Goal: Task Accomplishment & Management: Use online tool/utility

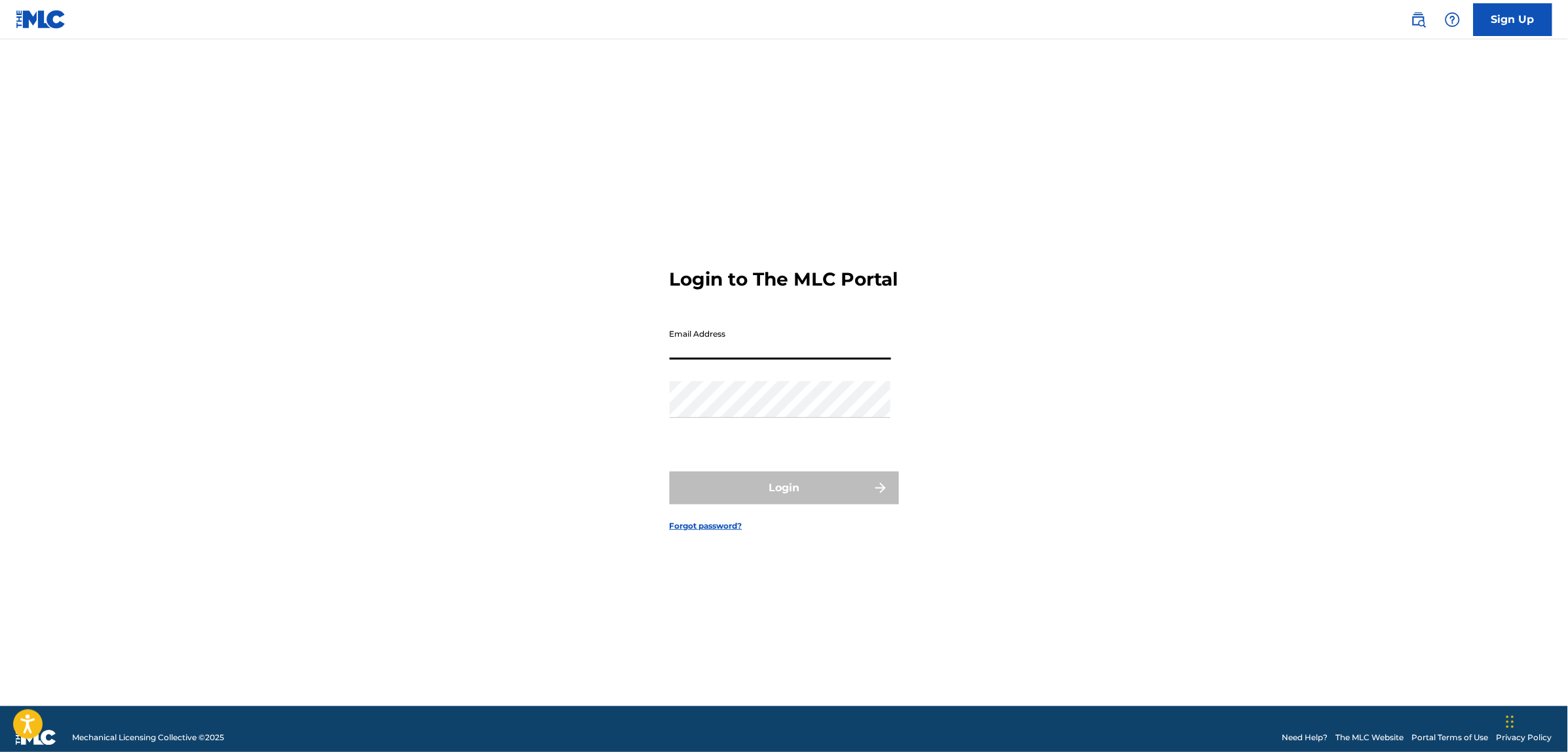
click at [832, 348] on input "Email Address" at bounding box center [781, 340] width 222 height 37
type input "evamartinez@sedamusica.es"
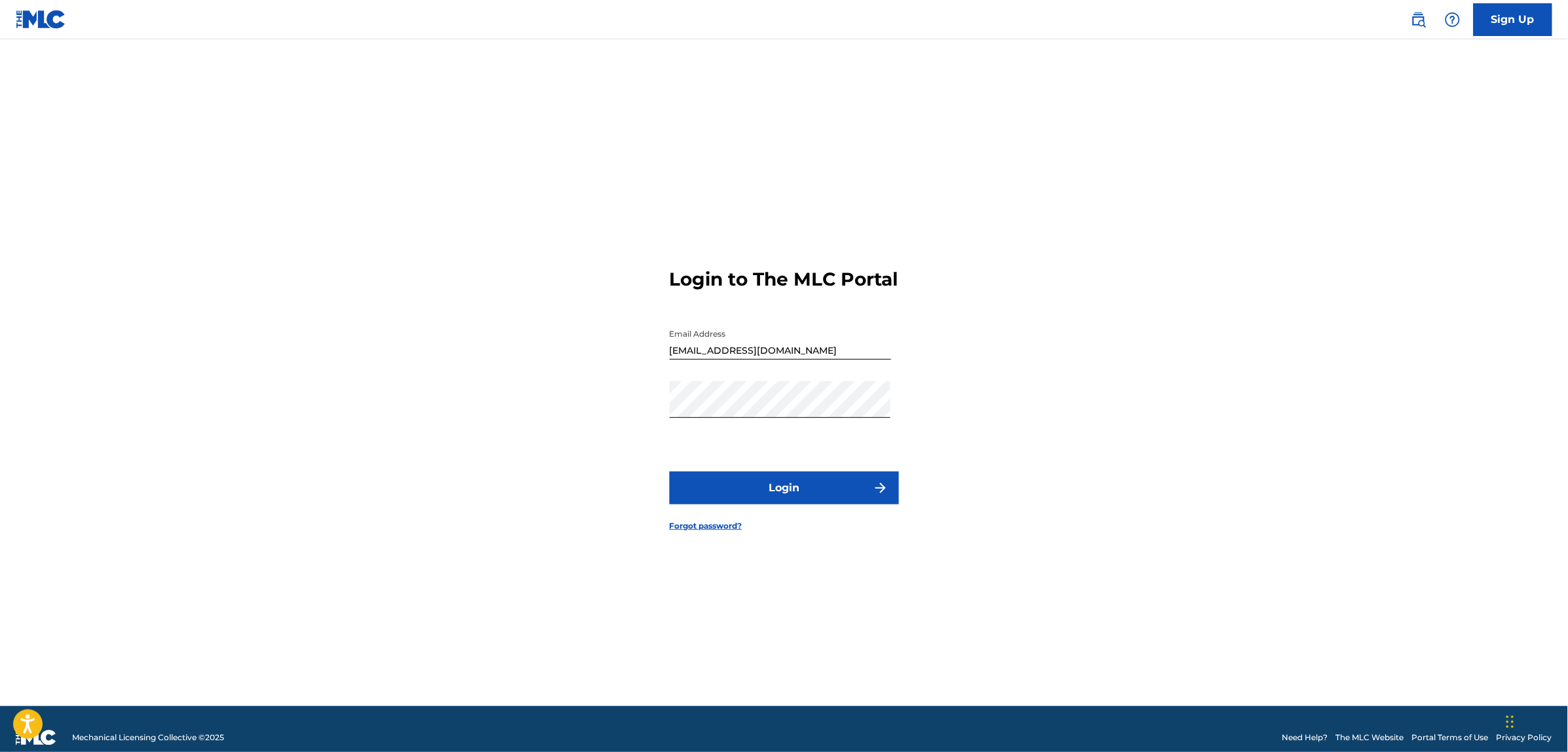
click at [767, 486] on button "Login" at bounding box center [784, 488] width 229 height 32
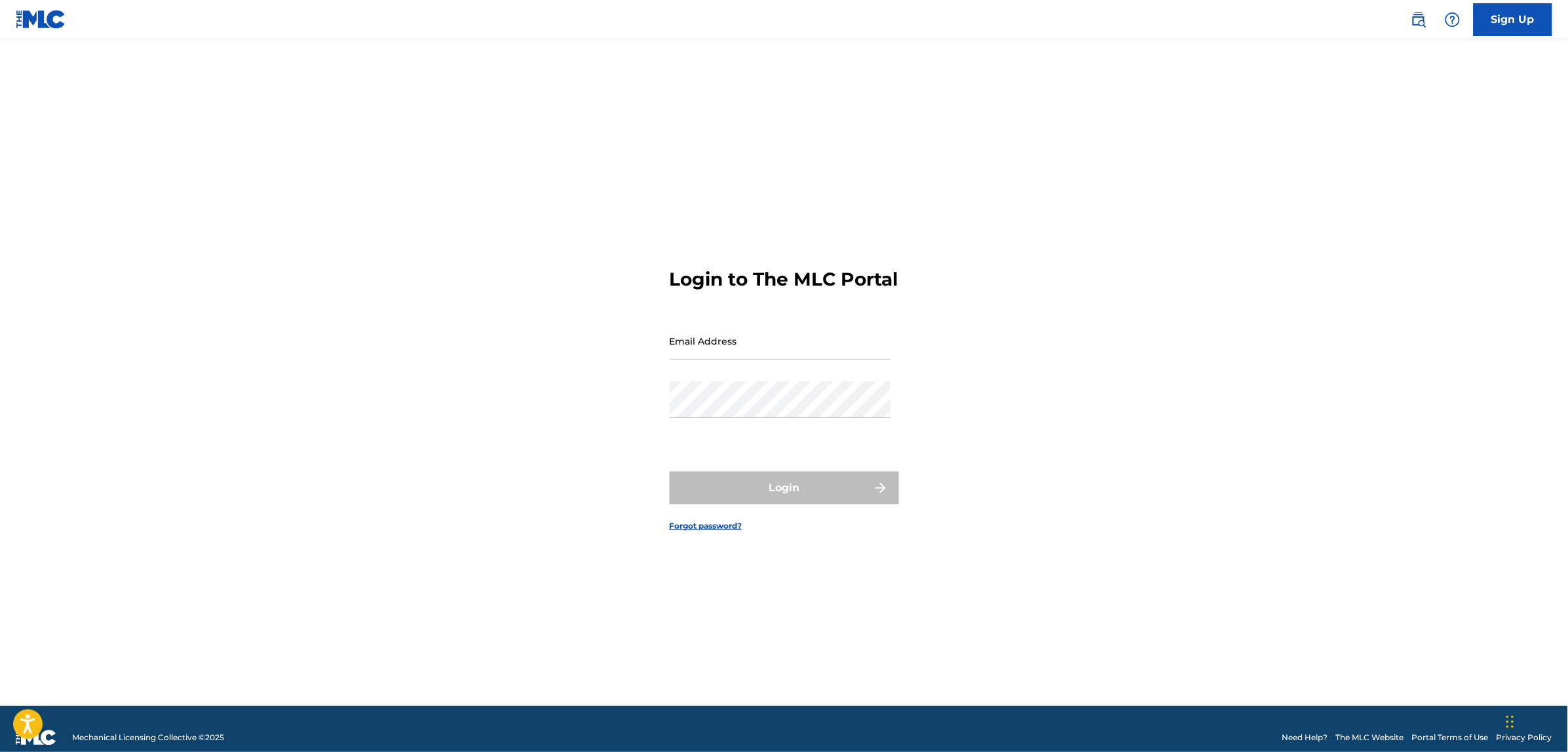
click at [755, 357] on input "Email Address" at bounding box center [781, 340] width 222 height 37
paste input "[EMAIL_ADDRESS][DOMAIN_NAME]"
type input "[EMAIL_ADDRESS][DOMAIN_NAME]"
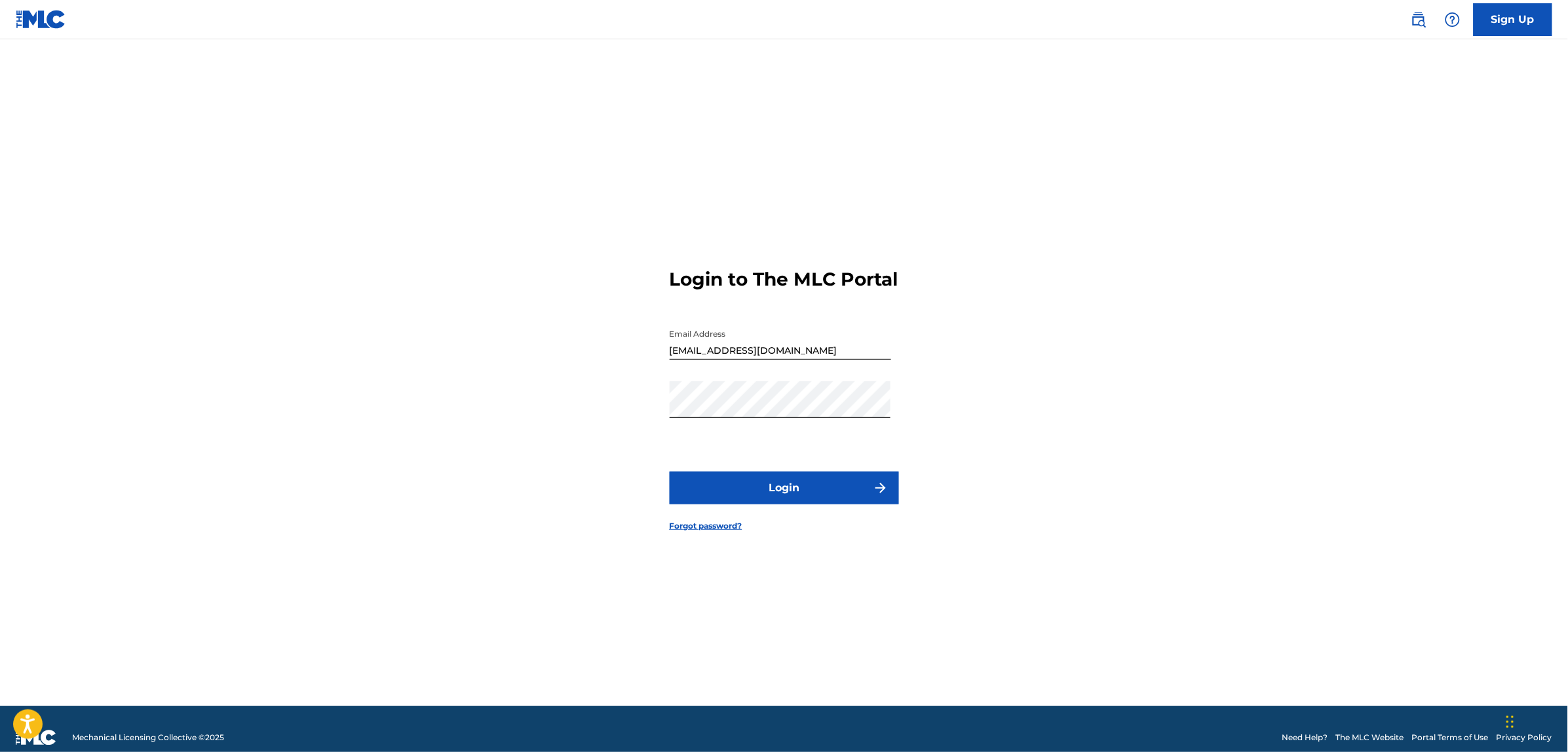
click at [796, 492] on button "Login" at bounding box center [784, 488] width 229 height 32
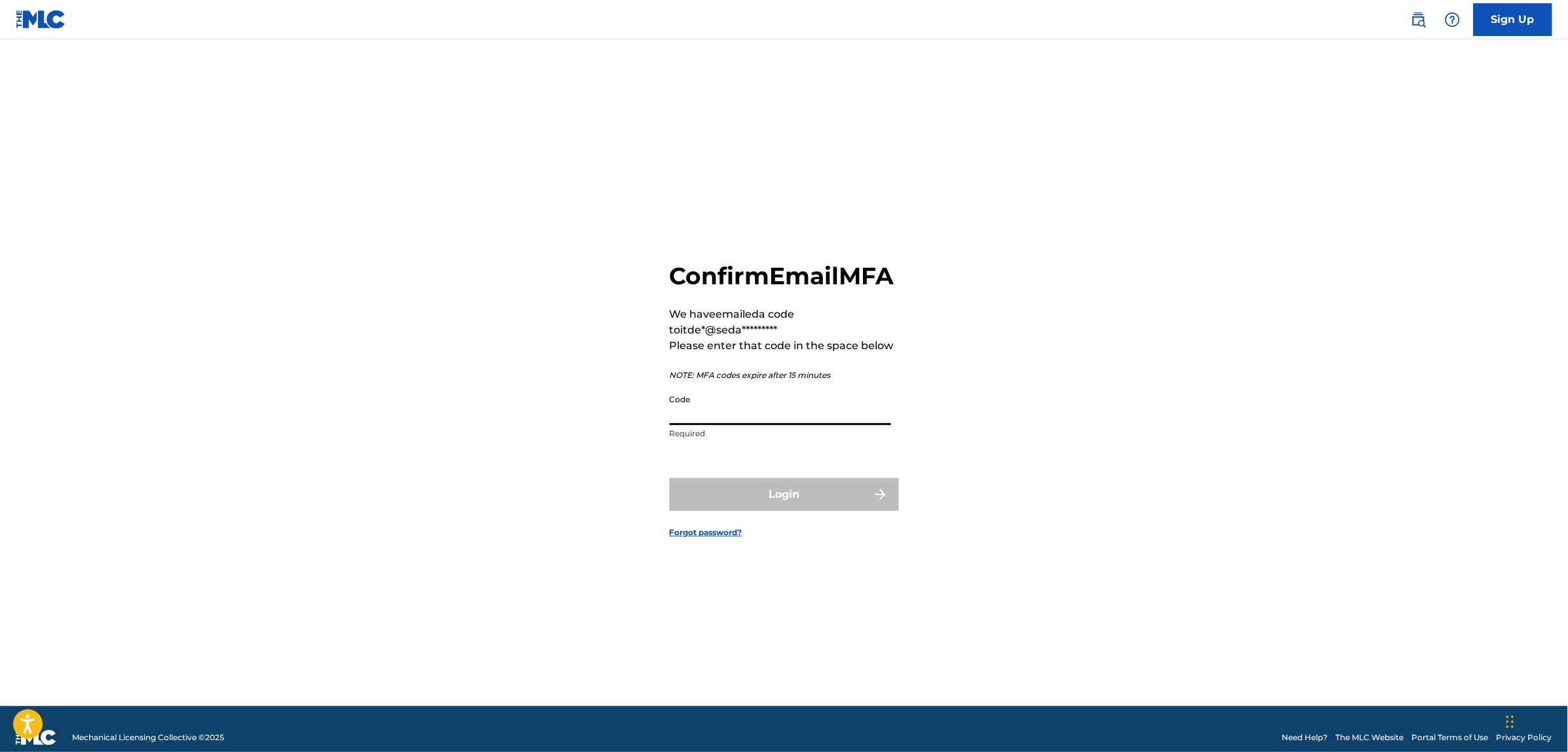
click at [736, 425] on input "Code" at bounding box center [781, 406] width 222 height 37
paste input "448732"
type input "448732"
click at [670, 478] on button "Login" at bounding box center [784, 494] width 229 height 32
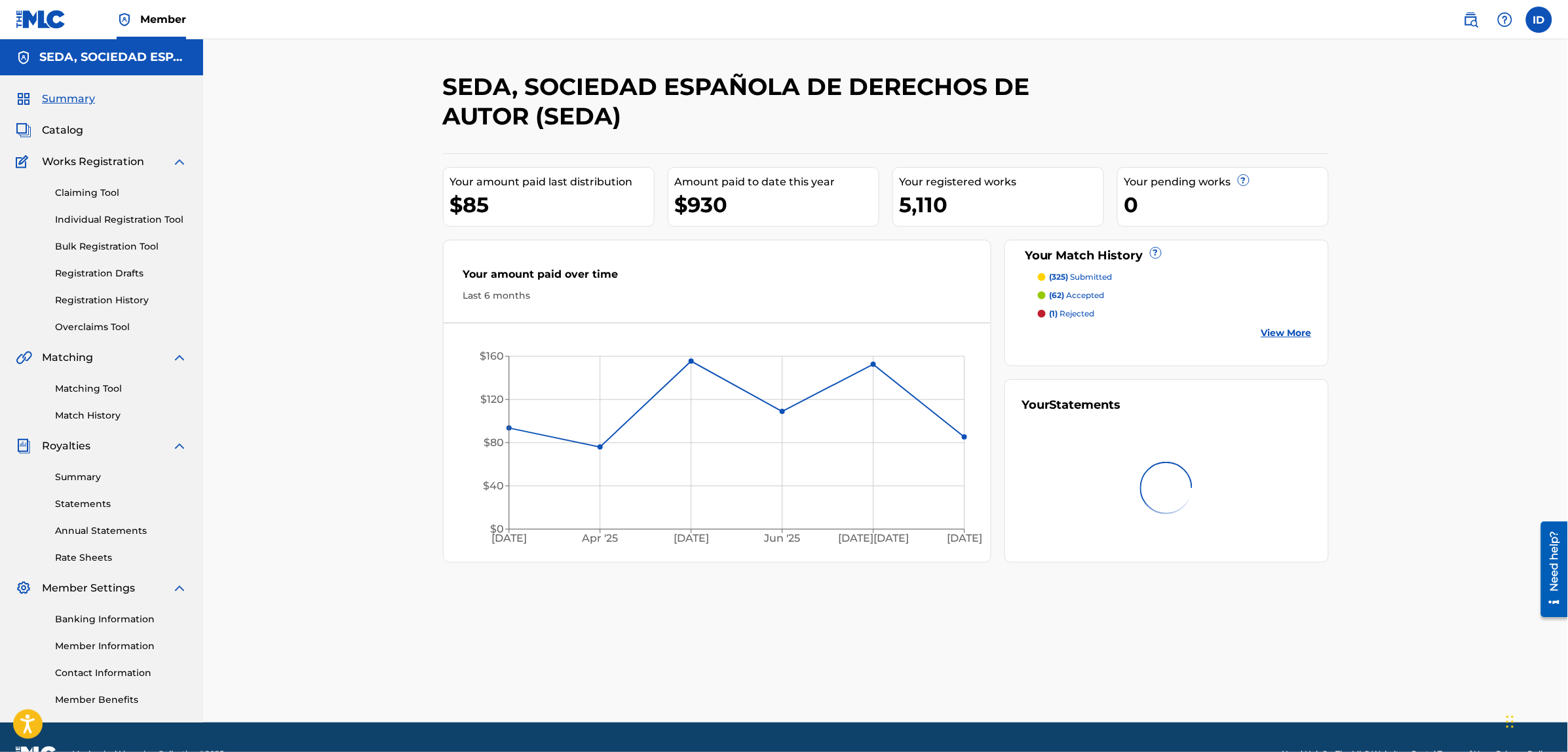
click at [89, 386] on link "Matching Tool" at bounding box center [121, 389] width 132 height 13
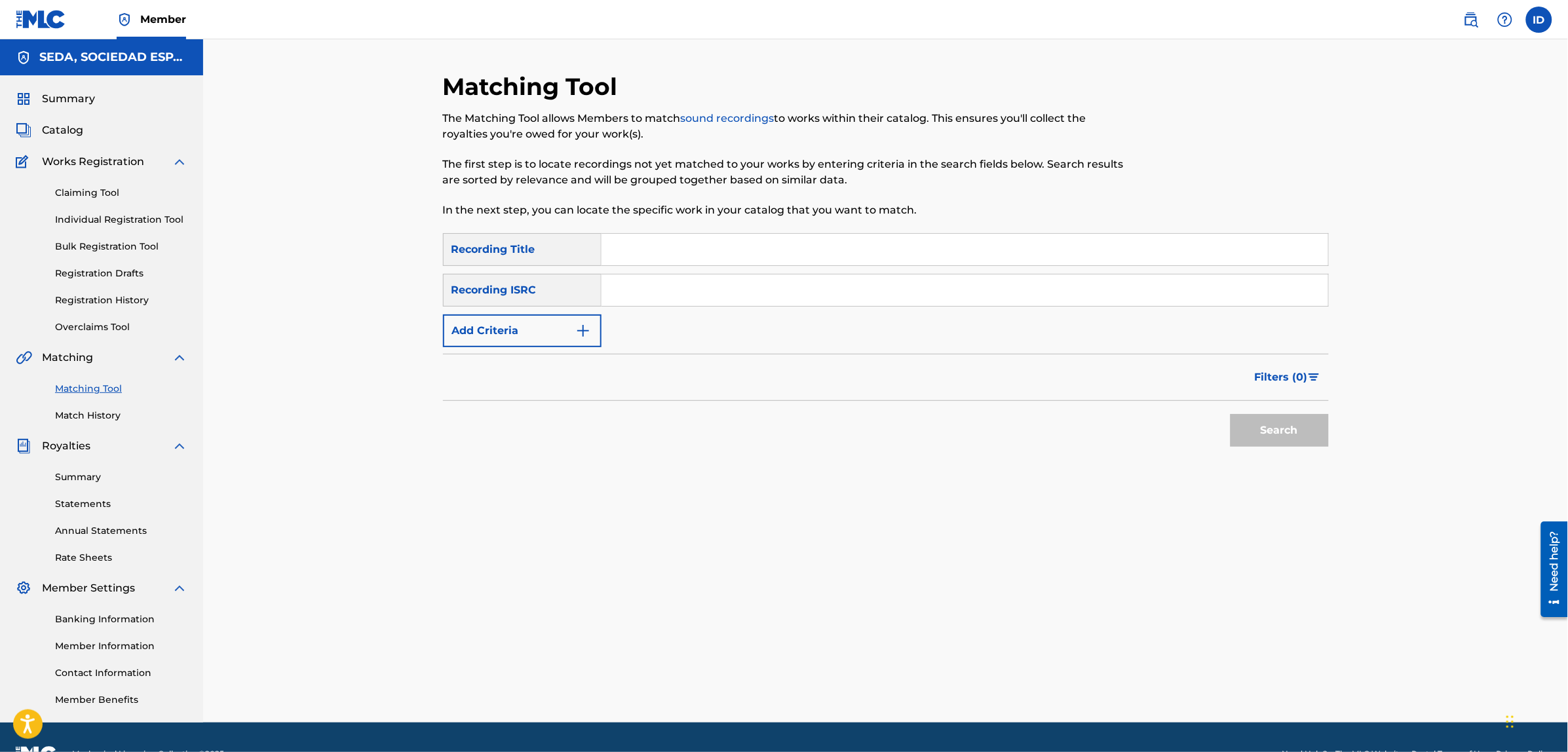
click at [617, 247] on input "Search Form" at bounding box center [964, 249] width 726 height 32
click at [1231, 414] on button "Search" at bounding box center [1279, 430] width 98 height 32
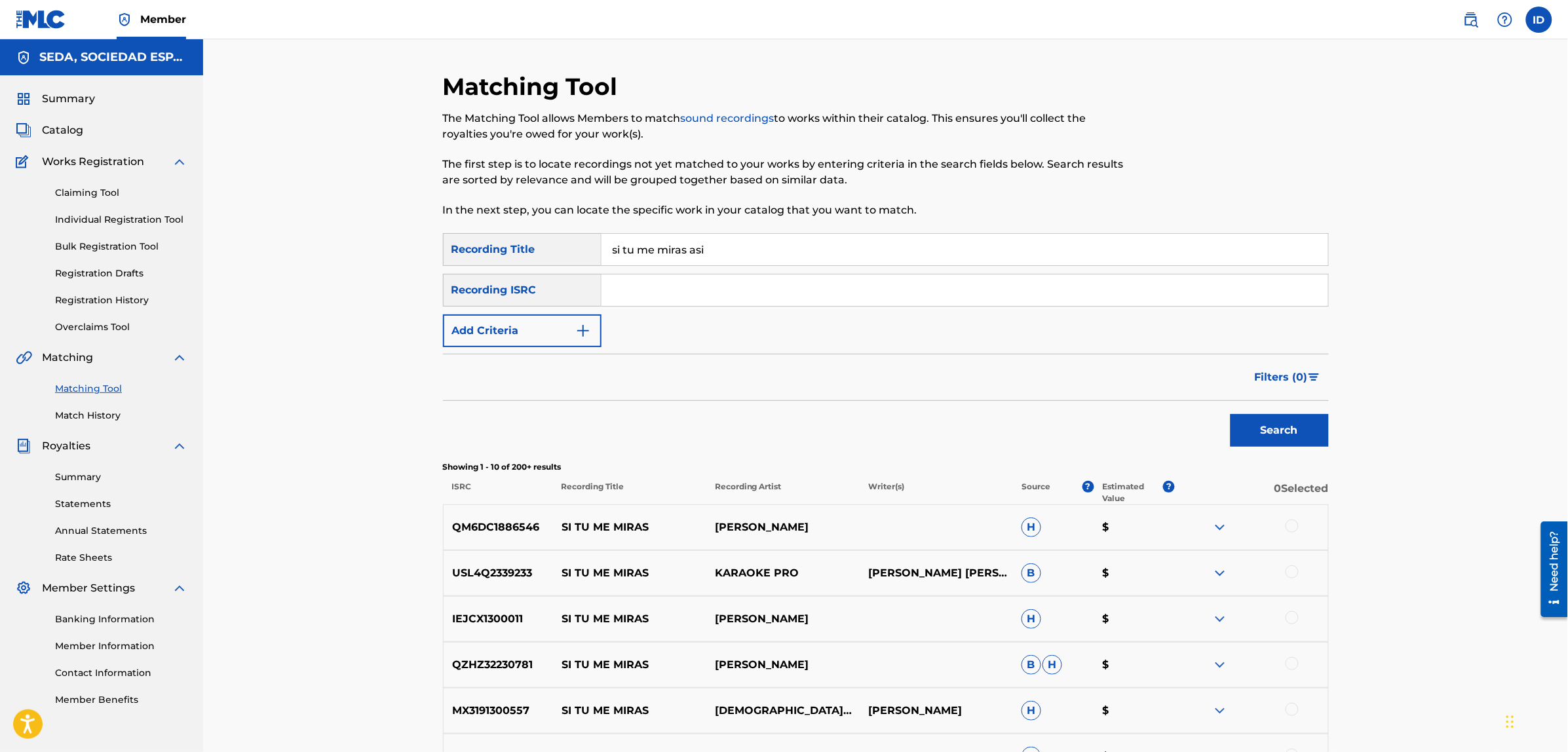
type input "si tu me miras asi"
click at [1231, 414] on button "Search" at bounding box center [1279, 430] width 98 height 32
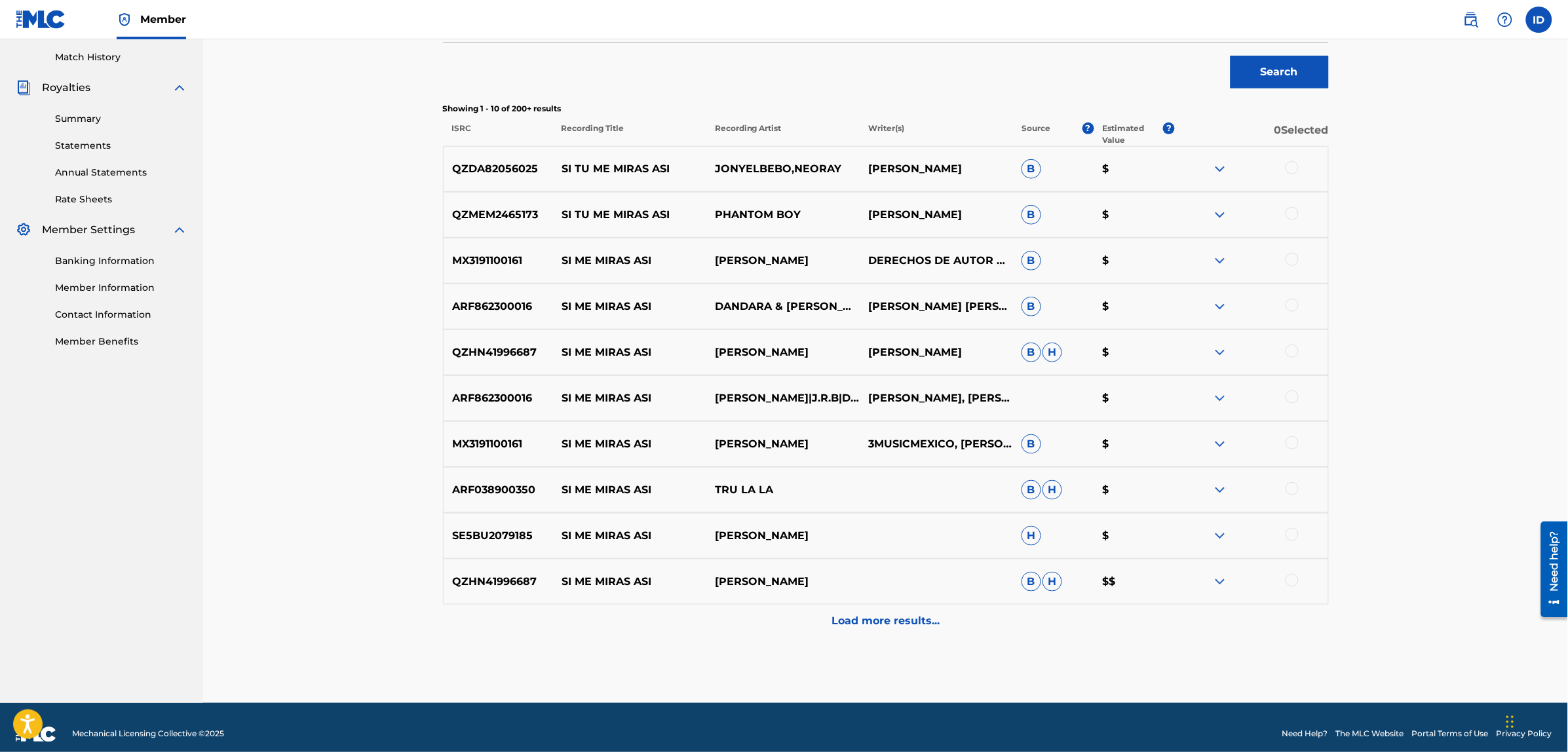
scroll to position [372, 0]
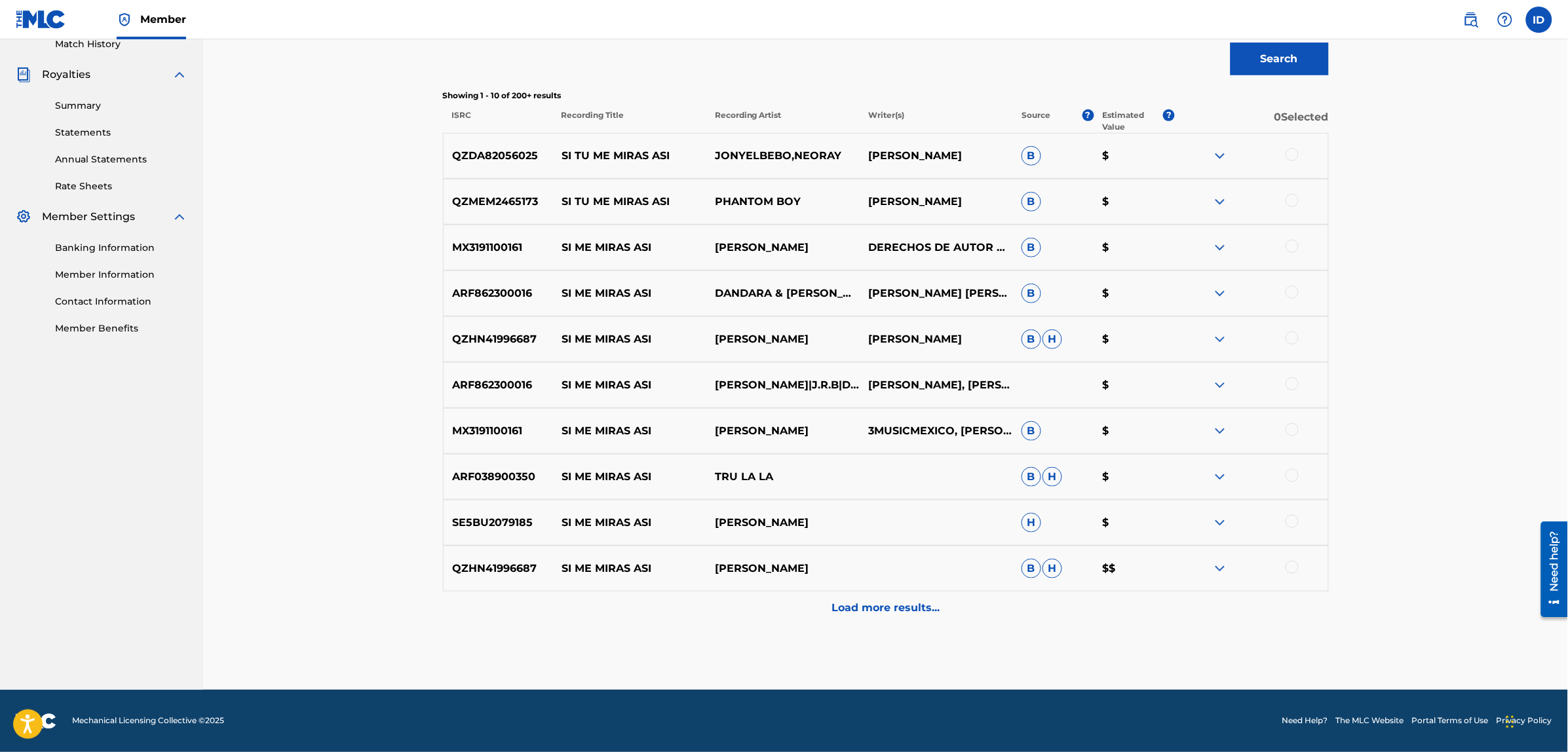
click at [906, 612] on p "Load more results..." at bounding box center [885, 608] width 108 height 15
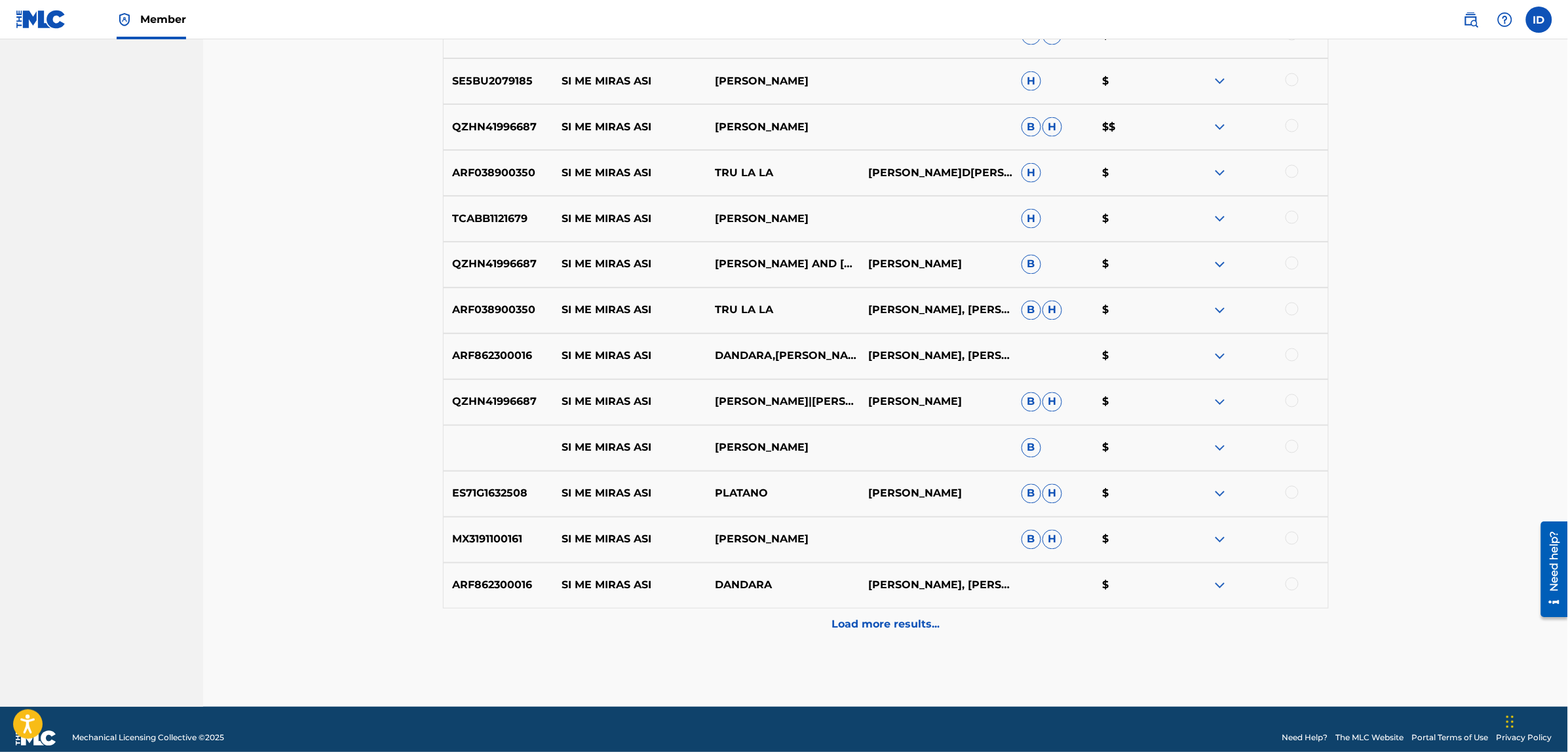
scroll to position [830, 0]
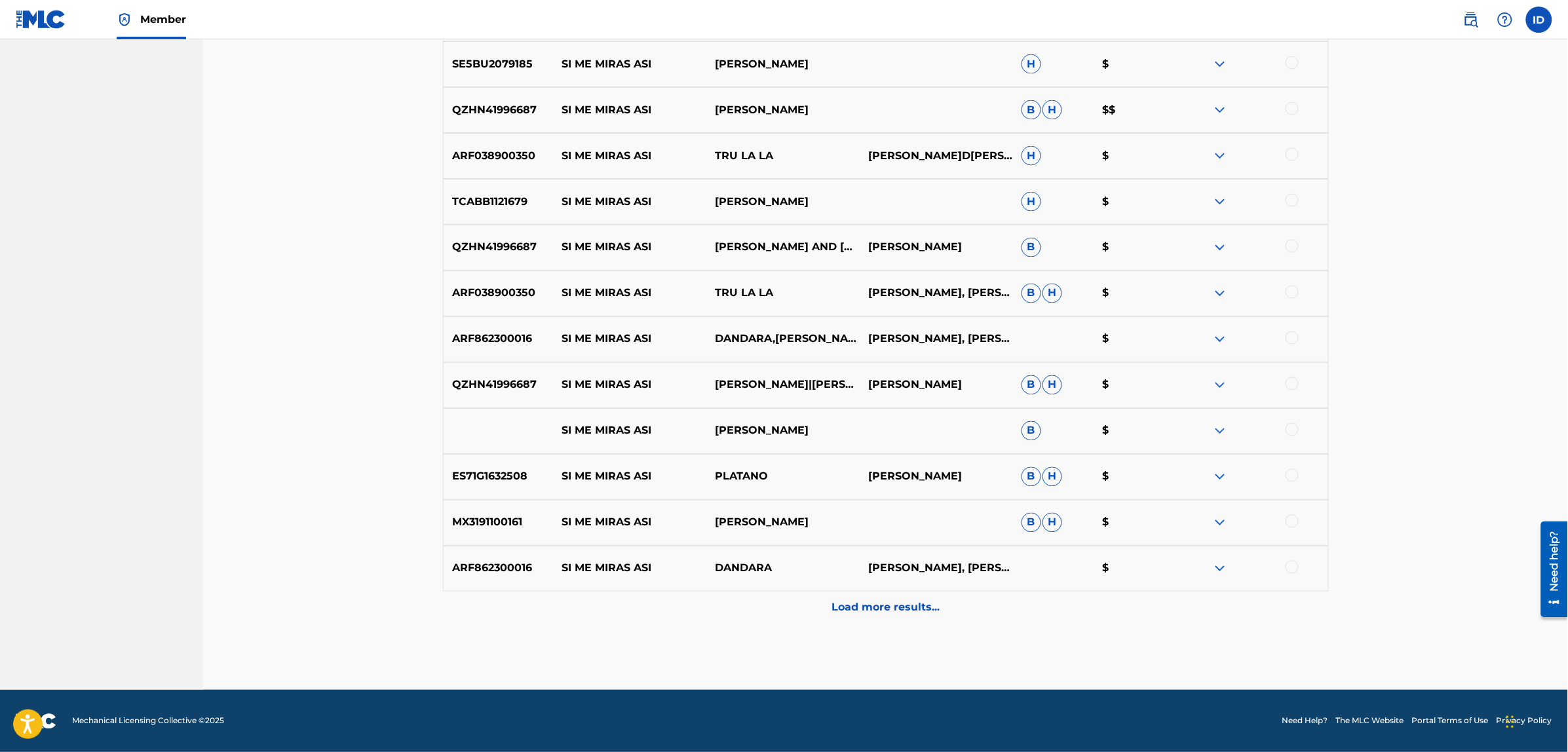
click at [862, 600] on p "Load more results..." at bounding box center [885, 608] width 108 height 15
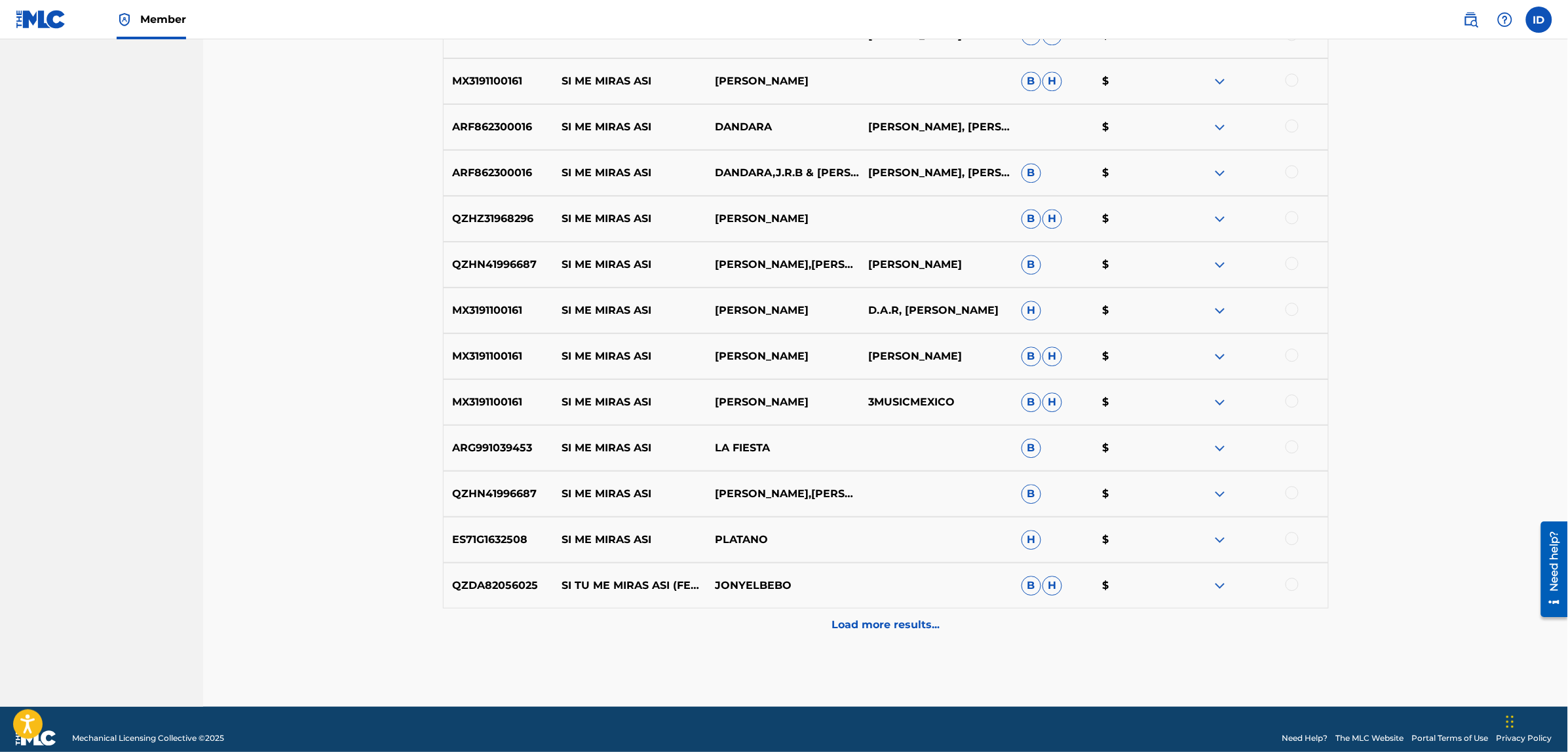
scroll to position [1289, 0]
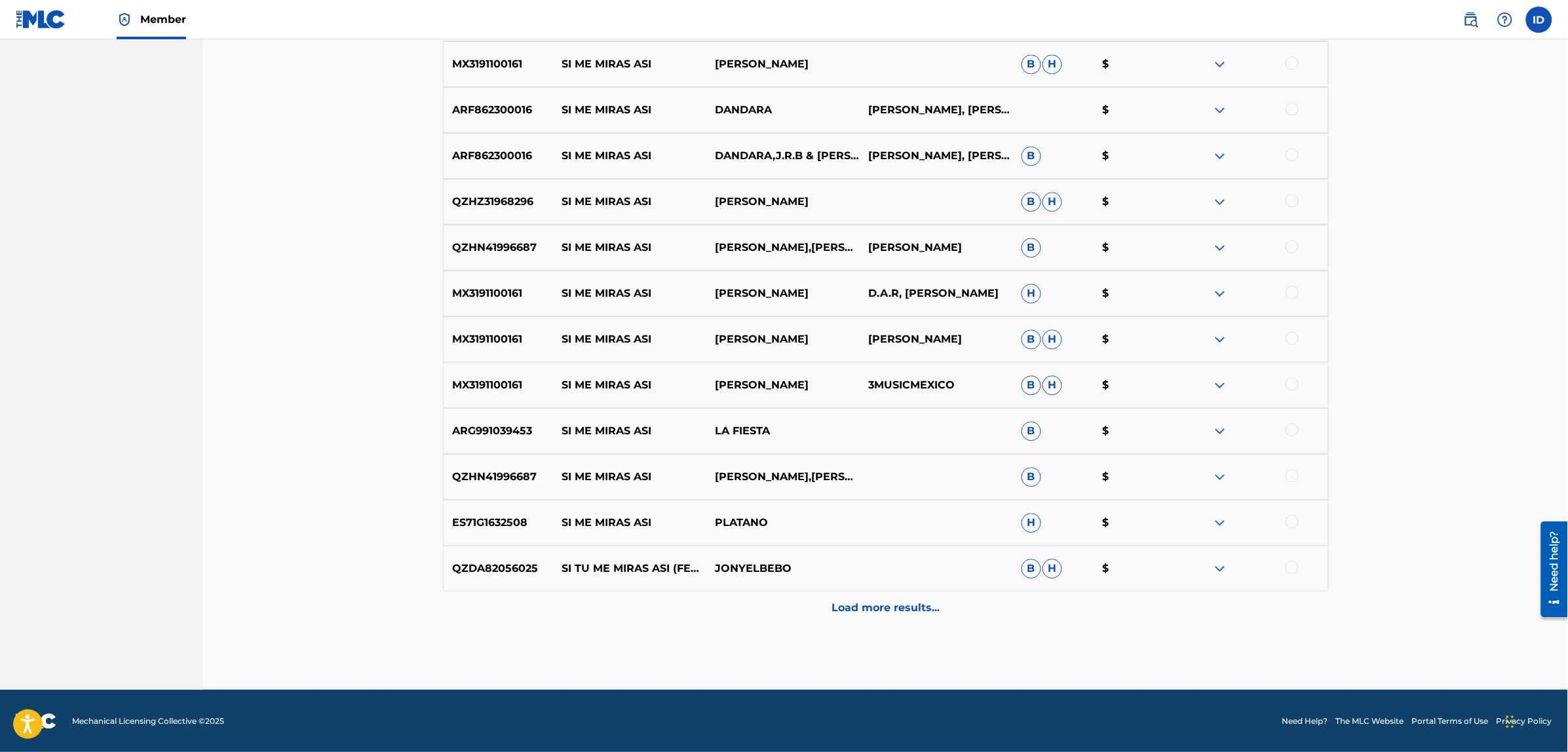
click at [876, 610] on p "Load more results..." at bounding box center [885, 608] width 108 height 15
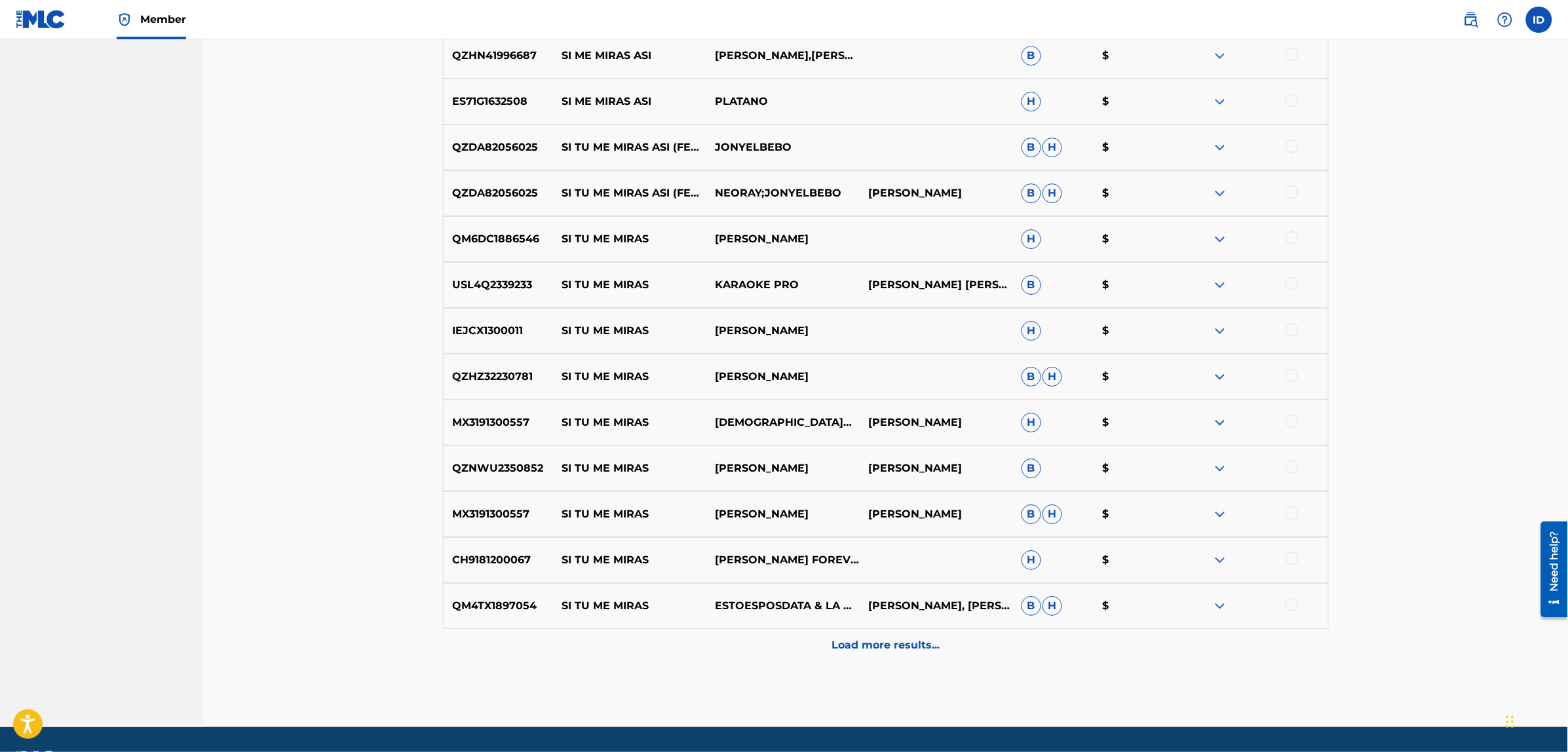
scroll to position [1747, 0]
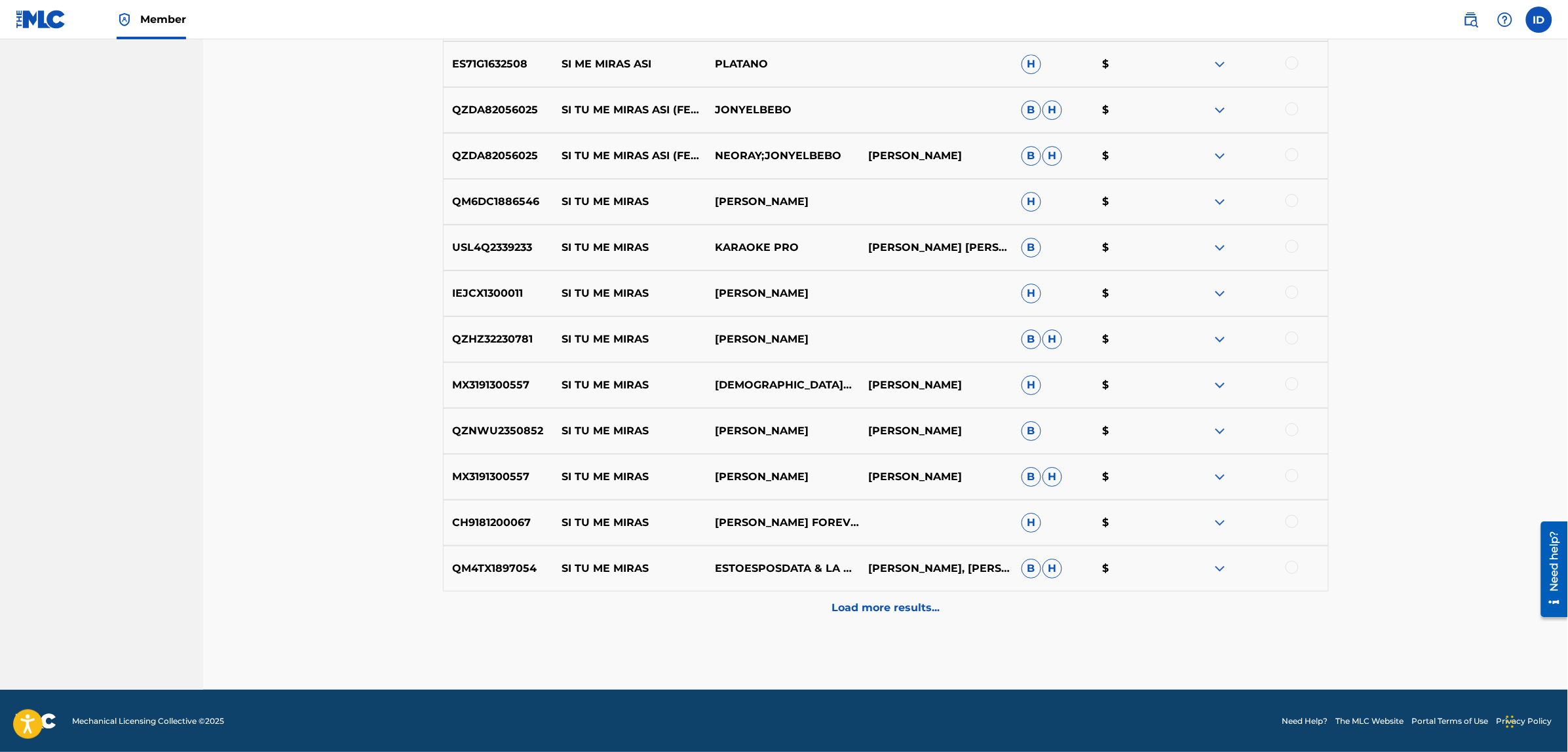
click at [899, 613] on p "Load more results..." at bounding box center [885, 608] width 108 height 15
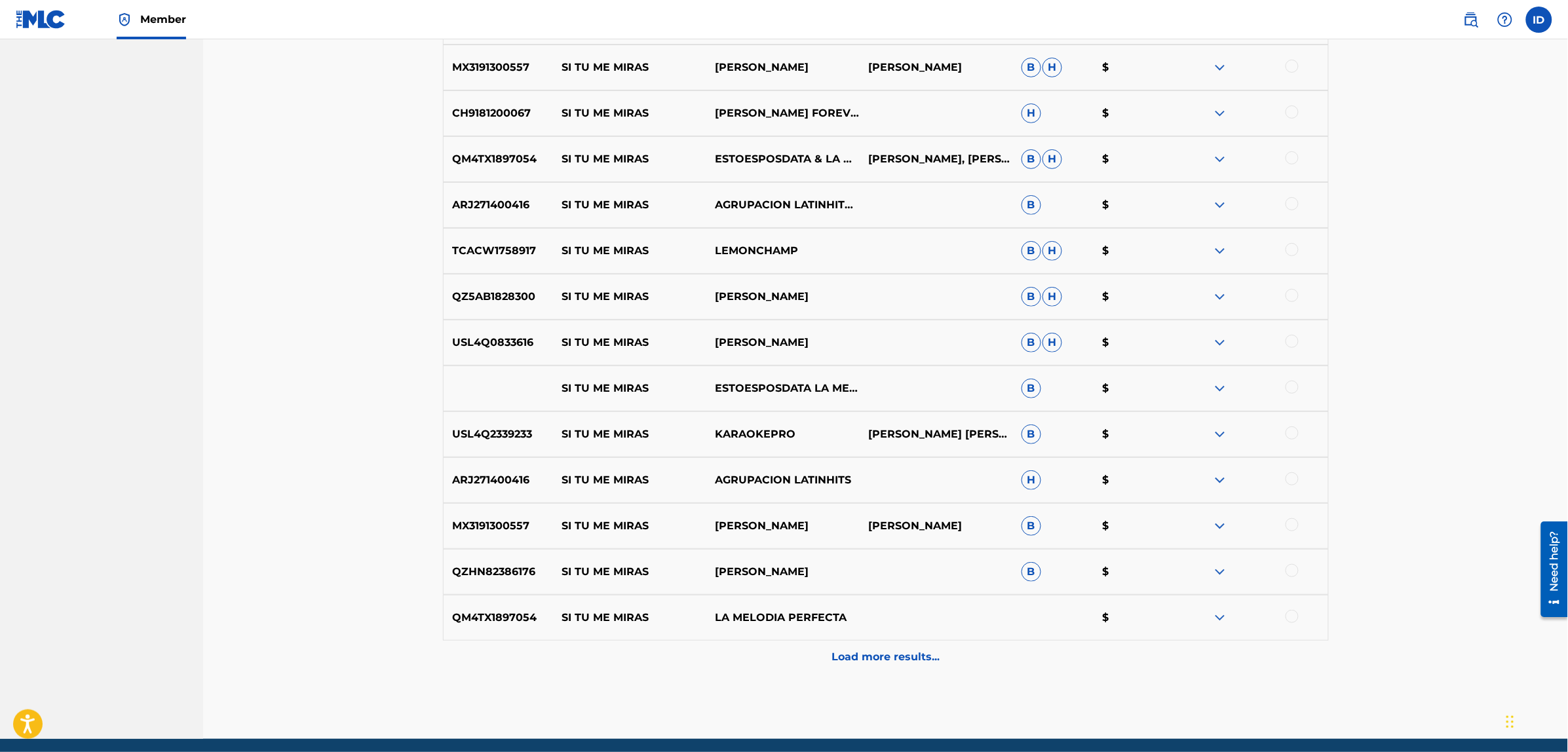
scroll to position [2205, 0]
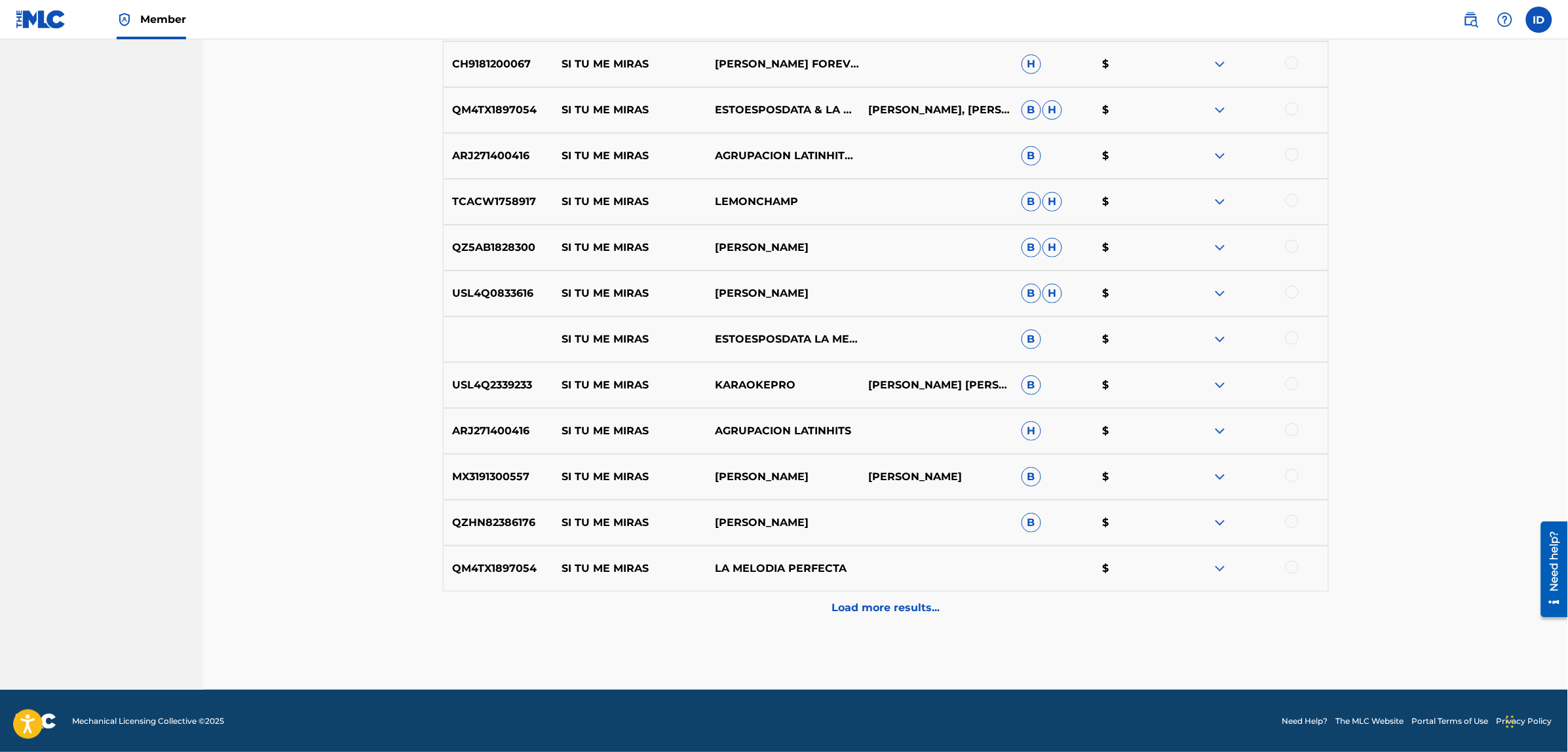
click at [924, 610] on p "Load more results..." at bounding box center [885, 608] width 108 height 15
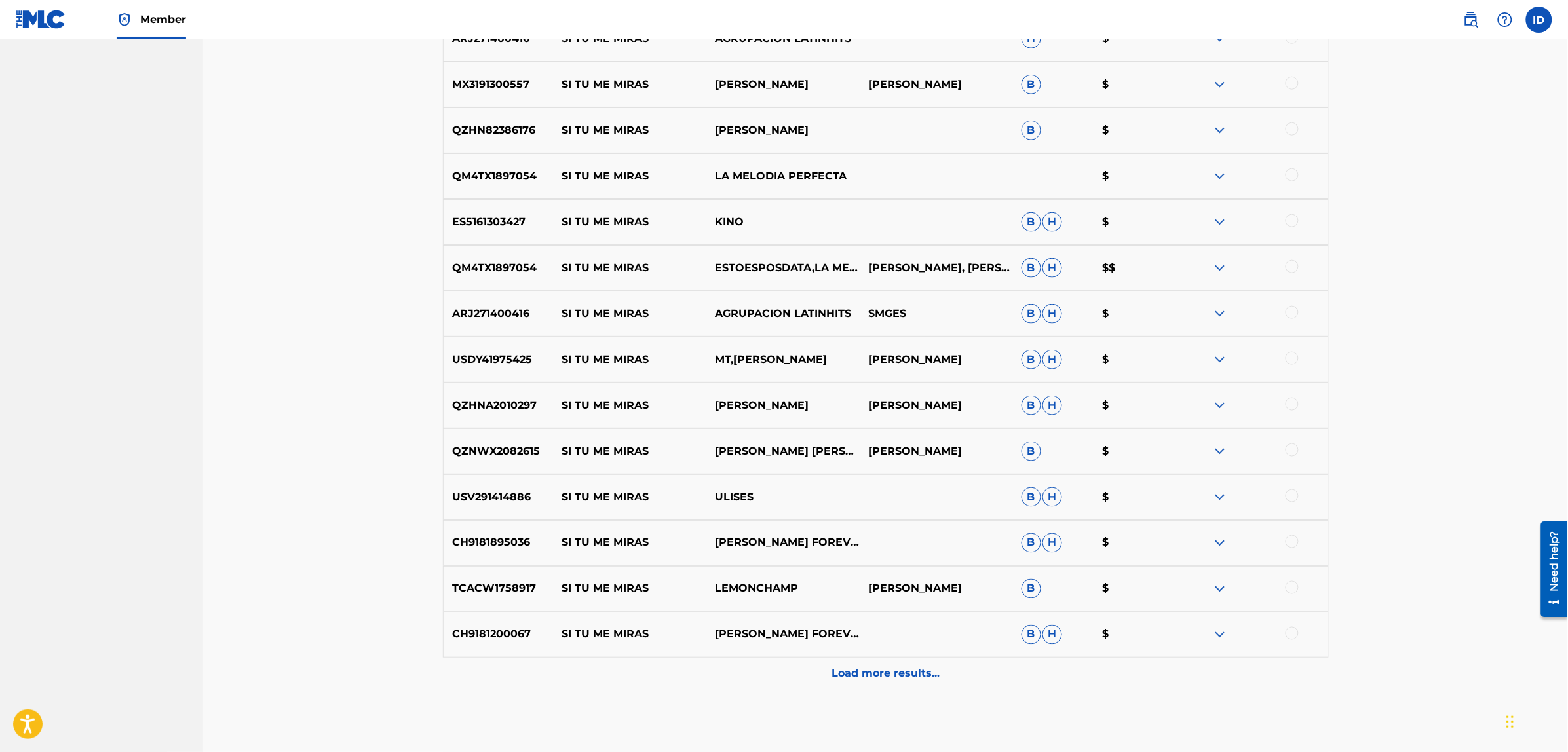
scroll to position [2664, 0]
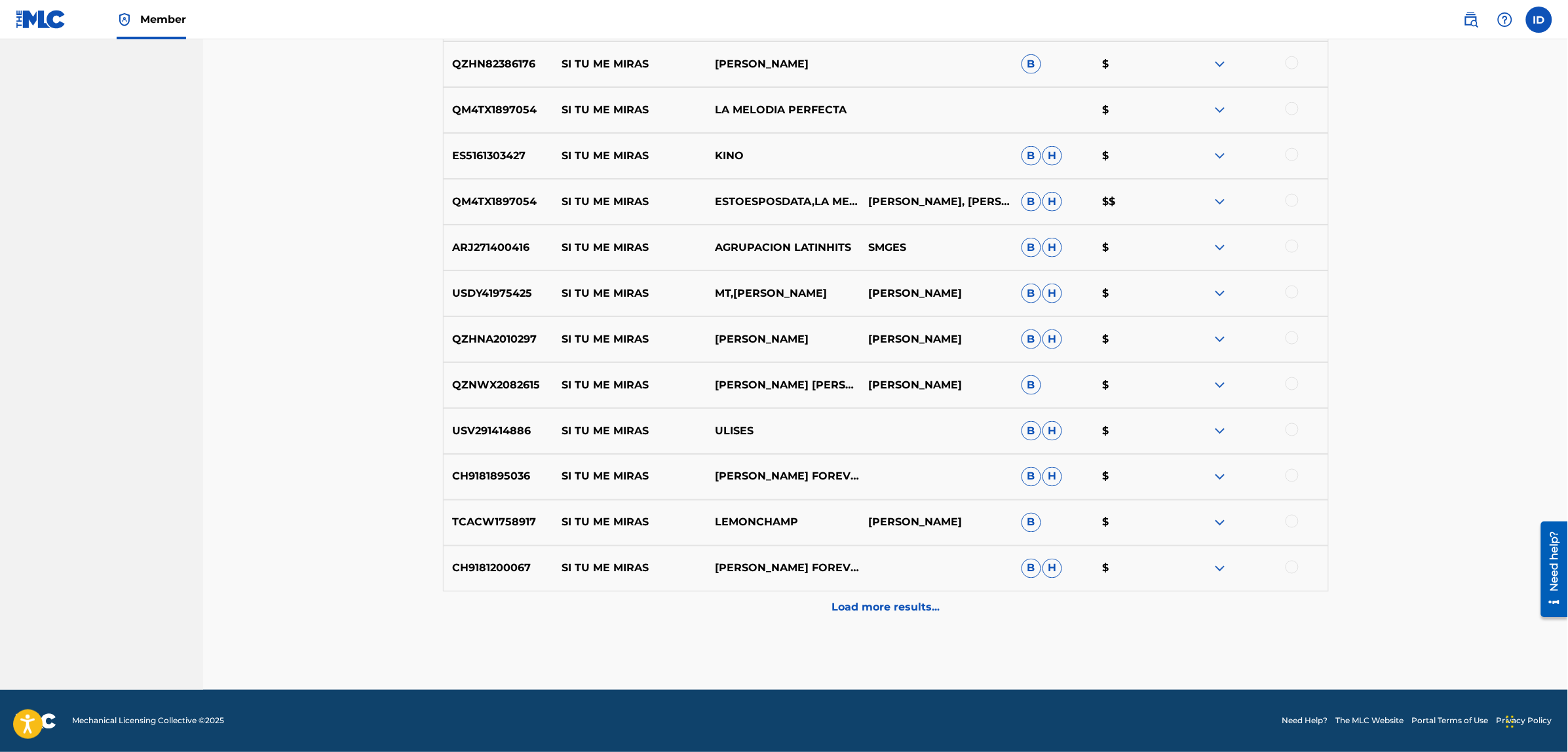
click at [872, 605] on p "Load more results..." at bounding box center [885, 608] width 108 height 15
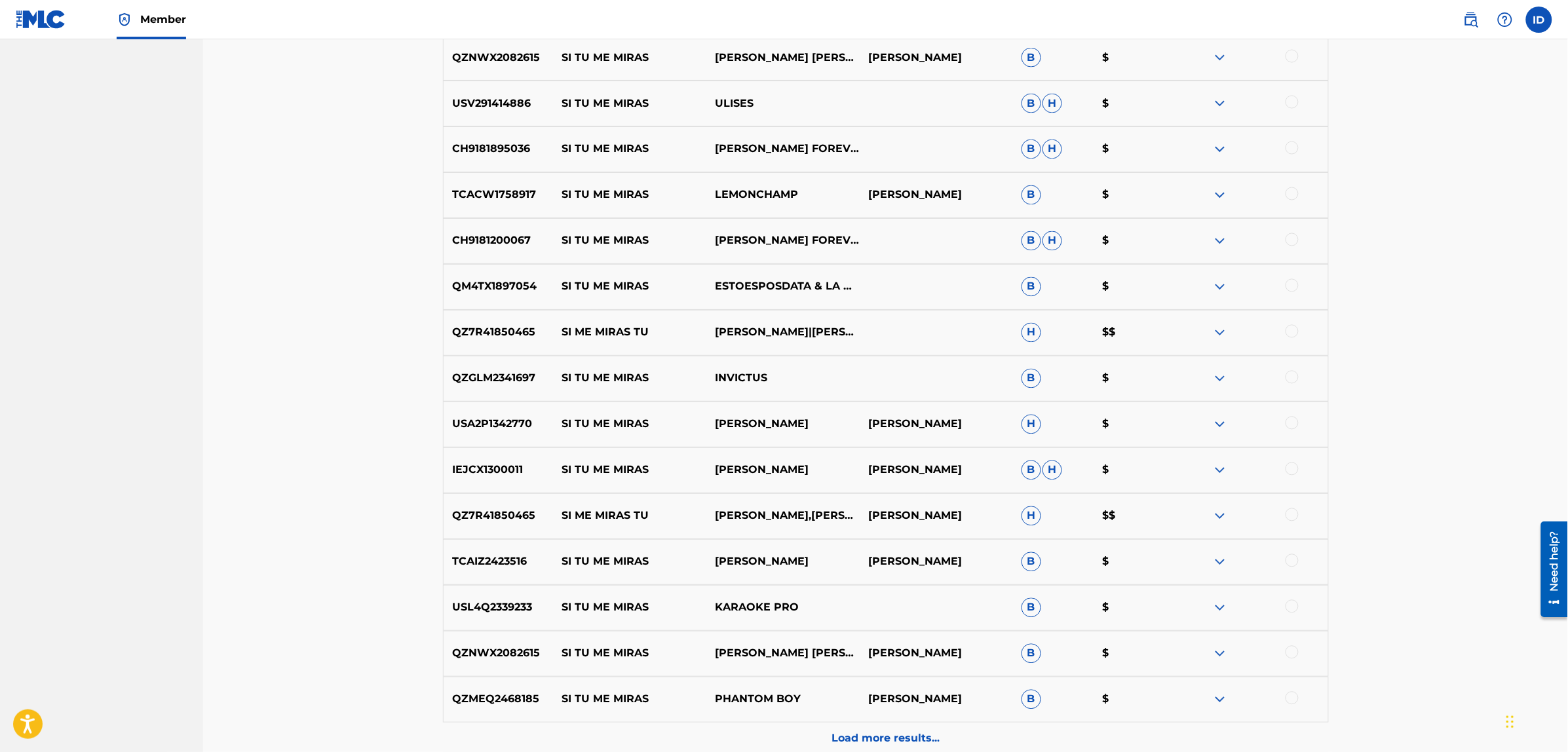
scroll to position [3123, 0]
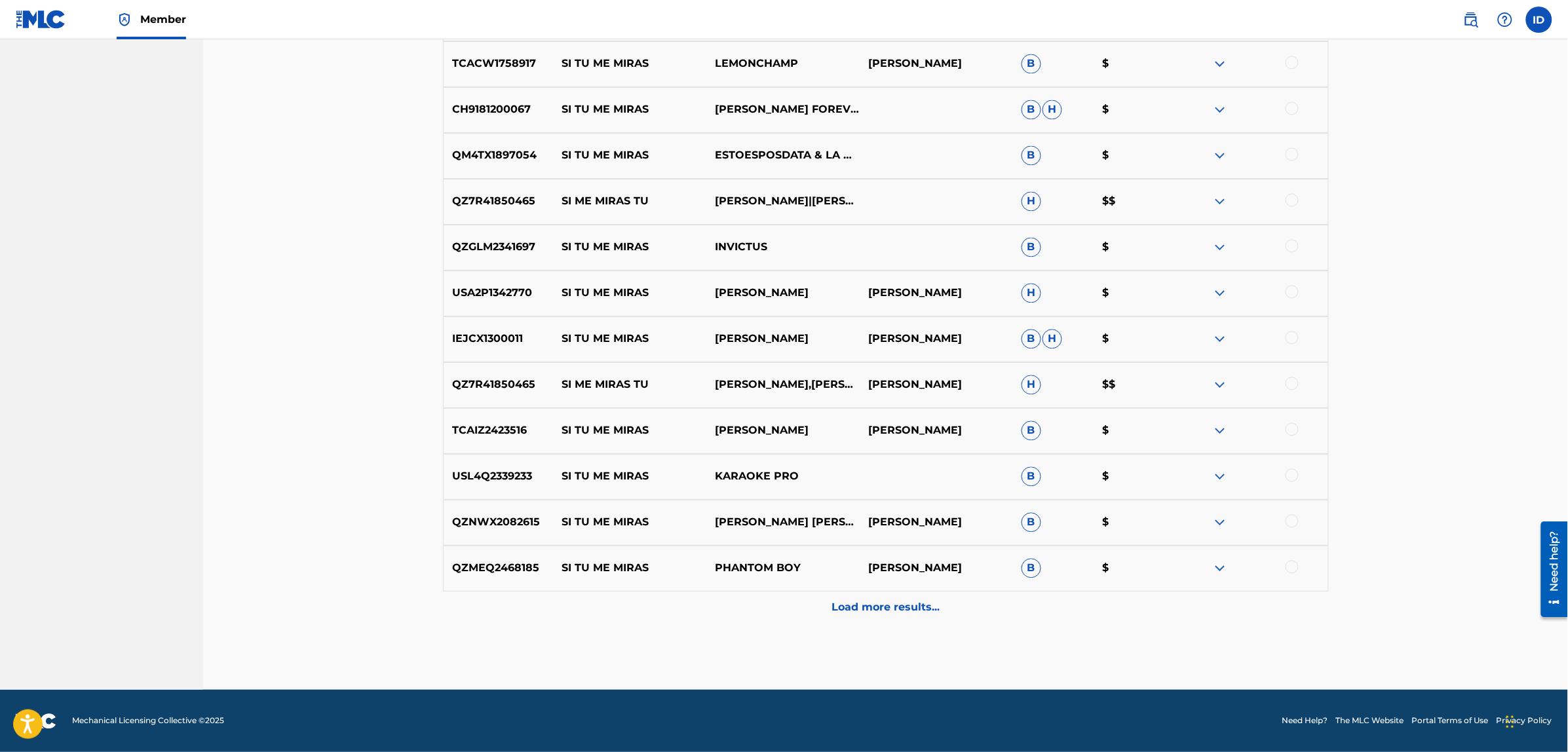
click at [866, 619] on div "Load more results..." at bounding box center [885, 608] width 886 height 32
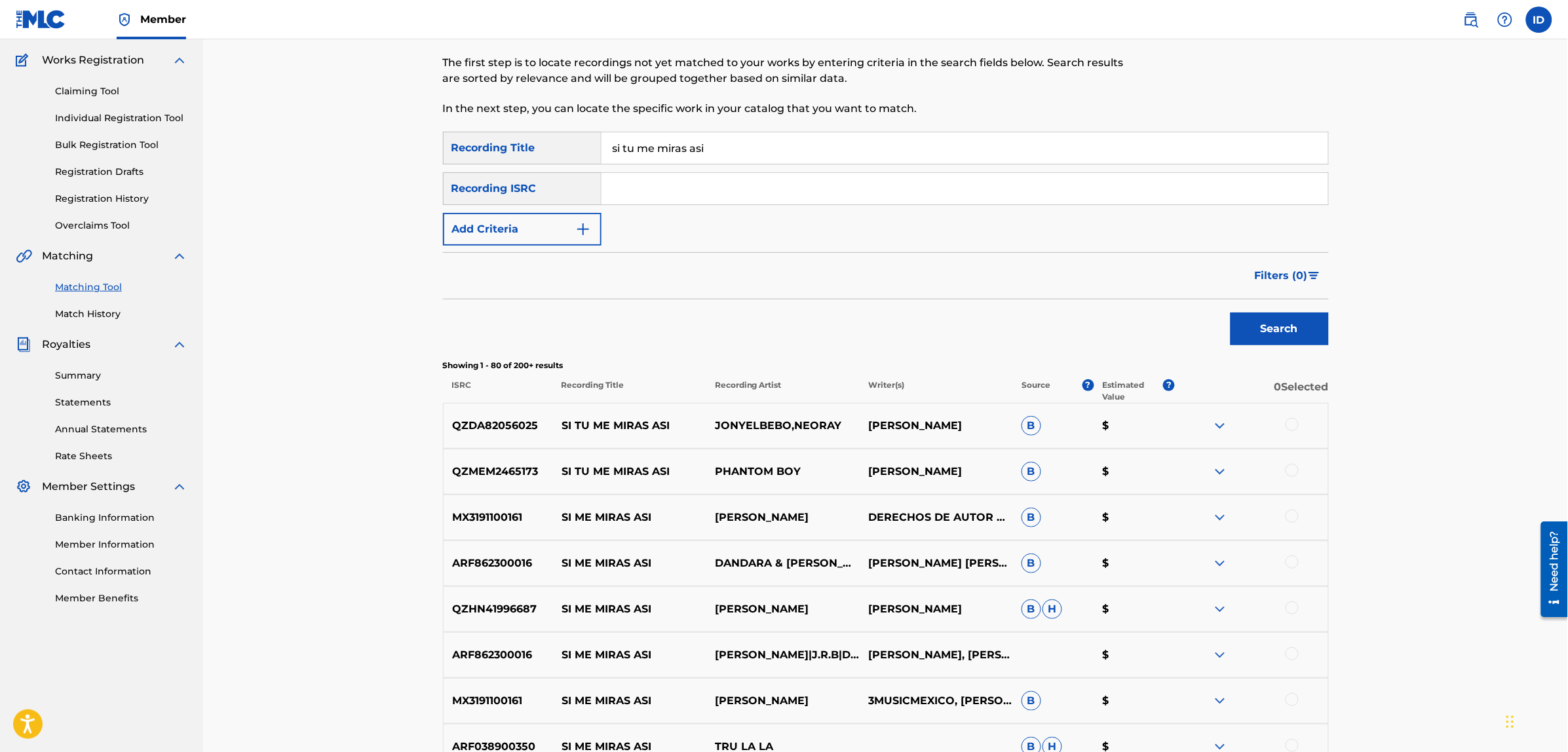
scroll to position [0, 0]
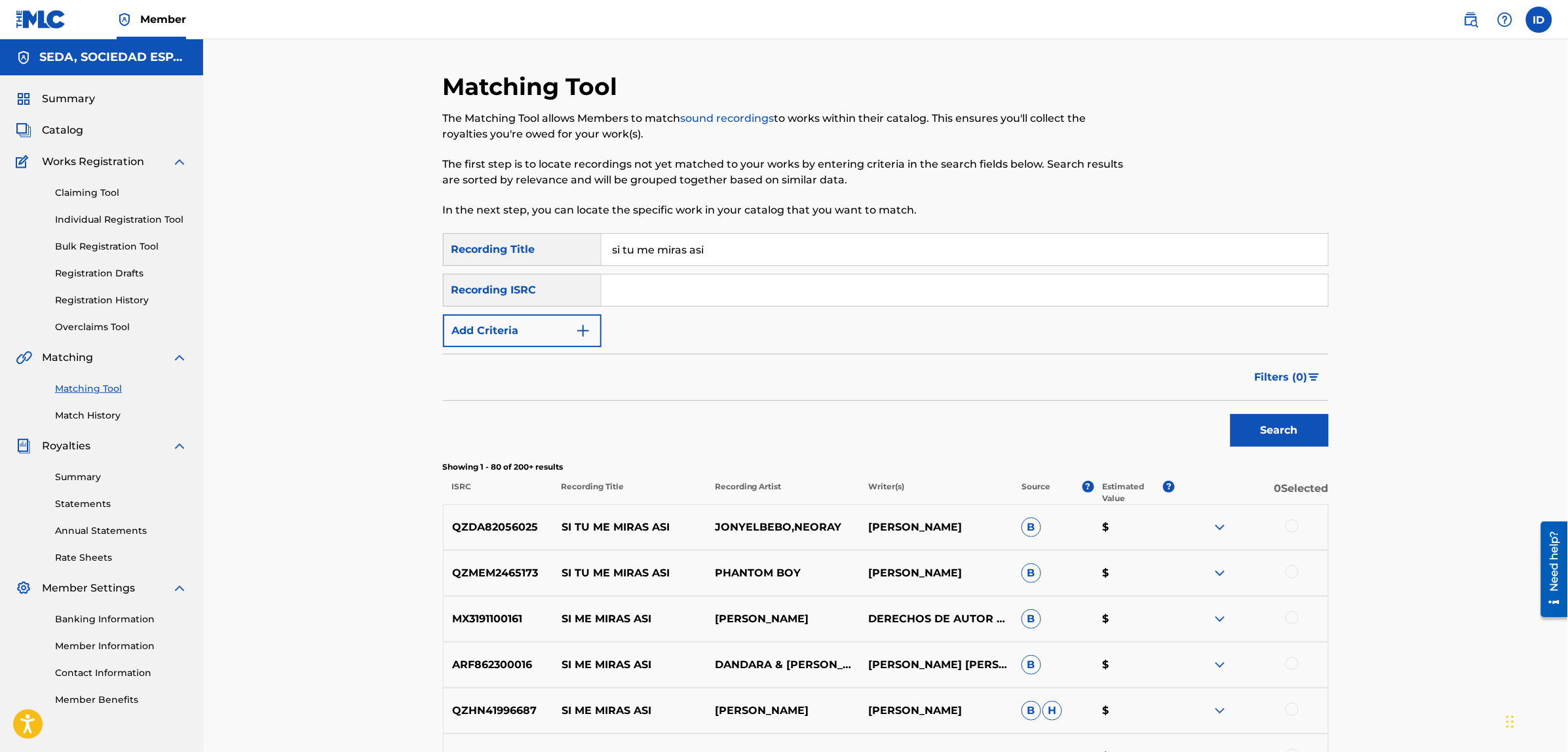
click at [548, 325] on button "Add Criteria" at bounding box center [522, 331] width 159 height 32
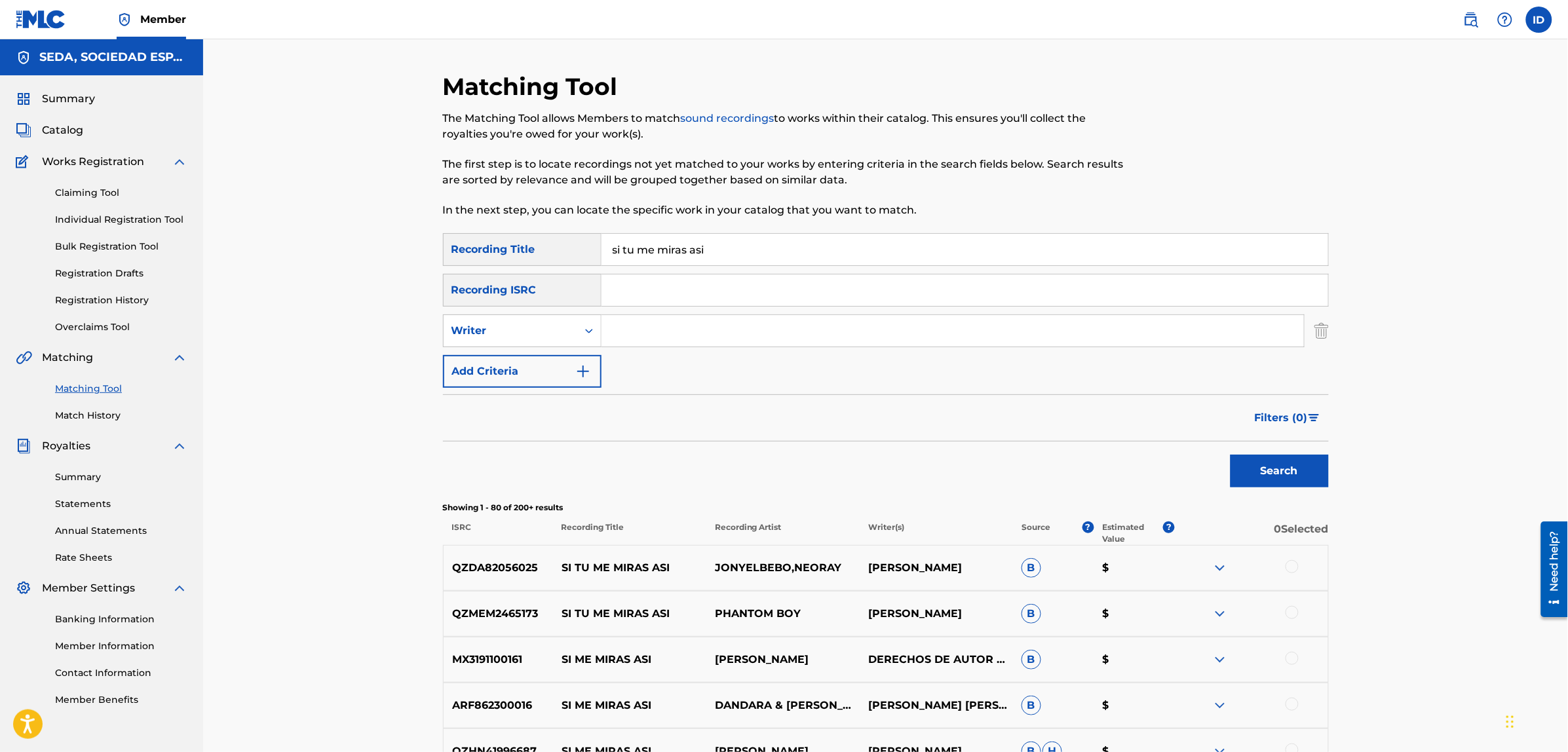
click at [617, 323] on input "Search Form" at bounding box center [952, 331] width 702 height 32
type input "[PERSON_NAME]"
click at [1231, 455] on button "Search" at bounding box center [1279, 471] width 98 height 32
click at [492, 374] on button "Add Criteria" at bounding box center [522, 372] width 159 height 32
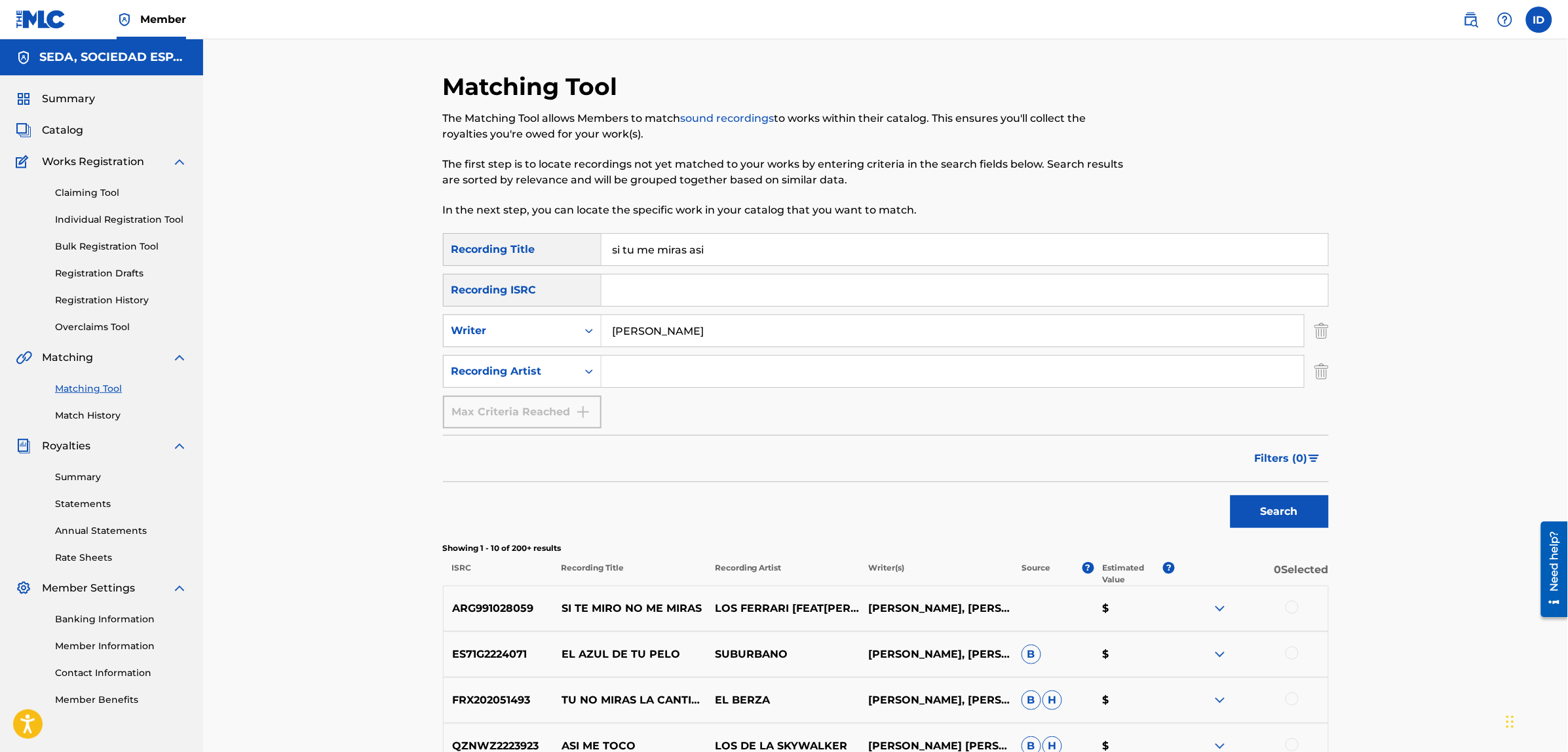
click at [635, 358] on input "Search Form" at bounding box center [952, 371] width 702 height 32
click at [1231, 495] on button "Search" at bounding box center [1279, 511] width 98 height 32
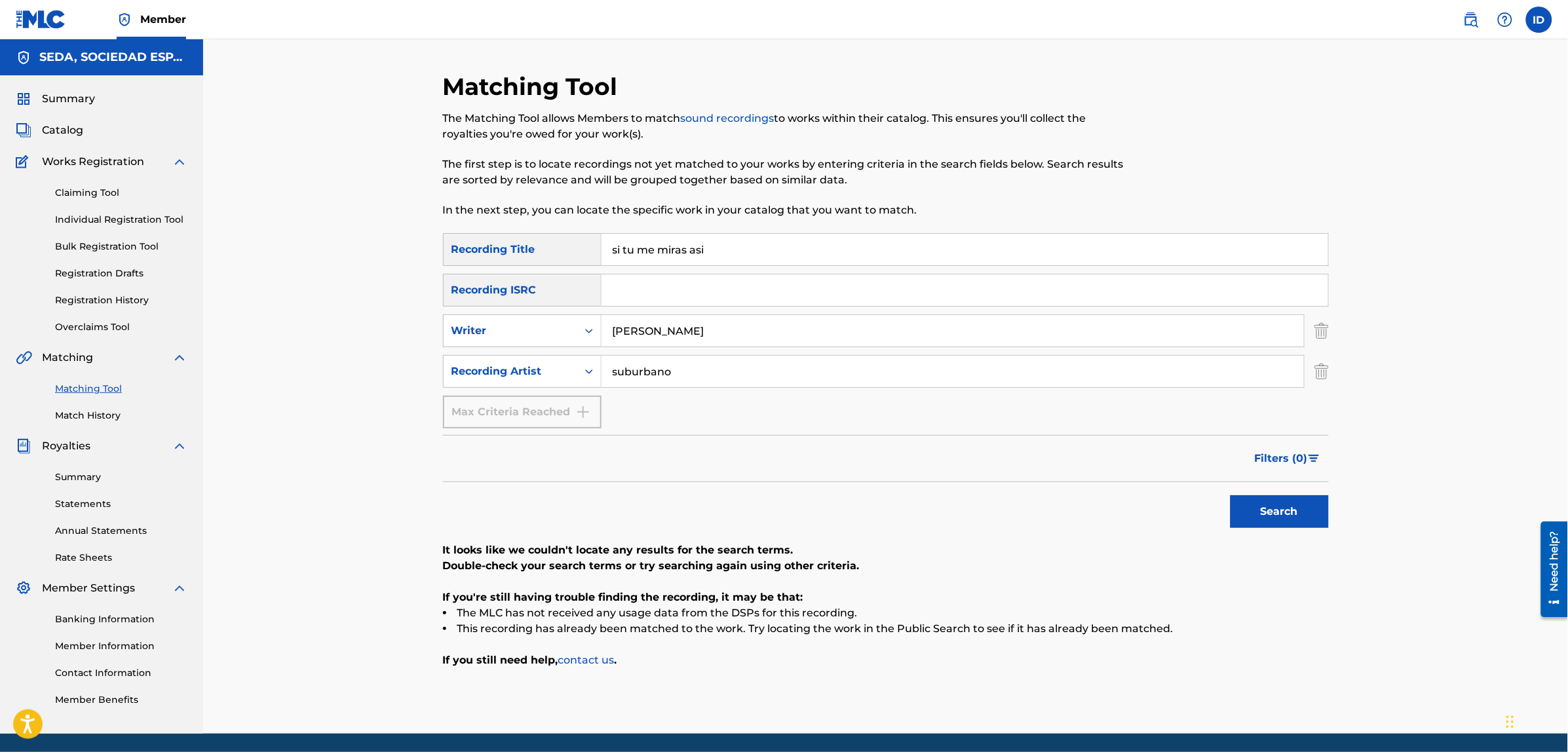
click at [1231, 495] on button "Search" at bounding box center [1279, 511] width 98 height 32
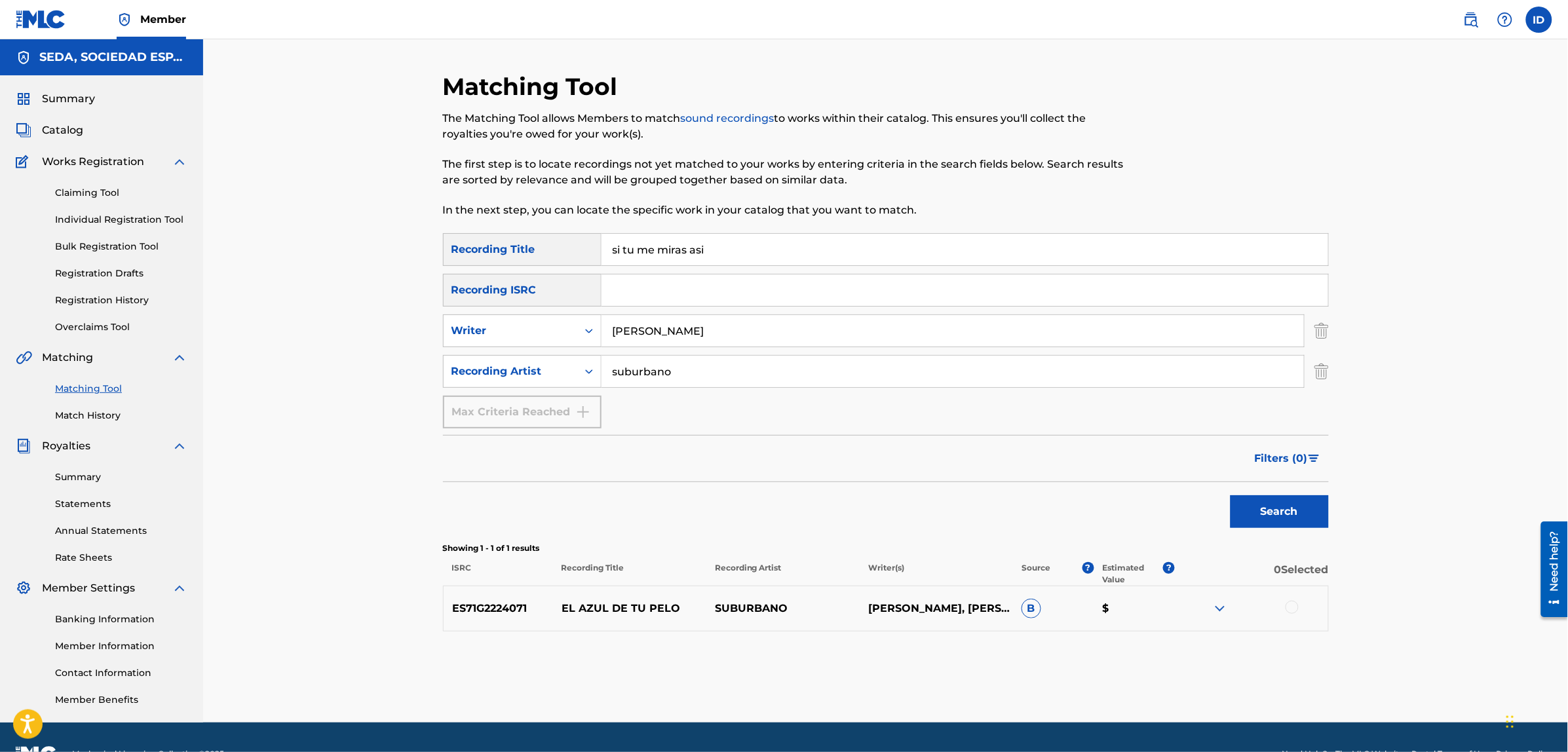
scroll to position [32, 0]
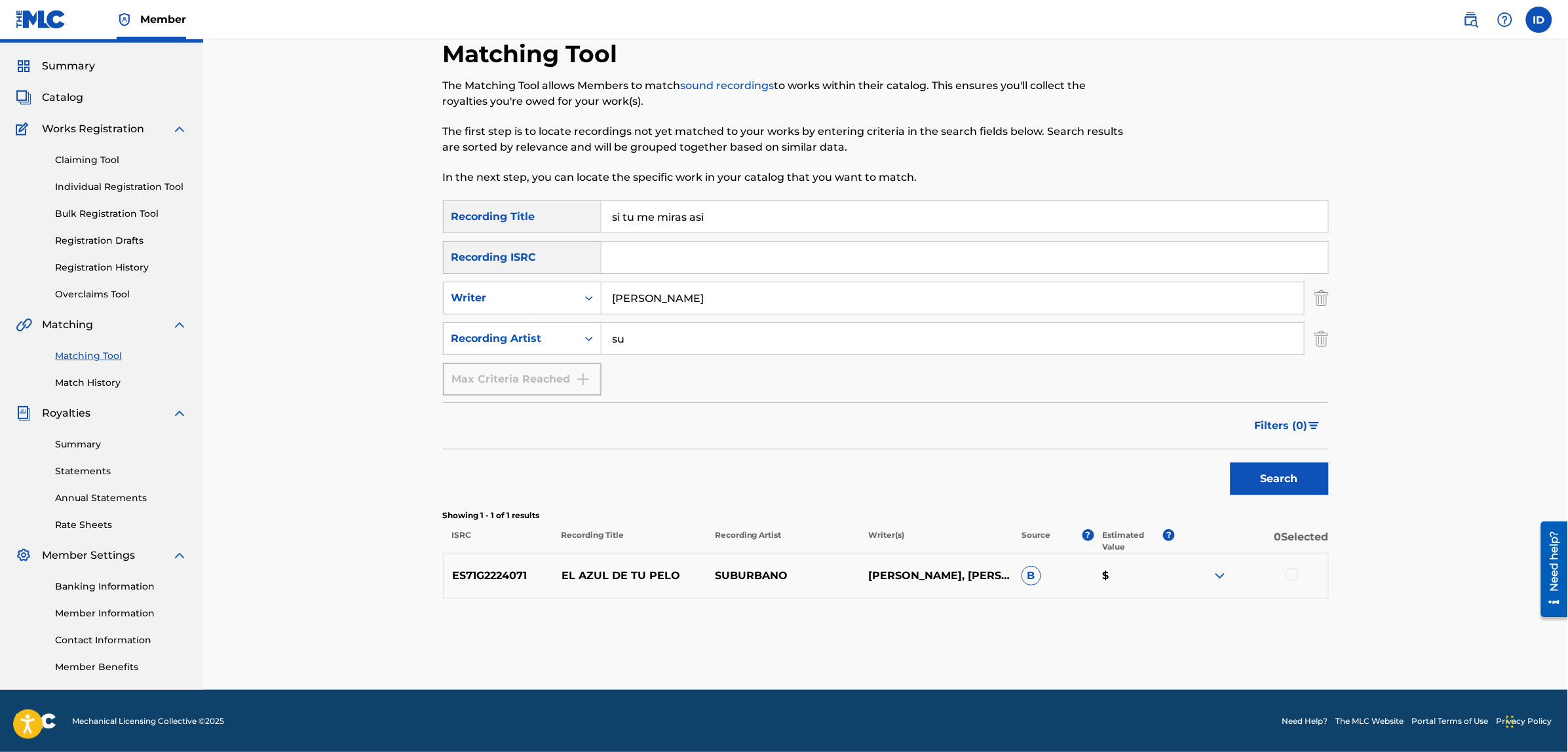
type input "s"
click at [728, 220] on input "si tu me miras asi" at bounding box center [964, 216] width 726 height 32
type input "s"
click at [1231, 462] on button "Search" at bounding box center [1279, 479] width 98 height 32
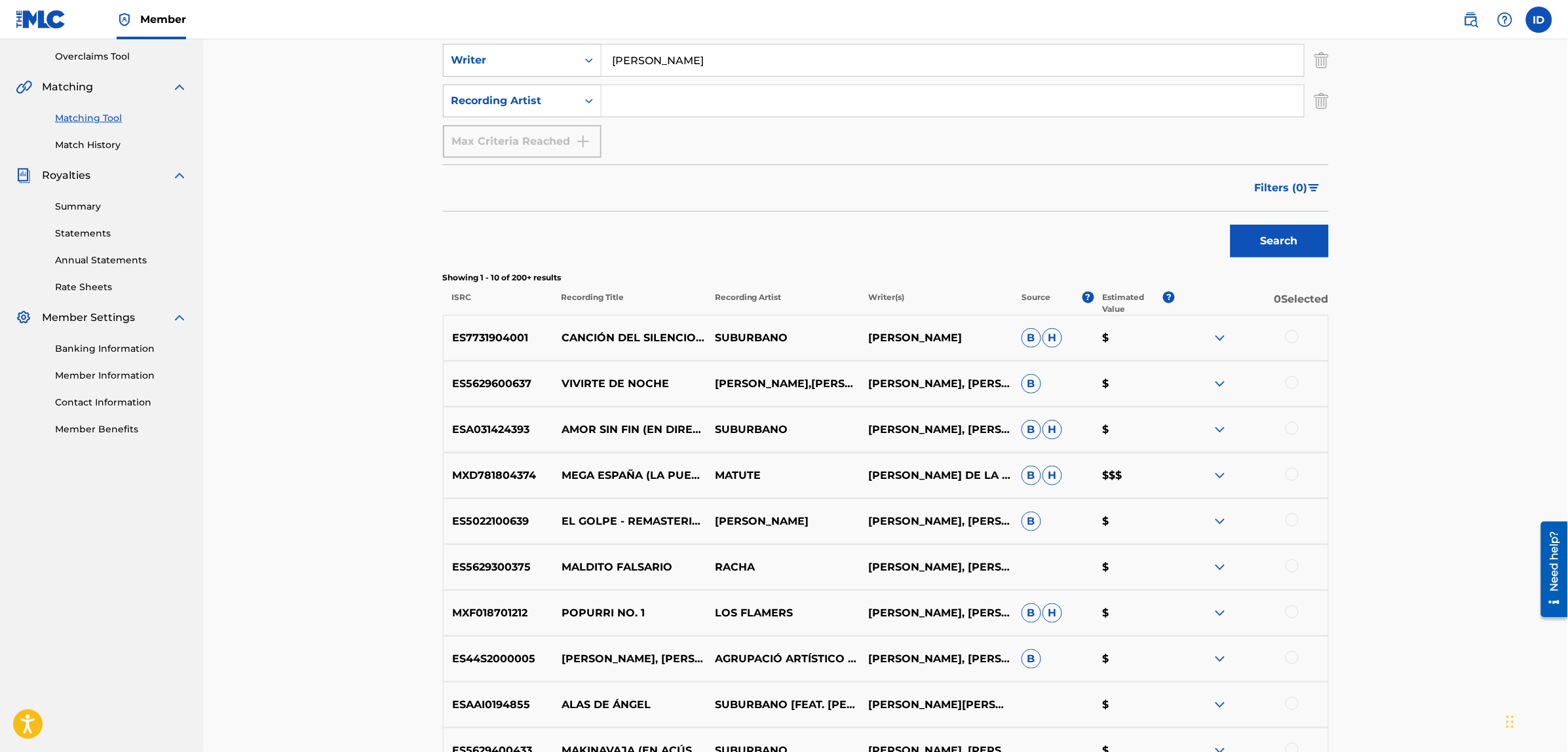
scroll to position [278, 0]
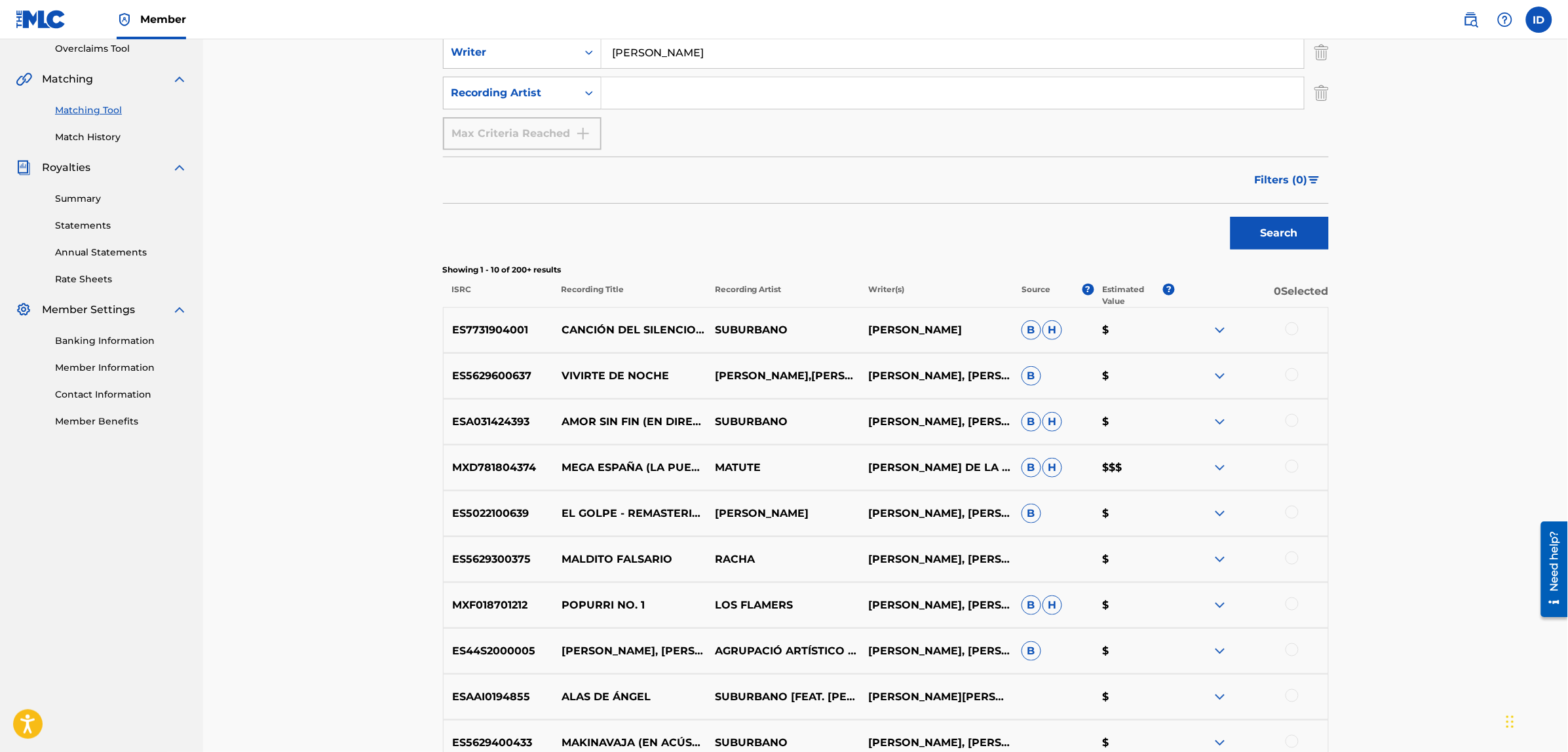
click at [1291, 374] on div at bounding box center [1292, 375] width 13 height 13
click at [883, 644] on button "Match 1 Group" at bounding box center [921, 645] width 145 height 32
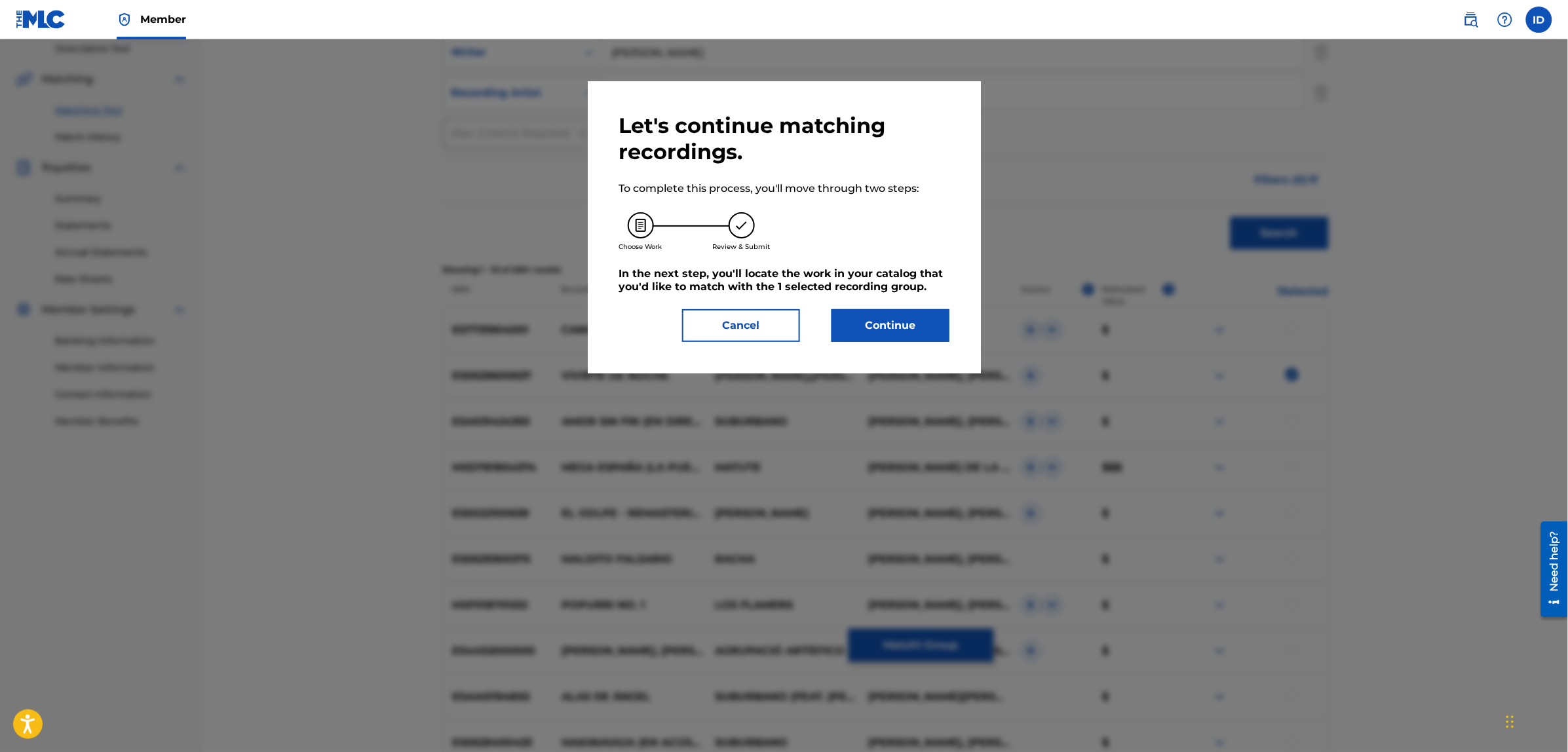
click at [845, 320] on button "Continue" at bounding box center [890, 326] width 118 height 32
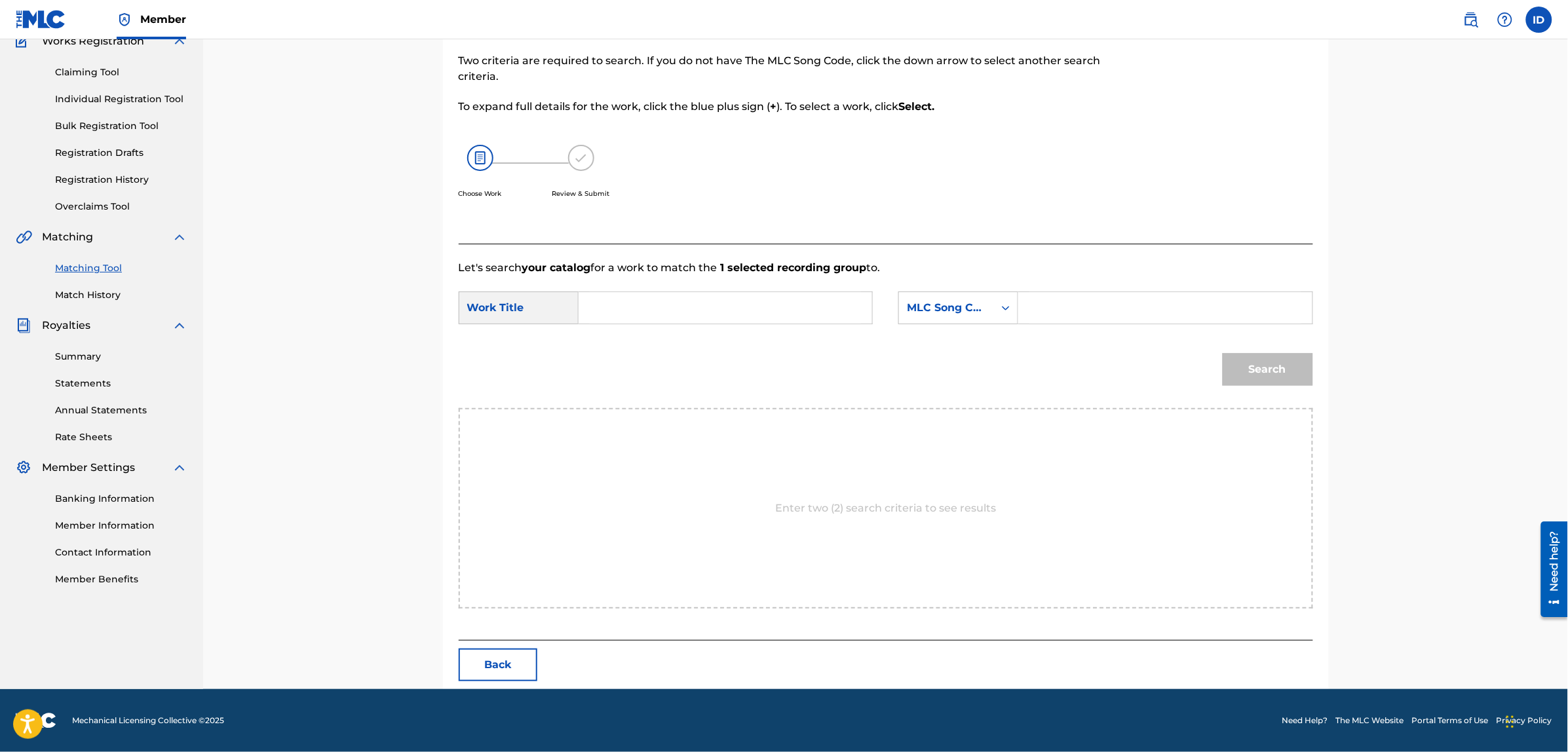
scroll to position [119, 0]
click at [683, 302] on input "Search Form" at bounding box center [725, 308] width 271 height 32
type input "si tu me miras asi"
click at [913, 320] on div "MLC Song Code" at bounding box center [946, 309] width 95 height 25
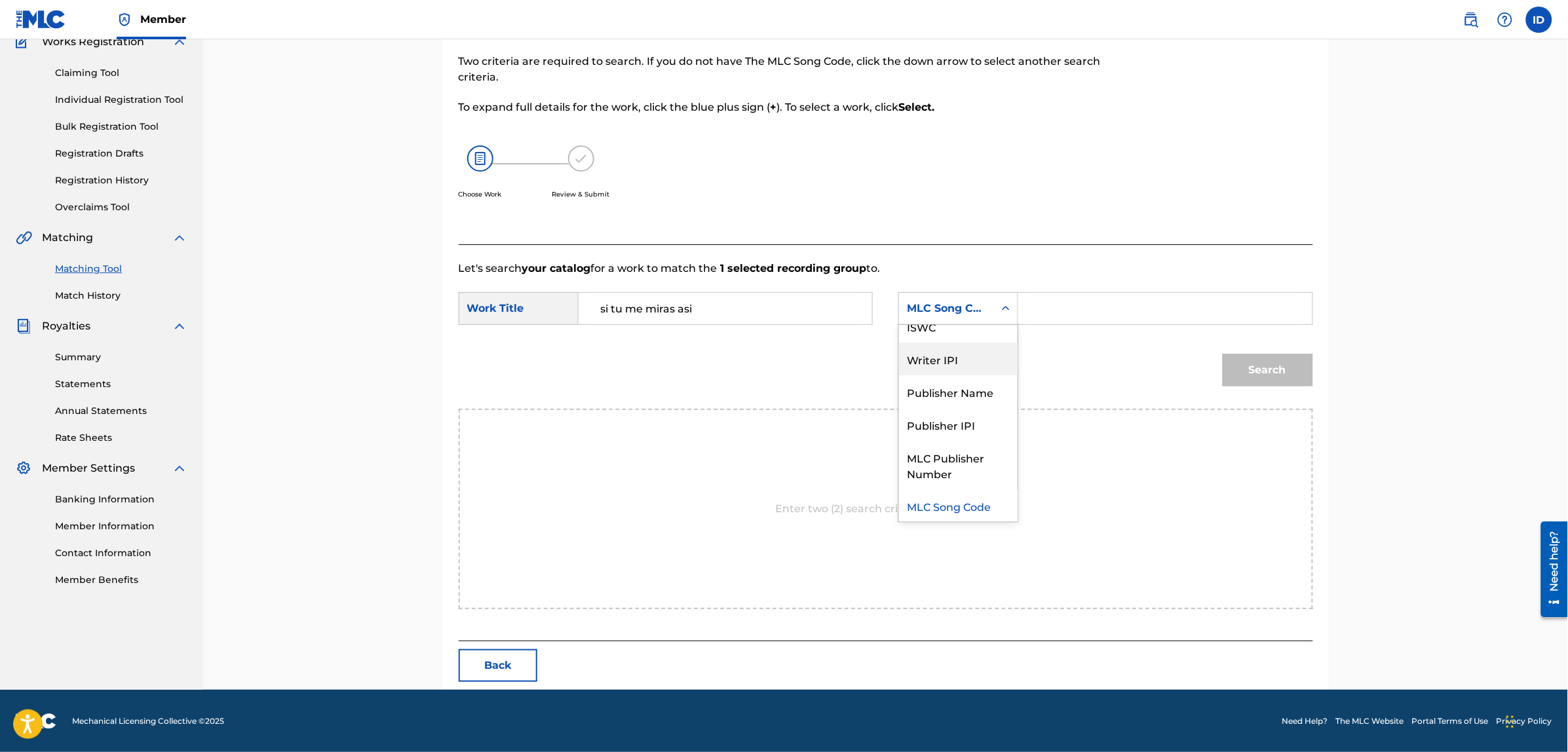
scroll to position [0, 0]
click at [934, 334] on div "Writer Name" at bounding box center [958, 341] width 118 height 32
click at [1063, 318] on input "Search Form" at bounding box center [1165, 308] width 271 height 32
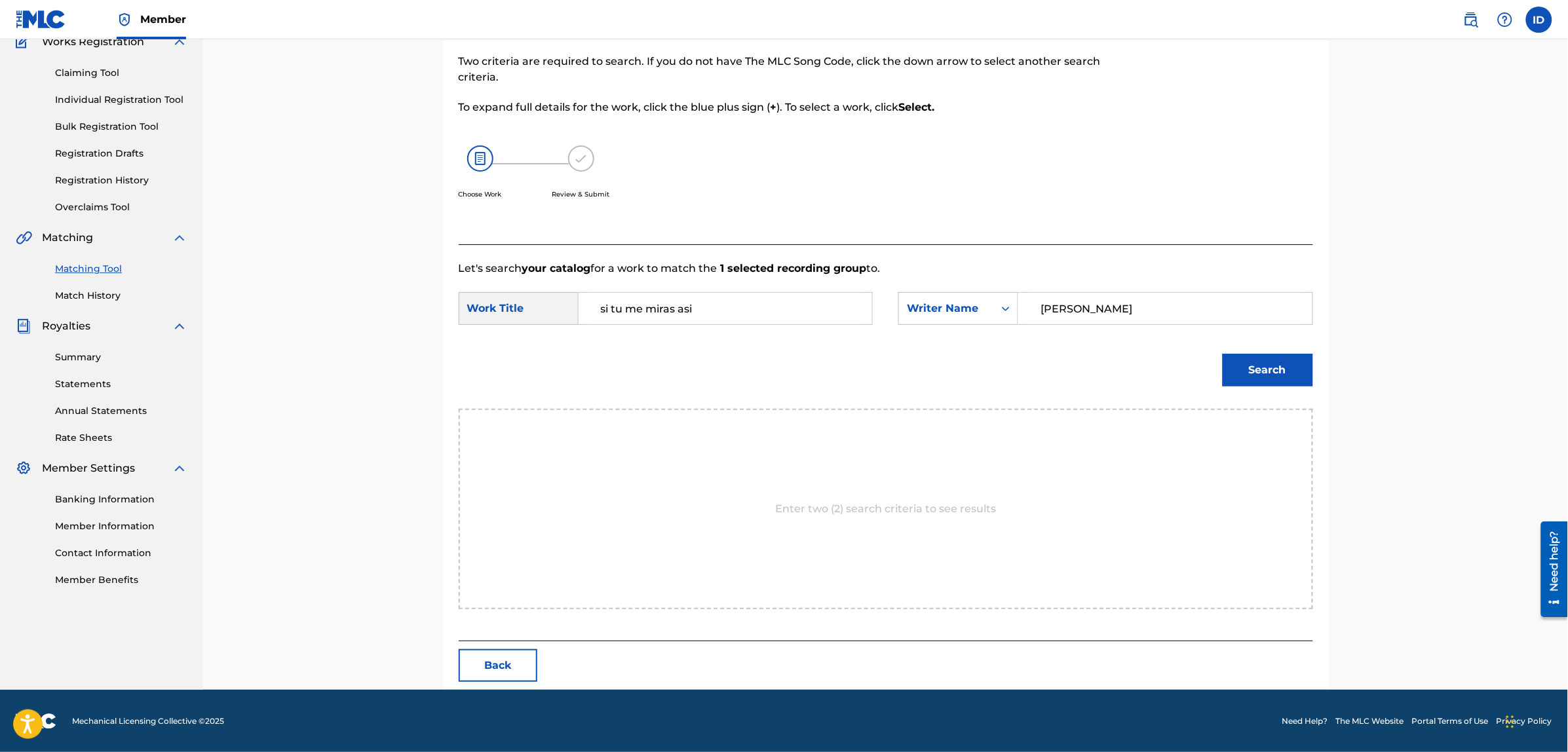
type input "[PERSON_NAME]"
click at [1222, 354] on button "Search" at bounding box center [1267, 370] width 91 height 32
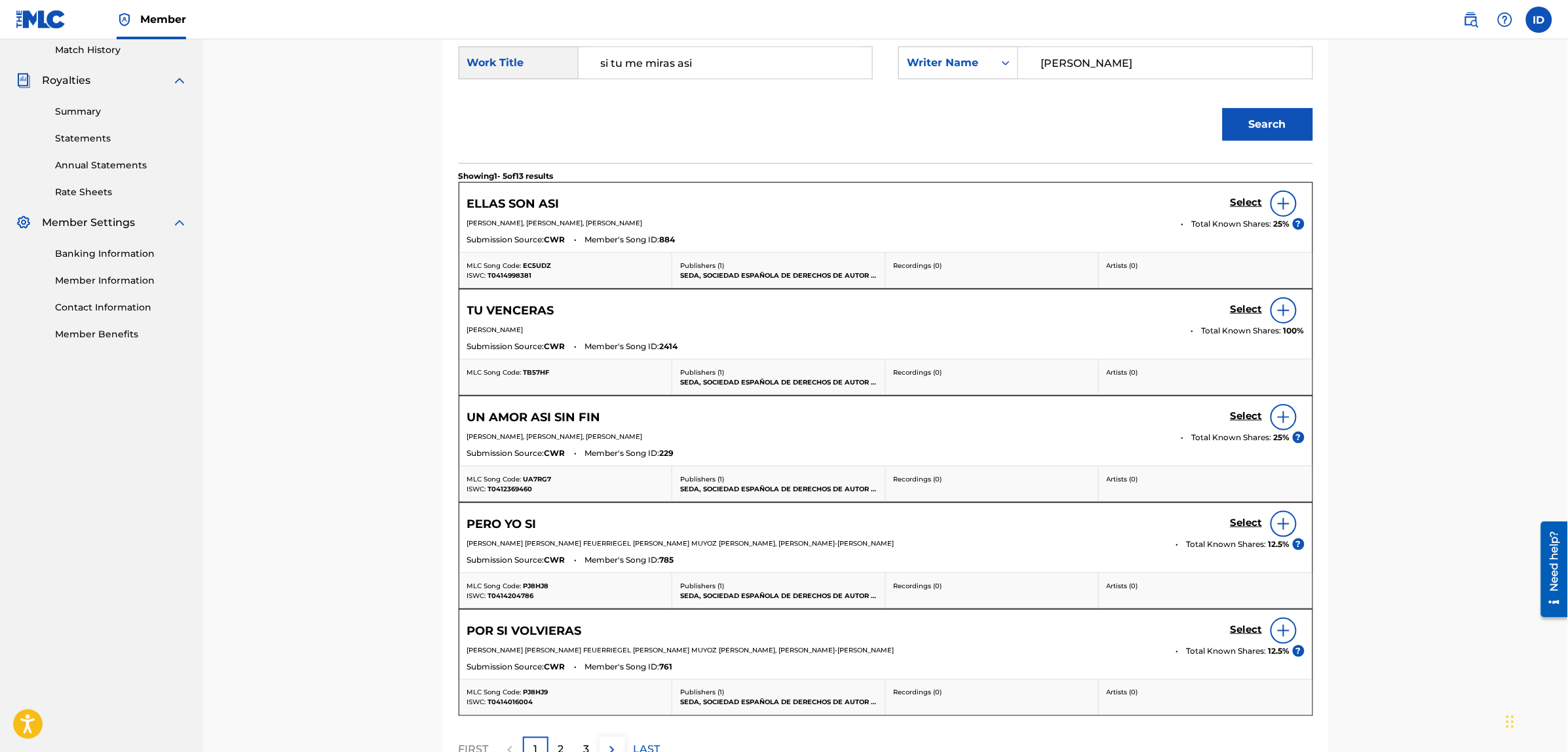
scroll to position [511, 0]
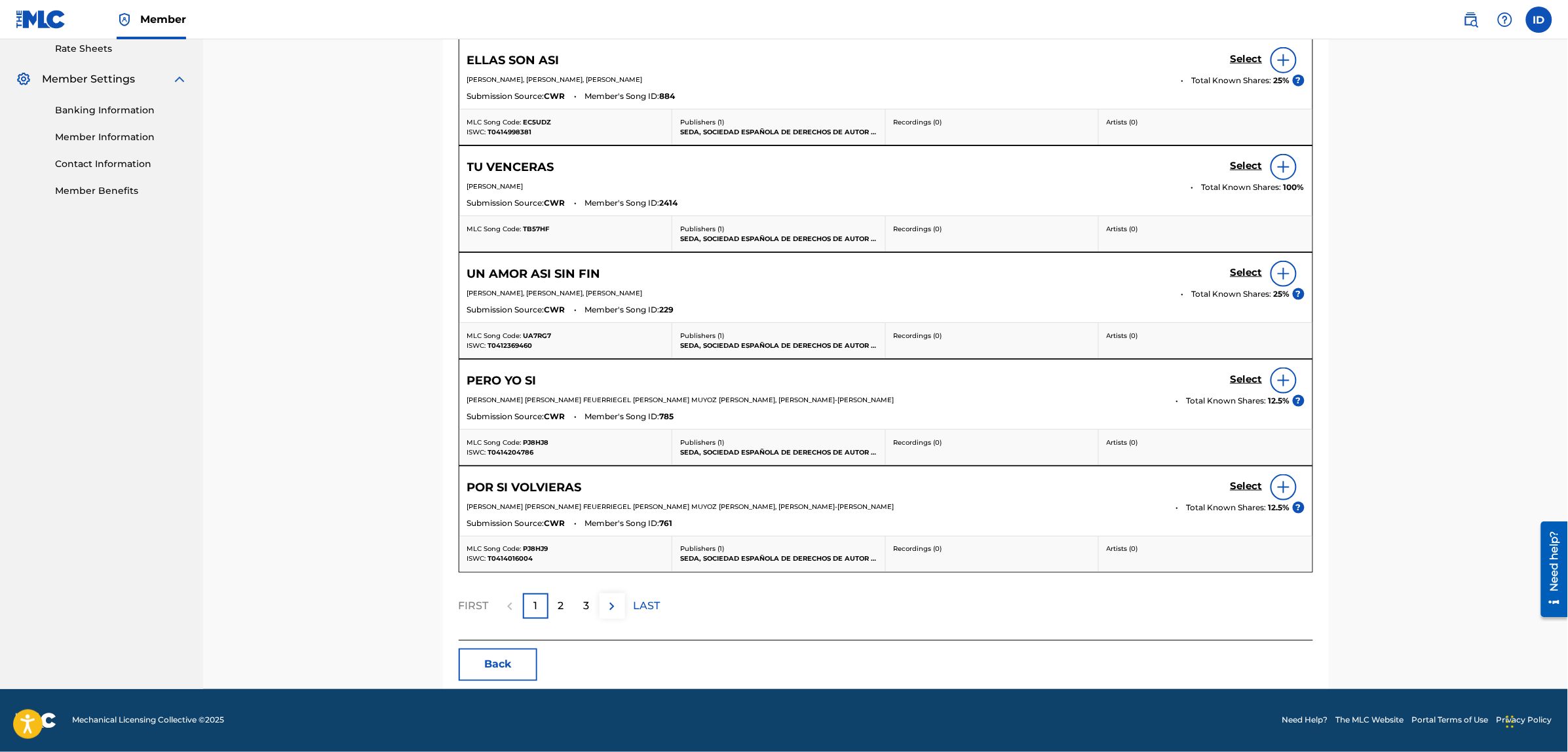
click at [559, 606] on p "2" at bounding box center [561, 607] width 6 height 15
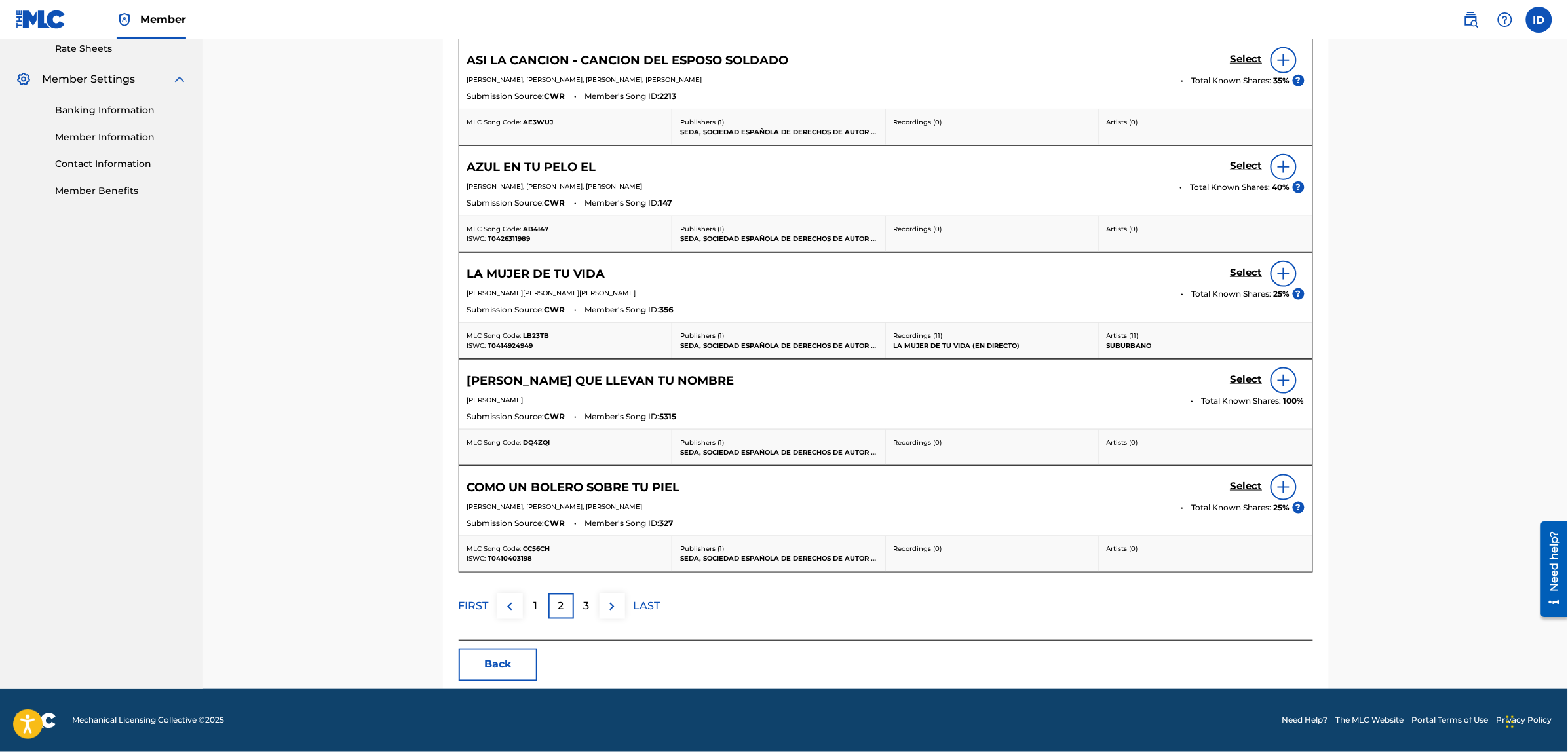
click at [580, 606] on div "3" at bounding box center [587, 606] width 26 height 26
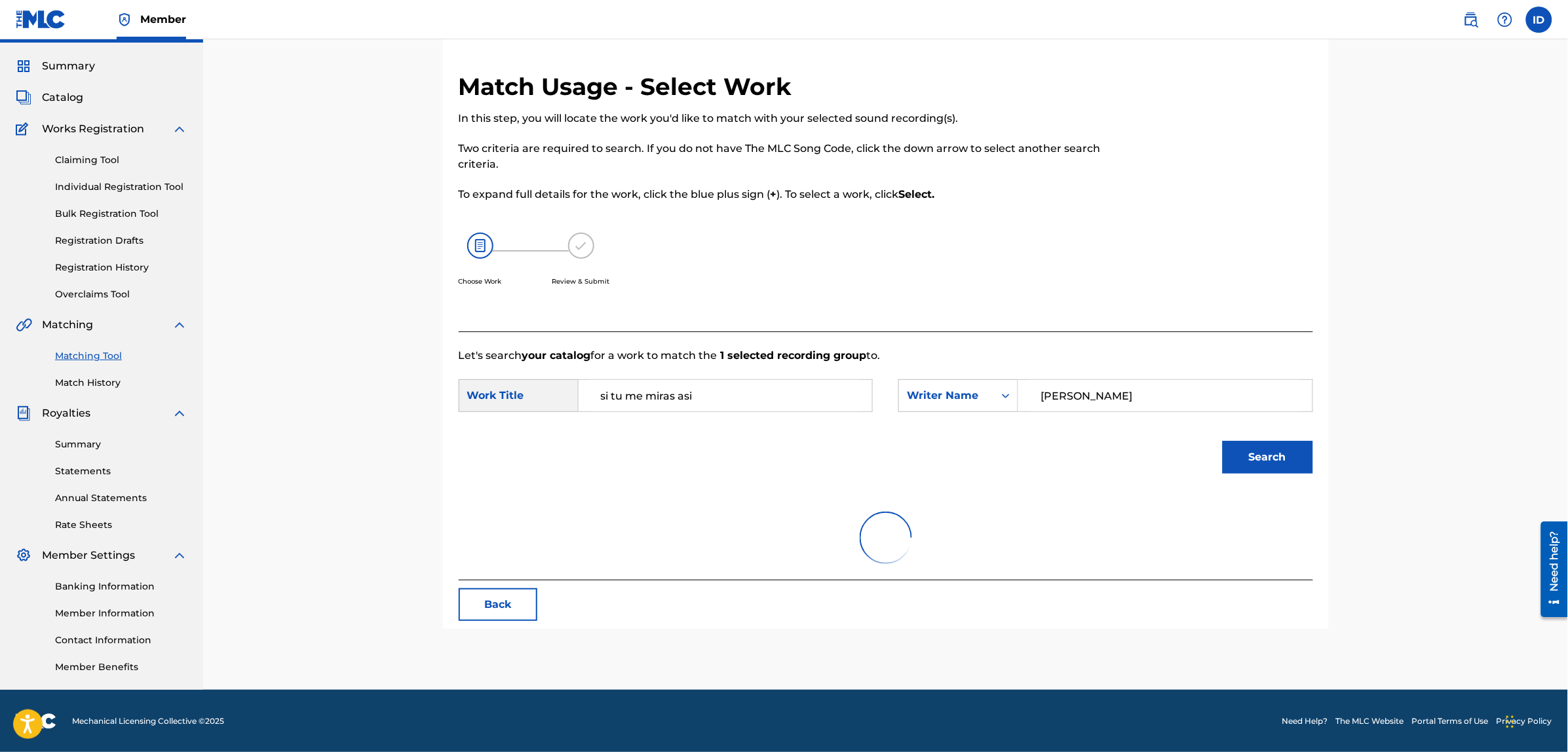
scroll to position [296, 0]
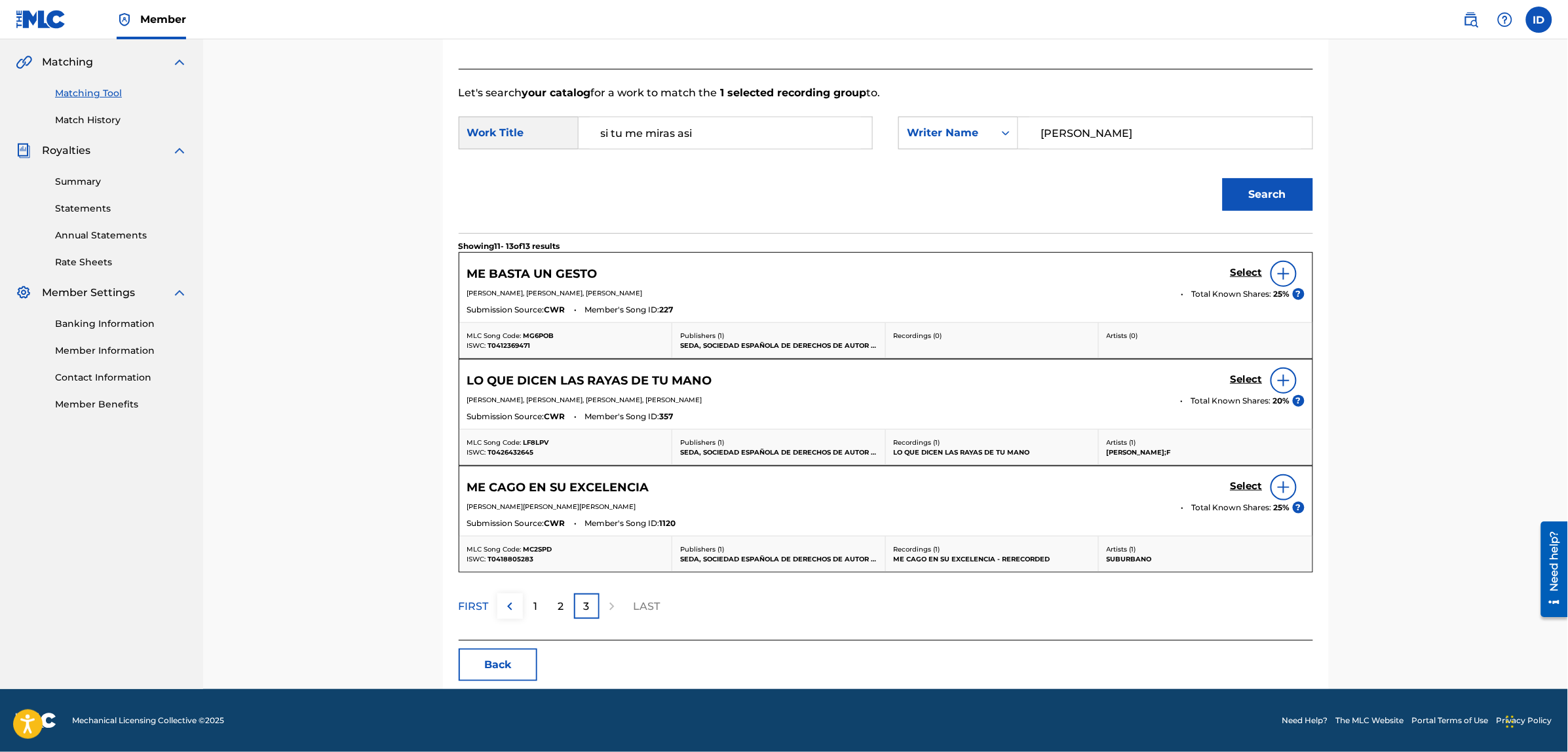
click at [509, 670] on button "Back" at bounding box center [498, 665] width 78 height 32
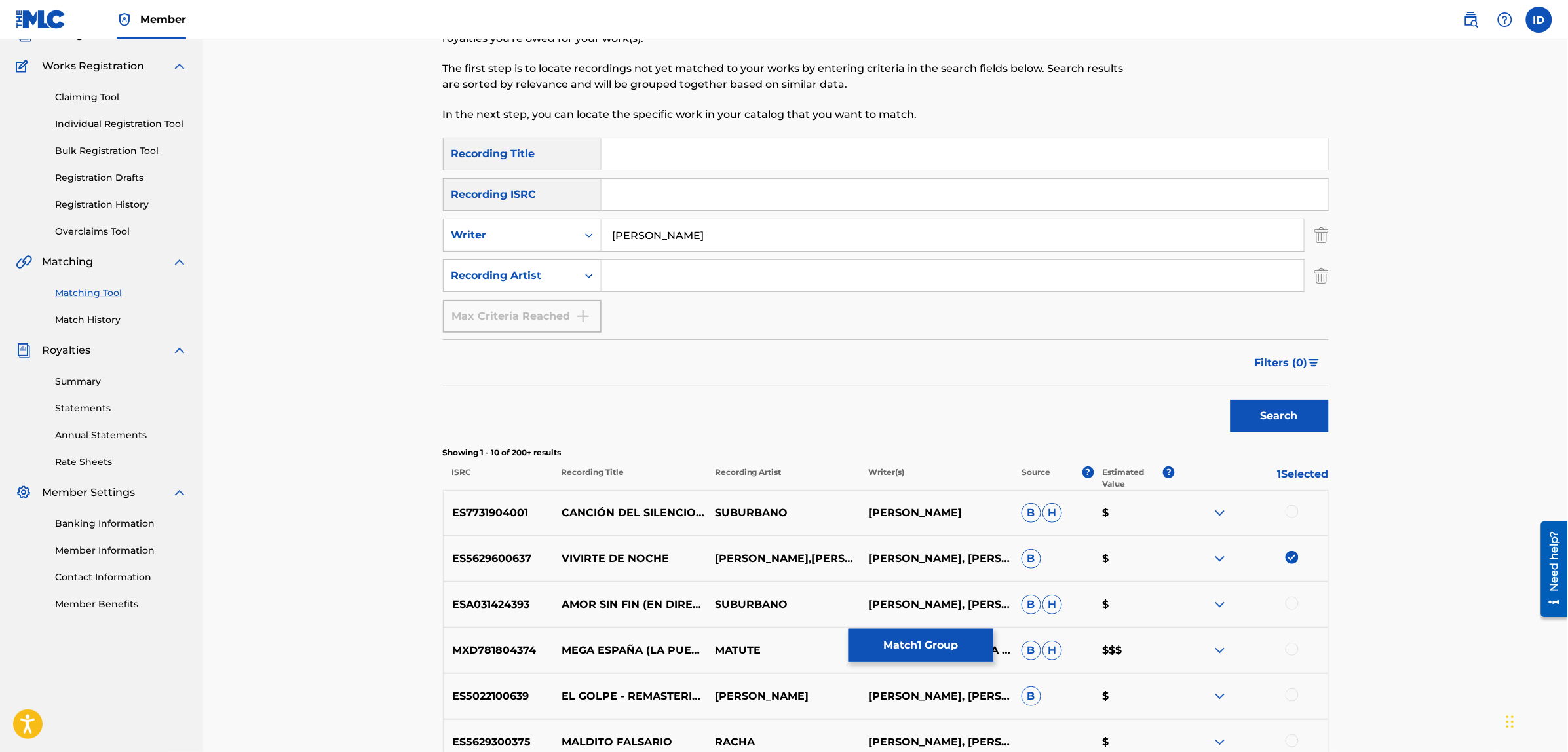
scroll to position [0, 0]
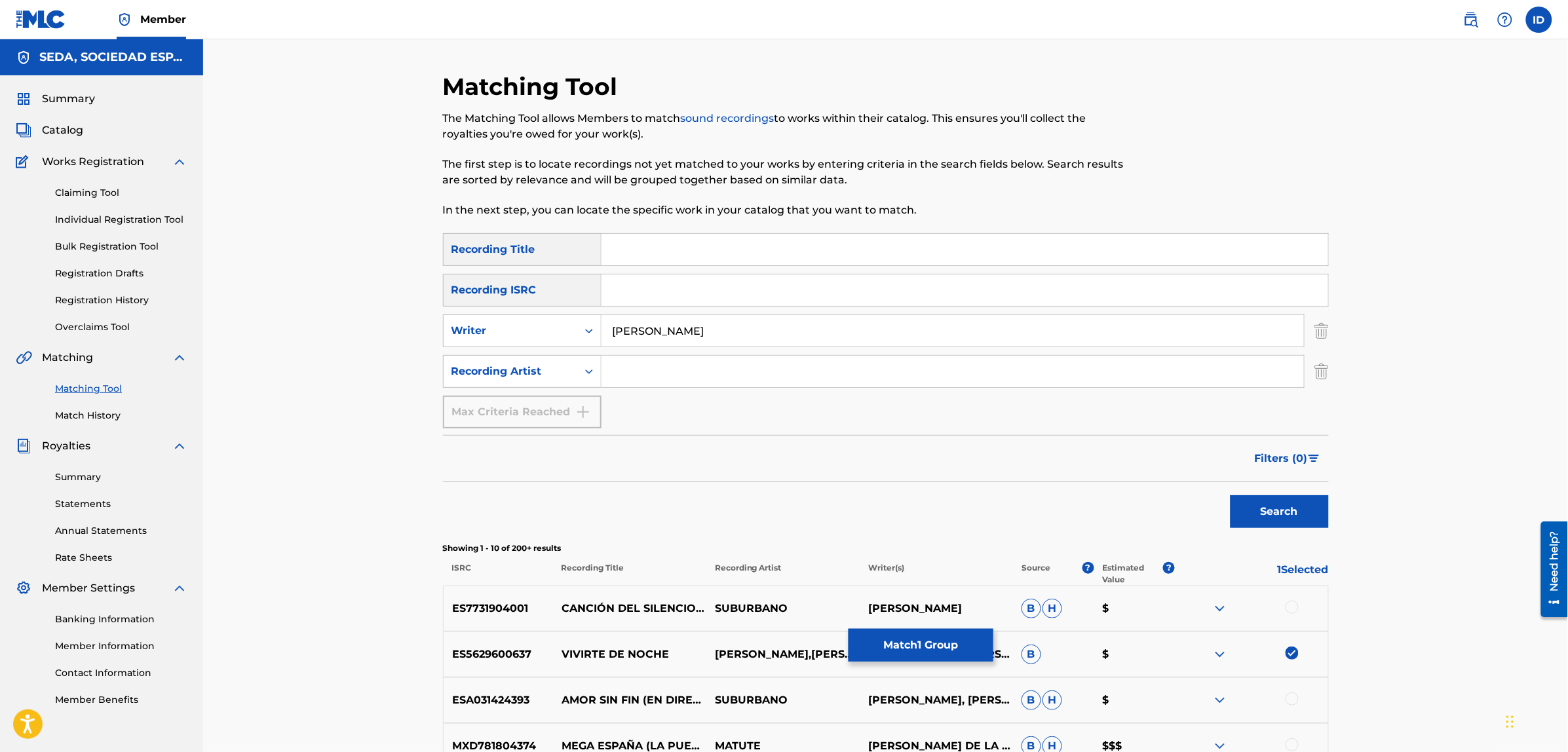
click at [100, 418] on link "Match History" at bounding box center [121, 416] width 132 height 13
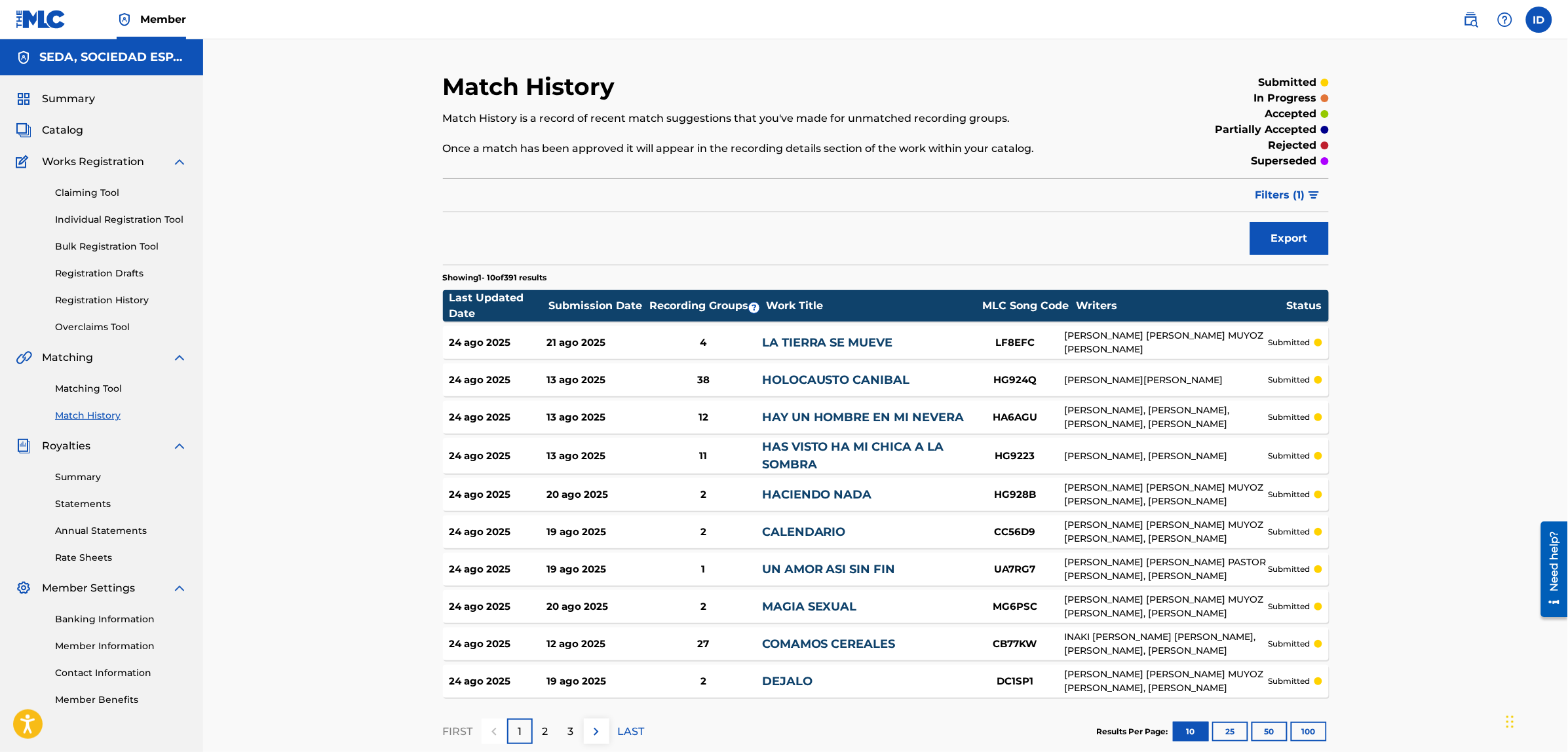
click at [85, 388] on link "Matching Tool" at bounding box center [121, 389] width 132 height 13
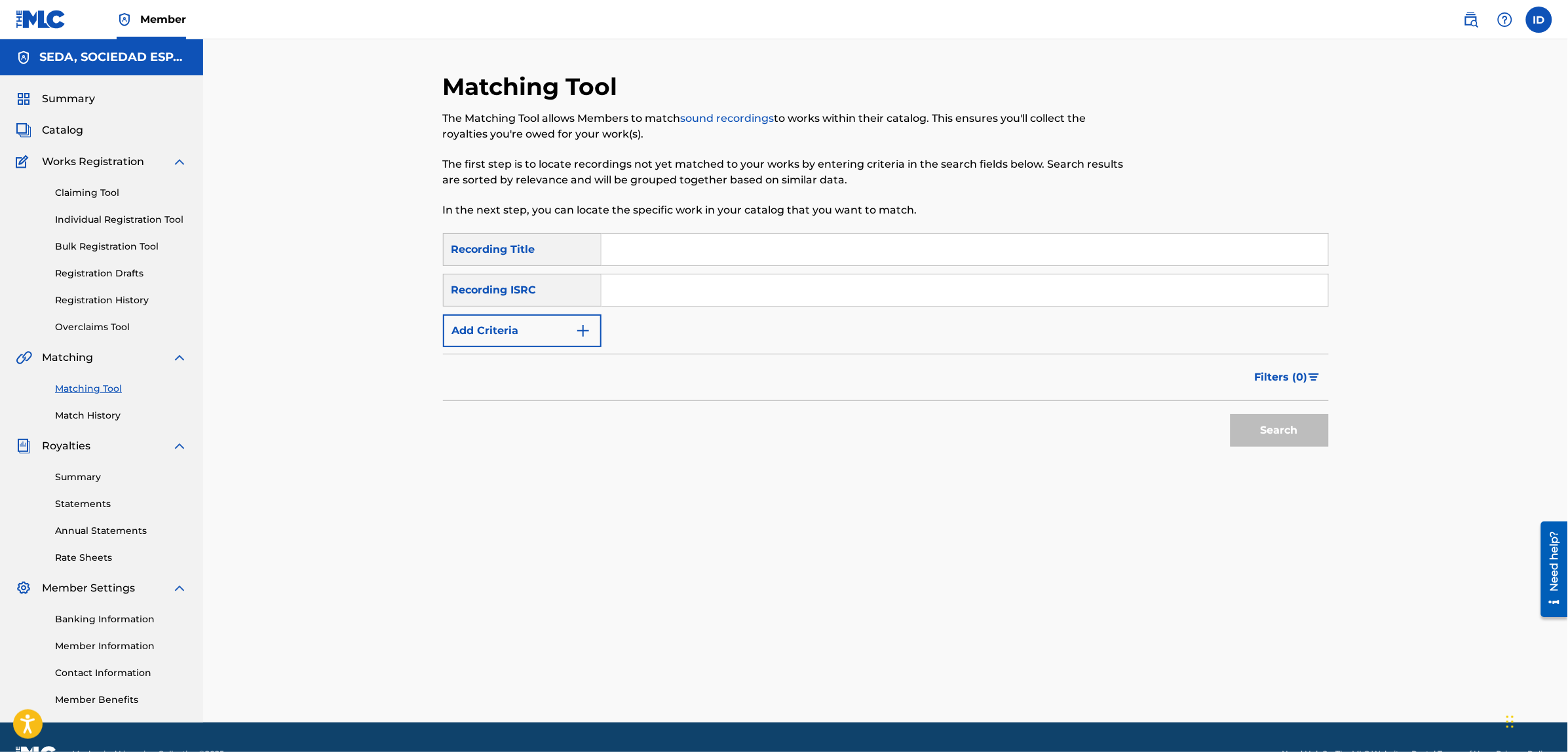
click at [668, 261] on input "Search Form" at bounding box center [964, 249] width 726 height 32
type input "sombra negra"
click at [1231, 414] on button "Search" at bounding box center [1279, 430] width 98 height 32
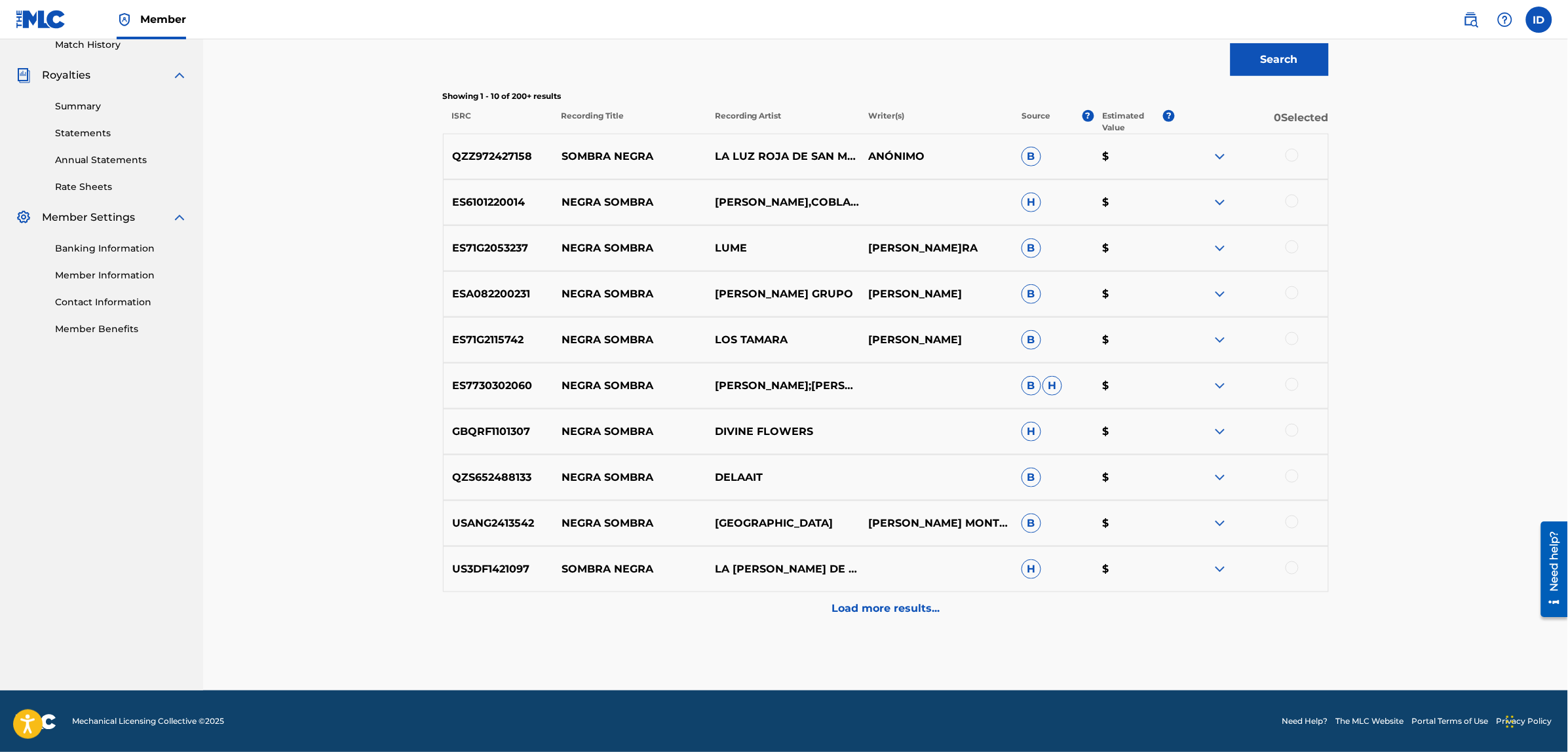
scroll to position [372, 0]
click at [876, 608] on p "Load more results..." at bounding box center [885, 608] width 108 height 15
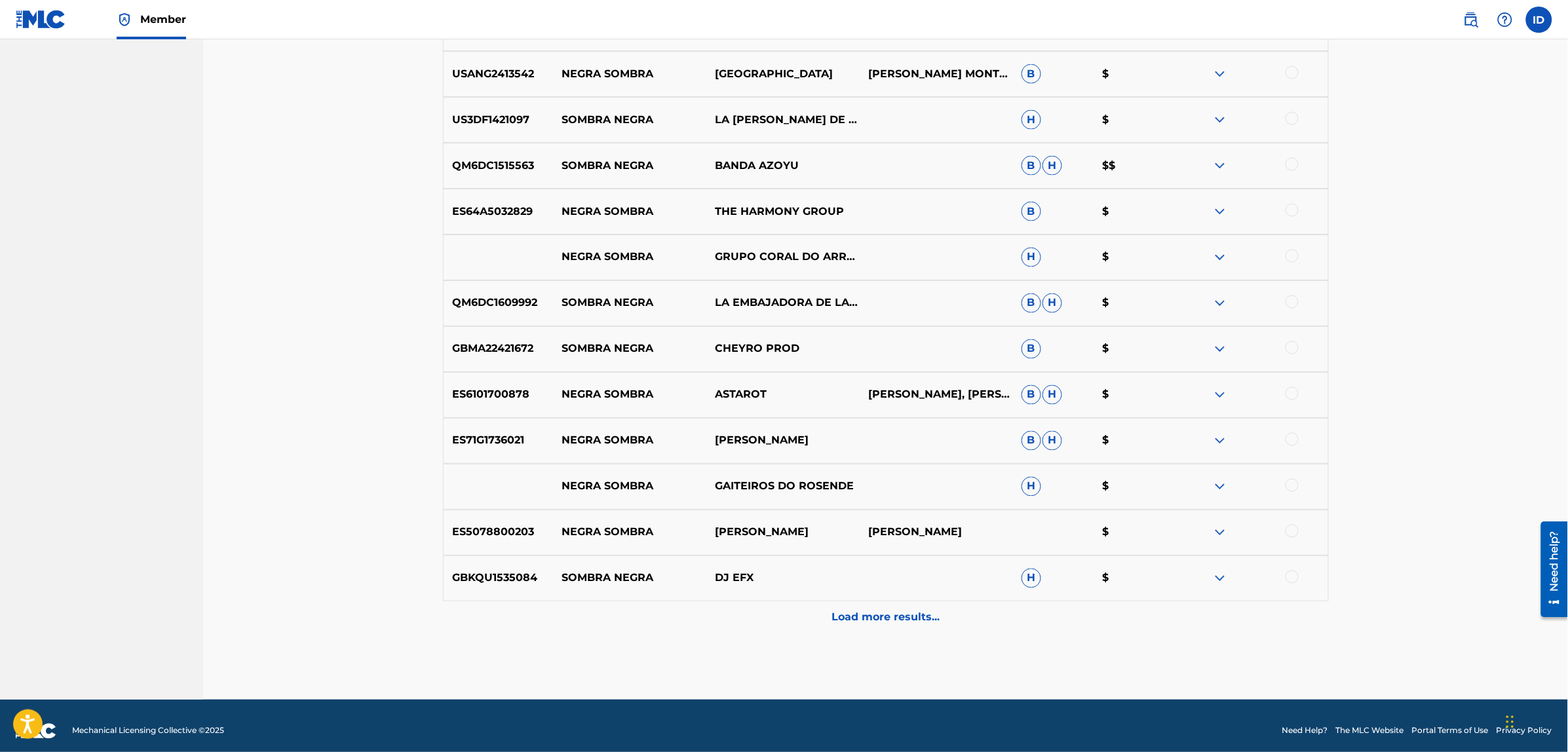
scroll to position [830, 0]
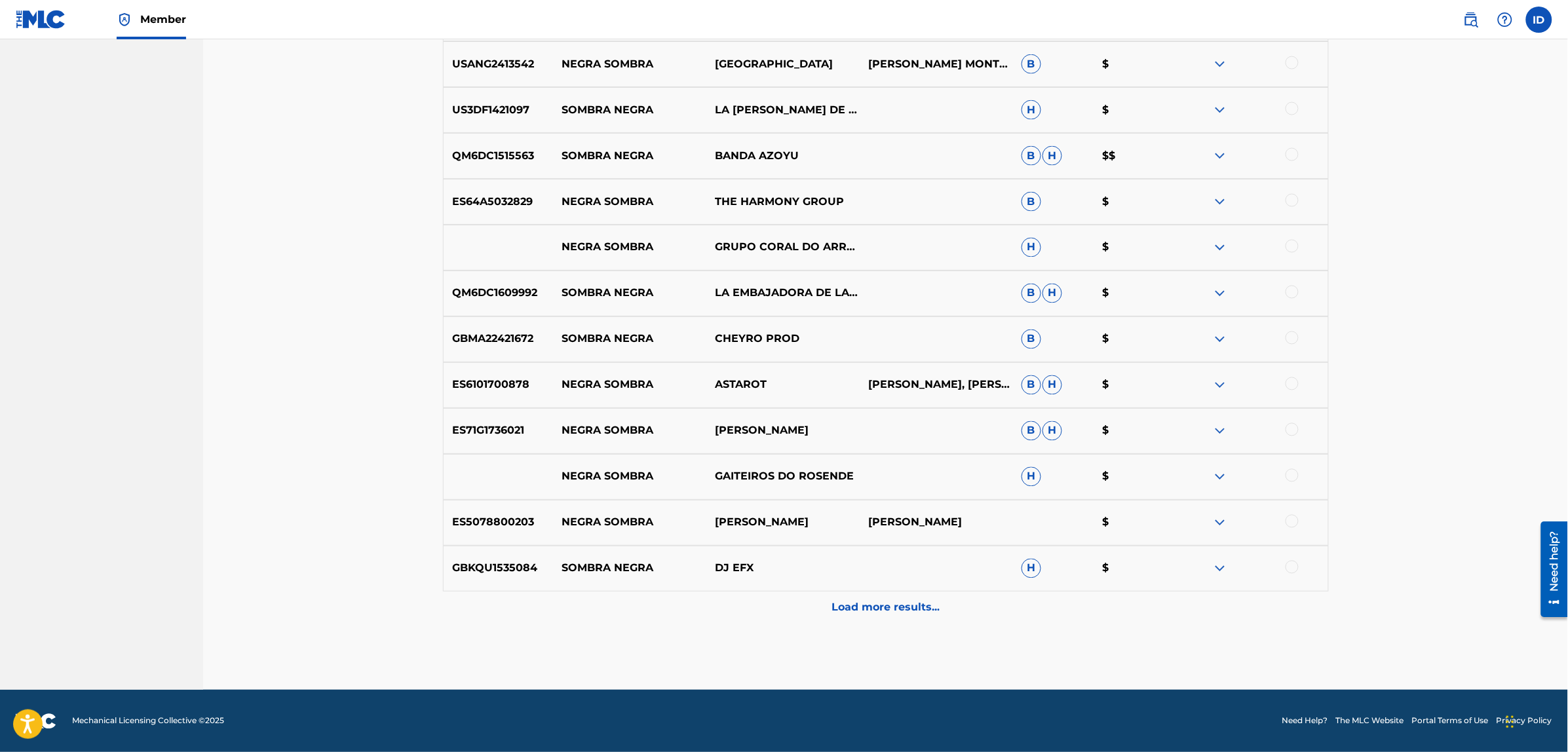
click at [872, 615] on div "Load more results..." at bounding box center [885, 608] width 886 height 32
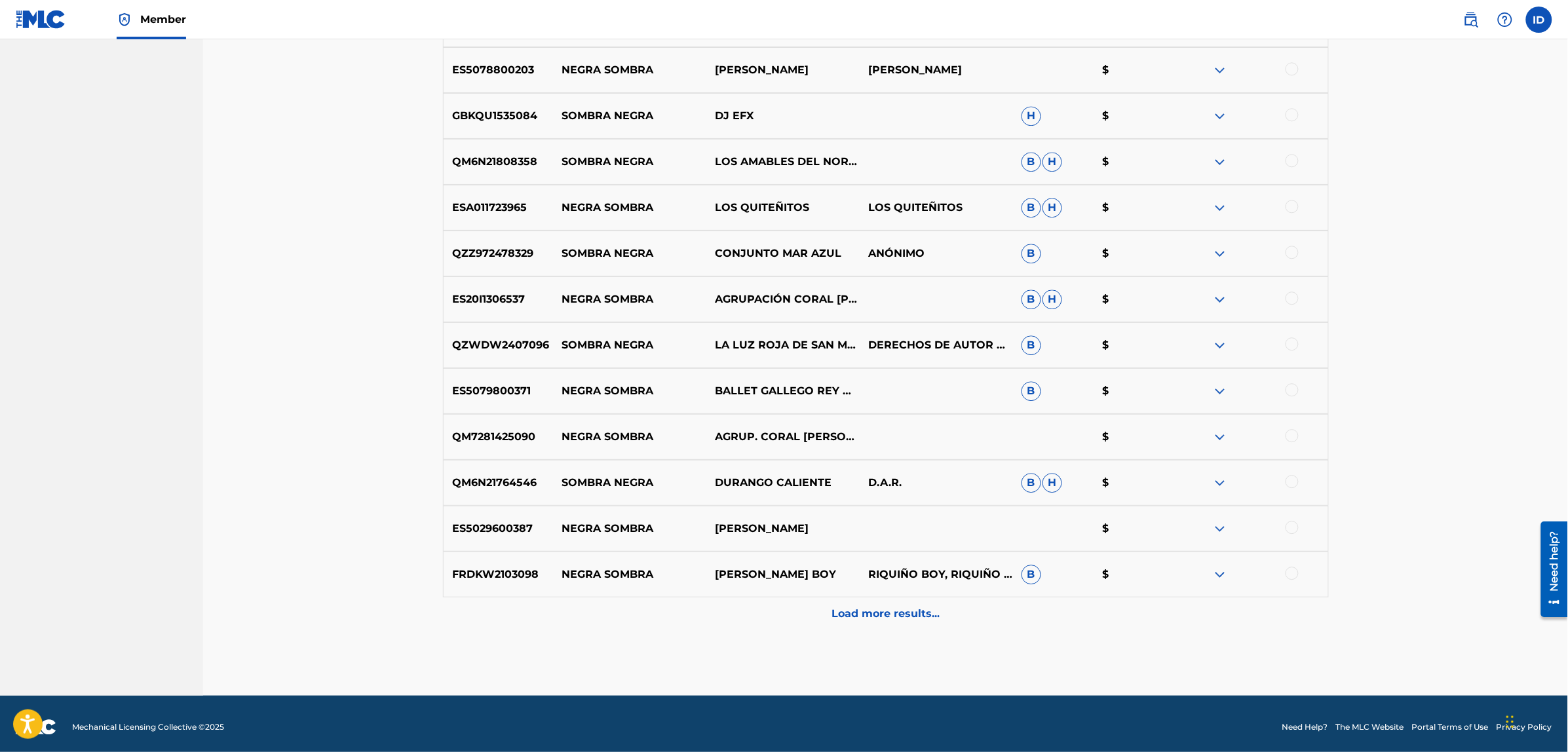
scroll to position [1289, 0]
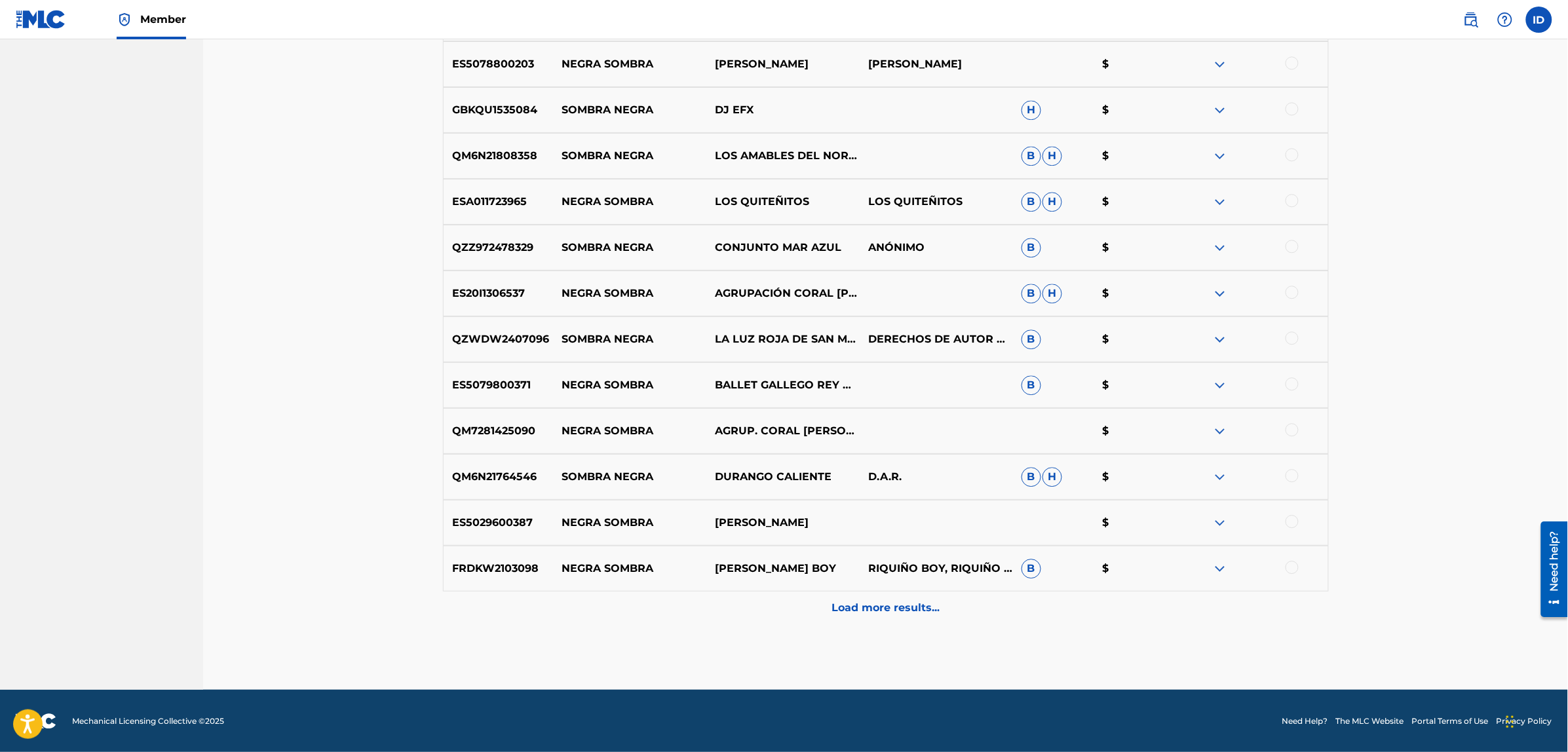
click at [883, 604] on p "Load more results..." at bounding box center [885, 608] width 108 height 15
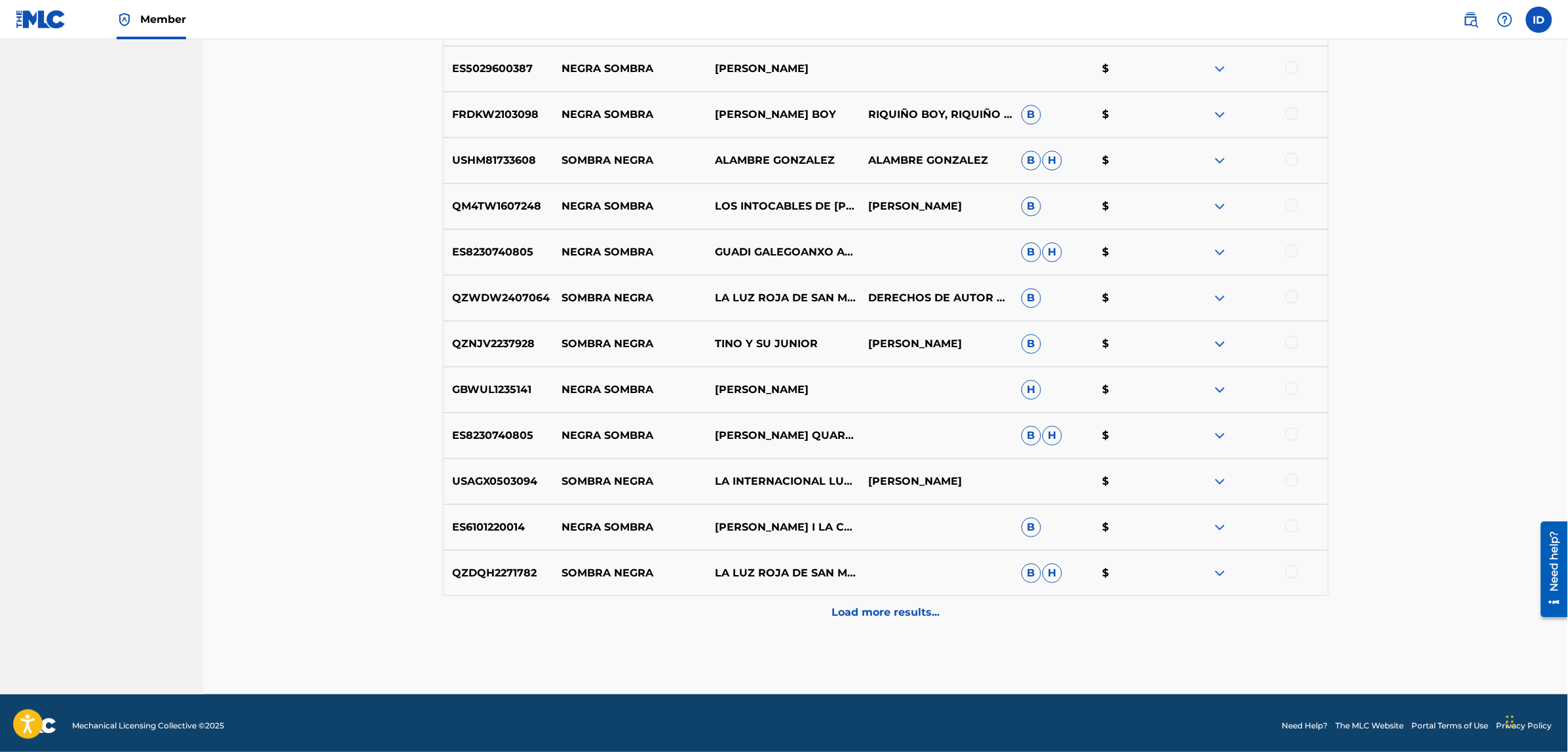
scroll to position [1747, 0]
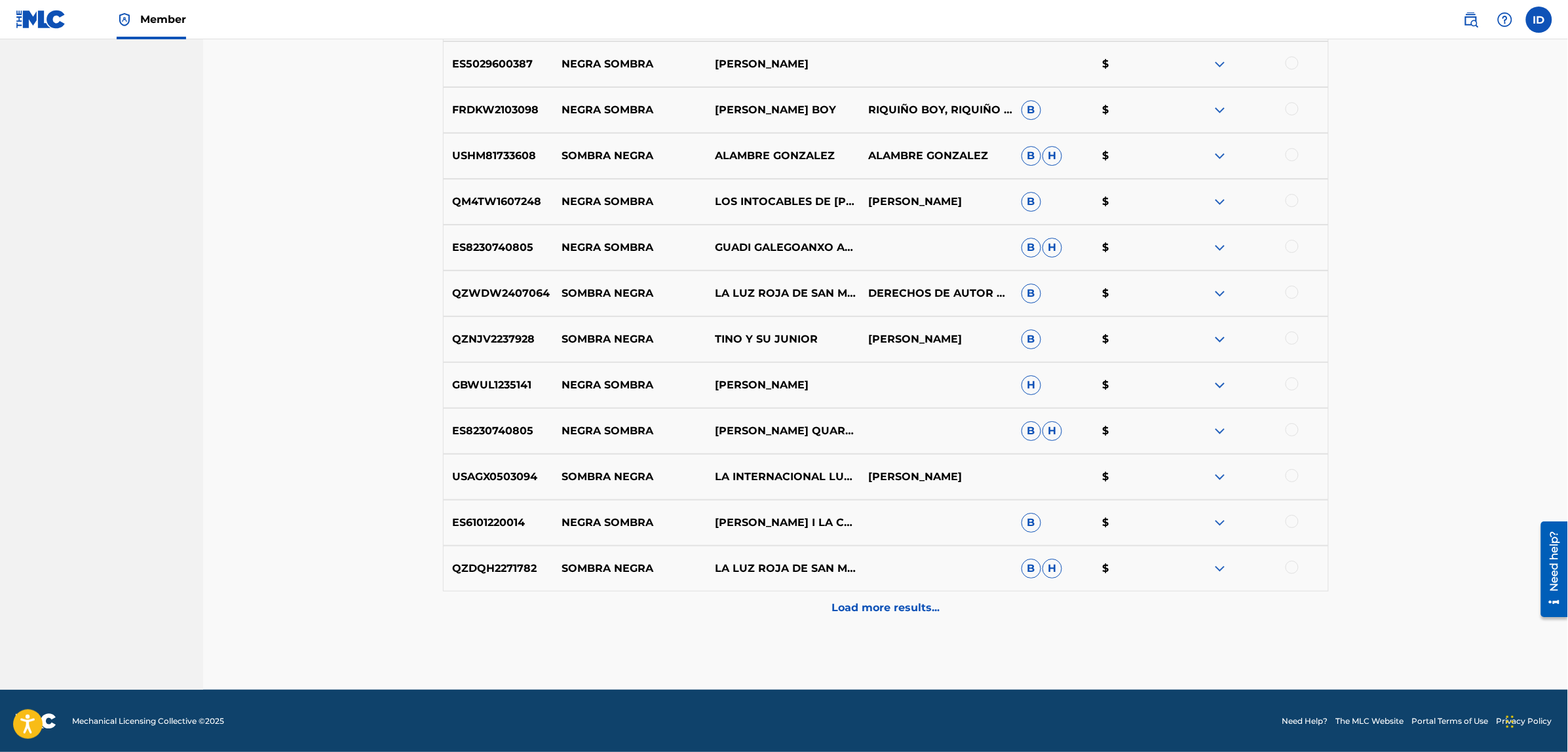
click at [891, 610] on p "Load more results..." at bounding box center [885, 608] width 108 height 15
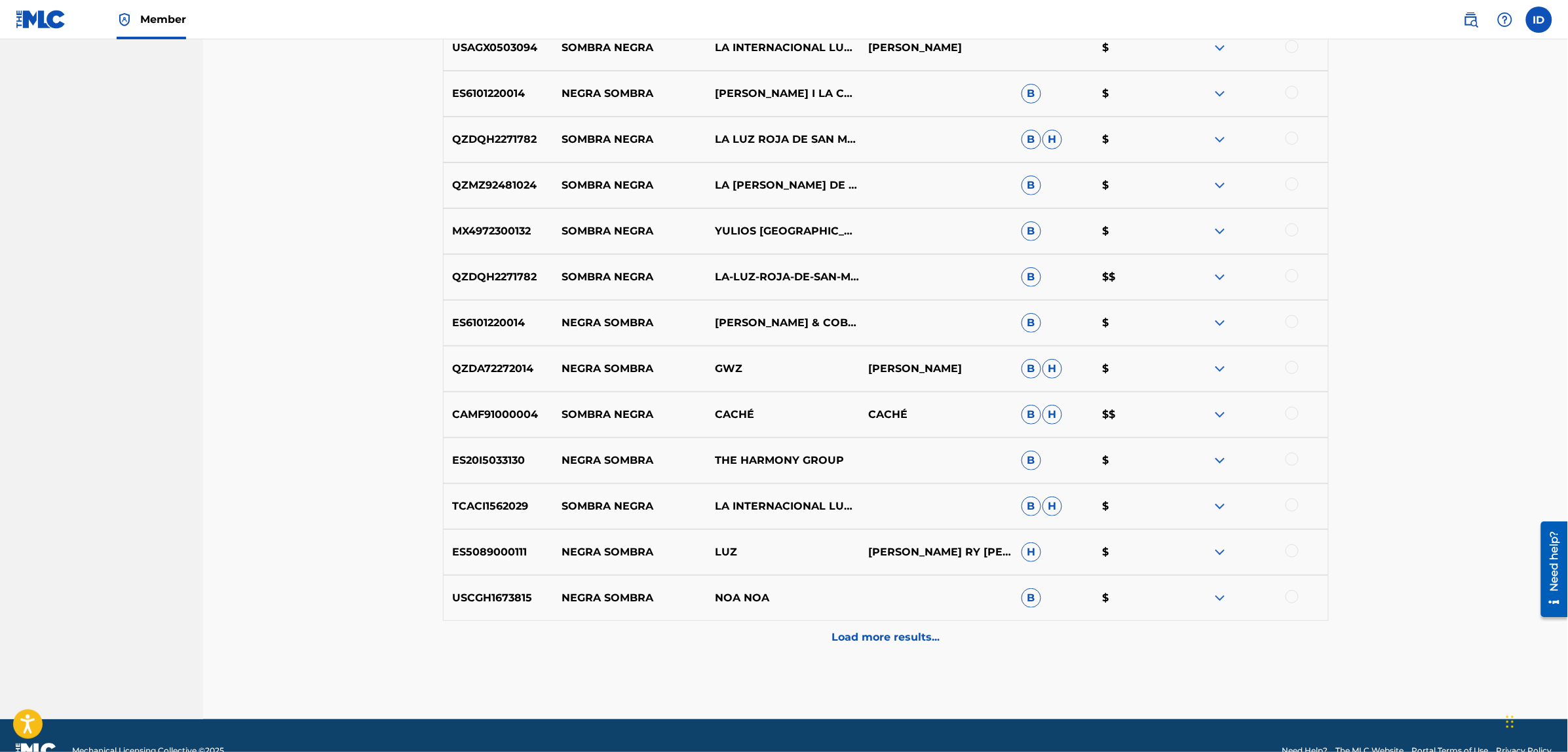
scroll to position [2205, 0]
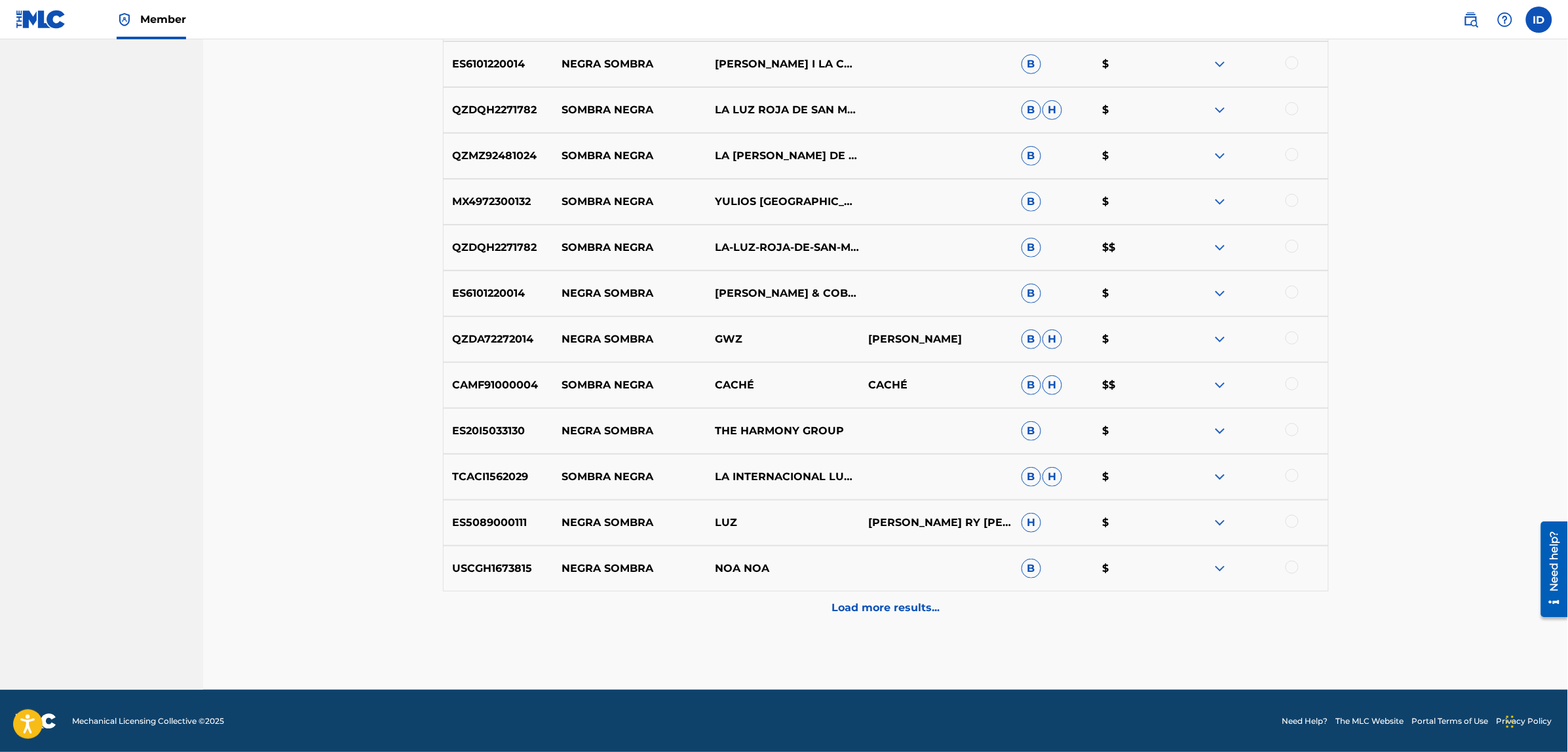
click at [885, 597] on div "Load more results..." at bounding box center [885, 608] width 886 height 32
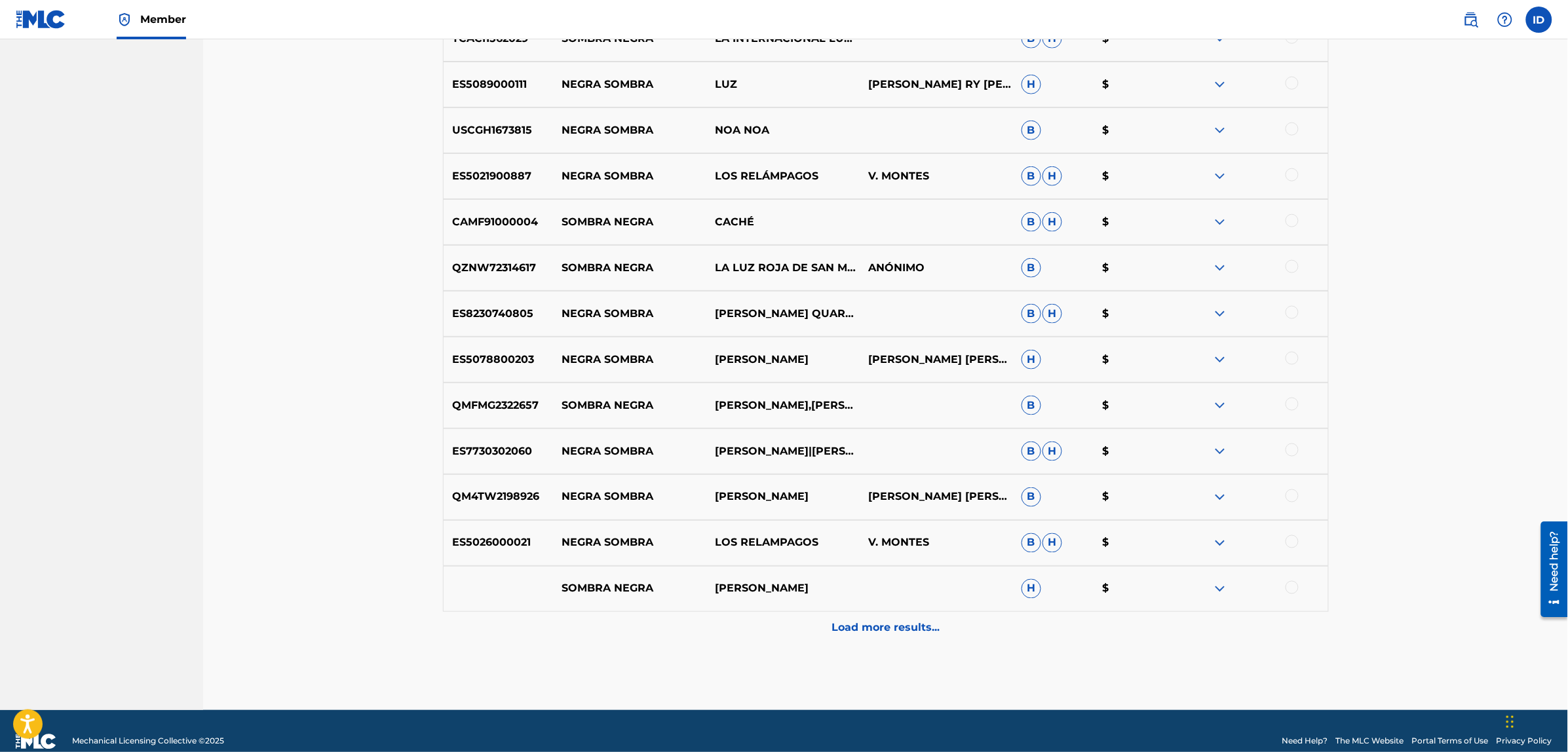
scroll to position [2664, 0]
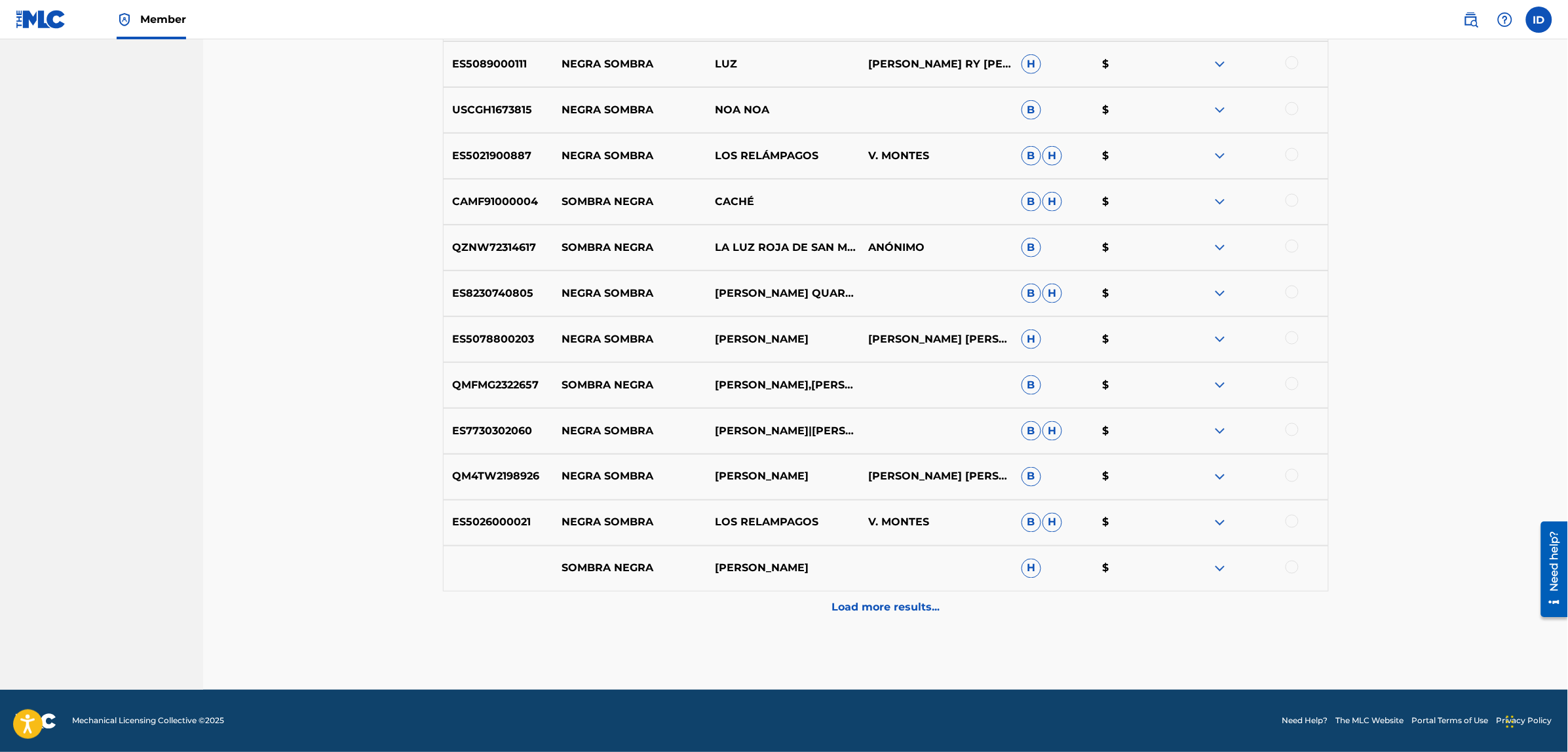
click at [860, 596] on div "Load more results..." at bounding box center [885, 608] width 886 height 32
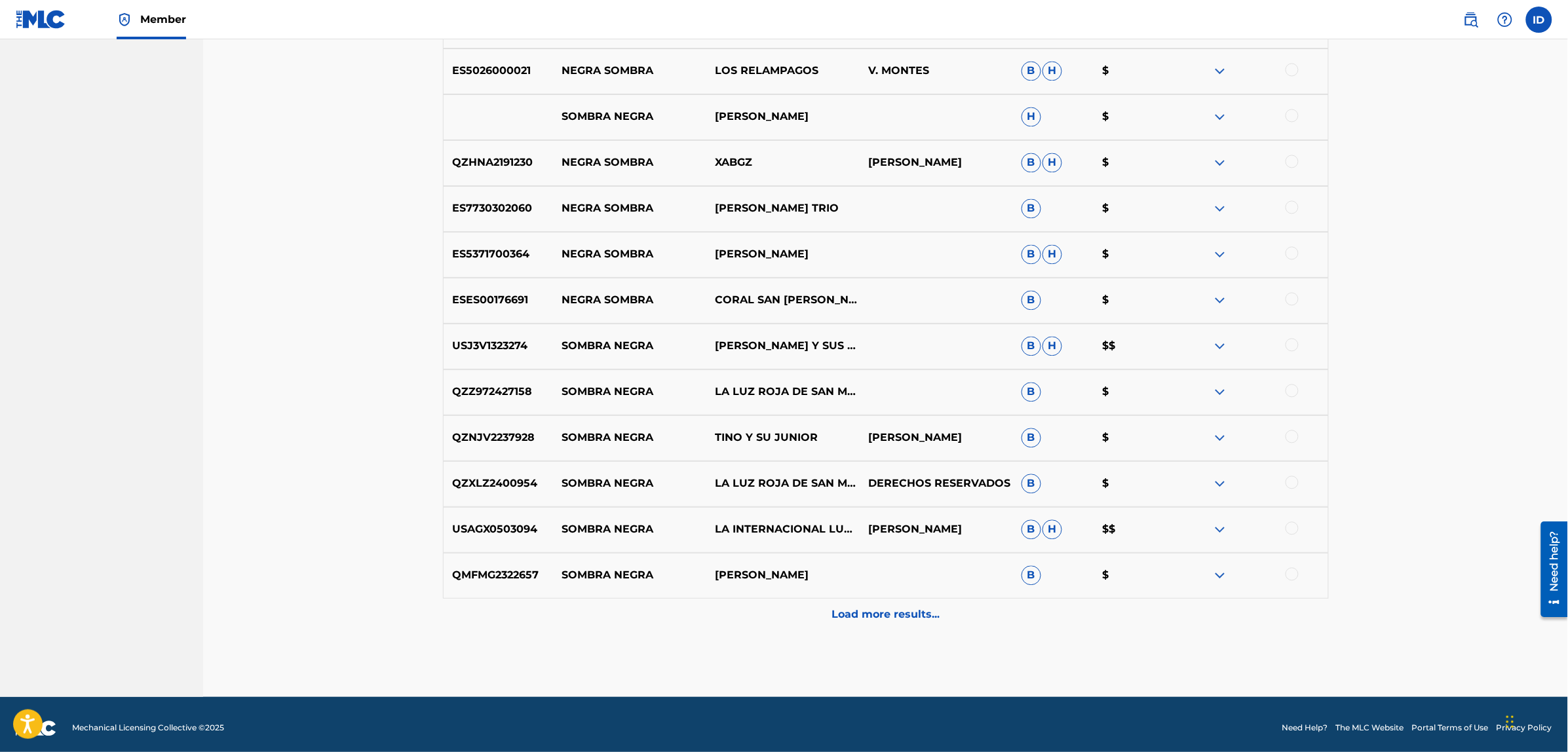
scroll to position [3123, 0]
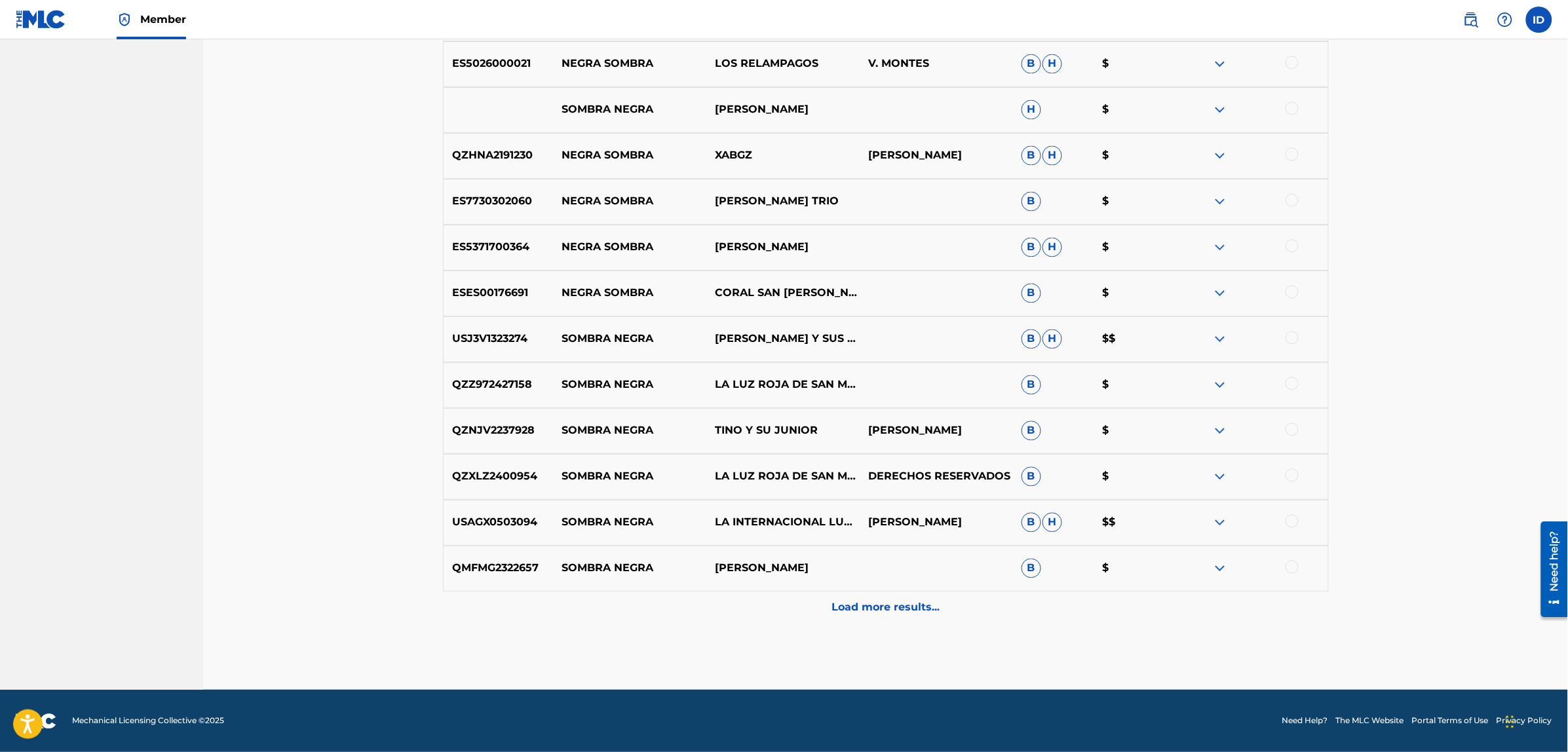
click at [876, 606] on p "Load more results..." at bounding box center [885, 608] width 108 height 15
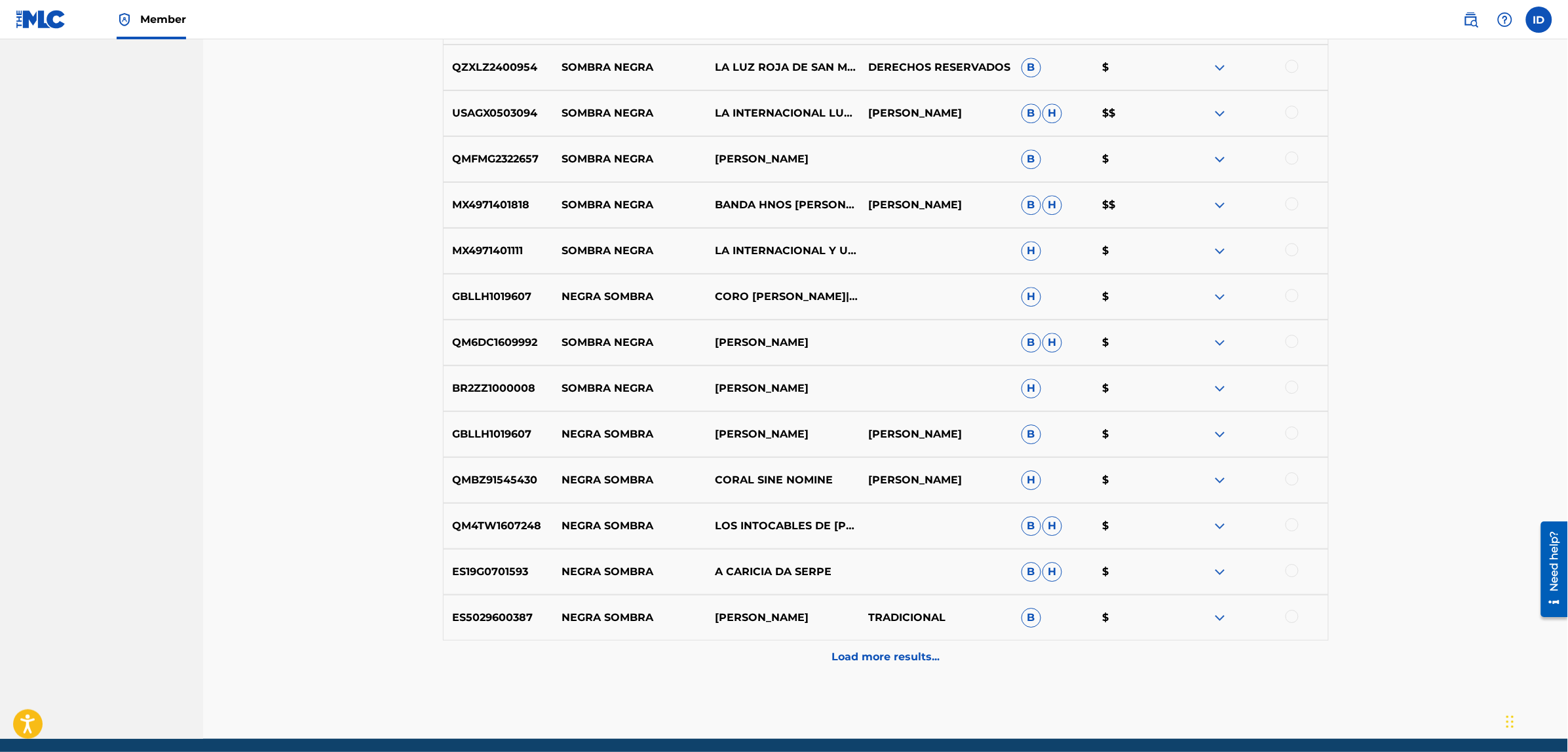
scroll to position [3581, 0]
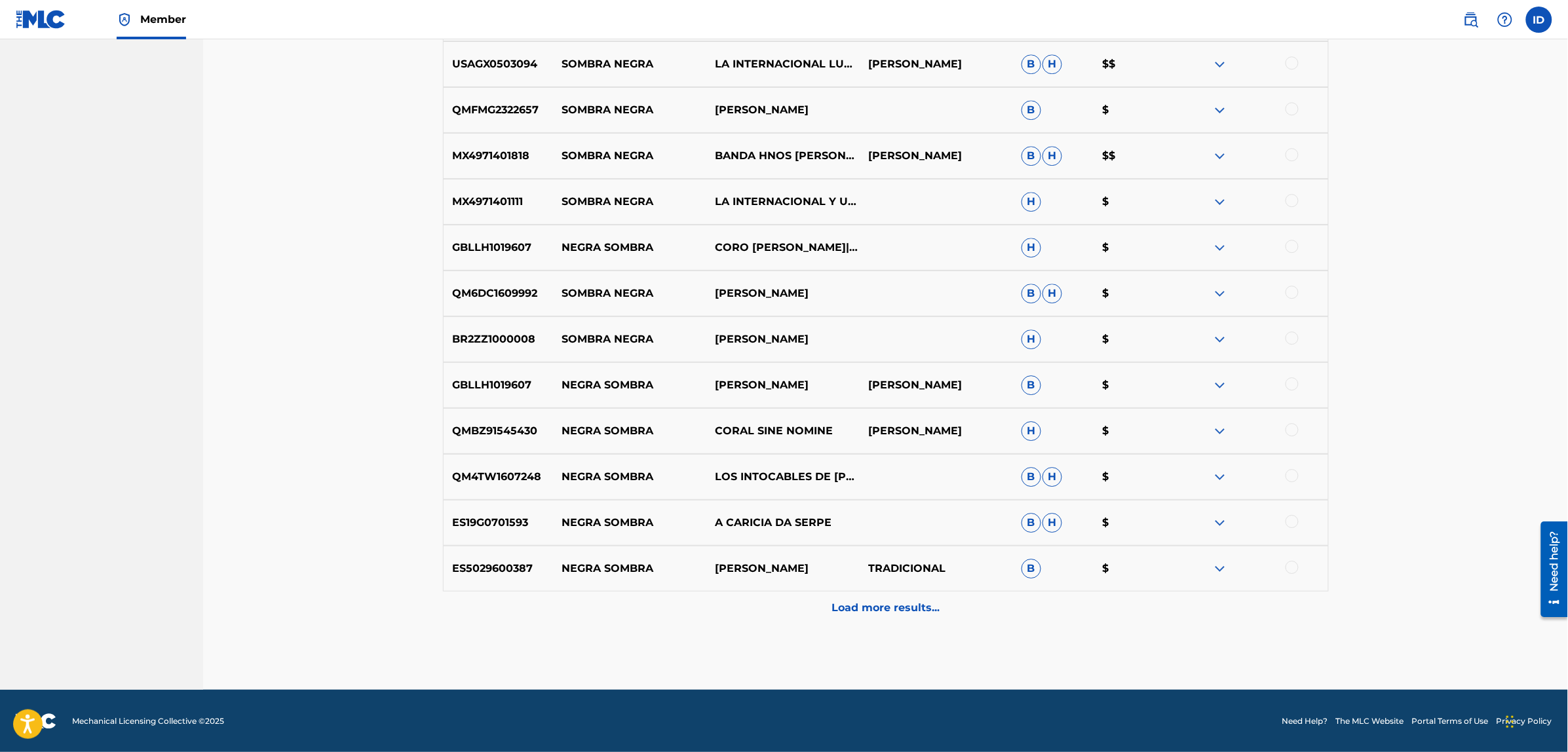
click at [879, 613] on p "Load more results..." at bounding box center [885, 608] width 108 height 15
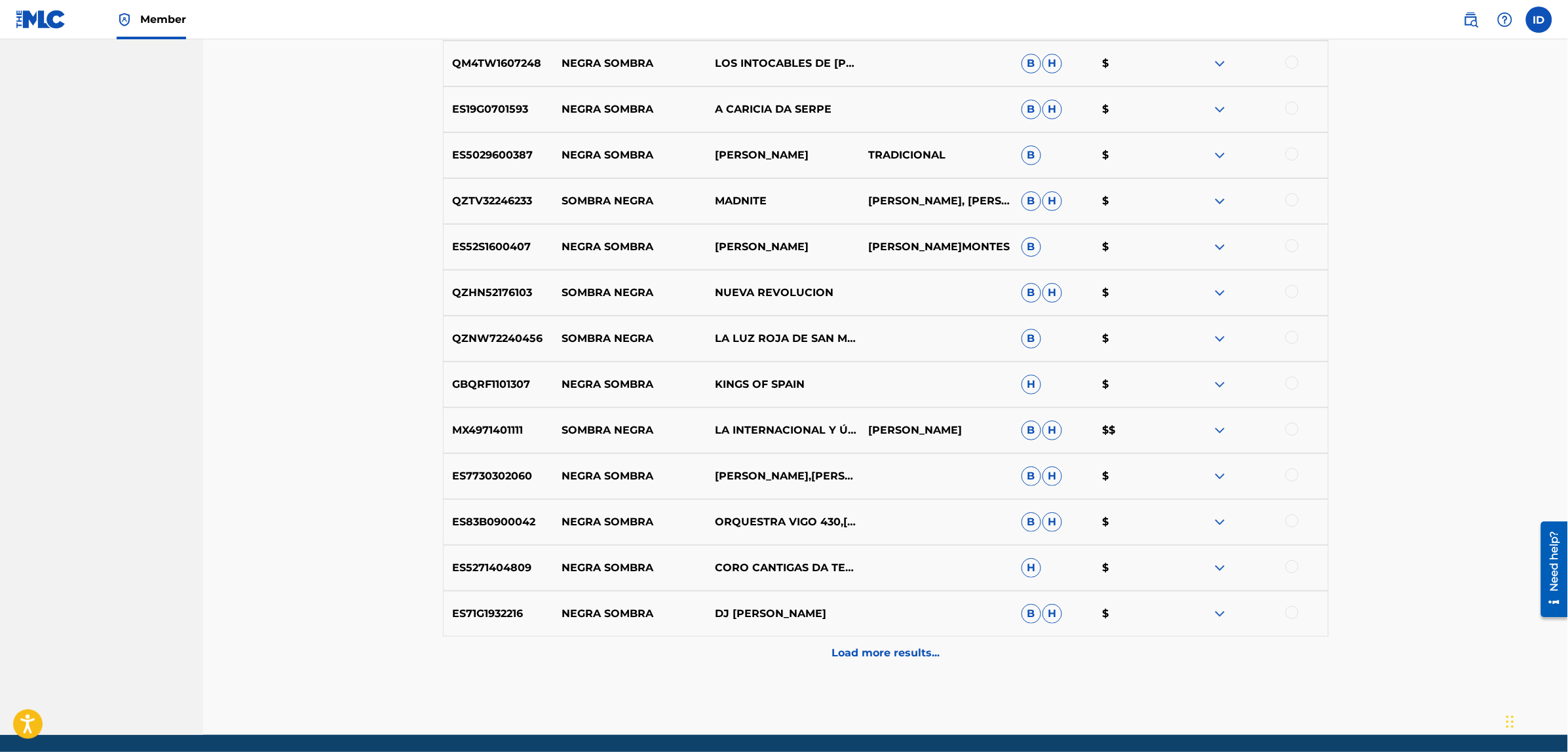
scroll to position [4040, 0]
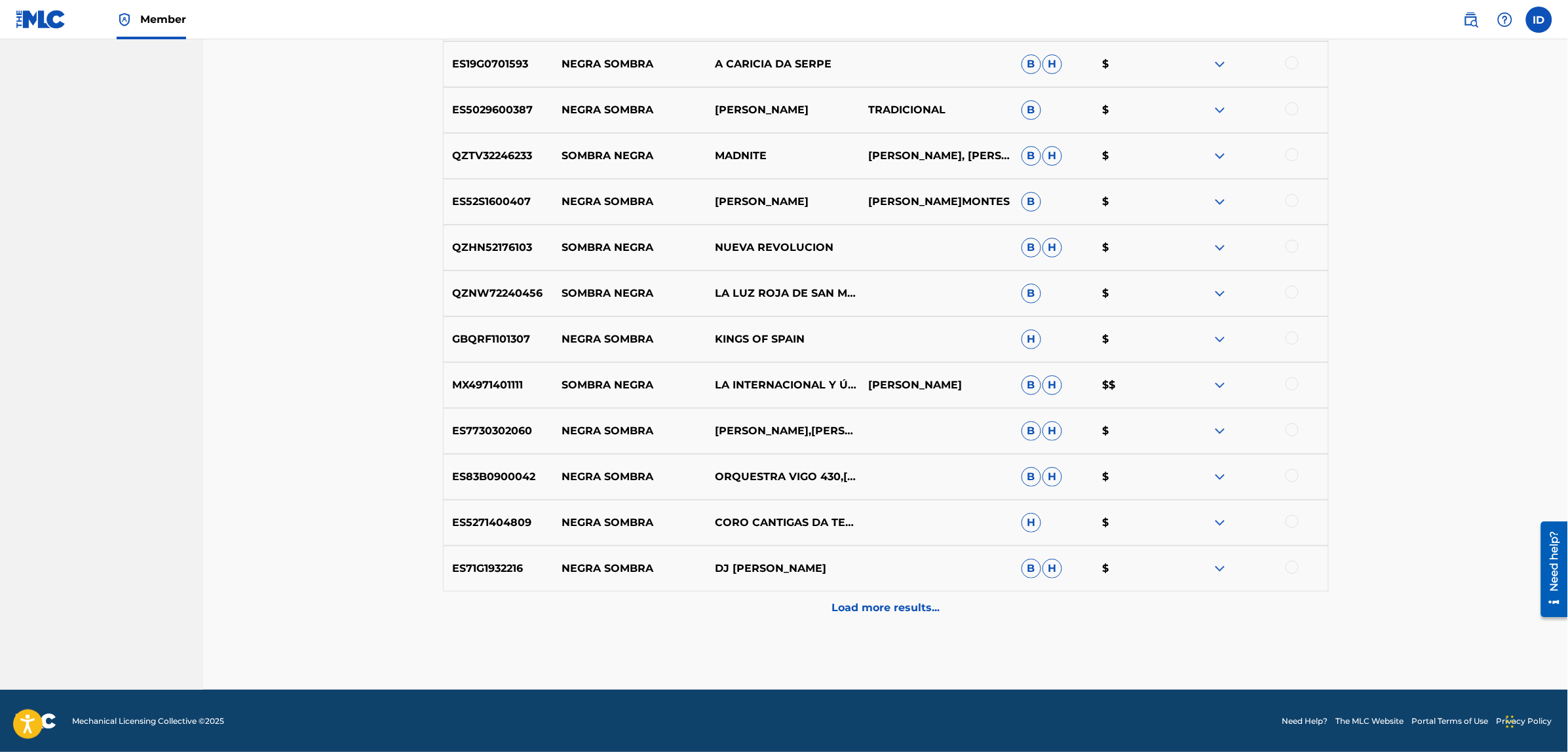
click at [853, 598] on div "Load more results..." at bounding box center [885, 608] width 886 height 32
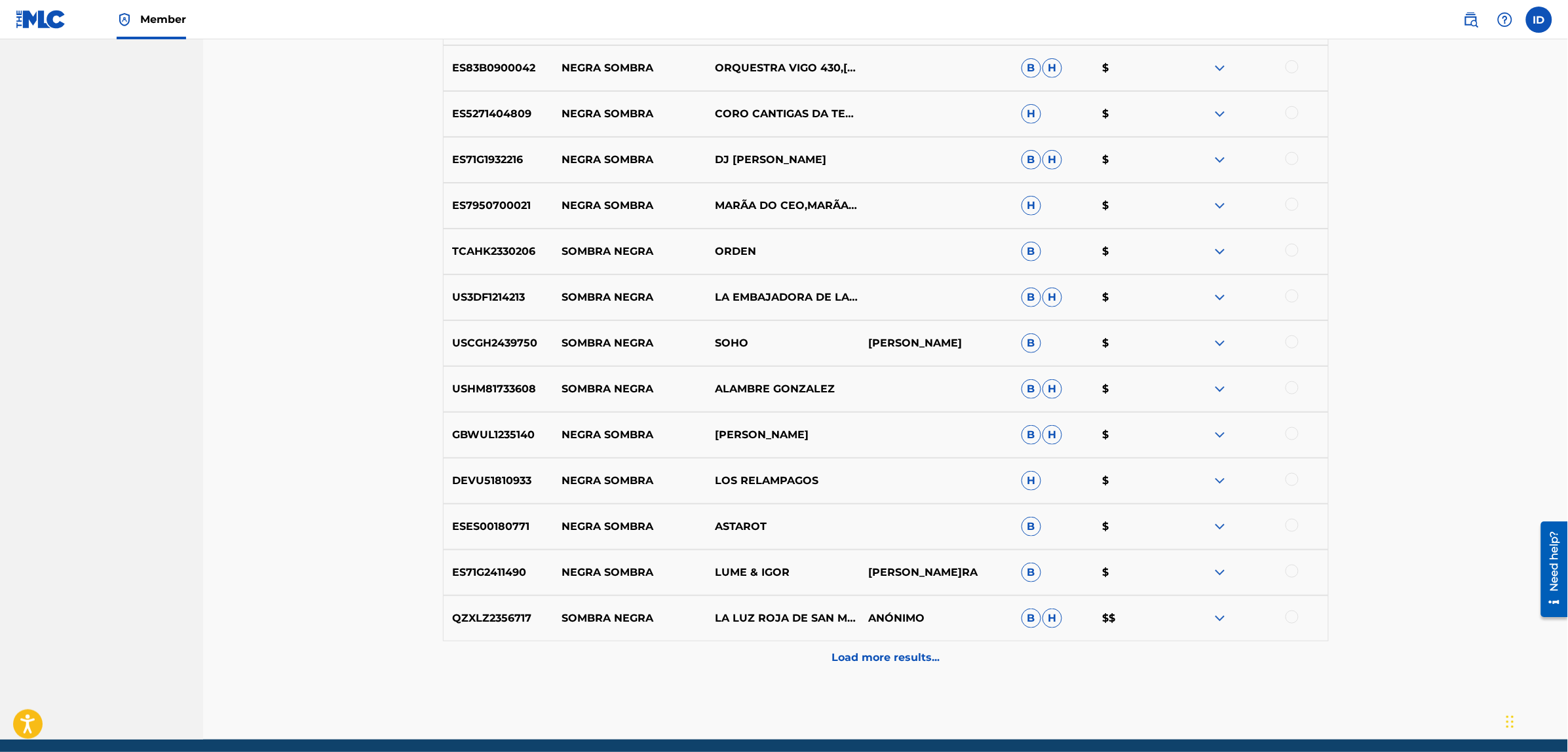
scroll to position [4449, 0]
click at [855, 657] on p "Load more results..." at bounding box center [885, 656] width 108 height 15
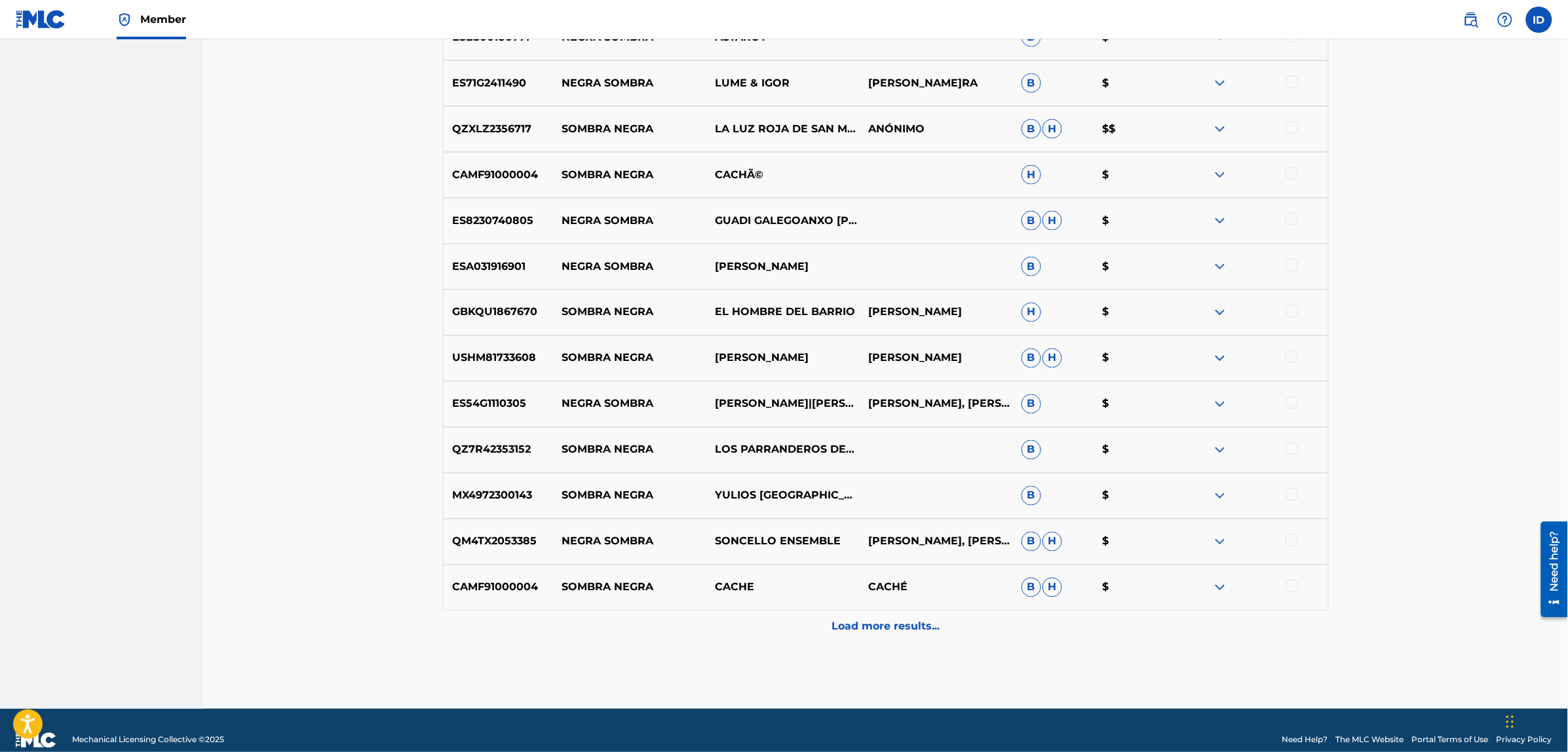
scroll to position [4957, 0]
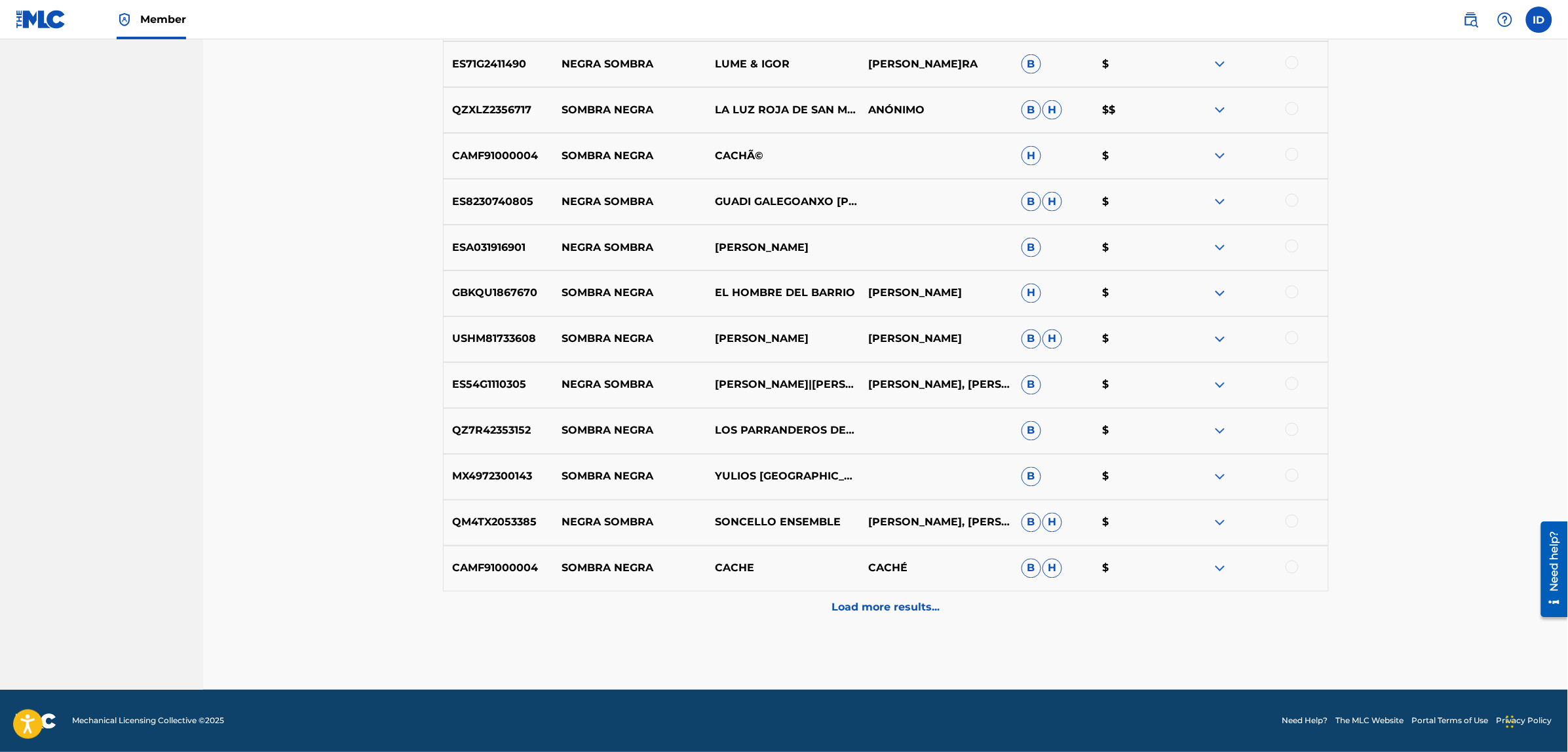
click at [882, 610] on p "Load more results..." at bounding box center [885, 608] width 108 height 15
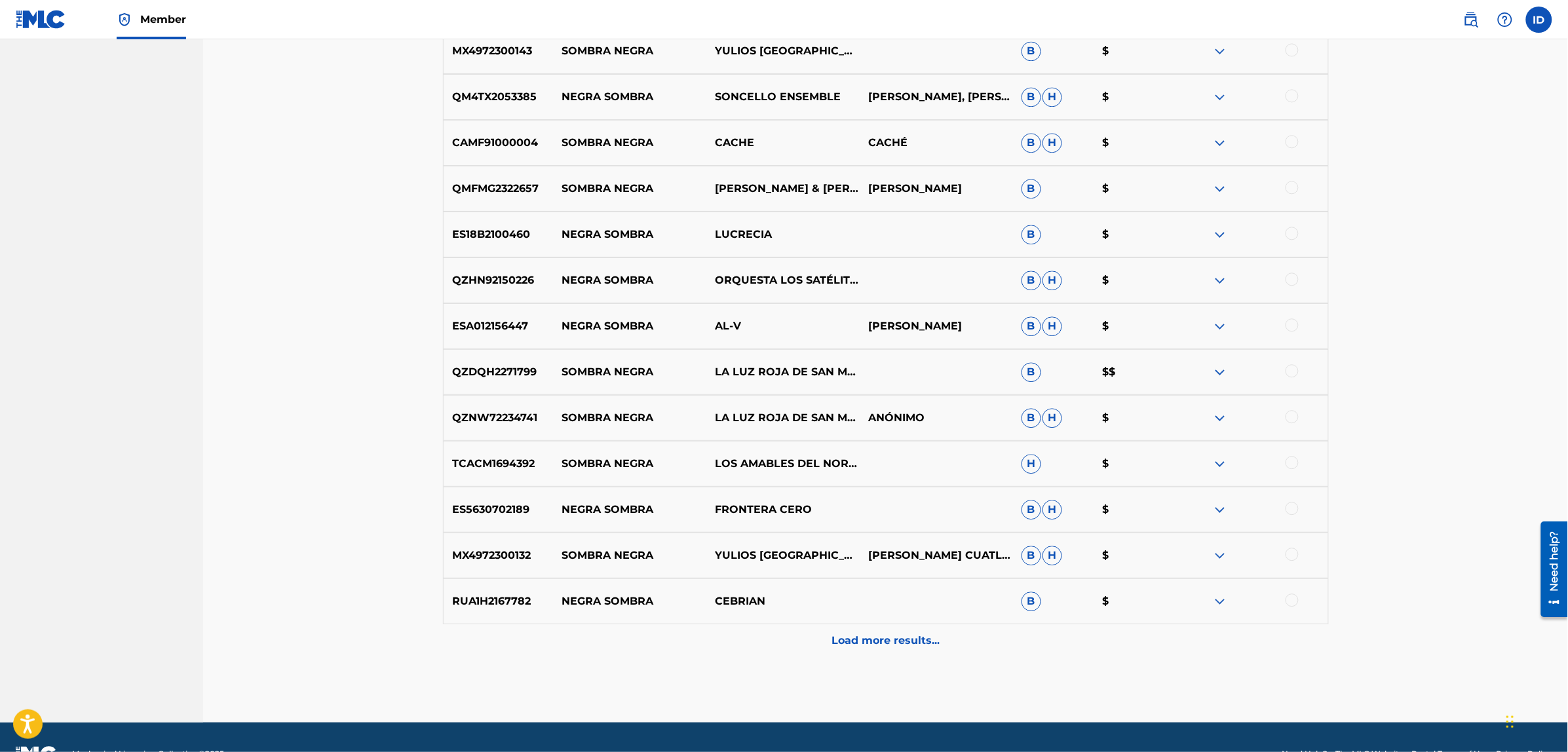
scroll to position [5416, 0]
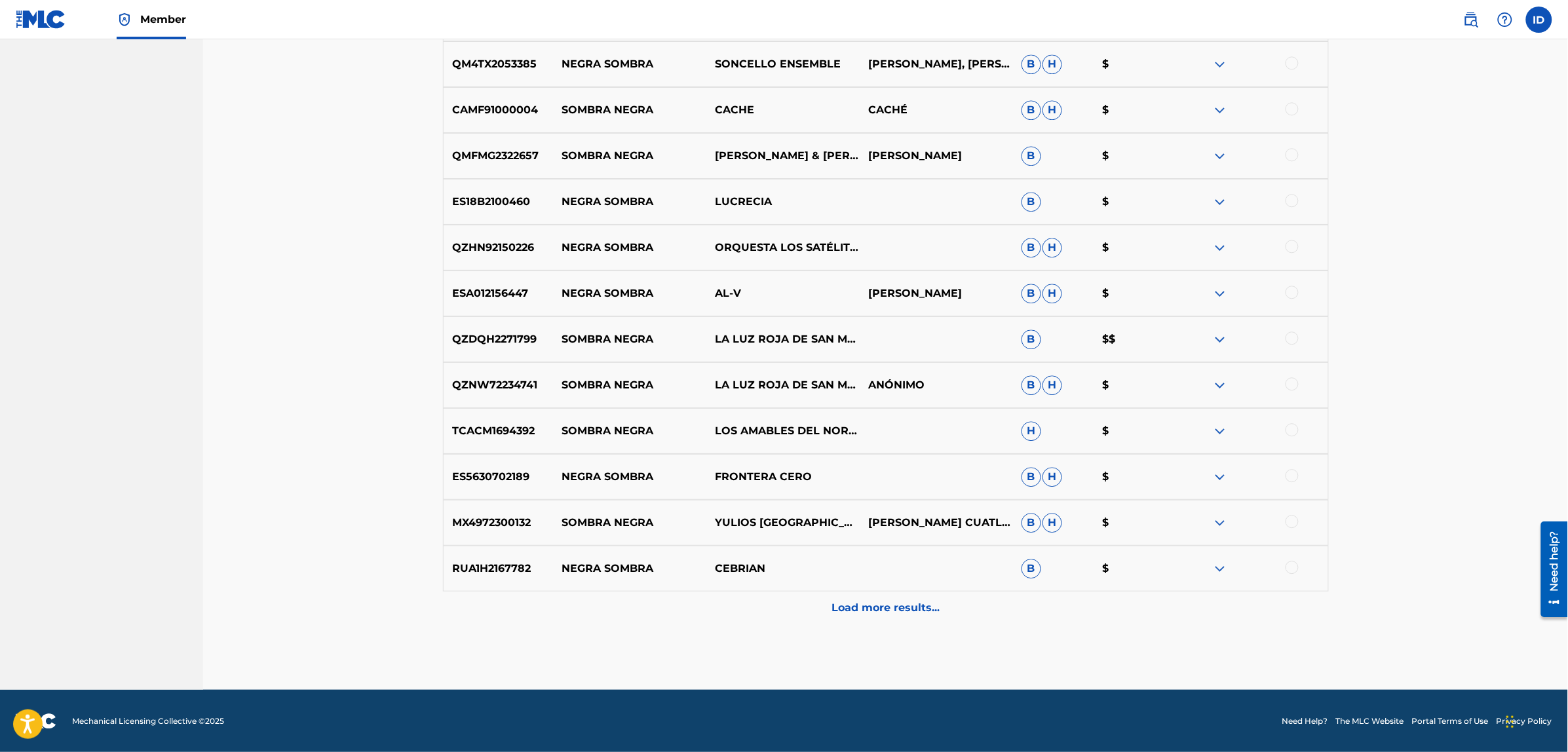
click at [855, 607] on p "Load more results..." at bounding box center [885, 608] width 108 height 15
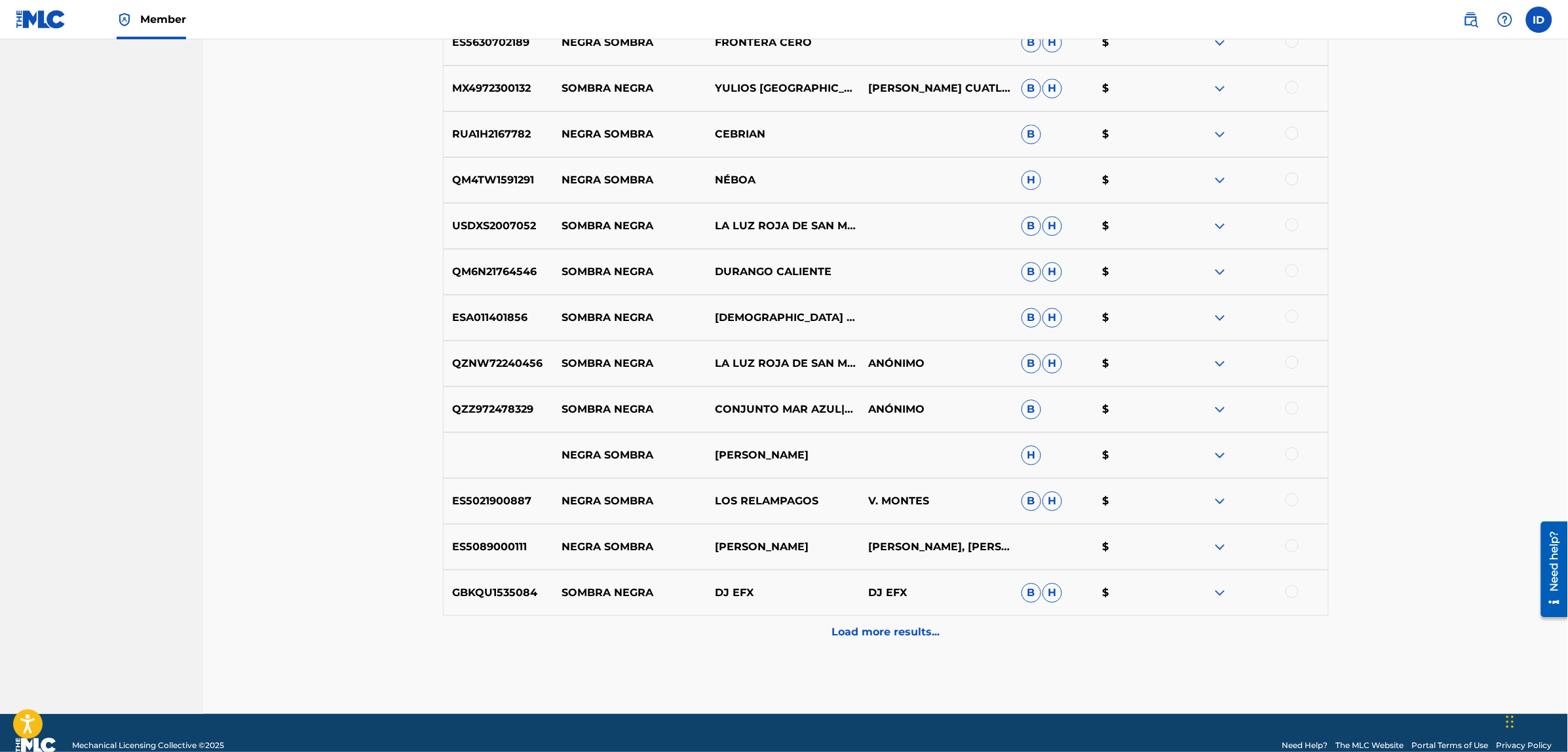
scroll to position [5875, 0]
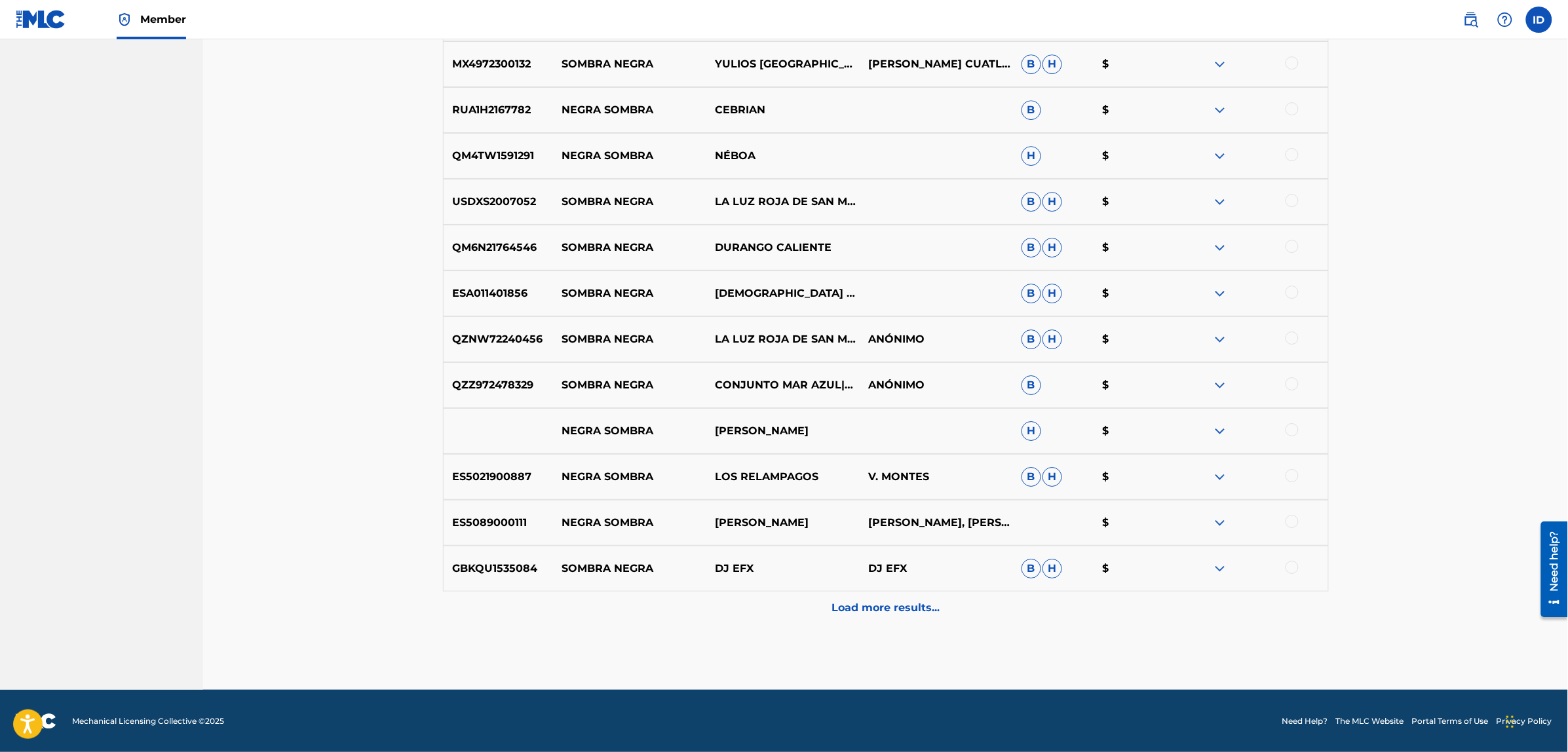
click at [859, 618] on div "Load more results..." at bounding box center [885, 608] width 886 height 32
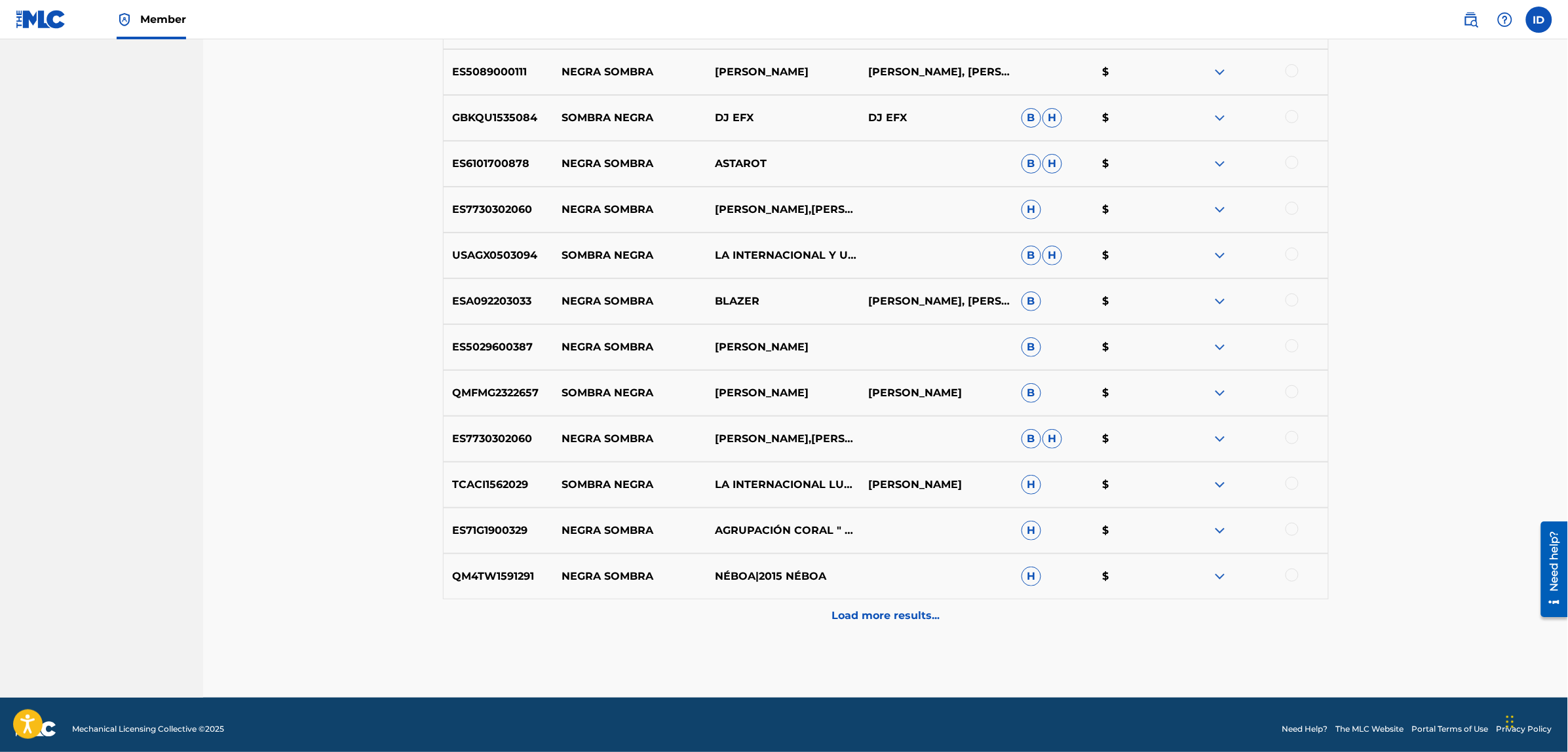
scroll to position [6332, 0]
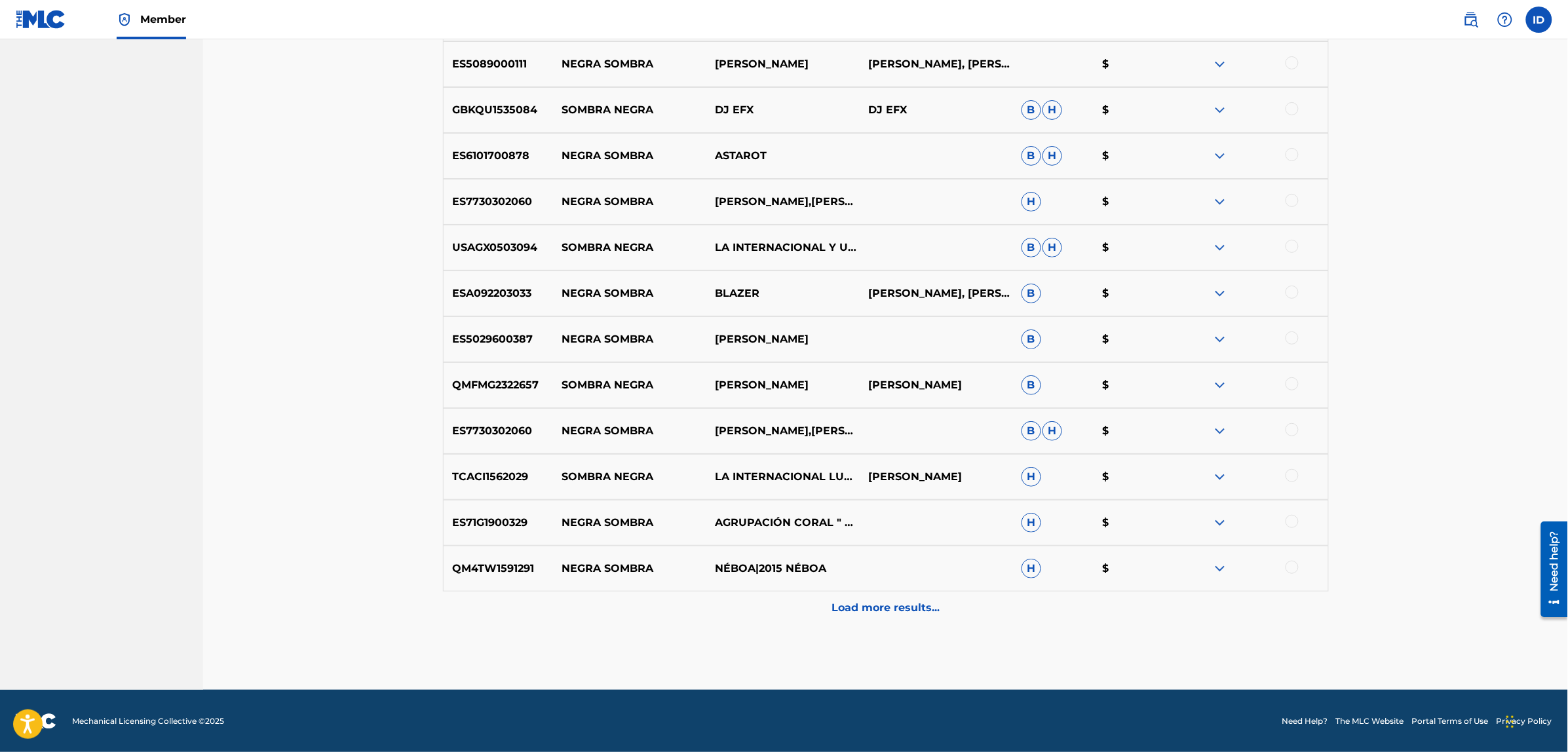
click at [870, 612] on p "Load more results..." at bounding box center [885, 608] width 108 height 15
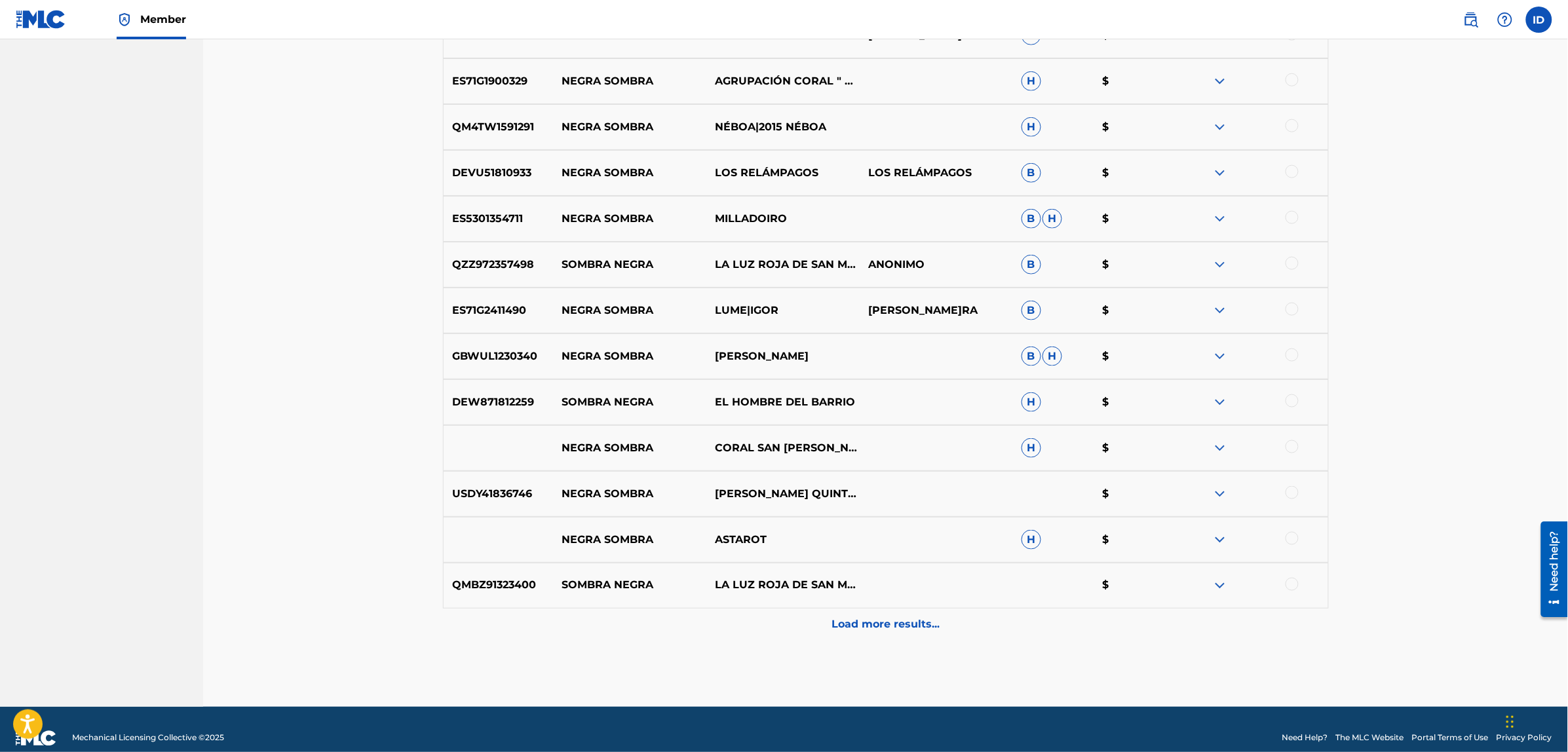
scroll to position [6791, 0]
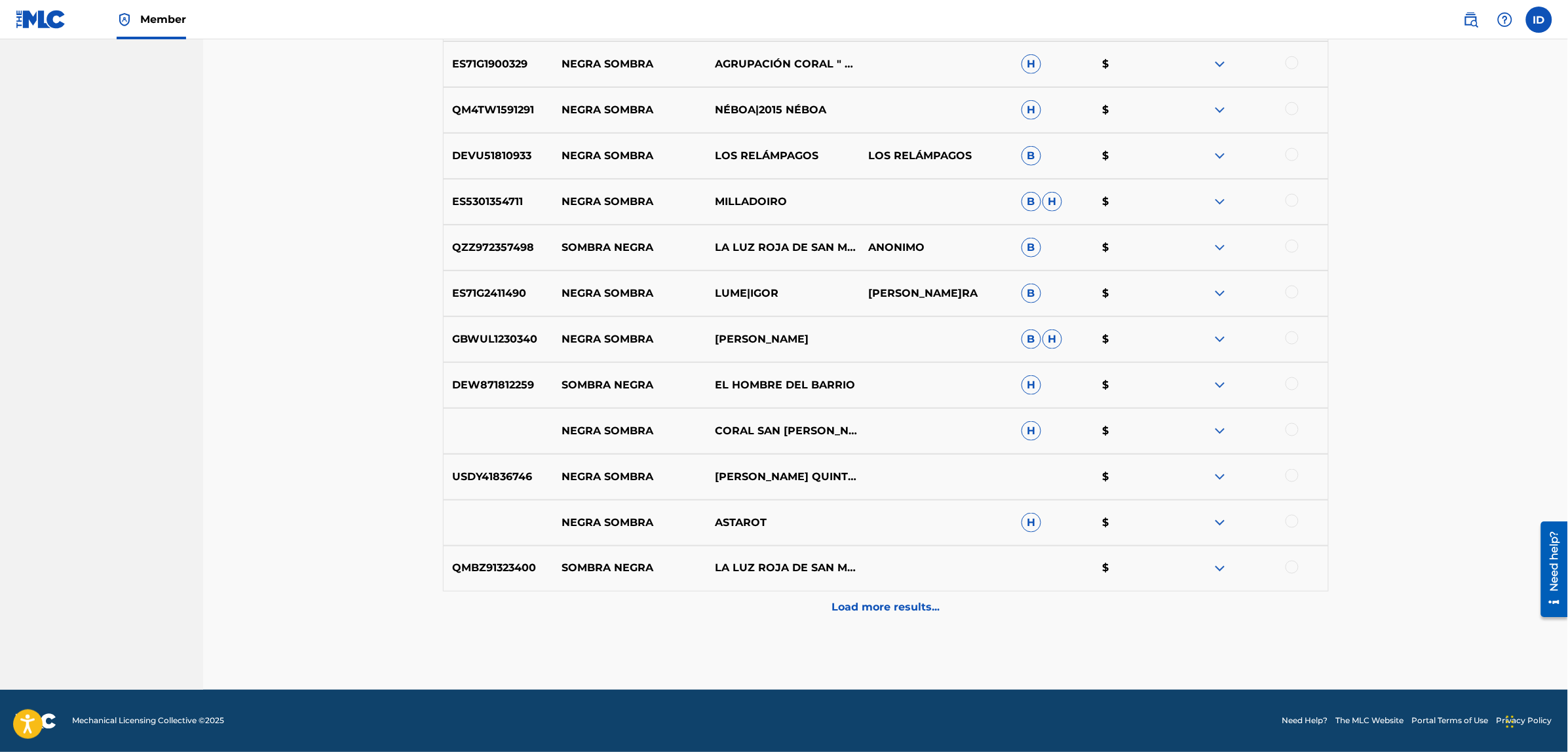
click at [915, 603] on p "Load more results..." at bounding box center [885, 608] width 108 height 15
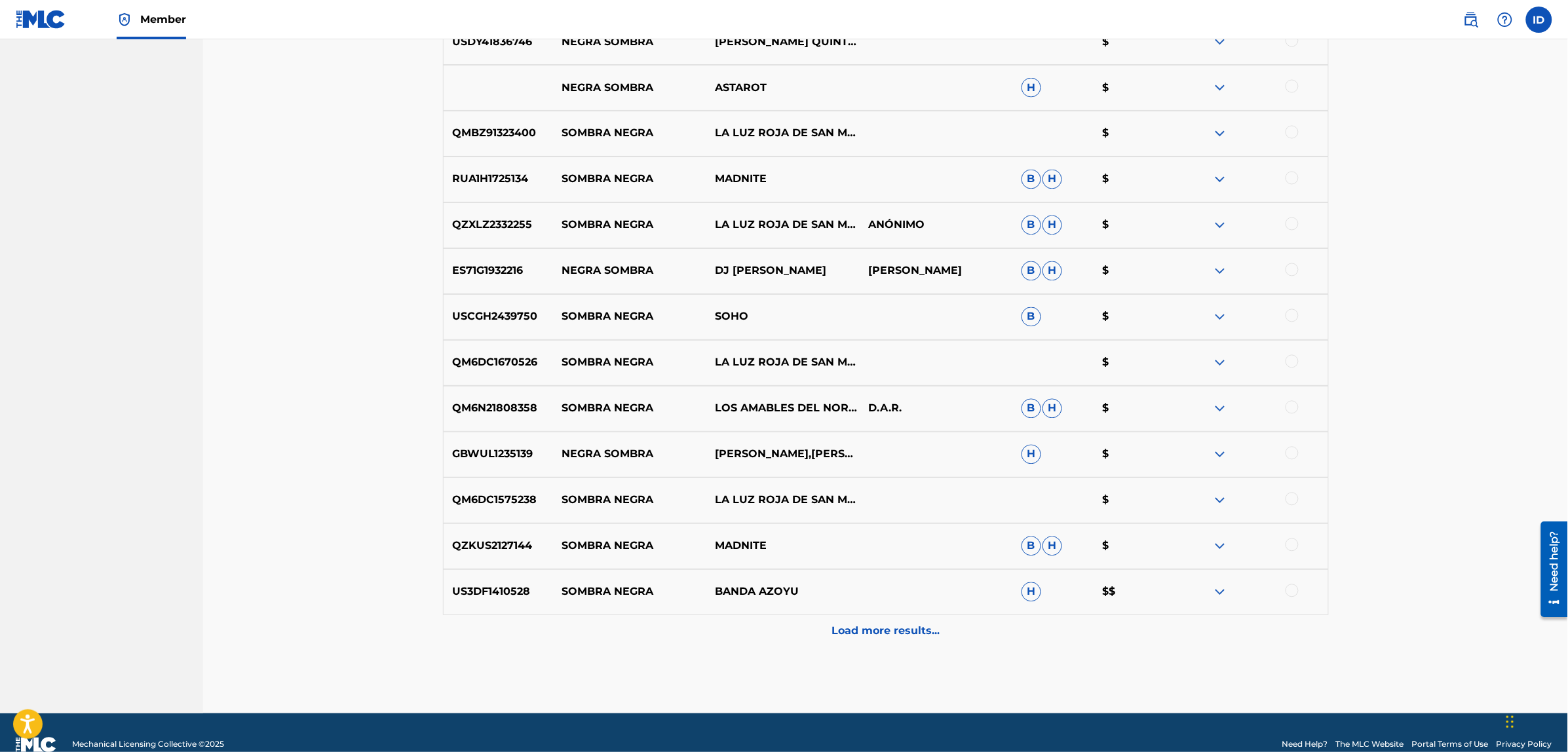
scroll to position [7250, 0]
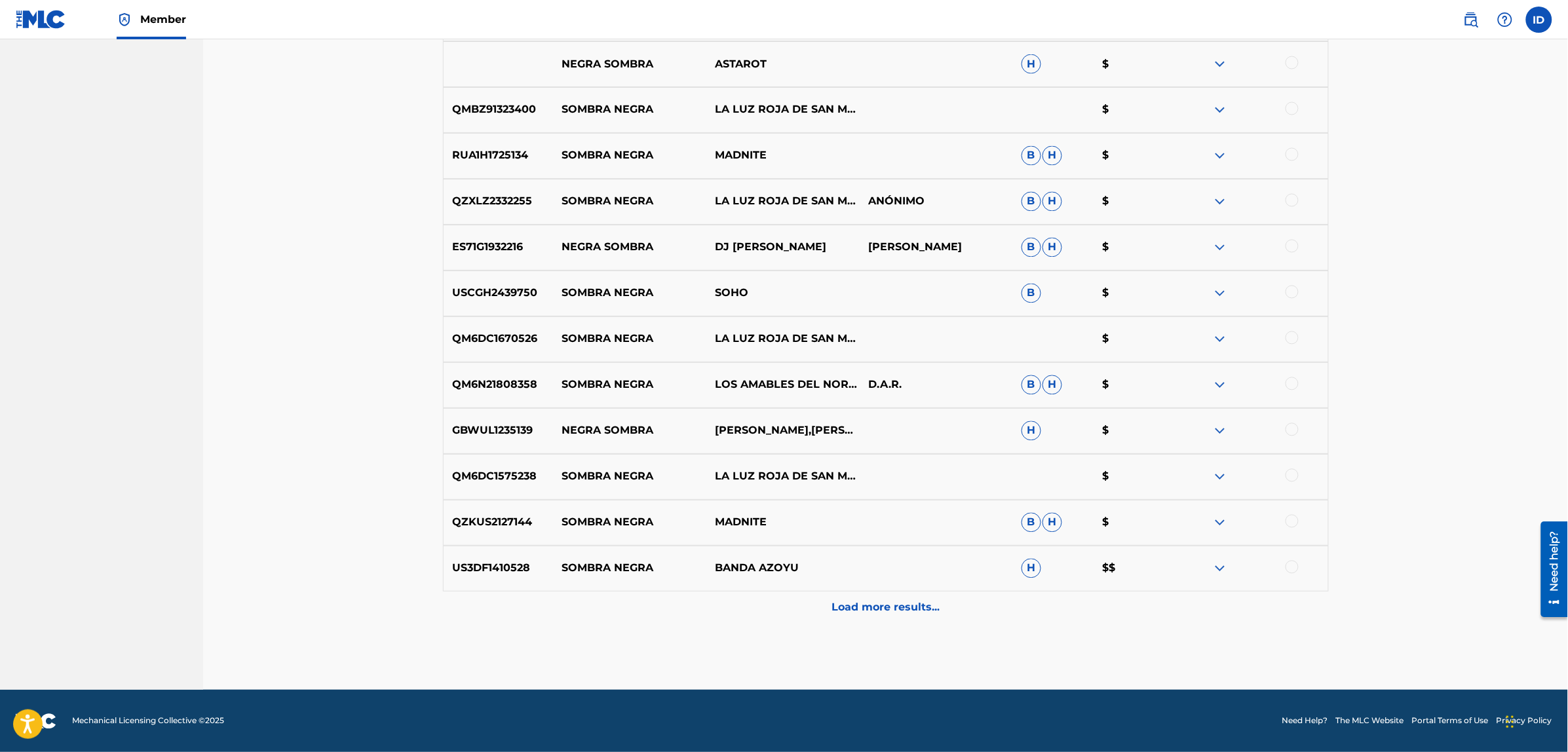
click at [897, 603] on p "Load more results..." at bounding box center [885, 608] width 108 height 15
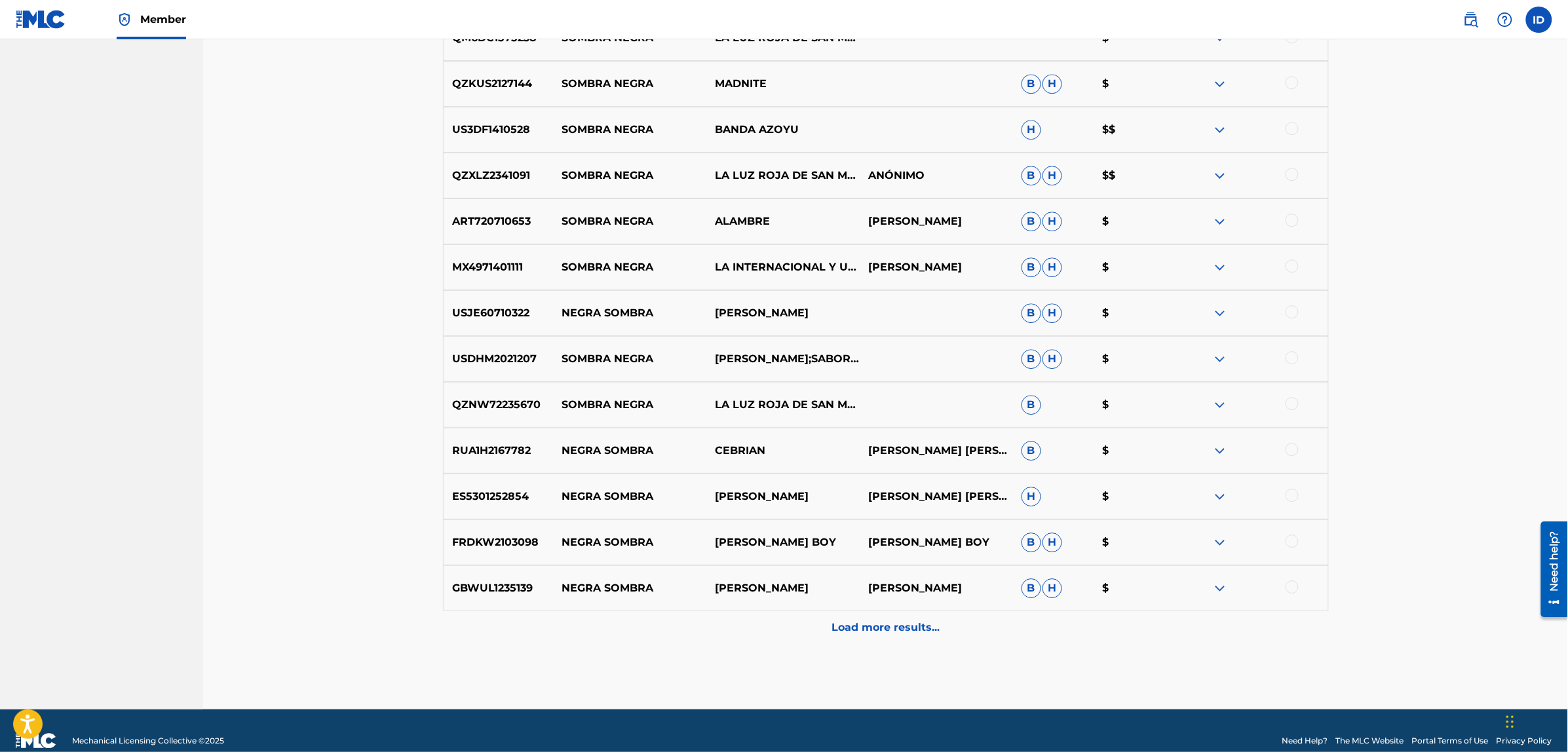
scroll to position [7708, 0]
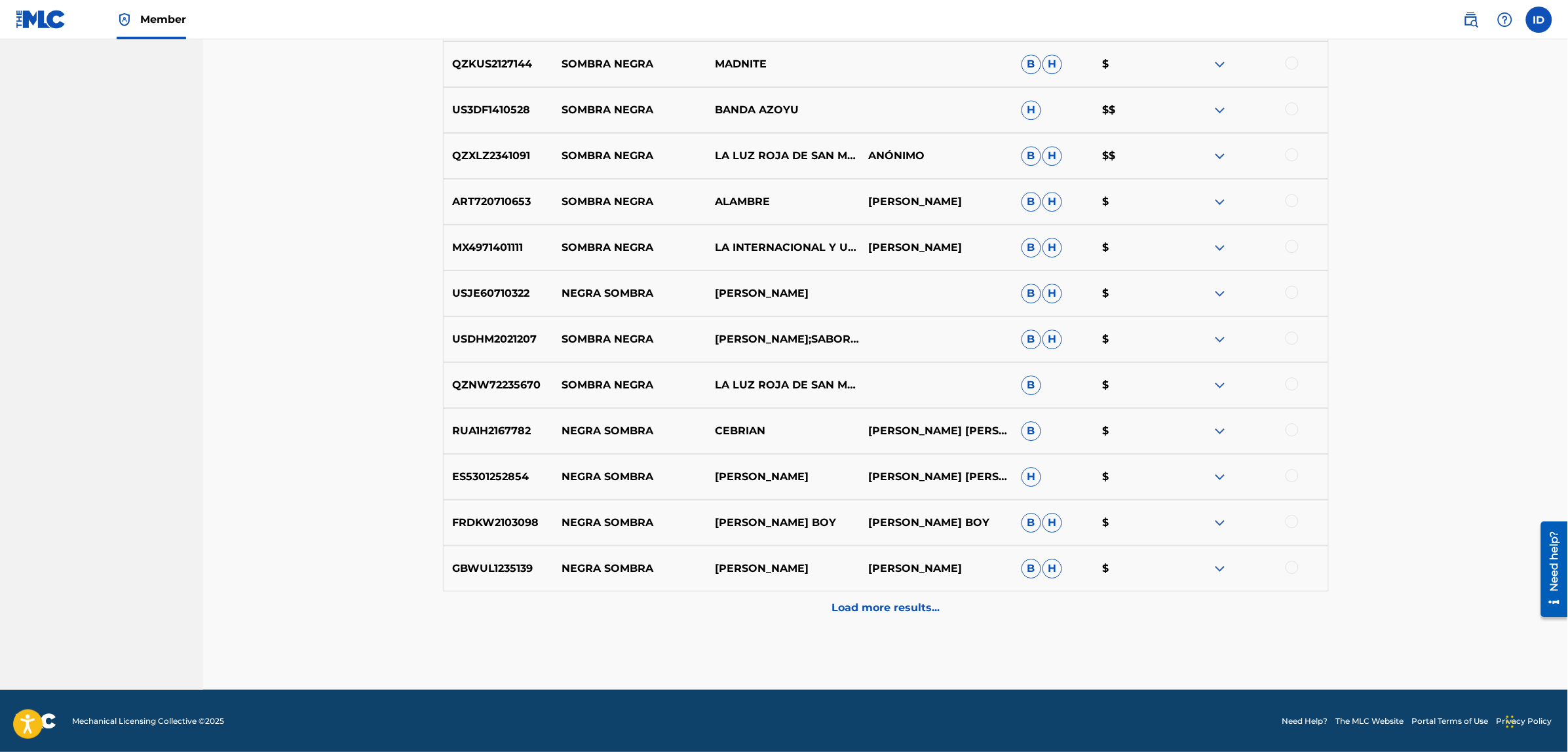
click at [865, 608] on p "Load more results..." at bounding box center [885, 608] width 108 height 15
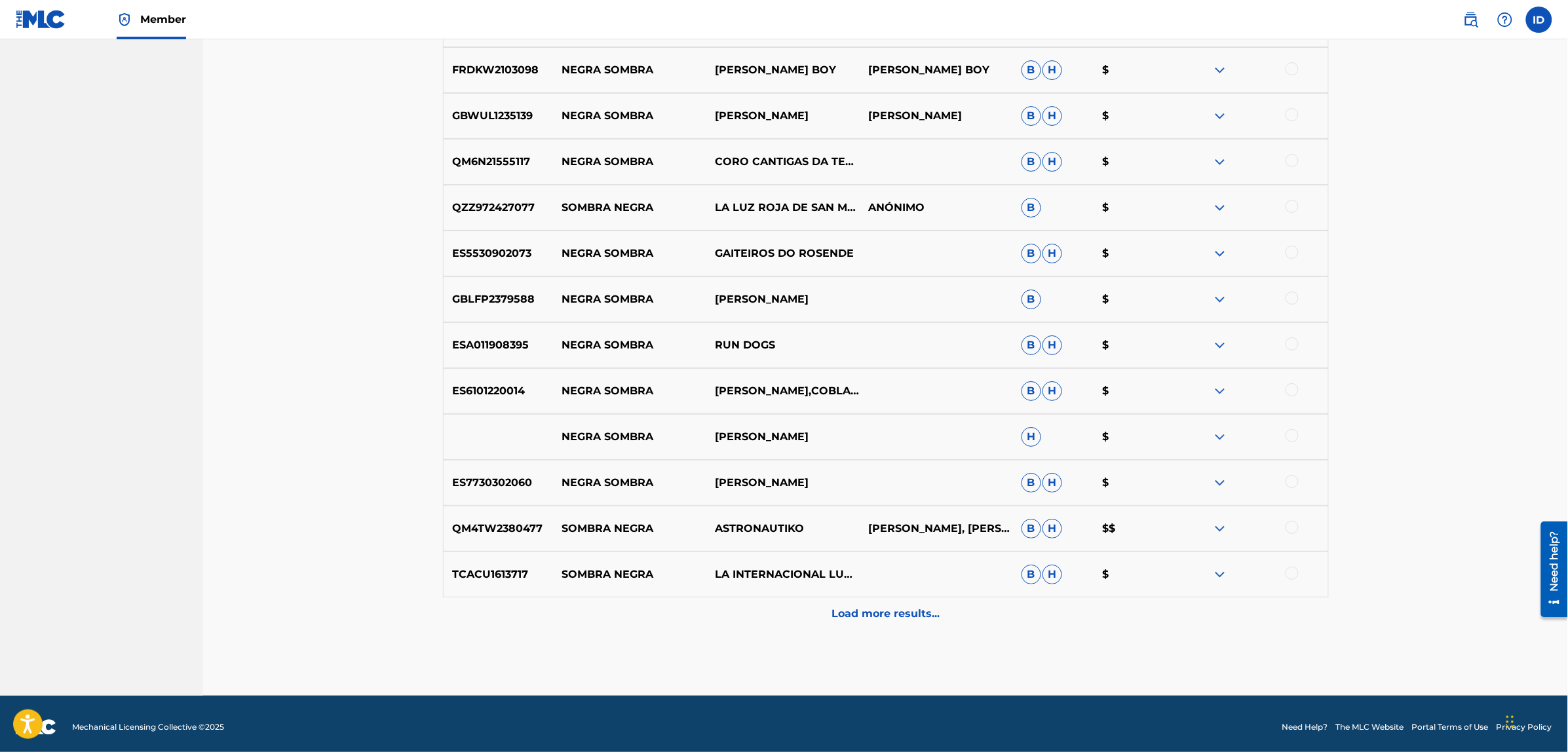
scroll to position [8167, 0]
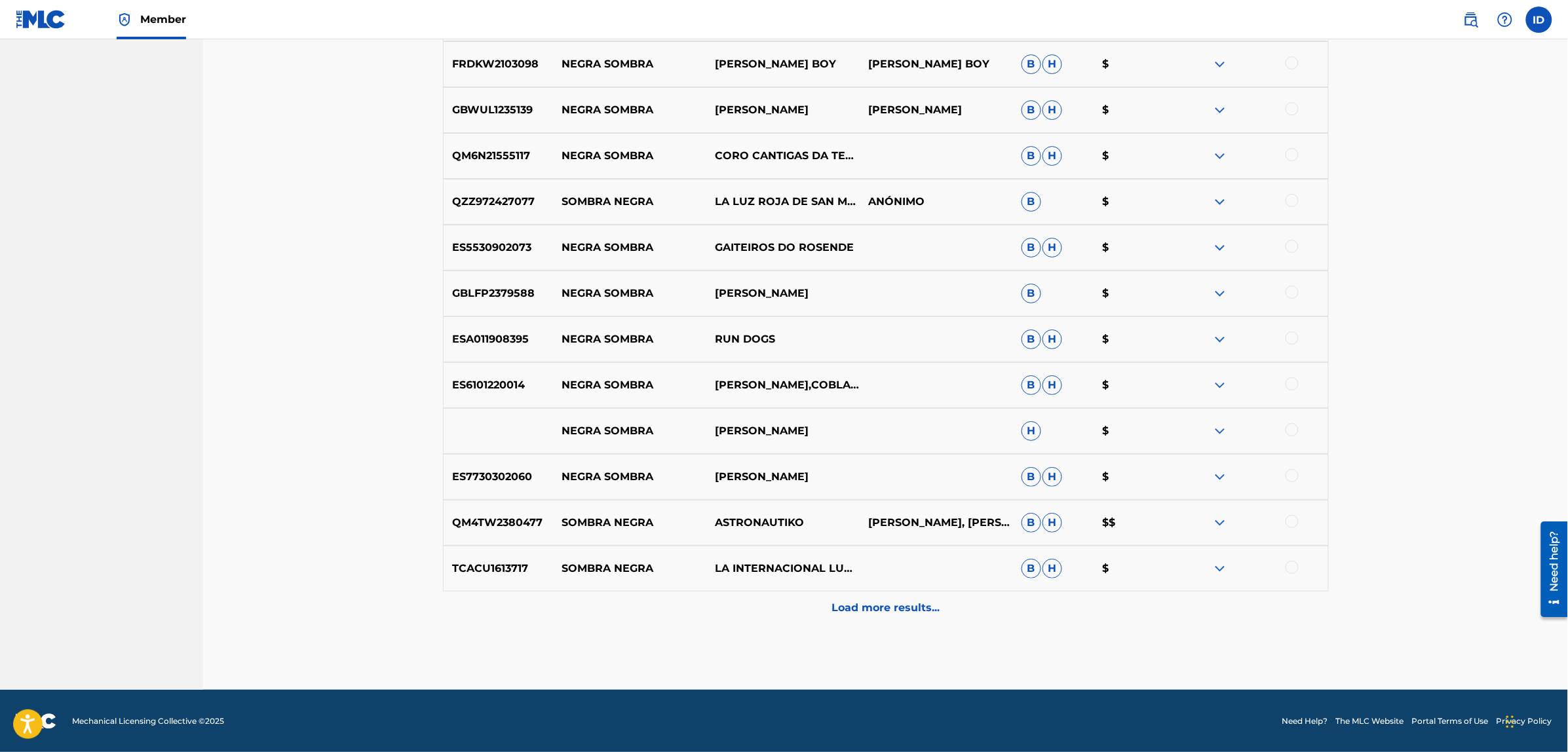
click at [889, 605] on p "Load more results..." at bounding box center [885, 608] width 108 height 15
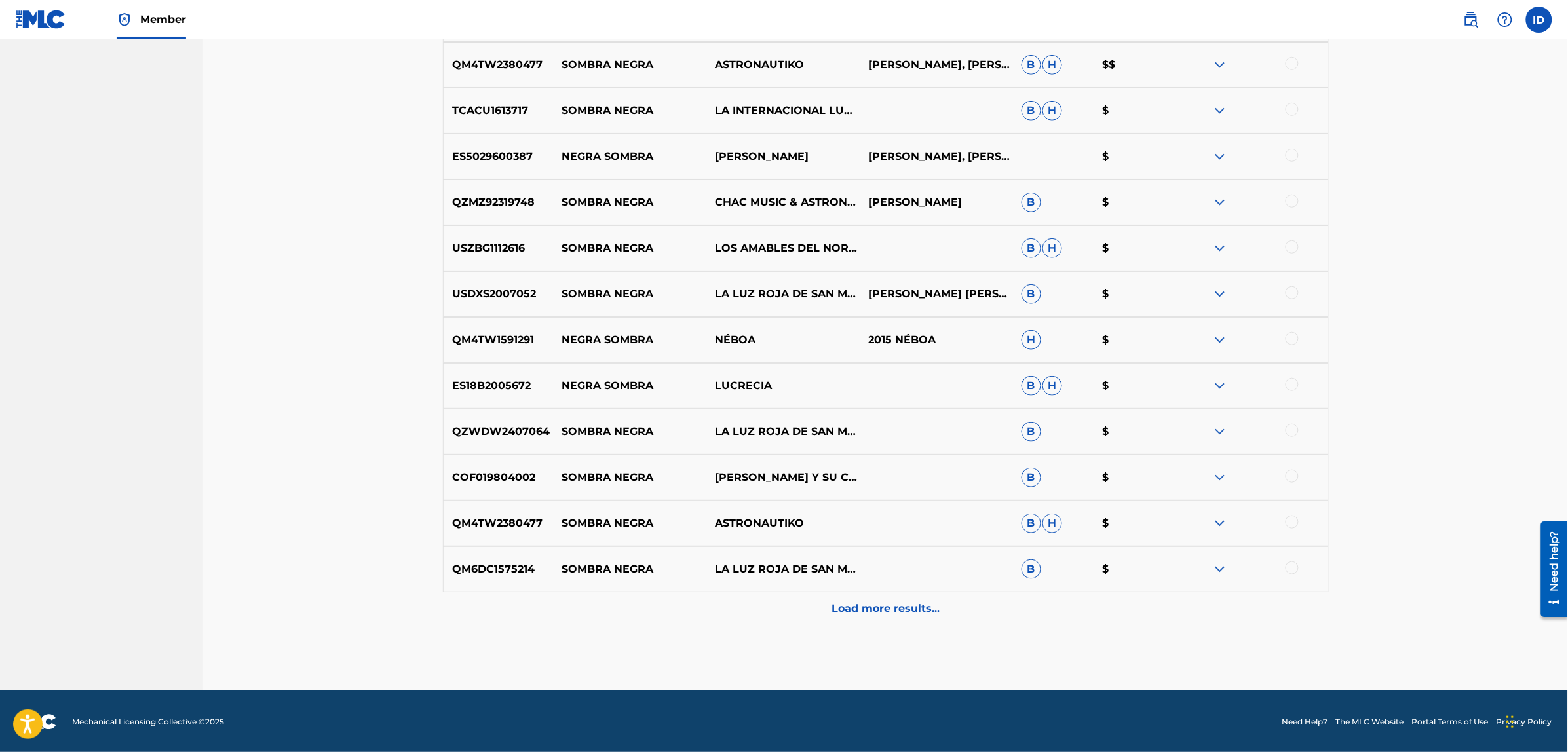
scroll to position [8626, 0]
click at [869, 611] on p "Load more results..." at bounding box center [885, 608] width 108 height 15
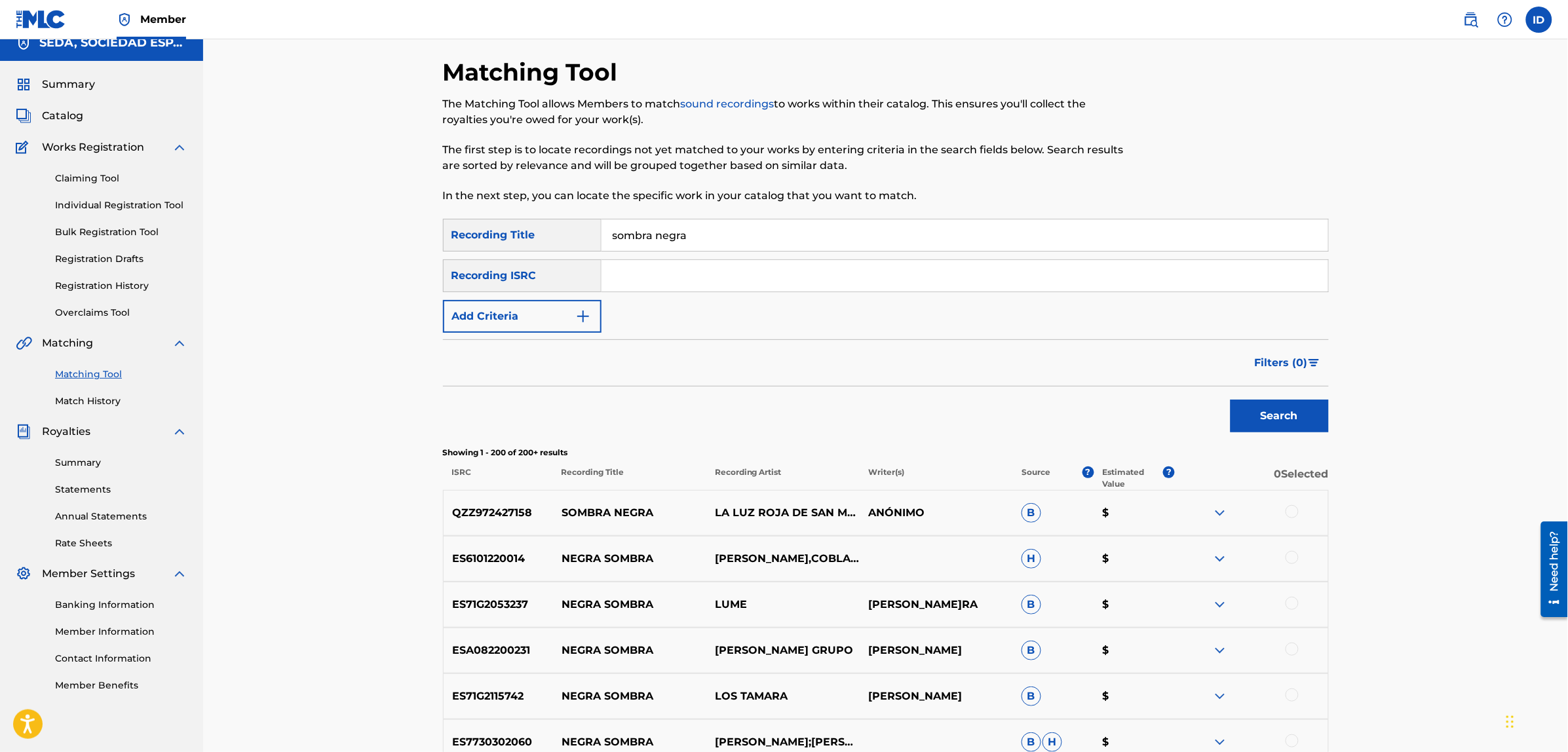
scroll to position [0, 0]
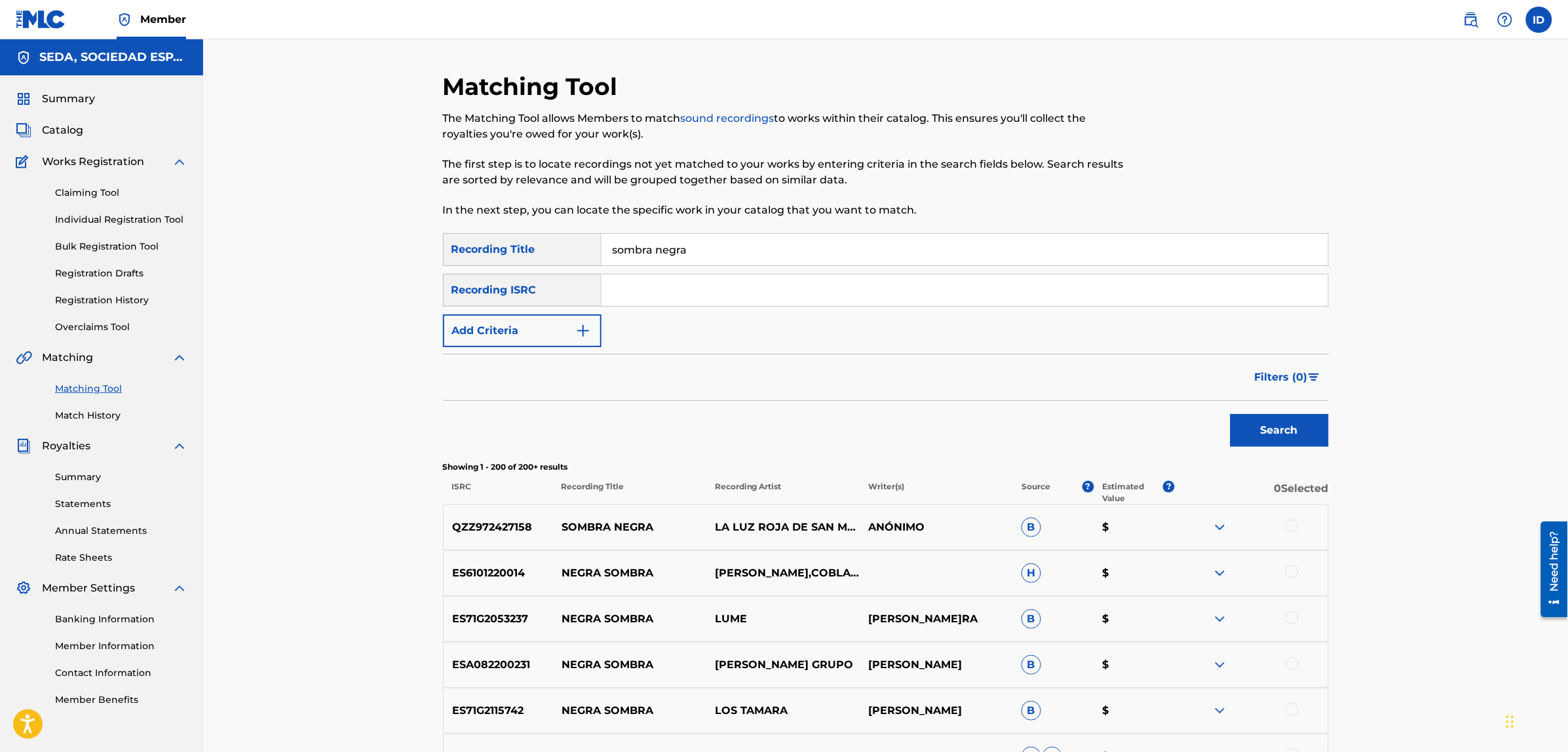
click at [537, 324] on button "Add Criteria" at bounding box center [522, 331] width 159 height 32
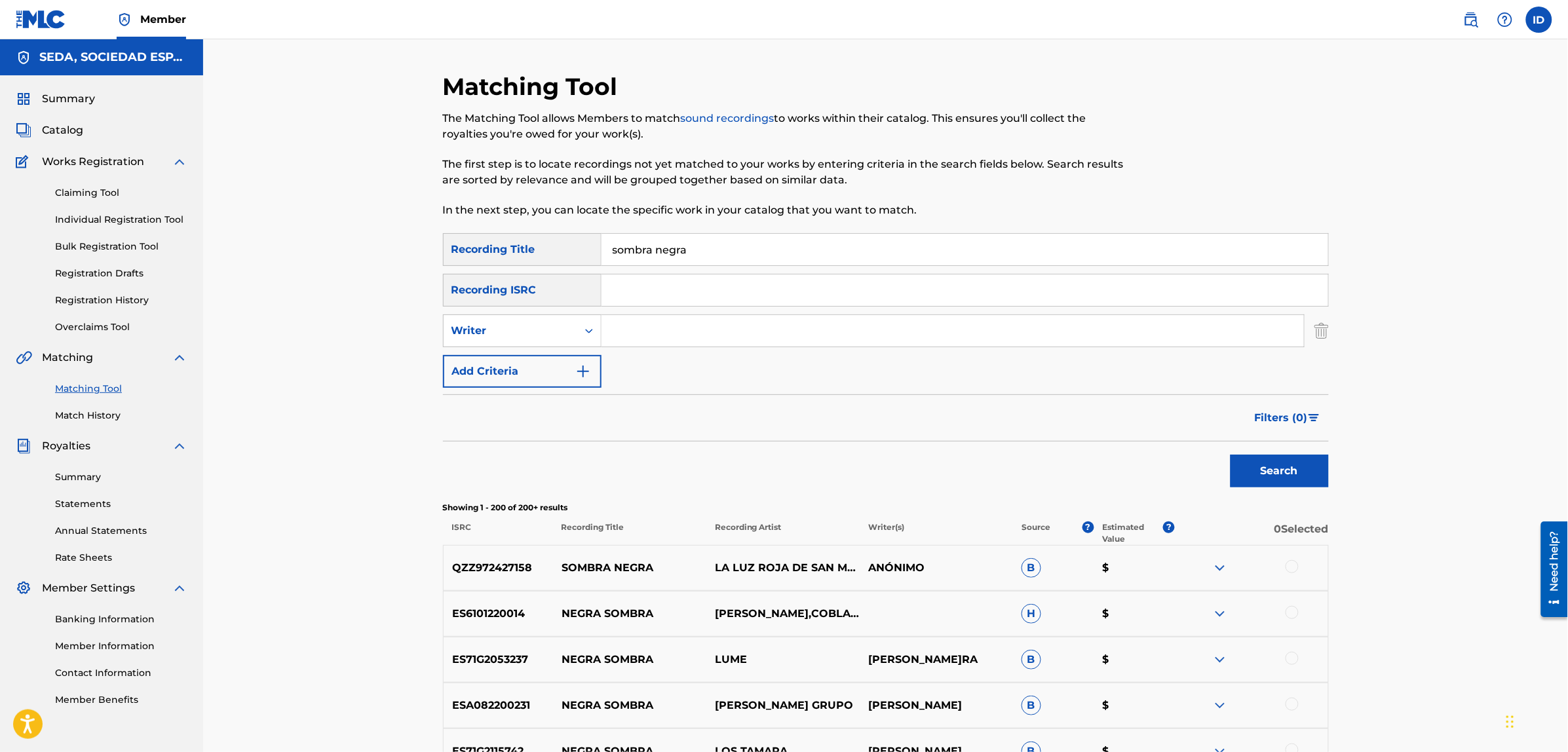
click at [684, 314] on div "Search Form" at bounding box center [953, 331] width 703 height 32
click at [693, 344] on input "Search Form" at bounding box center [952, 331] width 702 height 32
type input "[PERSON_NAME]"
click at [1231, 455] on button "Search" at bounding box center [1279, 471] width 98 height 32
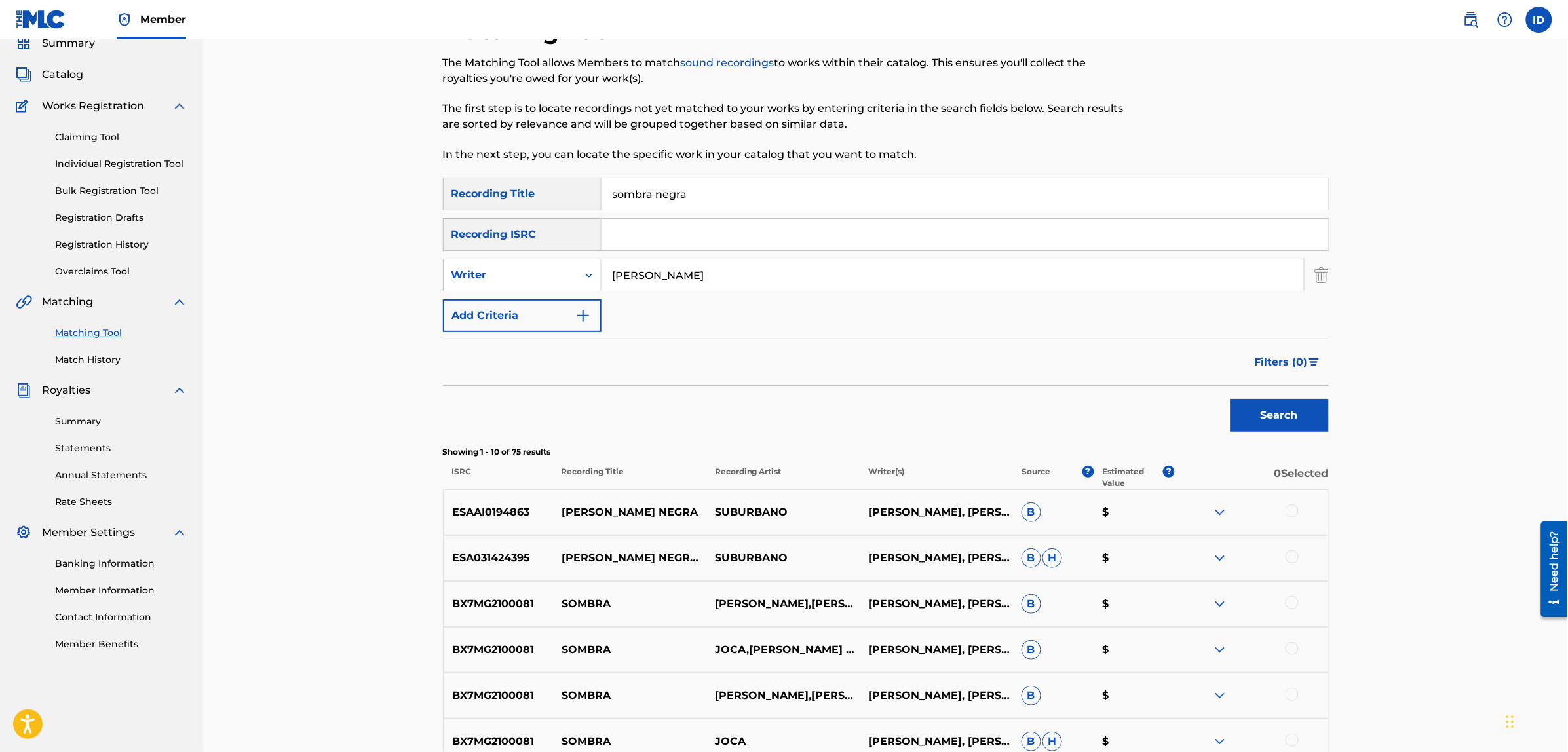
scroll to position [82, 0]
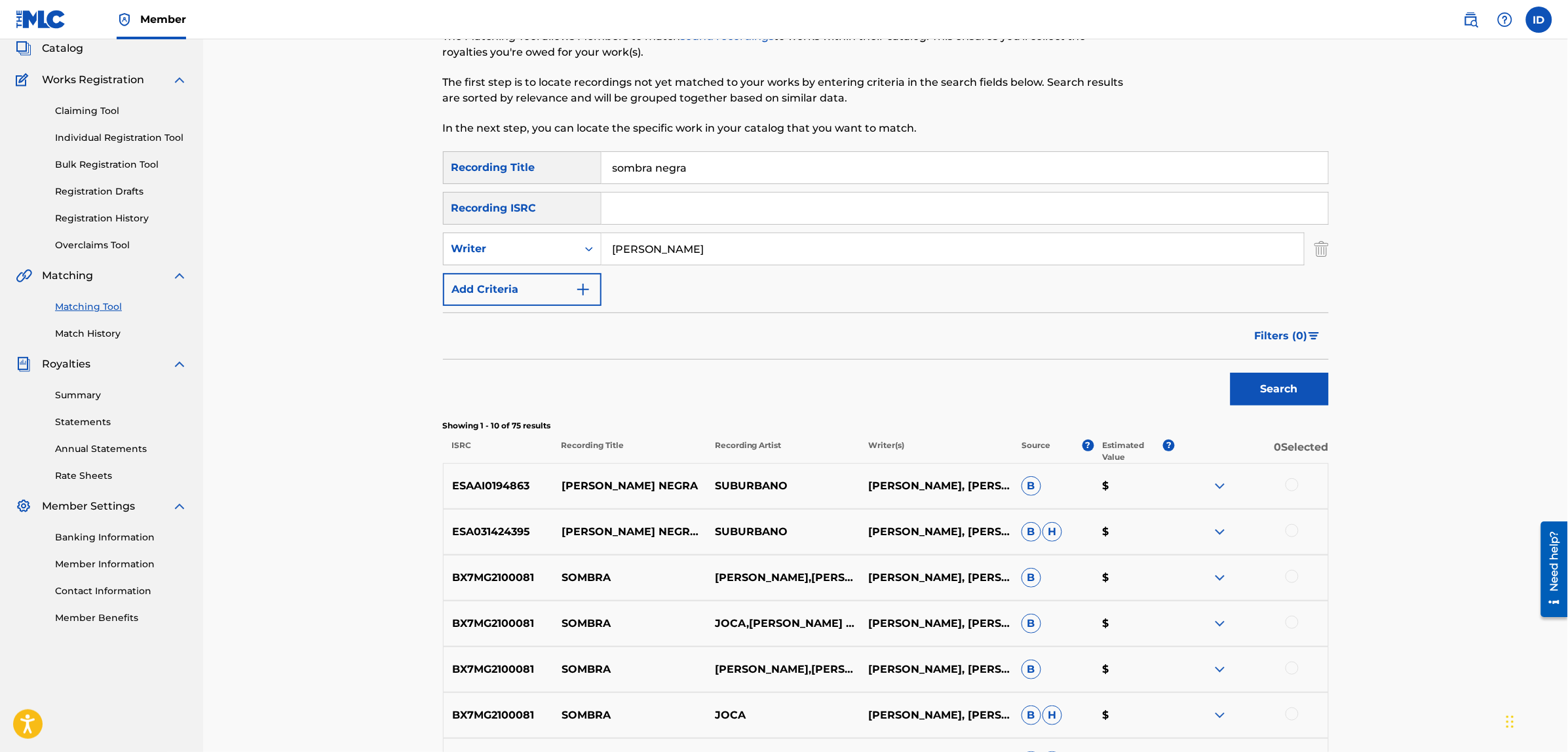
click at [1292, 486] on div at bounding box center [1292, 484] width 13 height 13
click at [947, 646] on button "Match 1 Group" at bounding box center [921, 645] width 145 height 32
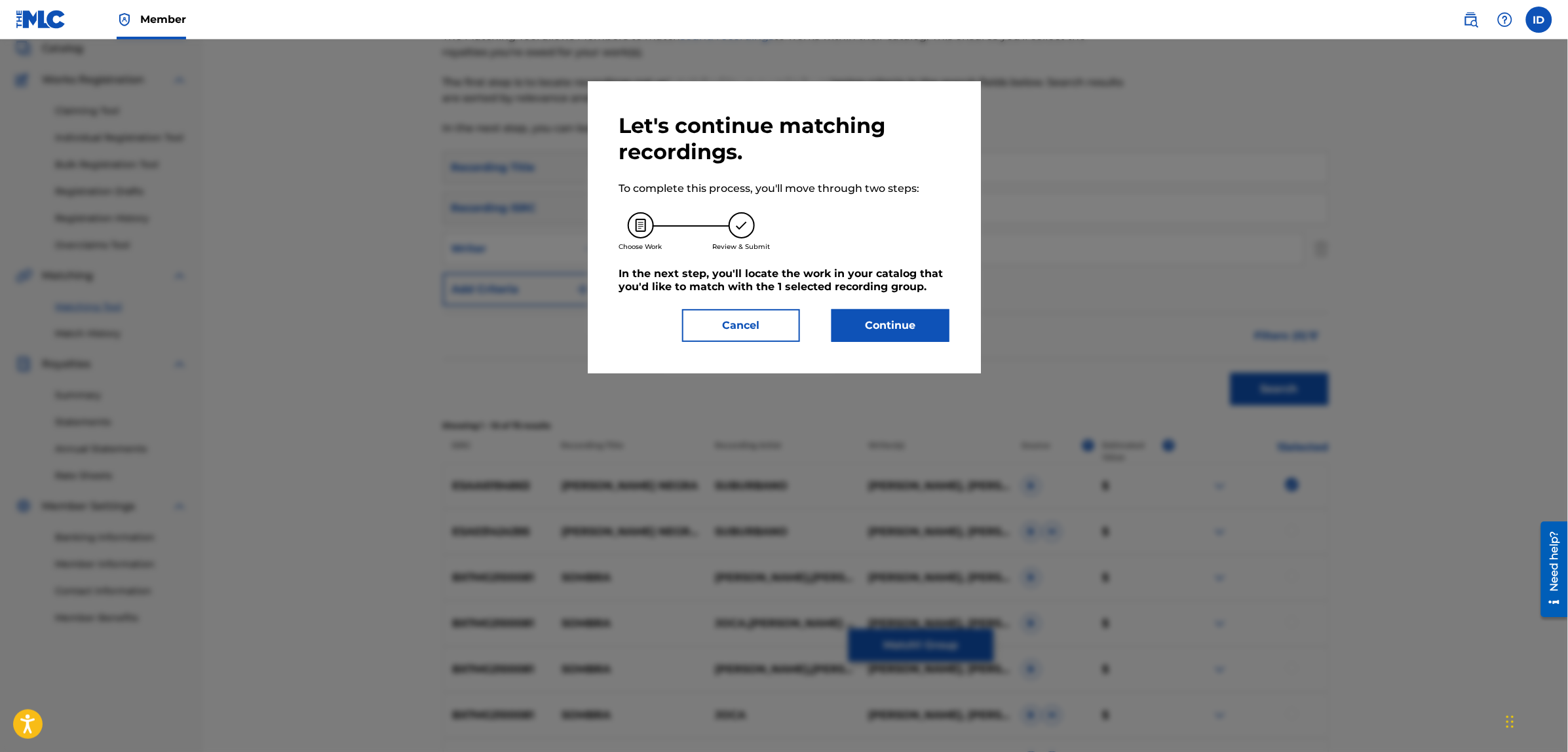
click at [839, 320] on button "Continue" at bounding box center [890, 326] width 118 height 32
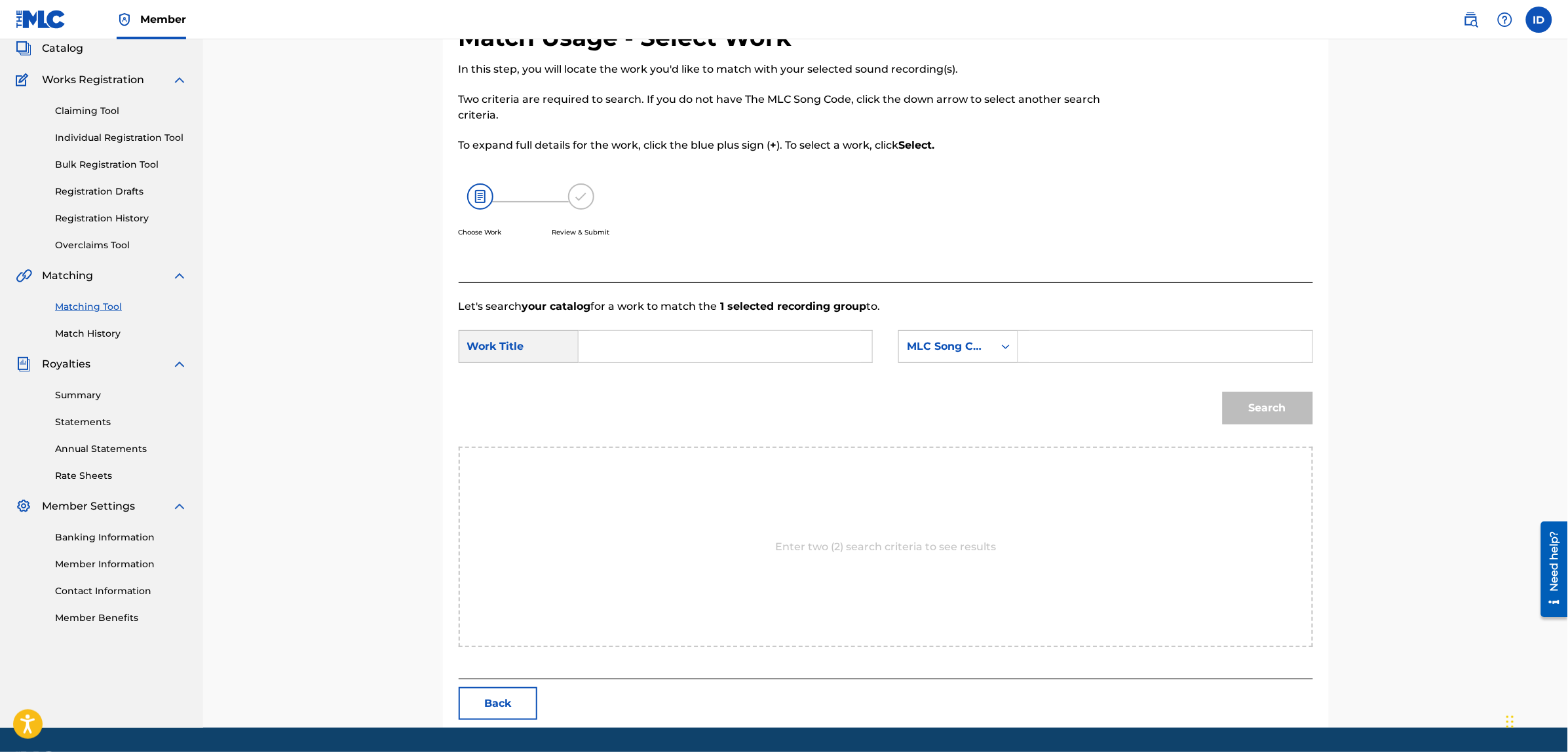
click at [727, 341] on input "Search Form" at bounding box center [725, 346] width 271 height 32
type input "sombra negra"
click at [914, 354] on div "MLC Song Code" at bounding box center [946, 346] width 79 height 15
click at [934, 372] on div "Writer Name" at bounding box center [958, 379] width 118 height 32
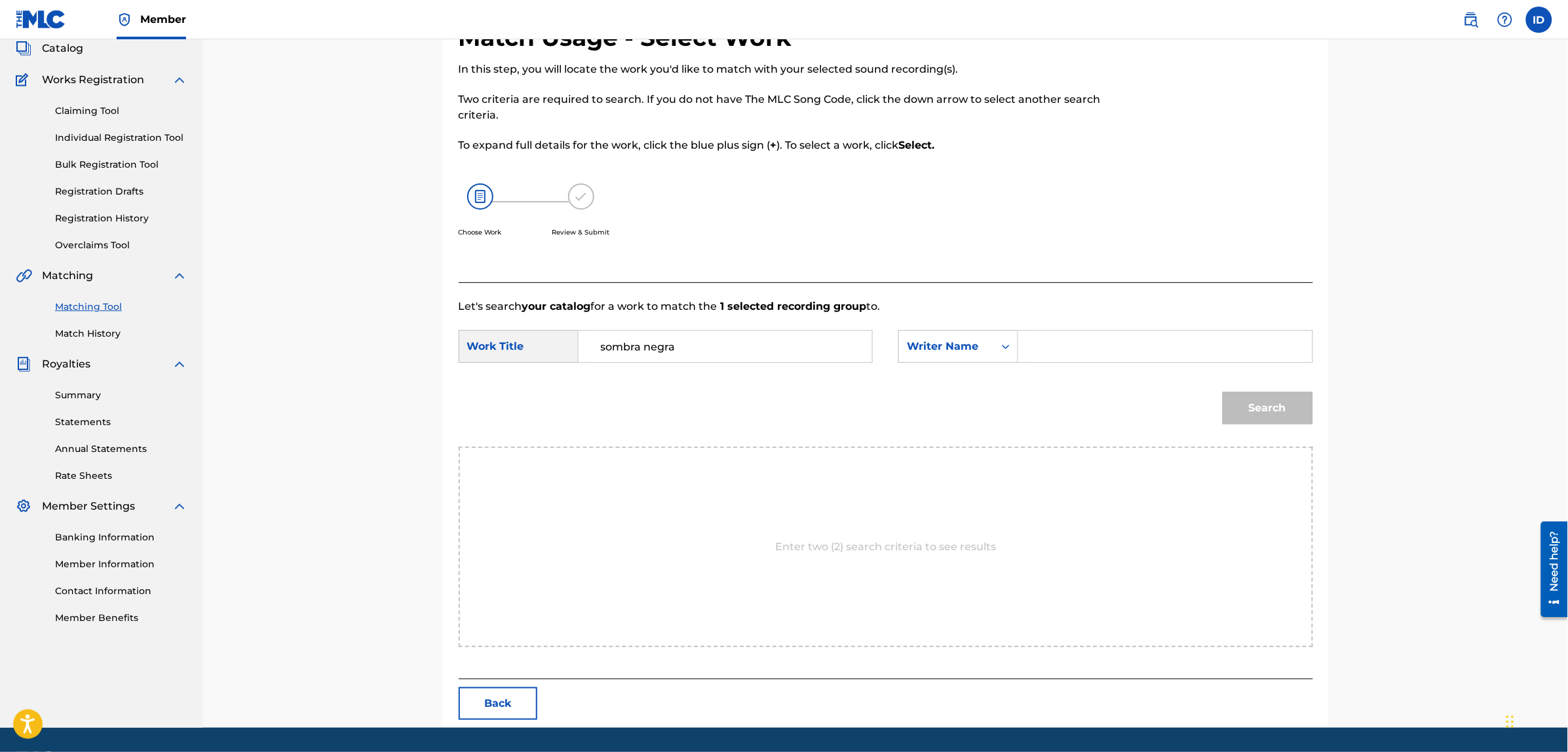
click at [1044, 339] on input "Search Form" at bounding box center [1165, 346] width 271 height 32
type input "[PERSON_NAME]"
click at [1222, 392] on button "Search" at bounding box center [1267, 408] width 91 height 32
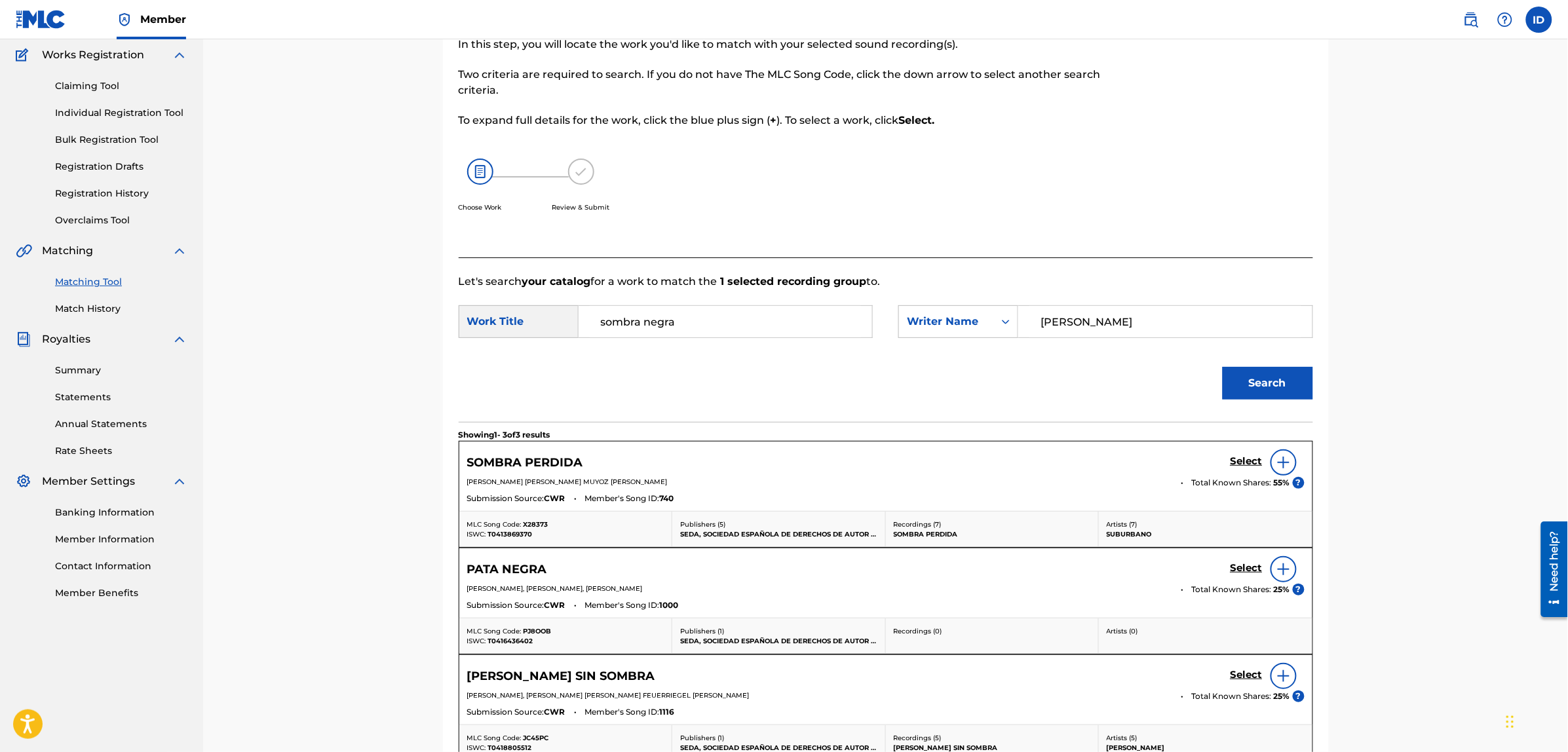
scroll to position [296, 0]
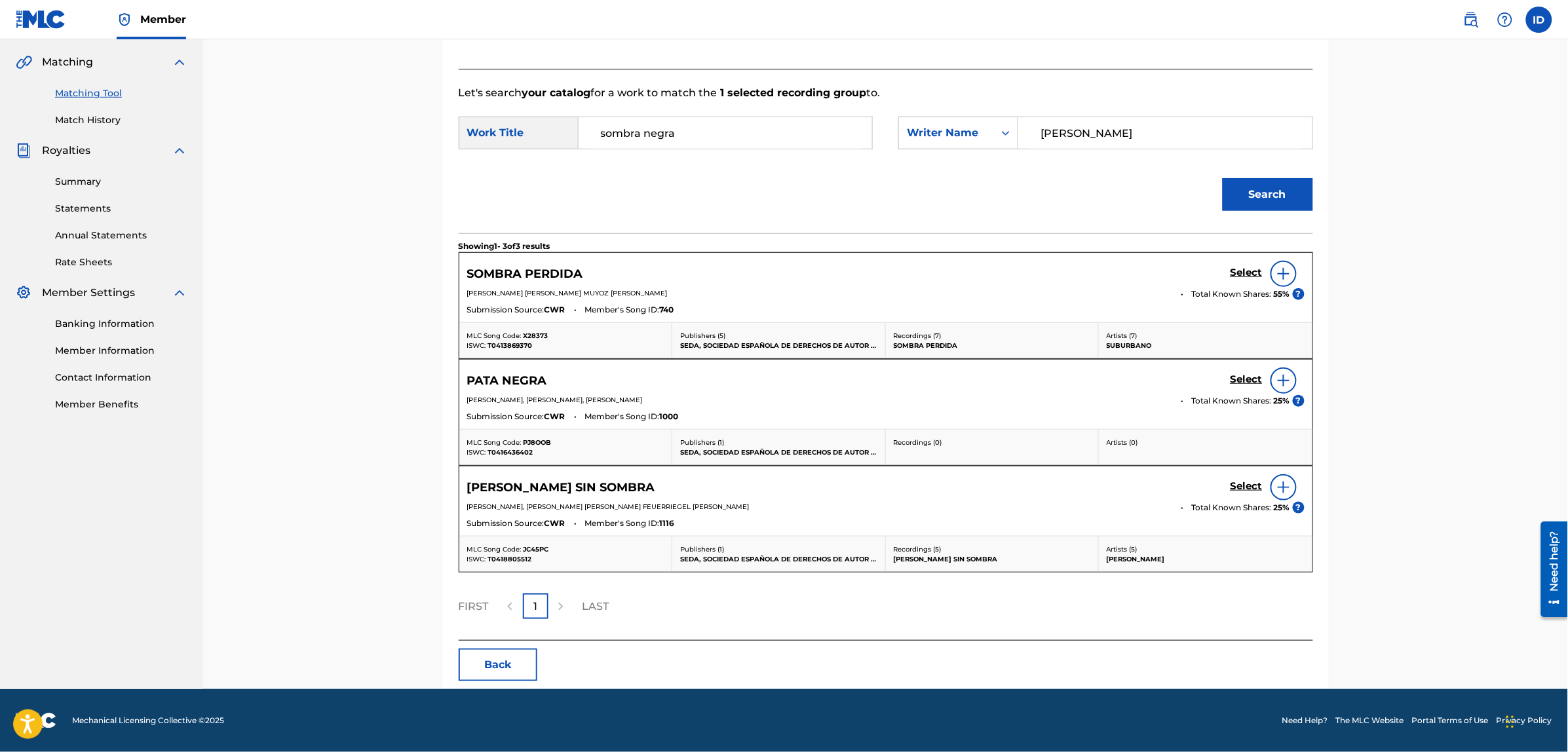
click at [493, 663] on button "Back" at bounding box center [498, 665] width 78 height 32
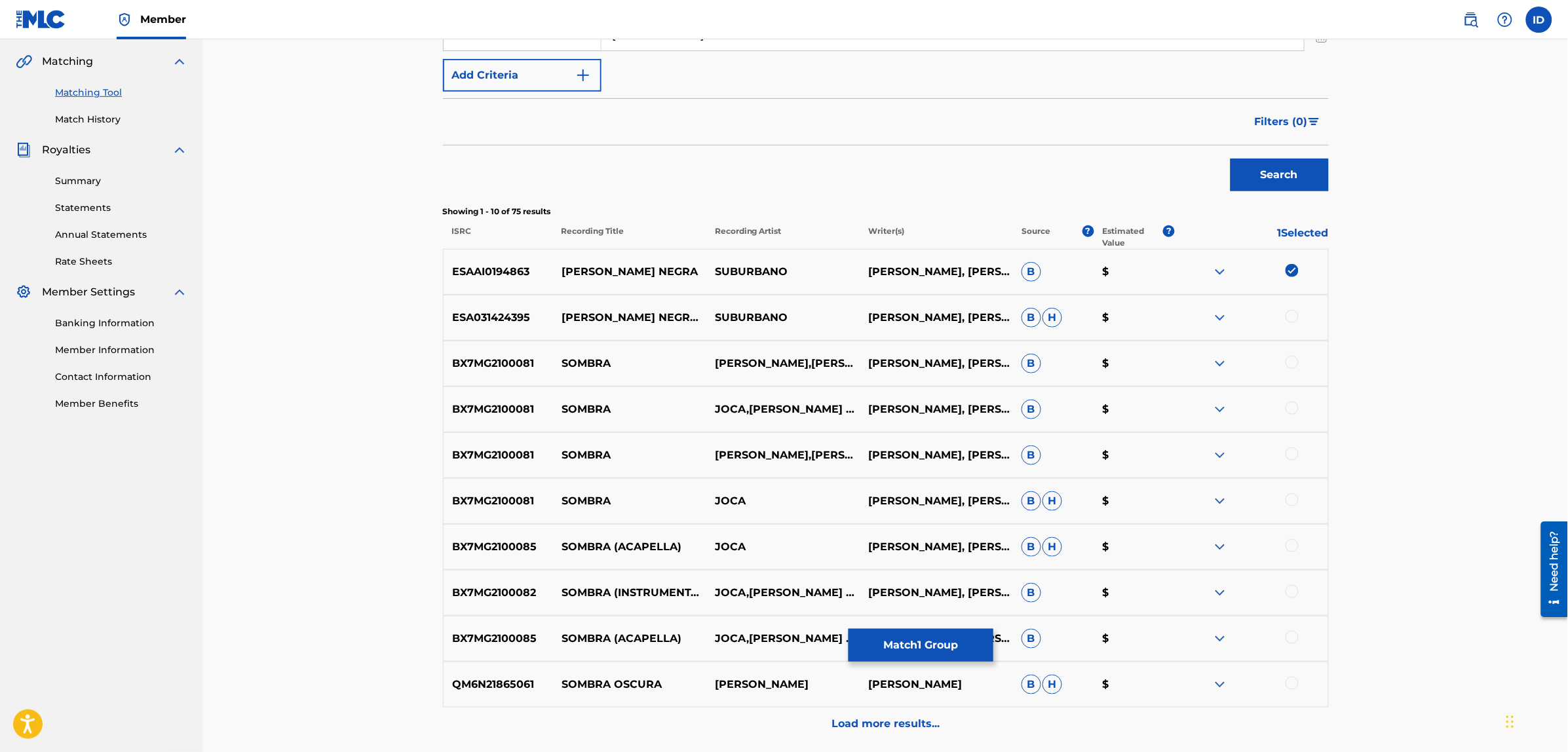
click at [944, 642] on button "Match 1 Group" at bounding box center [921, 645] width 145 height 32
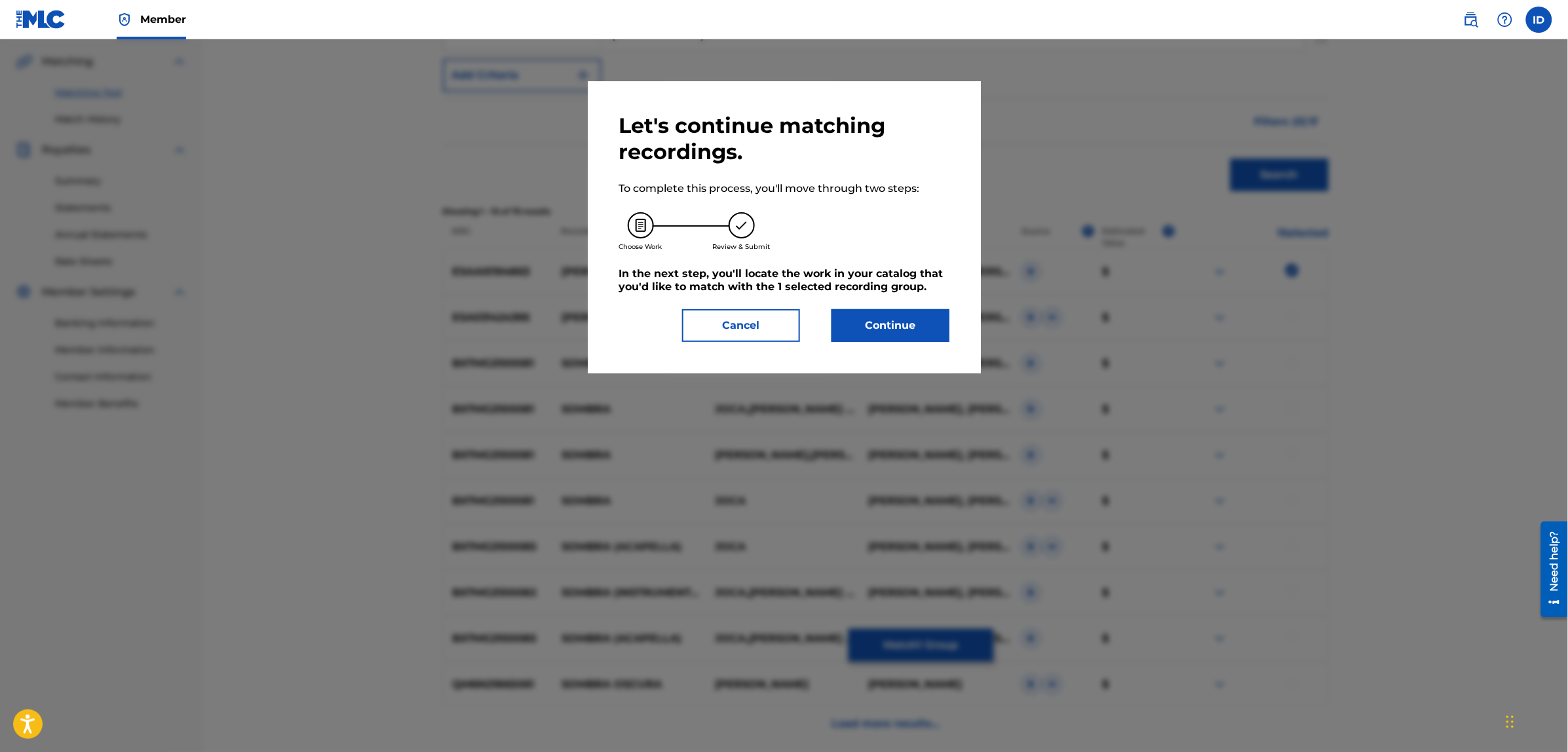
click at [761, 318] on button "Cancel" at bounding box center [741, 326] width 118 height 32
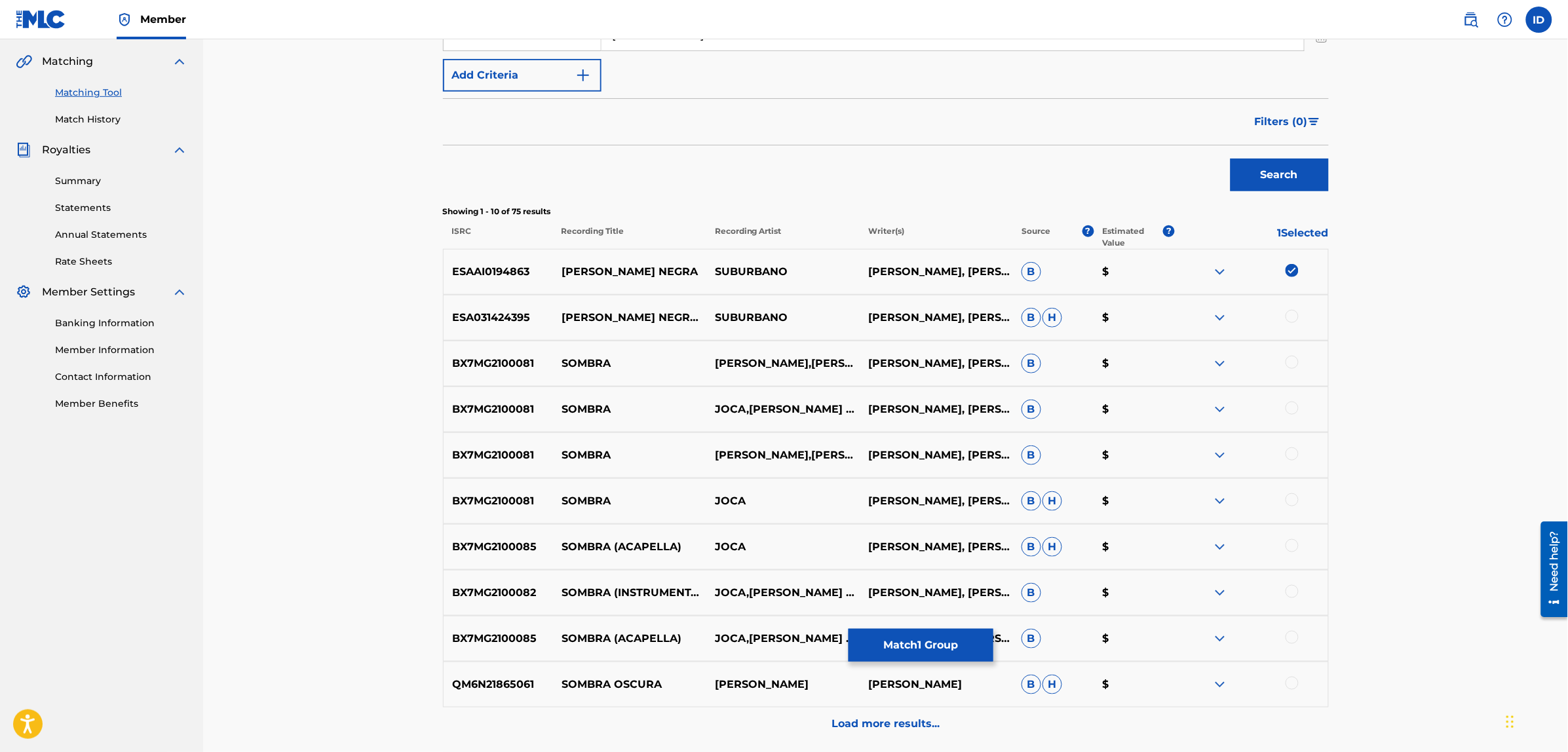
drag, startPoint x: 888, startPoint y: 647, endPoint x: 1380, endPoint y: 372, distance: 563.6
click at [1380, 372] on div "Matching Tool The Matching Tool allows Members to match sound recordings to wor…" at bounding box center [886, 274] width 1364 height 1063
click at [1291, 275] on img at bounding box center [1292, 270] width 13 height 13
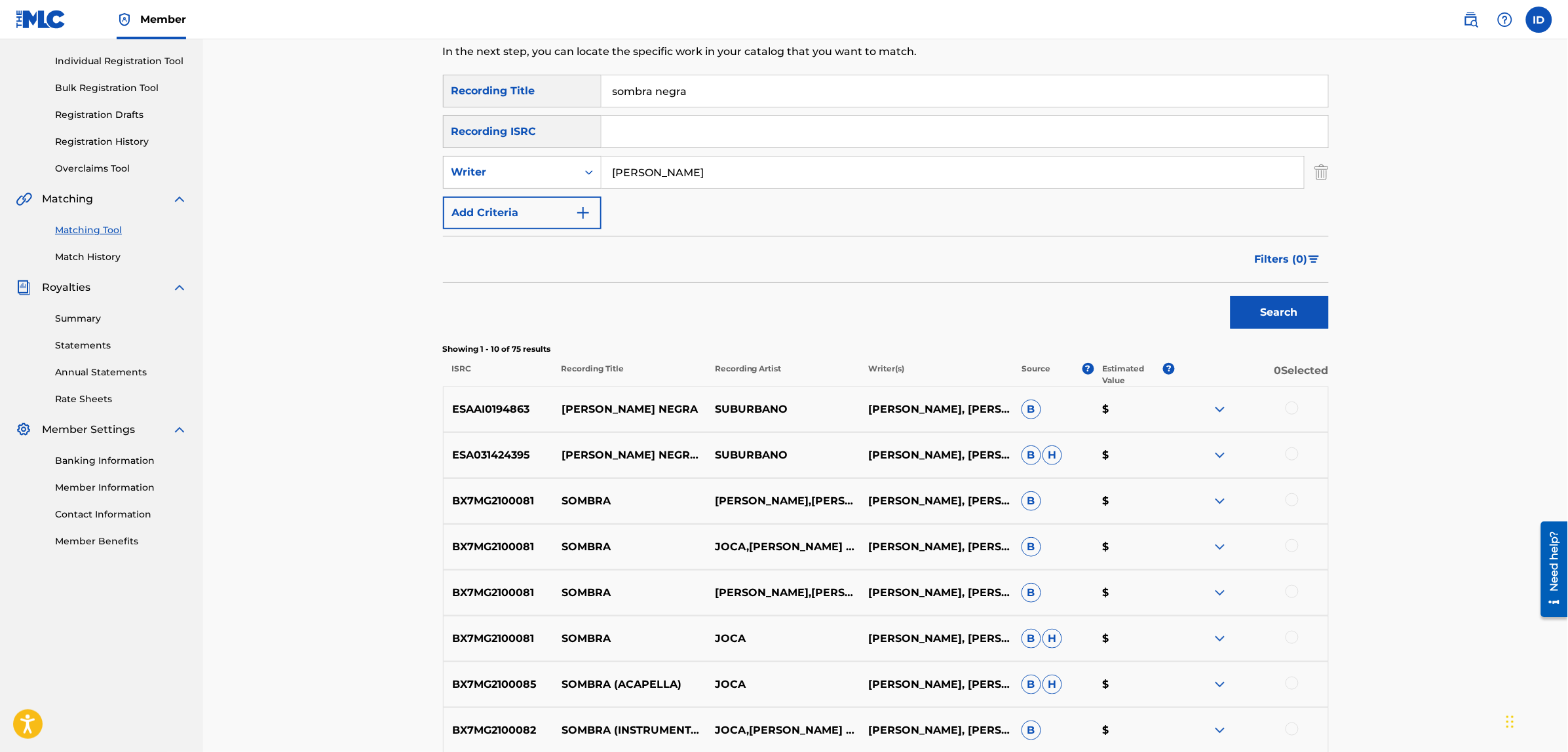
scroll to position [0, 0]
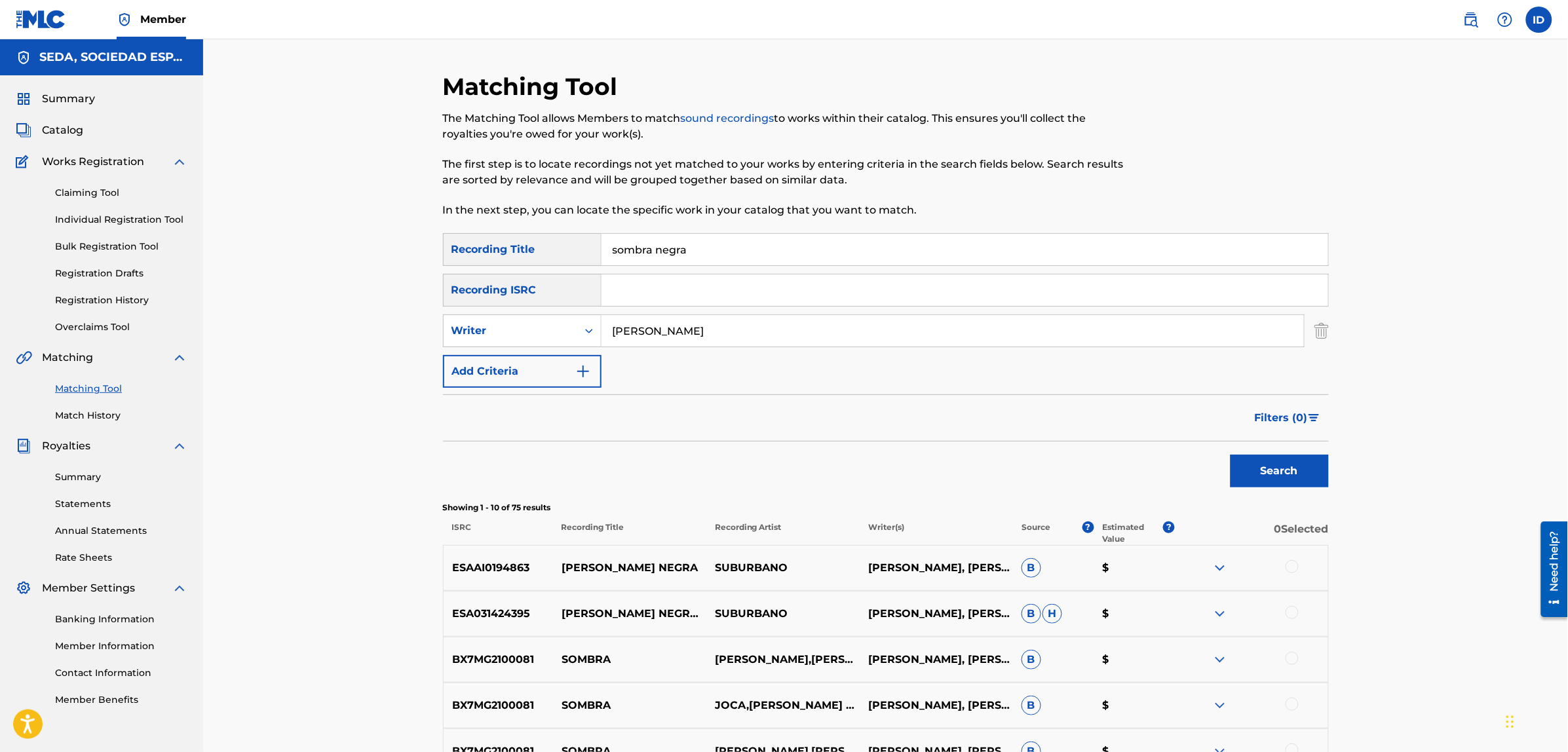
click at [697, 241] on input "sombra negra" at bounding box center [964, 249] width 726 height 32
type input "soy la sombra que te sigue"
click at [1231, 455] on button "Search" at bounding box center [1279, 471] width 98 height 32
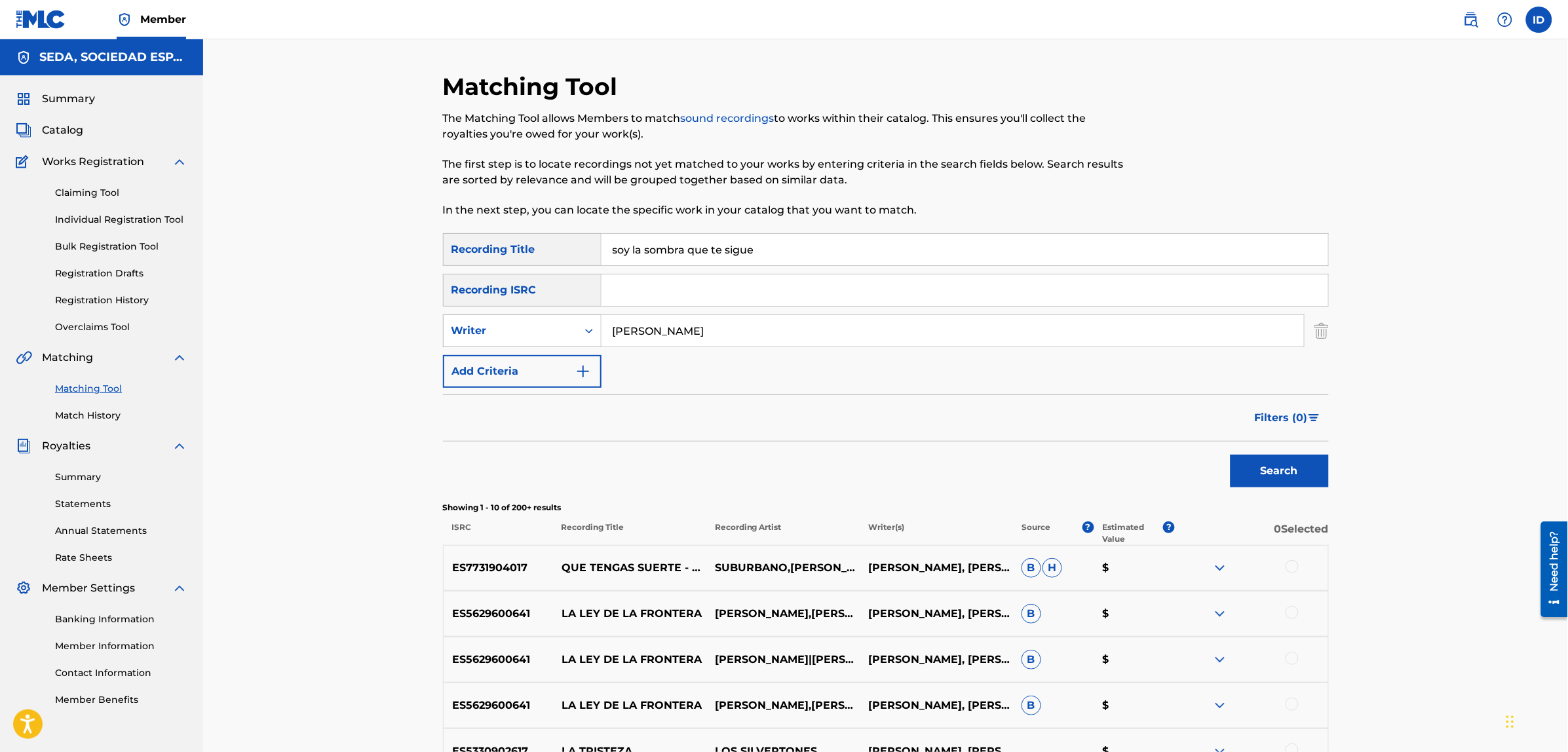
drag, startPoint x: 714, startPoint y: 329, endPoint x: 531, endPoint y: 324, distance: 183.1
click at [531, 324] on div "SearchWithCriteria08e986a9-e3ad-4219-9df5-7d13275535cc Writer [PERSON_NAME]" at bounding box center [885, 331] width 886 height 32
click at [1231, 455] on button "Search" at bounding box center [1279, 471] width 98 height 32
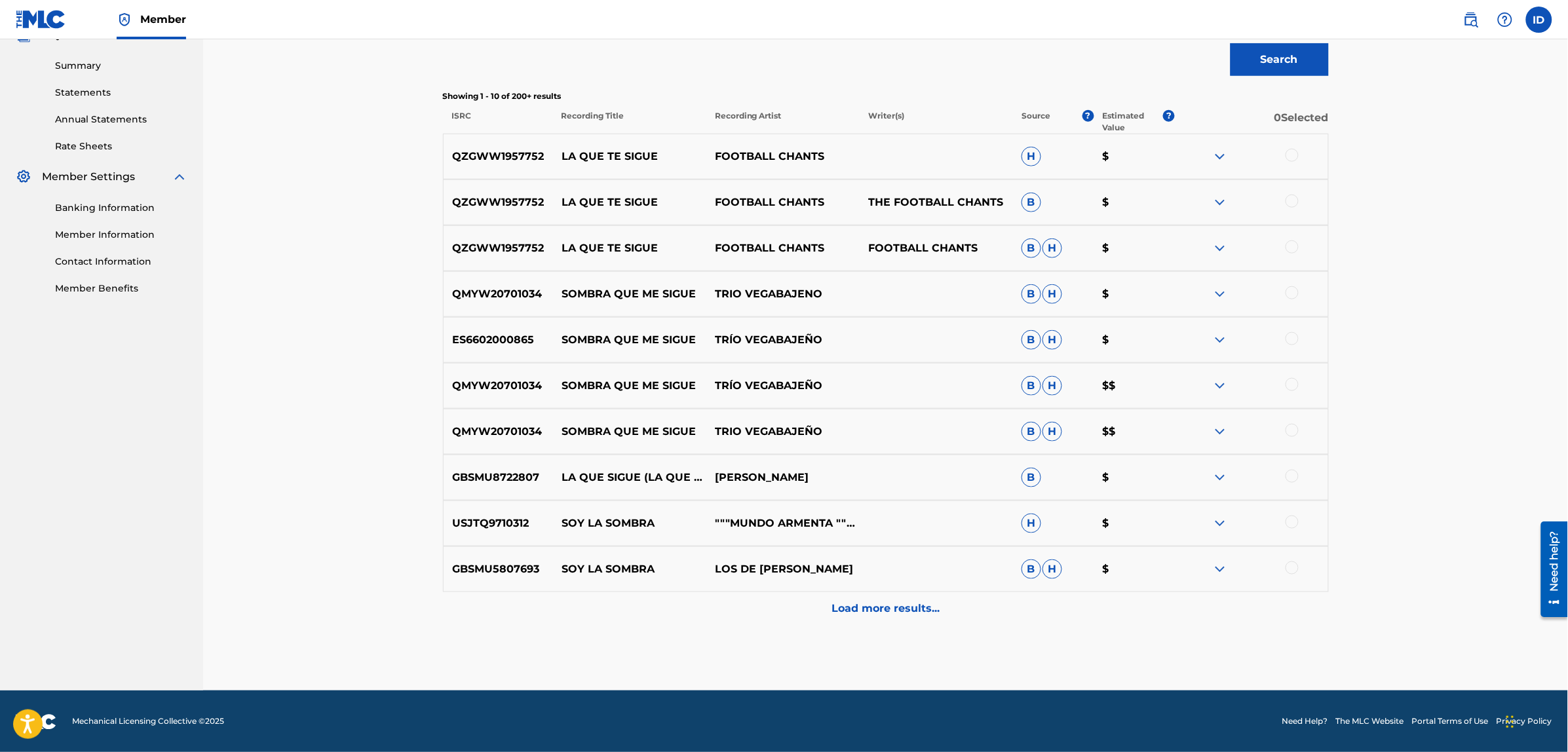
scroll to position [413, 0]
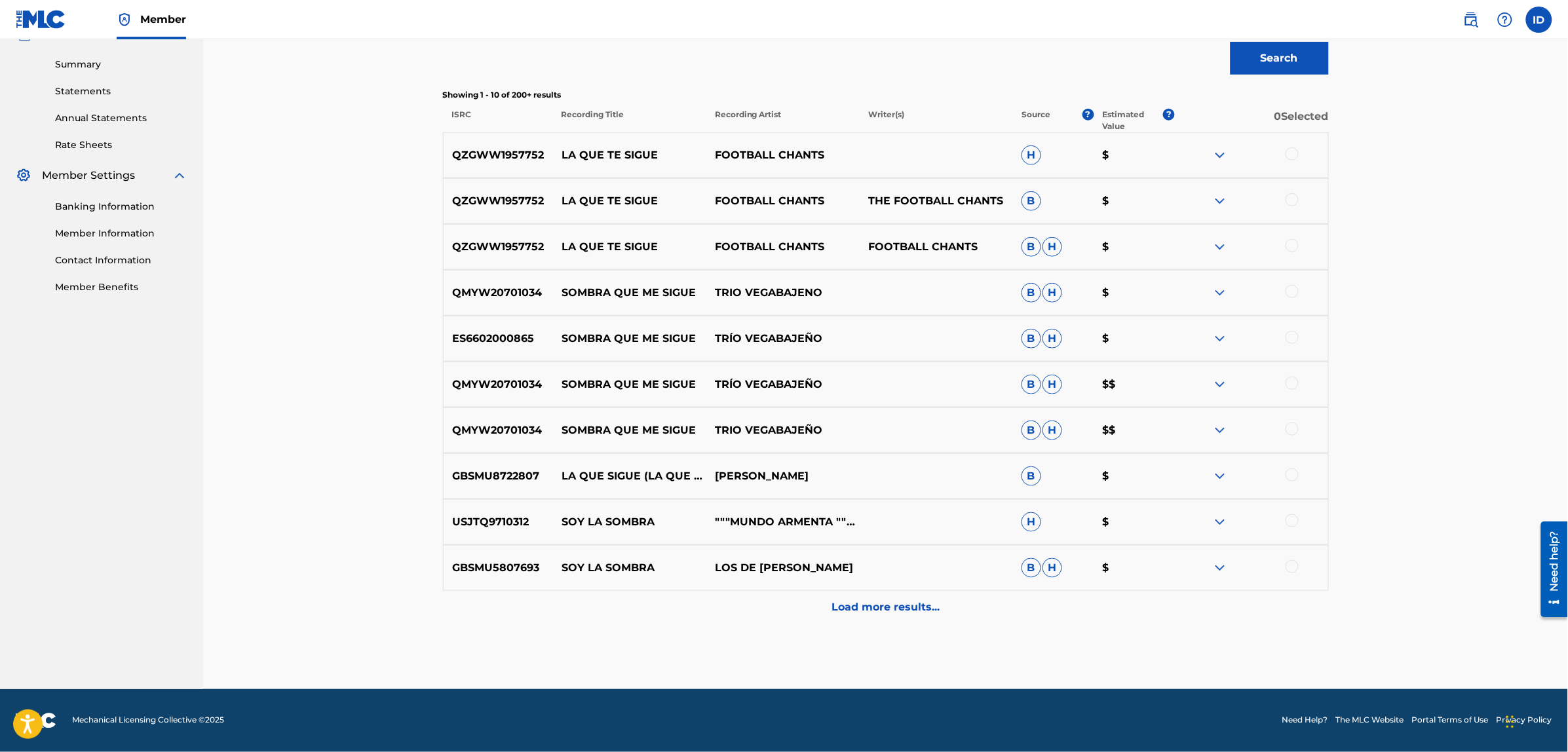
click at [885, 603] on p "Load more results..." at bounding box center [885, 607] width 108 height 15
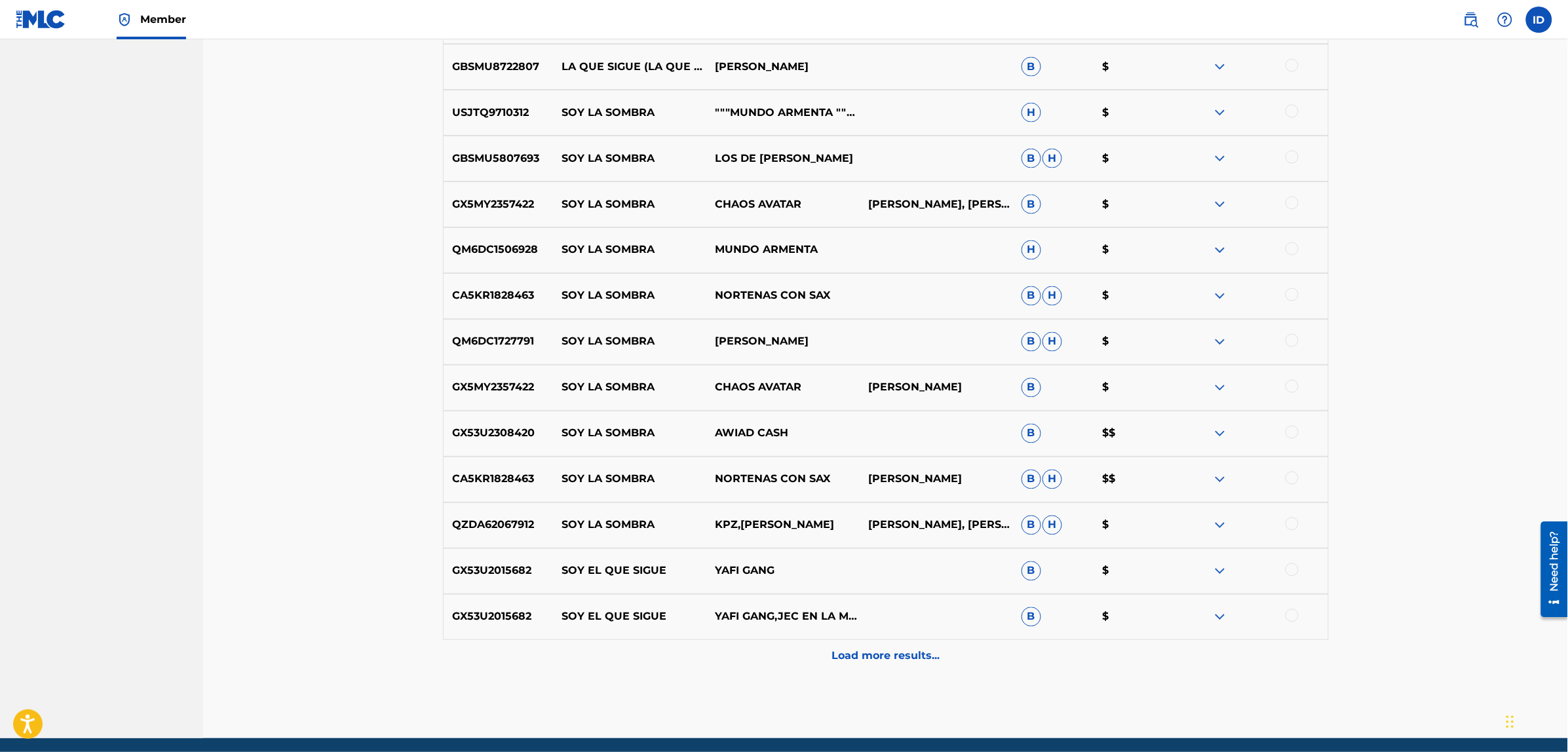
scroll to position [871, 0]
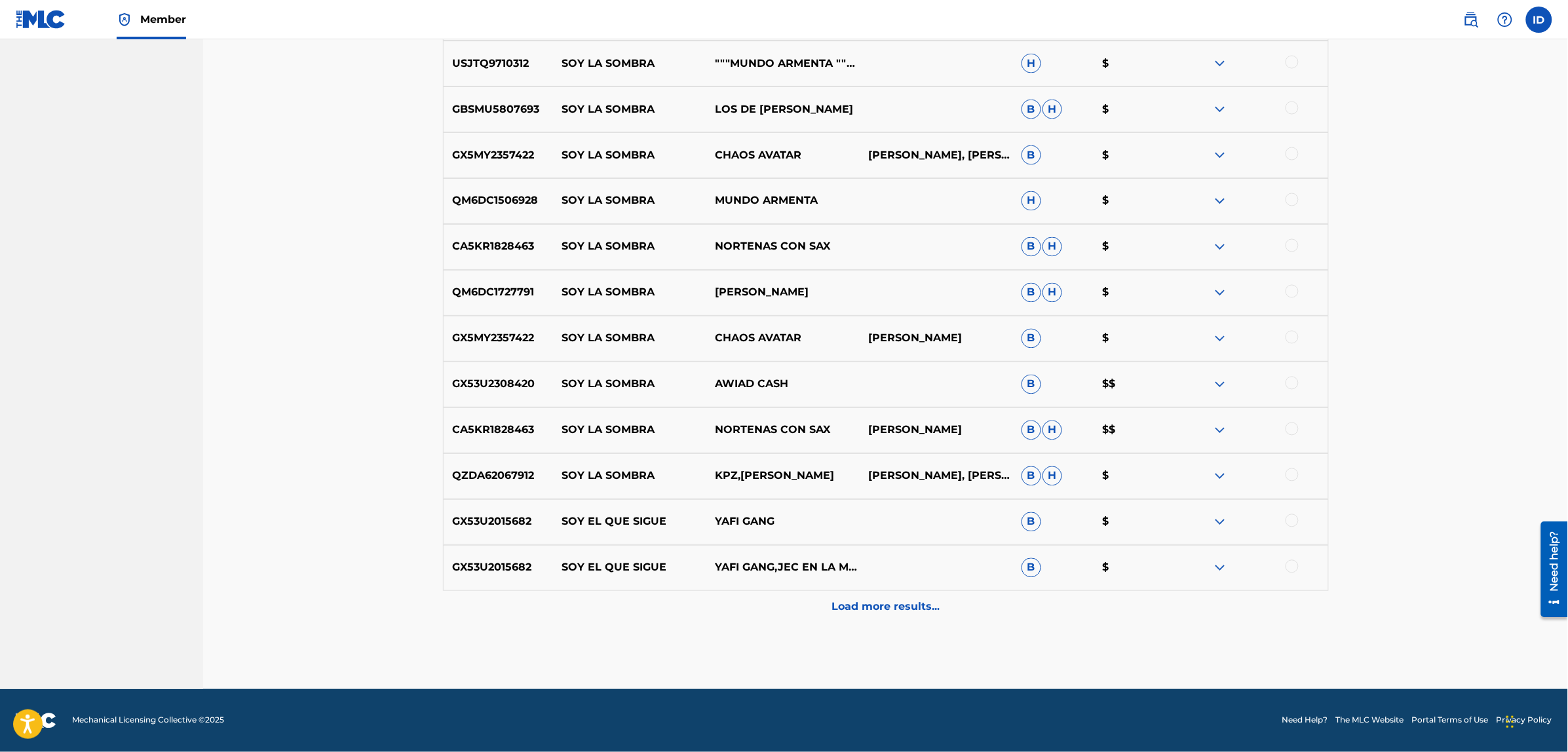
click at [903, 599] on p "Load more results..." at bounding box center [885, 607] width 108 height 15
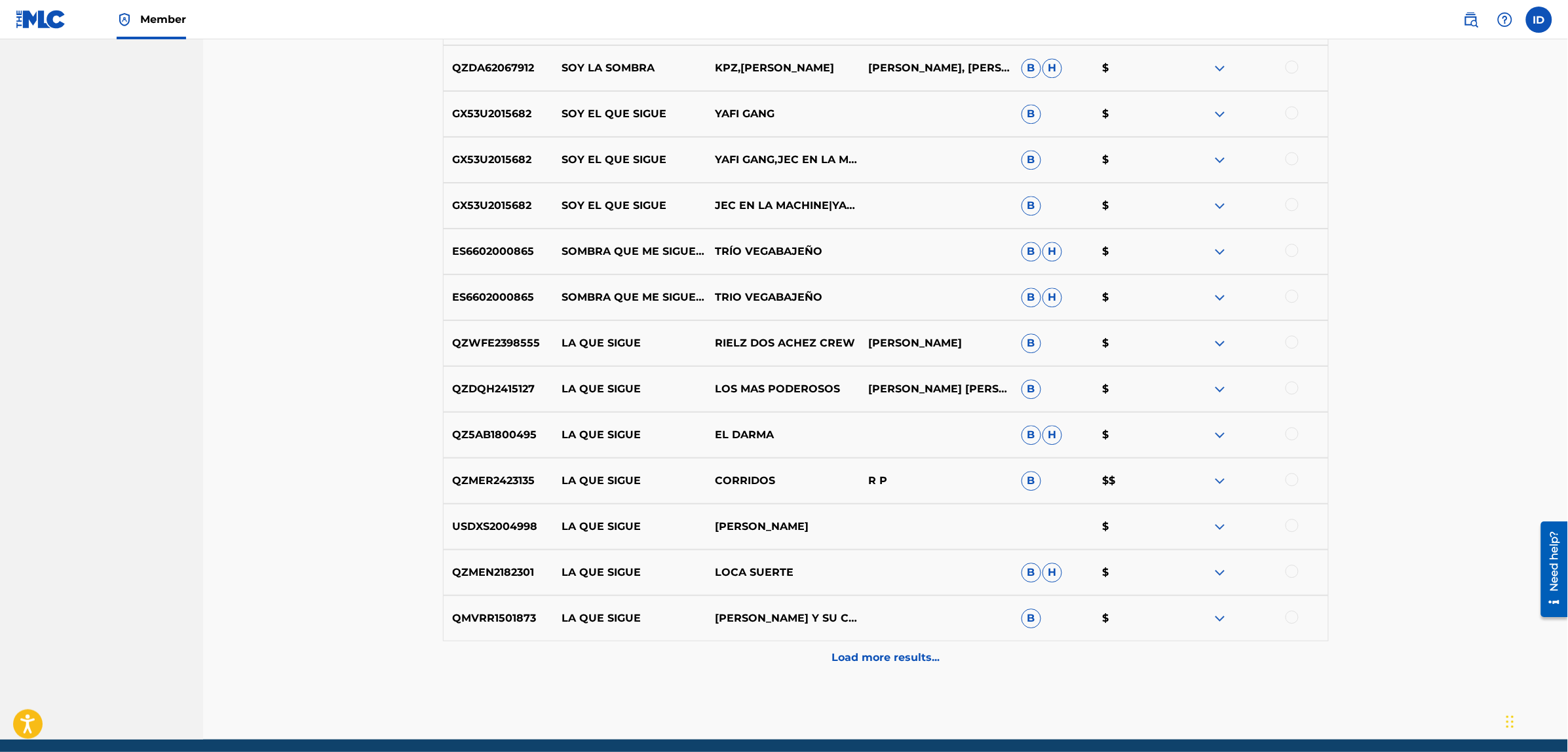
scroll to position [1280, 0]
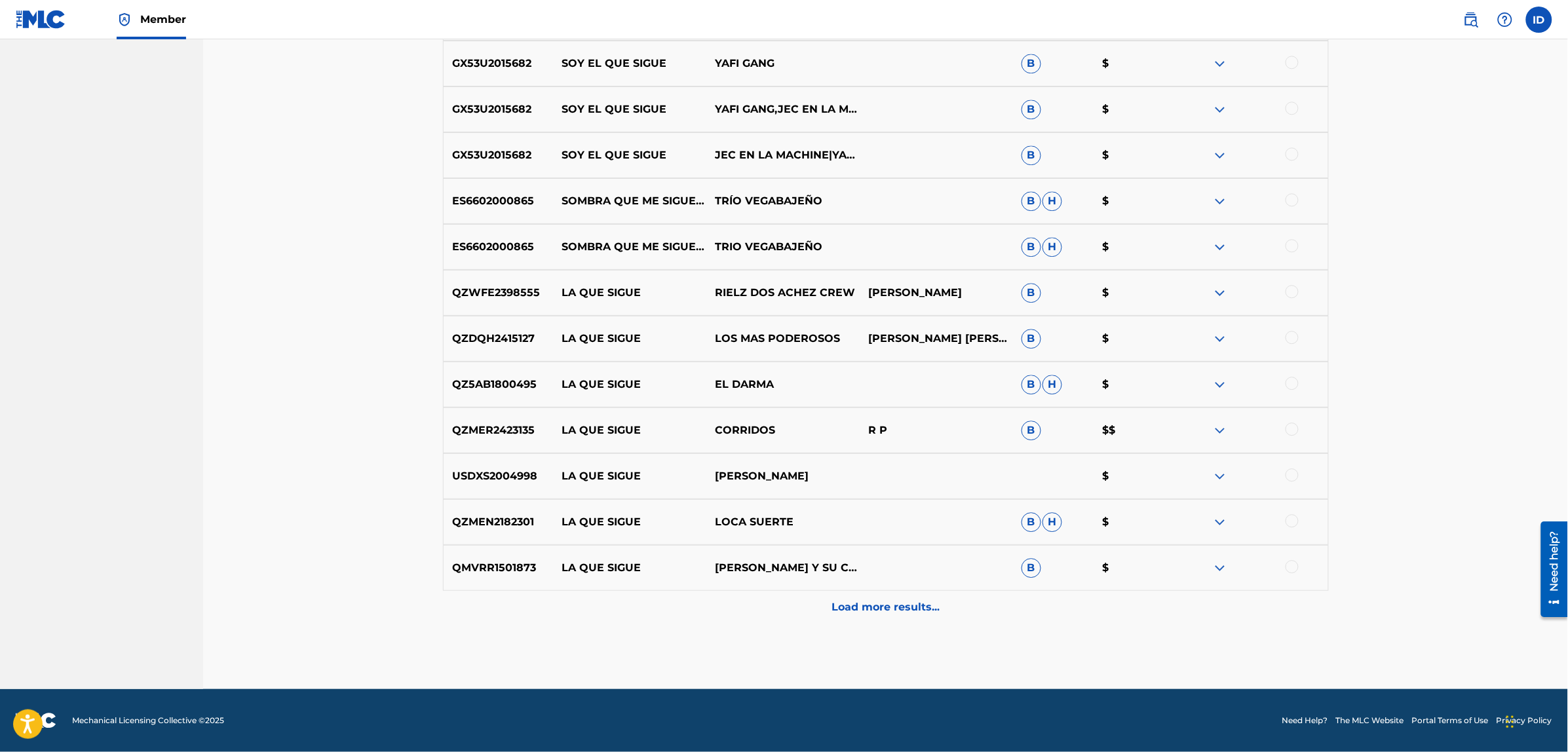
click at [879, 599] on p "Load more results..." at bounding box center [885, 607] width 108 height 15
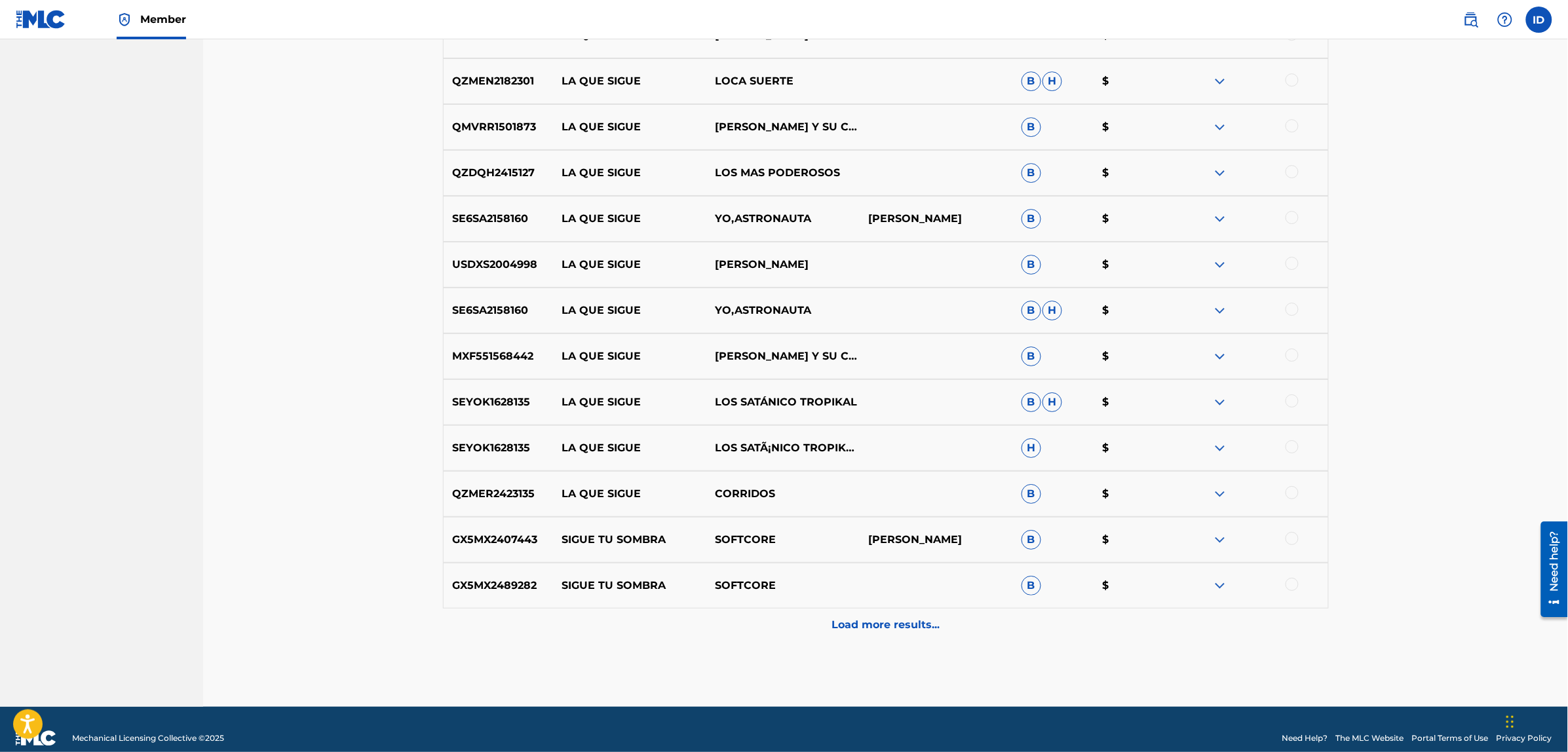
scroll to position [1789, 0]
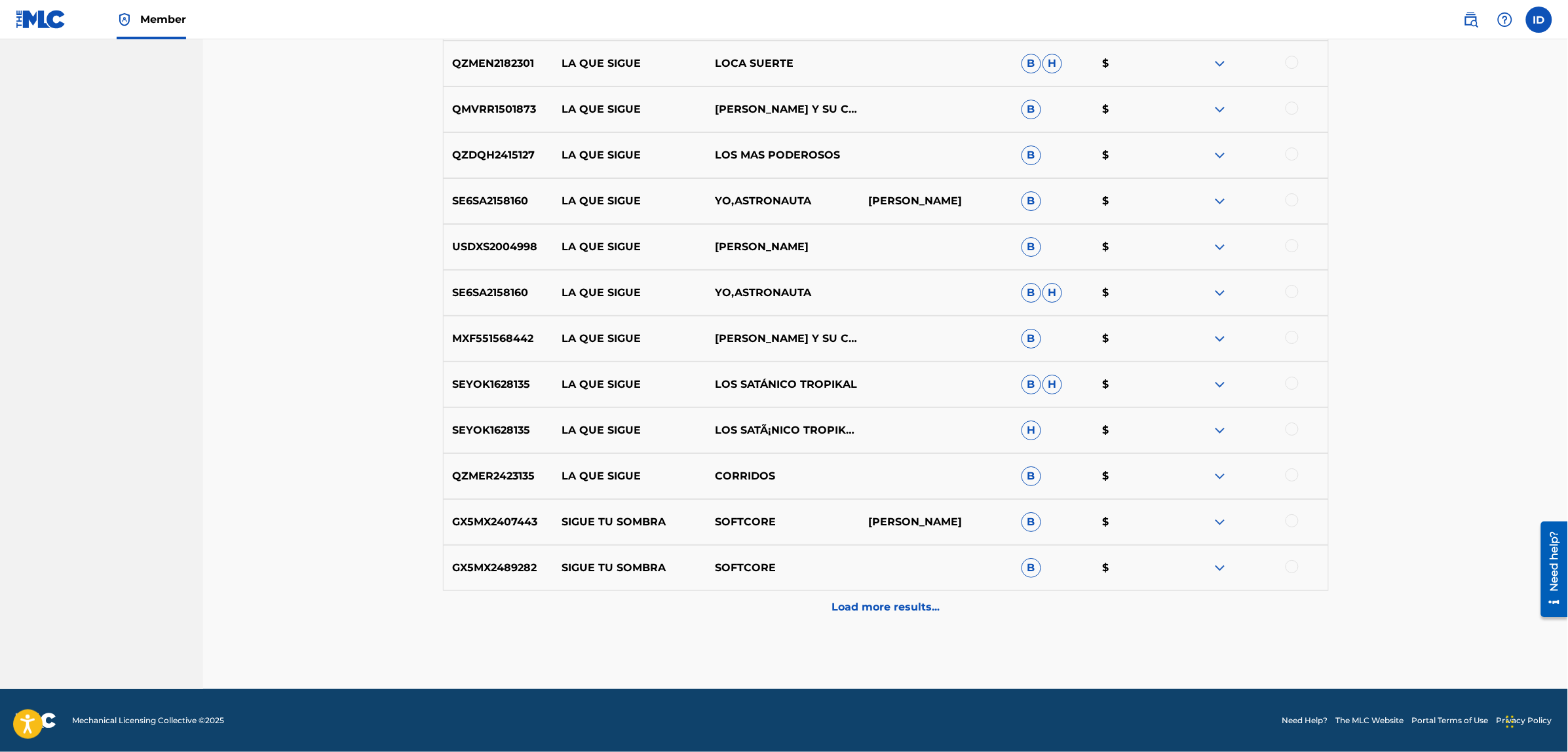
click at [848, 623] on div "Load more results..." at bounding box center [885, 607] width 886 height 32
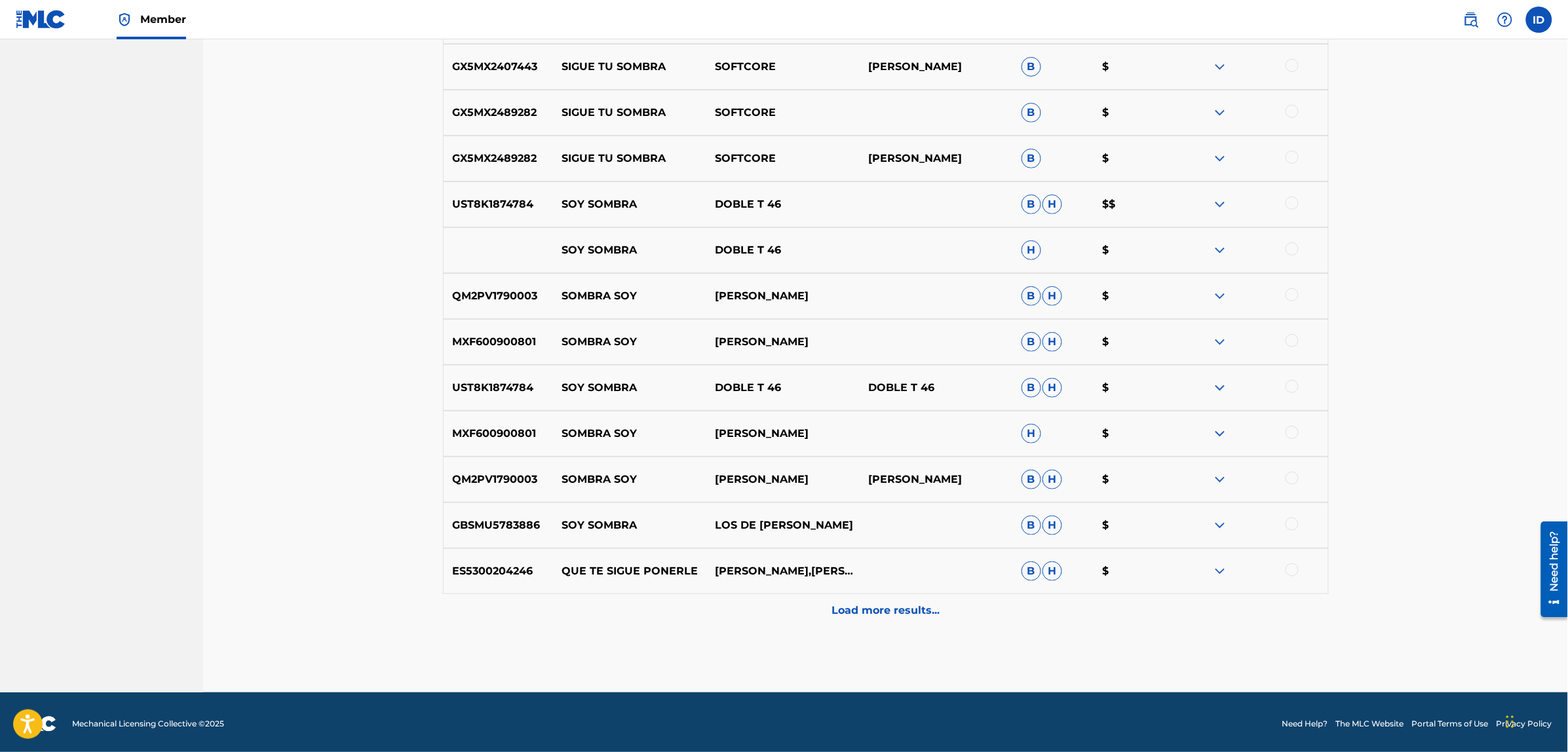
scroll to position [2247, 0]
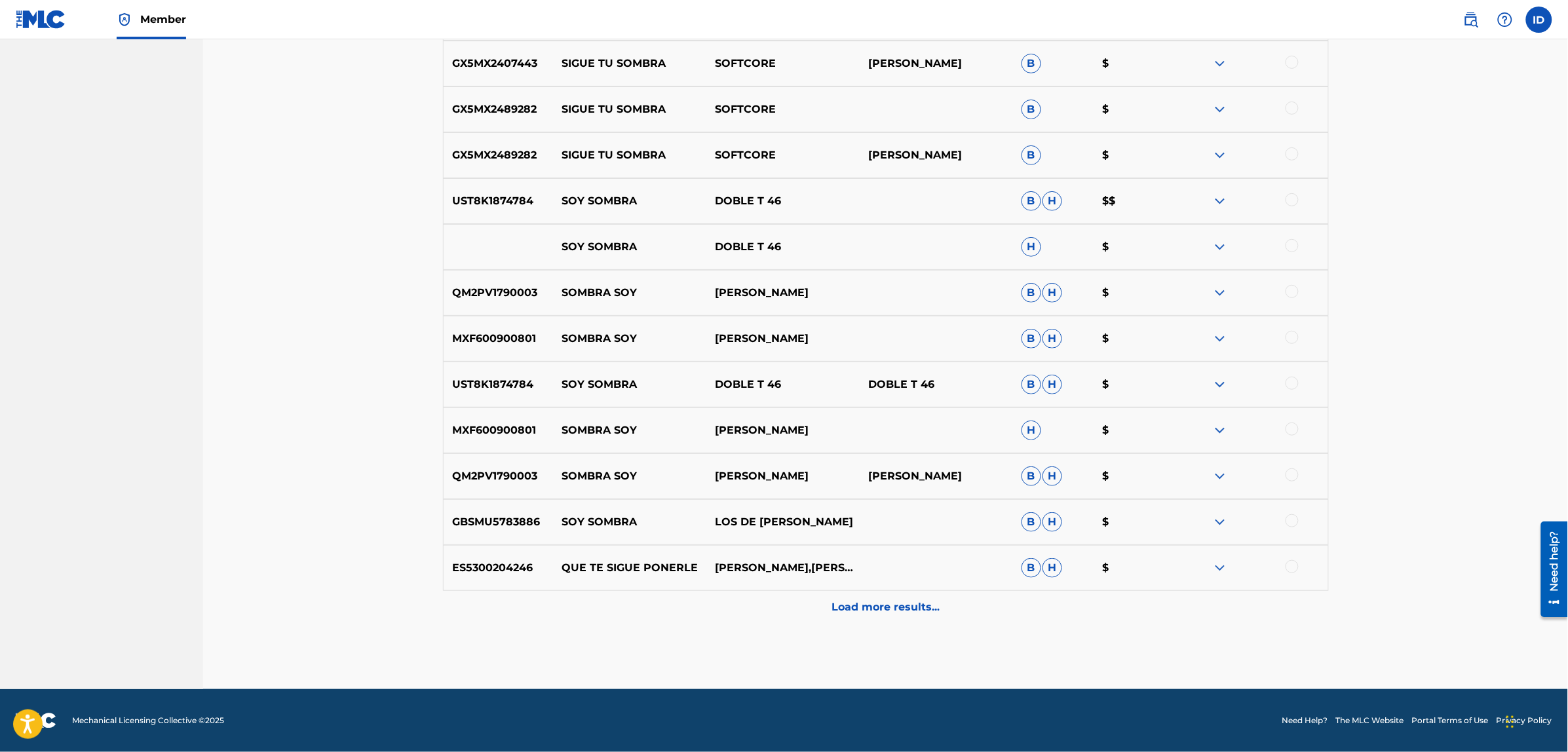
click at [870, 597] on div "Load more results..." at bounding box center [885, 607] width 886 height 32
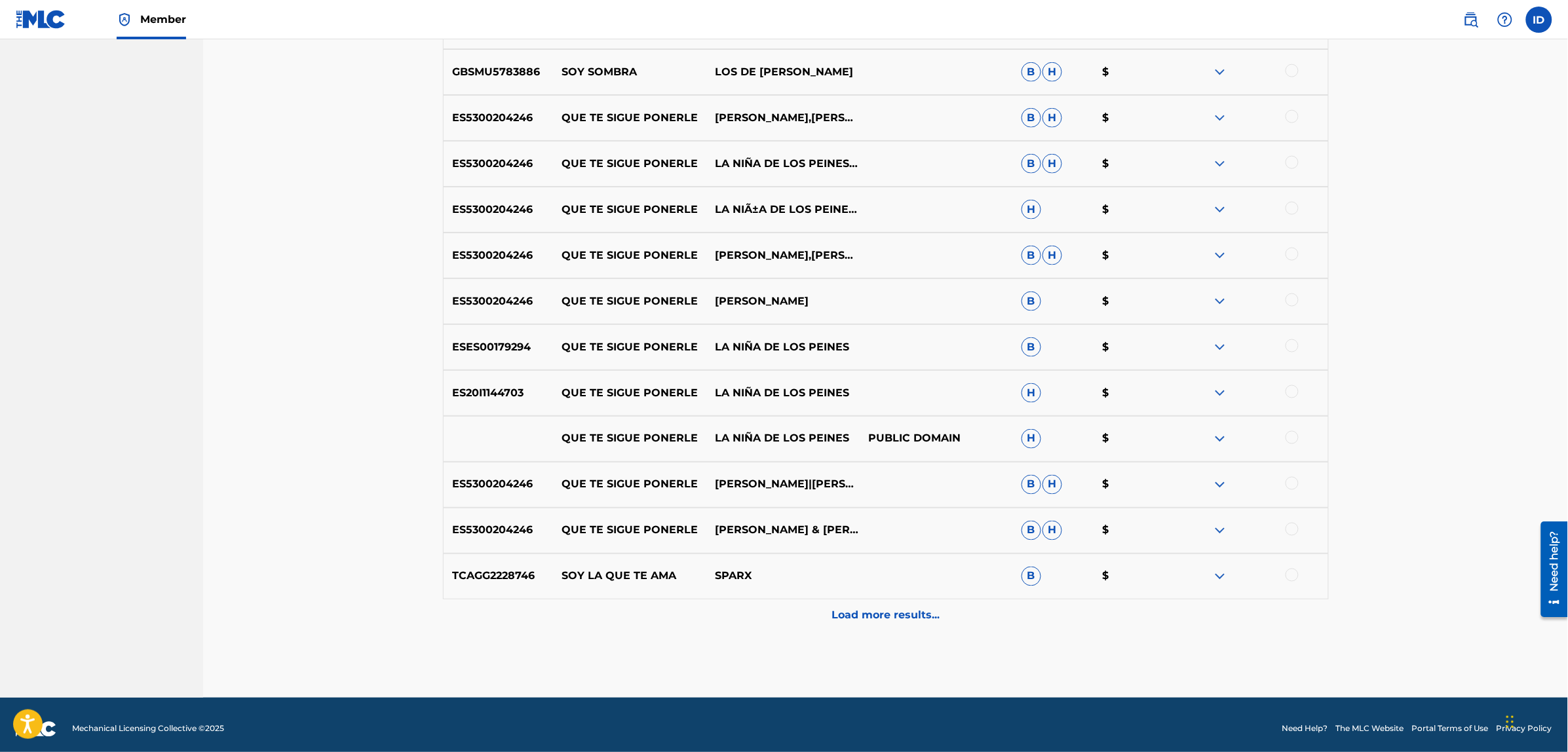
scroll to position [2705, 0]
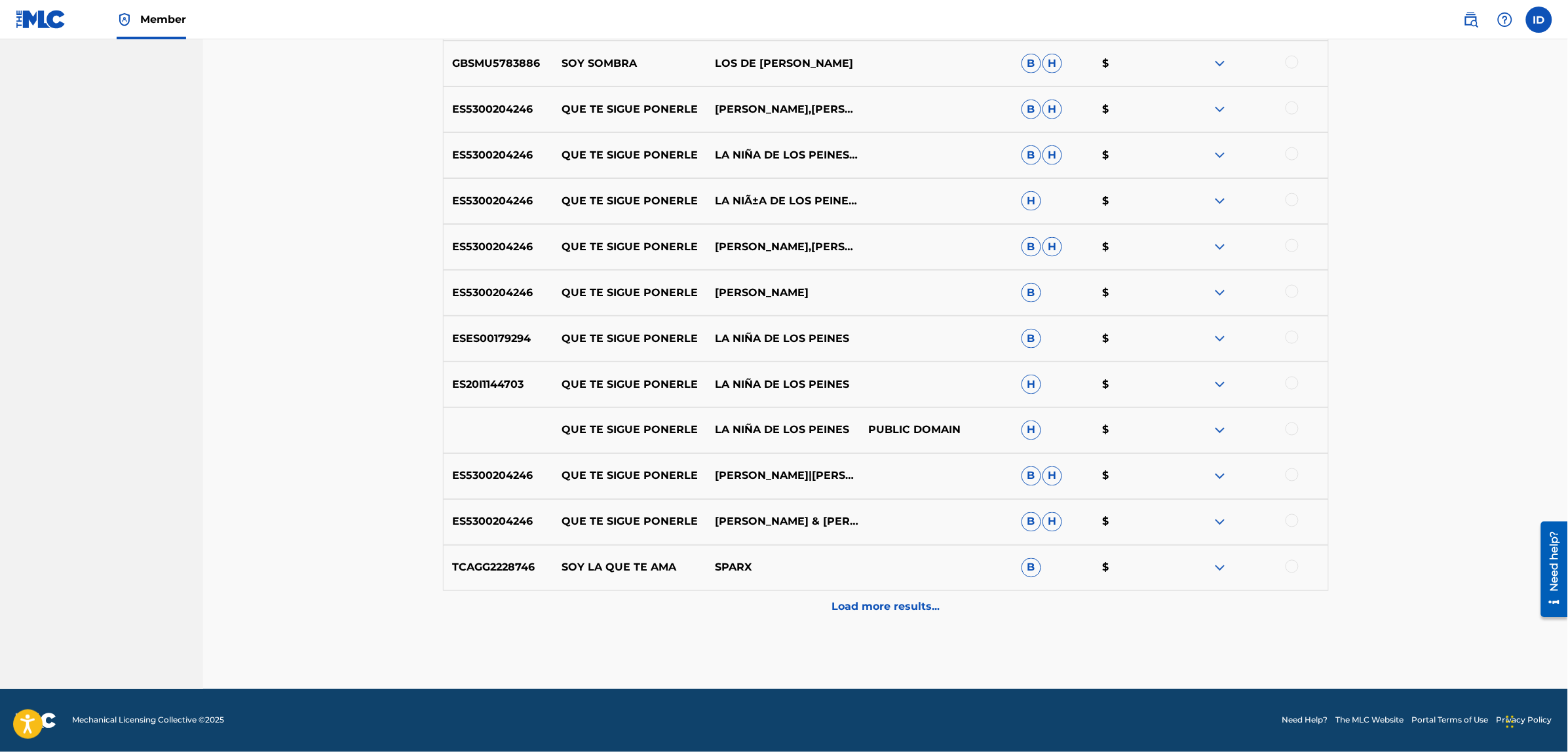
click at [850, 614] on p "Load more results..." at bounding box center [885, 607] width 108 height 15
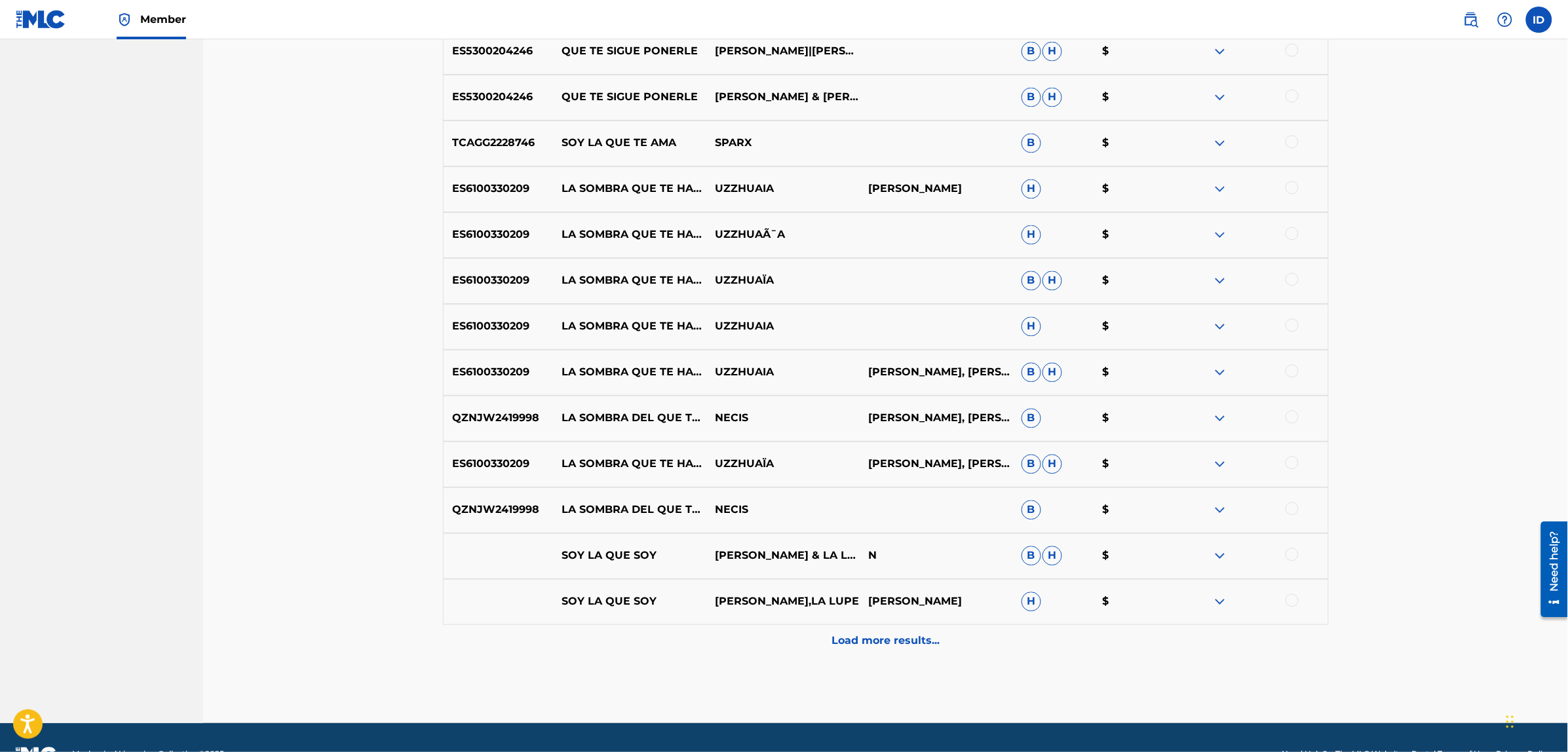
scroll to position [3164, 0]
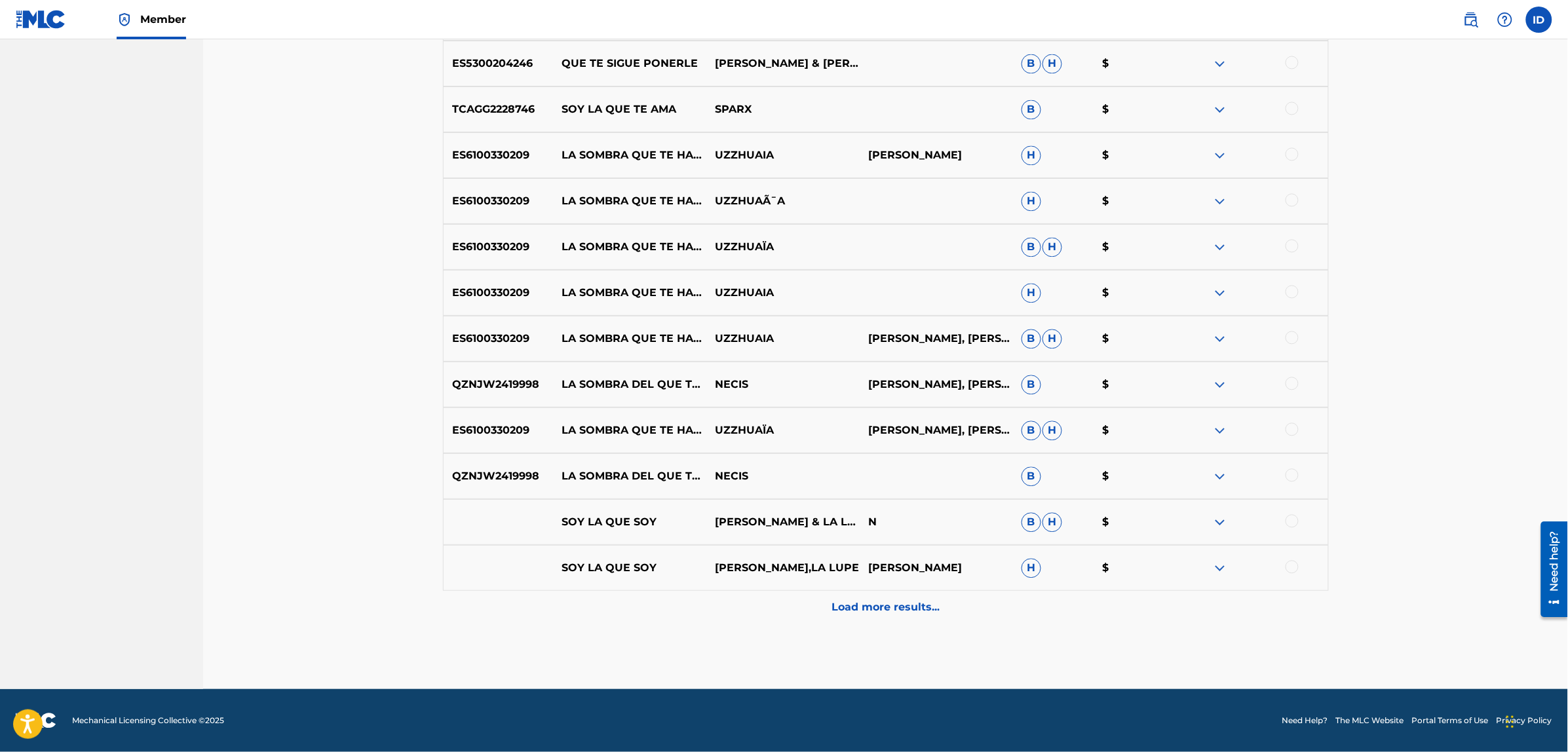
click at [875, 607] on p "Load more results..." at bounding box center [885, 607] width 108 height 15
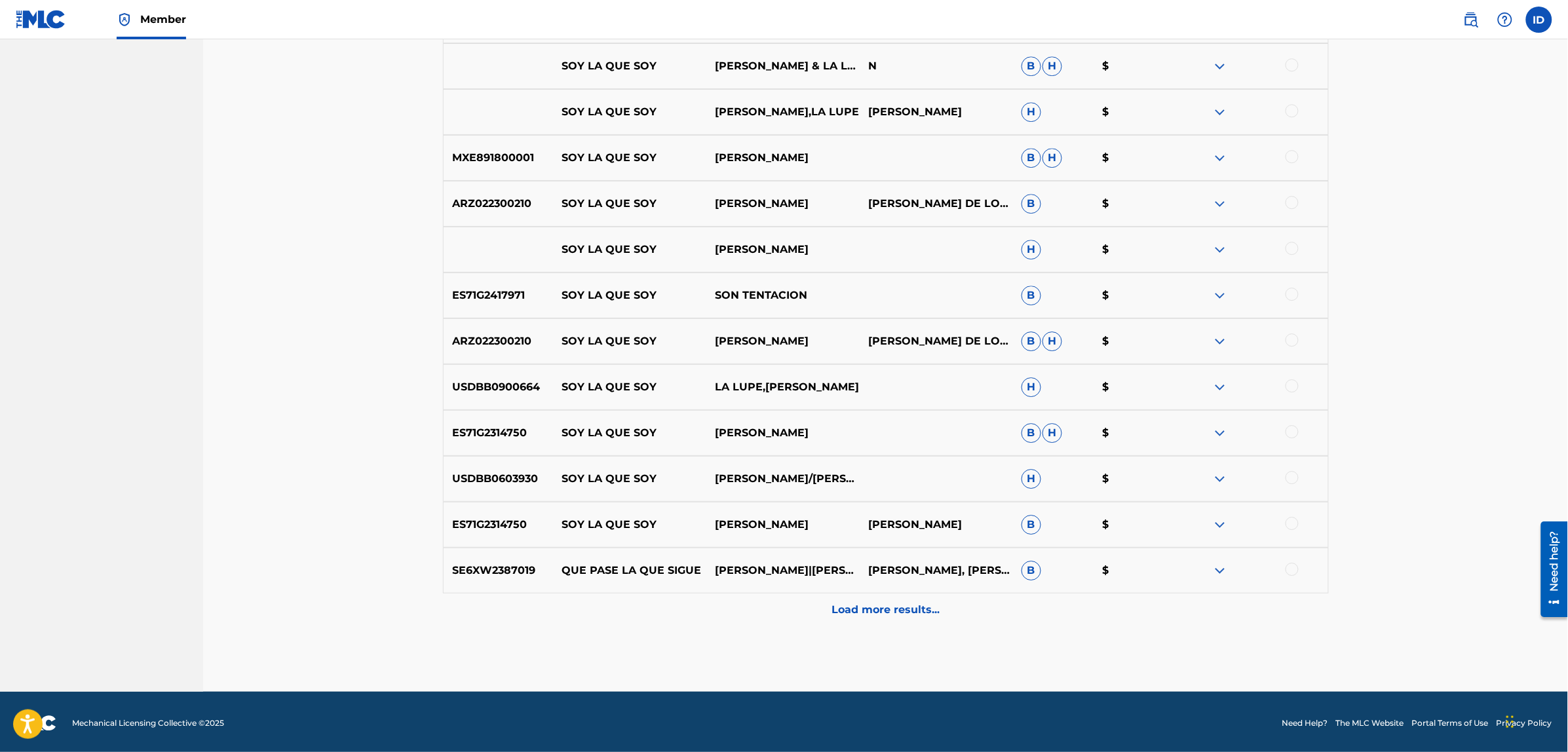
scroll to position [3622, 0]
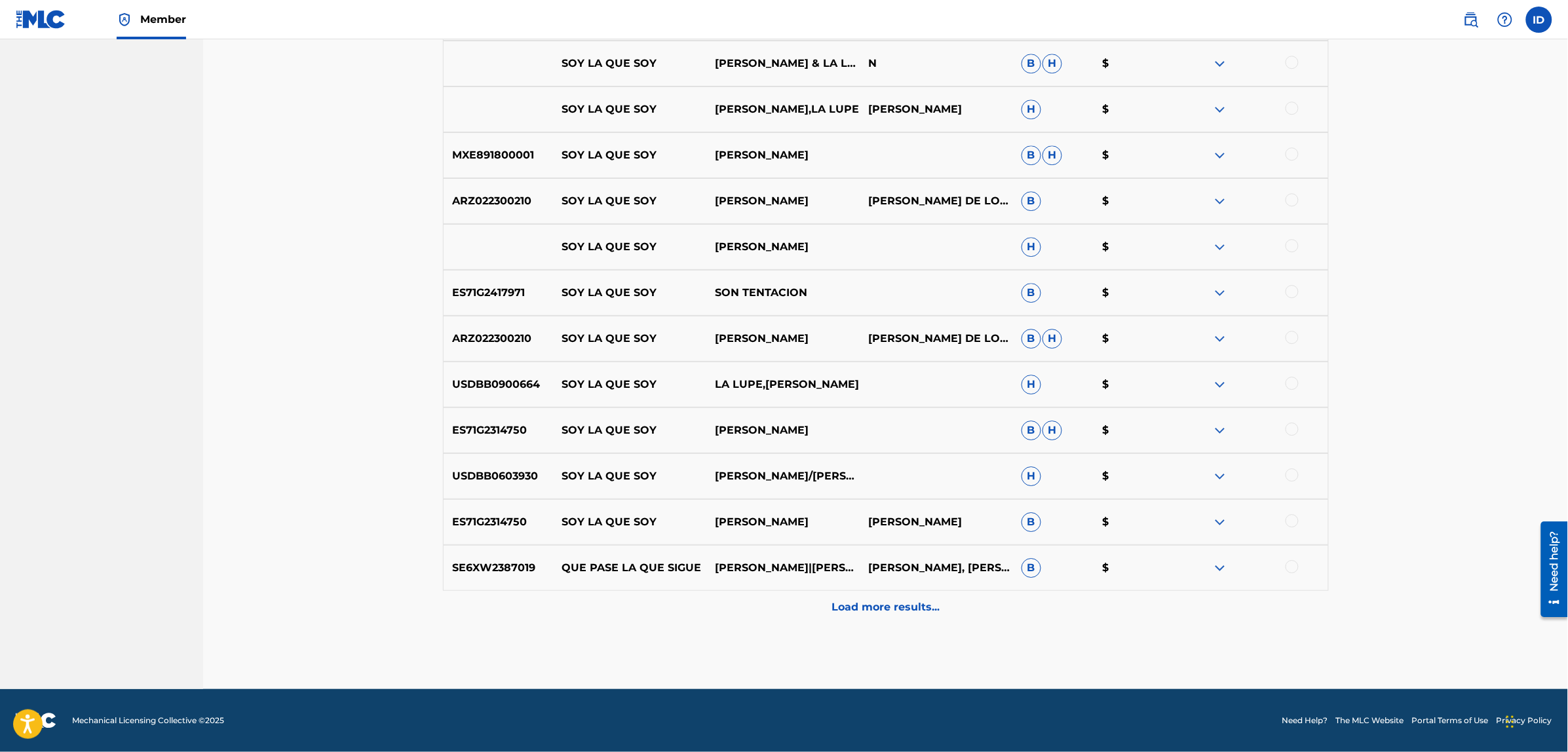
click at [876, 598] on div "Load more results..." at bounding box center [885, 607] width 886 height 32
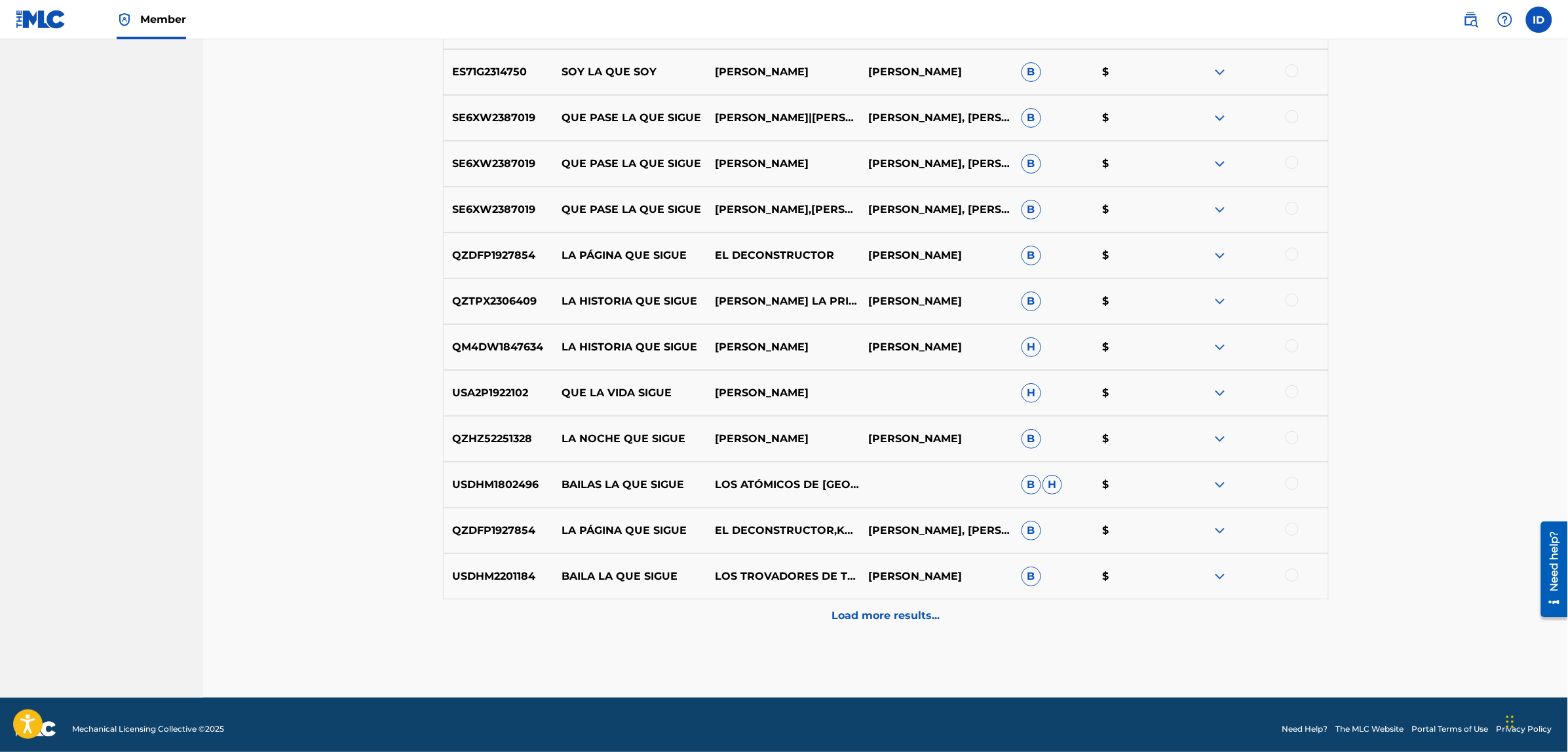
scroll to position [4081, 0]
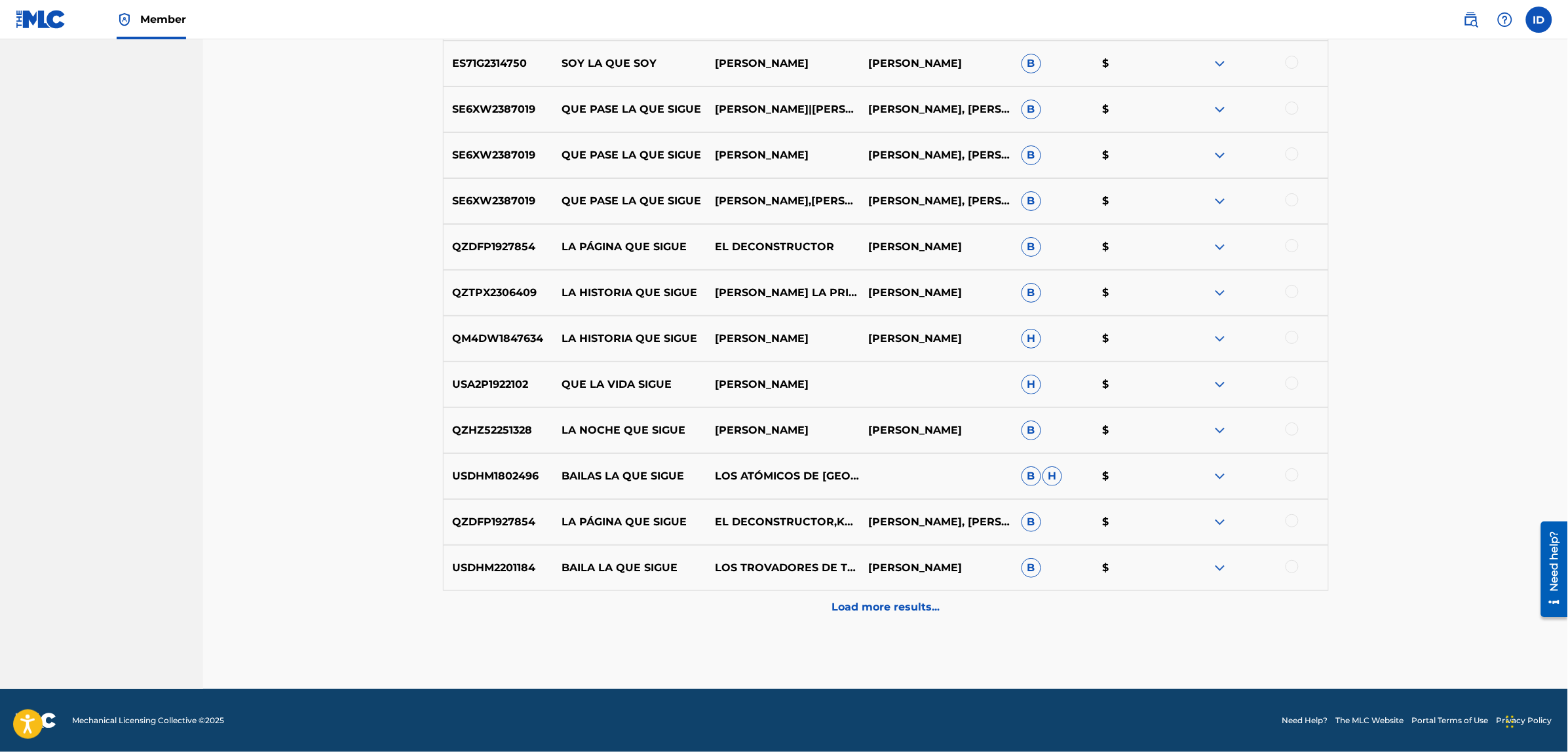
click at [872, 610] on p "Load more results..." at bounding box center [885, 607] width 108 height 15
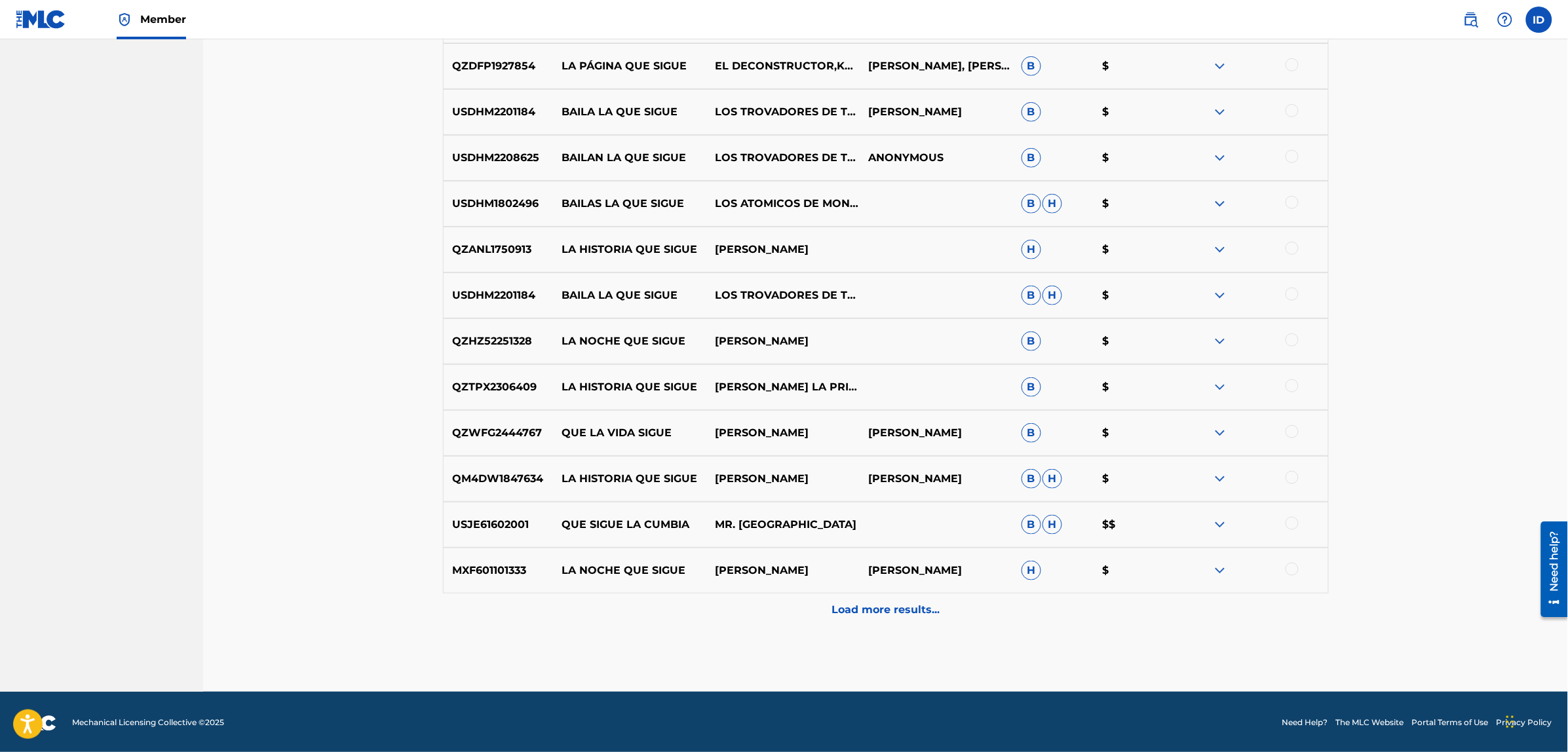
scroll to position [4540, 0]
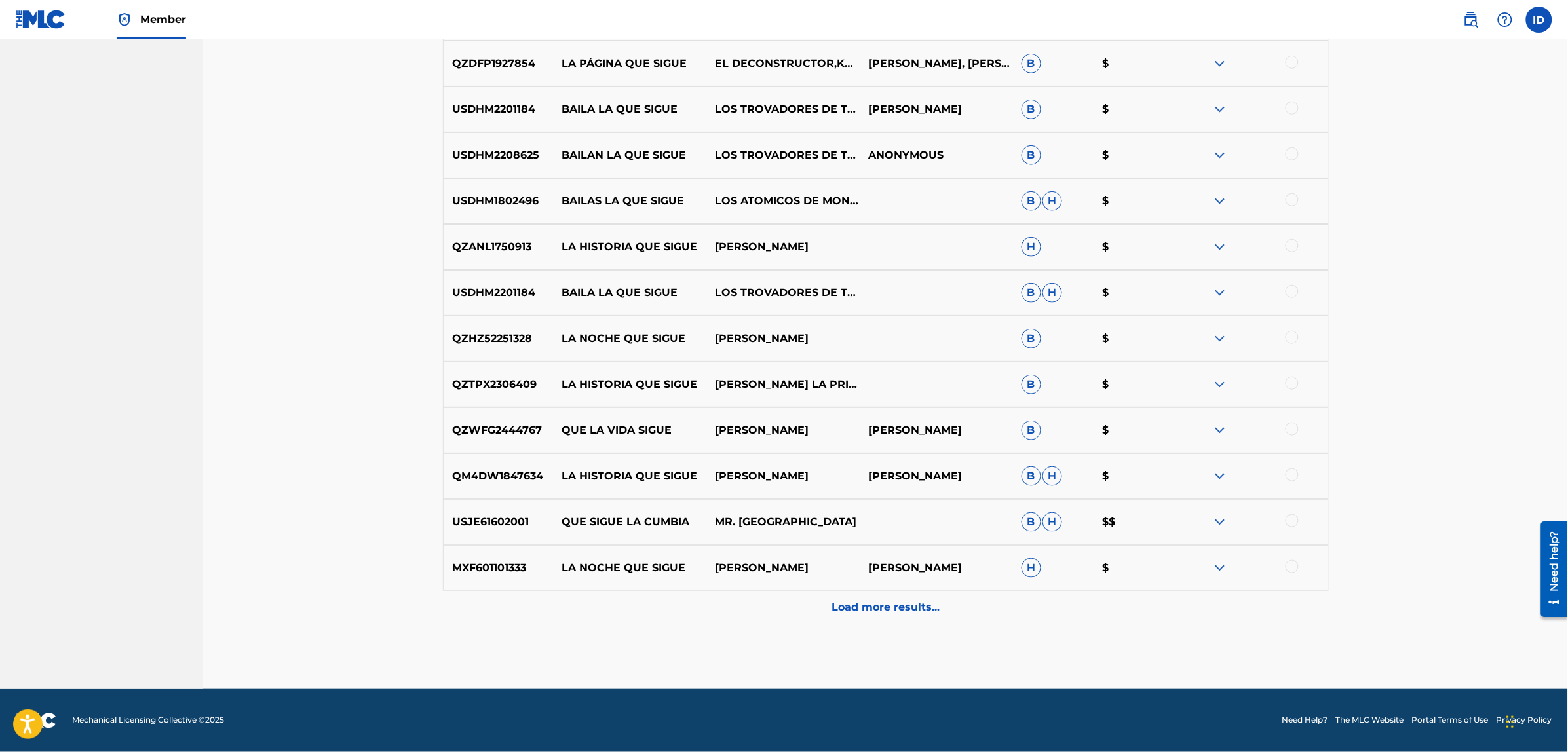
click at [879, 601] on p "Load more results..." at bounding box center [885, 607] width 108 height 15
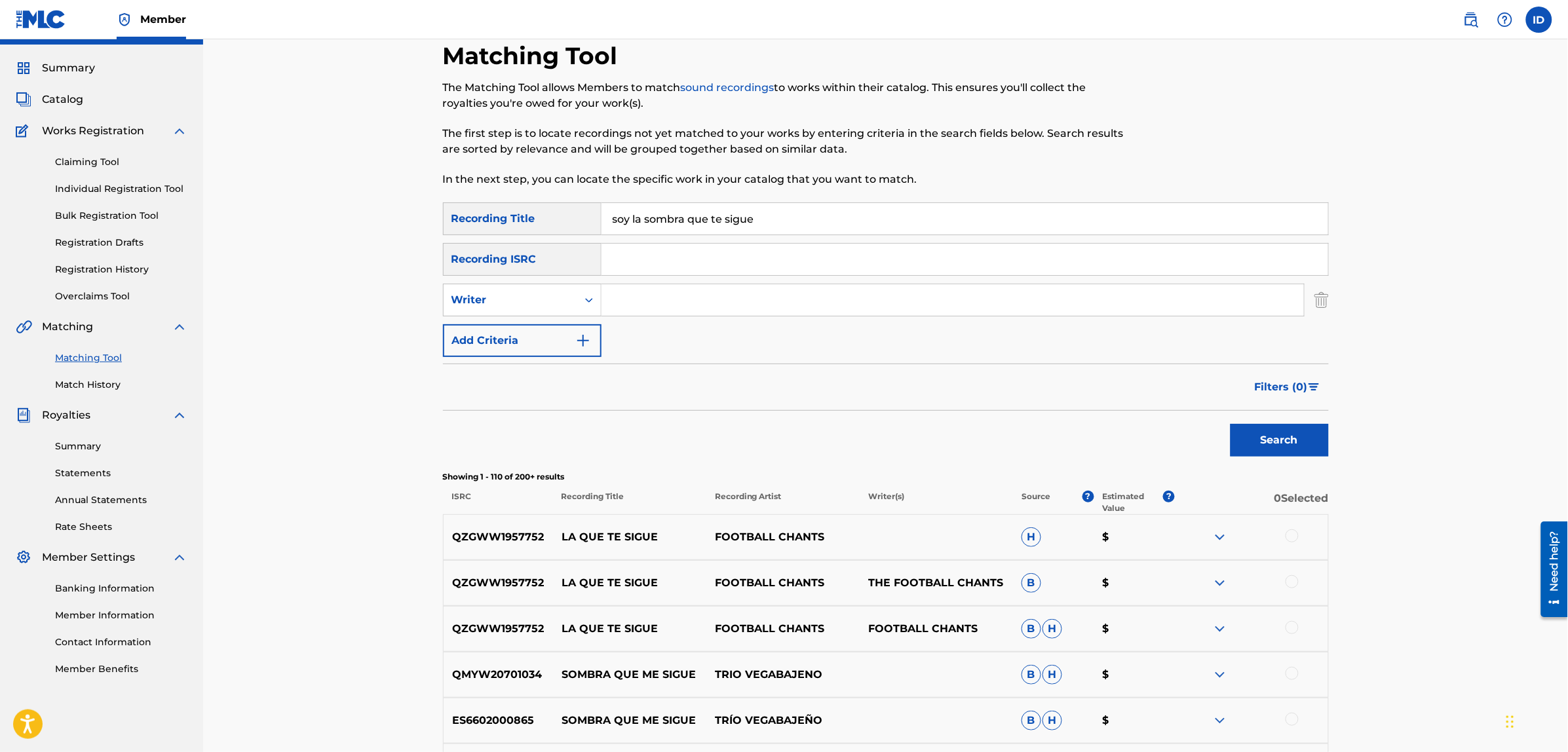
scroll to position [0, 0]
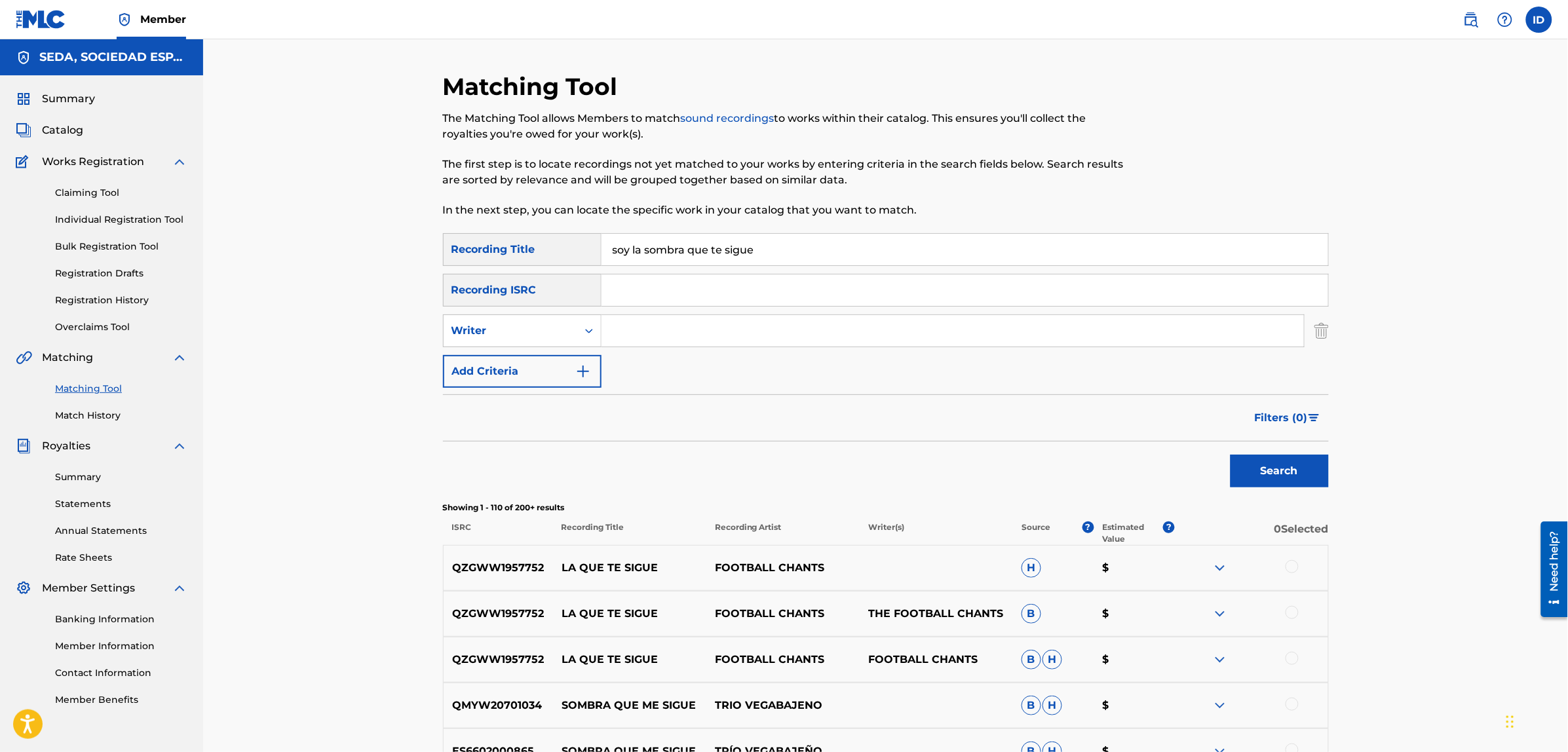
click at [528, 366] on button "Add Criteria" at bounding box center [522, 372] width 159 height 32
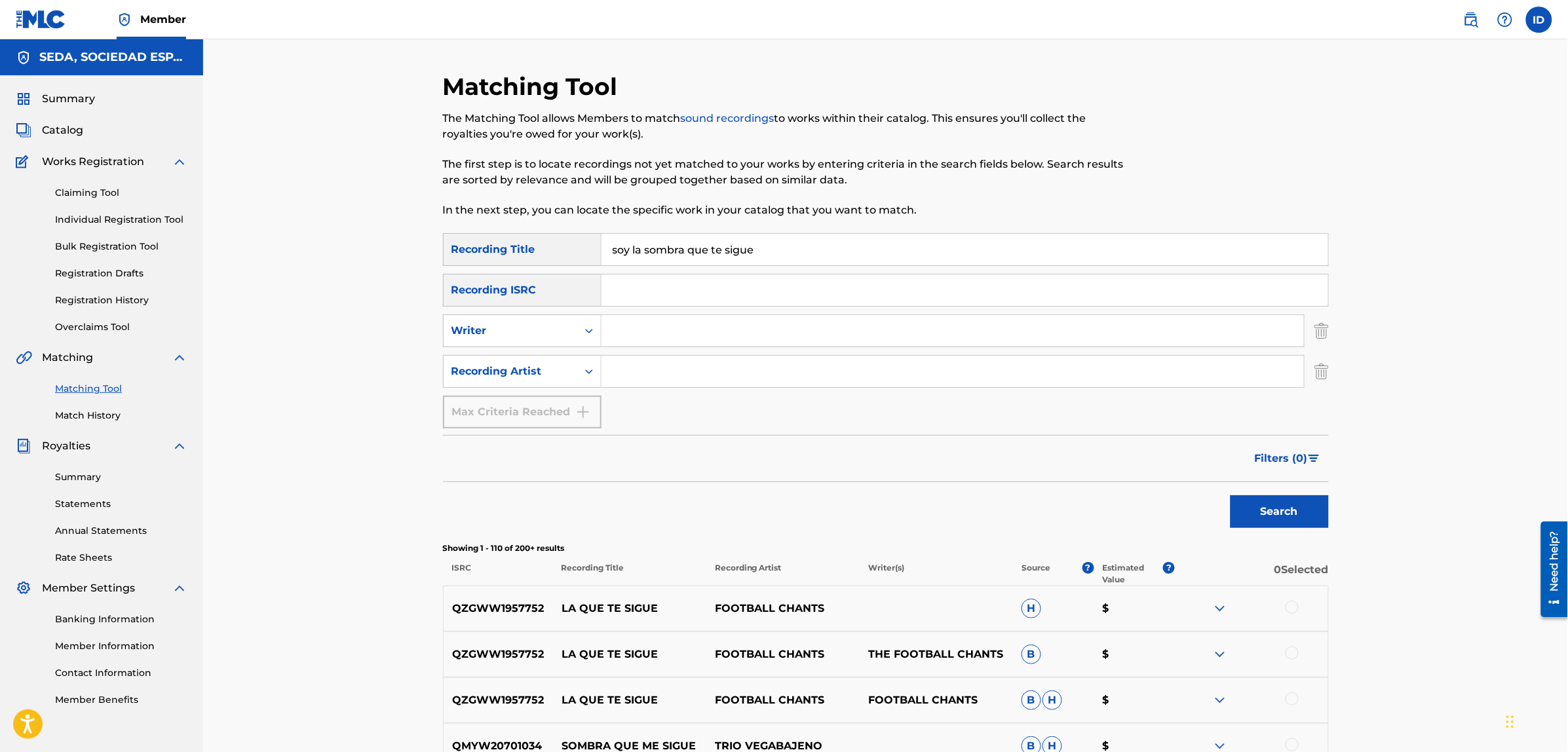
click at [626, 372] on input "Search Form" at bounding box center [952, 371] width 702 height 32
type input "[PERSON_NAME]"
click at [1231, 495] on button "Search" at bounding box center [1279, 511] width 98 height 32
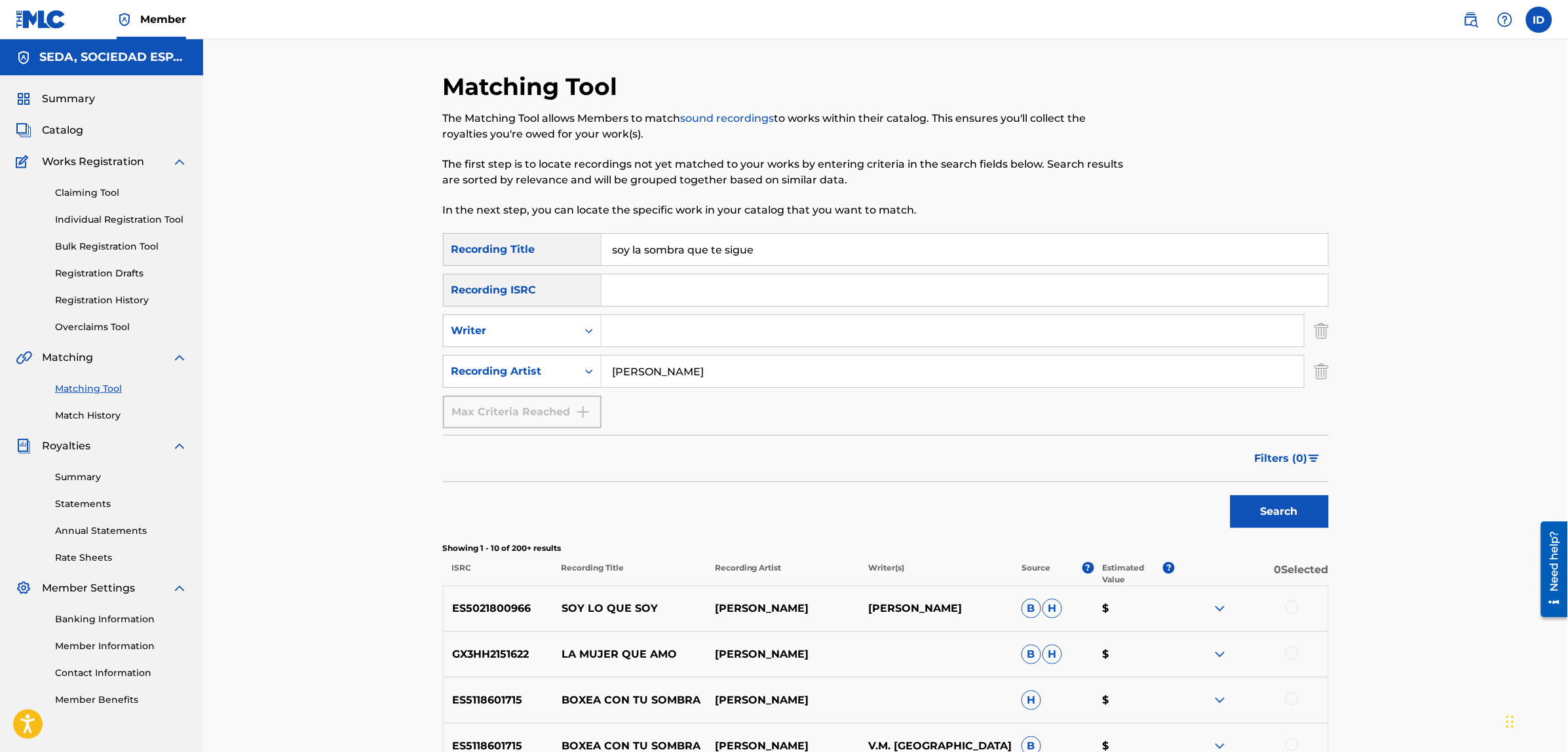
drag, startPoint x: 695, startPoint y: 370, endPoint x: 601, endPoint y: 369, distance: 94.0
click at [601, 369] on input "[PERSON_NAME]" at bounding box center [952, 371] width 702 height 32
click at [634, 326] on input "Search Form" at bounding box center [952, 331] width 702 height 32
type input "[PERSON_NAME]"
click at [1231, 495] on button "Search" at bounding box center [1279, 511] width 98 height 32
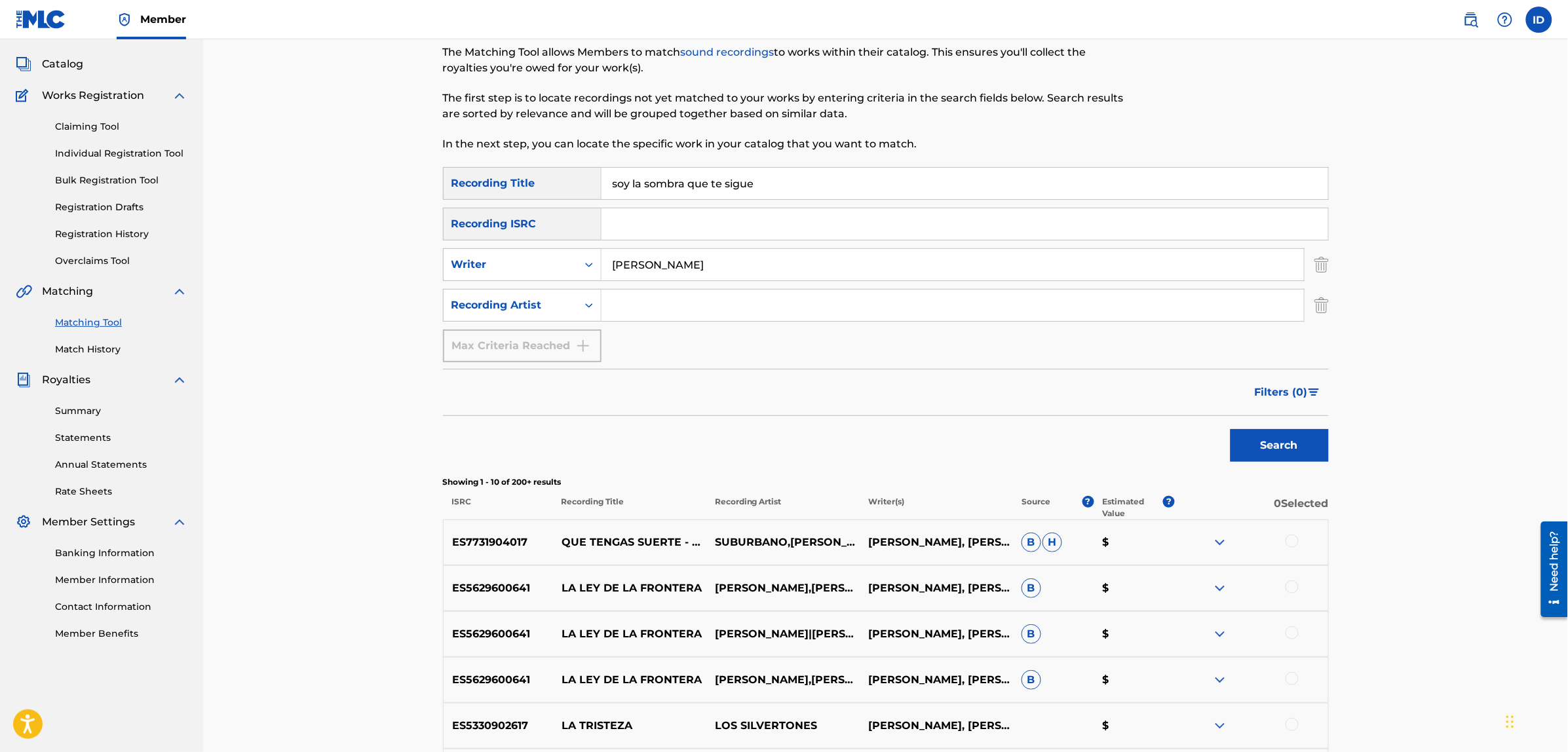
scroll to position [246, 0]
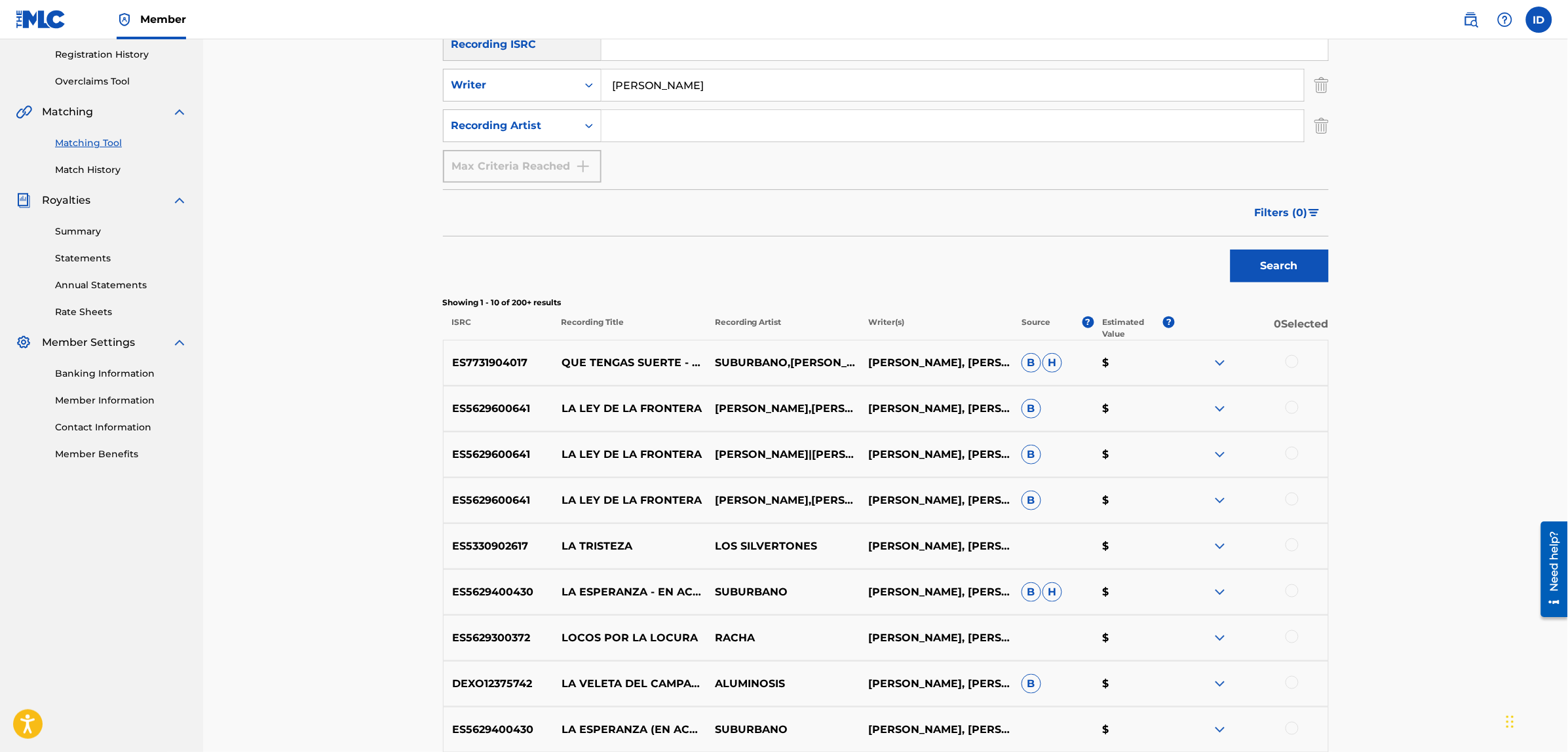
click at [1292, 364] on div at bounding box center [1292, 362] width 13 height 13
click at [892, 636] on button "Match 1 Group" at bounding box center [921, 645] width 145 height 32
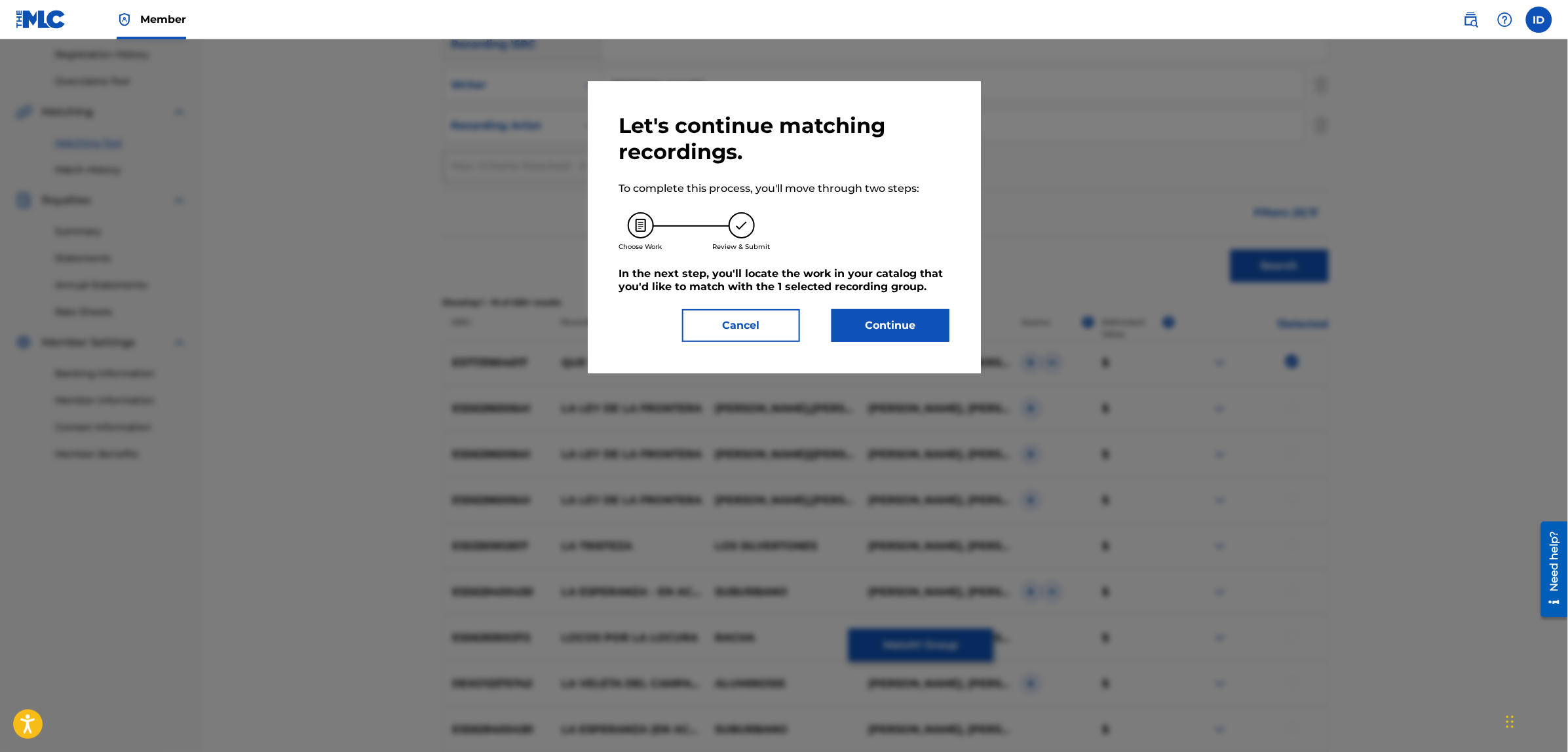
click at [862, 330] on button "Continue" at bounding box center [890, 326] width 118 height 32
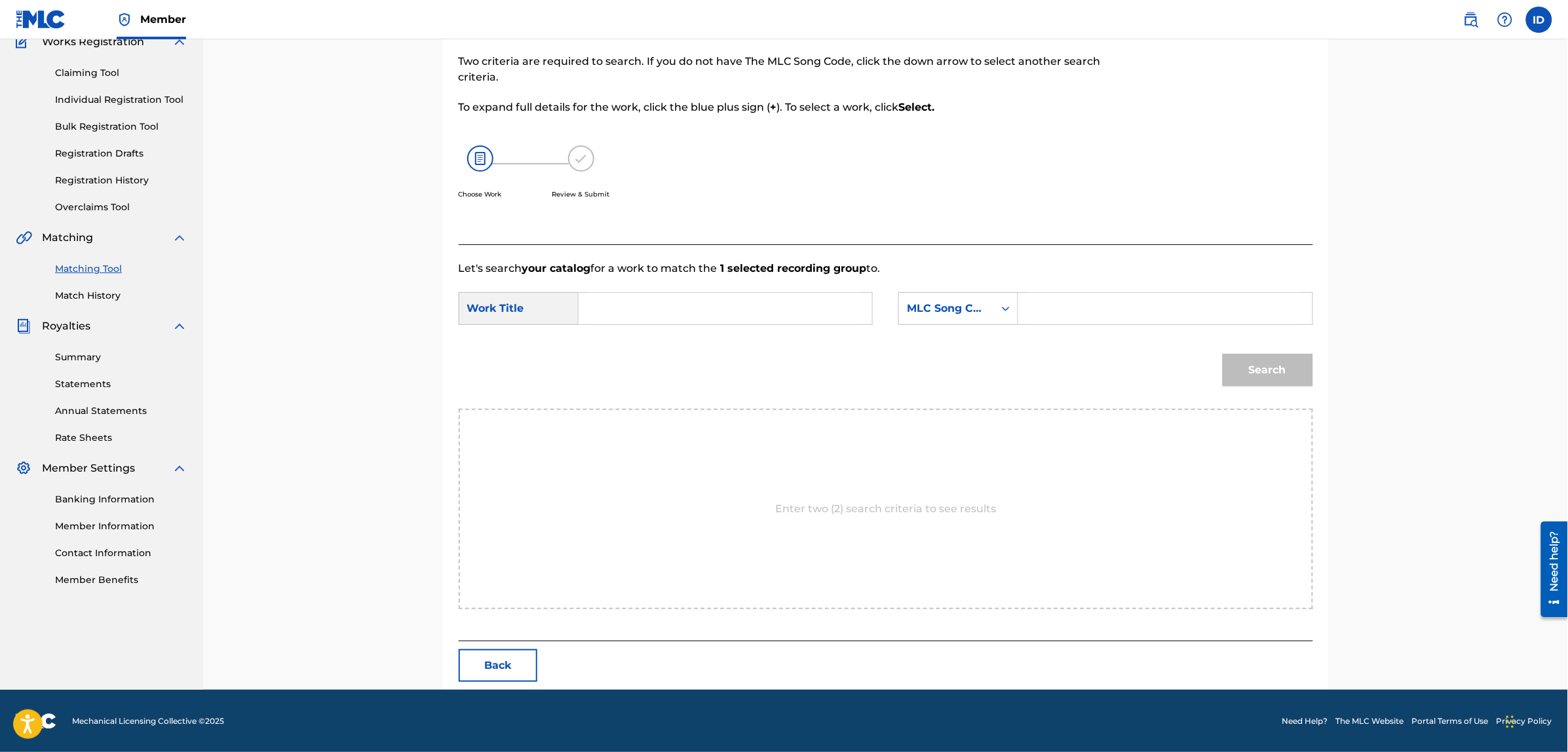
click at [605, 303] on input "Search Form" at bounding box center [725, 308] width 271 height 32
type input "soy la sombra que te sigue"
click at [957, 302] on div "MLC Song Code" at bounding box center [946, 309] width 79 height 15
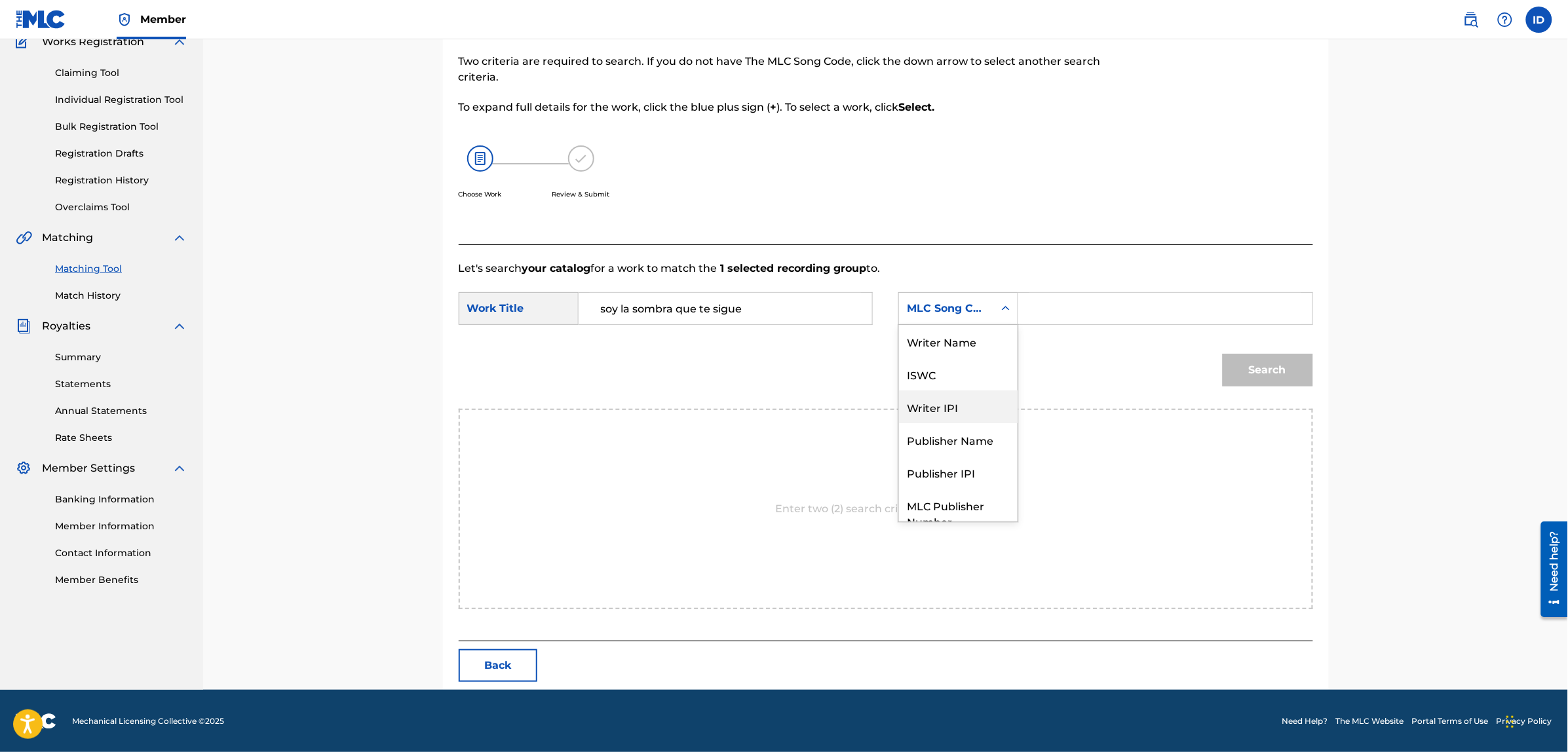
scroll to position [0, 0]
drag, startPoint x: 938, startPoint y: 337, endPoint x: 961, endPoint y: 326, distance: 25.5
click at [938, 335] on div "Writer Name" at bounding box center [958, 341] width 118 height 32
click at [1081, 318] on input "Search Form" at bounding box center [1165, 308] width 271 height 32
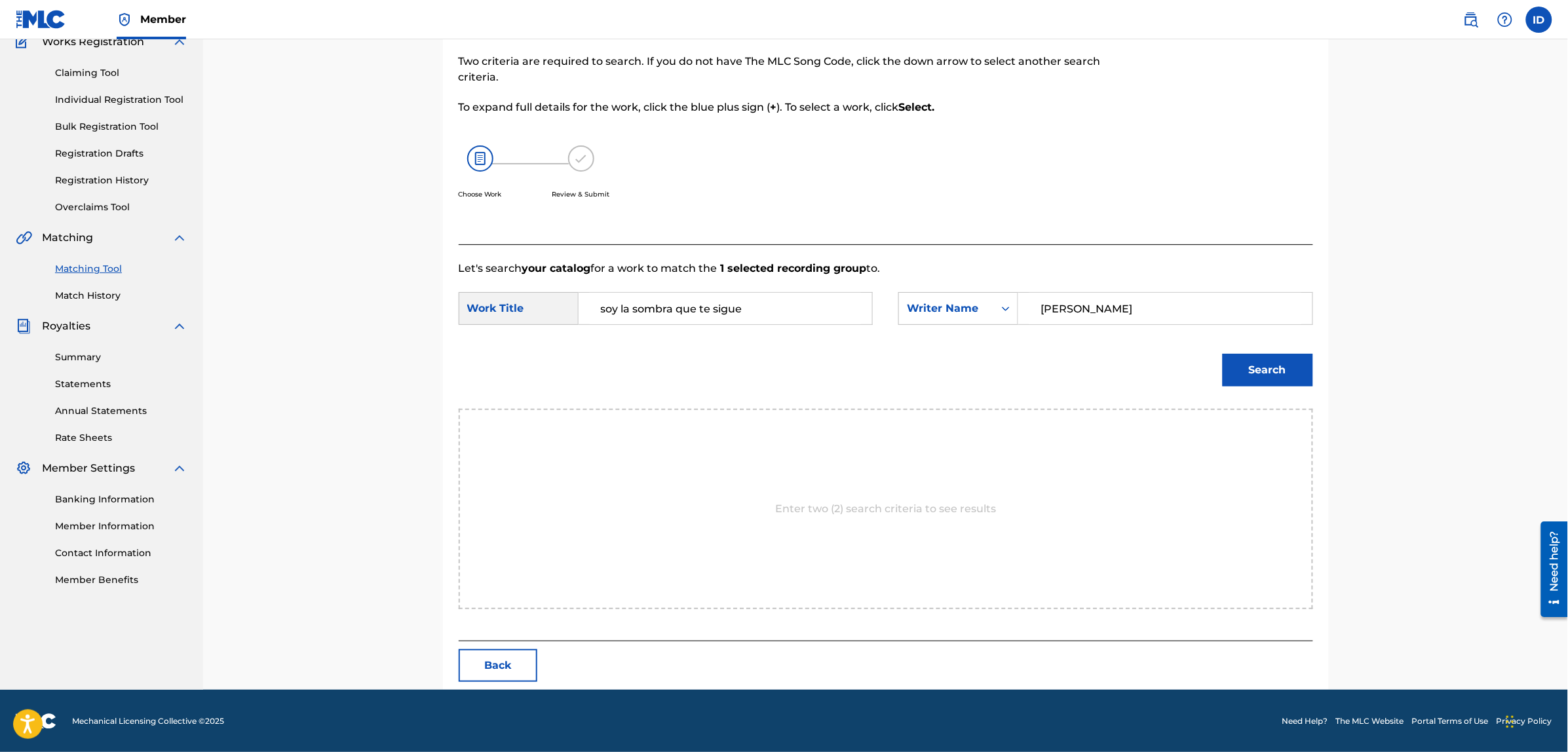
type input "[PERSON_NAME]"
click at [1222, 354] on button "Search" at bounding box center [1267, 370] width 91 height 32
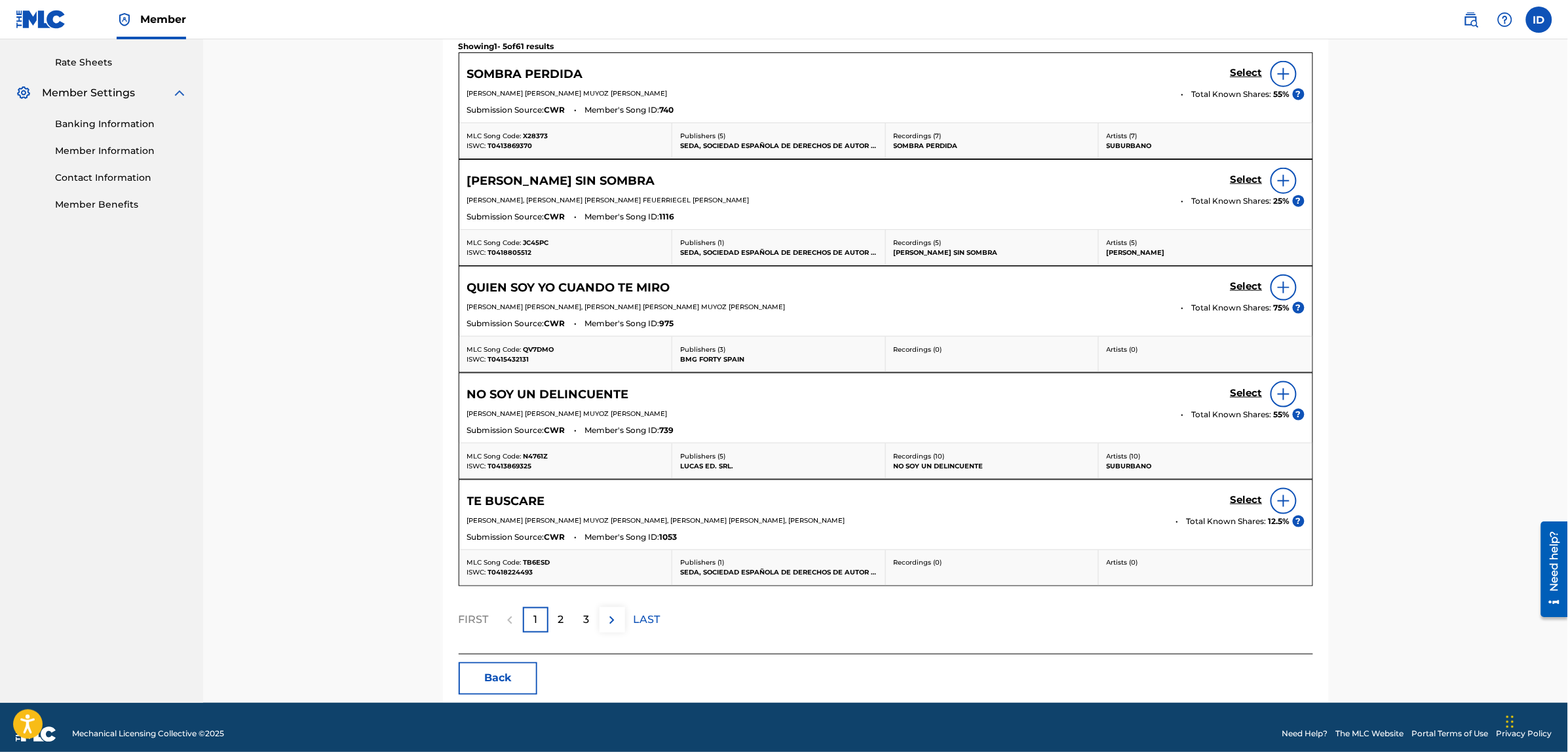
scroll to position [511, 0]
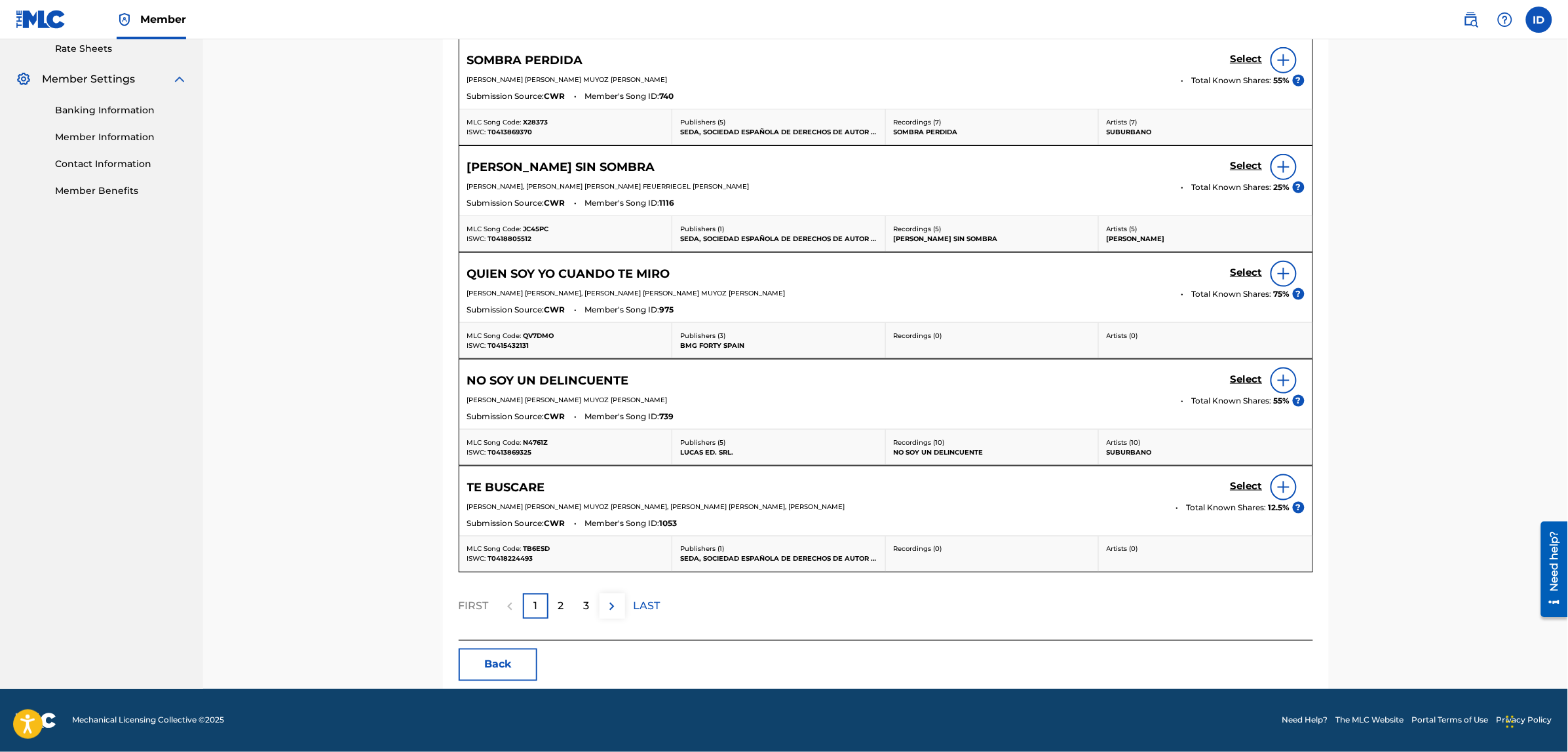
click at [562, 608] on p "2" at bounding box center [561, 607] width 6 height 15
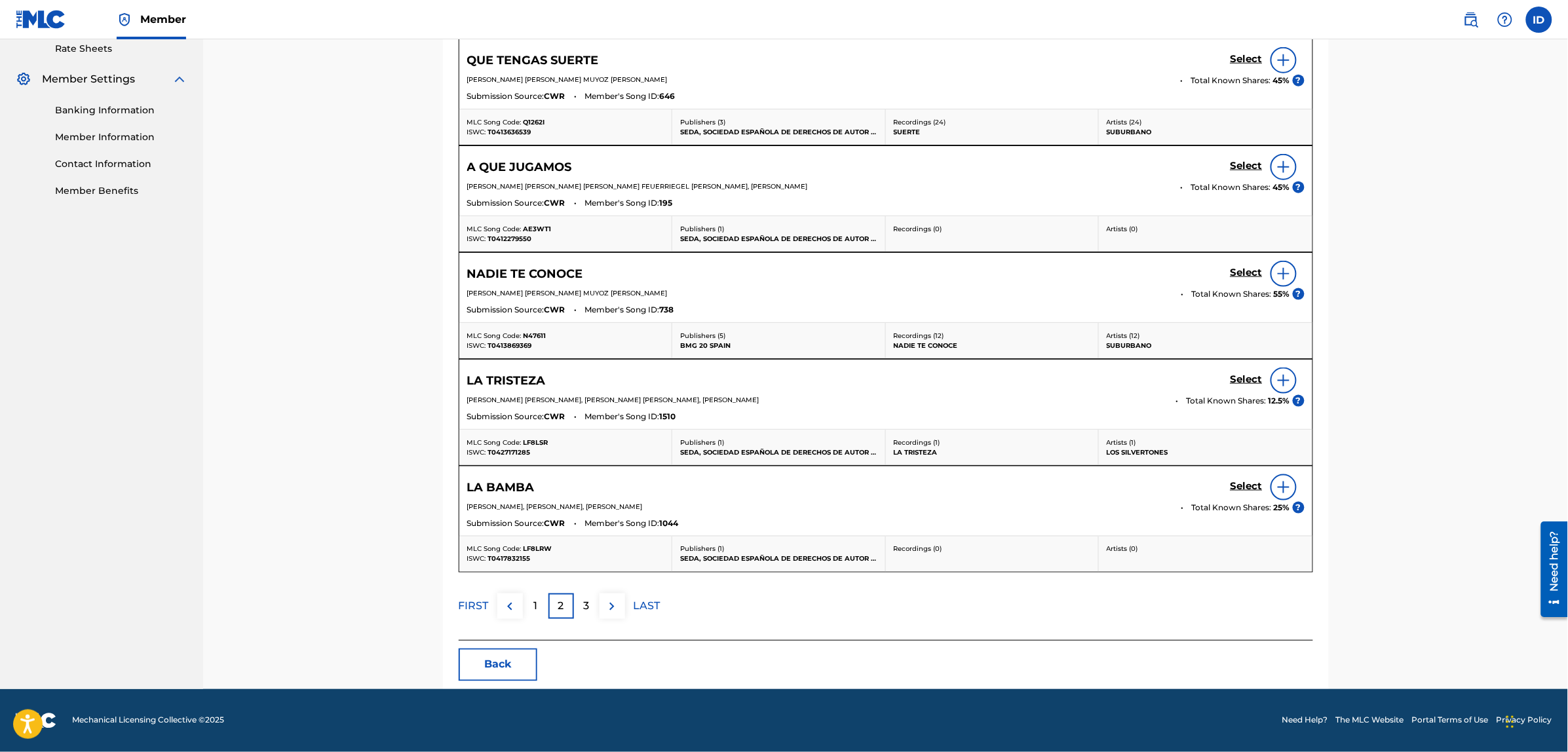
click at [581, 600] on div "3" at bounding box center [587, 606] width 26 height 26
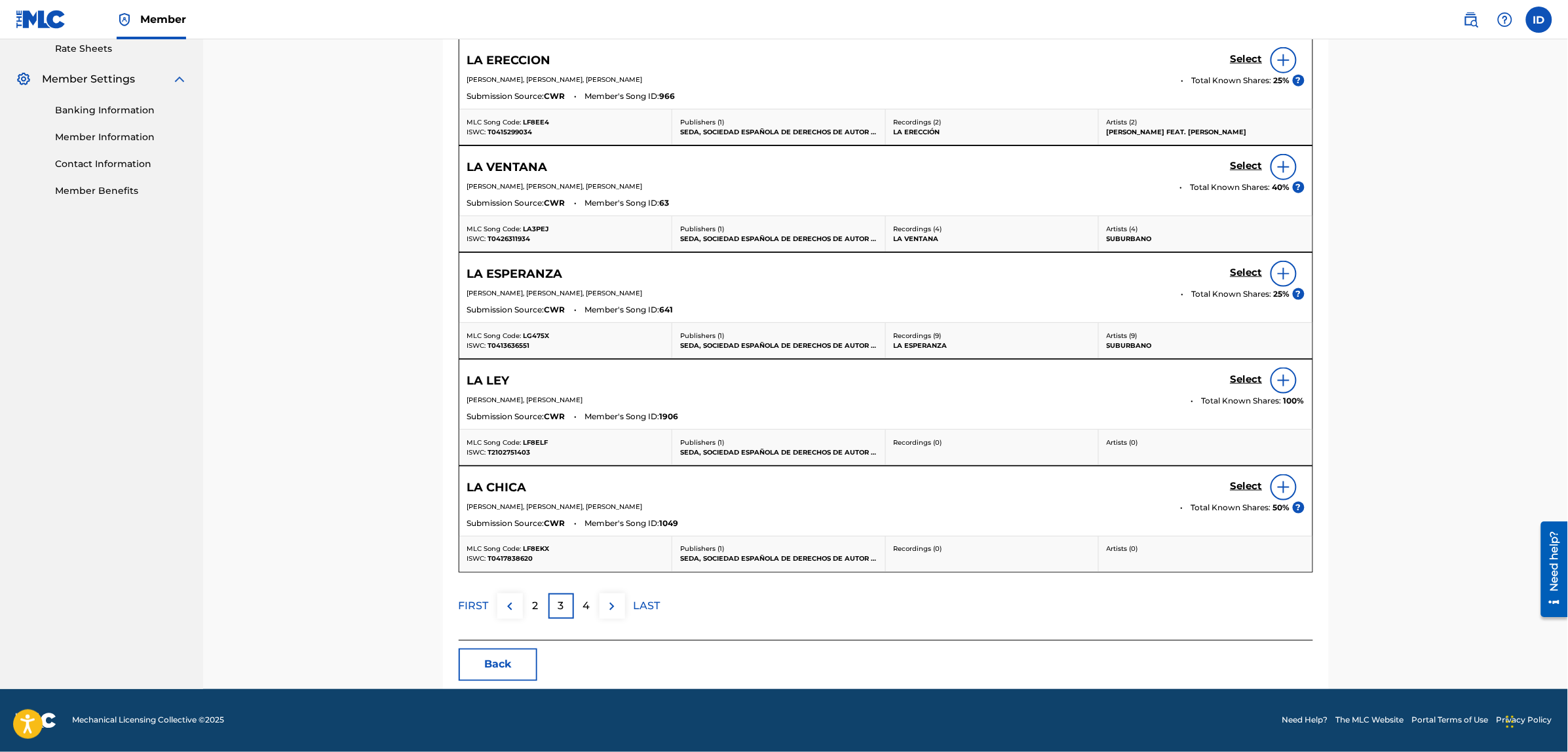
click at [587, 603] on p "4" at bounding box center [587, 607] width 8 height 15
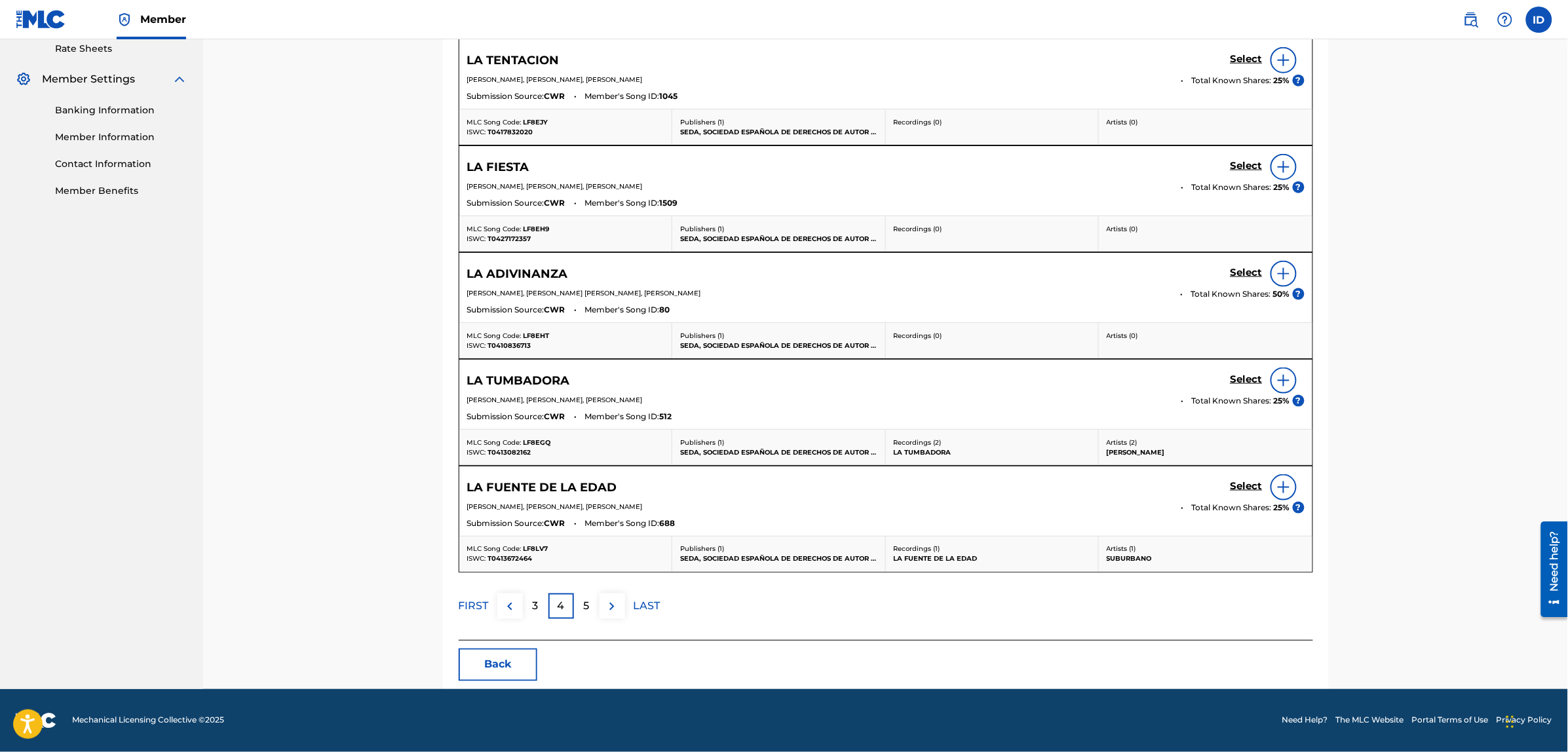
click at [479, 656] on button "Back" at bounding box center [498, 665] width 78 height 32
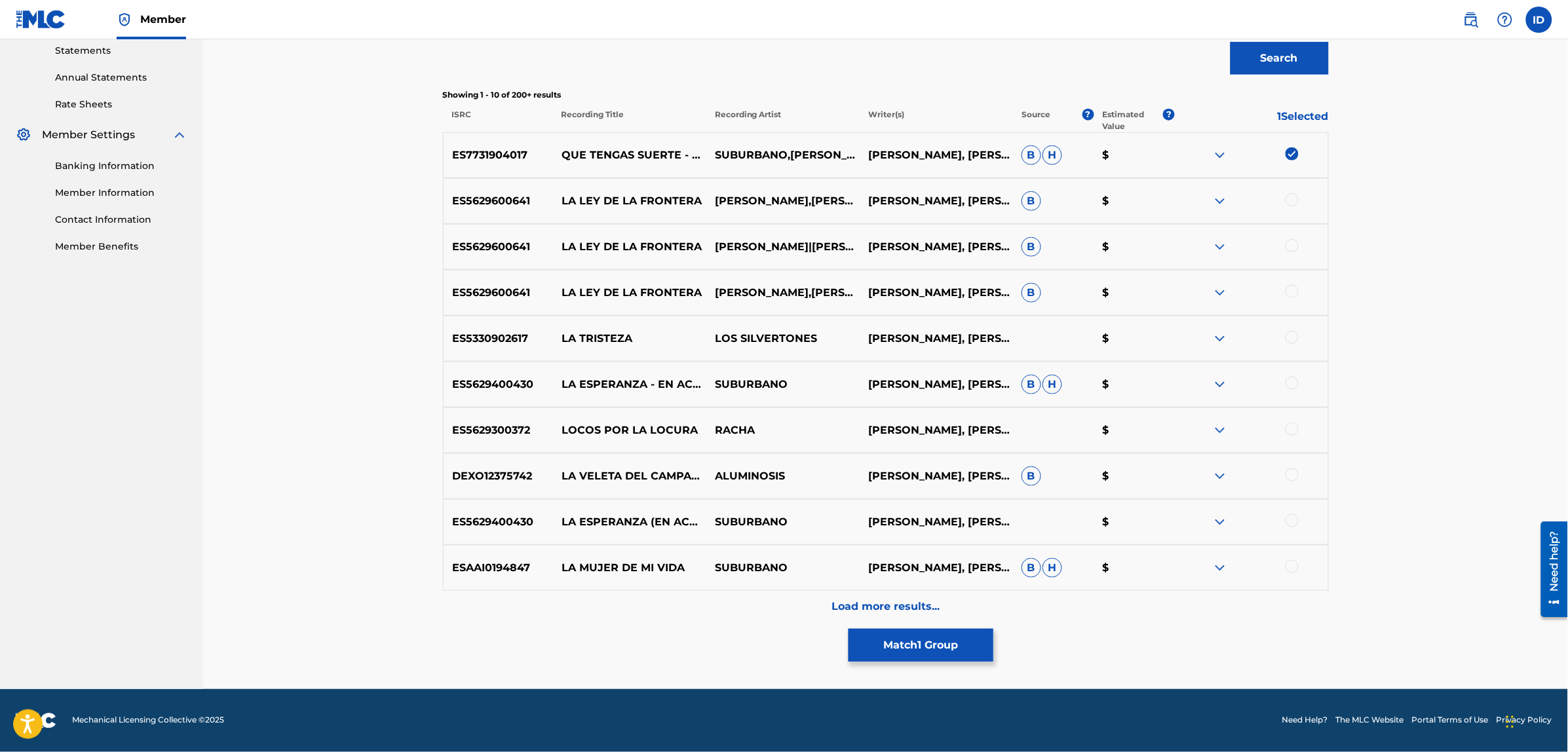
scroll to position [453, 0]
click at [1295, 161] on div at bounding box center [1251, 156] width 153 height 15
click at [1291, 149] on img at bounding box center [1292, 155] width 13 height 13
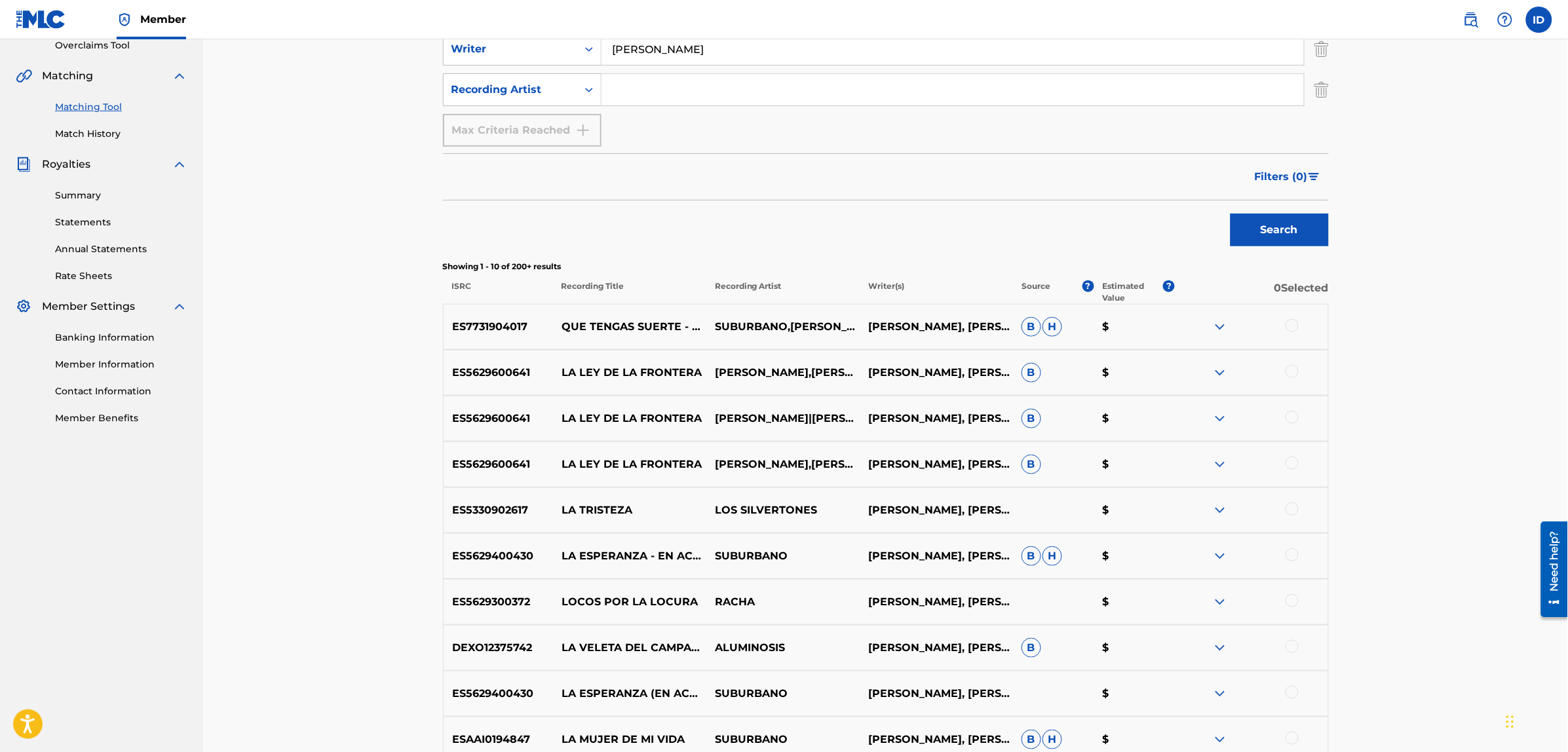
scroll to position [0, 0]
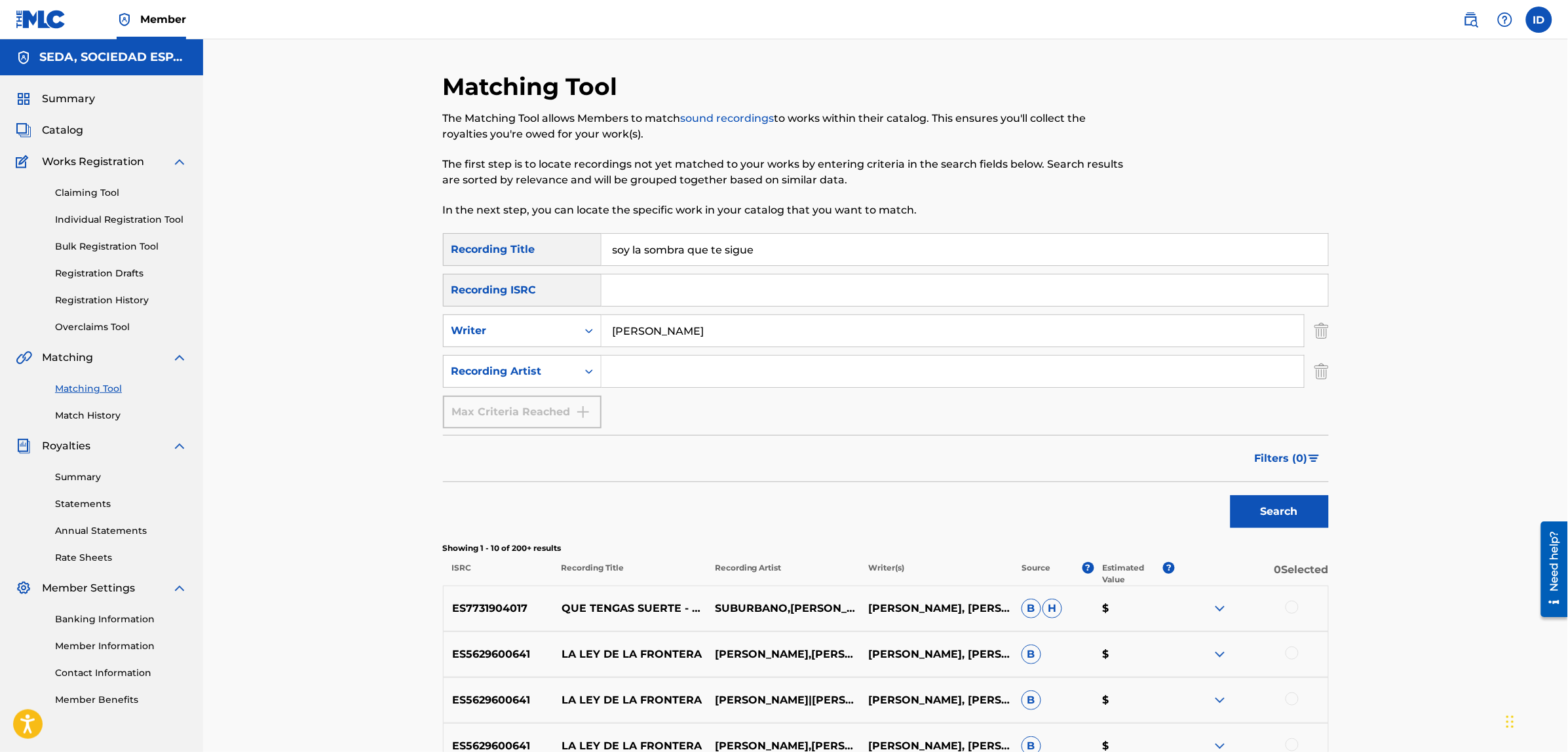
click at [799, 236] on input "soy la sombra que te sigue" at bounding box center [964, 249] width 726 height 32
type input "madrid la noche"
click at [1231, 495] on button "Search" at bounding box center [1279, 511] width 98 height 32
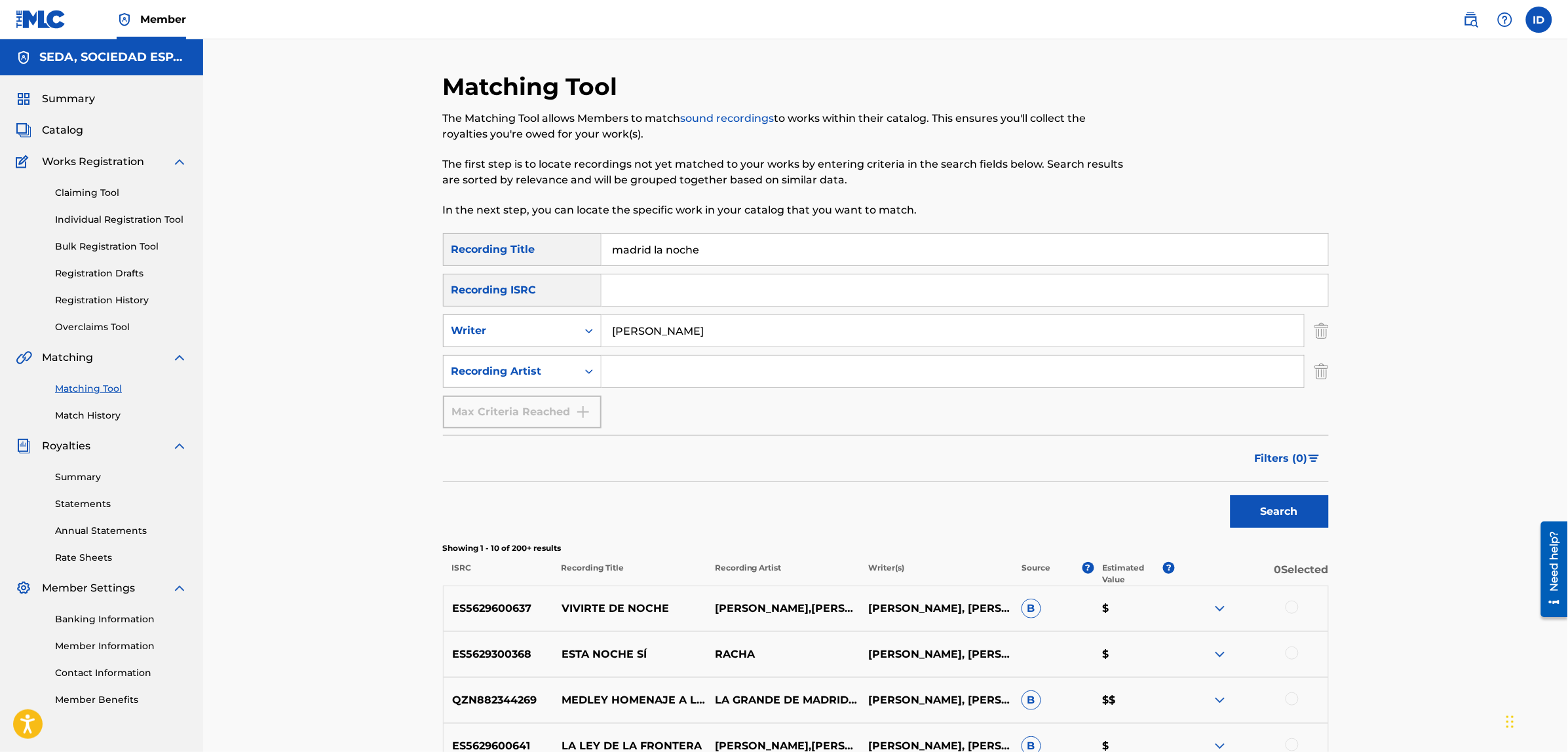
drag, startPoint x: 724, startPoint y: 336, endPoint x: 545, endPoint y: 314, distance: 180.3
click at [547, 314] on div "SearchWithCriteria08e986a9-e3ad-4219-9df5-7d13275535cc Writer [PERSON_NAME]" at bounding box center [885, 331] width 886 height 32
click at [1231, 495] on button "Search" at bounding box center [1279, 511] width 98 height 32
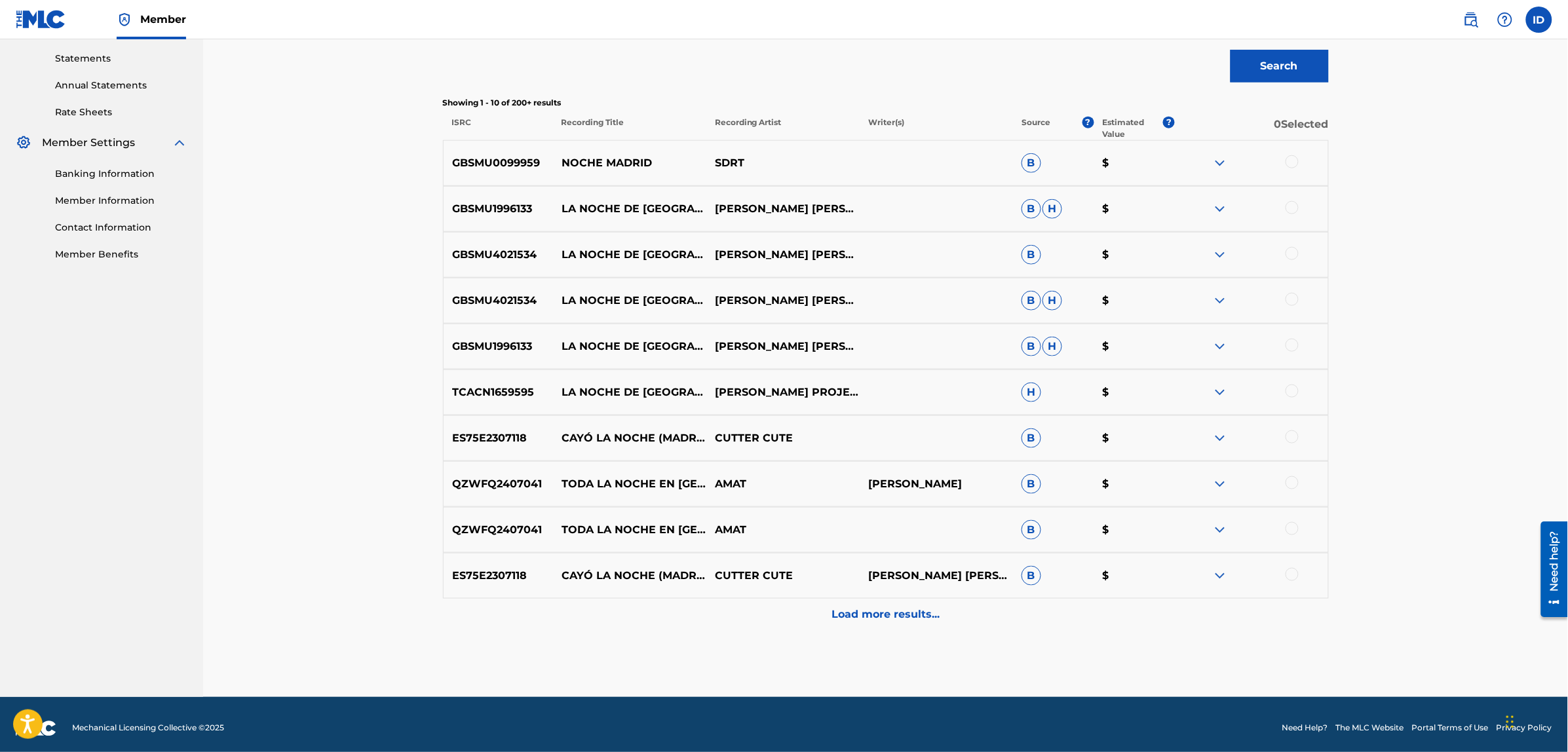
scroll to position [453, 0]
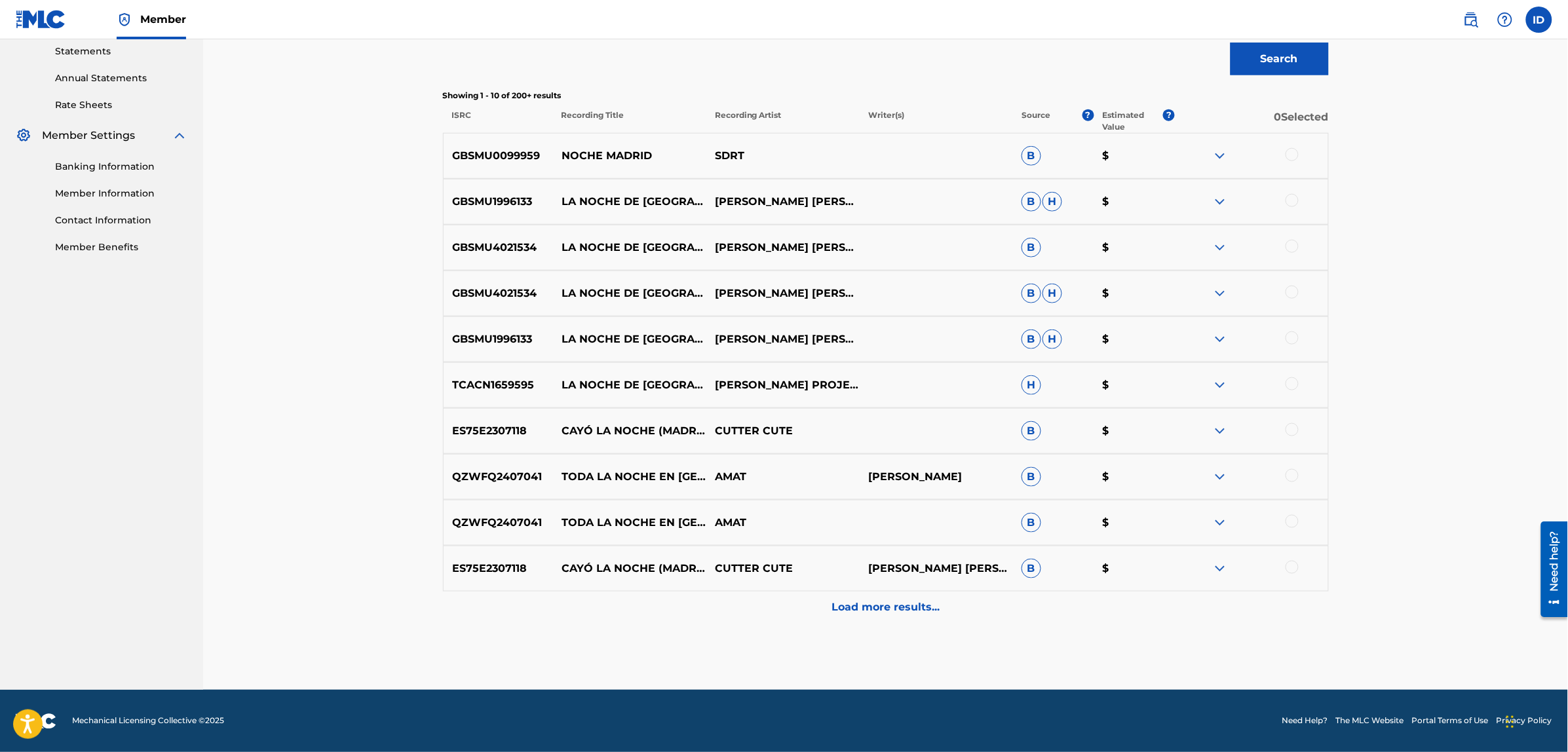
click at [882, 594] on div "Load more results..." at bounding box center [885, 608] width 886 height 32
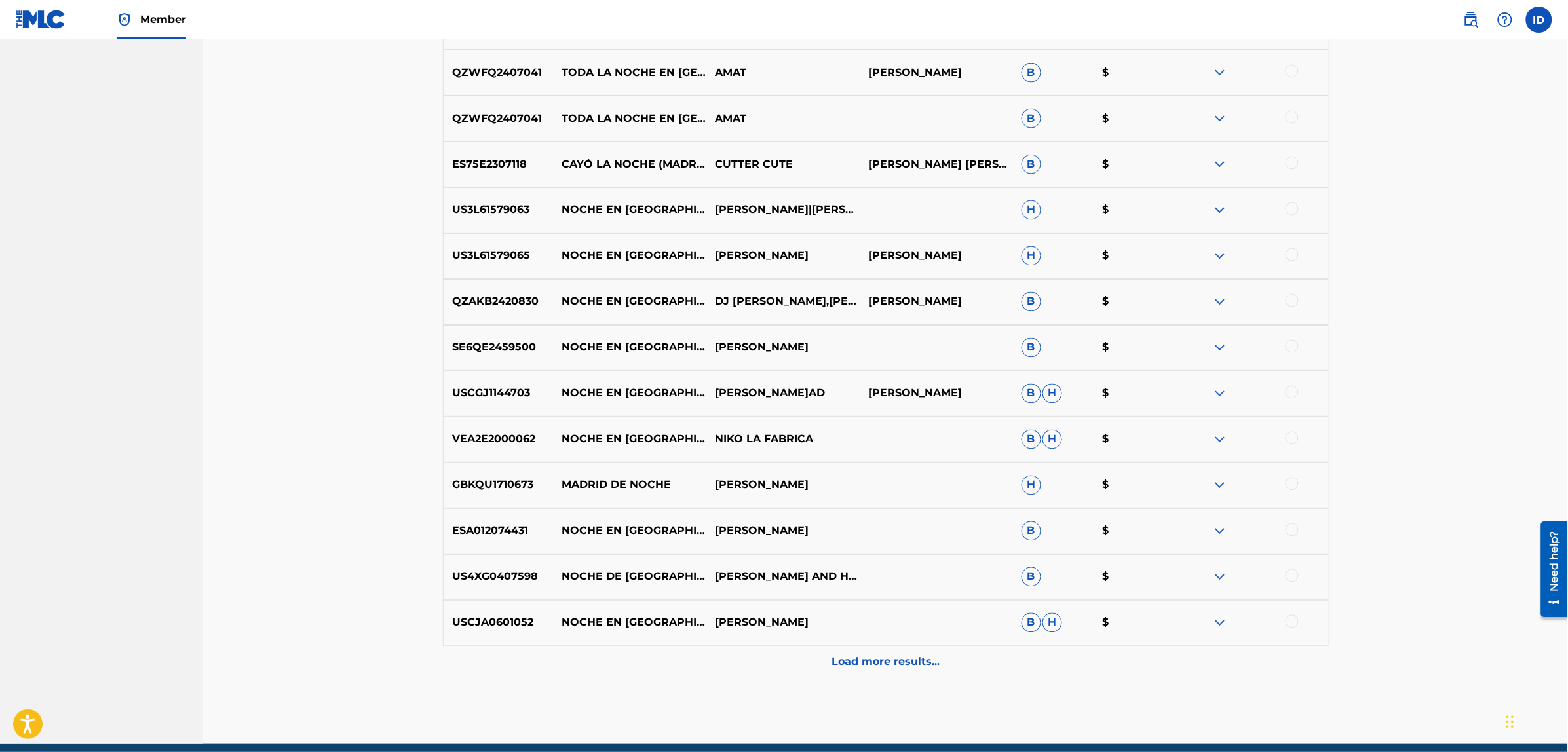
scroll to position [862, 0]
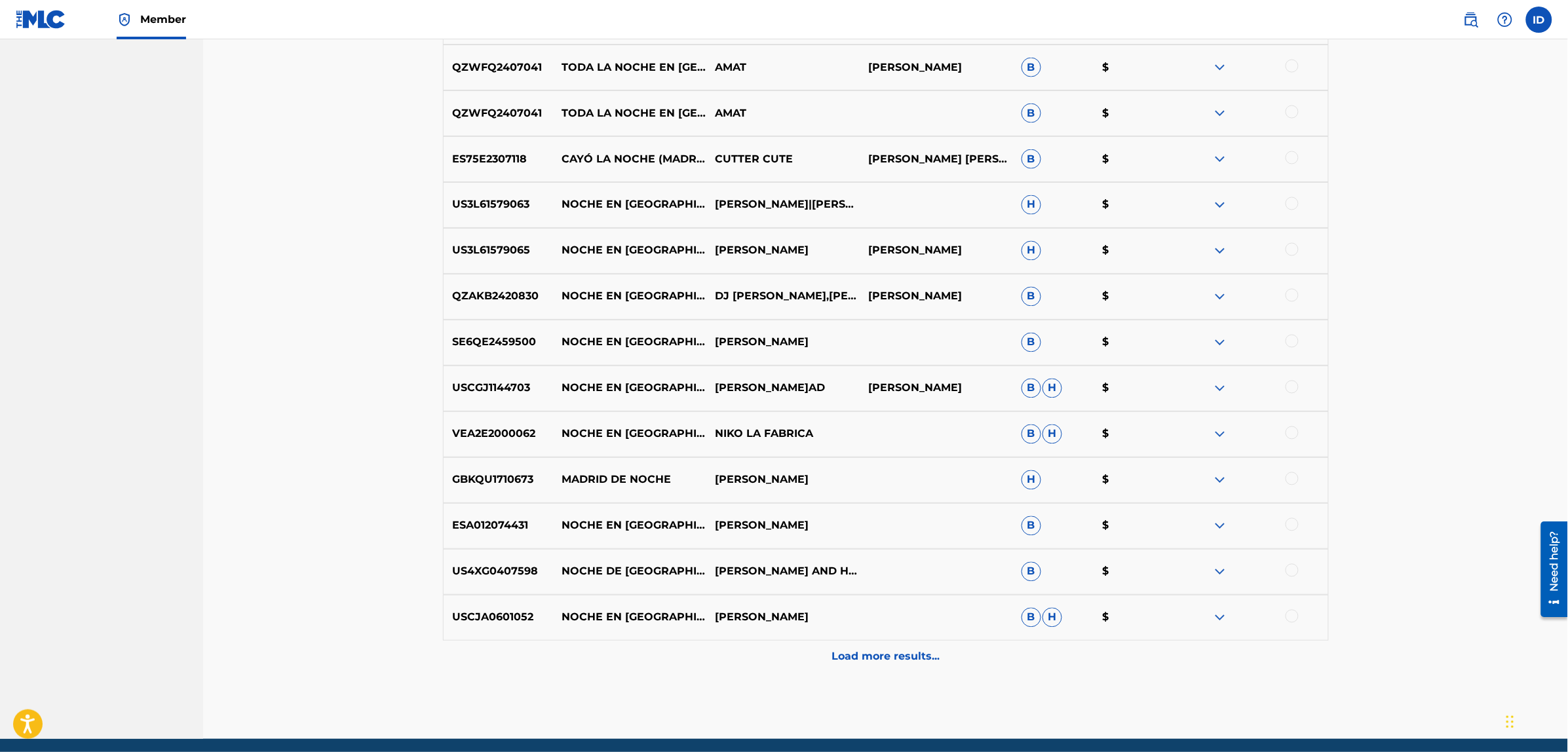
click at [857, 659] on p "Load more results..." at bounding box center [885, 656] width 108 height 15
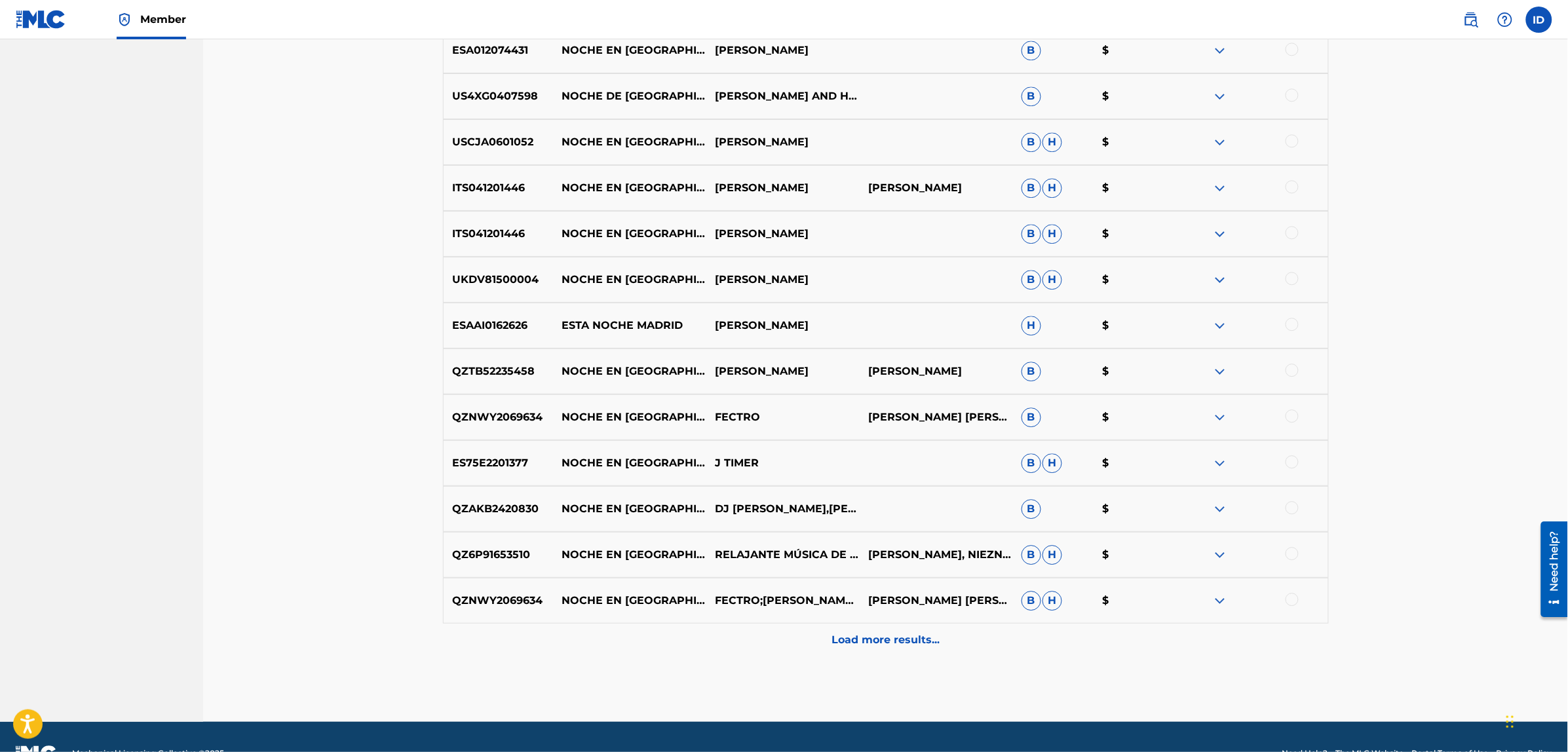
scroll to position [1370, 0]
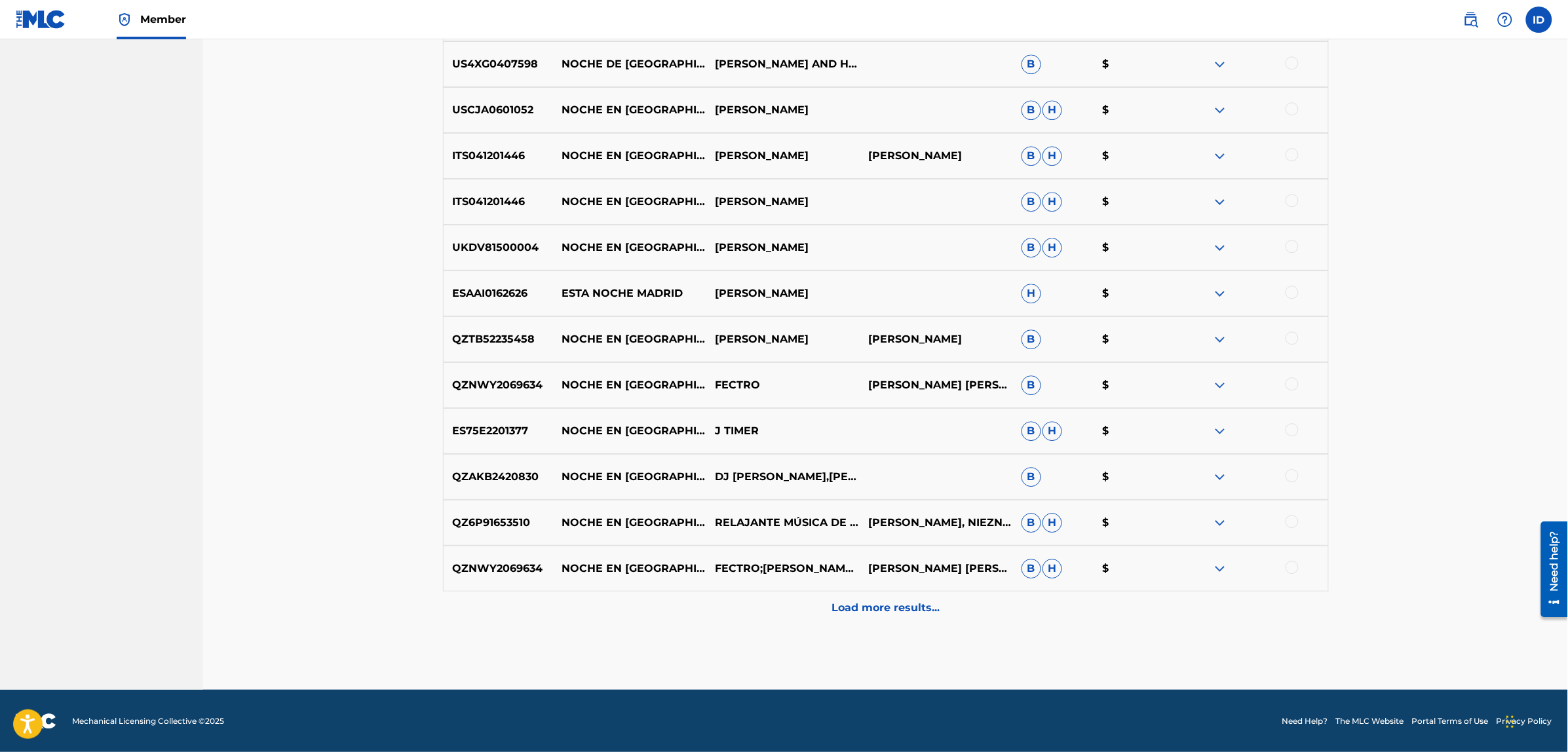
click at [905, 608] on p "Load more results..." at bounding box center [885, 608] width 108 height 15
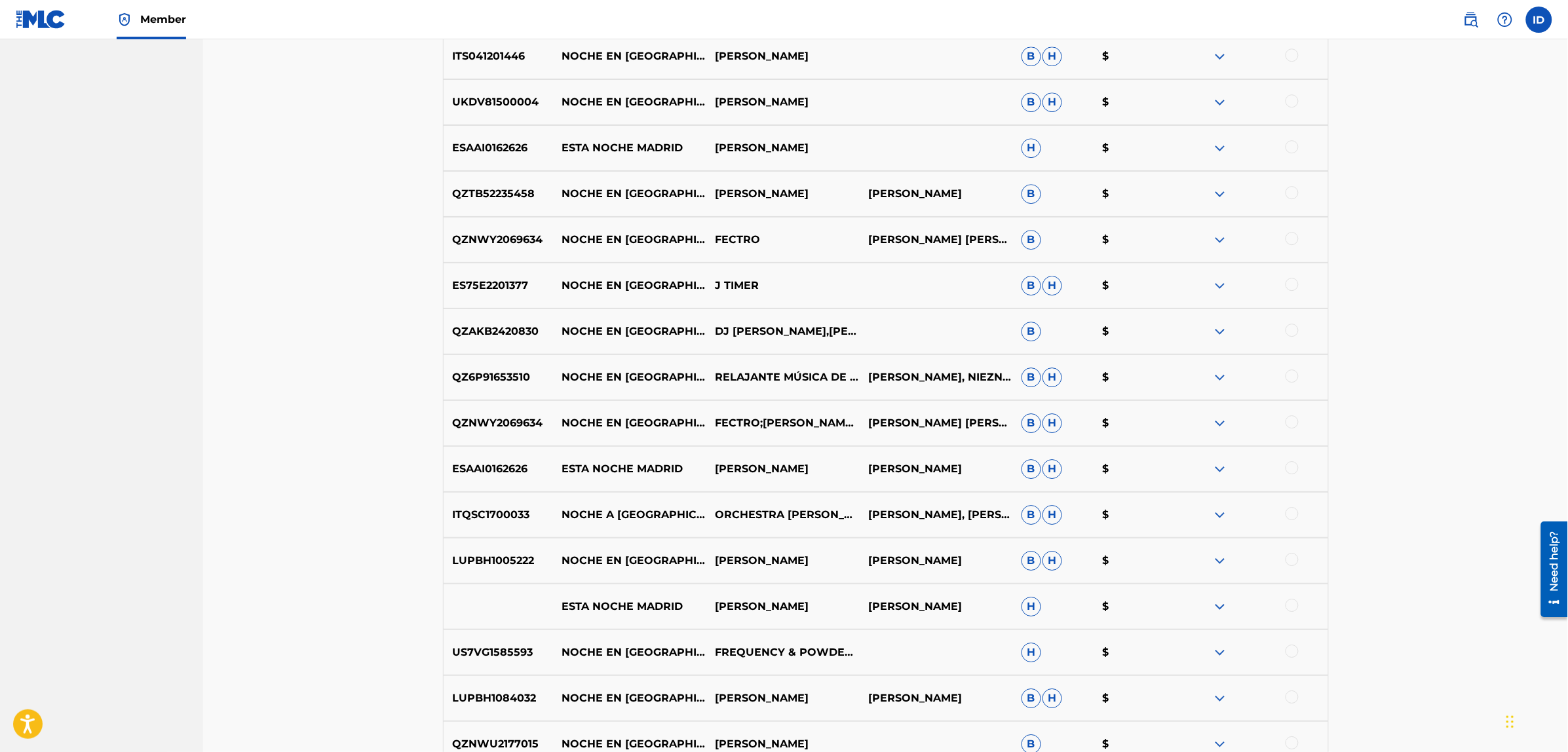
scroll to position [1828, 0]
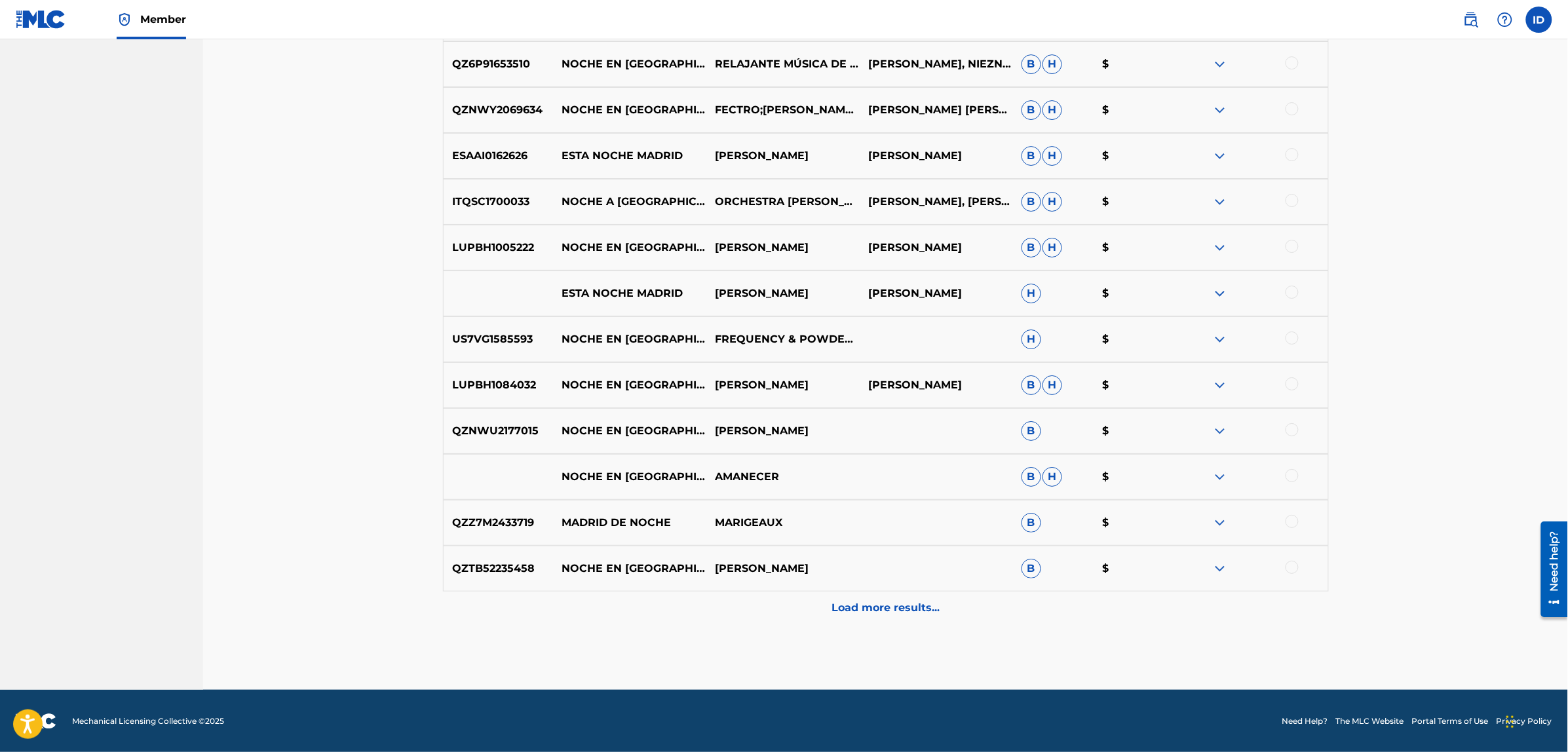
click at [864, 610] on p "Load more results..." at bounding box center [885, 608] width 108 height 15
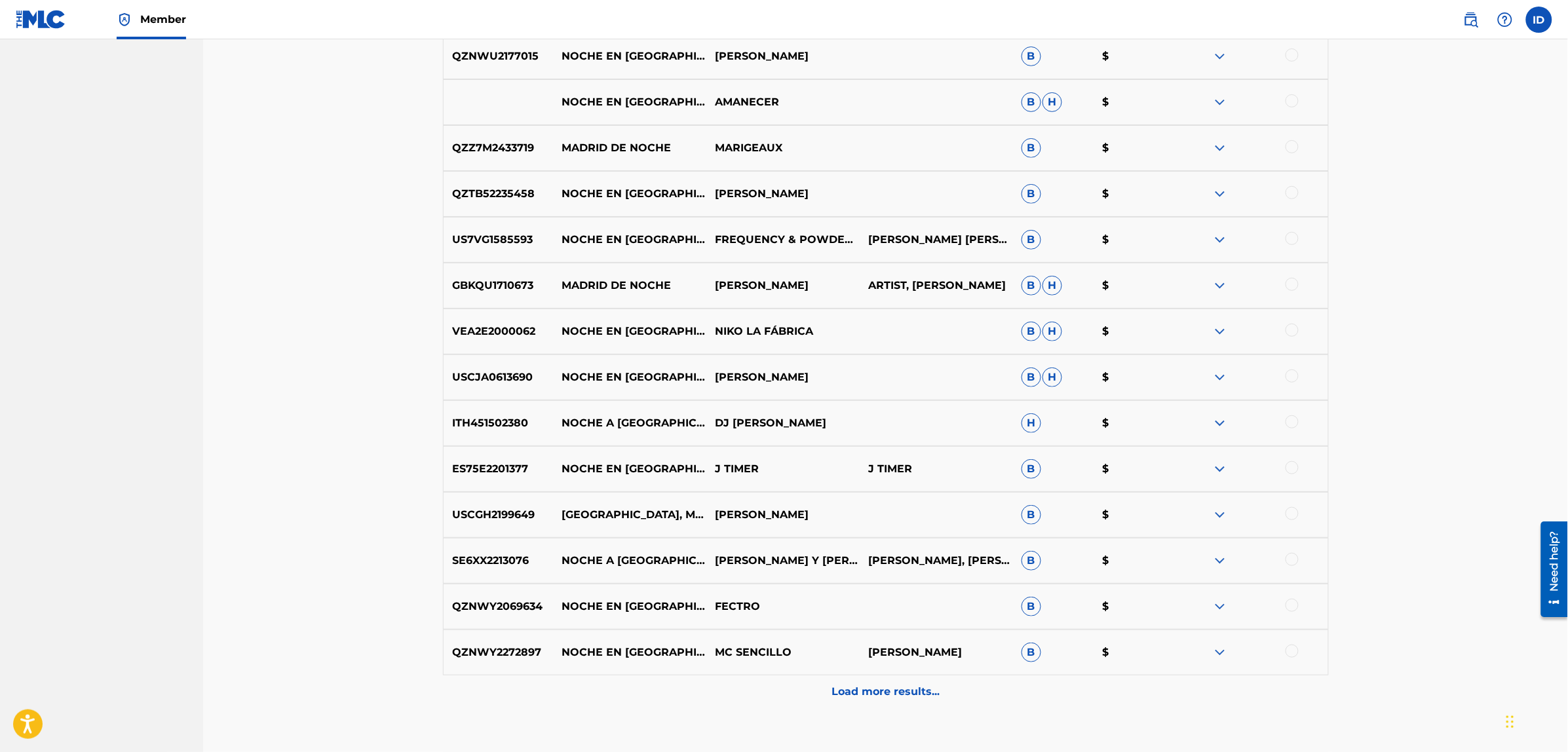
scroll to position [2238, 0]
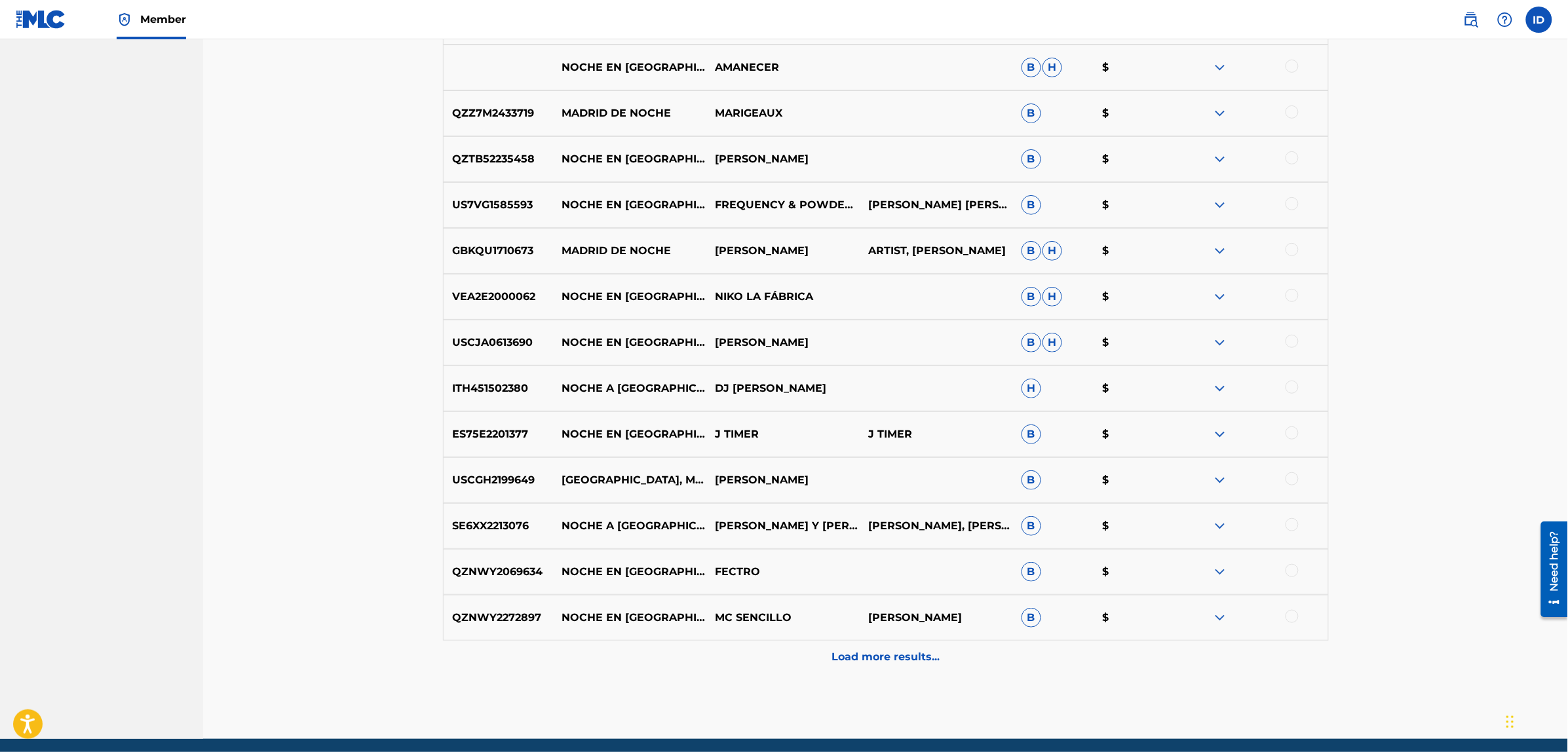
click at [870, 647] on div "Load more results..." at bounding box center [885, 656] width 886 height 32
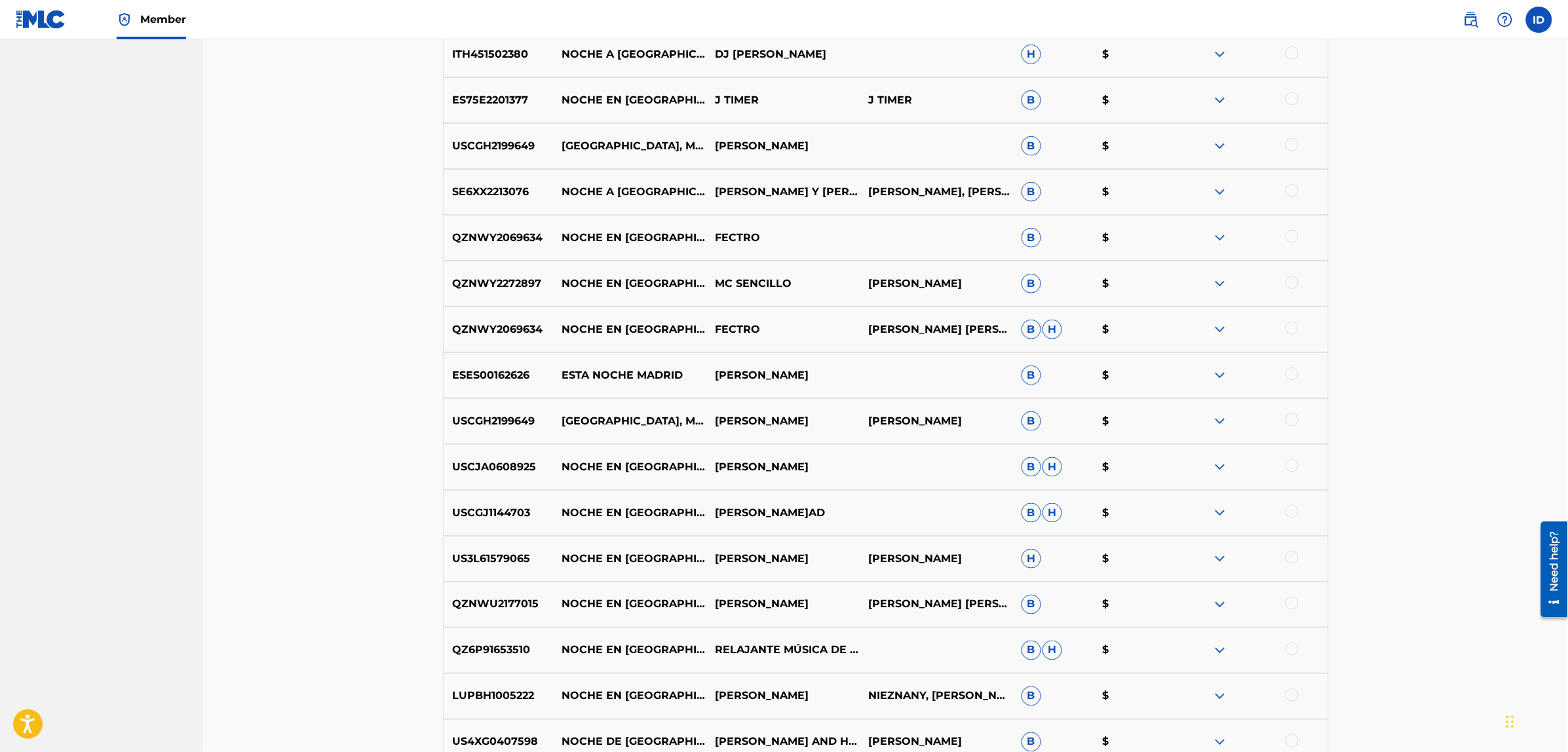
scroll to position [2729, 0]
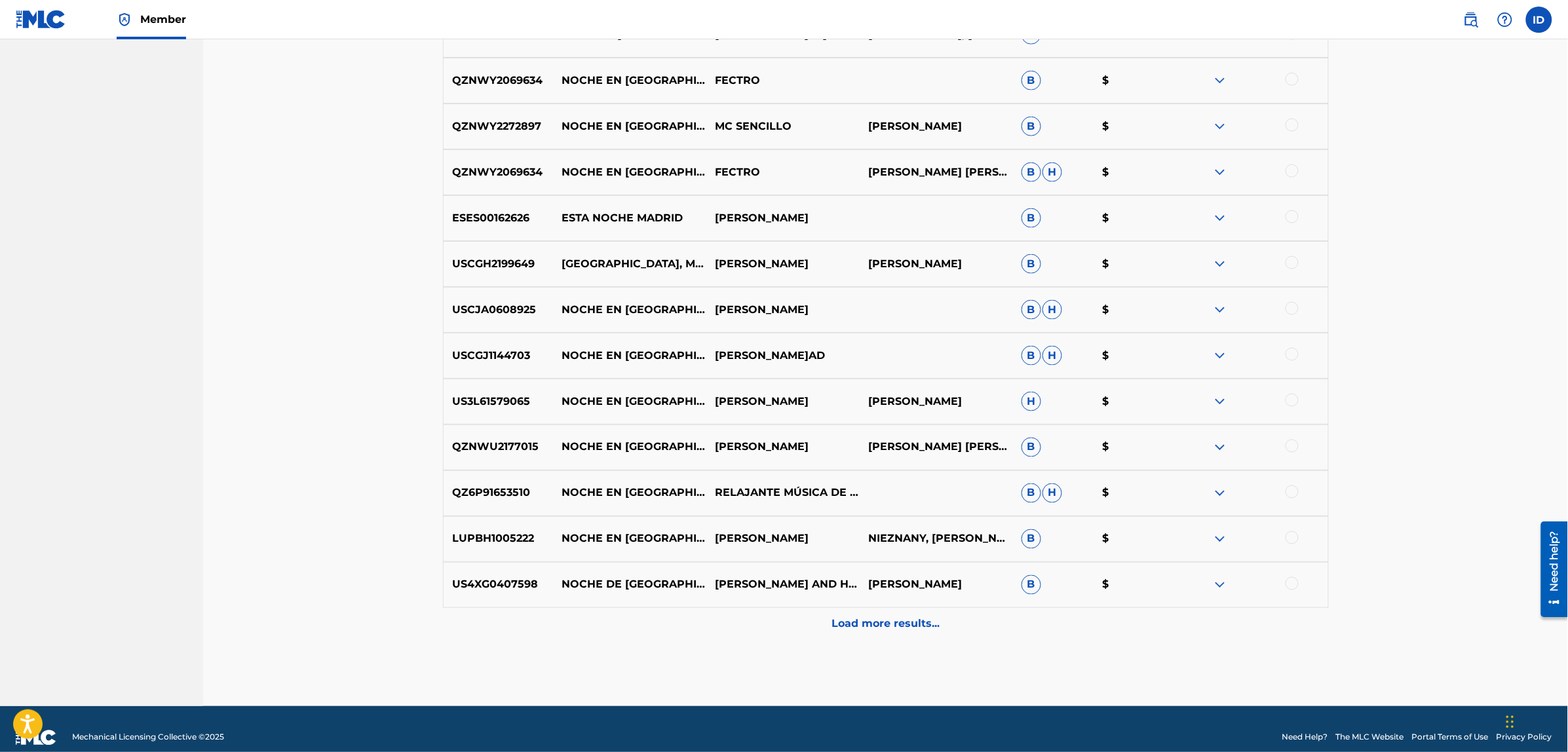
click at [905, 636] on div "Load more results..." at bounding box center [885, 624] width 886 height 32
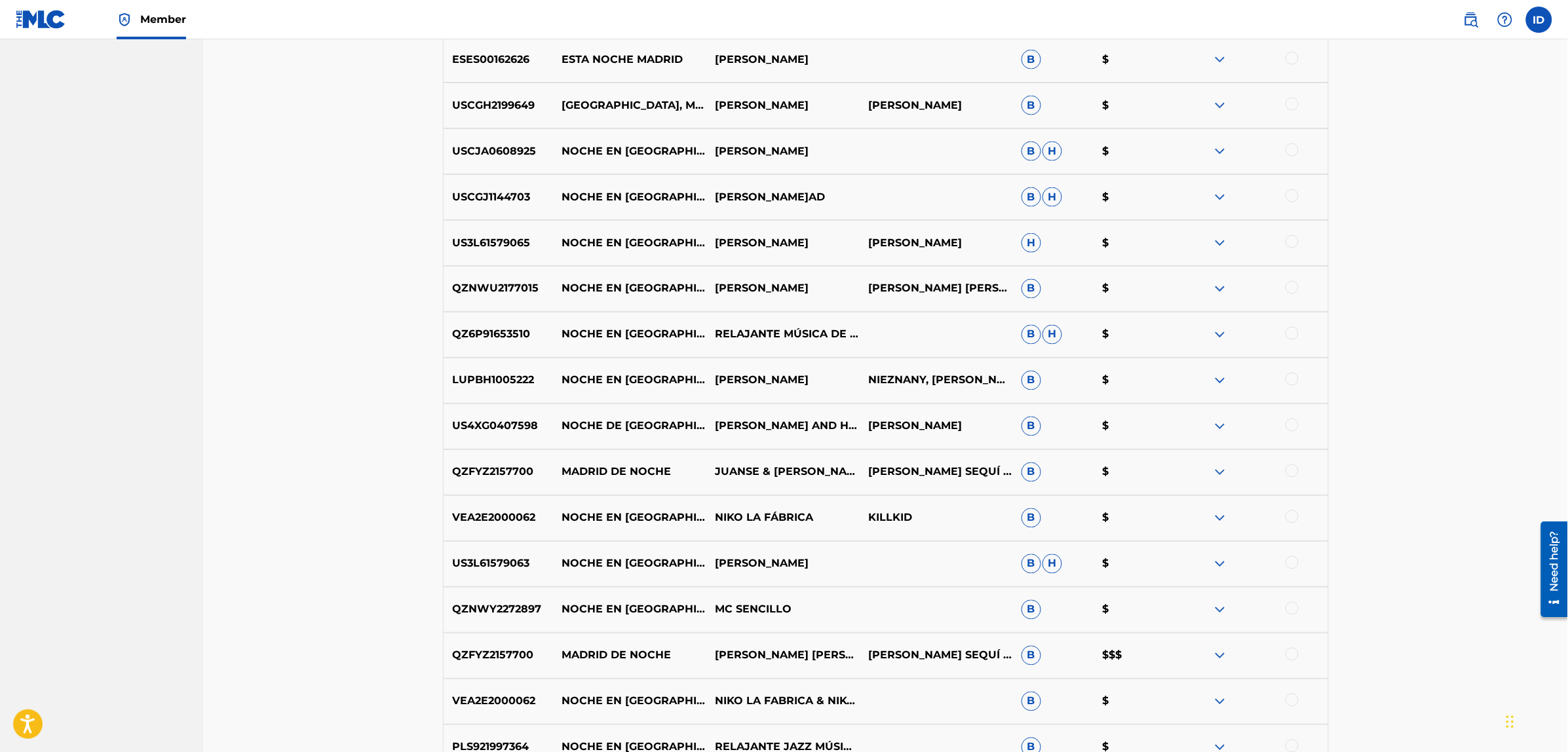
scroll to position [3204, 0]
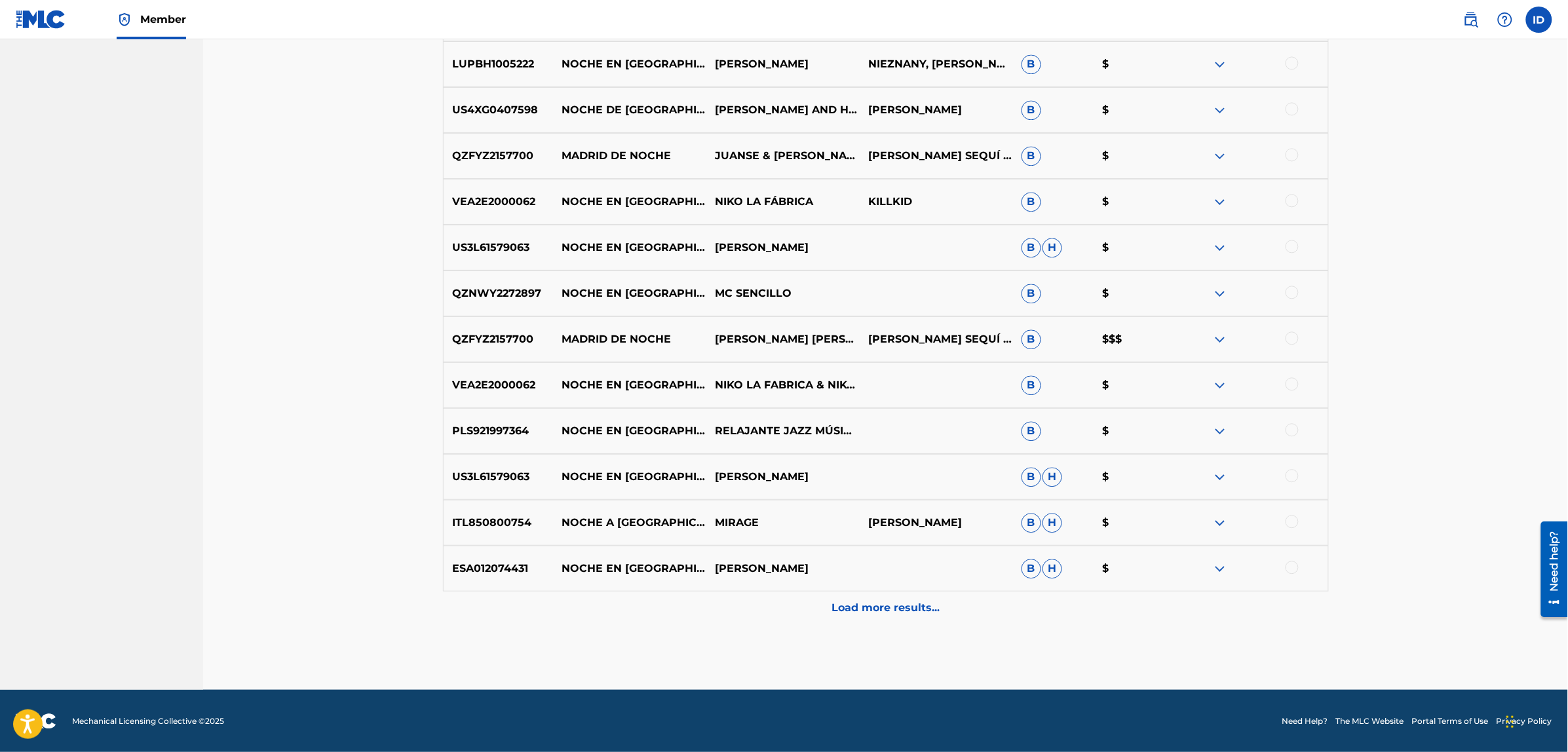
click at [855, 601] on p "Load more results..." at bounding box center [885, 608] width 108 height 15
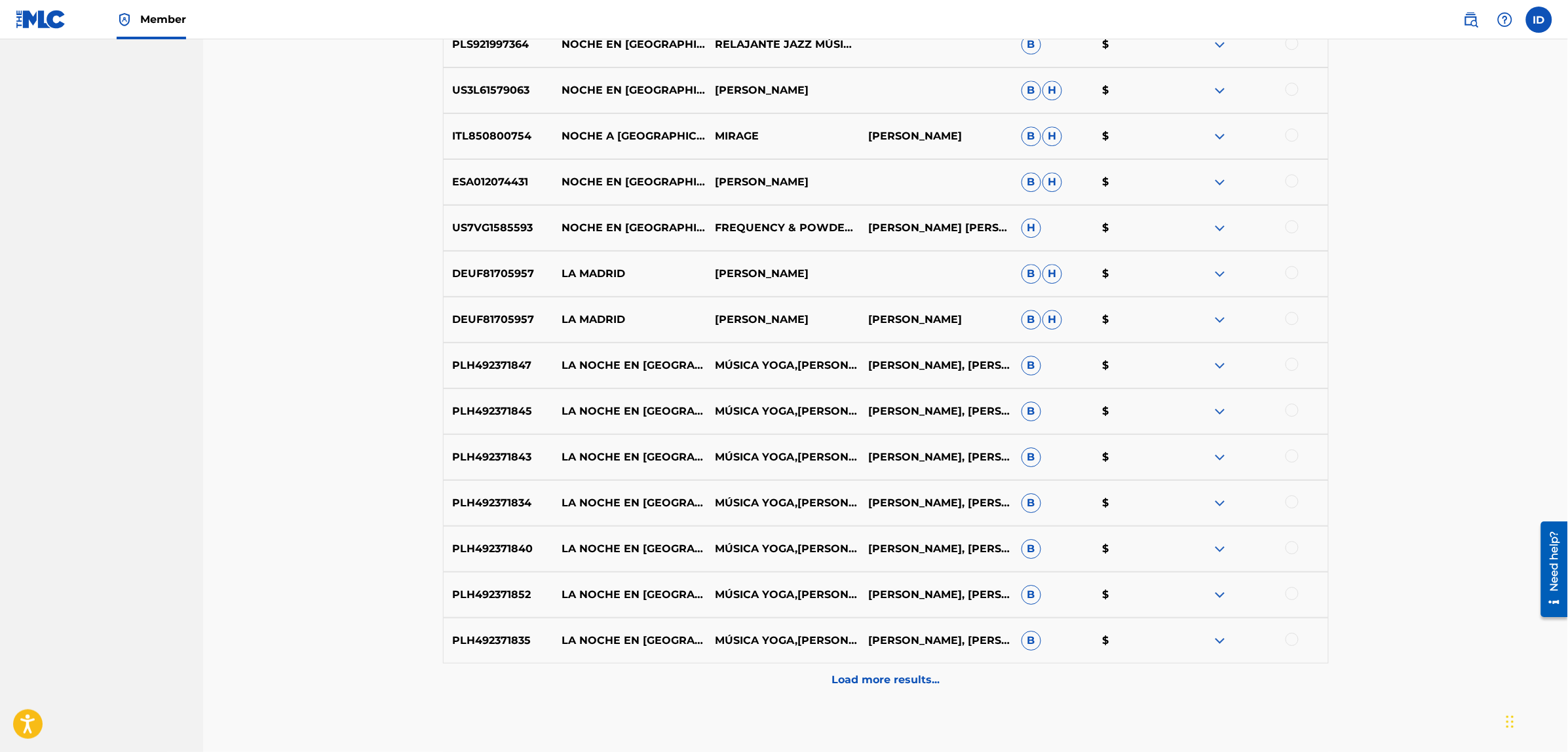
scroll to position [3663, 0]
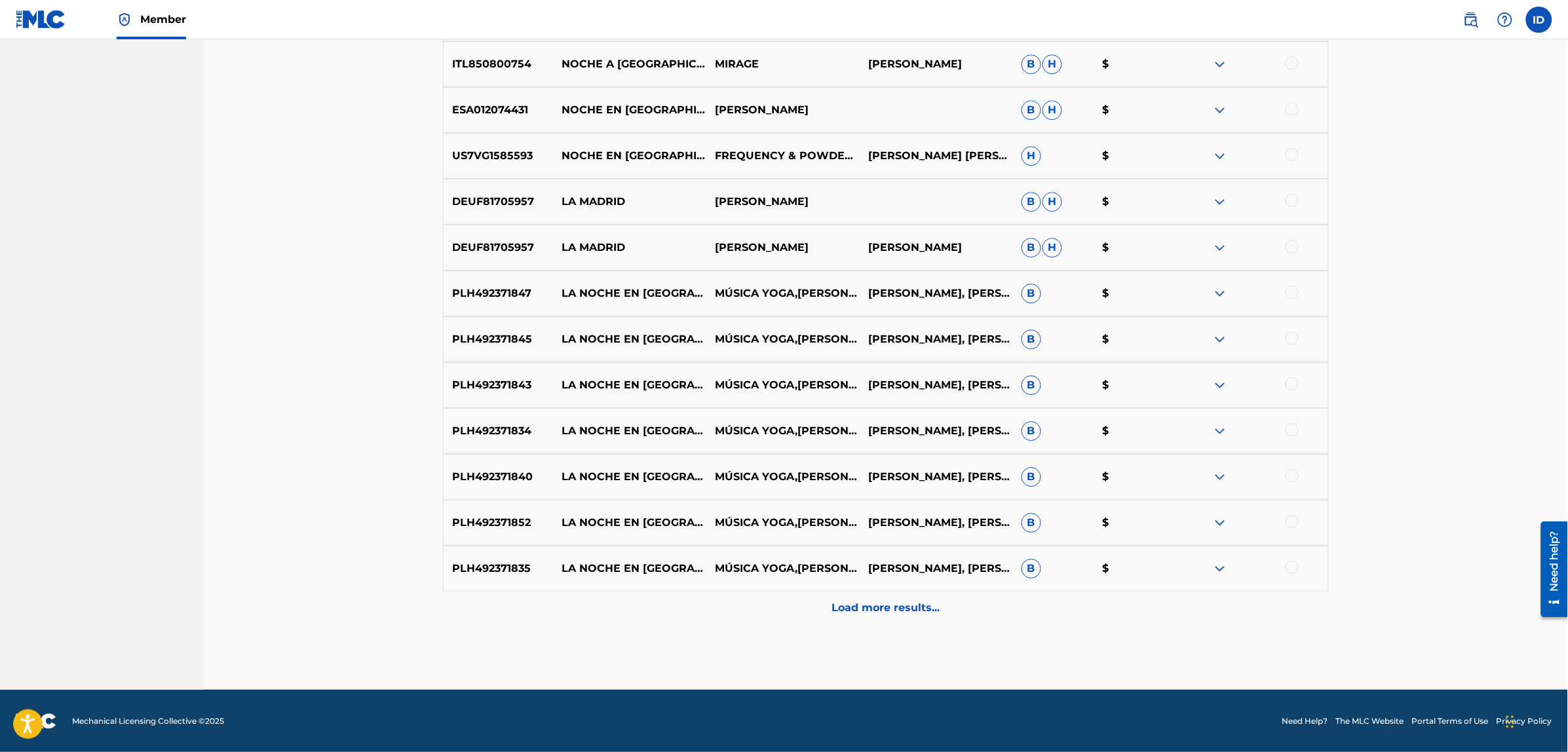
click at [891, 608] on p "Load more results..." at bounding box center [885, 608] width 108 height 15
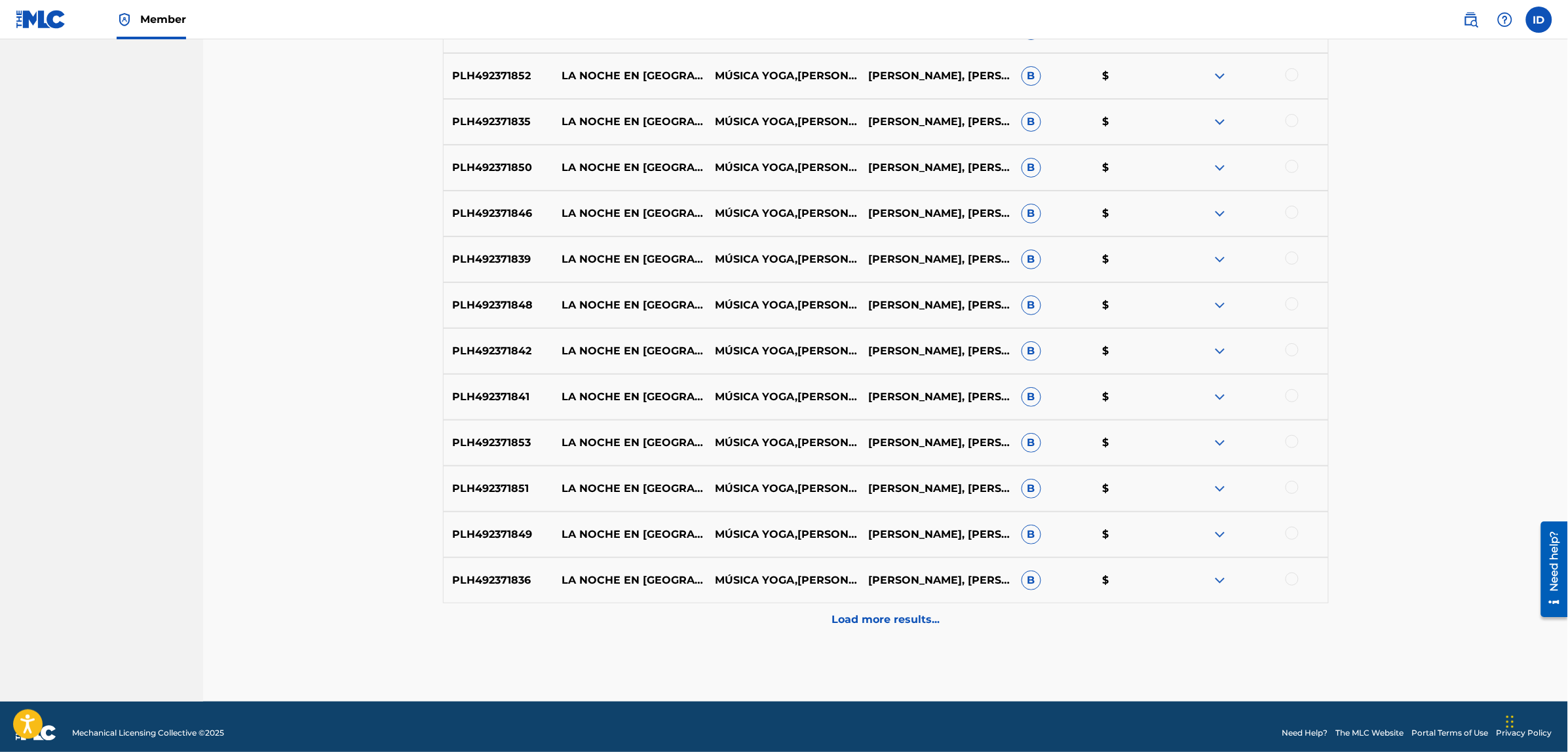
scroll to position [4121, 0]
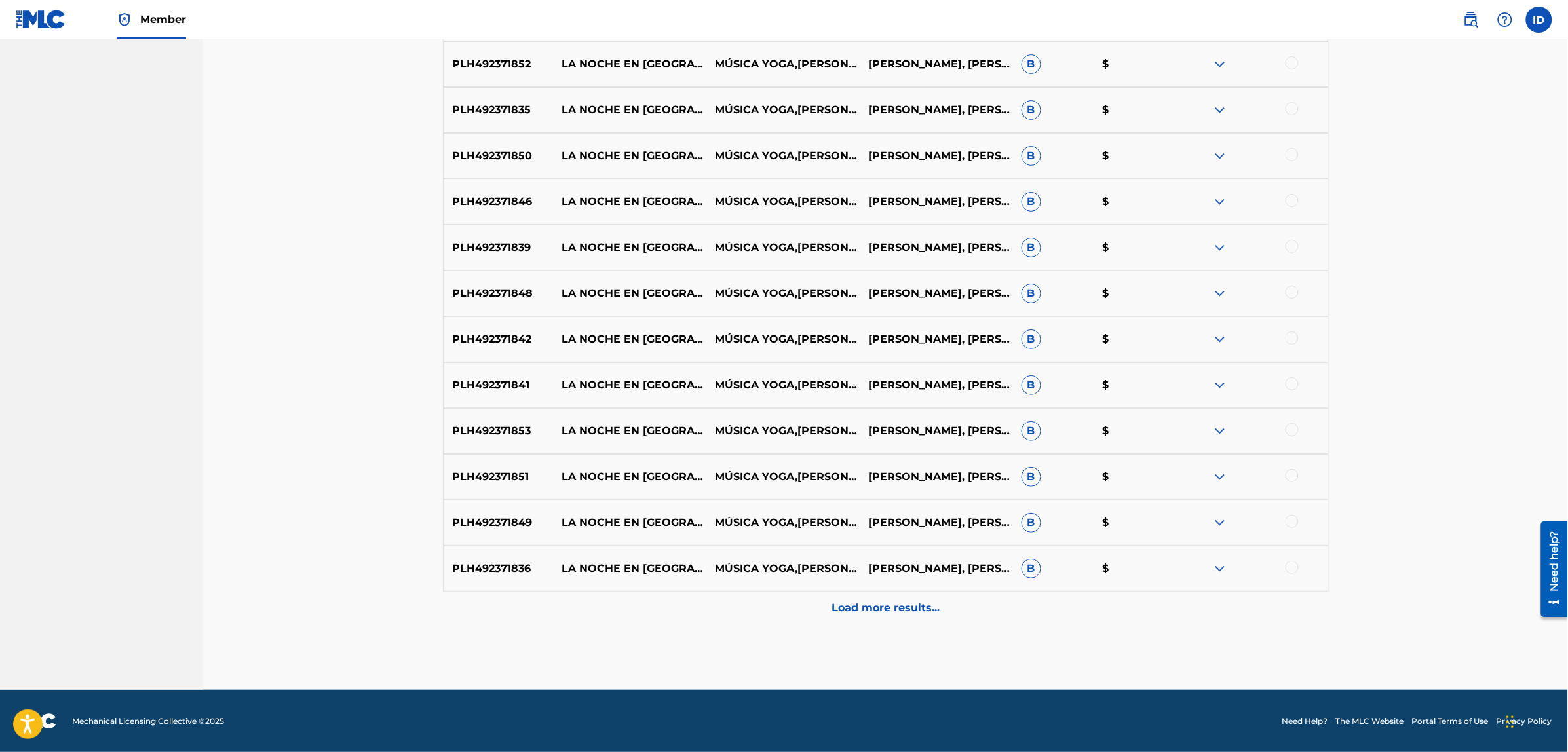
click at [882, 601] on p "Load more results..." at bounding box center [885, 608] width 108 height 15
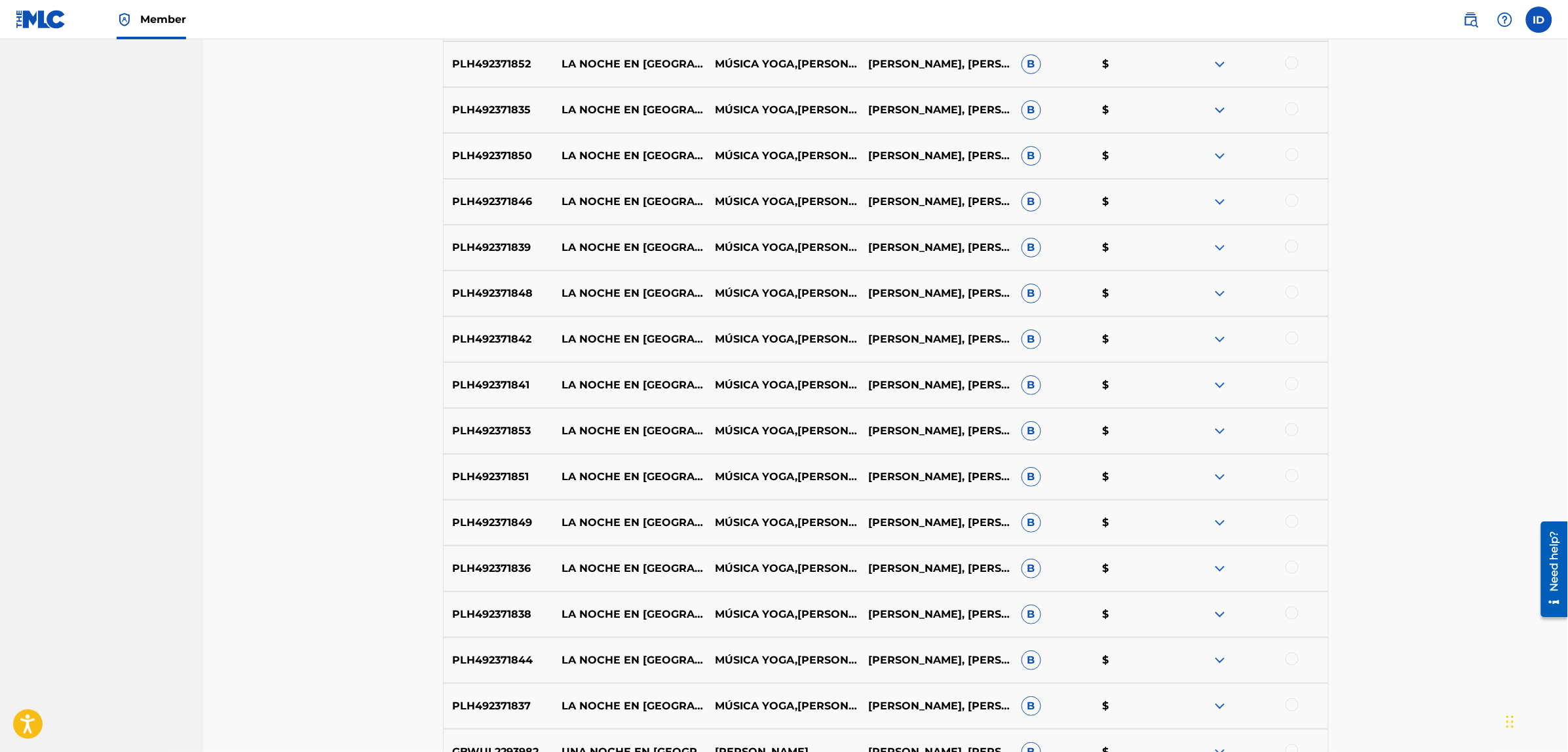
scroll to position [4580, 0]
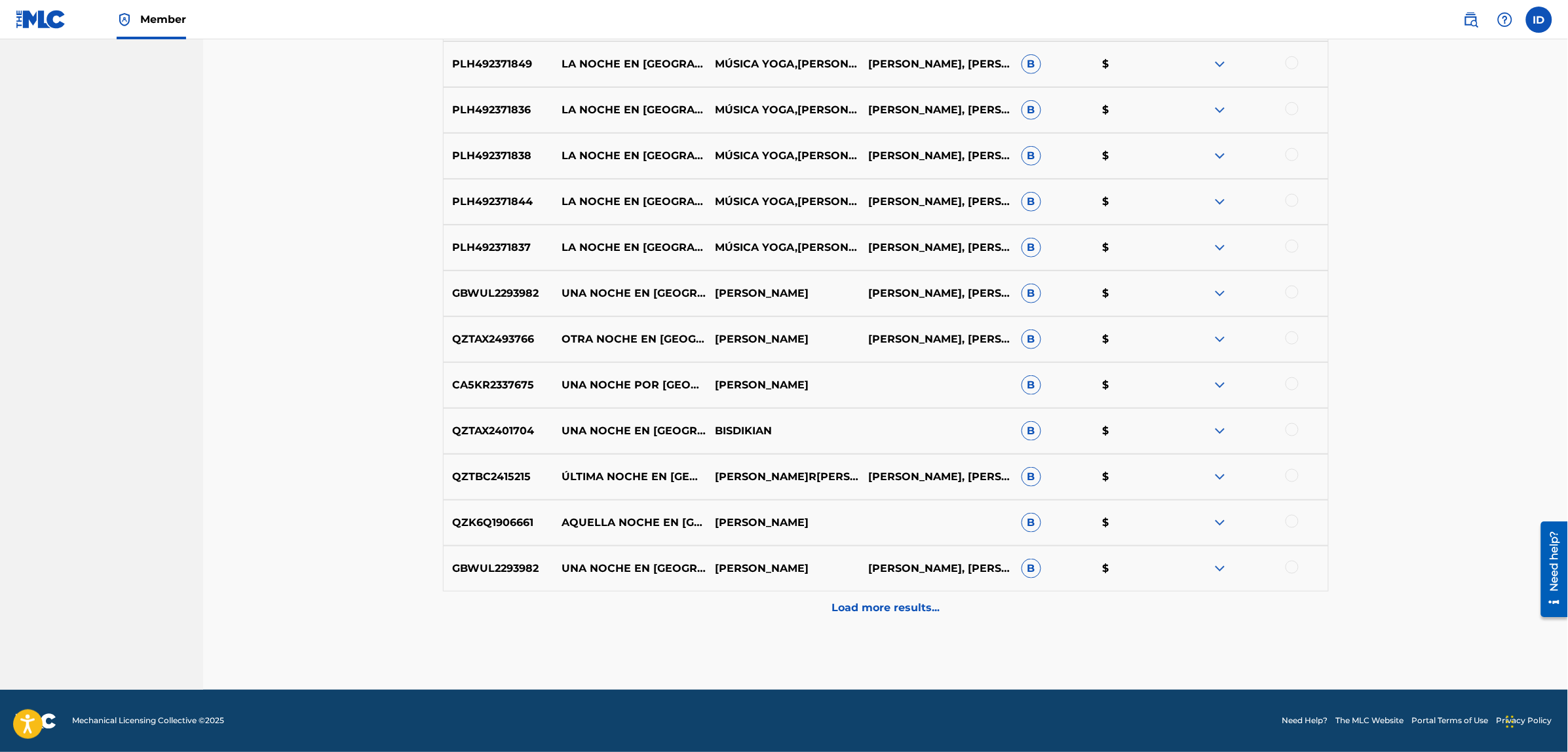
click at [865, 608] on p "Load more results..." at bounding box center [885, 608] width 108 height 15
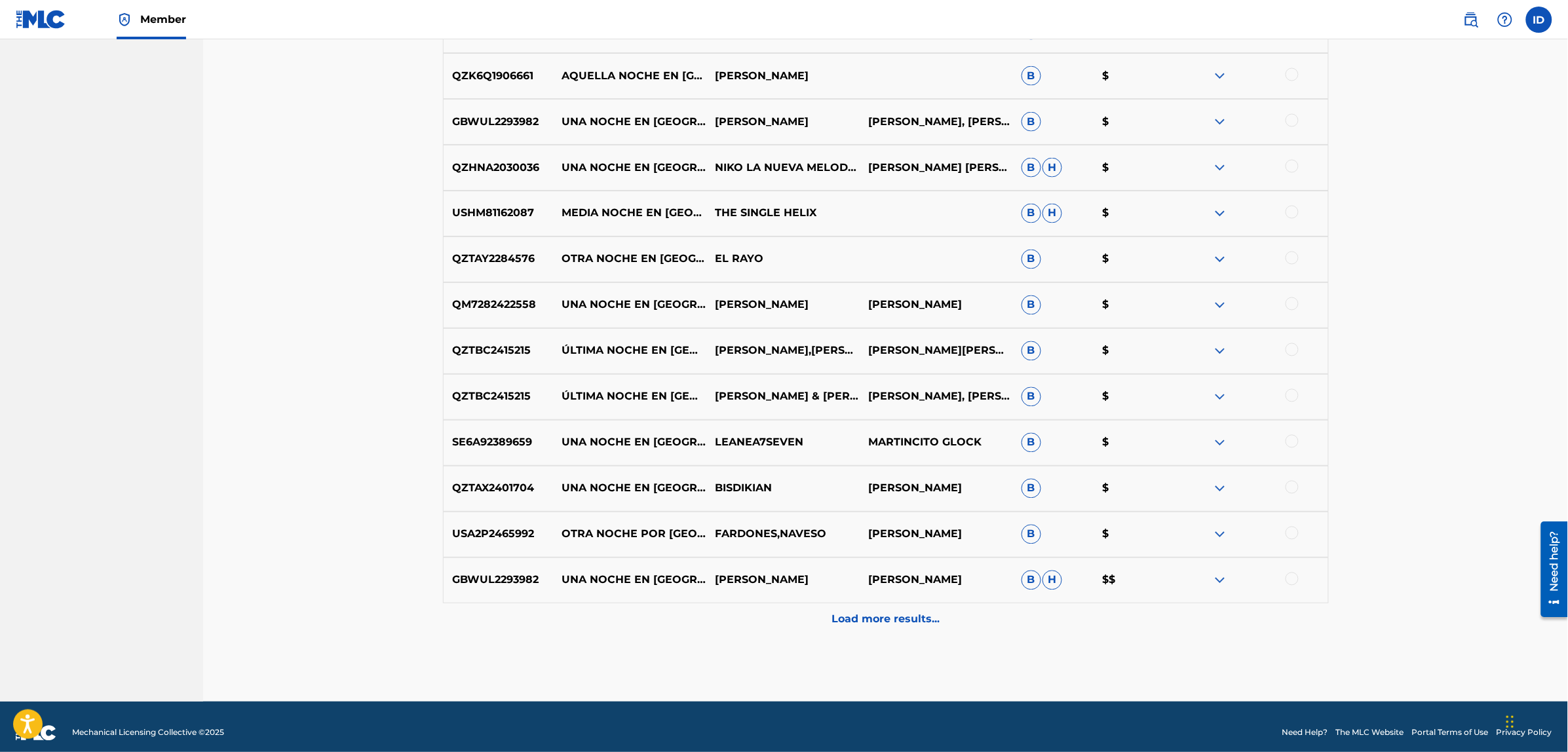
scroll to position [5038, 0]
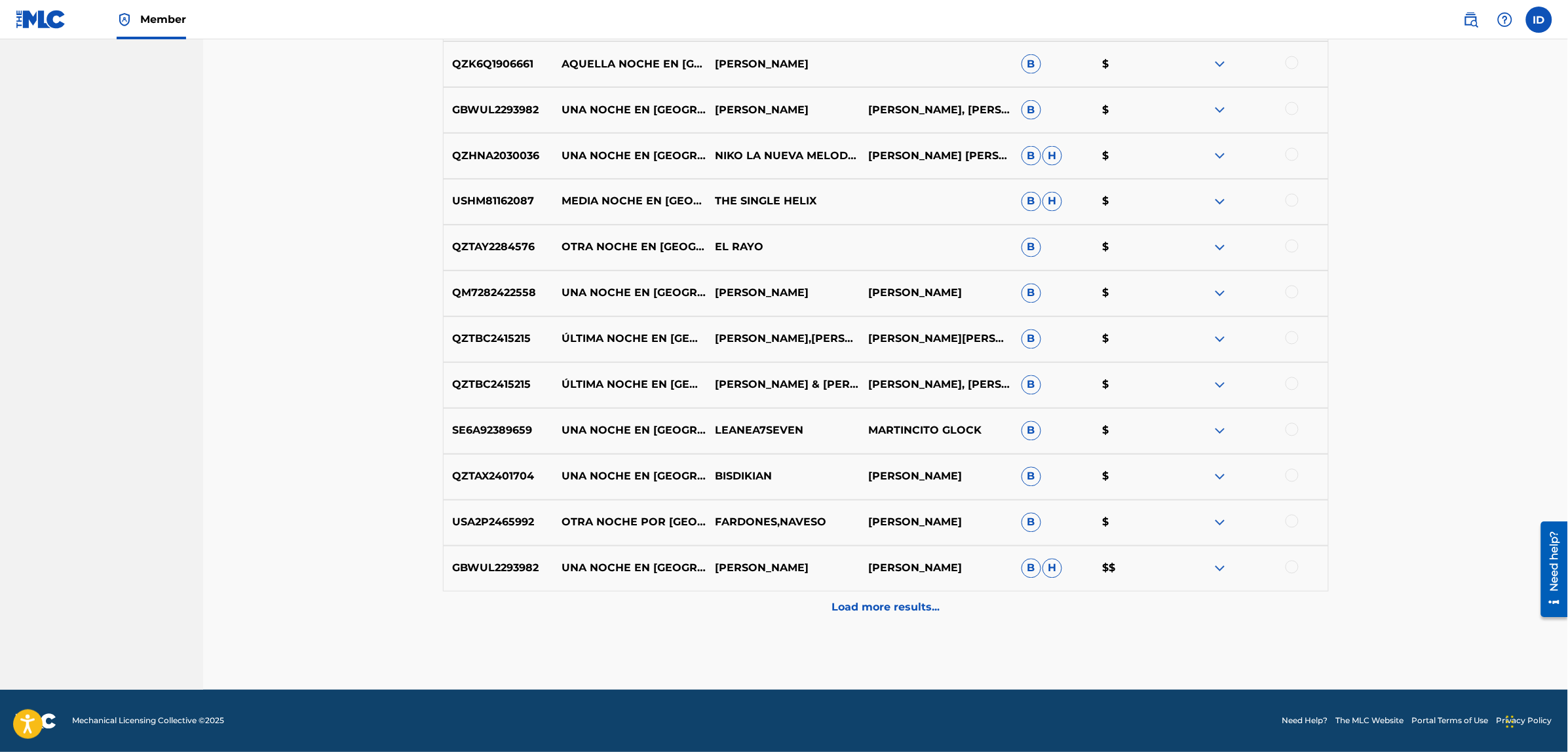
click at [872, 607] on p "Load more results..." at bounding box center [885, 608] width 108 height 15
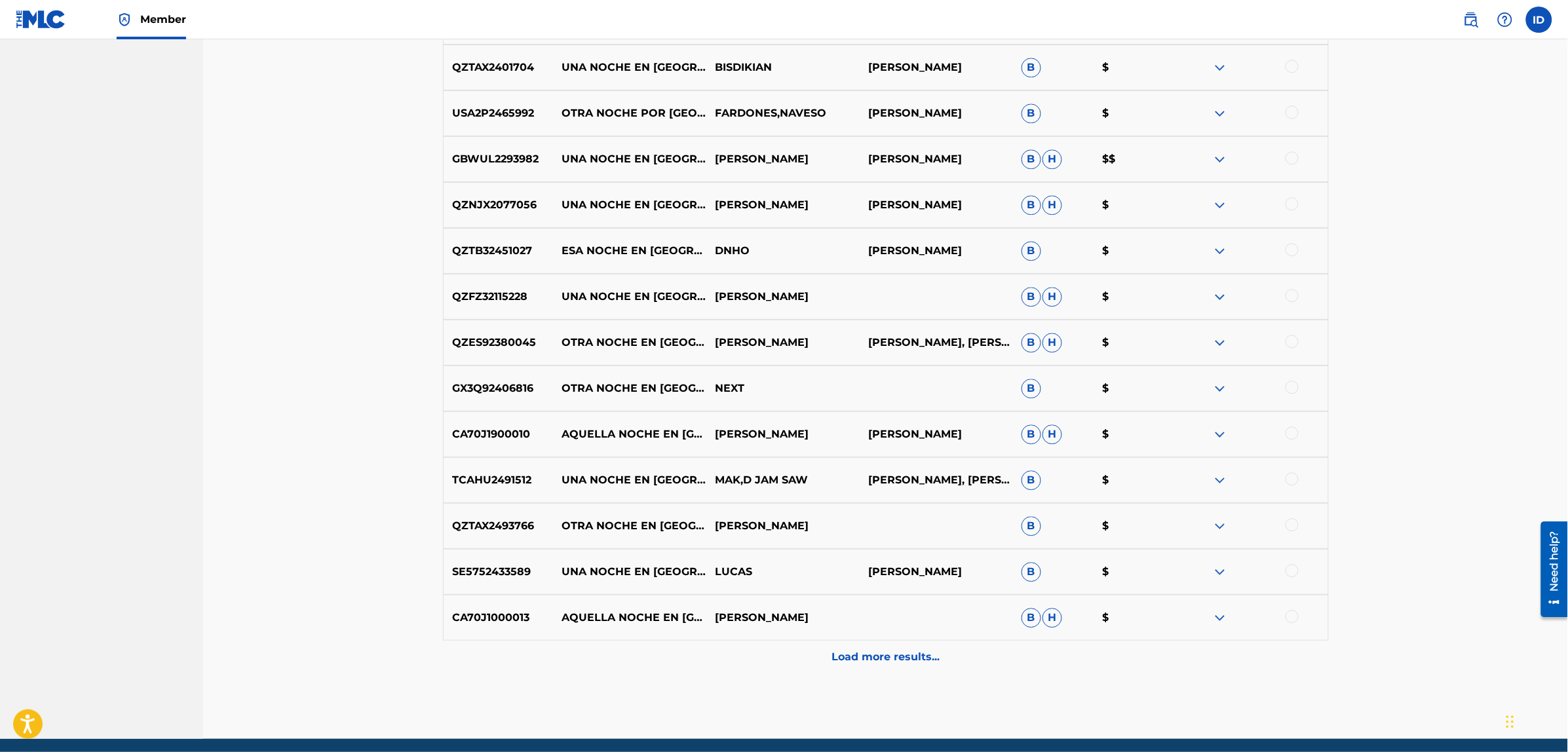
scroll to position [5497, 0]
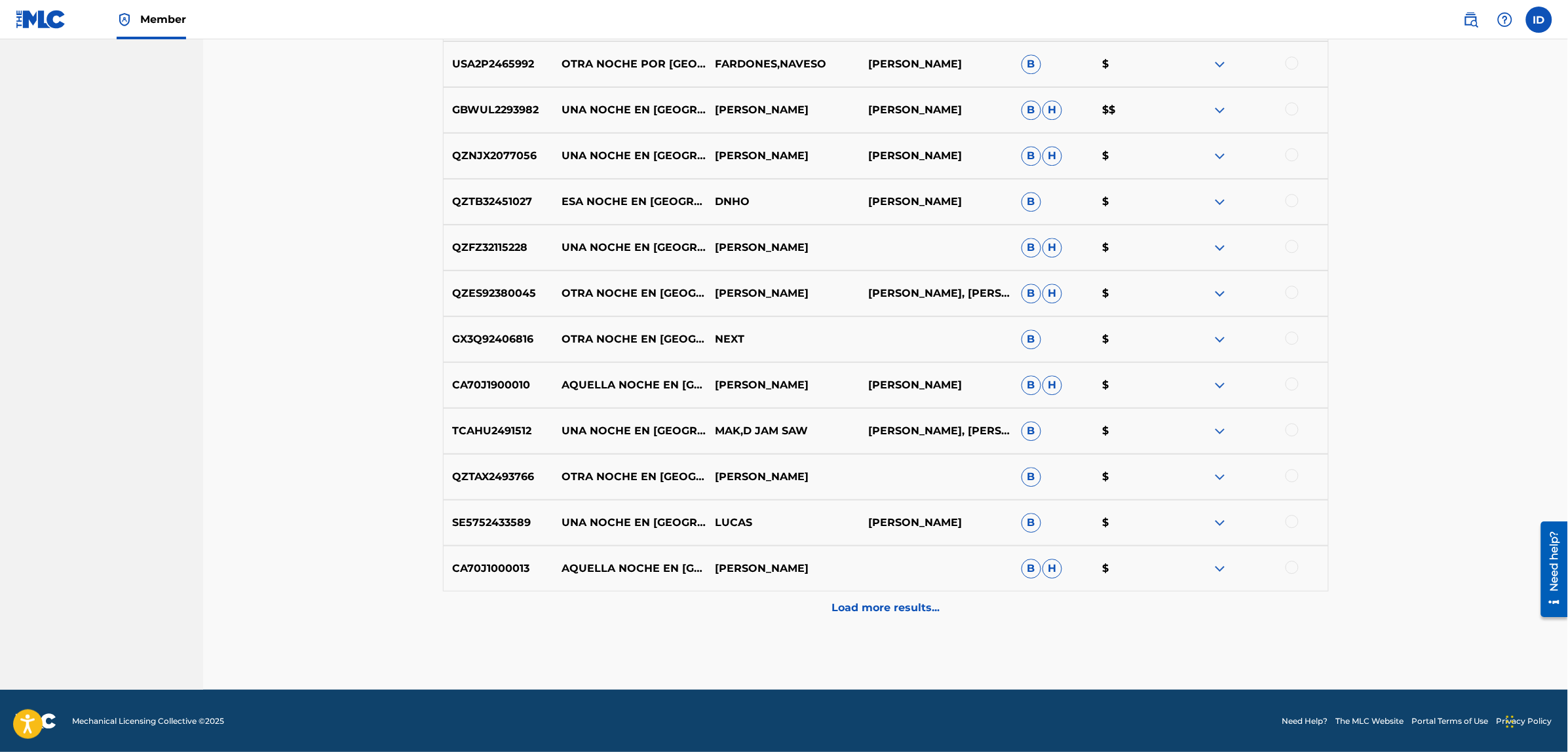
click at [879, 607] on p "Load more results..." at bounding box center [885, 608] width 108 height 15
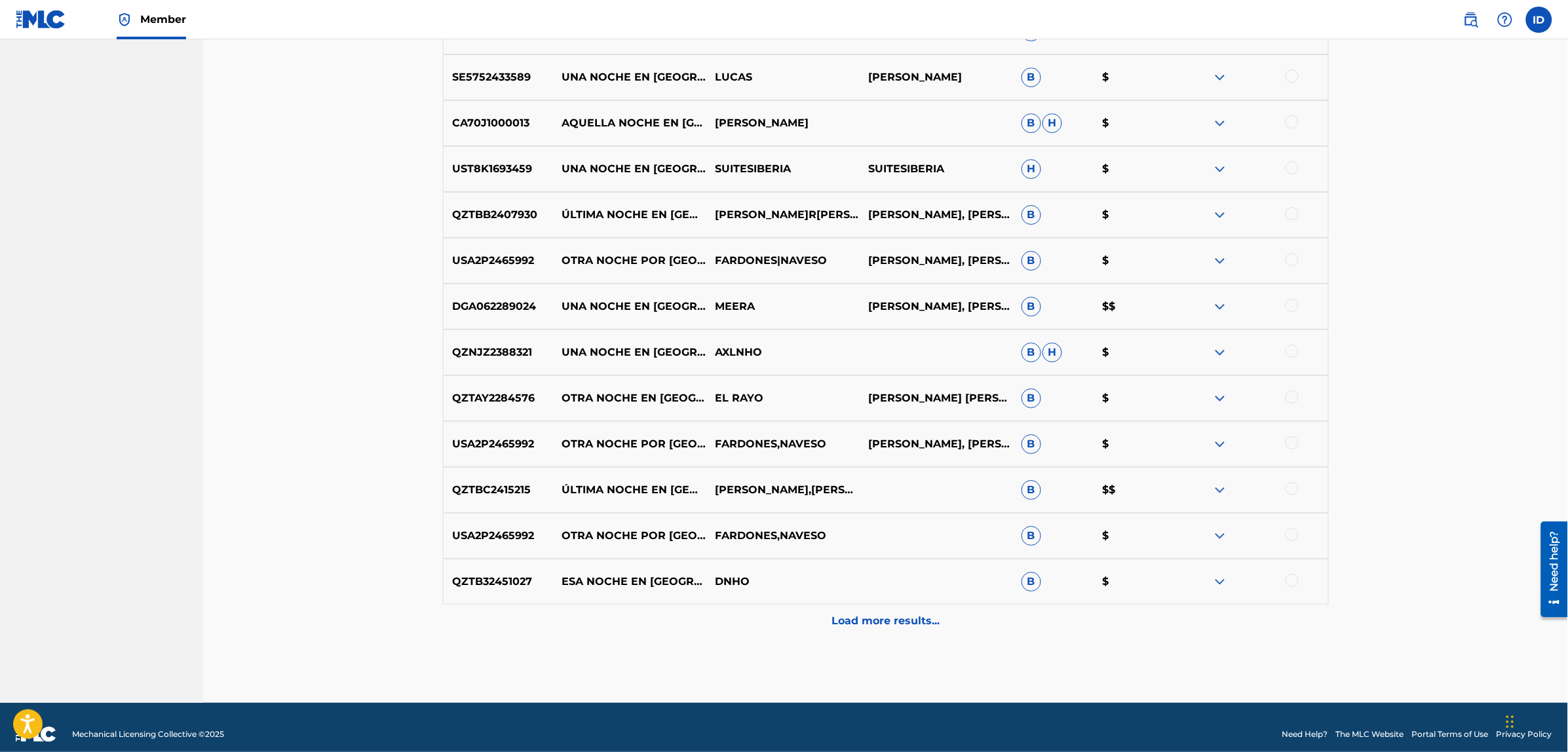
scroll to position [5956, 0]
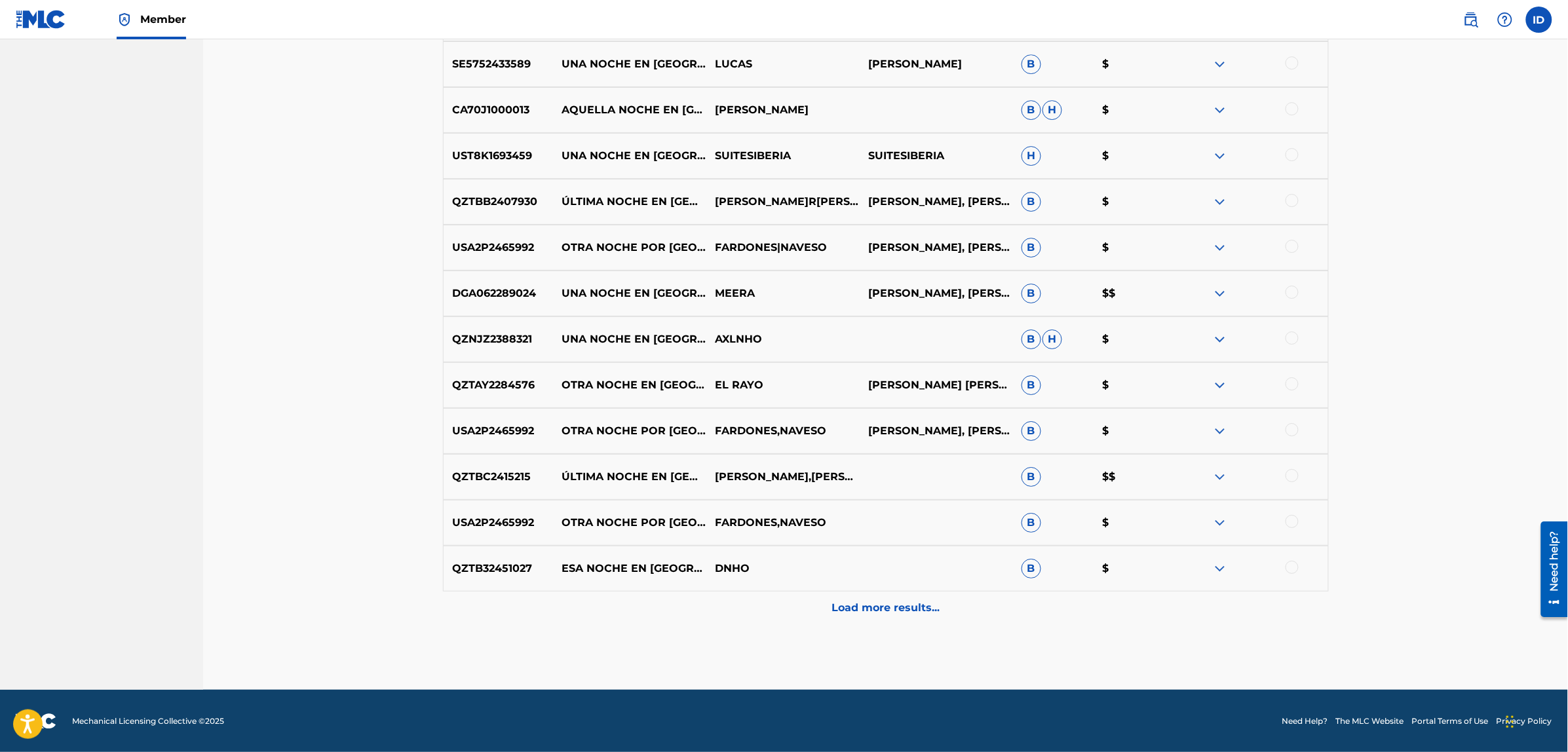
click at [904, 600] on p "Load more results..." at bounding box center [885, 608] width 108 height 15
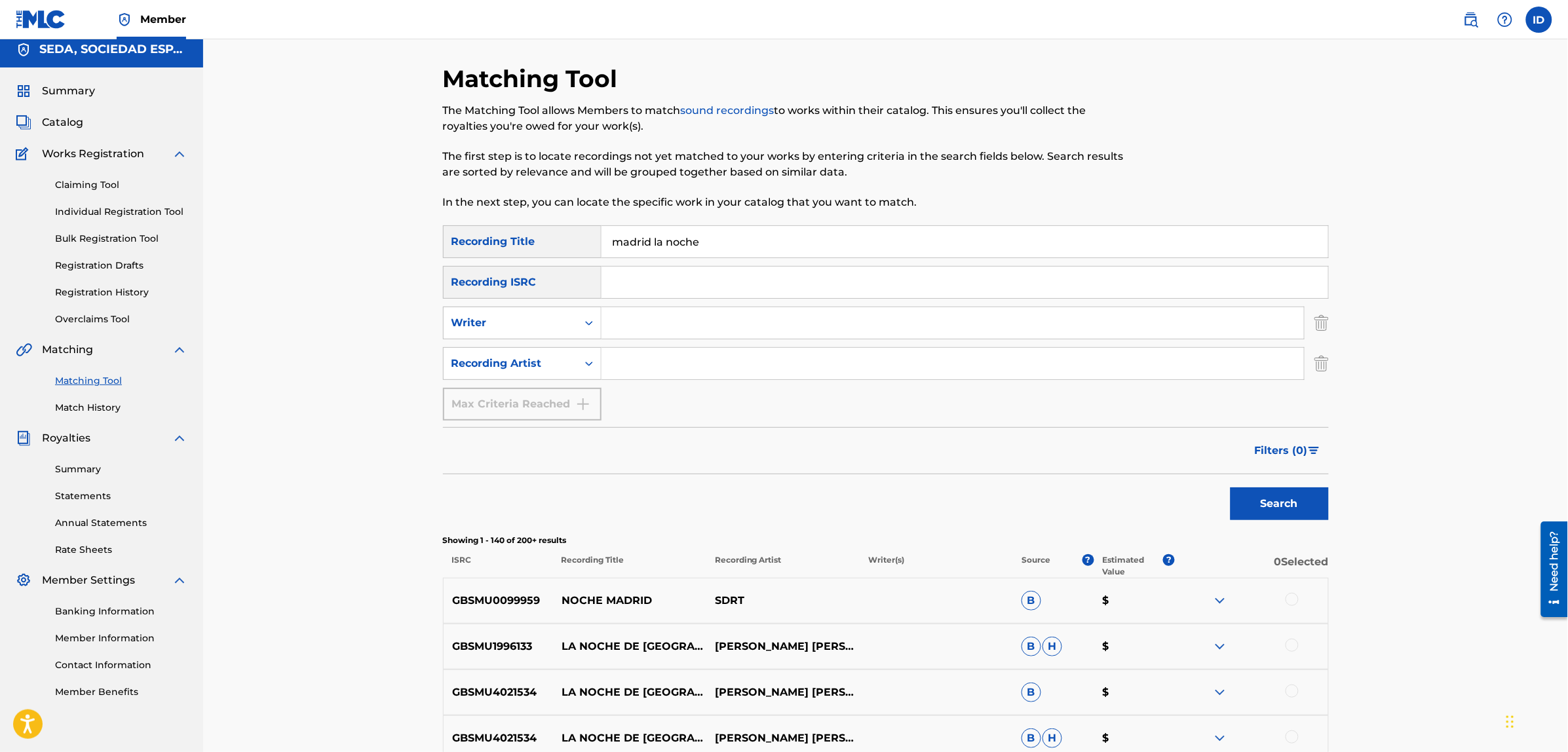
scroll to position [0, 0]
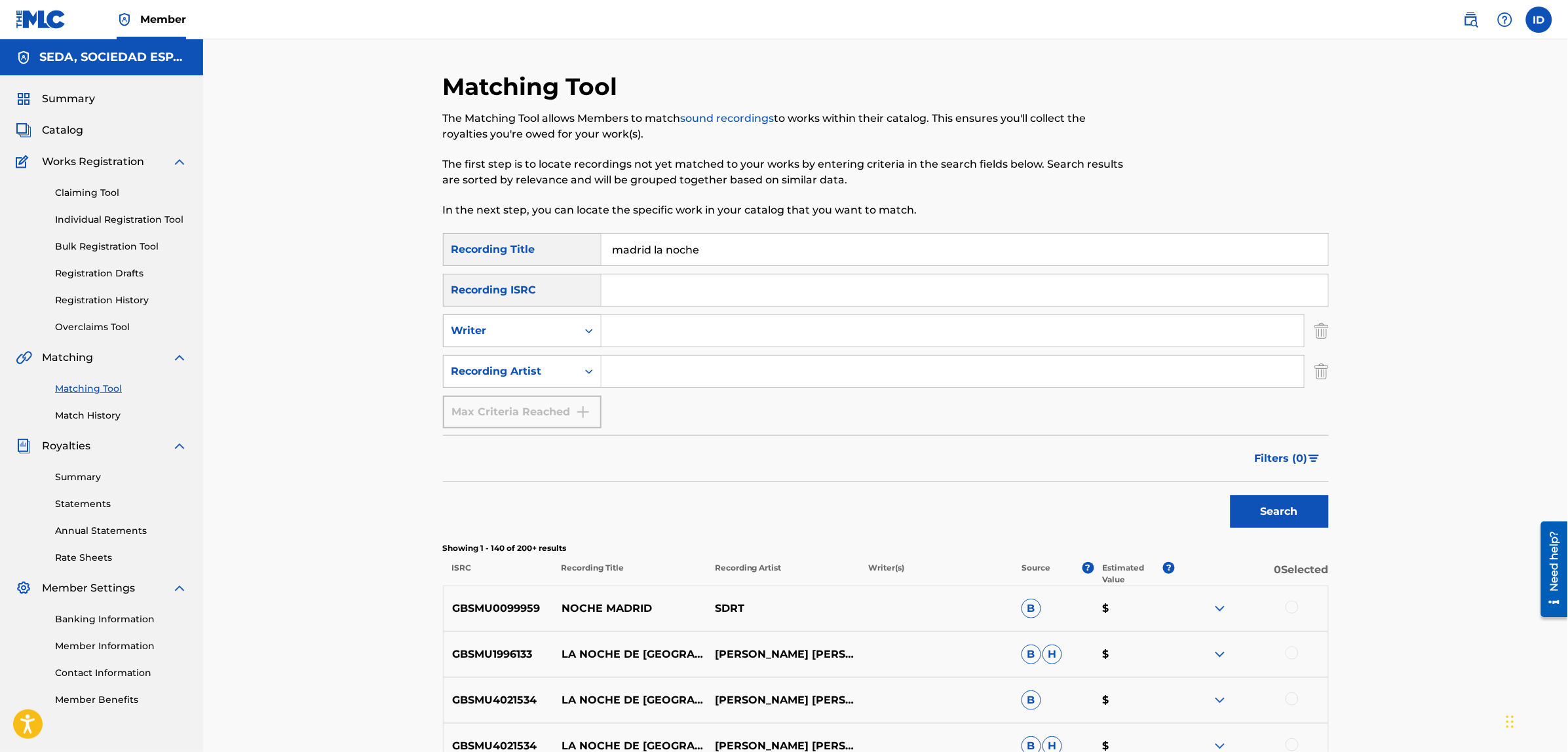
click at [561, 333] on div "Writer" at bounding box center [509, 331] width 118 height 15
click at [643, 334] on input "Search Form" at bounding box center [952, 331] width 702 height 32
type input "[PERSON_NAME]"
click at [1231, 495] on button "Search" at bounding box center [1279, 511] width 98 height 32
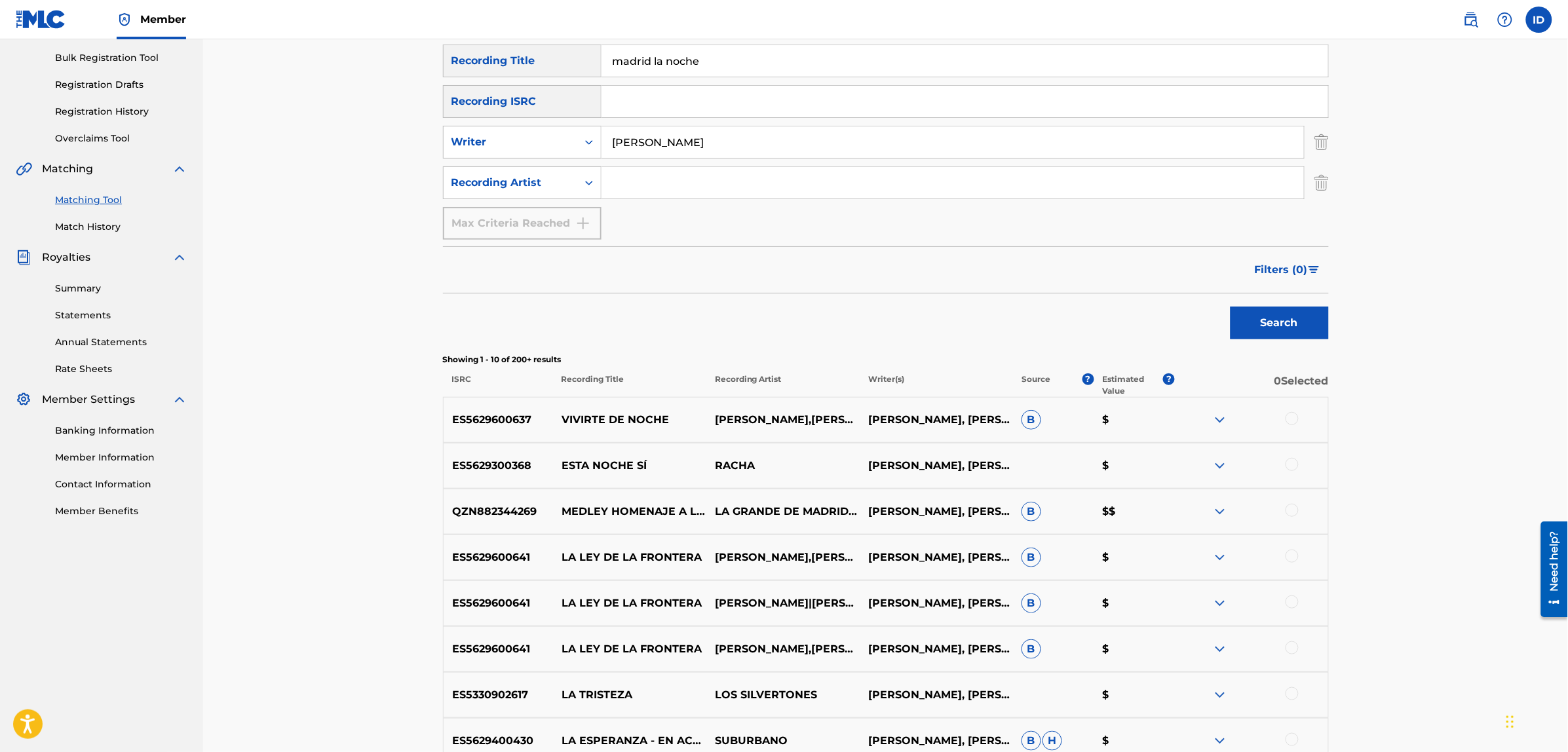
scroll to position [246, 0]
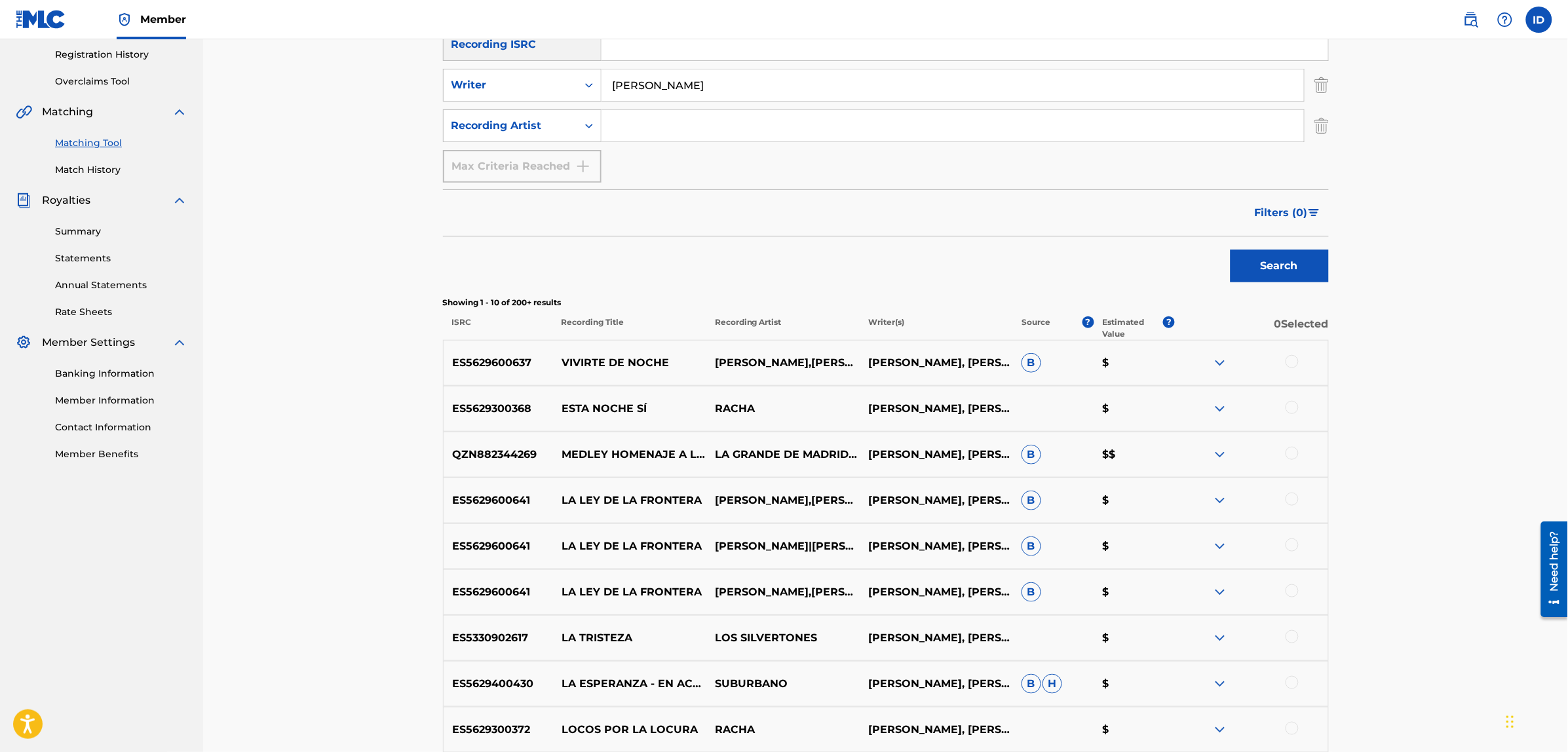
click at [1291, 360] on div at bounding box center [1292, 362] width 13 height 13
click at [924, 639] on button "Match 1 Group" at bounding box center [921, 645] width 145 height 32
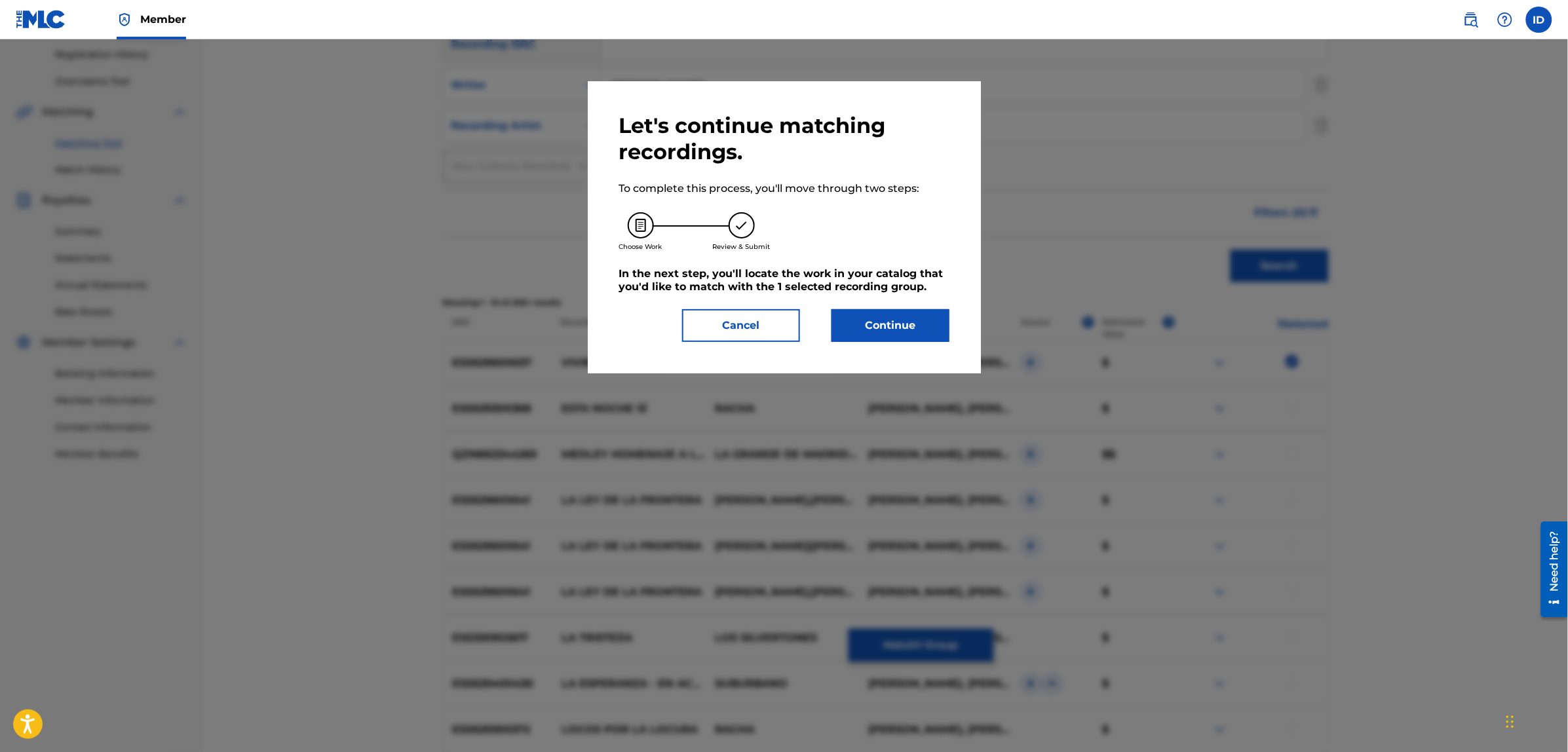
click at [872, 341] on button "Continue" at bounding box center [890, 326] width 118 height 32
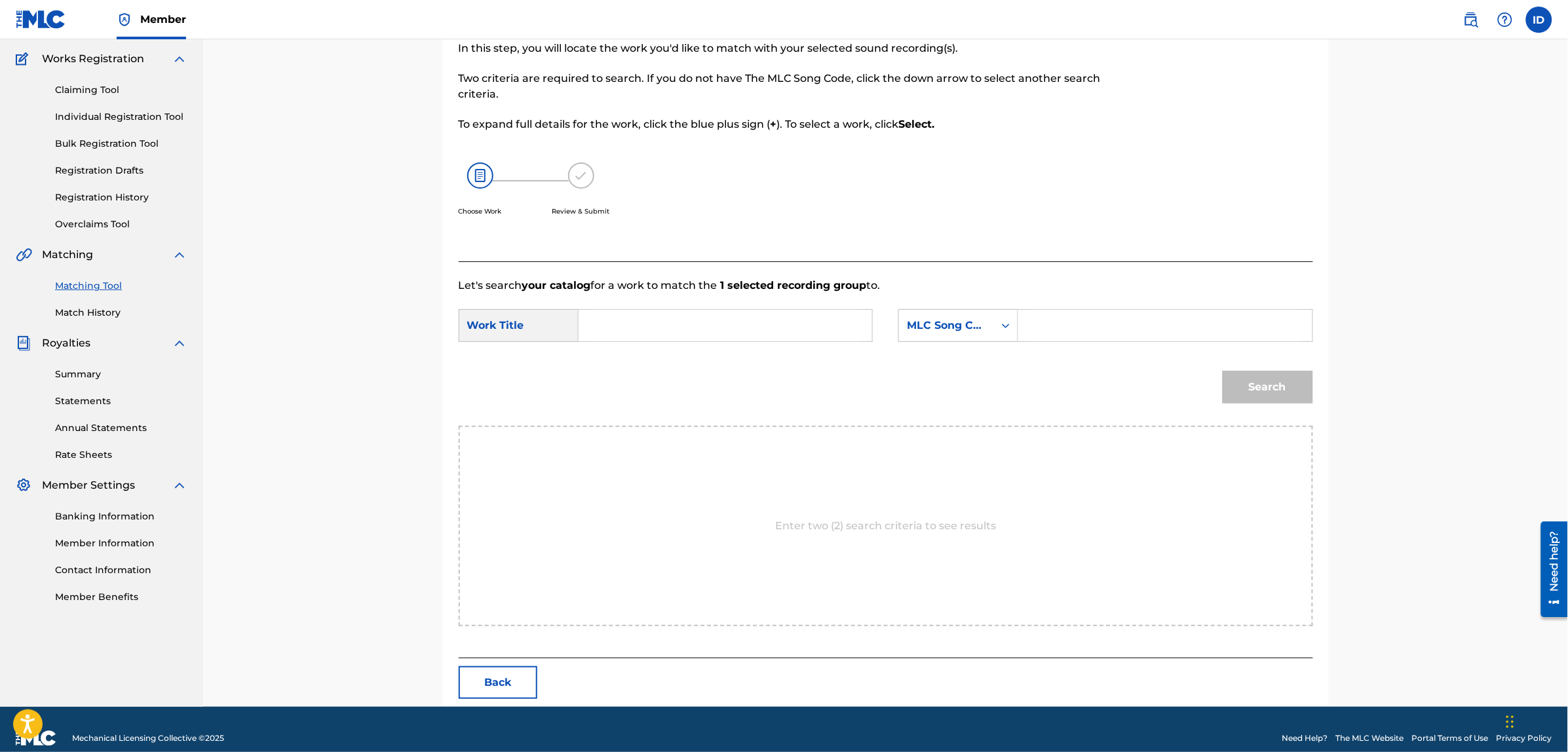
scroll to position [119, 0]
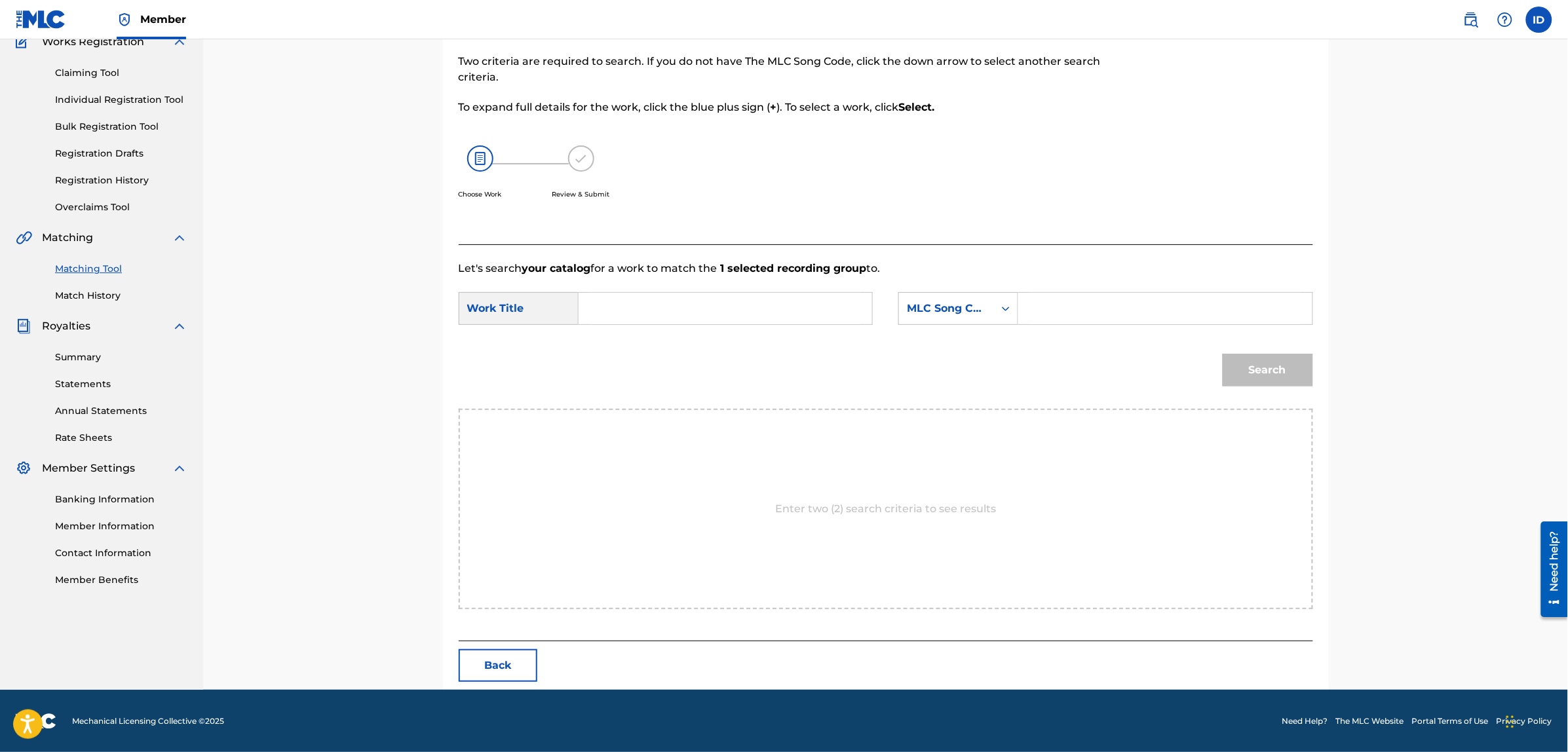
click at [659, 293] on input "Search Form" at bounding box center [725, 308] width 271 height 32
type input "madrid la noche"
drag, startPoint x: 724, startPoint y: 355, endPoint x: 876, endPoint y: 329, distance: 154.2
click at [727, 355] on div "Search" at bounding box center [886, 375] width 854 height 68
click at [915, 305] on div "MLC Song Code" at bounding box center [946, 309] width 79 height 15
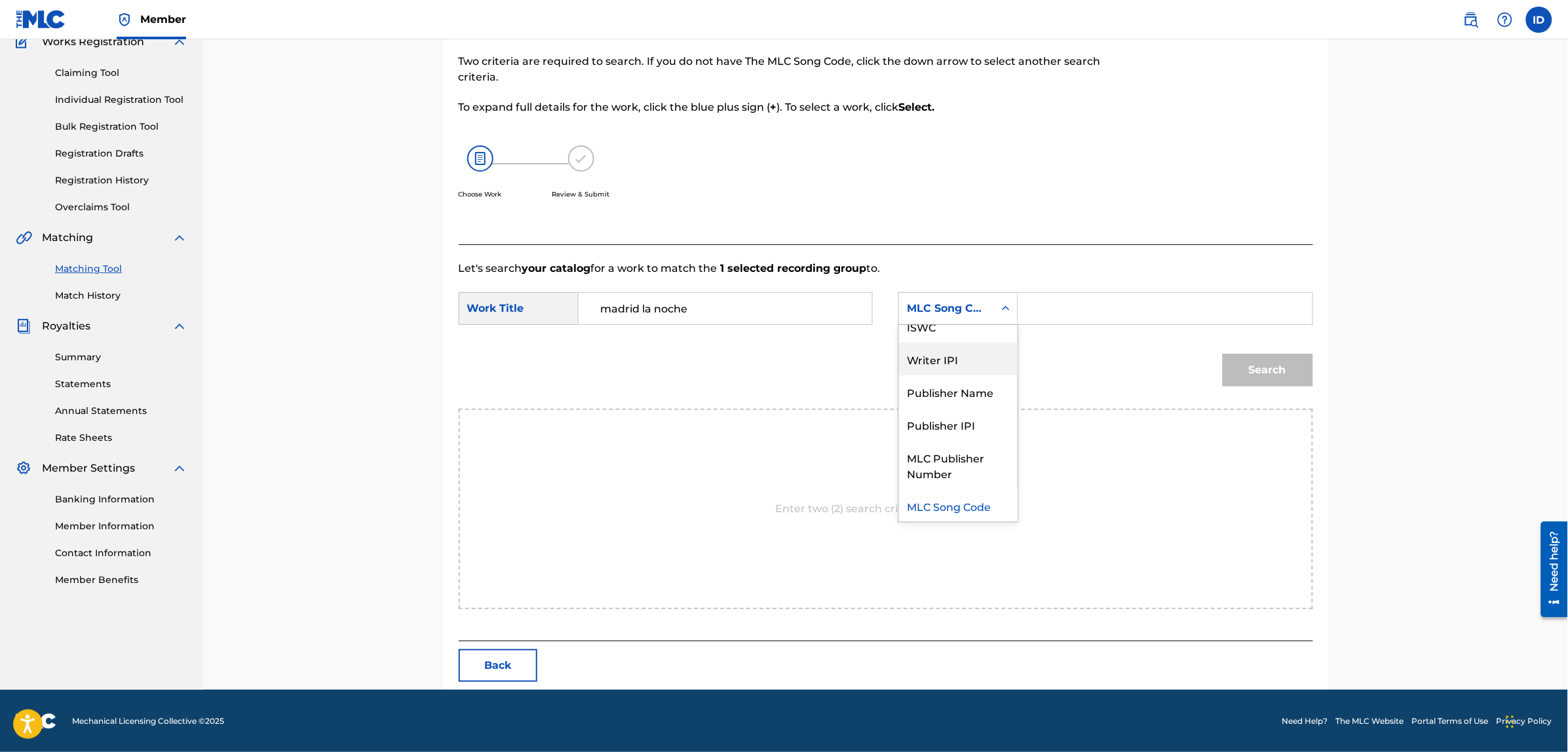
scroll to position [0, 0]
click at [947, 341] on div "Writer Name" at bounding box center [958, 341] width 118 height 32
click at [1037, 303] on input "Search Form" at bounding box center [1165, 308] width 271 height 32
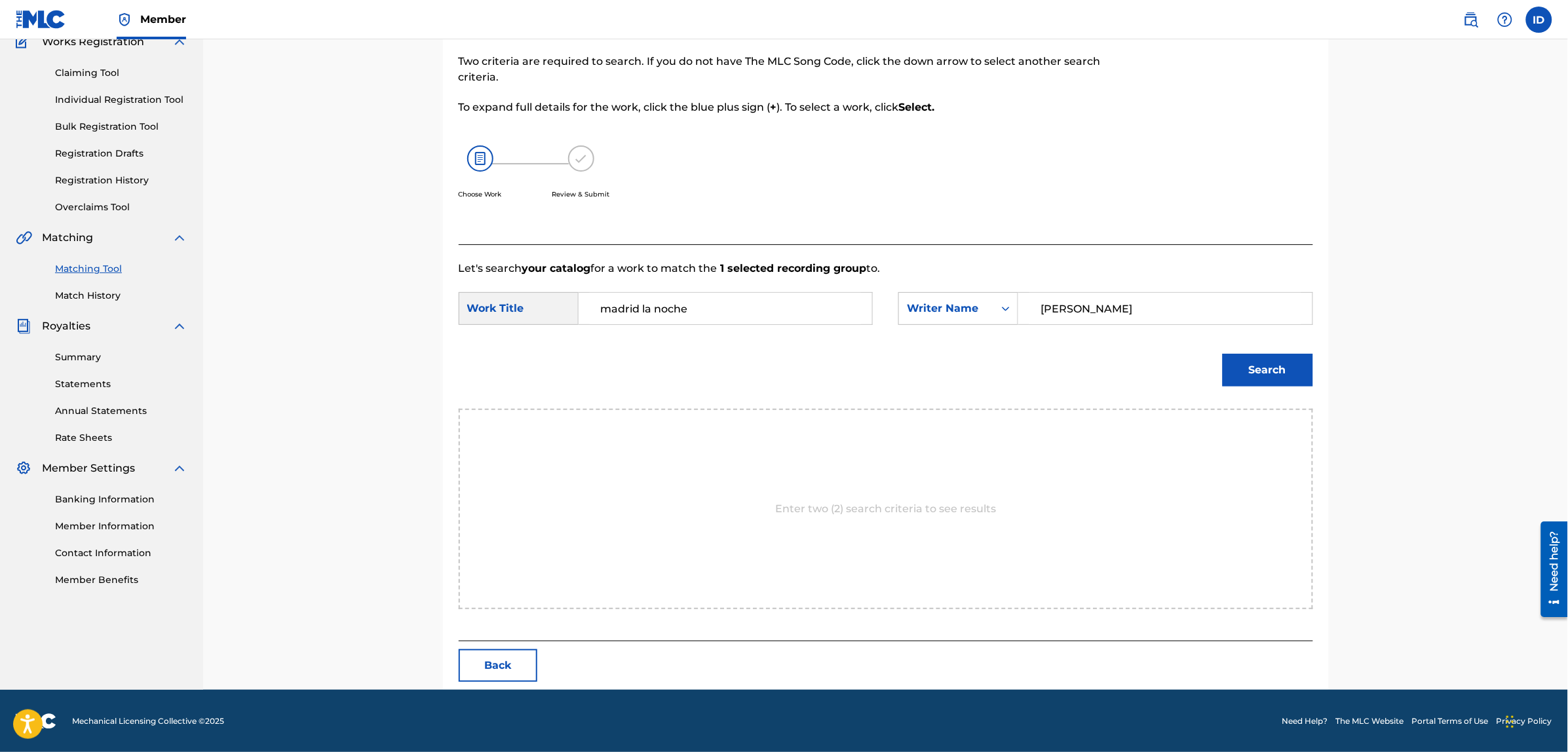
type input "[PERSON_NAME]"
click at [1222, 354] on button "Search" at bounding box center [1267, 370] width 91 height 32
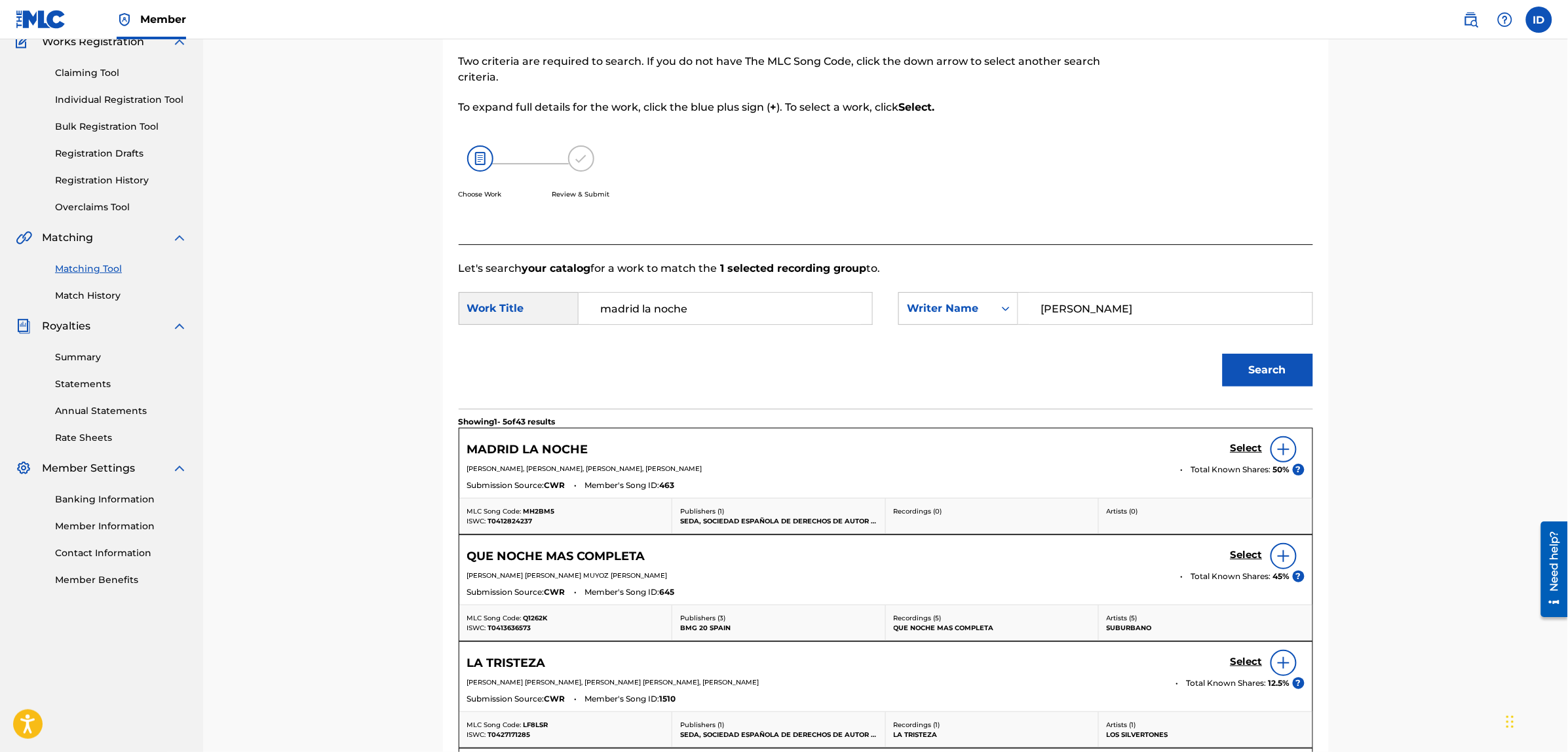
scroll to position [202, 0]
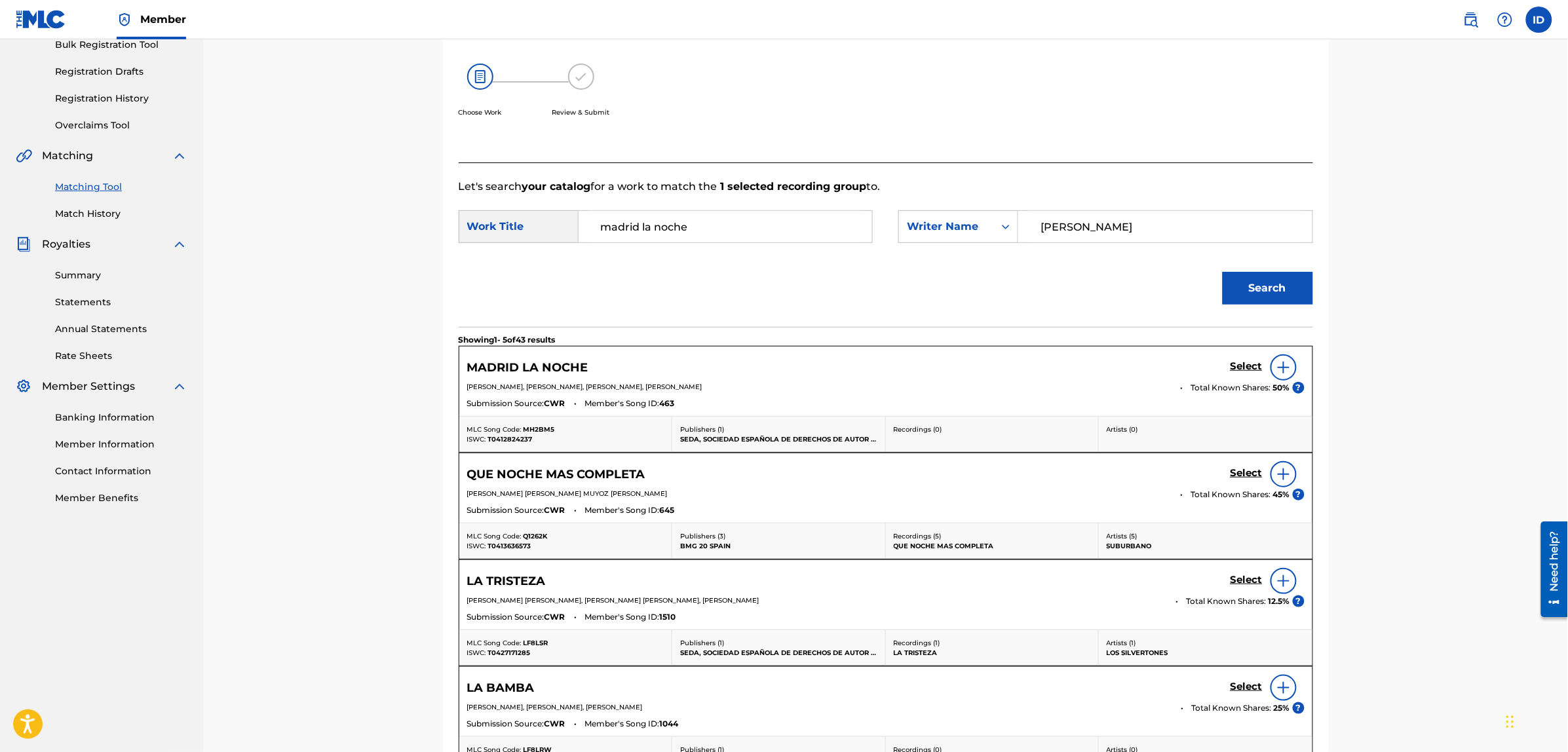
click at [1281, 368] on img at bounding box center [1283, 367] width 15 height 15
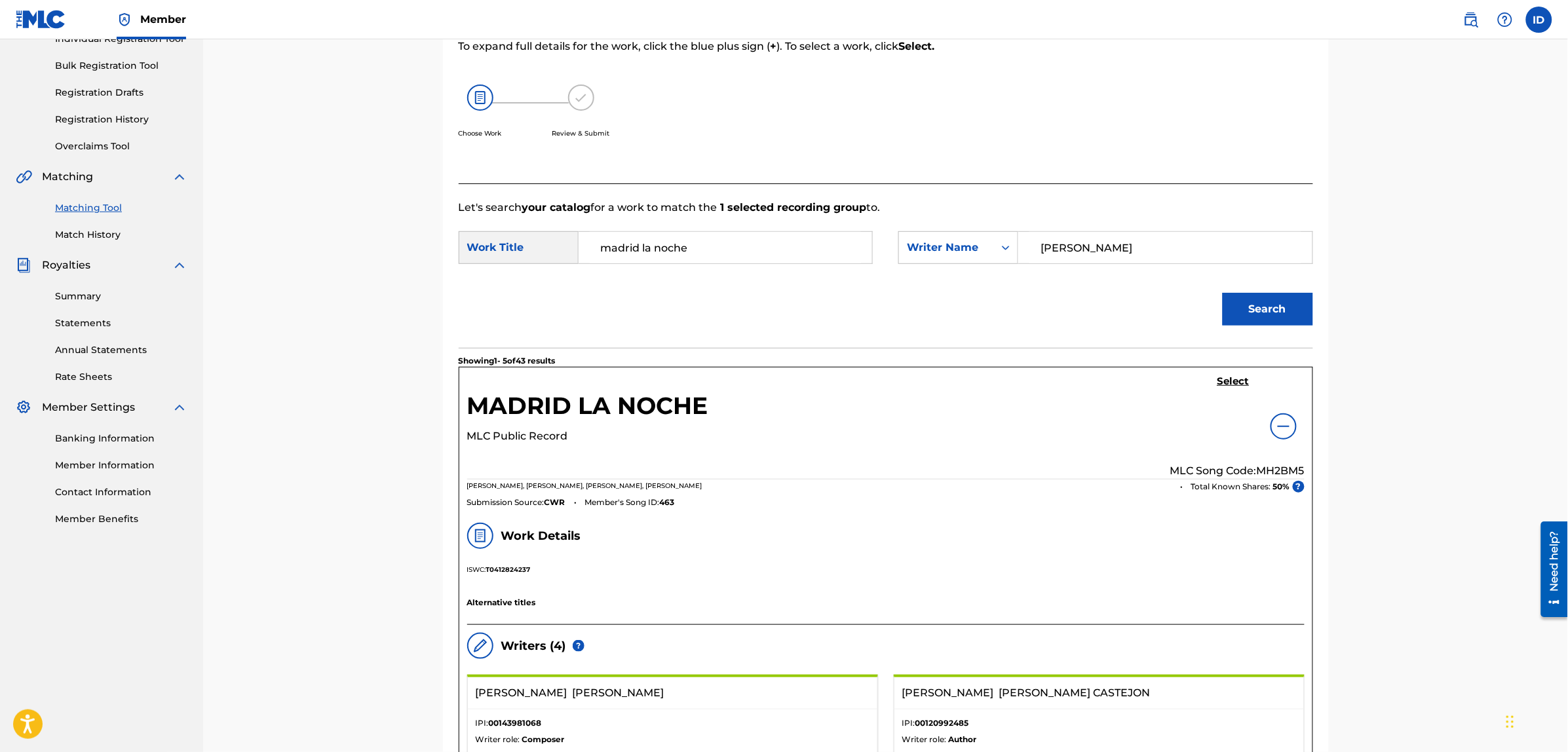
scroll to position [0, 0]
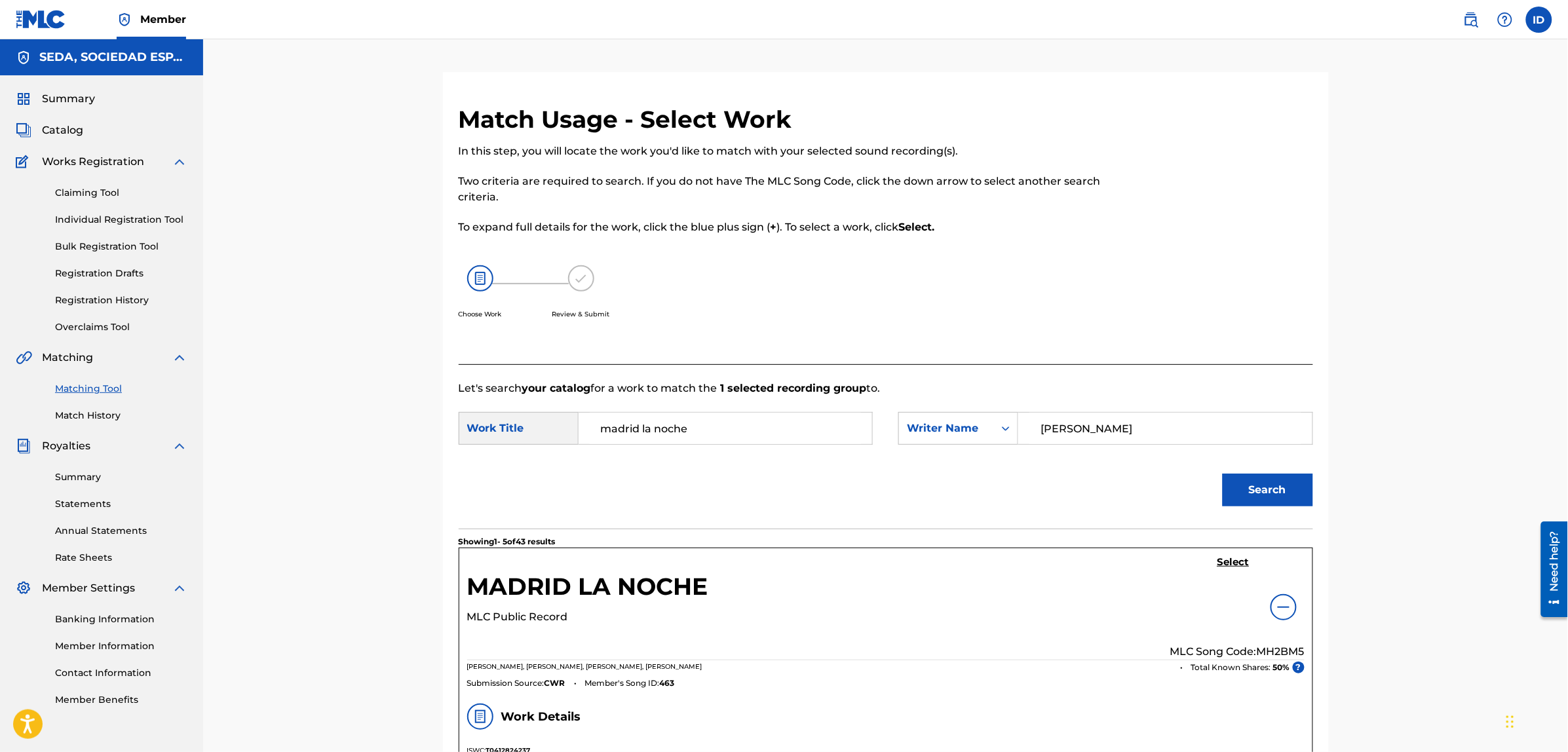
click at [1217, 559] on h5 "Select" at bounding box center [1234, 562] width 32 height 12
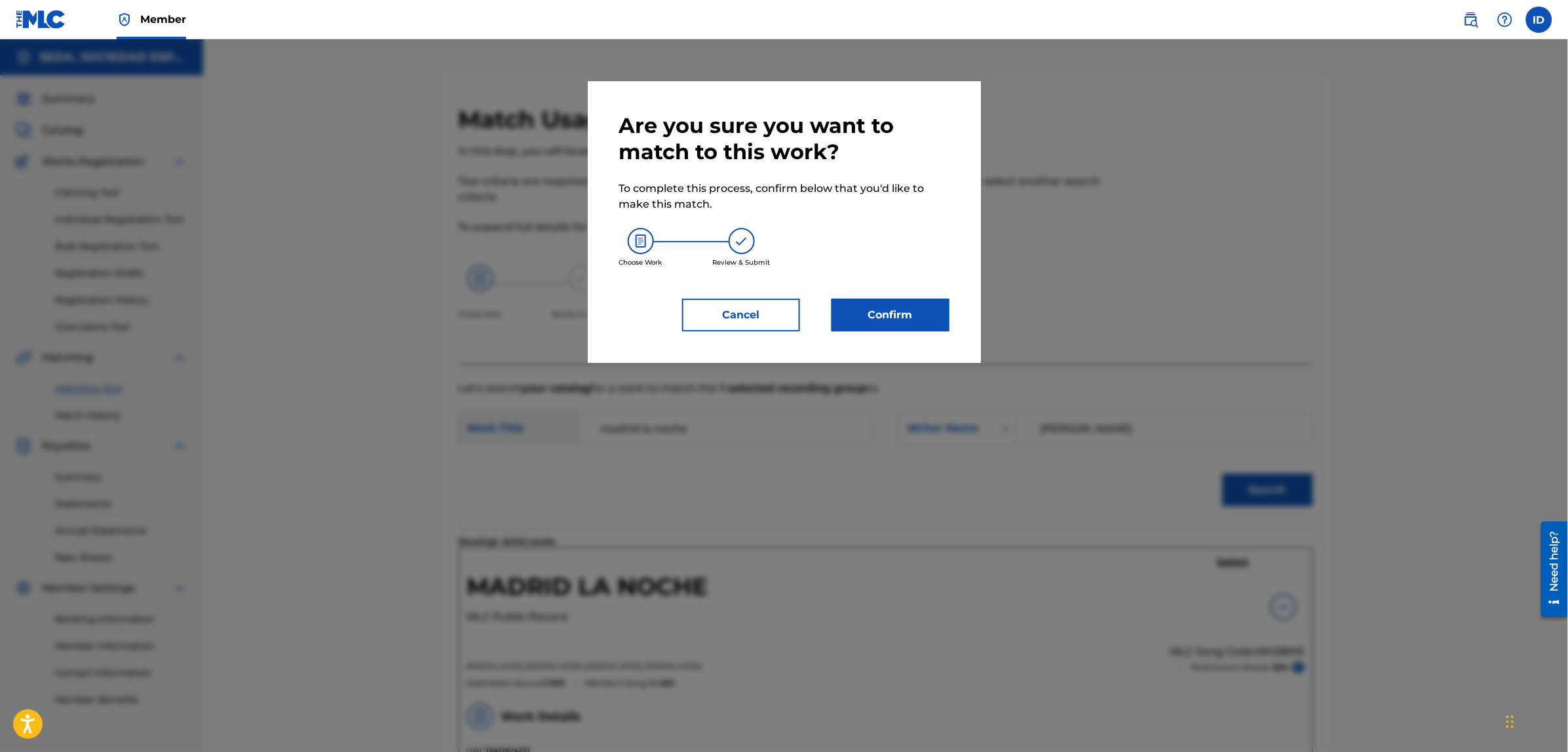
click at [928, 312] on button "Confirm" at bounding box center [890, 315] width 118 height 32
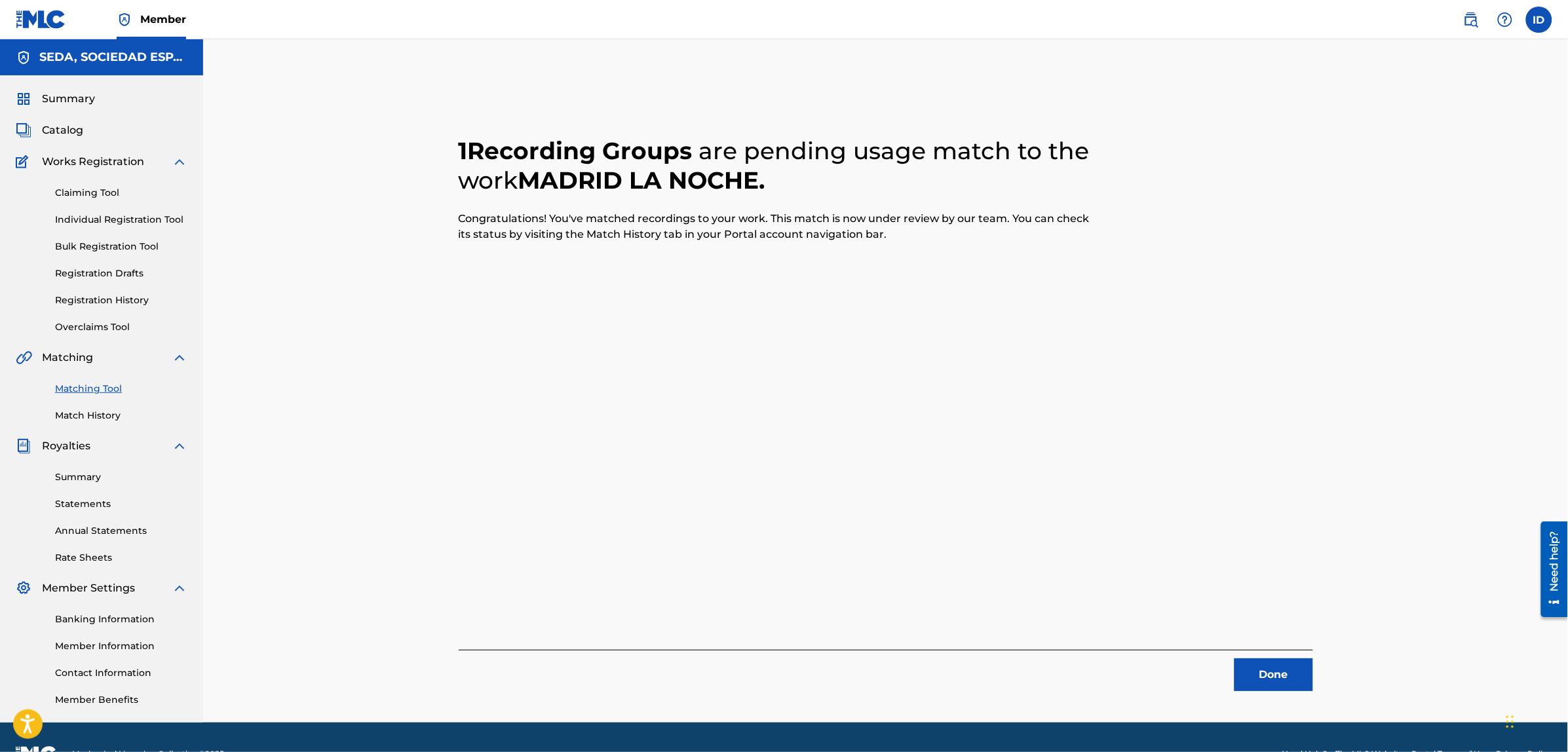
click at [1298, 669] on button "Done" at bounding box center [1274, 675] width 78 height 32
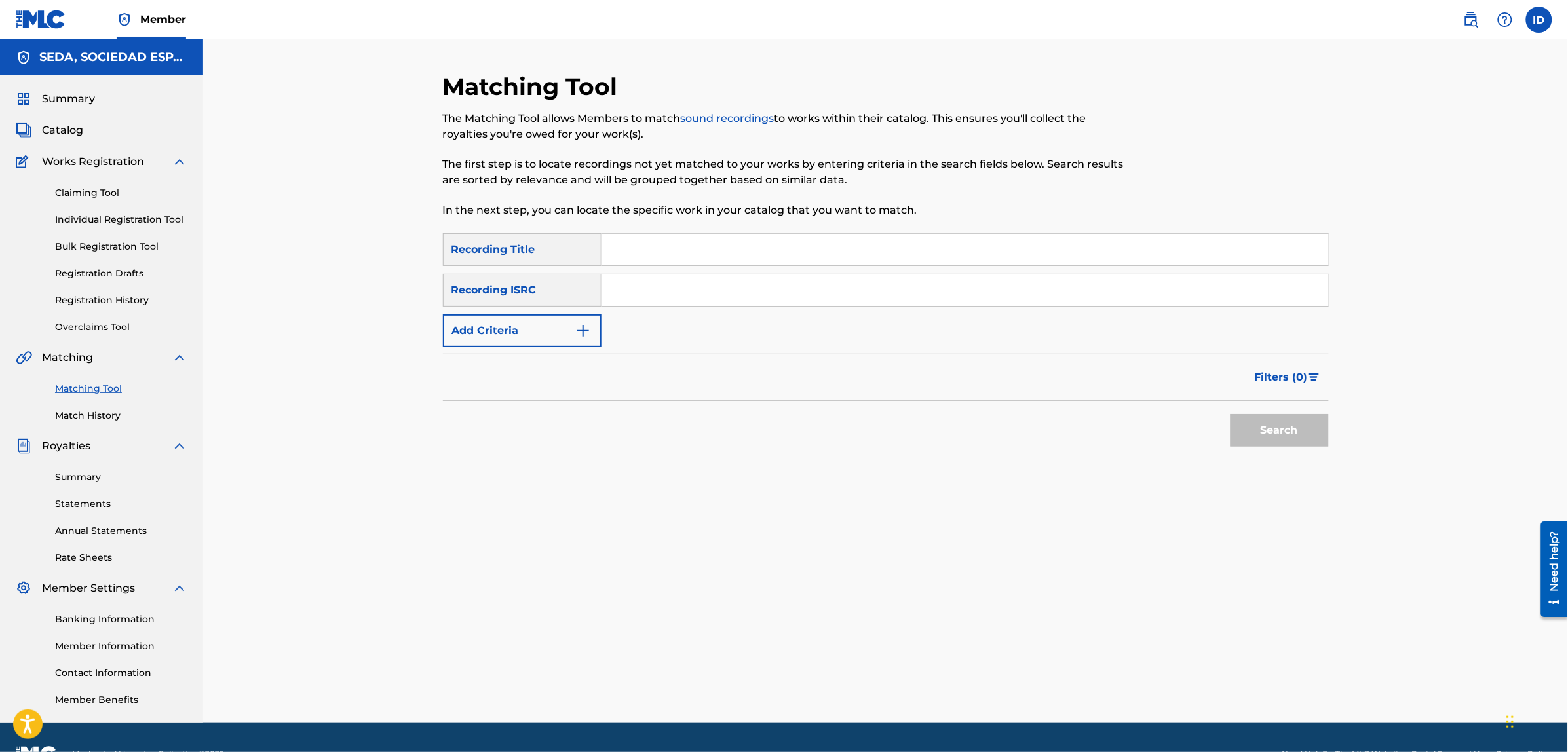
click at [920, 256] on input "Search Form" at bounding box center [964, 249] width 726 height 32
type input "a"
type input "balada de la nostalgia inseparable"
click at [1231, 414] on button "Search" at bounding box center [1279, 430] width 98 height 32
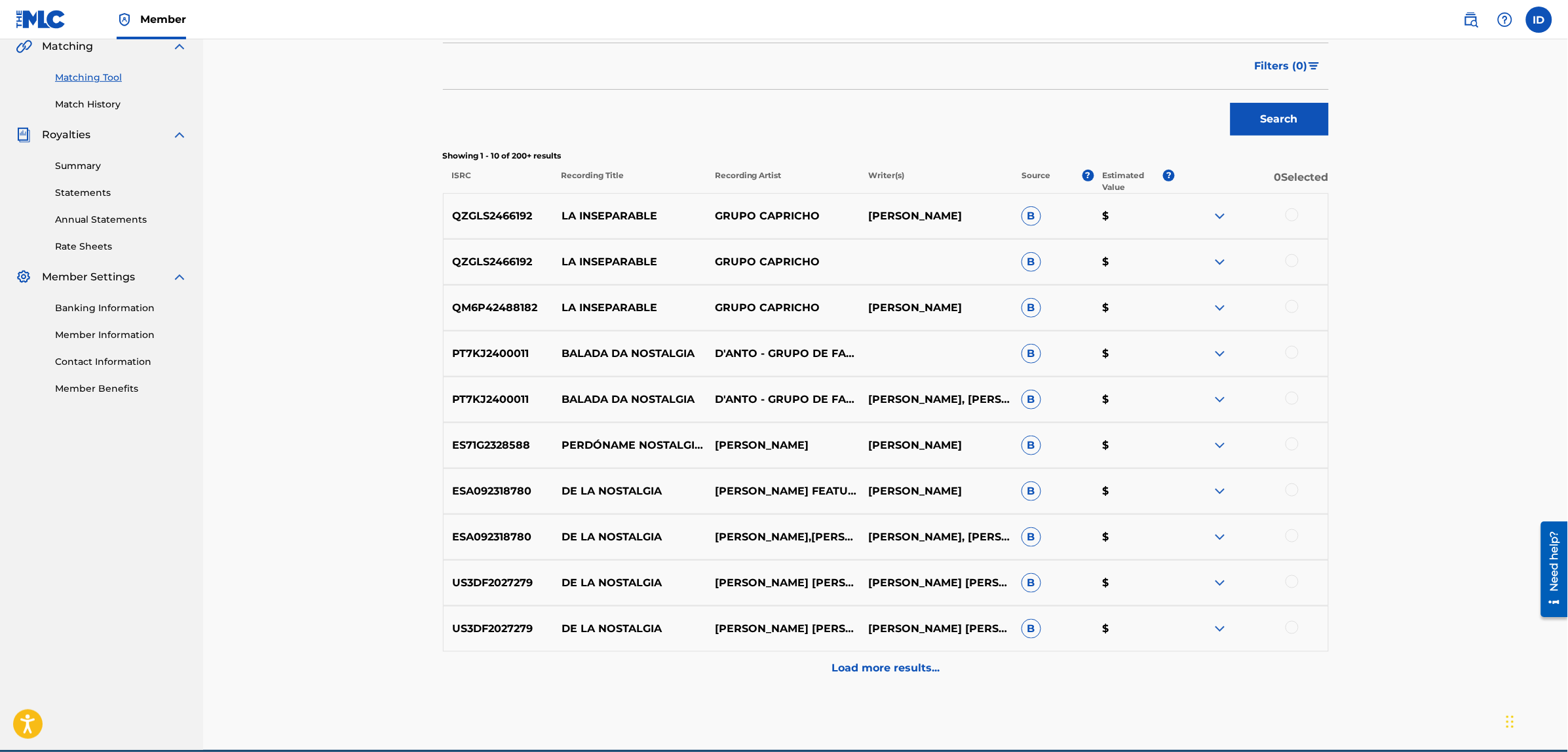
scroll to position [372, 0]
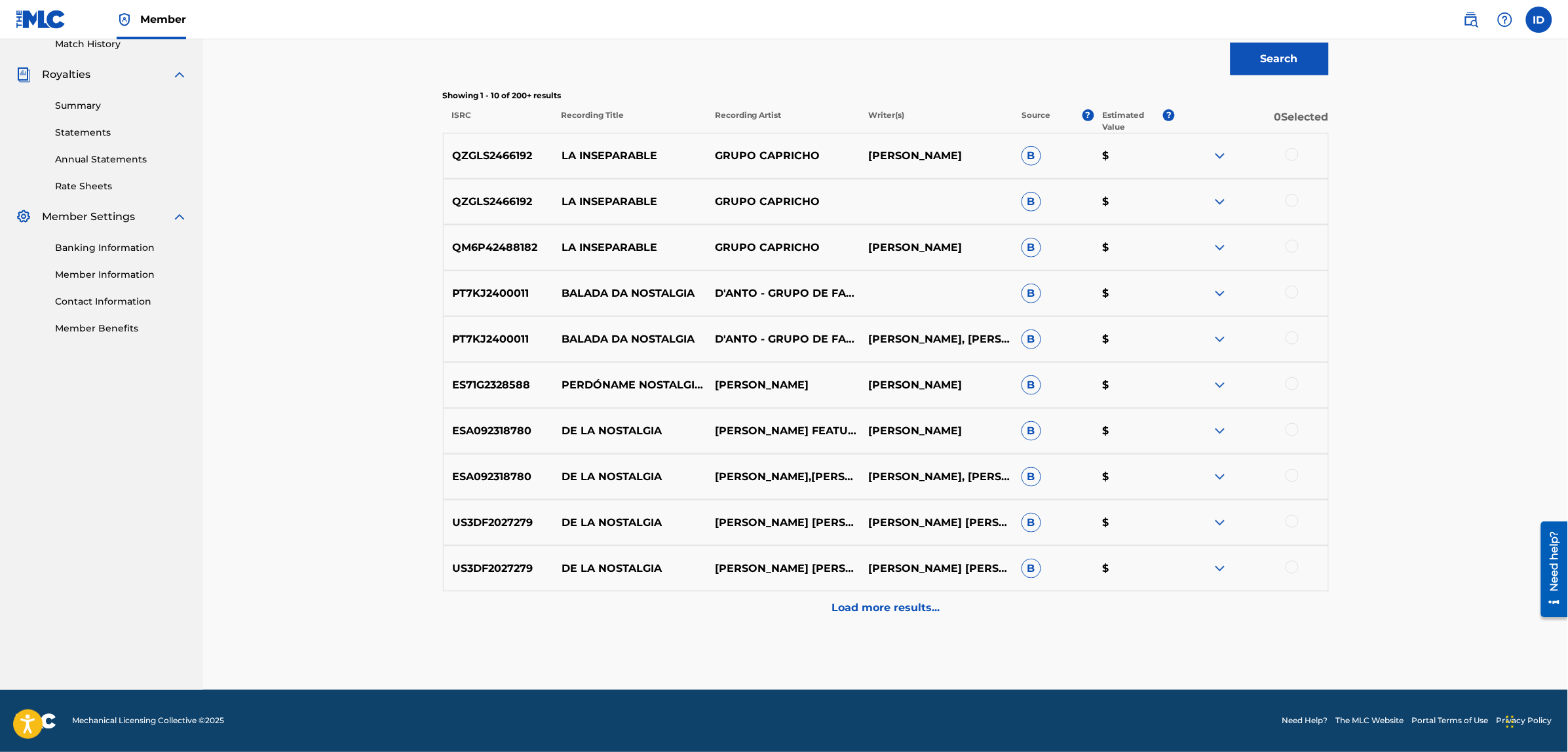
click at [847, 608] on p "Load more results..." at bounding box center [885, 608] width 108 height 15
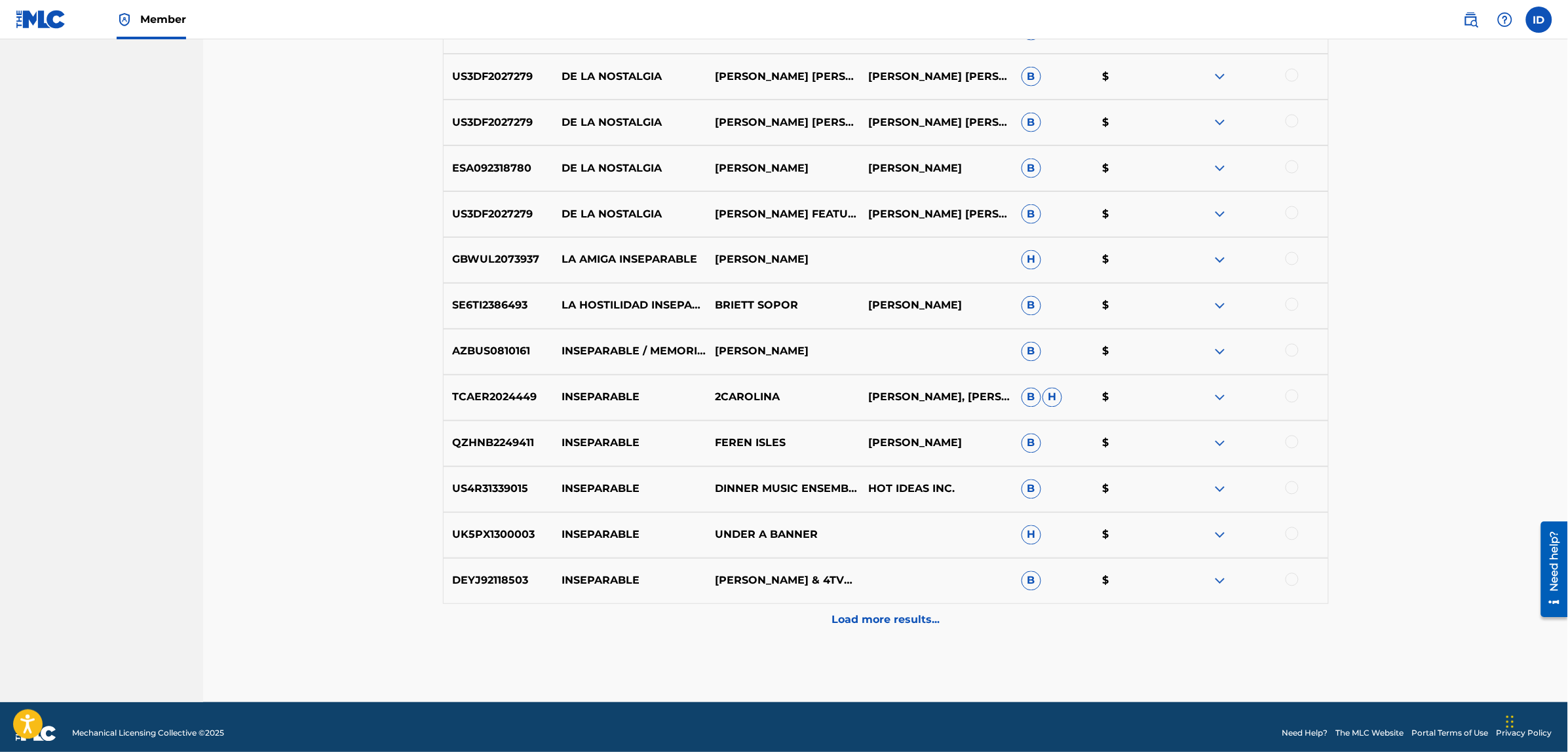
scroll to position [830, 0]
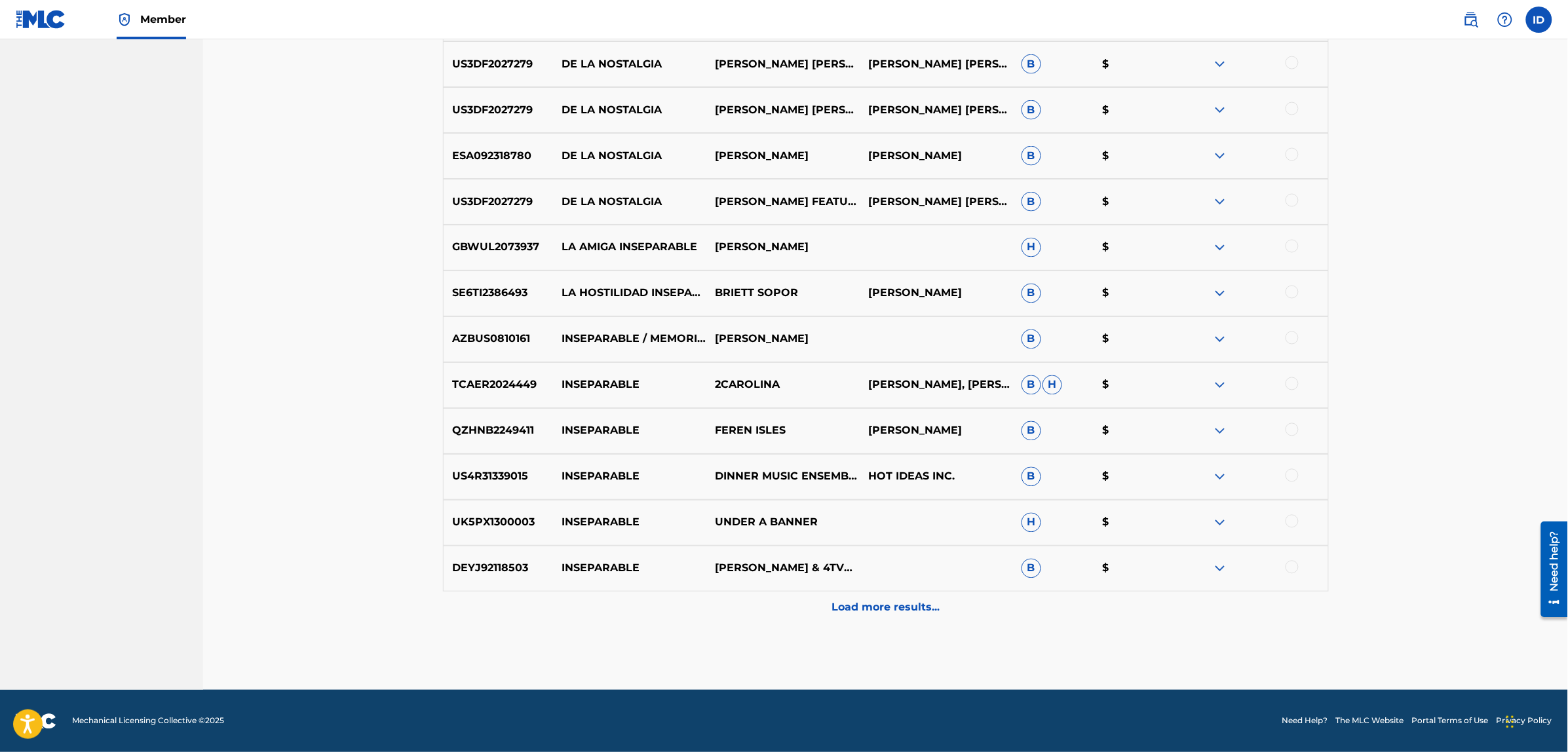
click at [853, 608] on p "Load more results..." at bounding box center [885, 608] width 108 height 15
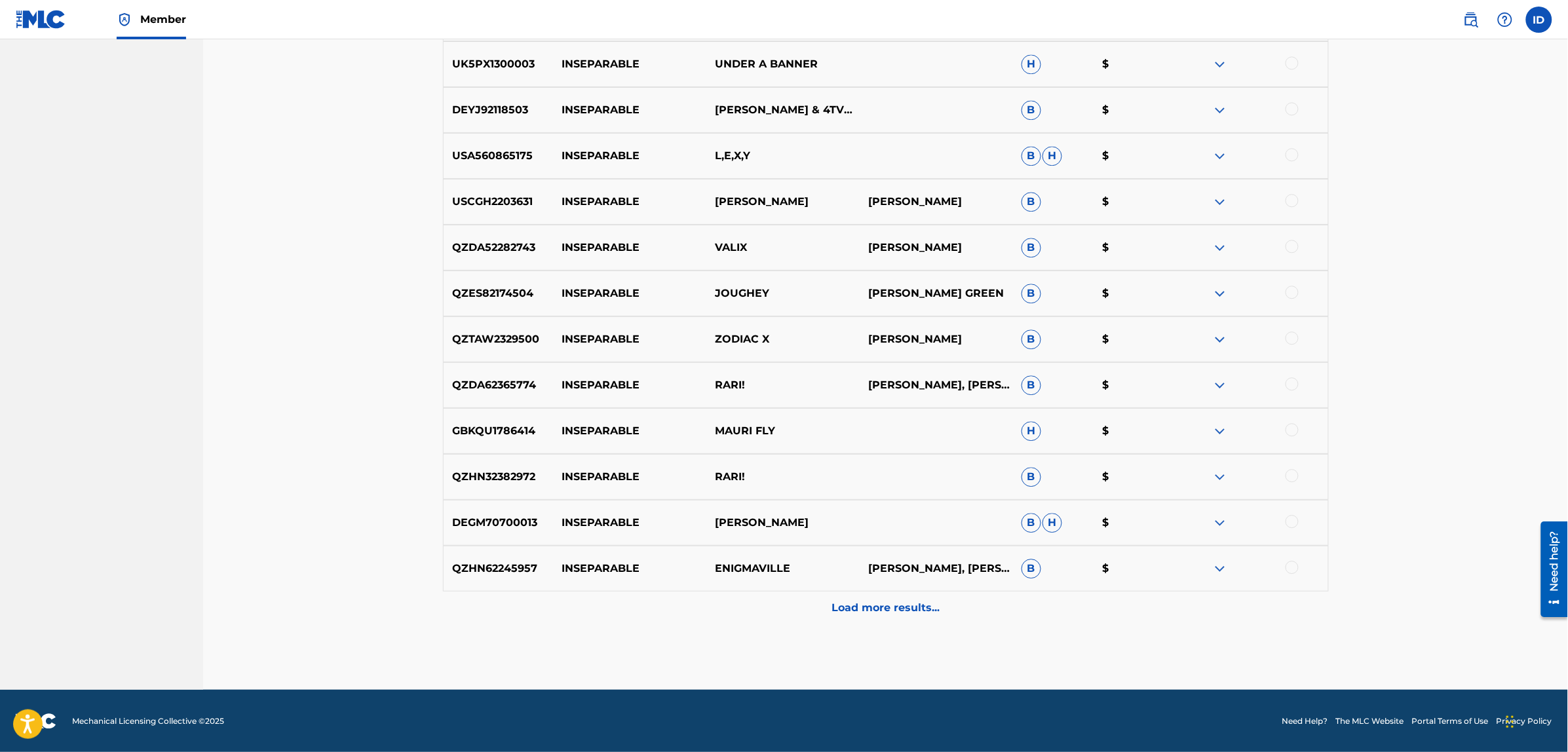
click at [864, 603] on p "Load more results..." at bounding box center [885, 608] width 108 height 15
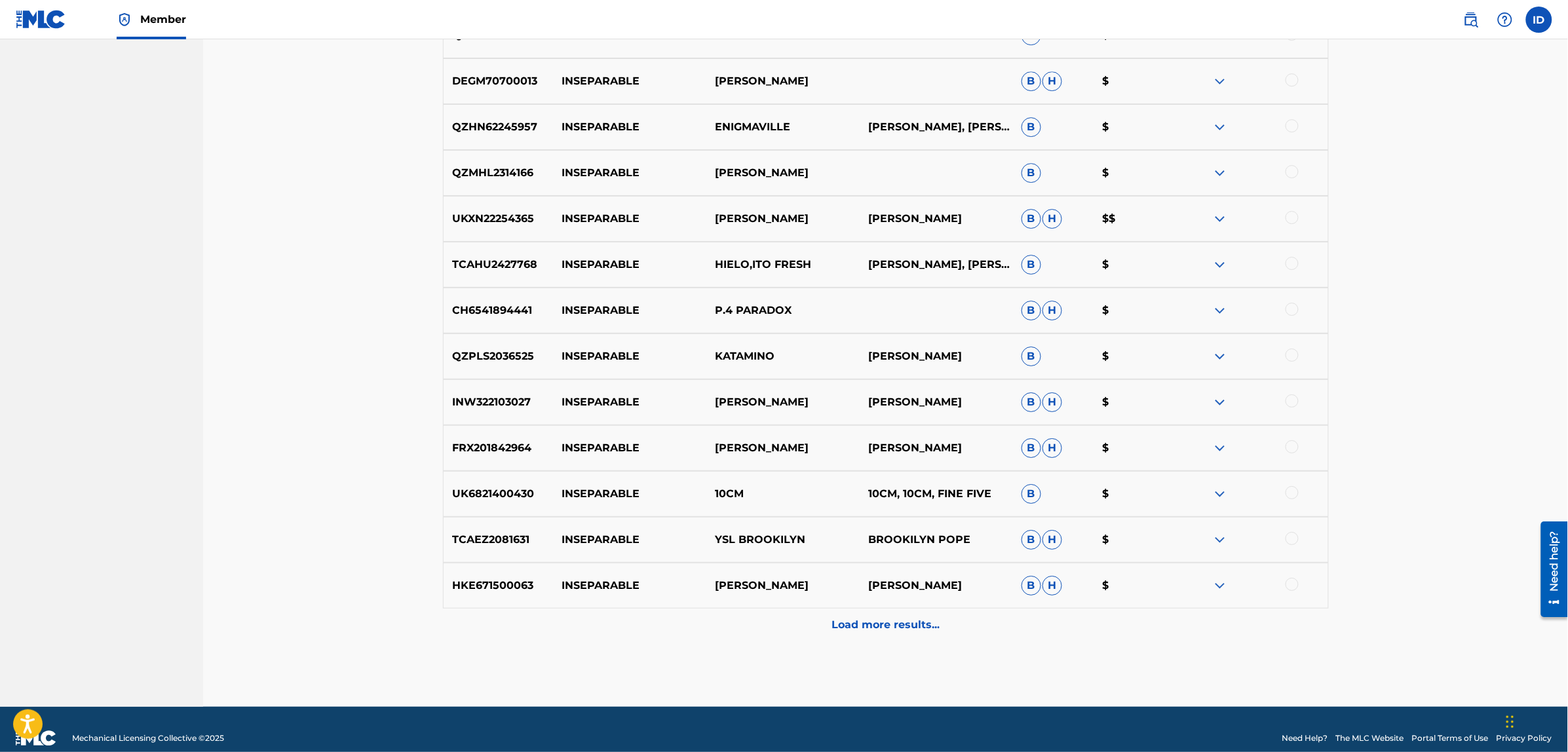
scroll to position [1747, 0]
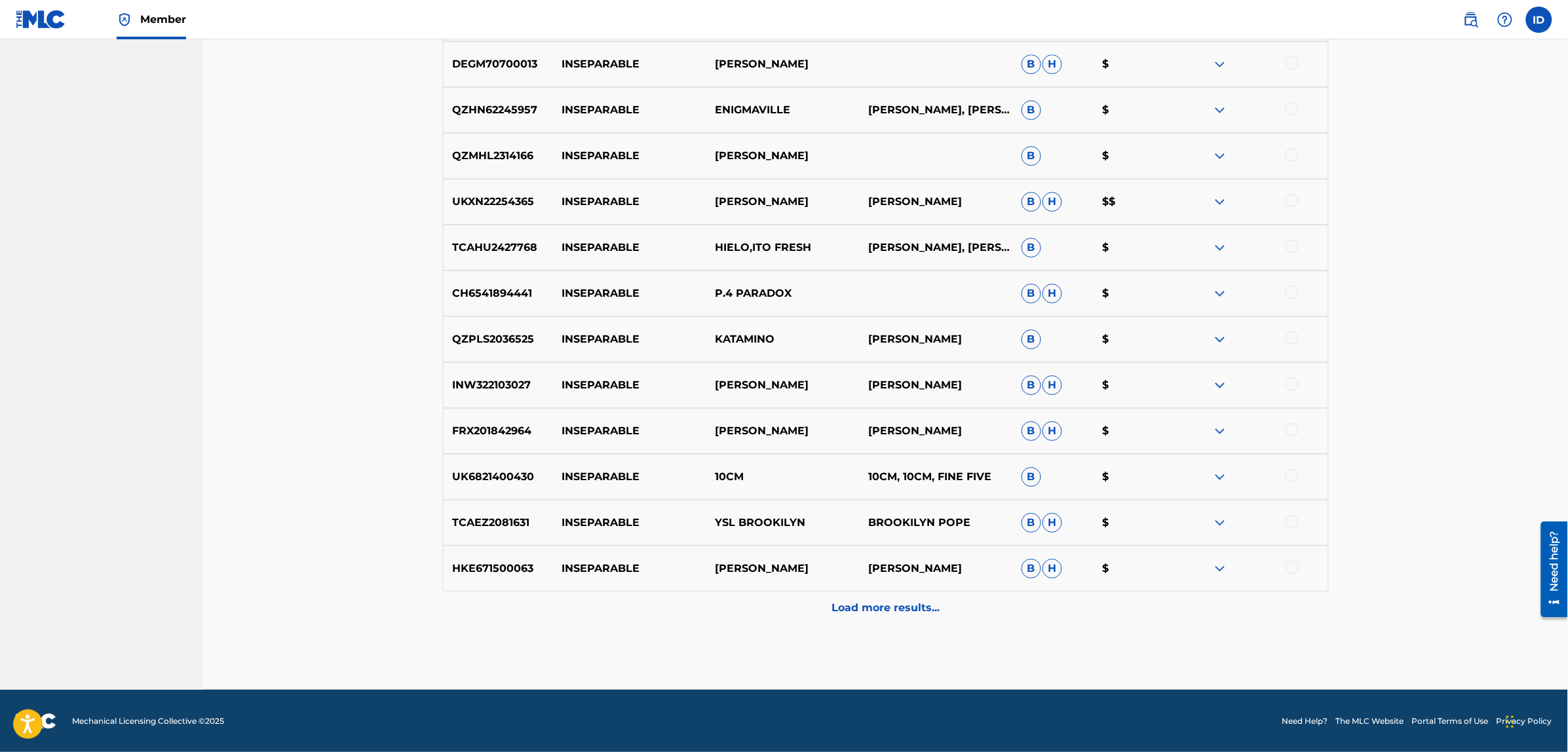
click at [837, 608] on p "Load more results..." at bounding box center [885, 608] width 108 height 15
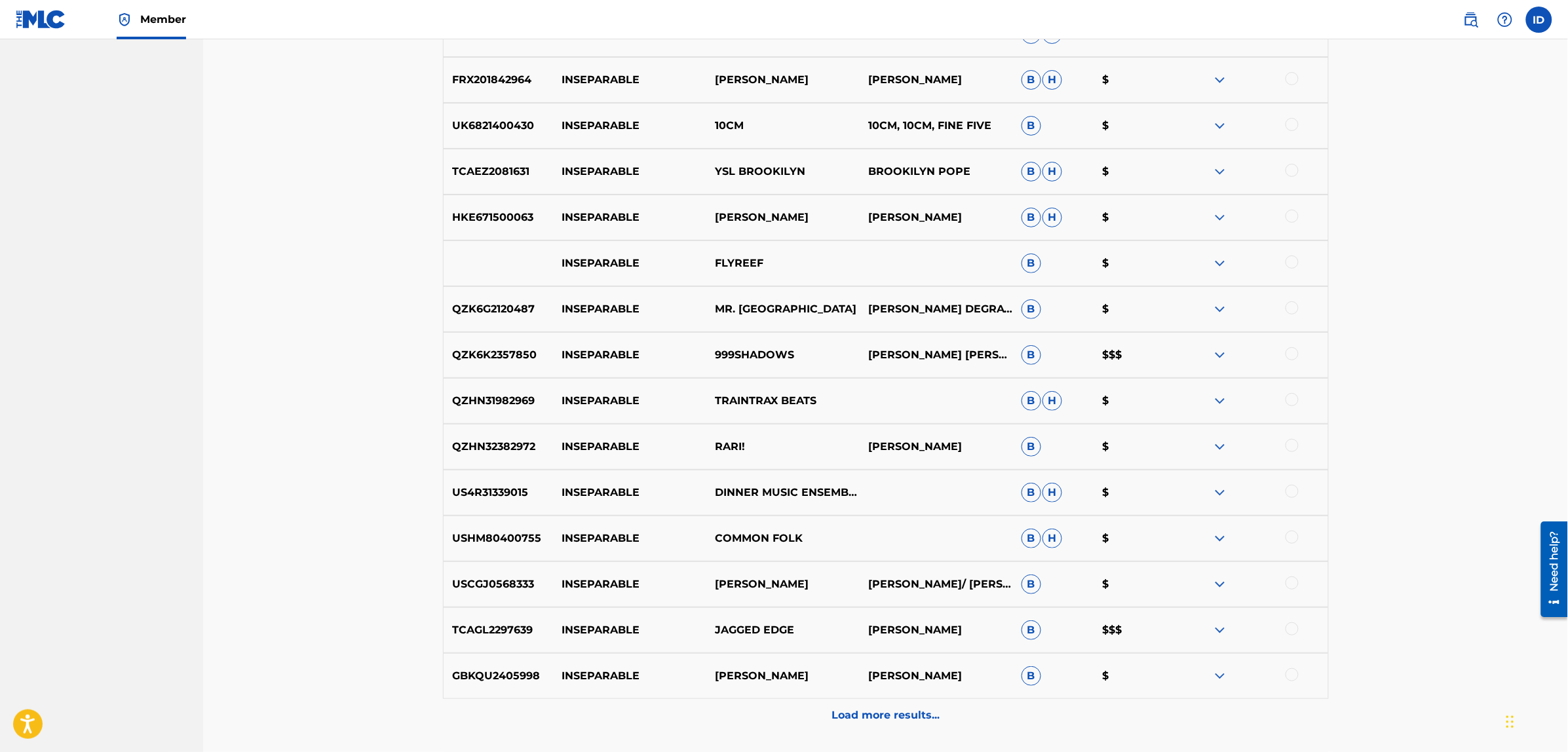
scroll to position [2205, 0]
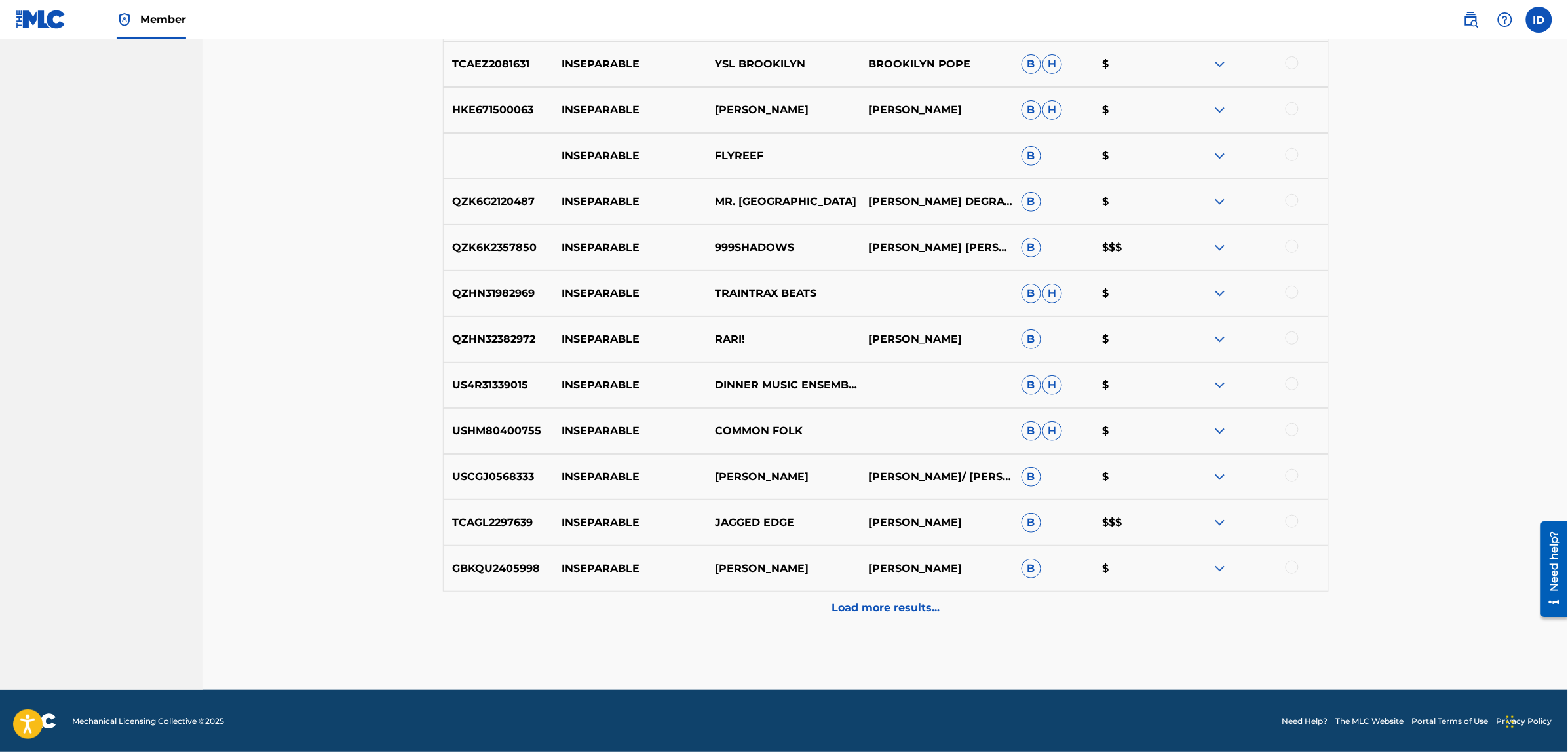
click at [870, 604] on p "Load more results..." at bounding box center [885, 608] width 108 height 15
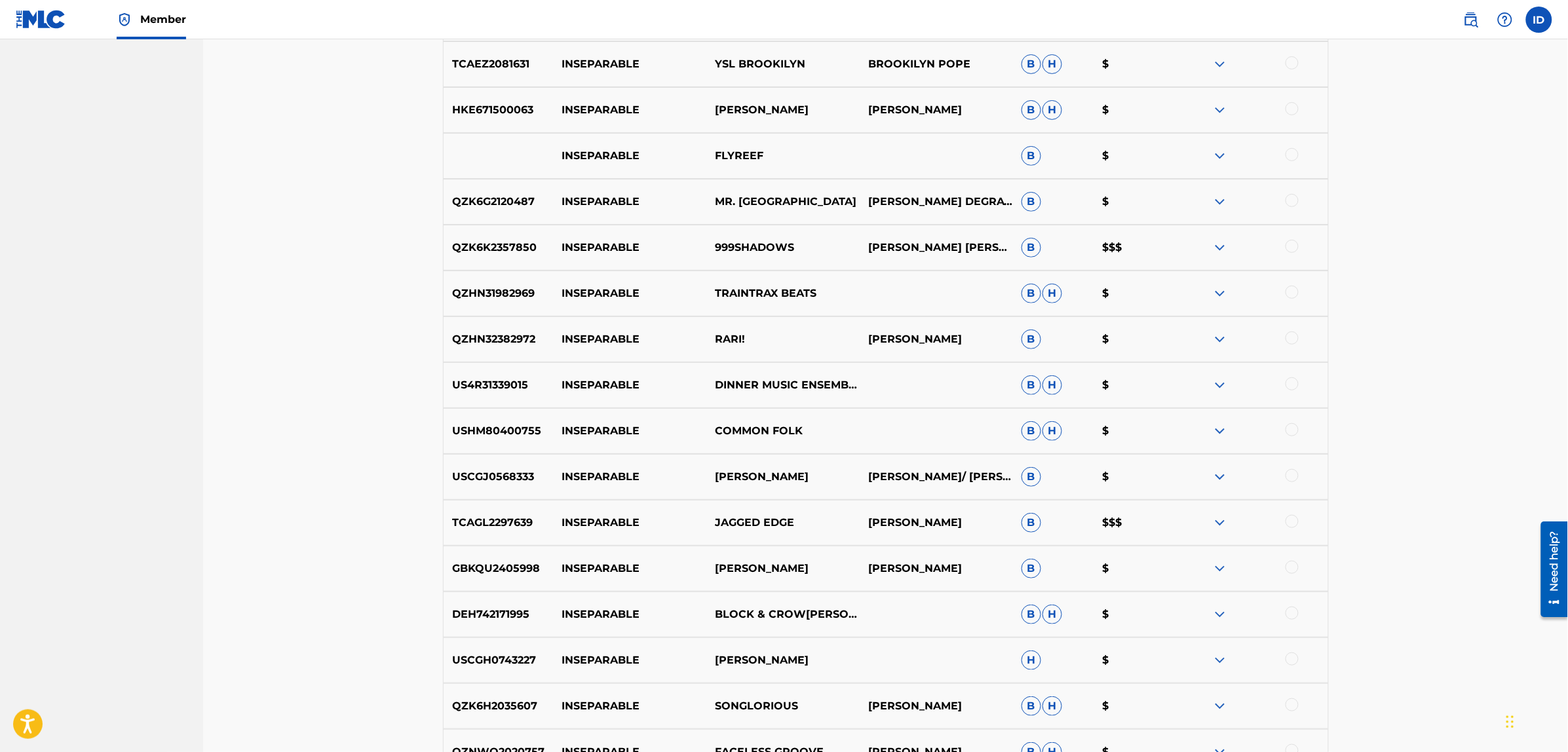
scroll to position [2664, 0]
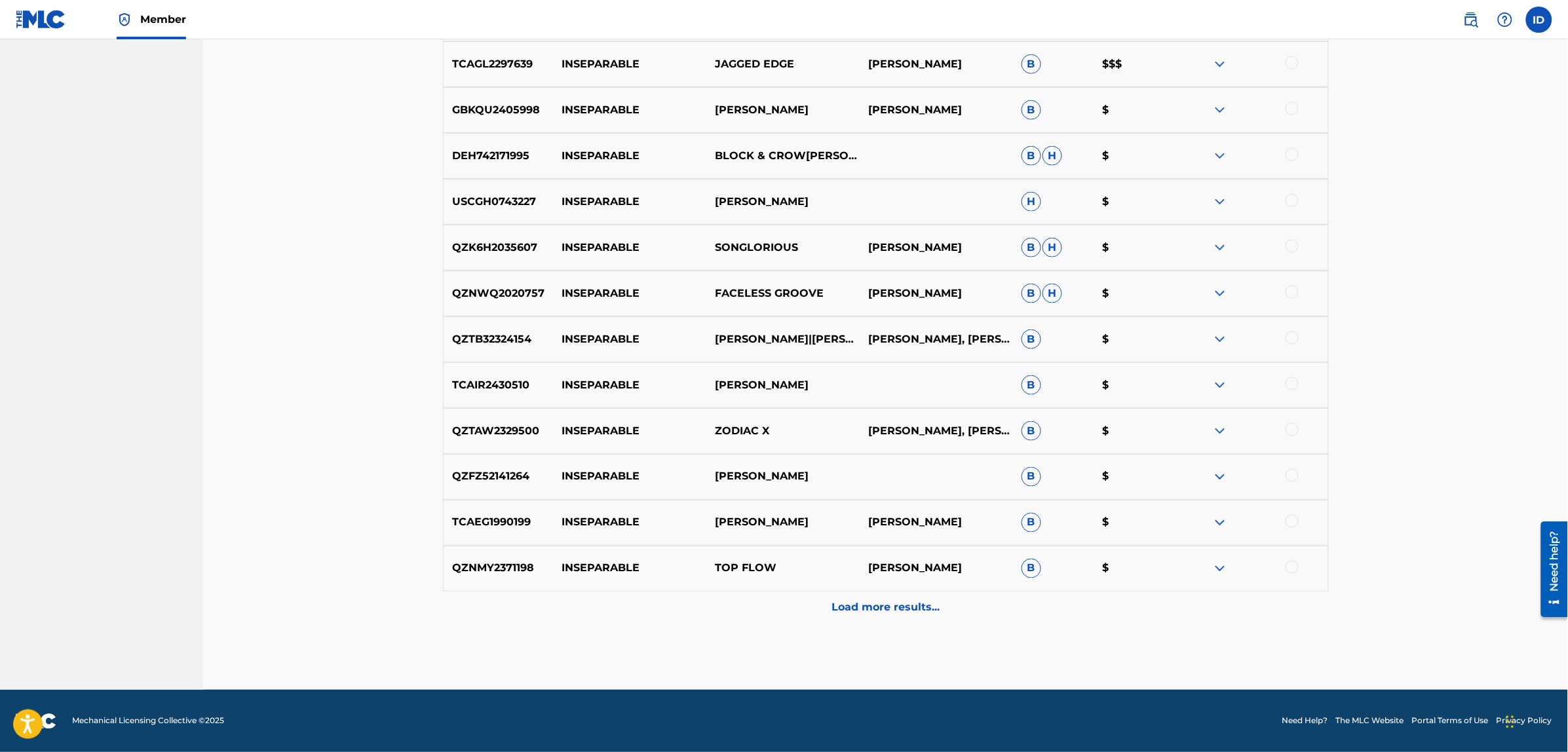
click at [871, 603] on p "Load more results..." at bounding box center [885, 608] width 108 height 15
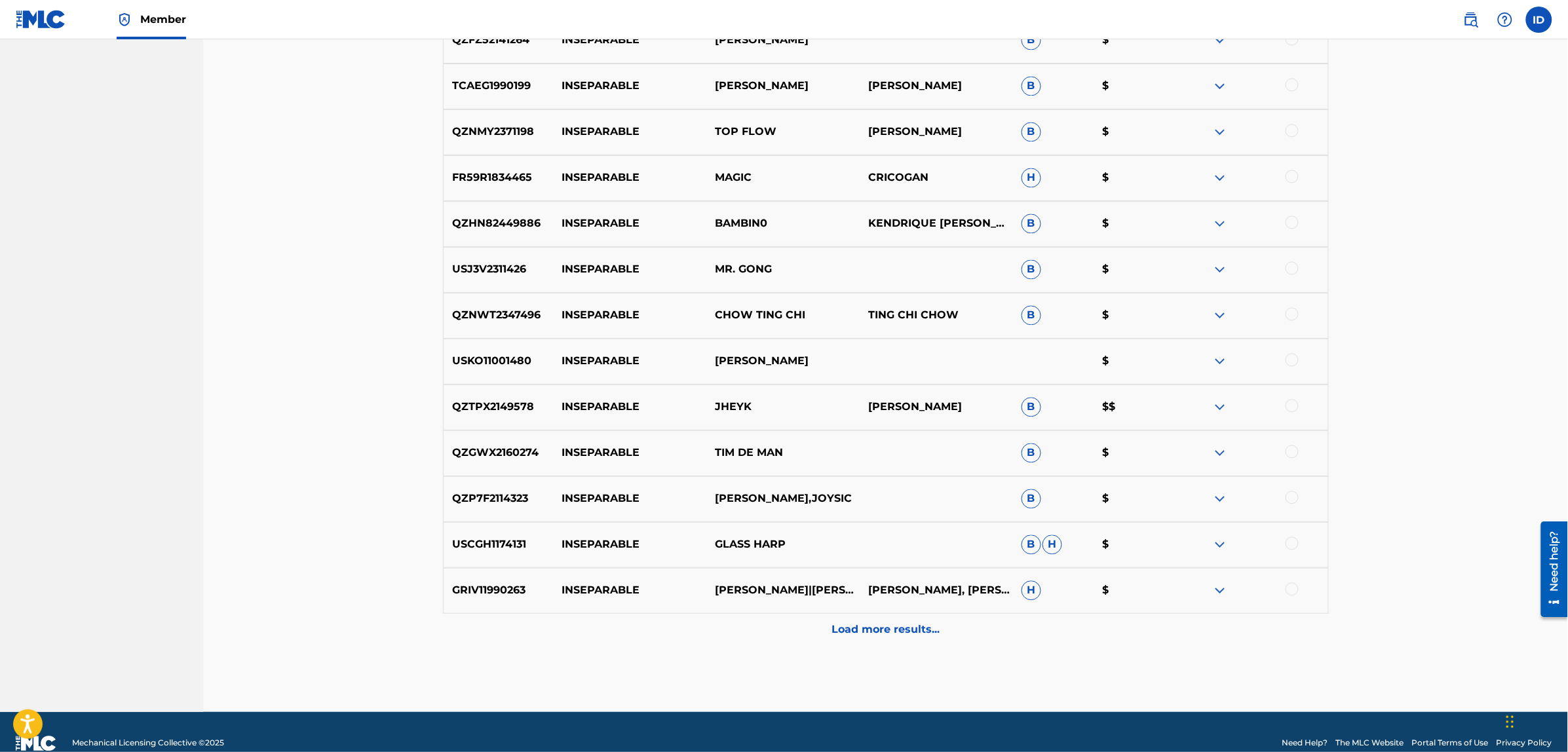
scroll to position [3123, 0]
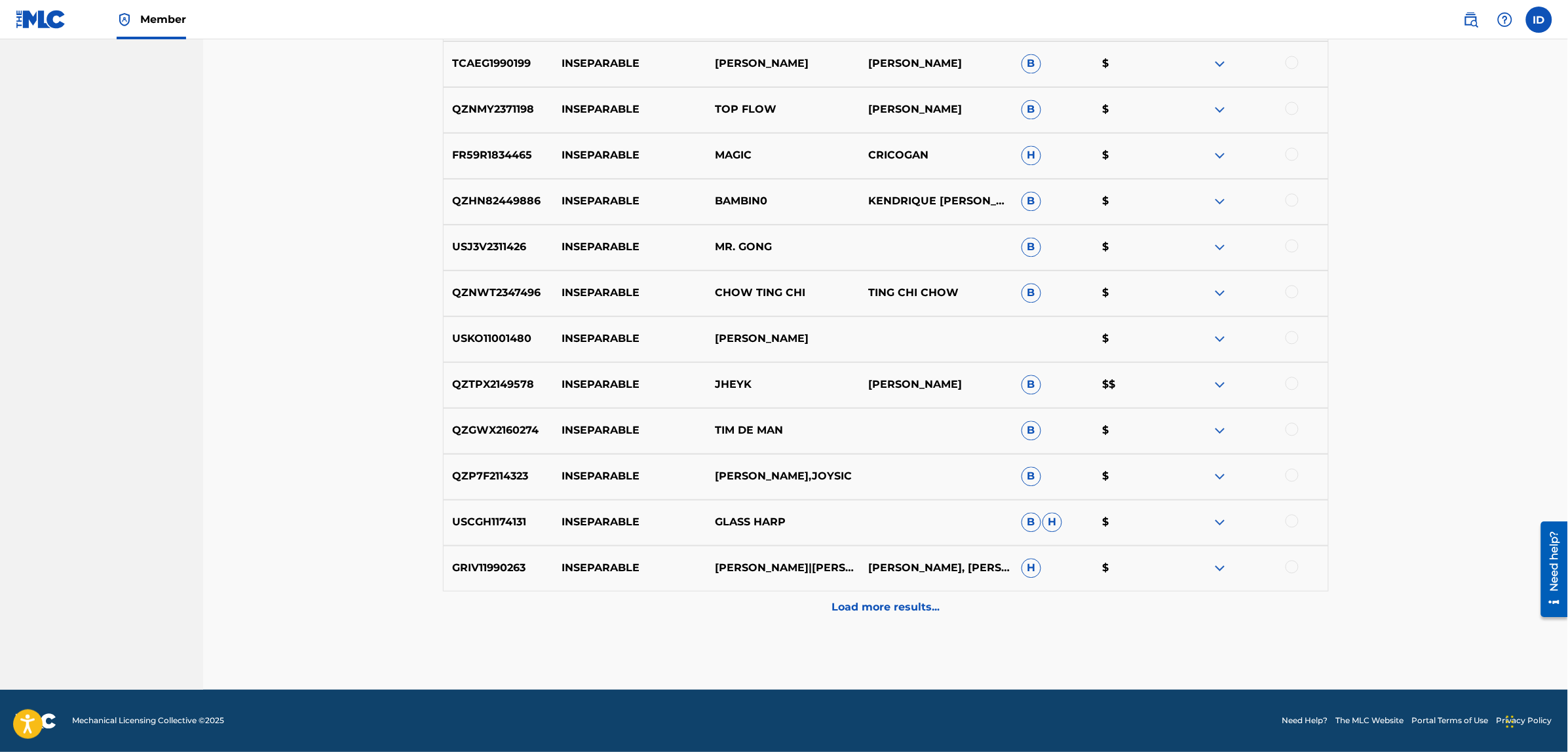
click at [872, 597] on div "Load more results..." at bounding box center [885, 608] width 886 height 32
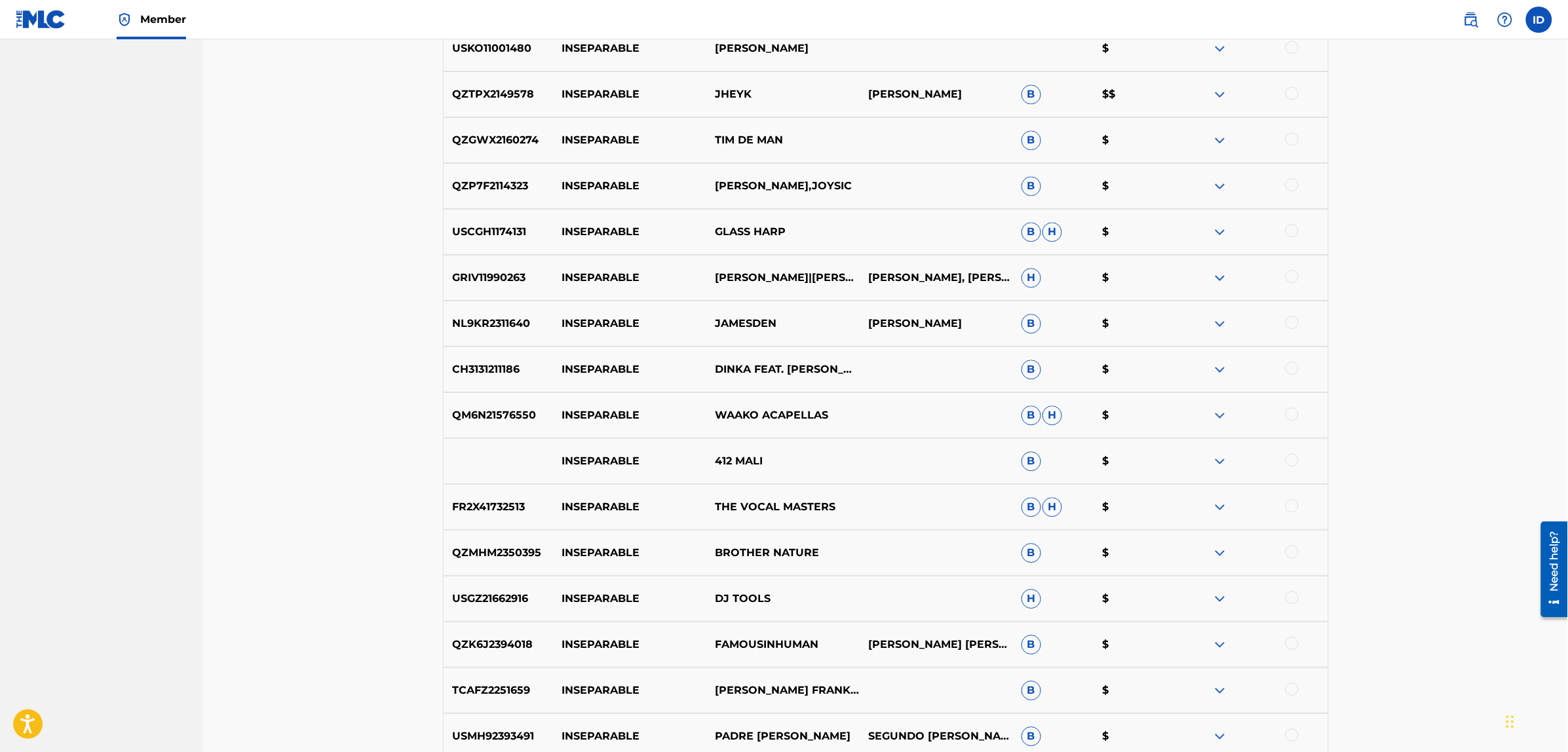
scroll to position [3581, 0]
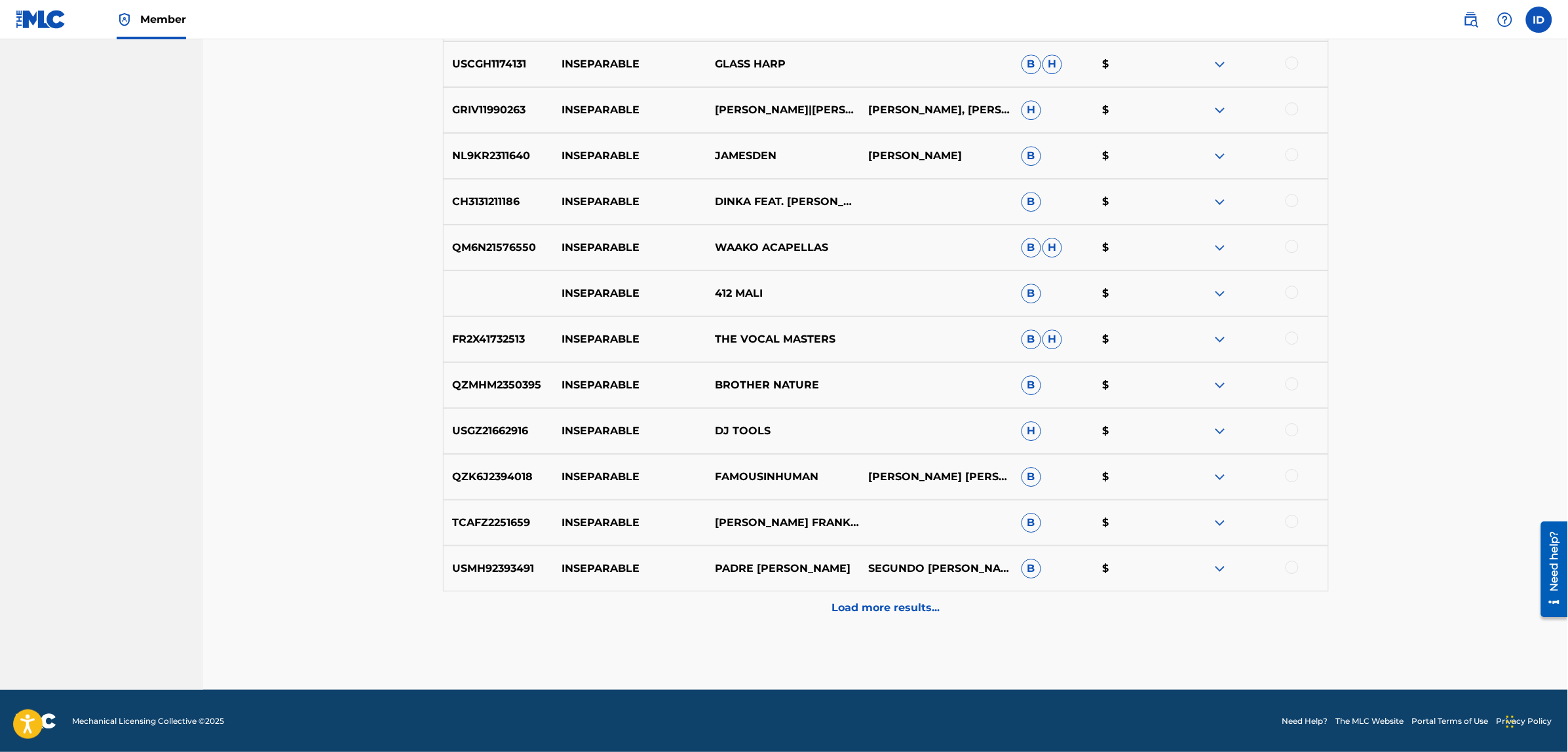
click at [881, 607] on p "Load more results..." at bounding box center [885, 608] width 108 height 15
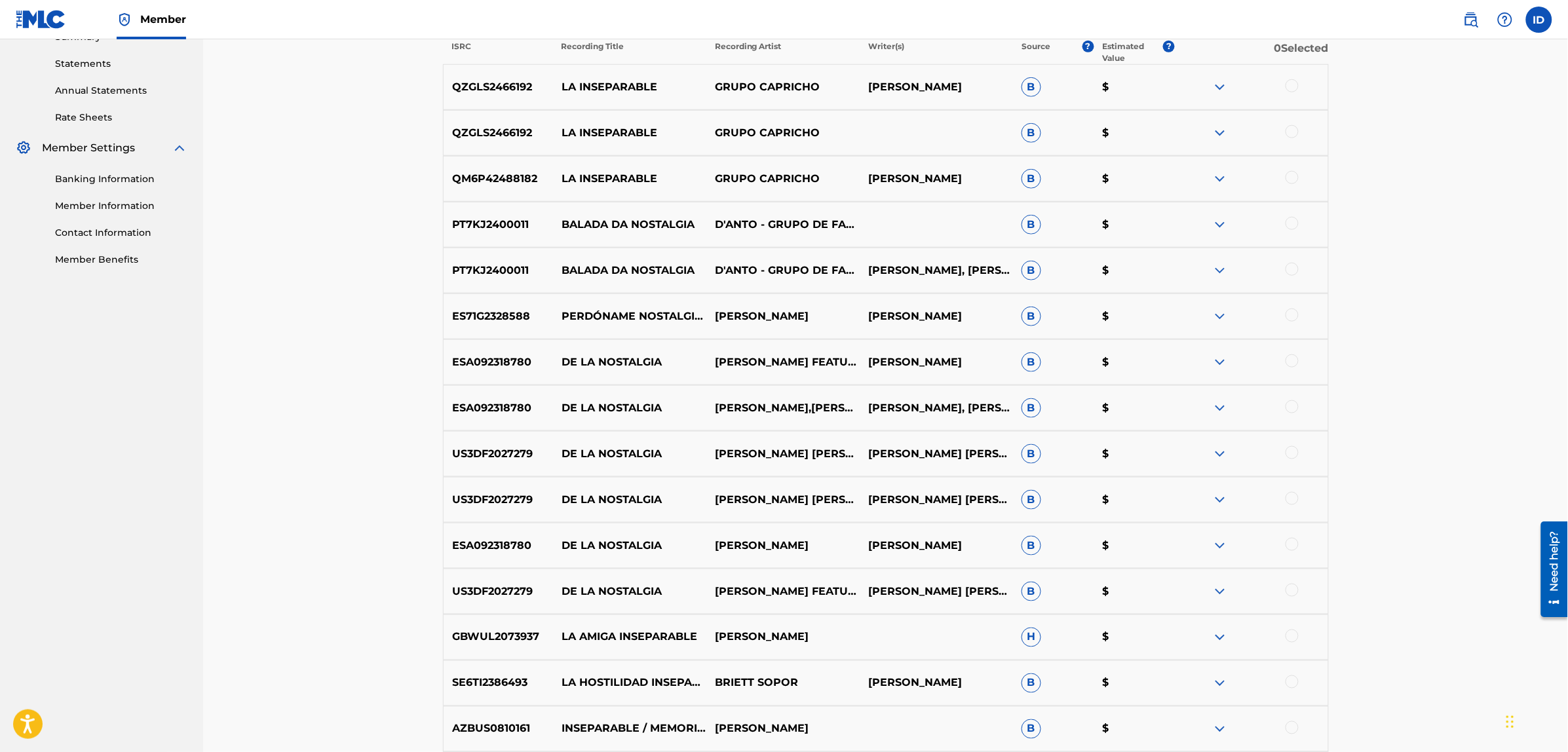
scroll to position [0, 0]
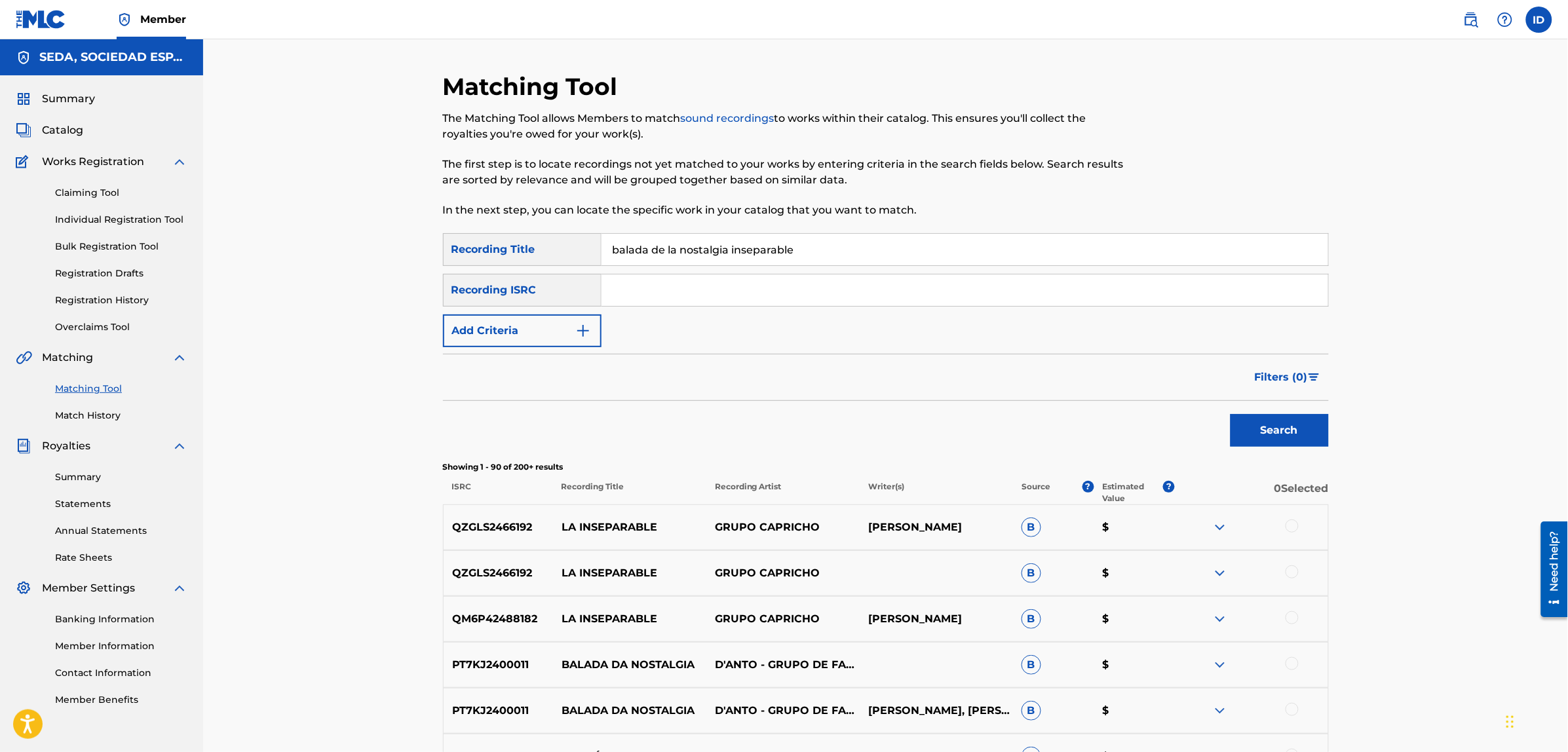
click at [527, 328] on button "Add Criteria" at bounding box center [522, 331] width 159 height 32
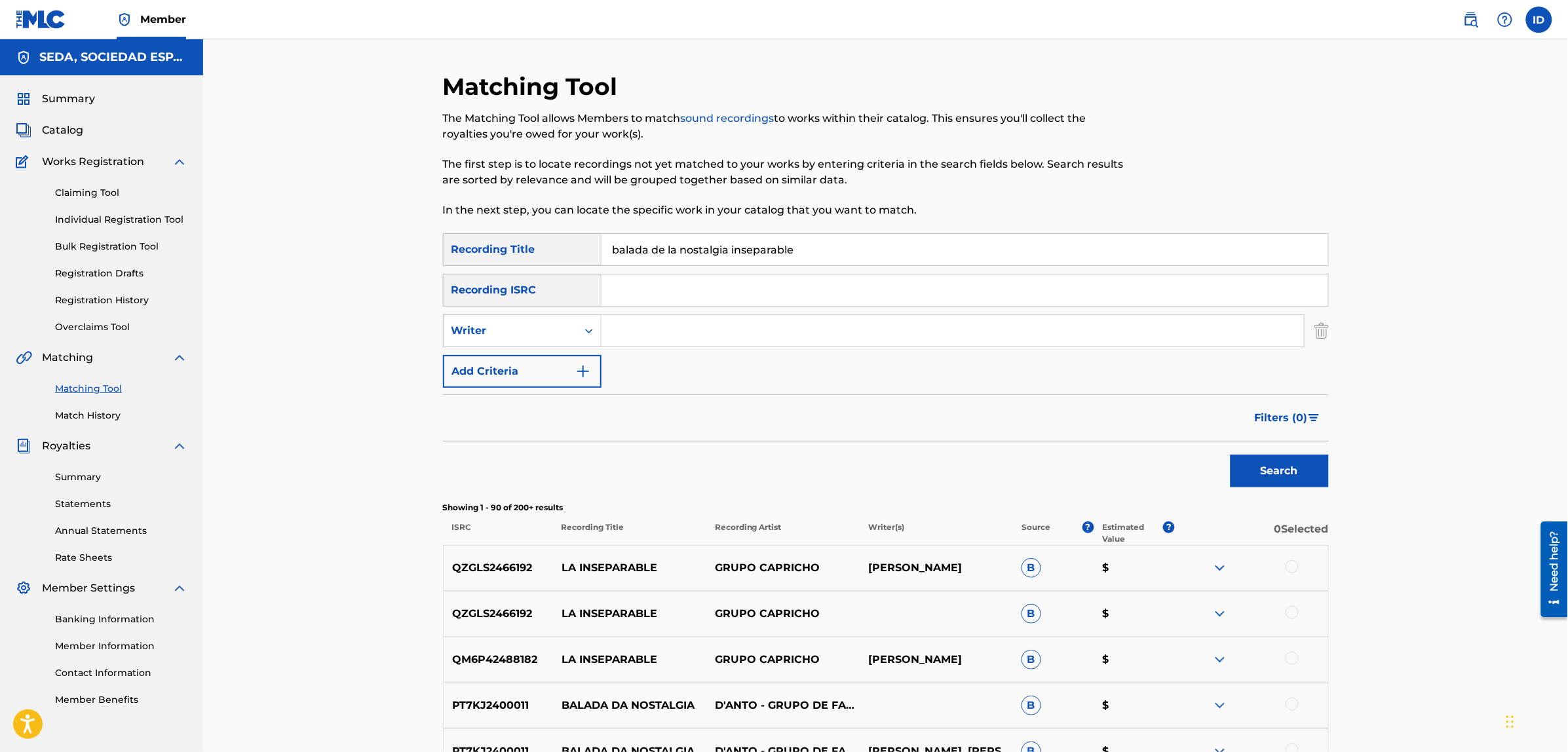
click at [634, 332] on input "Search Form" at bounding box center [952, 331] width 702 height 32
type input "[PERSON_NAME]"
click at [1231, 455] on button "Search" at bounding box center [1279, 471] width 98 height 32
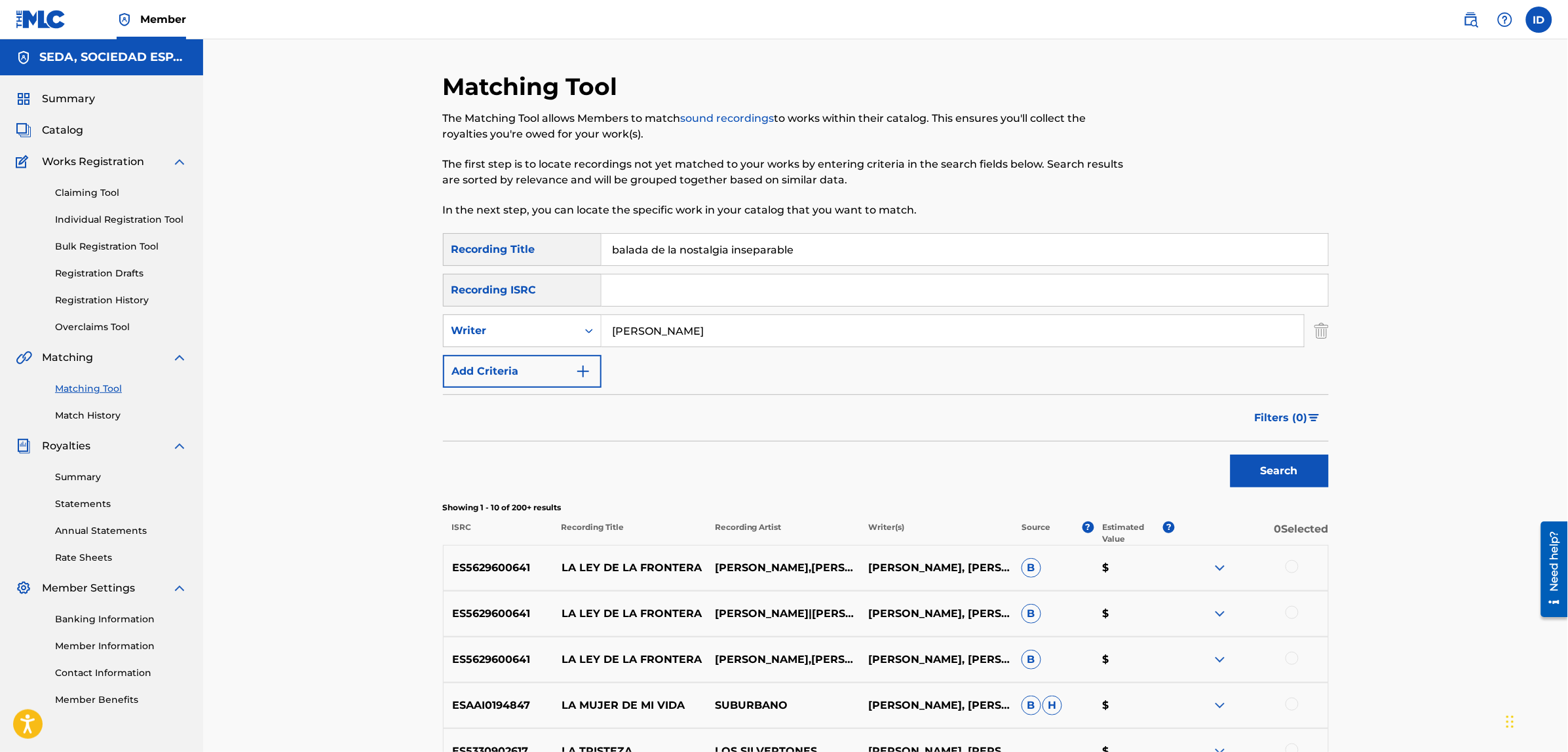
click at [1289, 569] on div at bounding box center [1292, 567] width 13 height 13
click at [937, 633] on button "Match 1 Group" at bounding box center [921, 645] width 145 height 32
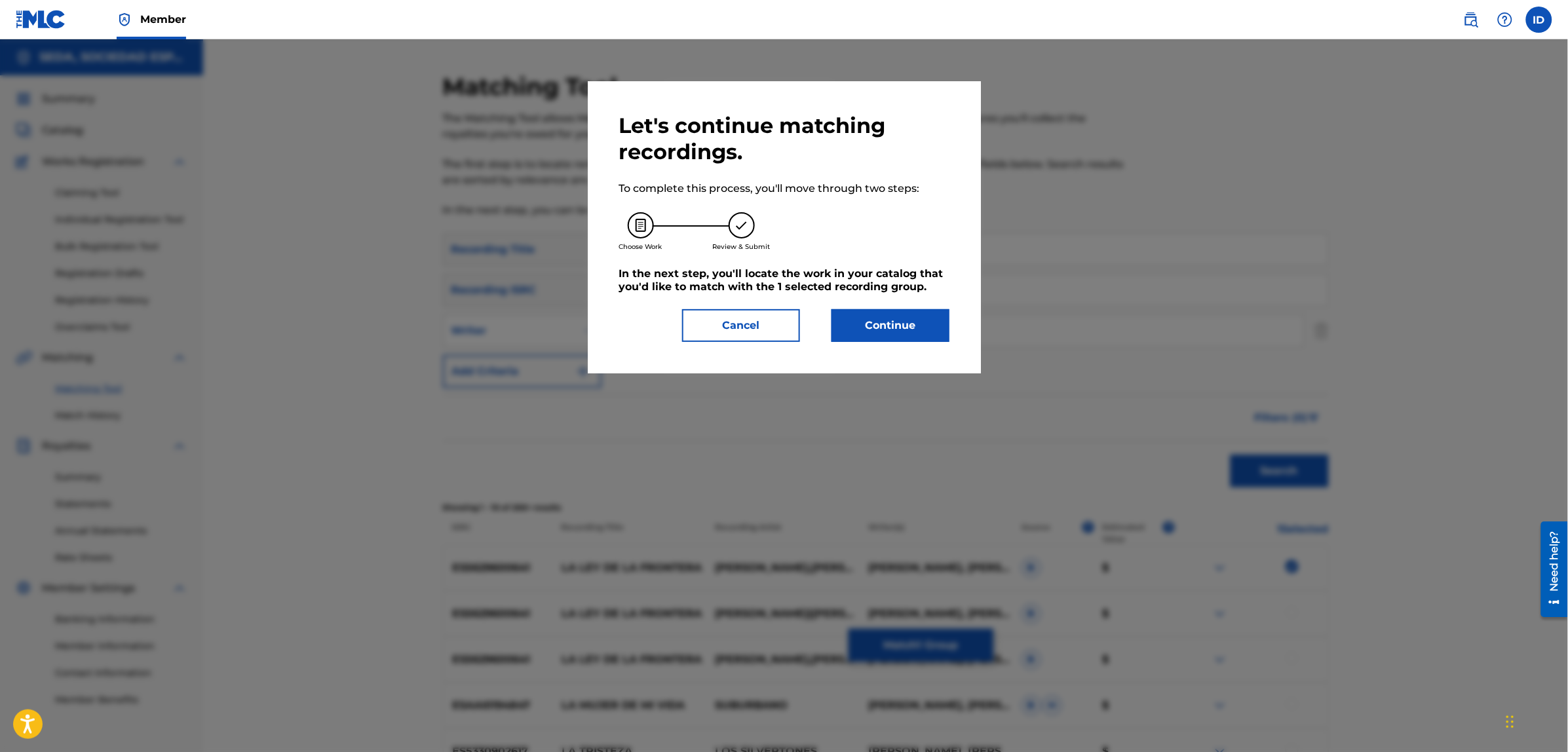
click at [889, 334] on button "Continue" at bounding box center [890, 326] width 118 height 32
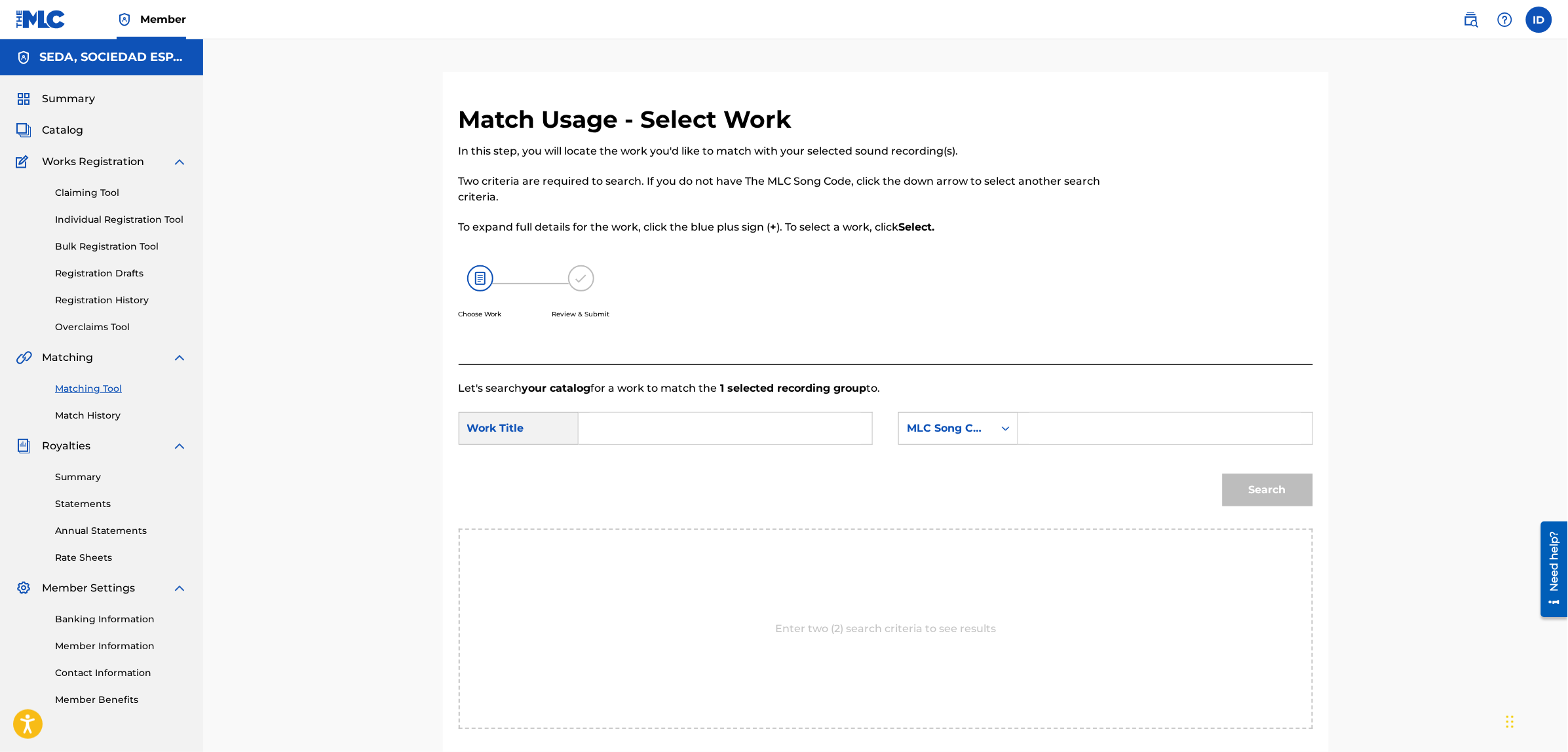
click at [674, 398] on form "SearchWithCriteria78ddc427-36a8-45c7-8467-0a028beb4f0c Work Title SearchWithCri…" at bounding box center [886, 462] width 854 height 132
click at [658, 427] on input "Search Form" at bounding box center [725, 428] width 271 height 32
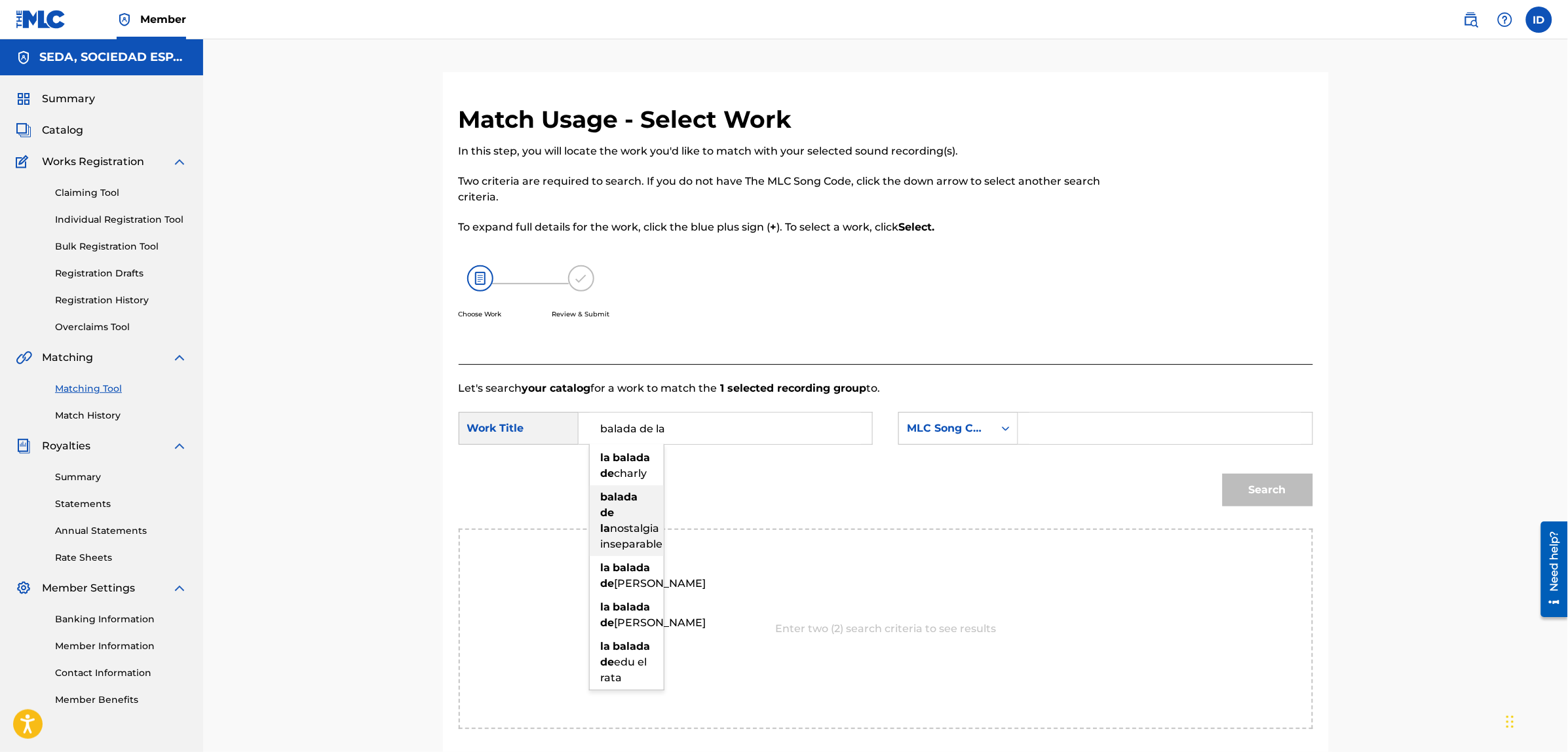
click at [603, 545] on span "nostalgia inseparable" at bounding box center [632, 535] width 62 height 28
type input "balada de la nostalgia inseparable"
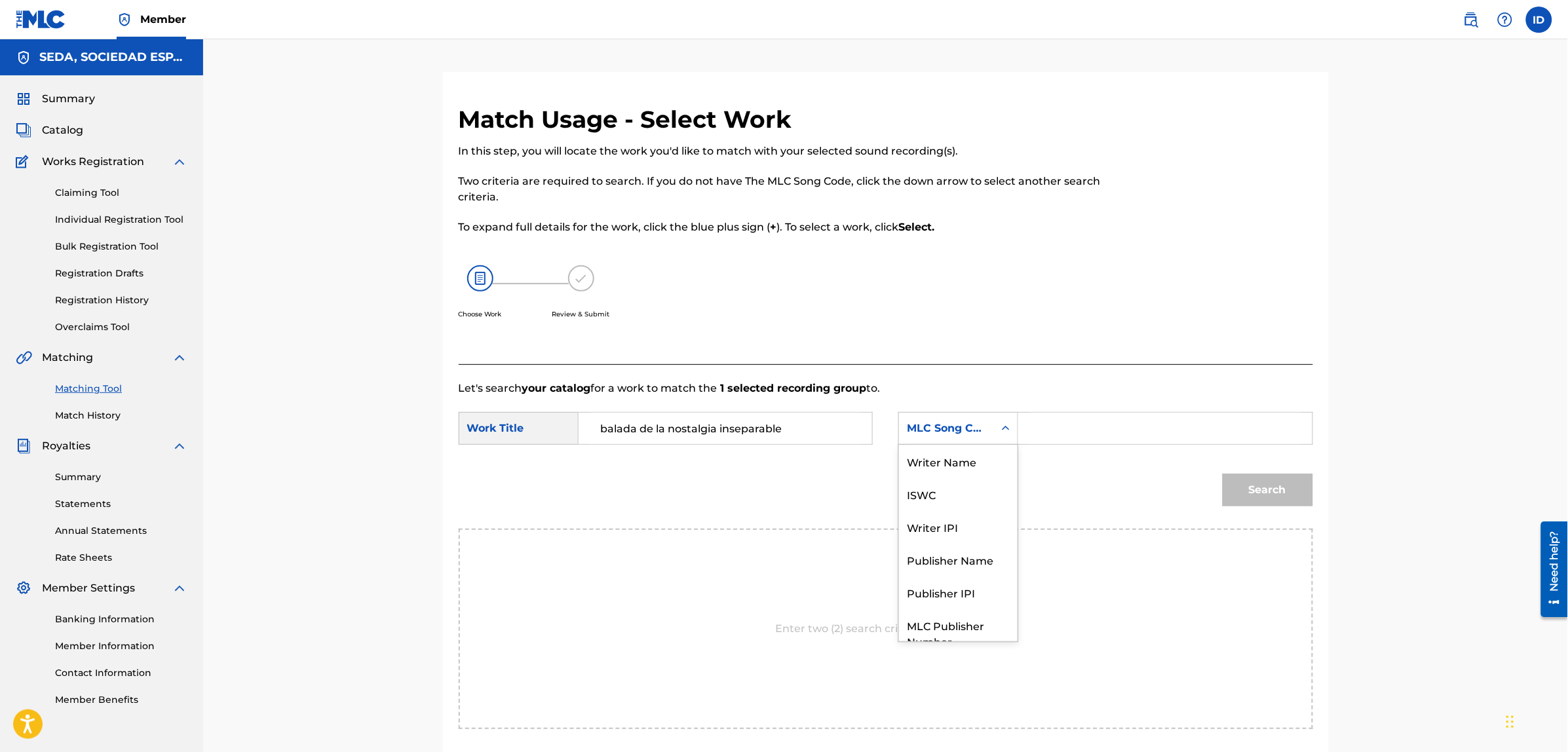
click at [995, 426] on div "Search Form" at bounding box center [1005, 428] width 24 height 24
click at [945, 462] on div "Writer Name" at bounding box center [958, 462] width 118 height 32
click at [1043, 431] on input "Search Form" at bounding box center [1165, 428] width 271 height 32
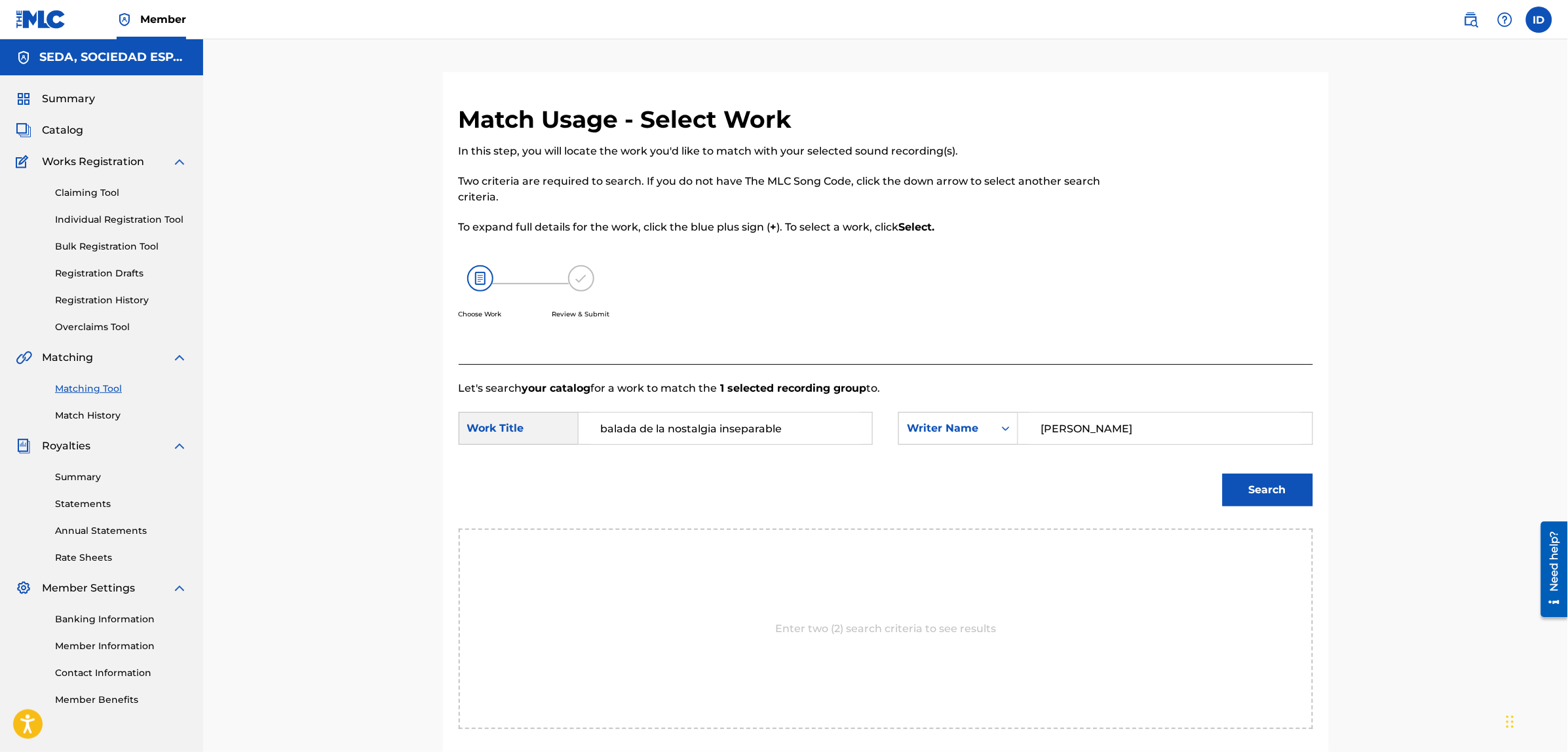
type input "[PERSON_NAME]"
click at [1222, 474] on button "Search" at bounding box center [1267, 490] width 91 height 32
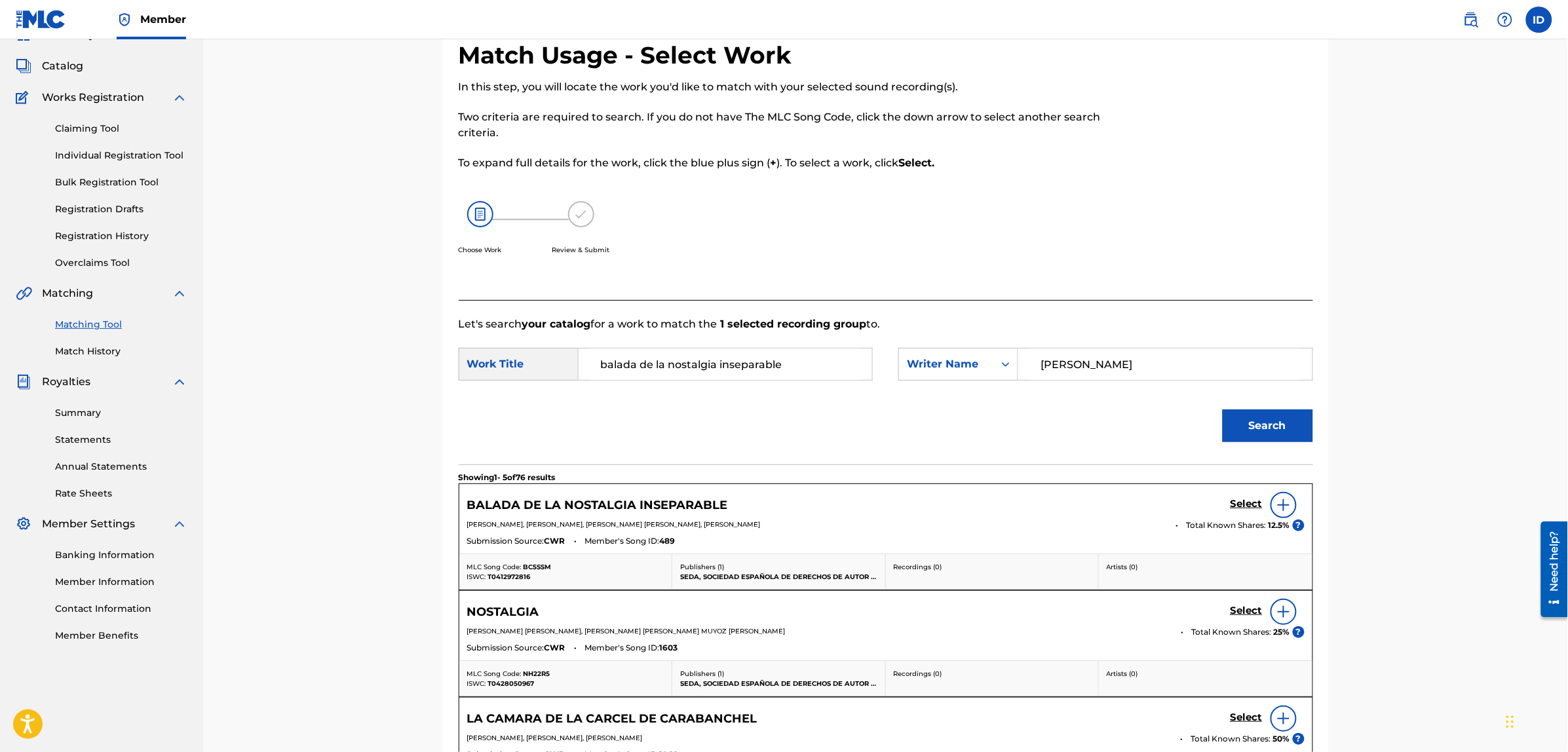
scroll to position [246, 0]
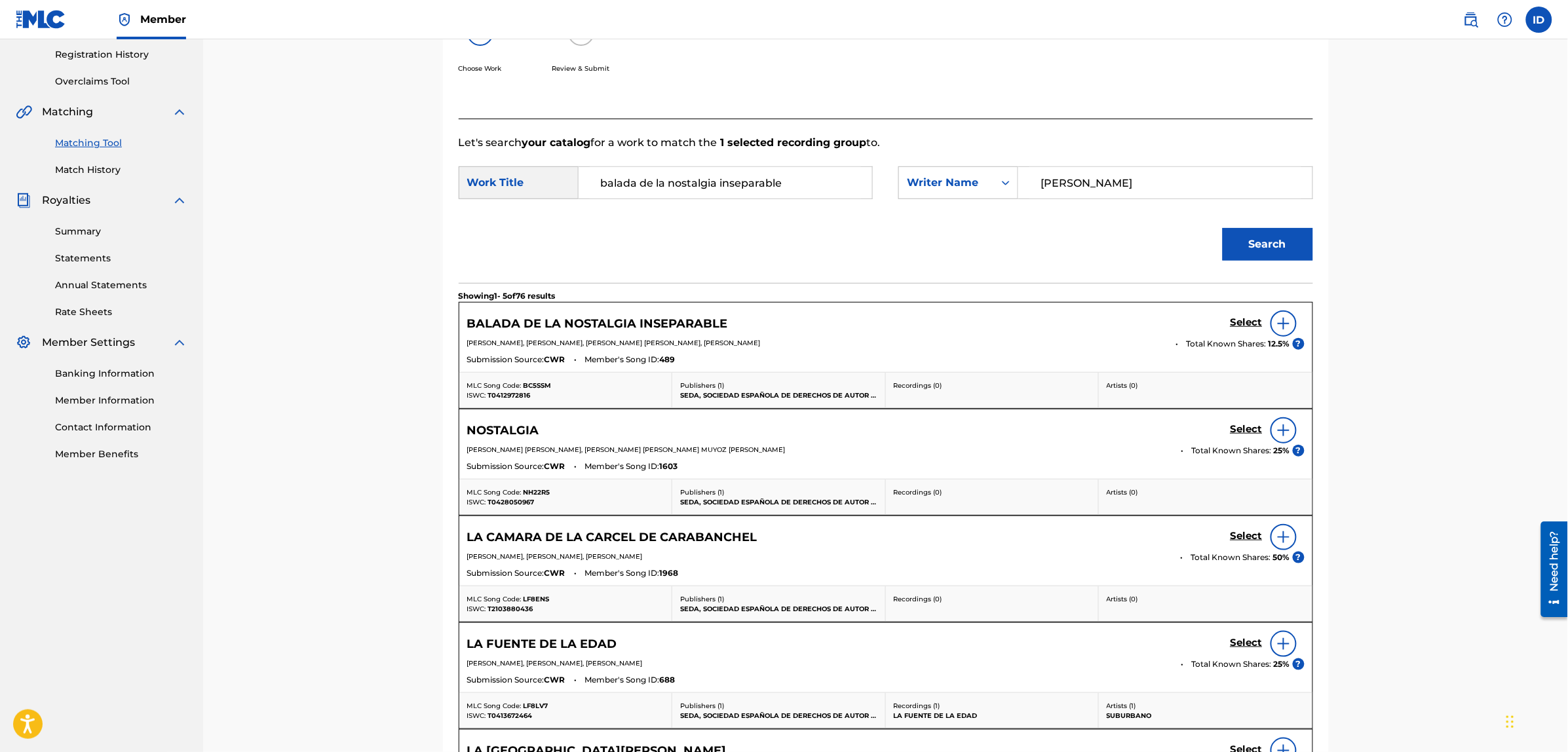
click at [1284, 322] on img at bounding box center [1283, 323] width 15 height 15
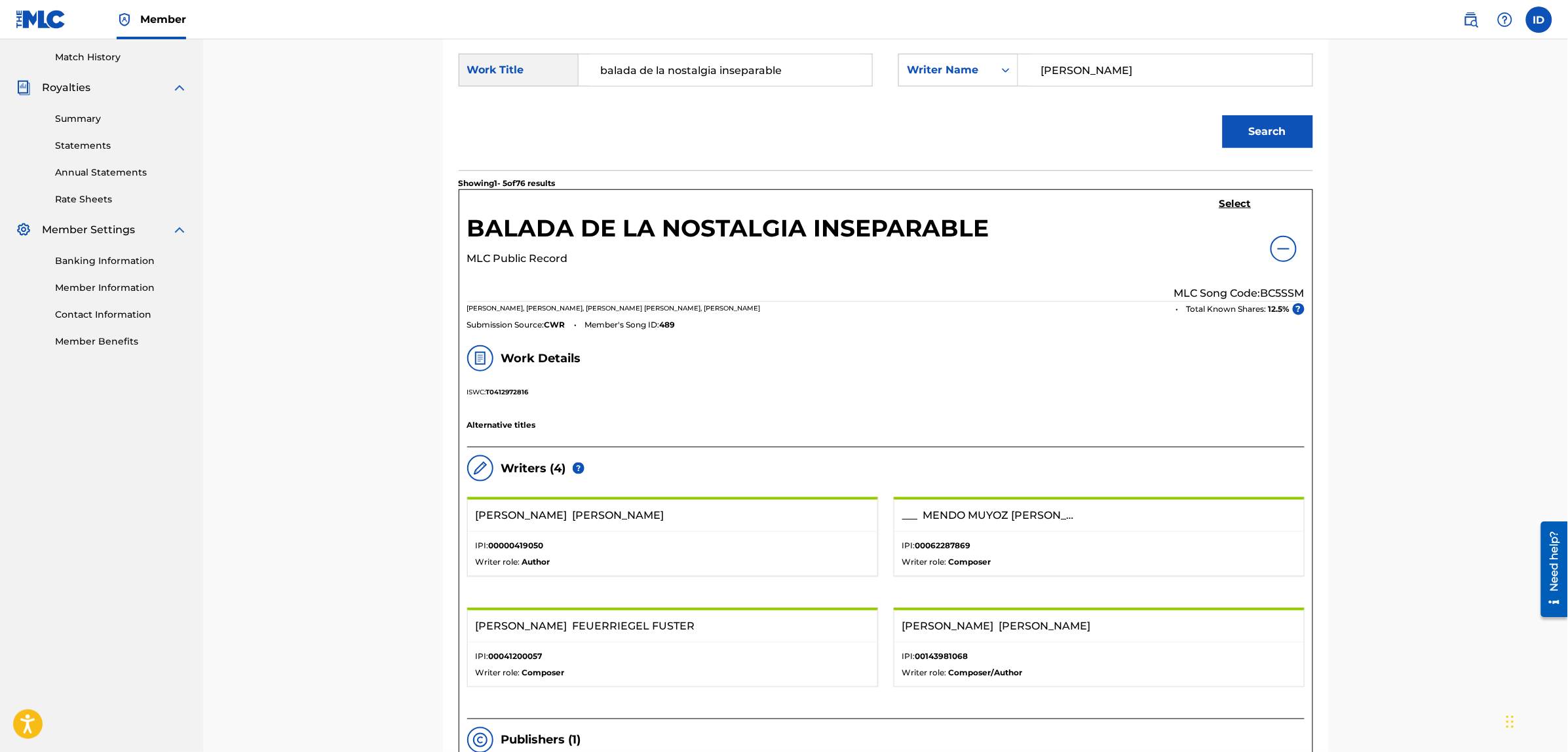
scroll to position [0, 0]
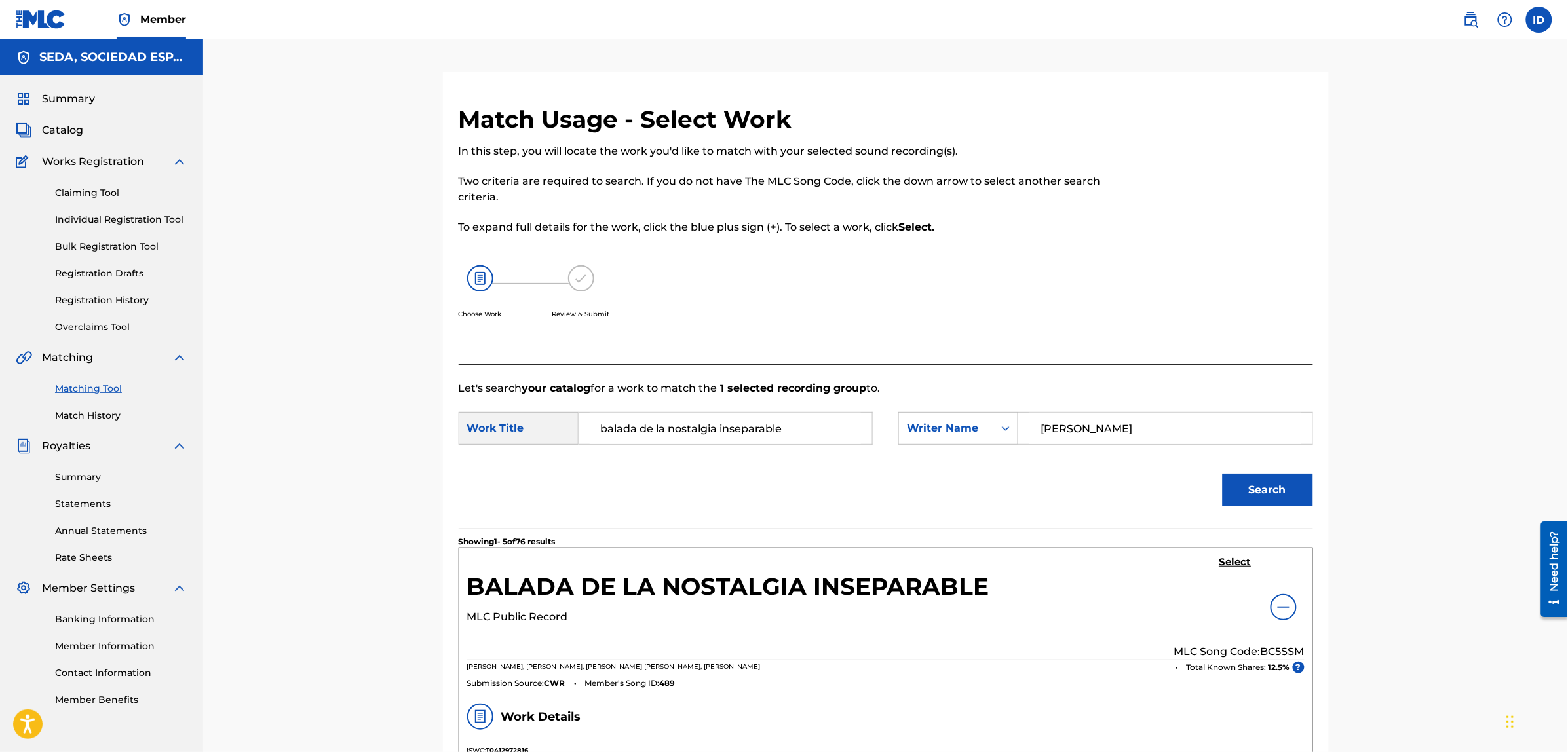
click at [1233, 565] on h5 "Select" at bounding box center [1235, 562] width 32 height 12
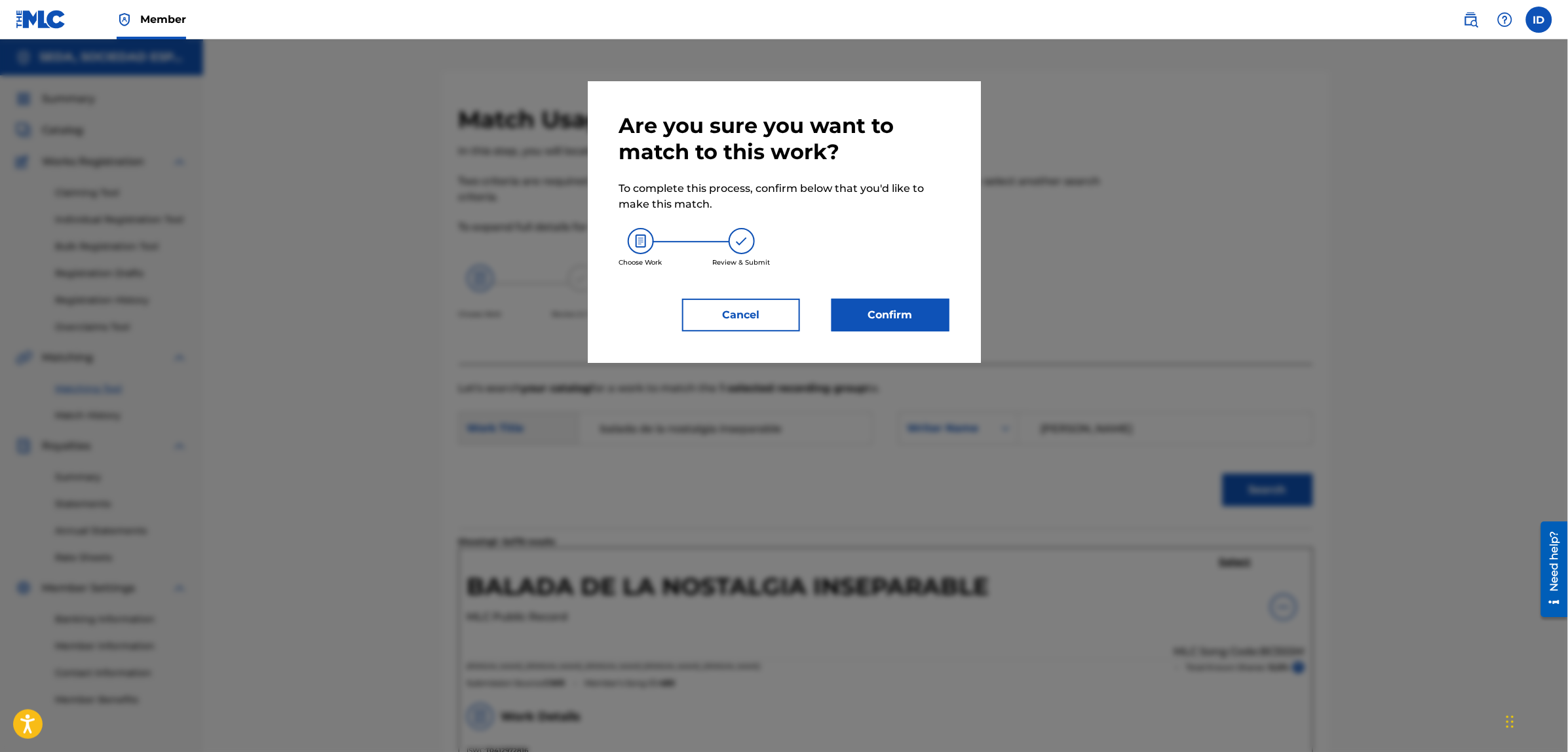
click at [845, 315] on button "Confirm" at bounding box center [890, 315] width 118 height 32
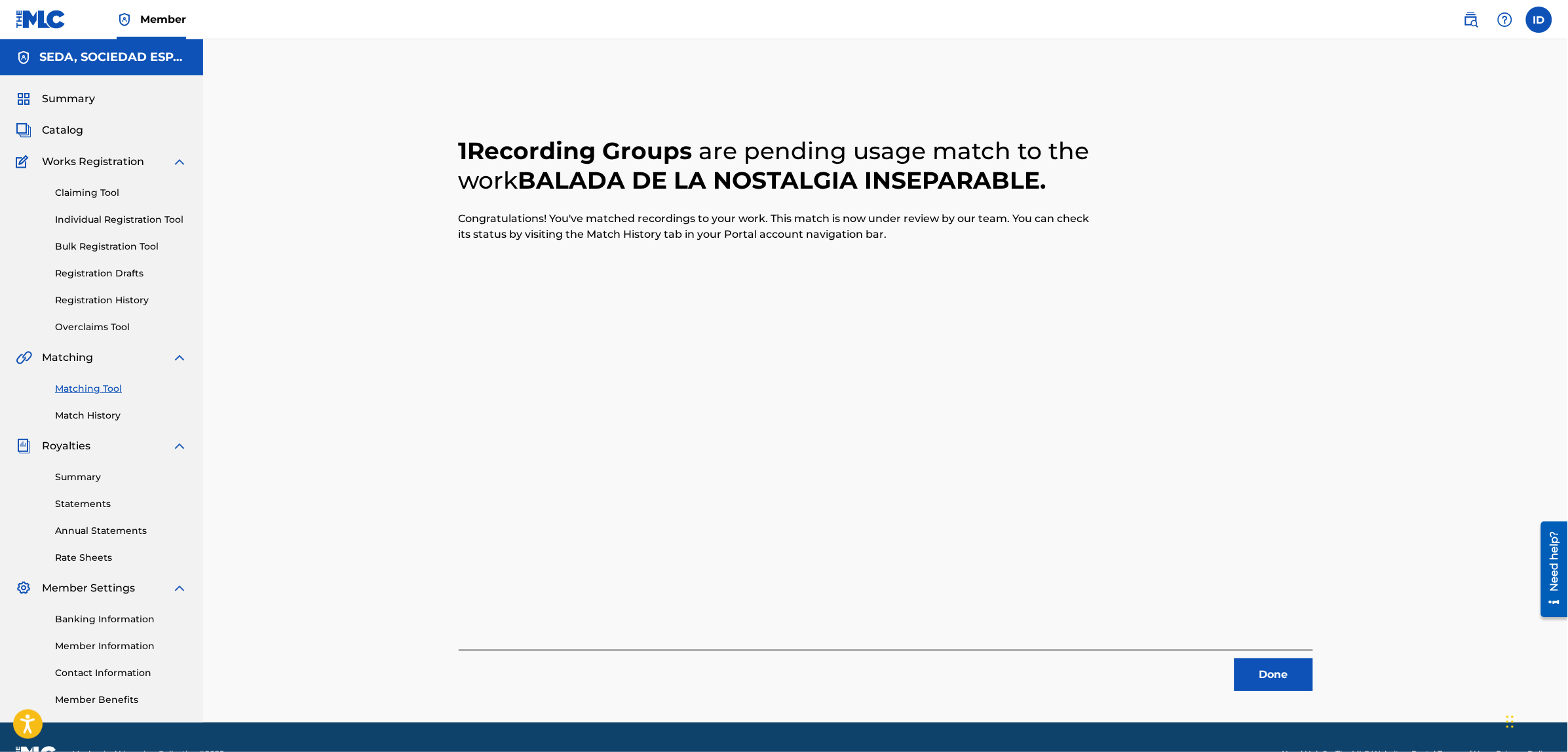
click at [1243, 677] on button "Done" at bounding box center [1274, 675] width 78 height 32
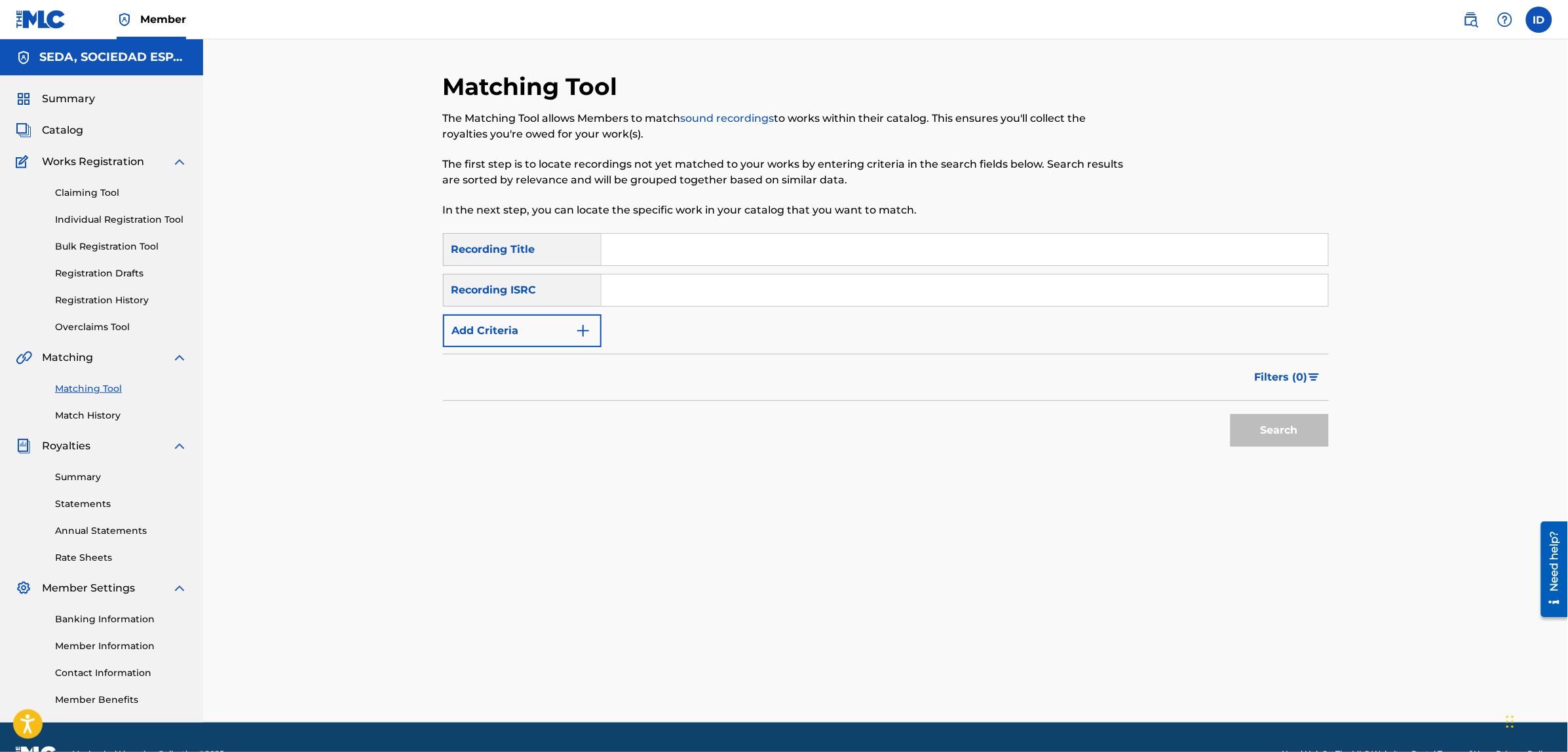
click at [721, 257] on input "Search Form" at bounding box center [964, 249] width 726 height 32
type input "[GEOGRAPHIC_DATA]"
click at [1231, 414] on button "Search" at bounding box center [1279, 430] width 98 height 32
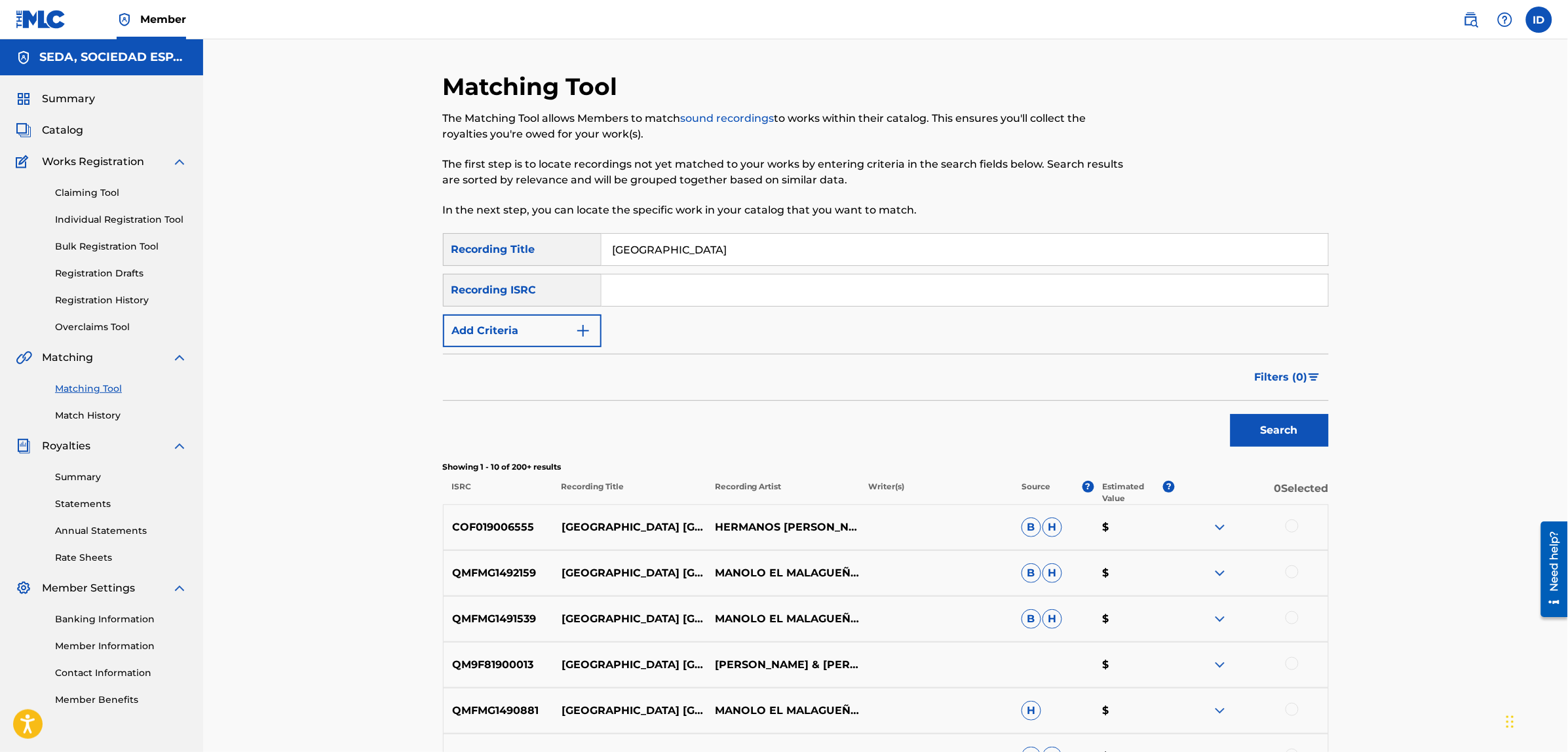
click at [549, 326] on button "Add Criteria" at bounding box center [522, 331] width 159 height 32
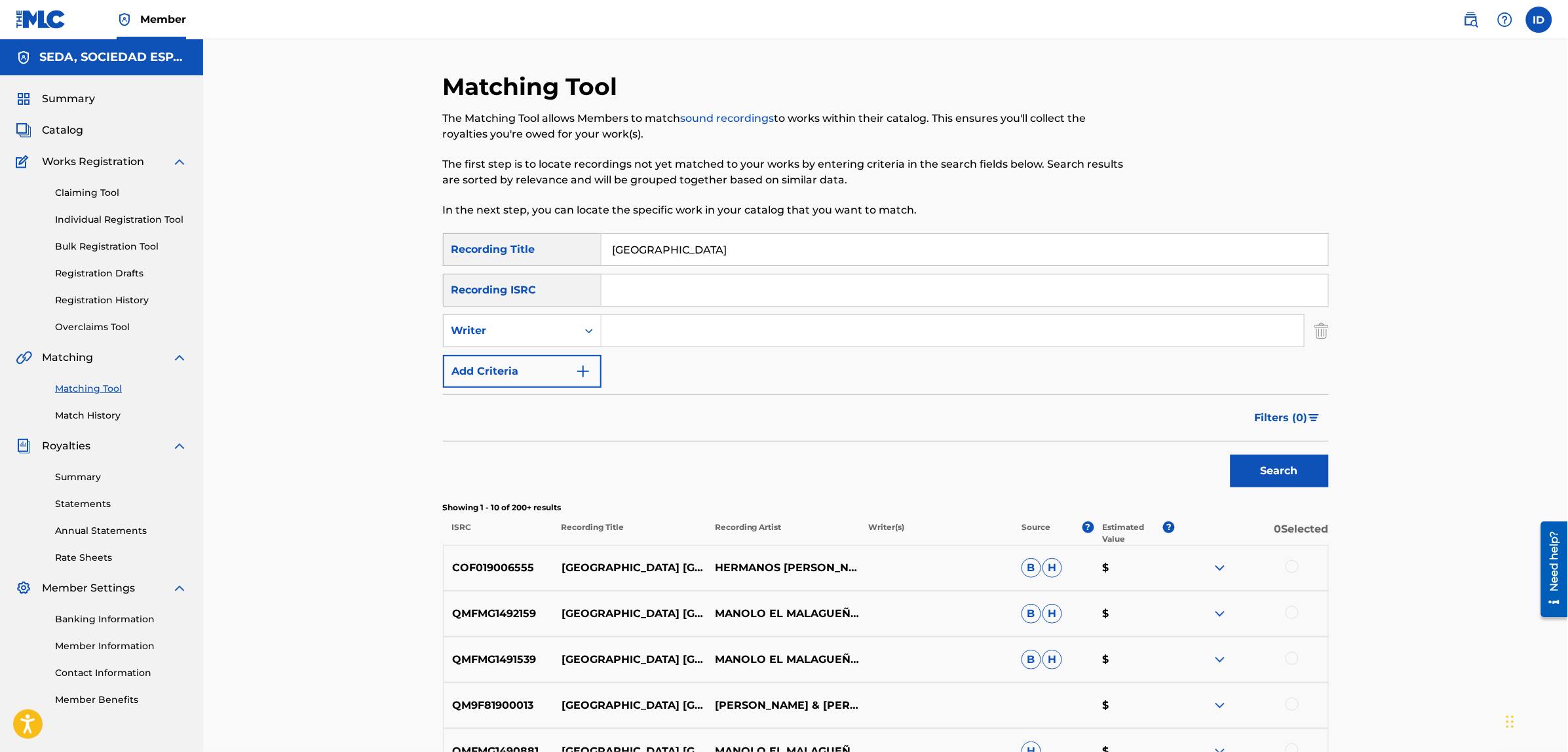
click at [630, 330] on input "Search Form" at bounding box center [952, 331] width 702 height 32
type input "[PERSON_NAME]"
click at [1231, 455] on button "Search" at bounding box center [1279, 471] width 98 height 32
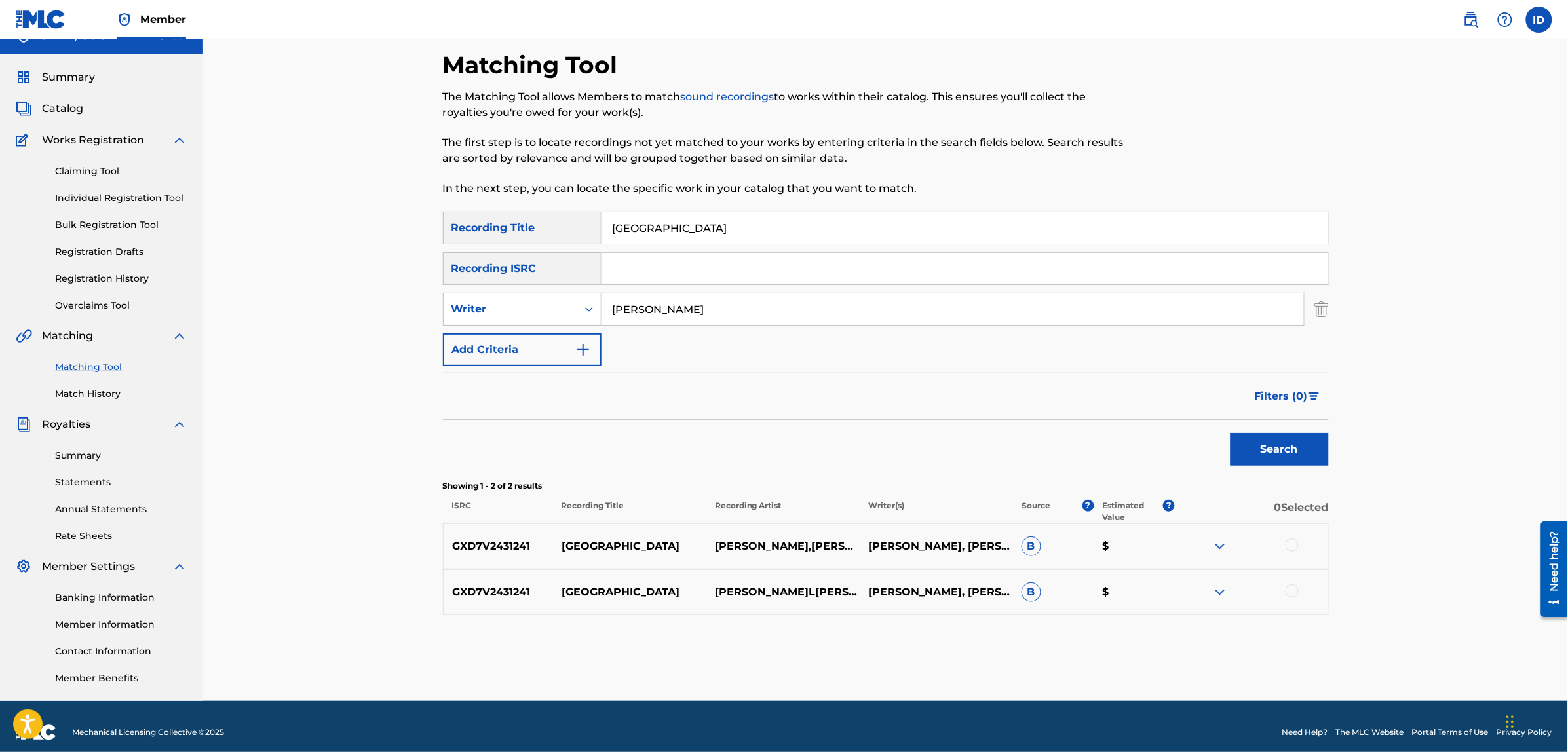
scroll to position [32, 0]
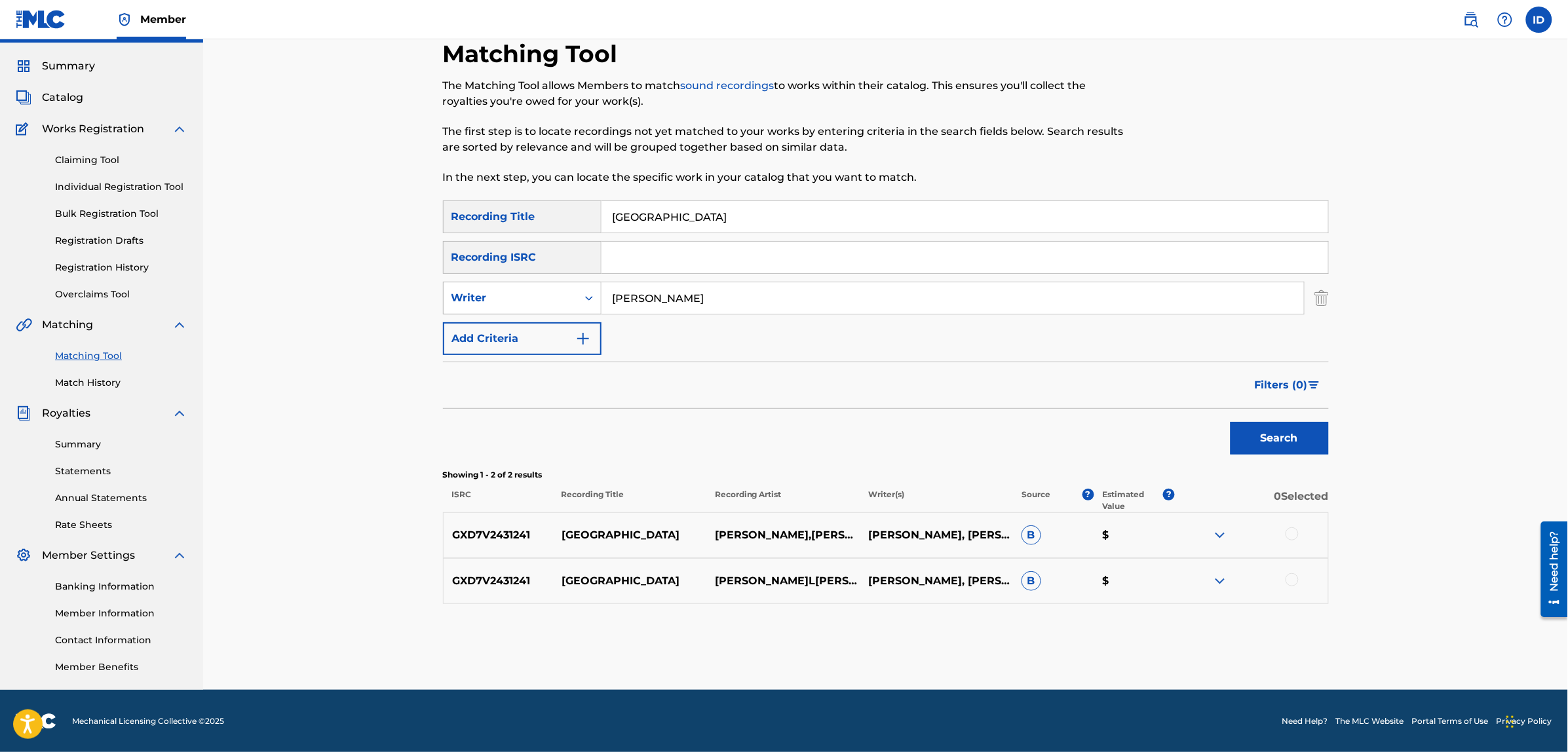
drag, startPoint x: 709, startPoint y: 296, endPoint x: 582, endPoint y: 291, distance: 127.1
click at [582, 291] on div "SearchWithCriteria08e986a9-e3ad-4219-9df5-7d13275535cc Writer [PERSON_NAME]" at bounding box center [885, 298] width 886 height 32
click at [1231, 422] on button "Search" at bounding box center [1279, 439] width 98 height 32
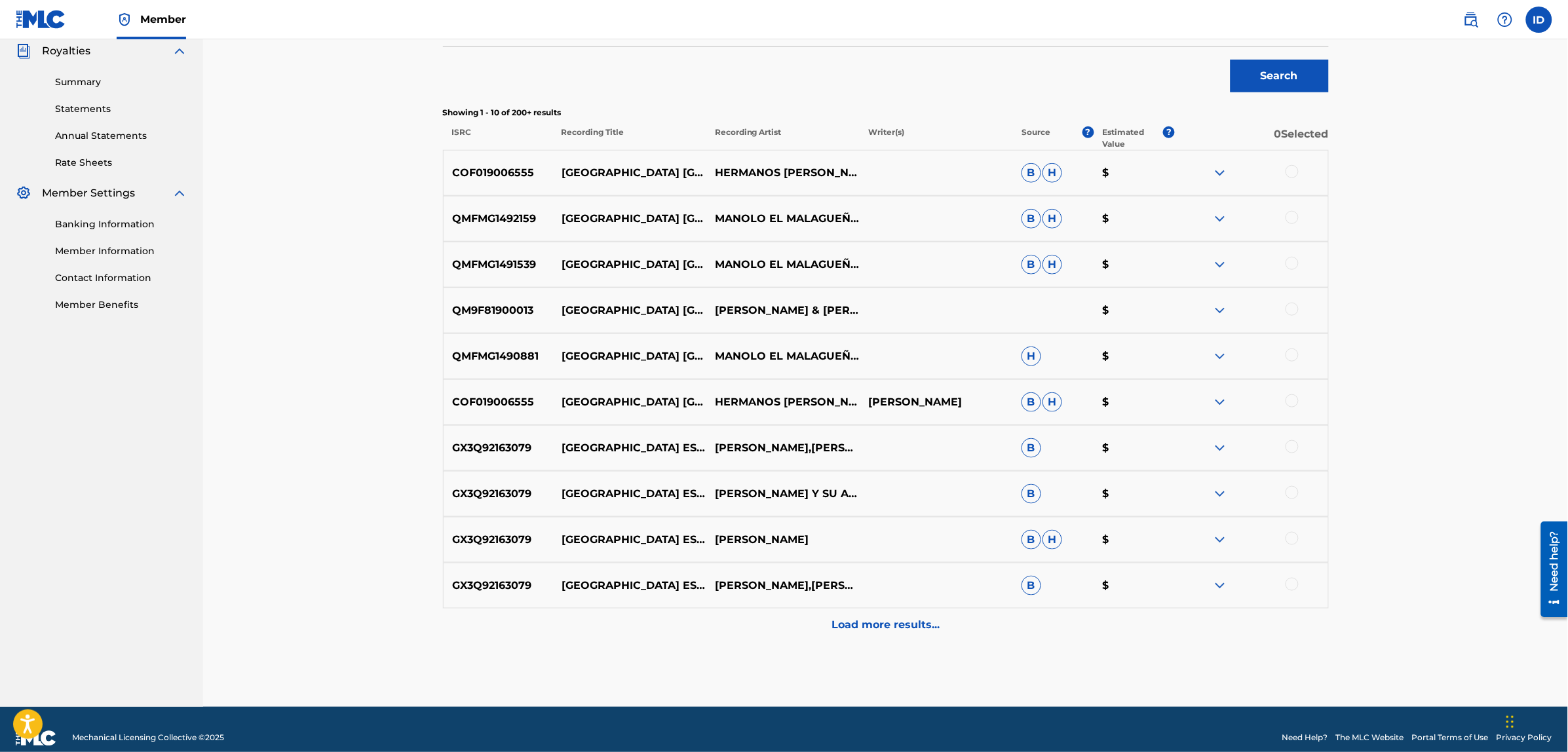
scroll to position [413, 0]
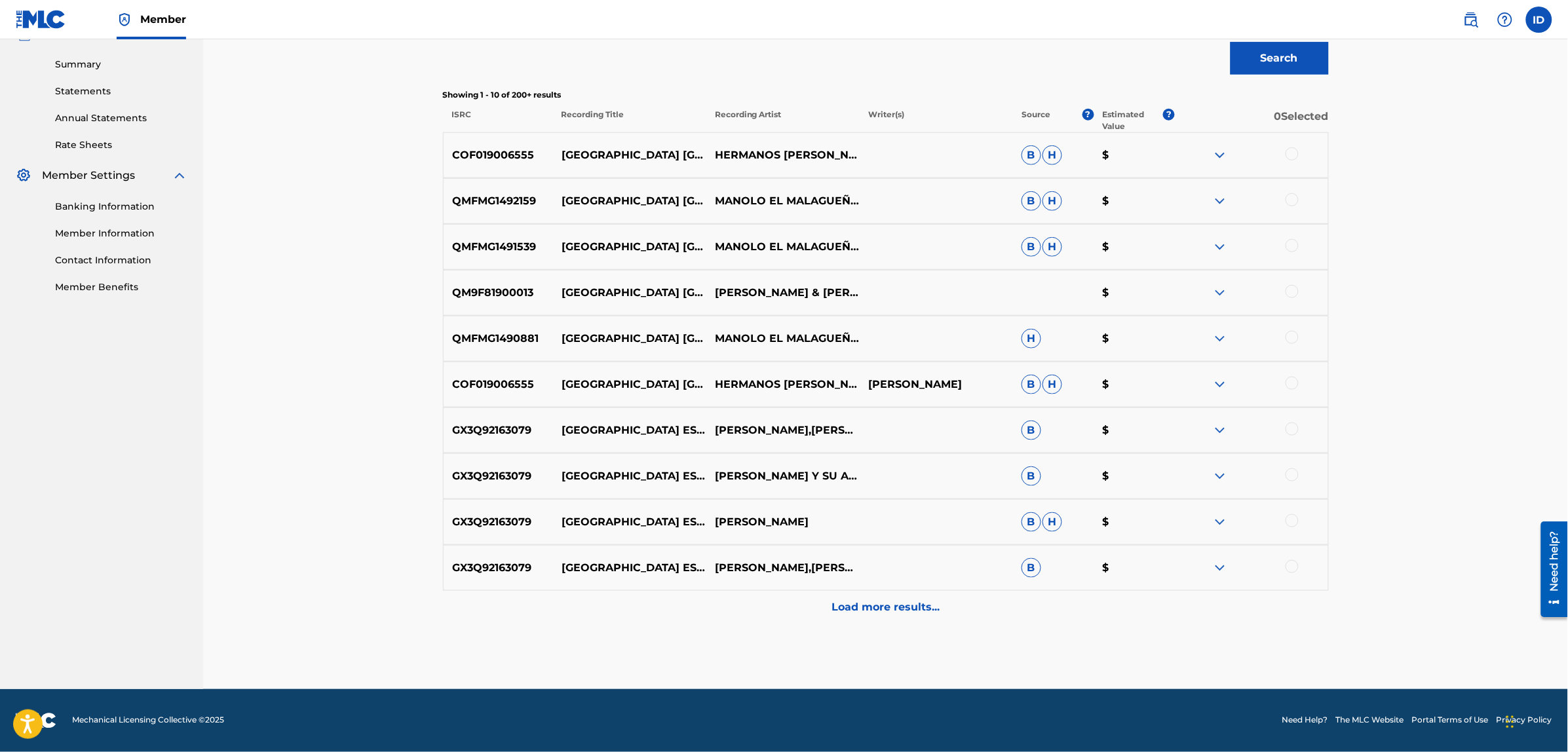
click at [844, 605] on p "Load more results..." at bounding box center [885, 607] width 108 height 15
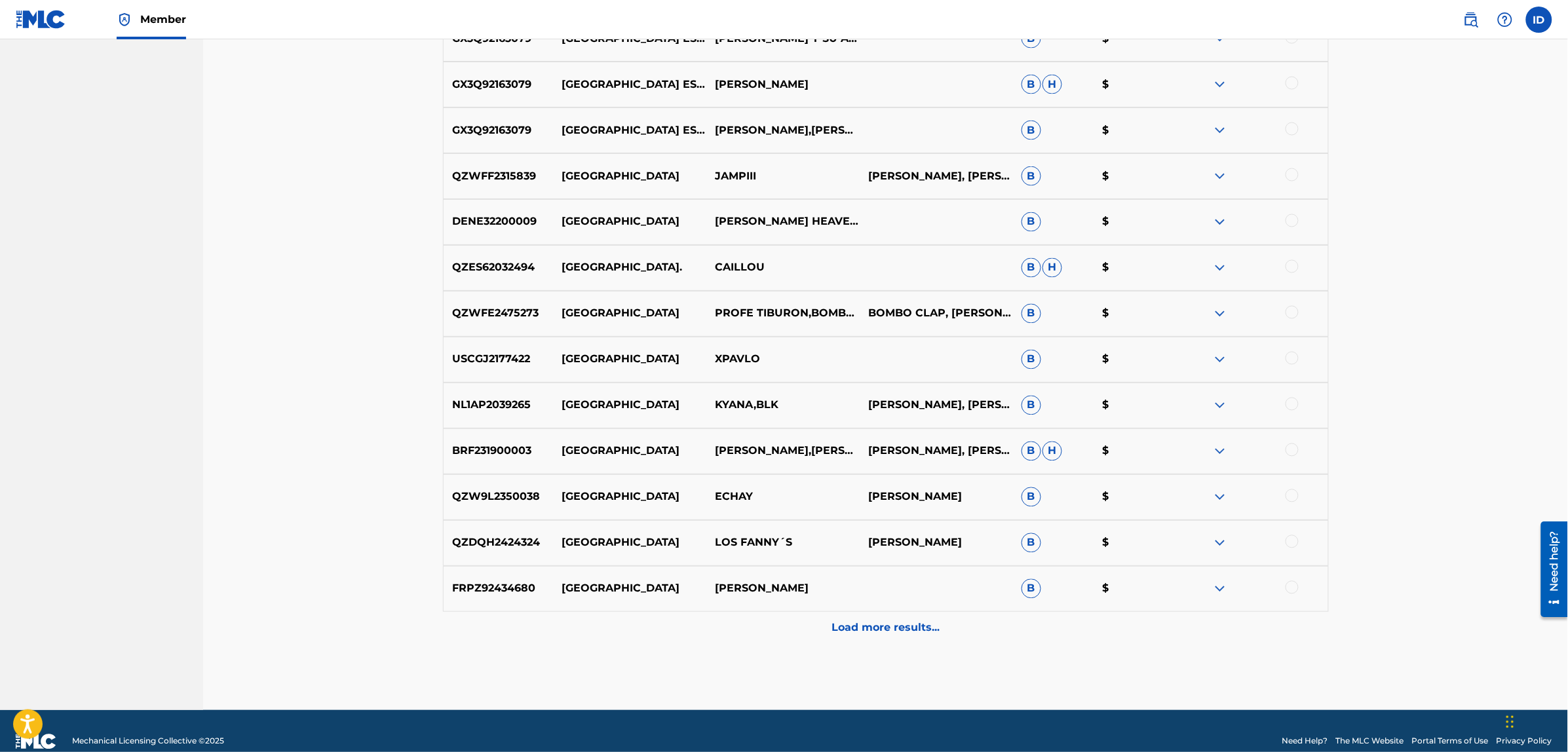
scroll to position [871, 0]
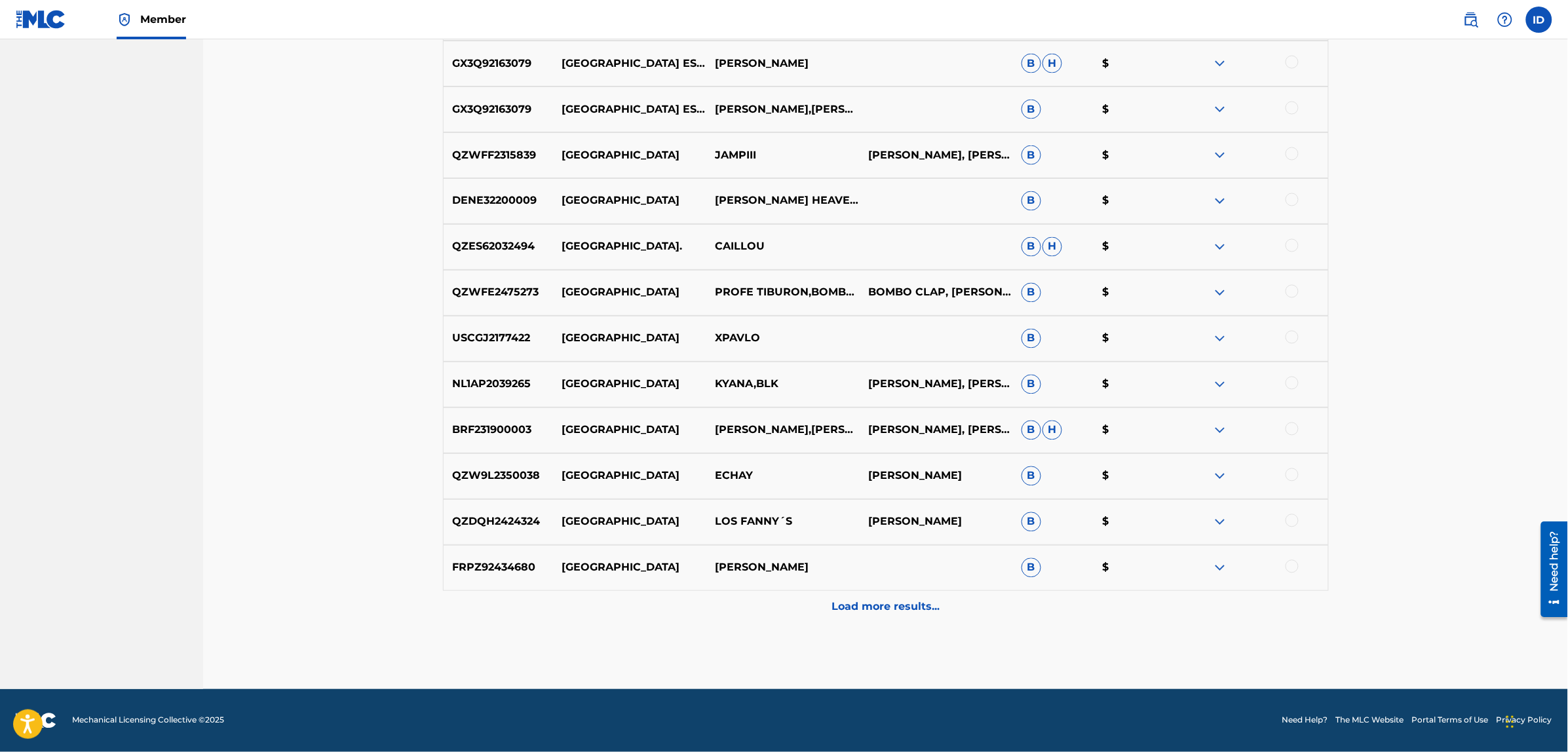
click at [867, 612] on p "Load more results..." at bounding box center [885, 607] width 108 height 15
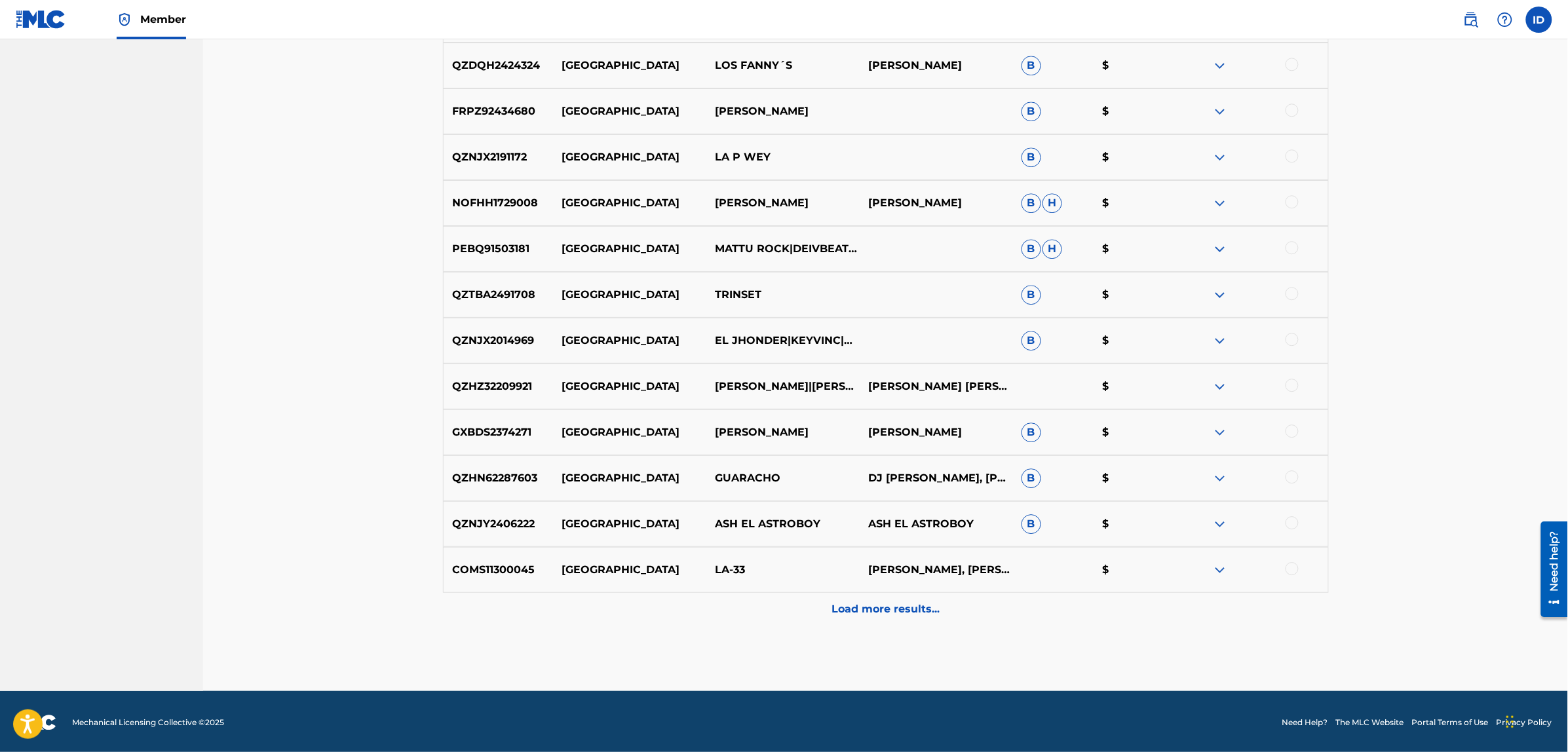
scroll to position [1330, 0]
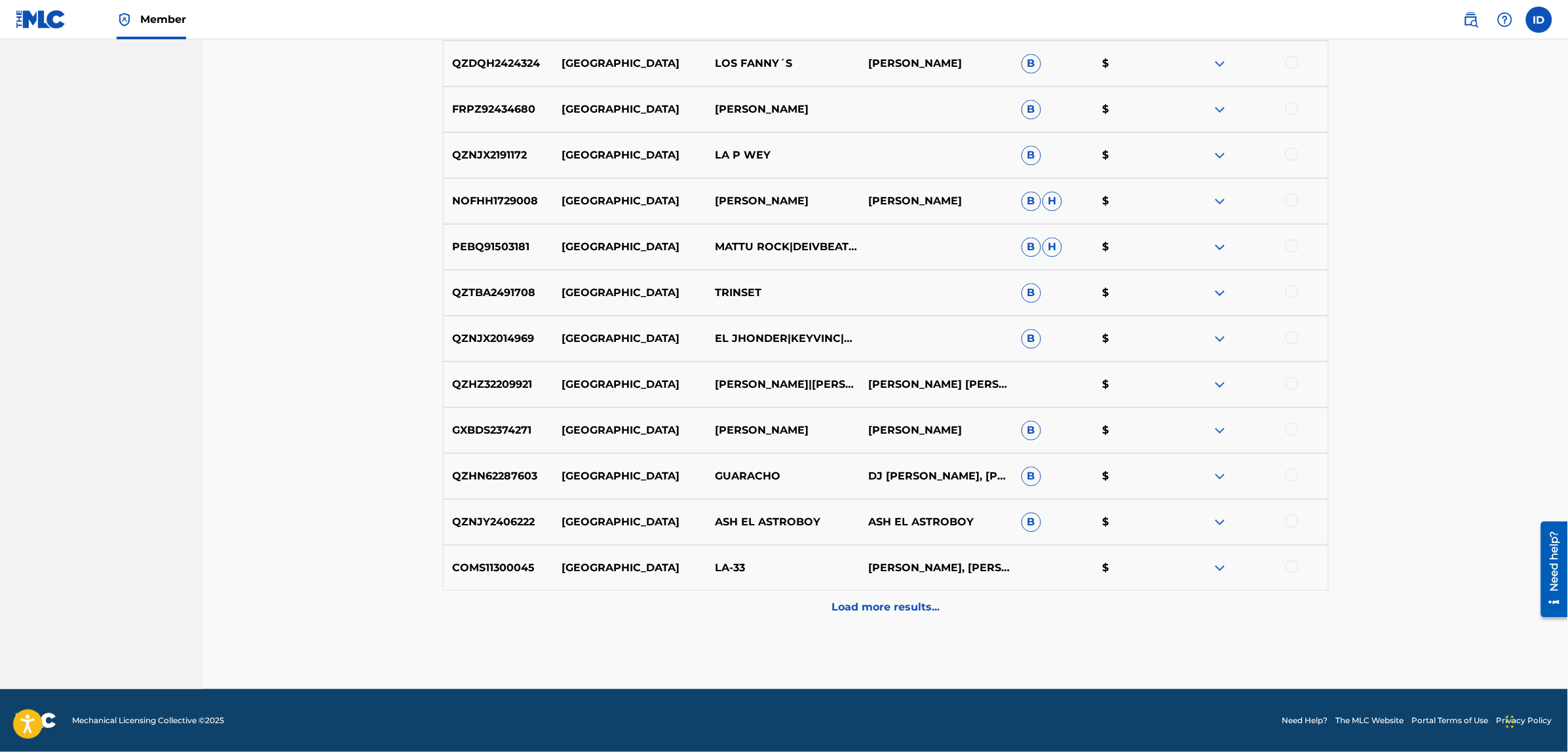
click at [875, 611] on p "Load more results..." at bounding box center [885, 607] width 108 height 15
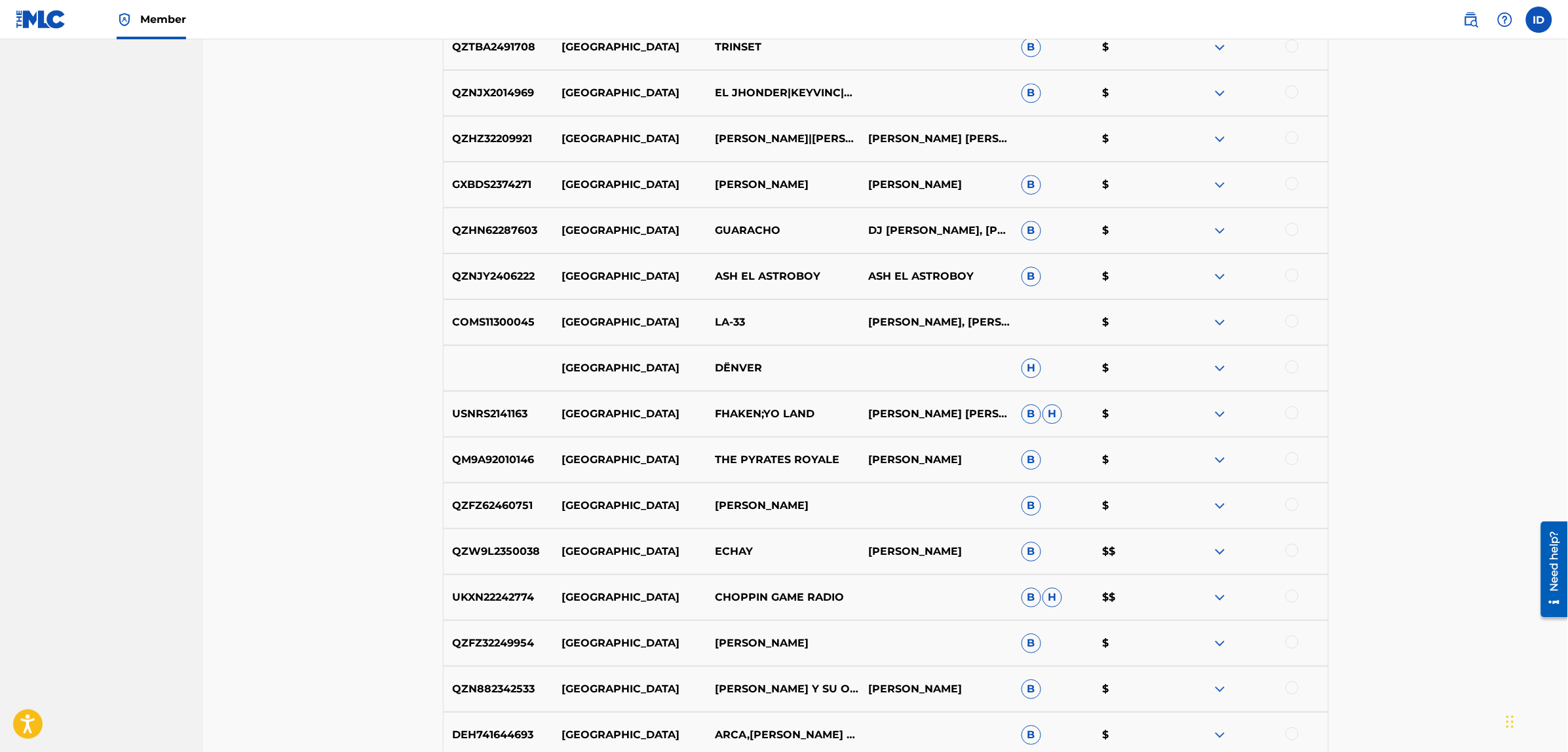
scroll to position [1789, 0]
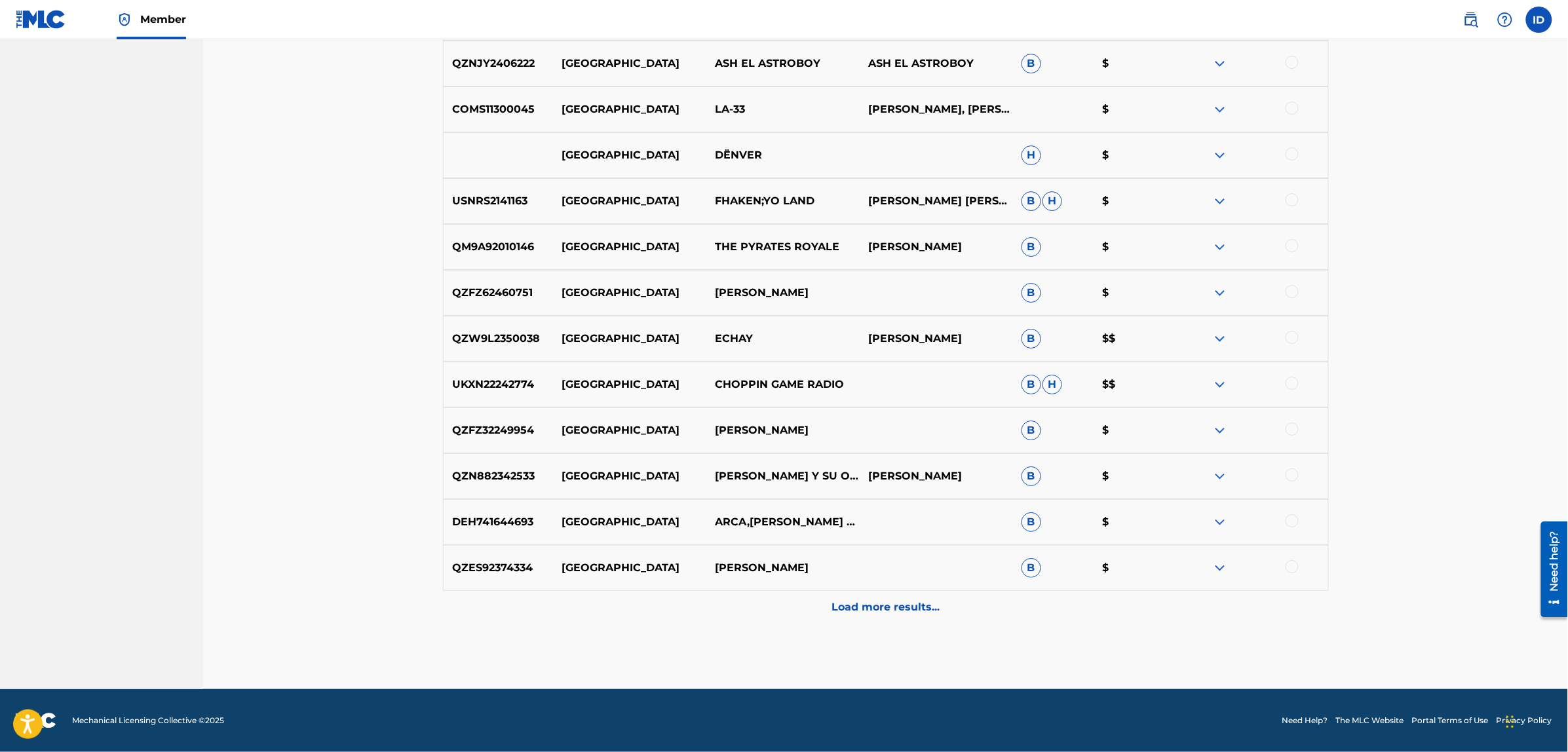
click at [934, 606] on p "Load more results..." at bounding box center [885, 607] width 108 height 15
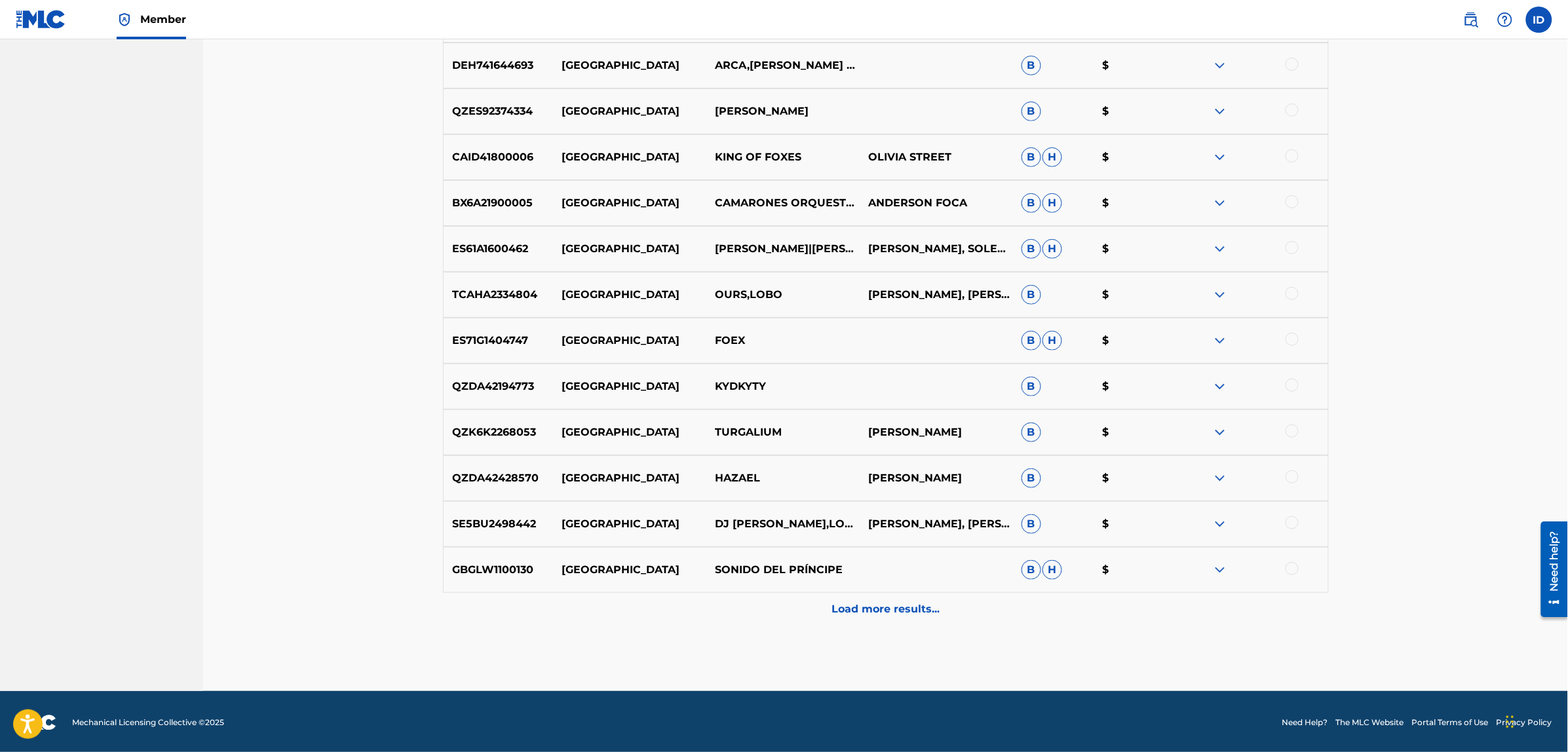
scroll to position [2247, 0]
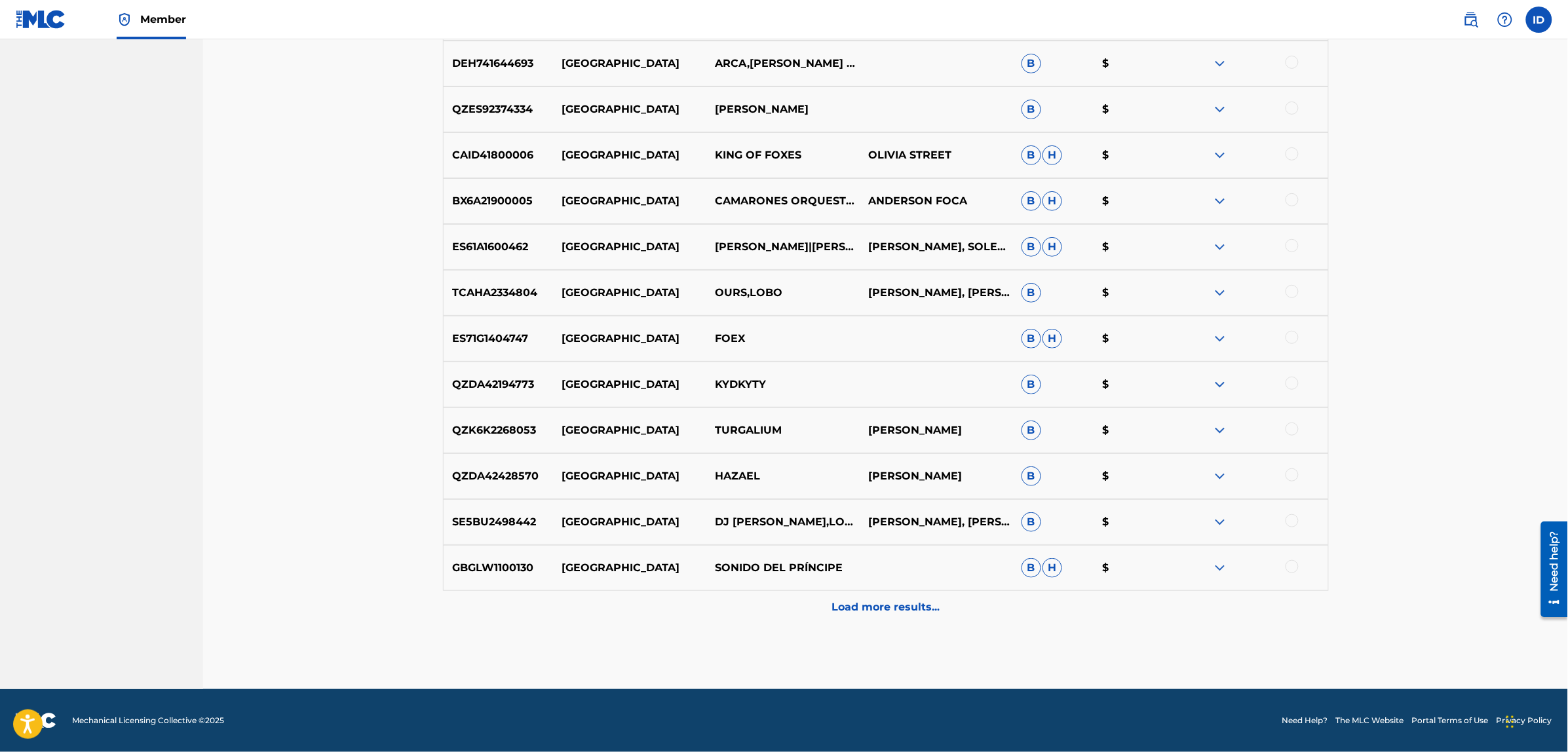
click at [899, 606] on p "Load more results..." at bounding box center [885, 607] width 108 height 15
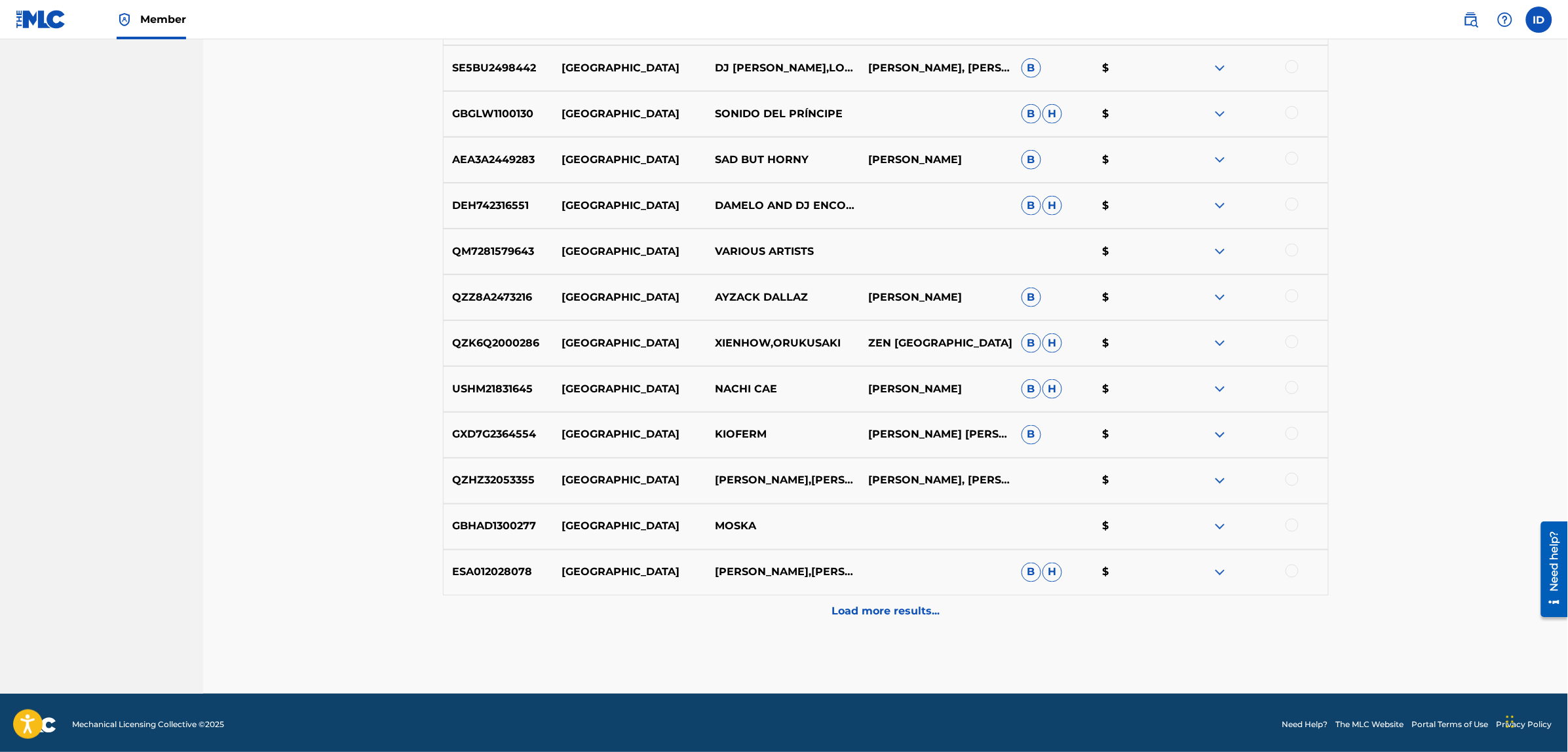
scroll to position [2705, 0]
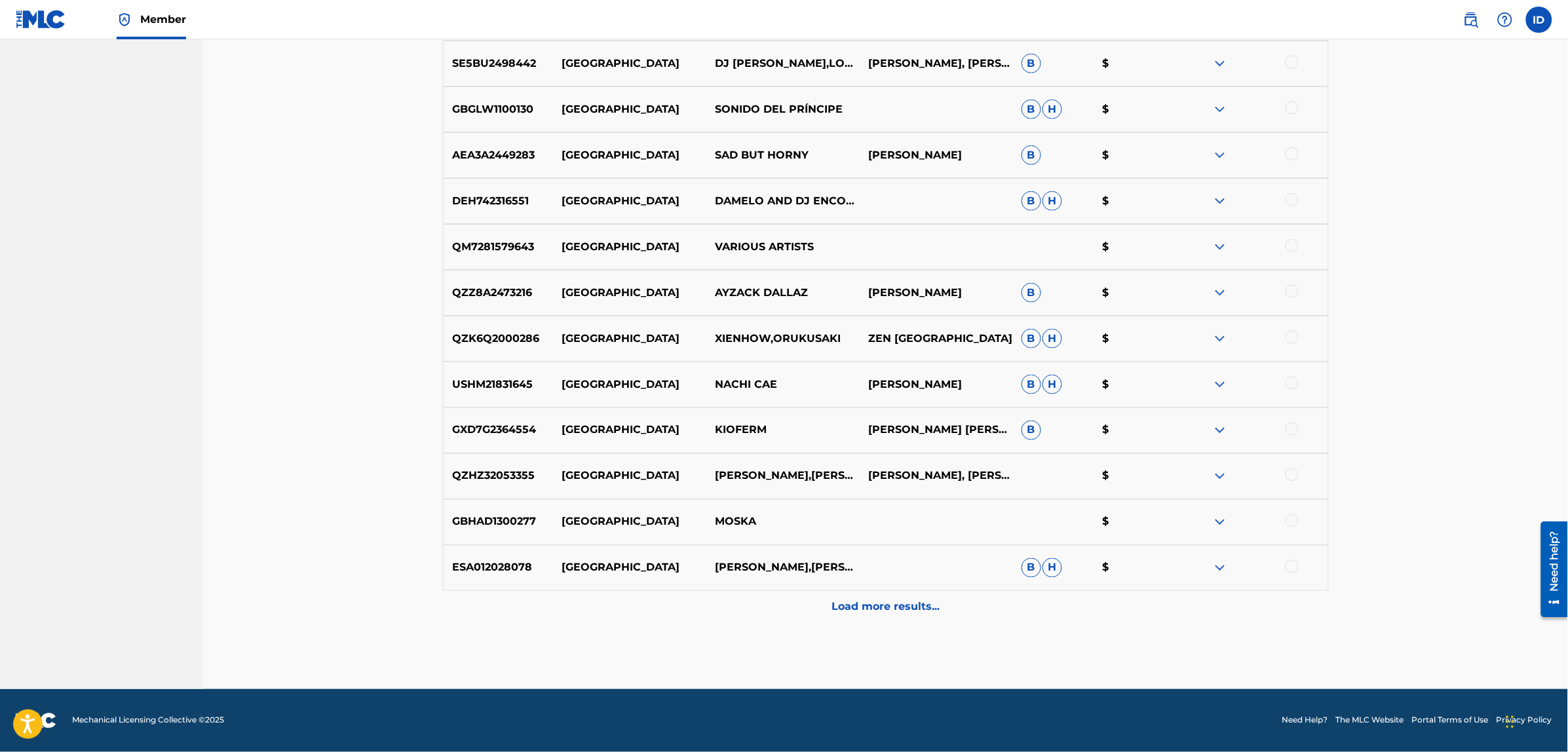
click at [889, 608] on p "Load more results..." at bounding box center [885, 607] width 108 height 15
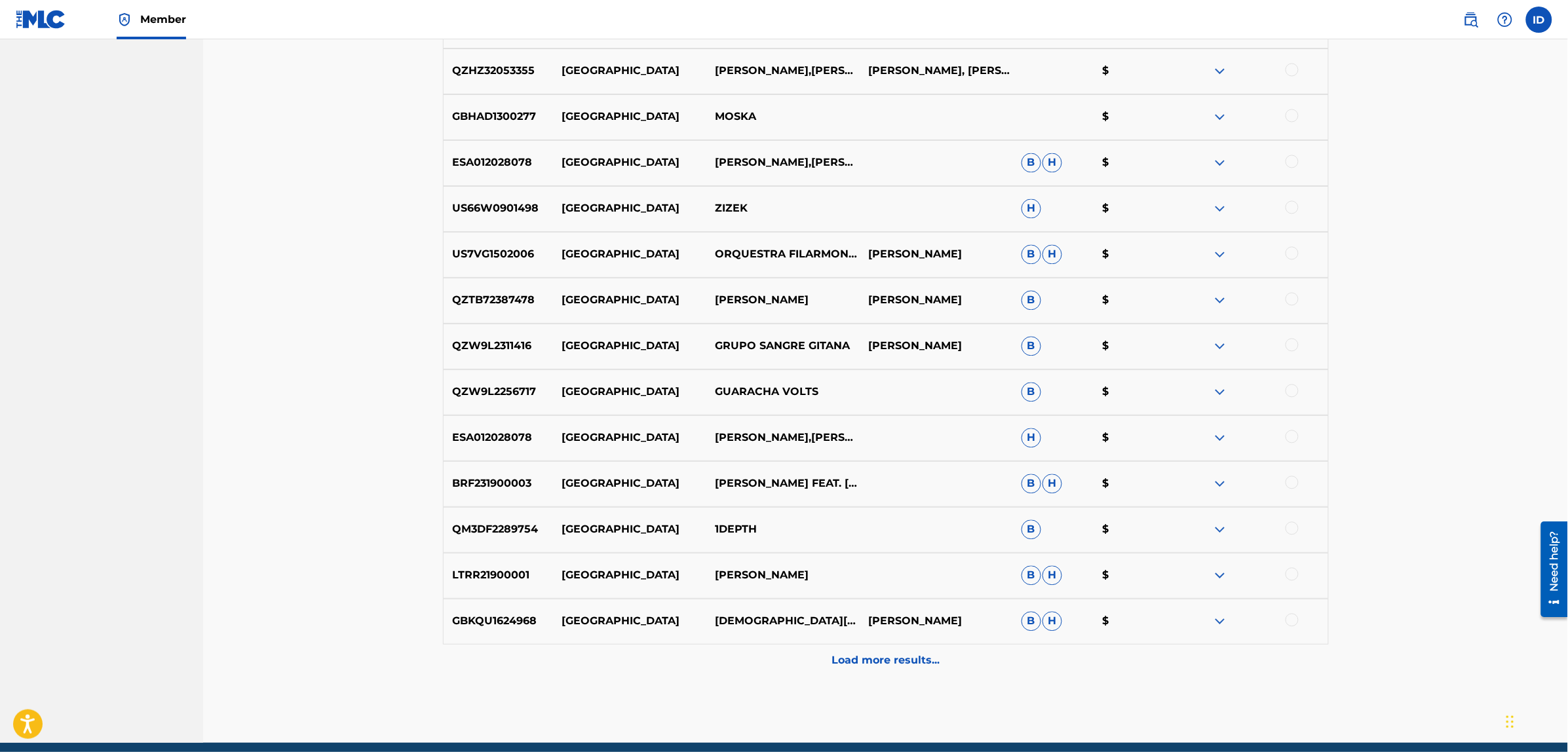
scroll to position [3164, 0]
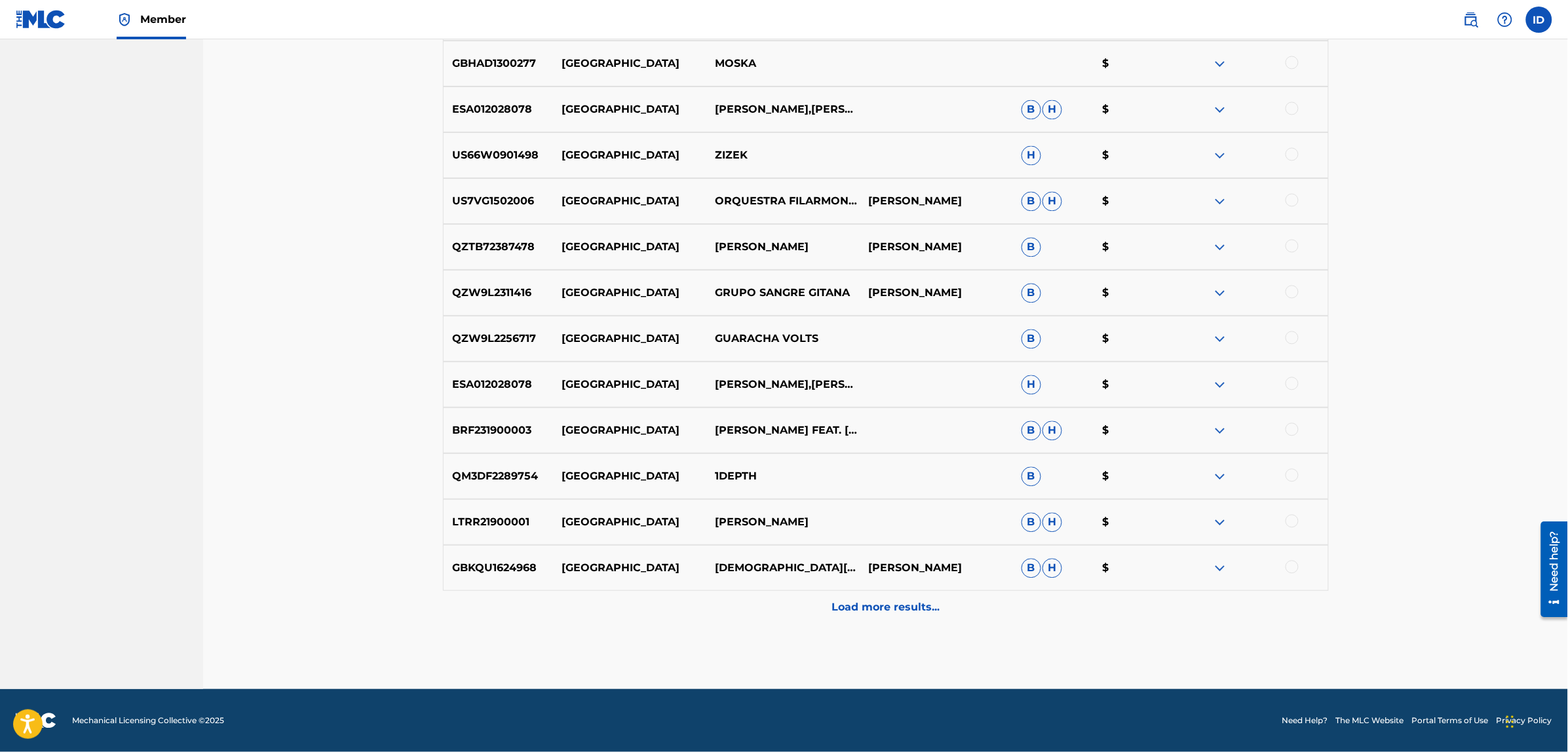
click at [850, 608] on p "Load more results..." at bounding box center [885, 607] width 108 height 15
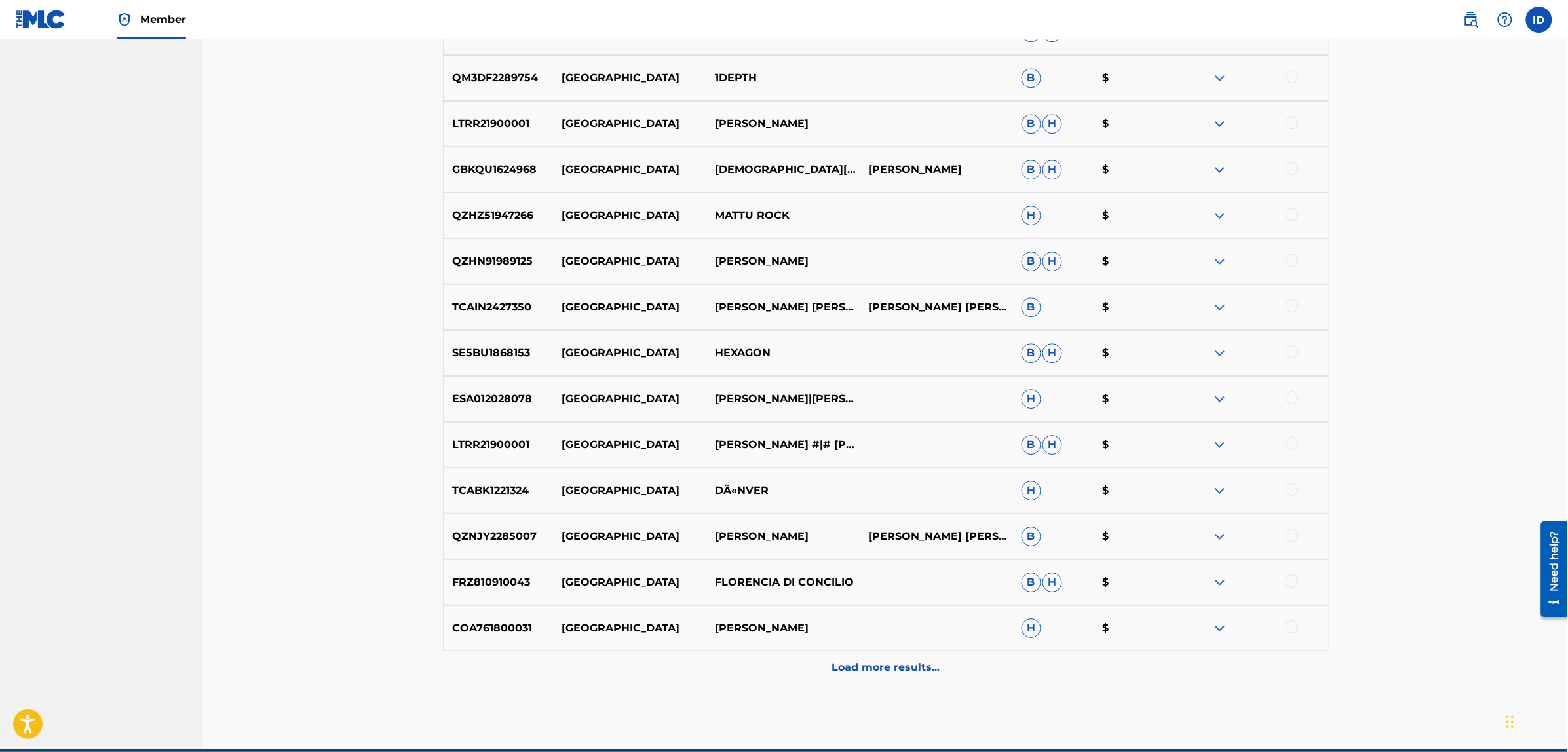
scroll to position [3622, 0]
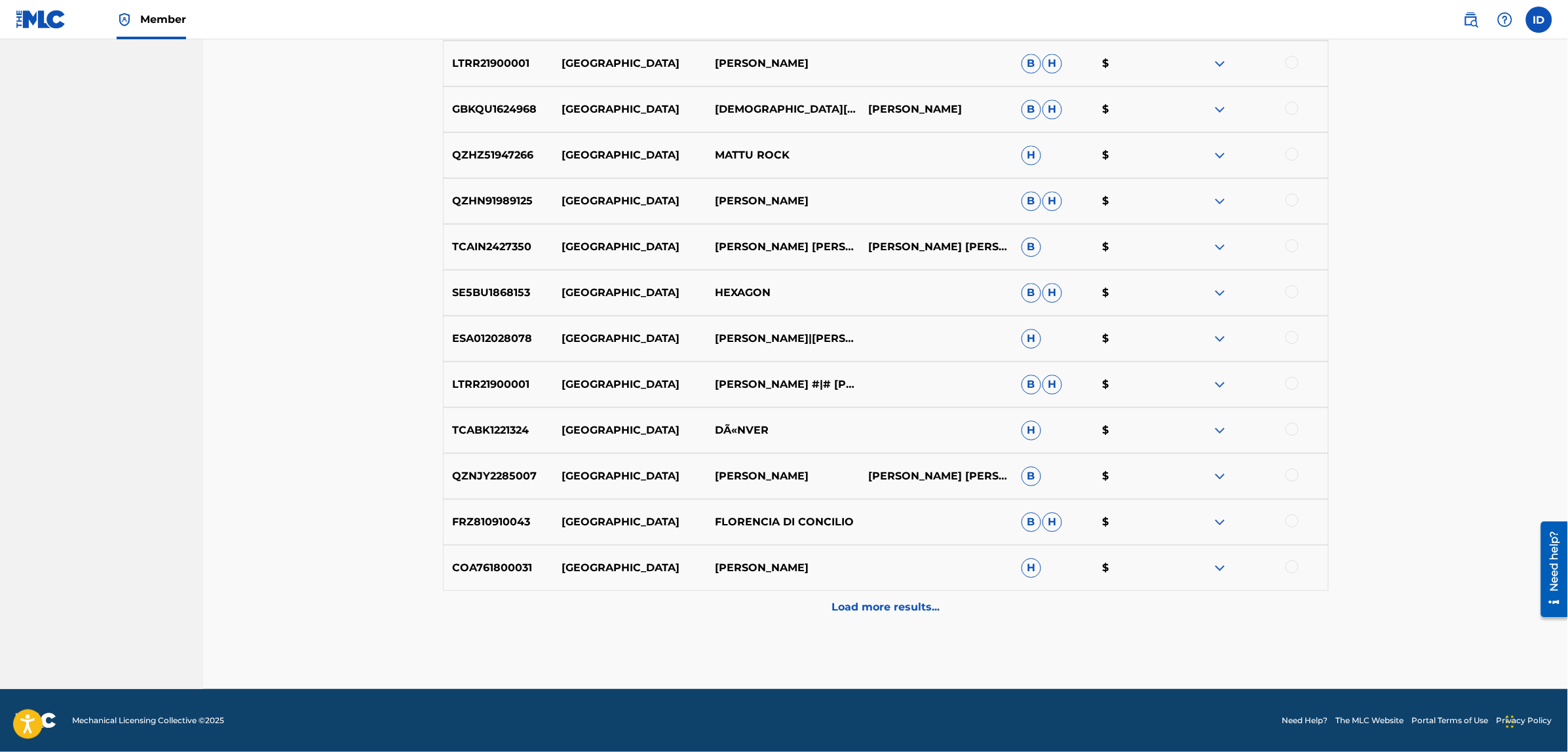
click at [859, 607] on p "Load more results..." at bounding box center [885, 607] width 108 height 15
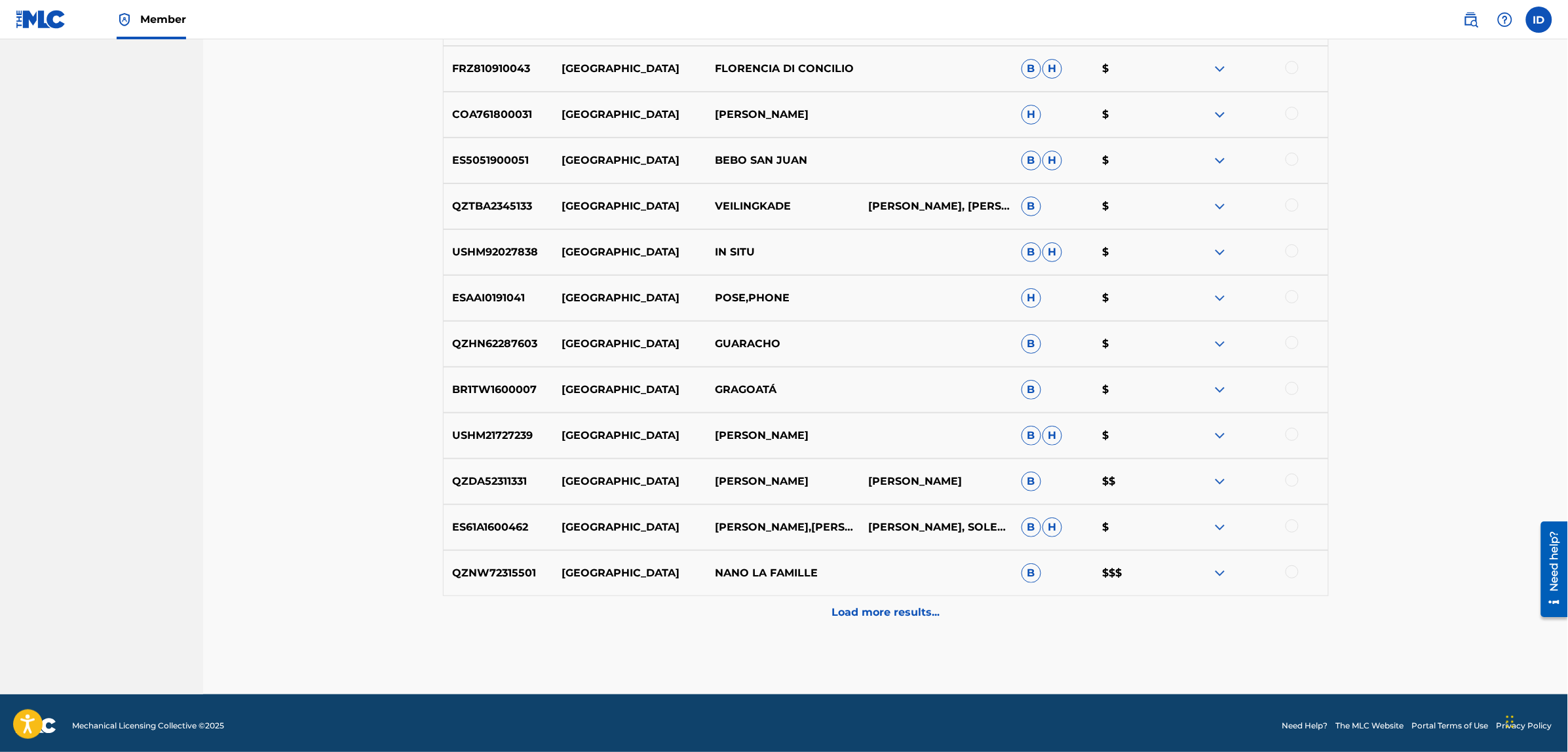
scroll to position [4081, 0]
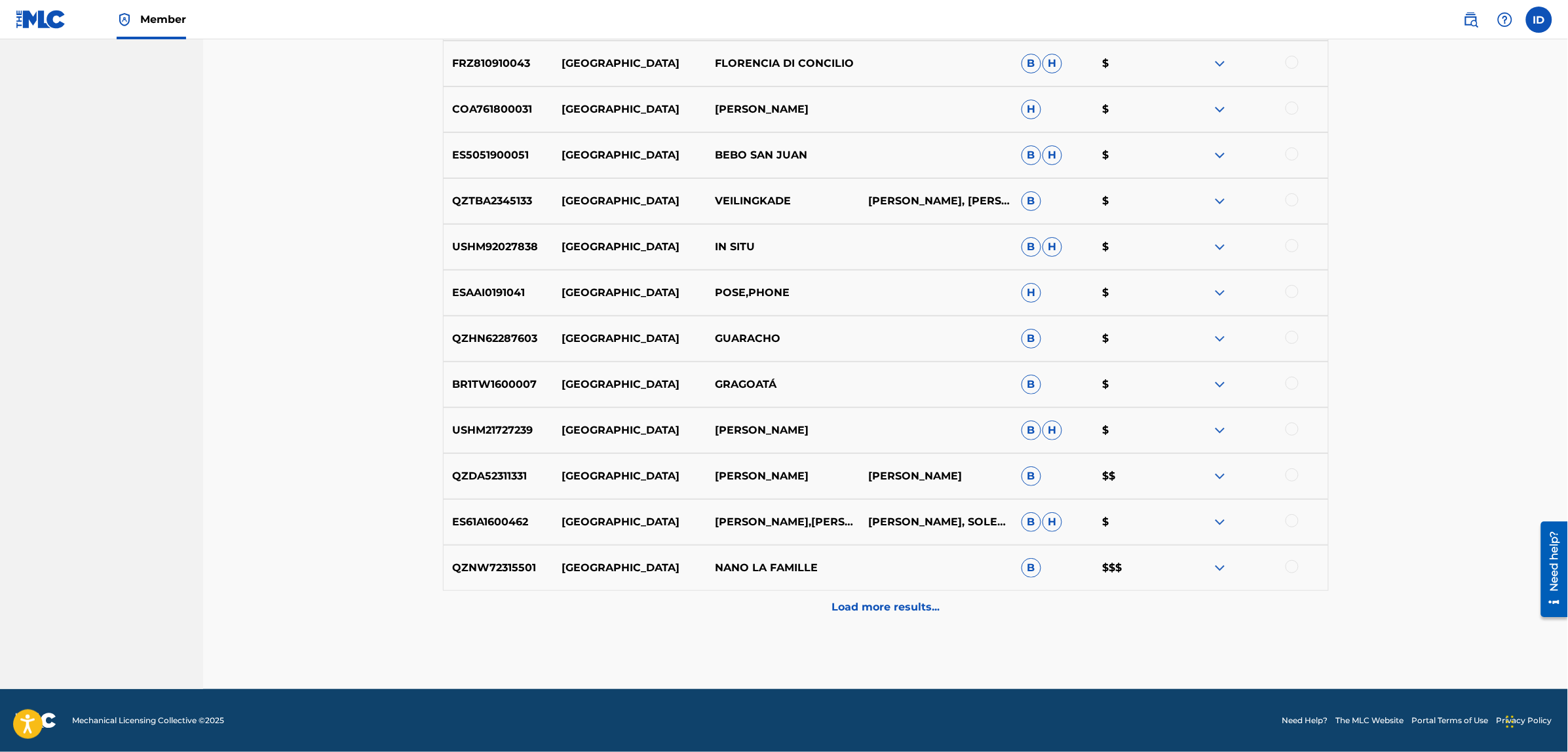
click at [850, 597] on div "Load more results..." at bounding box center [885, 607] width 886 height 32
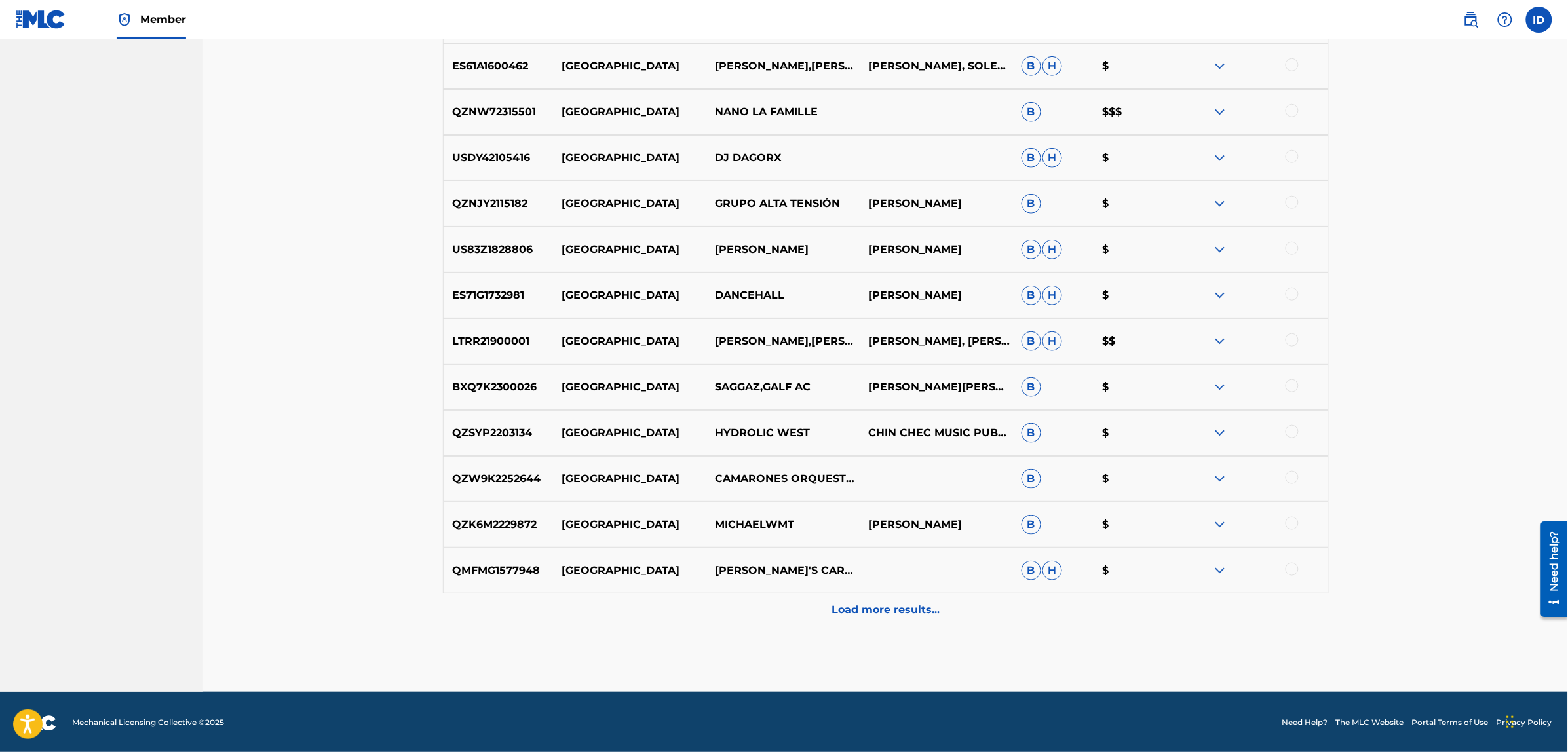
scroll to position [4540, 0]
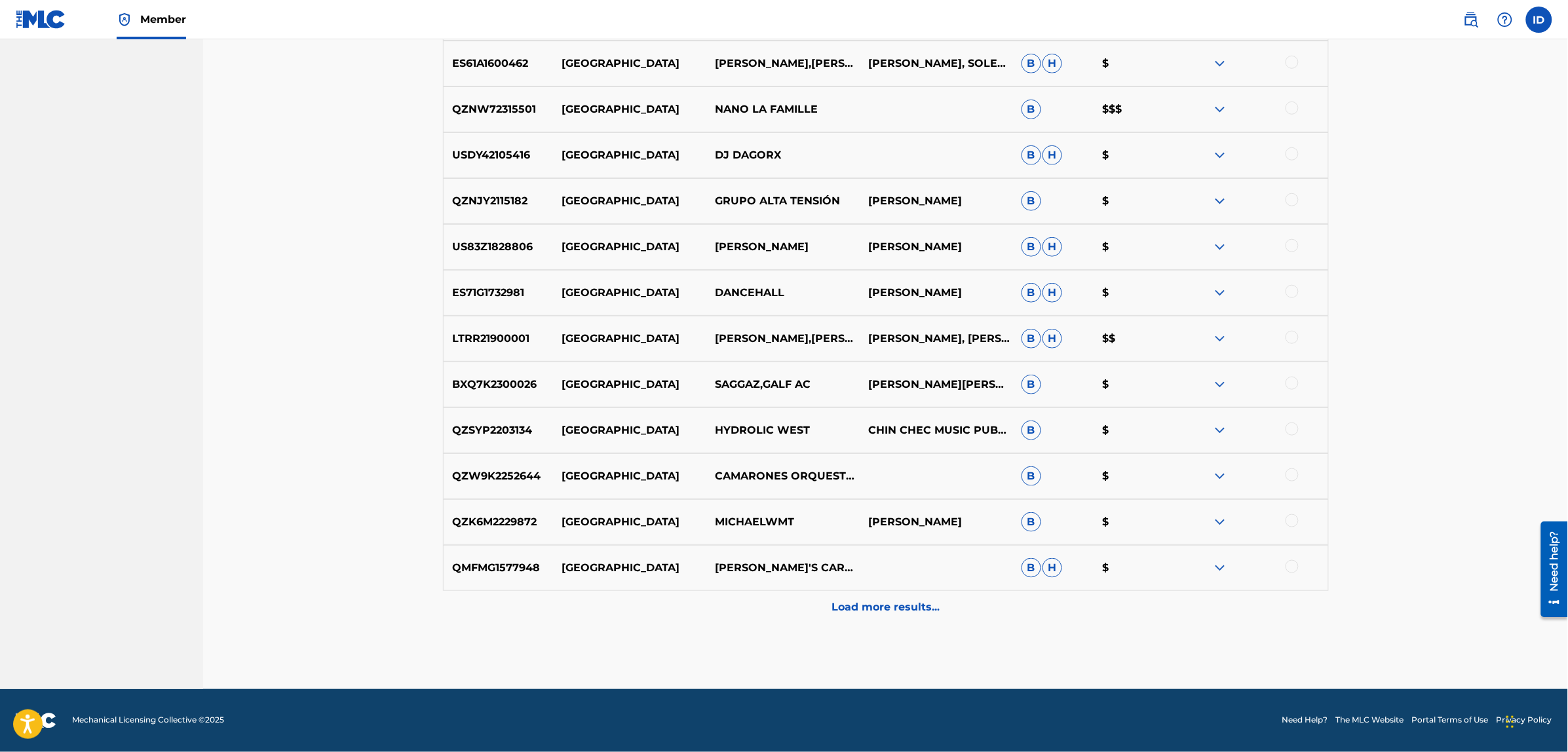
click at [870, 601] on p "Load more results..." at bounding box center [885, 607] width 108 height 15
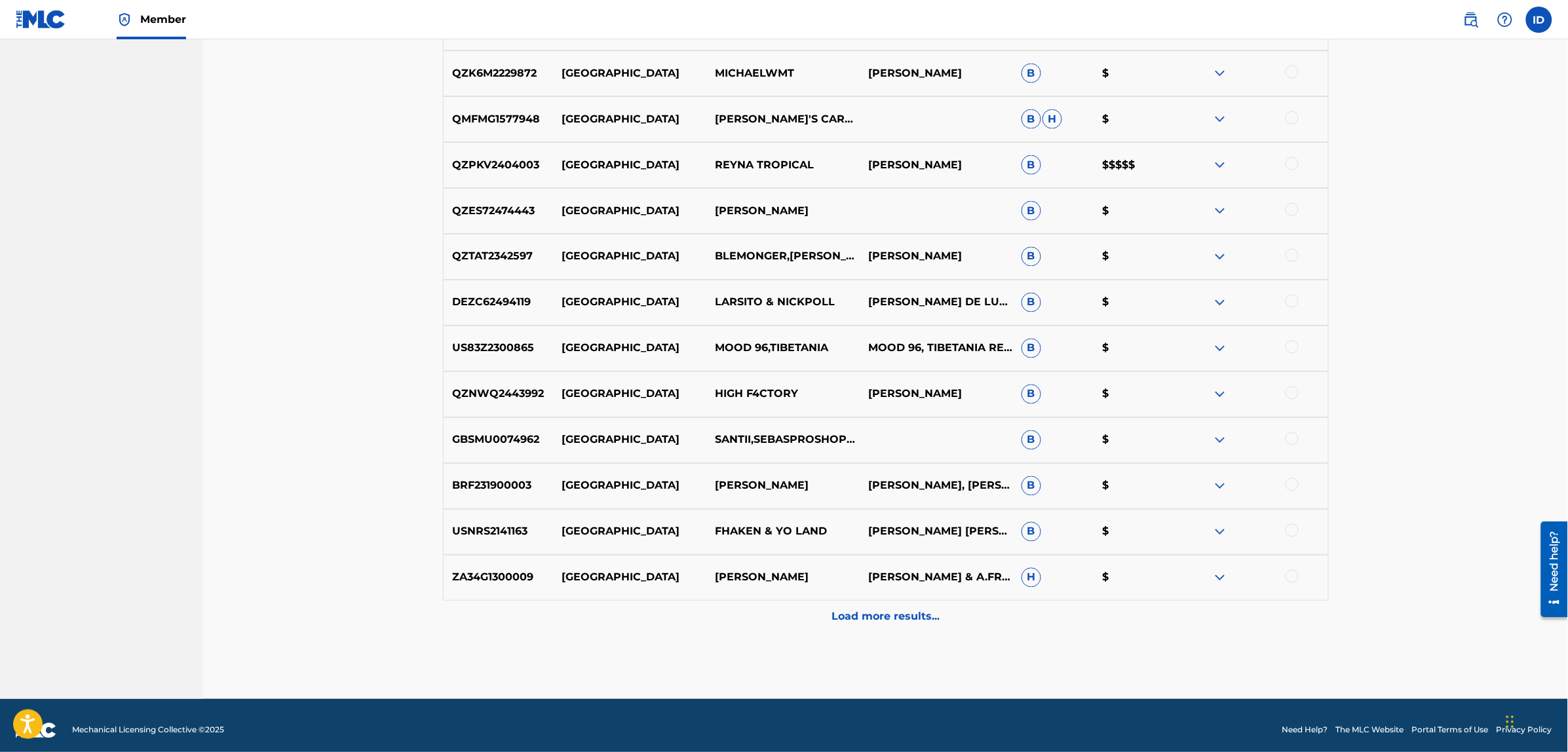
scroll to position [4998, 0]
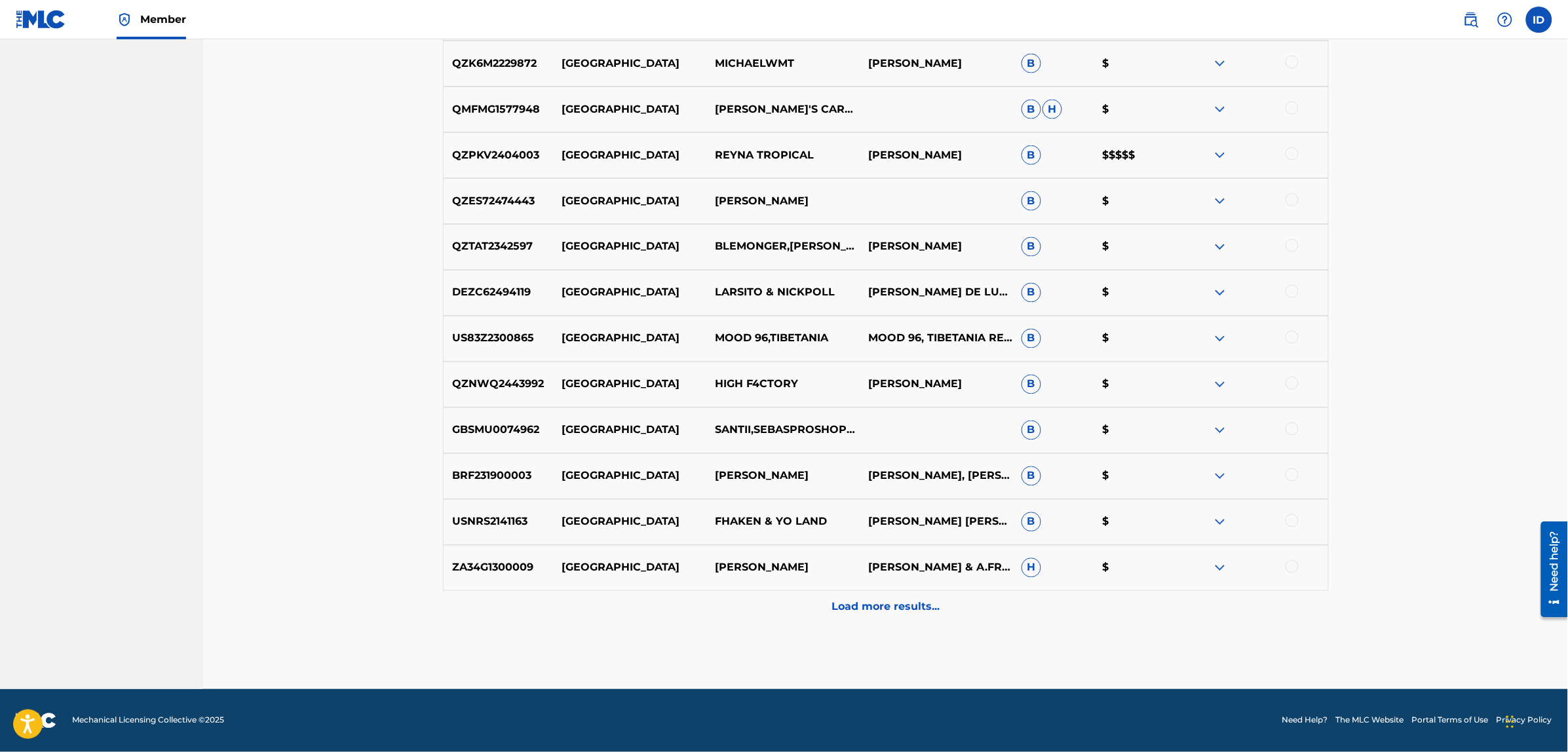
click at [883, 615] on div "Load more results..." at bounding box center [885, 607] width 886 height 32
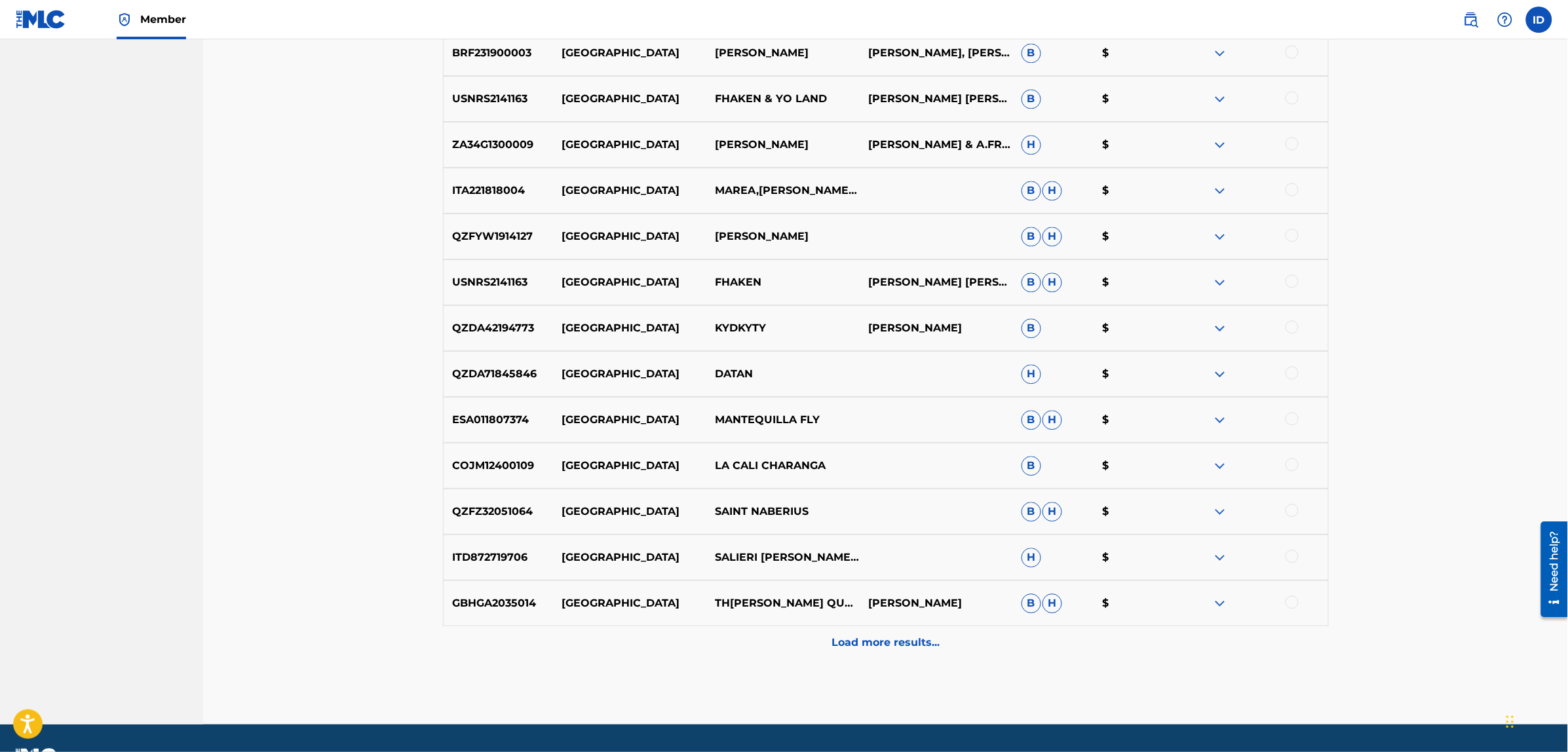
scroll to position [5457, 0]
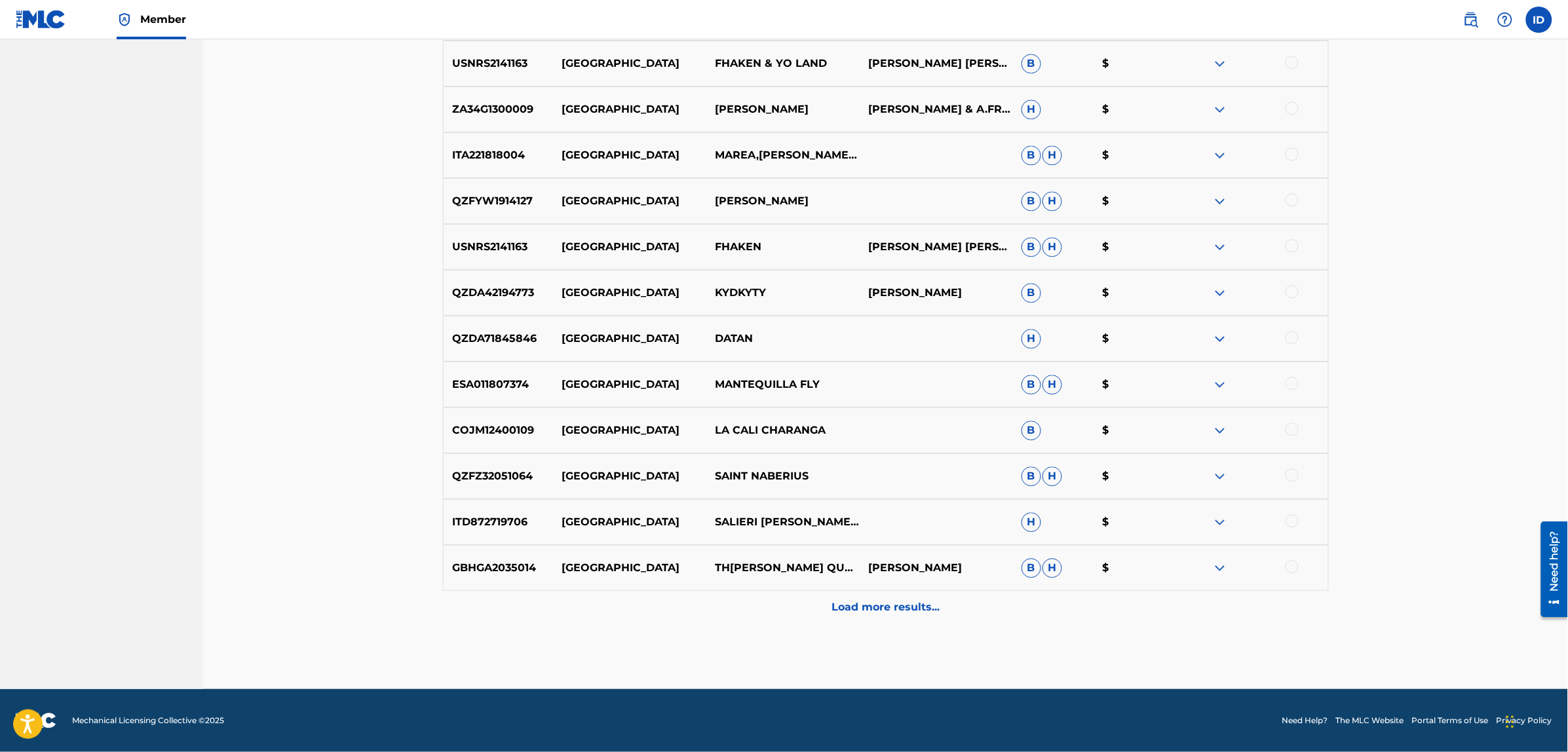
click at [908, 619] on div "Load more results..." at bounding box center [885, 607] width 886 height 32
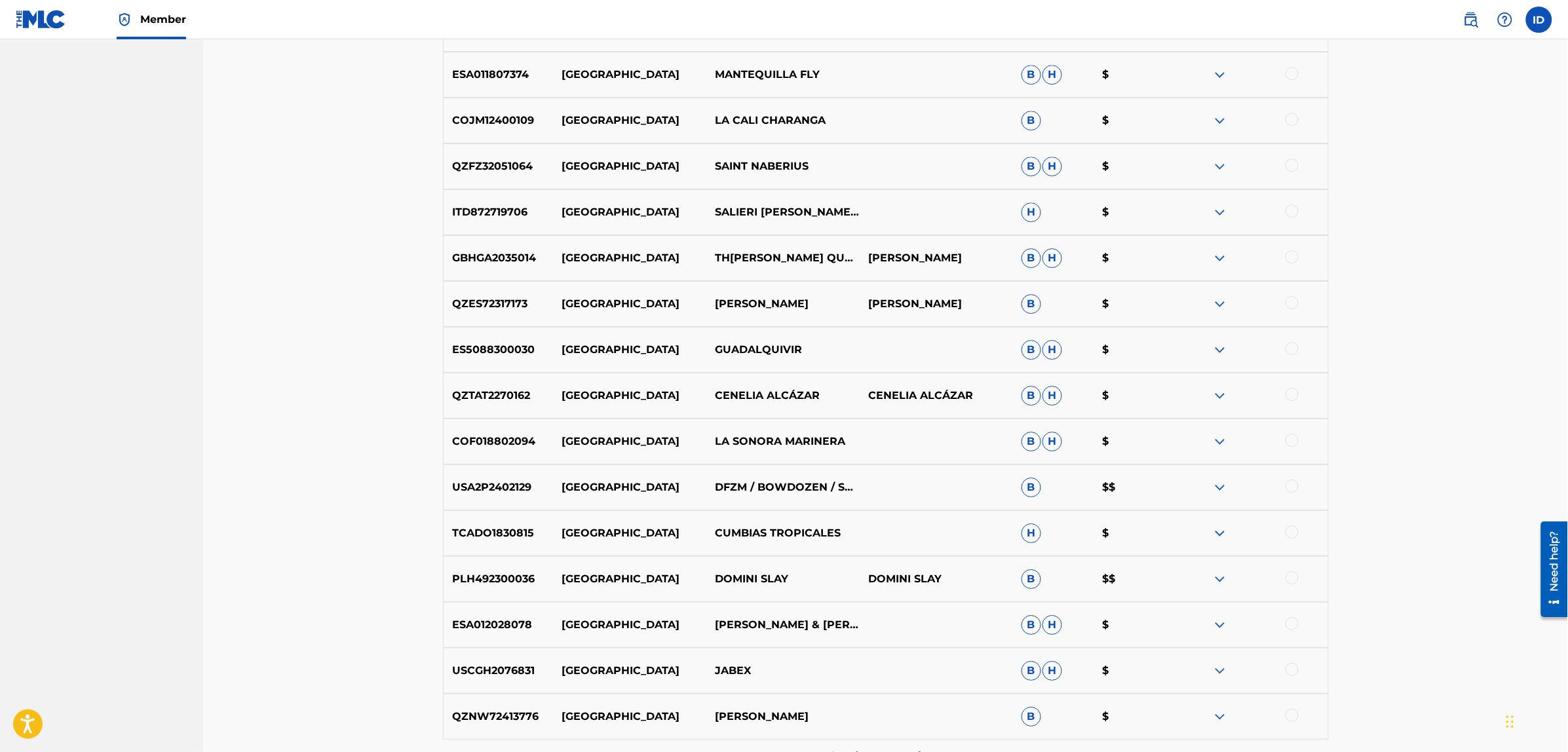
scroll to position [5916, 0]
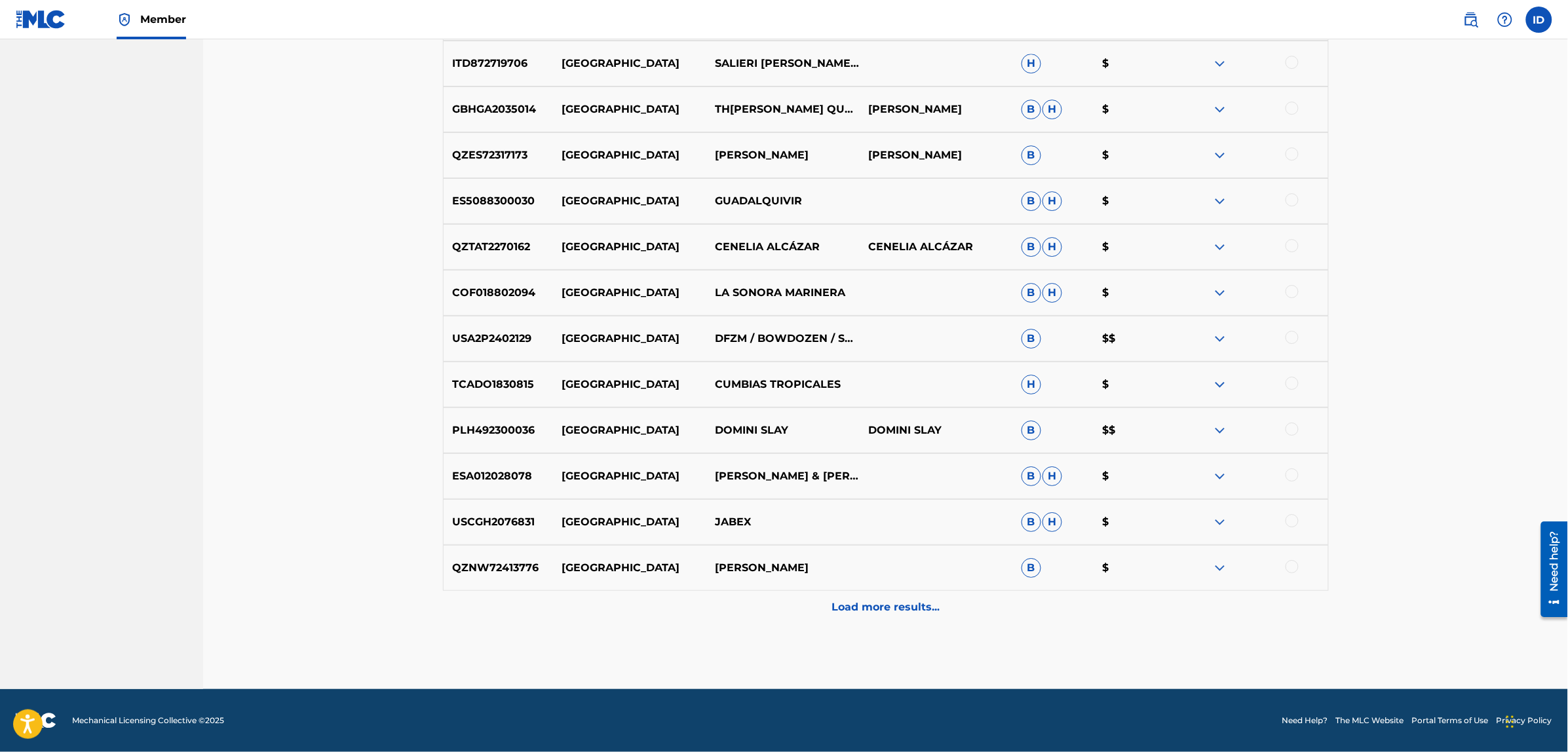
click at [889, 610] on p "Load more results..." at bounding box center [885, 607] width 108 height 15
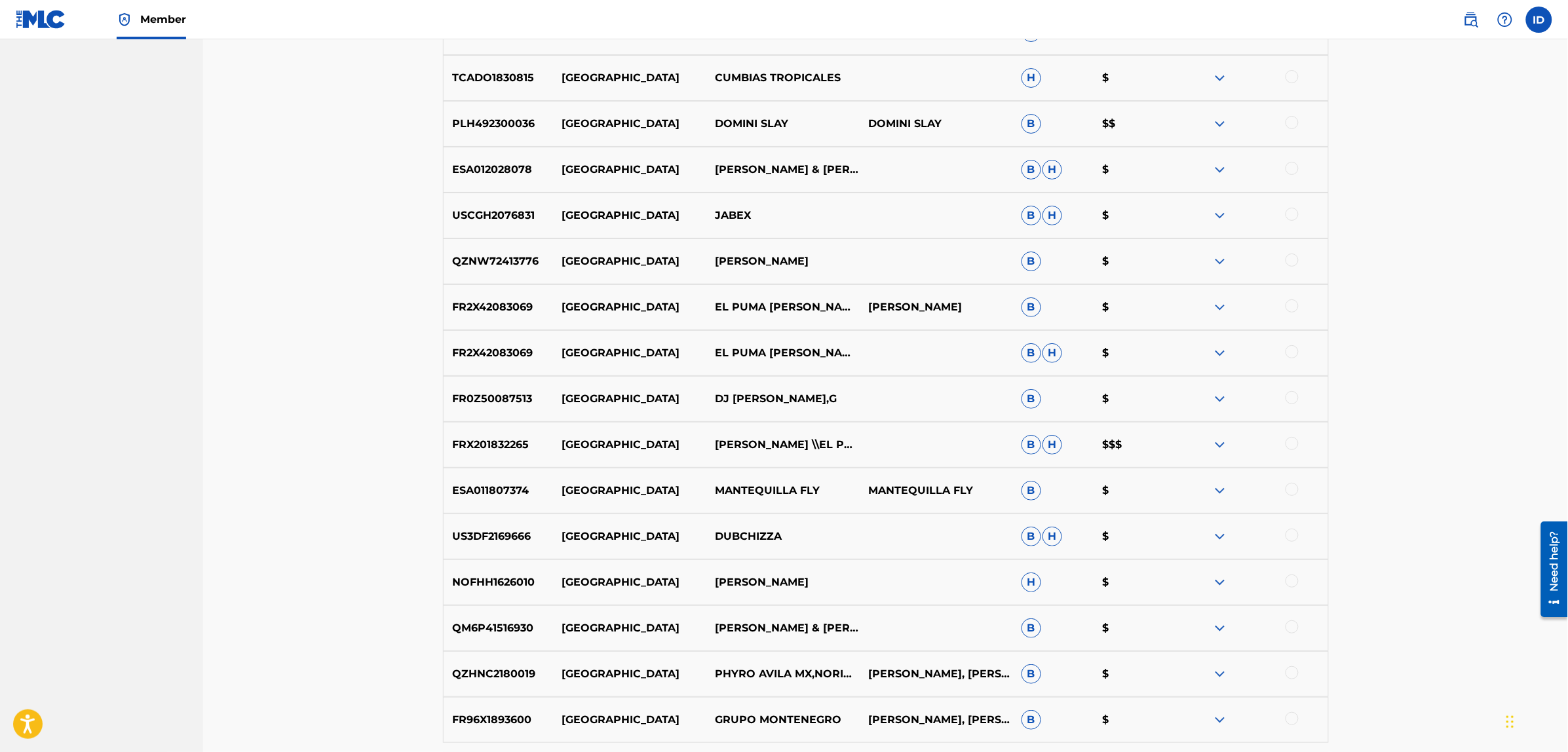
scroll to position [6374, 0]
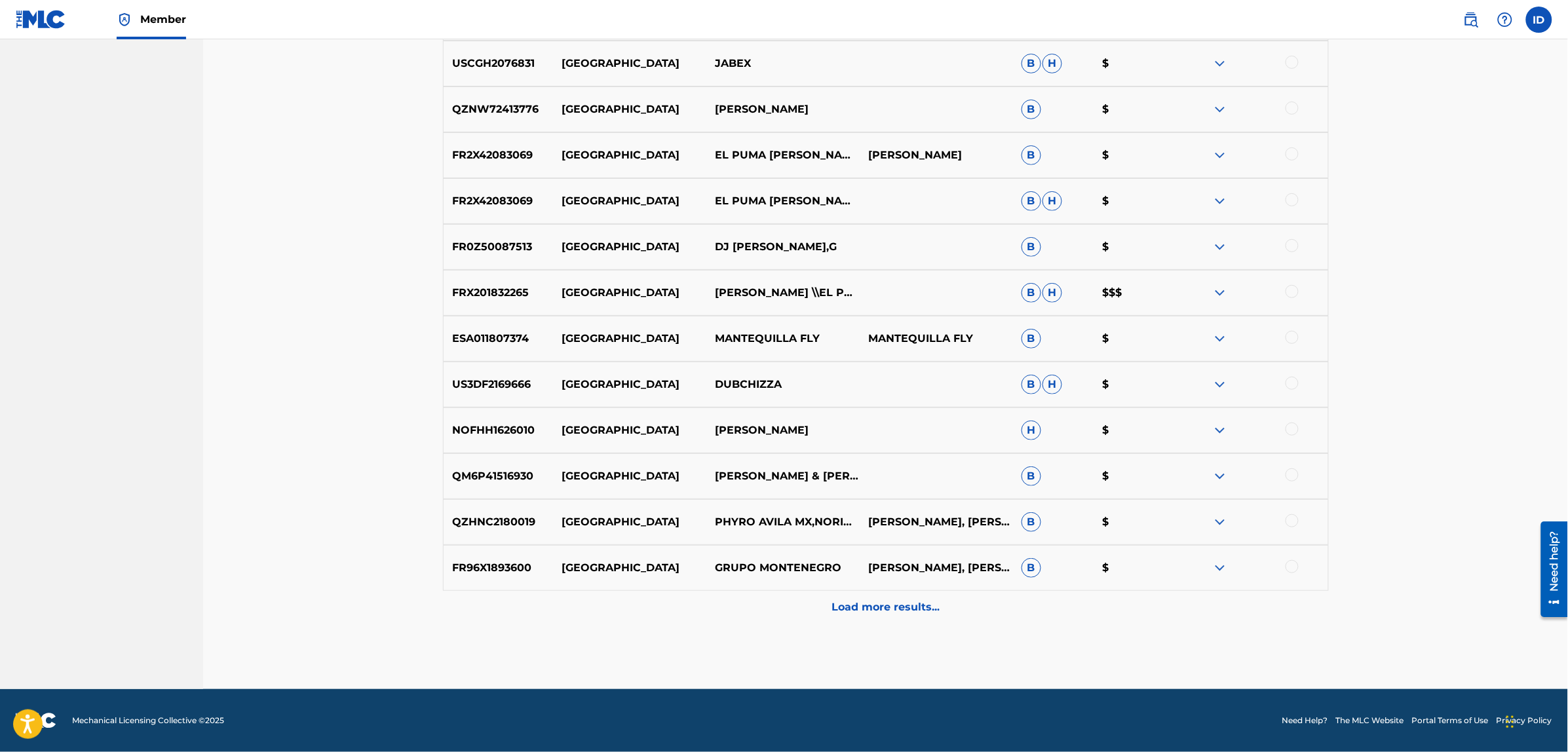
click at [882, 598] on div "Load more results..." at bounding box center [885, 607] width 886 height 32
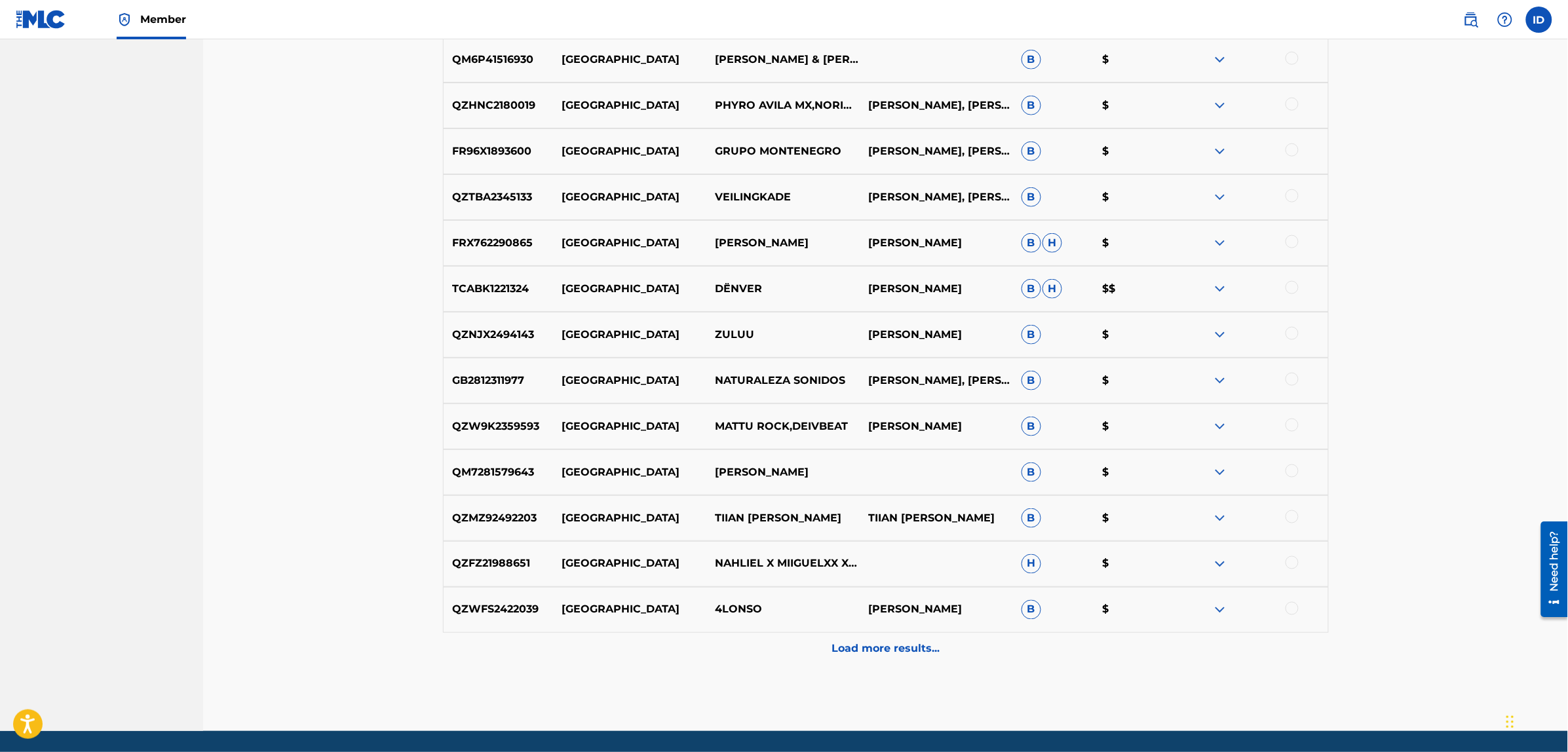
scroll to position [6833, 0]
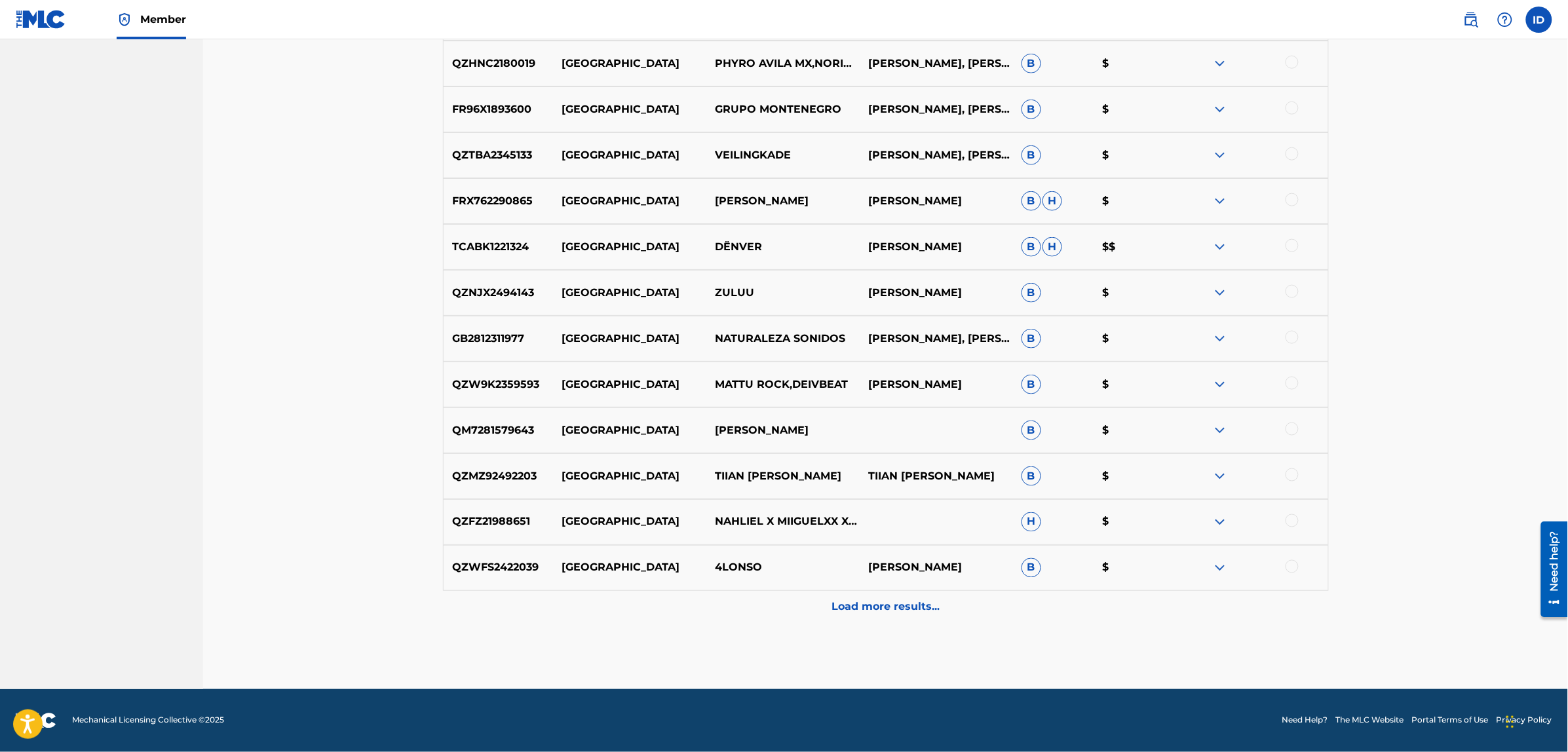
click at [873, 601] on p "Load more results..." at bounding box center [885, 607] width 108 height 15
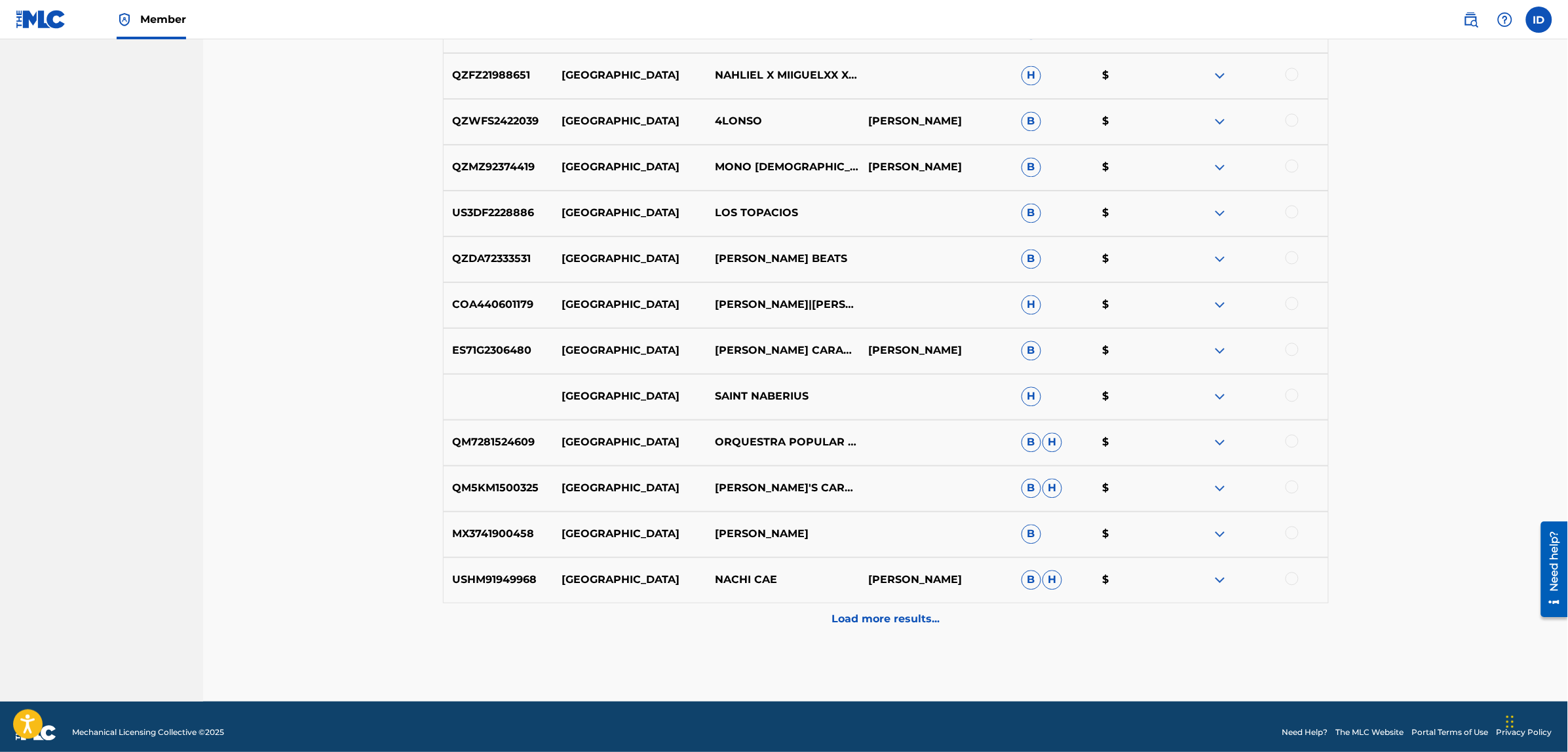
scroll to position [7291, 0]
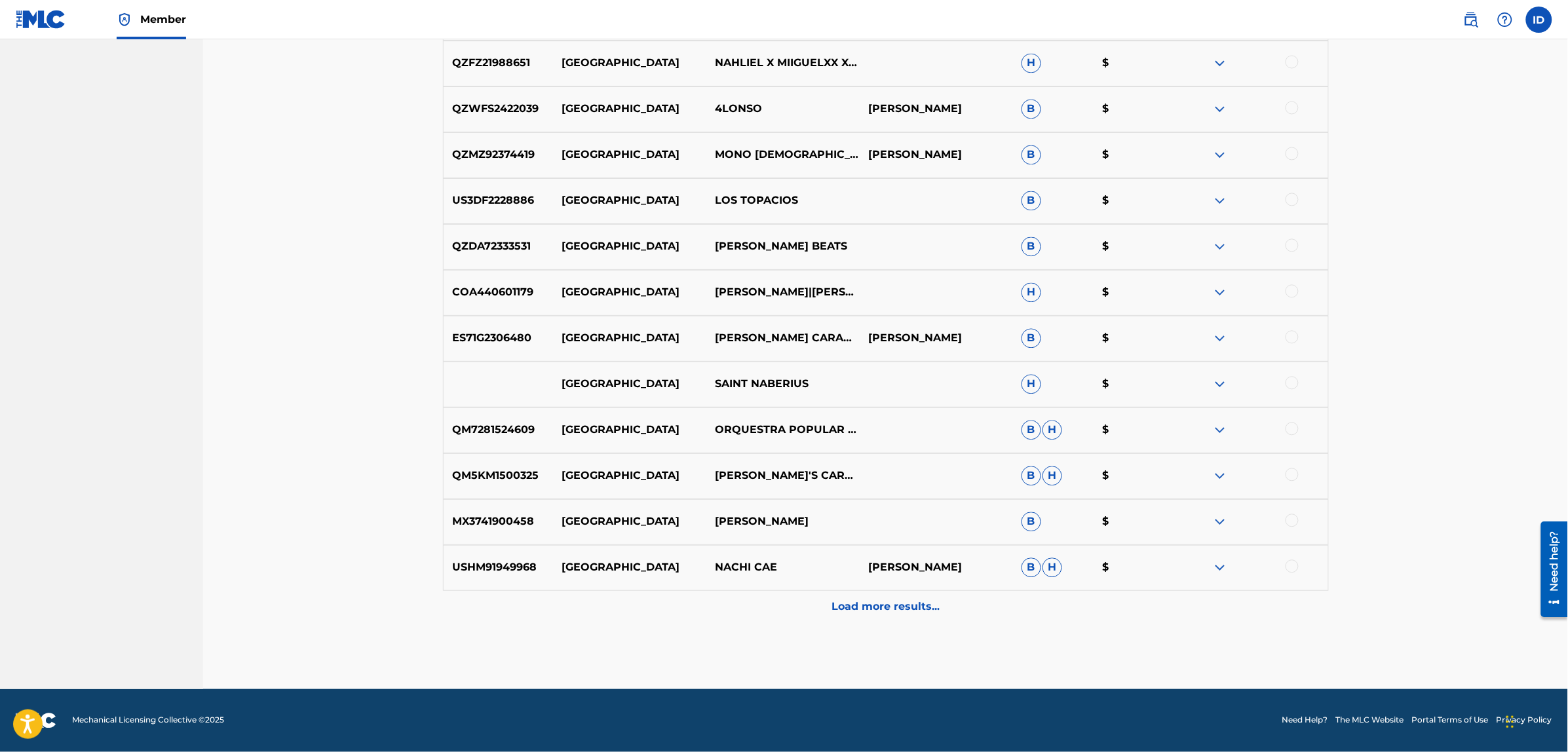
click at [870, 598] on div "Load more results..." at bounding box center [885, 607] width 886 height 32
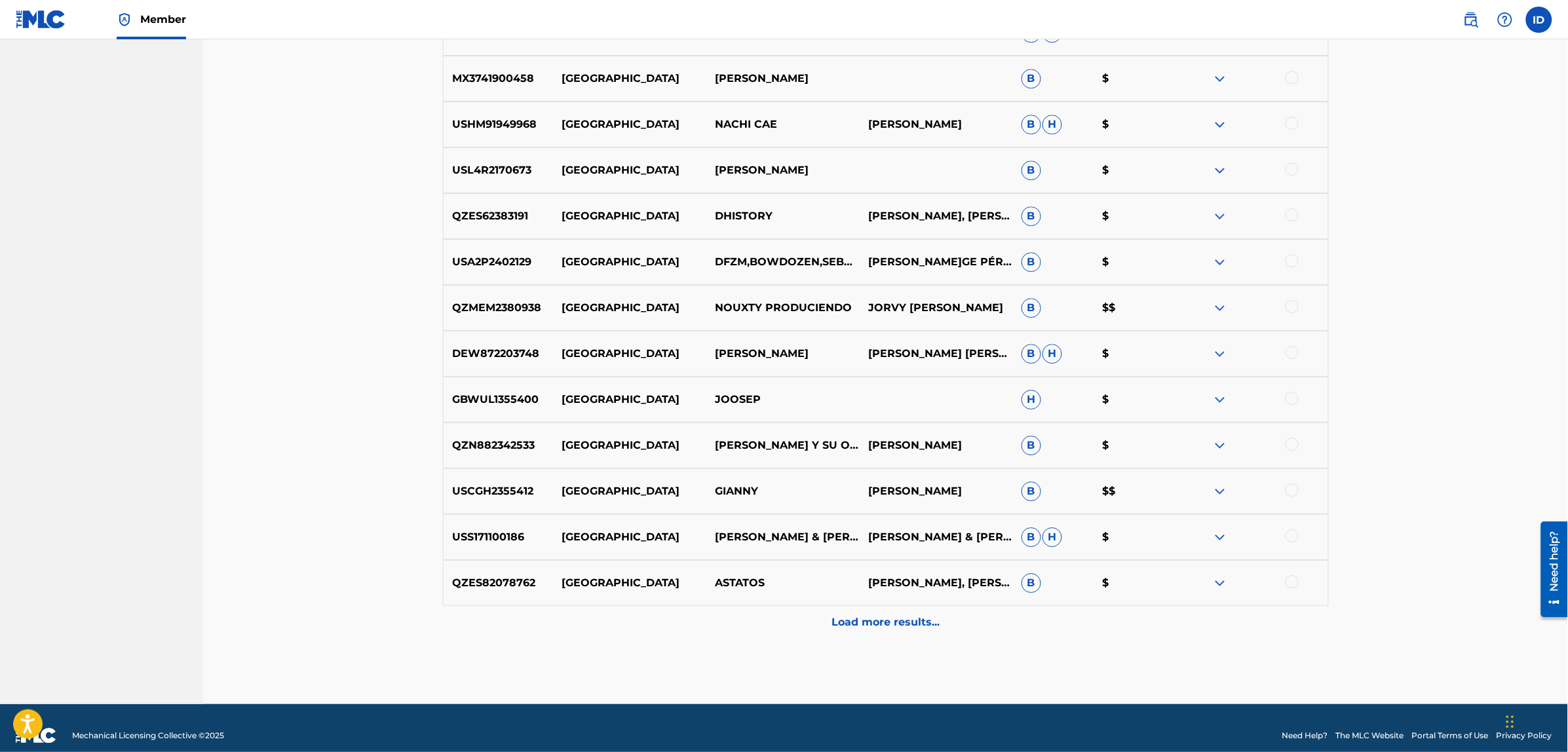
scroll to position [7749, 0]
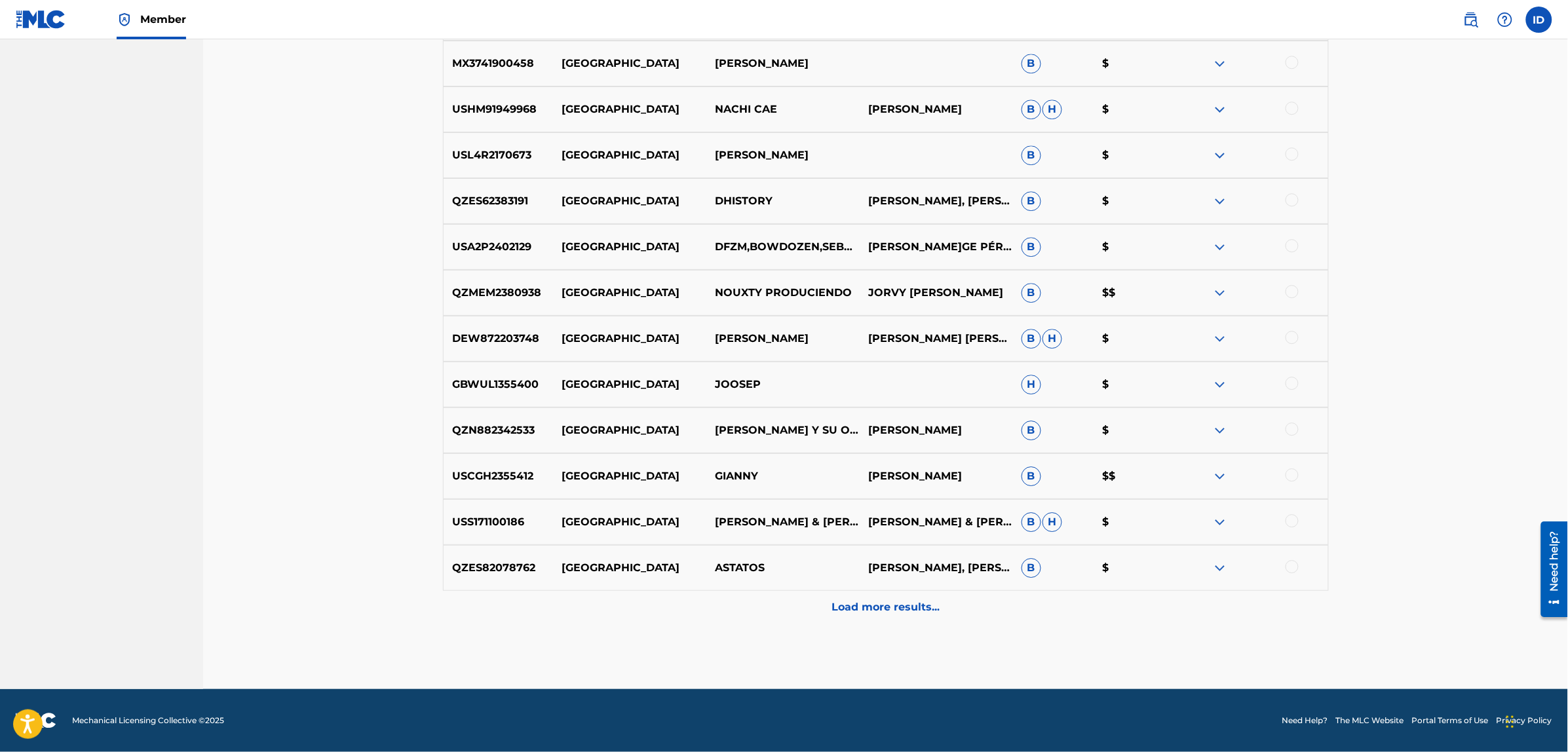
click at [874, 603] on p "Load more results..." at bounding box center [885, 607] width 108 height 15
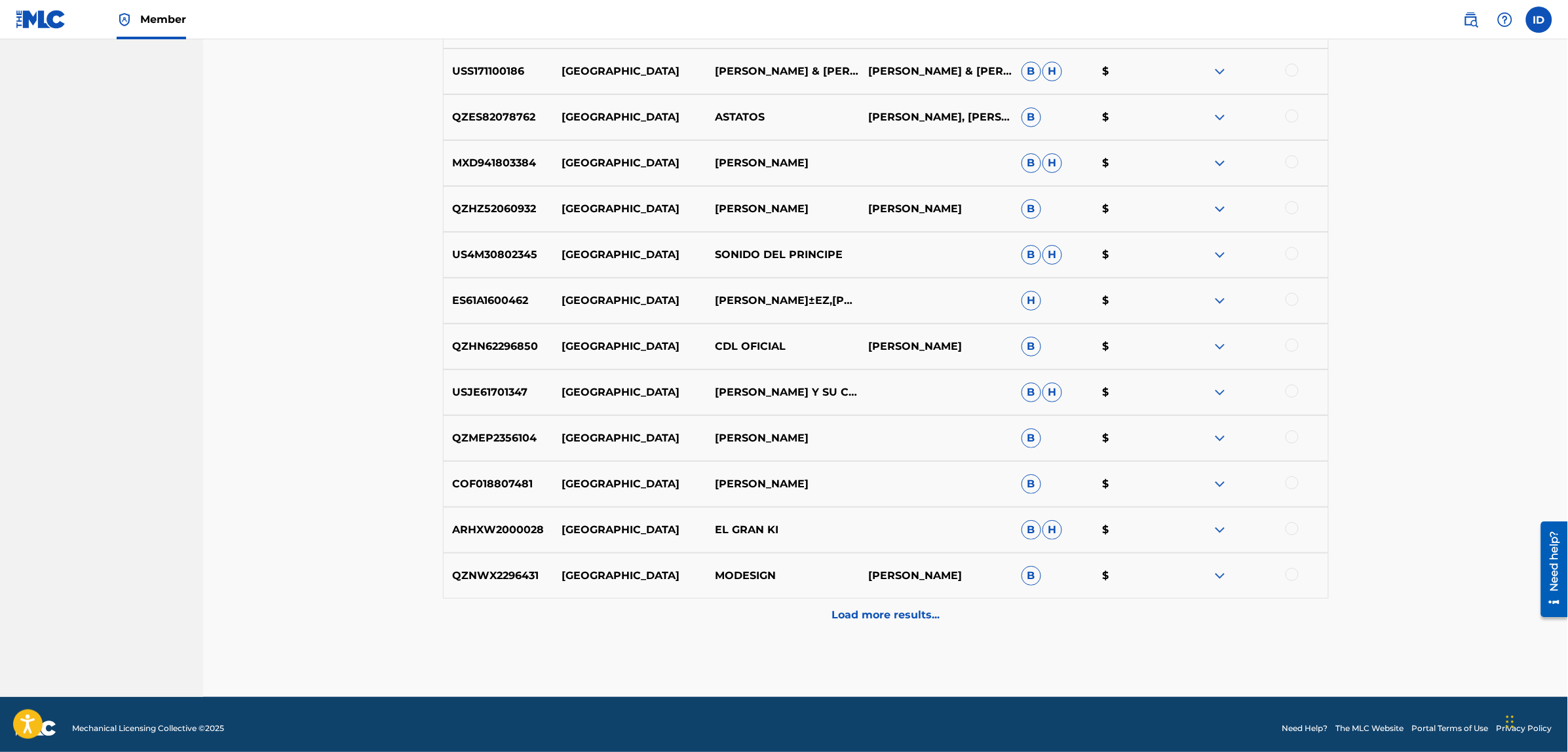
scroll to position [8208, 0]
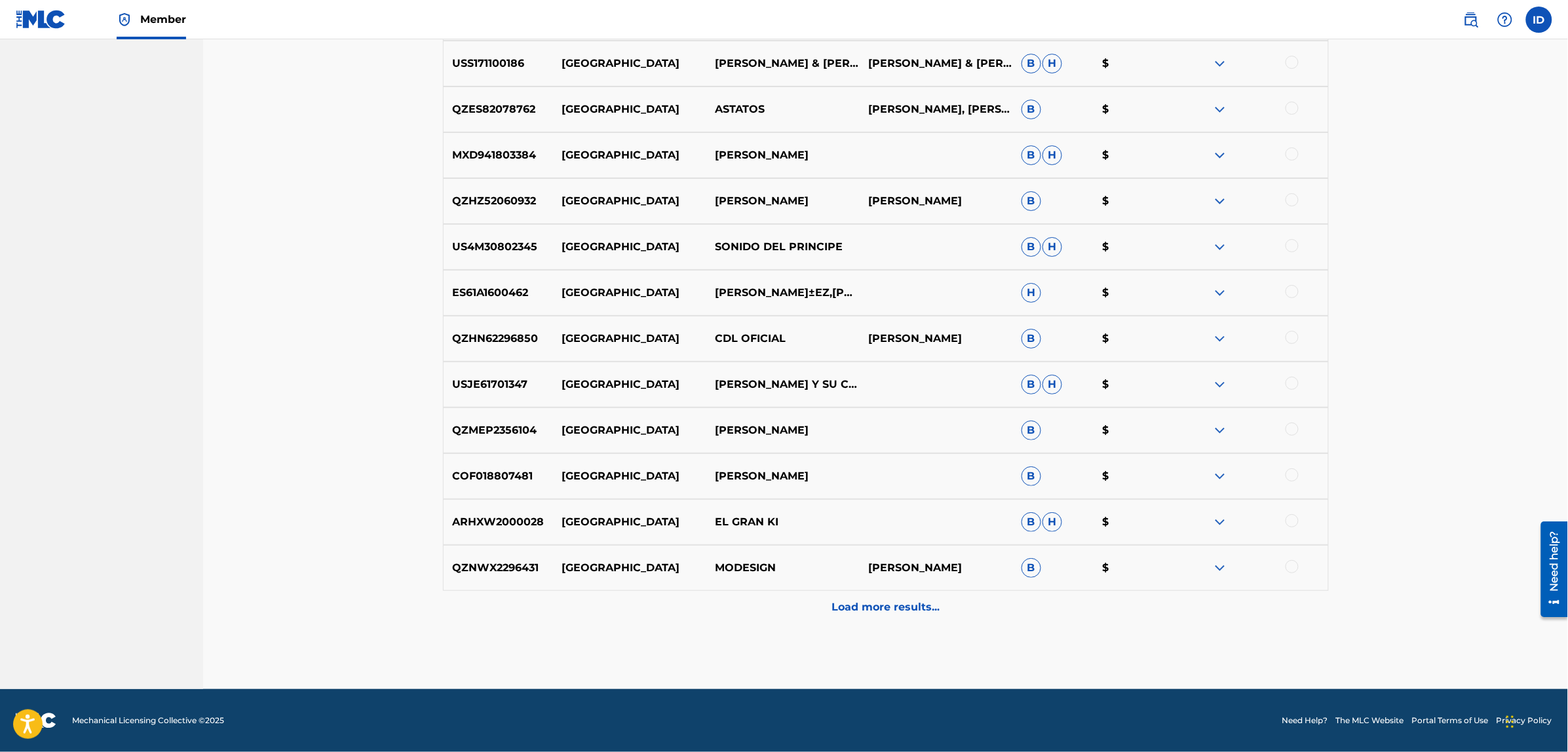
click at [873, 610] on p "Load more results..." at bounding box center [885, 607] width 108 height 15
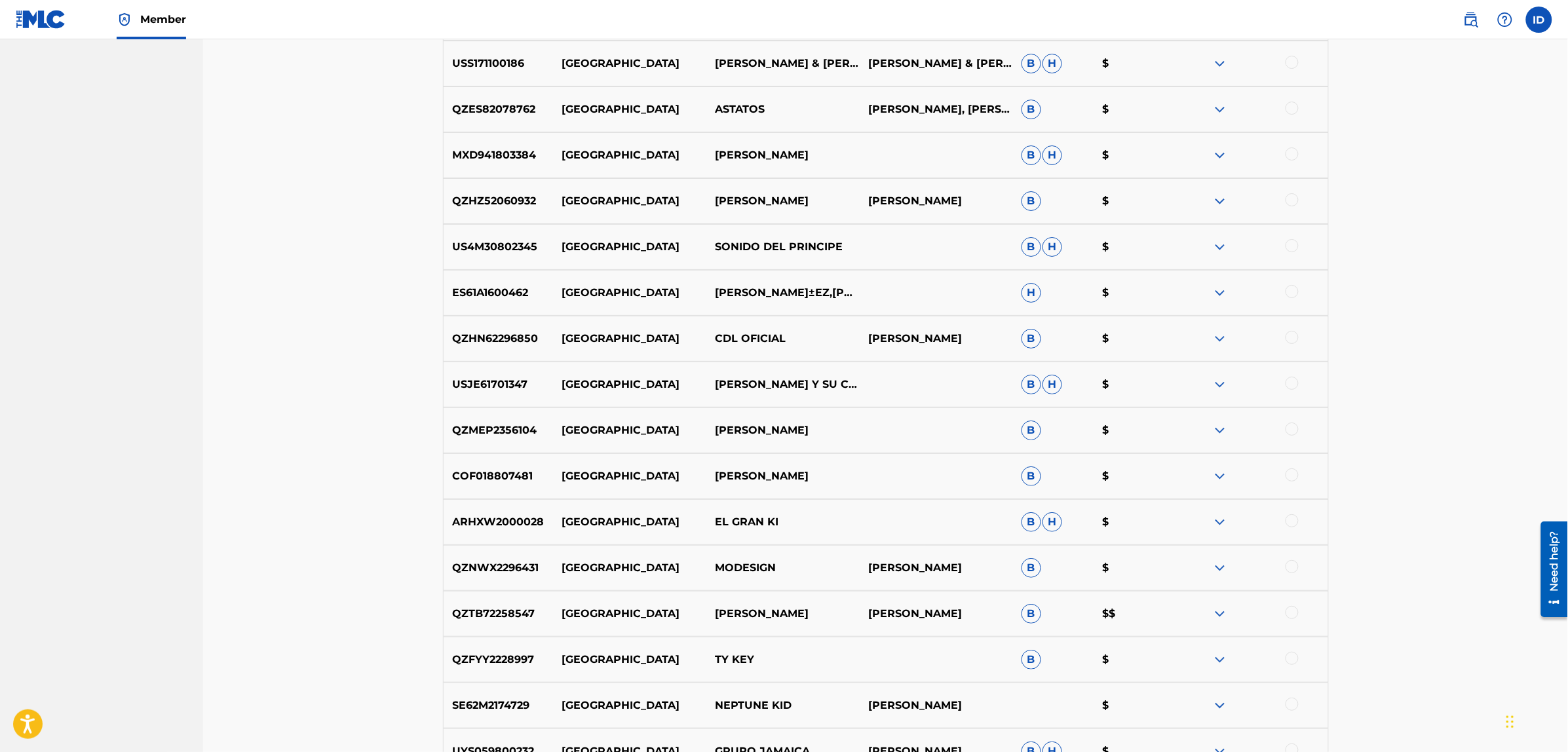
scroll to position [8536, 0]
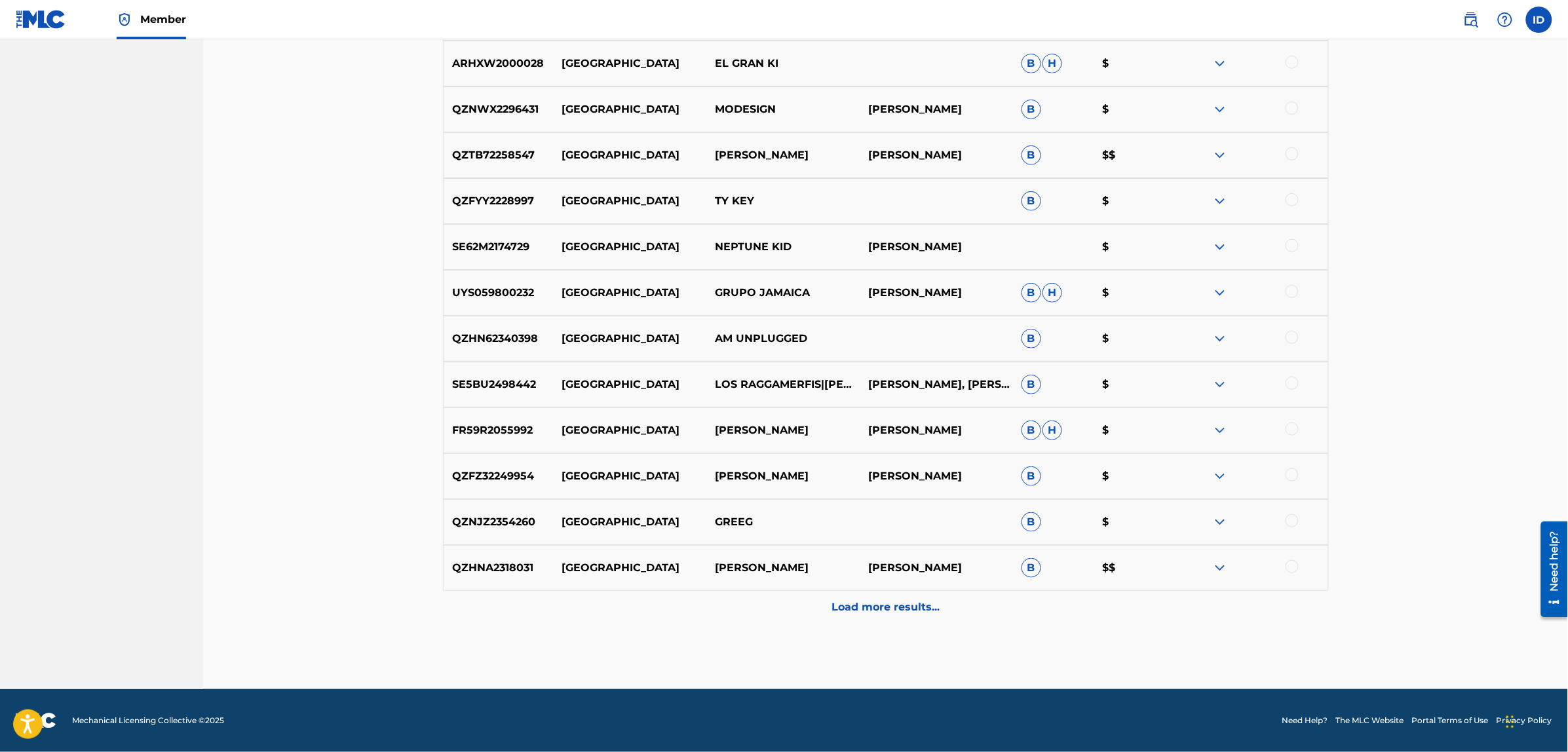
click at [876, 603] on p "Load more results..." at bounding box center [885, 607] width 108 height 15
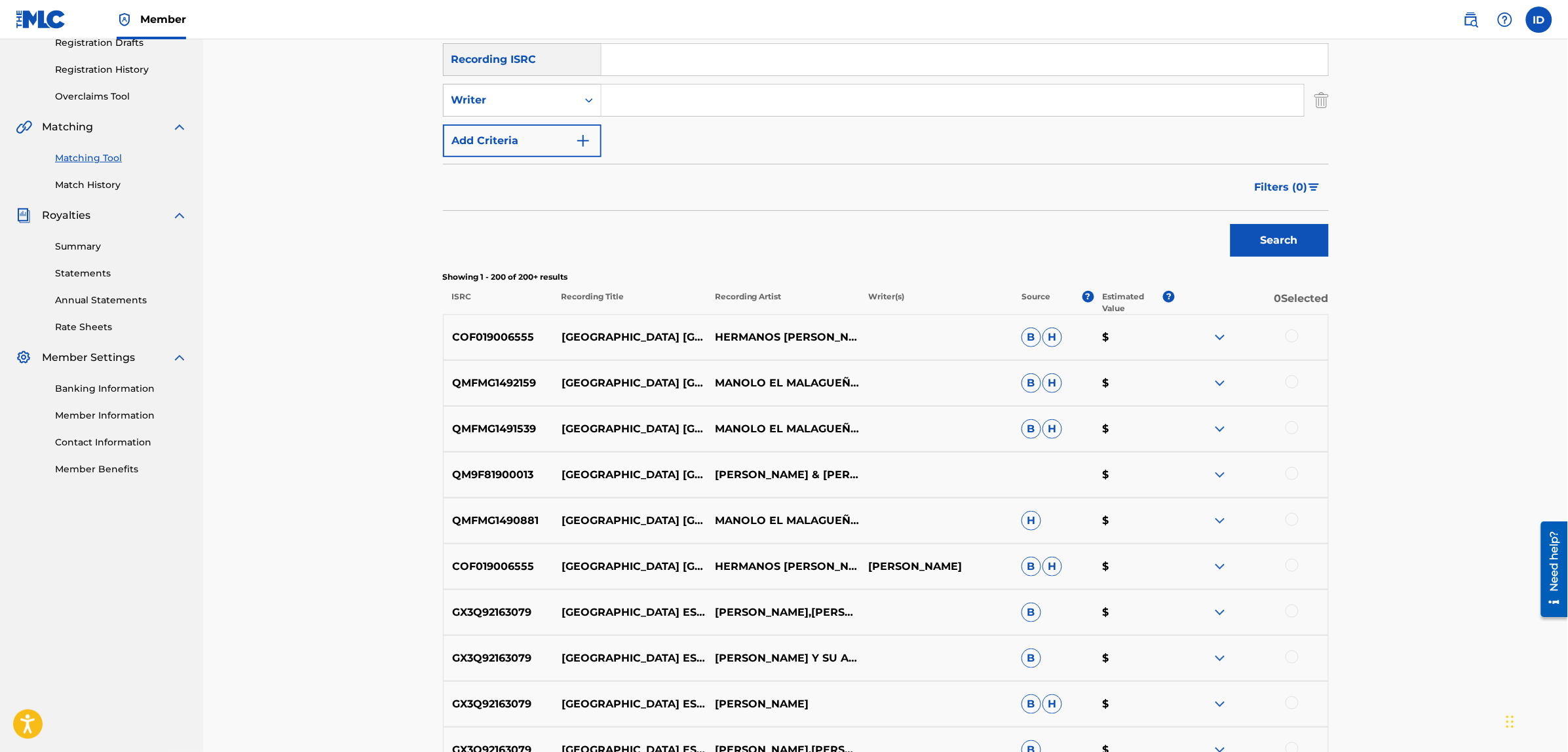
scroll to position [0, 0]
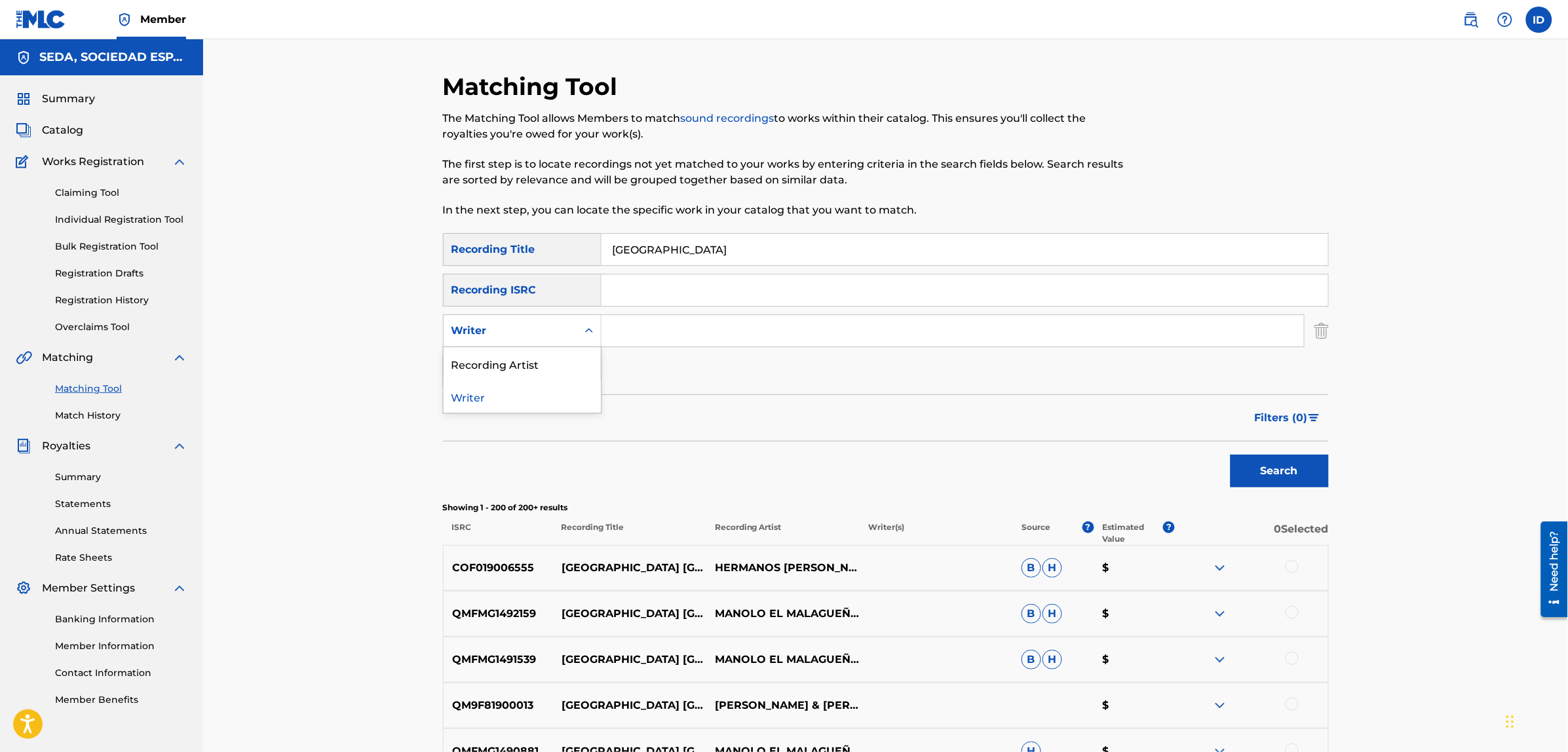
click at [516, 333] on div "Writer" at bounding box center [509, 331] width 118 height 15
click at [507, 326] on div "Writer" at bounding box center [509, 331] width 118 height 15
click at [647, 328] on input "Search Form" at bounding box center [952, 331] width 702 height 32
type input "[PERSON_NAME]"
click at [1296, 482] on button "Search" at bounding box center [1279, 471] width 98 height 32
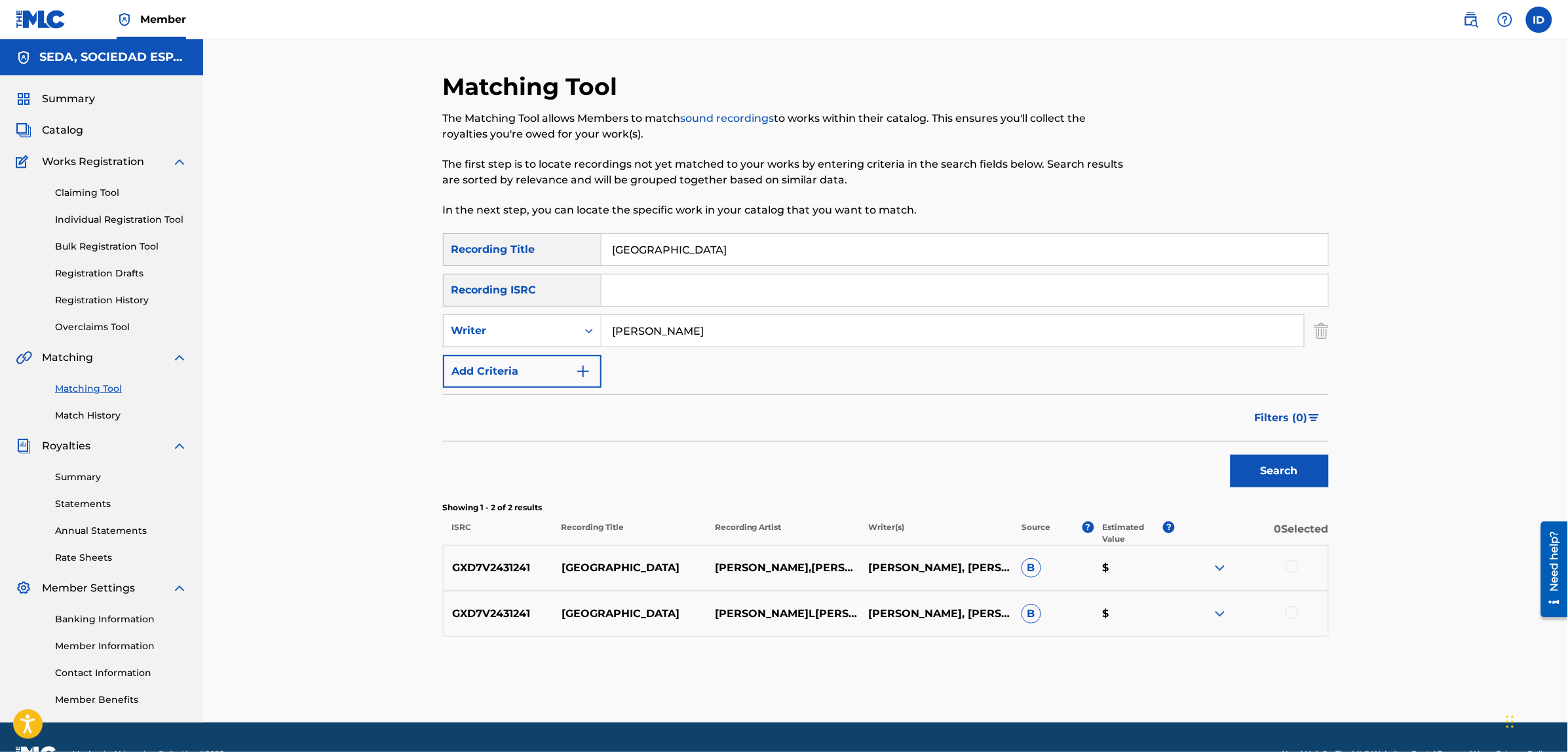
drag, startPoint x: 681, startPoint y: 253, endPoint x: 577, endPoint y: 253, distance: 104.0
click at [577, 253] on div "SearchWithCriteriaf3108f85-38a0-4152-b086-b66226915013 Recording Title [GEOGRAP…" at bounding box center [885, 249] width 886 height 32
click at [1231, 455] on button "Search" at bounding box center [1279, 471] width 98 height 32
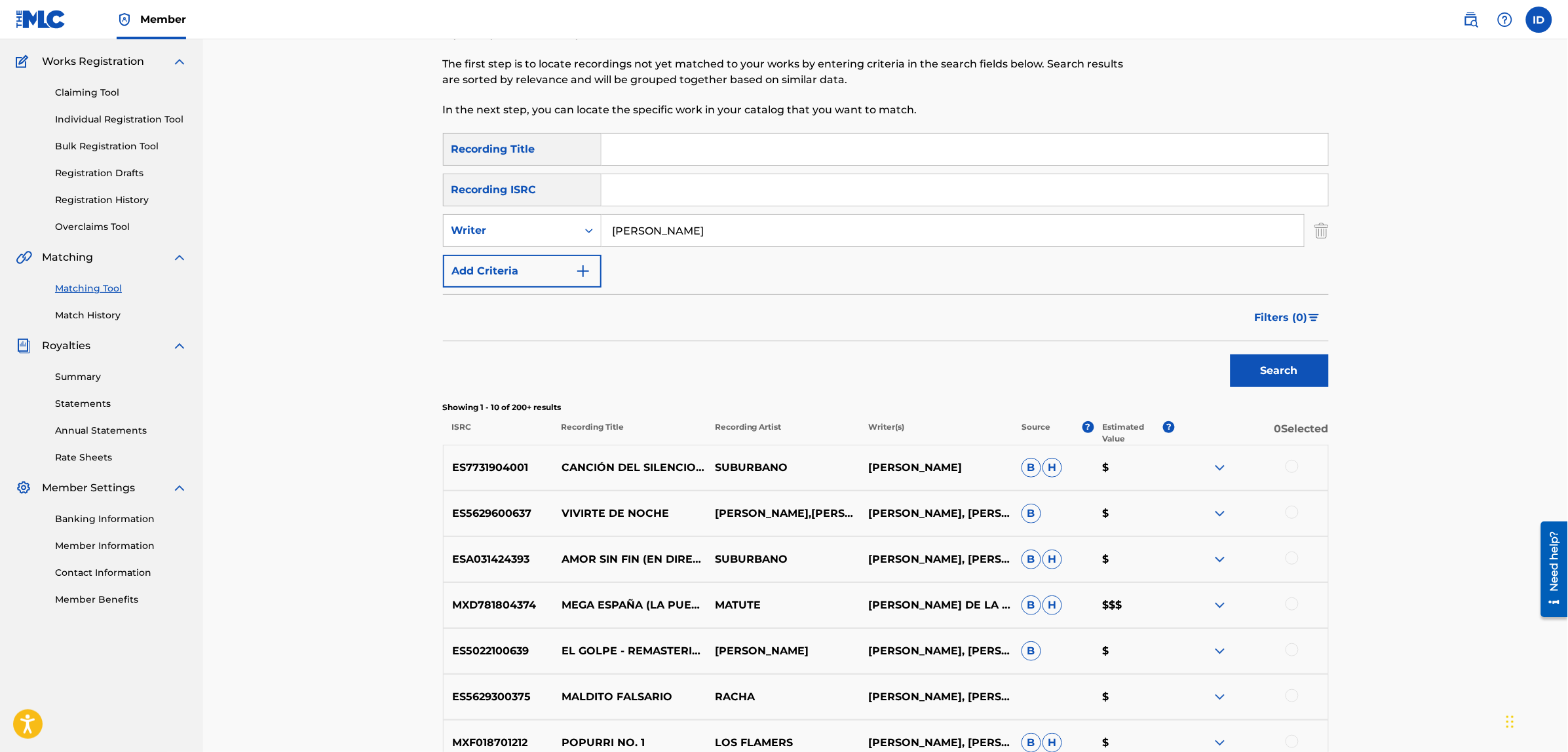
scroll to position [328, 0]
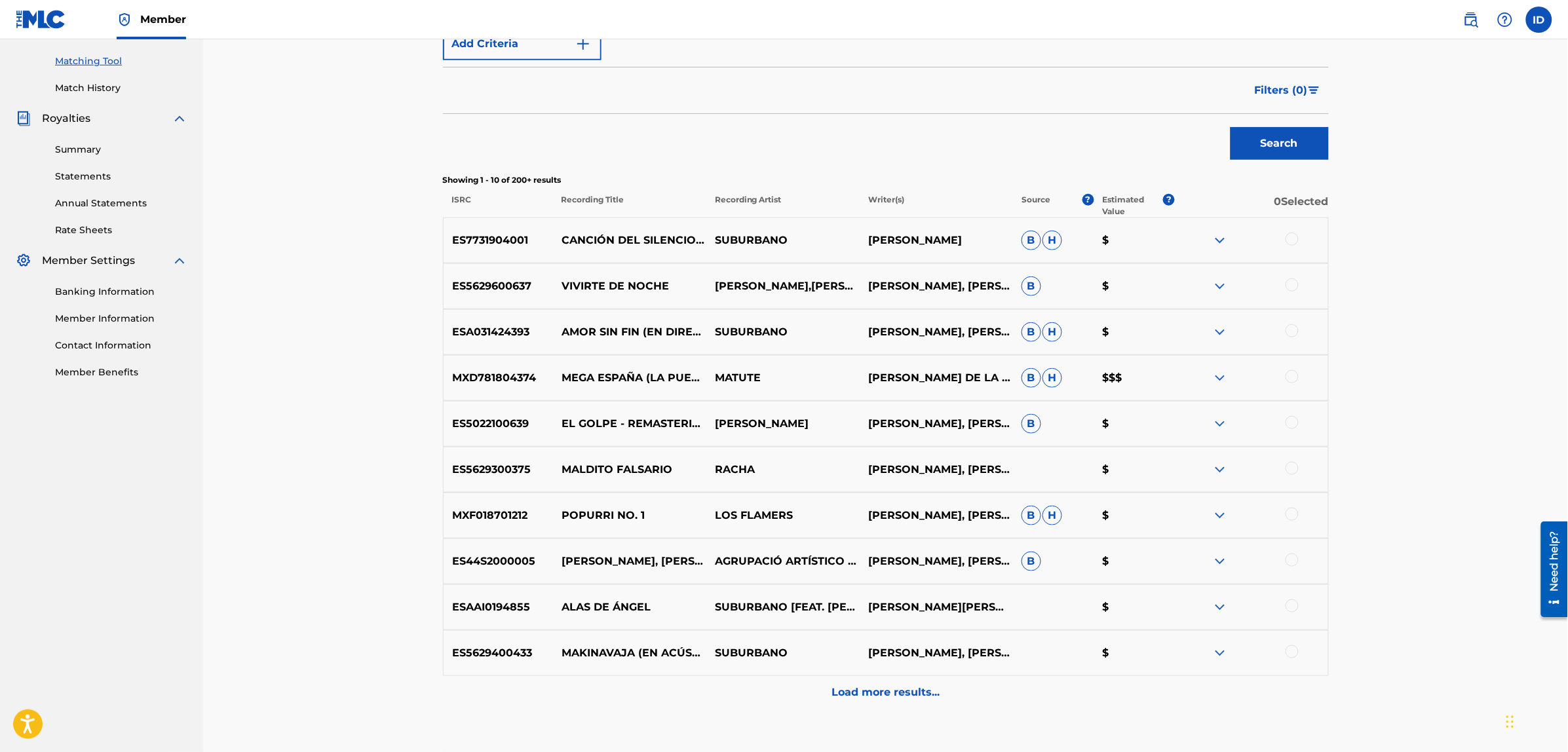
click at [1295, 655] on div at bounding box center [1292, 652] width 13 height 13
click at [926, 645] on button "Match 1 Group" at bounding box center [921, 645] width 145 height 32
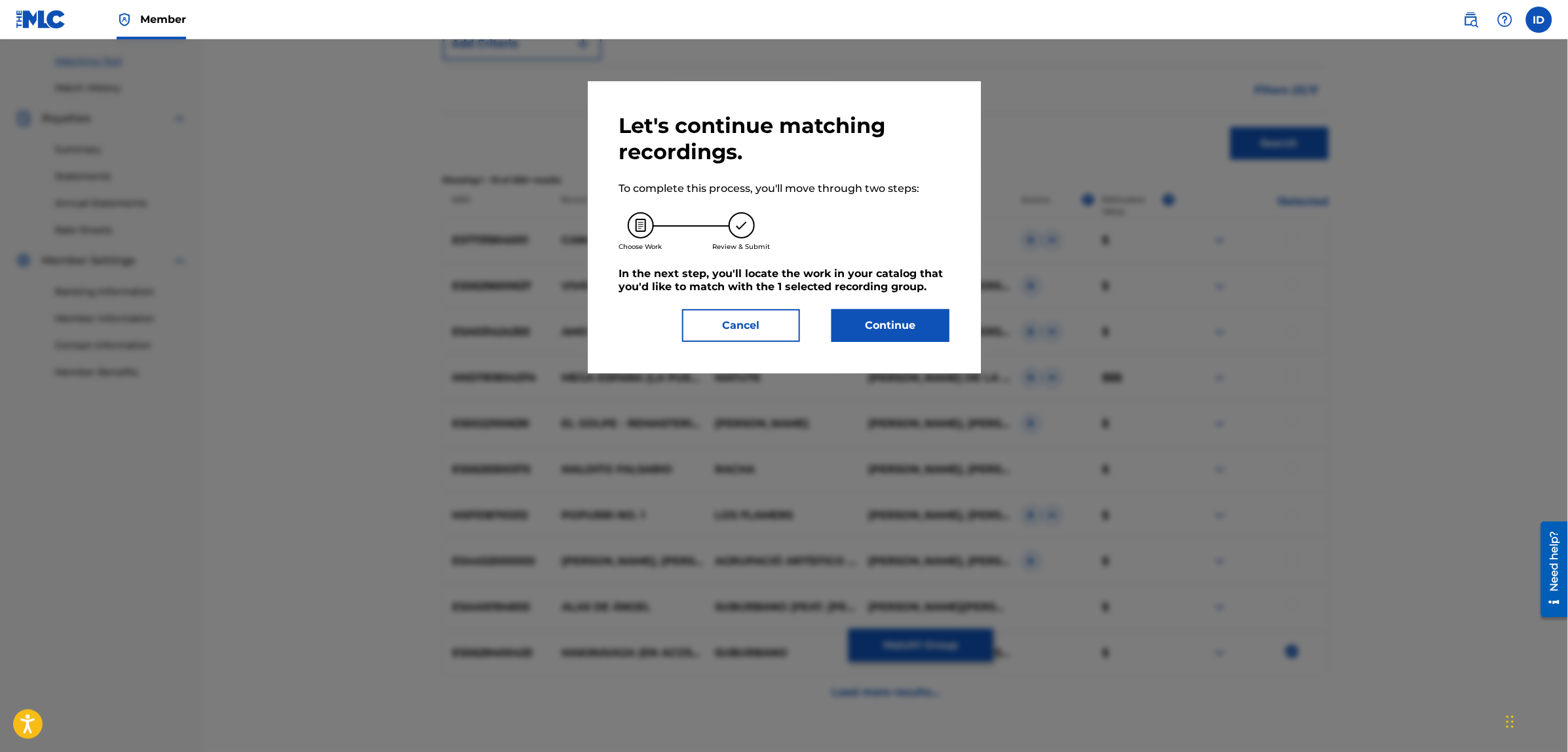
click at [895, 334] on button "Continue" at bounding box center [890, 326] width 118 height 32
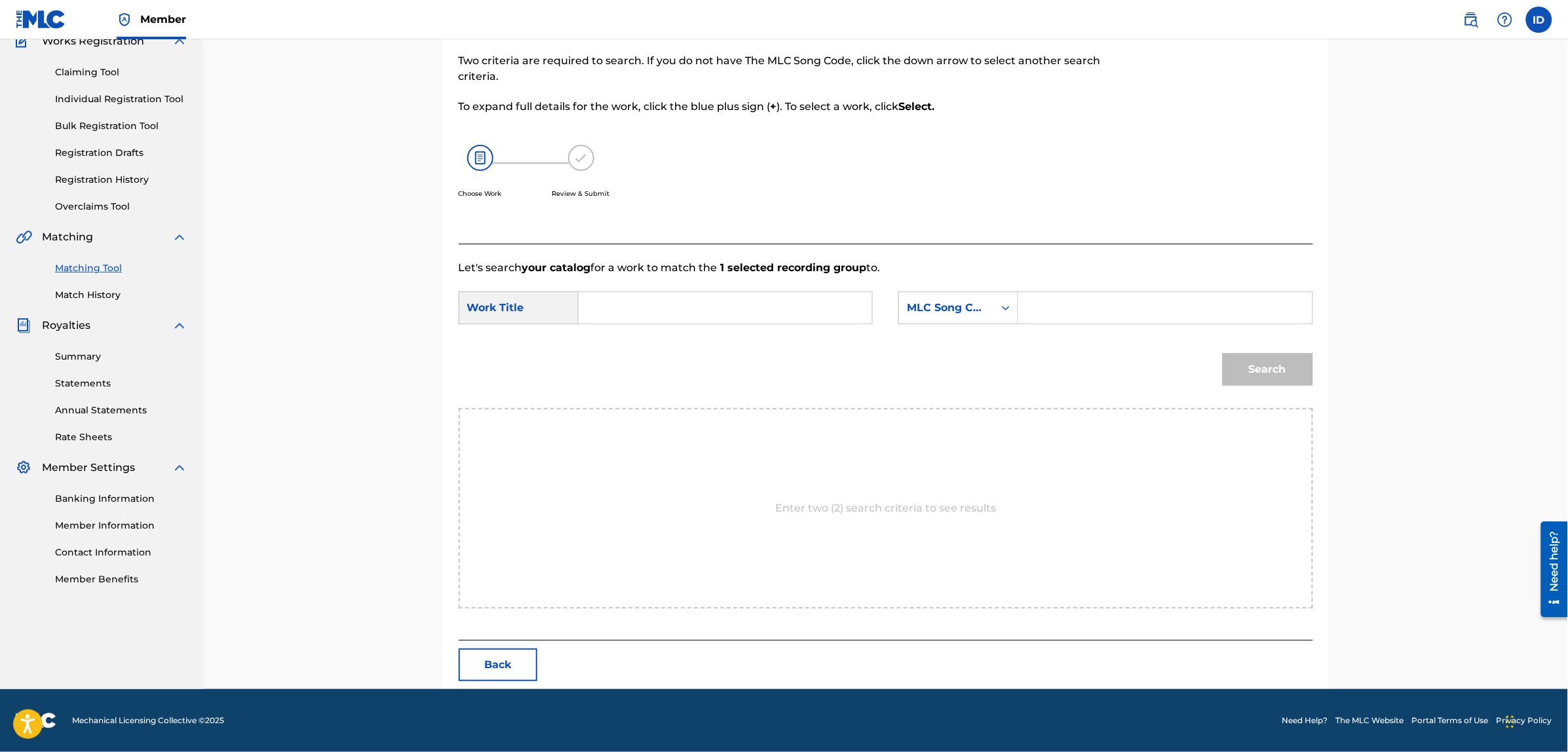
scroll to position [119, 0]
click at [689, 301] on input "Search Form" at bounding box center [725, 308] width 271 height 32
type input "[GEOGRAPHIC_DATA]"
click at [724, 389] on div "Search" at bounding box center [886, 375] width 854 height 68
click at [965, 312] on div "MLC Song Code" at bounding box center [946, 309] width 79 height 15
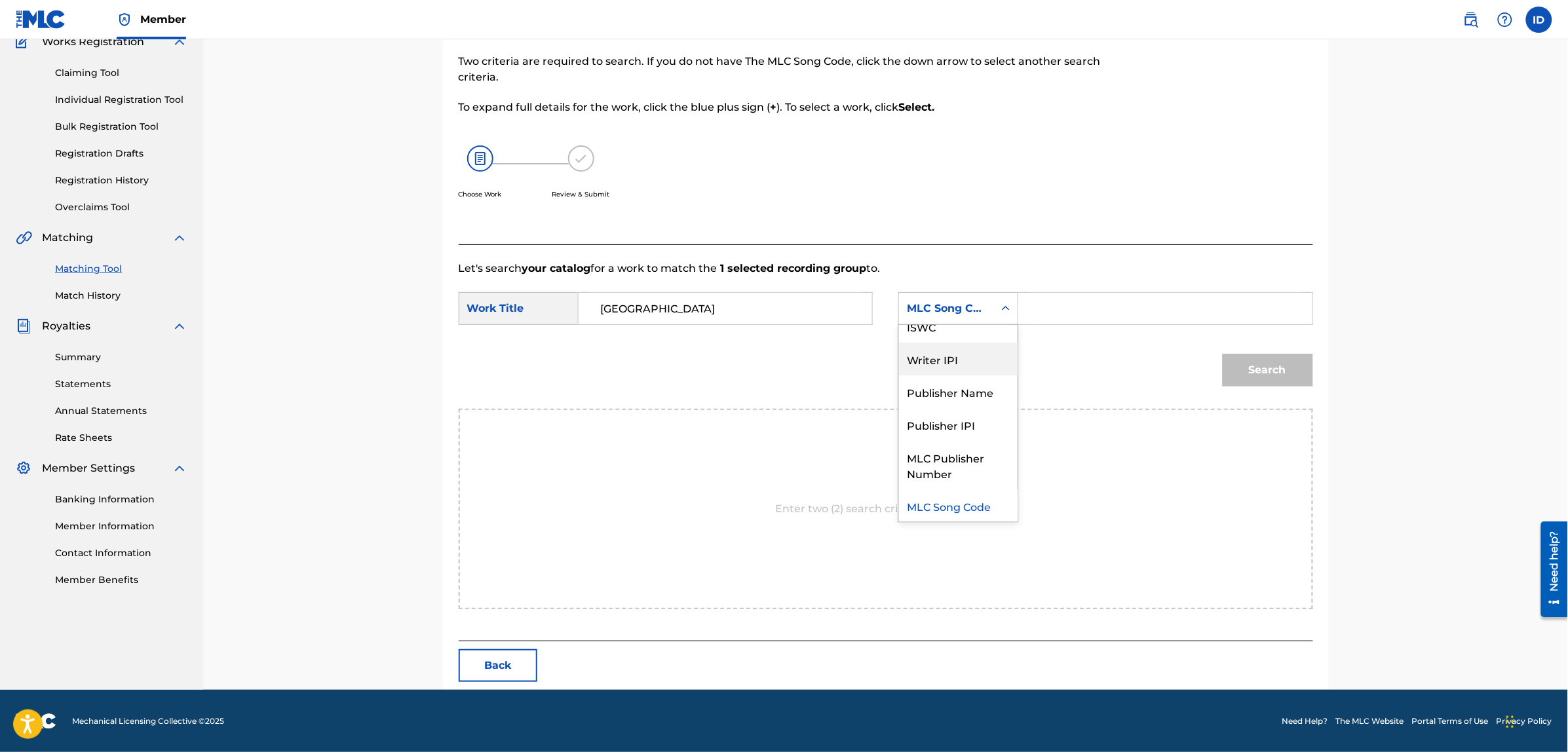
scroll to position [0, 0]
click at [938, 336] on div "Writer Name" at bounding box center [958, 341] width 118 height 32
click at [1070, 322] on input "Search Form" at bounding box center [1165, 308] width 271 height 32
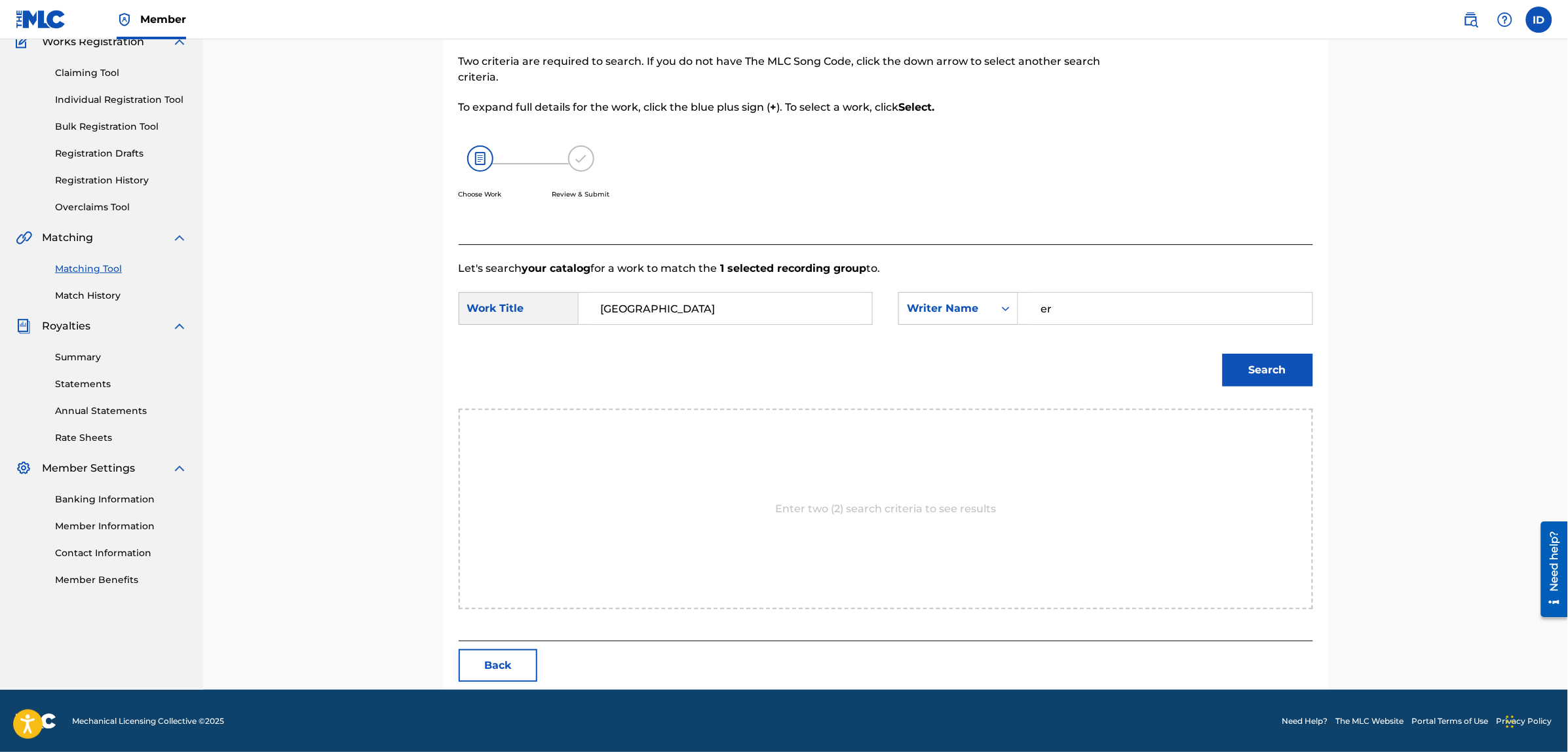
type input "e"
type input "[PERSON_NAME]"
click at [1222, 354] on button "Search" at bounding box center [1267, 370] width 91 height 32
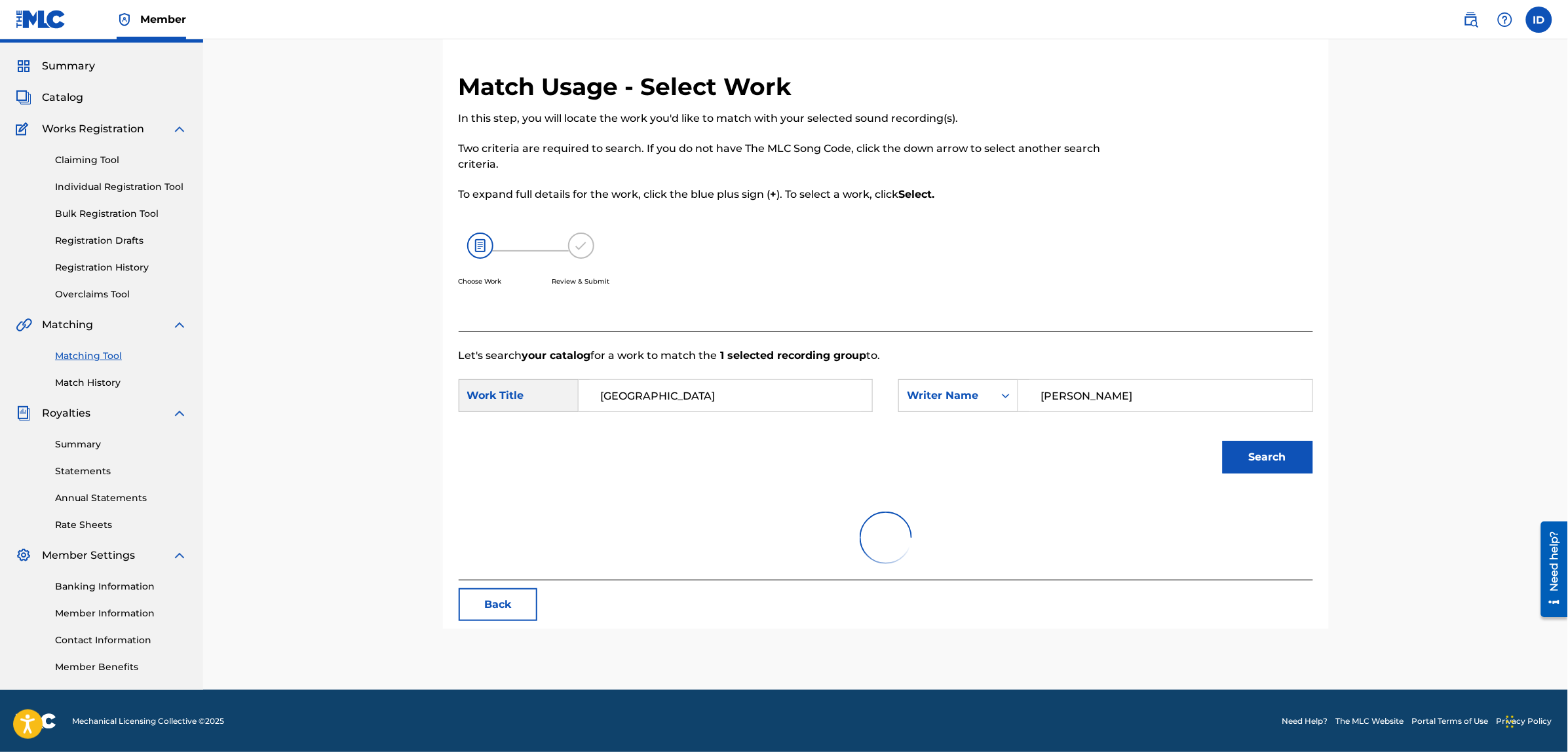
scroll to position [82, 0]
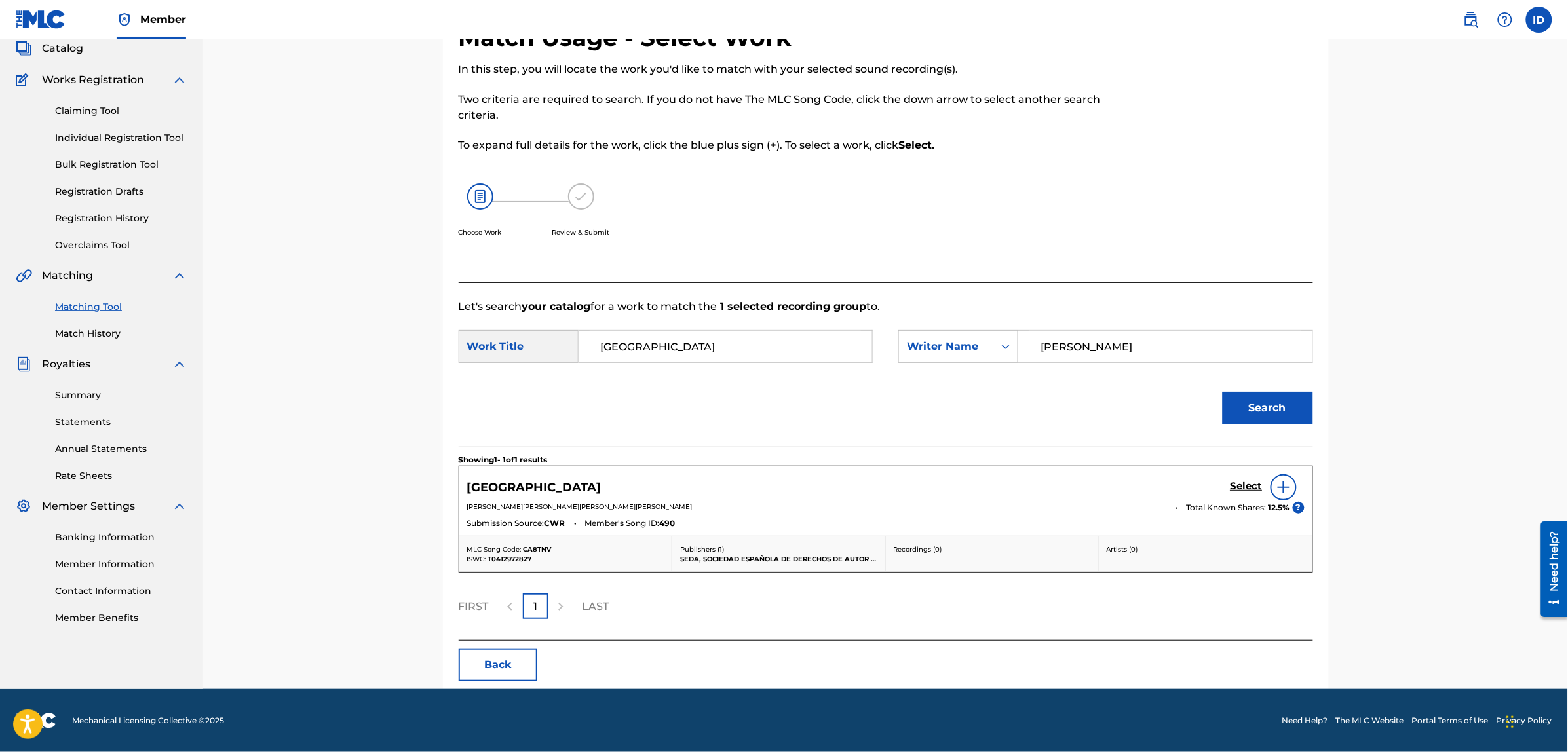
click at [1284, 495] on img at bounding box center [1283, 487] width 15 height 15
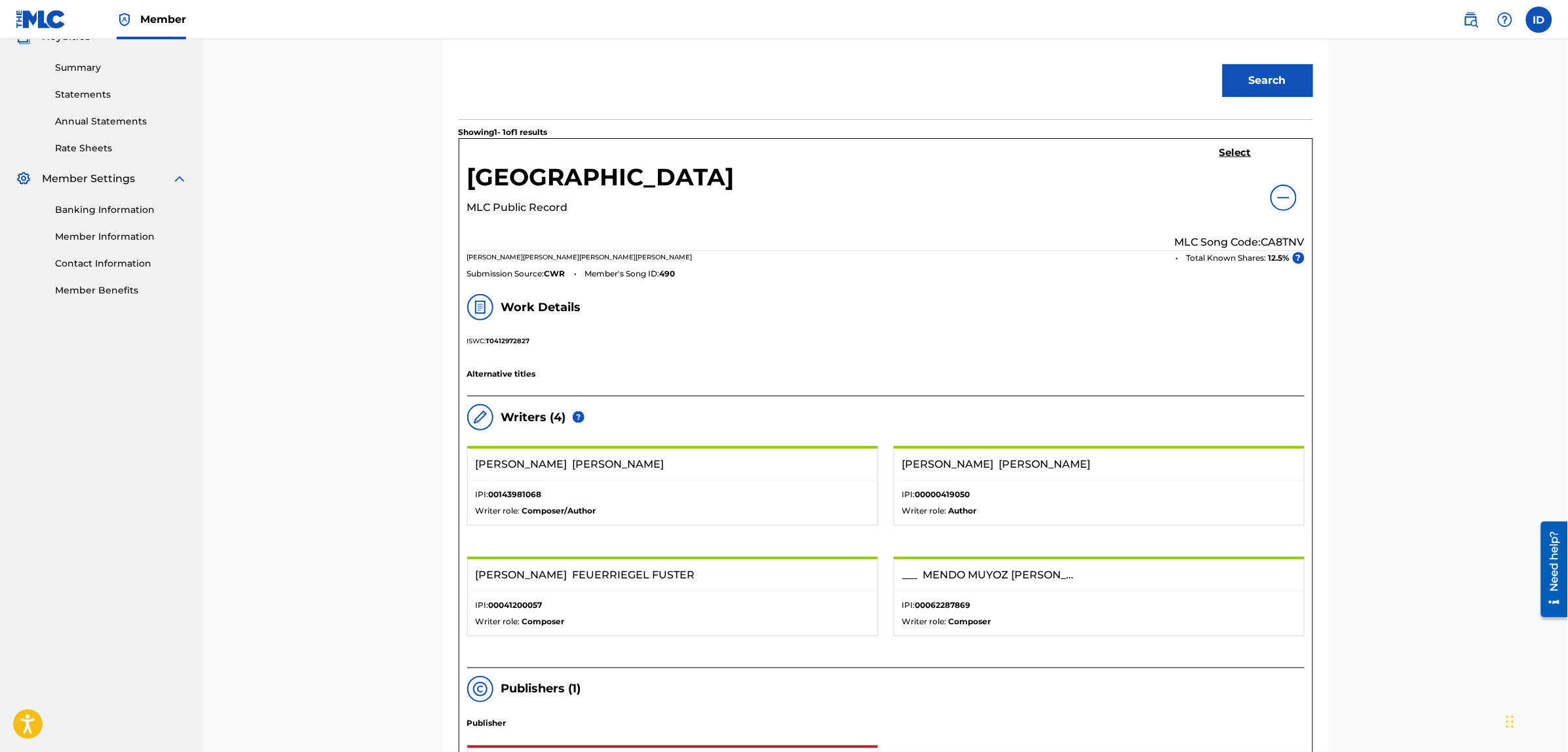
scroll to position [0, 0]
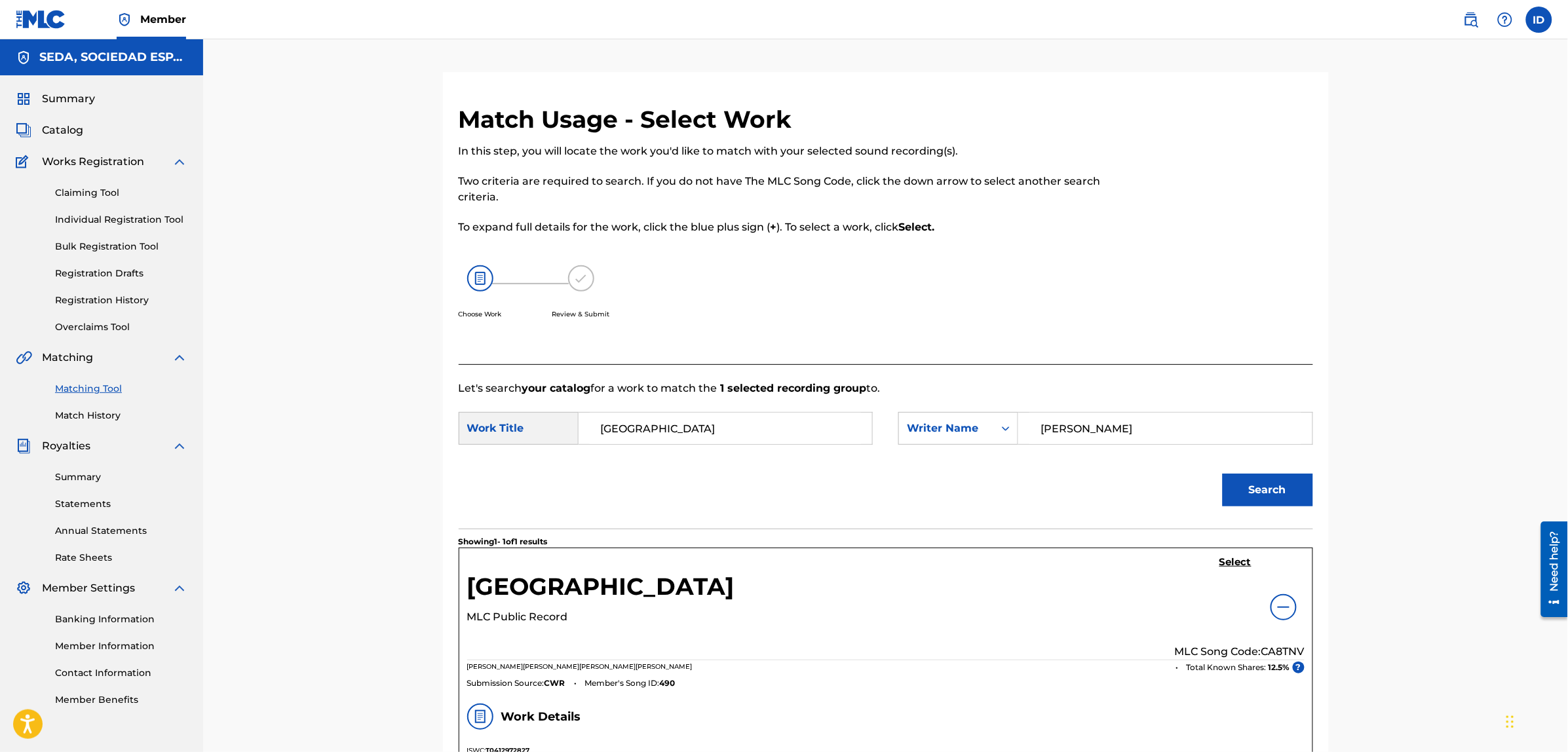
click at [1222, 564] on h5 "Select" at bounding box center [1235, 562] width 32 height 12
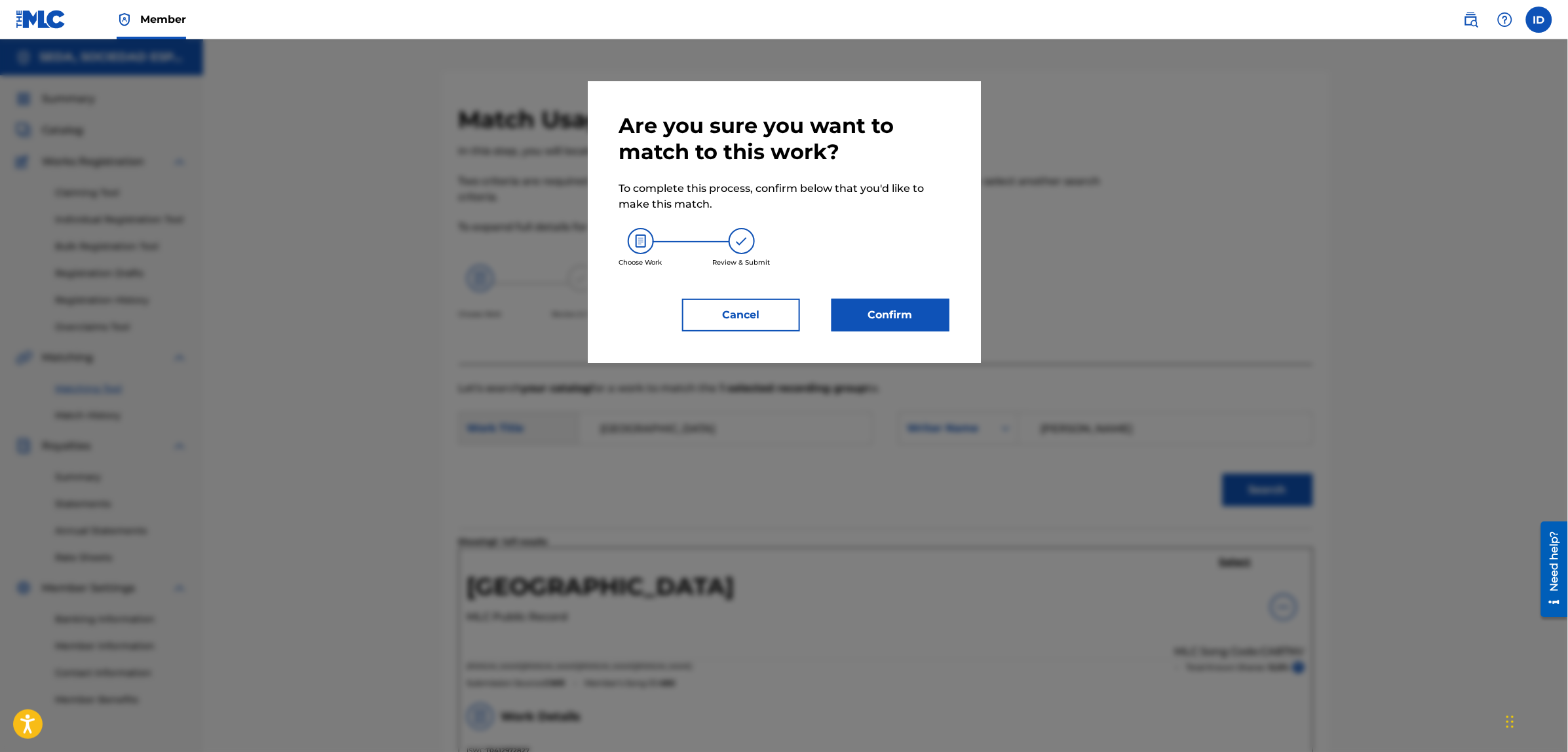
click at [924, 318] on button "Confirm" at bounding box center [890, 315] width 118 height 32
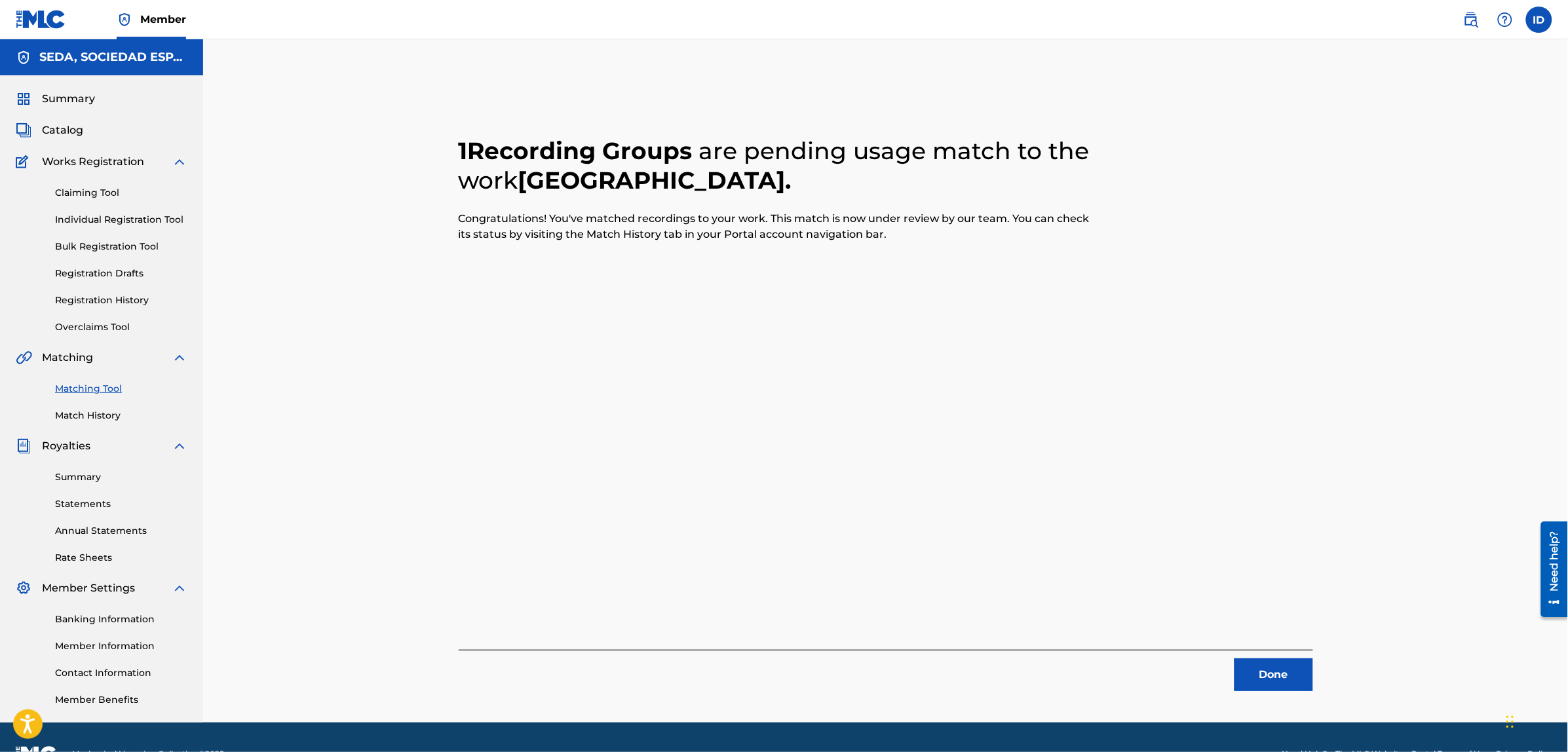
click at [1263, 677] on button "Done" at bounding box center [1274, 675] width 78 height 32
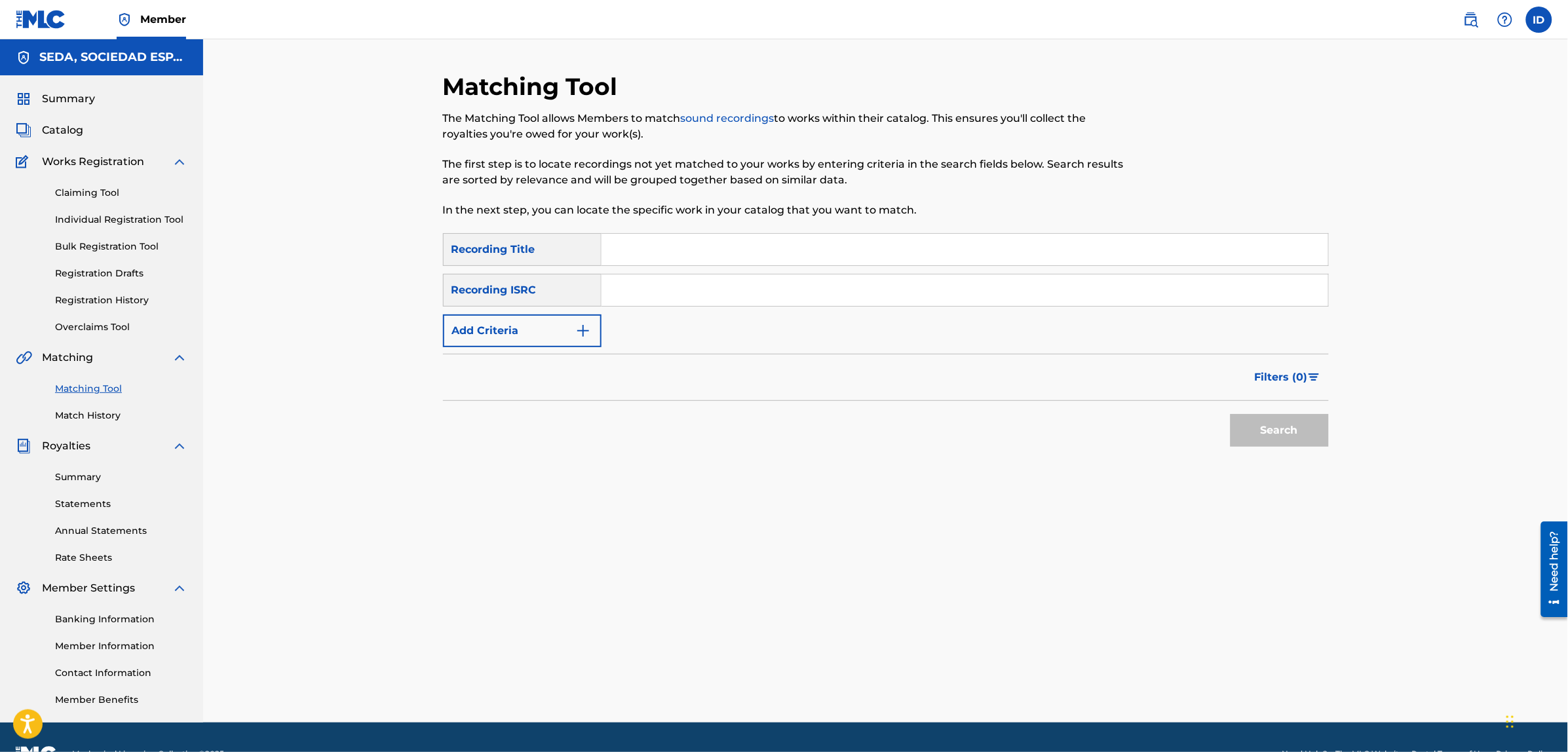
click at [624, 251] on input "Search Form" at bounding box center [964, 249] width 726 height 32
click at [1231, 414] on button "Search" at bounding box center [1279, 430] width 98 height 32
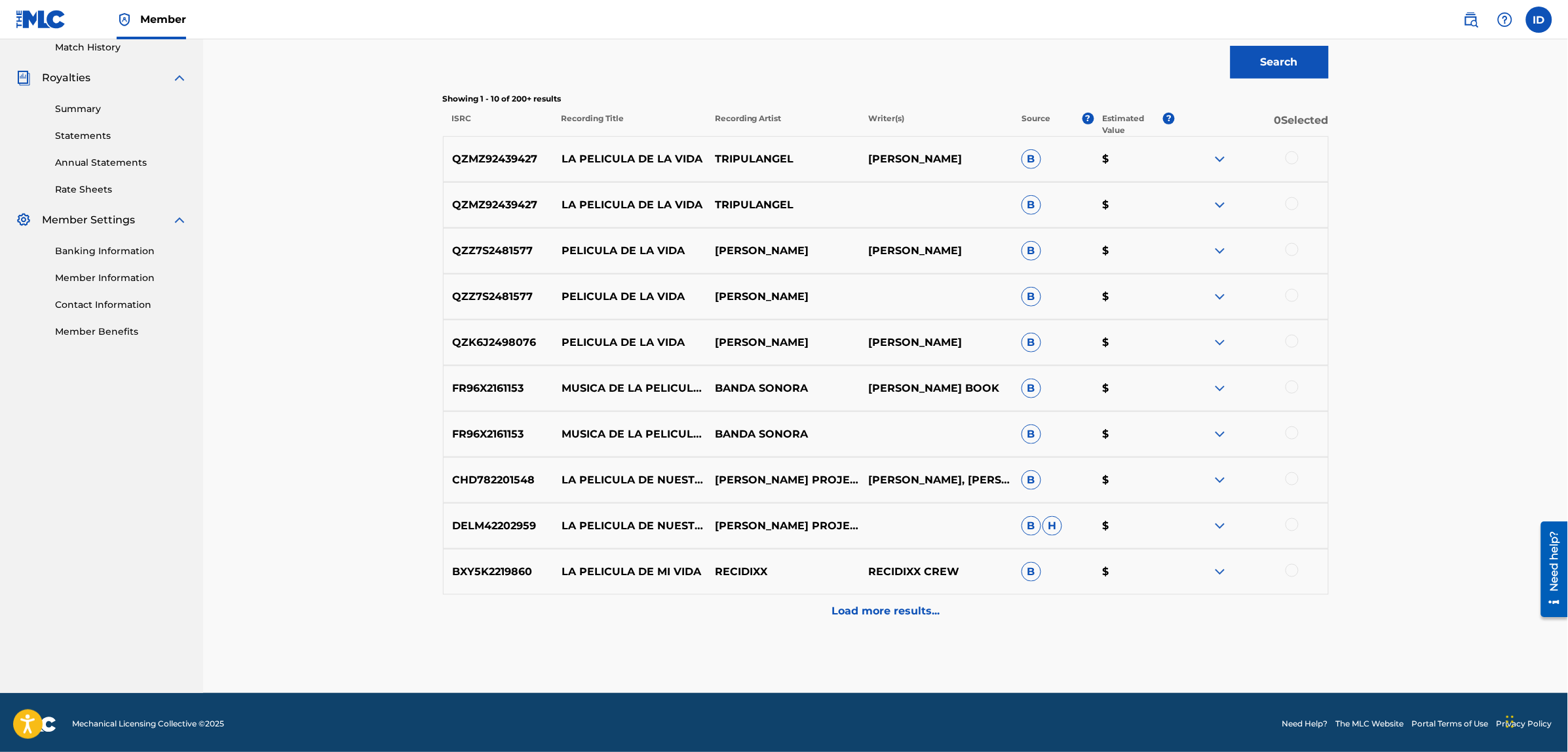
scroll to position [372, 0]
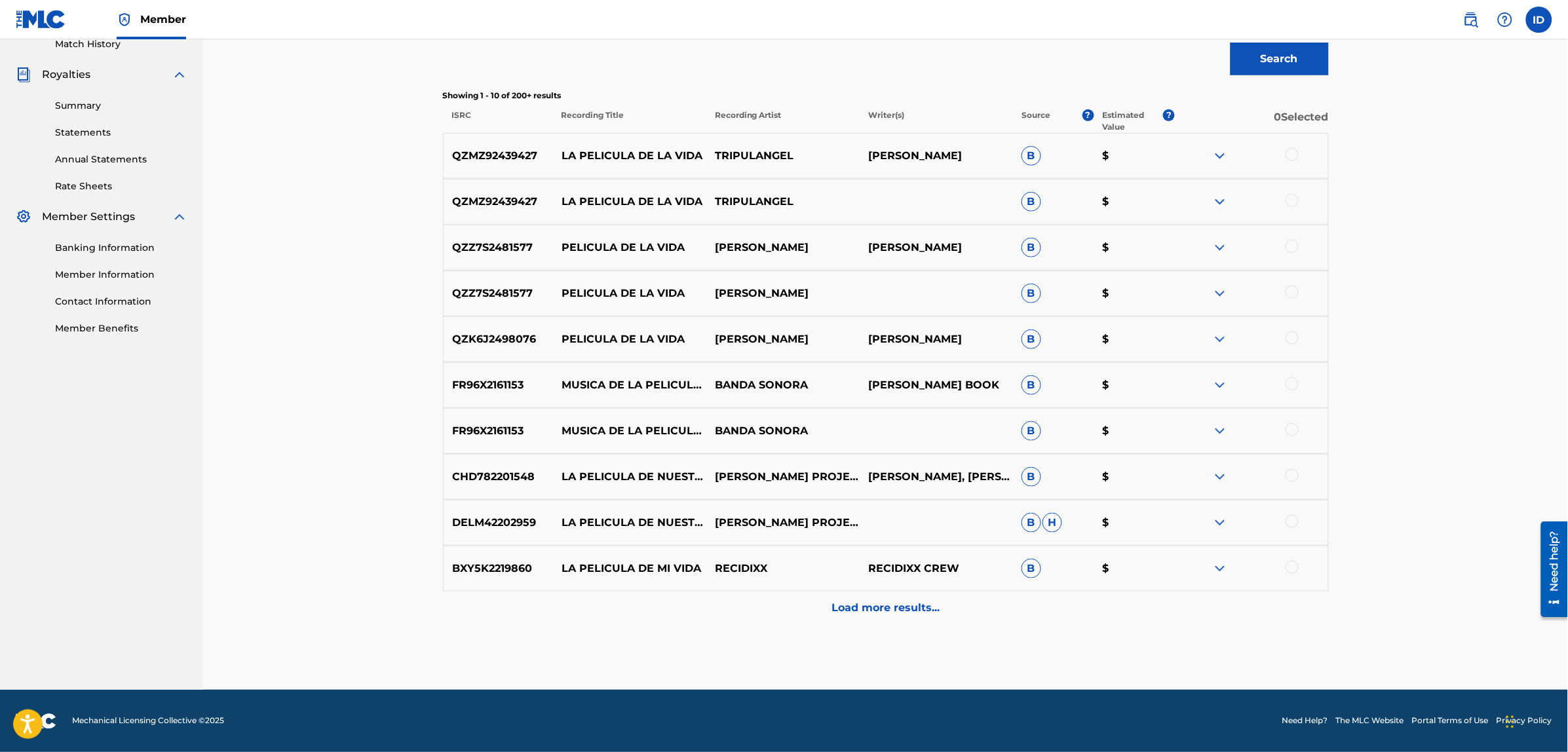
click at [855, 605] on p "Load more results..." at bounding box center [885, 608] width 108 height 15
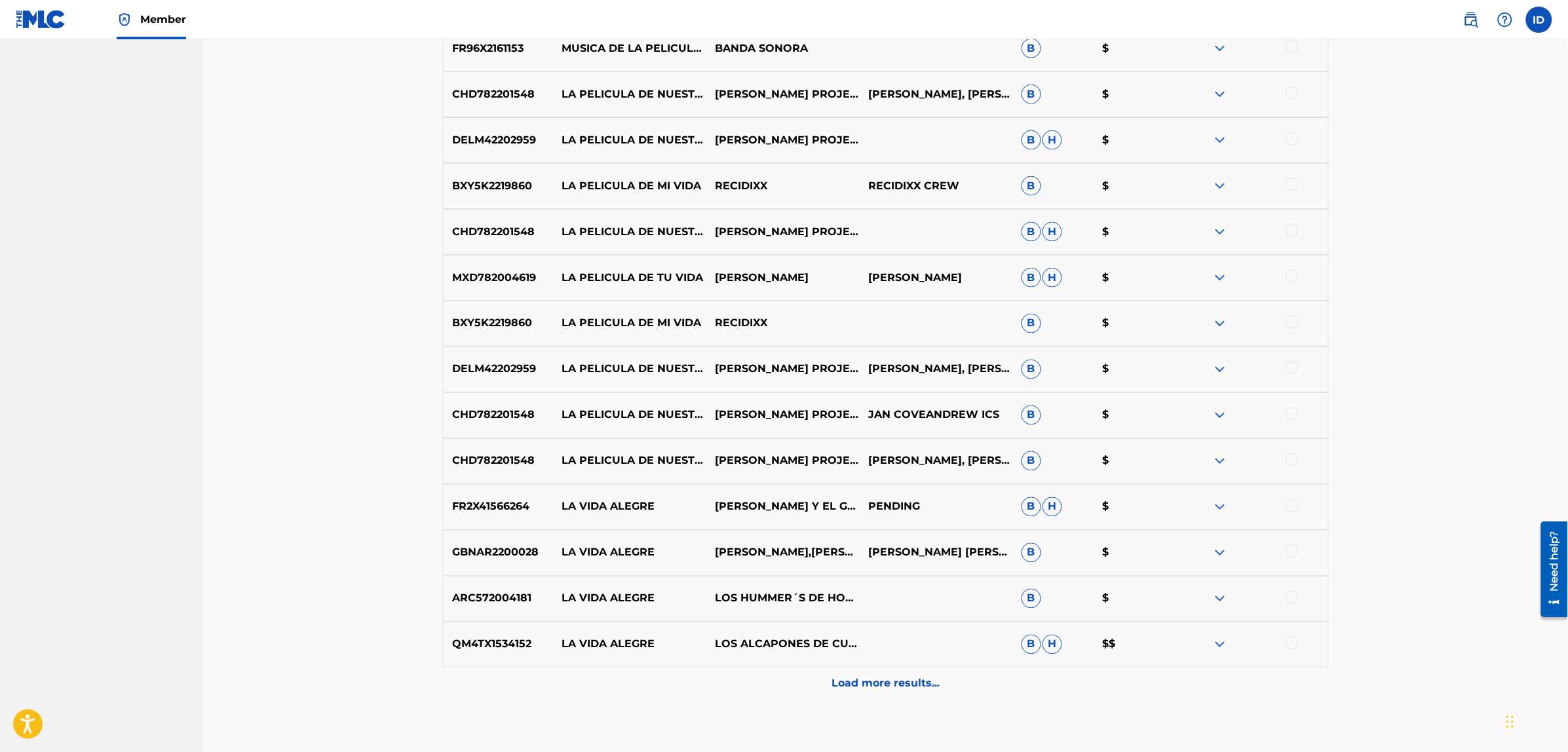
scroll to position [781, 0]
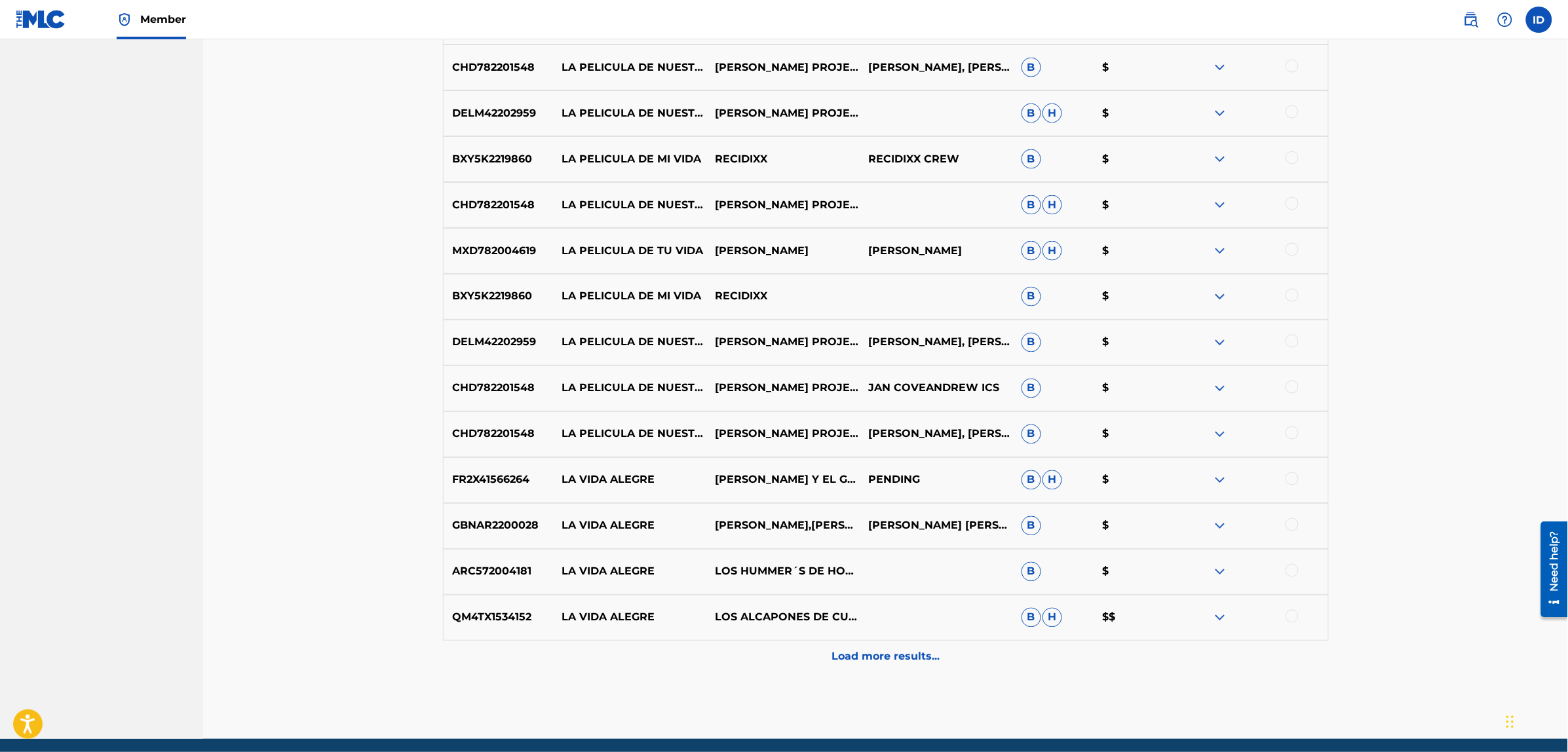
click at [855, 653] on p "Load more results..." at bounding box center [885, 656] width 108 height 15
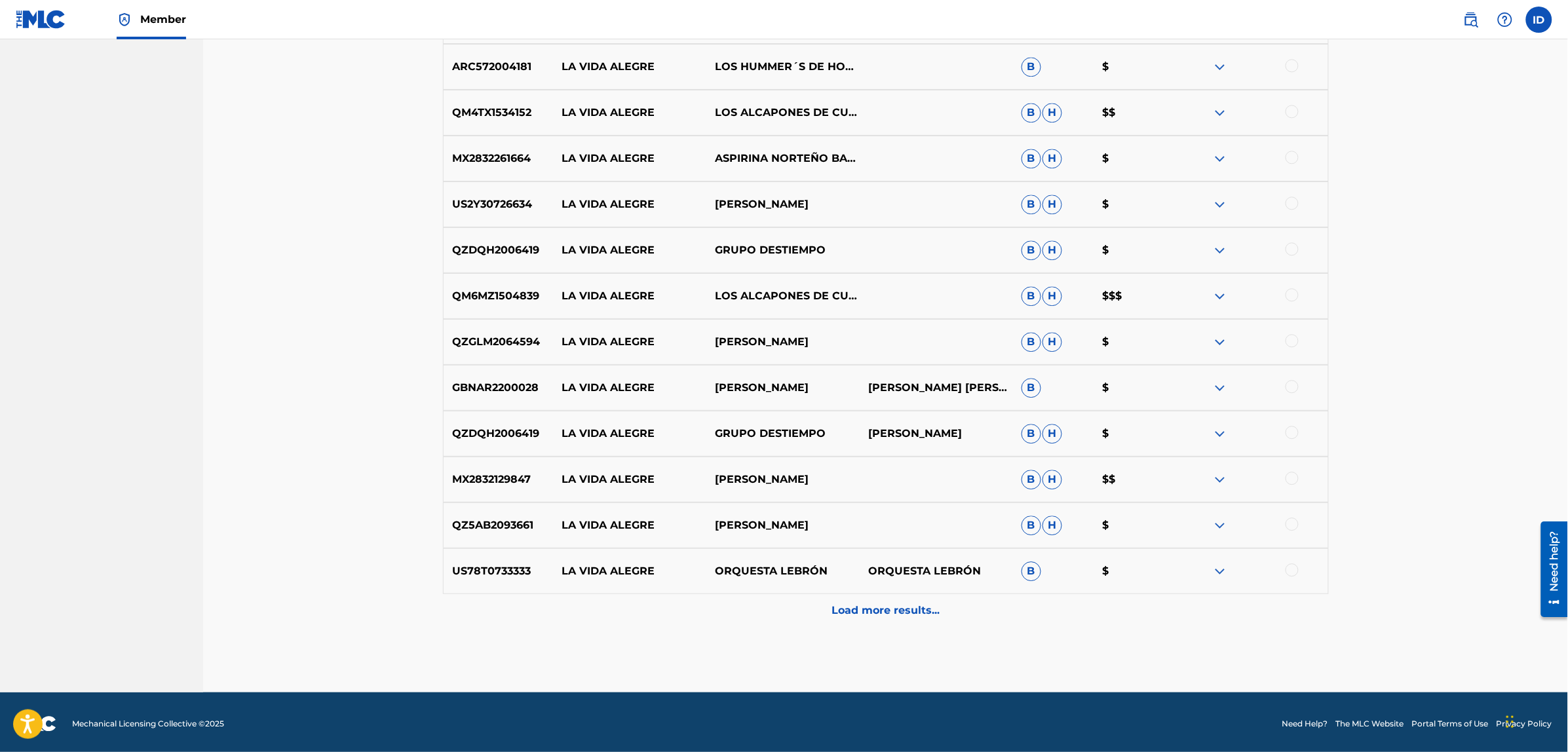
scroll to position [1289, 0]
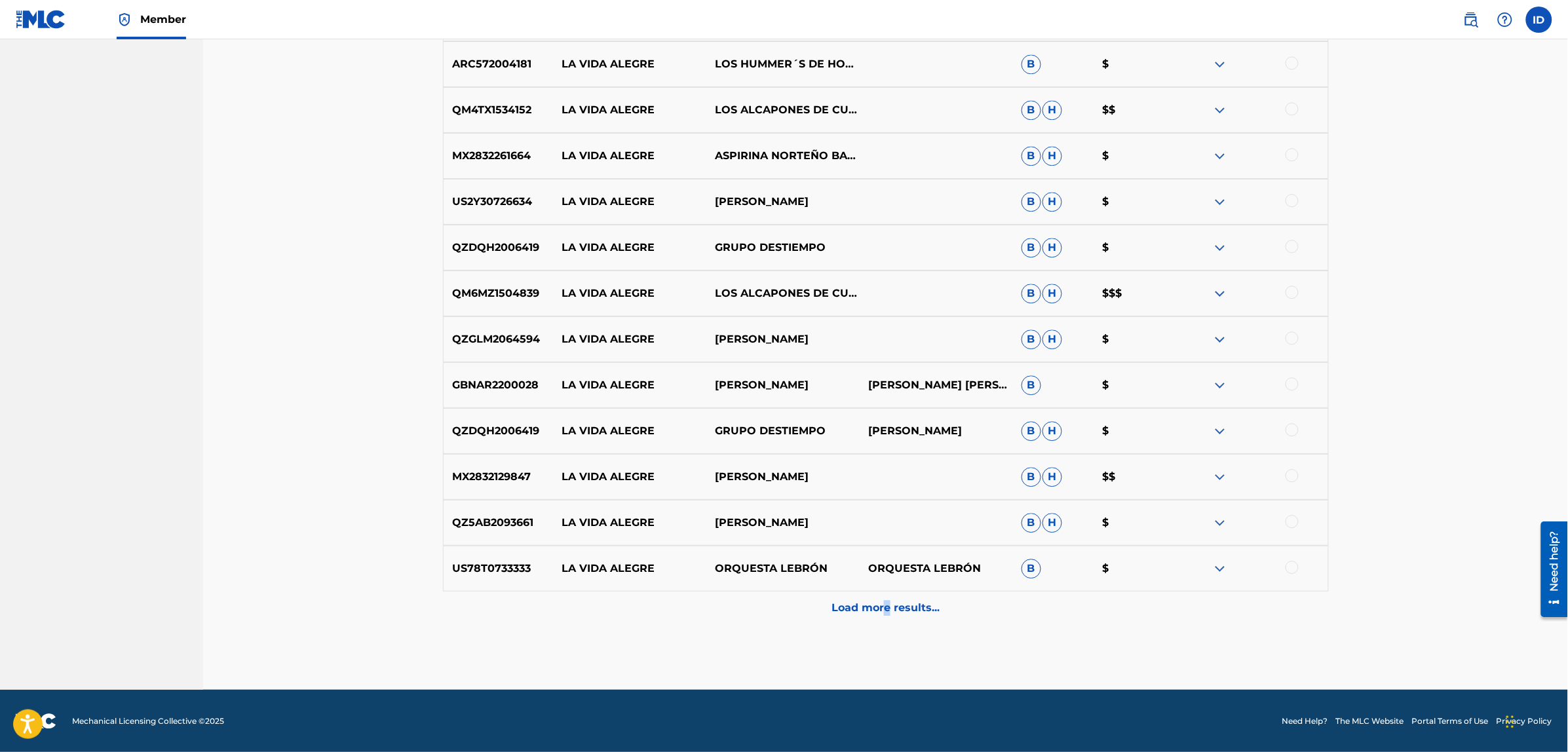
click at [888, 611] on p "Load more results..." at bounding box center [885, 608] width 108 height 15
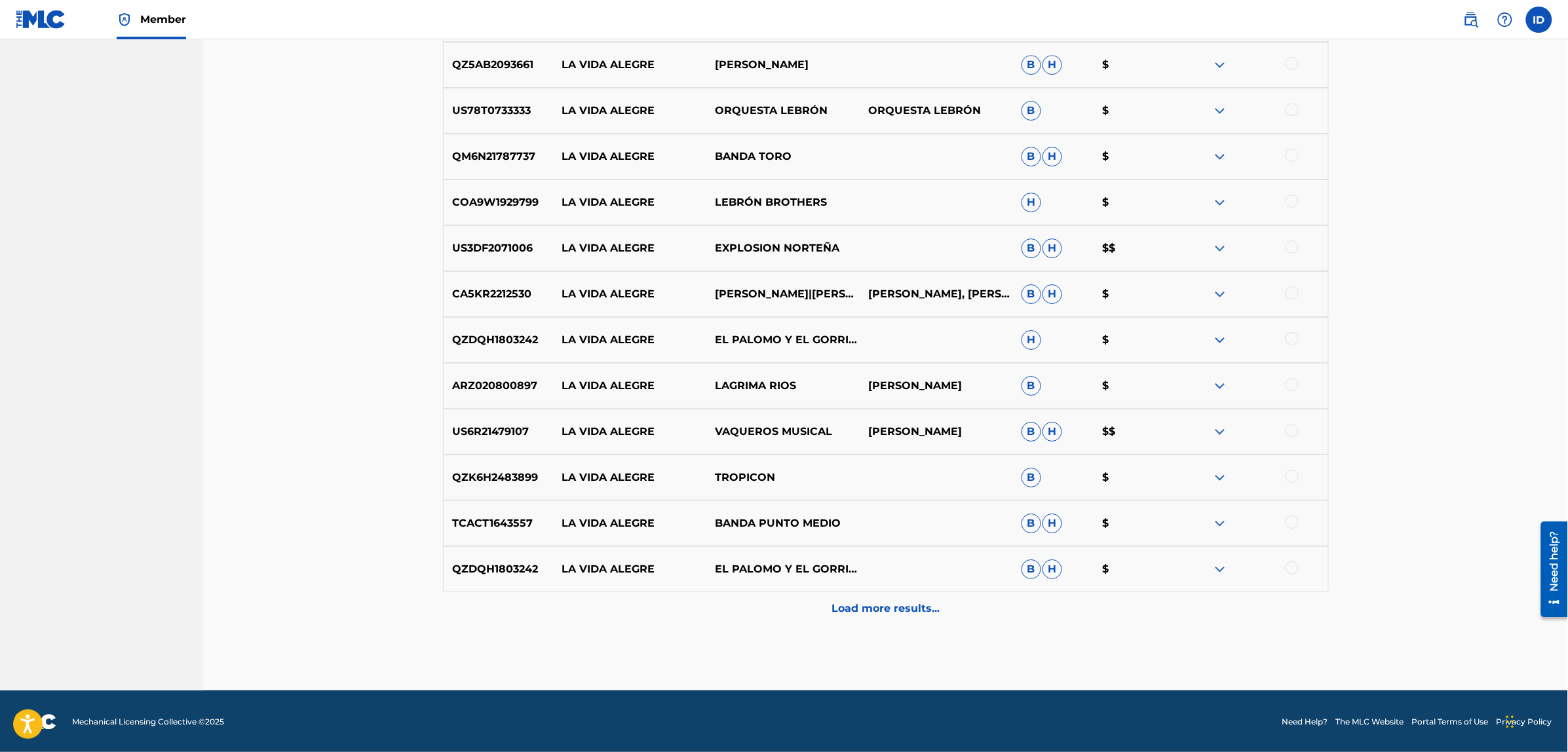
scroll to position [1747, 0]
click at [855, 596] on div "Load more results..." at bounding box center [885, 608] width 886 height 32
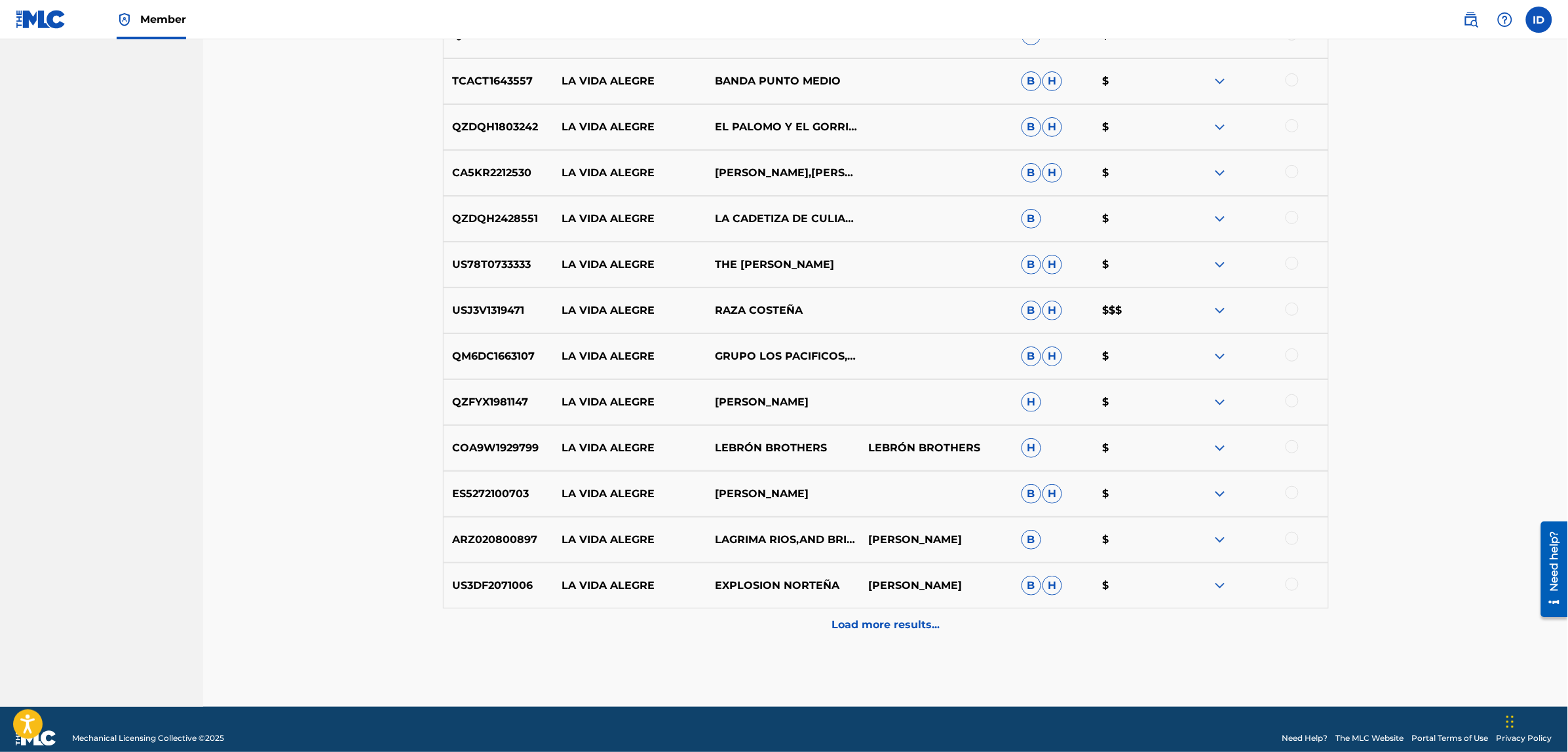
scroll to position [2205, 0]
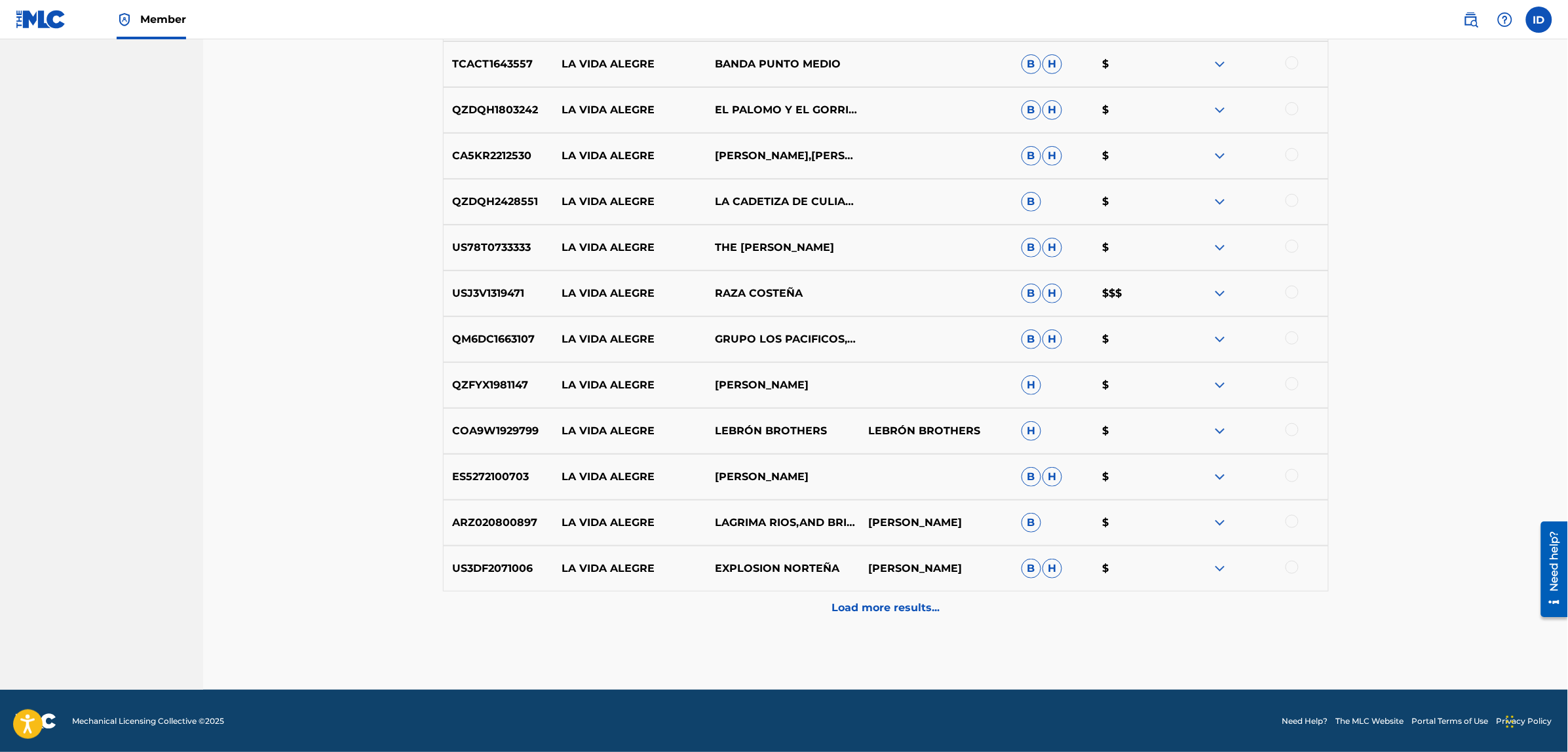
click at [882, 604] on p "Load more results..." at bounding box center [885, 608] width 108 height 15
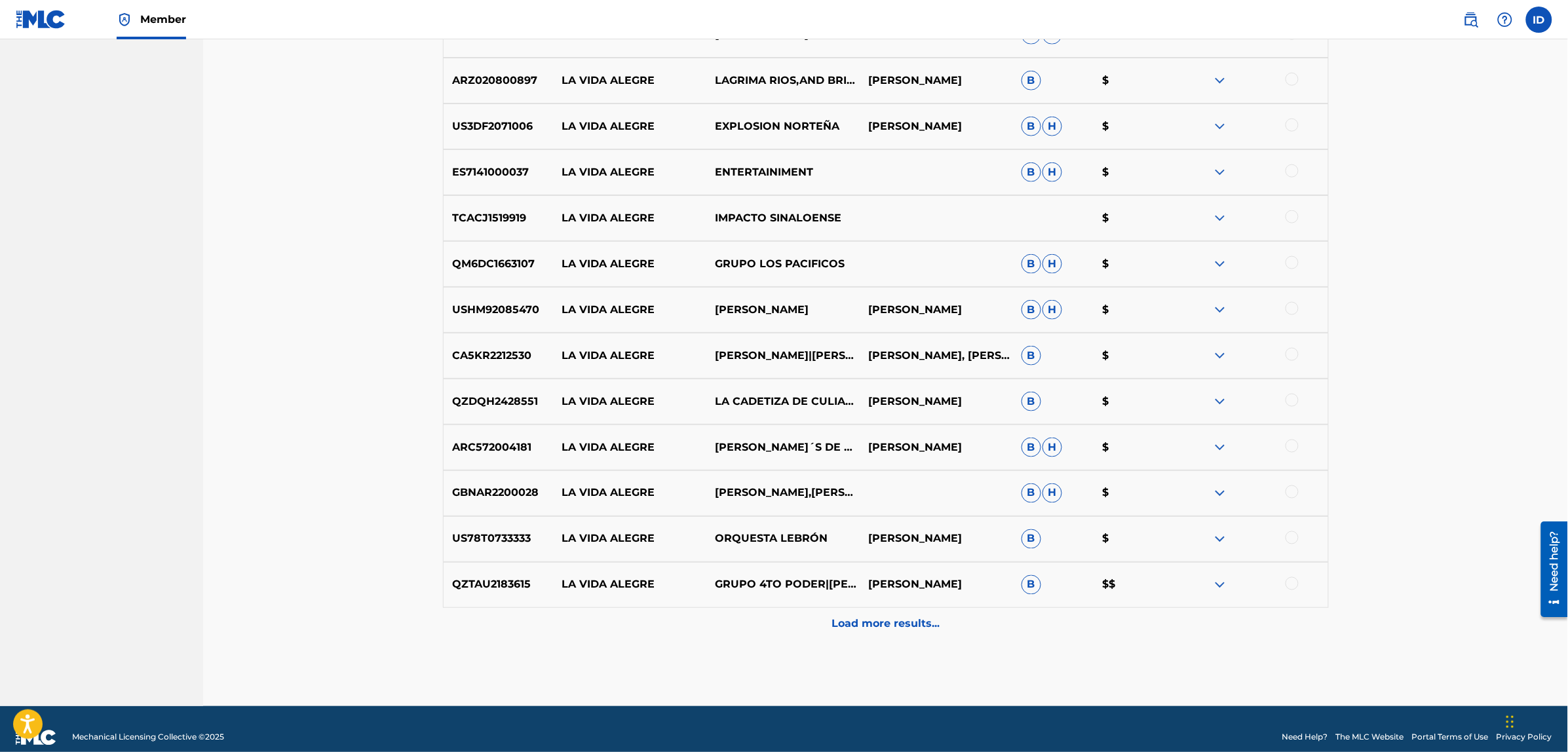
scroll to position [2664, 0]
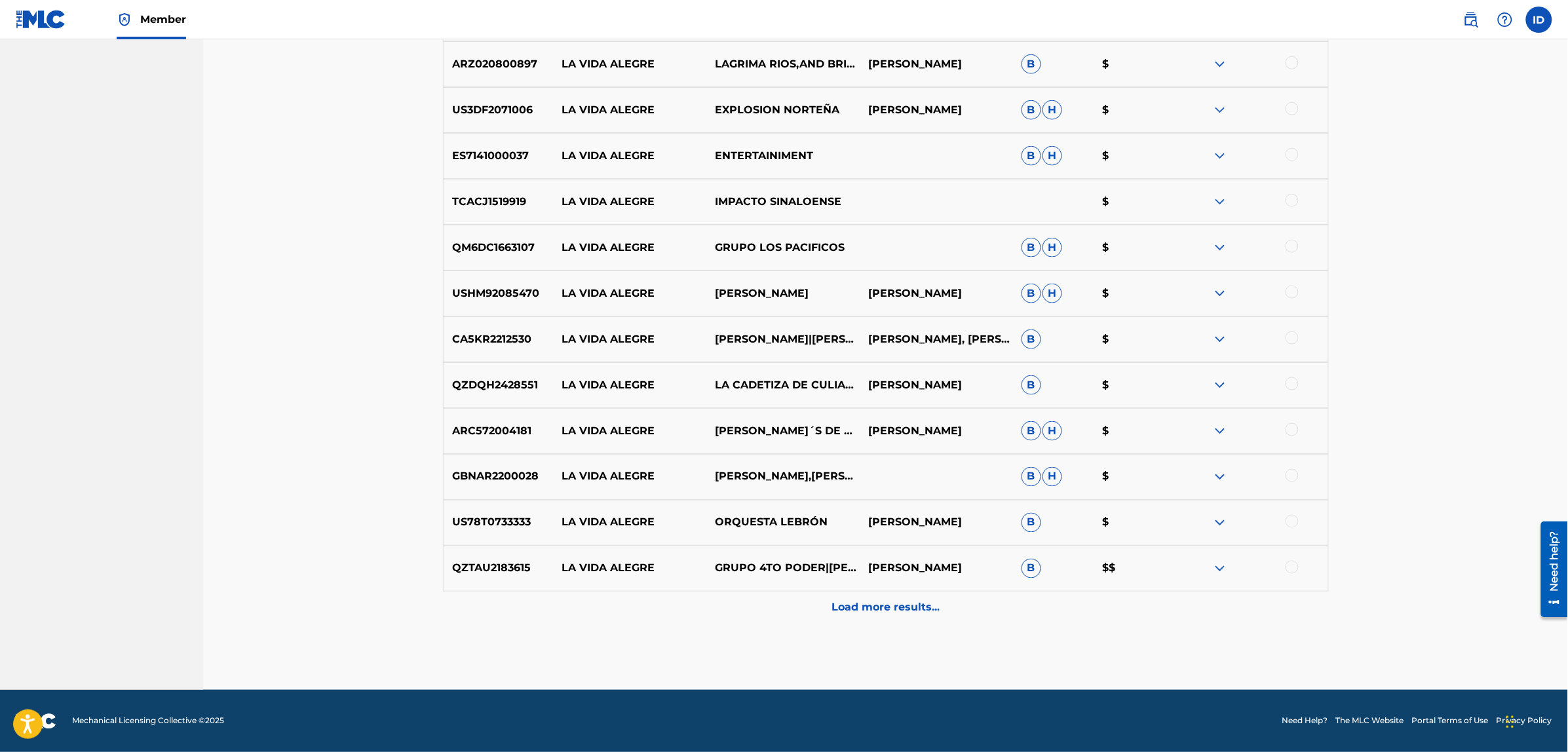
click at [885, 608] on p "Load more results..." at bounding box center [885, 608] width 108 height 15
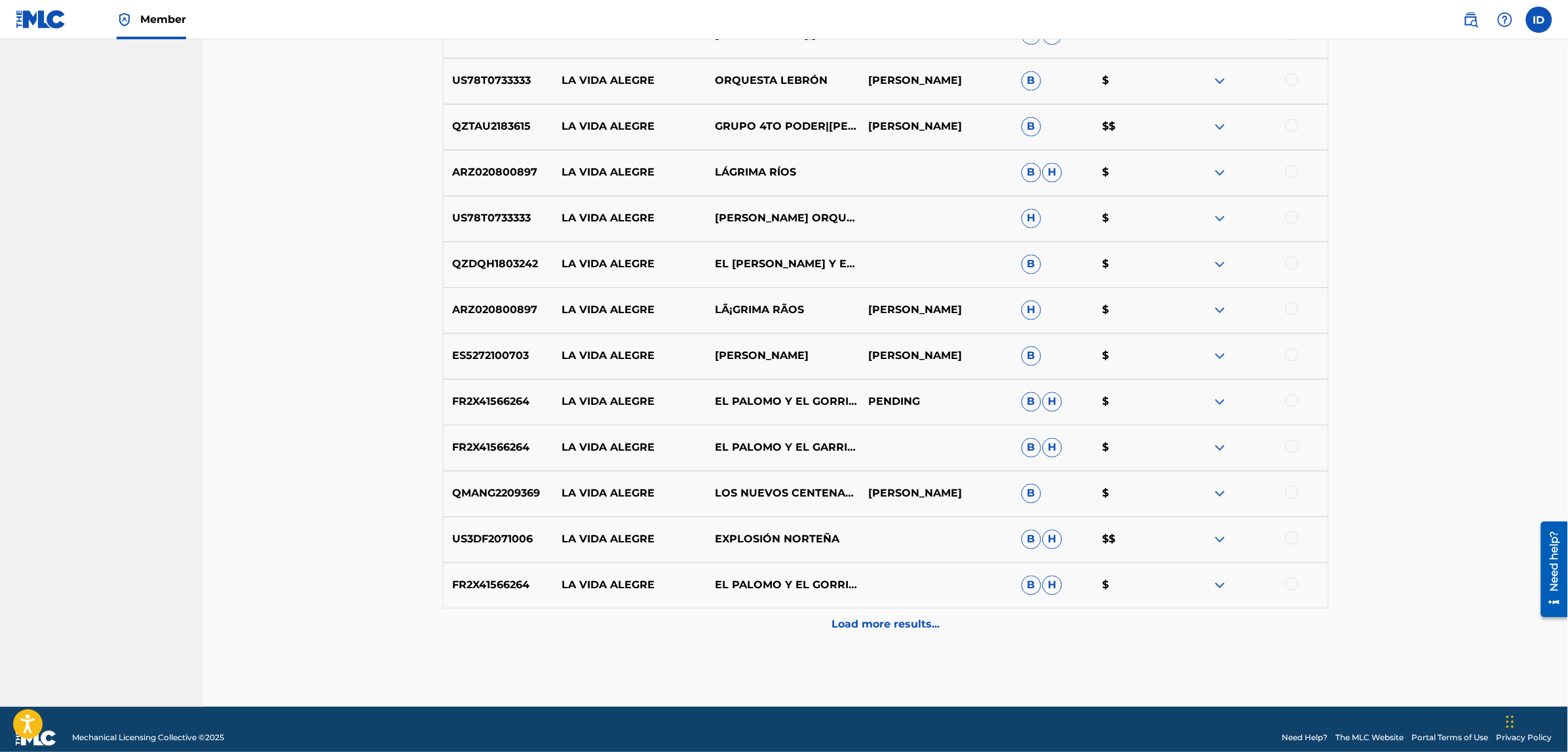
scroll to position [3123, 0]
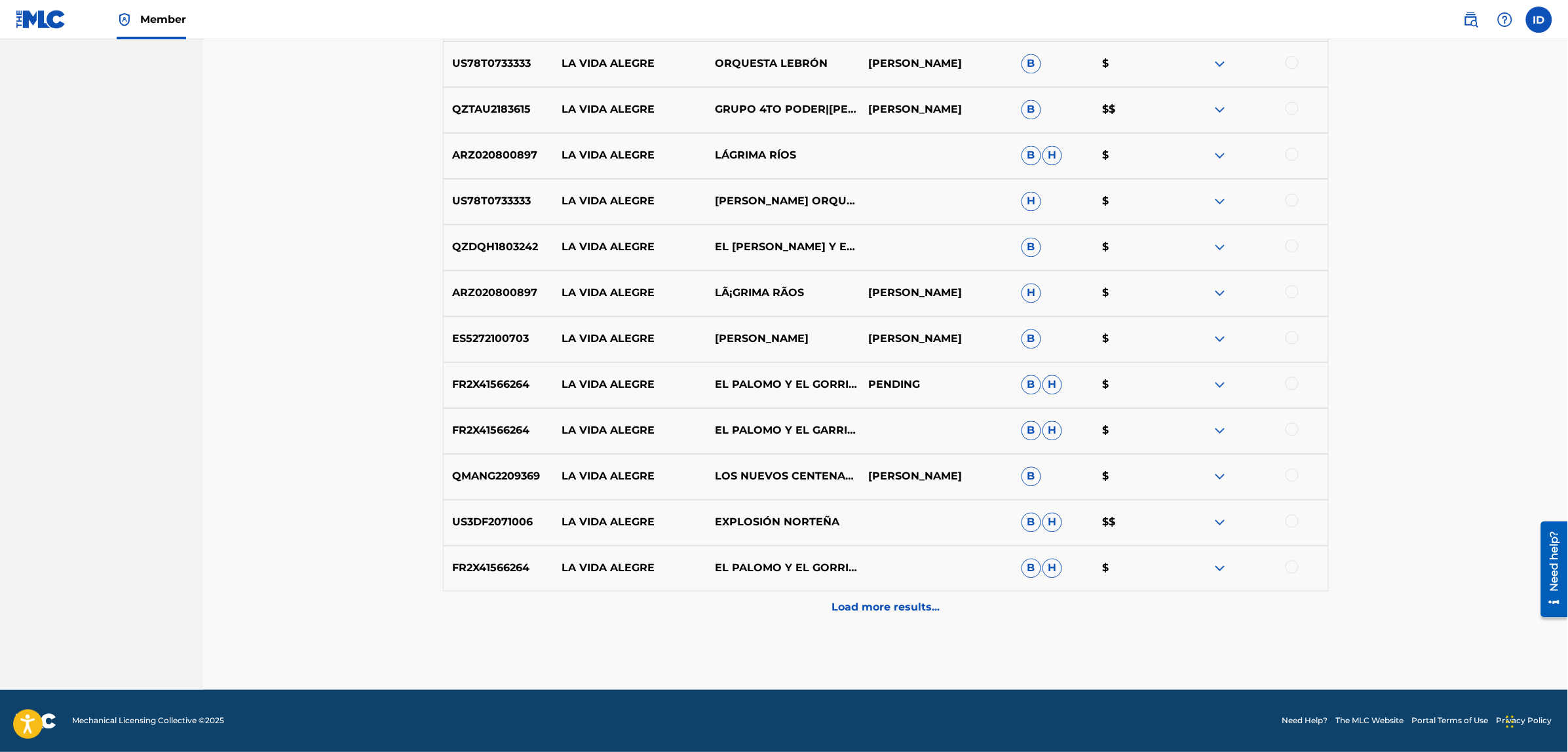
click at [892, 603] on p "Load more results..." at bounding box center [885, 608] width 108 height 15
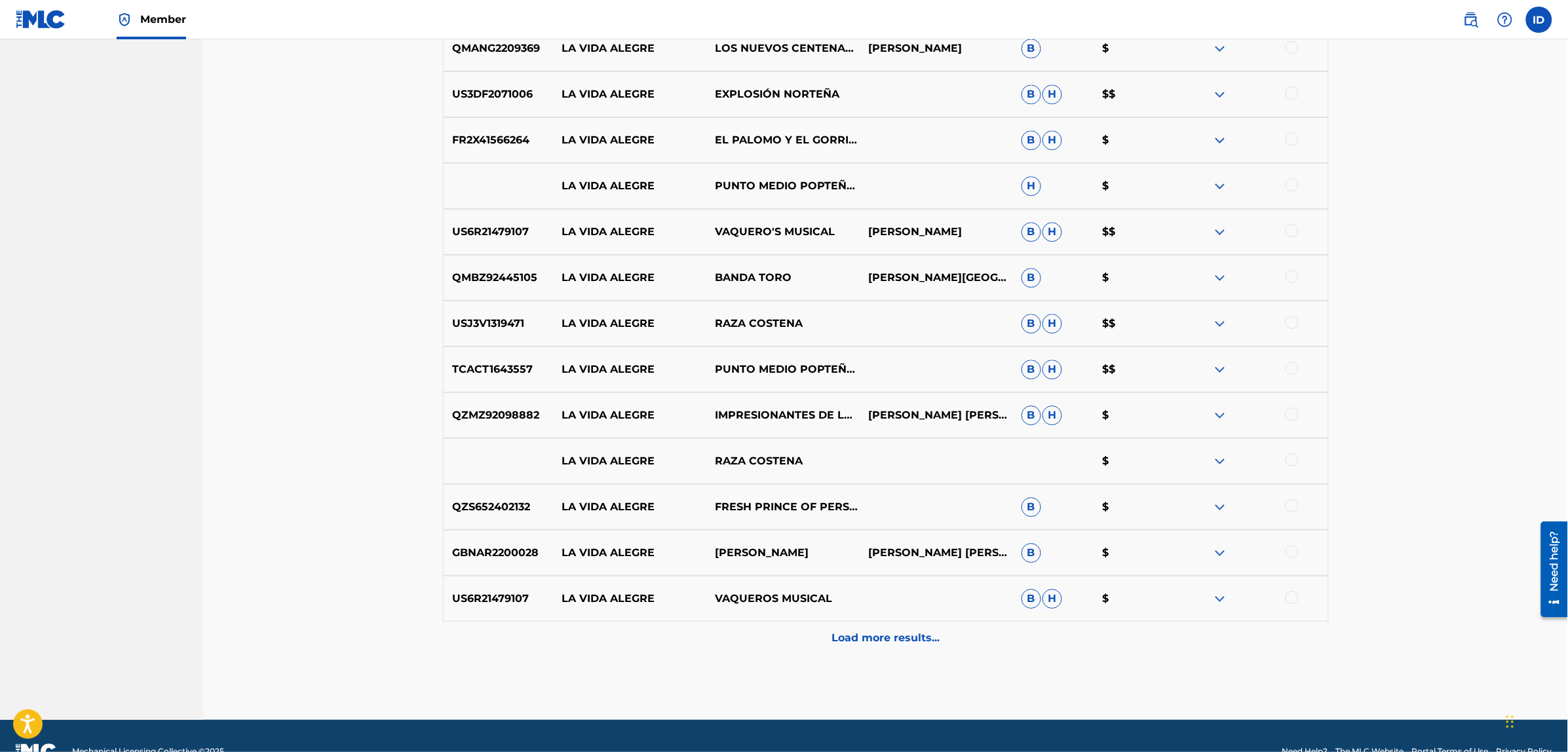
scroll to position [3581, 0]
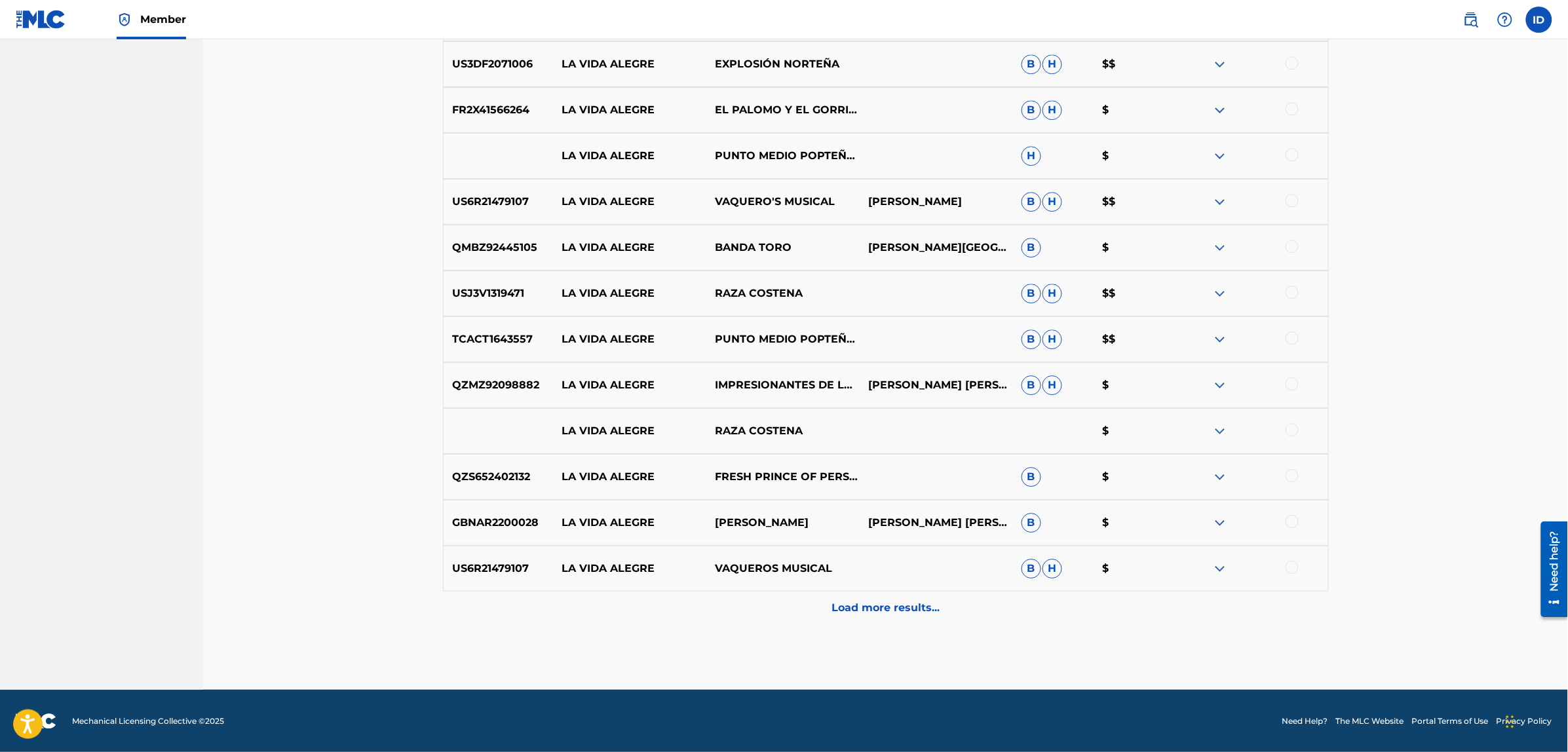
click at [856, 598] on div "Load more results..." at bounding box center [885, 608] width 886 height 32
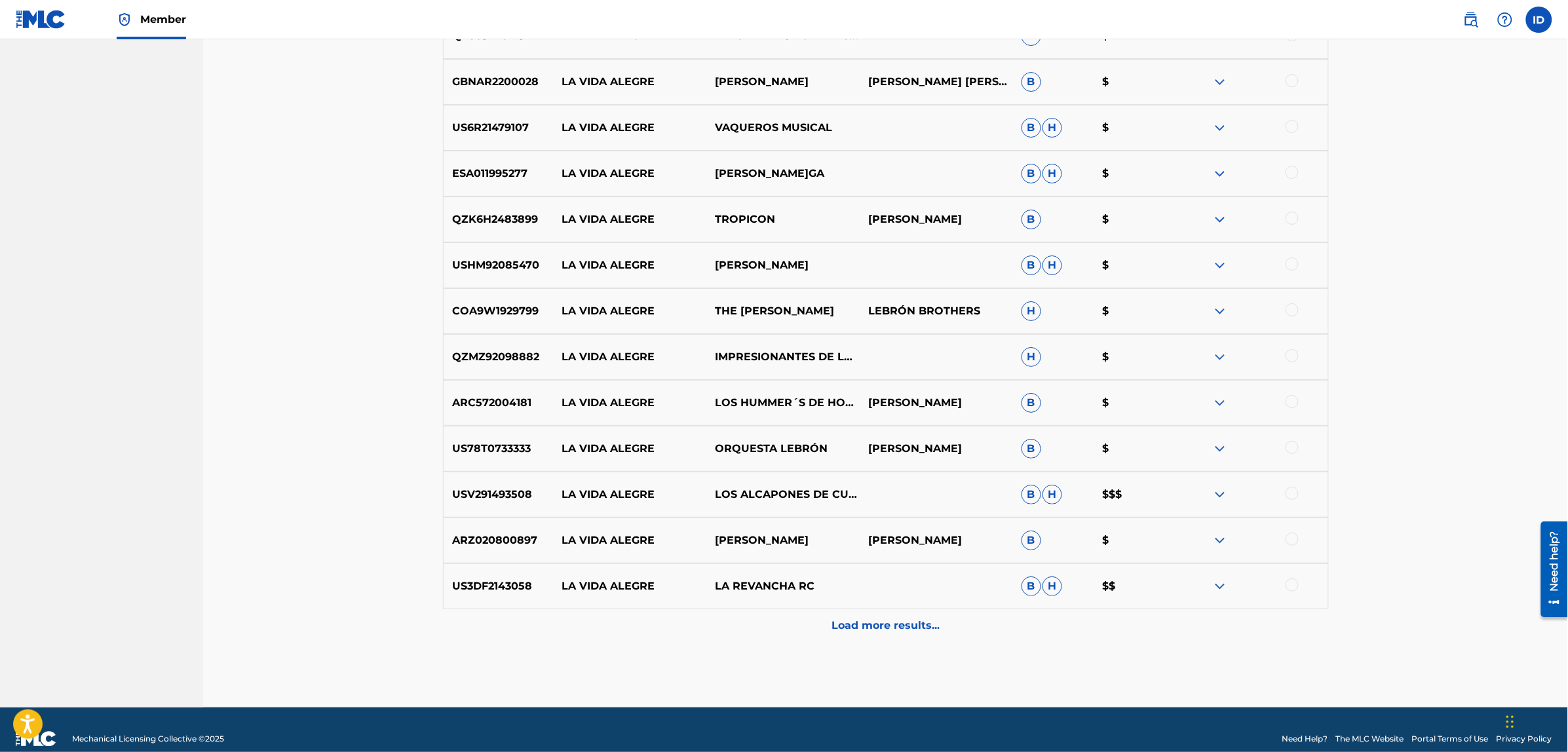
scroll to position [4040, 0]
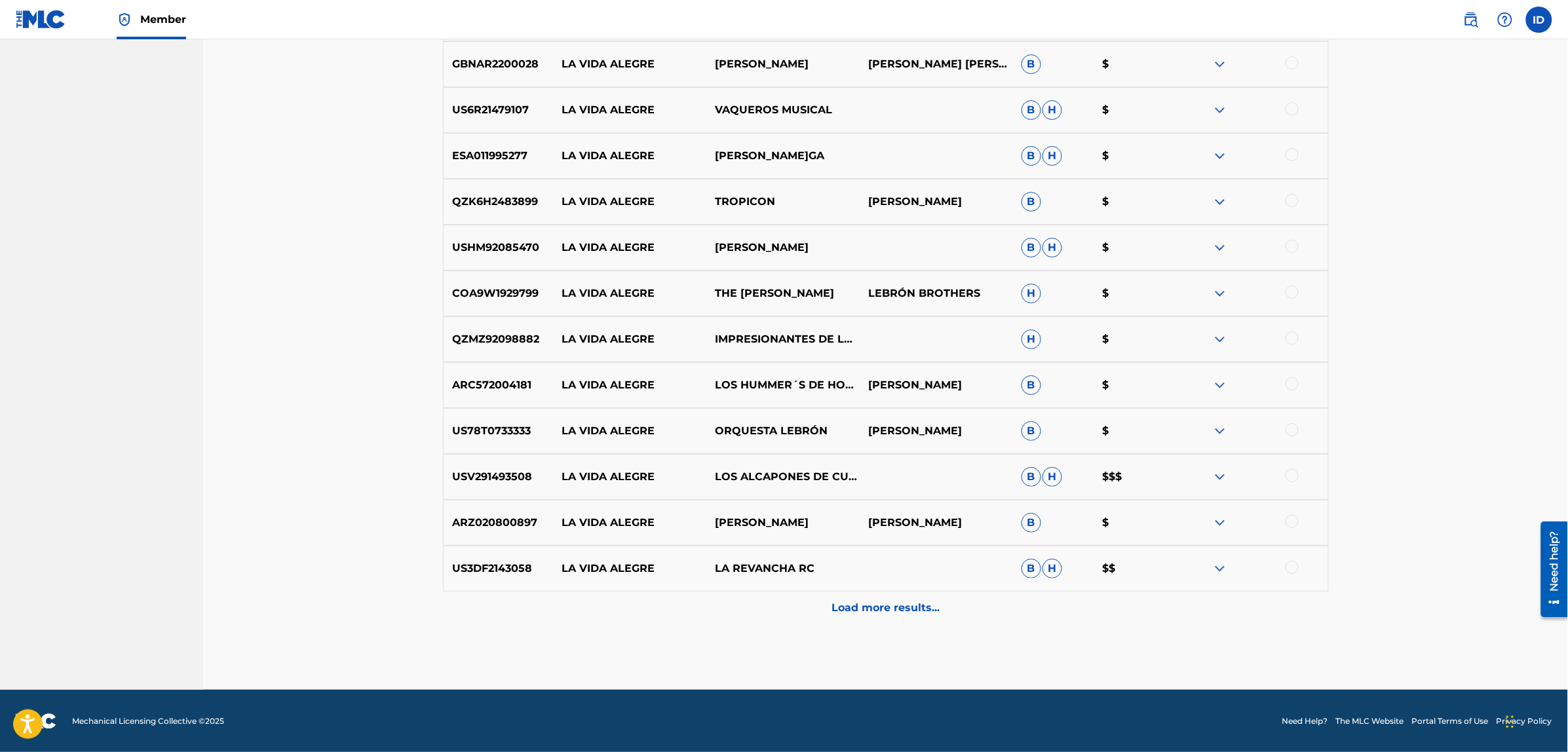
click at [872, 605] on p "Load more results..." at bounding box center [885, 608] width 108 height 15
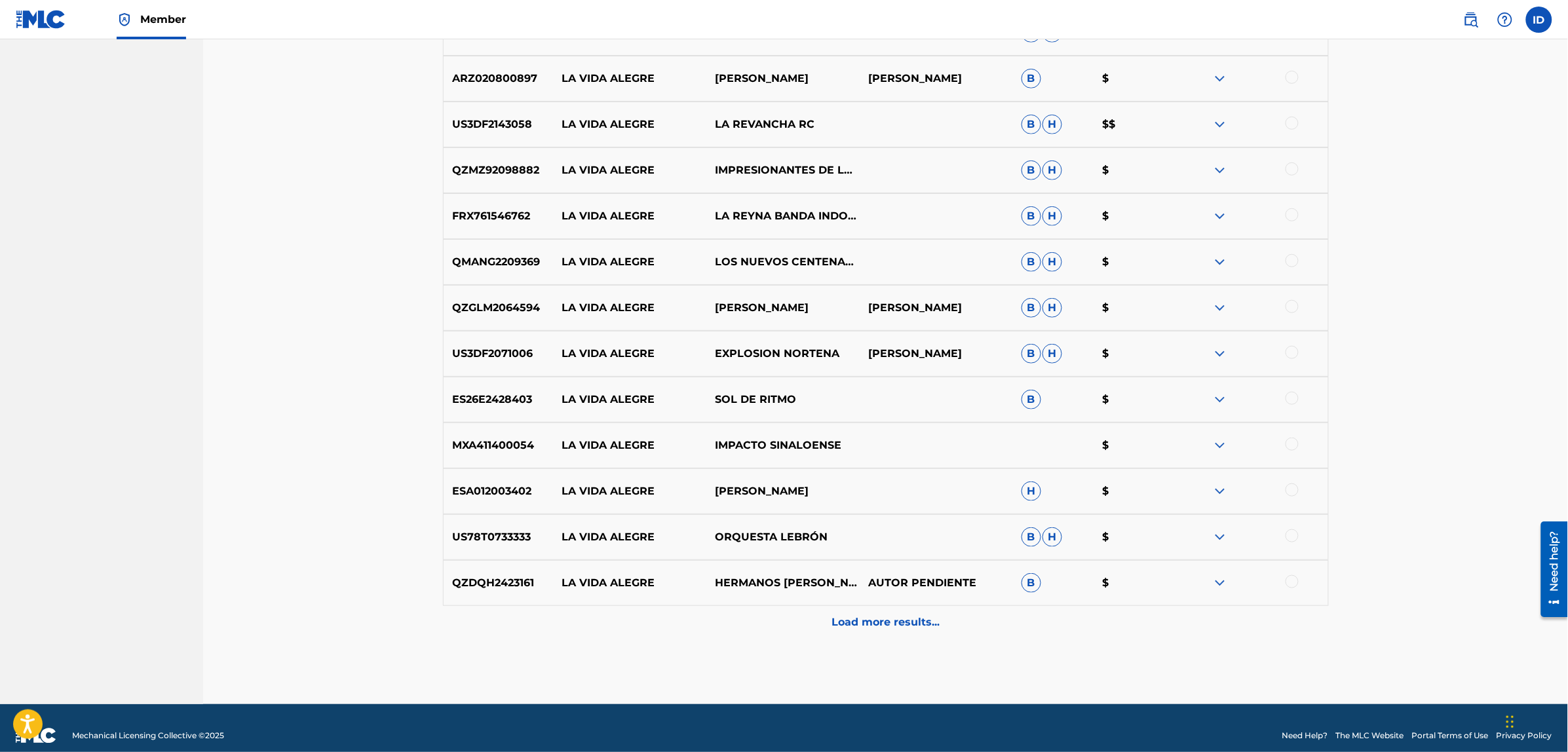
scroll to position [4499, 0]
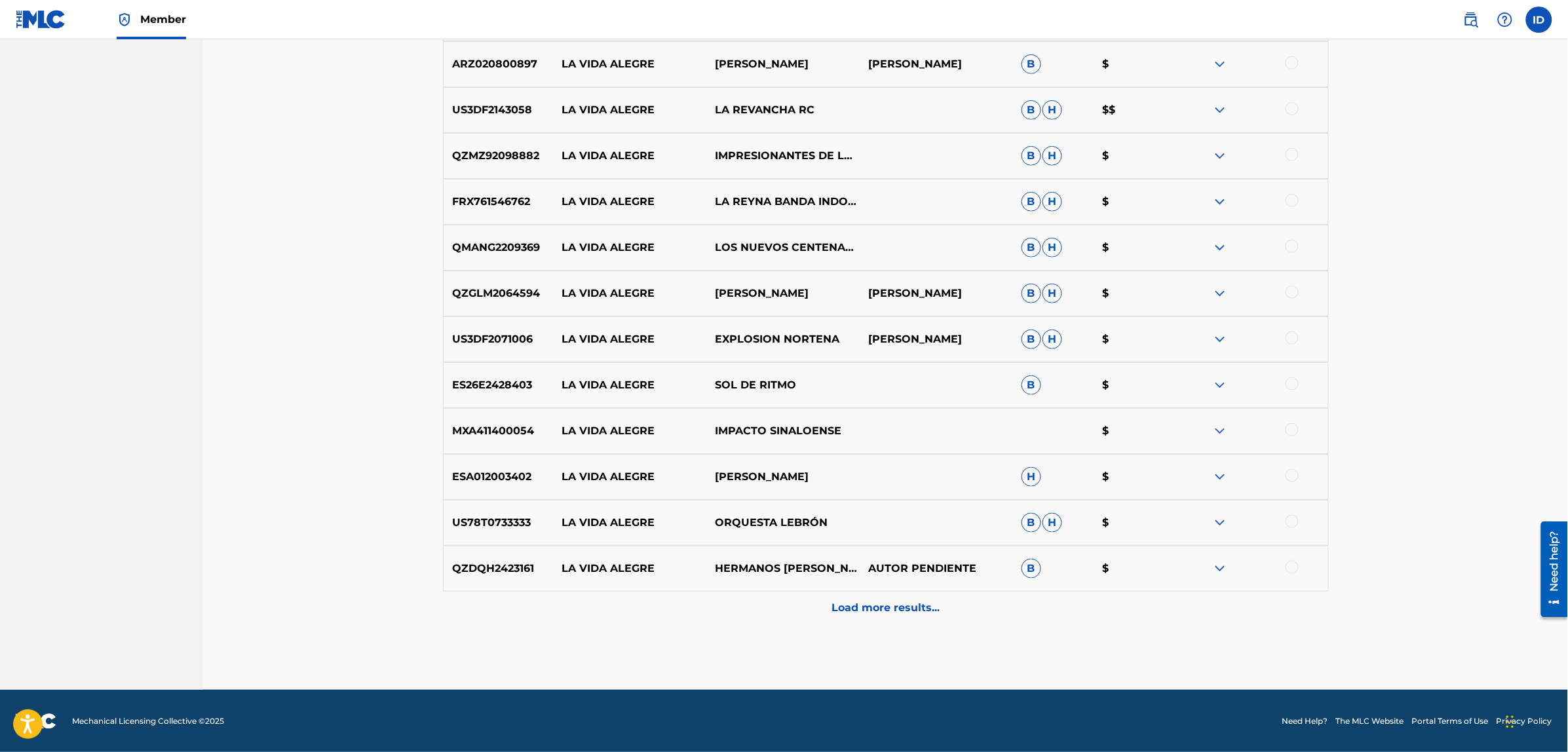
click at [862, 603] on p "Load more results..." at bounding box center [885, 608] width 108 height 15
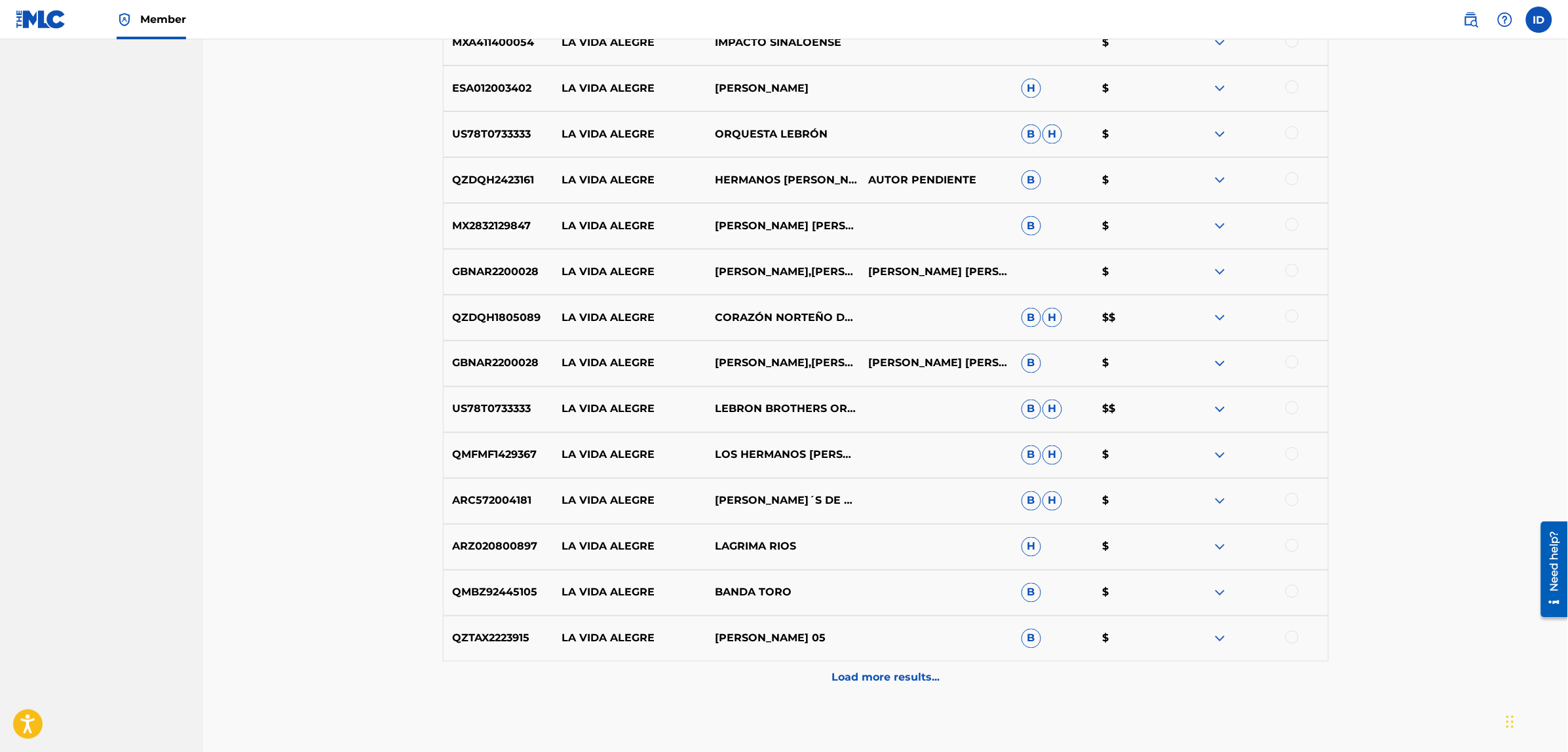
scroll to position [4957, 0]
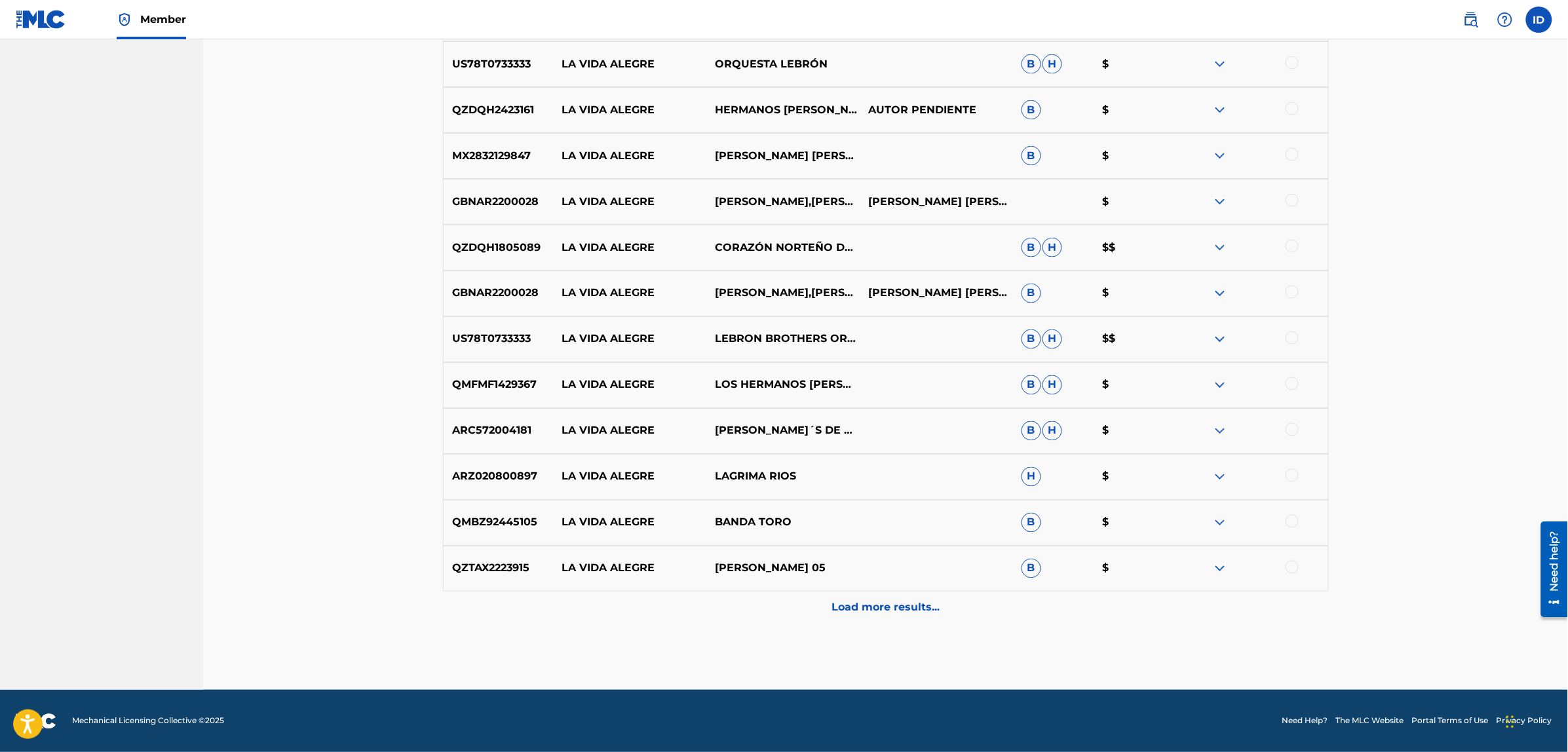
click at [898, 617] on div "Load more results..." at bounding box center [885, 608] width 886 height 32
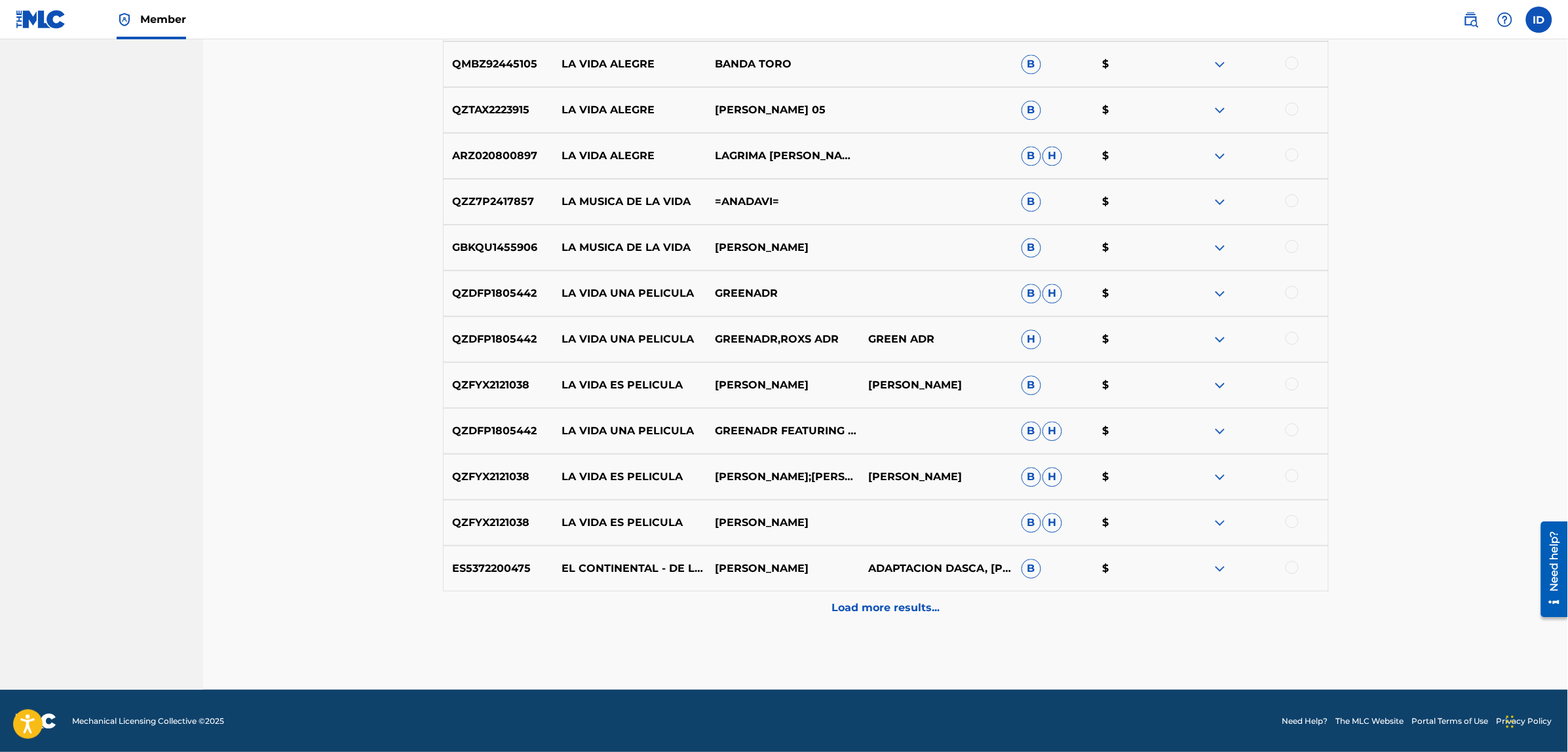
click at [901, 603] on p "Load more results..." at bounding box center [885, 608] width 108 height 15
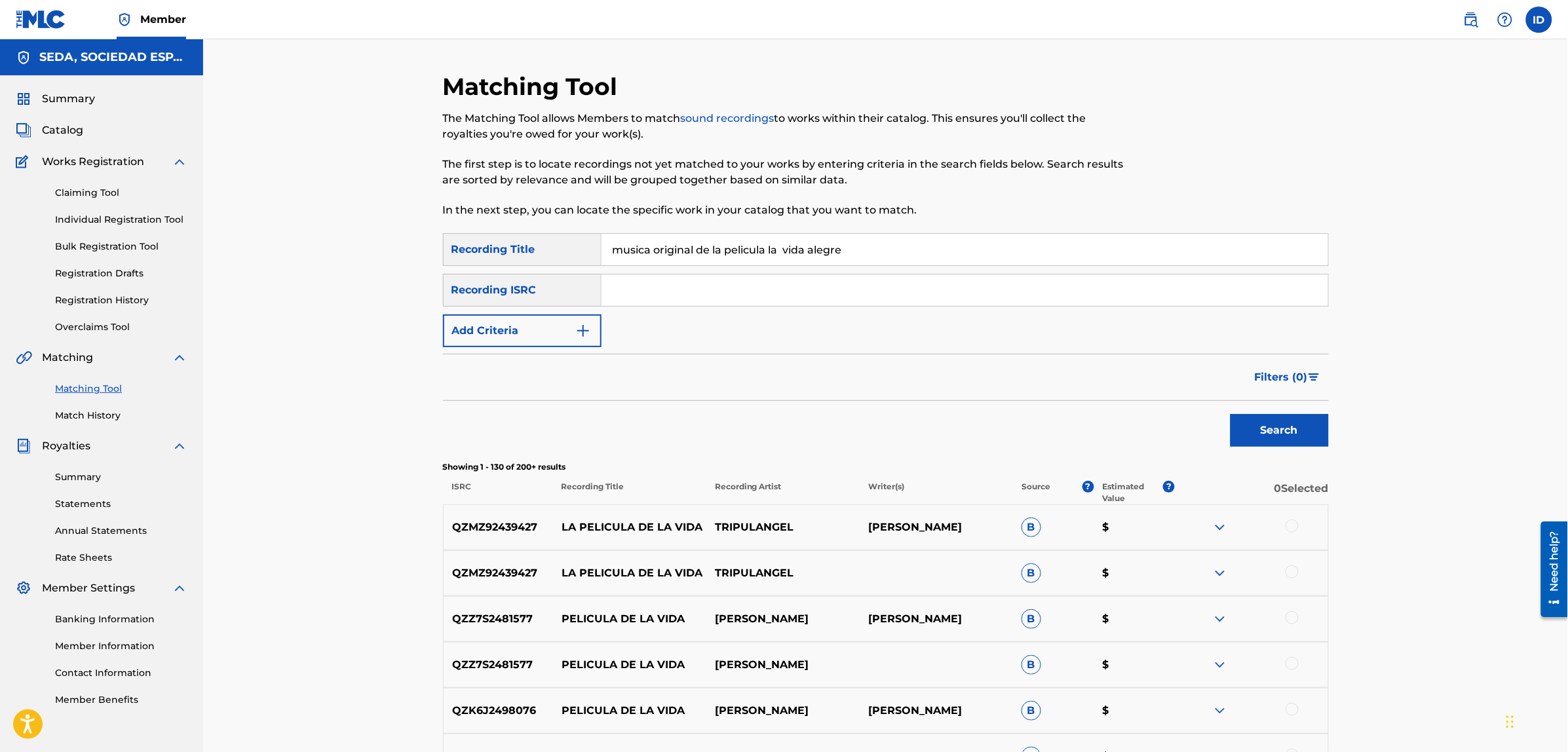
drag, startPoint x: 722, startPoint y: 252, endPoint x: 598, endPoint y: 253, distance: 124.0
click at [598, 253] on div "SearchWithCriteriaf3108f85-38a0-4152-b086-b66226915013 Recording Title musica o…" at bounding box center [885, 249] width 886 height 32
type input "pelicula la [PERSON_NAME]"
click at [1231, 414] on button "Search" at bounding box center [1279, 430] width 98 height 32
click at [565, 331] on button "Add Criteria" at bounding box center [522, 331] width 159 height 32
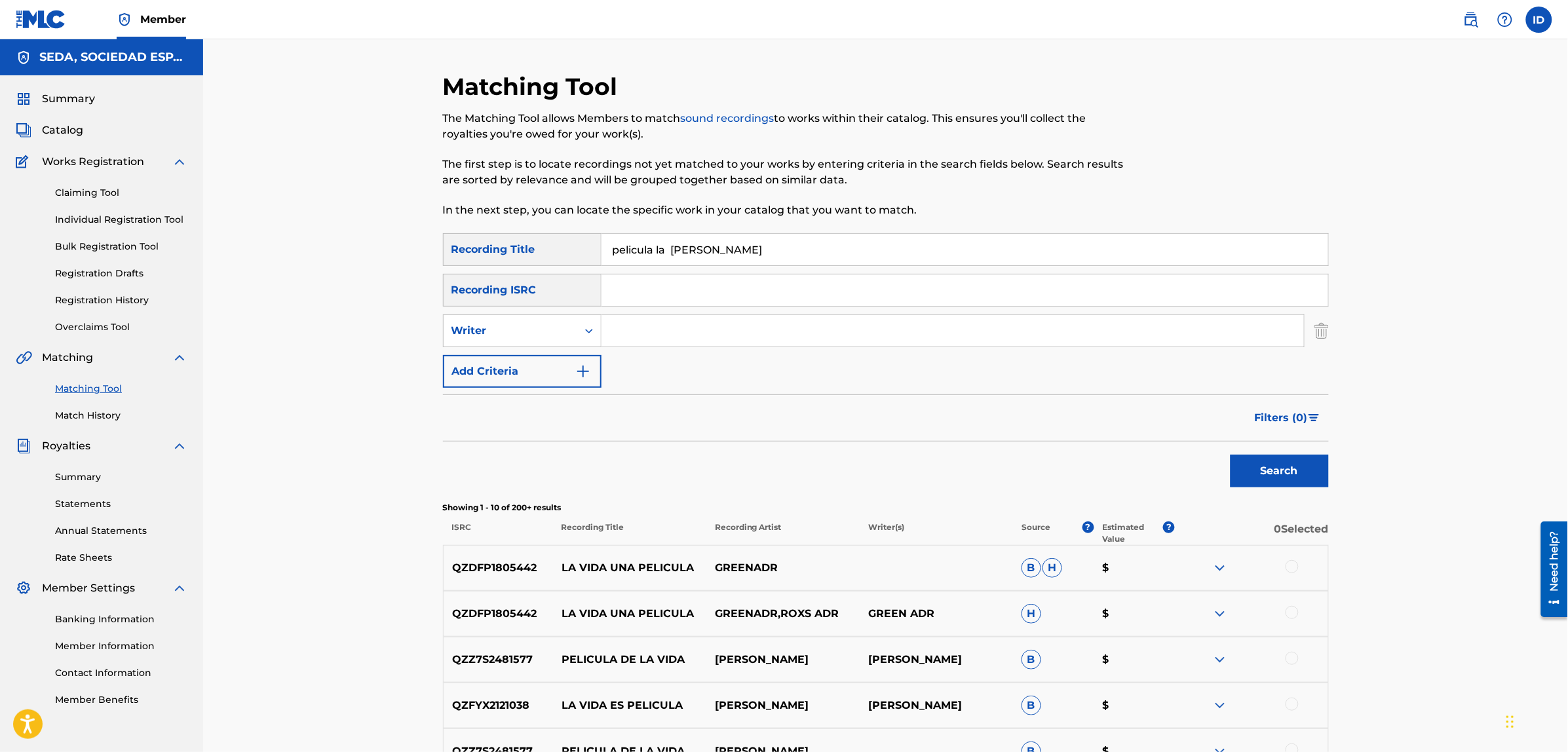
click at [693, 333] on input "Search Form" at bounding box center [952, 331] width 702 height 32
type input "[PERSON_NAME]"
click at [1231, 455] on button "Search" at bounding box center [1279, 471] width 98 height 32
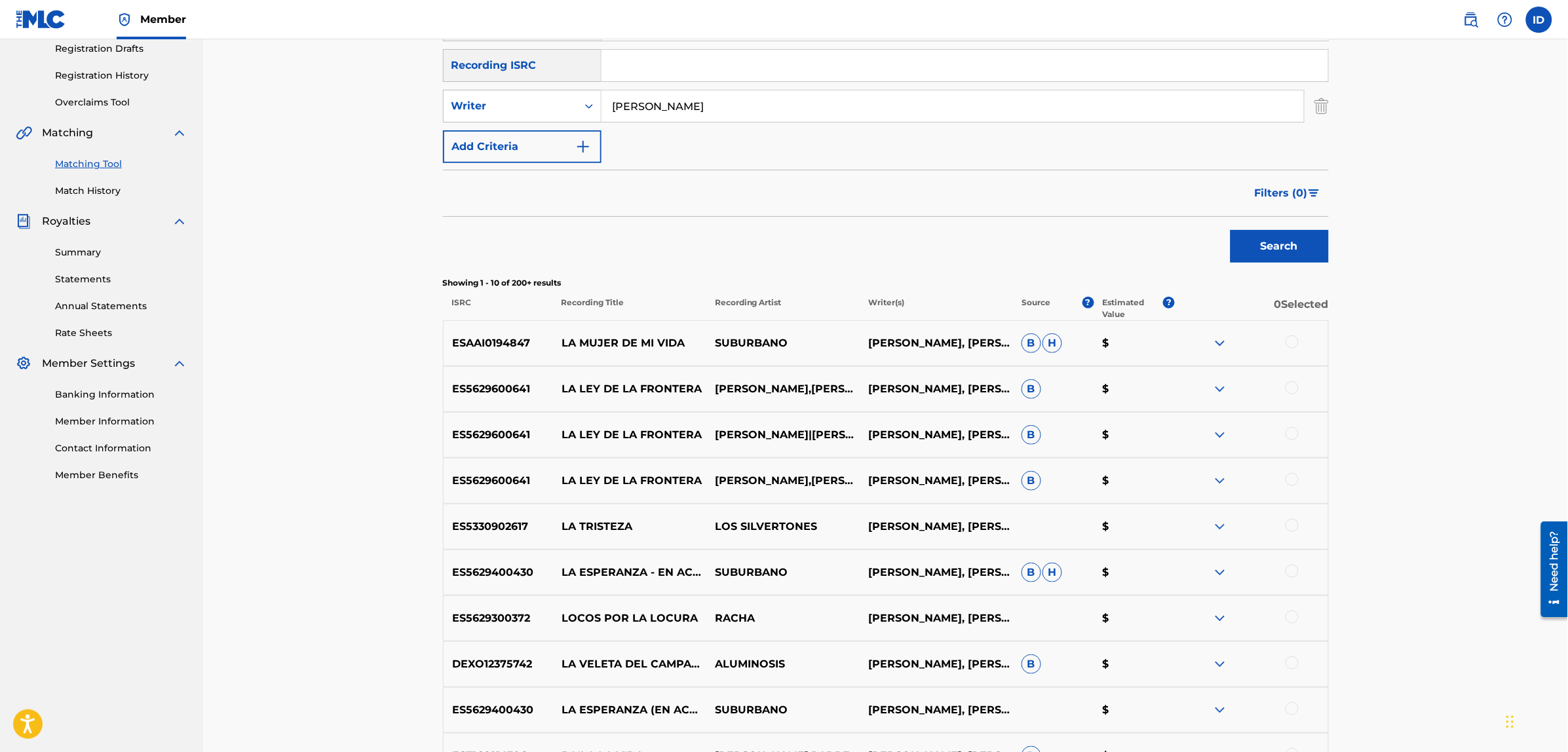
scroll to position [246, 0]
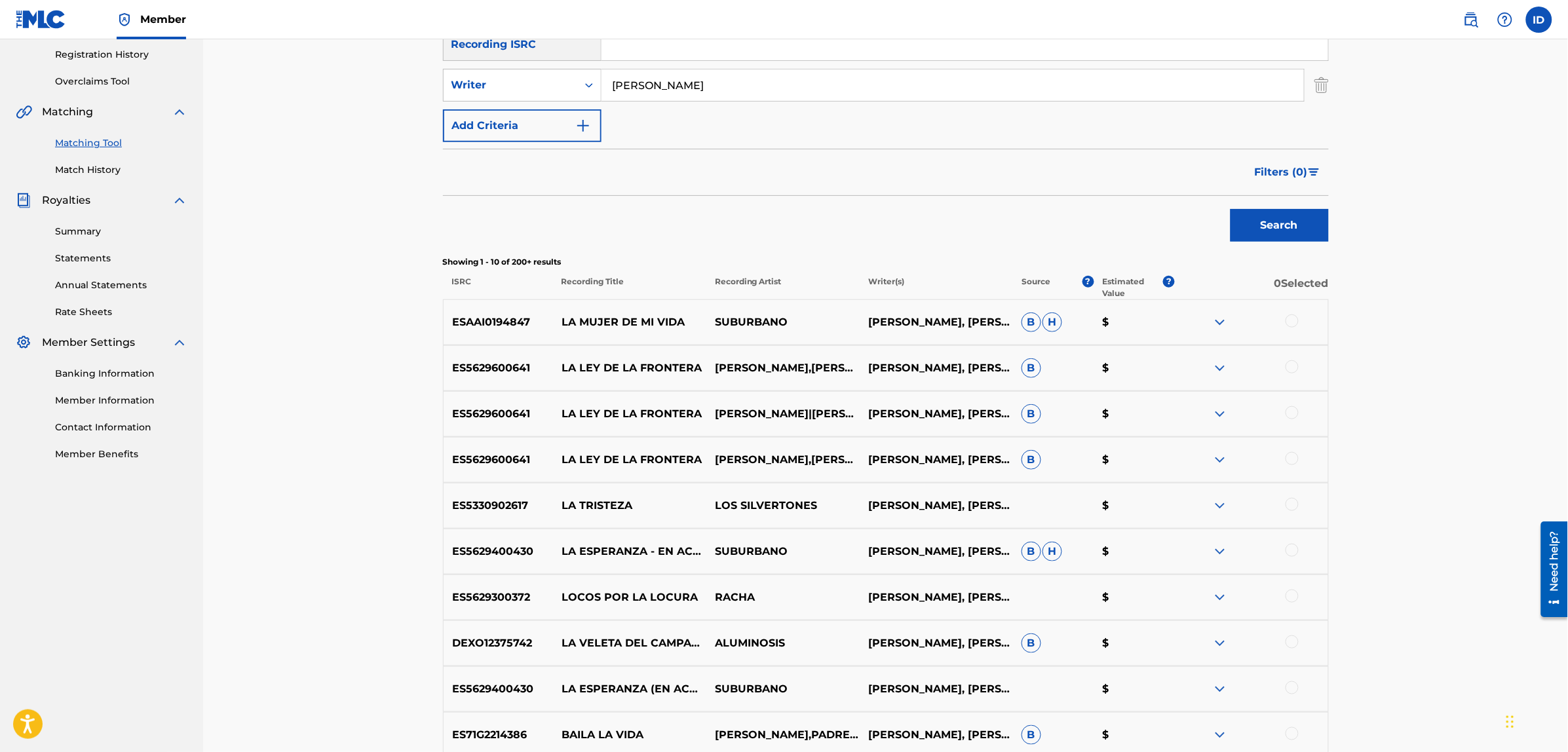
click at [1294, 319] on div at bounding box center [1292, 321] width 13 height 13
click at [947, 651] on button "Match 1 Group" at bounding box center [921, 645] width 145 height 32
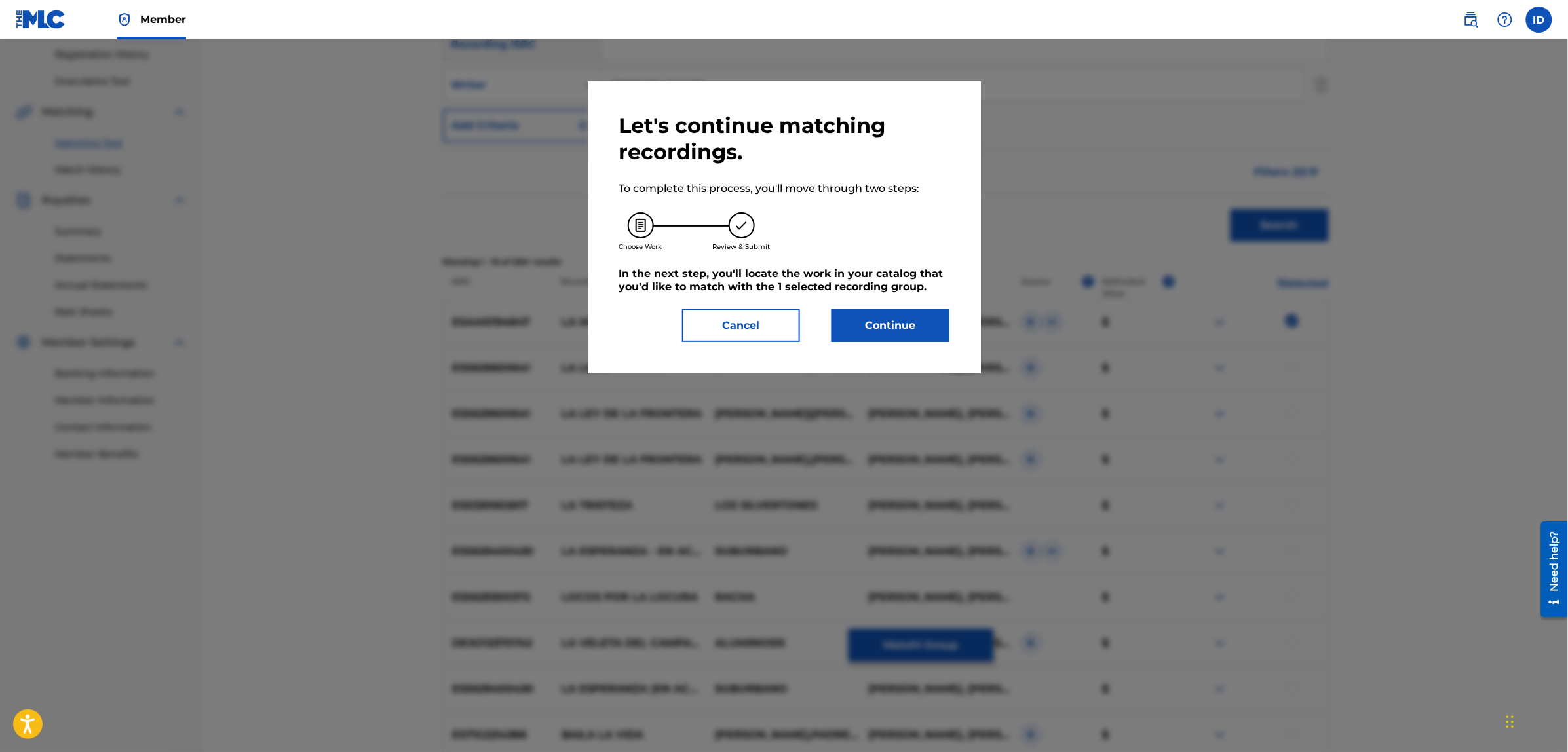
click at [917, 325] on button "Continue" at bounding box center [890, 326] width 118 height 32
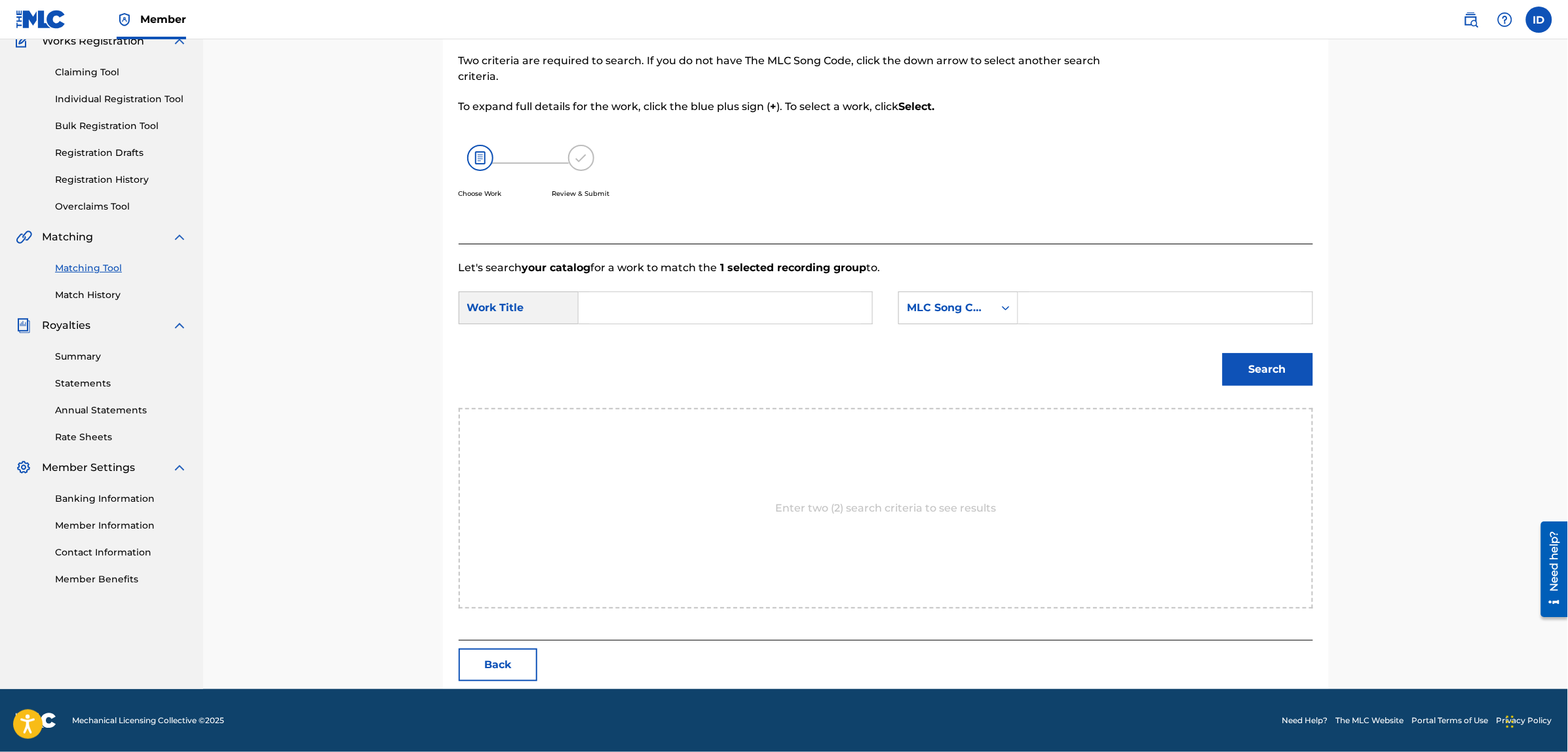
scroll to position [119, 0]
click at [735, 310] on input "Search Form" at bounding box center [725, 308] width 271 height 32
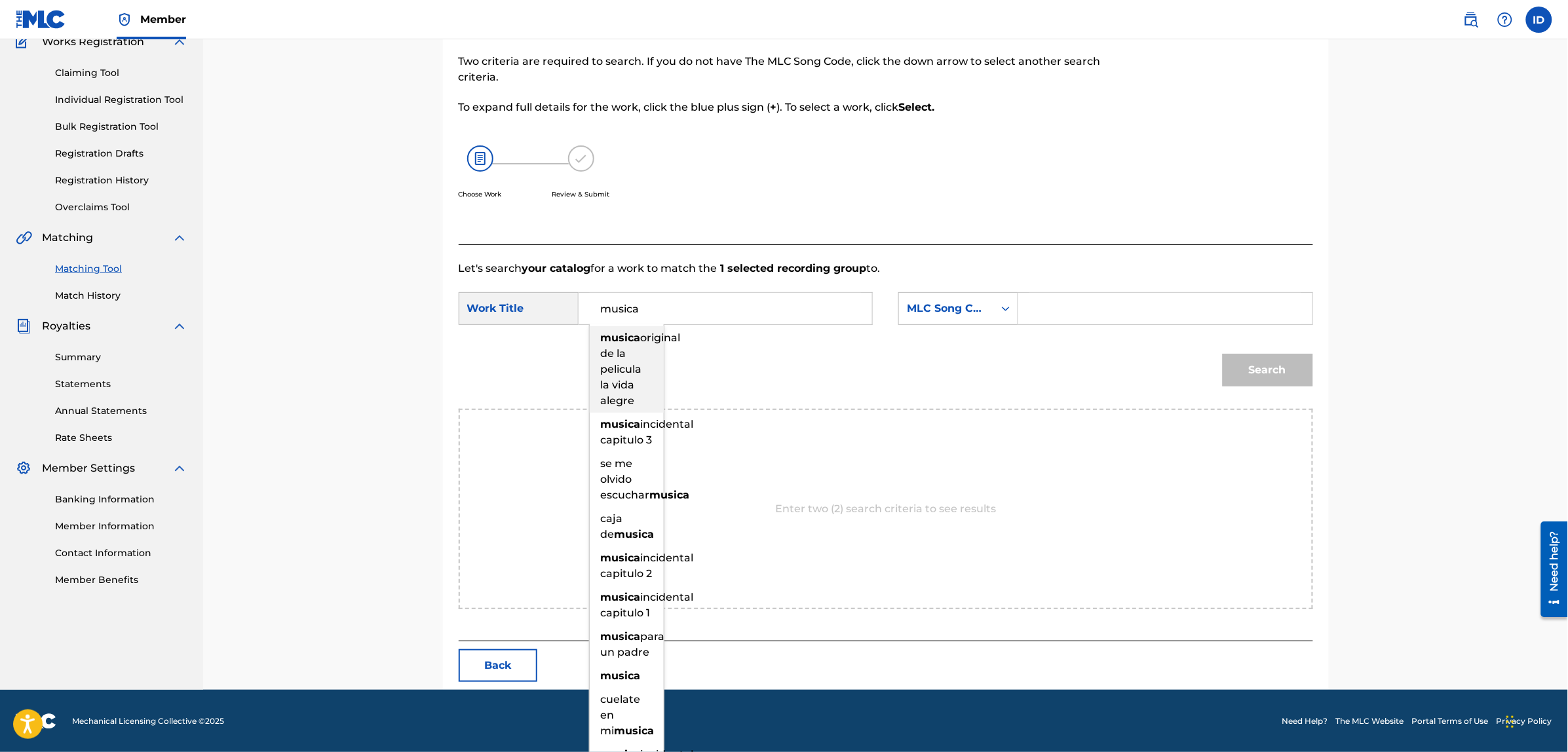
click at [633, 341] on strong "musica" at bounding box center [621, 337] width 40 height 12
type input "musica original de la pelicula la vida alegre"
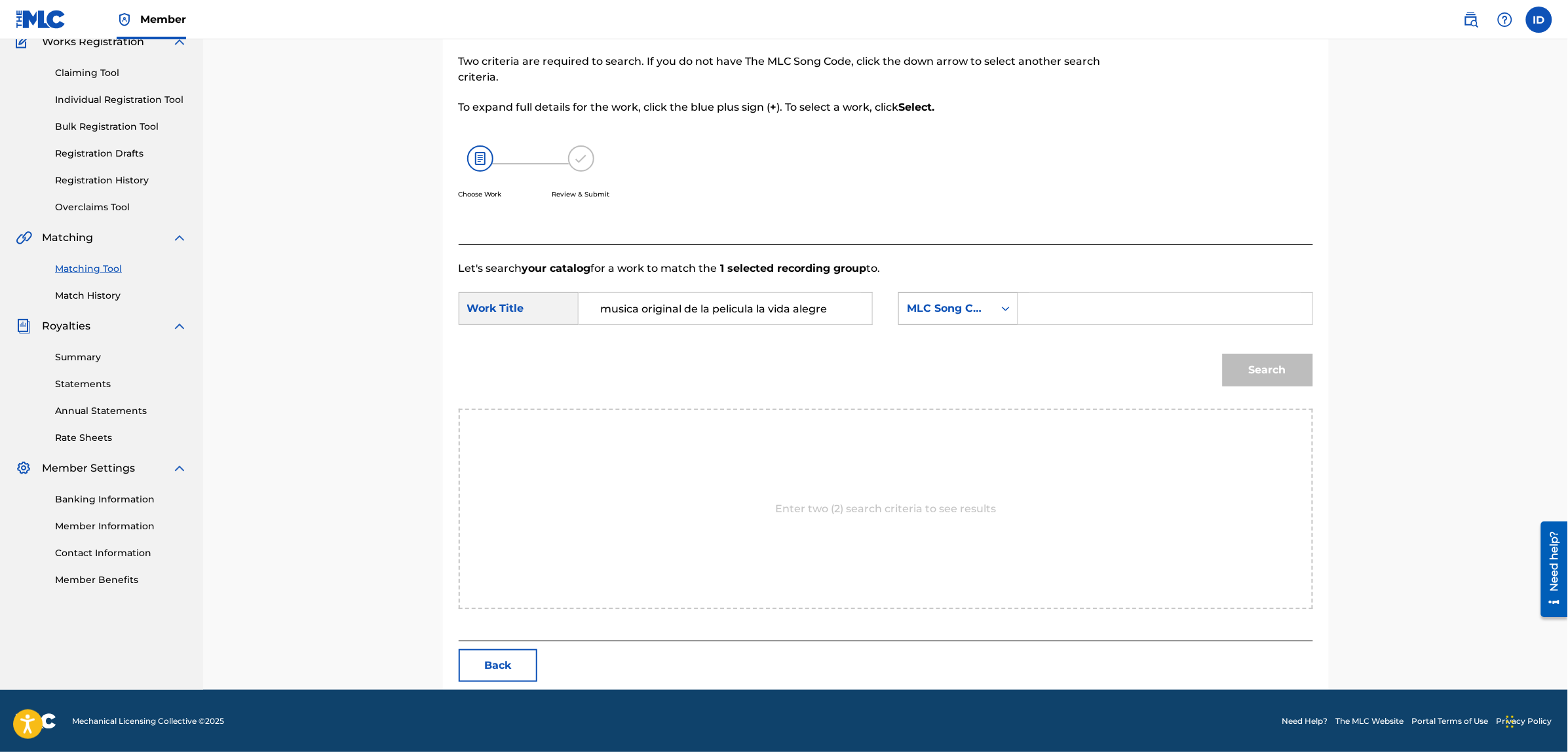
click at [918, 306] on div "MLC Song Code" at bounding box center [946, 309] width 79 height 15
click at [957, 343] on div "Writer Name" at bounding box center [958, 341] width 118 height 32
click at [1072, 301] on input "Search Form" at bounding box center [1165, 308] width 271 height 32
type input "[PERSON_NAME]"
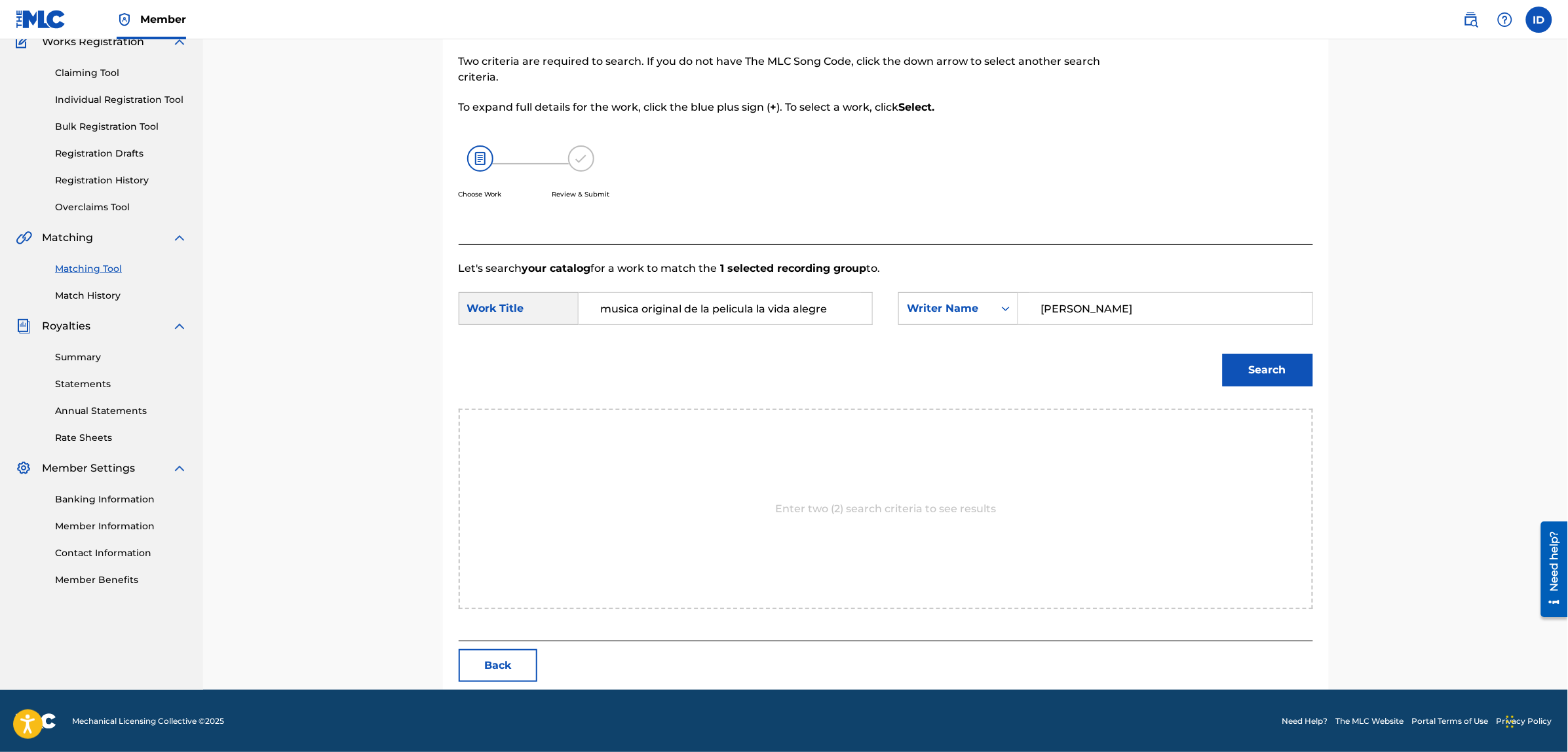
click at [1222, 354] on button "Search" at bounding box center [1267, 370] width 91 height 32
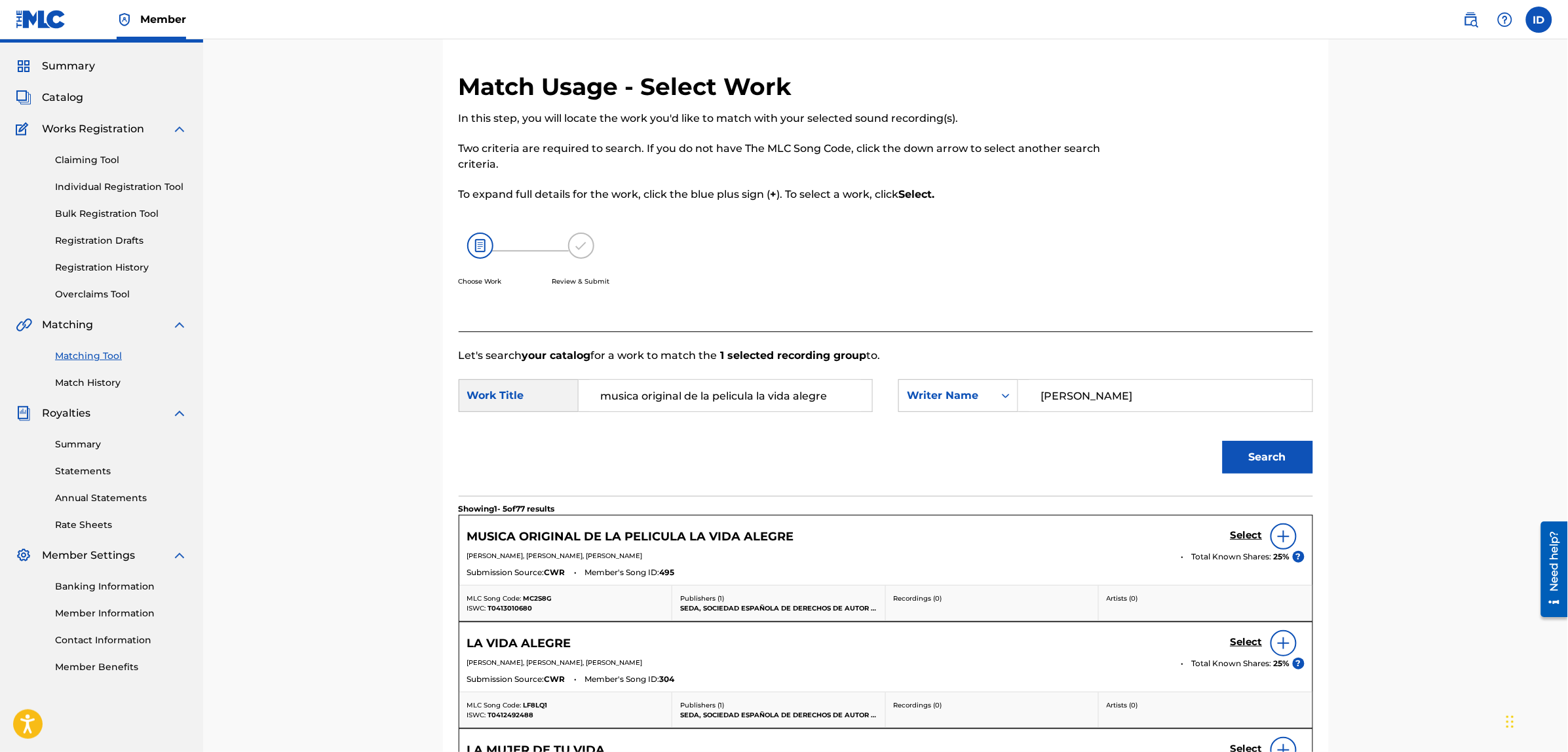
scroll to position [119, 0]
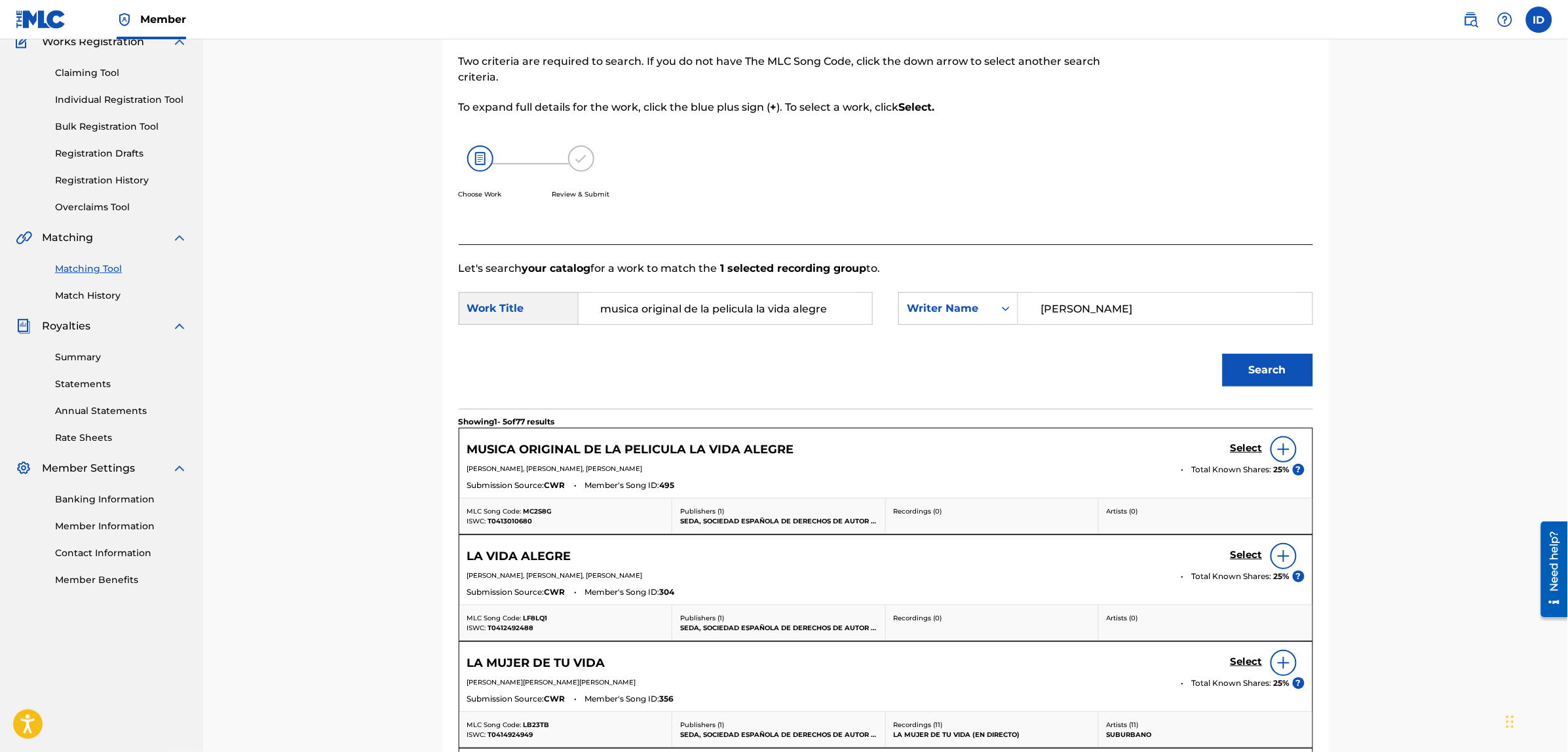
click at [1284, 442] on img at bounding box center [1283, 449] width 15 height 15
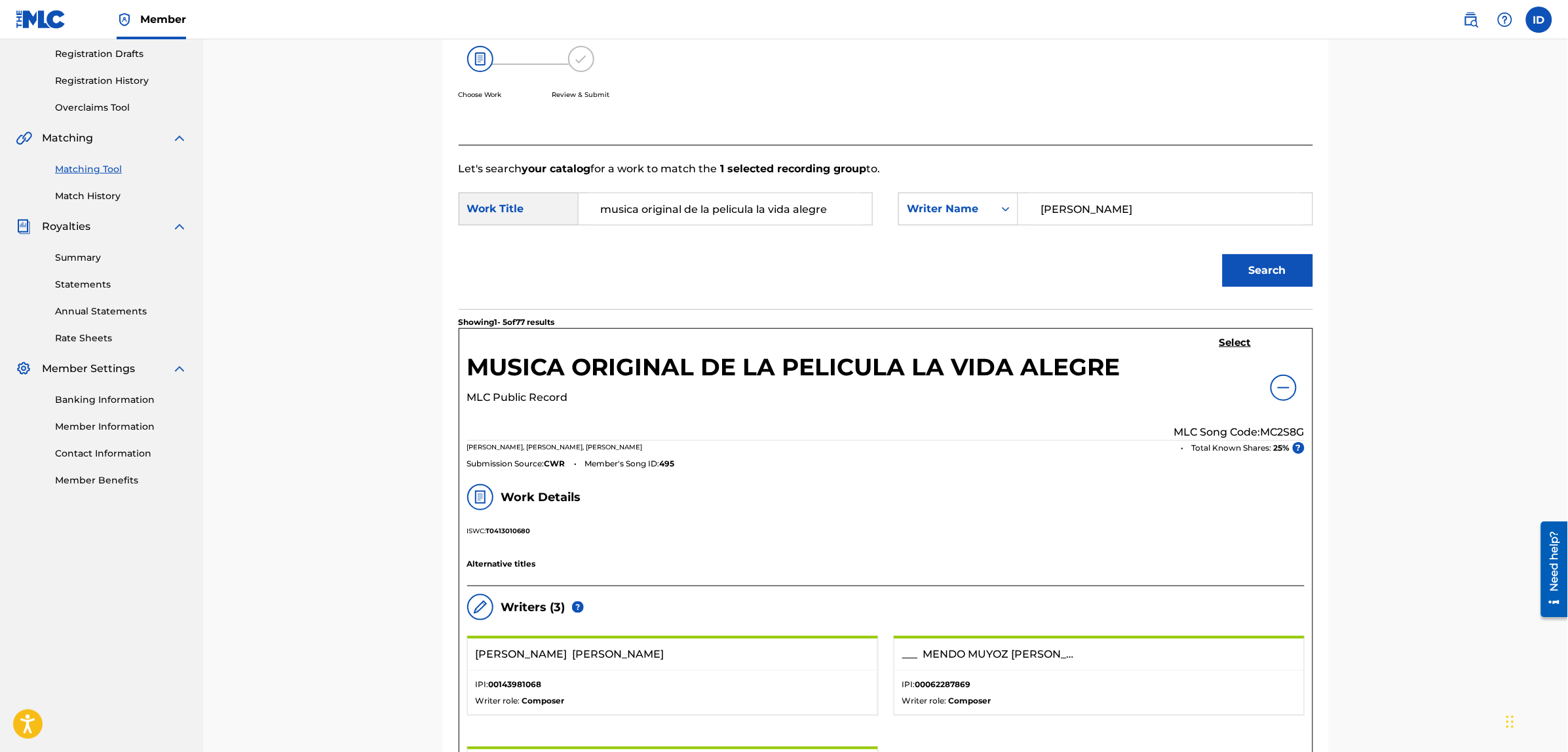
scroll to position [202, 0]
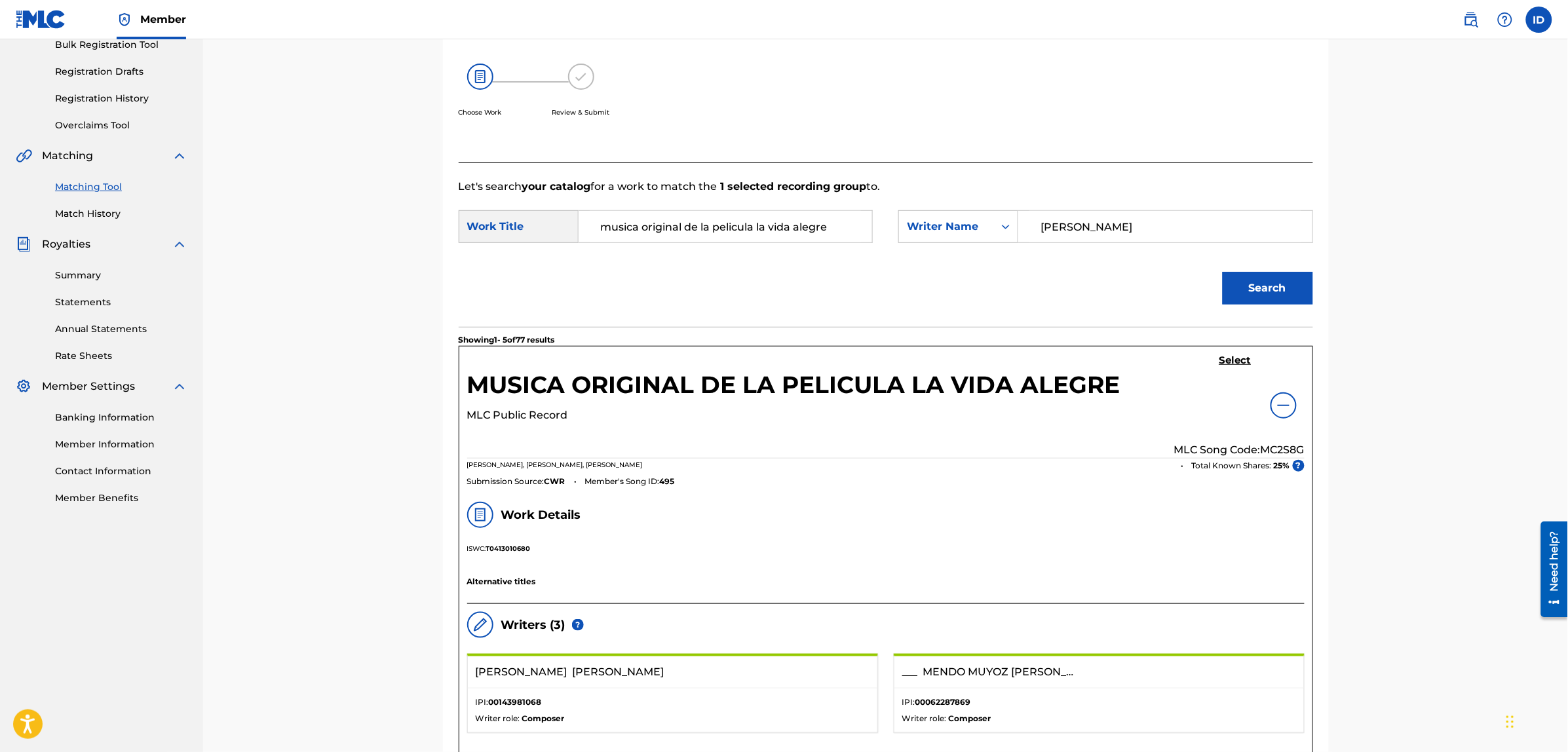
click at [1224, 365] on h5 "Select" at bounding box center [1235, 360] width 32 height 12
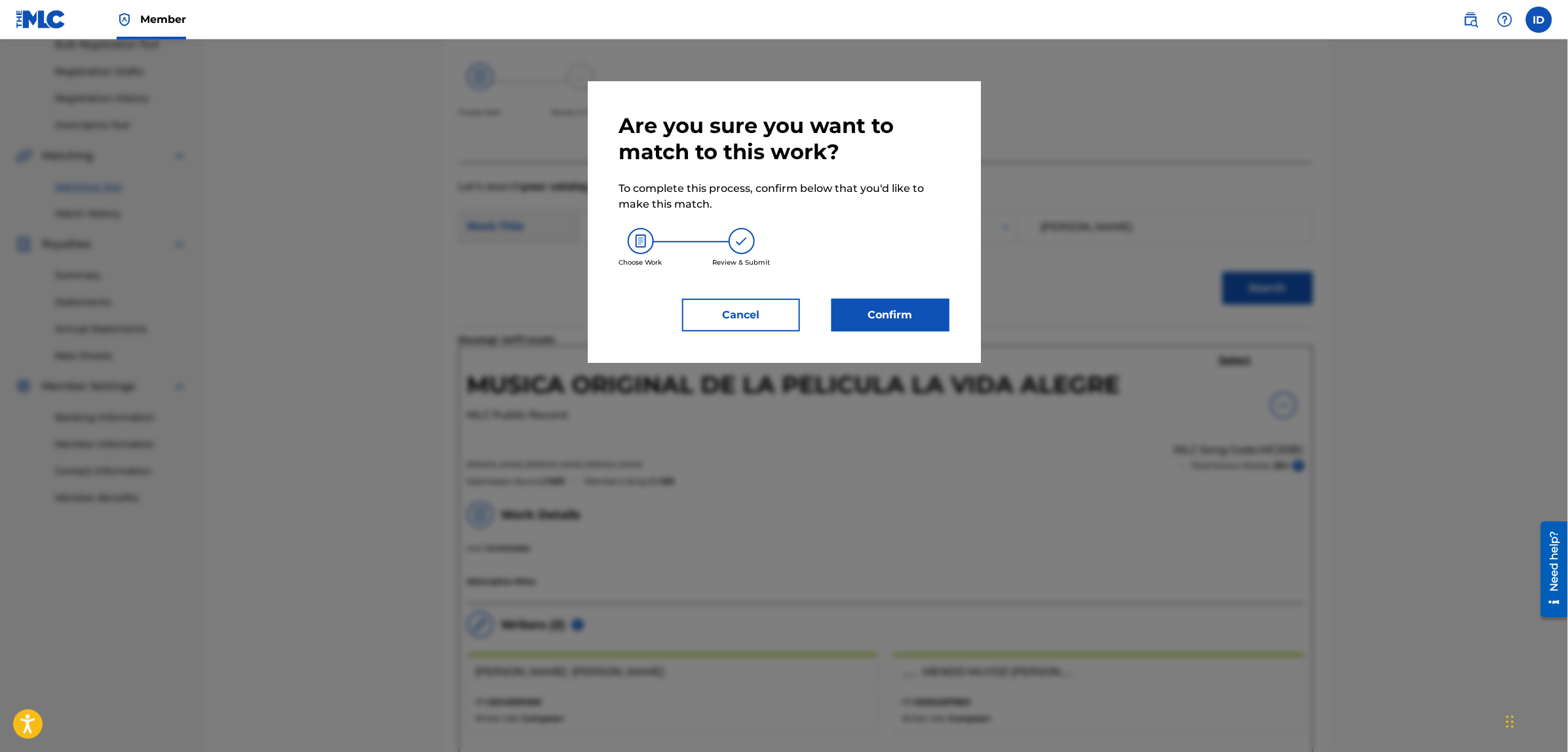
click at [901, 319] on button "Confirm" at bounding box center [890, 315] width 118 height 32
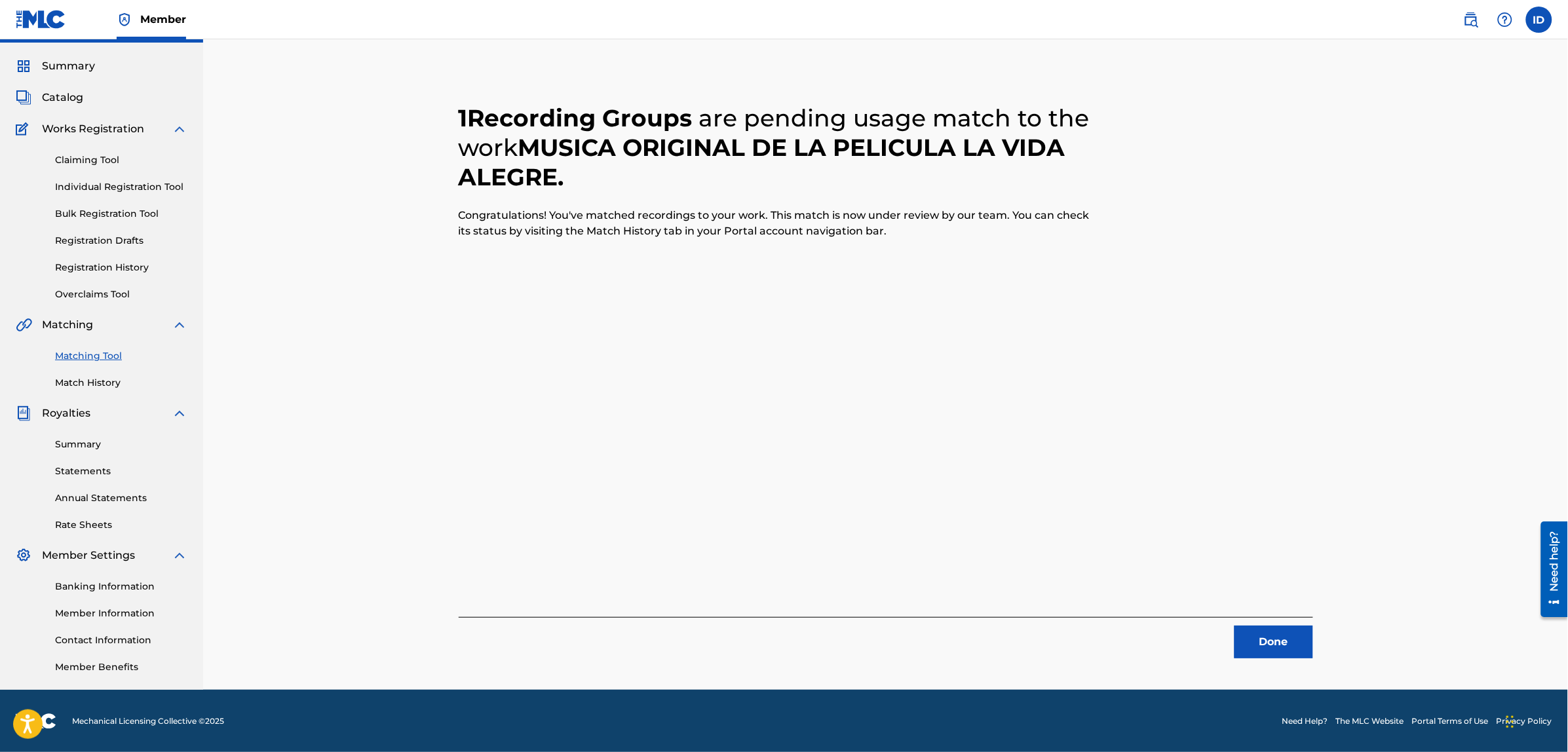
click at [1295, 651] on button "Done" at bounding box center [1274, 642] width 78 height 32
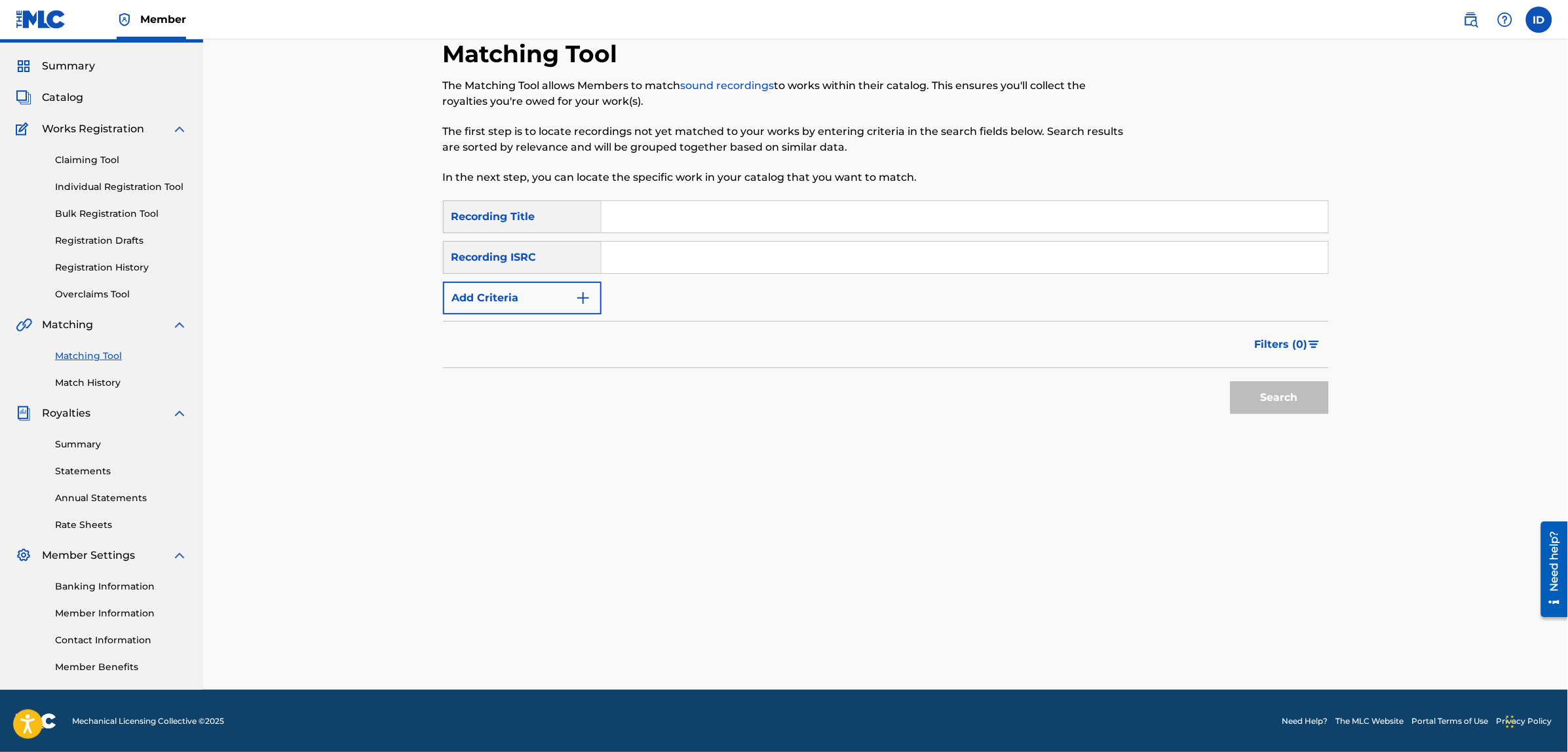
click at [627, 220] on input "Search Form" at bounding box center [964, 216] width 726 height 32
type input "chicas de hoy en dia"
click at [1231, 381] on button "Search" at bounding box center [1279, 397] width 98 height 32
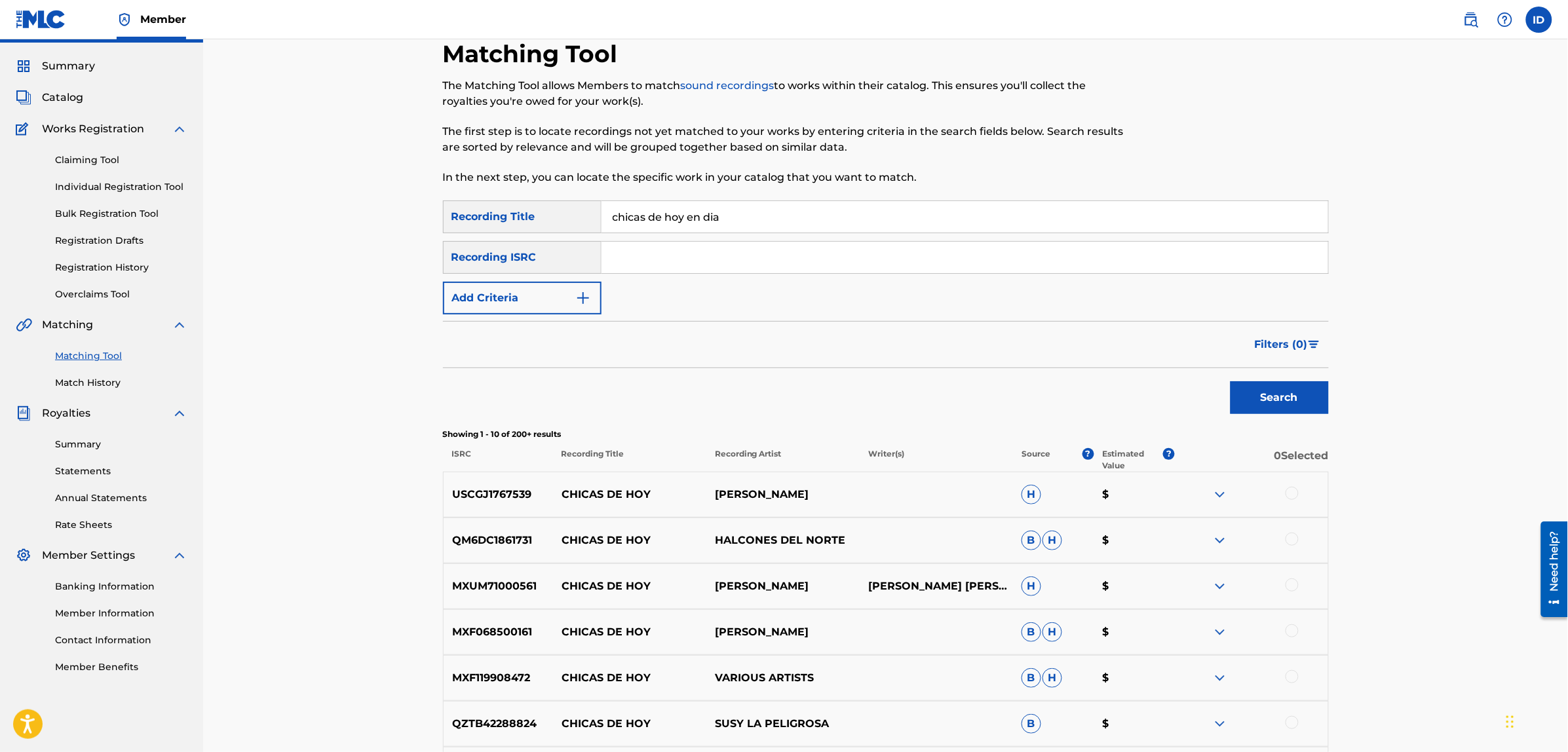
scroll to position [115, 0]
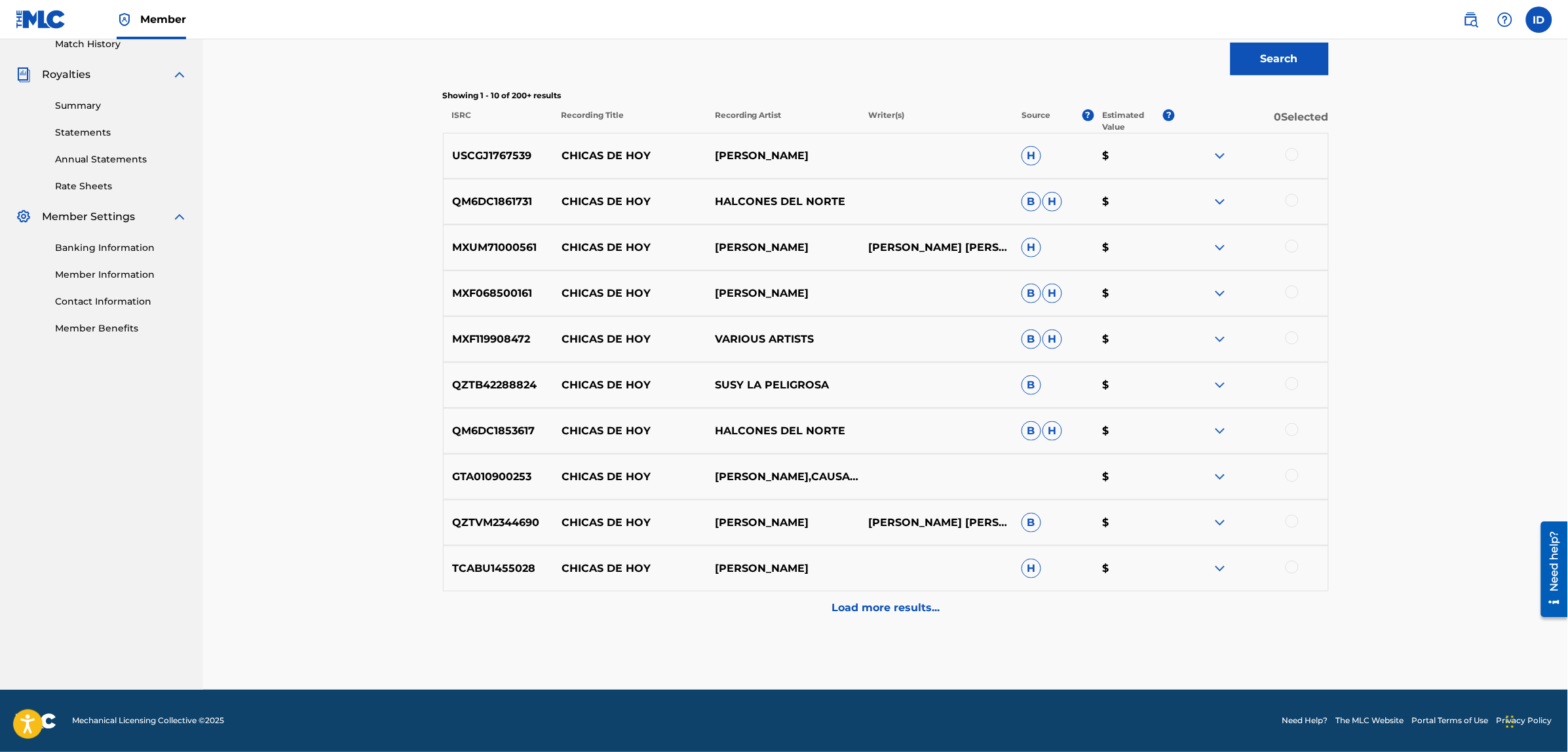
click at [929, 610] on p "Load more results..." at bounding box center [885, 608] width 108 height 15
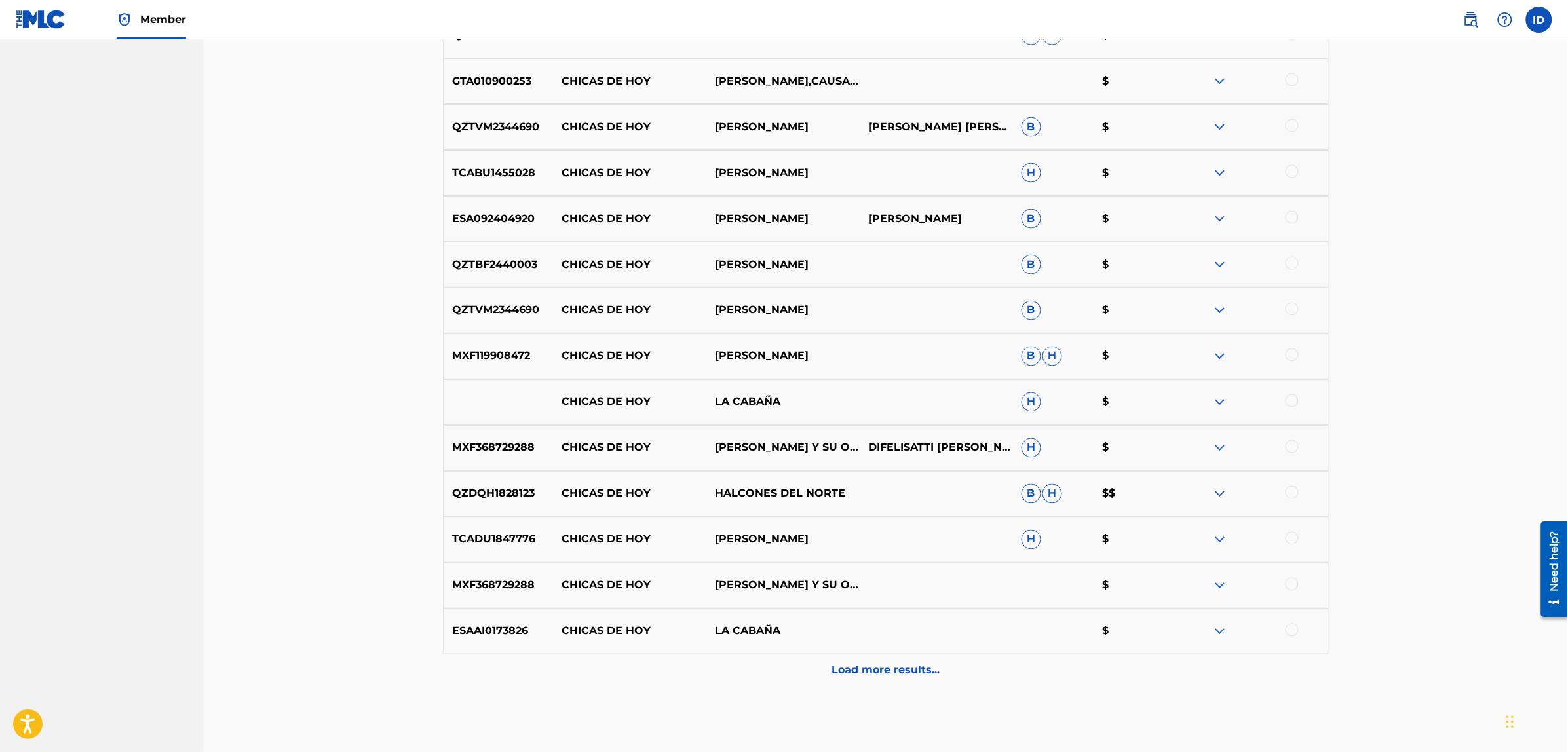
scroll to position [830, 0]
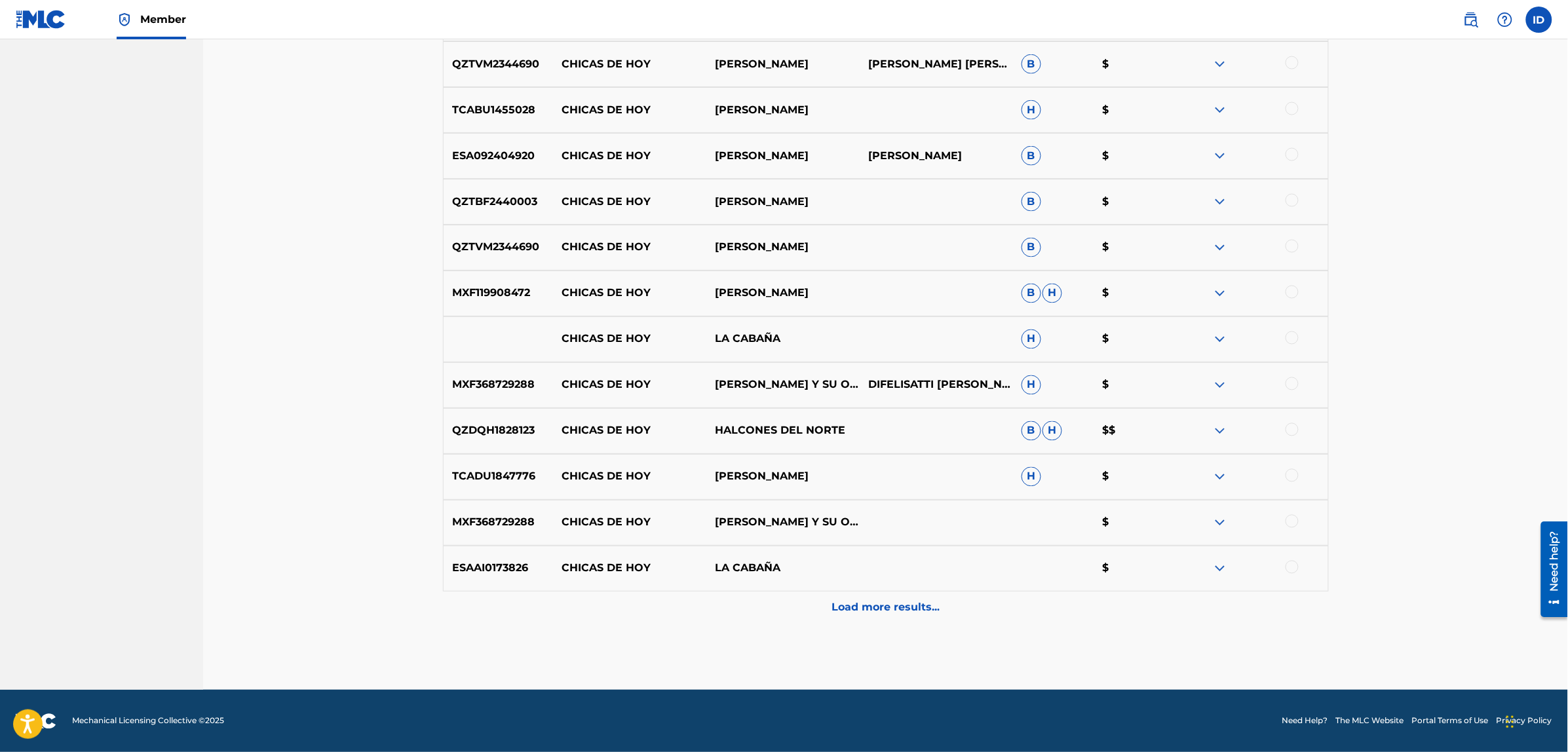
click at [880, 615] on div "Load more results..." at bounding box center [885, 608] width 886 height 32
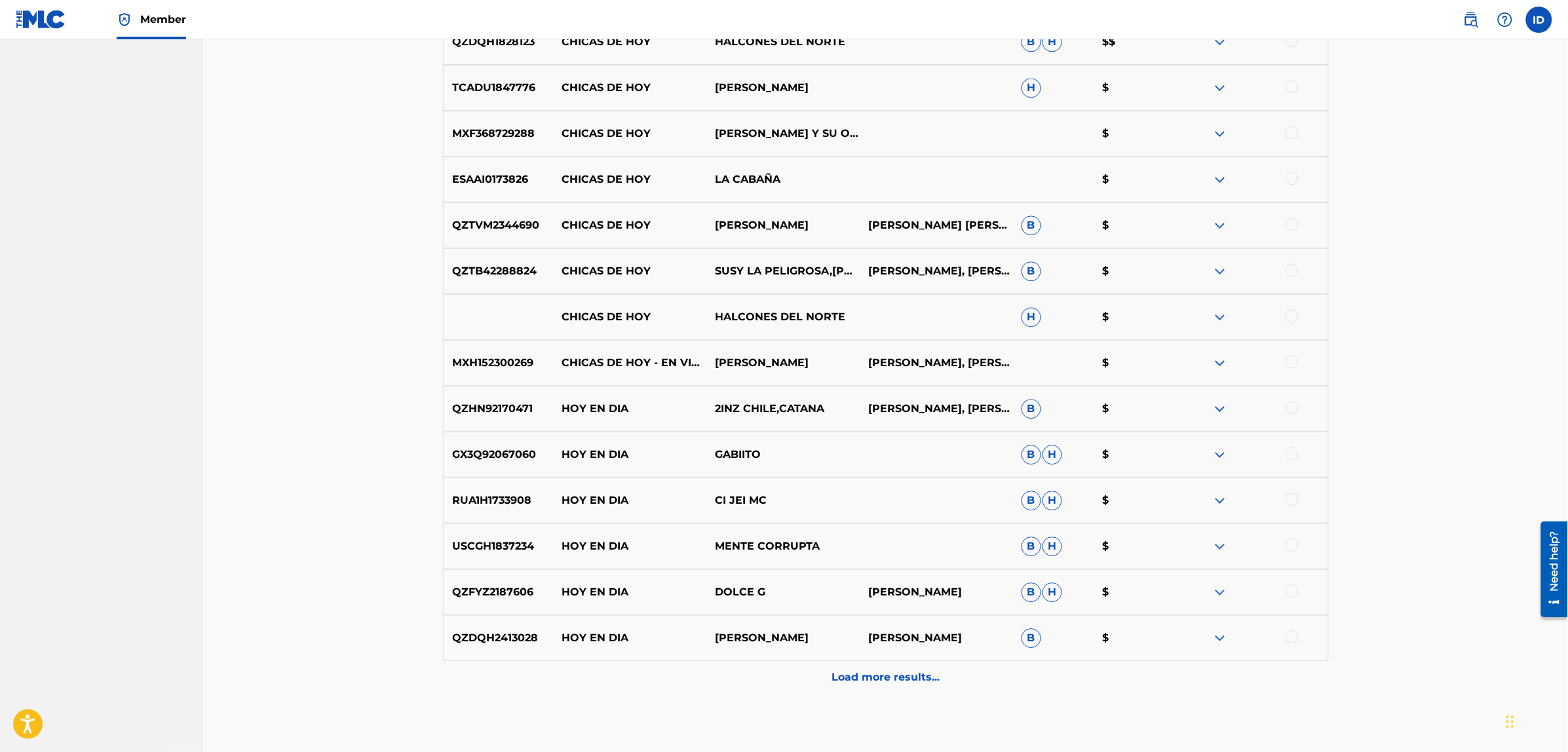
scroll to position [1289, 0]
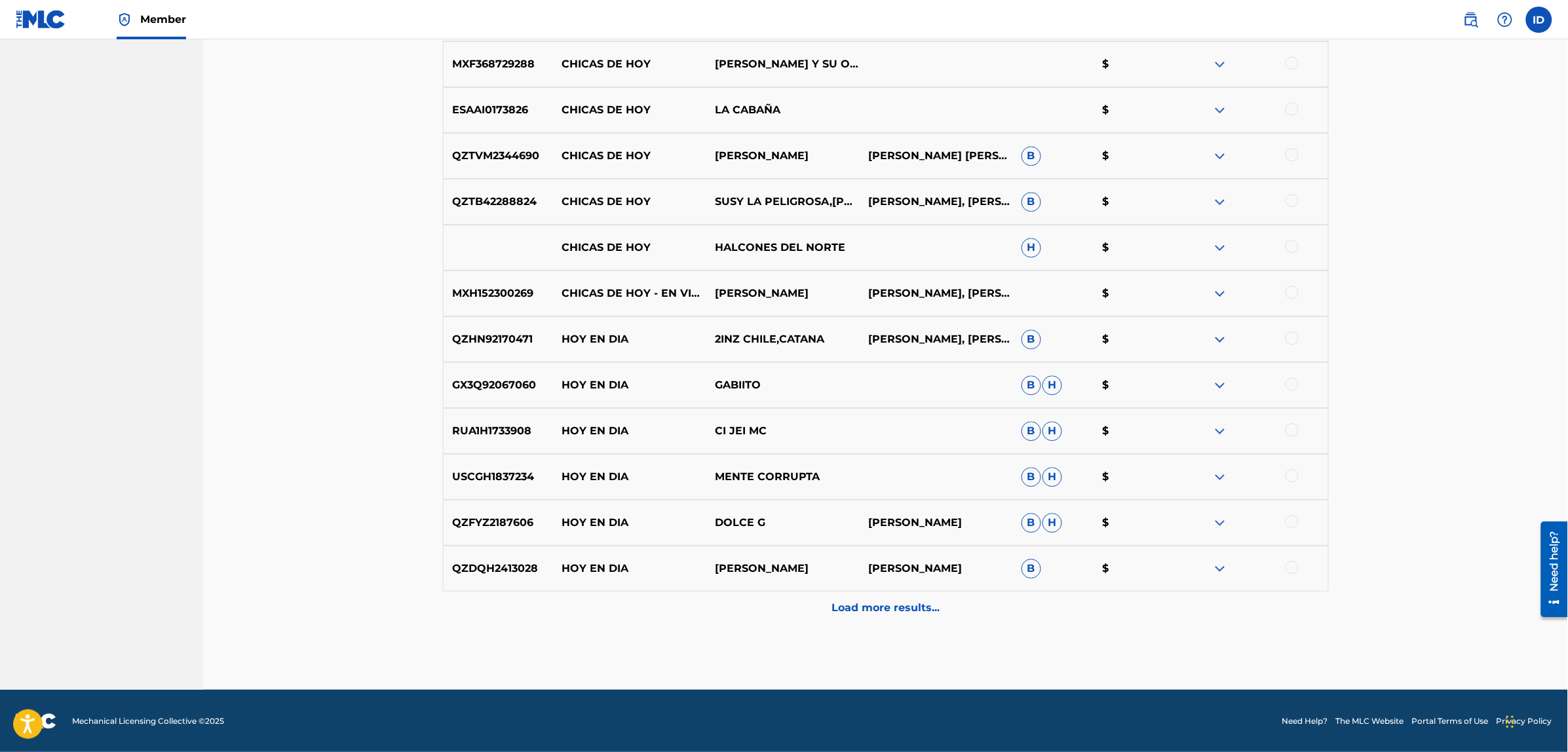
click at [855, 603] on p "Load more results..." at bounding box center [885, 608] width 108 height 15
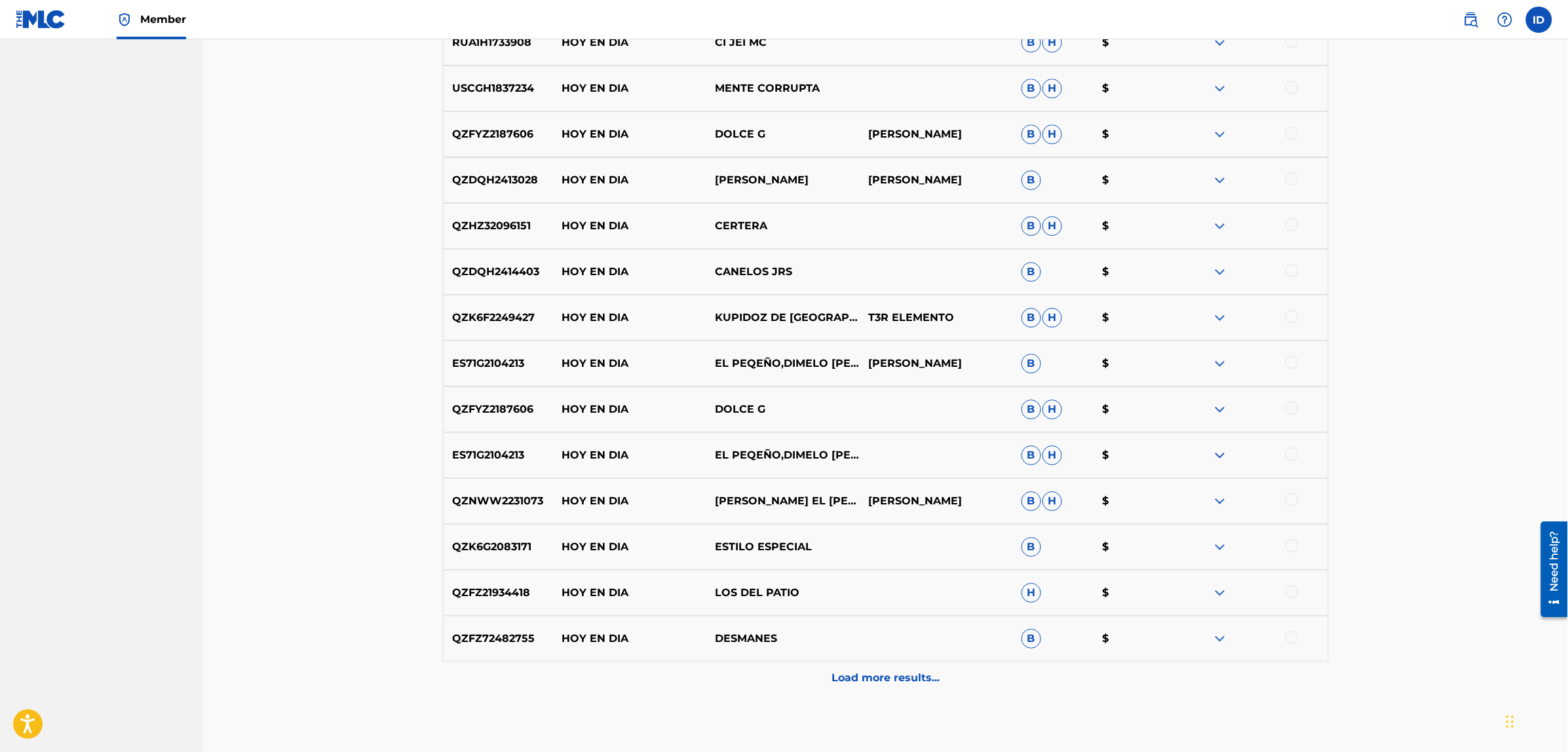
scroll to position [1747, 0]
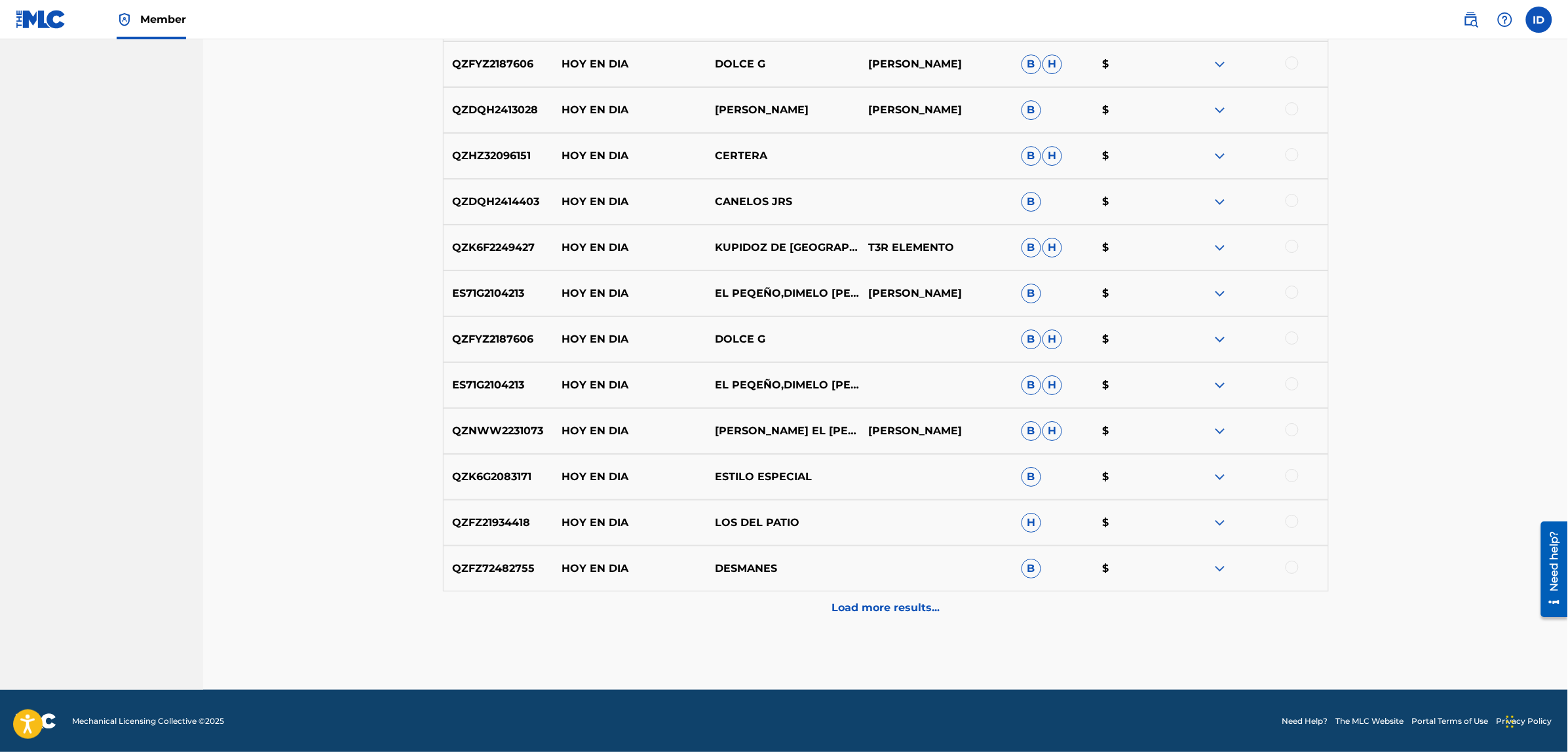
click at [934, 608] on p "Load more results..." at bounding box center [885, 608] width 108 height 15
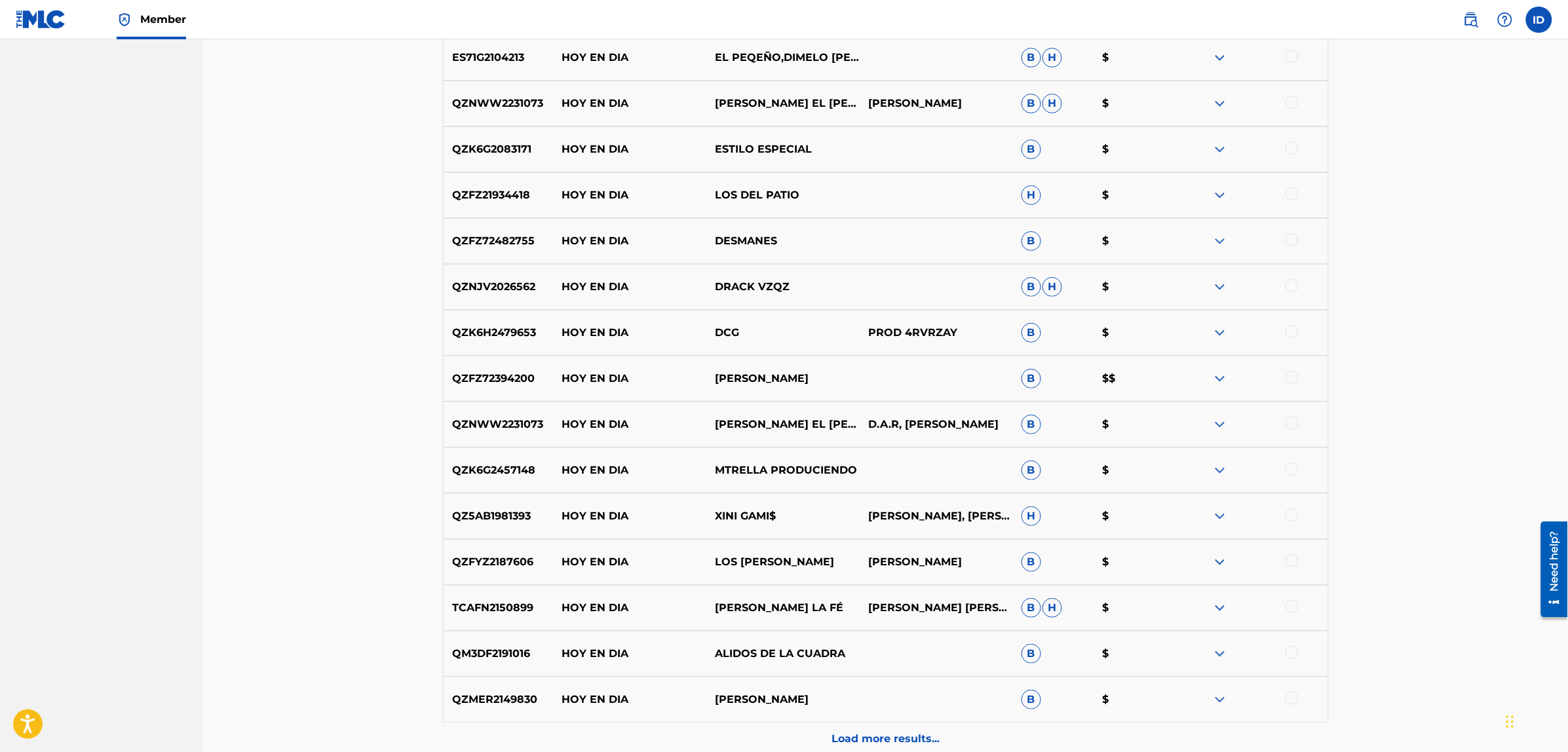
scroll to position [2205, 0]
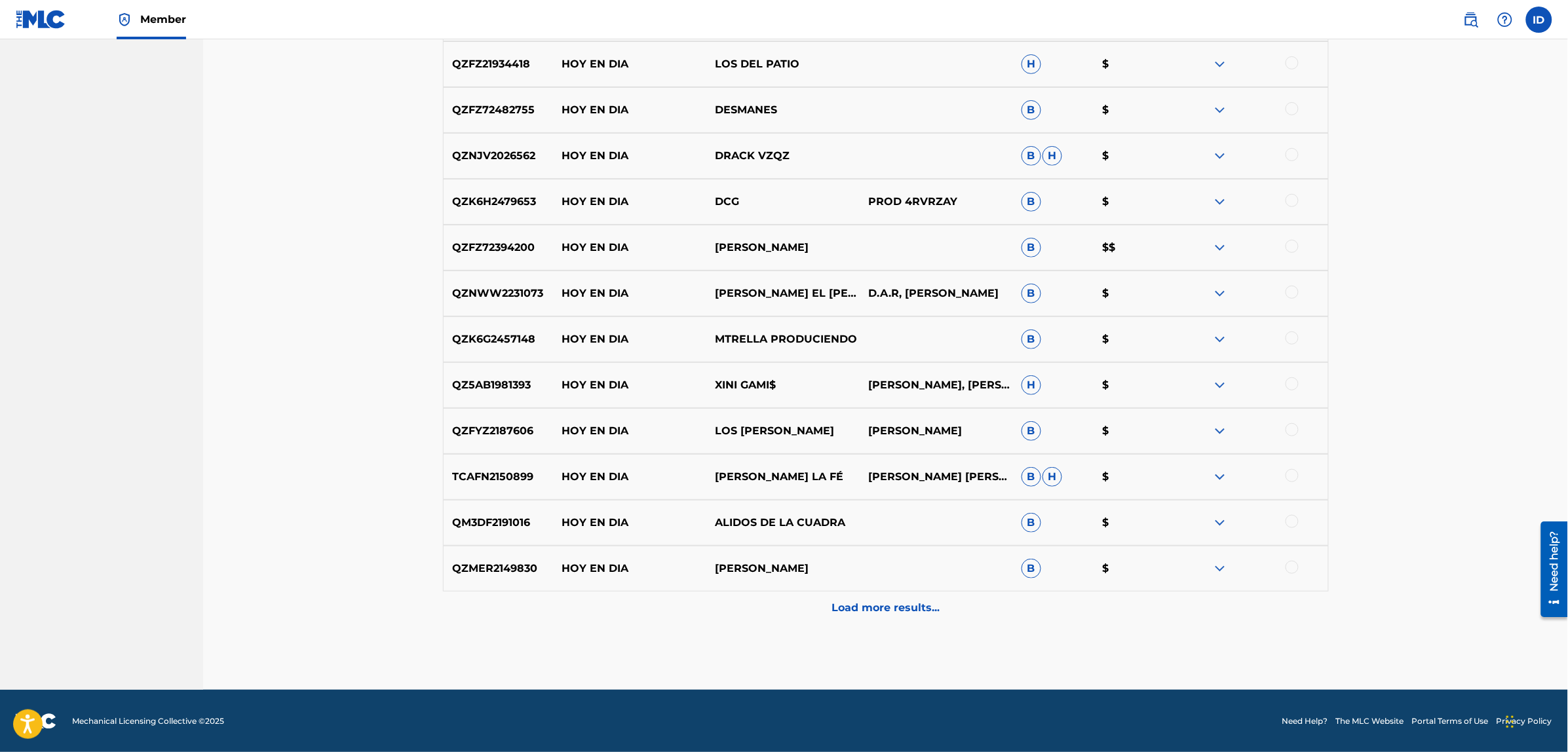
click at [839, 597] on div "Load more results..." at bounding box center [885, 608] width 886 height 32
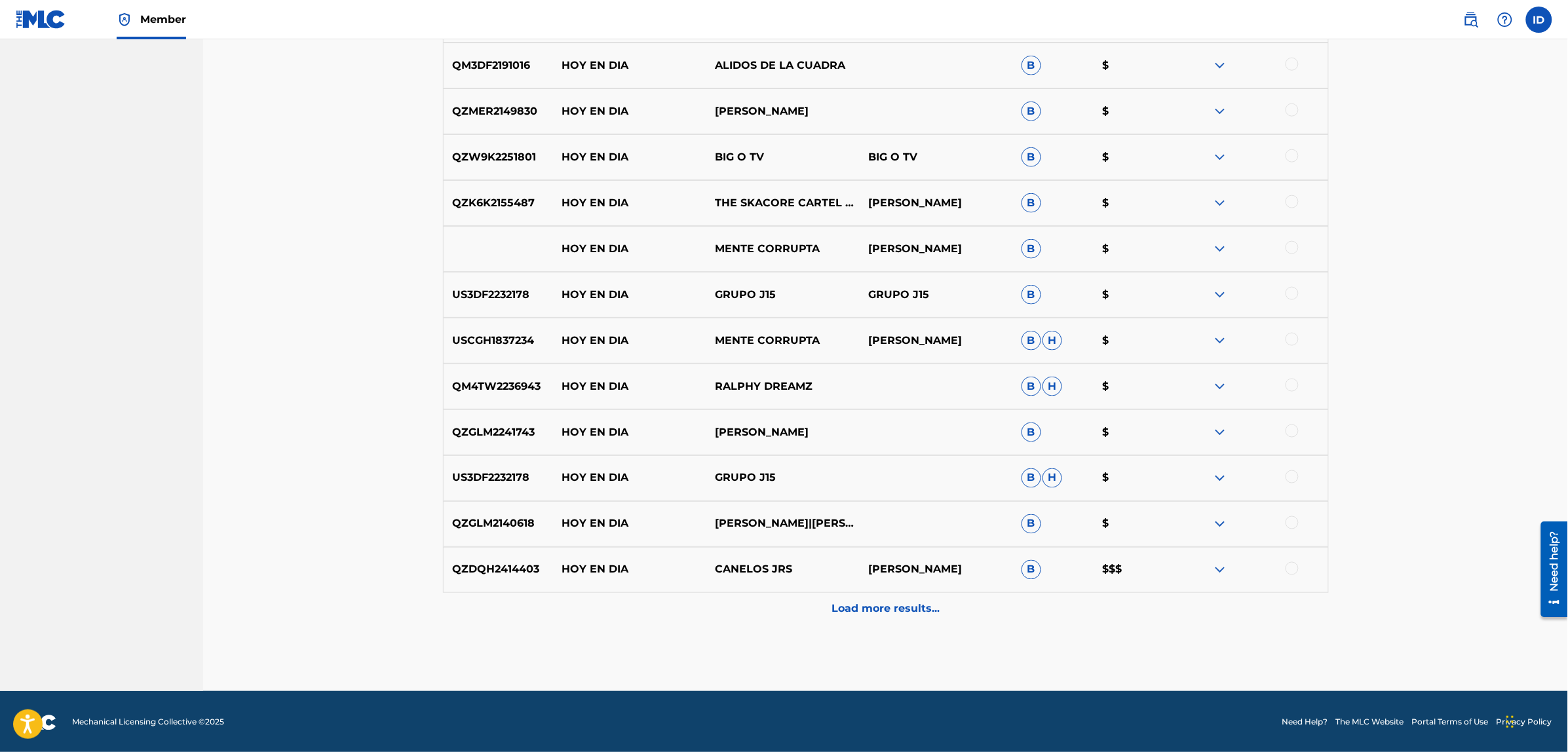
scroll to position [2664, 0]
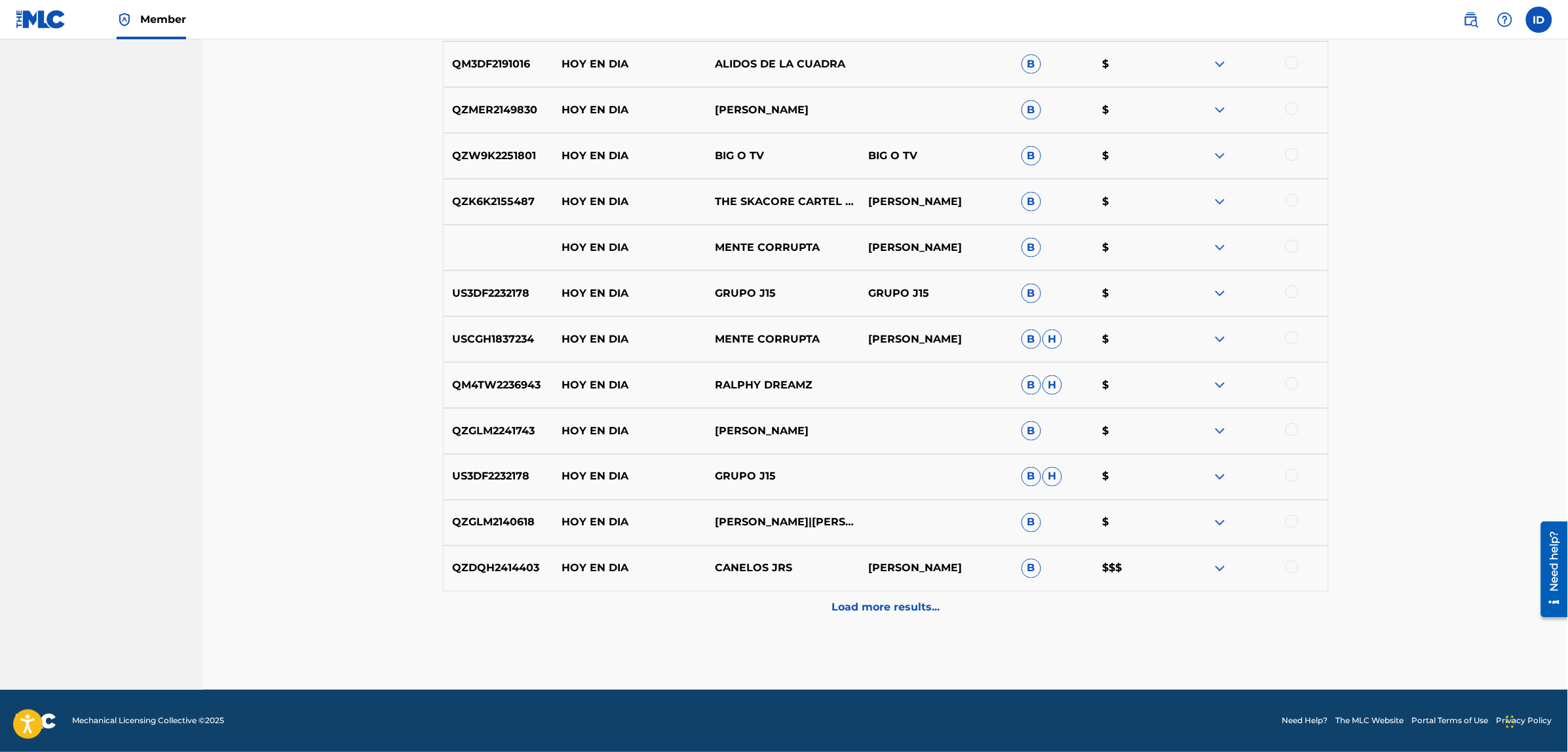
click at [895, 595] on div "Load more results..." at bounding box center [885, 608] width 886 height 32
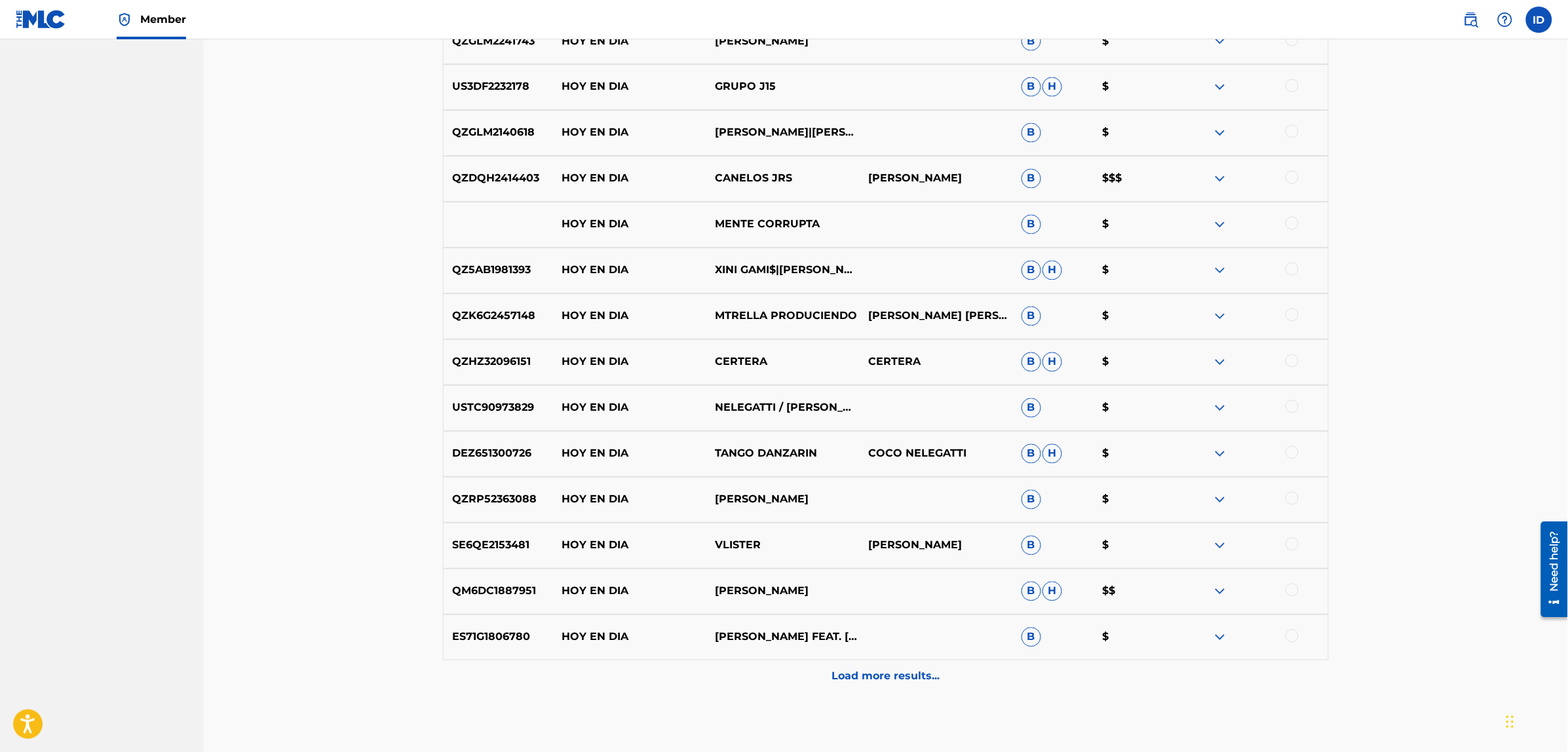
scroll to position [3123, 0]
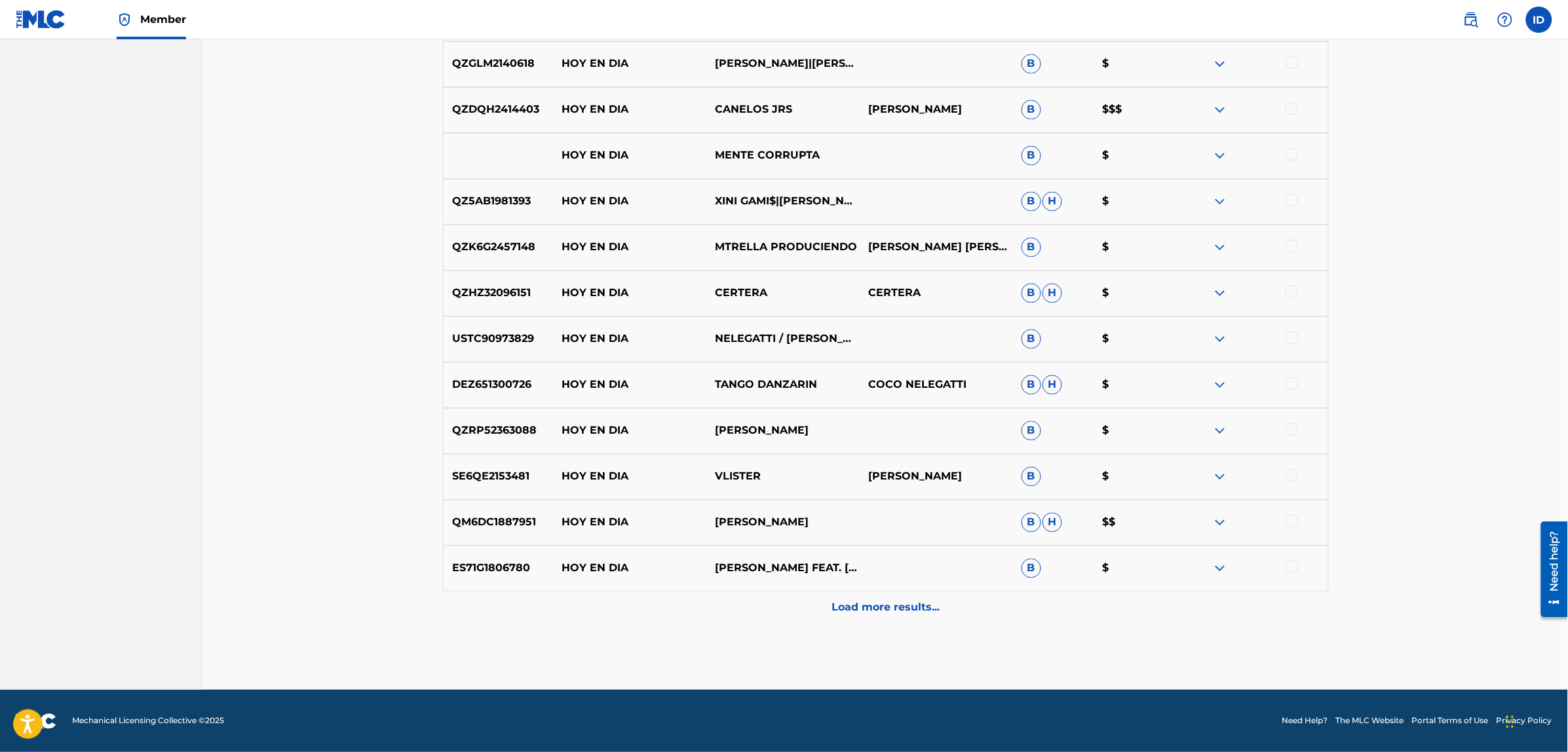
click at [938, 604] on p "Load more results..." at bounding box center [885, 608] width 108 height 15
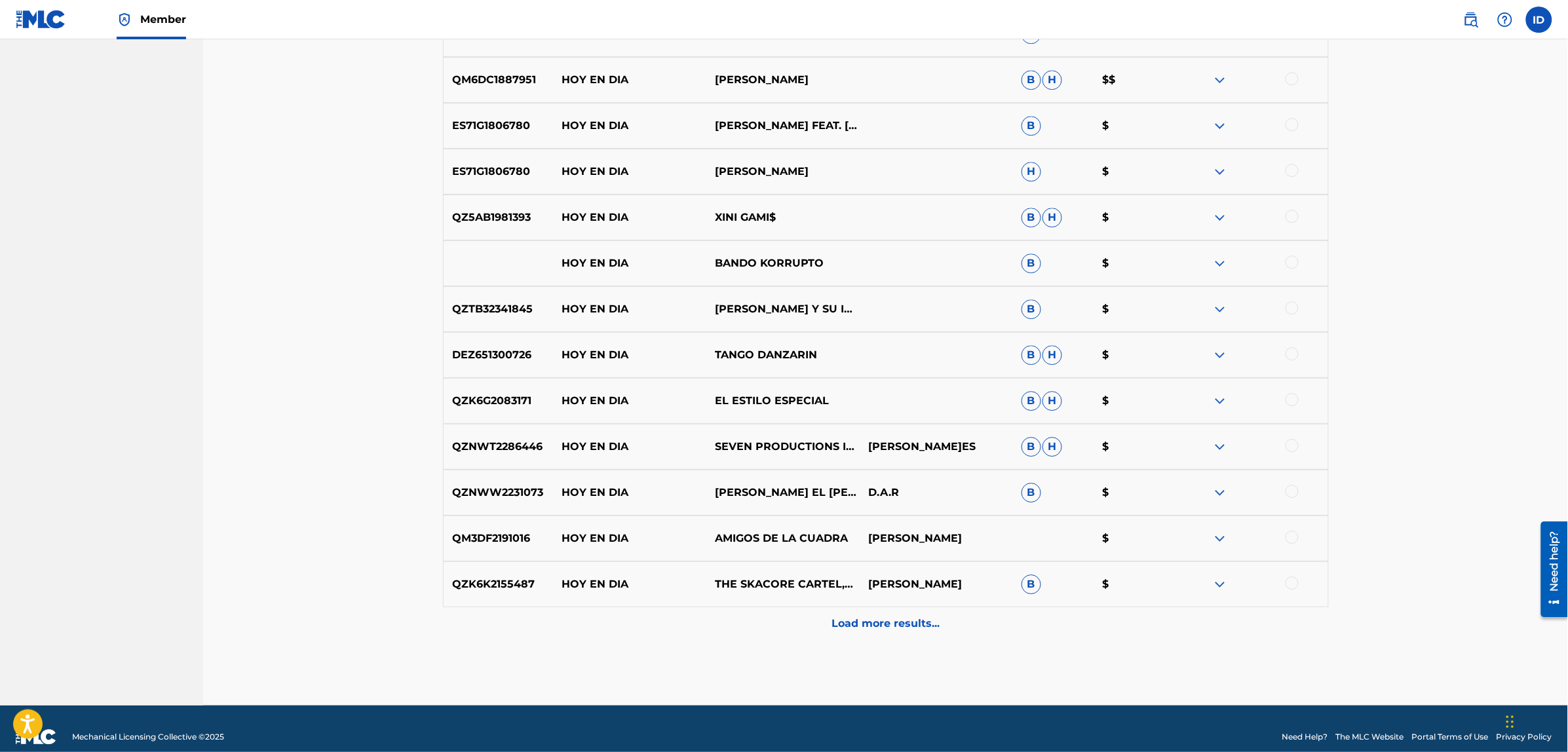
scroll to position [3581, 0]
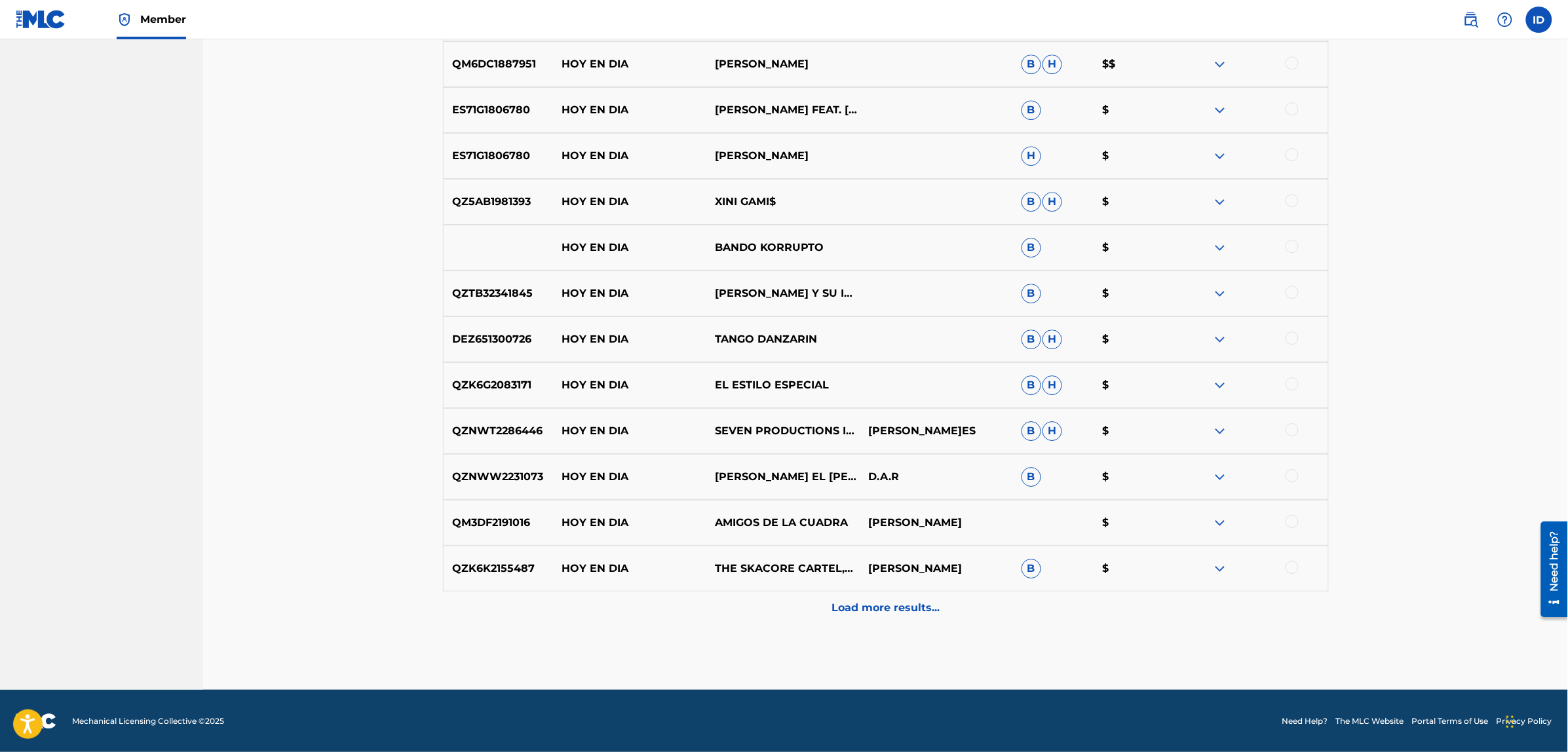
click at [892, 598] on div "Load more results..." at bounding box center [885, 608] width 886 height 32
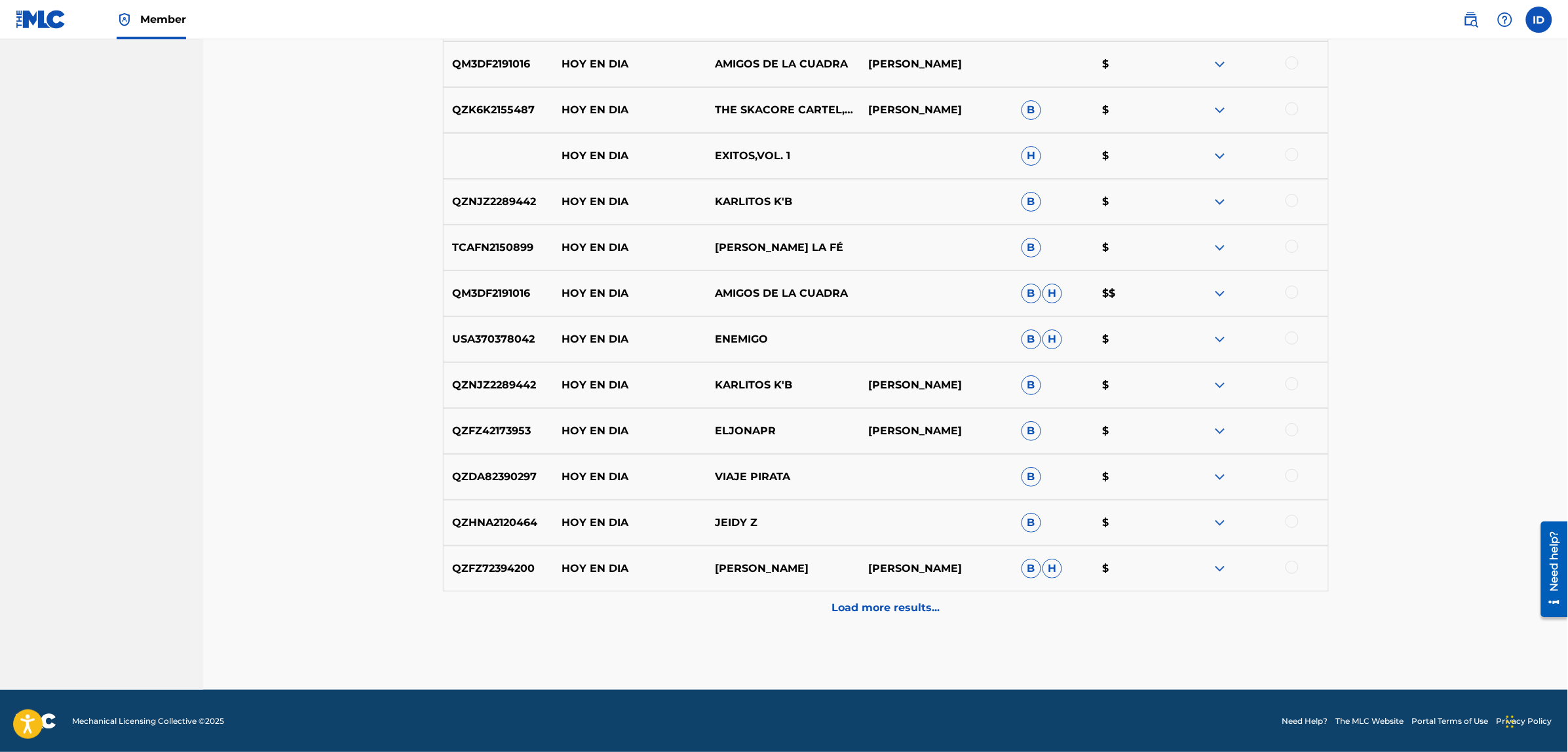
click at [852, 601] on p "Load more results..." at bounding box center [885, 608] width 108 height 15
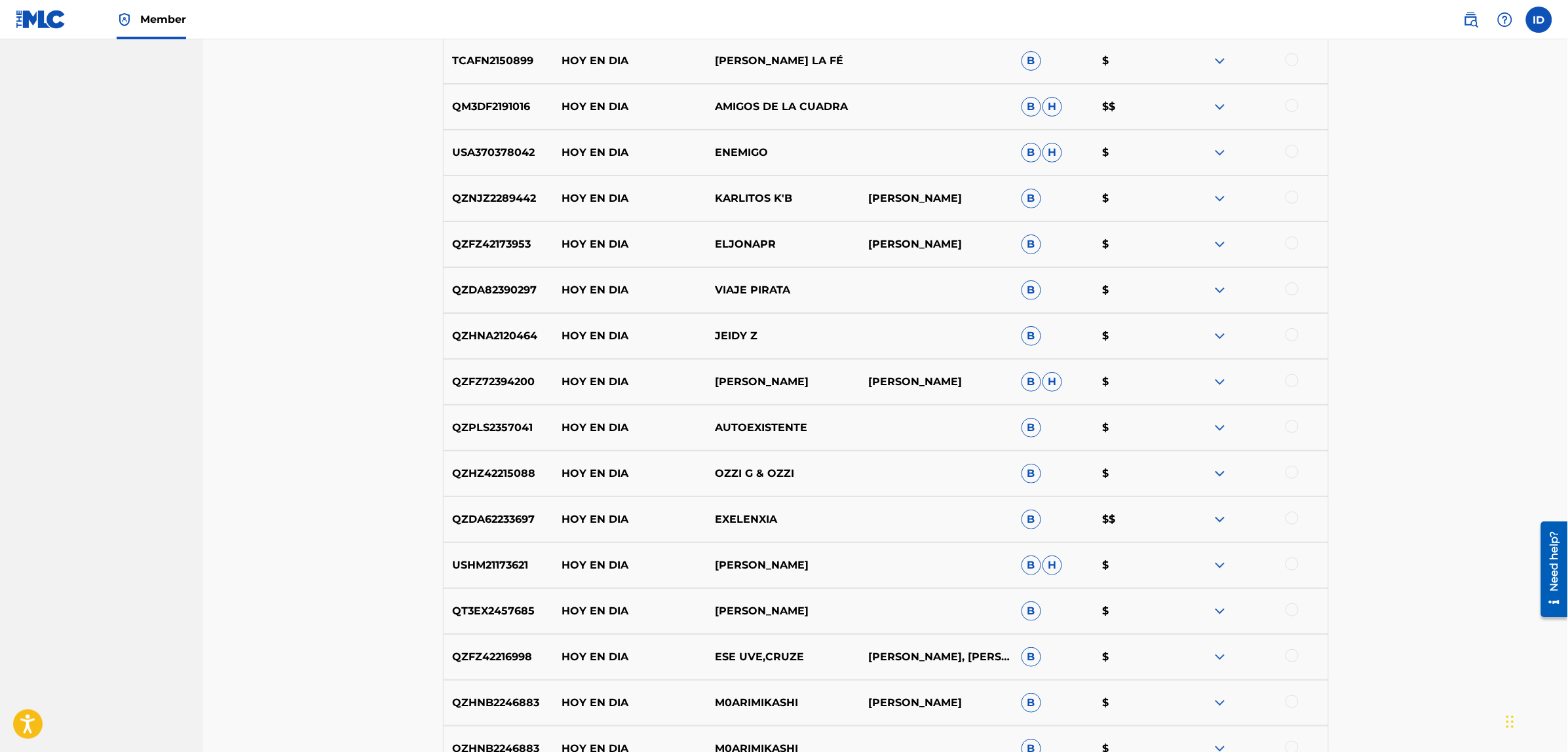
scroll to position [4499, 0]
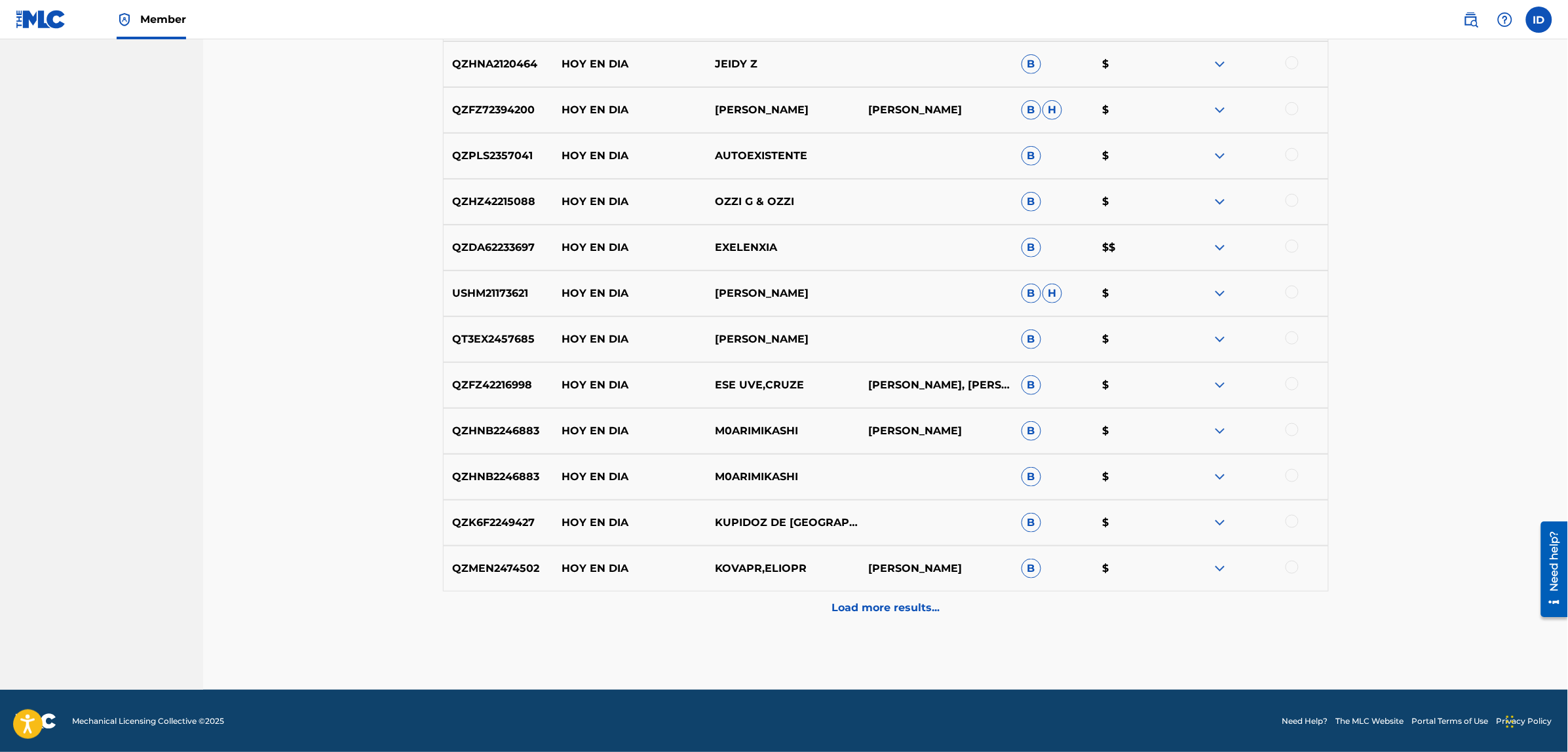
click at [895, 614] on p "Load more results..." at bounding box center [885, 608] width 108 height 15
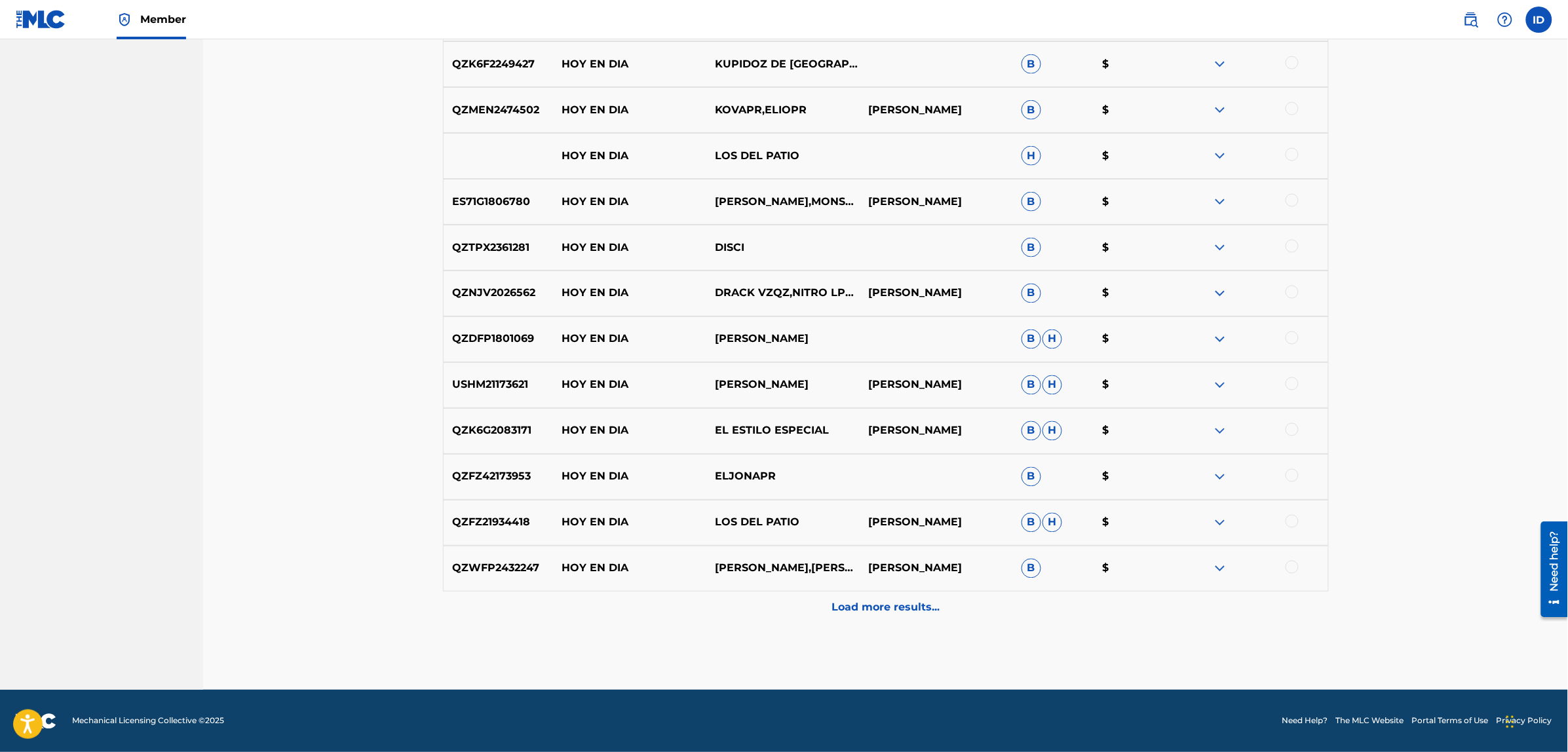
click at [928, 617] on div "Load more results..." at bounding box center [885, 608] width 886 height 32
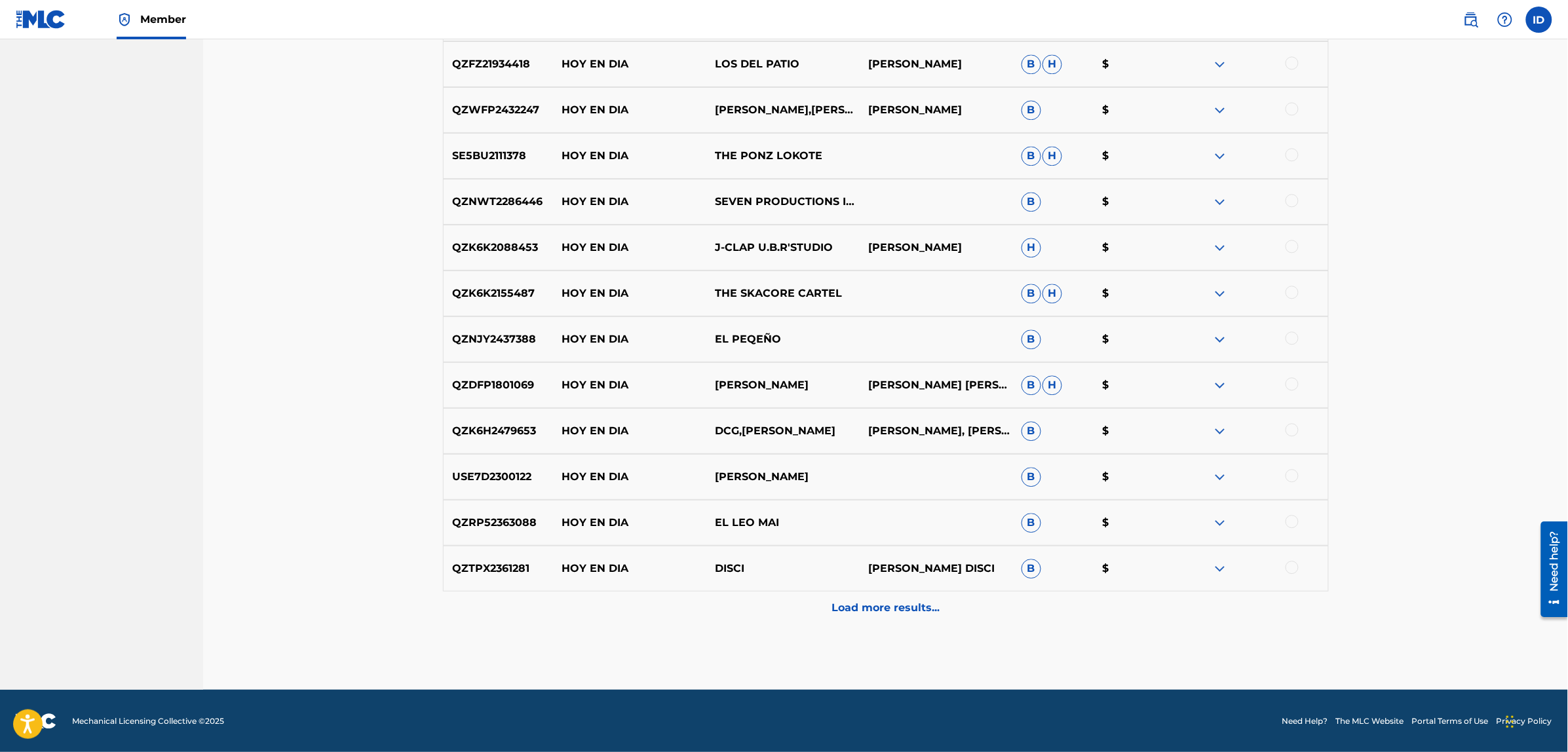
click at [895, 608] on p "Load more results..." at bounding box center [885, 608] width 108 height 15
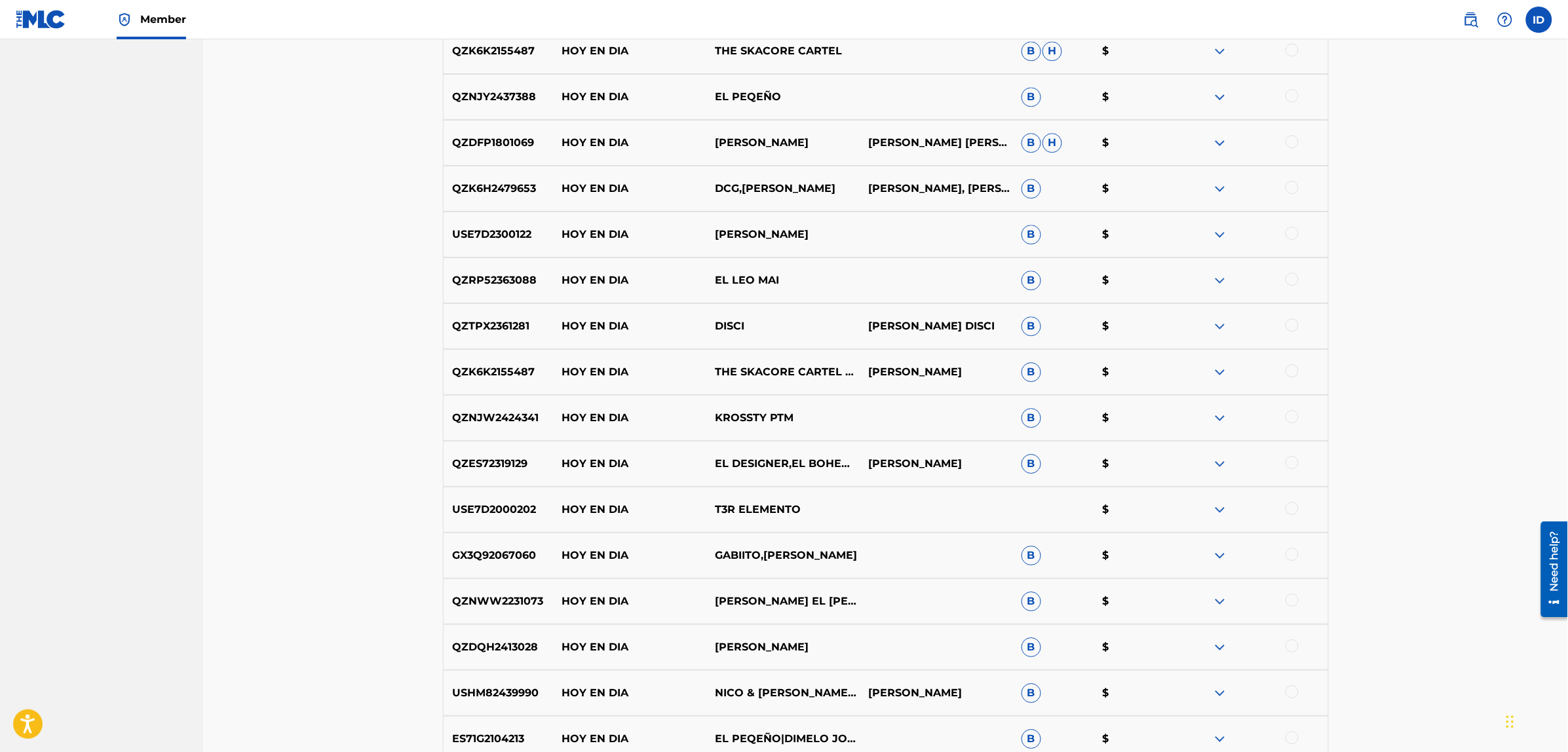
scroll to position [5875, 0]
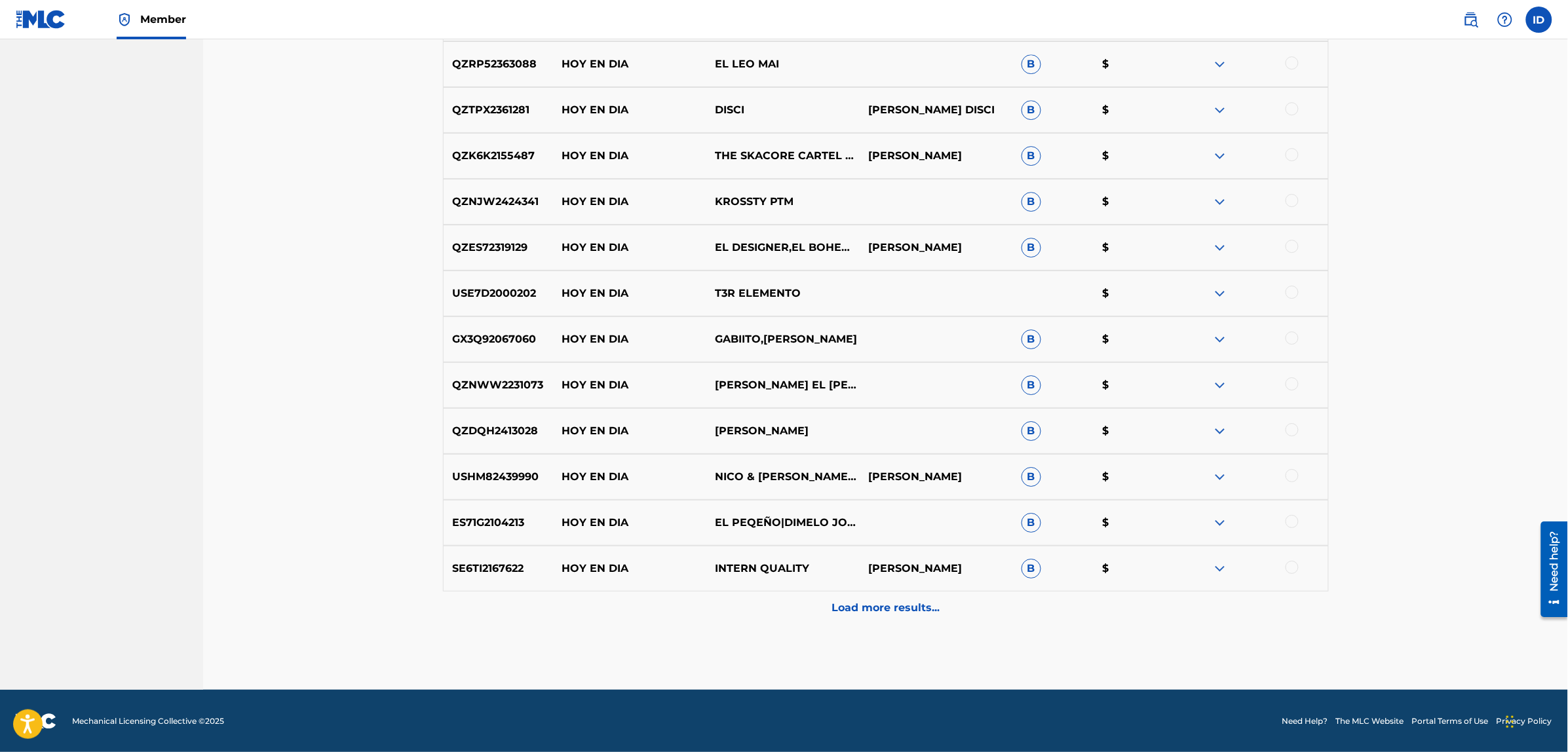
click at [863, 600] on p "Load more results..." at bounding box center [885, 608] width 108 height 15
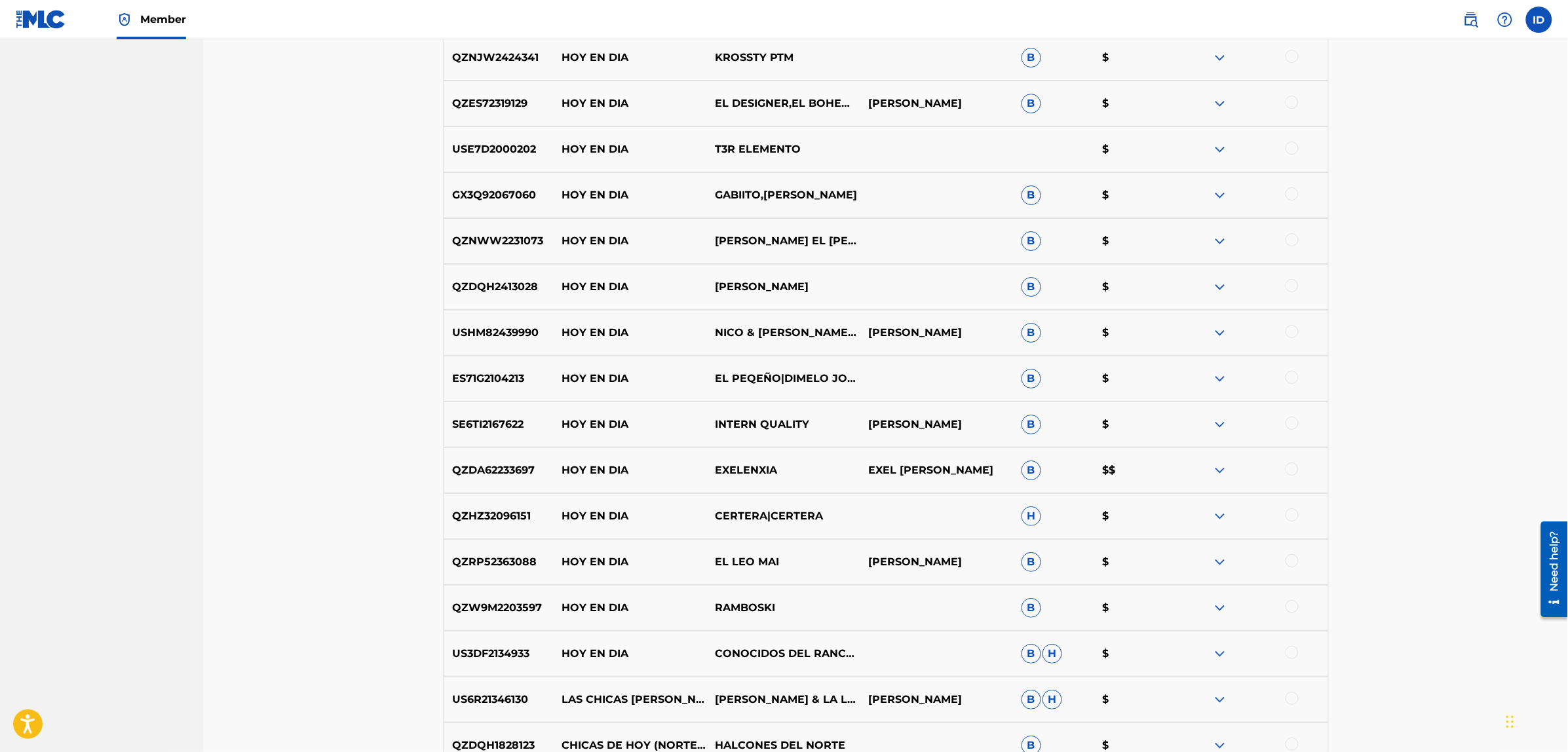
scroll to position [6332, 0]
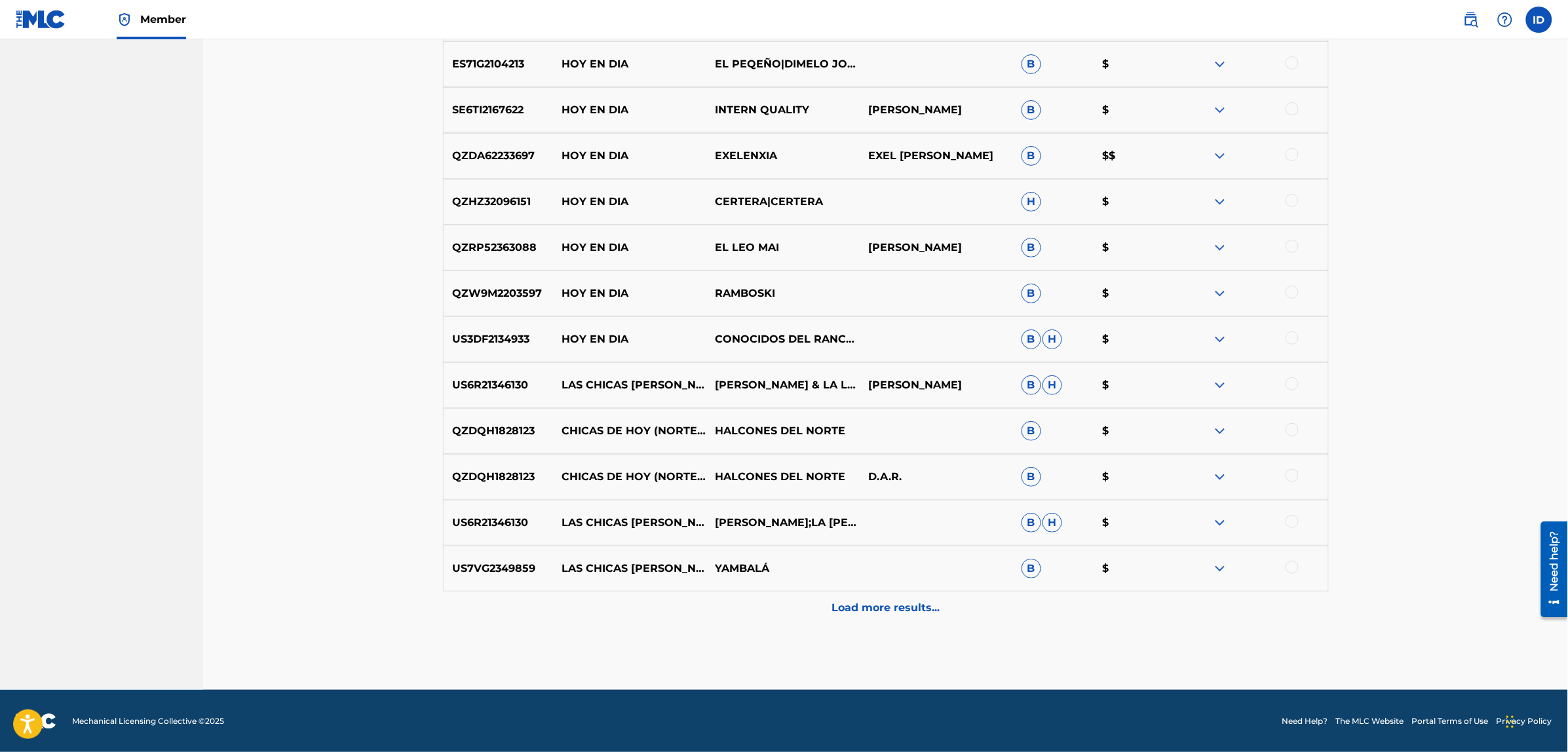
click at [876, 607] on p "Load more results..." at bounding box center [885, 608] width 108 height 15
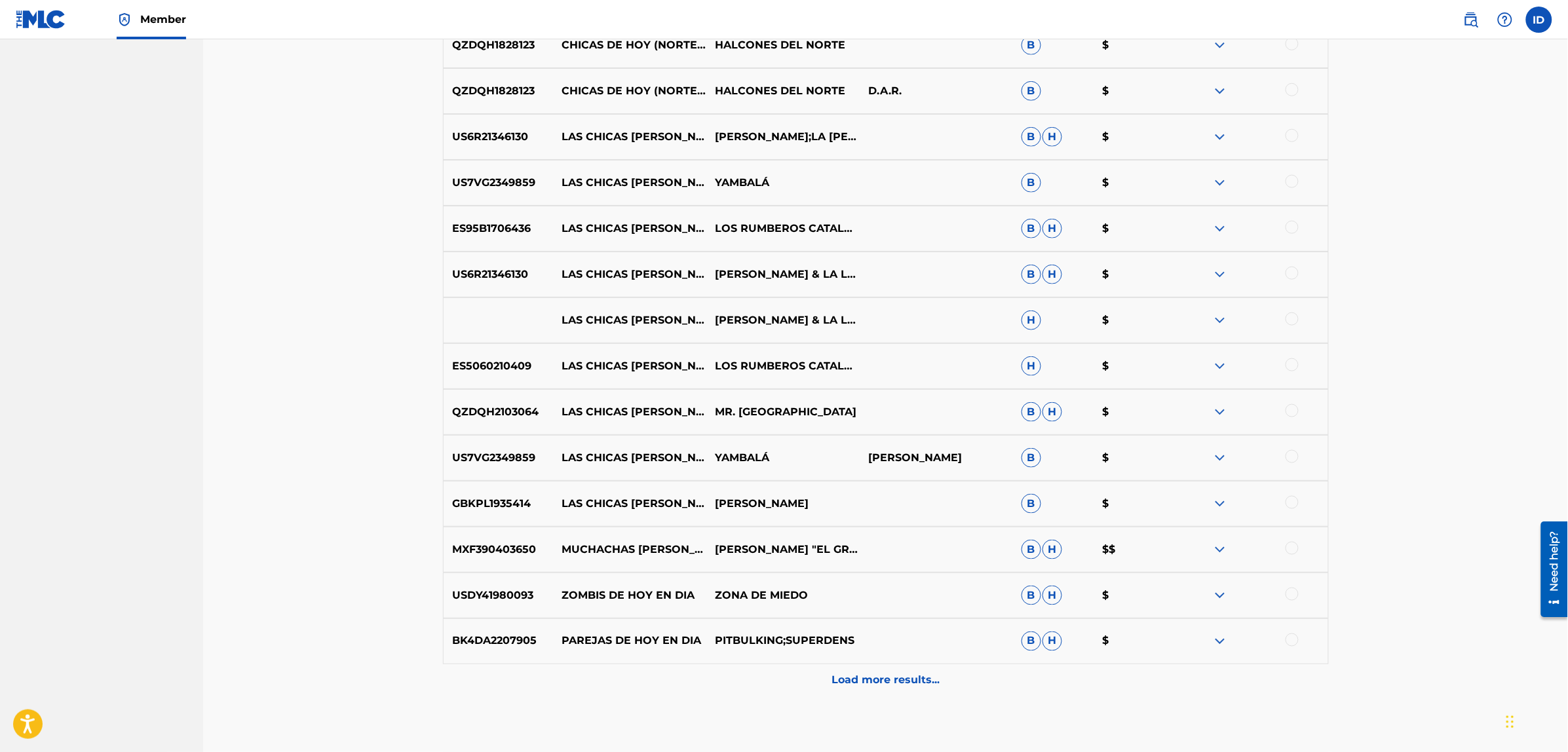
scroll to position [6791, 0]
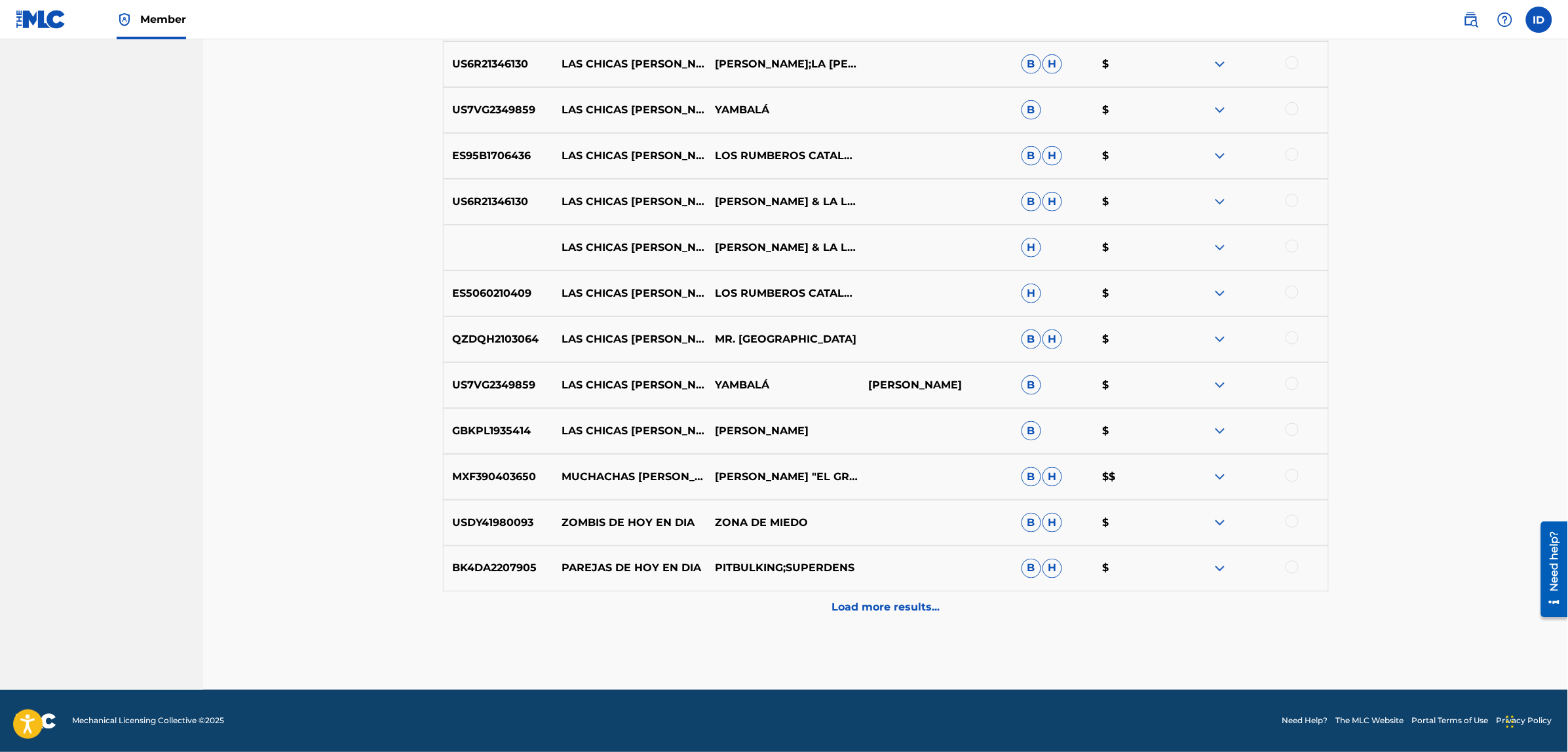
click at [872, 608] on p "Load more results..." at bounding box center [885, 608] width 108 height 15
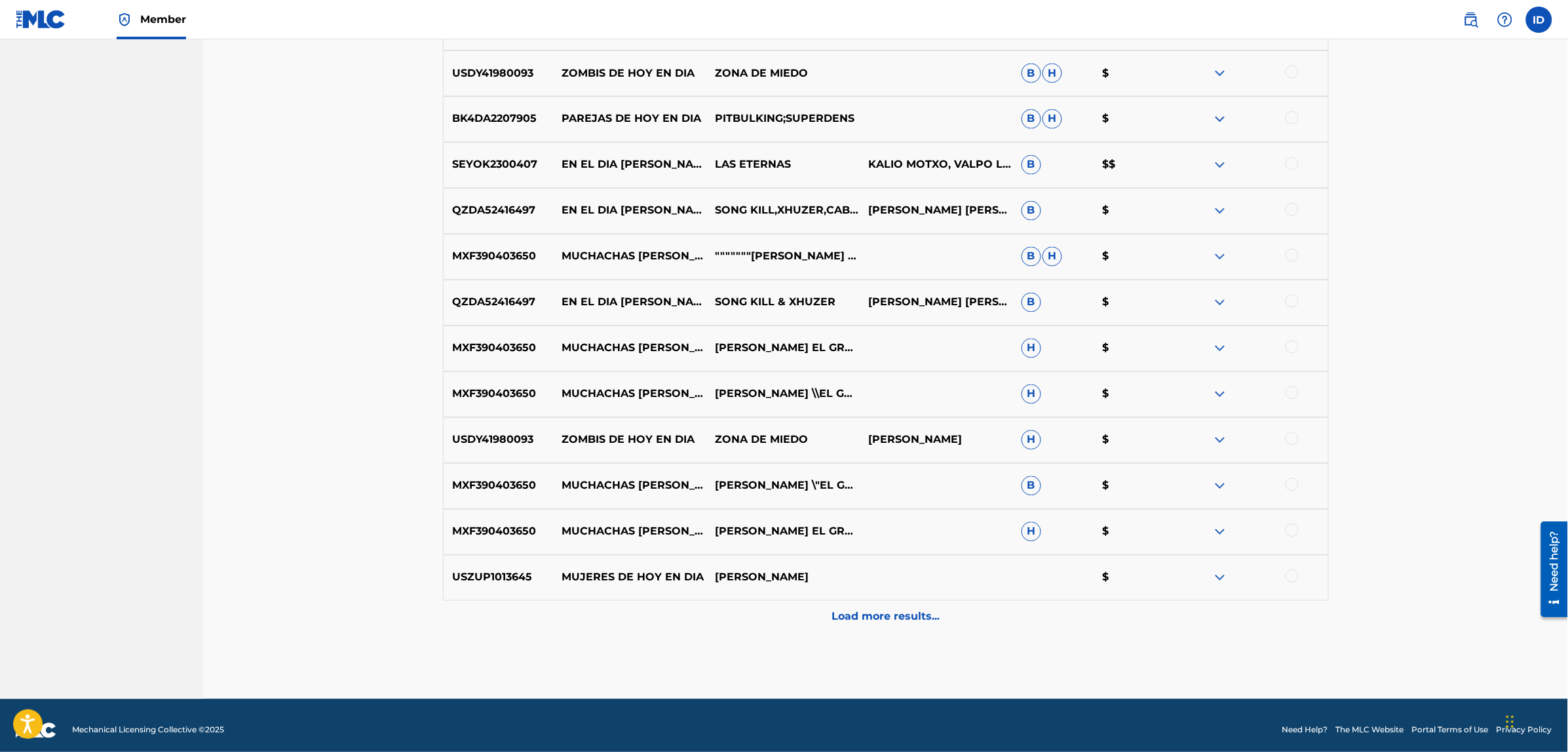
scroll to position [7250, 0]
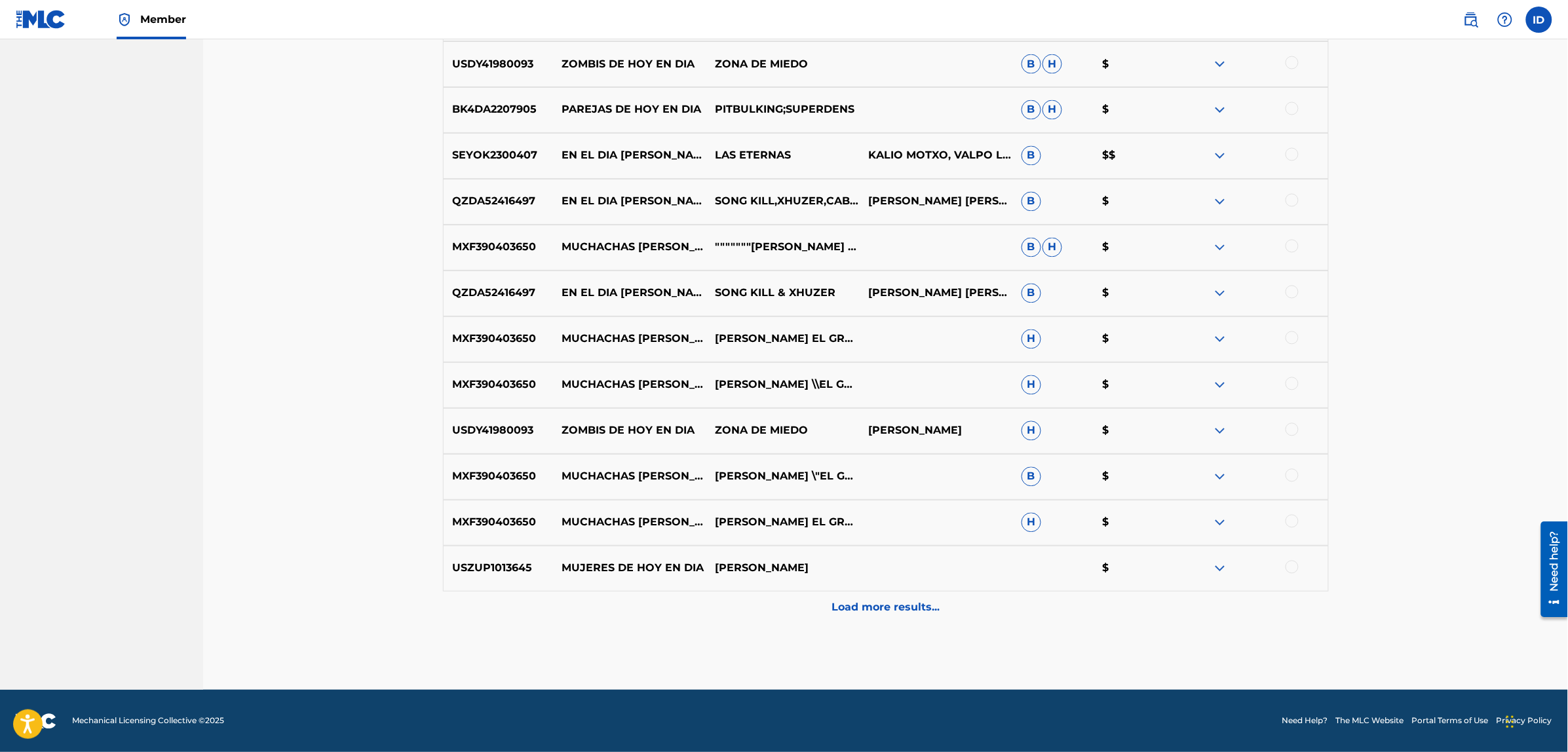
click at [876, 610] on p "Load more results..." at bounding box center [885, 608] width 108 height 15
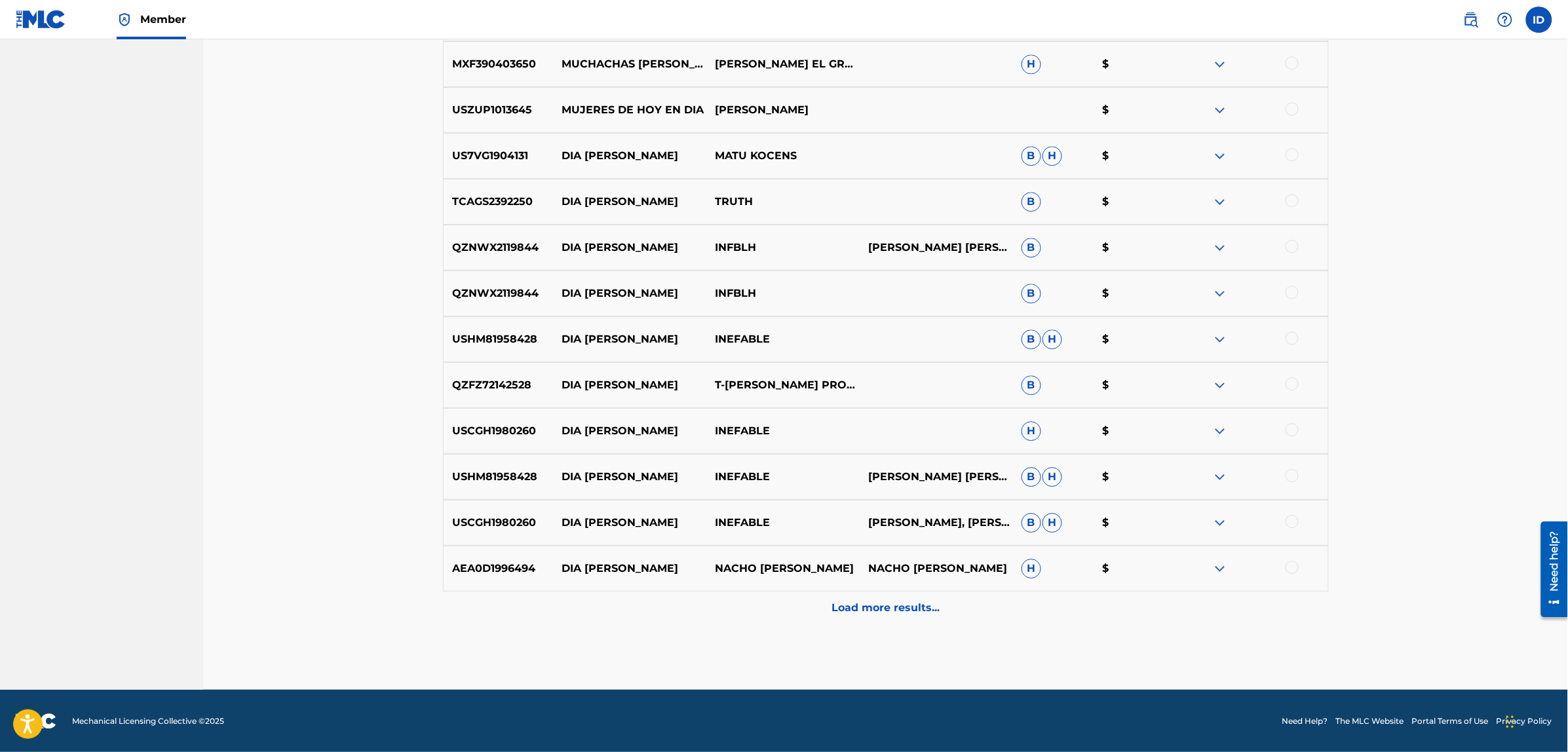
click at [879, 598] on div "Load more results..." at bounding box center [885, 608] width 886 height 32
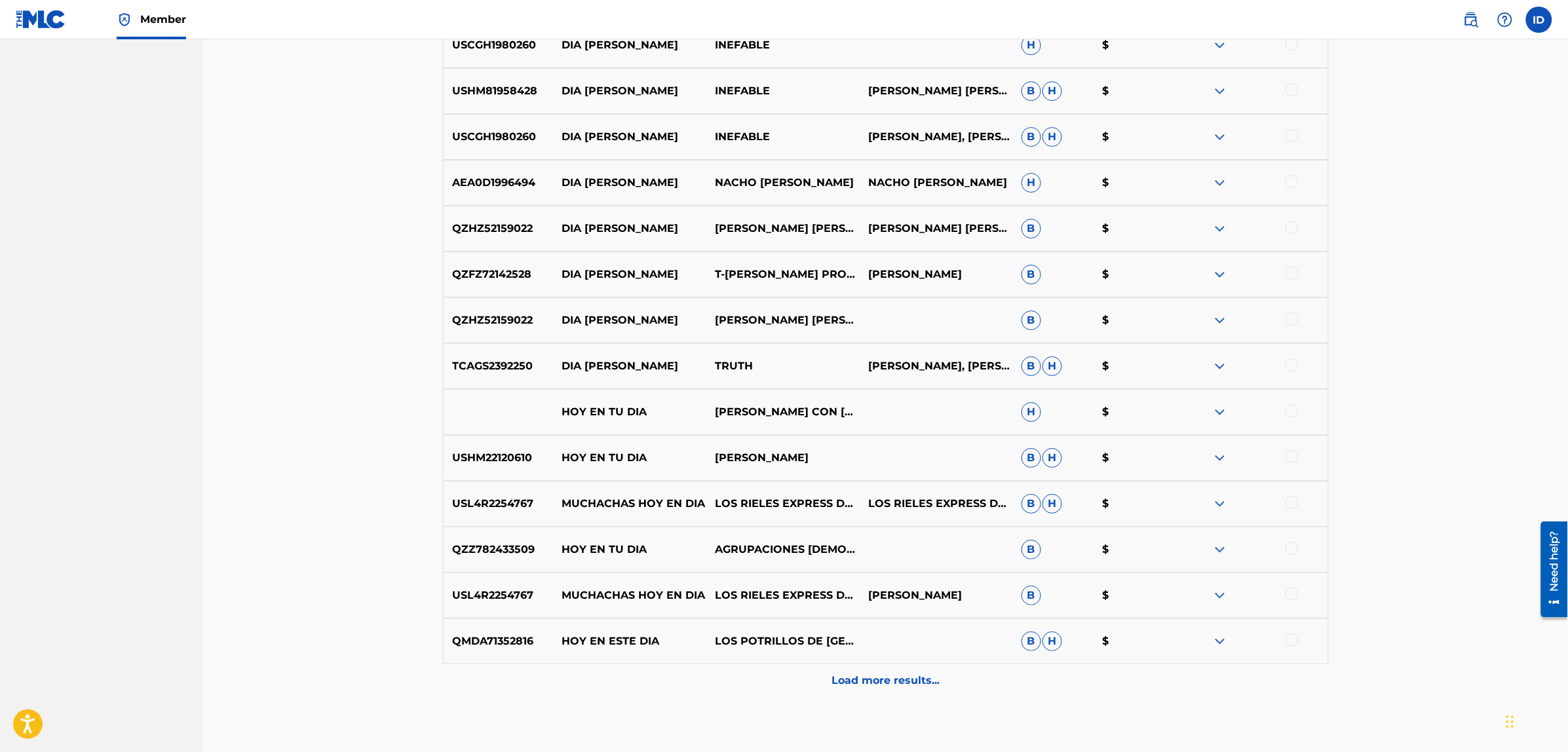
scroll to position [8167, 0]
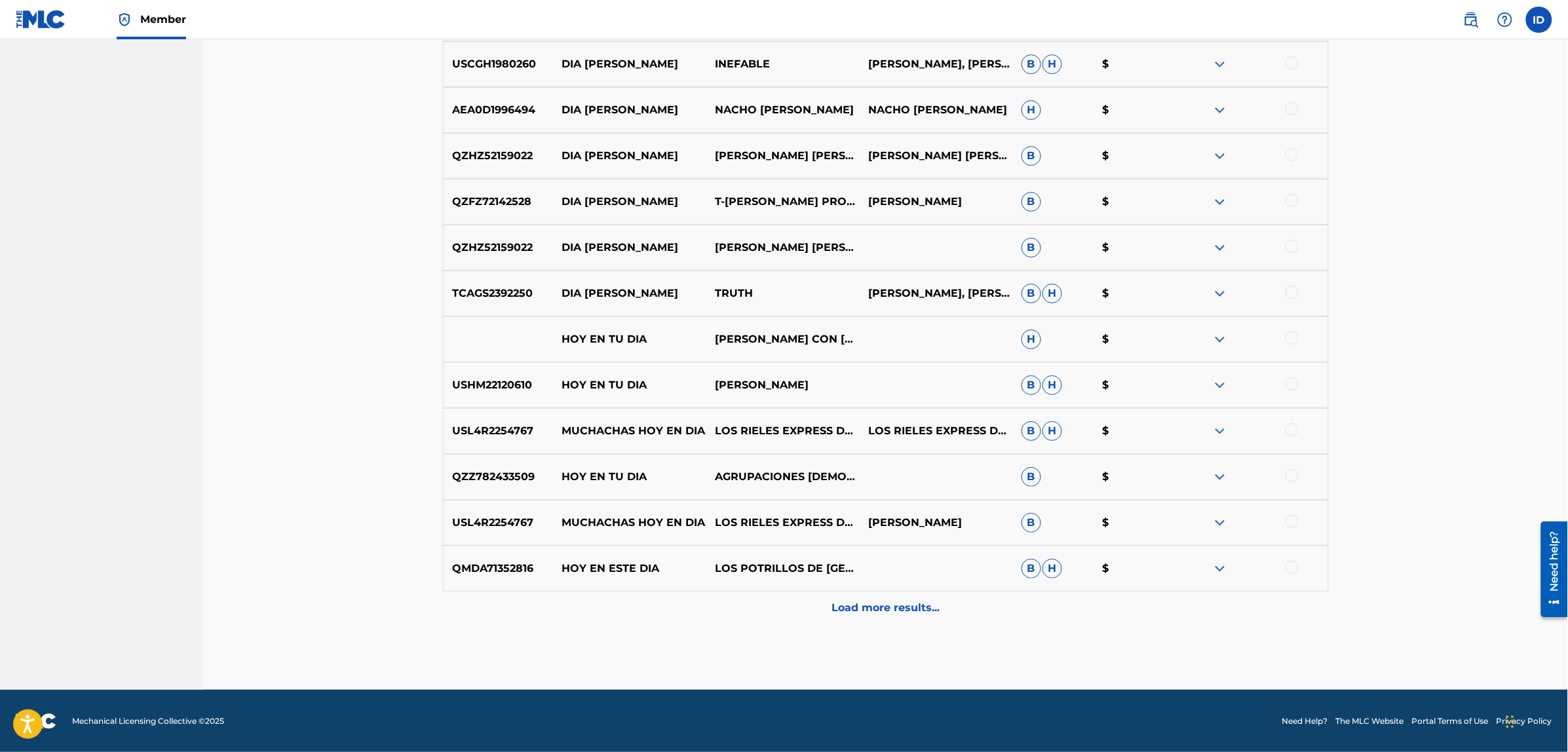
click at [843, 599] on div "Load more results..." at bounding box center [885, 608] width 886 height 32
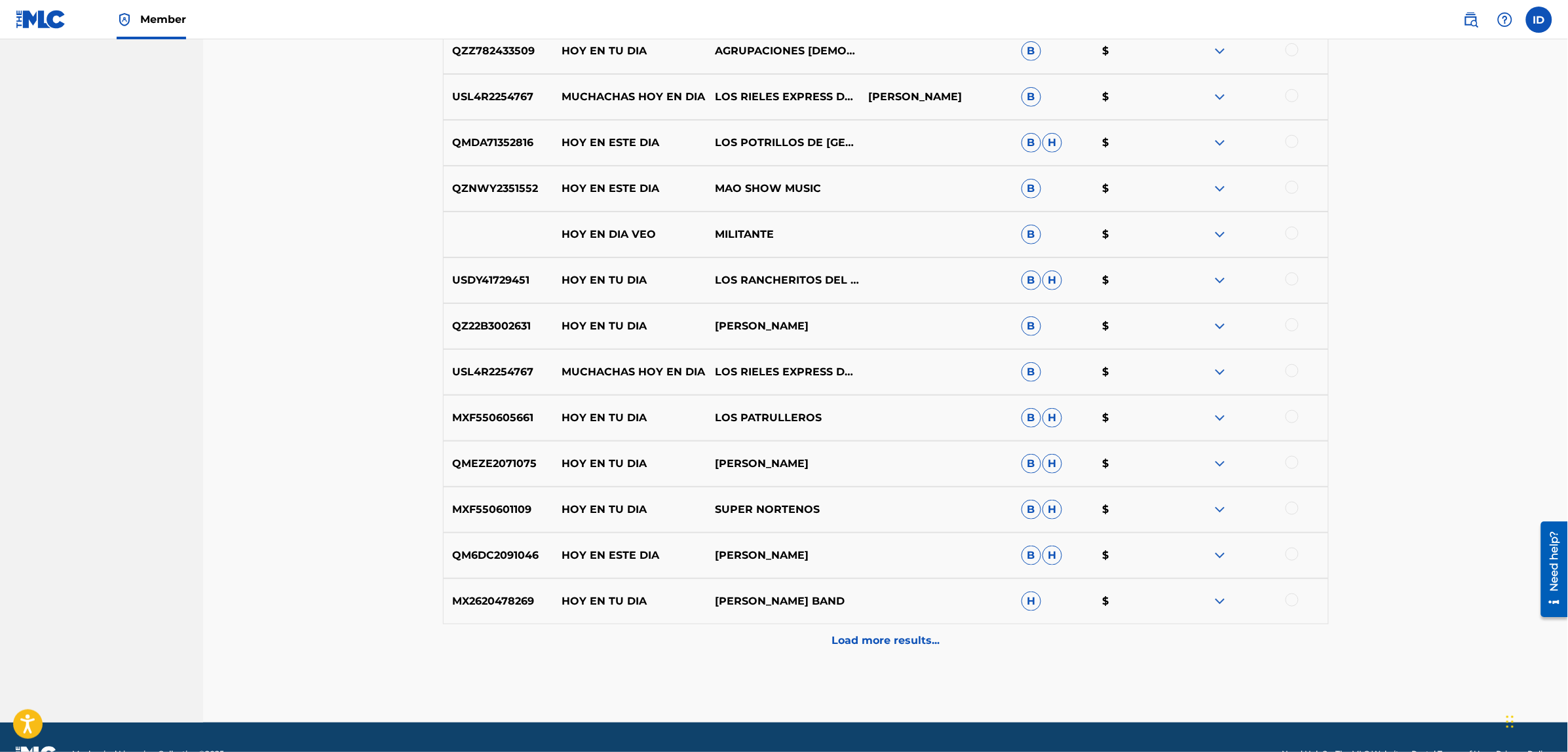
scroll to position [8626, 0]
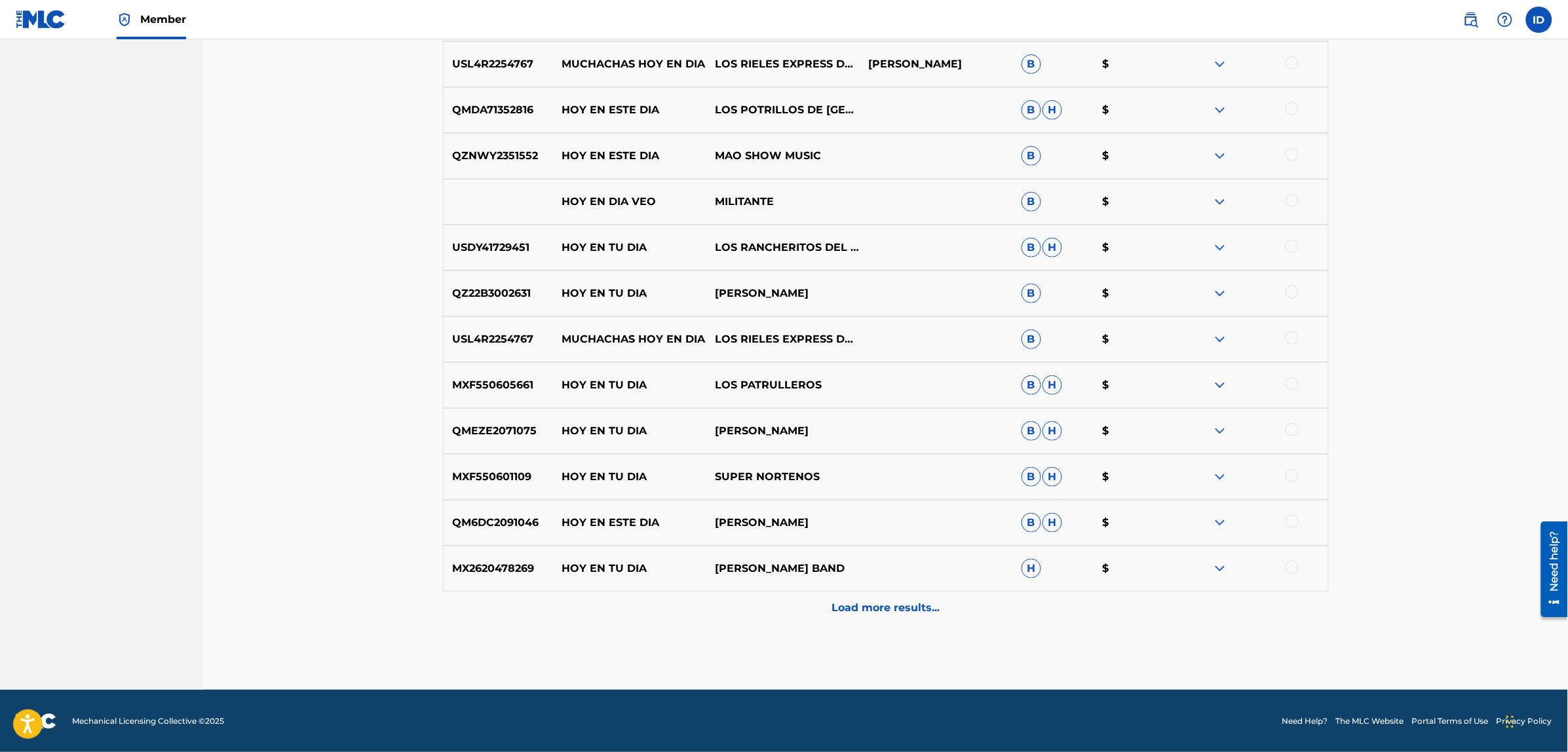
click at [878, 603] on p "Load more results..." at bounding box center [885, 608] width 108 height 15
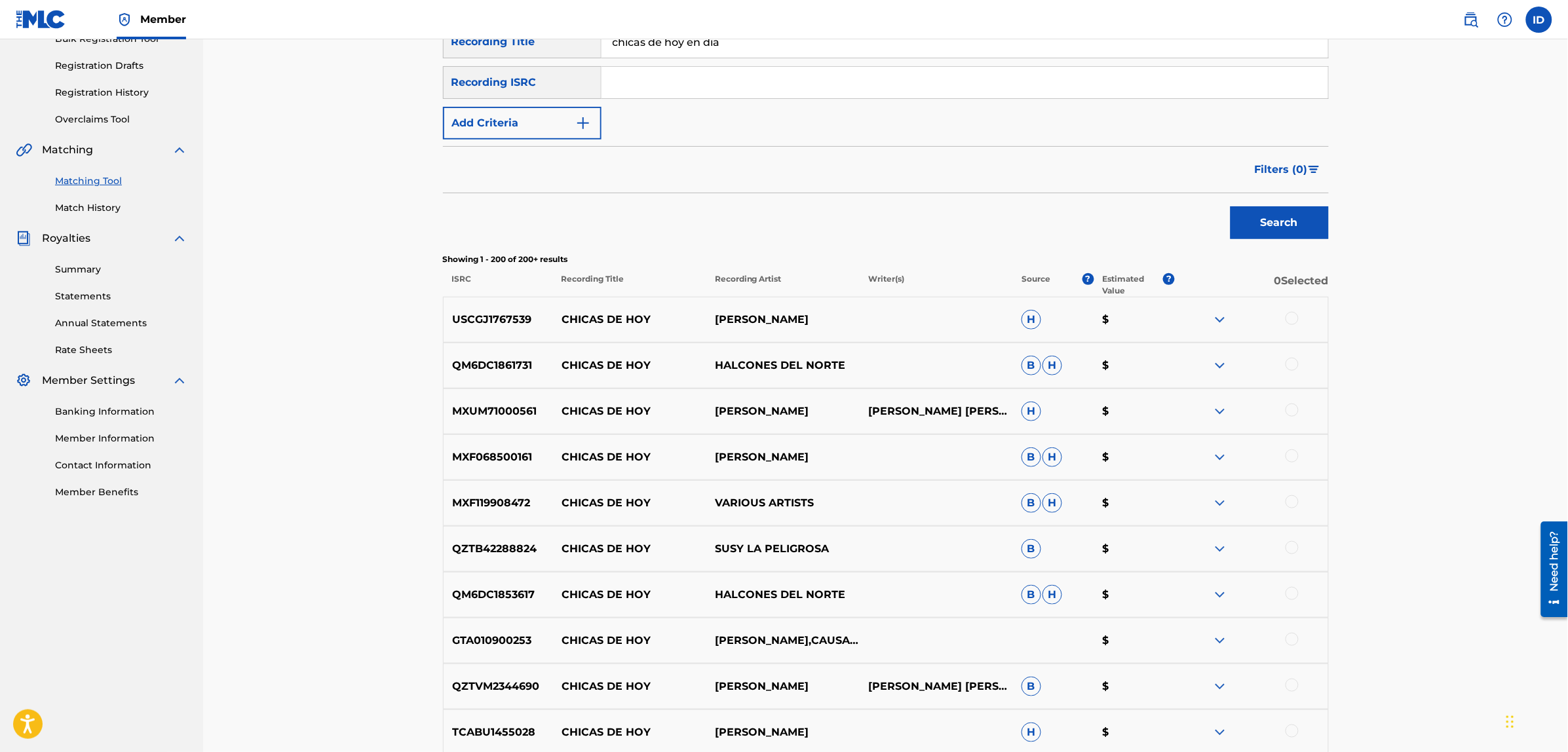
scroll to position [0, 0]
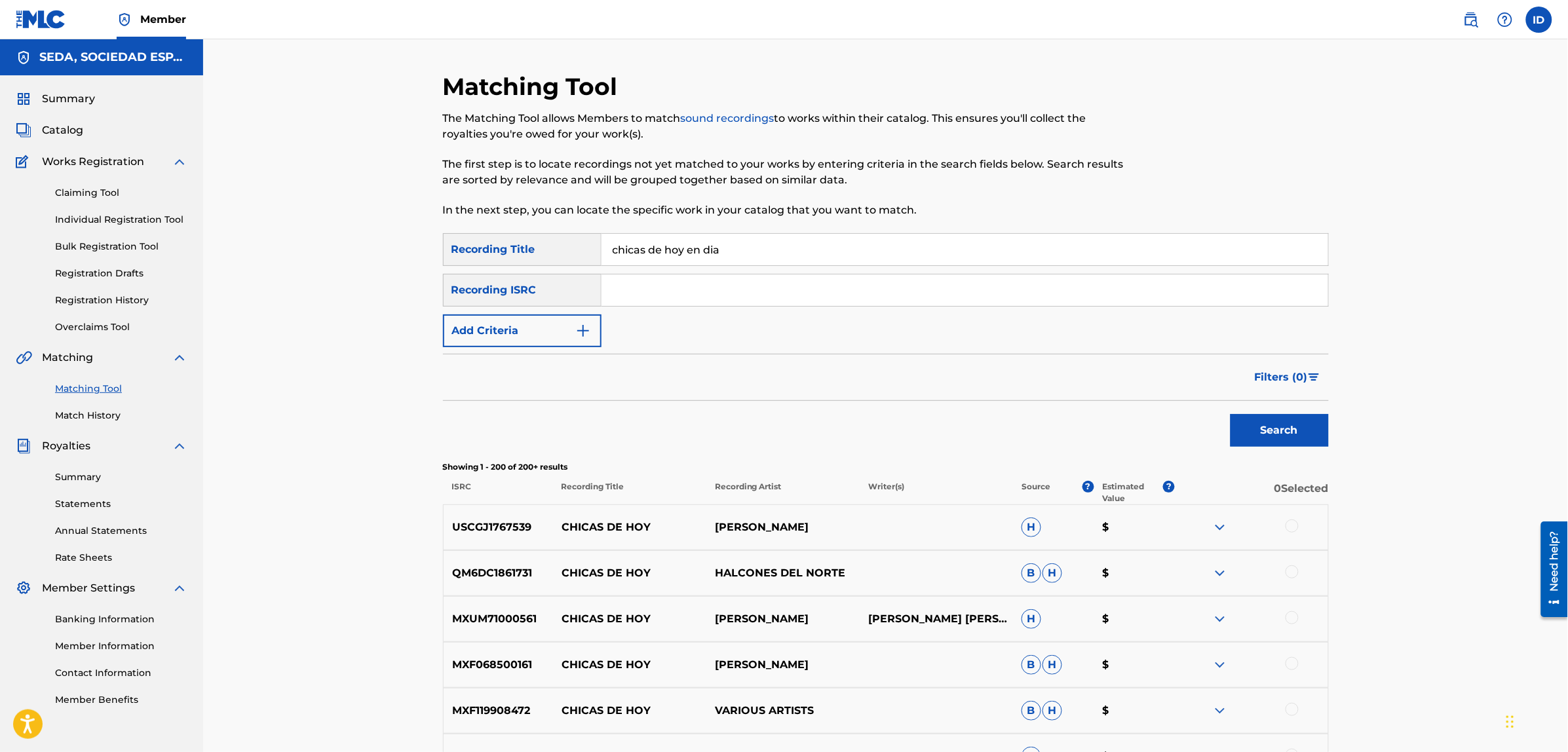
click at [529, 315] on button "Add Criteria" at bounding box center [522, 331] width 159 height 32
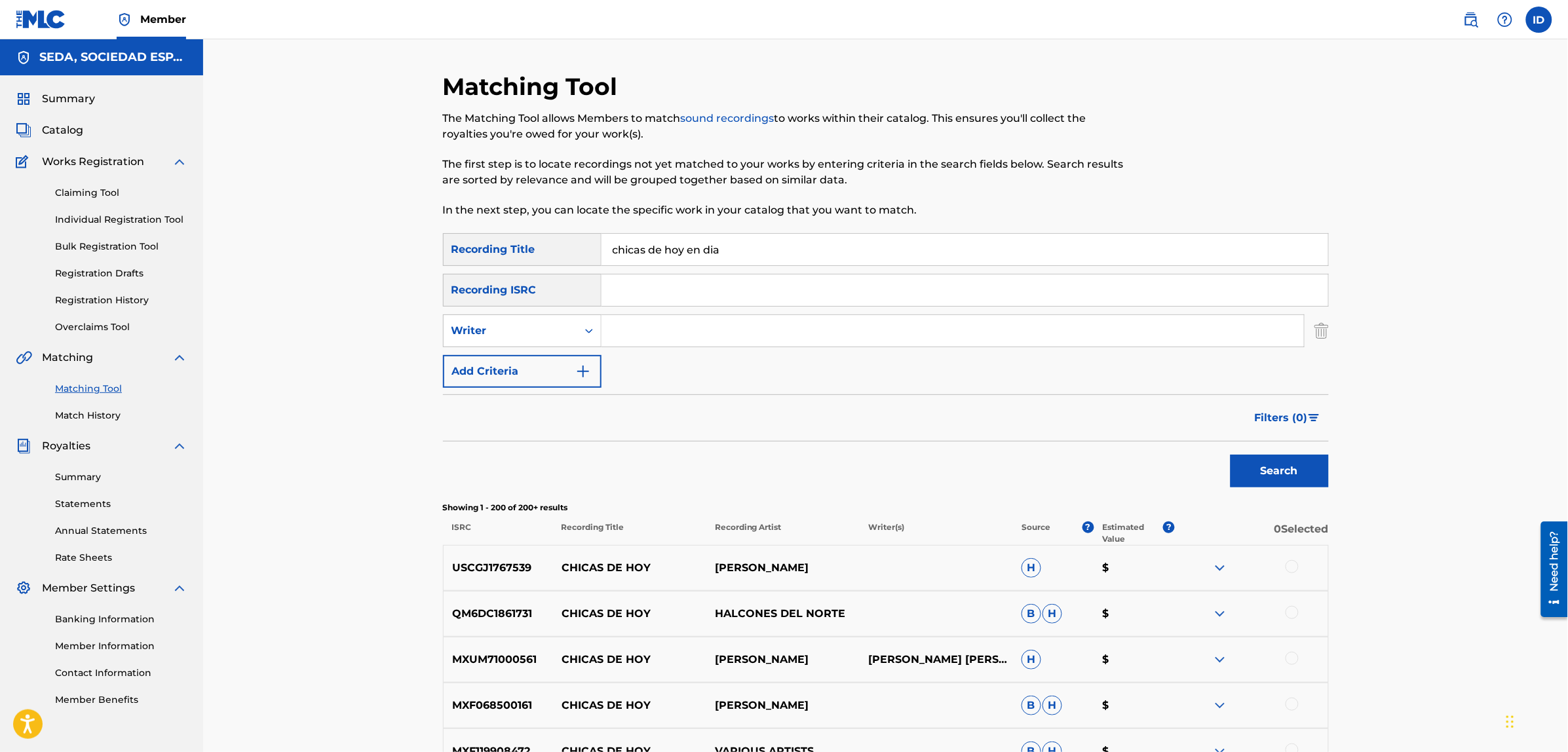
click at [674, 318] on input "Search Form" at bounding box center [952, 331] width 702 height 32
type input "[PERSON_NAME]"
click at [1231, 455] on button "Search" at bounding box center [1279, 471] width 98 height 32
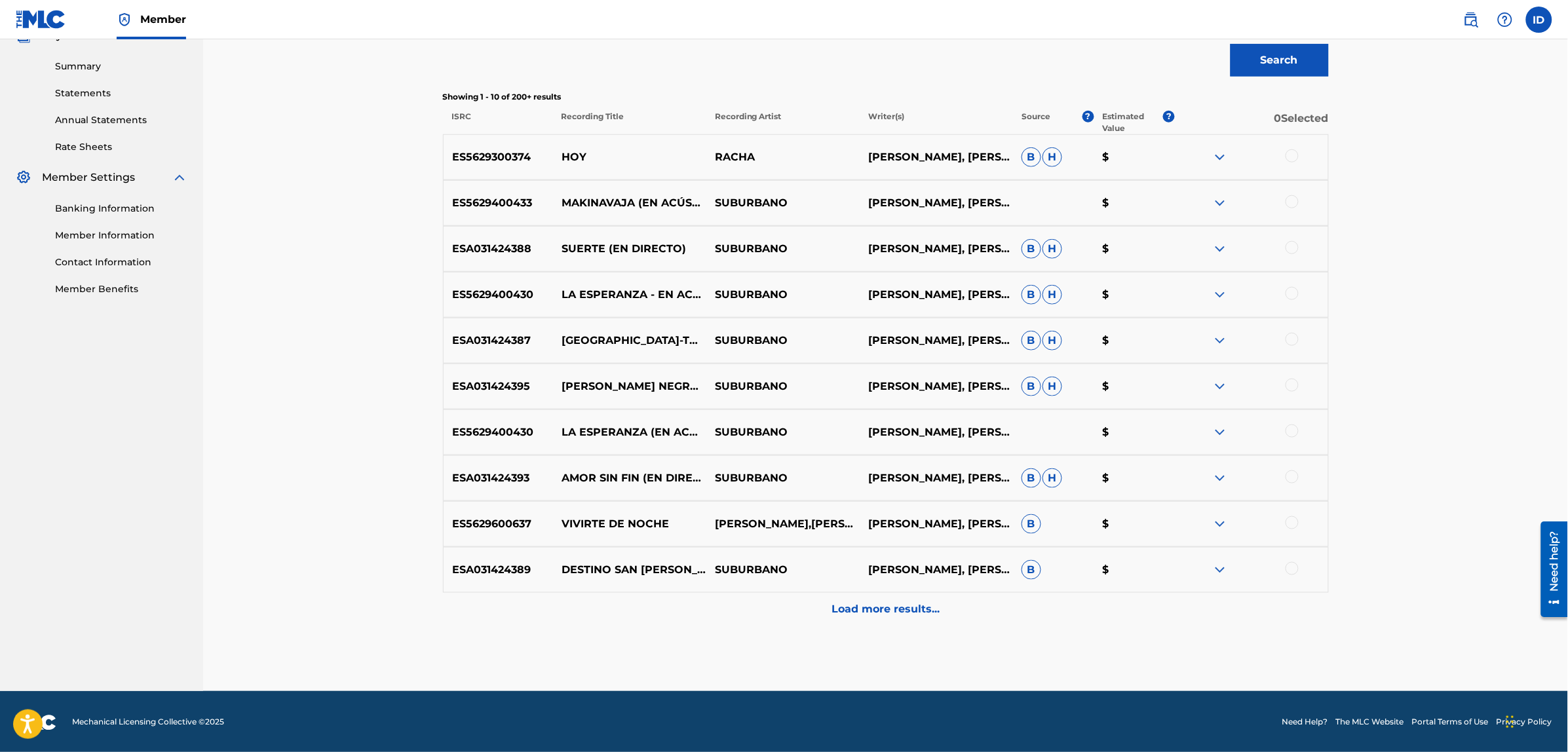
scroll to position [413, 0]
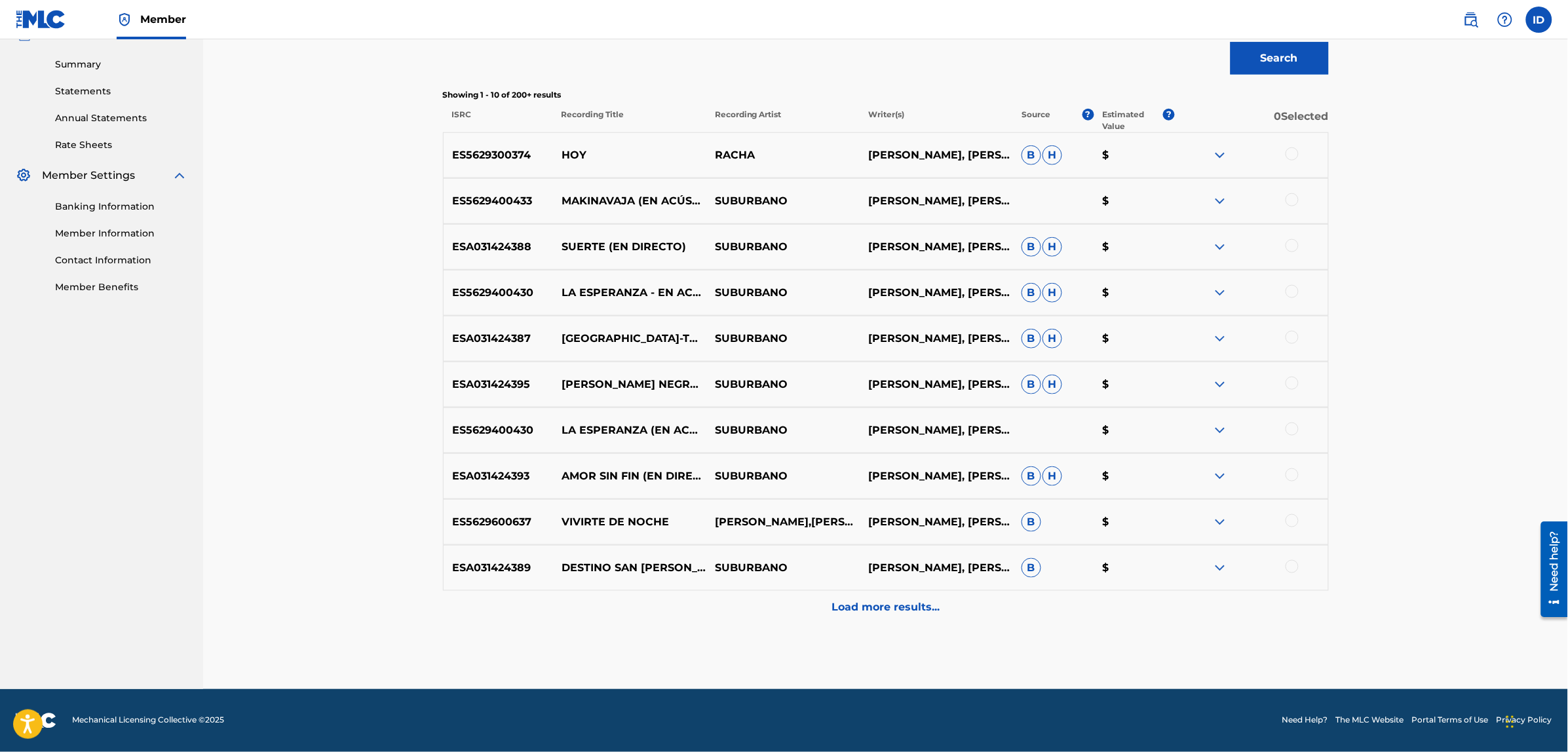
click at [1289, 247] on div at bounding box center [1292, 246] width 13 height 13
click at [869, 613] on p "Load more results..." at bounding box center [885, 607] width 108 height 15
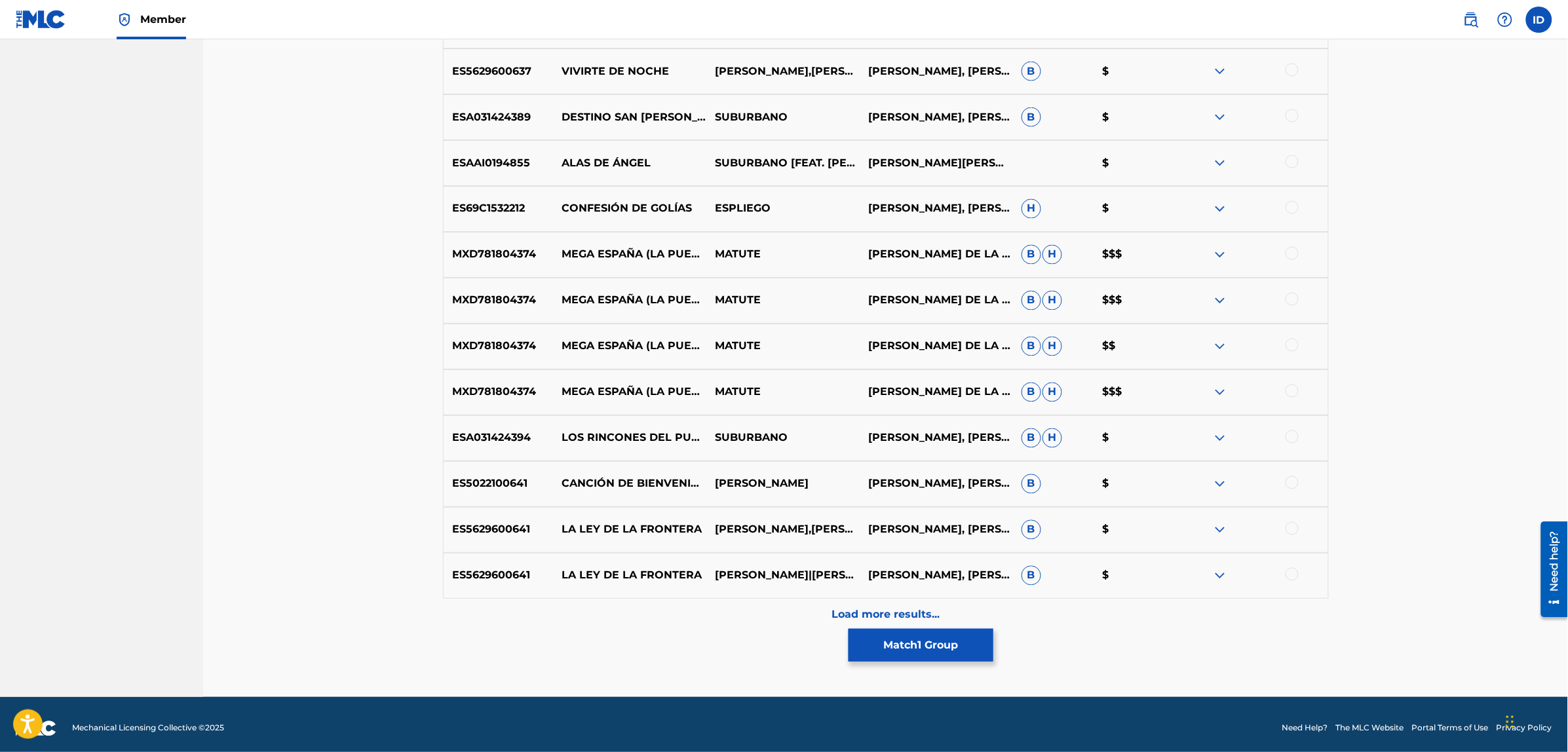
scroll to position [871, 0]
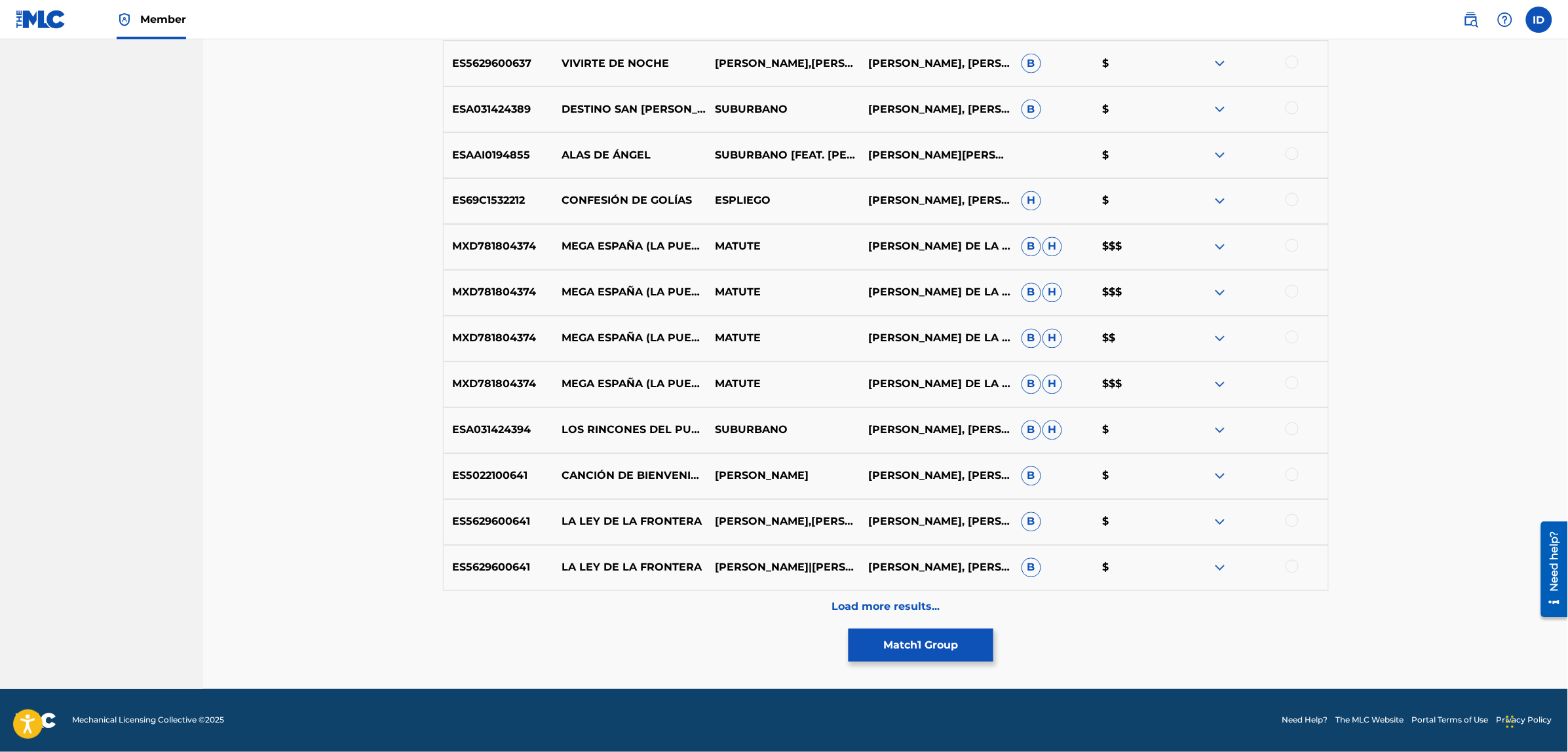
click at [878, 601] on p "Load more results..." at bounding box center [885, 607] width 108 height 15
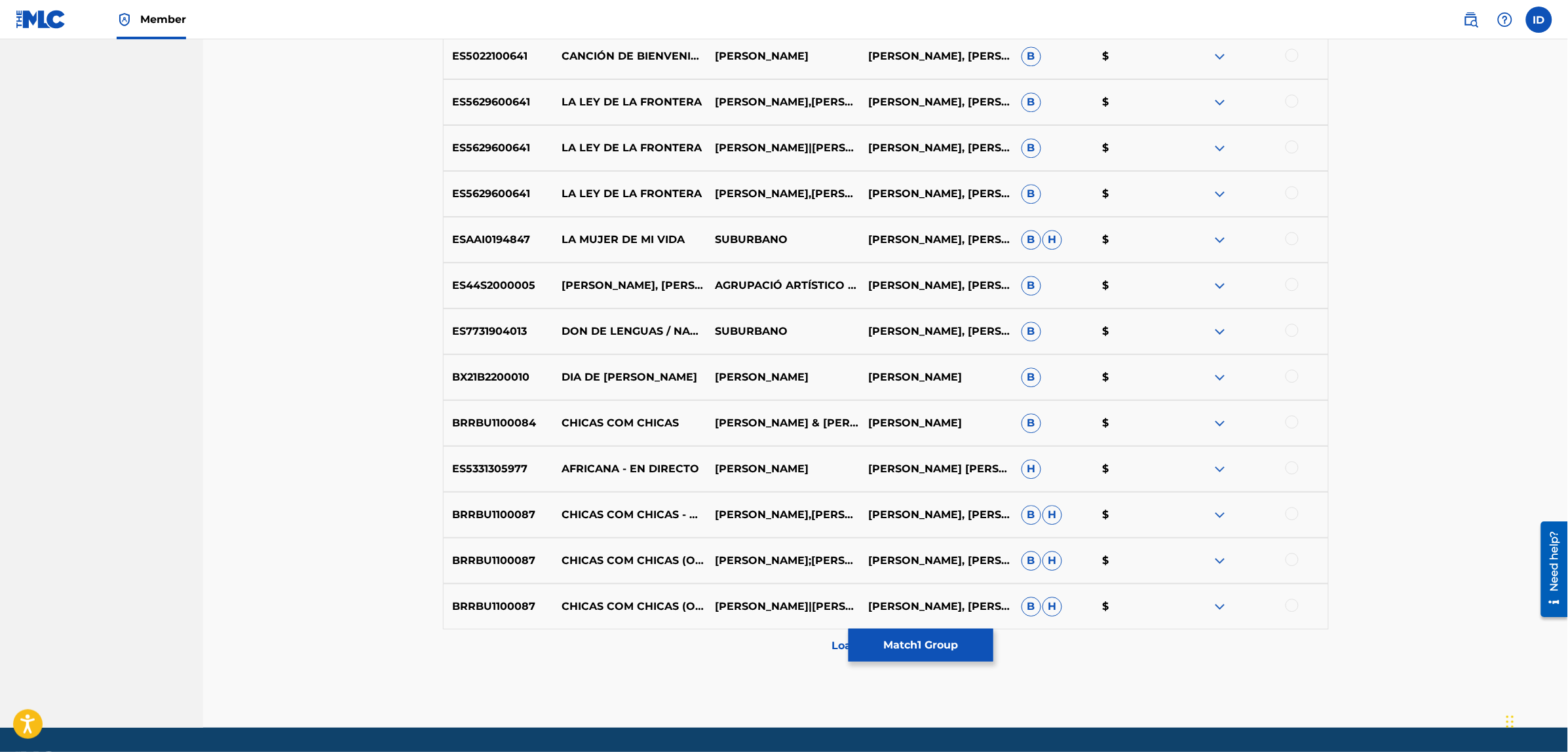
scroll to position [1330, 0]
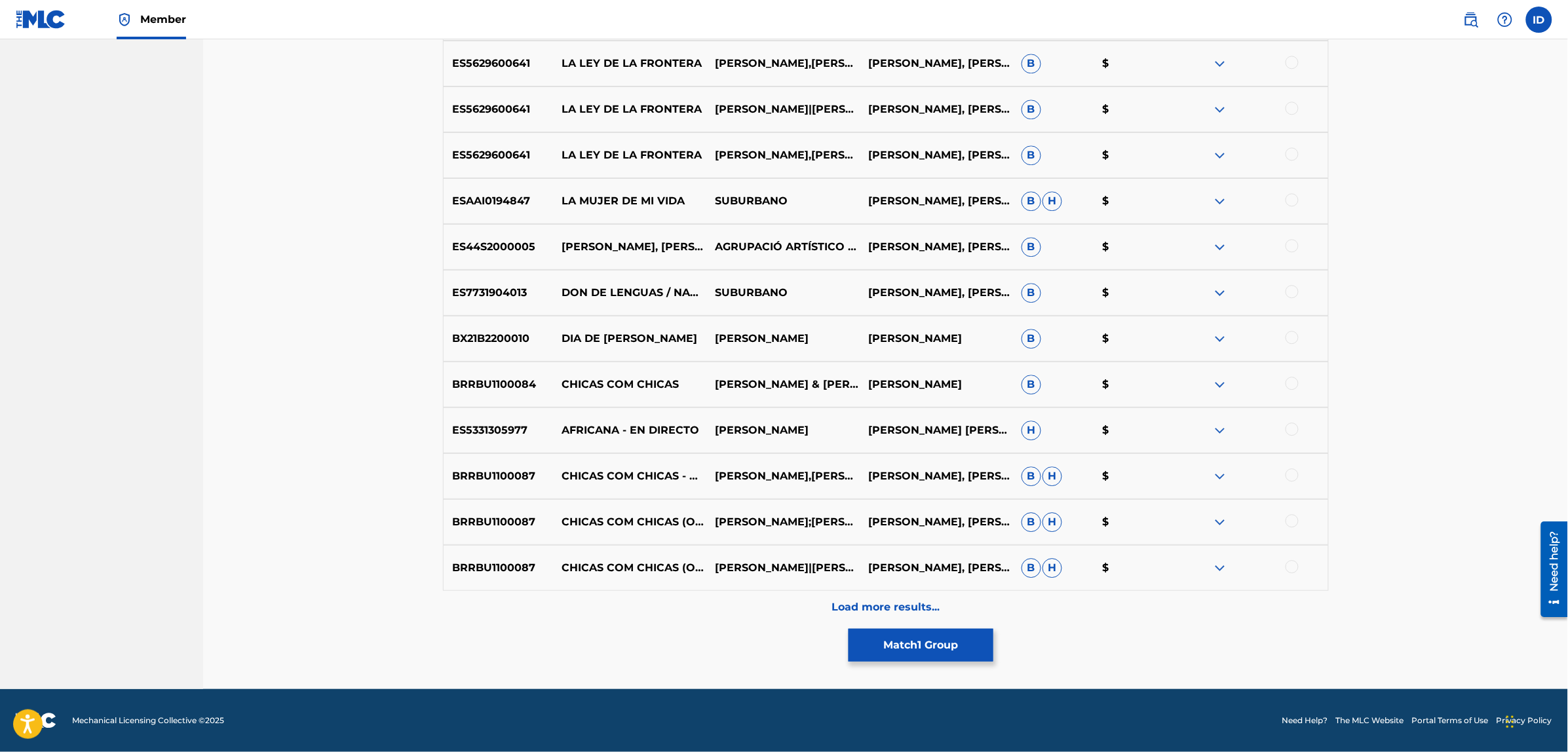
click at [917, 646] on button "Match 1 Group" at bounding box center [921, 645] width 145 height 32
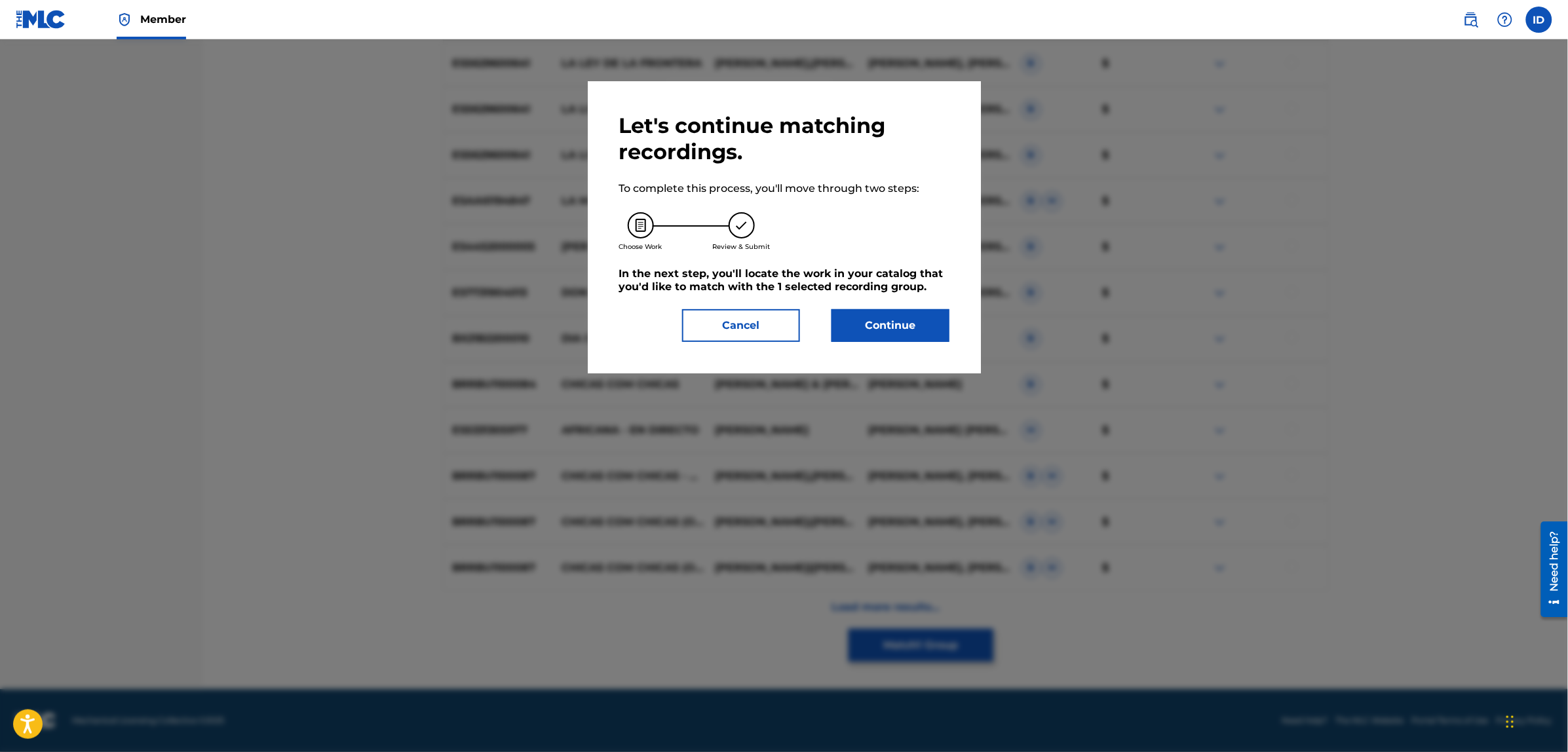
click at [892, 326] on button "Continue" at bounding box center [890, 326] width 118 height 32
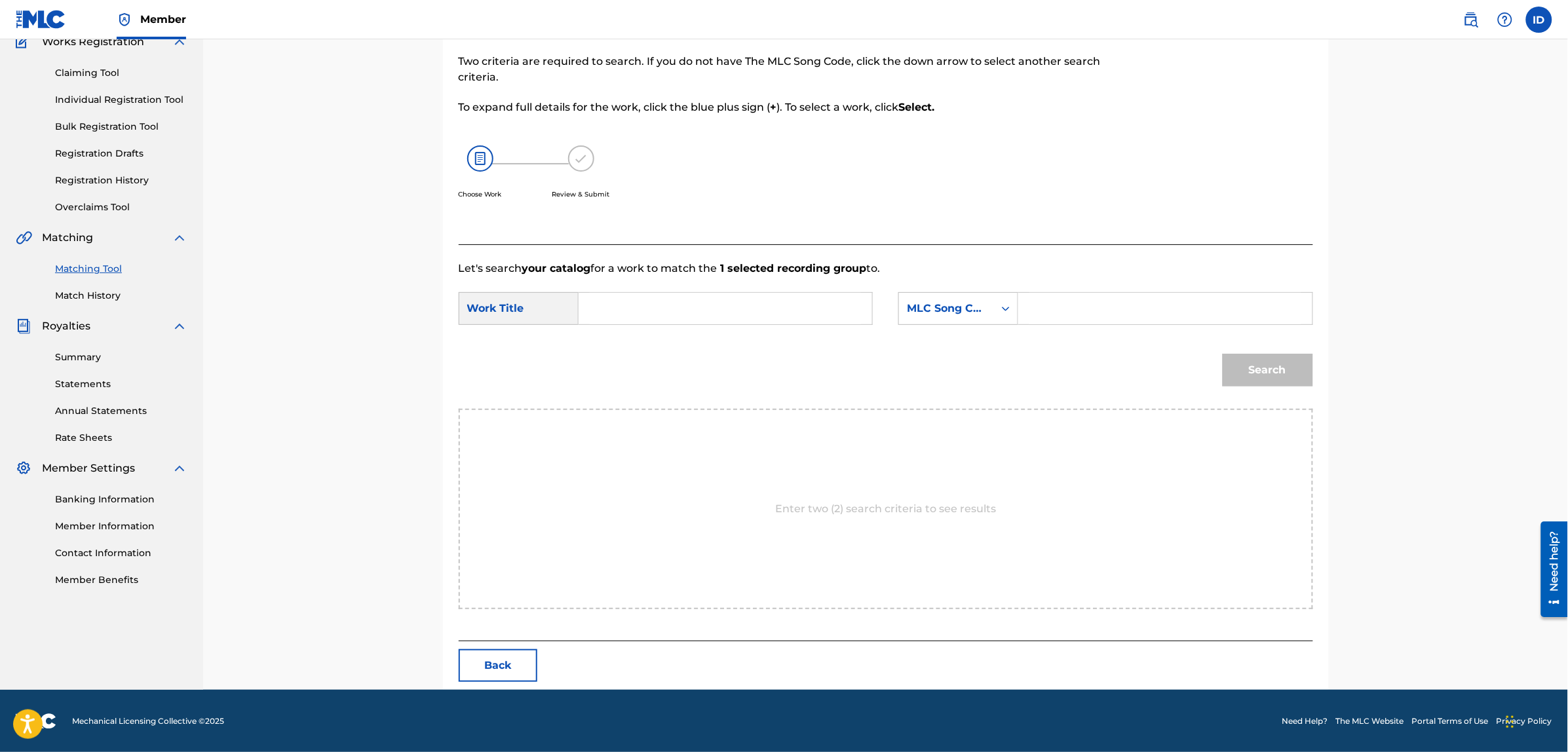
click at [684, 312] on input "Search Form" at bounding box center [725, 308] width 271 height 32
type input "chicas de hoy en dia"
click at [922, 314] on div "MLC Song Code" at bounding box center [946, 309] width 79 height 15
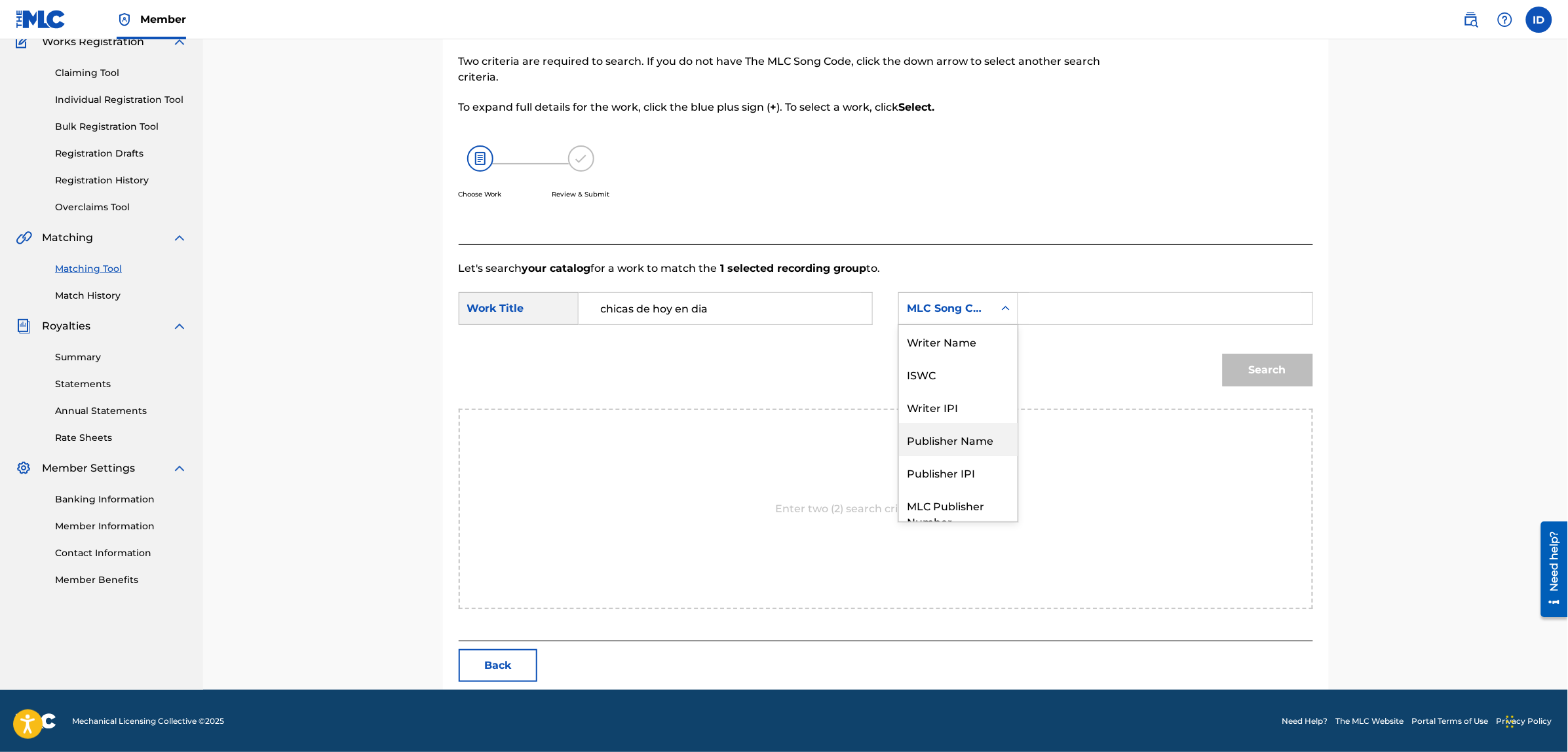
scroll to position [0, 0]
click at [950, 339] on div "Writer Name" at bounding box center [958, 341] width 118 height 32
click at [1049, 306] on input "Search Form" at bounding box center [1165, 308] width 271 height 32
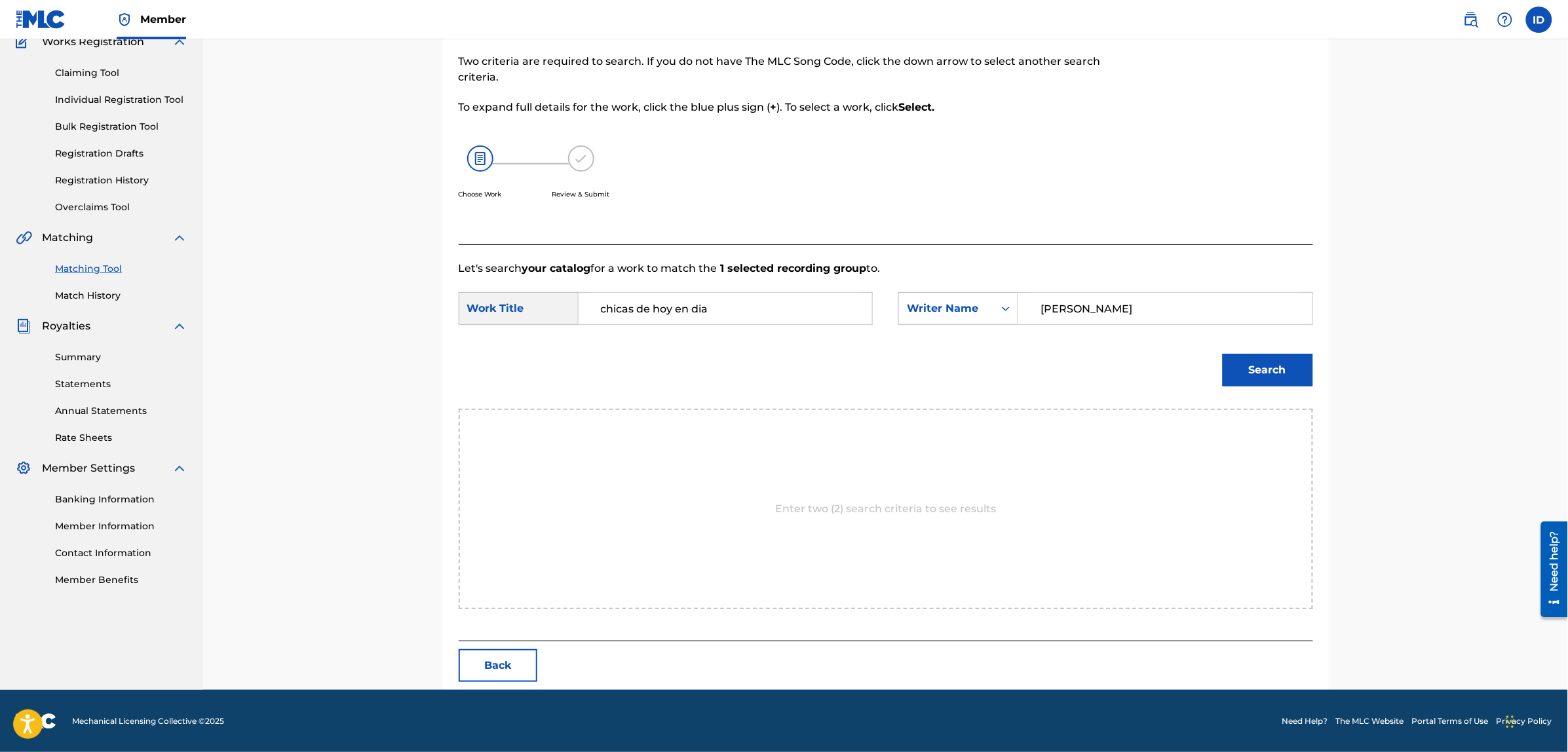
type input "[PERSON_NAME]"
click at [1222, 354] on button "Search" at bounding box center [1267, 370] width 91 height 32
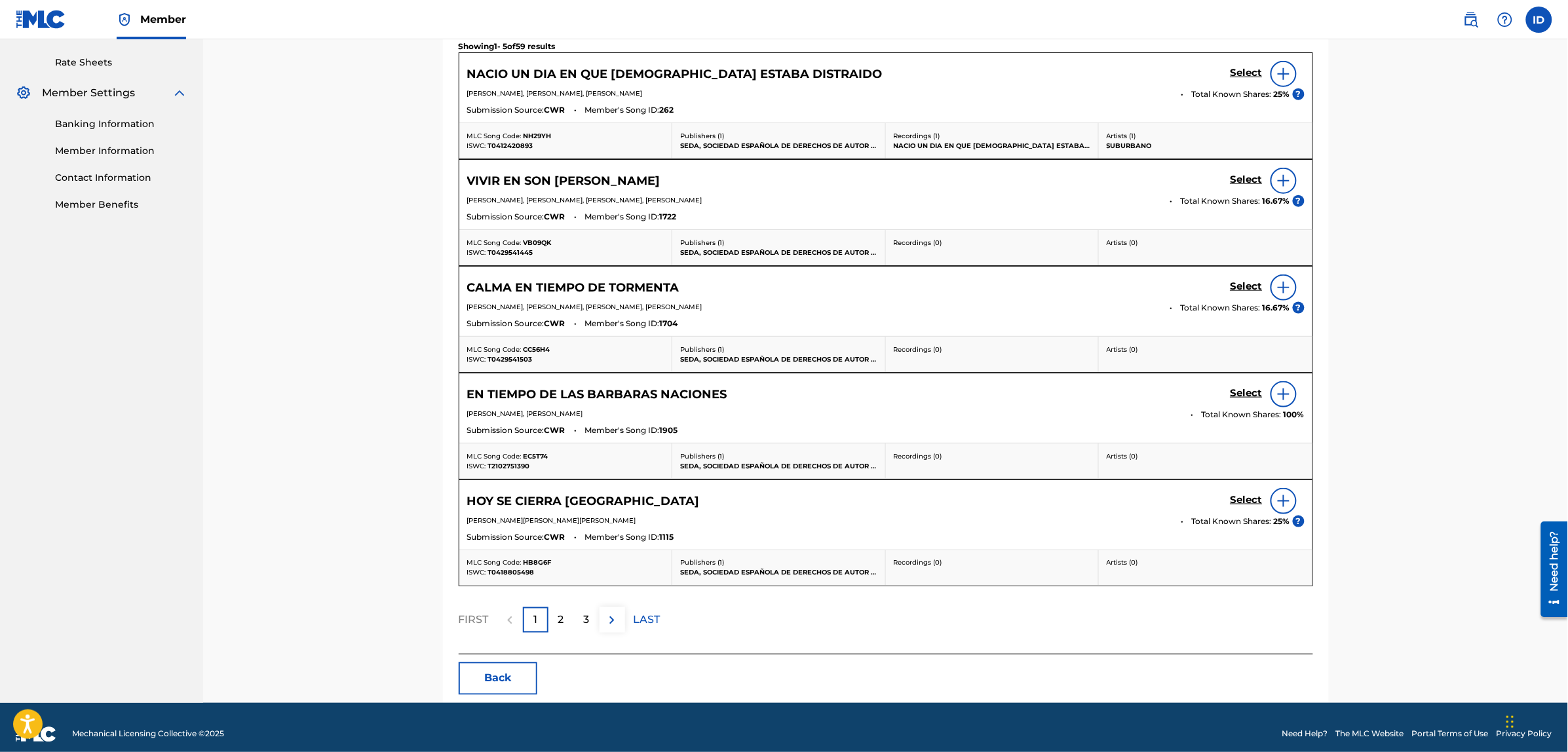
scroll to position [511, 0]
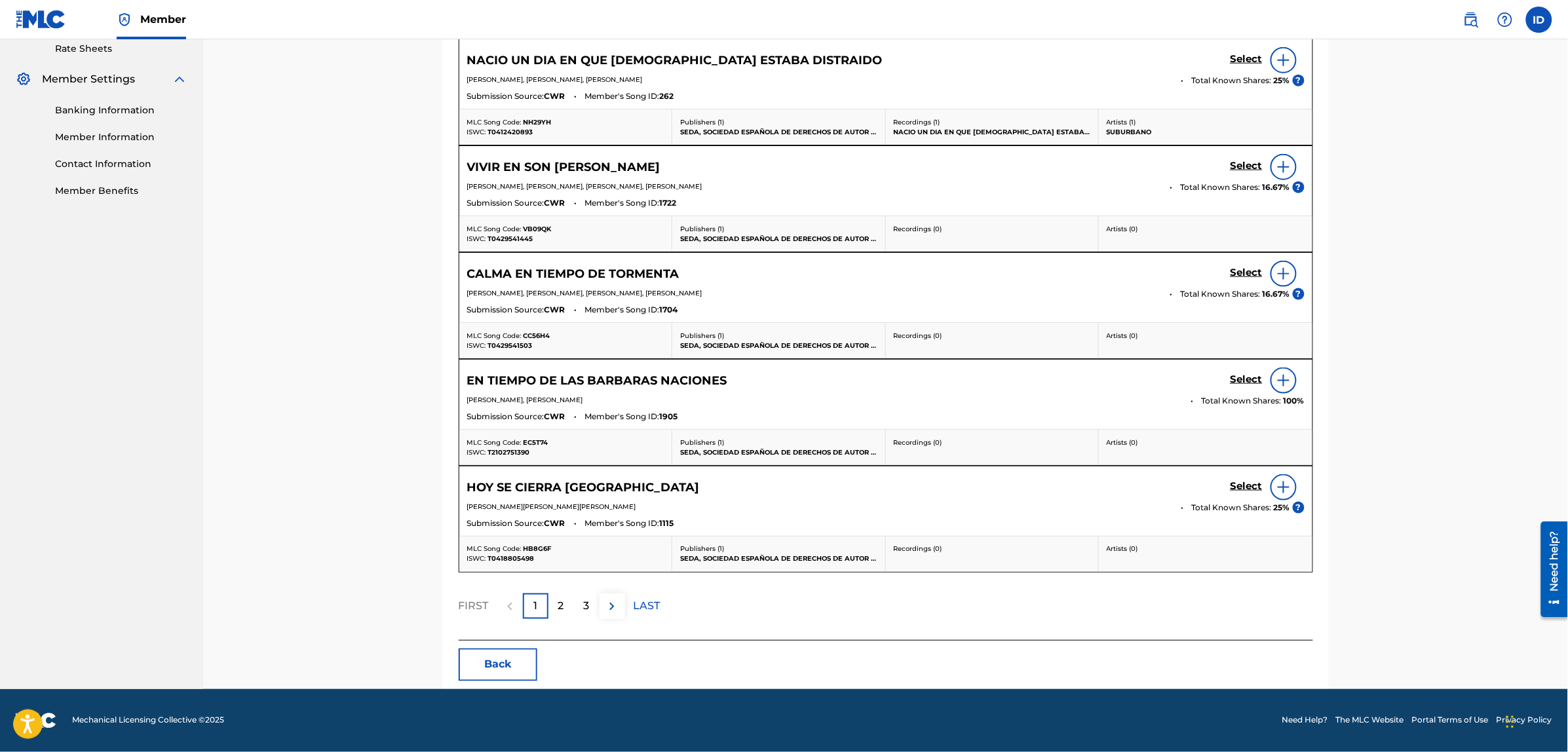
click at [578, 601] on div "3" at bounding box center [587, 606] width 26 height 26
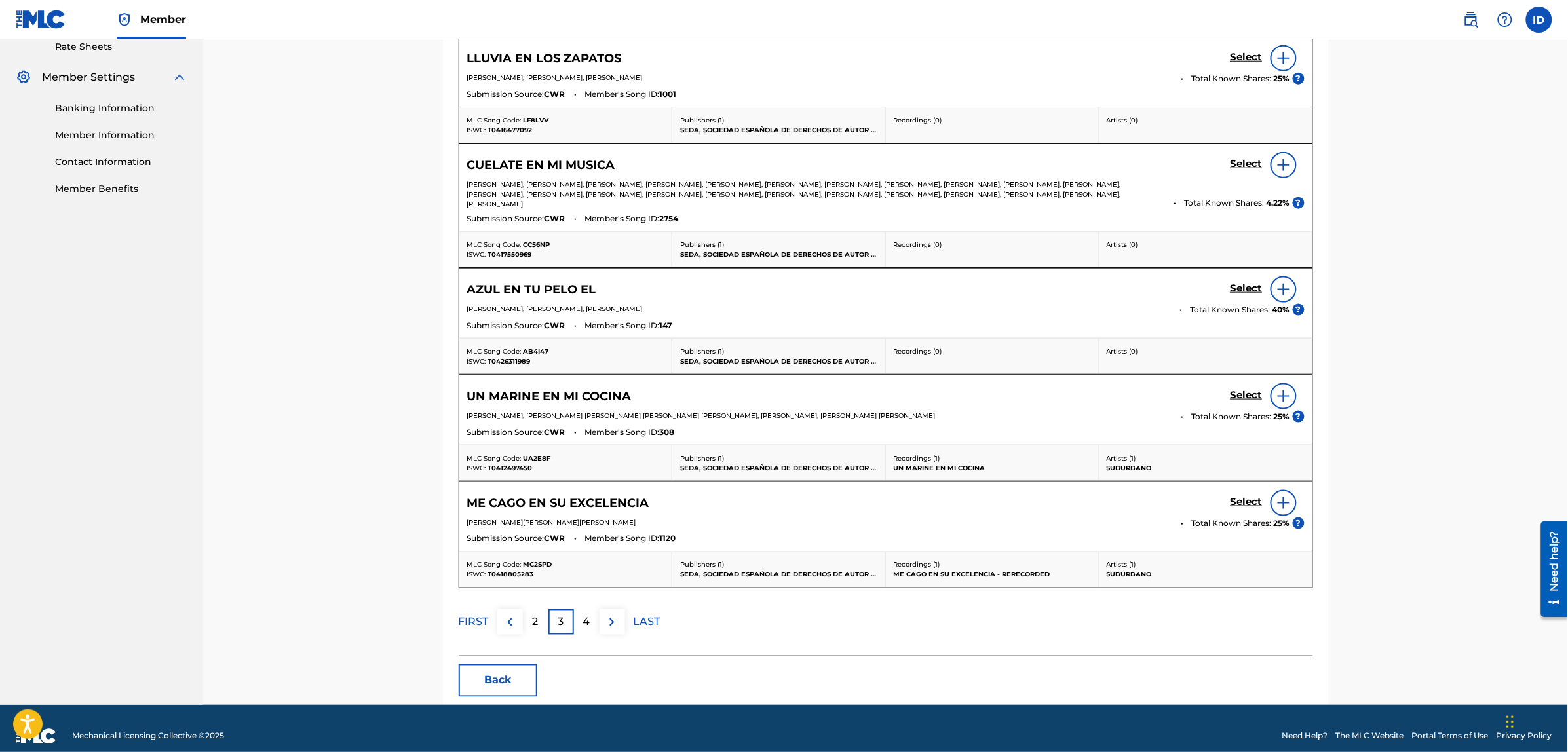
click at [541, 631] on div "2" at bounding box center [535, 622] width 26 height 26
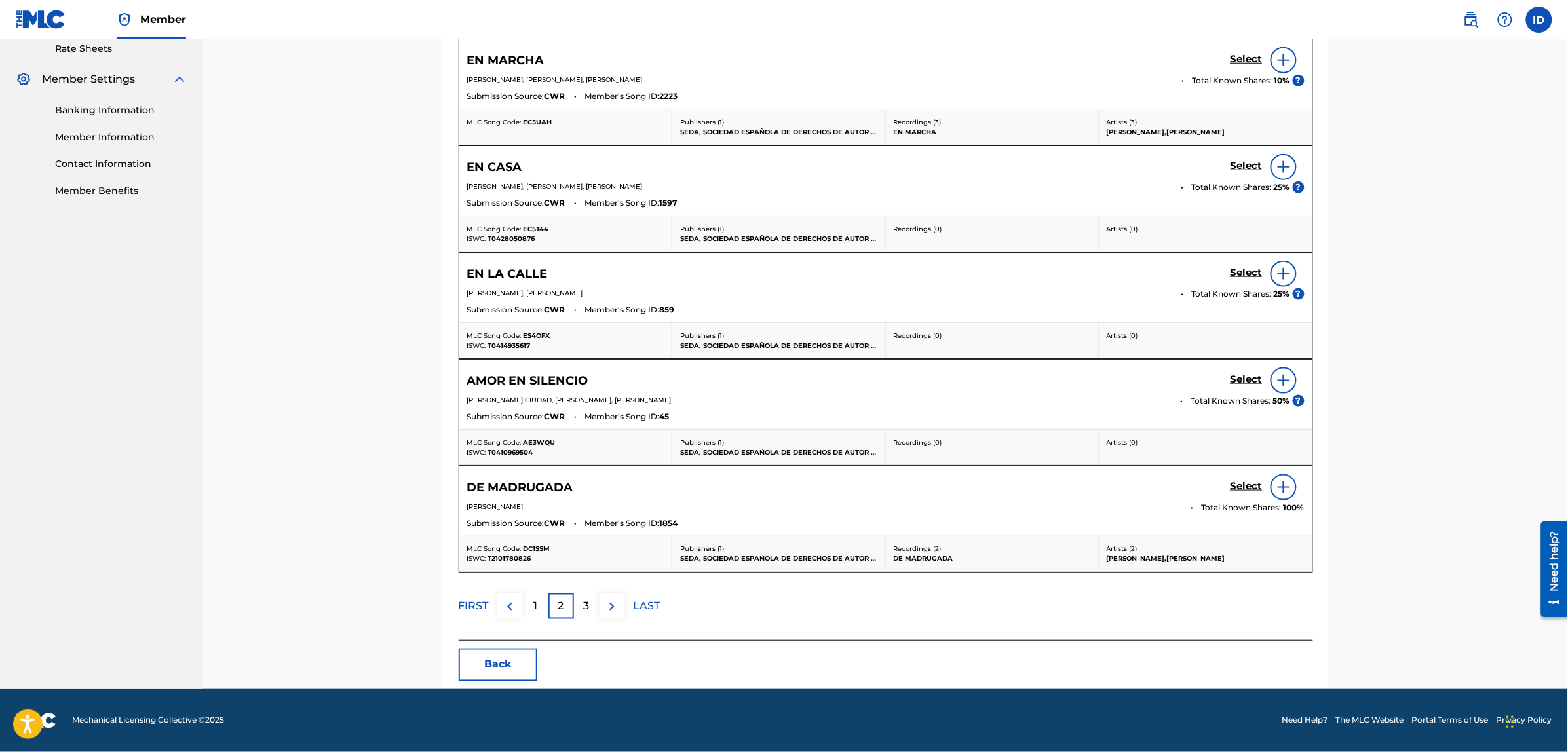
click at [530, 665] on button "Back" at bounding box center [498, 665] width 78 height 32
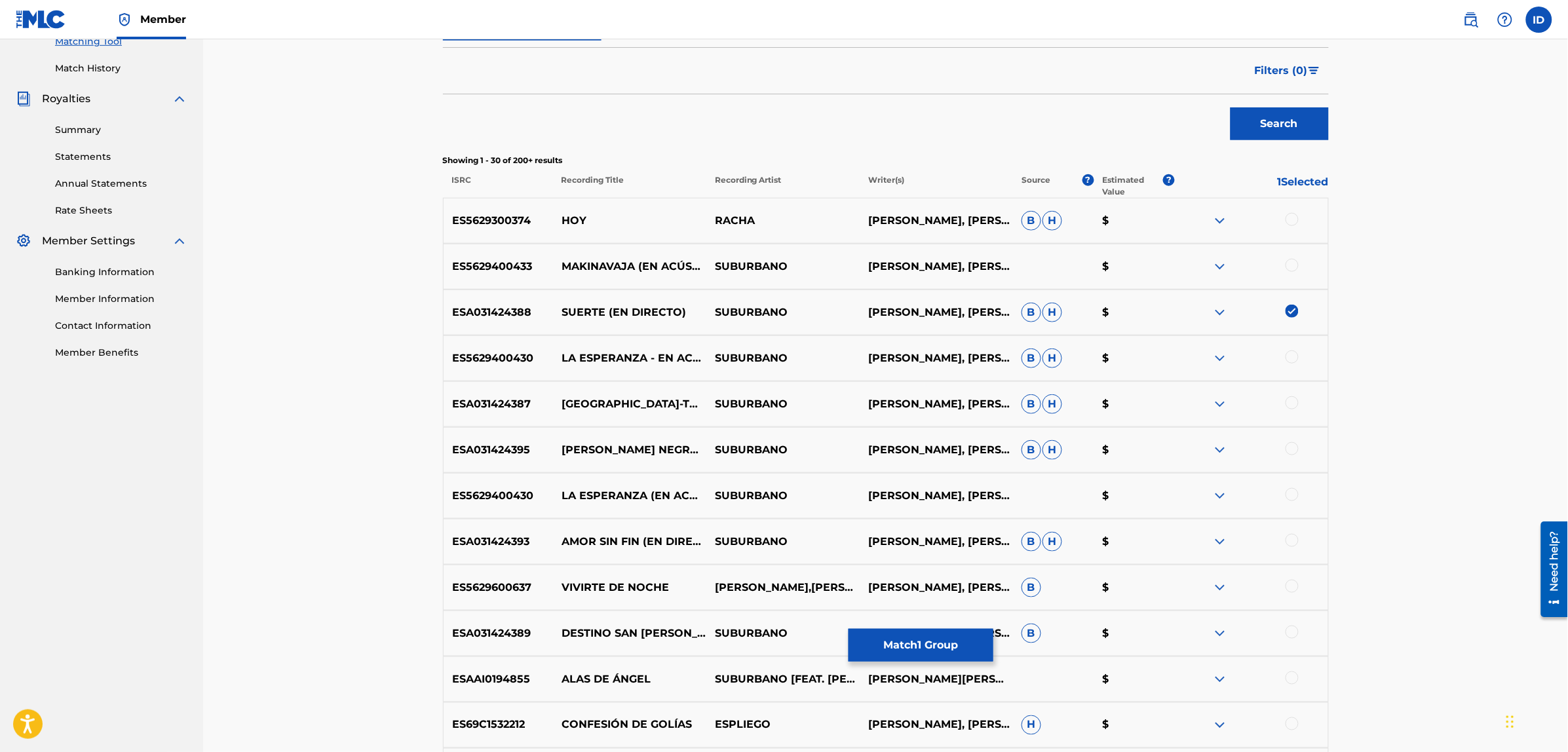
scroll to position [101, 0]
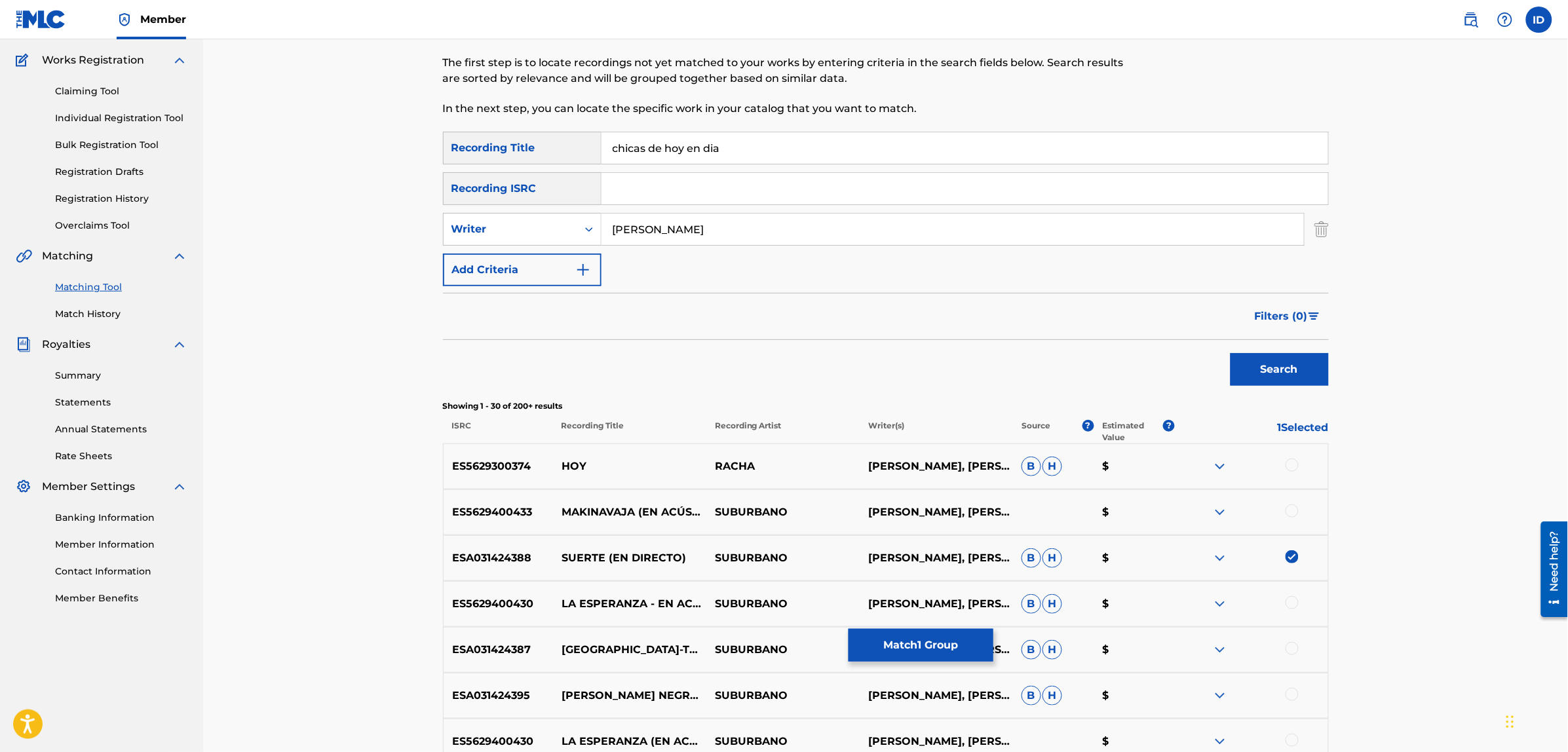
click at [1291, 551] on img at bounding box center [1292, 557] width 13 height 13
drag, startPoint x: 739, startPoint y: 152, endPoint x: 470, endPoint y: 139, distance: 269.3
click at [470, 139] on div "SearchWithCriteriaf3108f85-38a0-4152-b086-b66226915013 Recording Title chicas d…" at bounding box center [885, 148] width 886 height 32
type input "el [PERSON_NAME]"
click at [1231, 354] on button "Search" at bounding box center [1279, 370] width 98 height 32
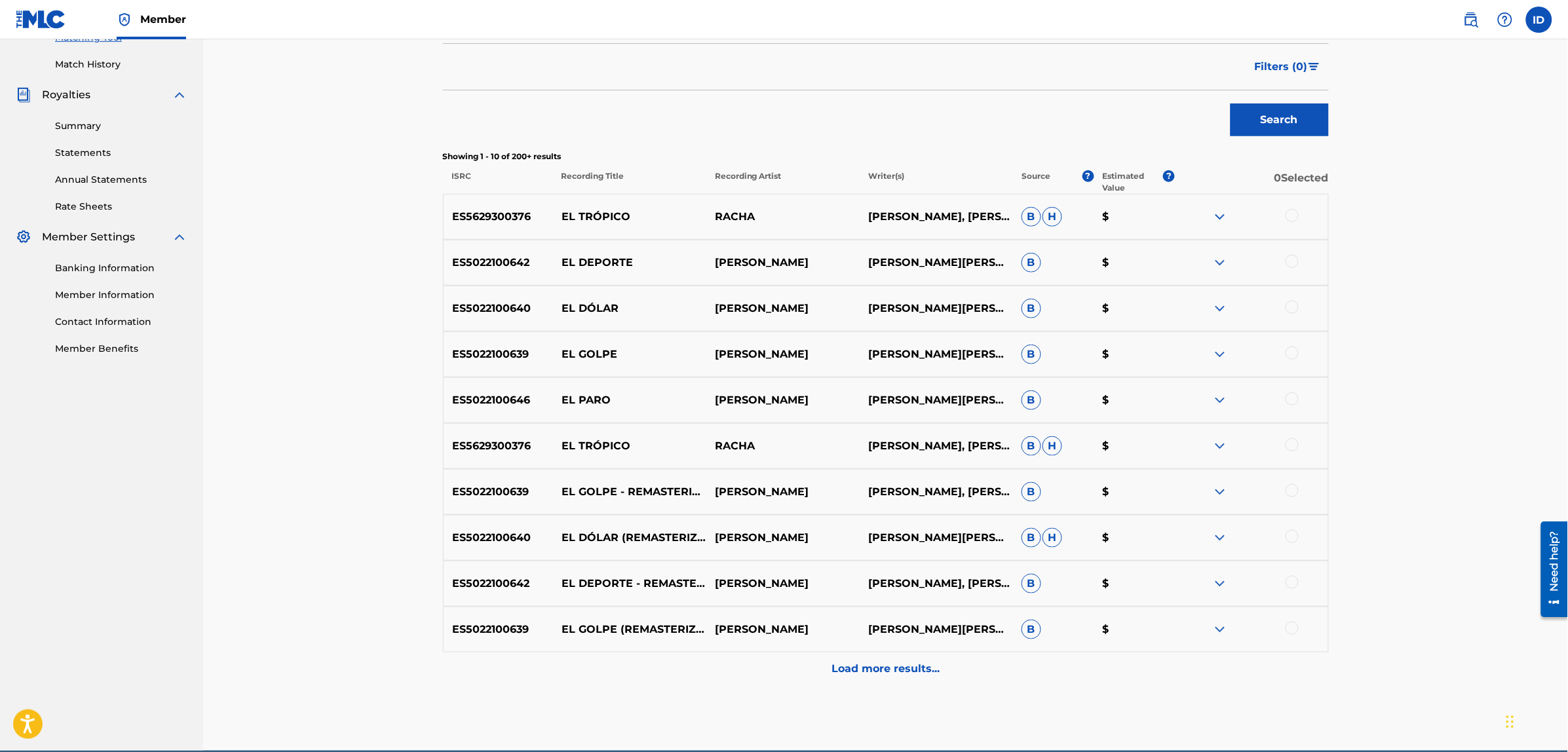
scroll to position [413, 0]
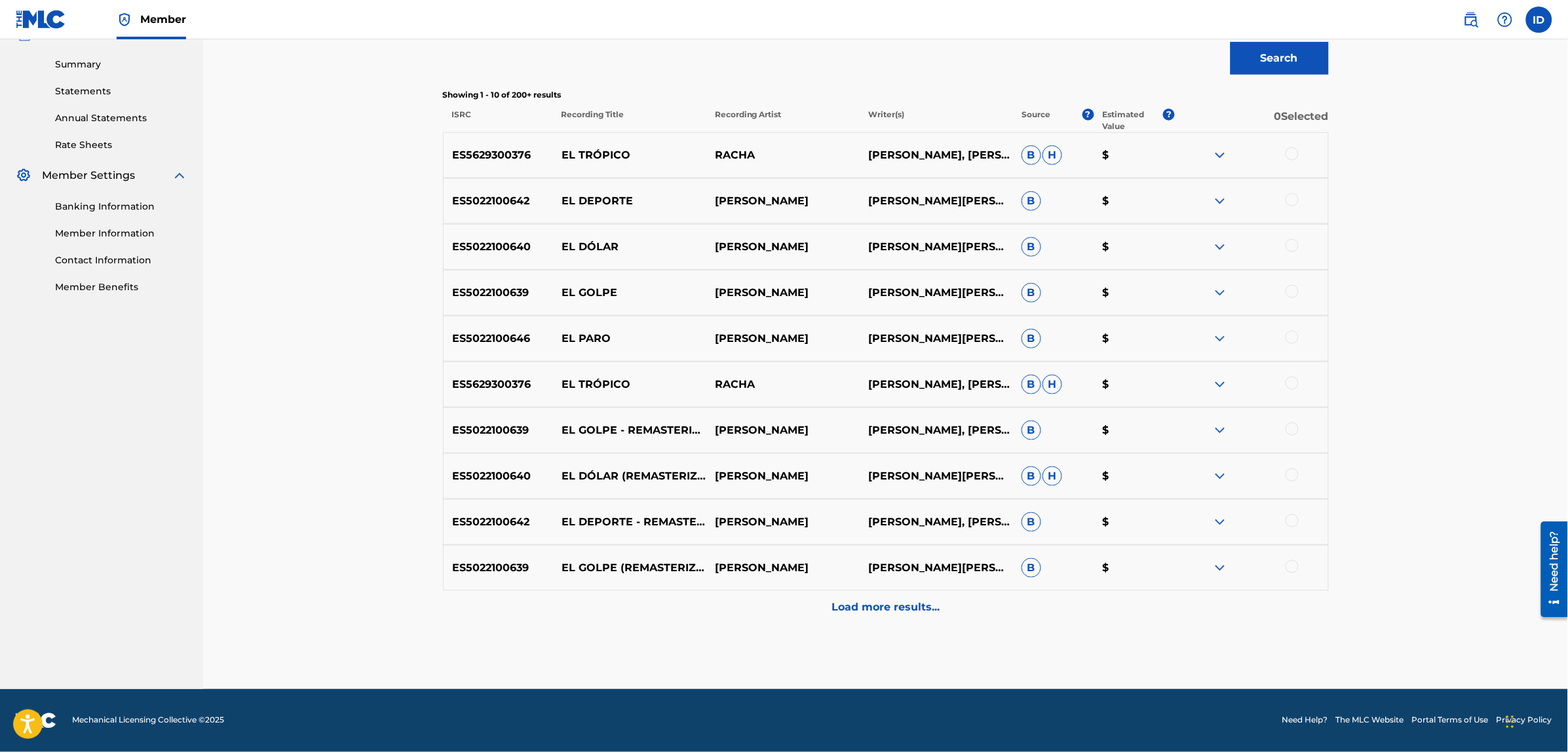
click at [868, 611] on p "Load more results..." at bounding box center [885, 607] width 108 height 15
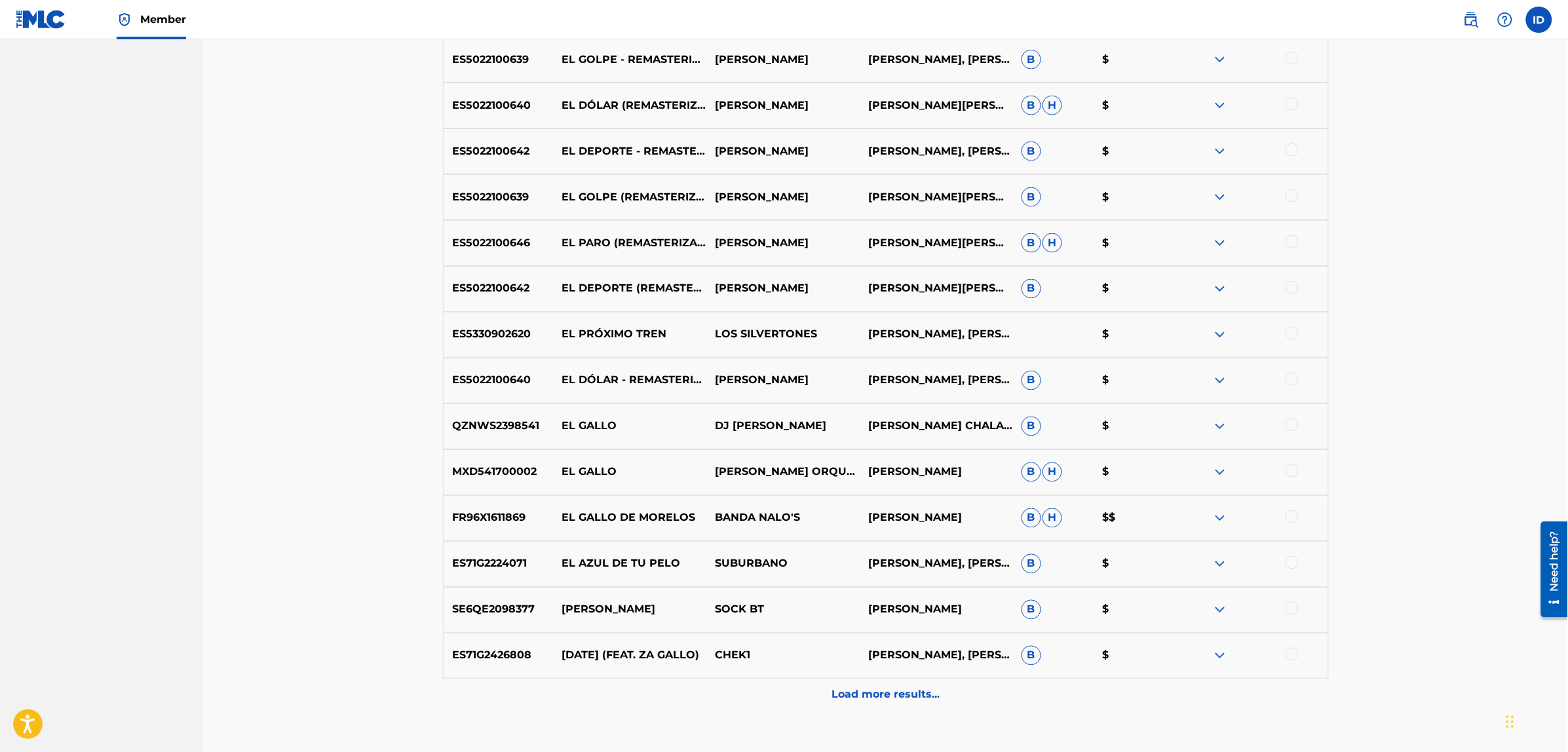
scroll to position [871, 0]
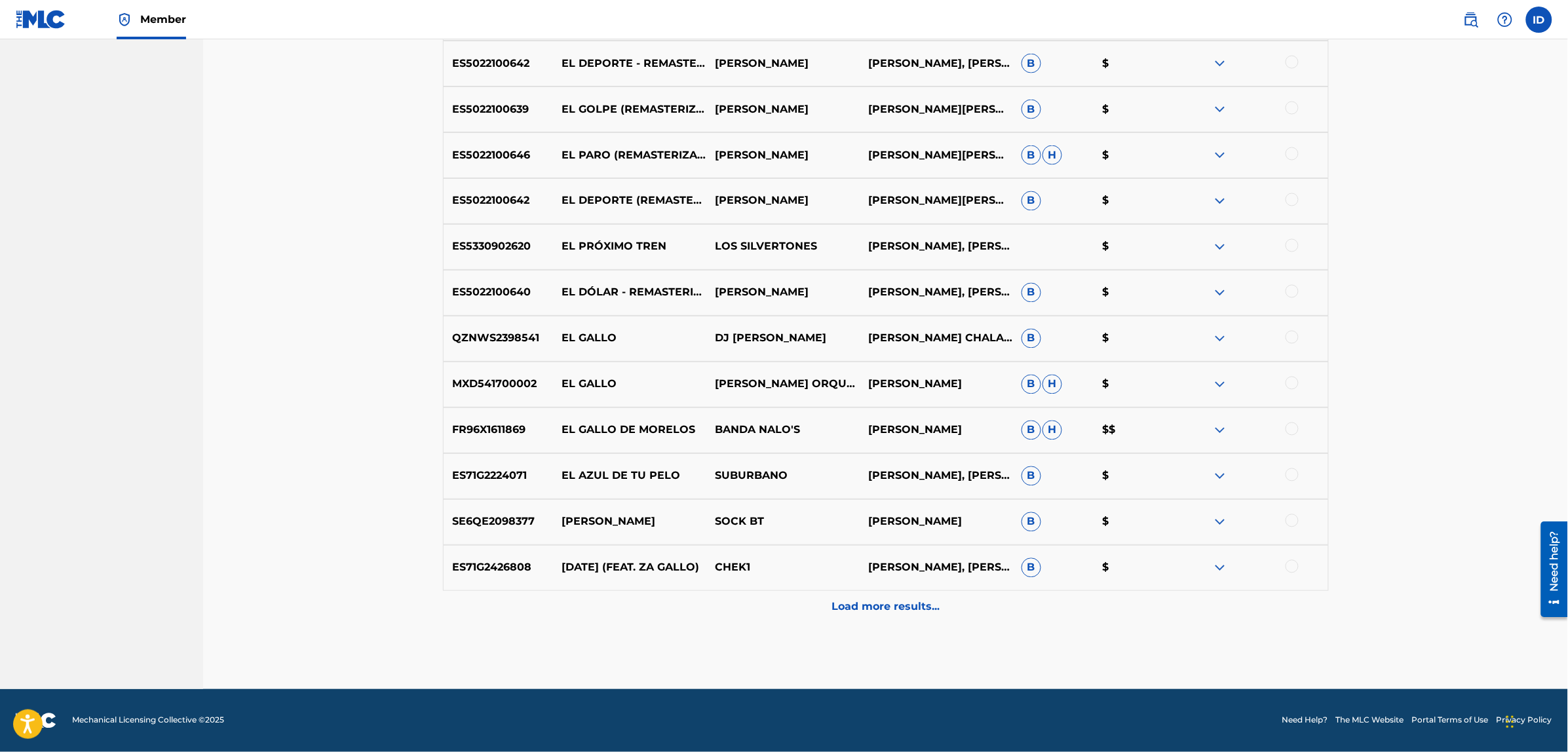
click at [859, 601] on p "Load more results..." at bounding box center [885, 607] width 108 height 15
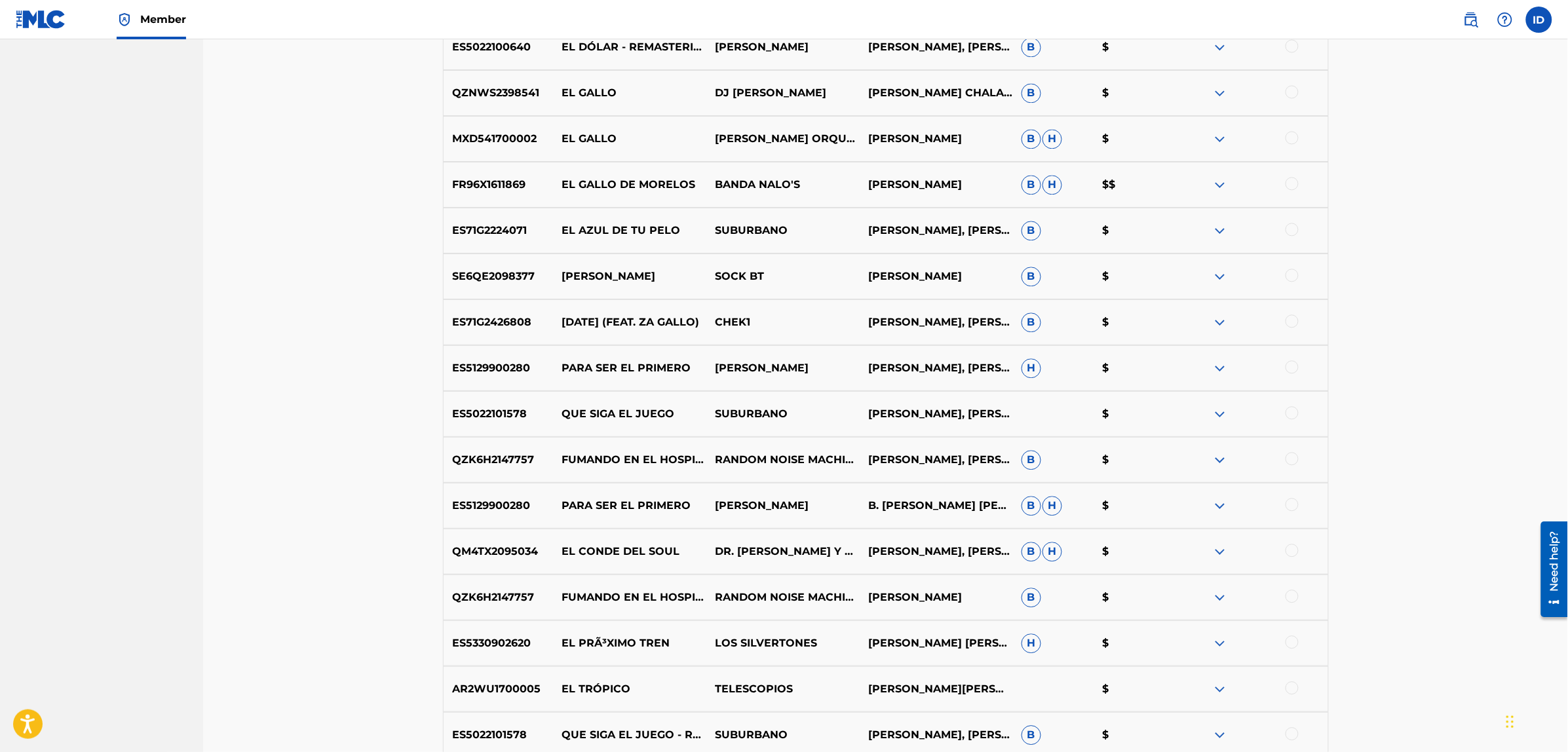
scroll to position [1330, 0]
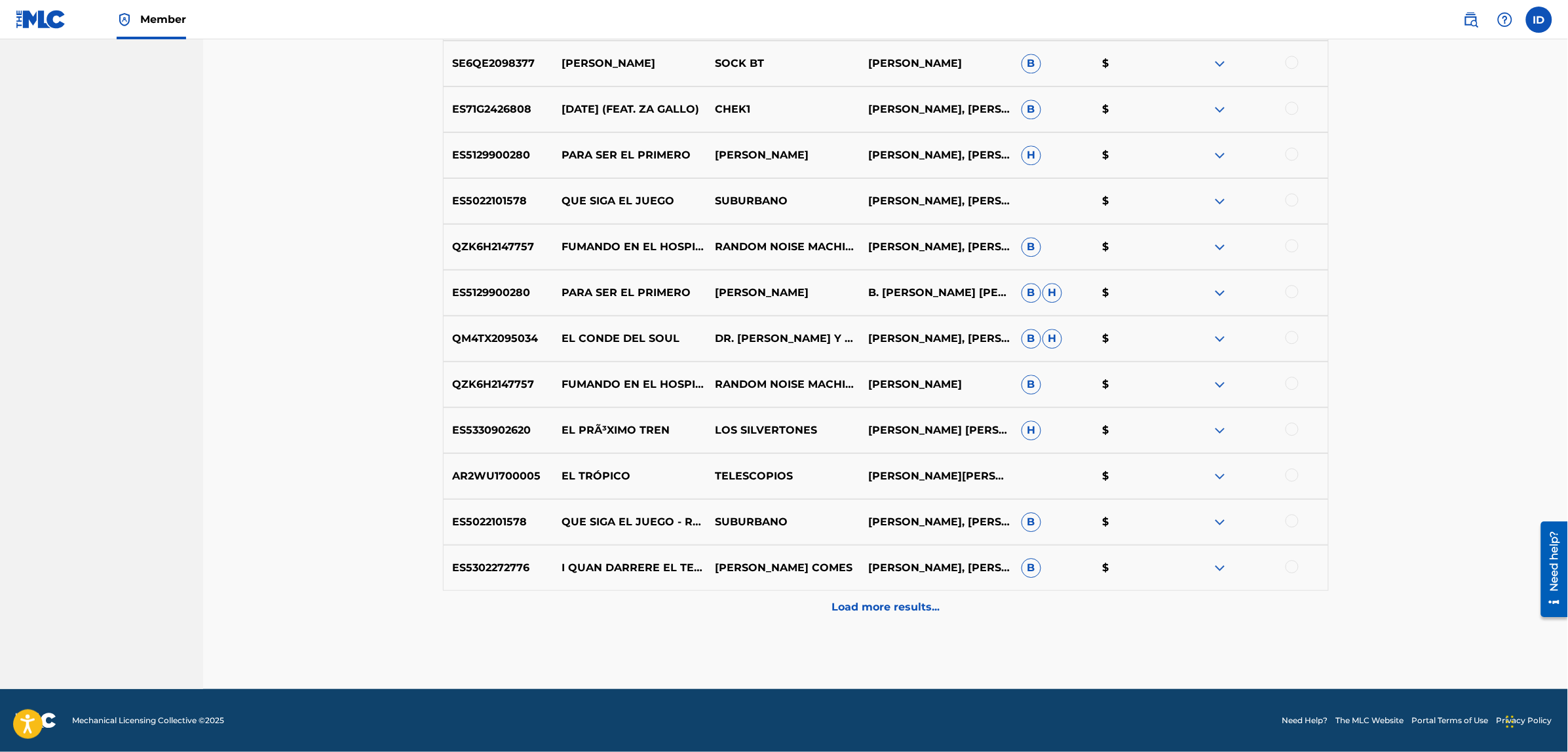
click at [865, 603] on p "Load more results..." at bounding box center [885, 607] width 108 height 15
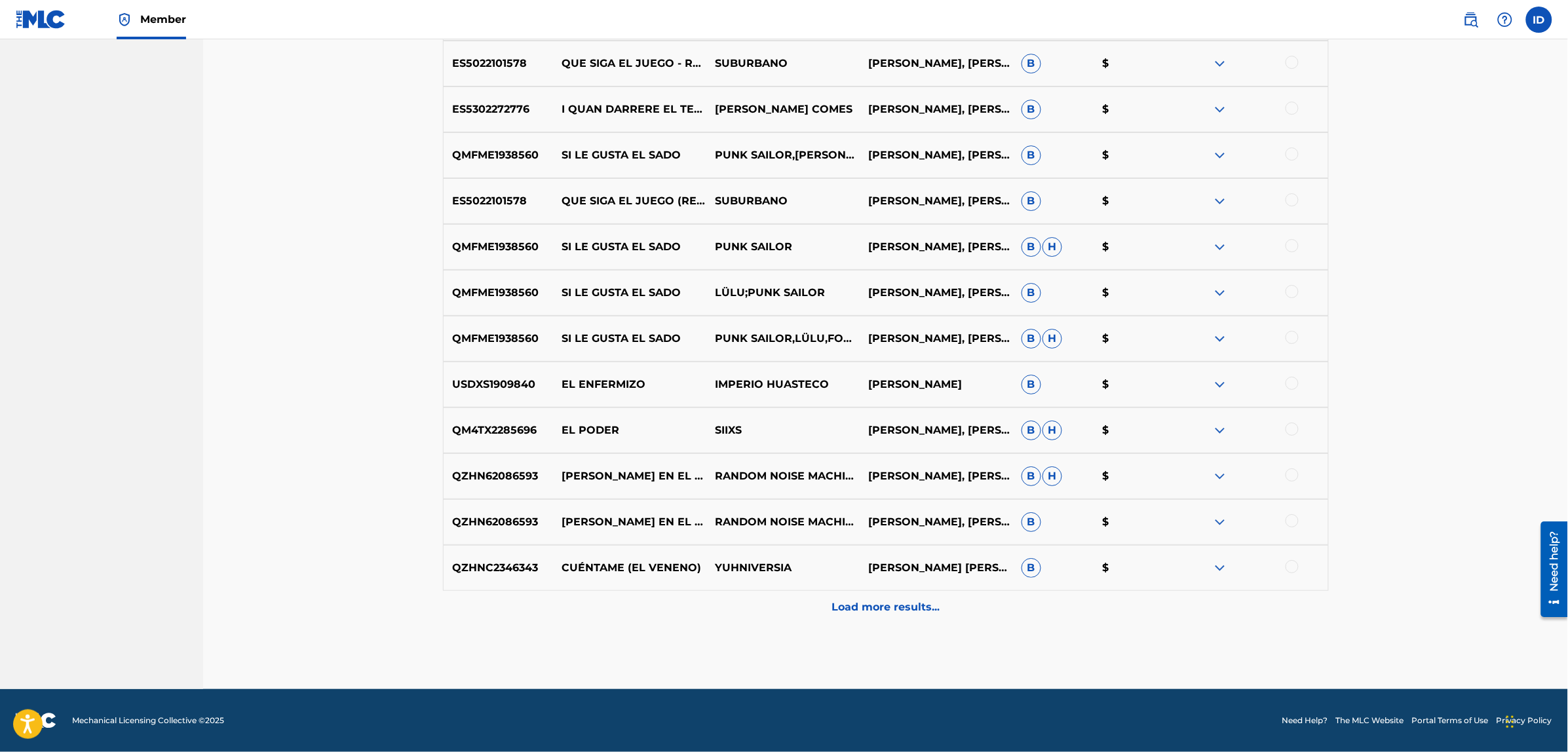
scroll to position [1707, 0]
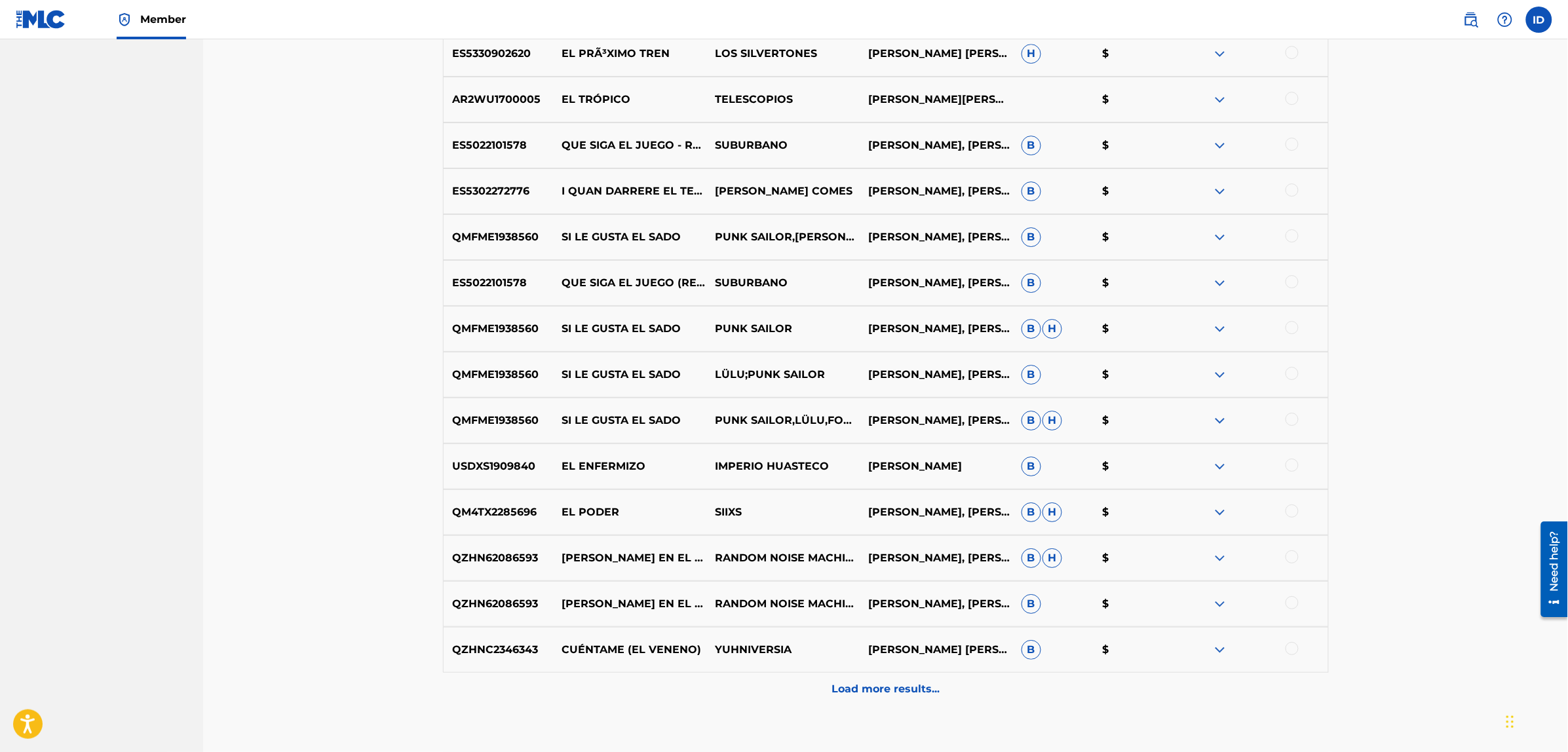
click at [849, 678] on div "Load more results..." at bounding box center [885, 689] width 886 height 32
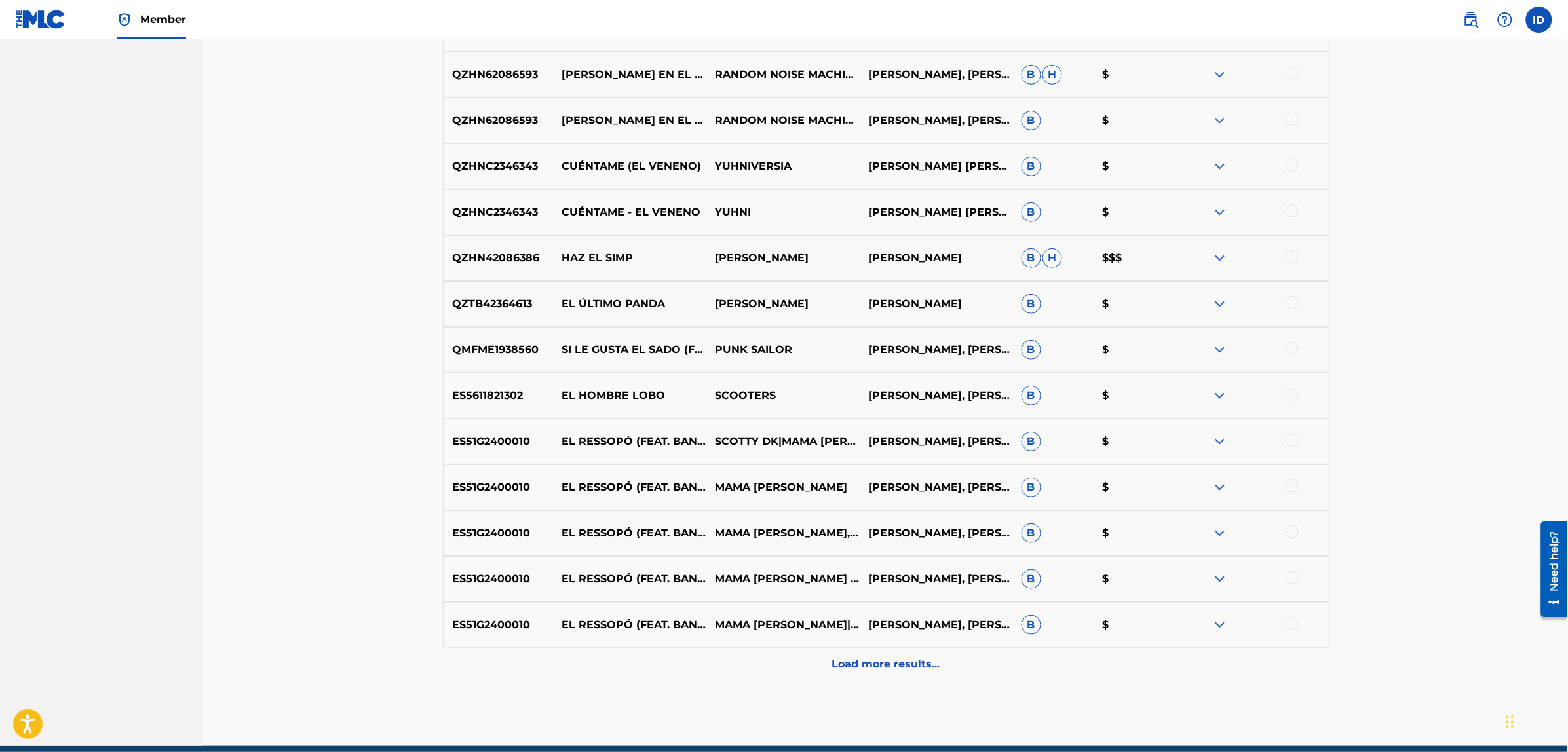
scroll to position [2198, 0]
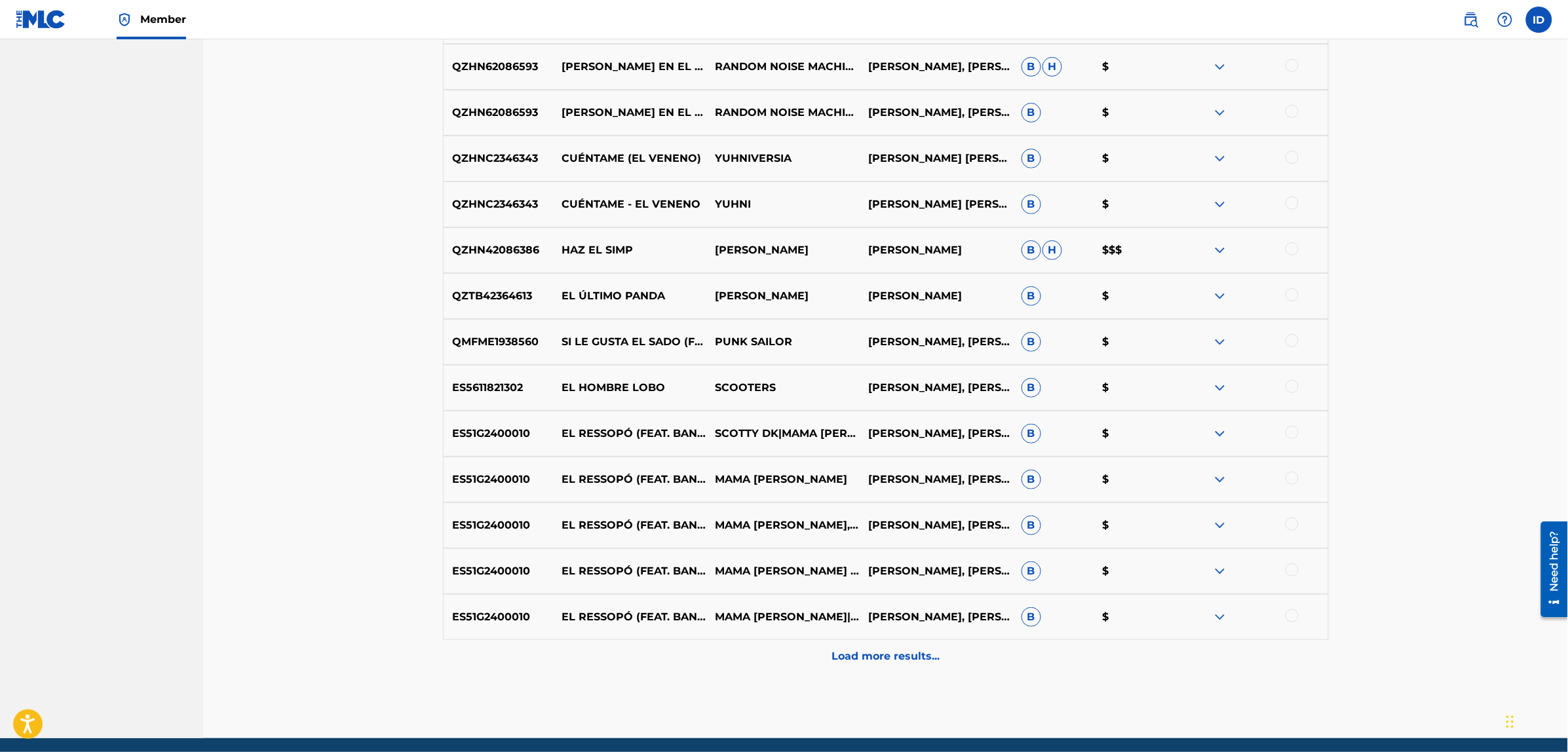
click at [872, 647] on div "Load more results..." at bounding box center [885, 656] width 886 height 32
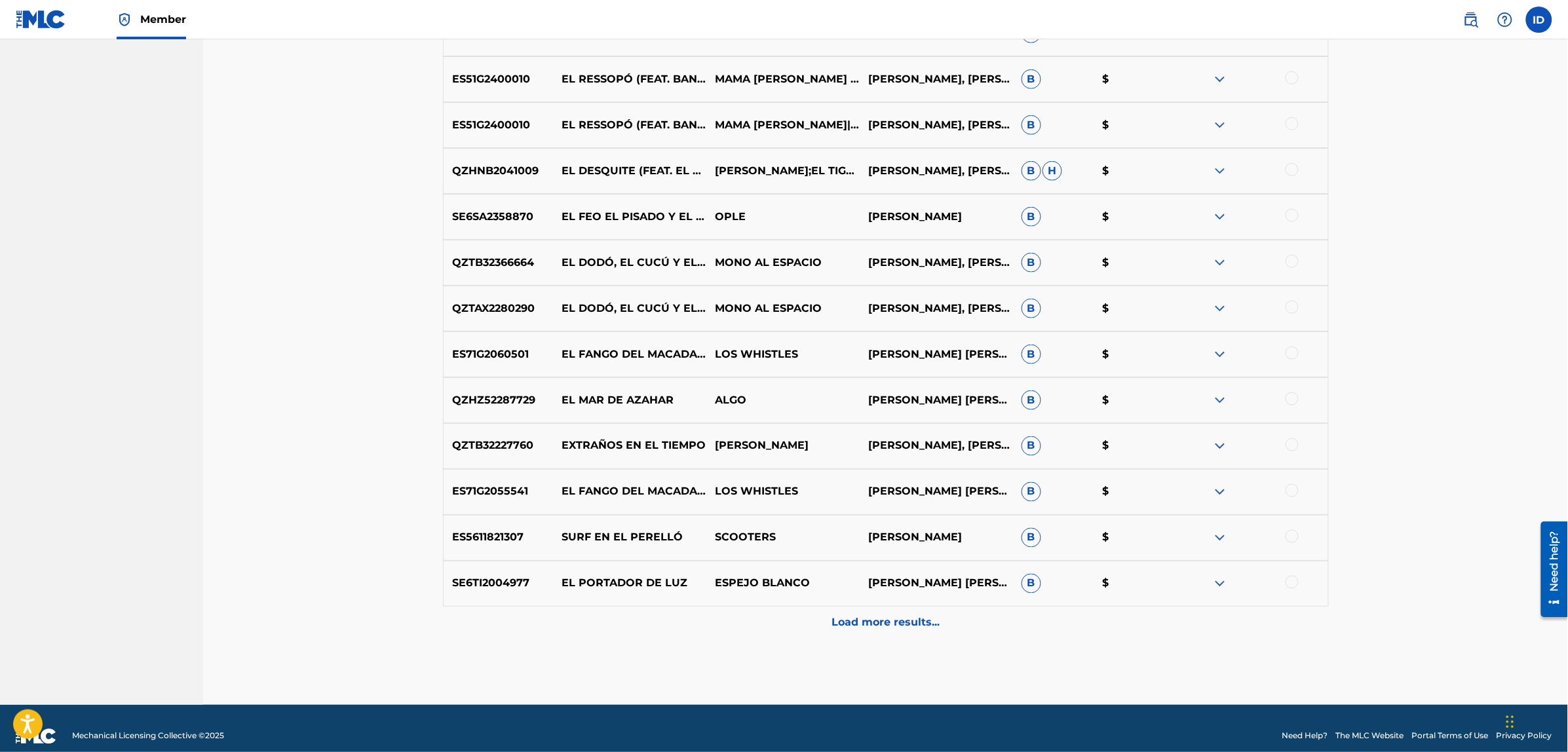
scroll to position [2705, 0]
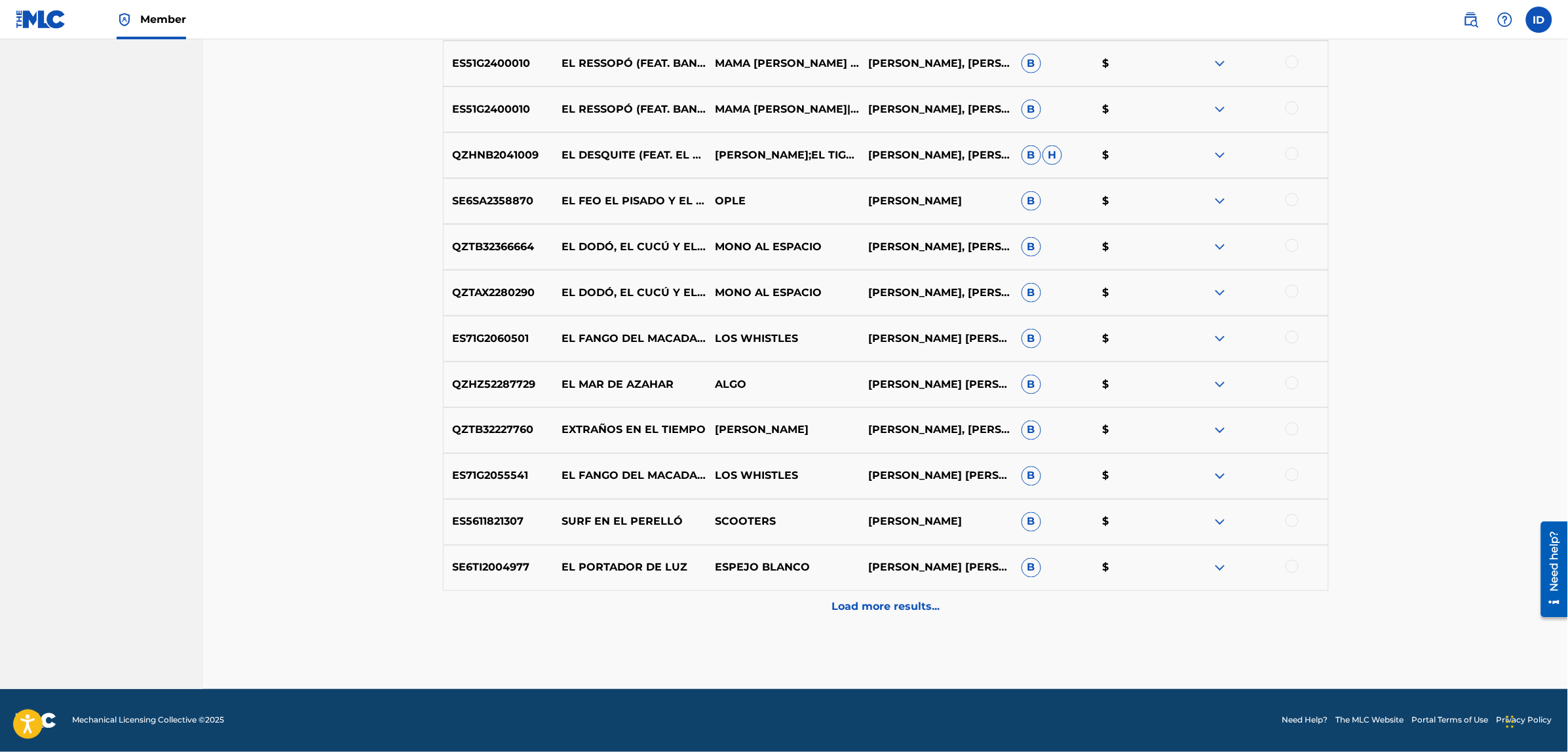
click at [905, 601] on p "Load more results..." at bounding box center [885, 607] width 108 height 15
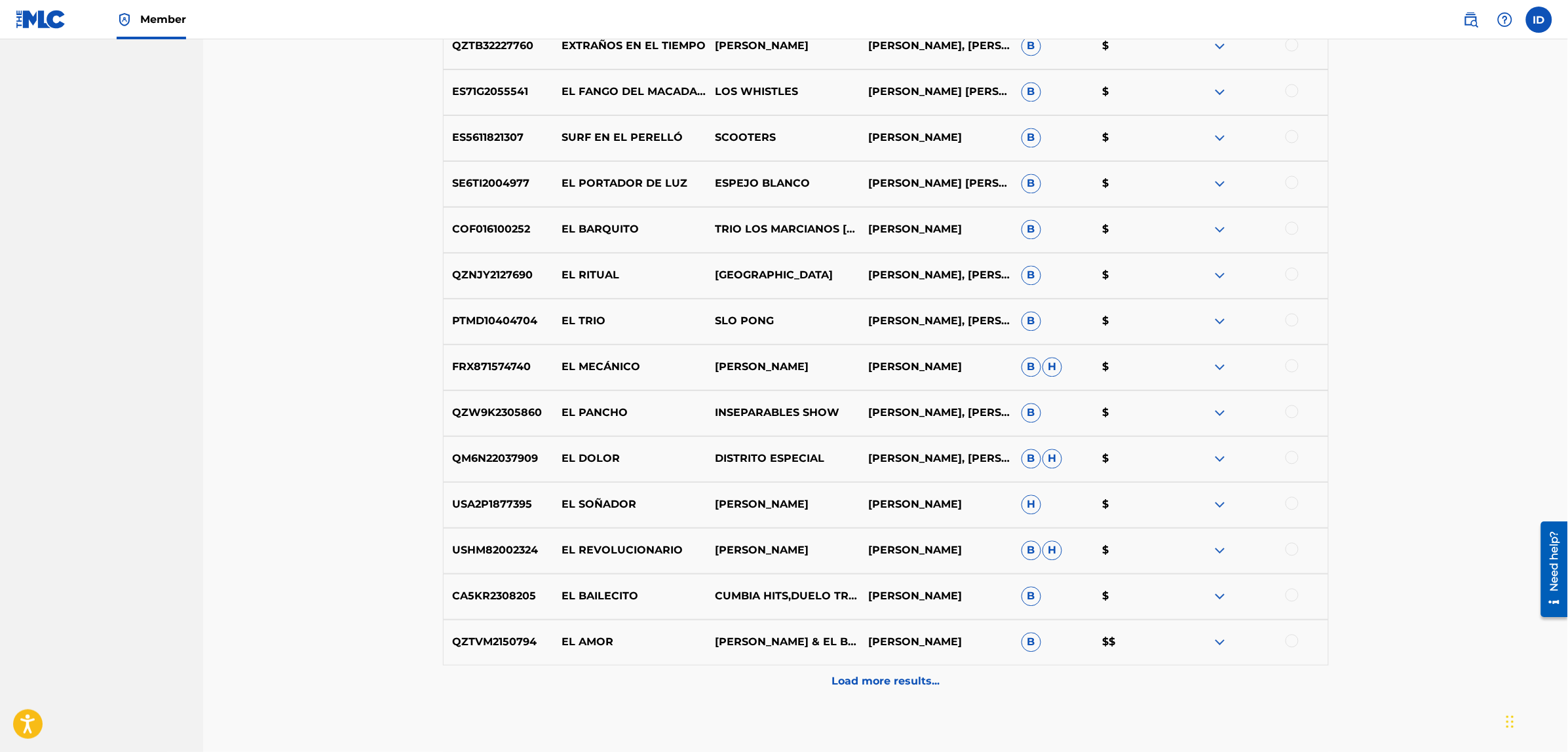
scroll to position [3164, 0]
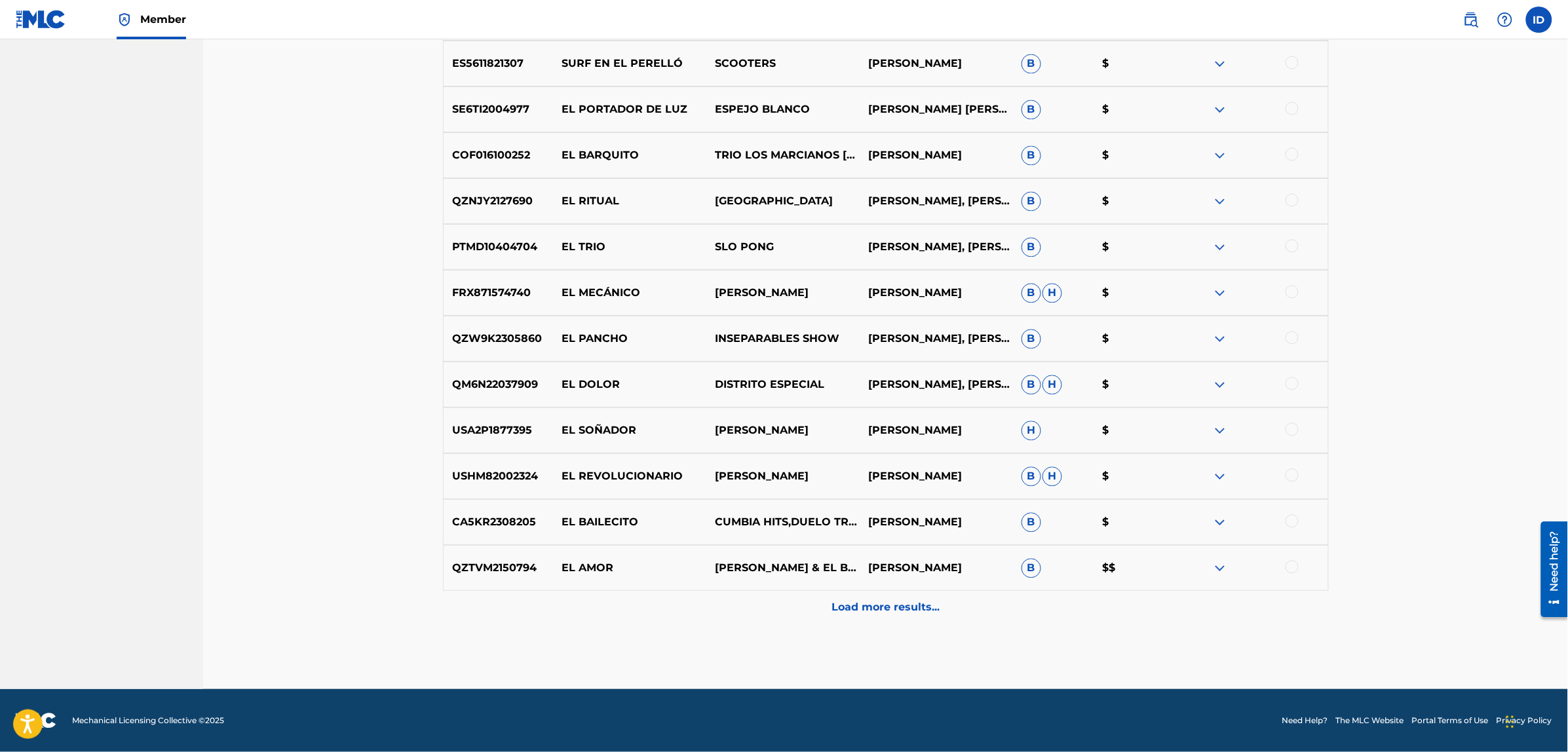
click at [859, 603] on p "Load more results..." at bounding box center [885, 607] width 108 height 15
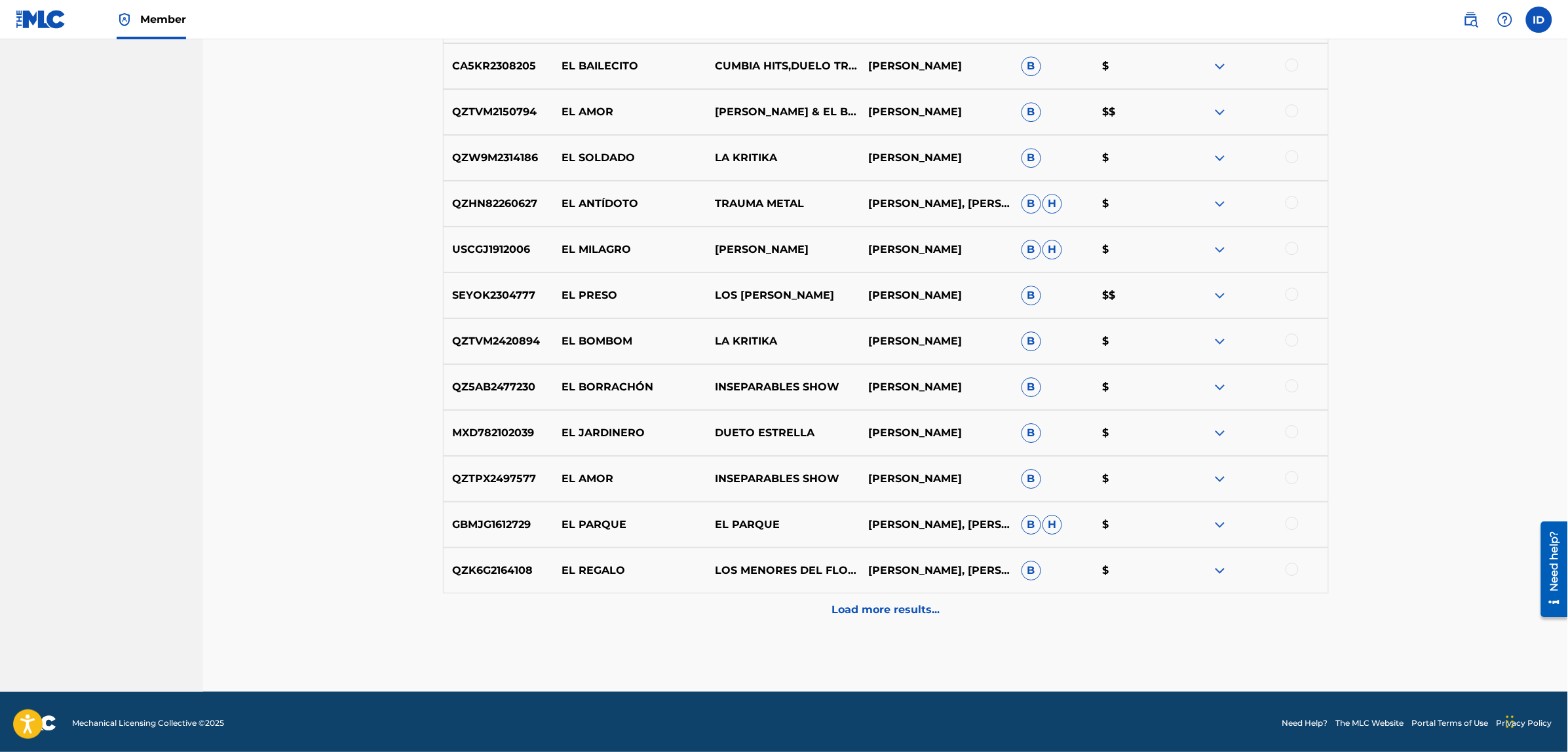
scroll to position [3622, 0]
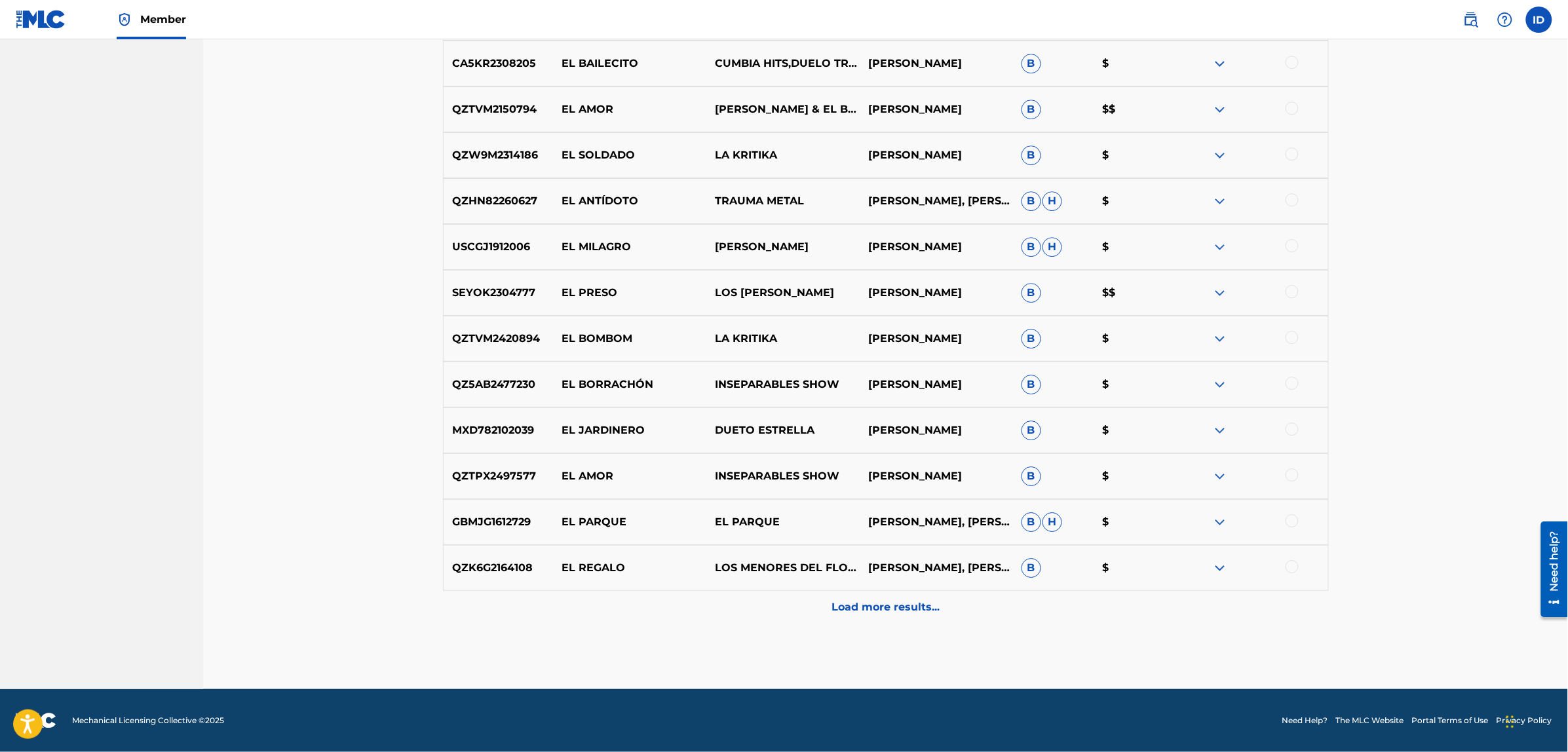
click at [902, 607] on p "Load more results..." at bounding box center [885, 607] width 108 height 15
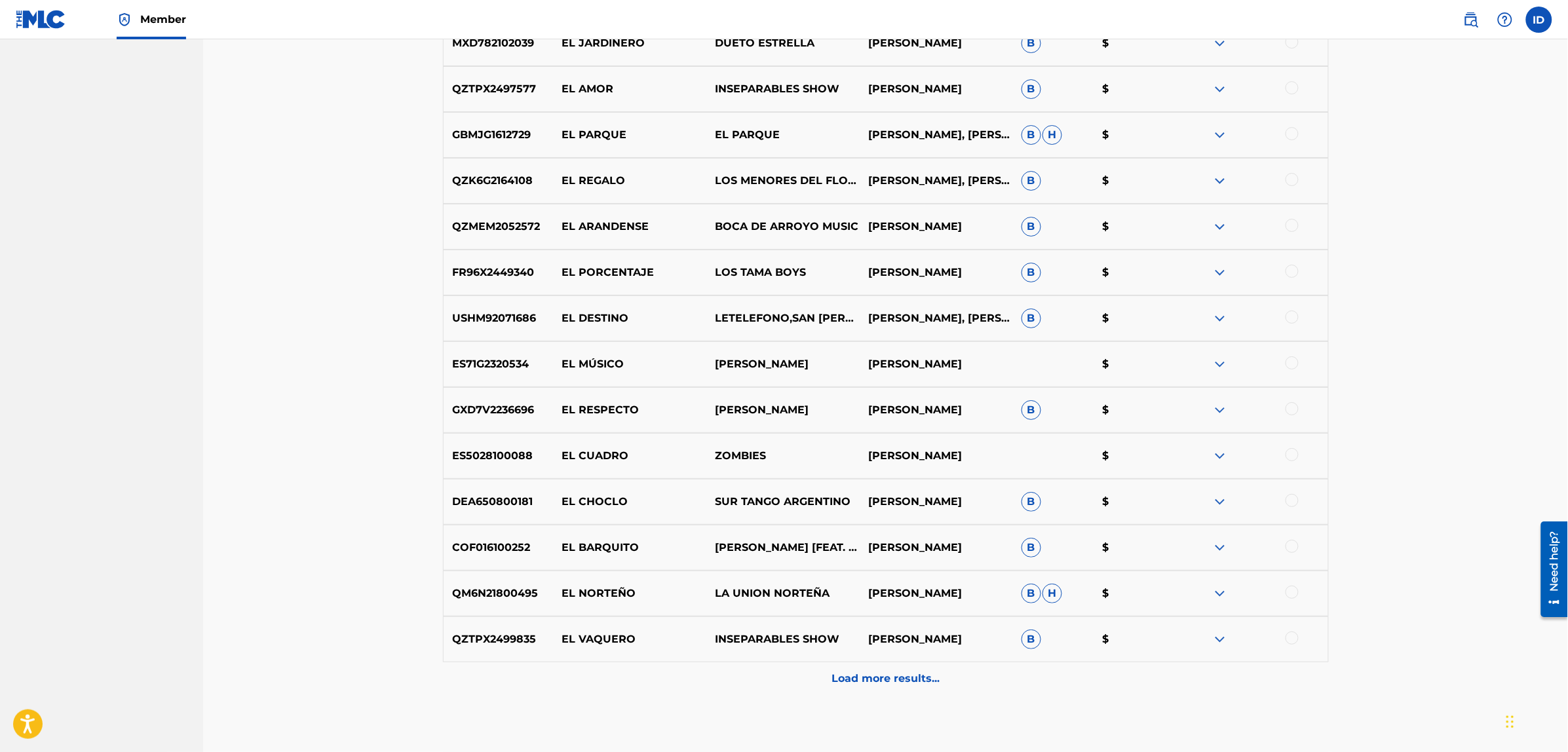
scroll to position [4081, 0]
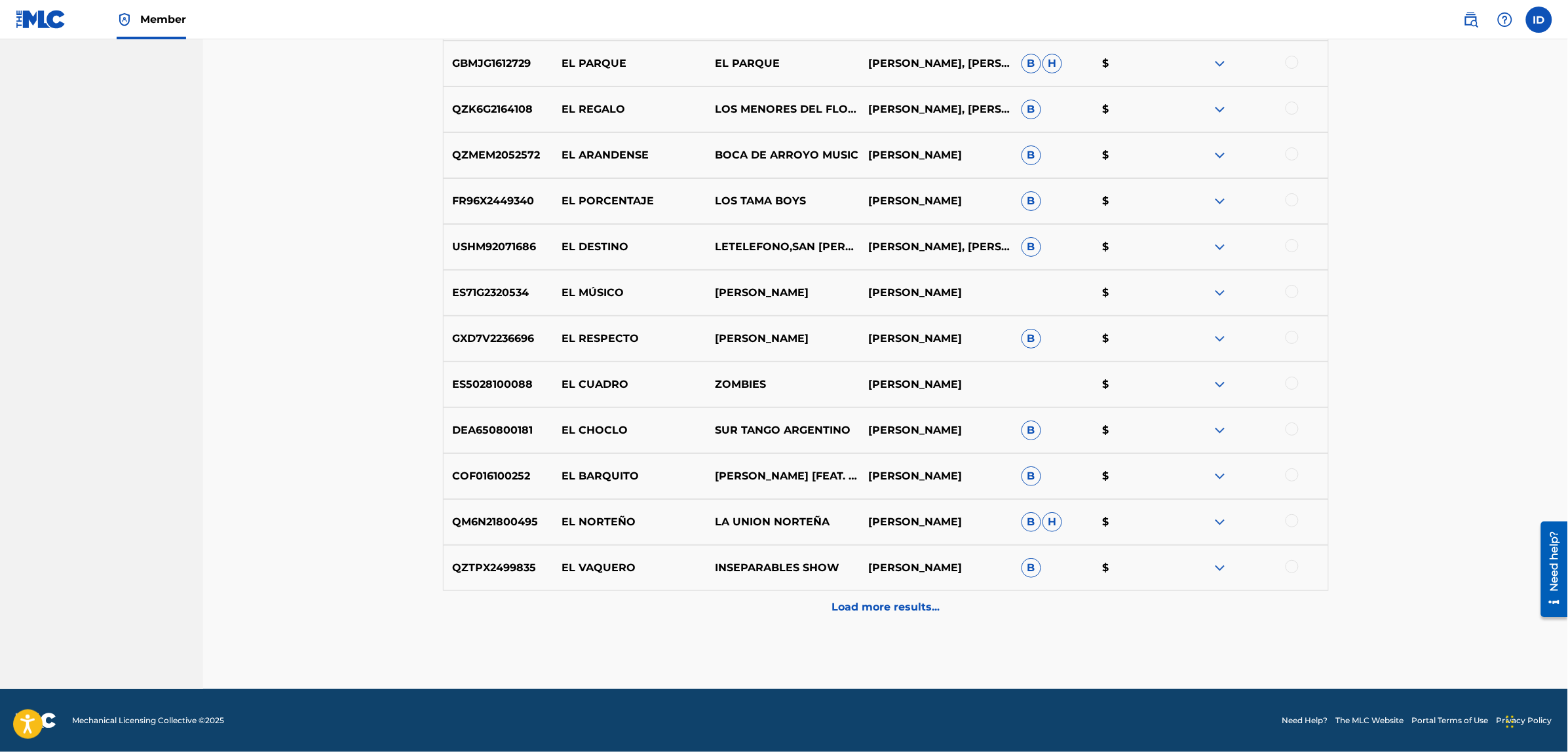
click at [901, 599] on p "Load more results..." at bounding box center [885, 607] width 108 height 15
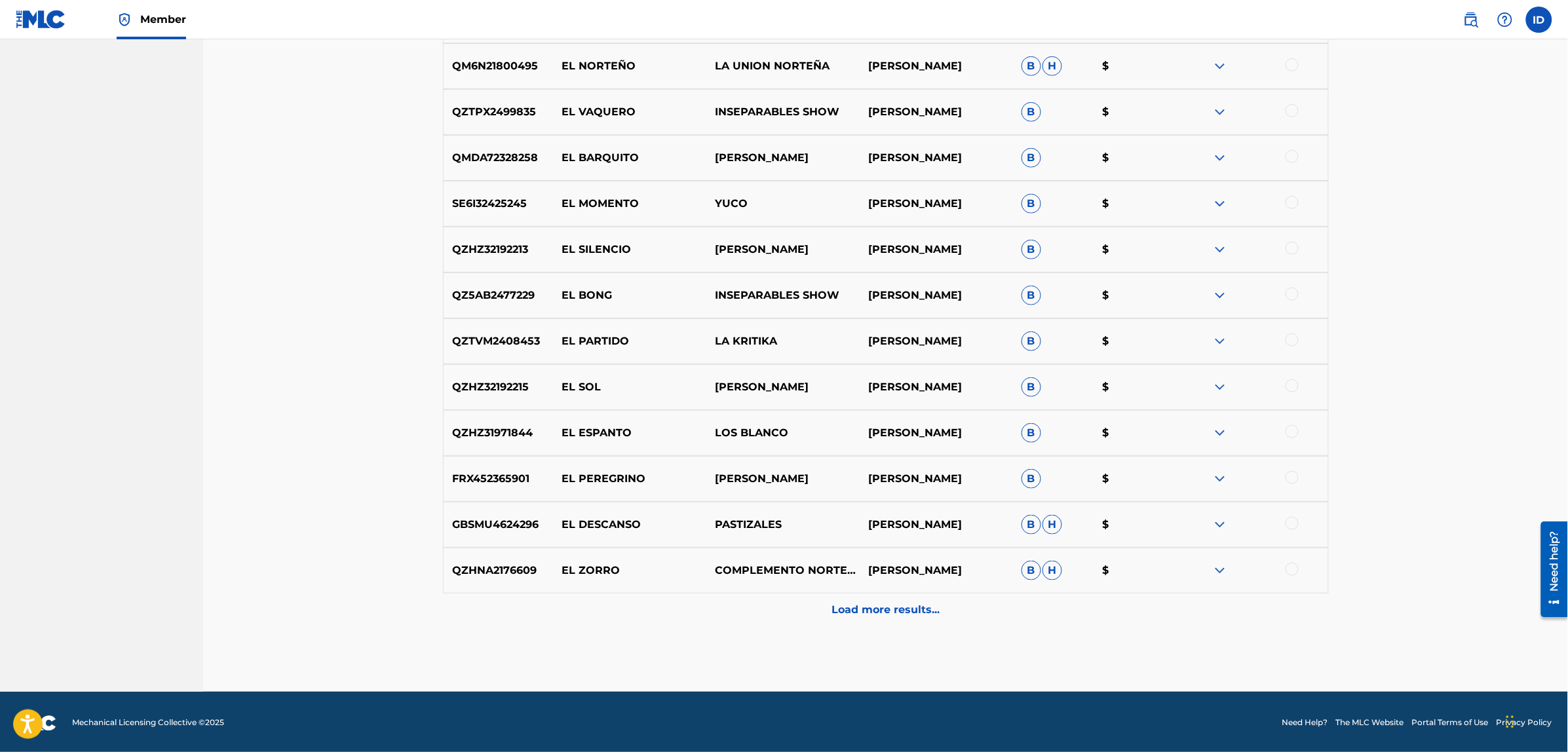
scroll to position [4540, 0]
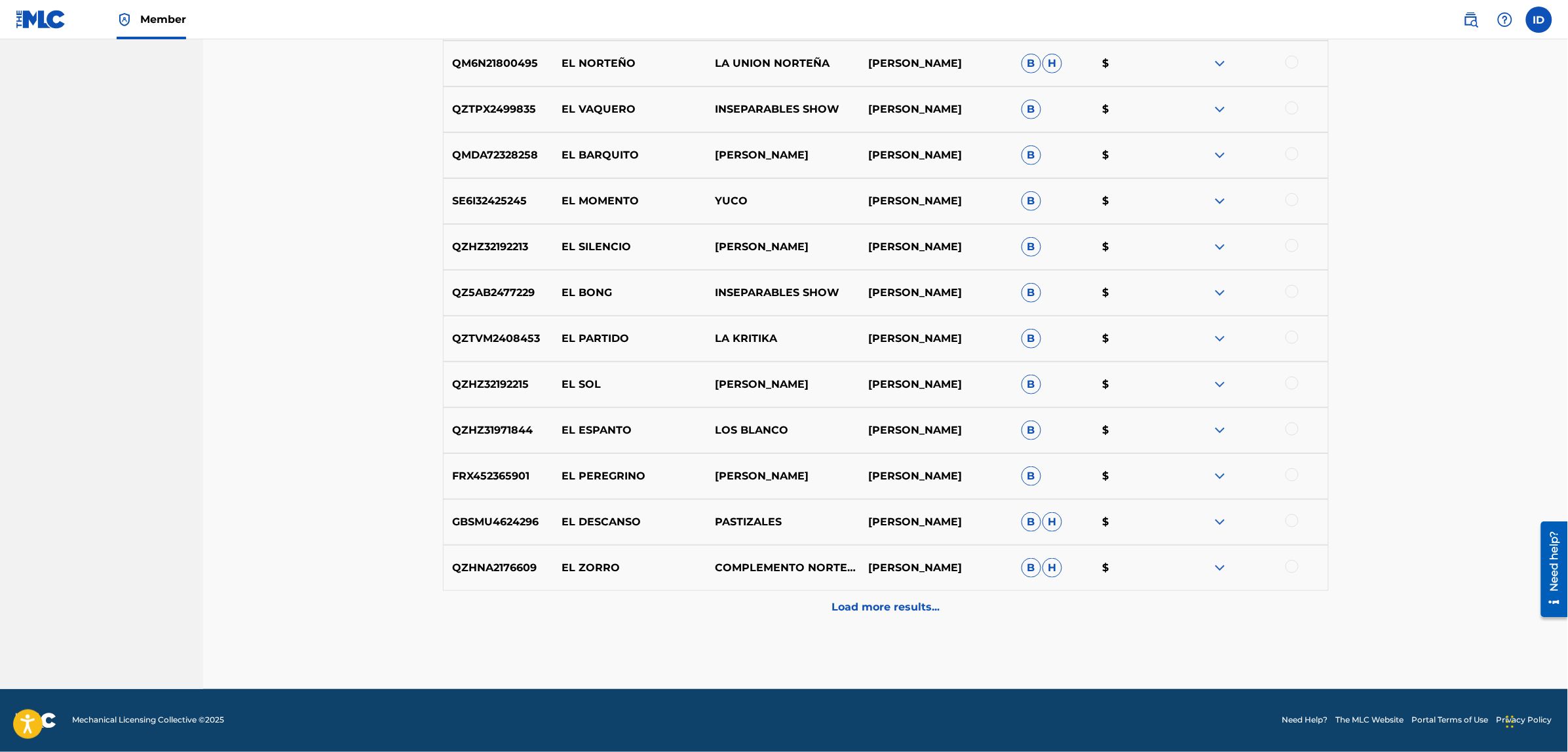
click at [867, 601] on p "Load more results..." at bounding box center [885, 607] width 108 height 15
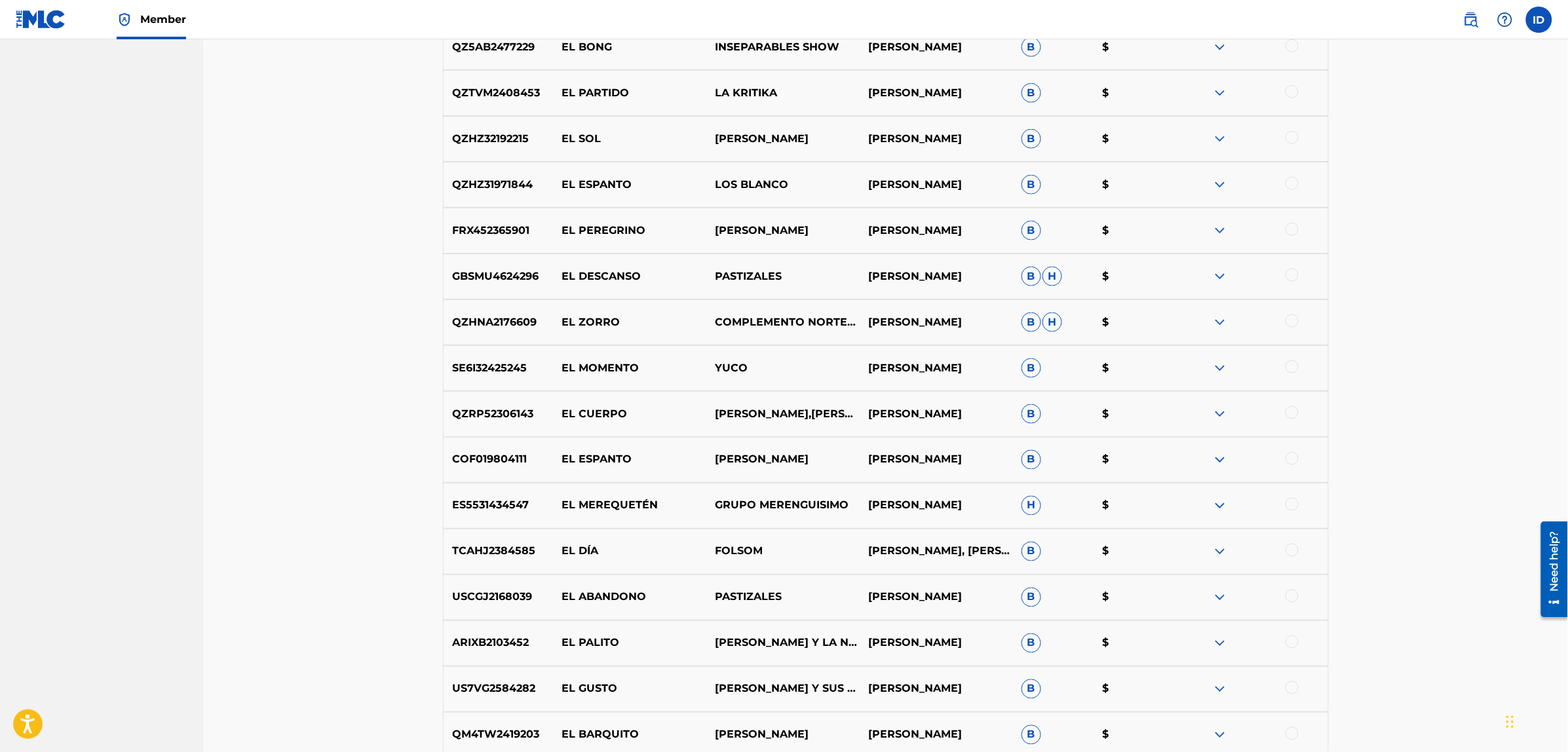
scroll to position [4998, 0]
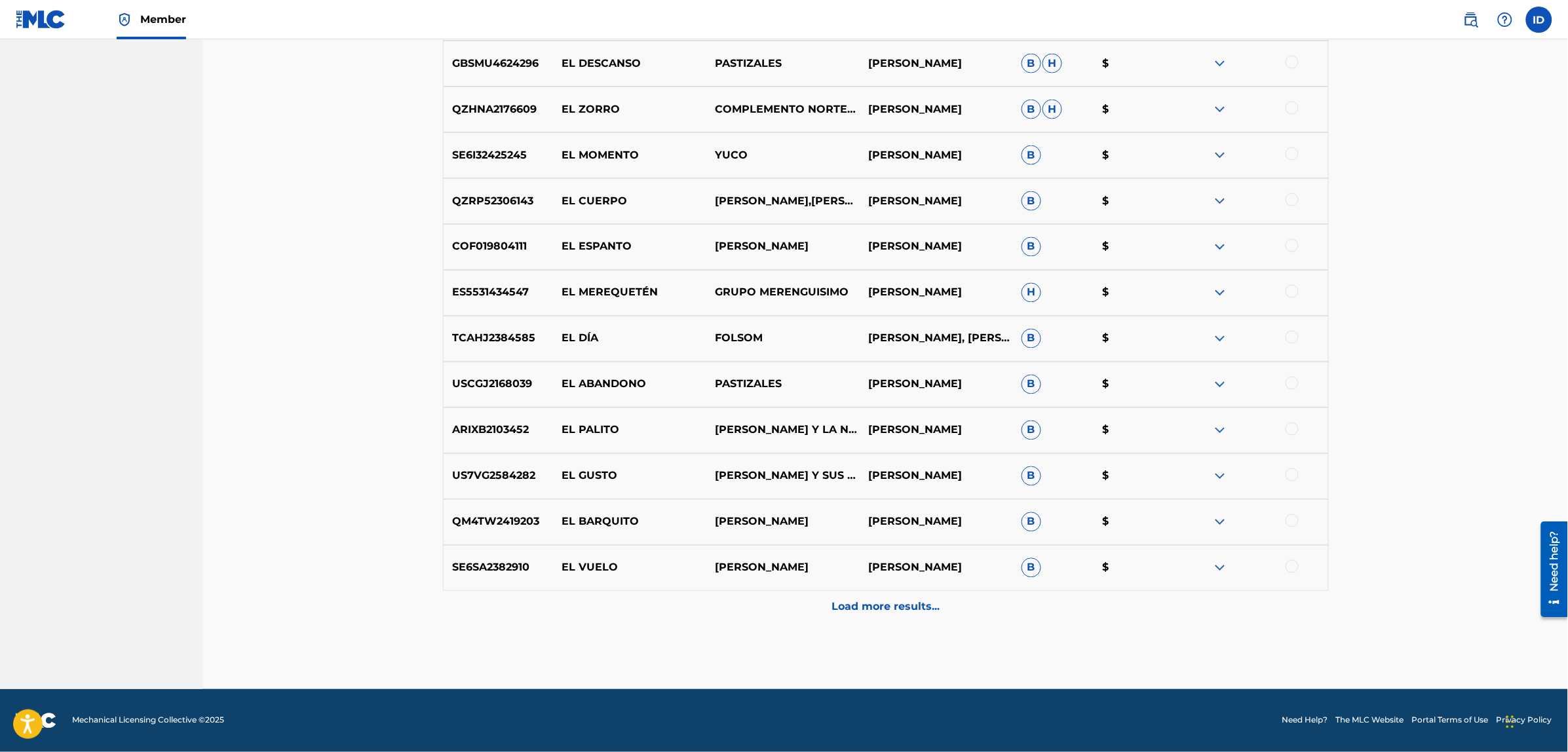
click at [859, 608] on p "Load more results..." at bounding box center [885, 607] width 108 height 15
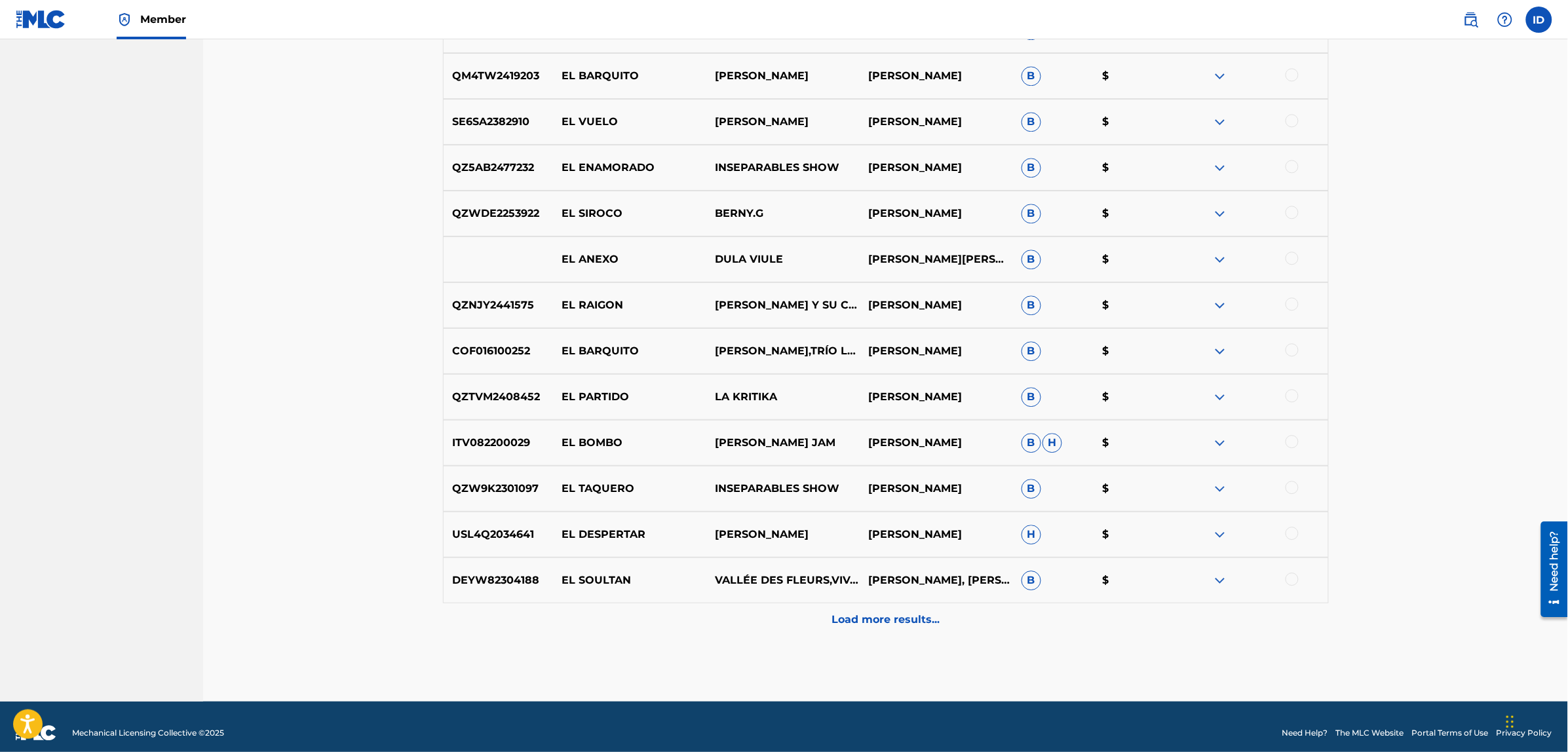
scroll to position [5457, 0]
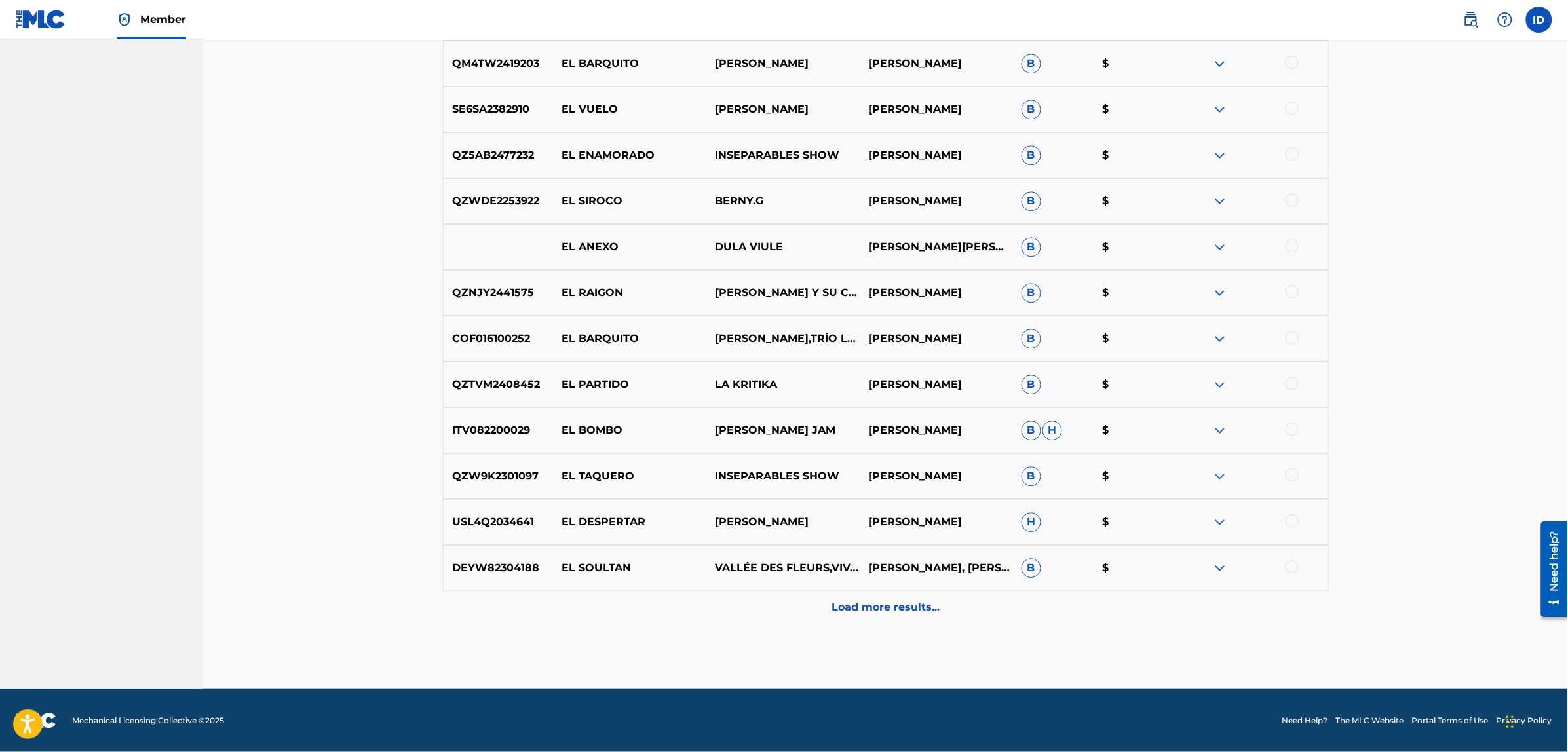
click at [851, 608] on p "Load more results..." at bounding box center [885, 607] width 108 height 15
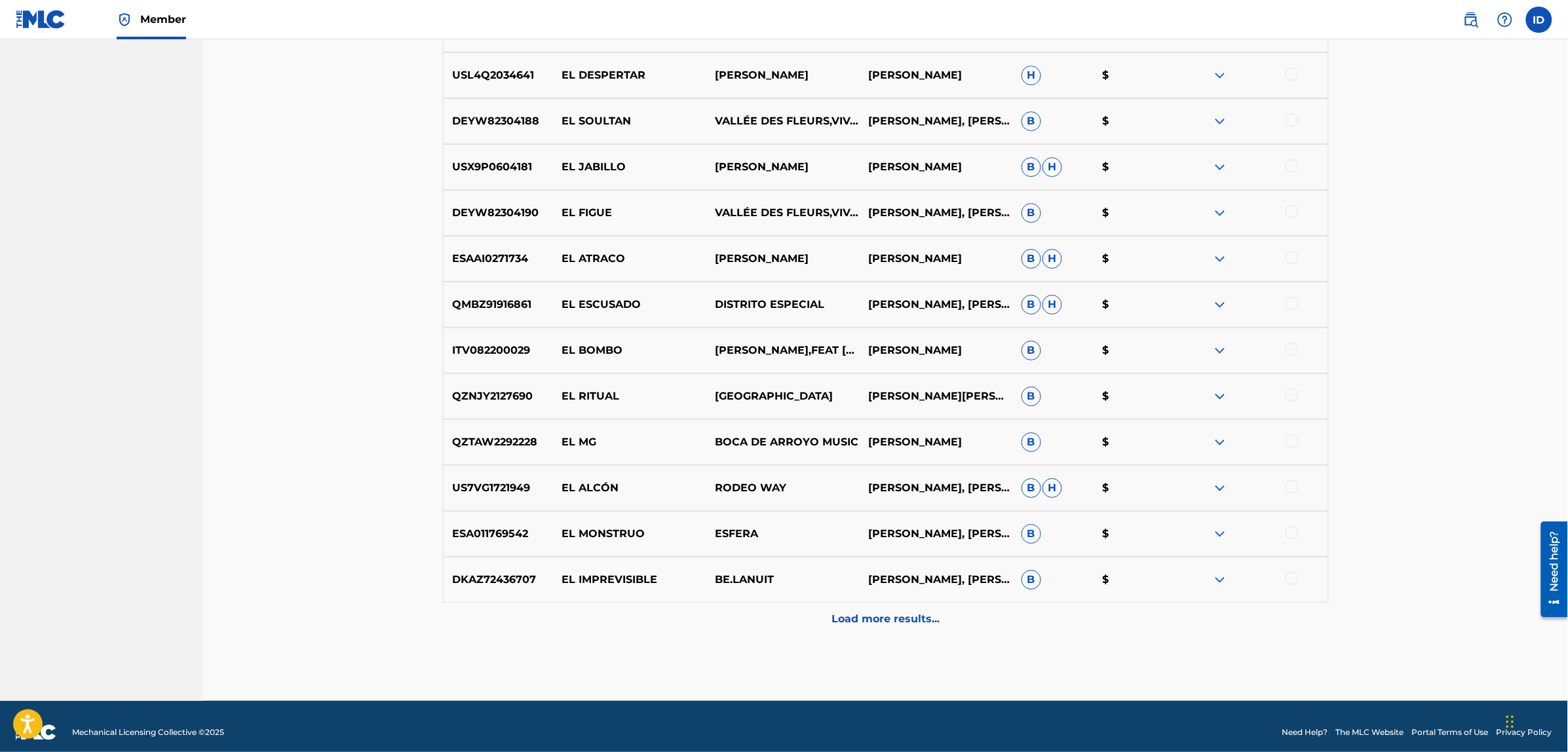
scroll to position [5916, 0]
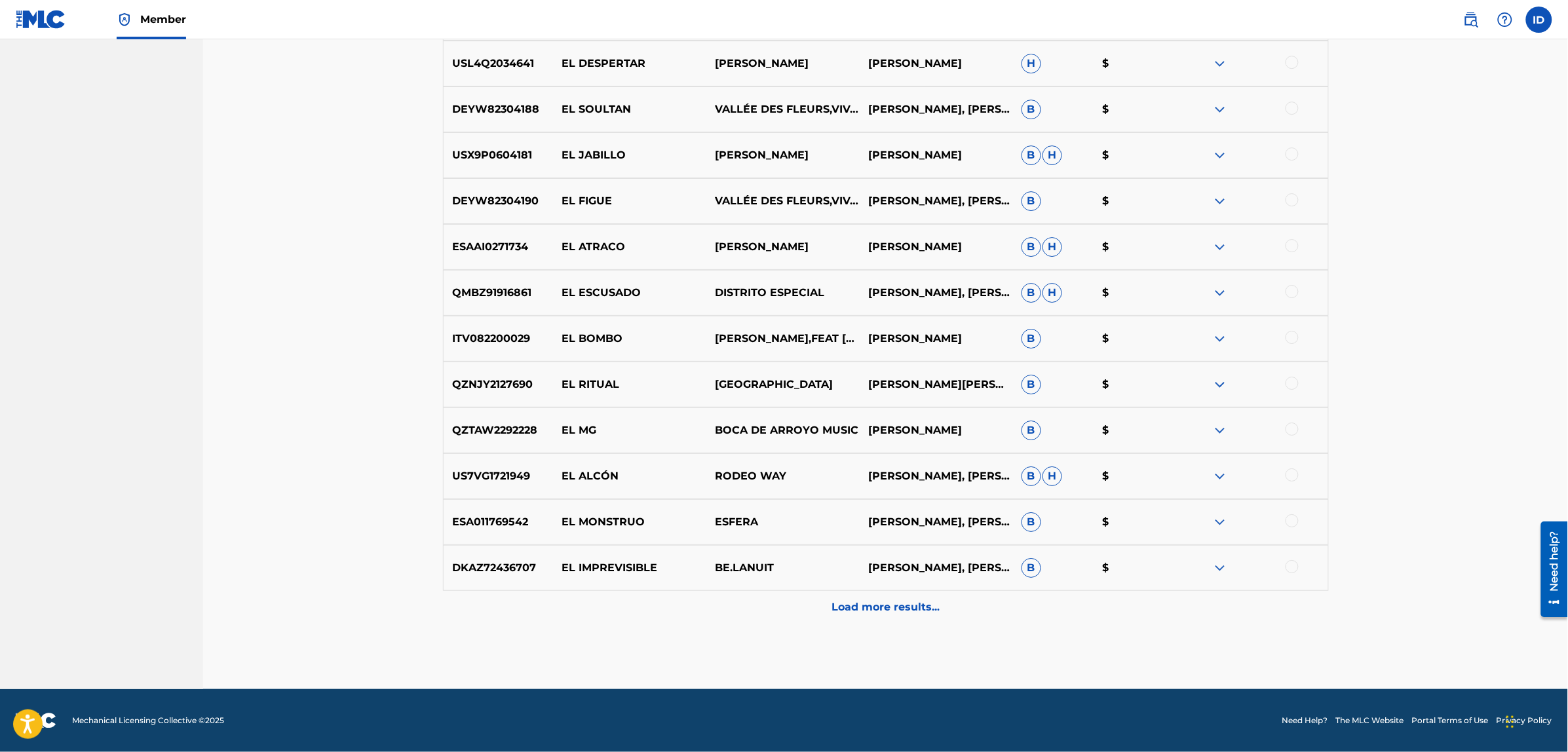
click at [859, 615] on div "Load more results..." at bounding box center [885, 607] width 886 height 32
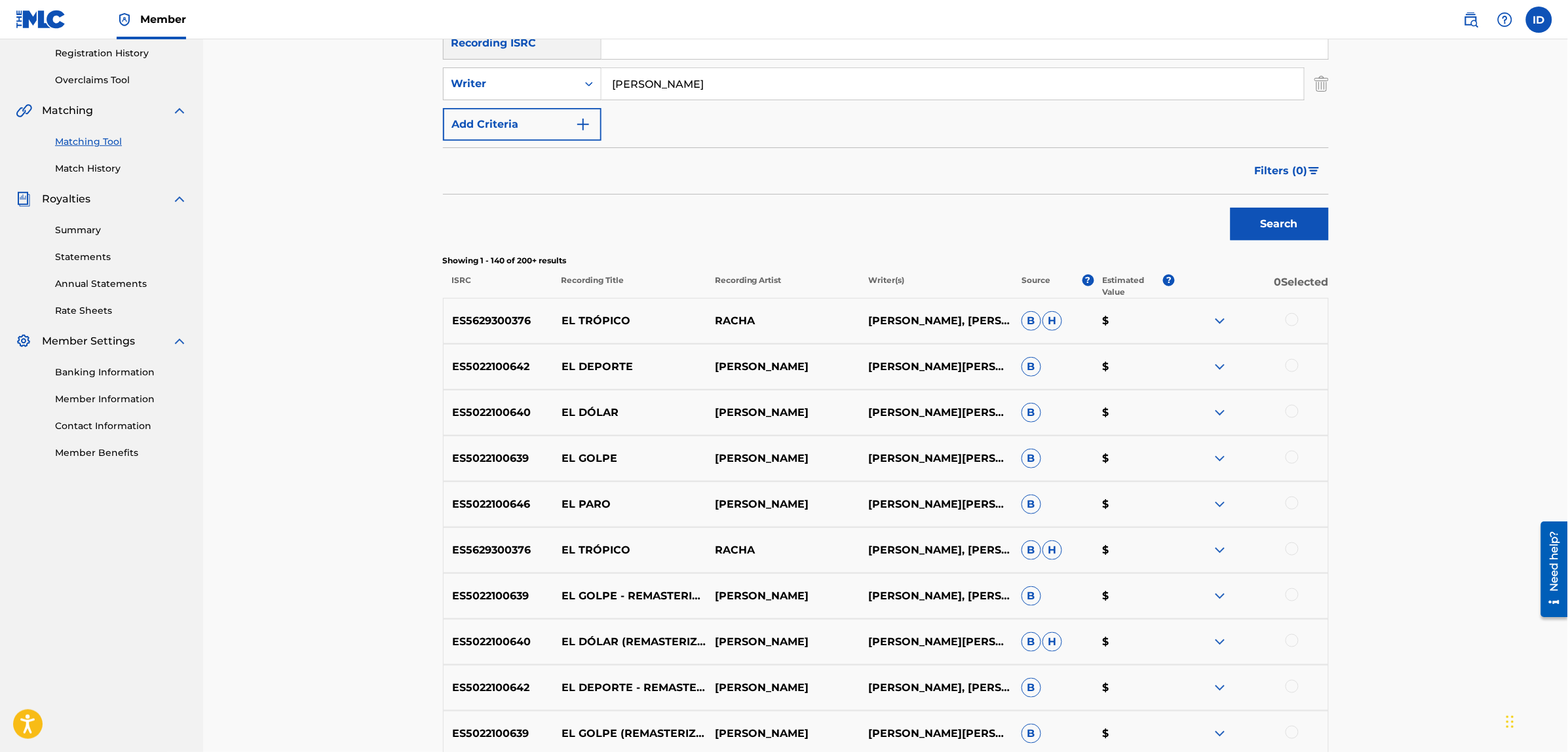
scroll to position [0, 0]
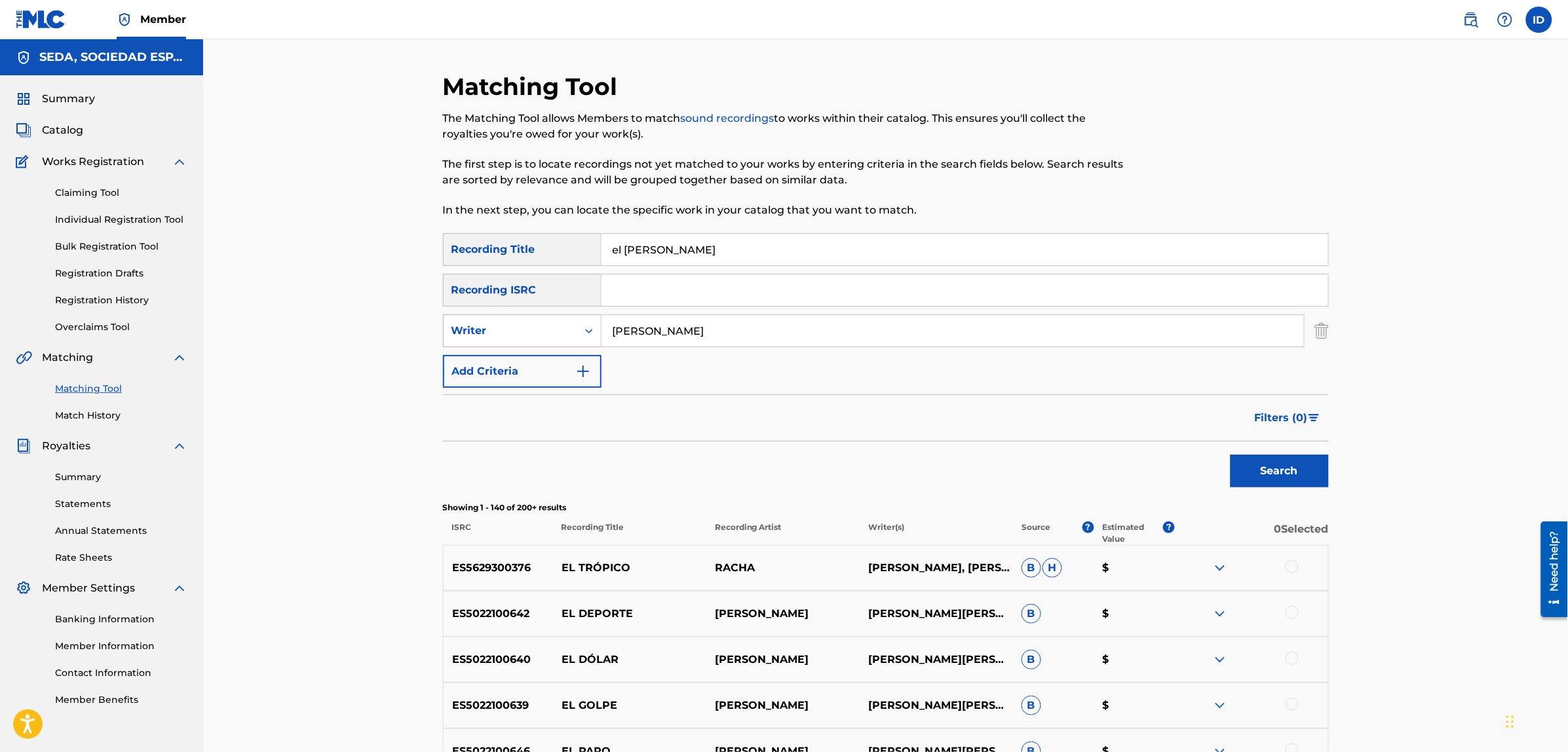
drag, startPoint x: 722, startPoint y: 328, endPoint x: 553, endPoint y: 328, distance: 169.0
click at [553, 328] on div "SearchWithCriteria08e986a9-e3ad-4219-9df5-7d13275535cc Writer [PERSON_NAME]" at bounding box center [885, 331] width 886 height 32
click at [1231, 455] on button "Search" at bounding box center [1279, 471] width 98 height 32
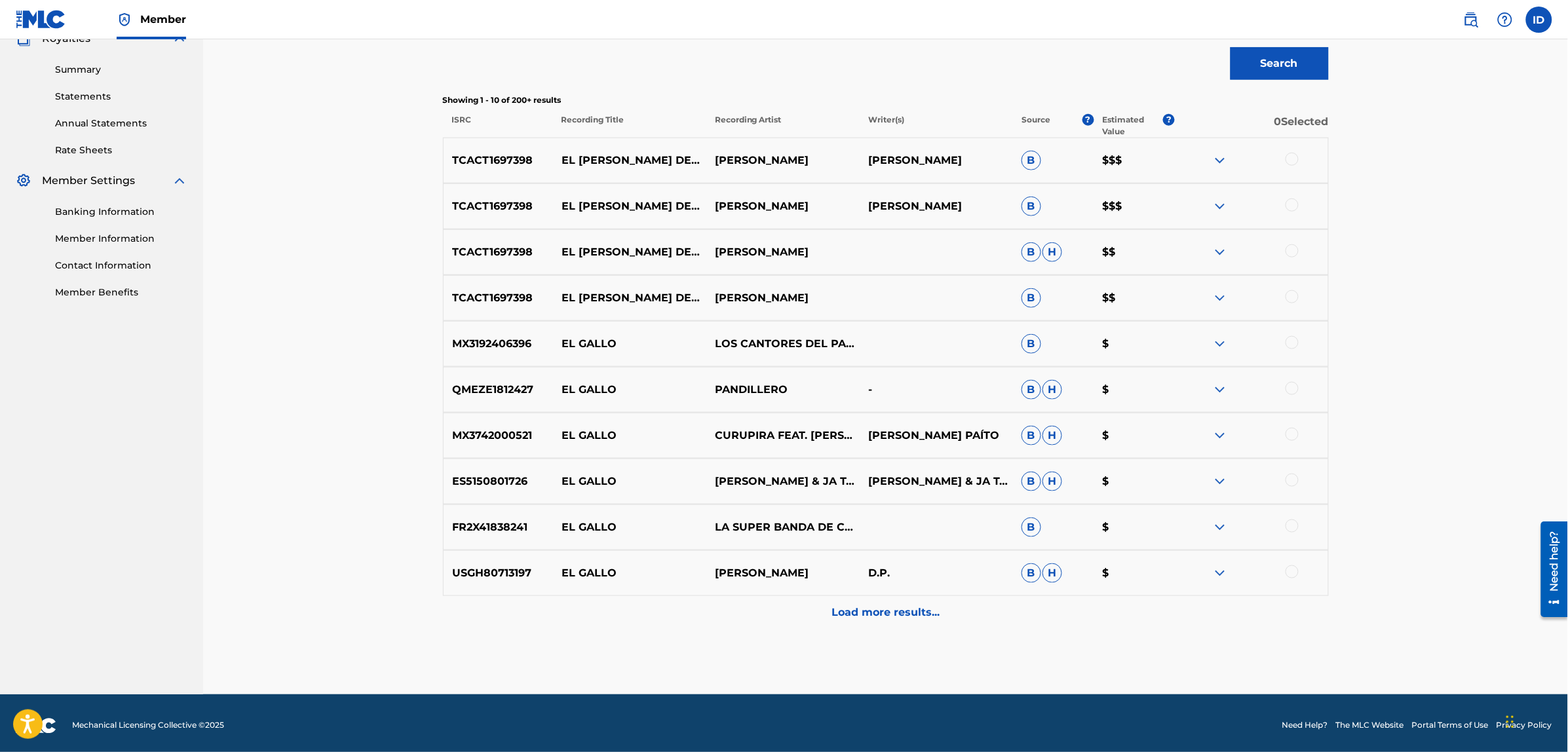
scroll to position [409, 0]
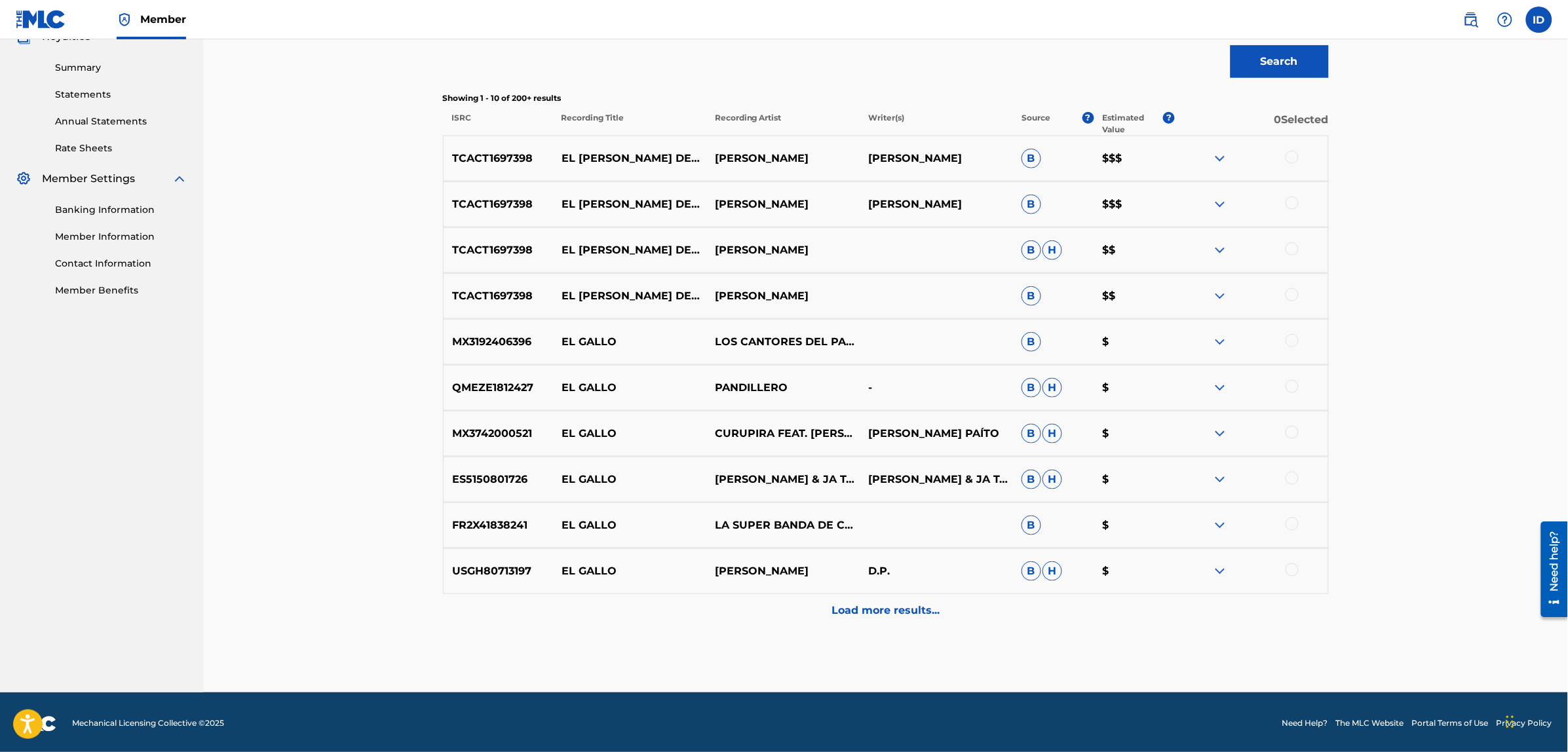
click at [858, 608] on p "Load more results..." at bounding box center [885, 611] width 108 height 15
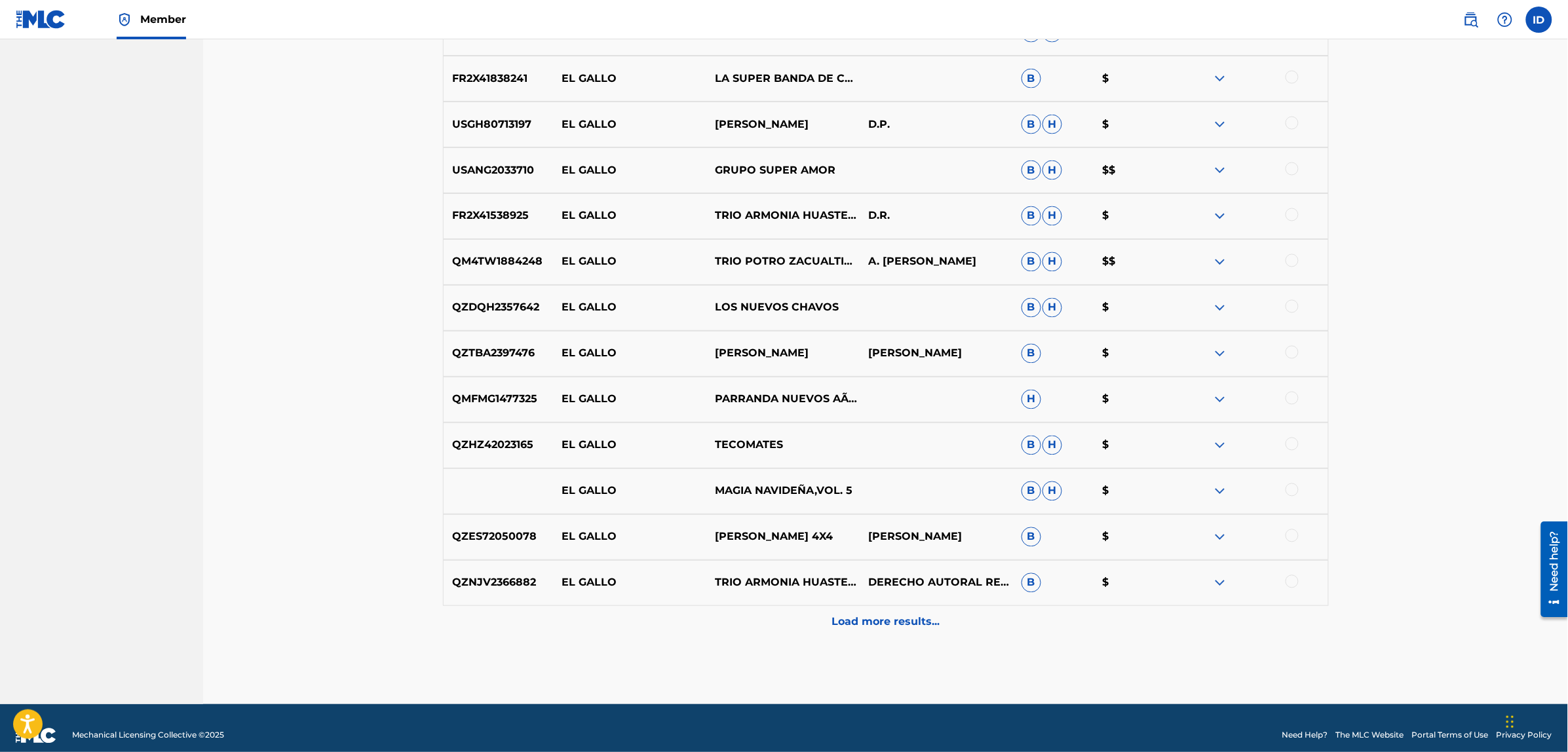
scroll to position [871, 0]
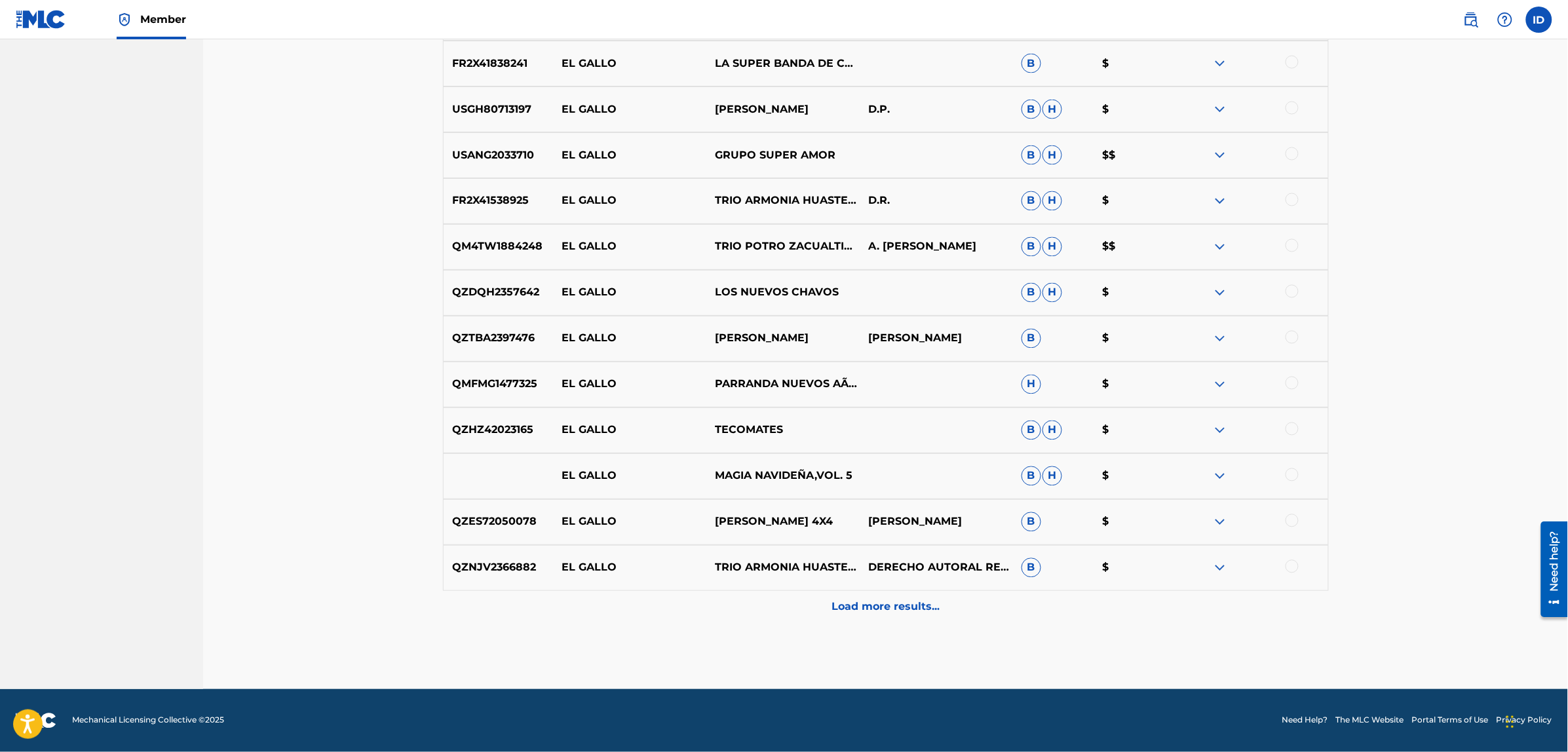
click at [883, 615] on div "Load more results..." at bounding box center [885, 607] width 886 height 32
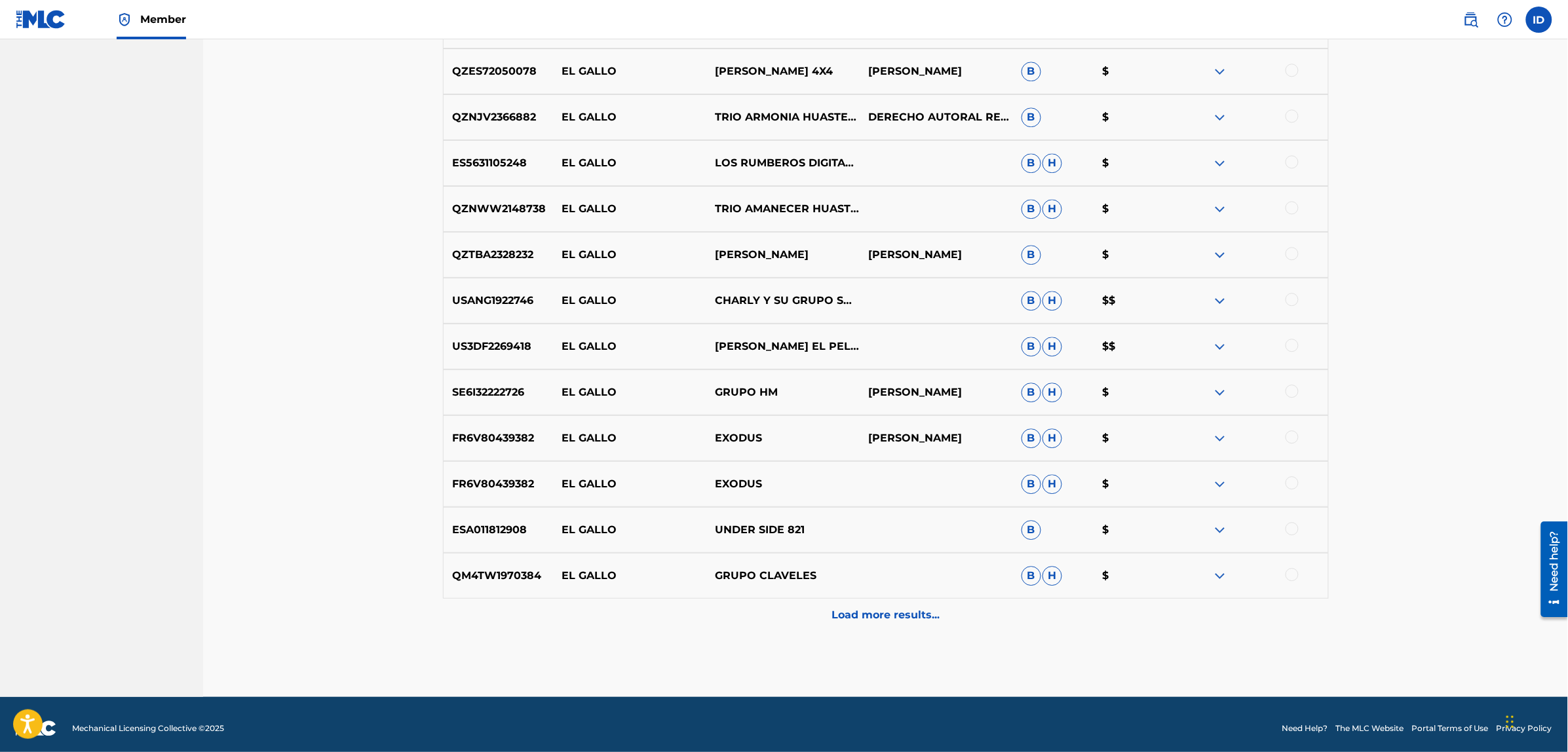
scroll to position [1330, 0]
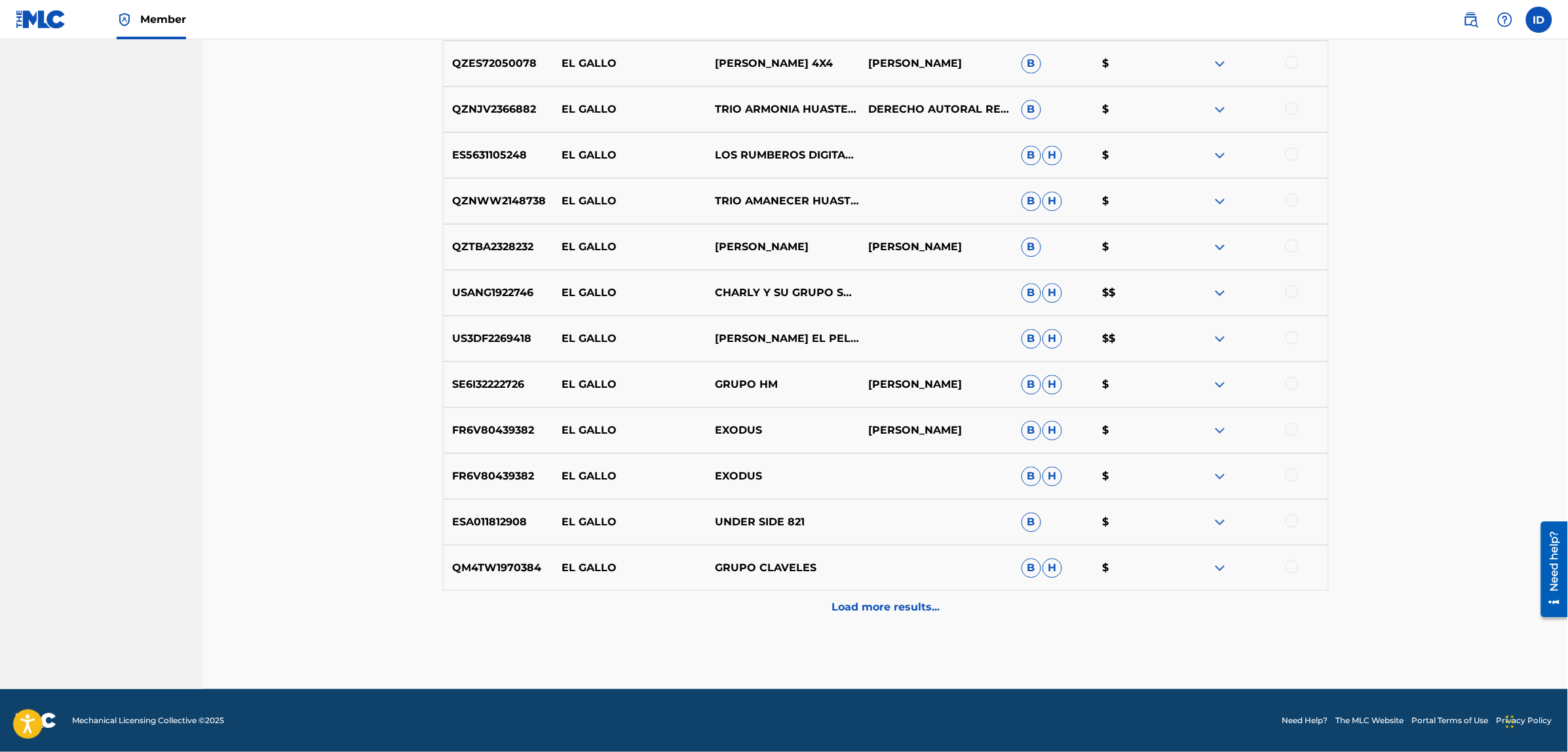
click at [891, 612] on p "Load more results..." at bounding box center [885, 607] width 108 height 15
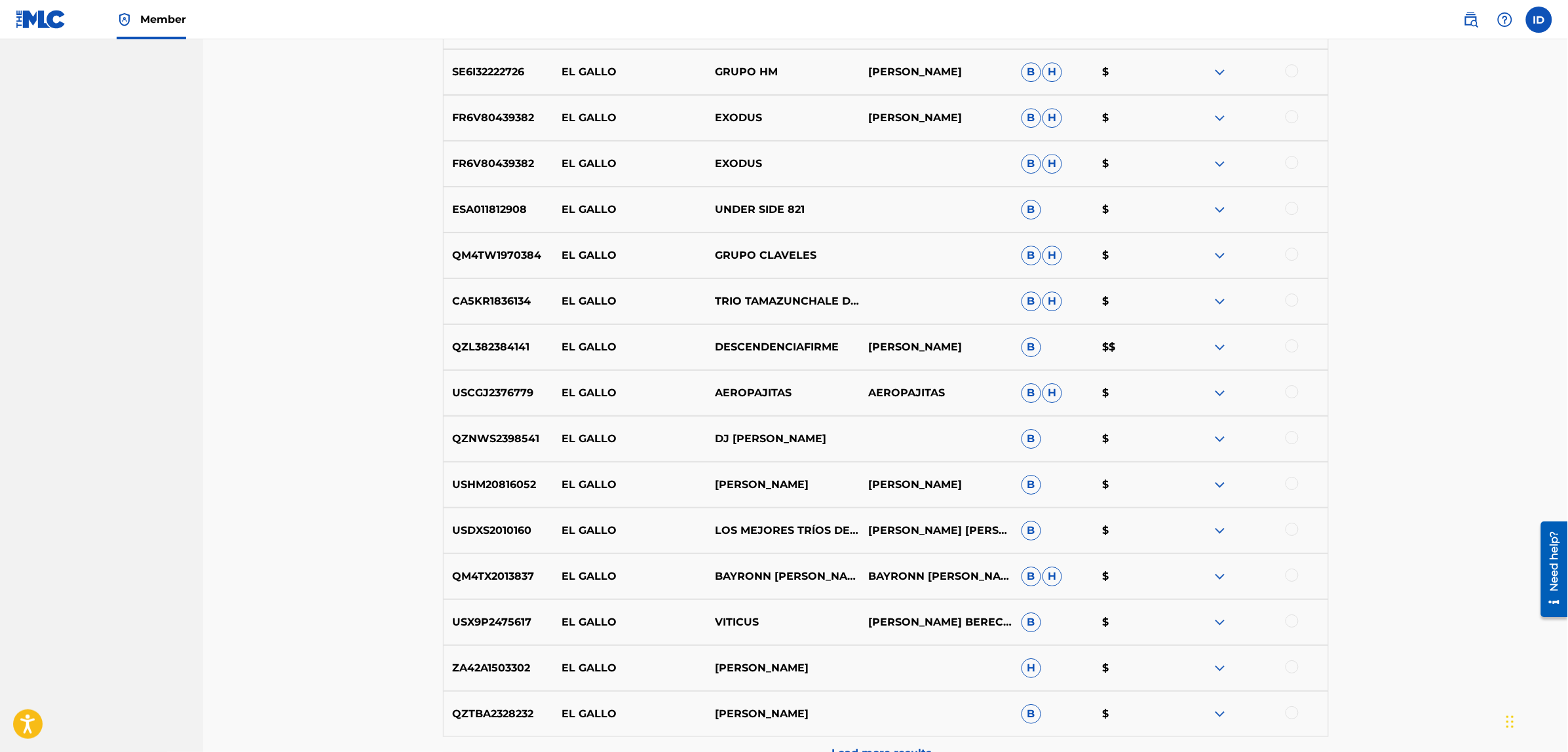
scroll to position [1789, 0]
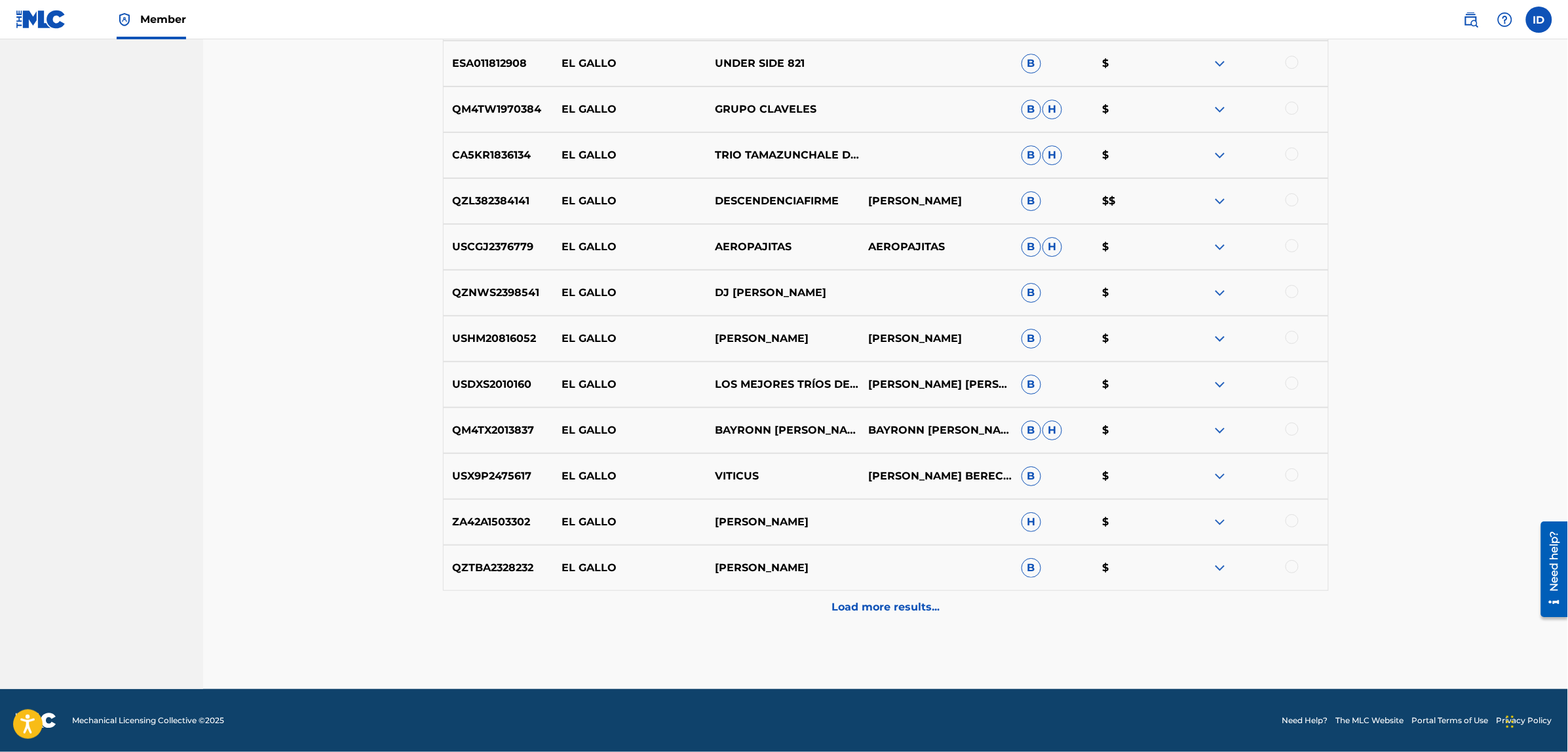
click at [868, 603] on p "Load more results..." at bounding box center [885, 607] width 108 height 15
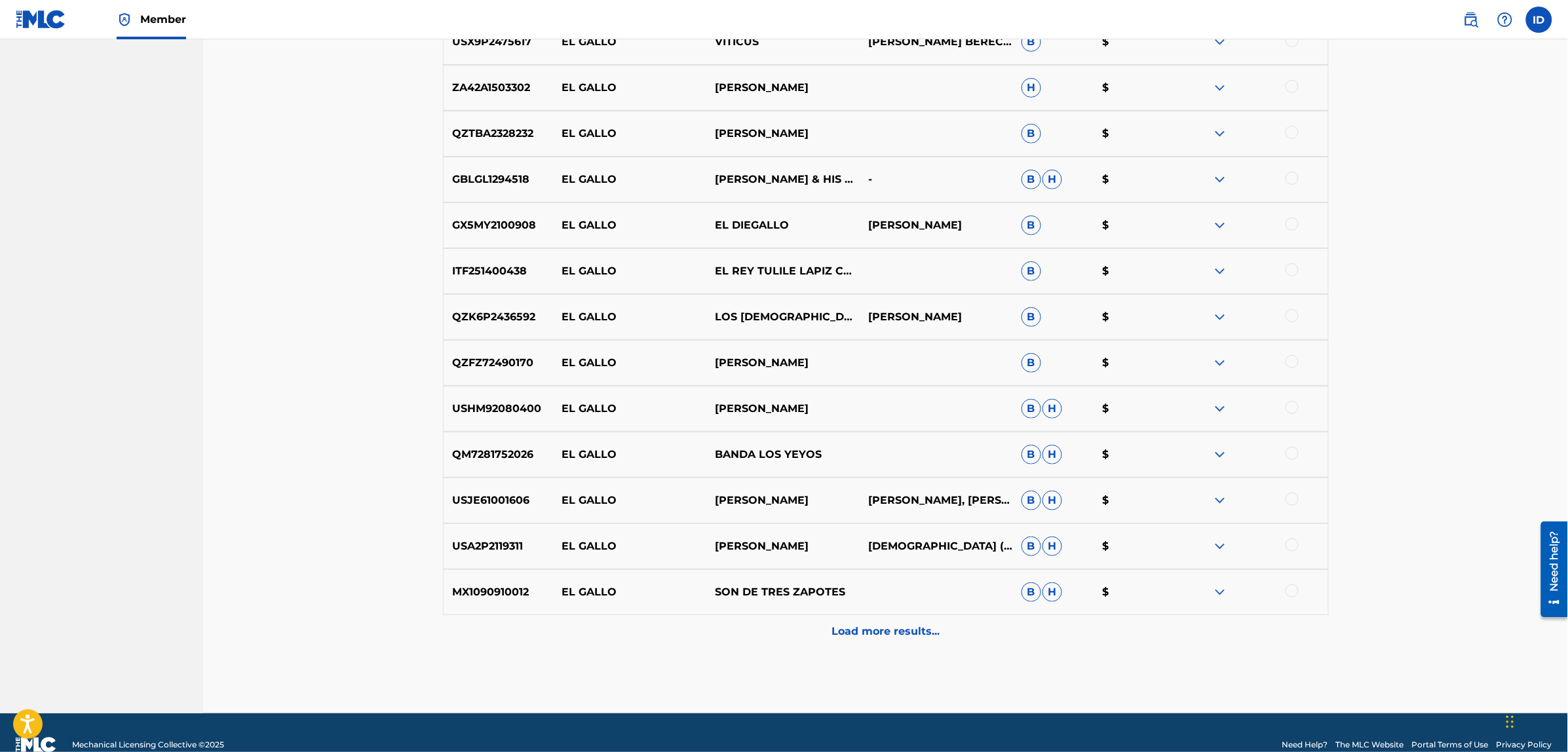
scroll to position [2247, 0]
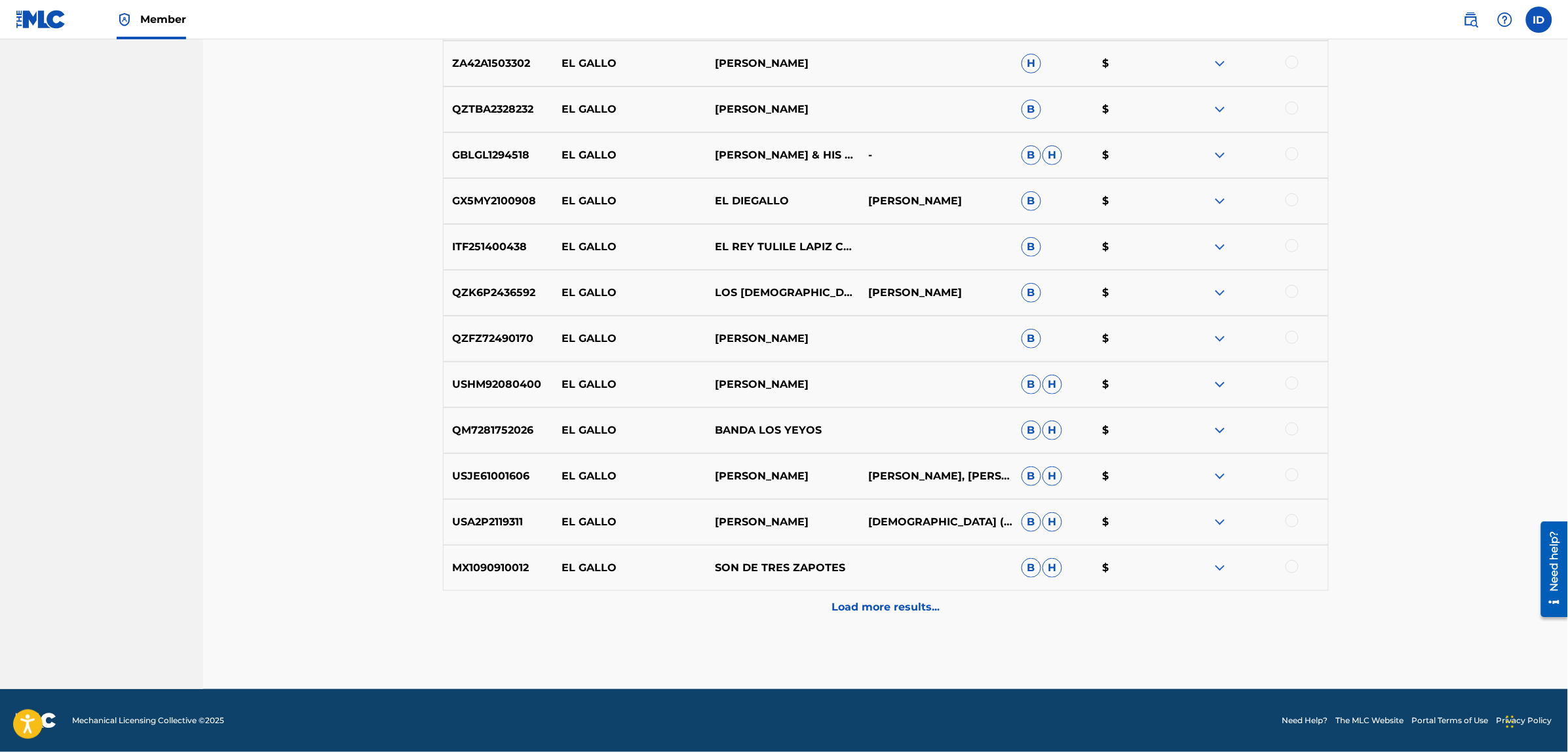
click at [872, 608] on p "Load more results..." at bounding box center [885, 607] width 108 height 15
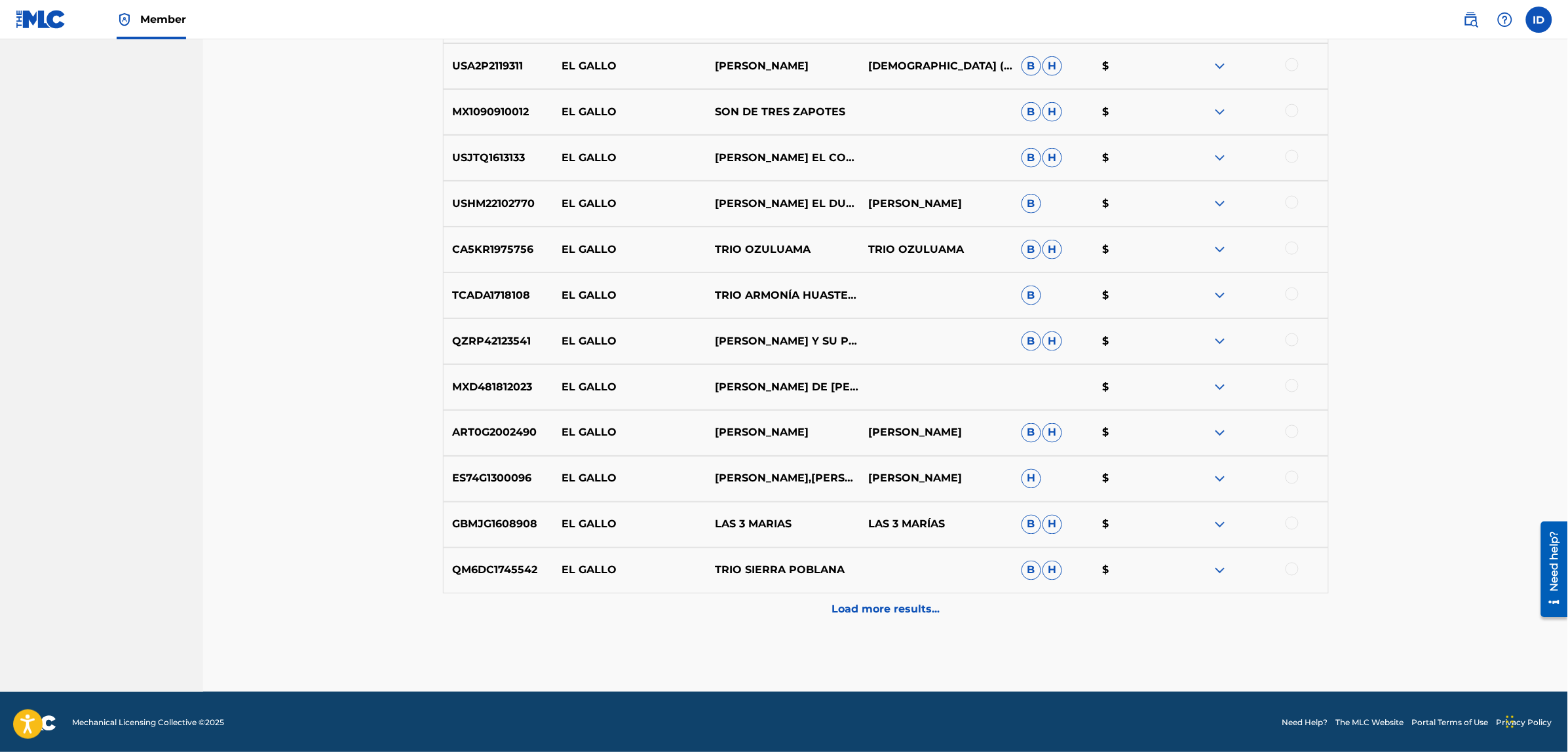
scroll to position [2705, 0]
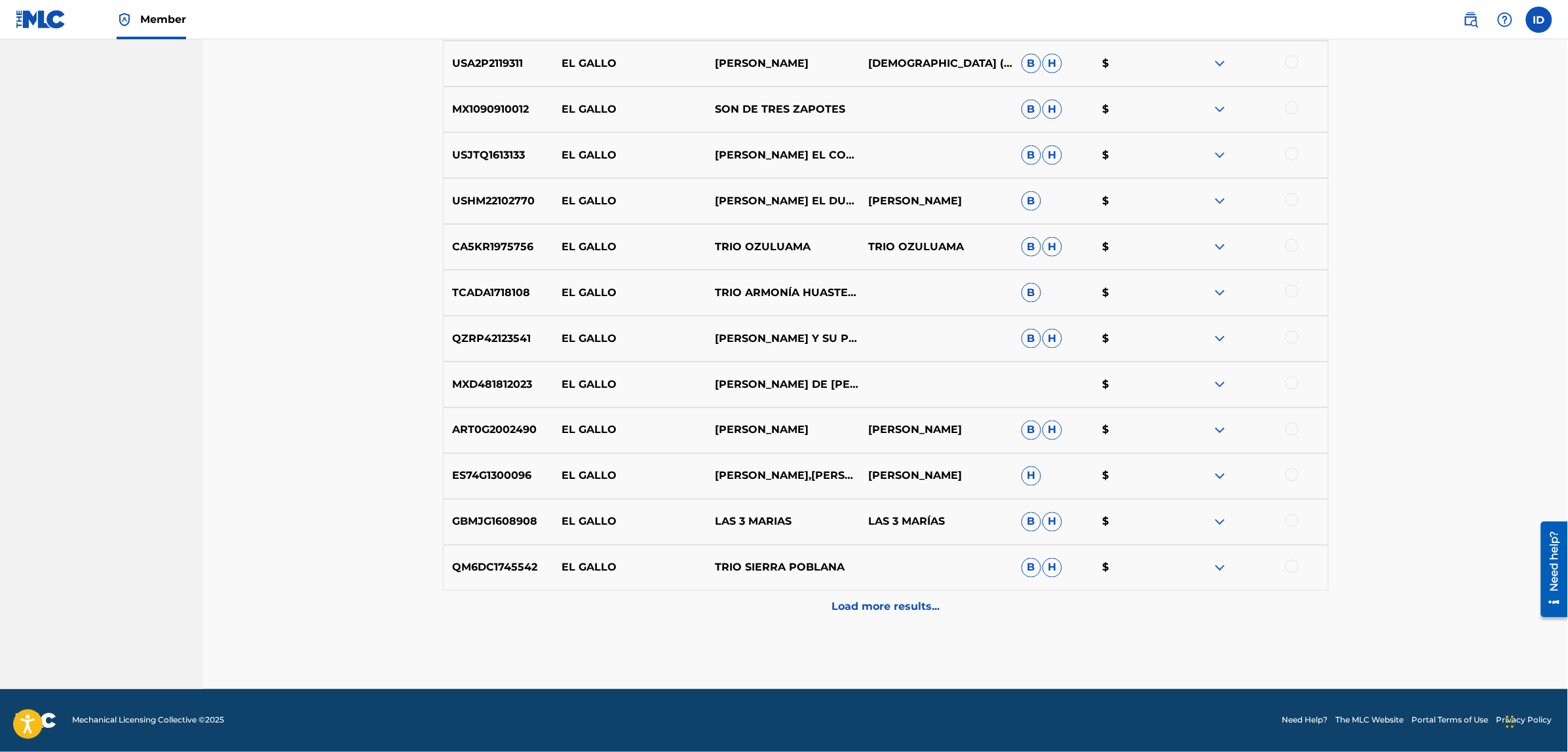
click at [891, 613] on p "Load more results..." at bounding box center [885, 607] width 108 height 15
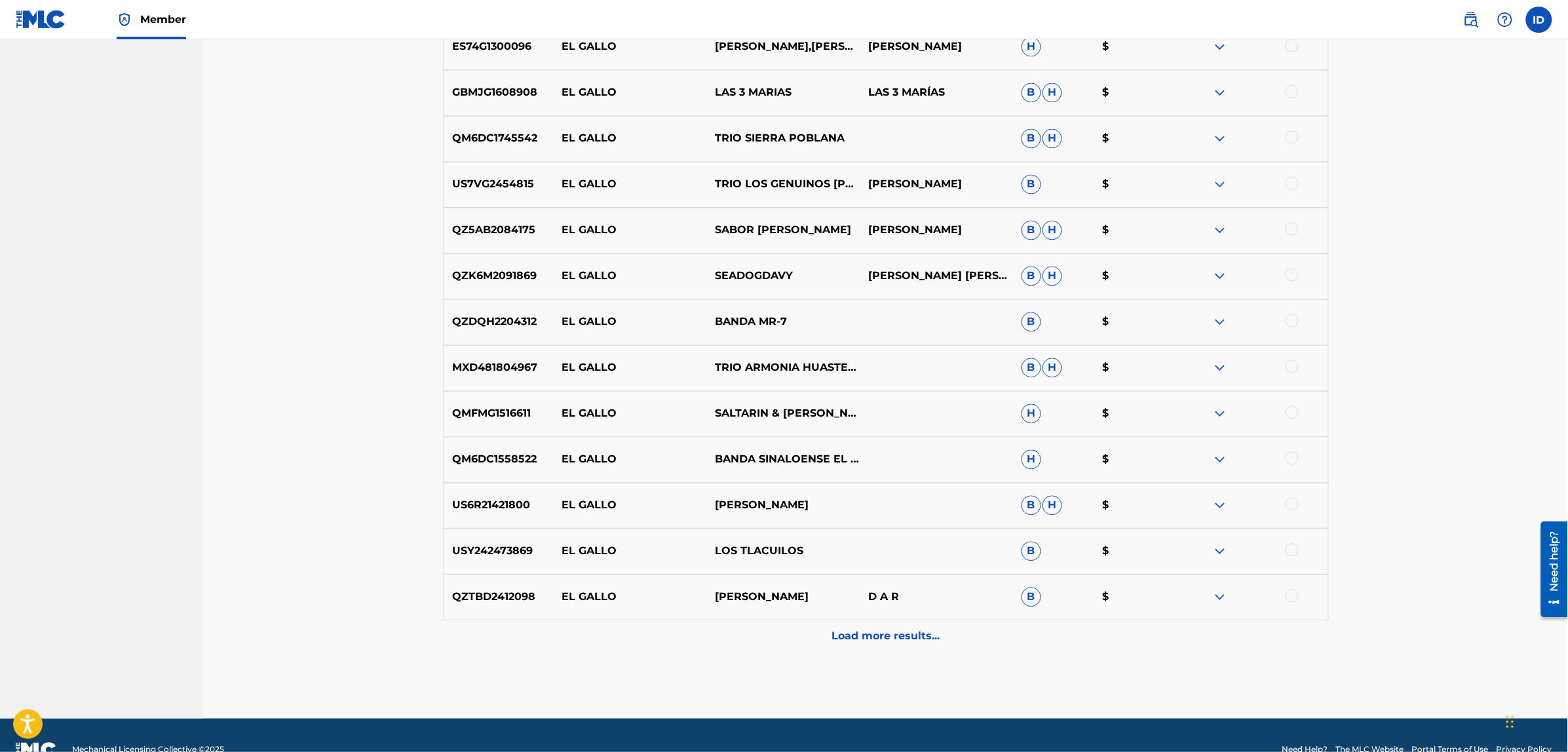
scroll to position [3164, 0]
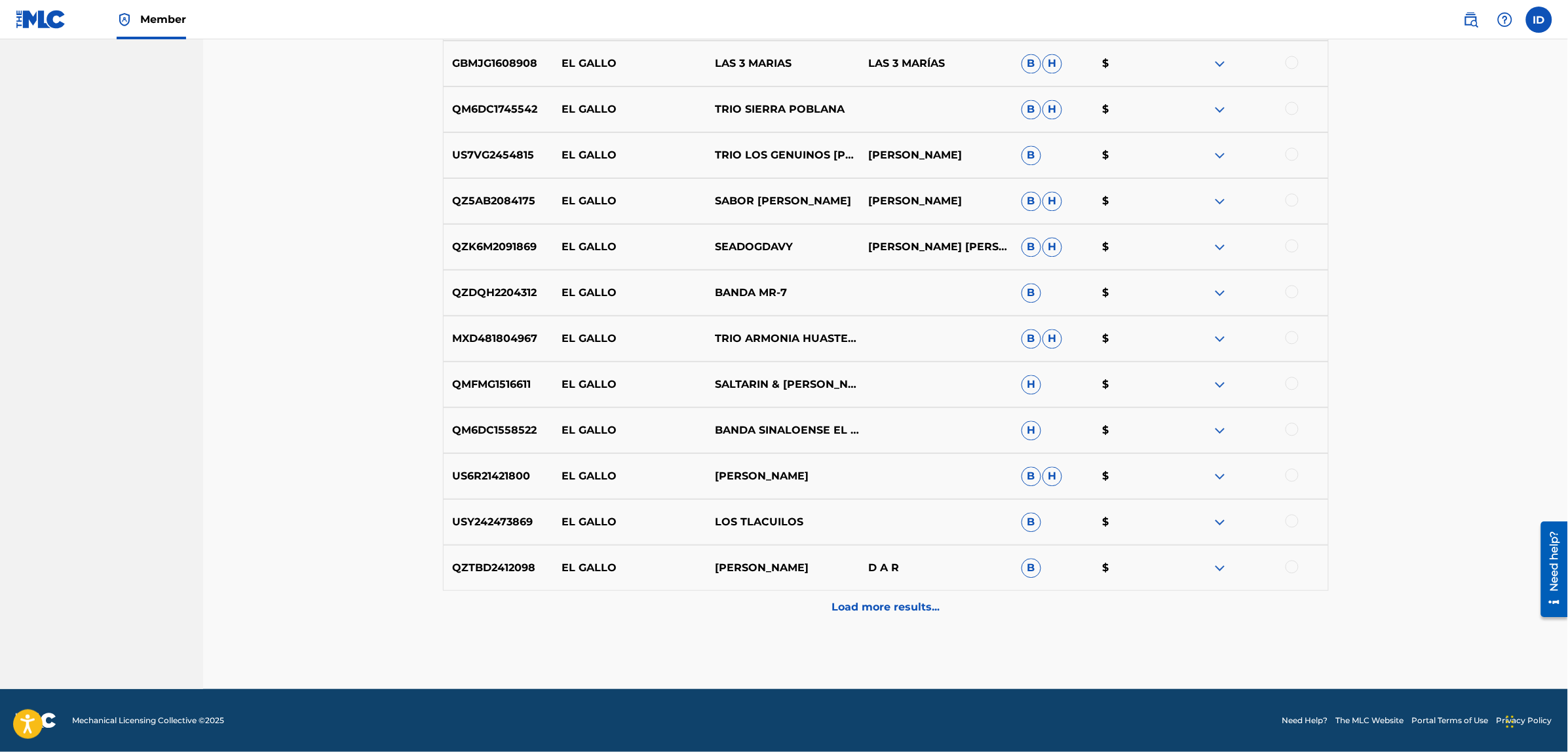
click at [901, 607] on p "Load more results..." at bounding box center [885, 607] width 108 height 15
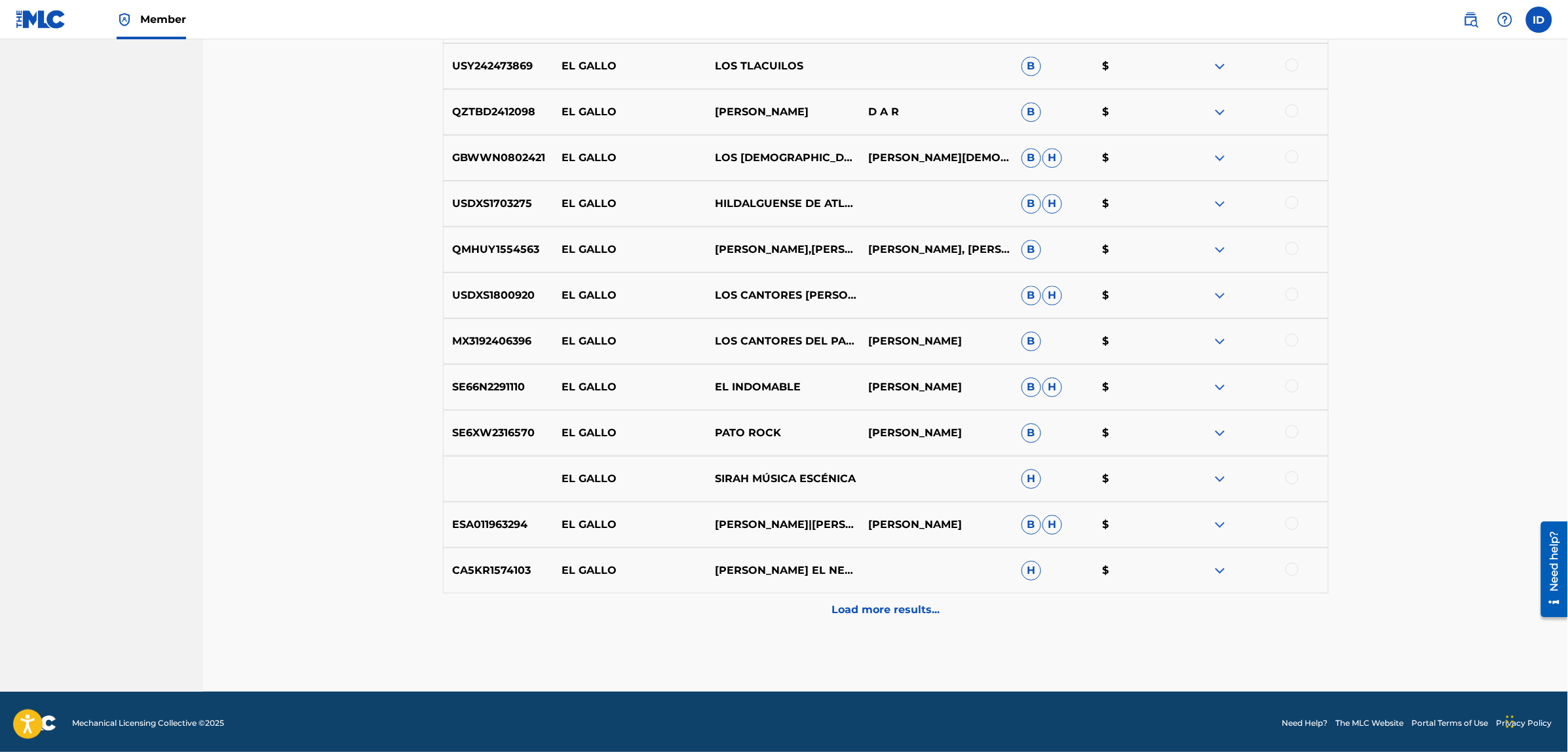
scroll to position [3622, 0]
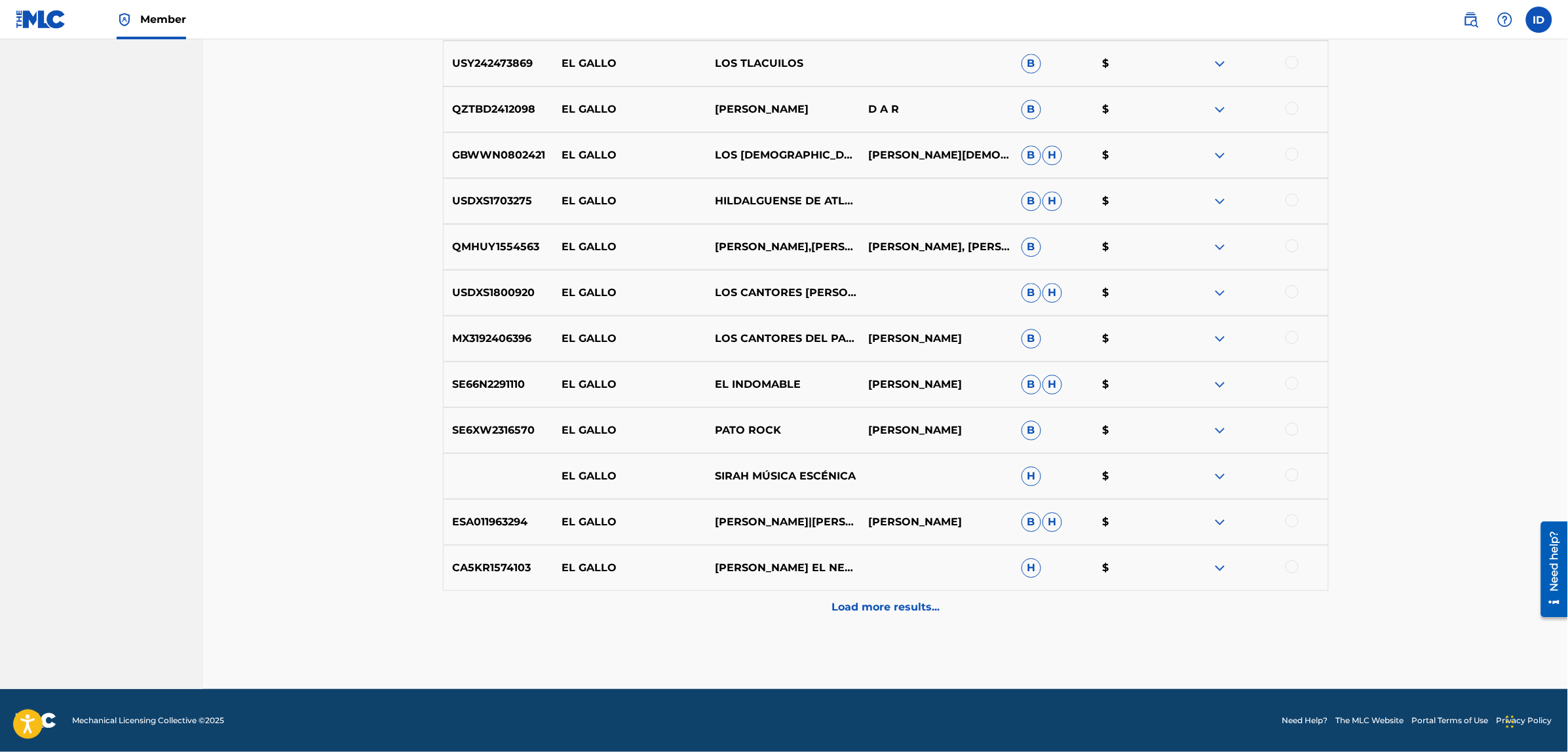
click at [881, 597] on div "Load more results..." at bounding box center [885, 607] width 886 height 32
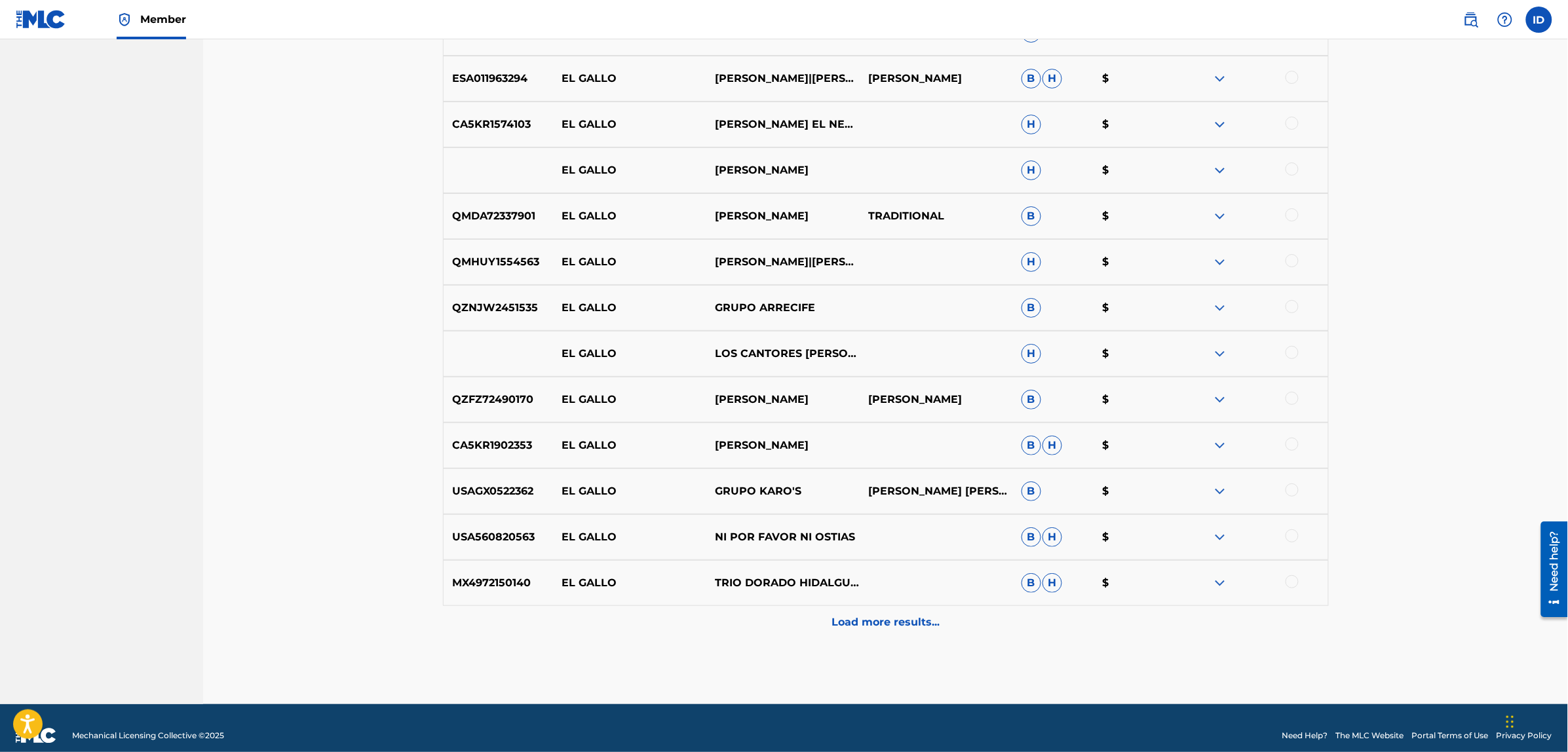
scroll to position [4081, 0]
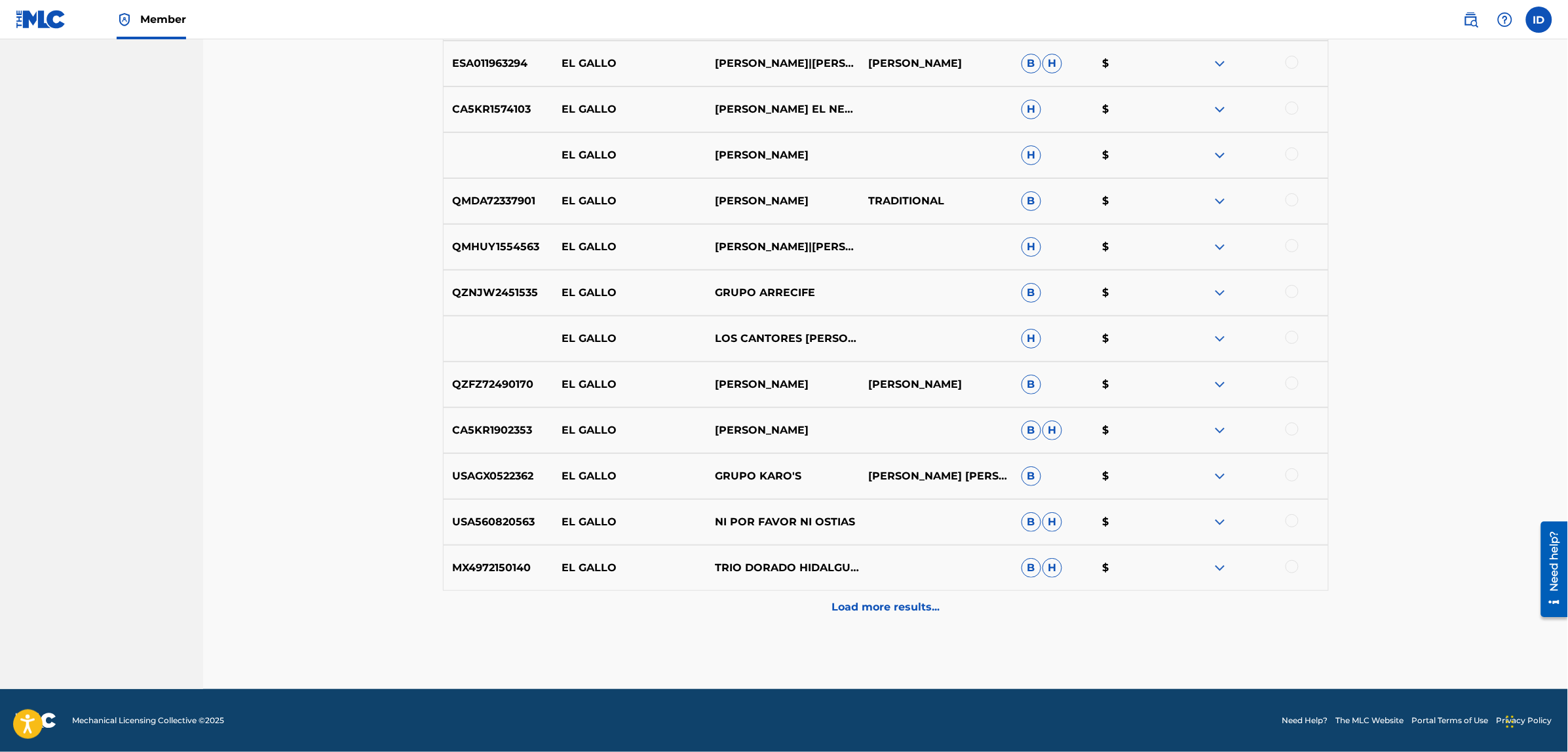
click at [883, 597] on div "Load more results..." at bounding box center [885, 607] width 886 height 32
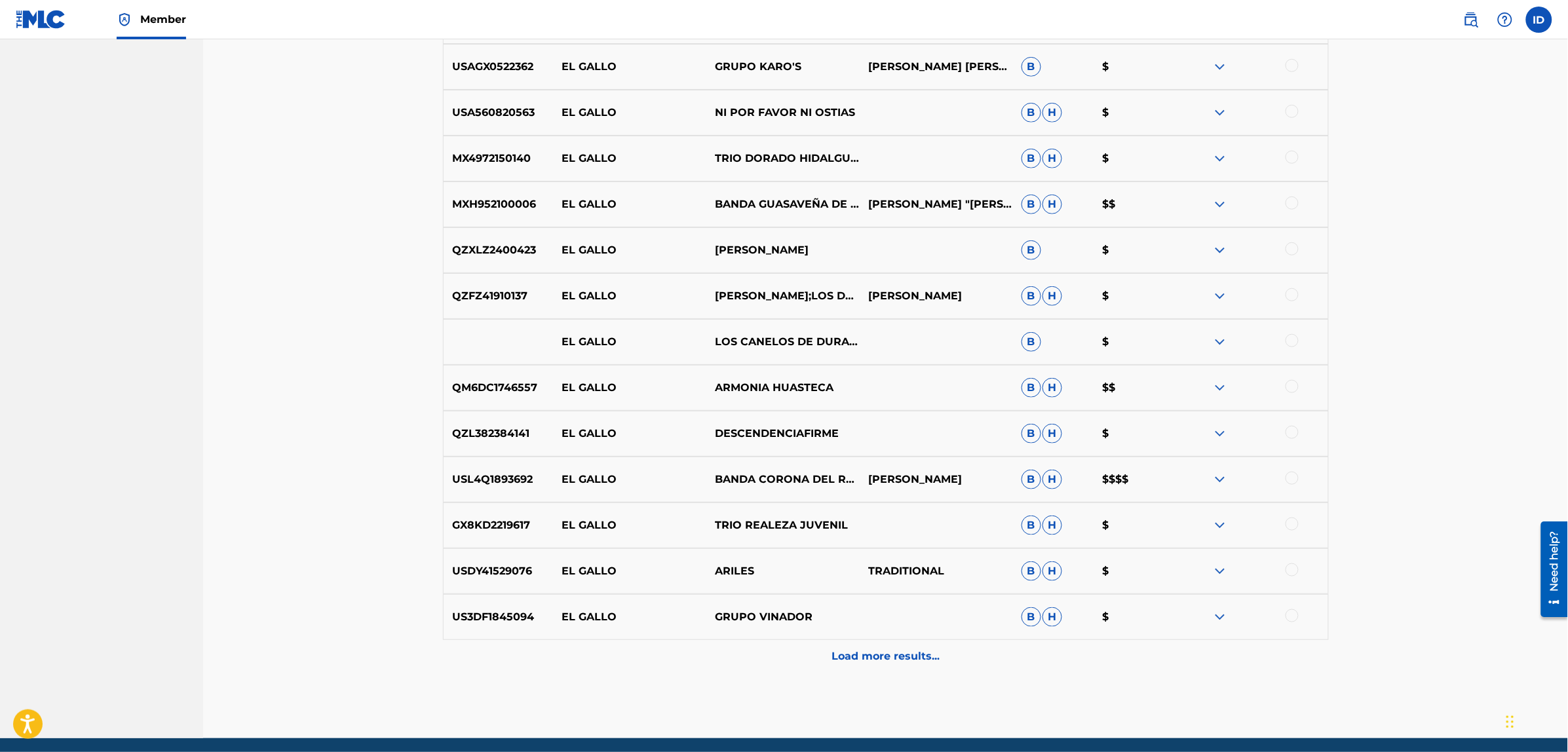
scroll to position [4540, 0]
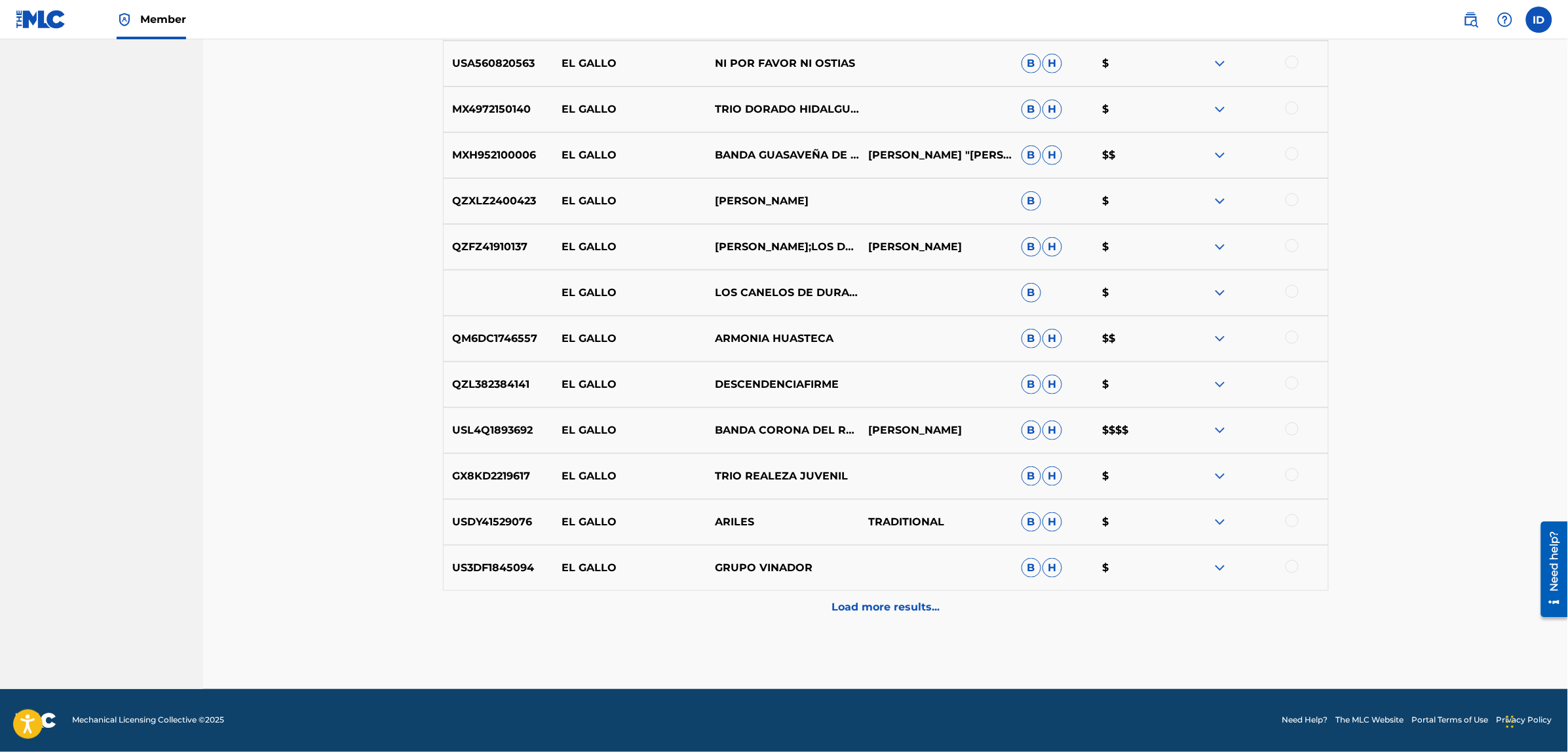
click at [899, 603] on p "Load more results..." at bounding box center [885, 607] width 108 height 15
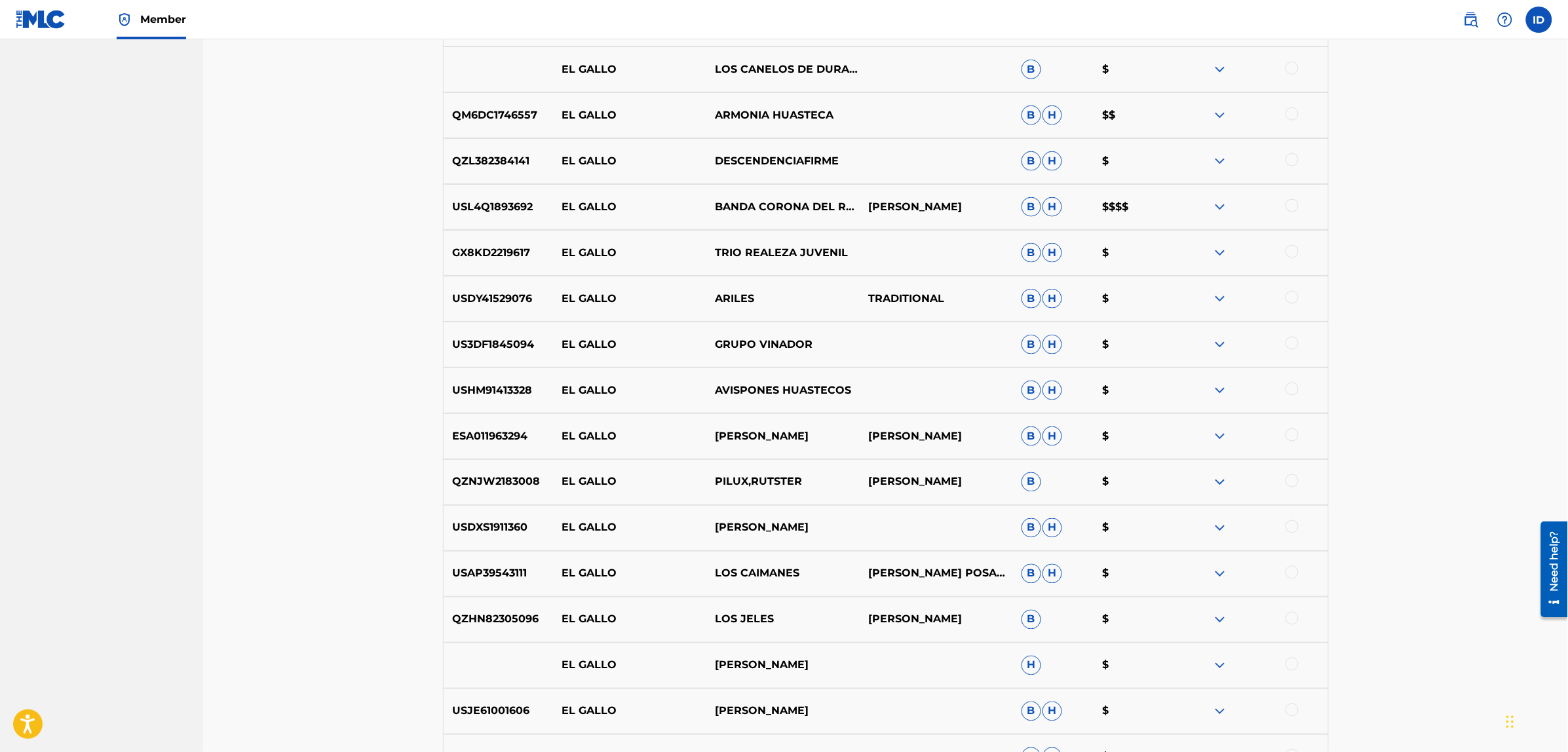
scroll to position [4785, 0]
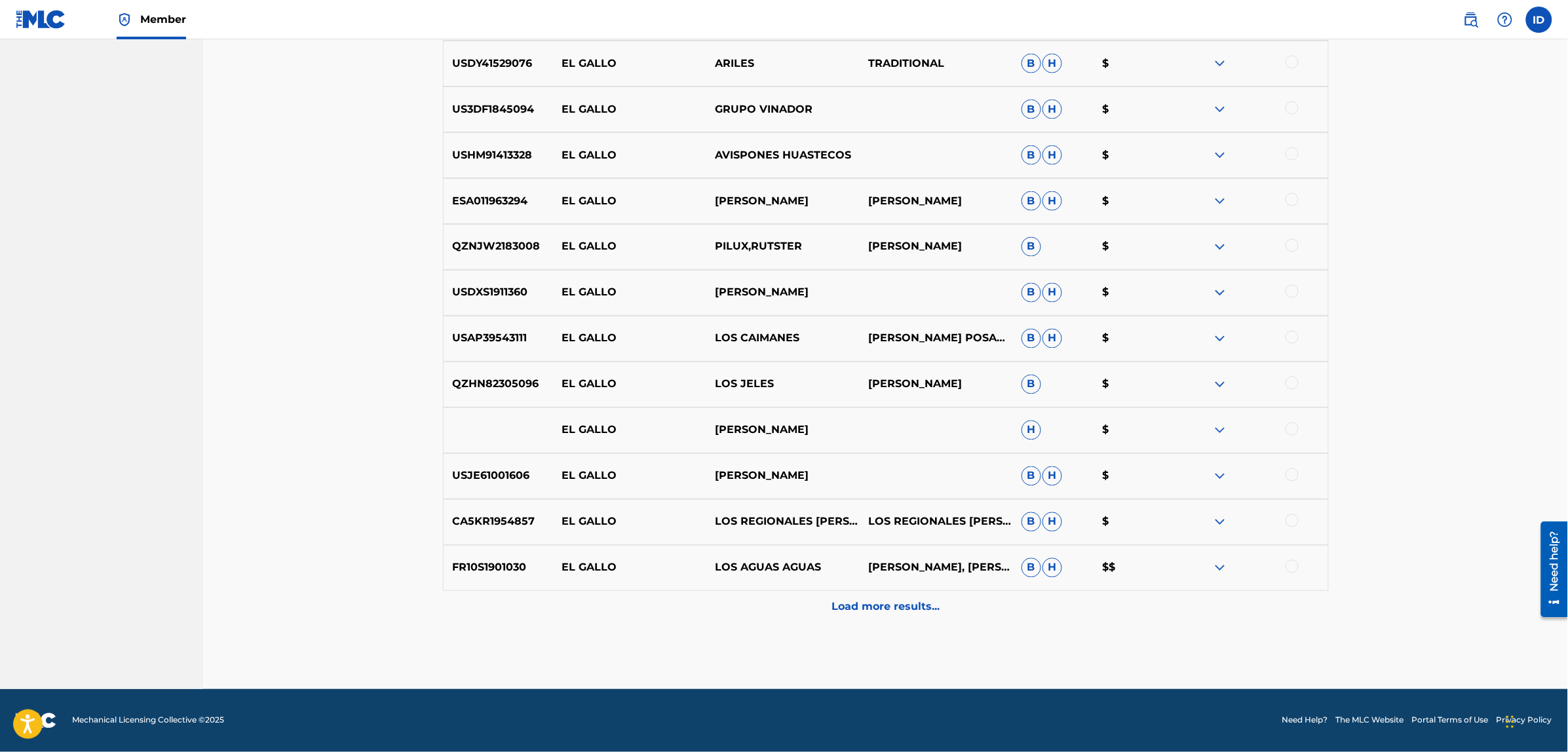
click at [899, 603] on p "Load more results..." at bounding box center [885, 607] width 108 height 15
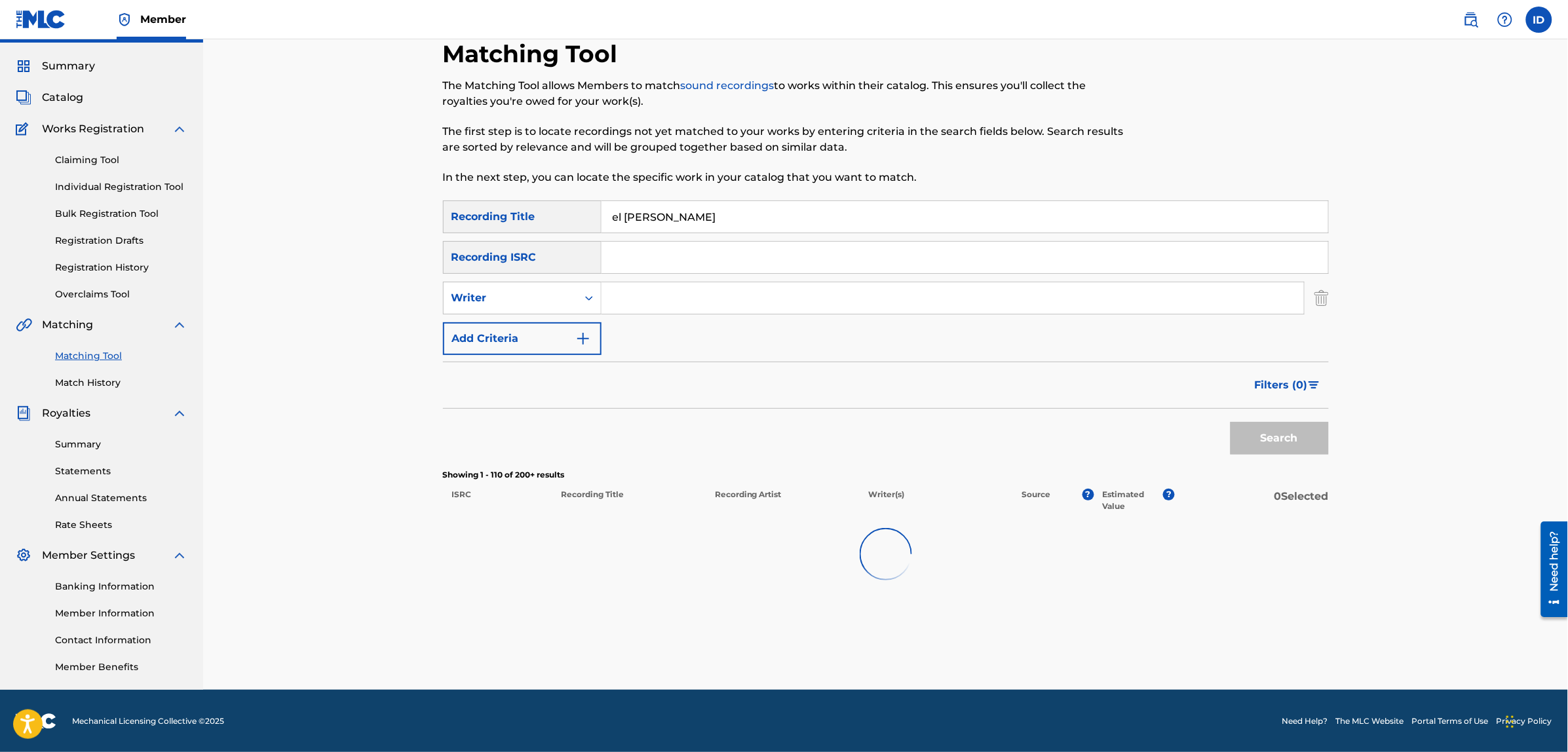
scroll to position [4998, 0]
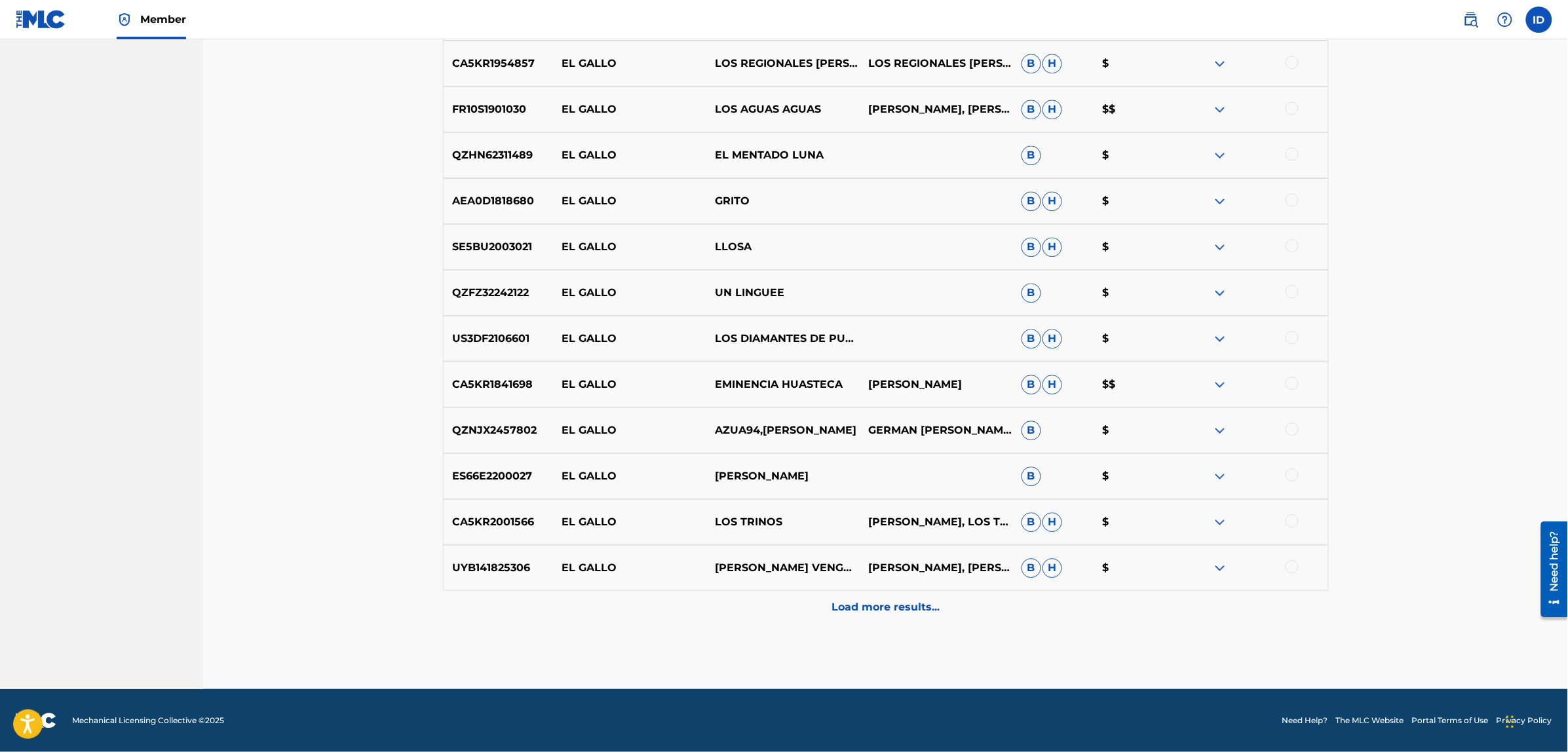
click at [899, 603] on p "Load more results..." at bounding box center [885, 607] width 108 height 15
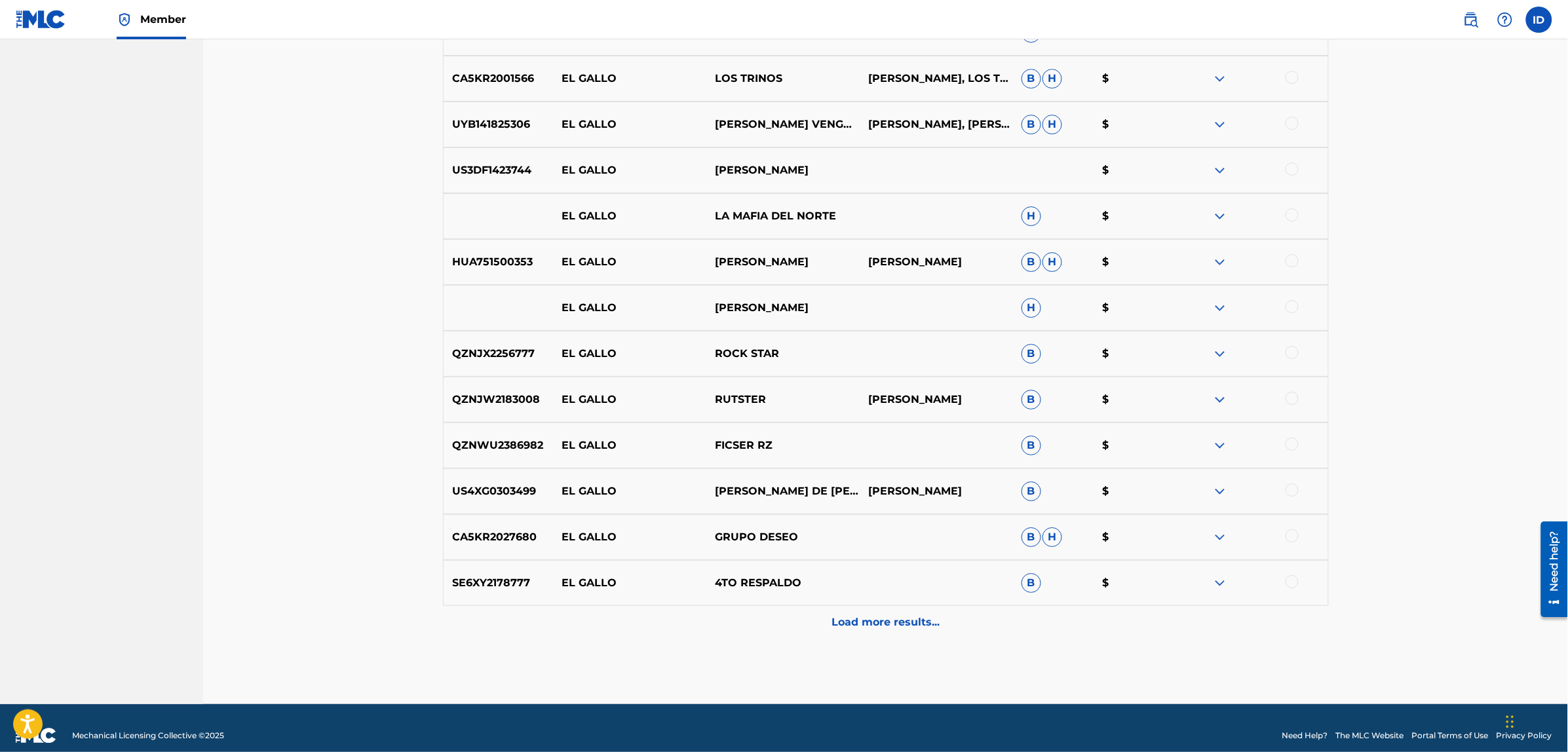
scroll to position [5916, 0]
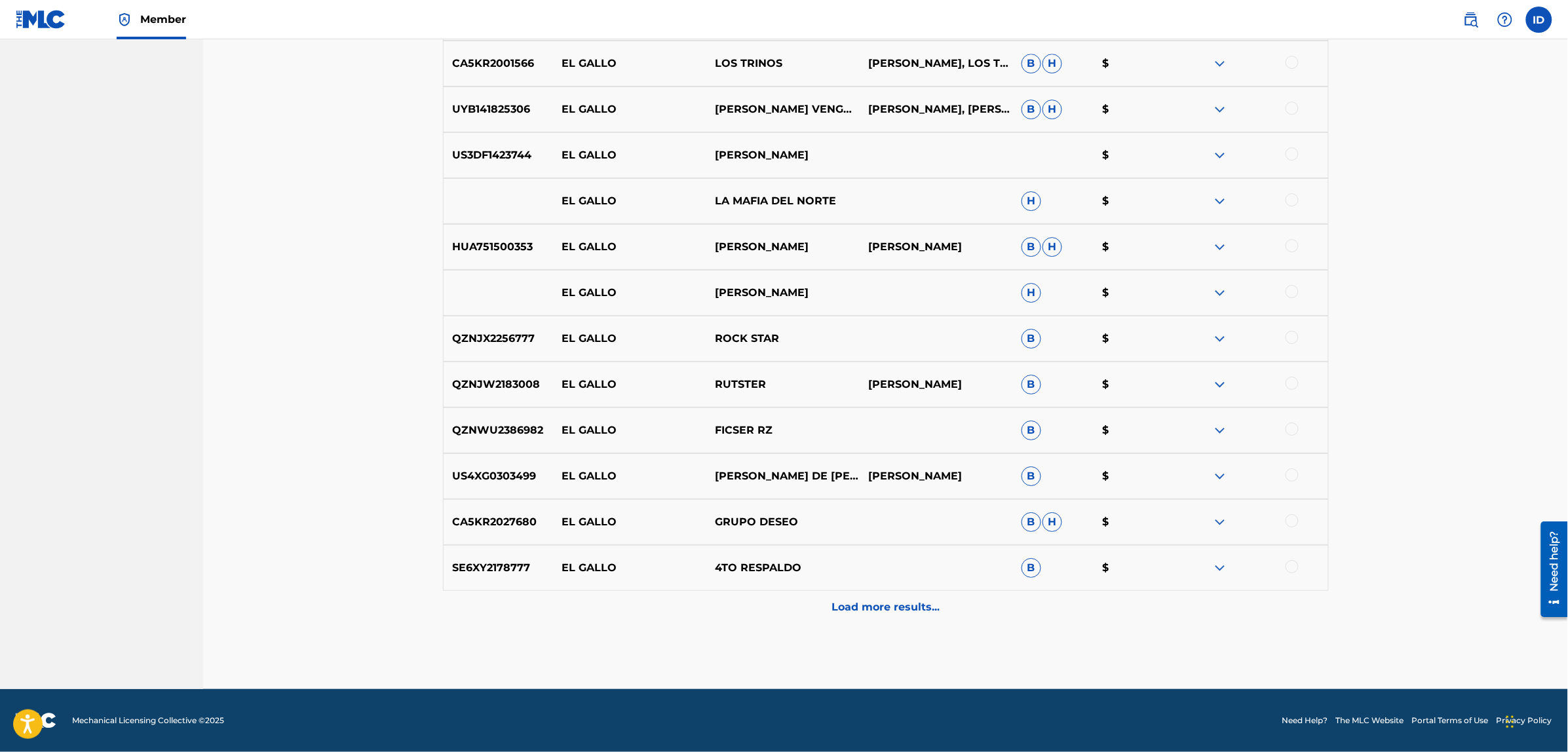
click at [899, 603] on p "Load more results..." at bounding box center [885, 607] width 108 height 15
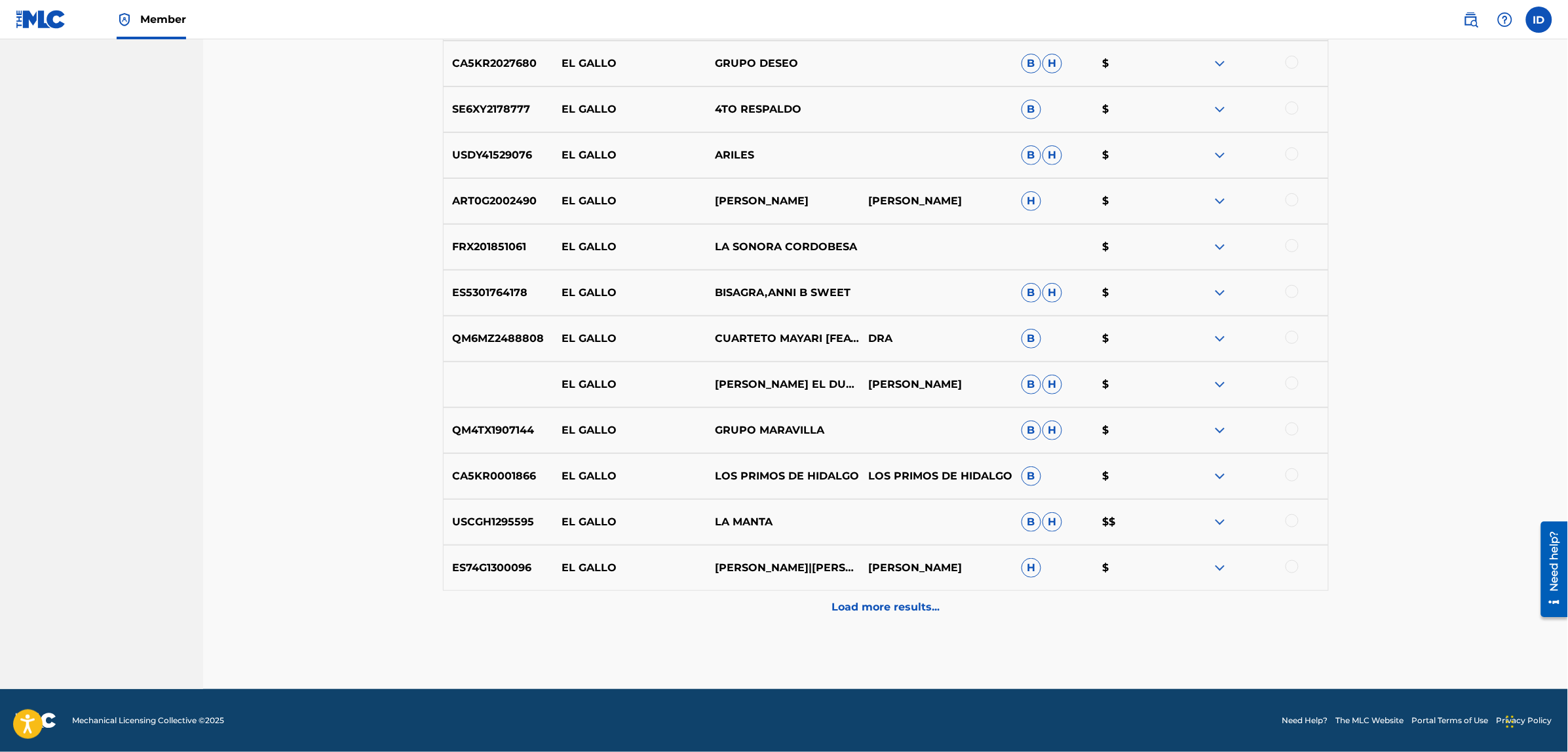
click at [899, 603] on p "Load more results..." at bounding box center [885, 607] width 108 height 15
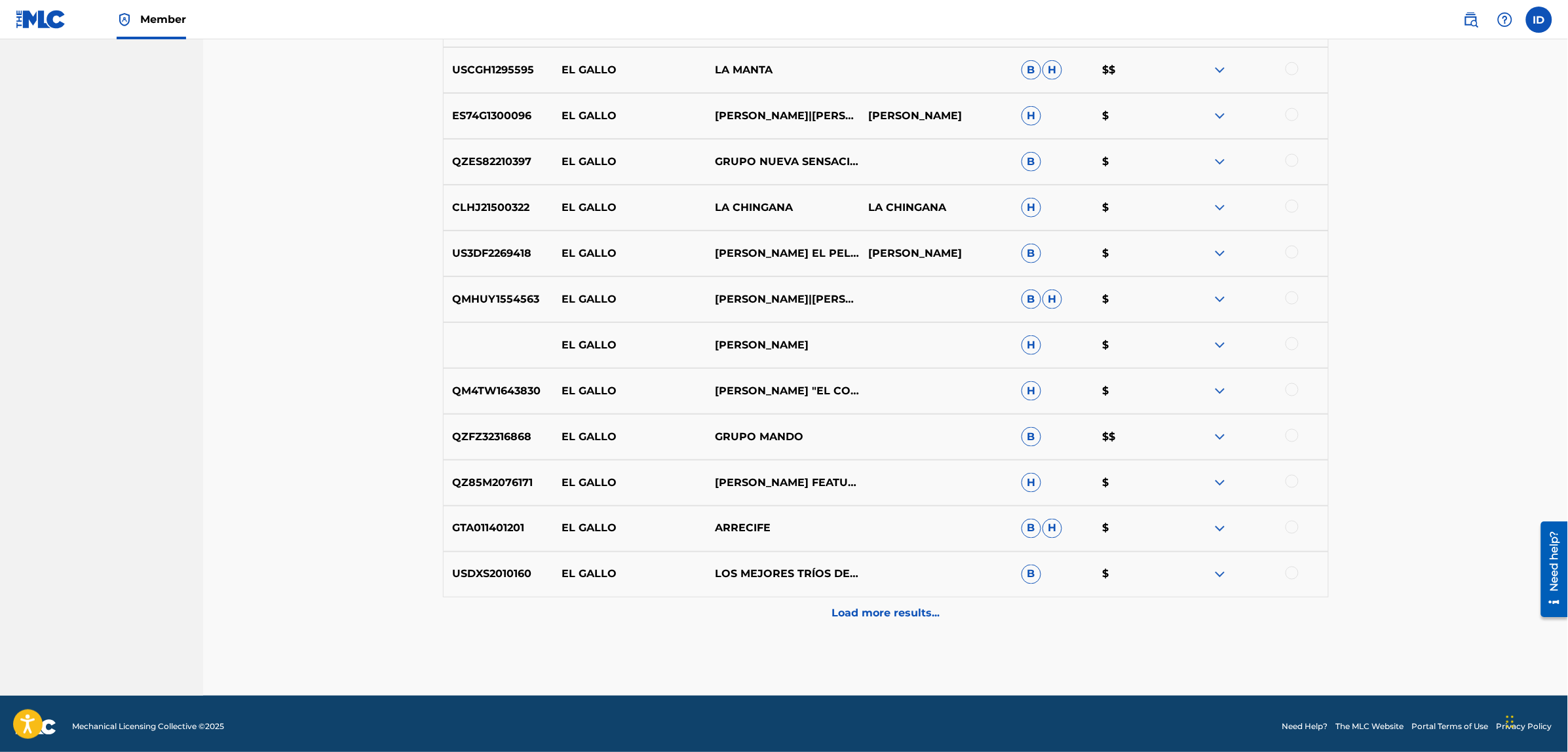
scroll to position [6833, 0]
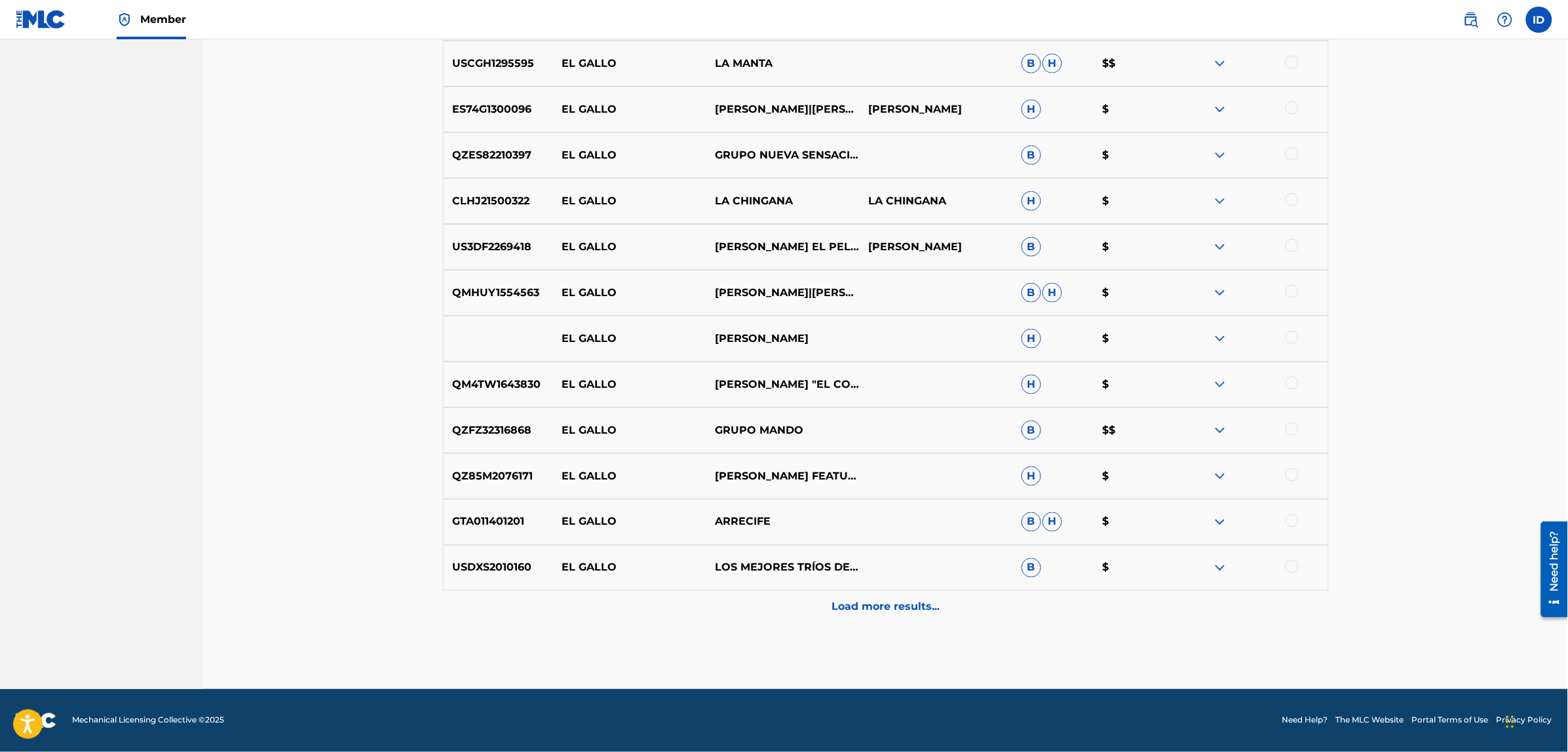
click at [899, 603] on p "Load more results..." at bounding box center [885, 607] width 108 height 15
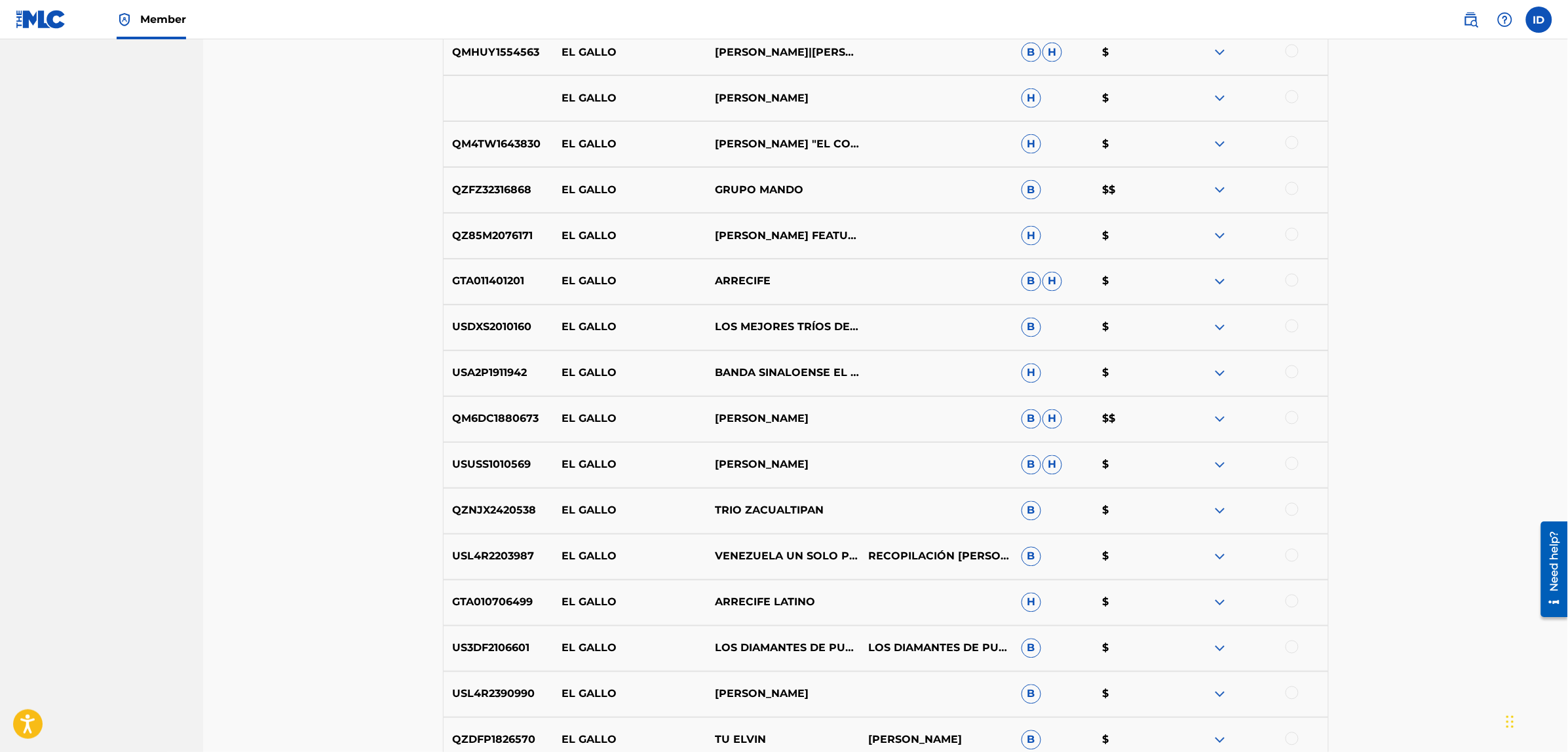
scroll to position [7242, 0]
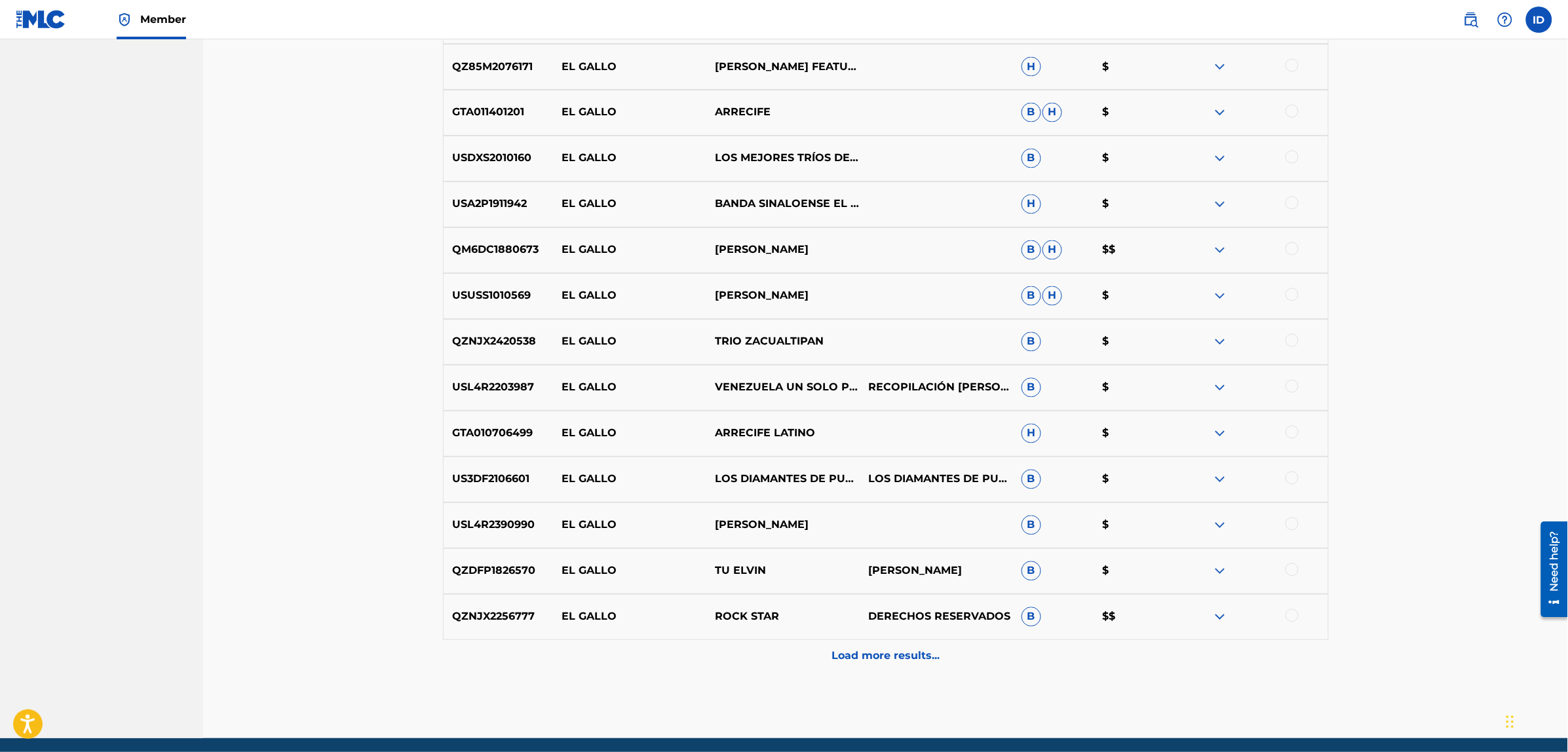
click at [894, 654] on p "Load more results..." at bounding box center [885, 656] width 108 height 15
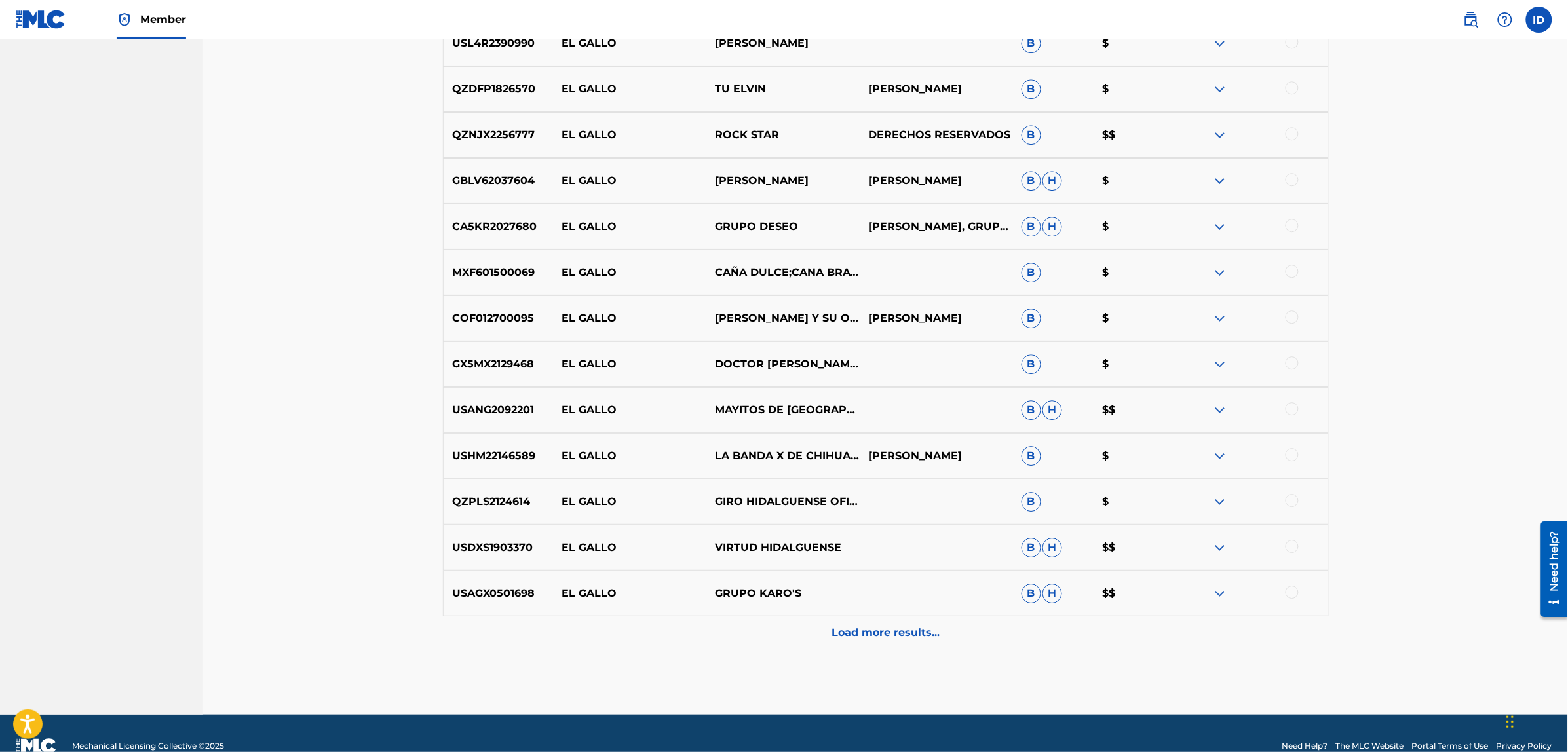
scroll to position [7733, 0]
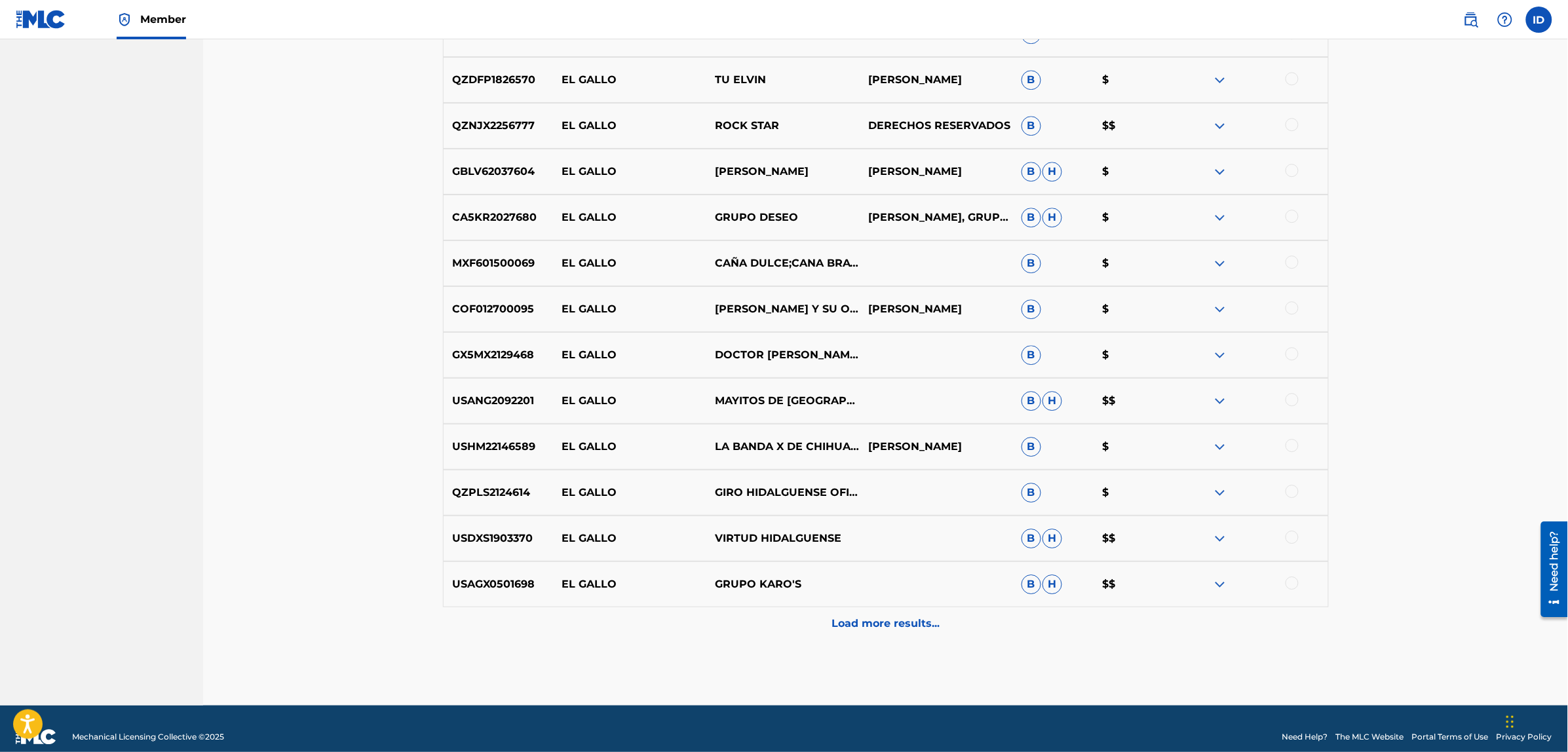
click at [885, 612] on div "Load more results..." at bounding box center [885, 624] width 886 height 32
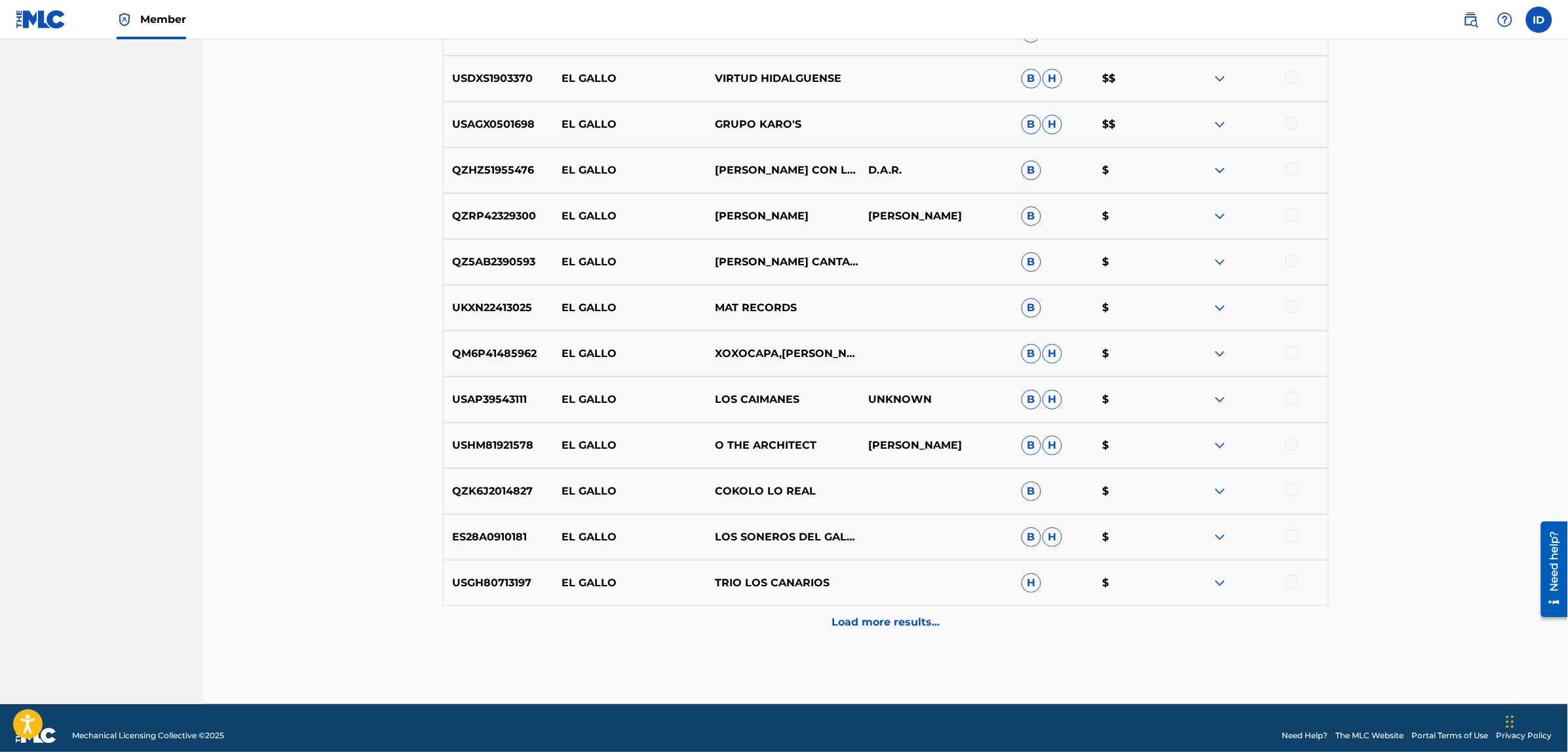
scroll to position [8208, 0]
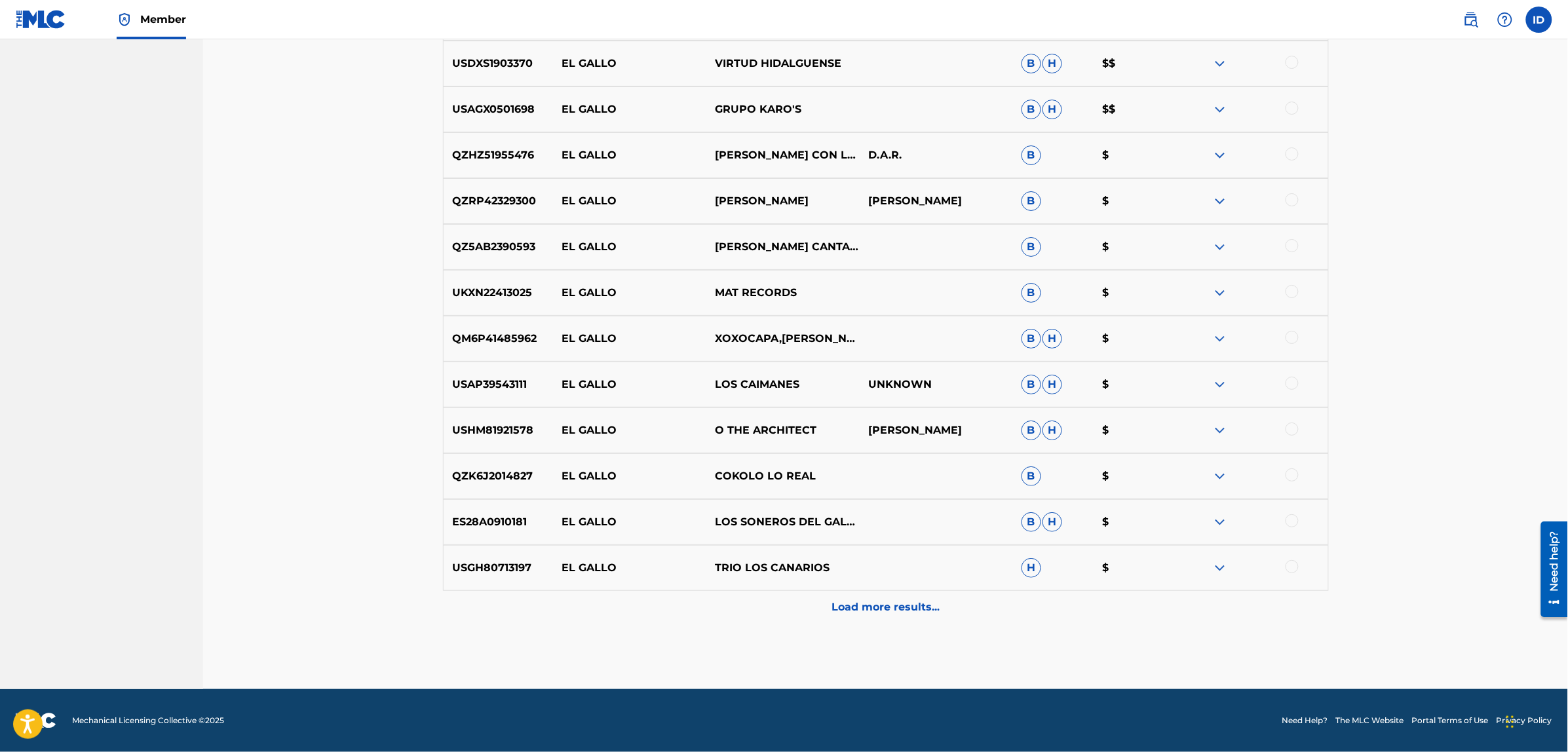
click at [885, 612] on p "Load more results..." at bounding box center [885, 607] width 108 height 15
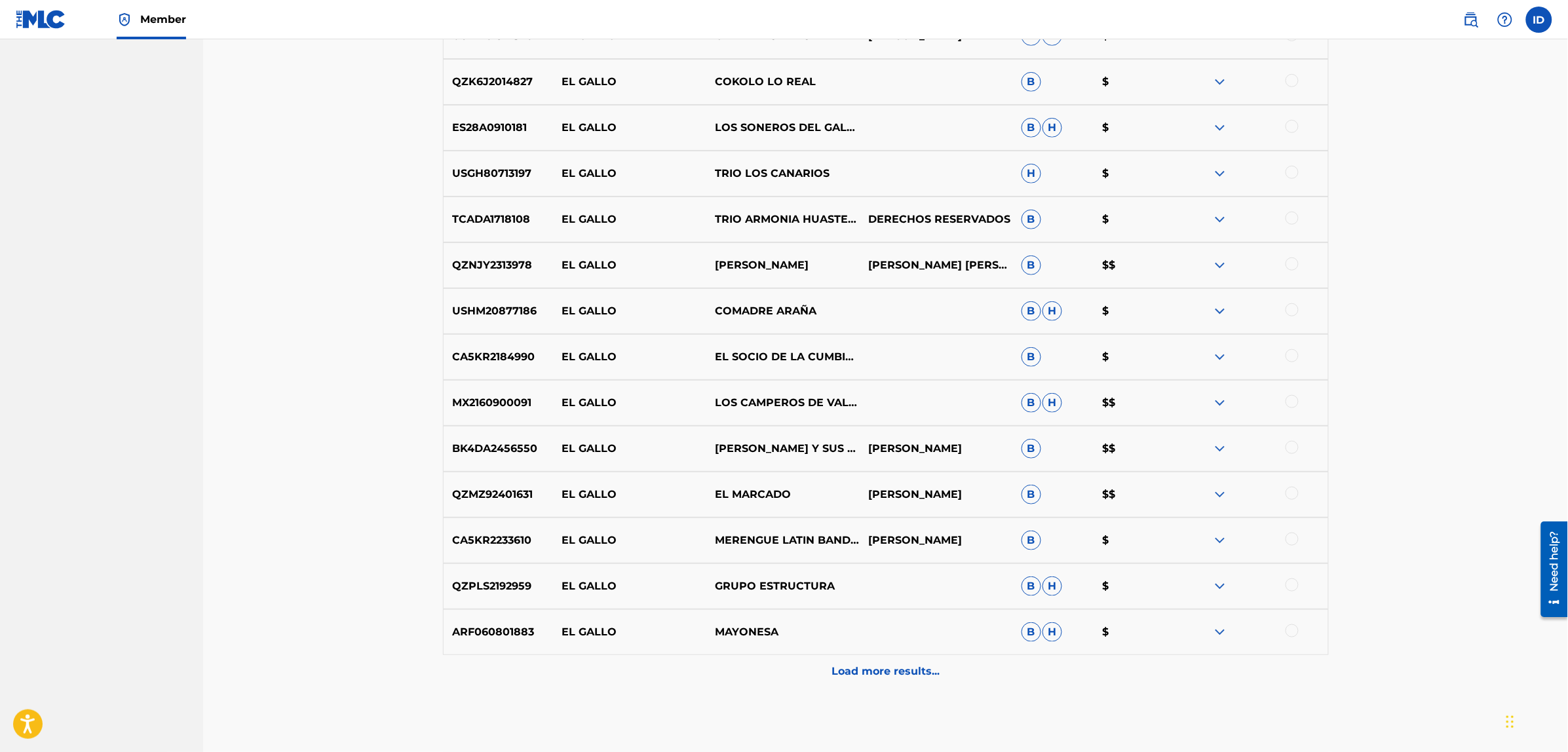
scroll to position [8618, 0]
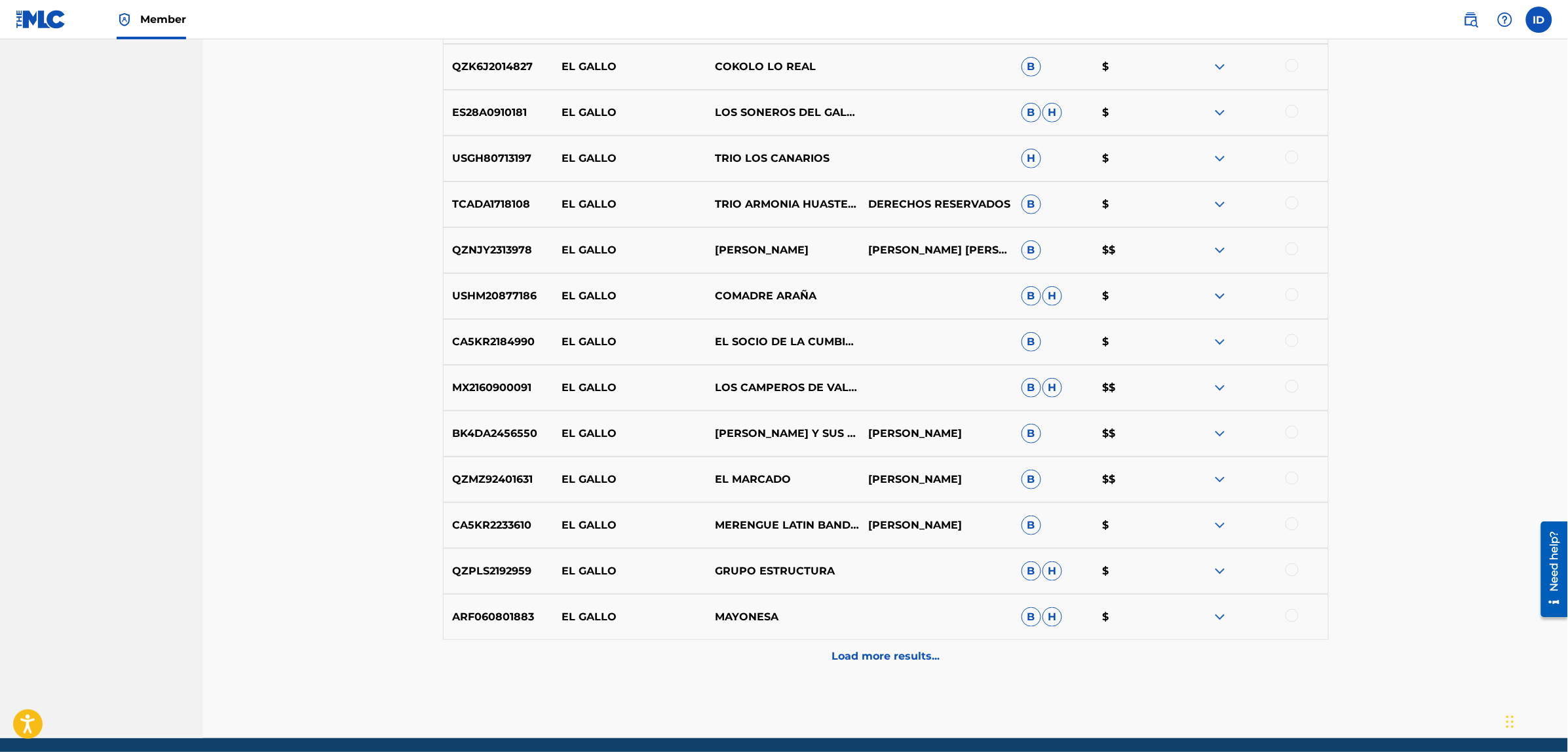
click at [872, 654] on p "Load more results..." at bounding box center [885, 656] width 108 height 15
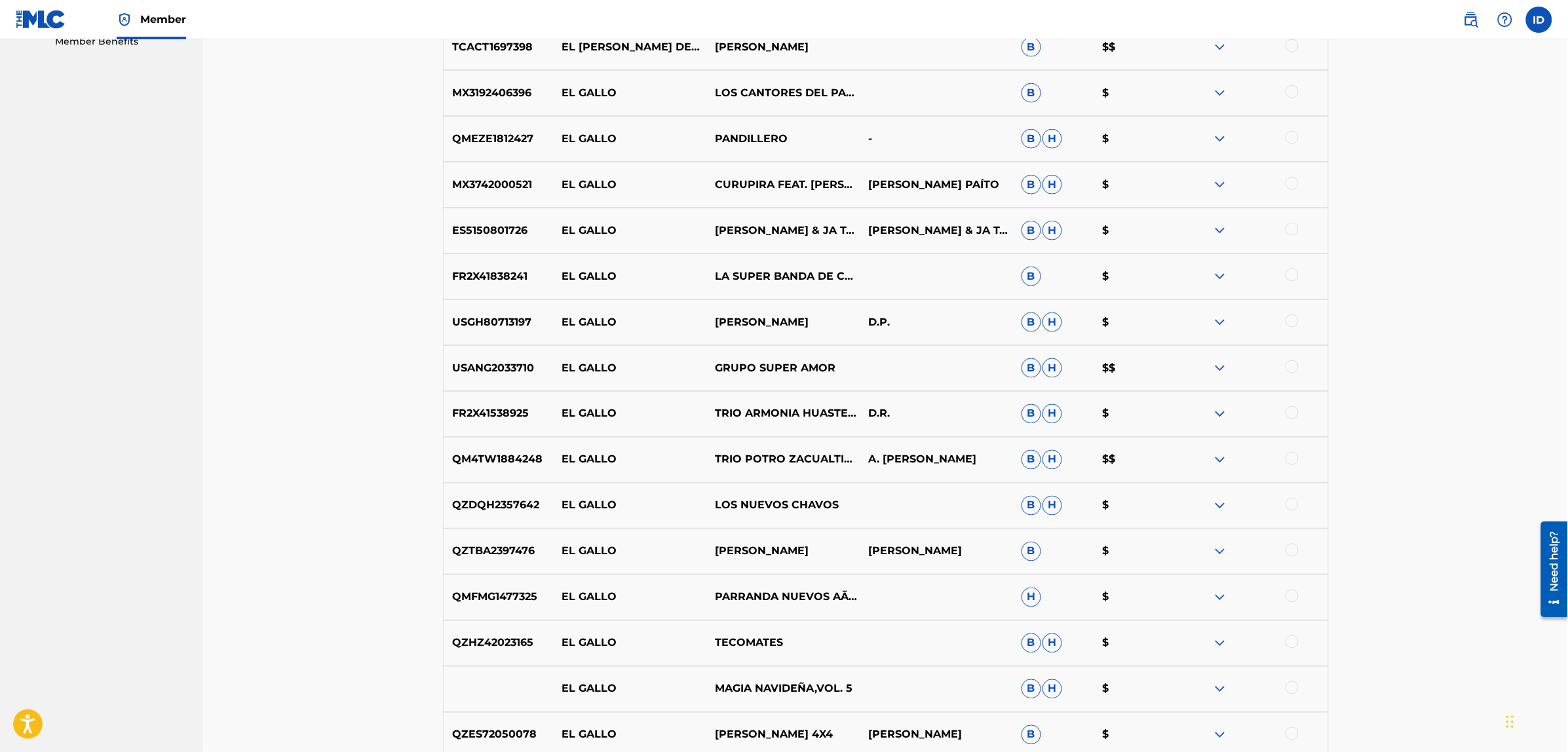
scroll to position [0, 0]
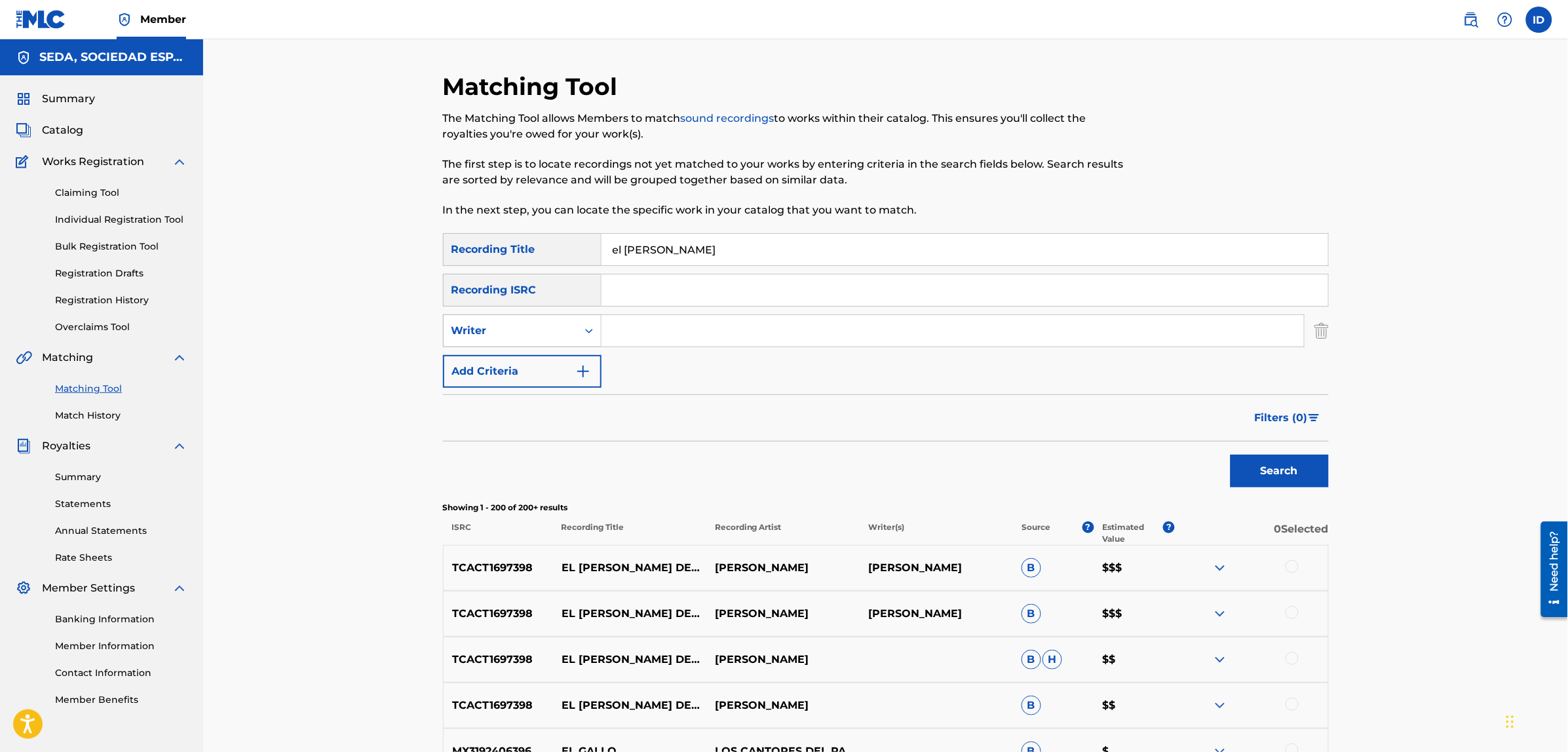
click at [519, 323] on div "Writer" at bounding box center [509, 331] width 118 height 15
click at [629, 335] on input "Search Form" at bounding box center [952, 331] width 702 height 32
type input "[PERSON_NAME]"
click at [1231, 455] on button "Search" at bounding box center [1279, 471] width 98 height 32
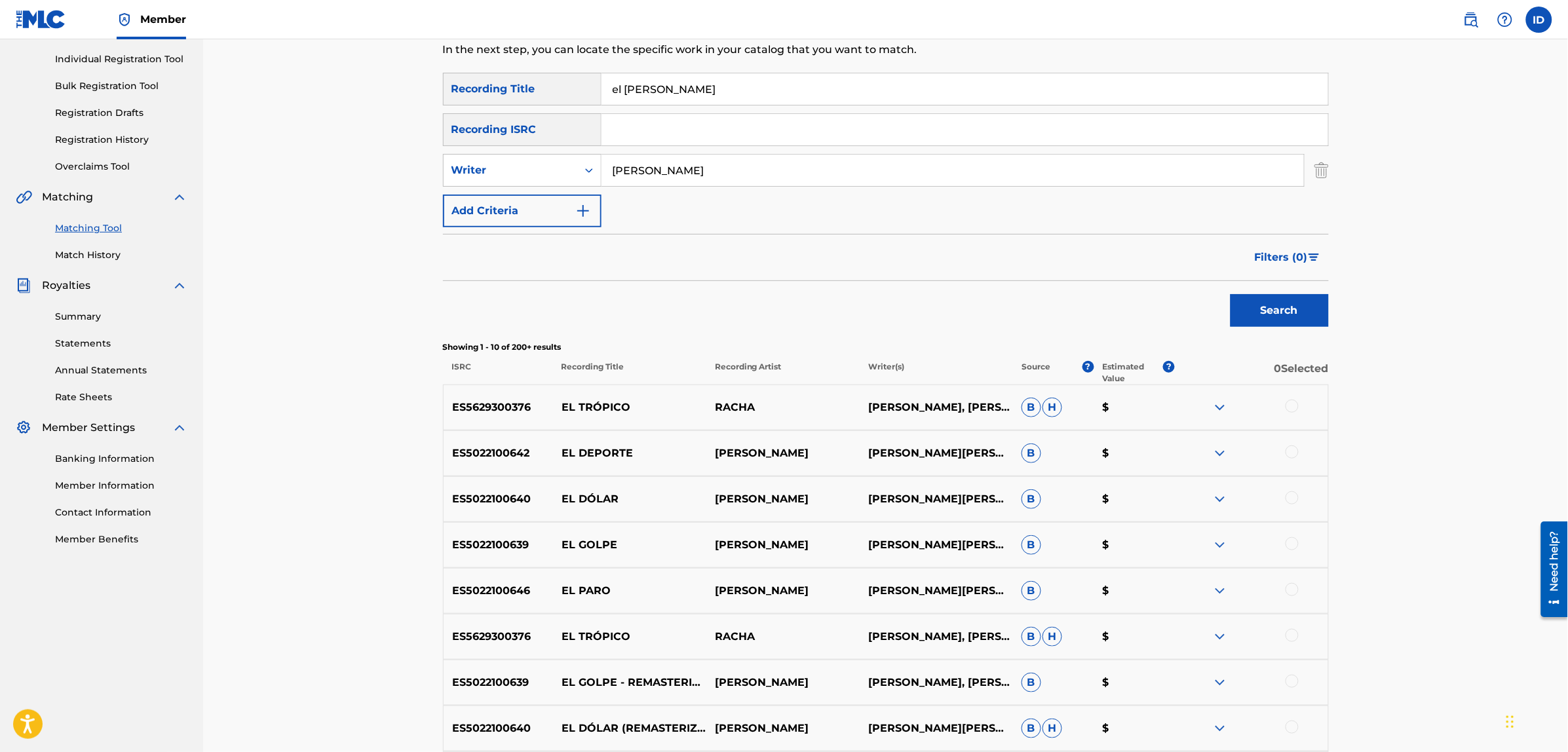
scroll to position [163, 0]
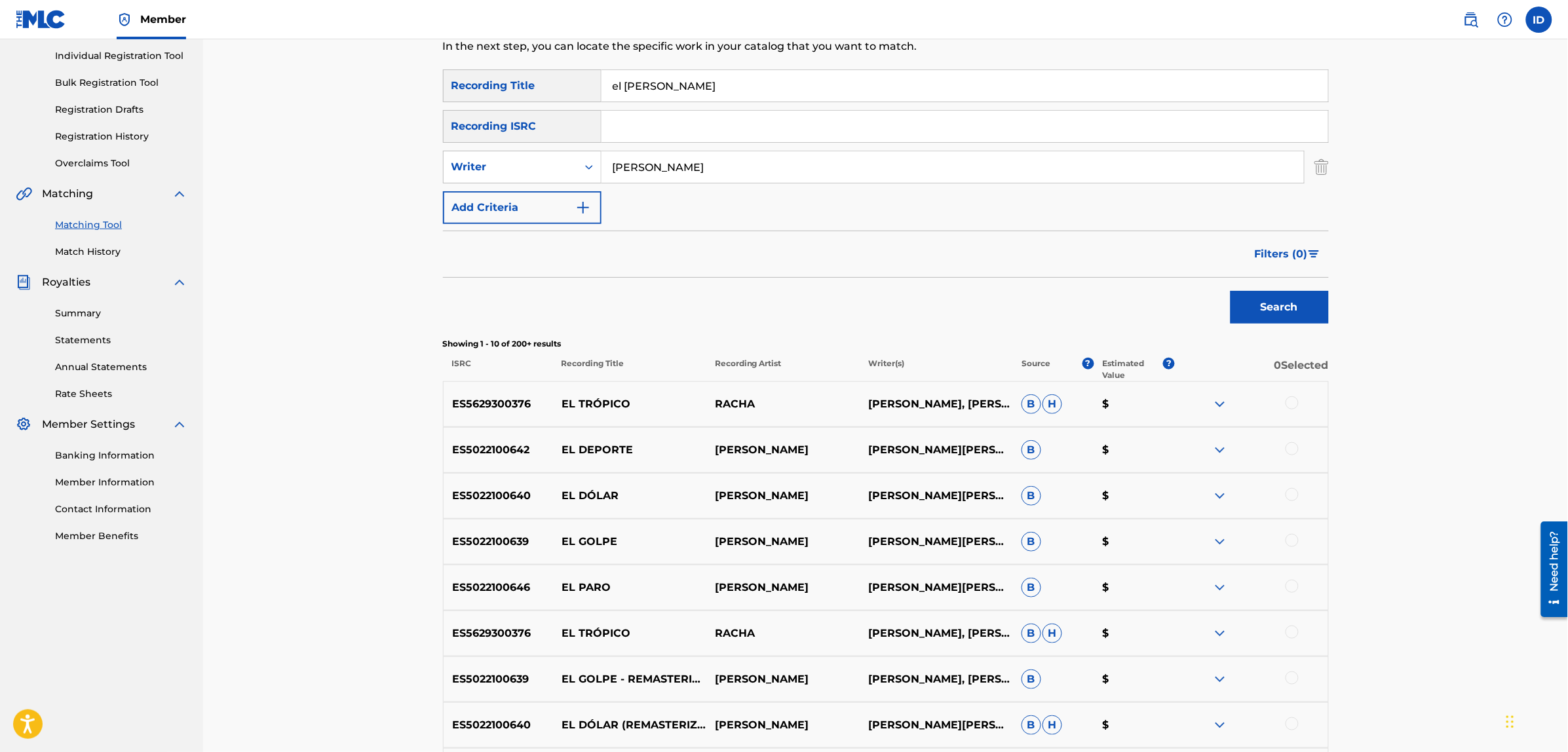
click at [1291, 630] on div at bounding box center [1292, 633] width 13 height 13
click at [968, 642] on button "Match 1 Group" at bounding box center [921, 645] width 145 height 32
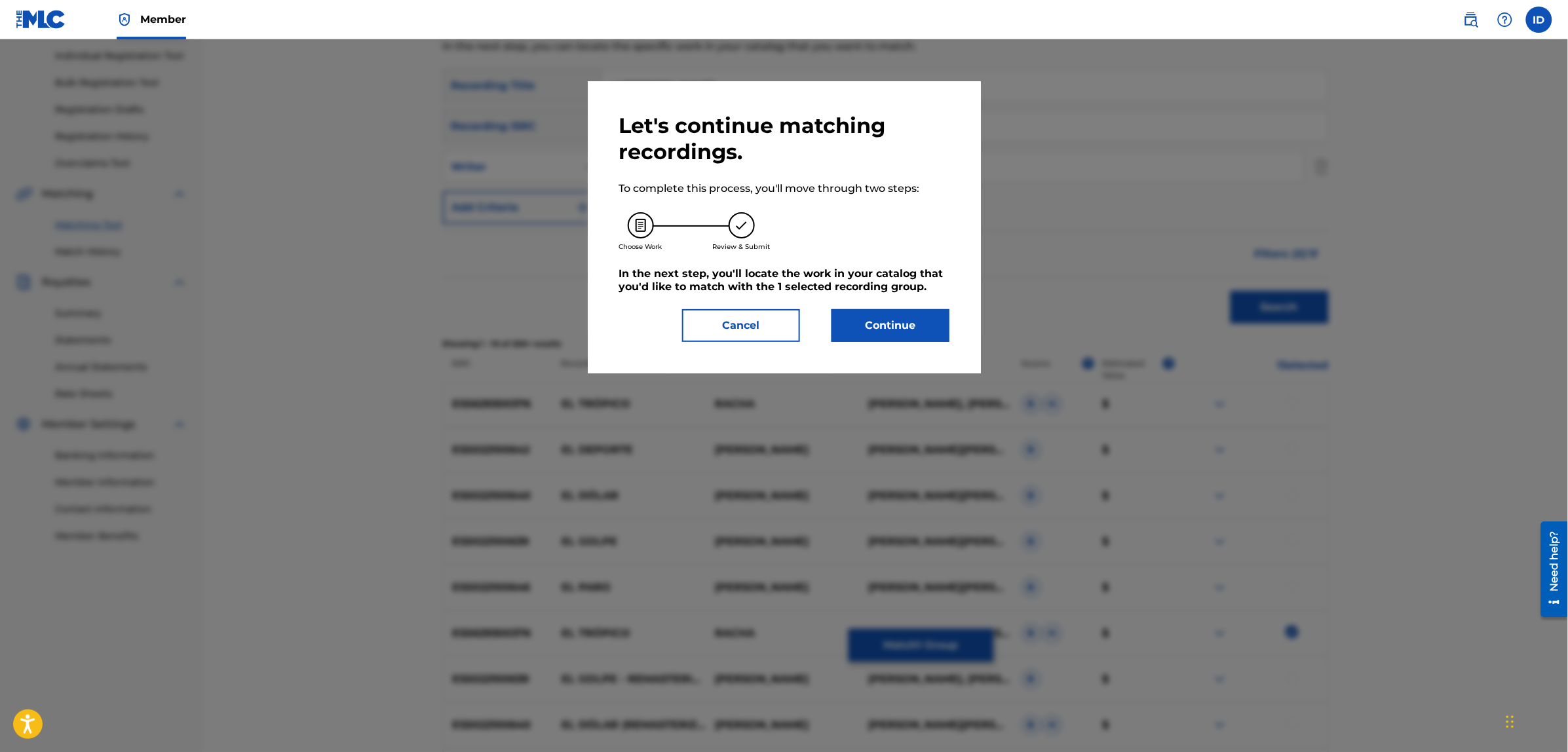
click at [870, 329] on button "Continue" at bounding box center [890, 326] width 118 height 32
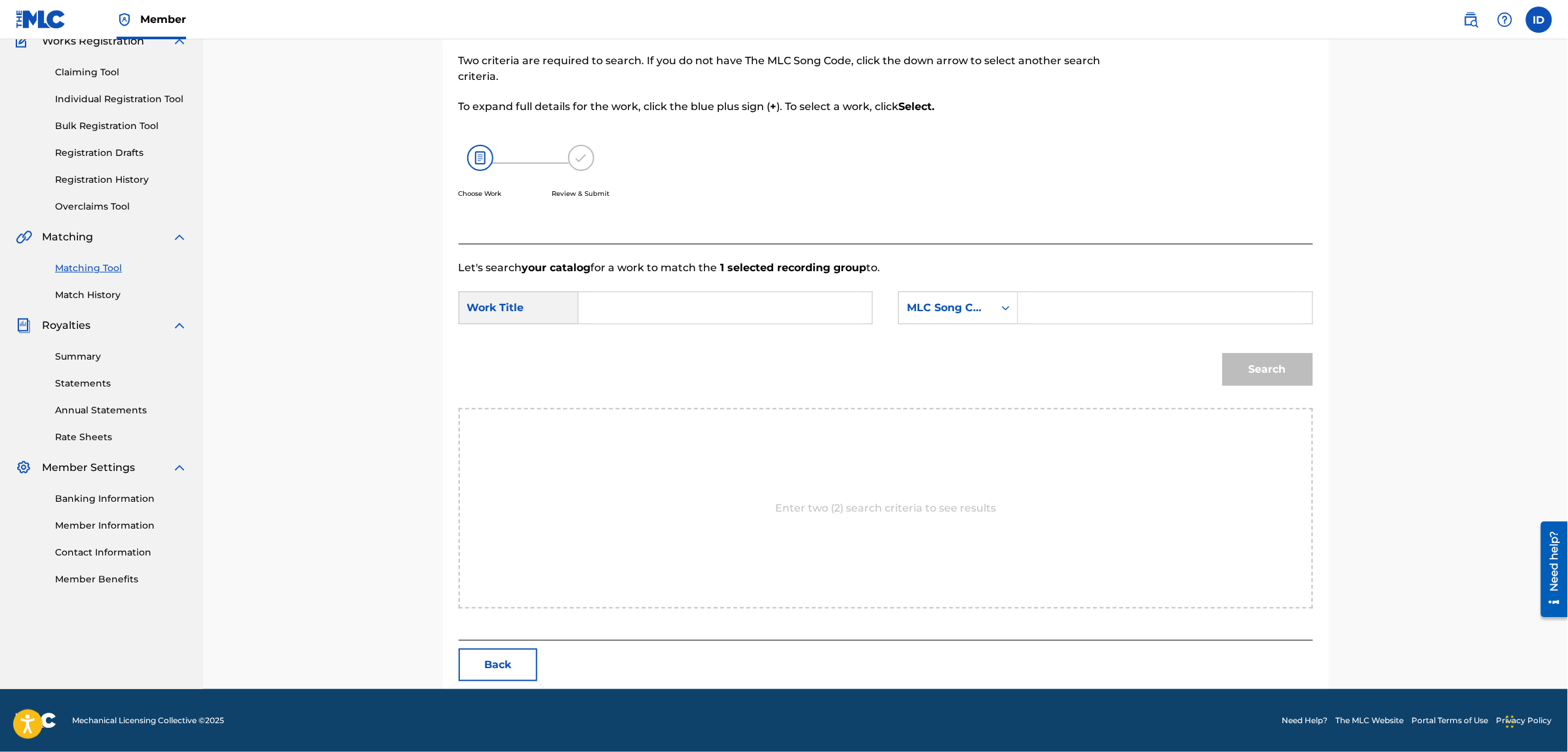
scroll to position [119, 0]
click at [650, 295] on input "Search Form" at bounding box center [725, 308] width 271 height 32
click at [615, 324] on div "el [PERSON_NAME] el [PERSON_NAME] y [PERSON_NAME]" at bounding box center [626, 356] width 75 height 66
click at [612, 342] on span "Search Form" at bounding box center [612, 337] width 3 height 12
type input "el [PERSON_NAME]"
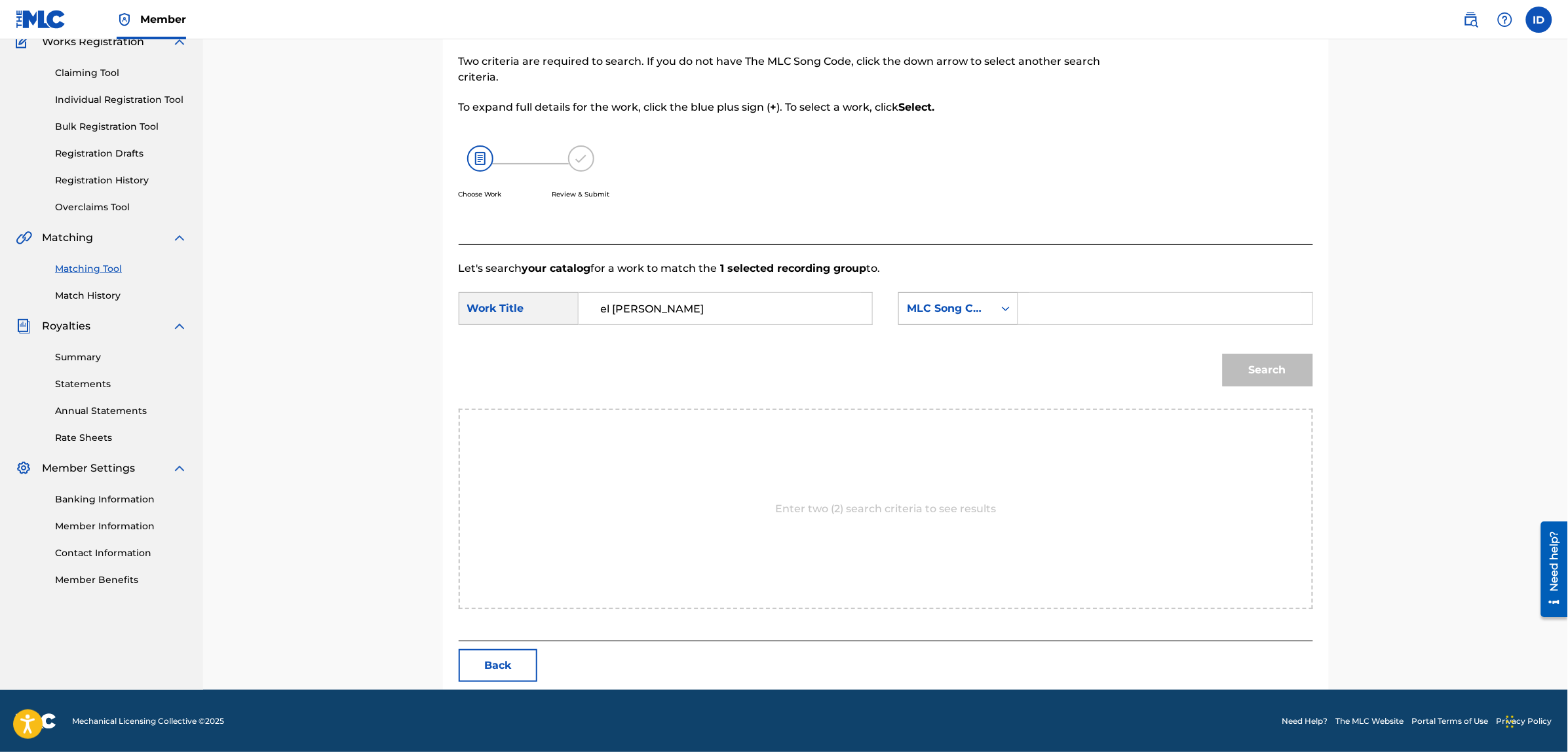
click at [910, 306] on div "MLC Song Code" at bounding box center [946, 309] width 79 height 15
click at [934, 339] on div "Writer Name" at bounding box center [958, 341] width 118 height 32
click at [1026, 305] on div "Search Form" at bounding box center [1165, 309] width 294 height 32
click at [1035, 305] on input "Search Form" at bounding box center [1165, 308] width 271 height 32
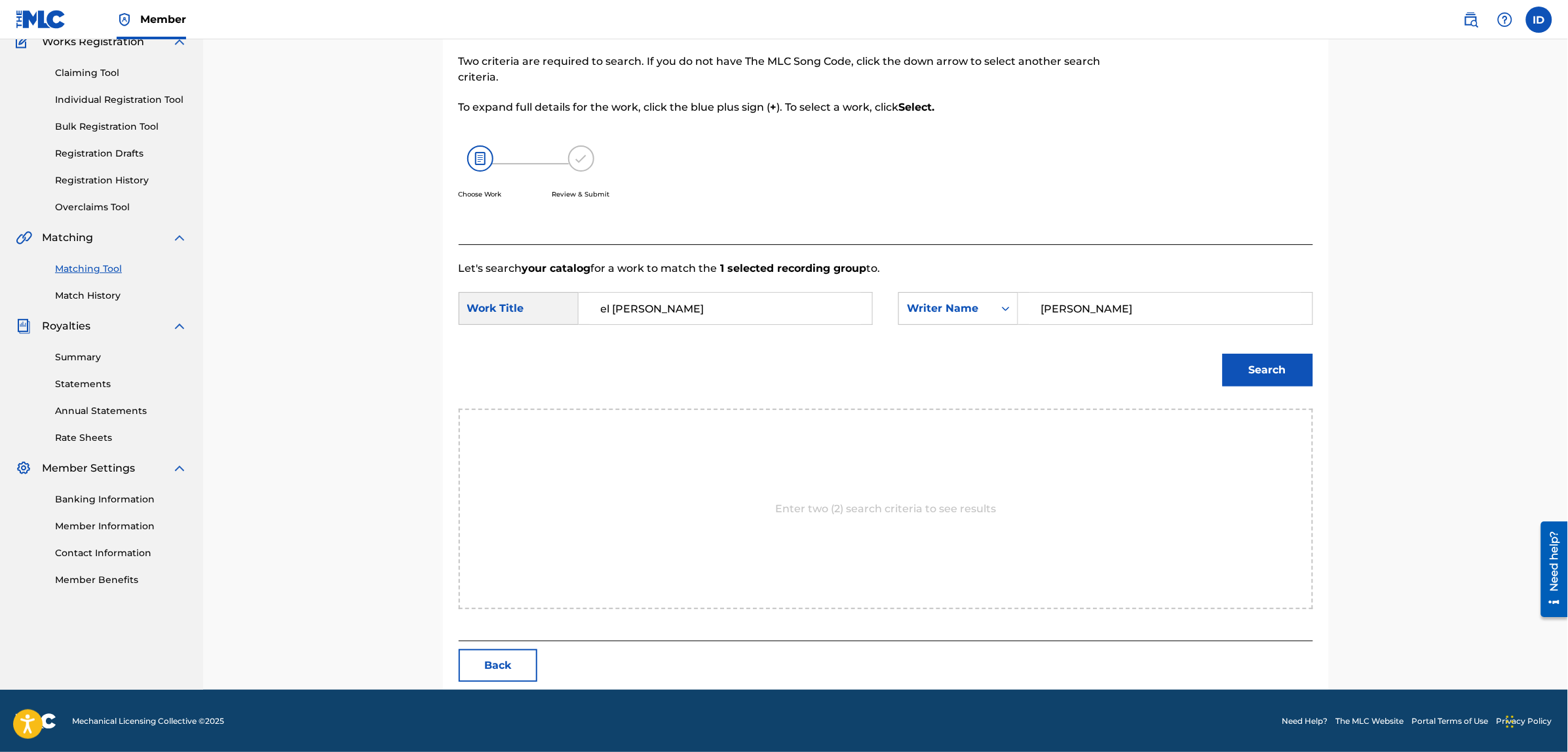
type input "[PERSON_NAME]"
click at [1222, 354] on button "Search" at bounding box center [1267, 370] width 91 height 32
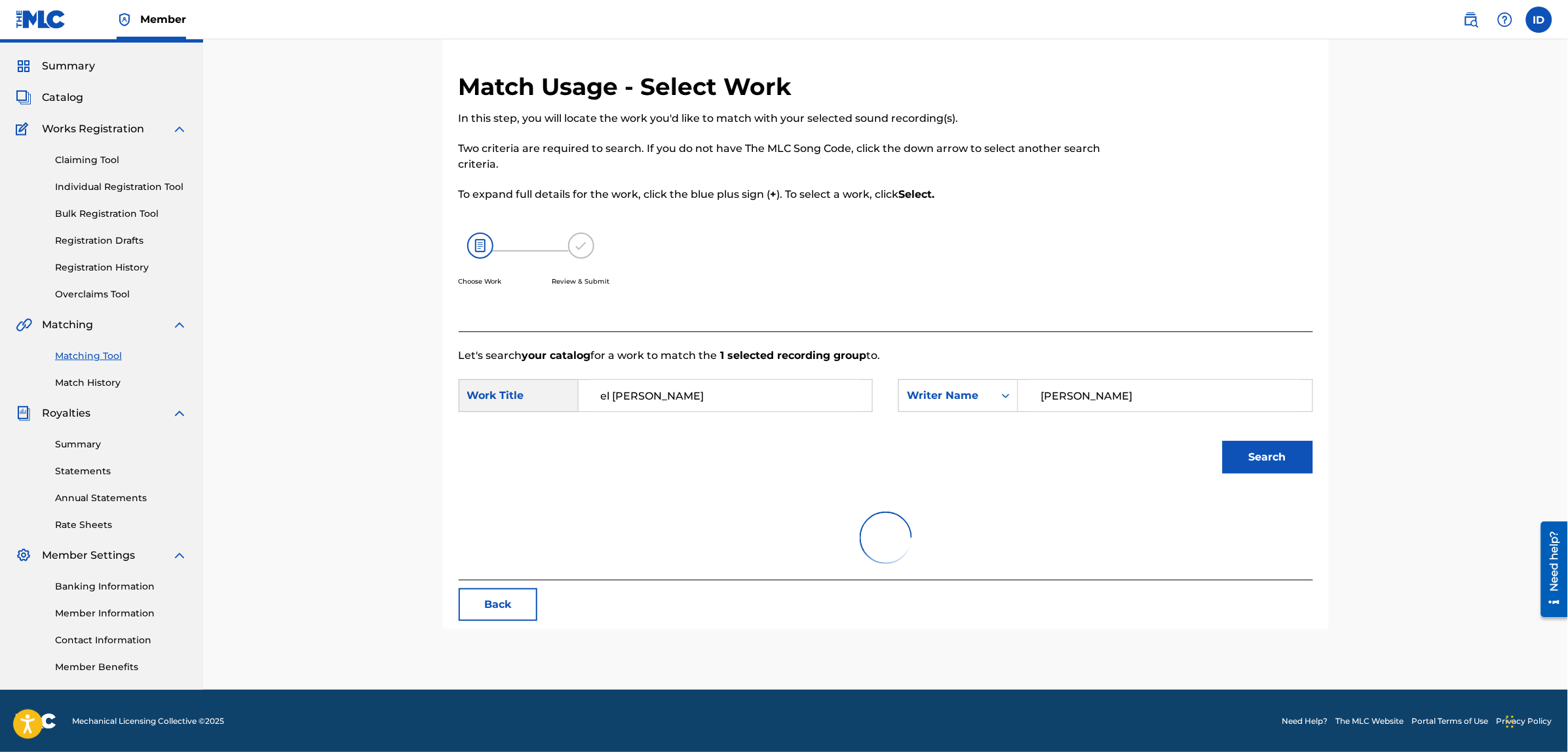
scroll to position [119, 0]
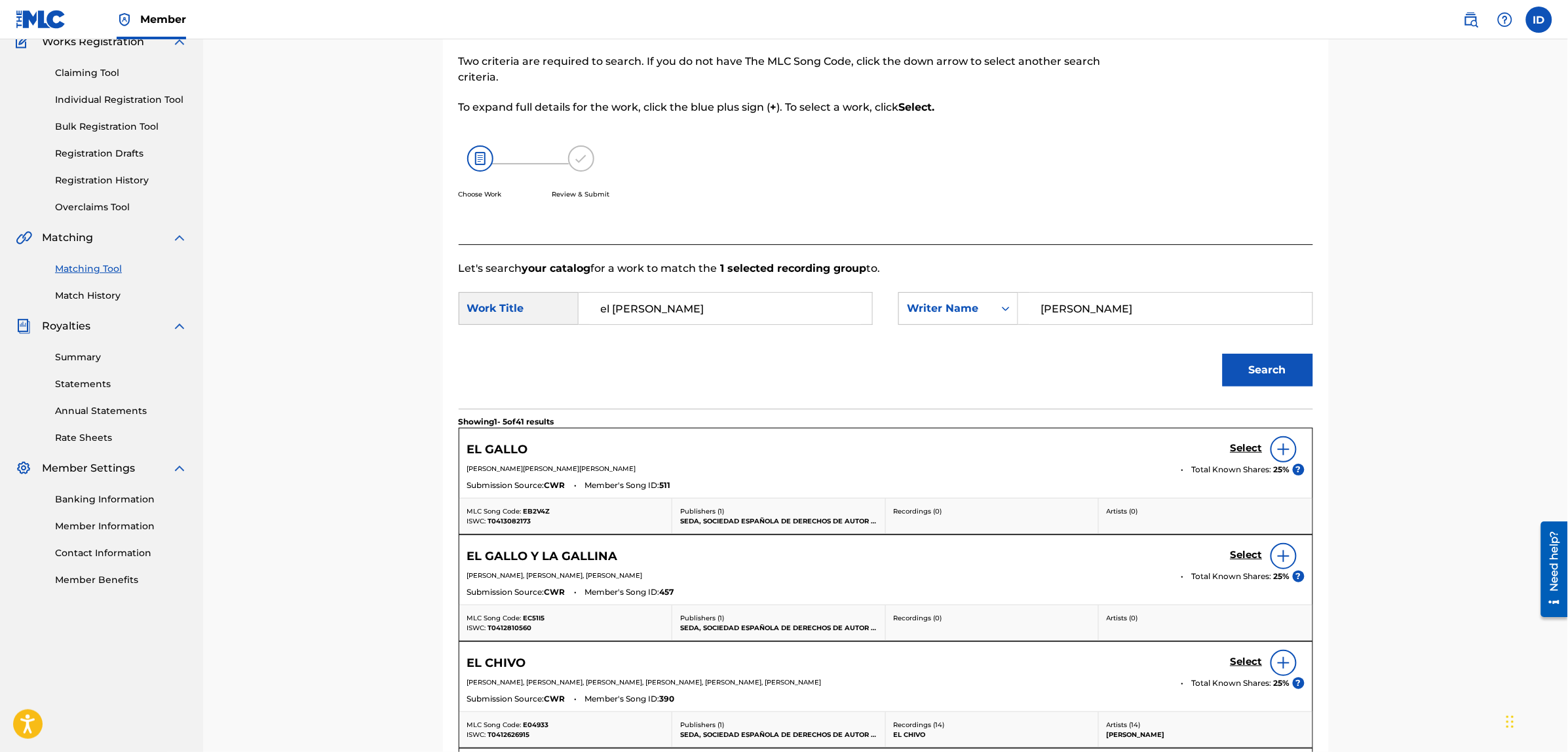
click at [1278, 450] on img at bounding box center [1283, 449] width 15 height 15
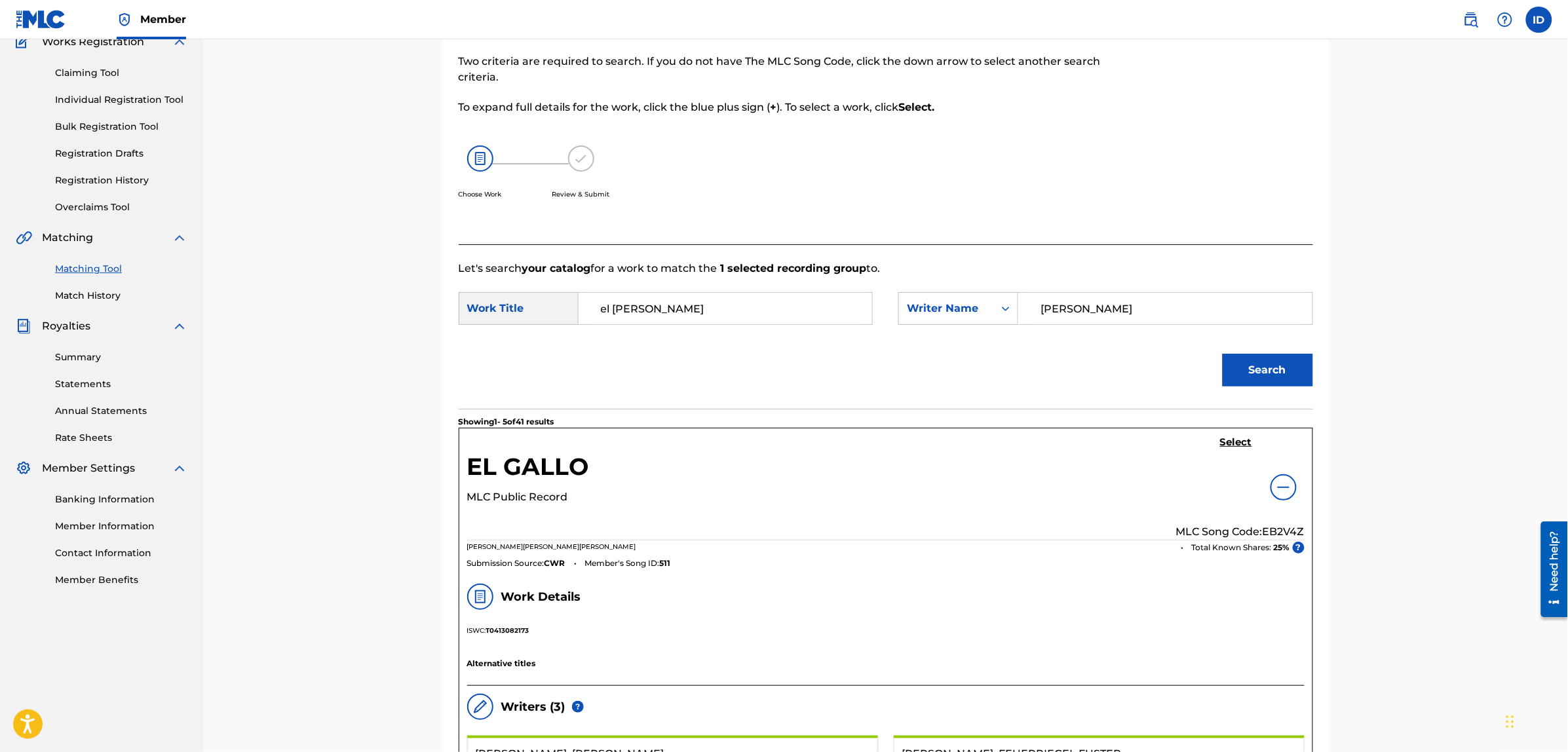
click at [1243, 446] on h5 "Select" at bounding box center [1236, 442] width 32 height 12
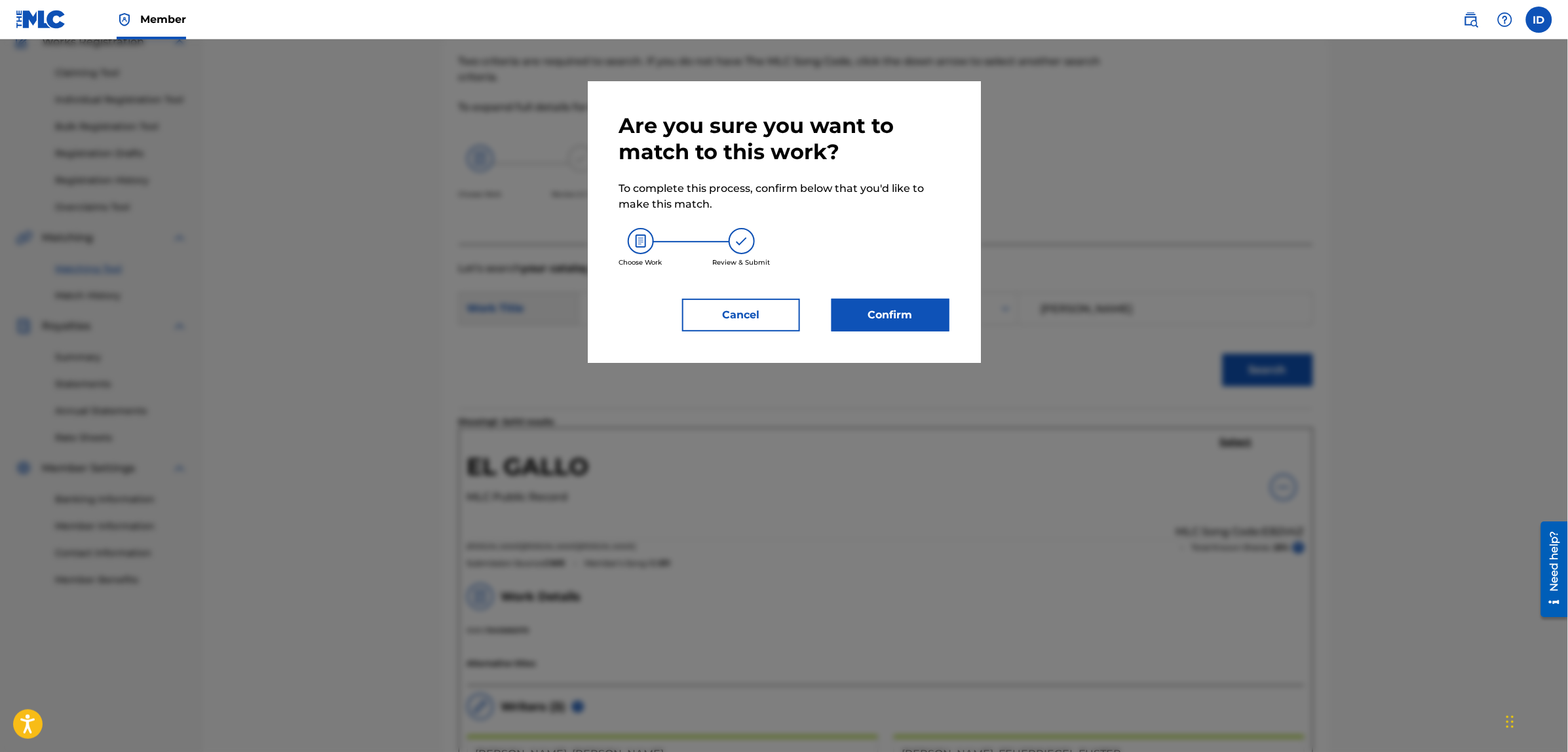
click at [931, 320] on button "Confirm" at bounding box center [890, 315] width 118 height 32
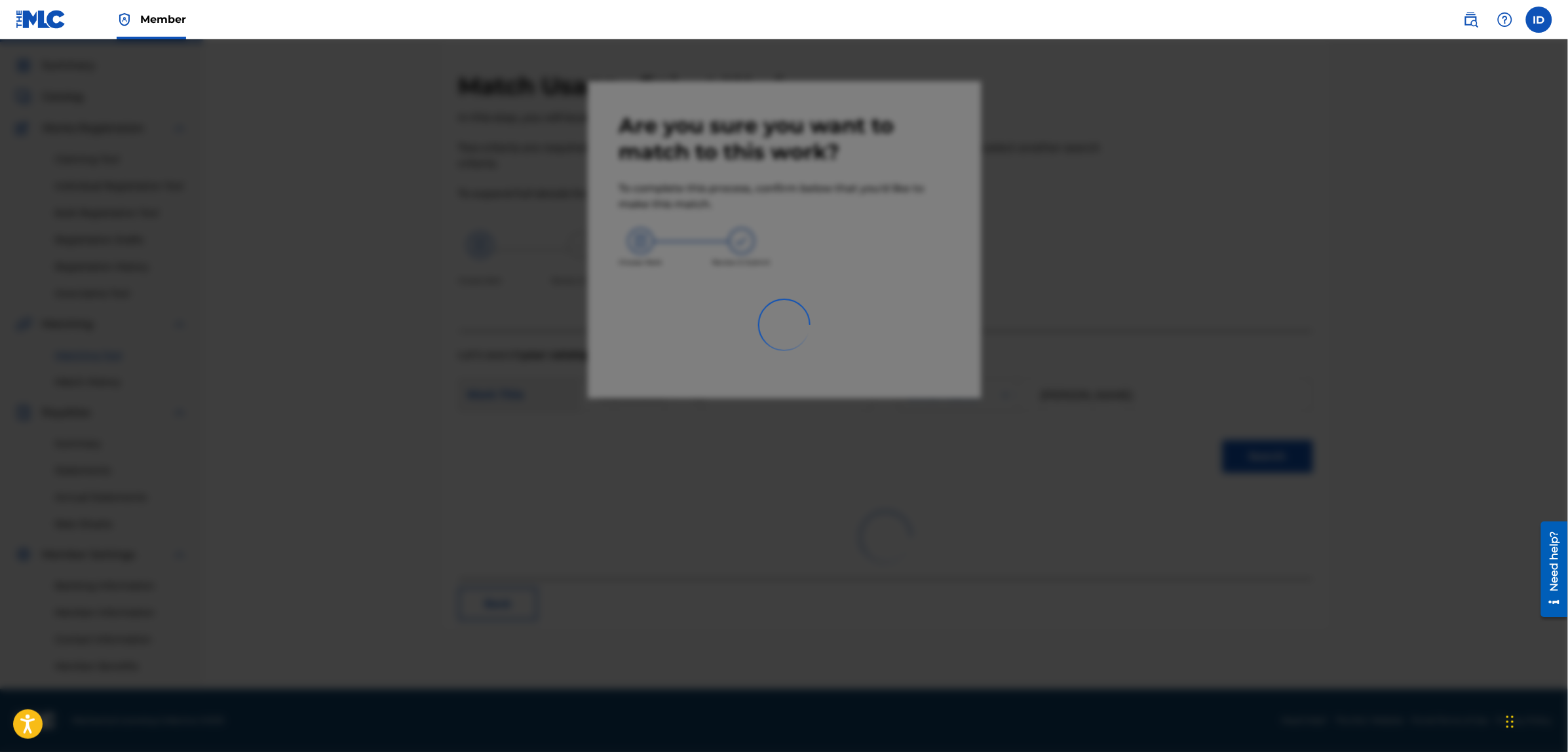
scroll to position [32, 0]
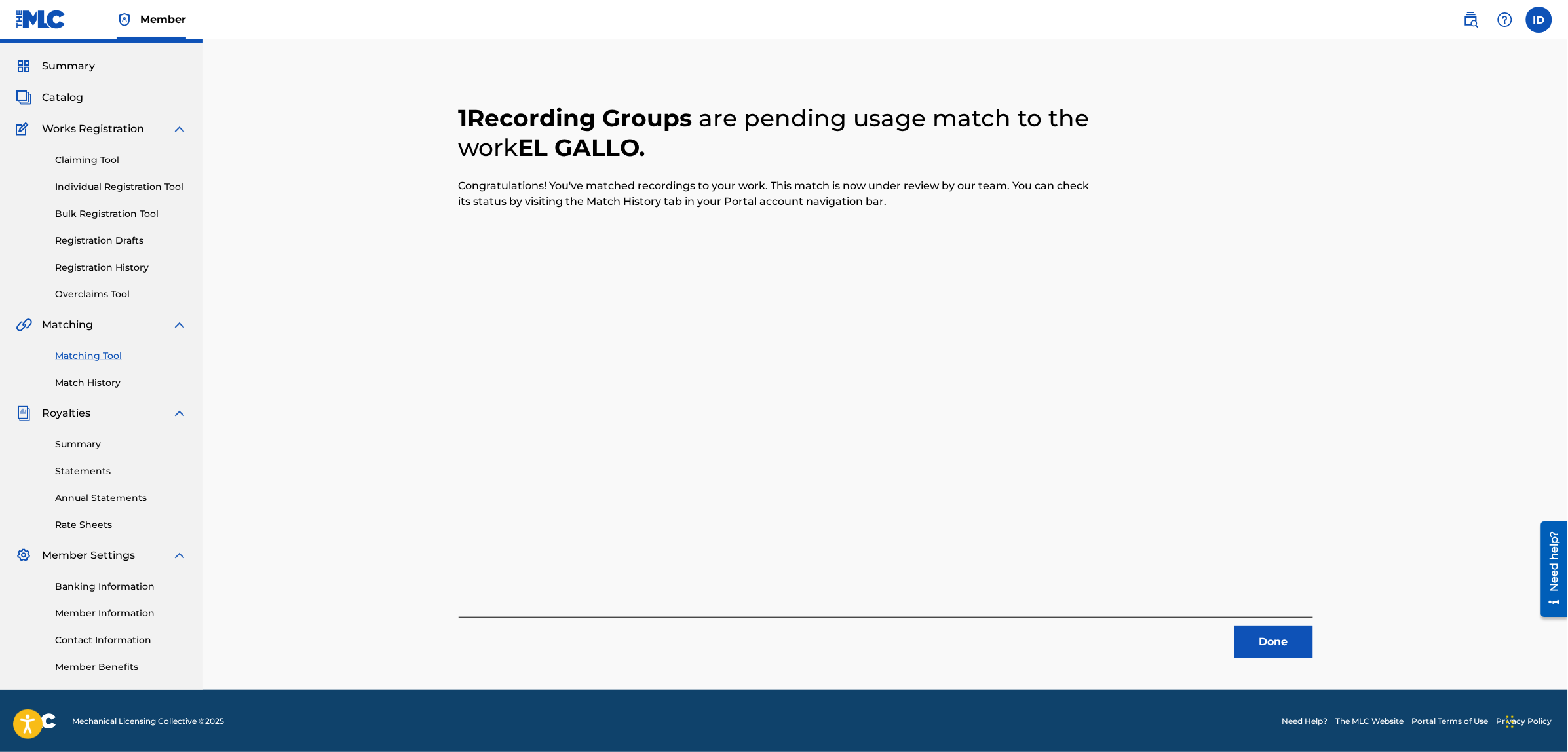
click at [1280, 642] on button "Done" at bounding box center [1274, 642] width 78 height 32
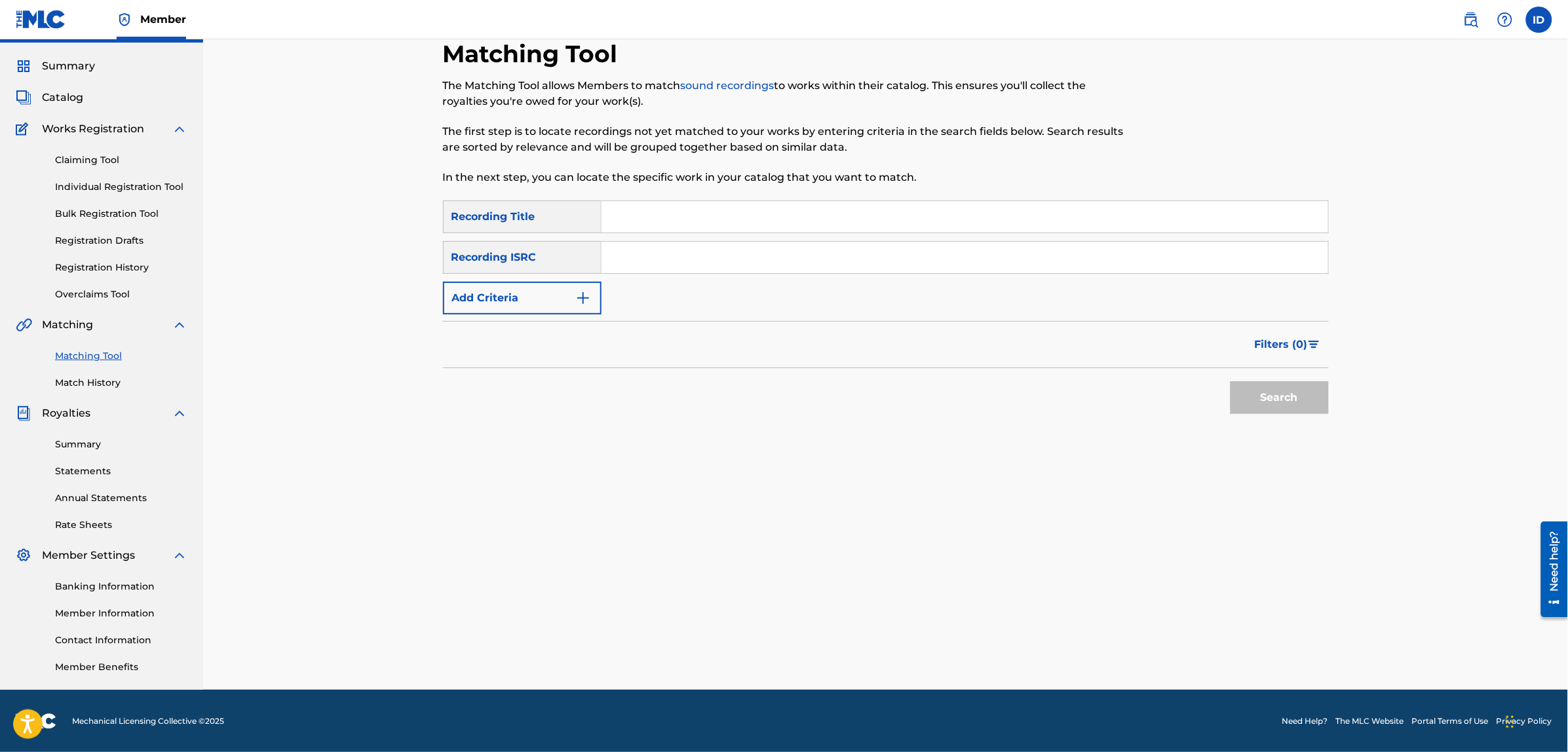
click at [741, 227] on input "Search Form" at bounding box center [964, 216] width 726 height 32
type input "la tumbadora"
click at [1231, 381] on button "Search" at bounding box center [1279, 397] width 98 height 32
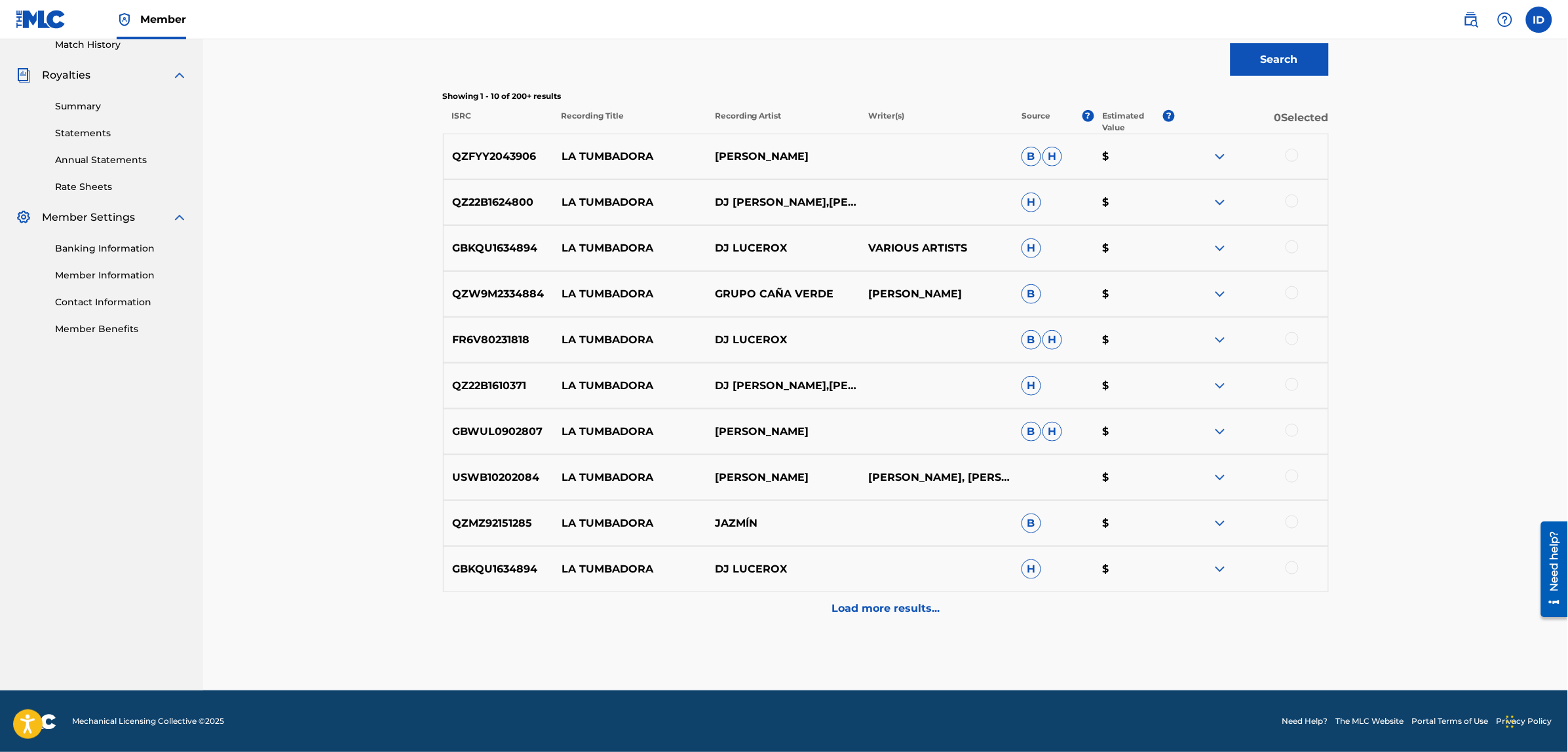
scroll to position [372, 0]
click at [851, 612] on p "Load more results..." at bounding box center [885, 608] width 108 height 15
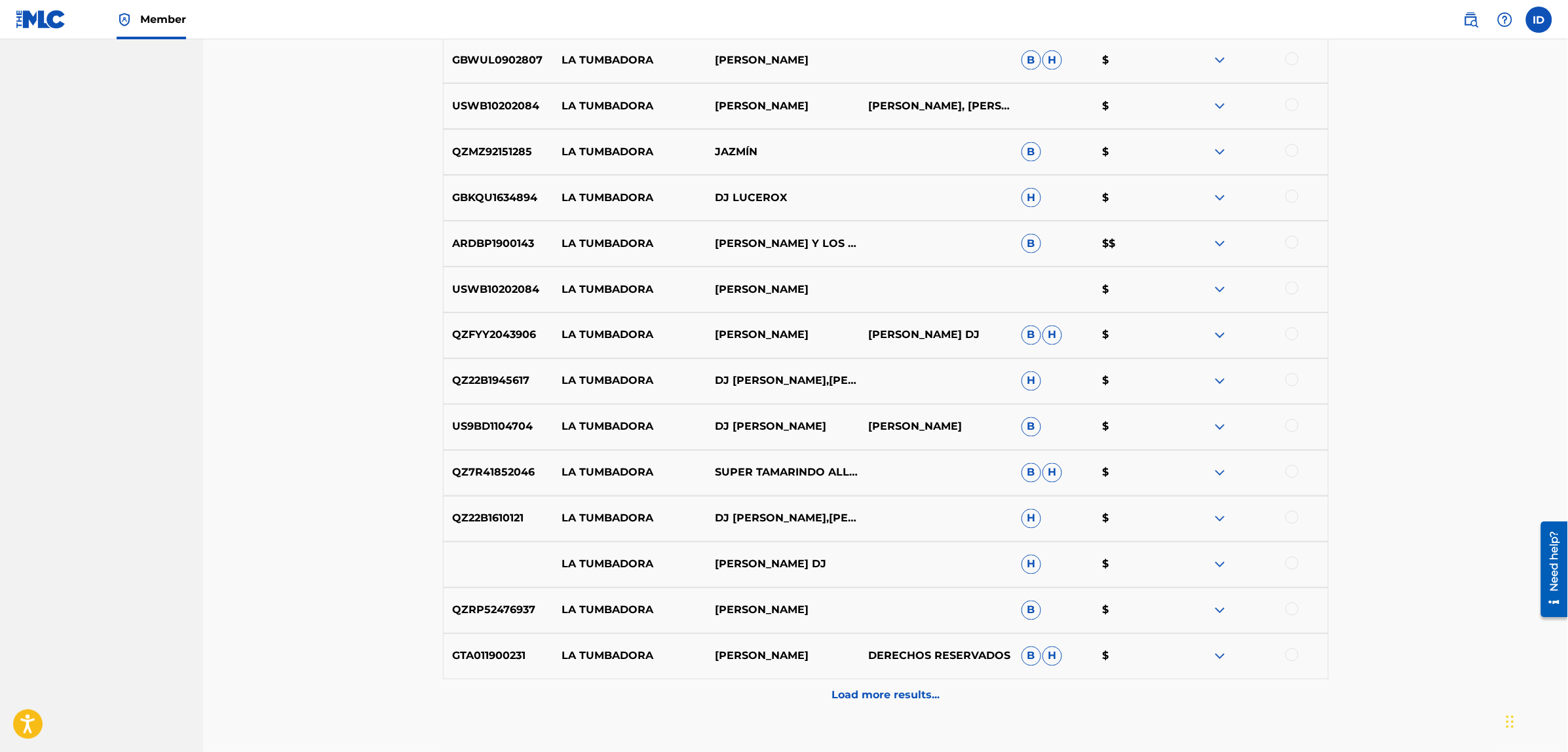
scroll to position [781, 0]
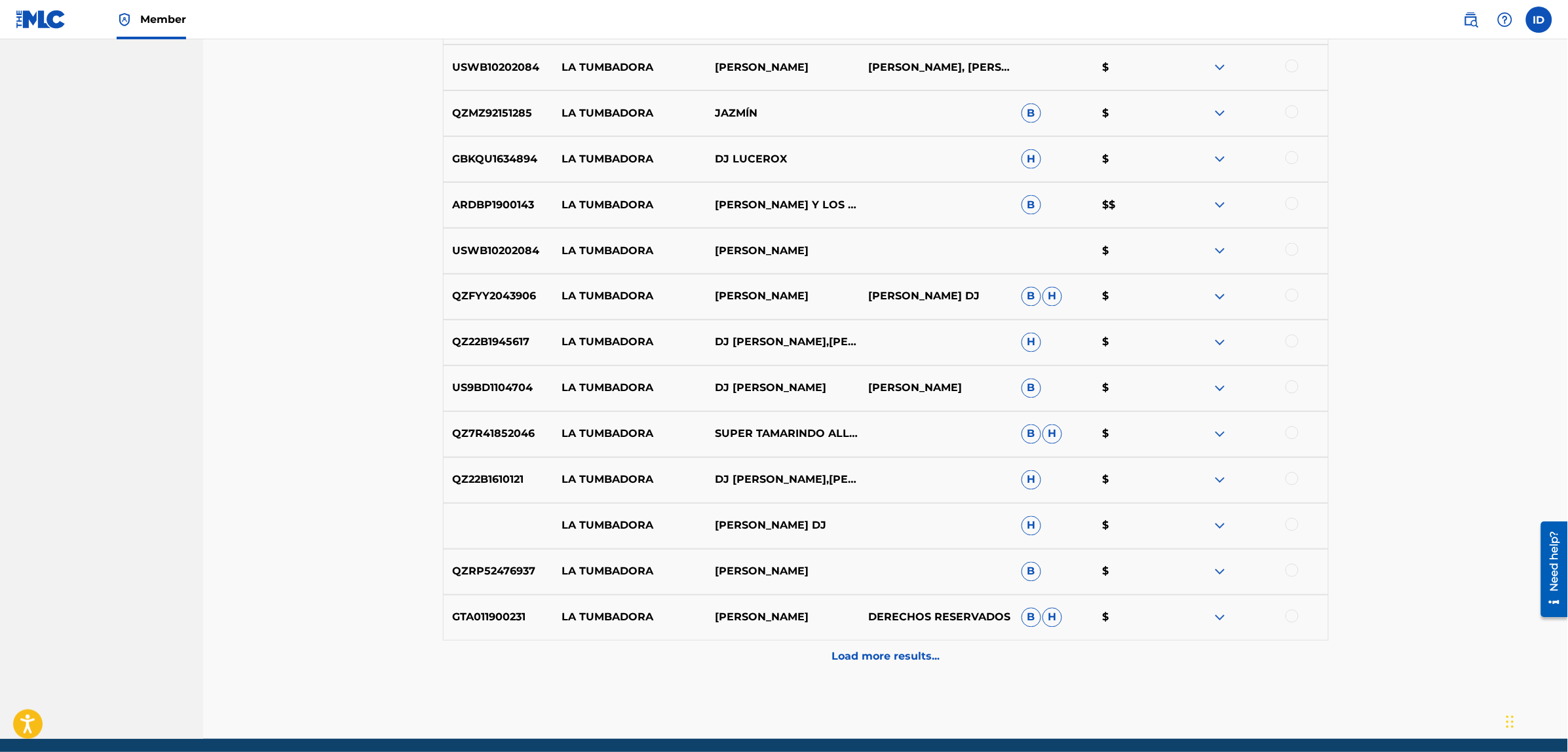
click at [848, 650] on p "Load more results..." at bounding box center [885, 656] width 108 height 15
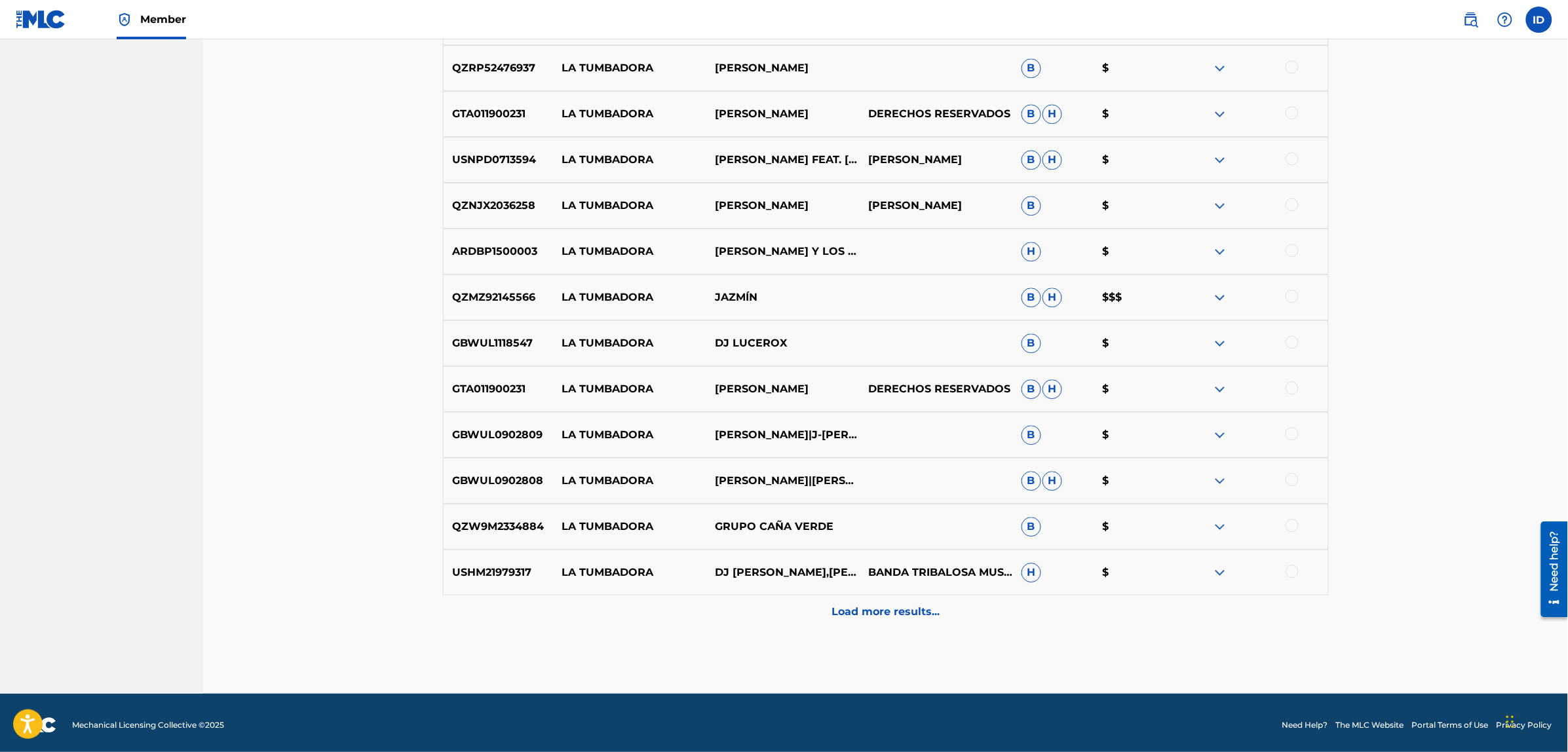
scroll to position [1289, 0]
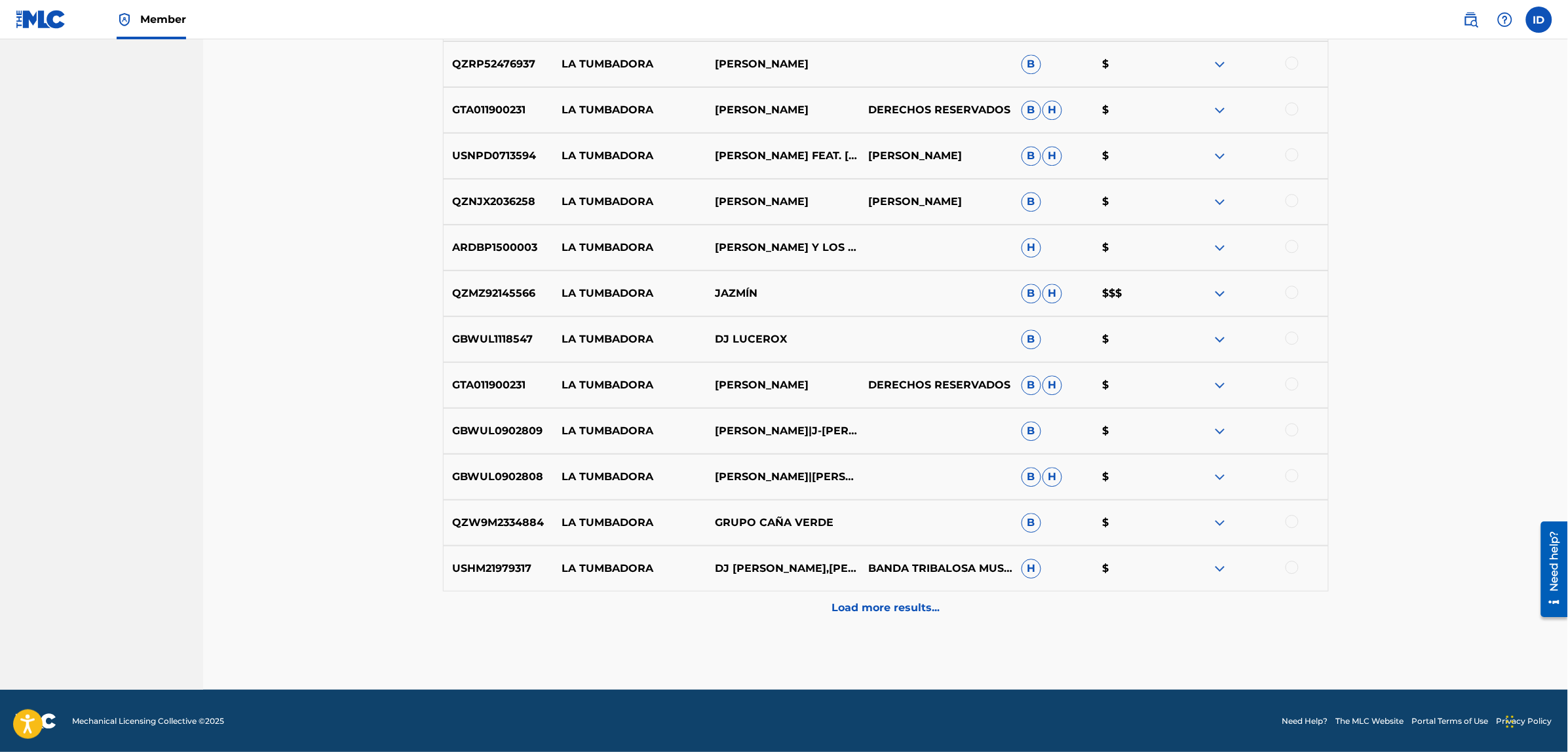
click at [862, 601] on p "Load more results..." at bounding box center [885, 608] width 108 height 15
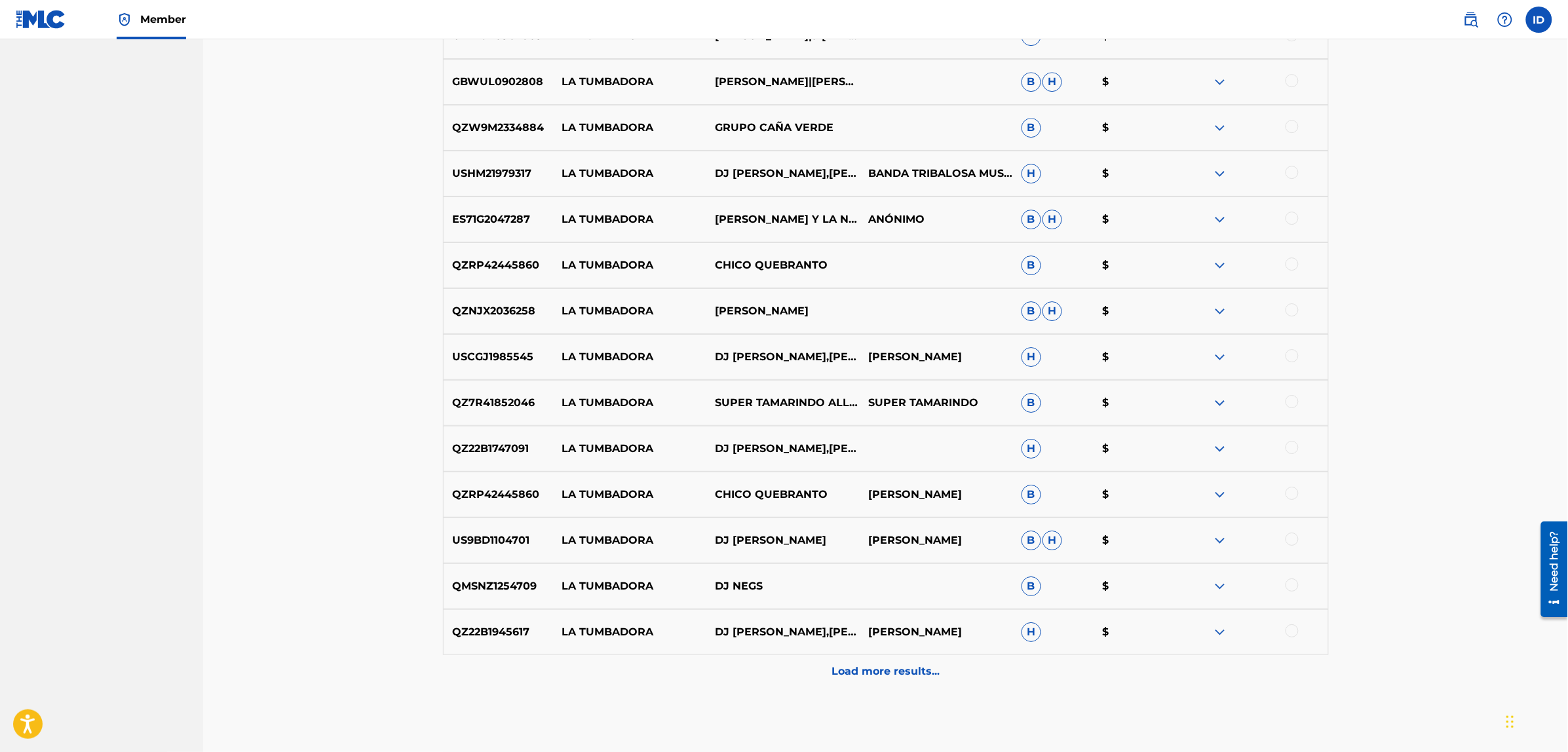
scroll to position [1698, 0]
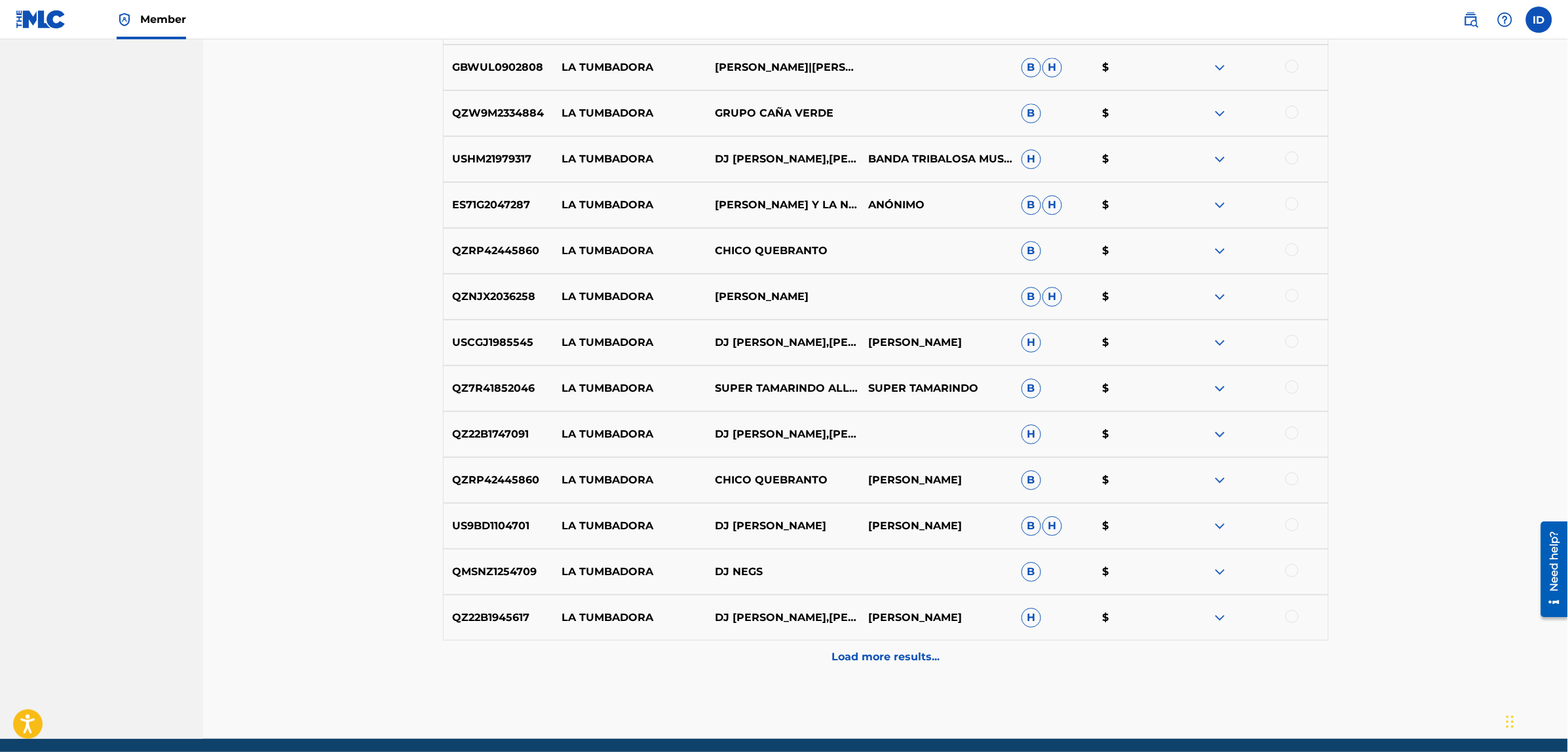
click at [860, 660] on p "Load more results..." at bounding box center [885, 656] width 108 height 15
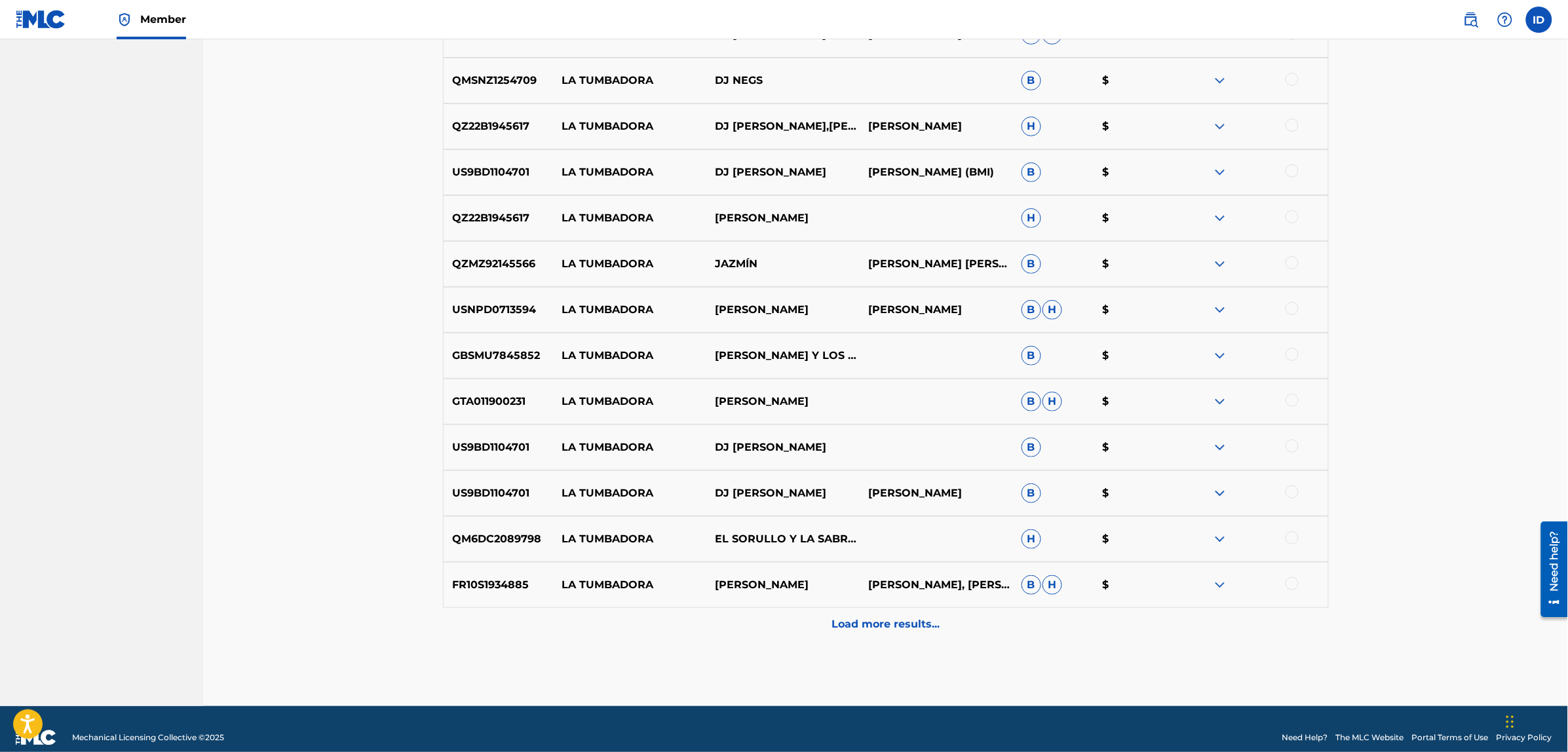
scroll to position [2205, 0]
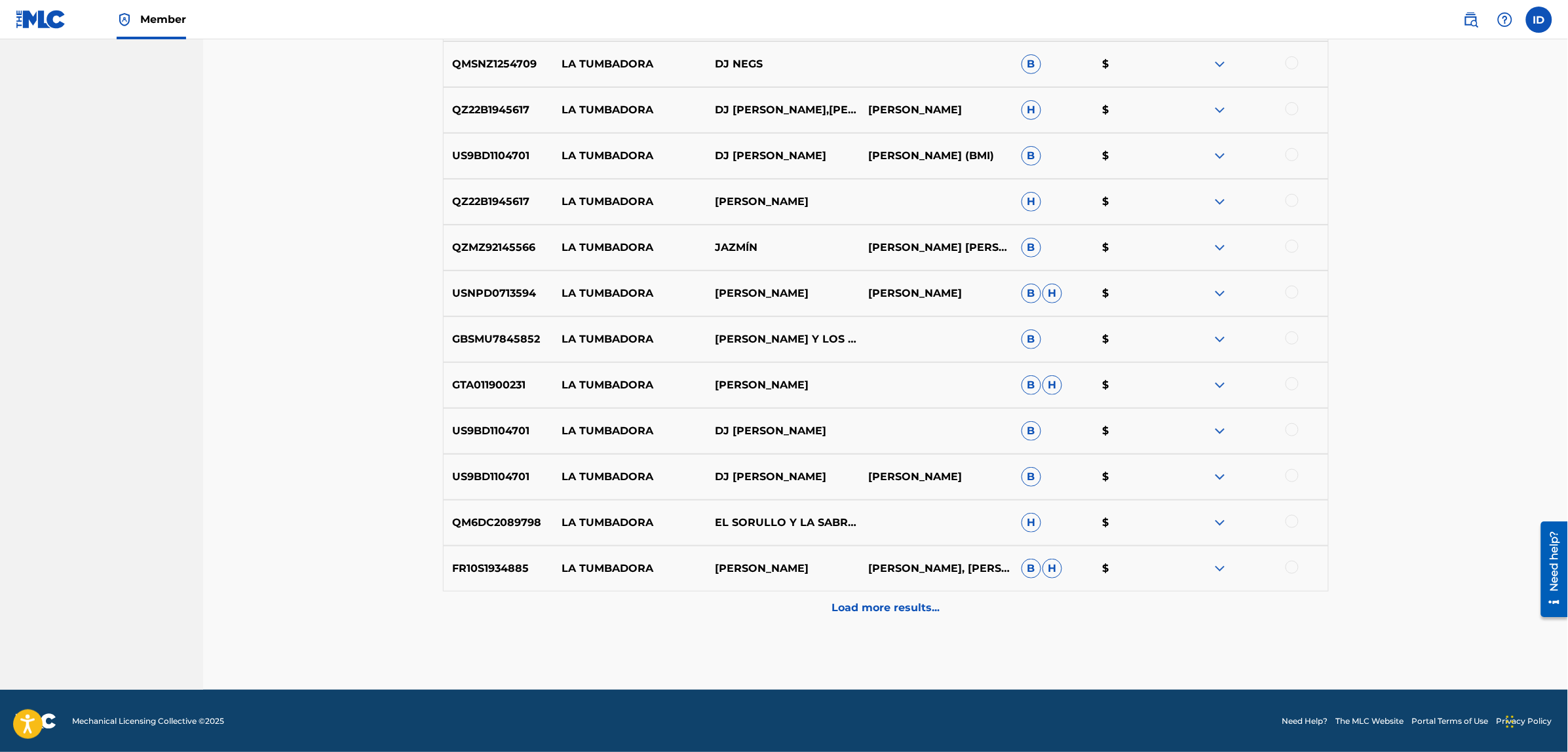
click at [1292, 562] on div at bounding box center [1292, 568] width 13 height 13
click at [885, 613] on p "Load more results..." at bounding box center [885, 608] width 108 height 15
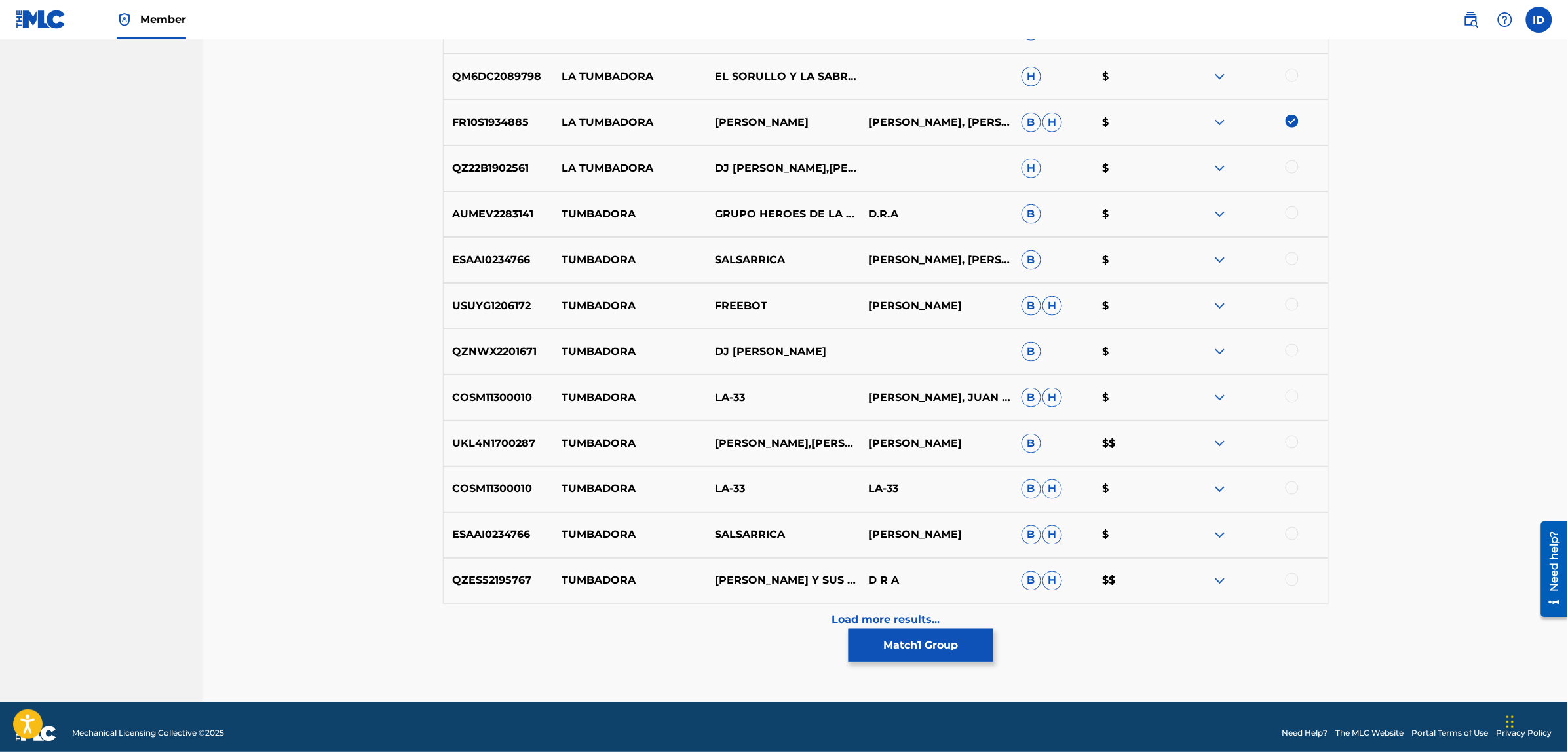
scroll to position [2664, 0]
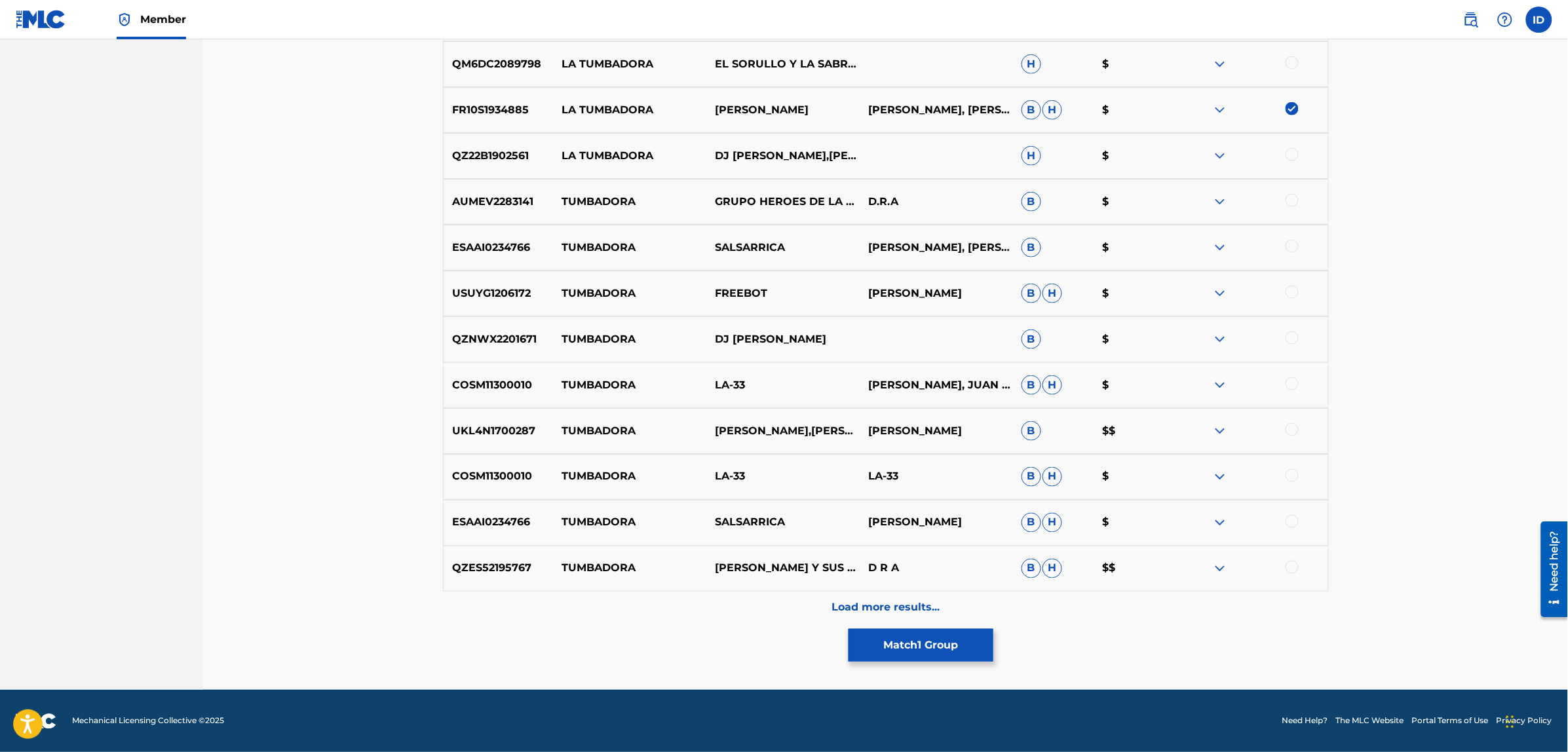
click at [866, 603] on p "Load more results..." at bounding box center [885, 608] width 108 height 15
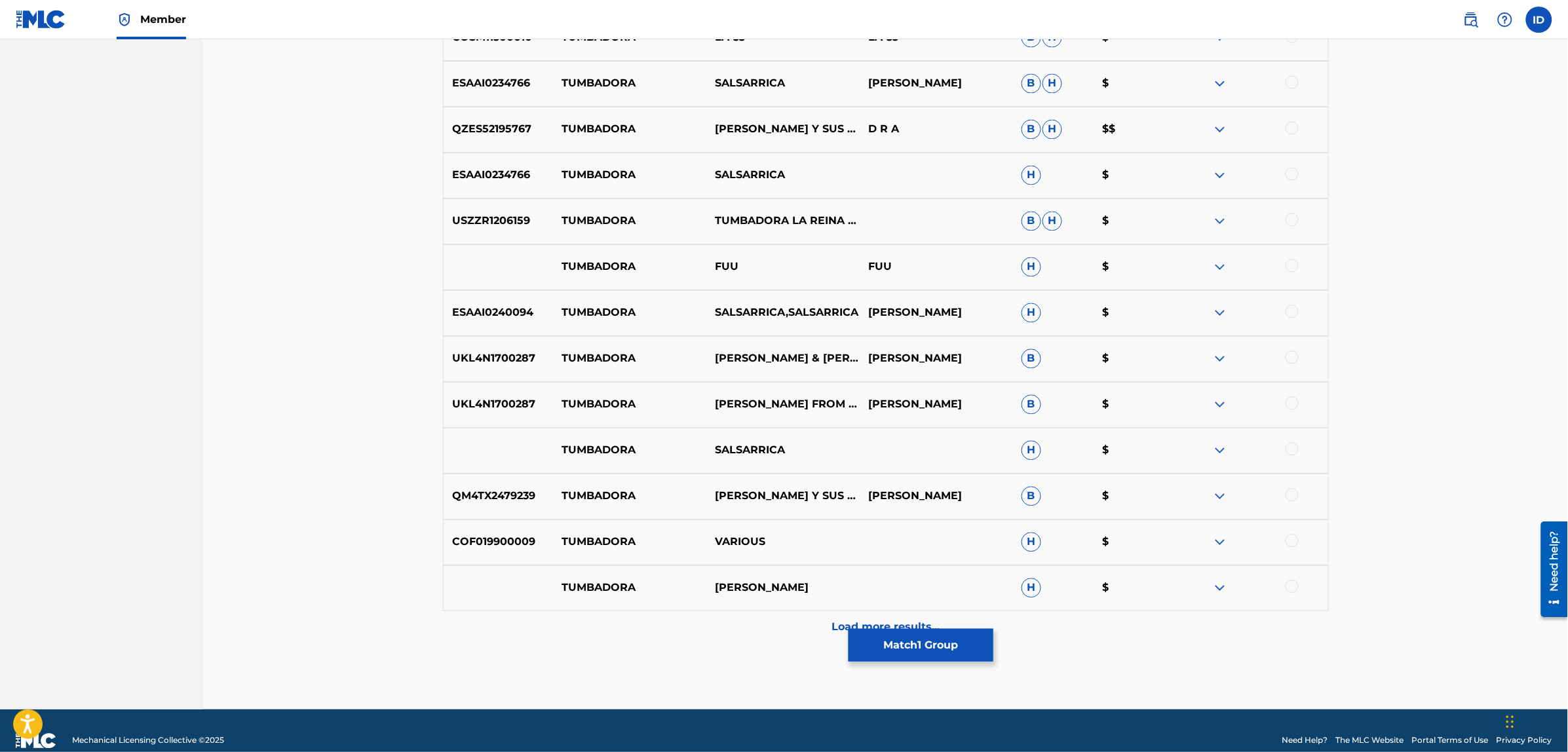
scroll to position [3123, 0]
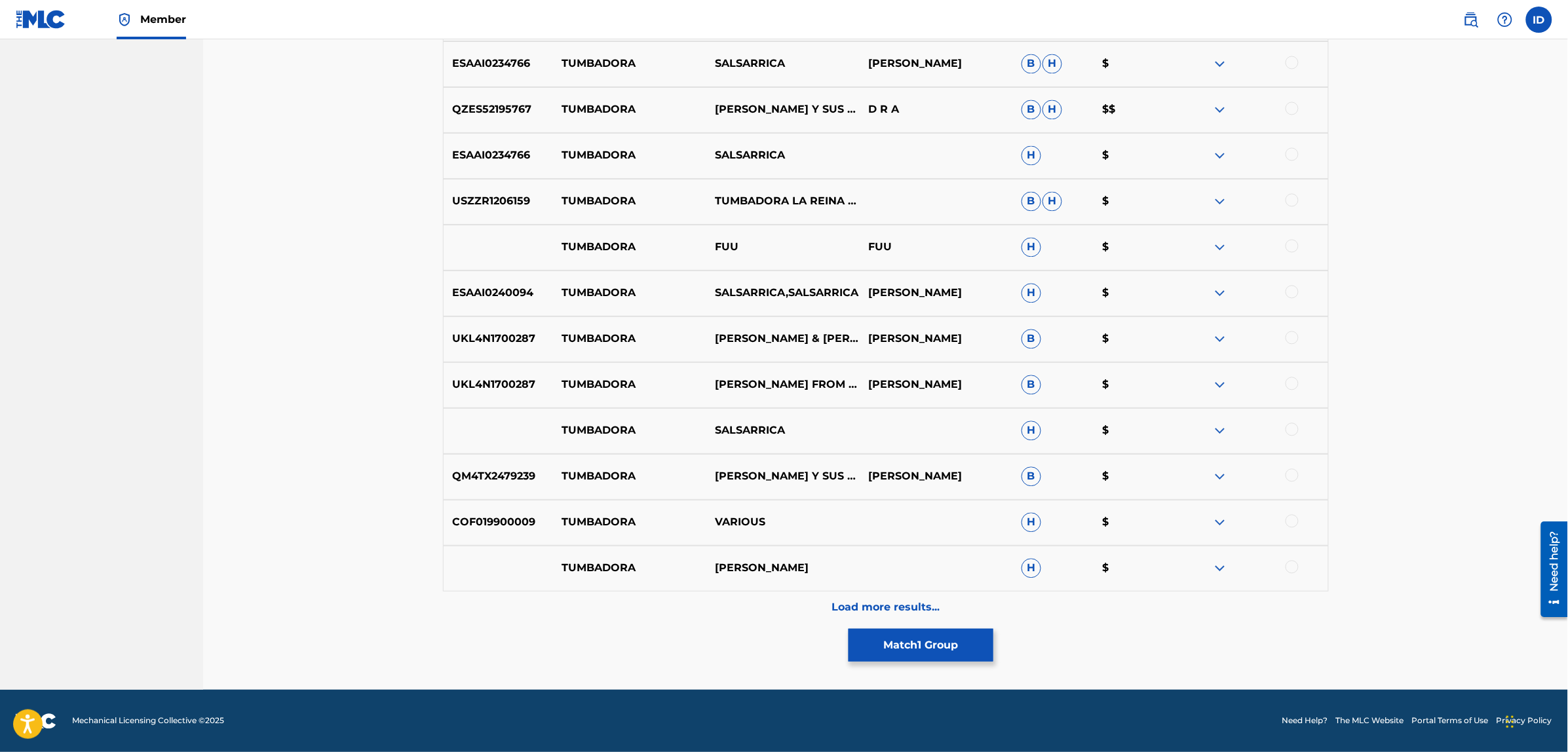
click at [857, 605] on p "Load more results..." at bounding box center [885, 608] width 108 height 15
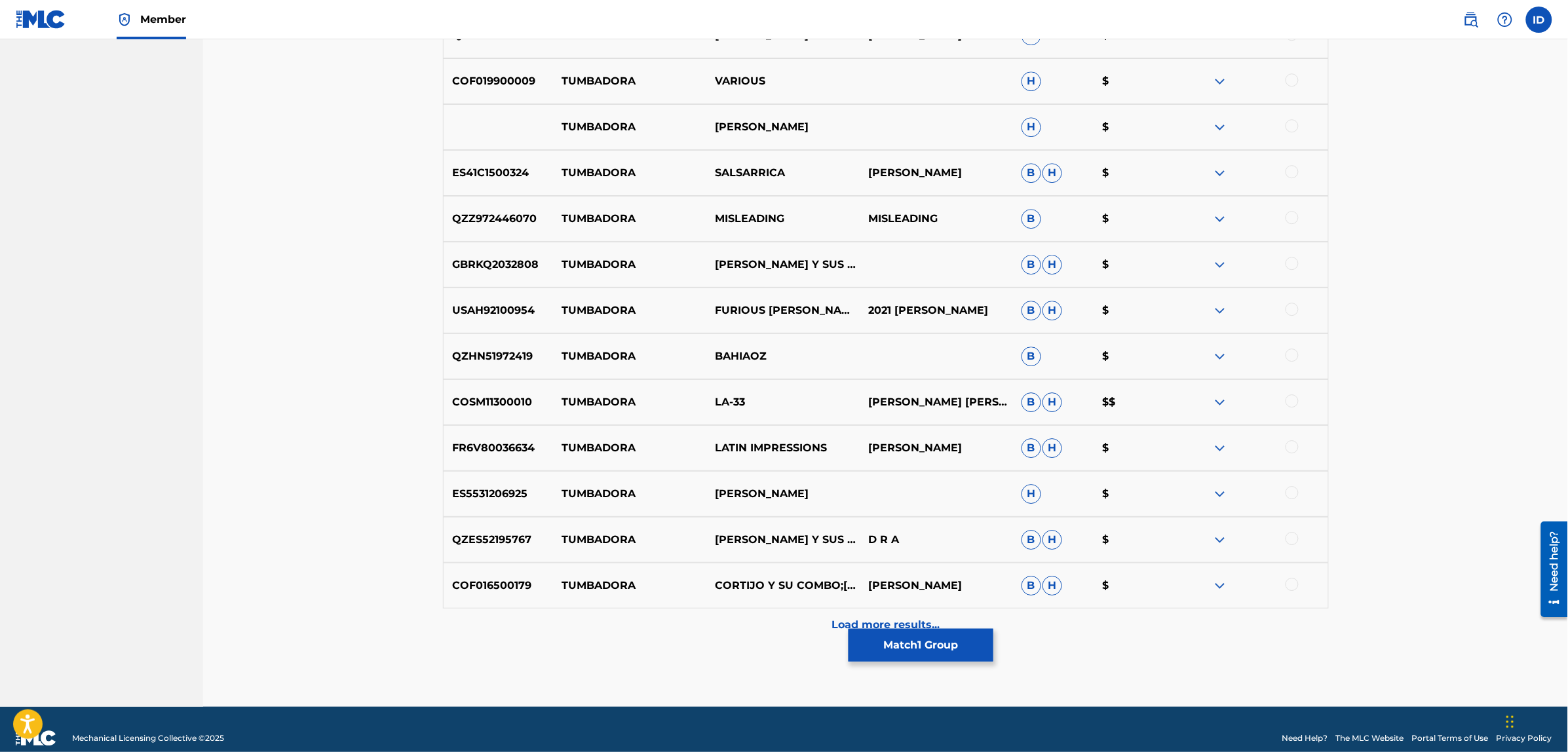
scroll to position [3581, 0]
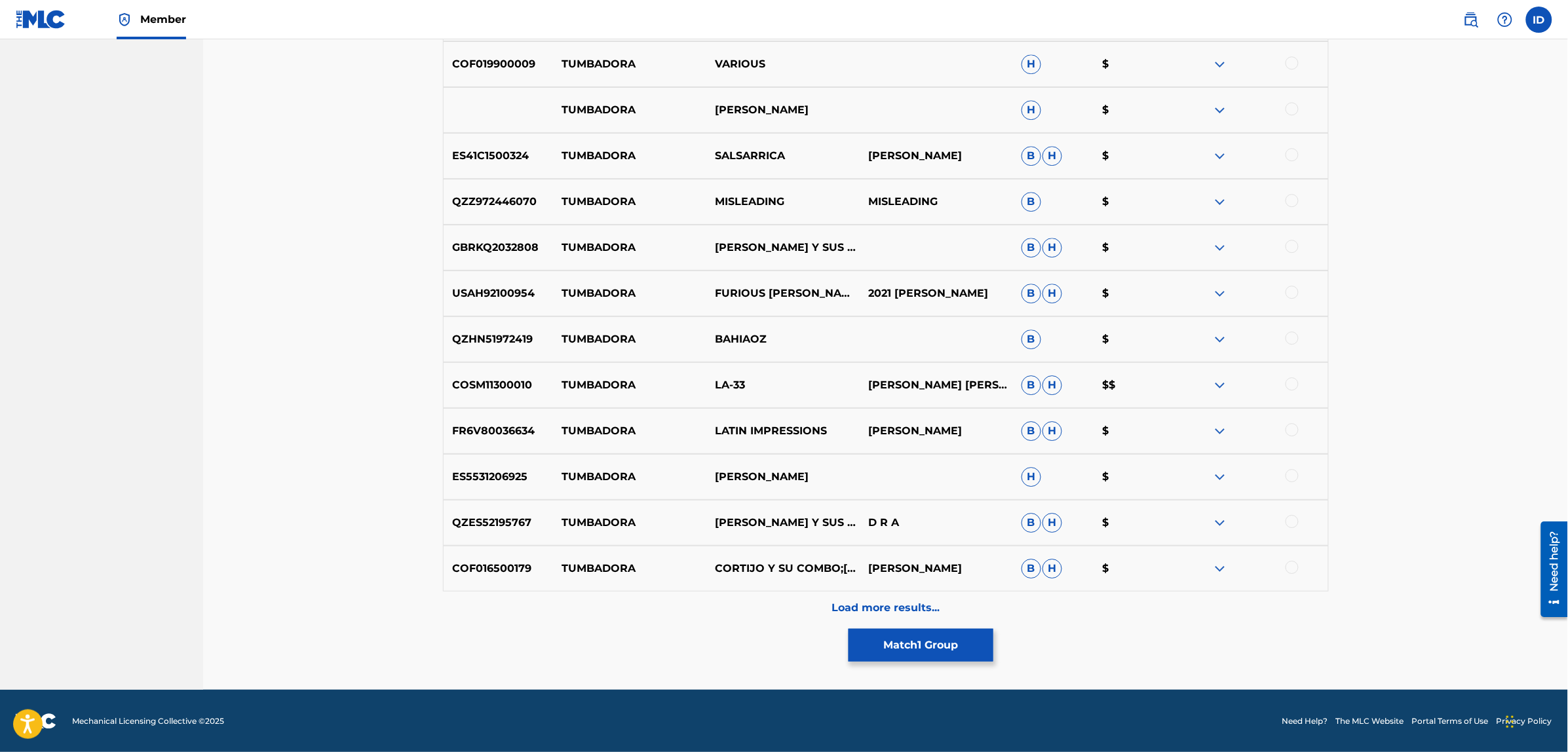
click at [835, 603] on p "Load more results..." at bounding box center [885, 608] width 108 height 15
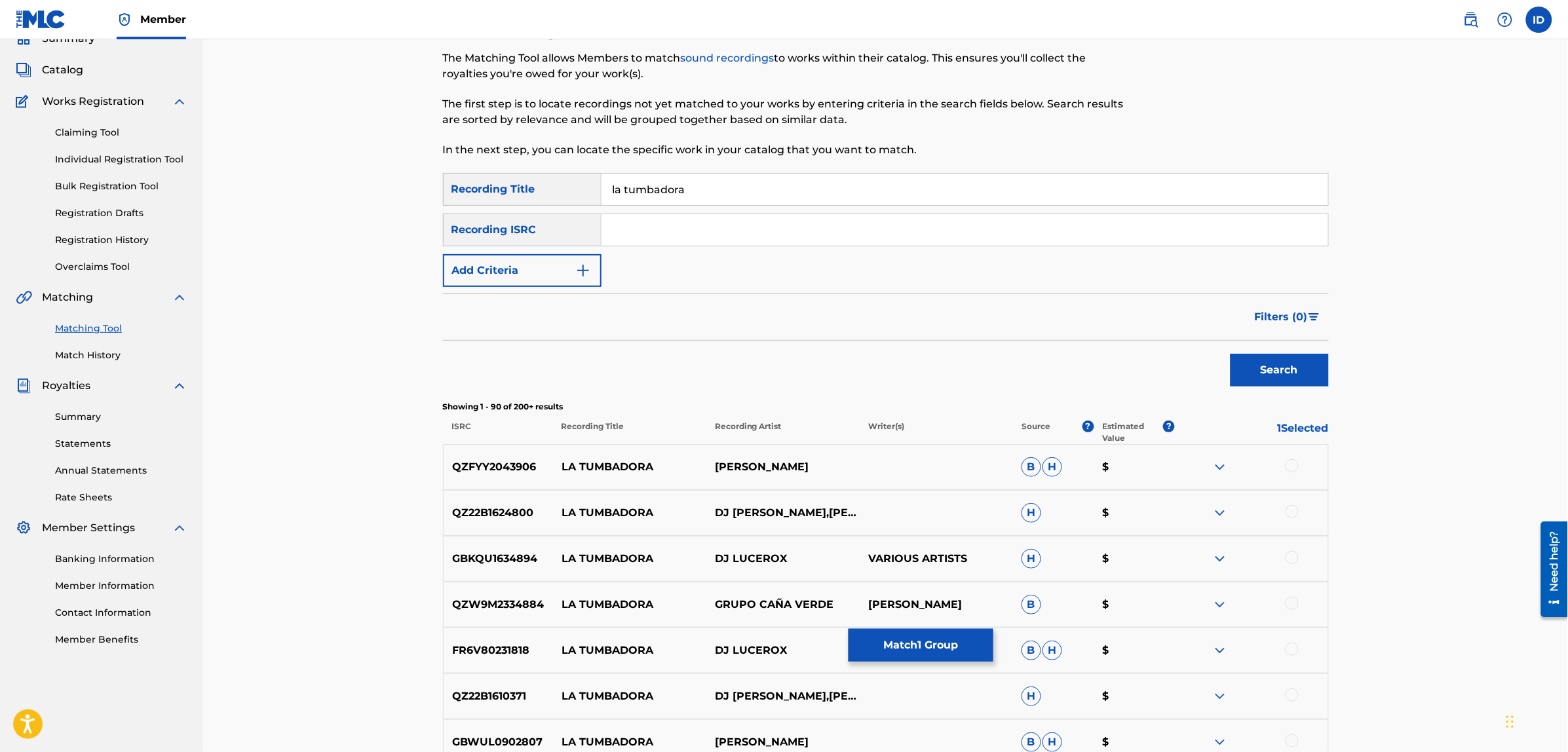
scroll to position [0, 0]
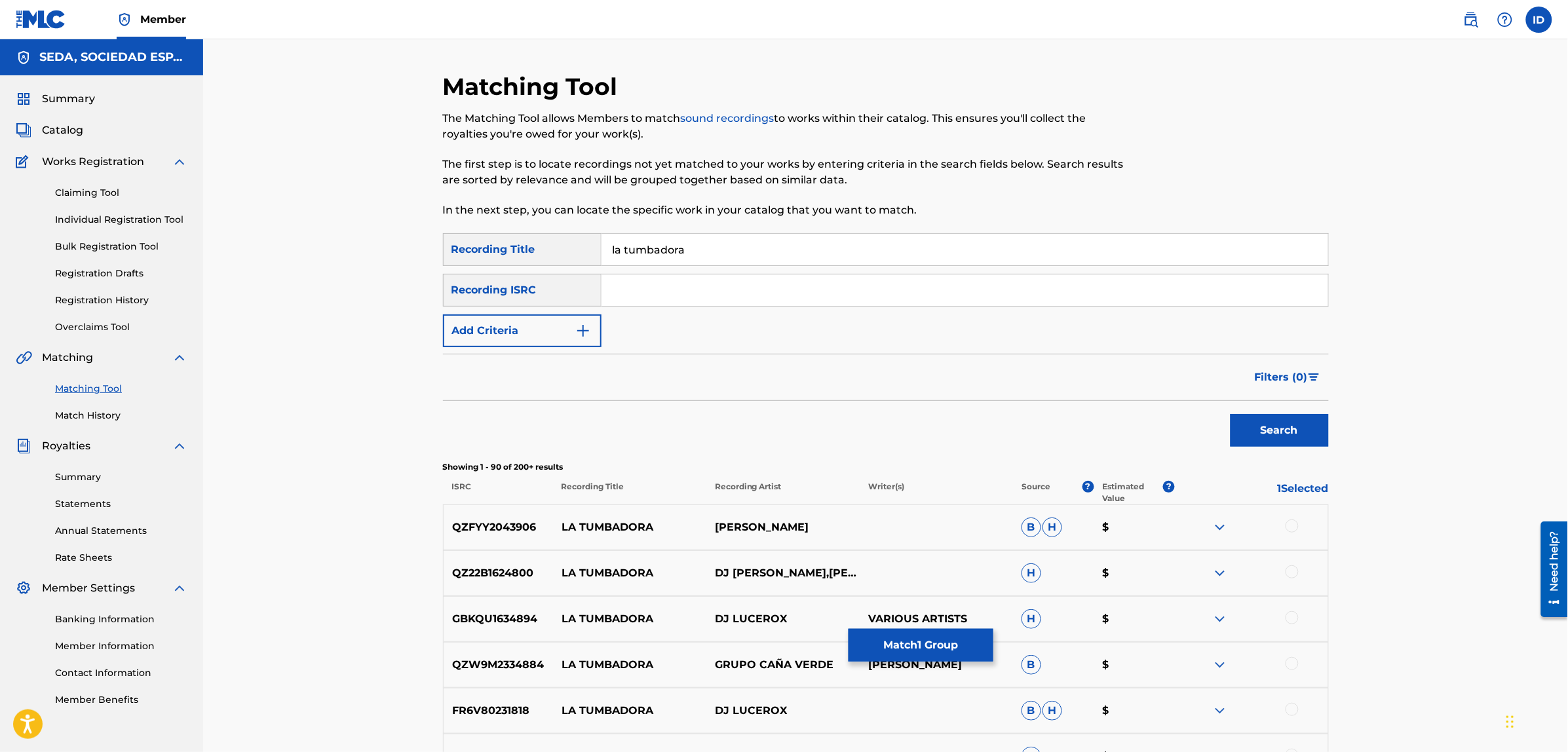
click at [546, 329] on button "Add Criteria" at bounding box center [522, 331] width 159 height 32
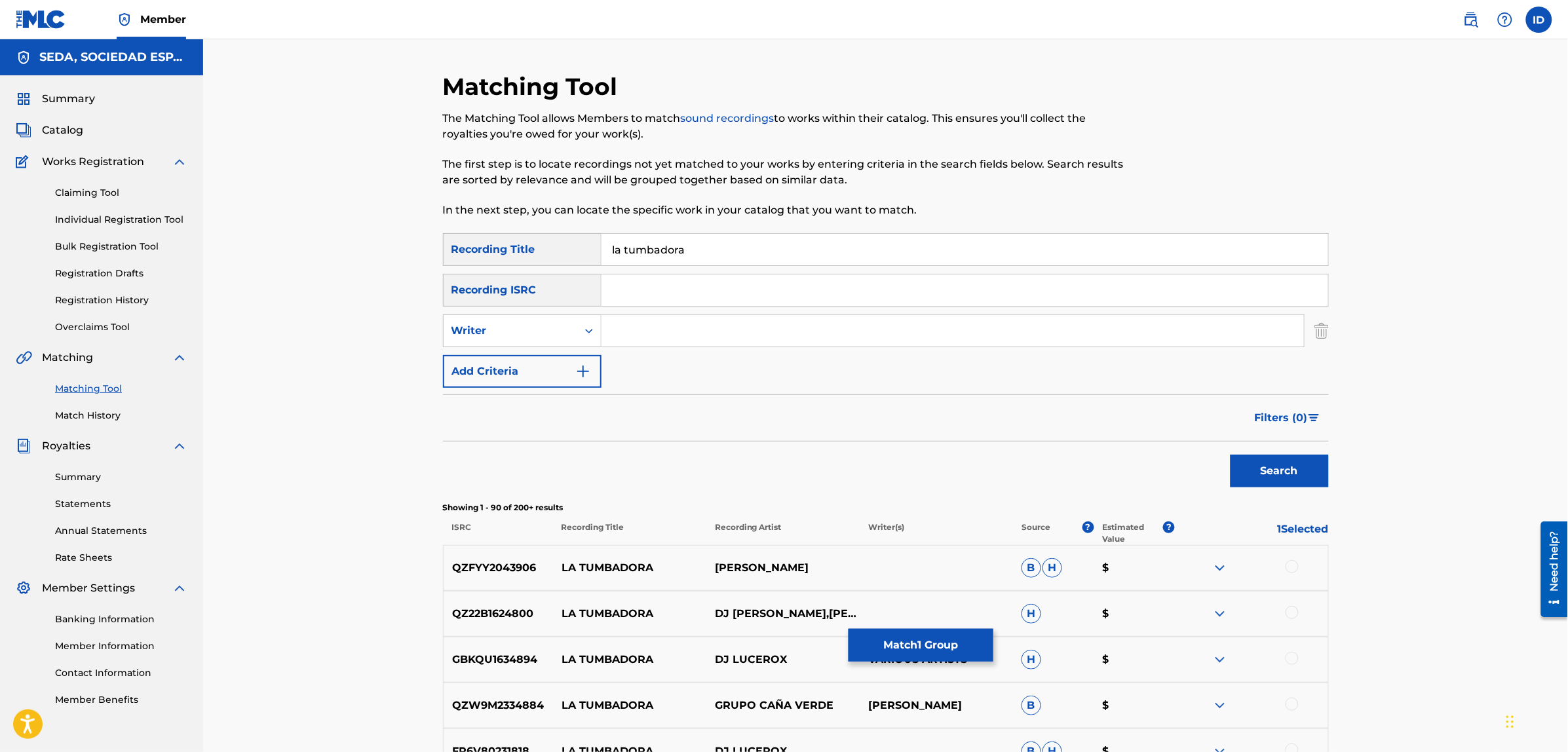
click at [536, 372] on button "Add Criteria" at bounding box center [522, 372] width 159 height 32
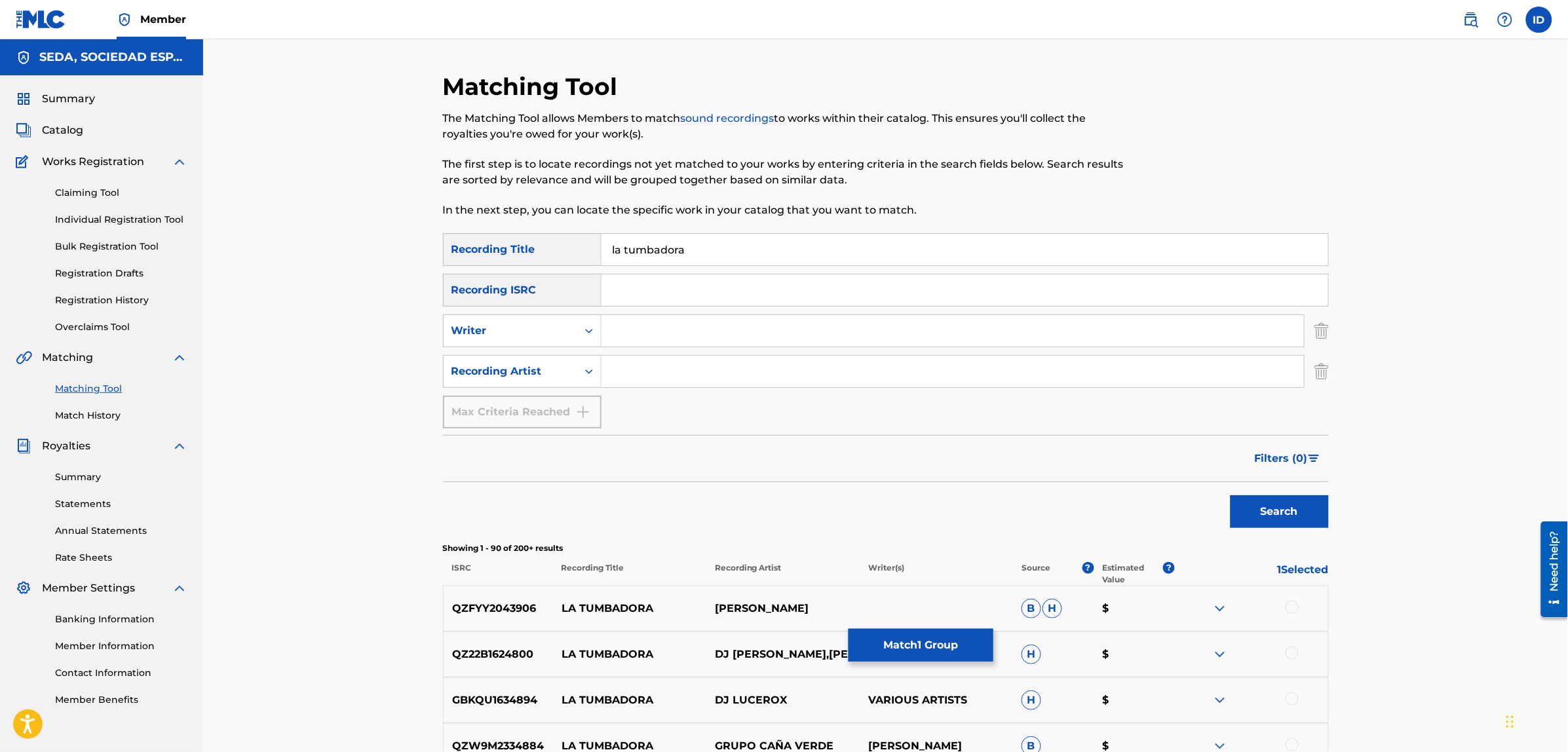
click at [657, 372] on input "Search Form" at bounding box center [952, 371] width 702 height 32
type input "[PERSON_NAME]"
click at [1231, 495] on button "Search" at bounding box center [1279, 511] width 98 height 32
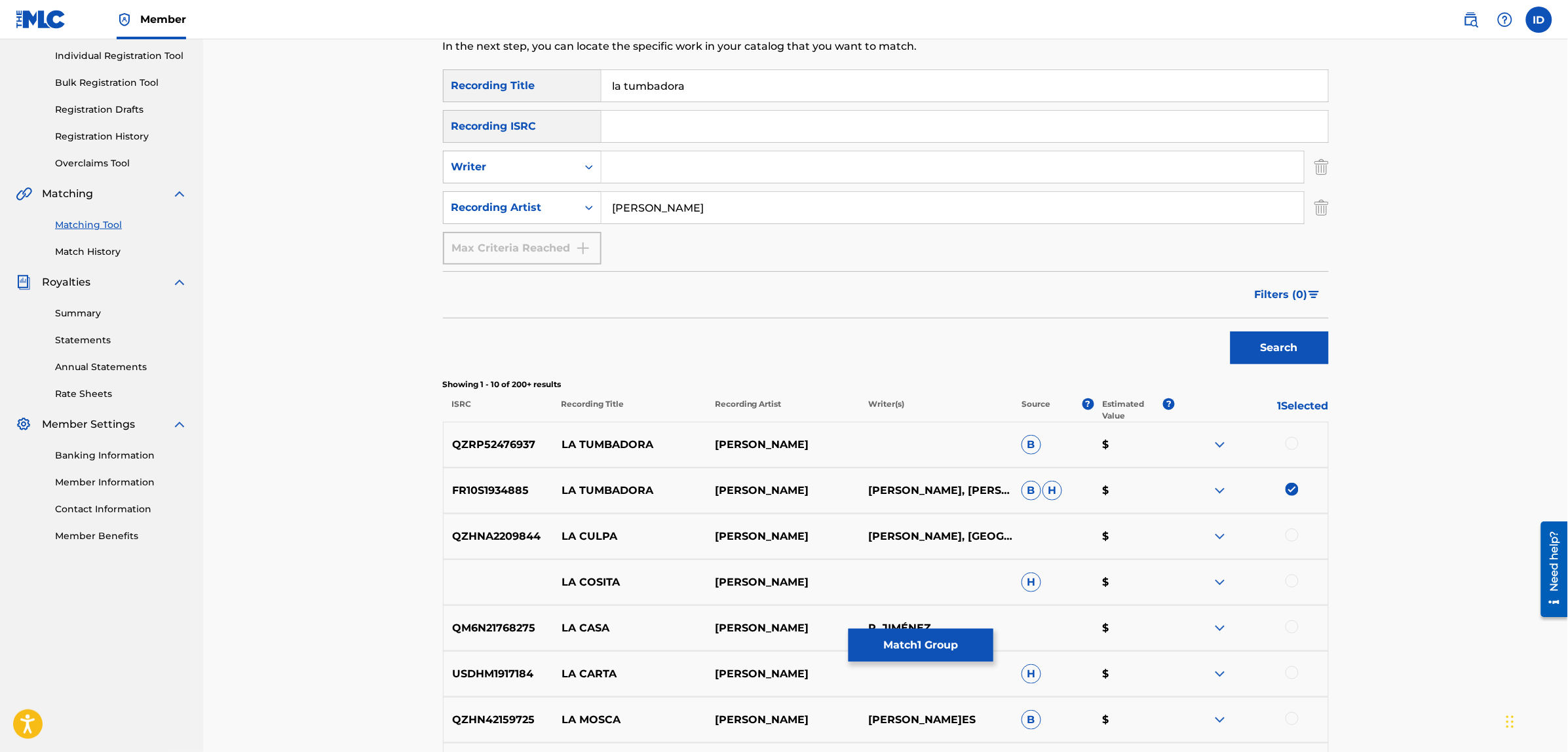
scroll to position [246, 0]
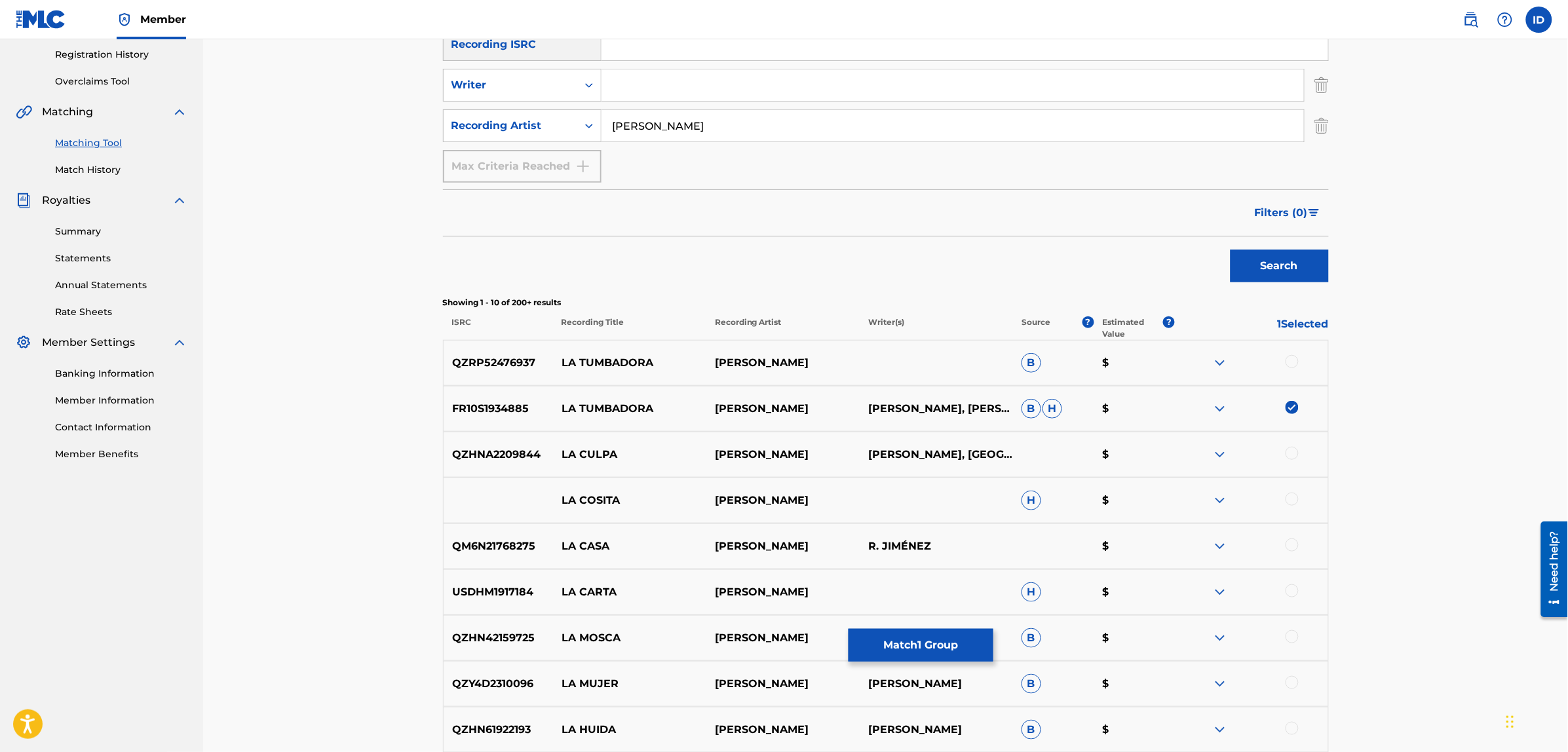
click at [1291, 366] on div at bounding box center [1292, 362] width 13 height 13
click at [949, 642] on button "Match 2 Groups" at bounding box center [921, 645] width 145 height 32
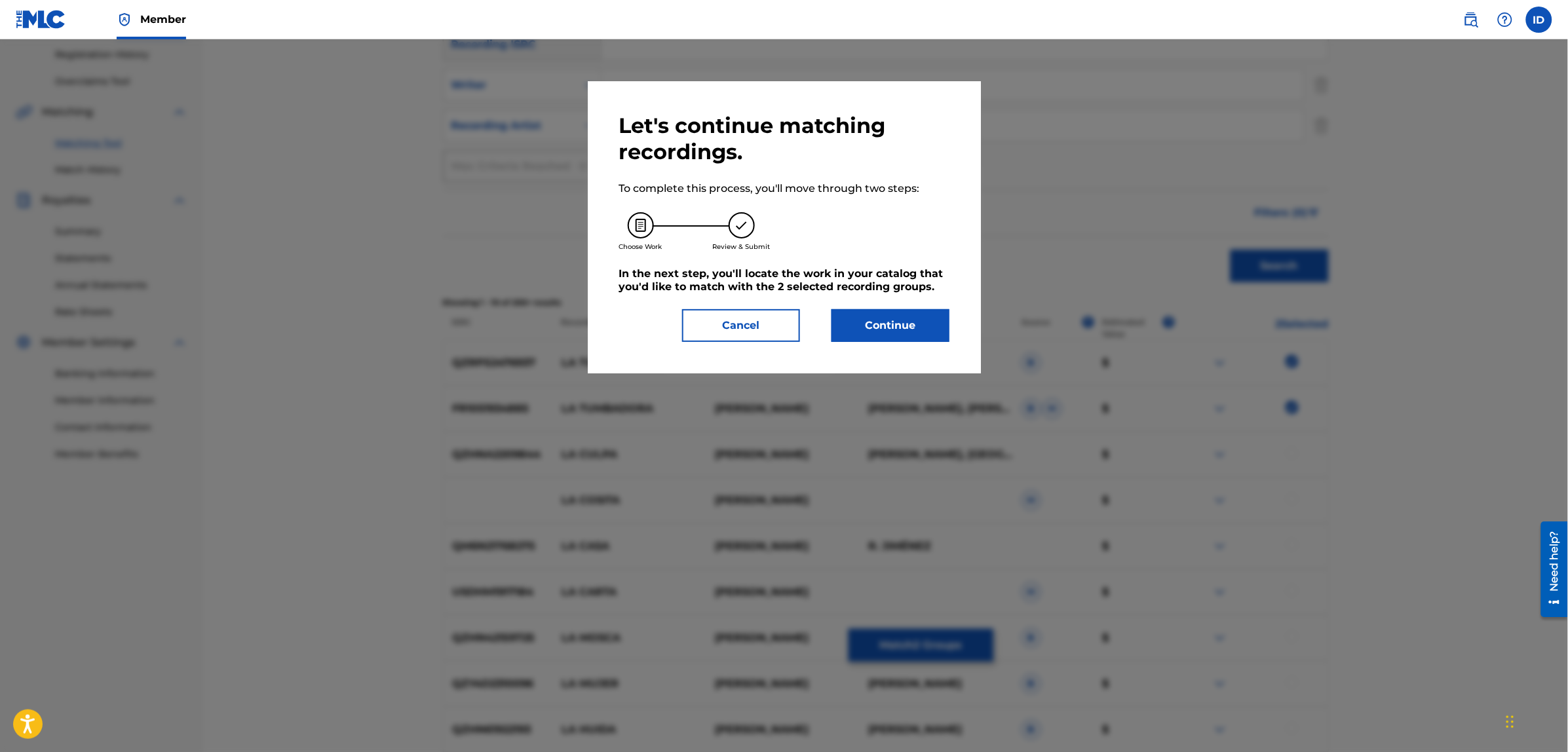
click at [876, 329] on button "Continue" at bounding box center [890, 326] width 118 height 32
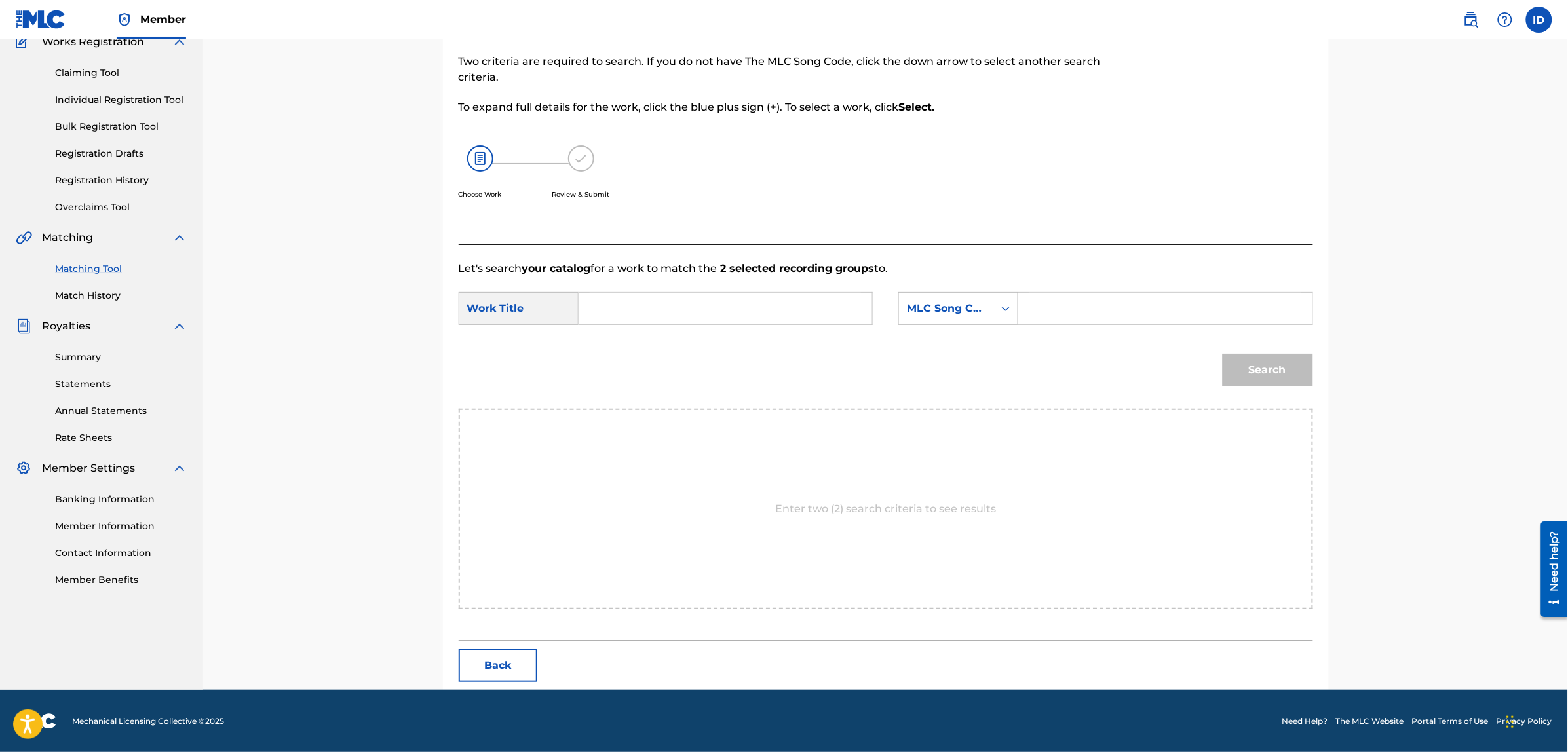
click at [751, 301] on input "Search Form" at bounding box center [725, 308] width 271 height 32
click at [633, 343] on div "la tumbador a" at bounding box center [626, 345] width 74 height 39
type input "la tumbadora"
click at [931, 308] on div "MLC Song Code" at bounding box center [946, 309] width 79 height 15
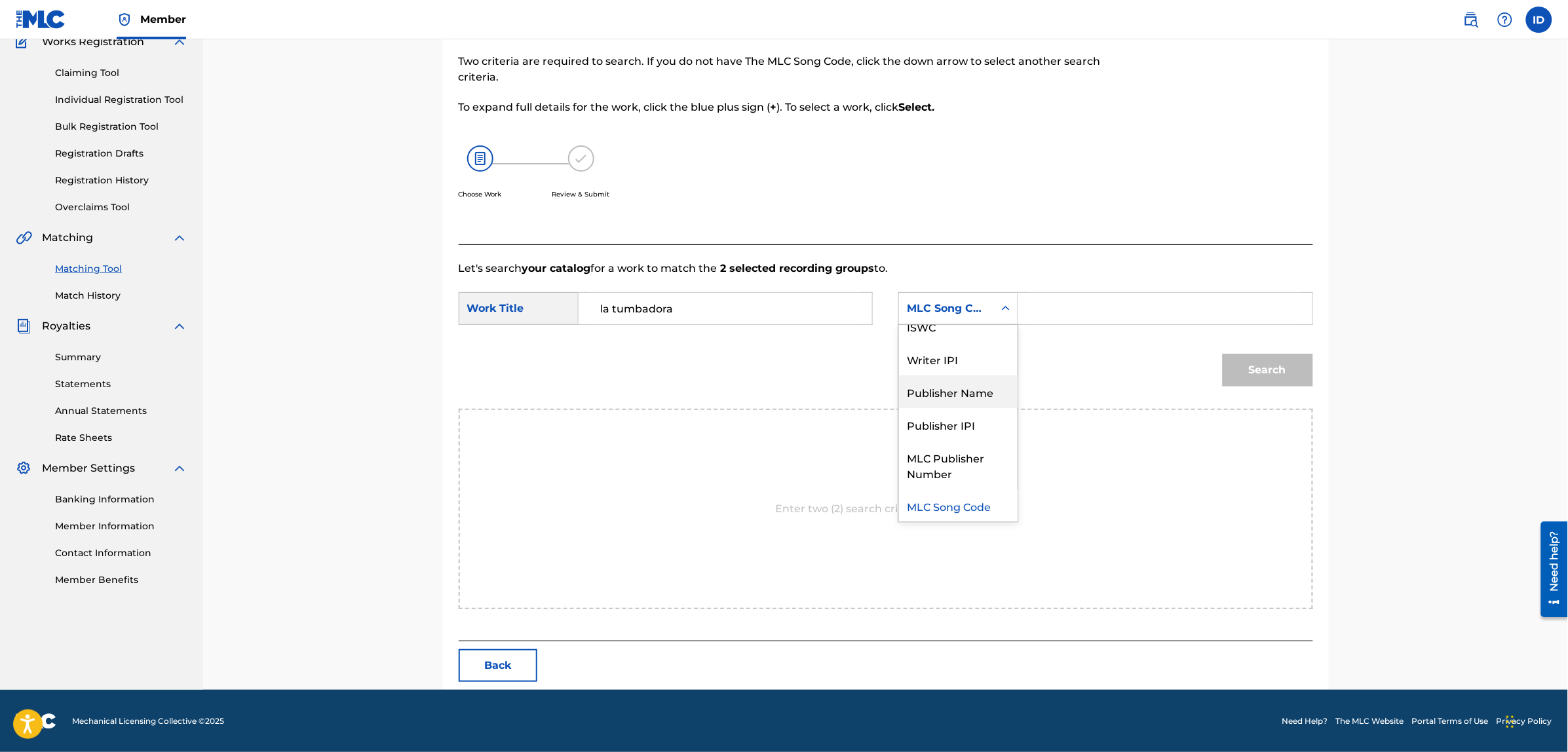
scroll to position [0, 0]
click at [963, 341] on div "Writer Name" at bounding box center [958, 341] width 118 height 32
click at [1044, 310] on input "Search Form" at bounding box center [1165, 308] width 271 height 32
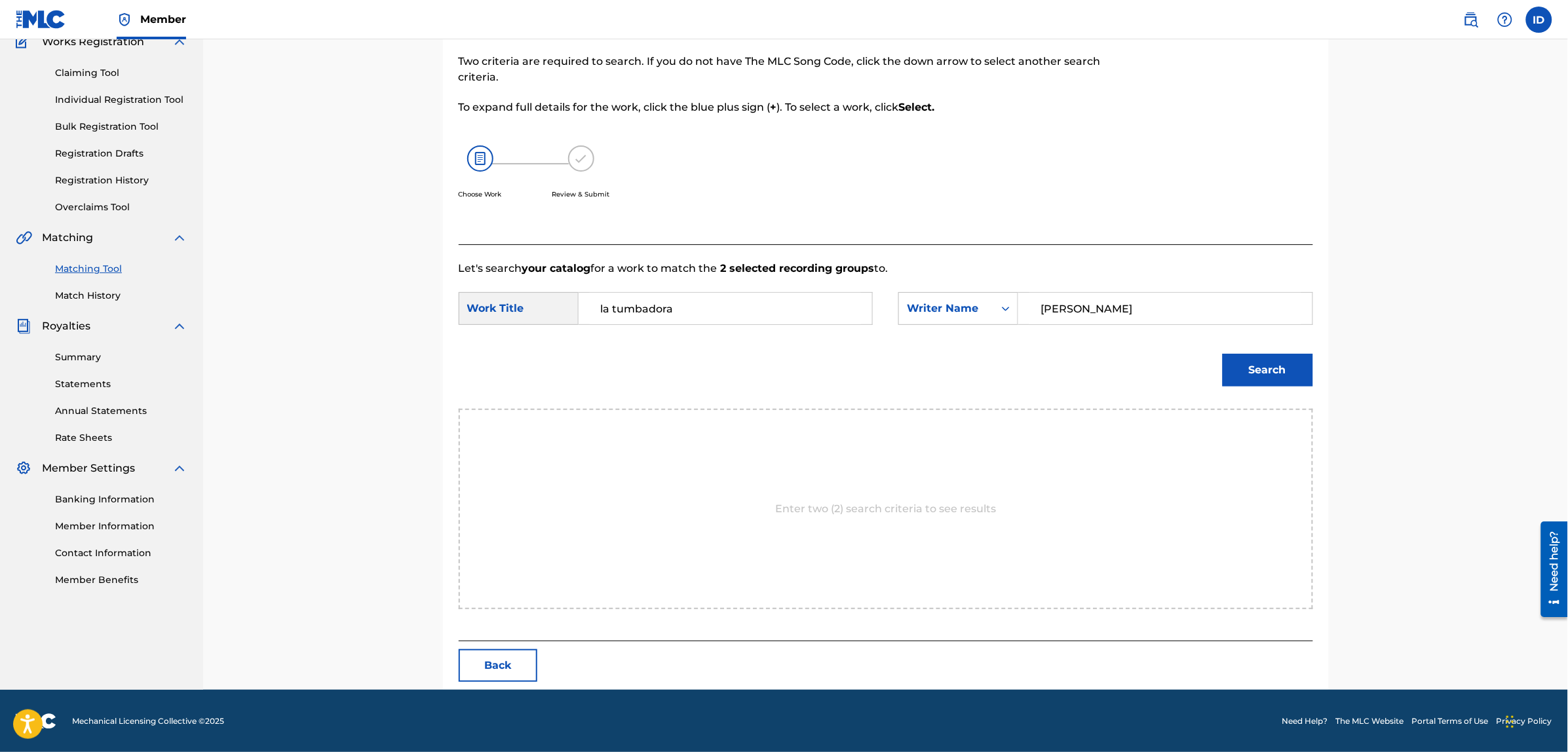
type input "[PERSON_NAME]"
click at [1222, 354] on button "Search" at bounding box center [1267, 370] width 91 height 32
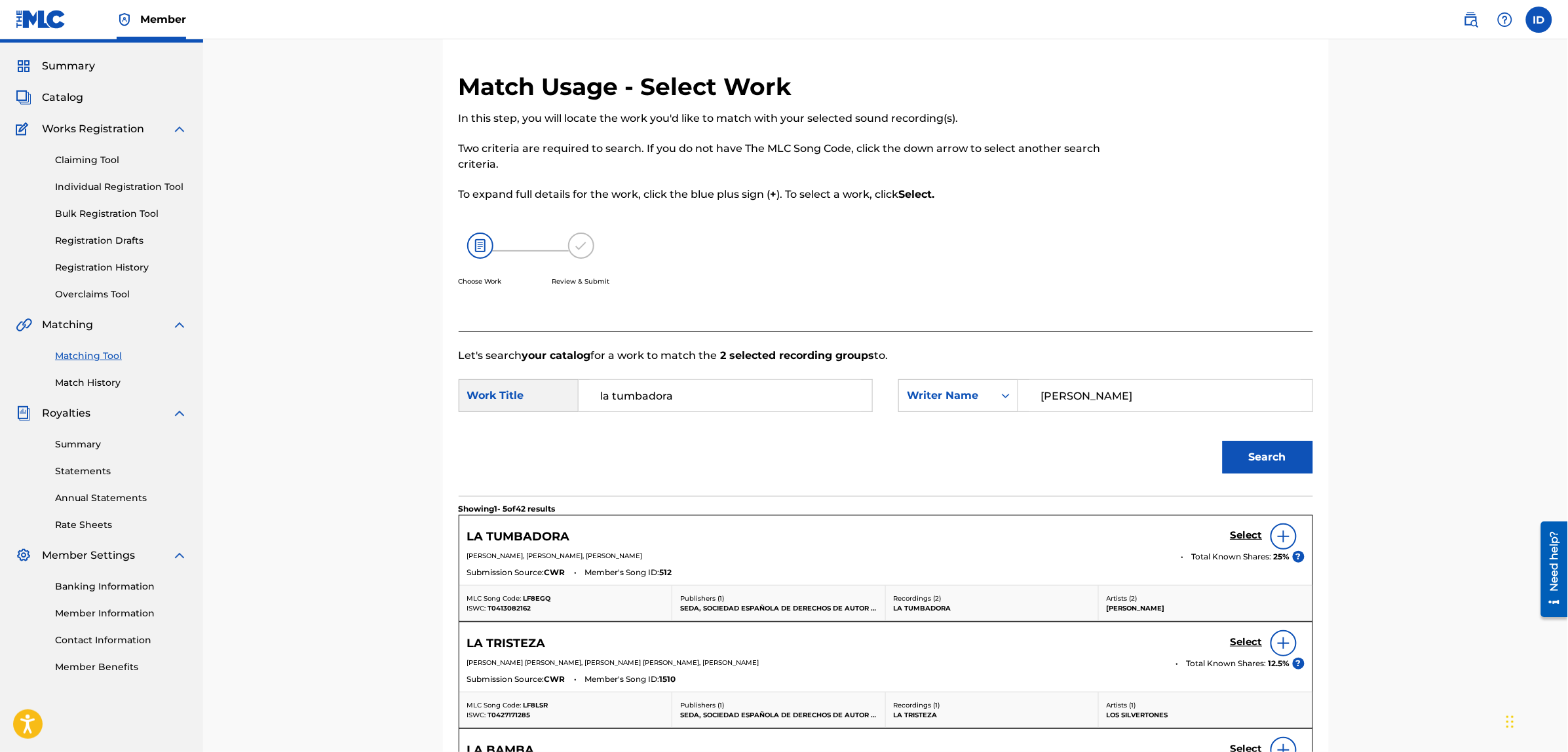
scroll to position [119, 0]
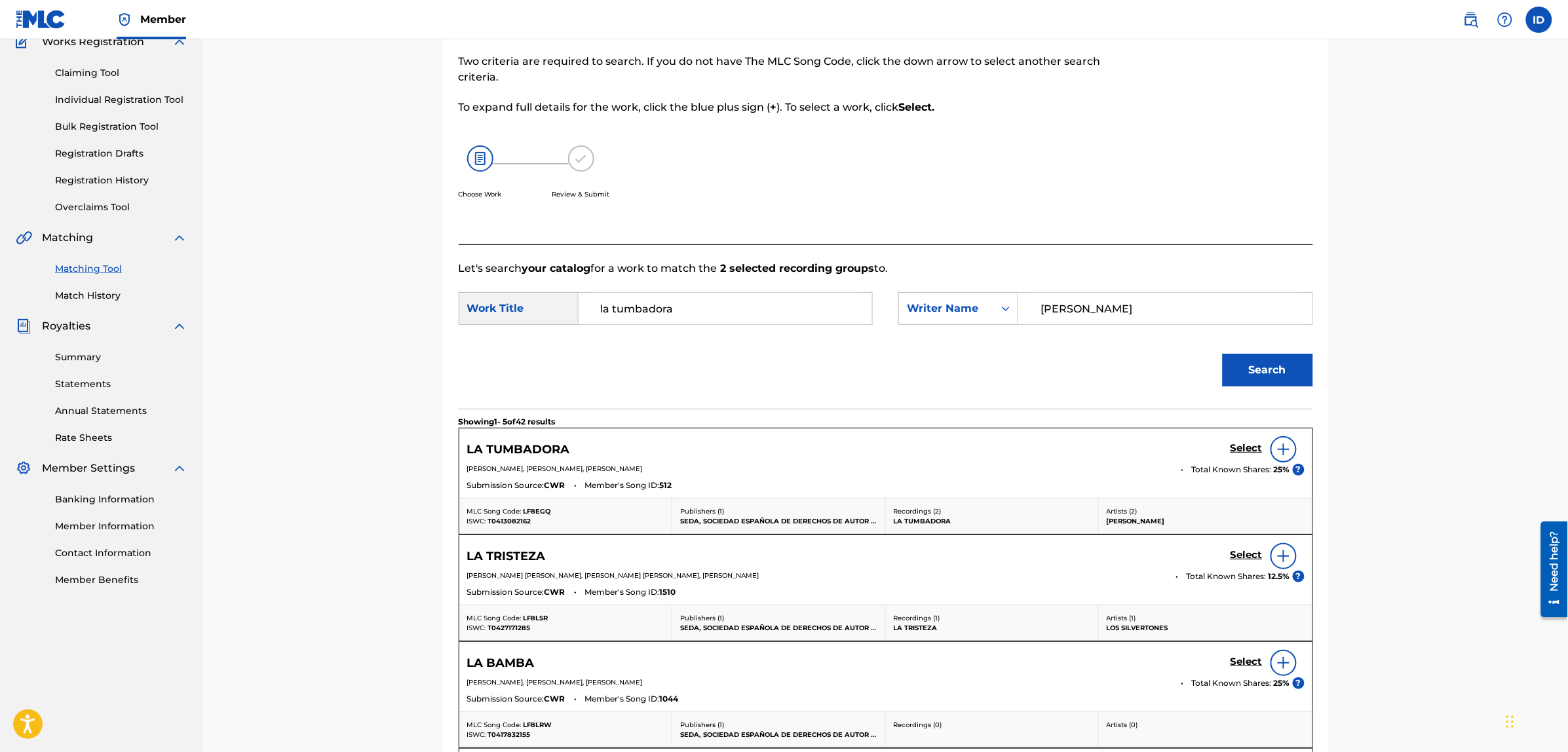
click at [1282, 454] on img at bounding box center [1283, 449] width 15 height 15
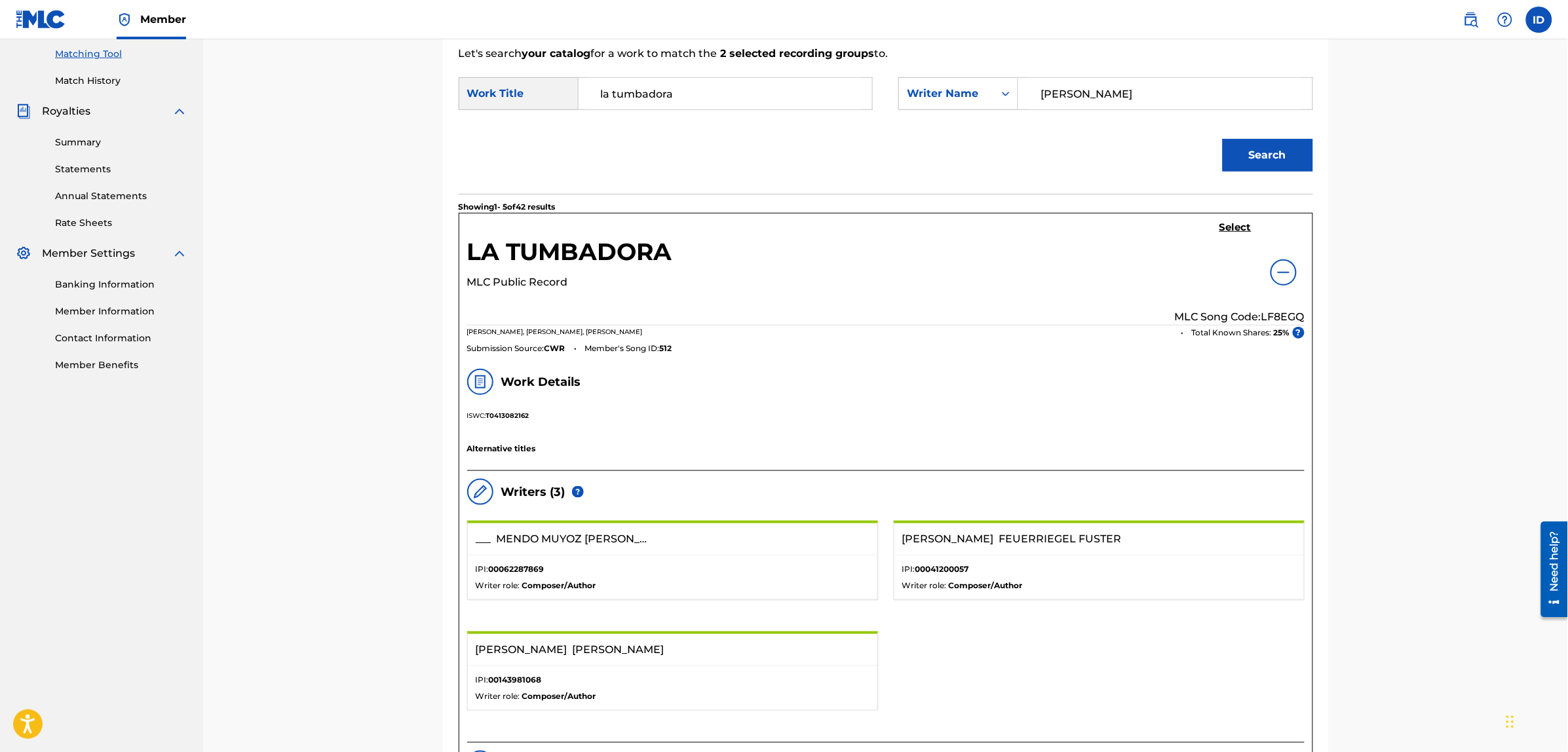
scroll to position [0, 0]
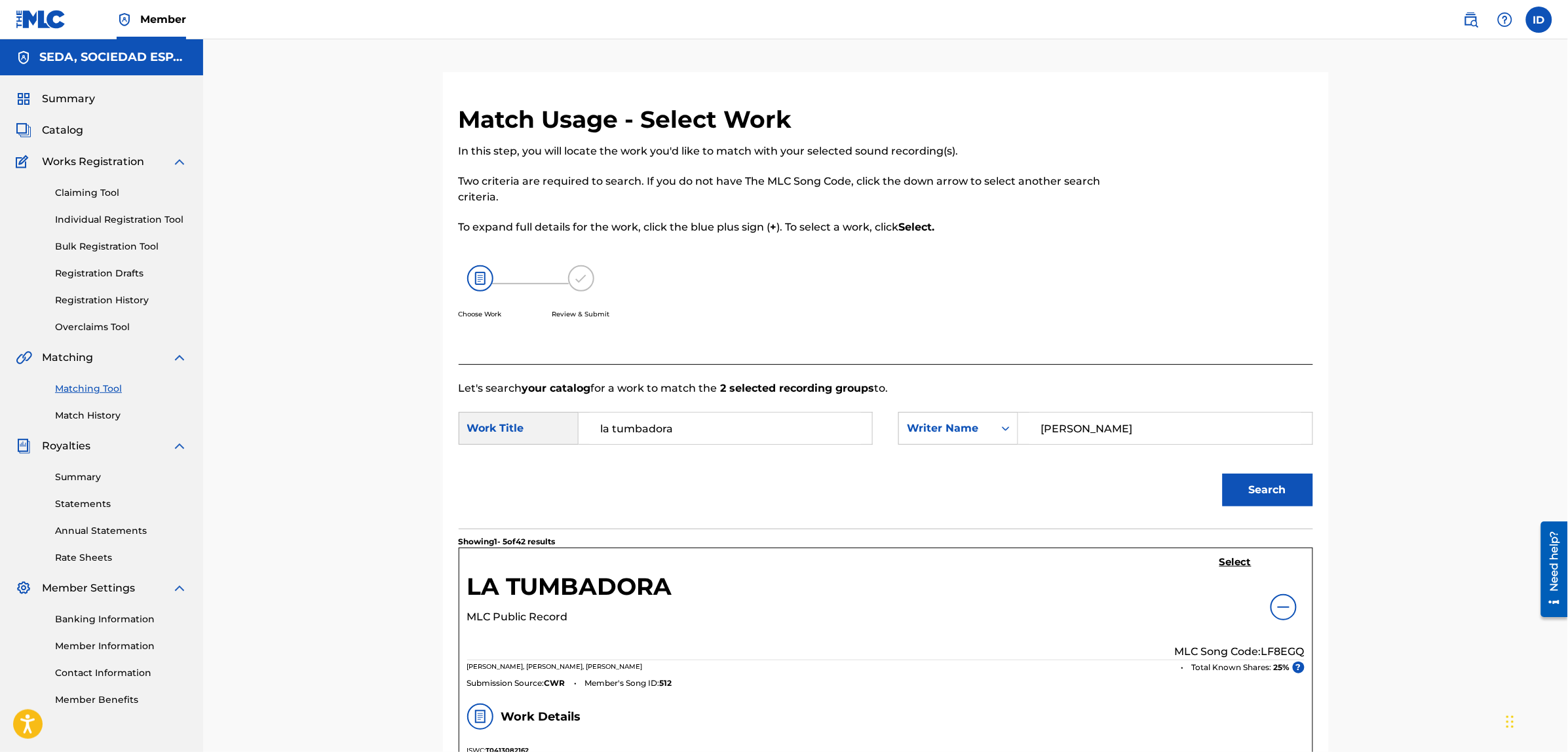
click at [1230, 566] on h5 "Select" at bounding box center [1235, 562] width 32 height 12
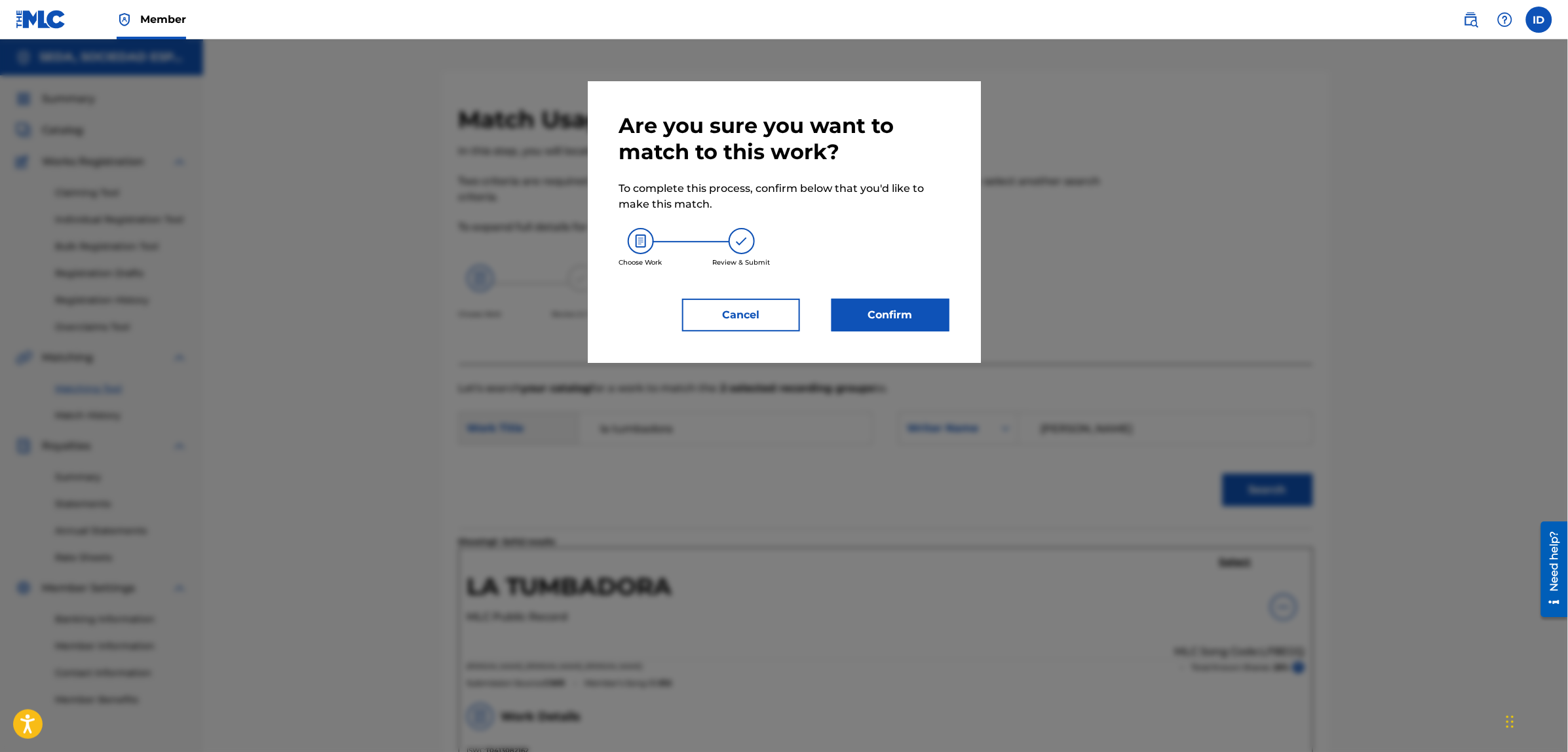
click at [876, 315] on button "Confirm" at bounding box center [890, 315] width 118 height 32
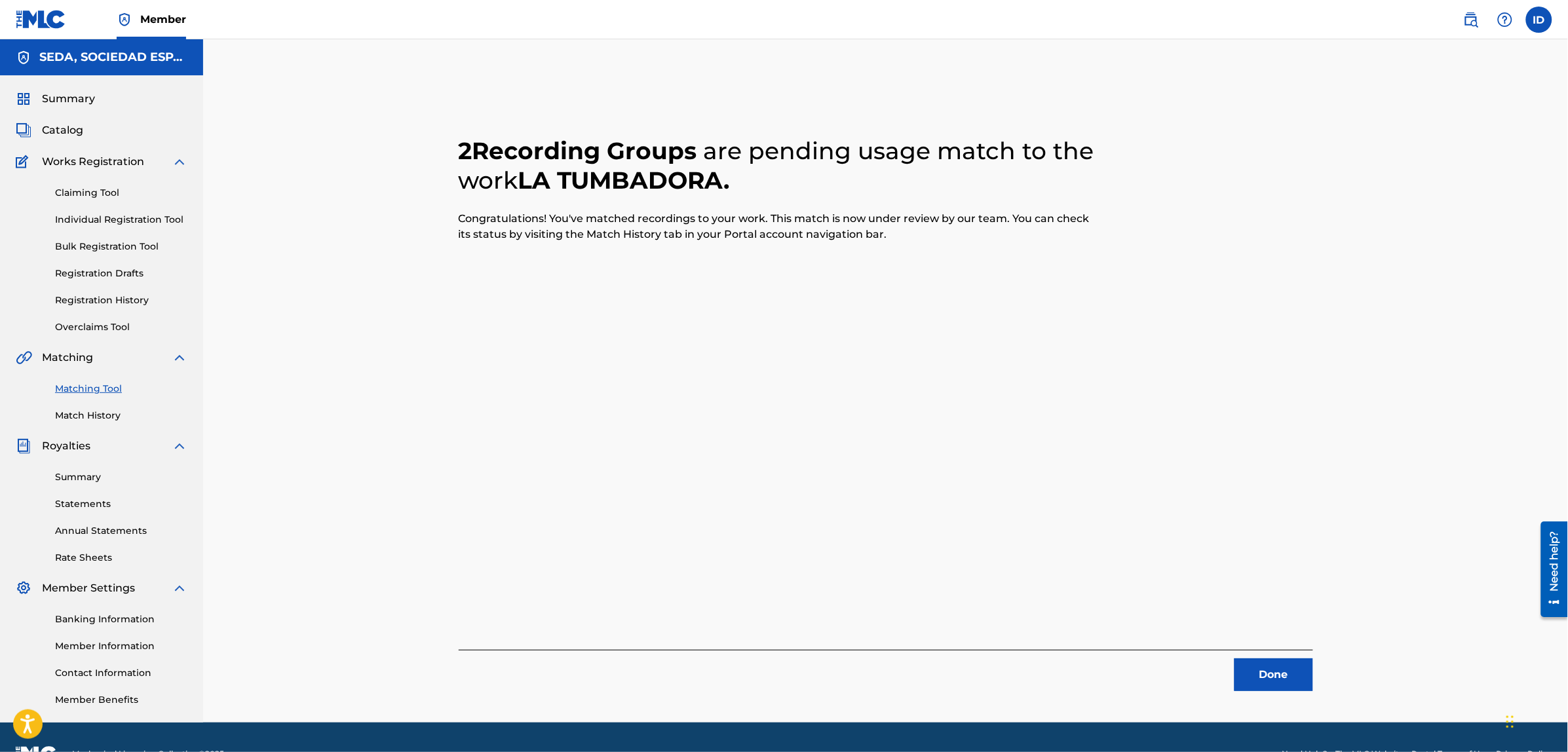
click at [1300, 686] on button "Done" at bounding box center [1274, 675] width 78 height 32
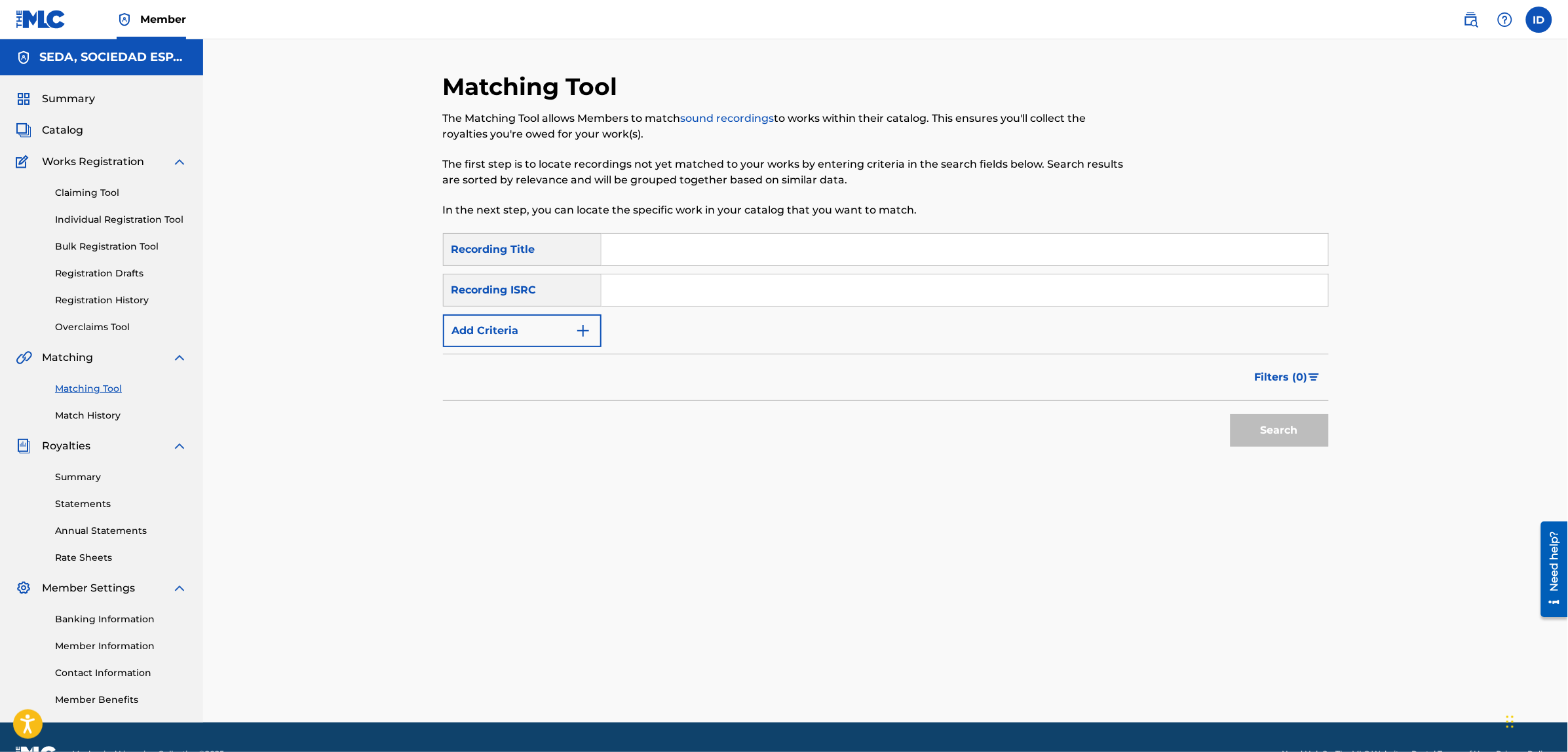
click at [624, 252] on input "Search Form" at bounding box center [964, 249] width 726 height 32
type input "para ser el primero"
click at [1231, 414] on button "Search" at bounding box center [1279, 430] width 98 height 32
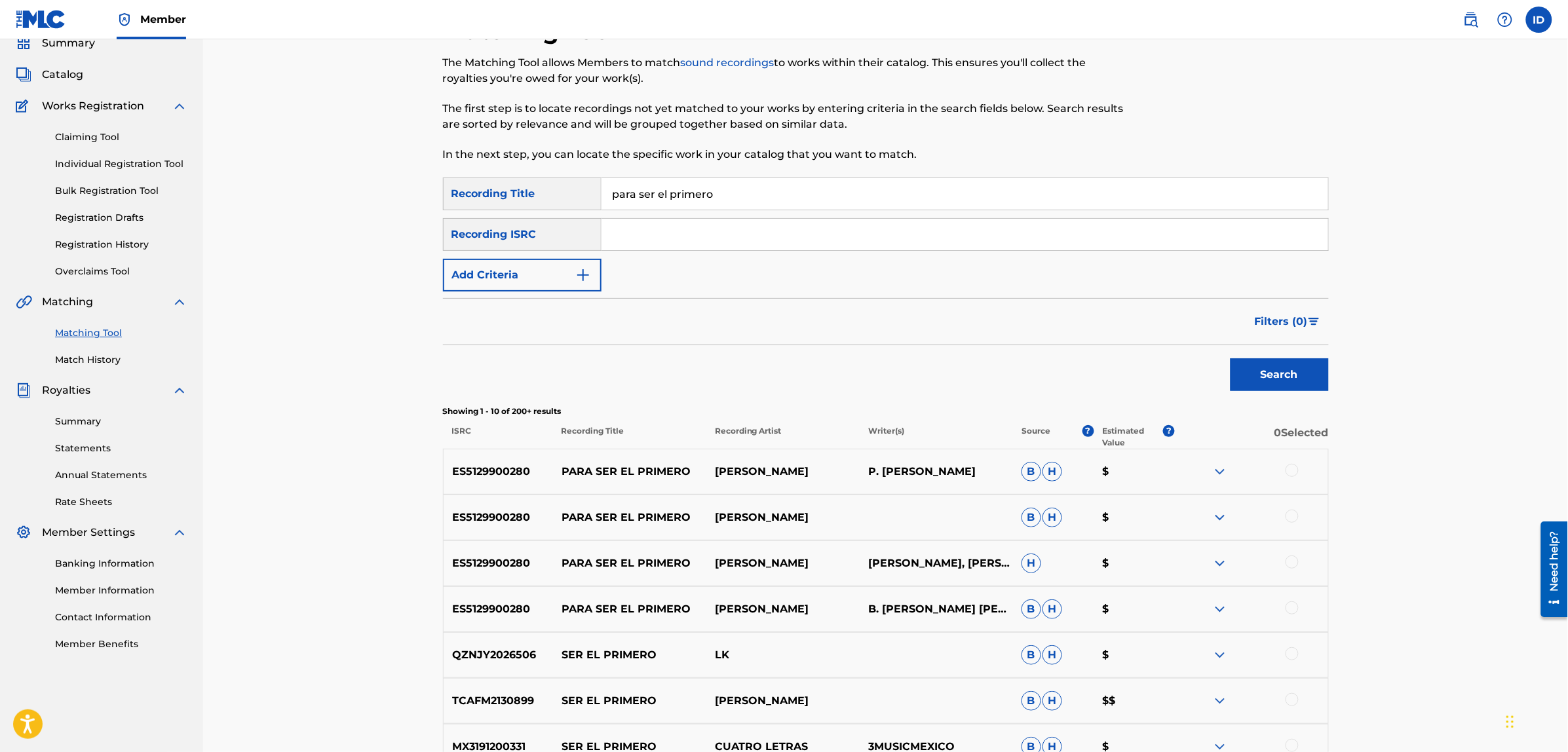
scroll to position [82, 0]
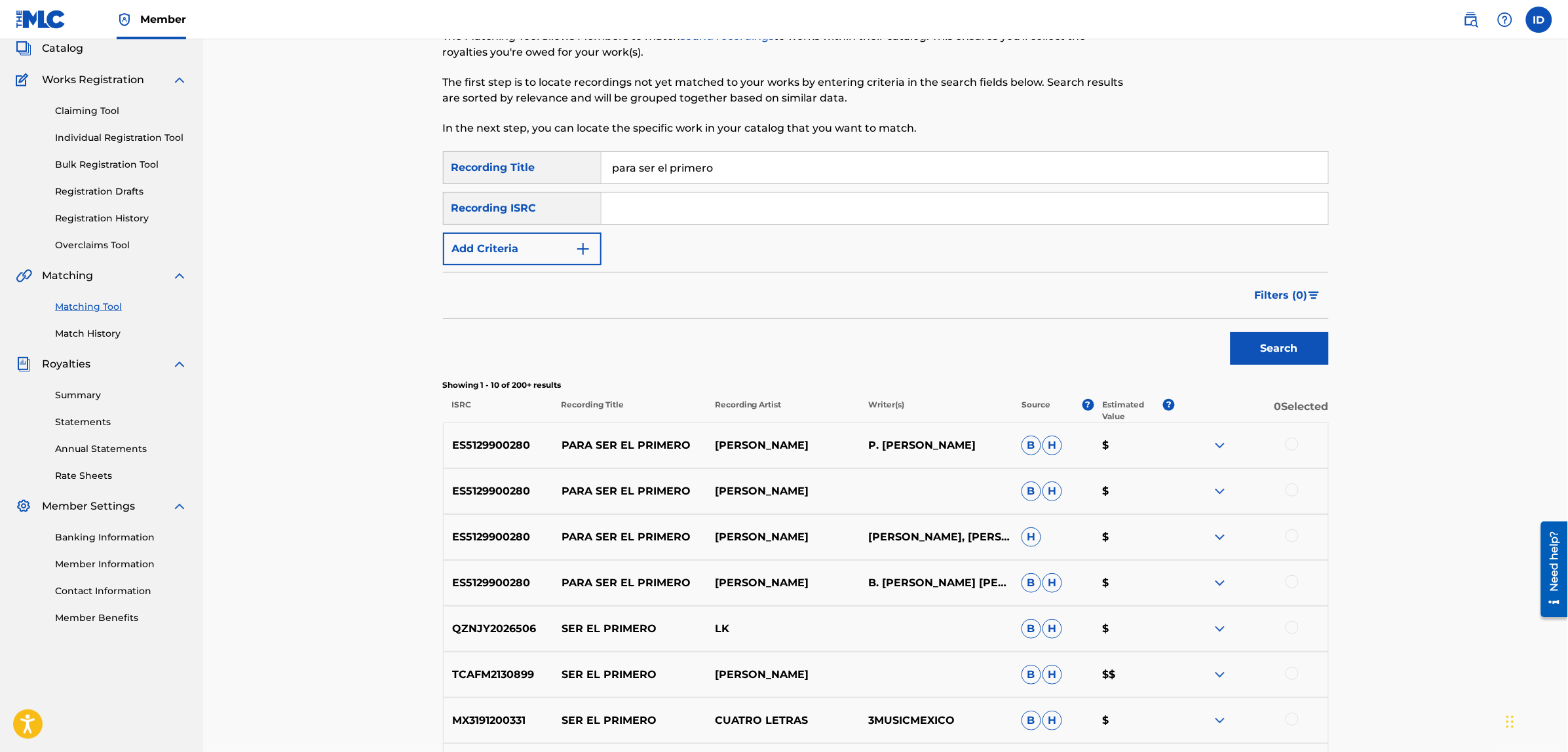
click at [1287, 440] on div at bounding box center [1292, 444] width 13 height 13
click at [1293, 492] on div at bounding box center [1292, 490] width 13 height 13
click at [1287, 532] on div at bounding box center [1292, 536] width 13 height 13
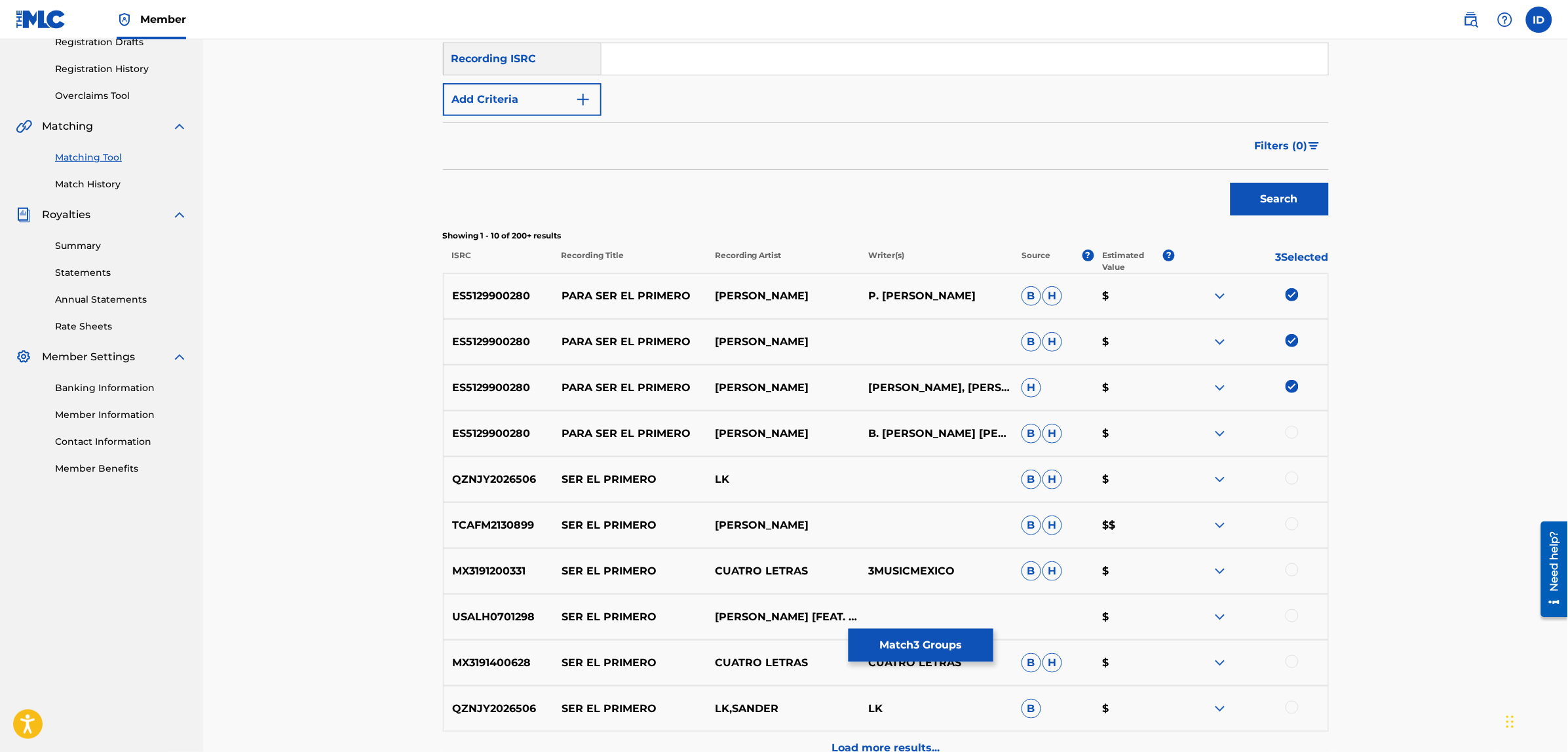
scroll to position [246, 0]
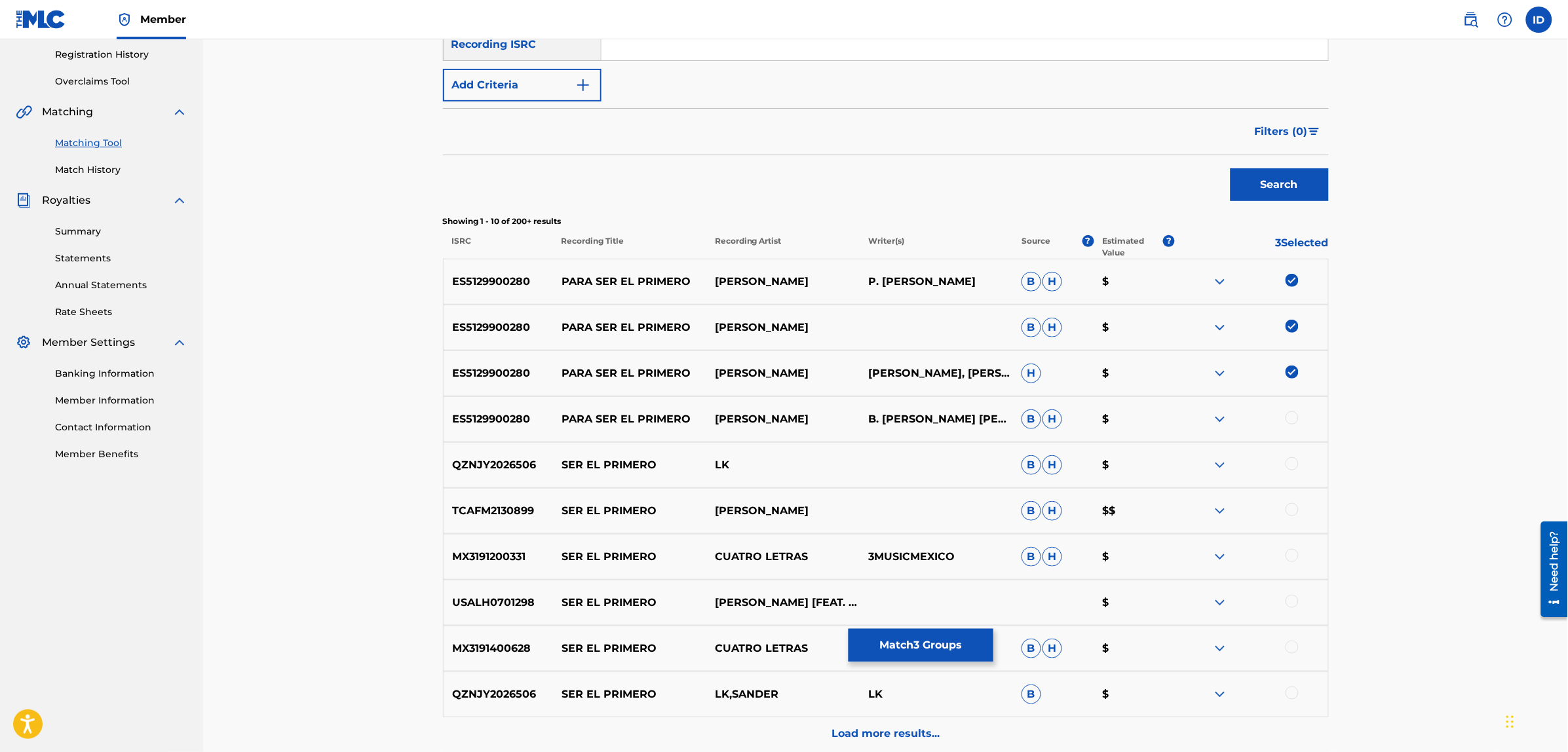
click at [1289, 415] on div at bounding box center [1292, 419] width 13 height 13
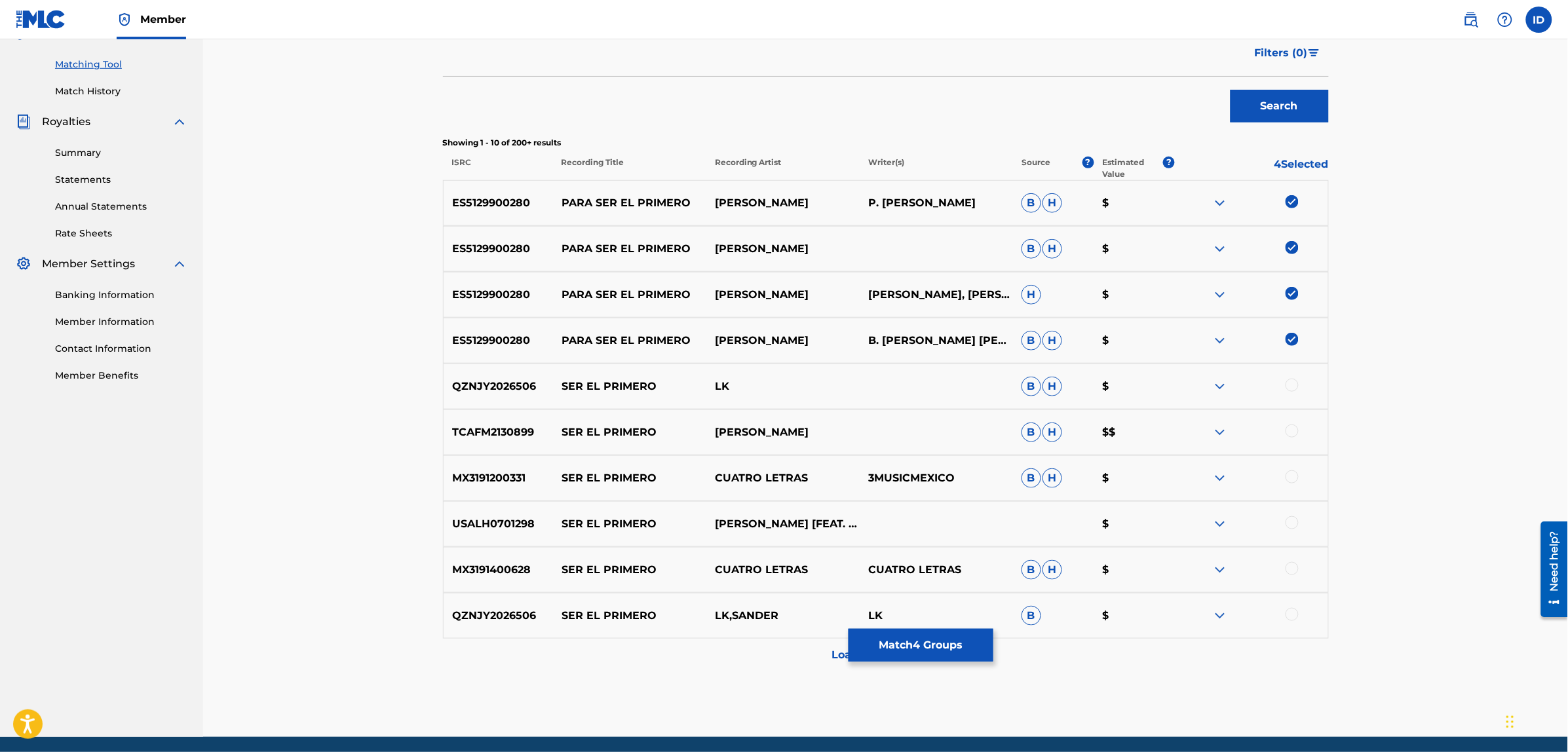
scroll to position [372, 0]
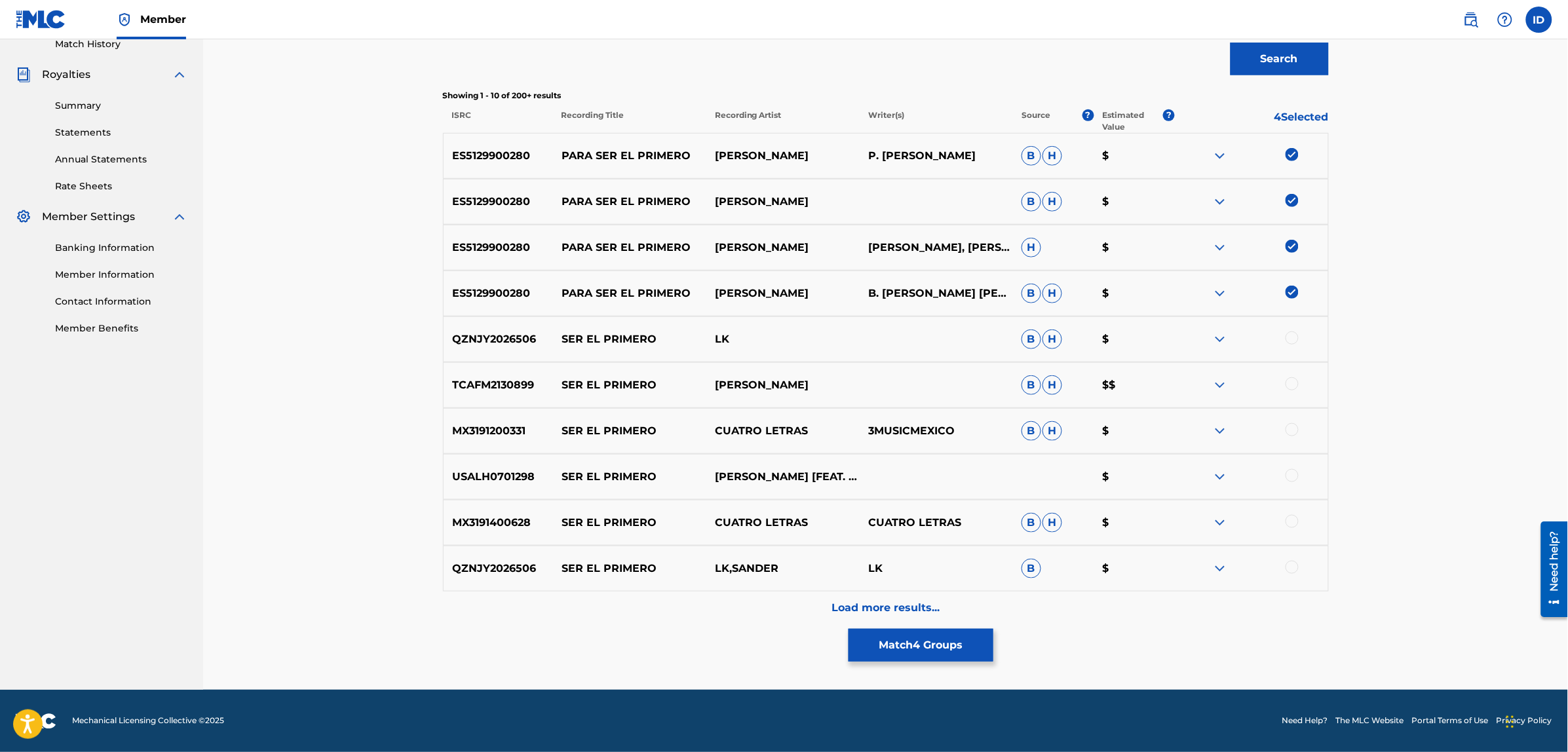
click at [864, 608] on p "Load more results..." at bounding box center [885, 608] width 108 height 15
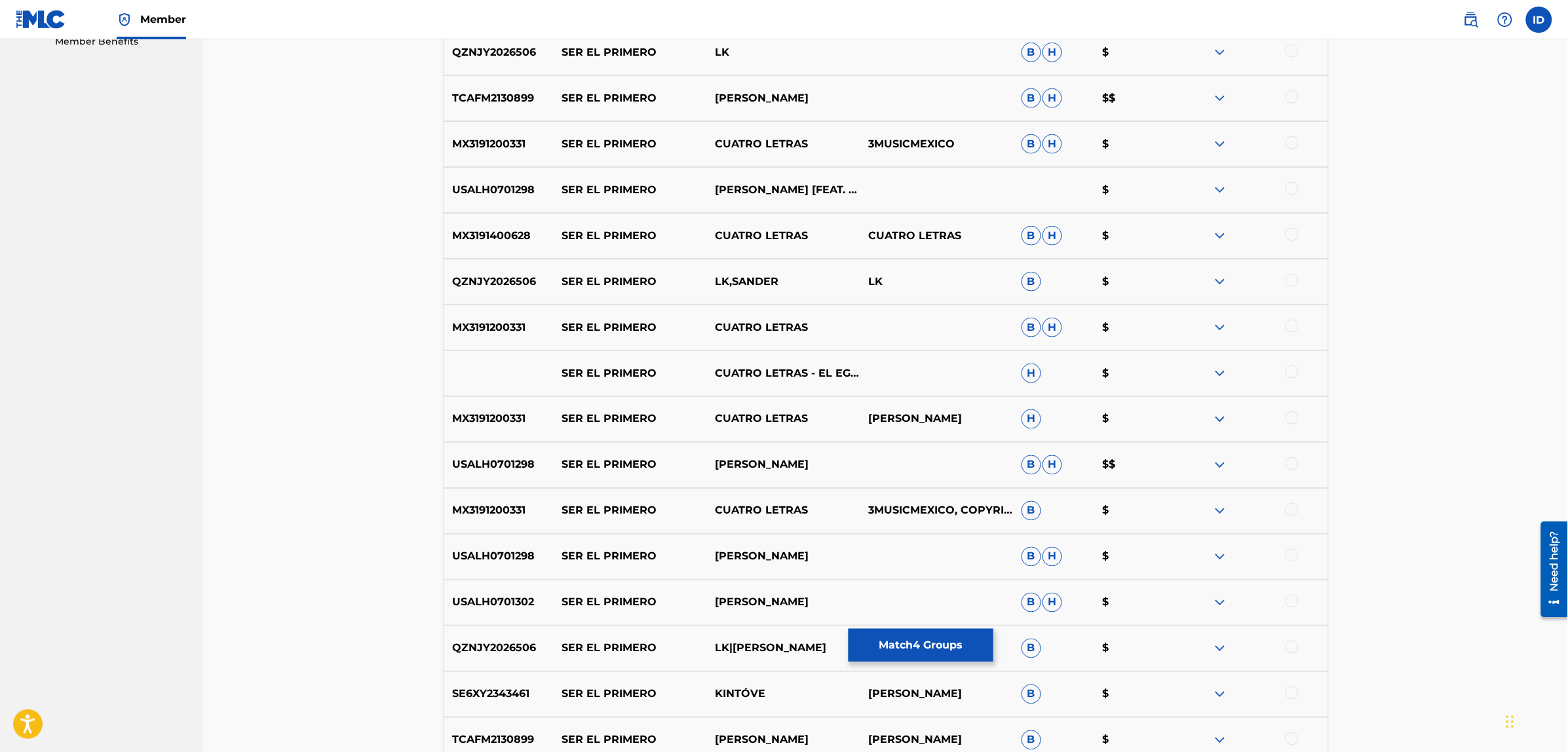
scroll to position [830, 0]
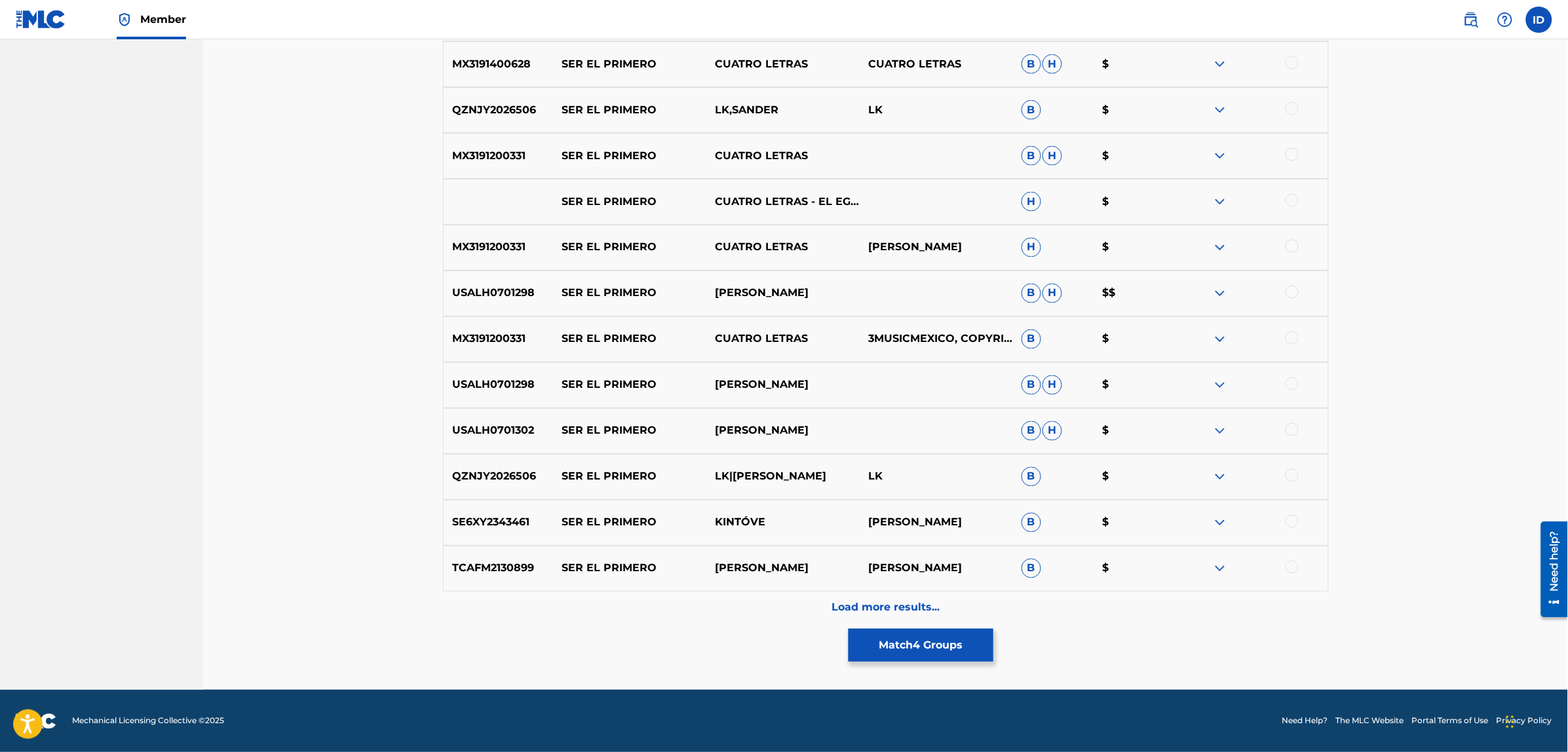
click at [866, 601] on p "Load more results..." at bounding box center [885, 608] width 108 height 15
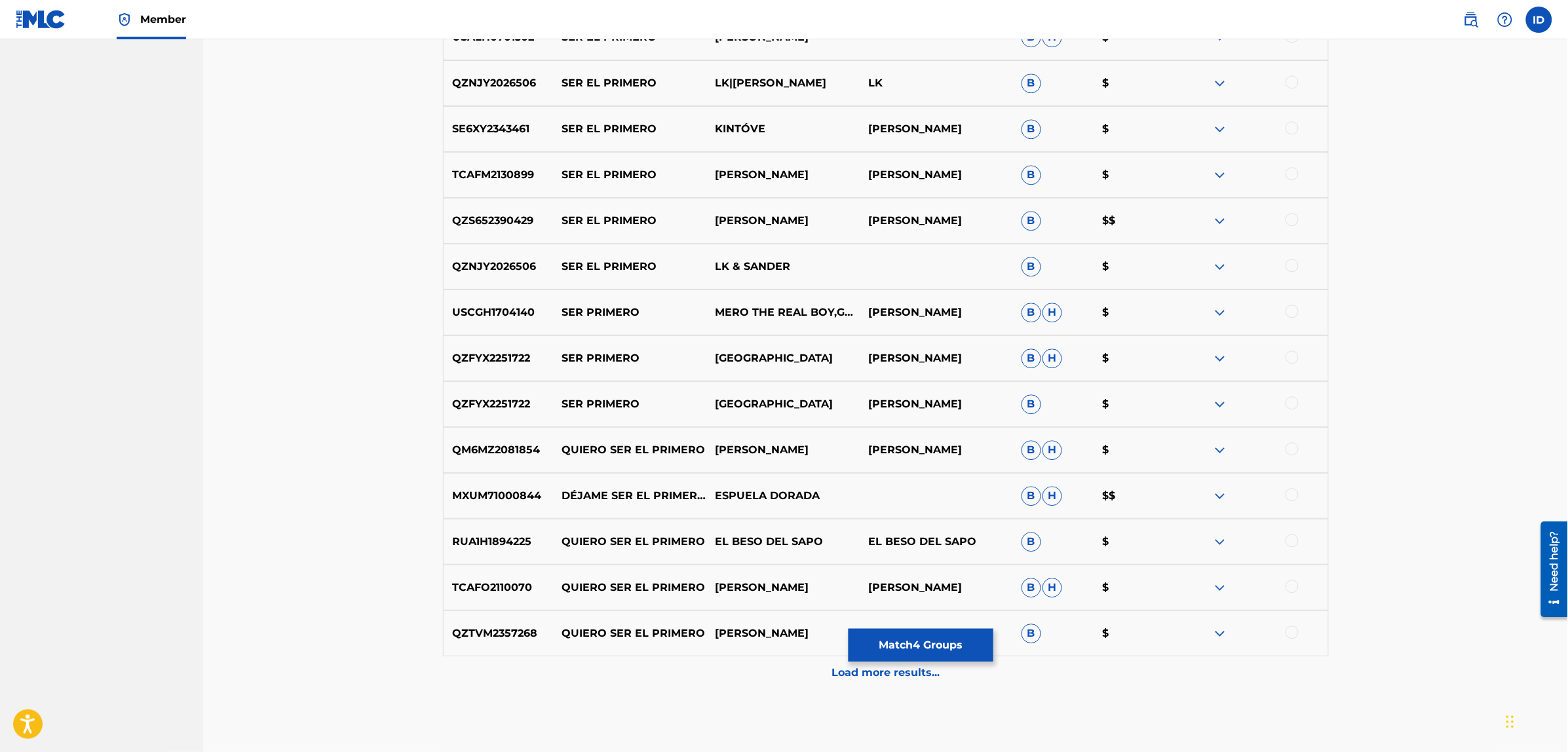
scroll to position [1289, 0]
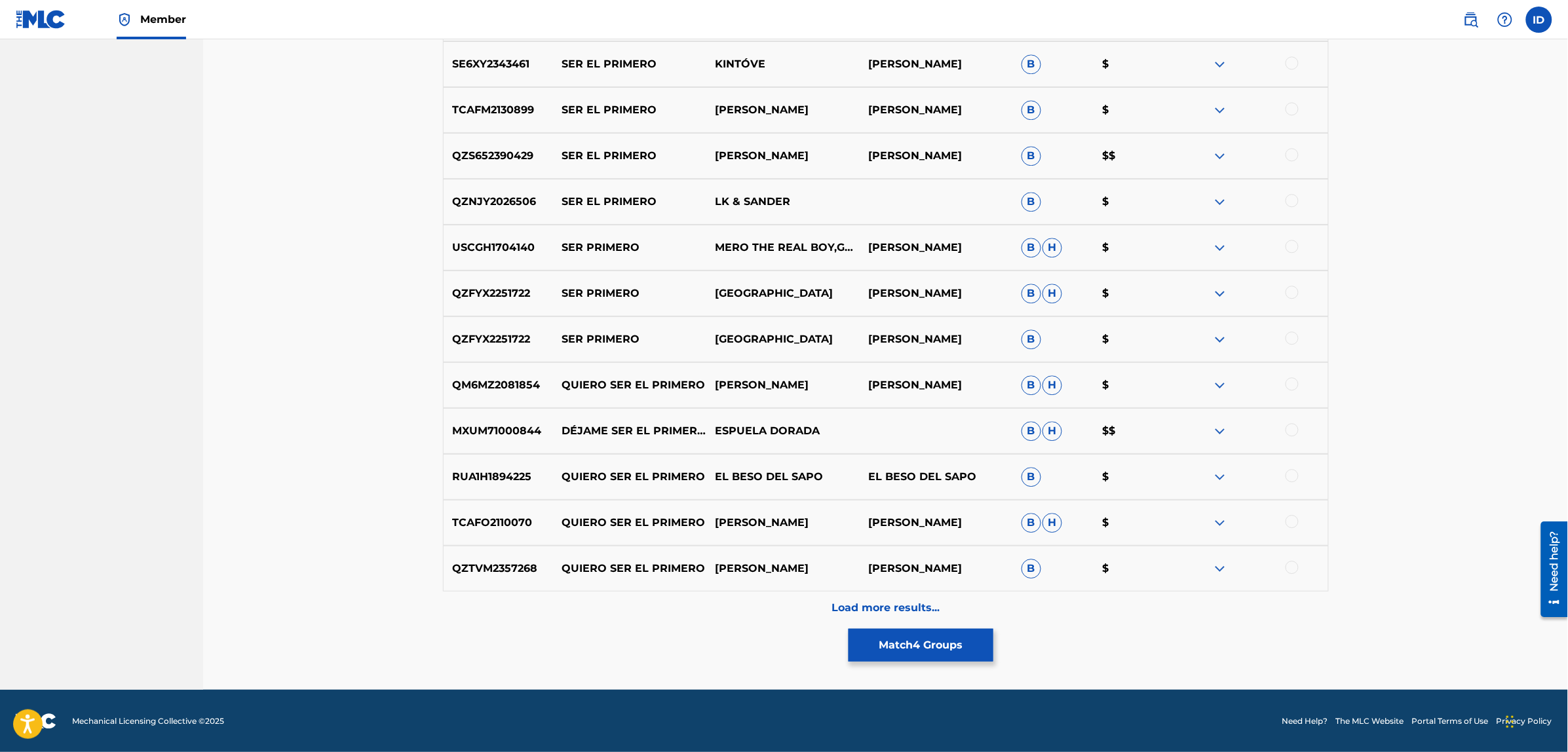
click at [899, 608] on p "Load more results..." at bounding box center [885, 608] width 108 height 15
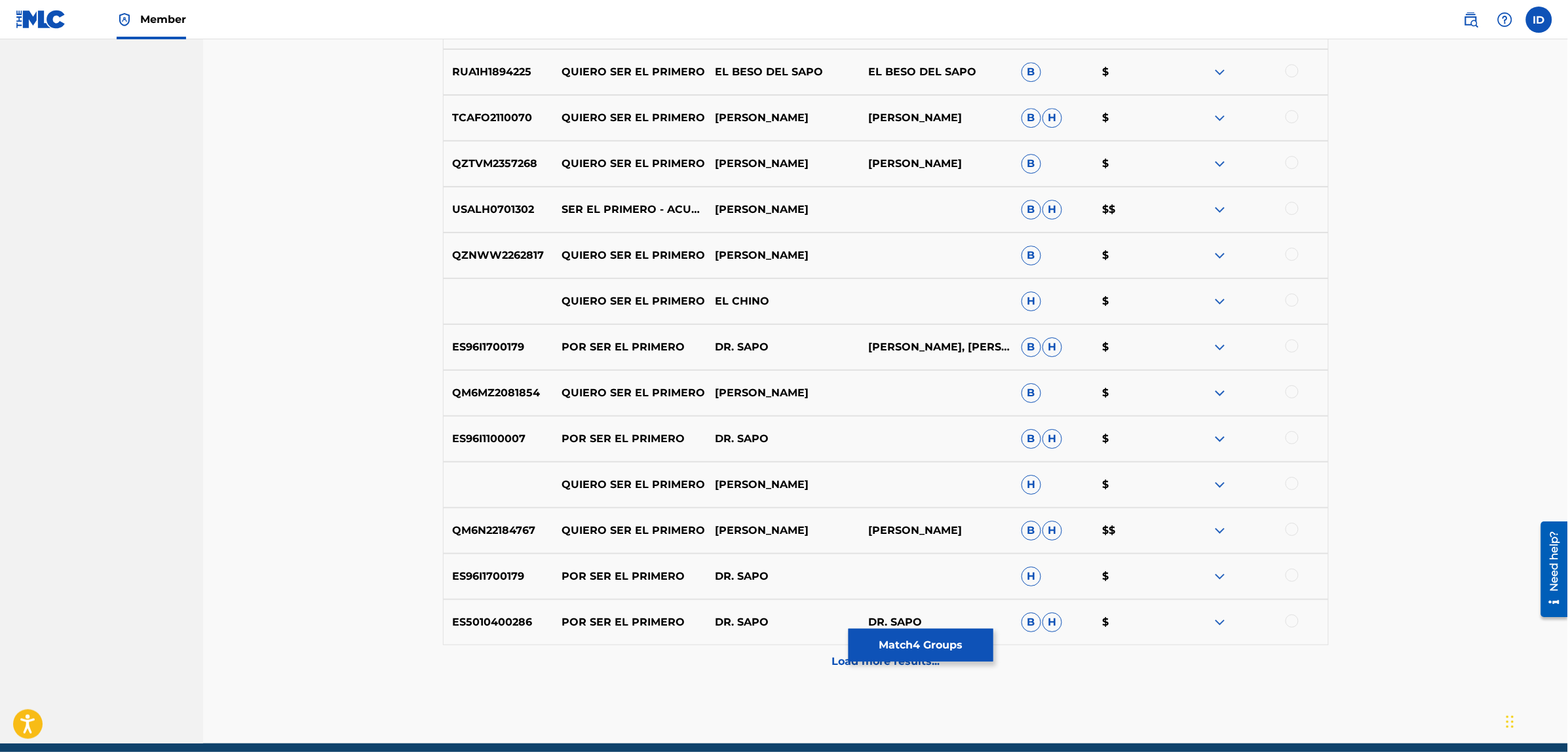
scroll to position [1747, 0]
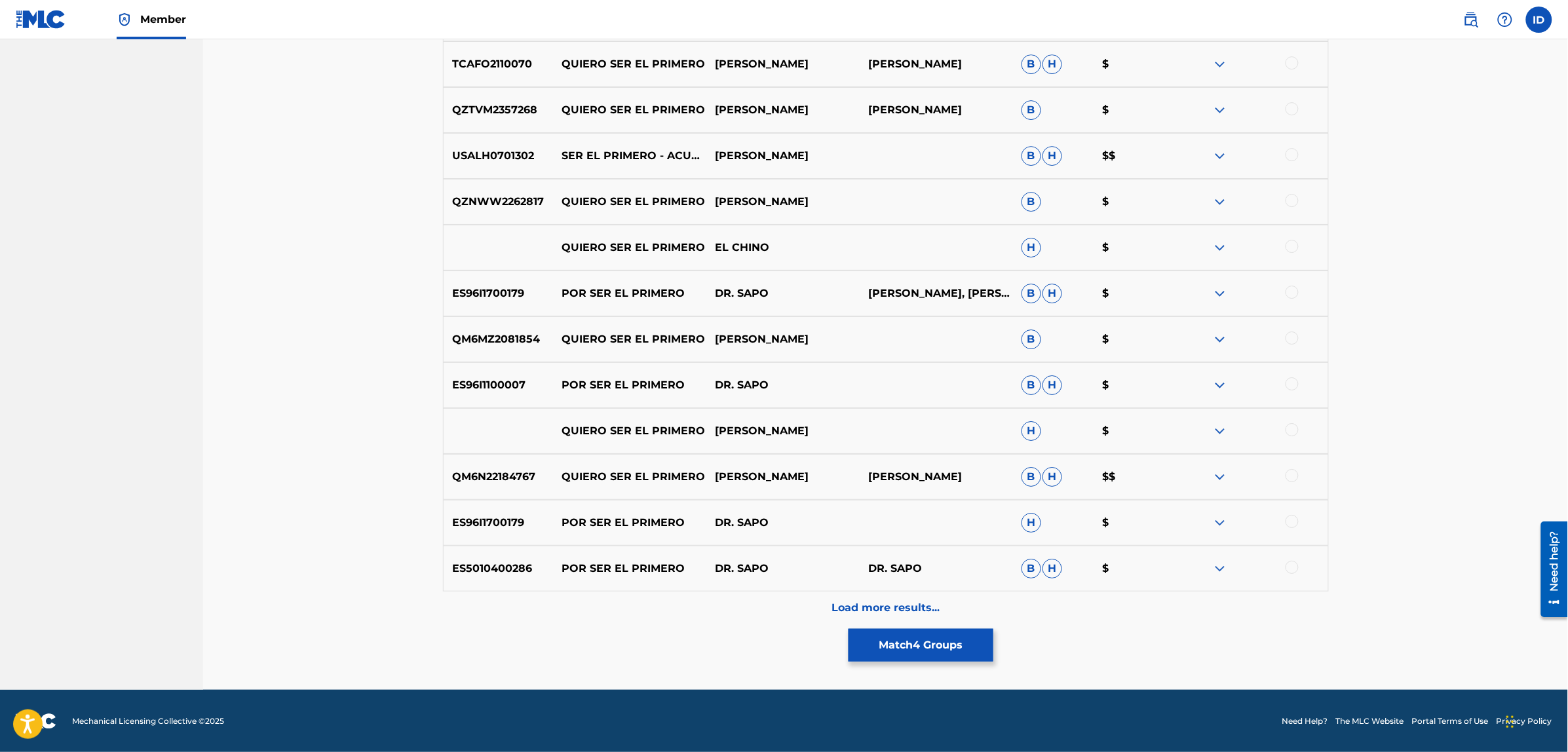
click at [883, 596] on div "Load more results..." at bounding box center [885, 608] width 886 height 32
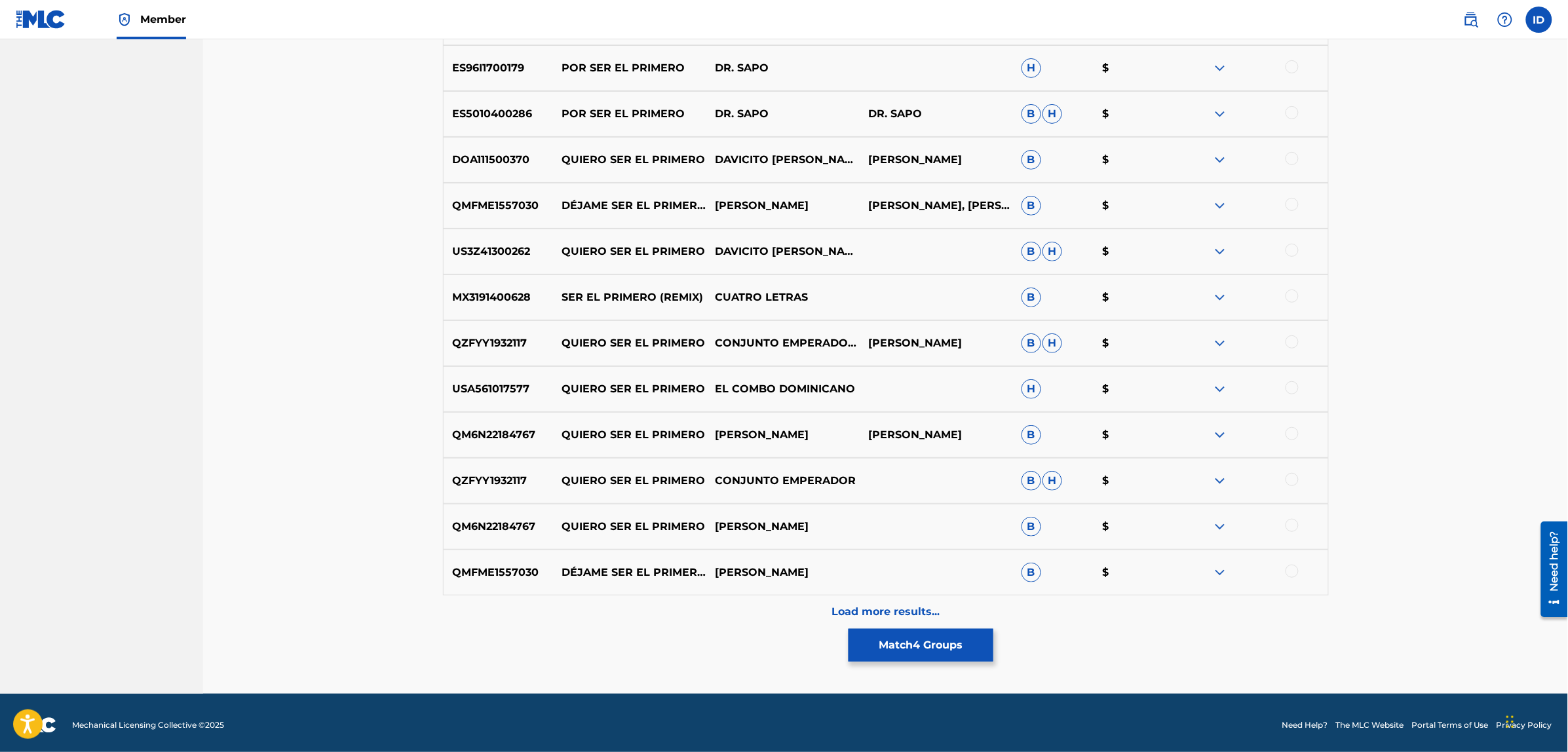
scroll to position [2205, 0]
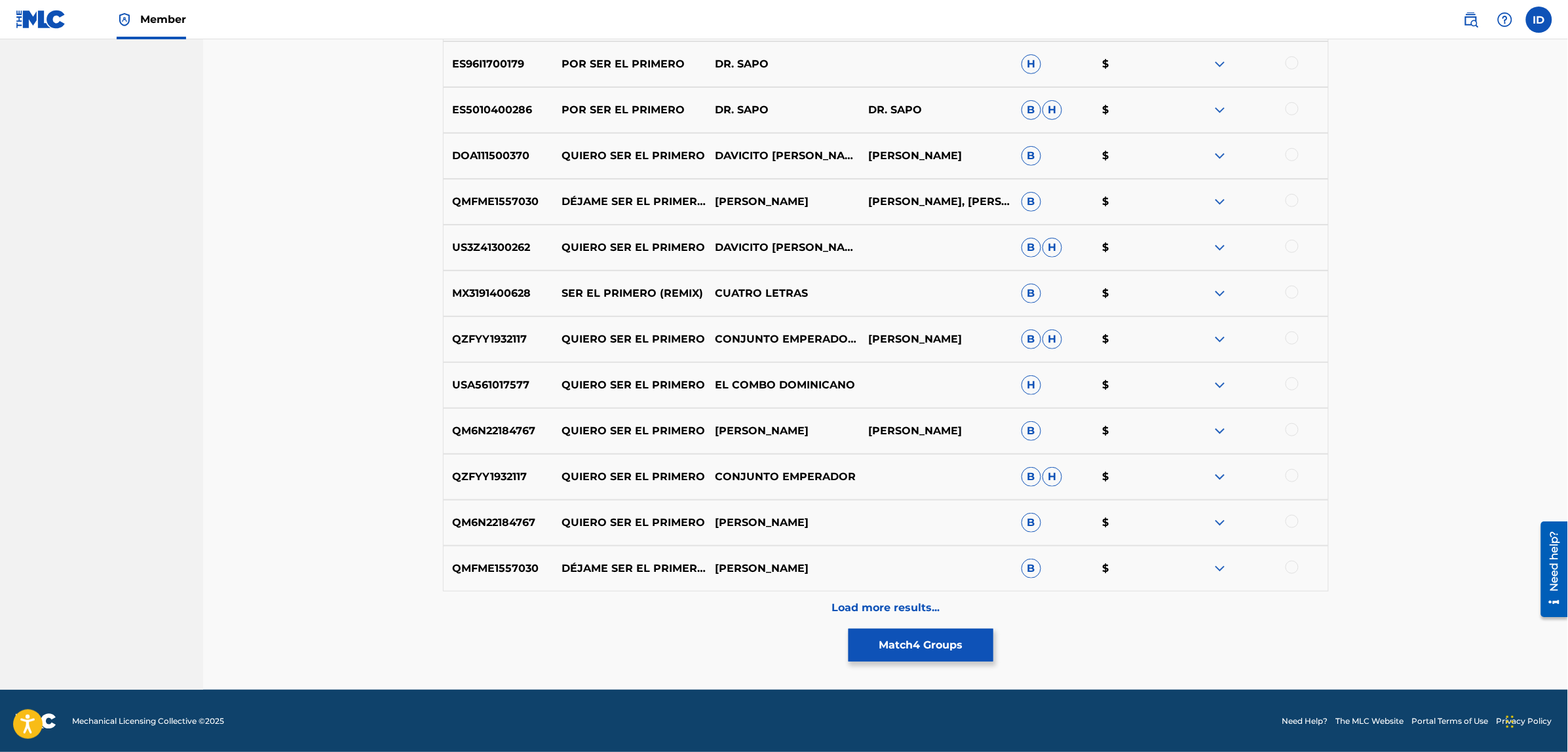
click at [885, 610] on p "Load more results..." at bounding box center [885, 608] width 108 height 15
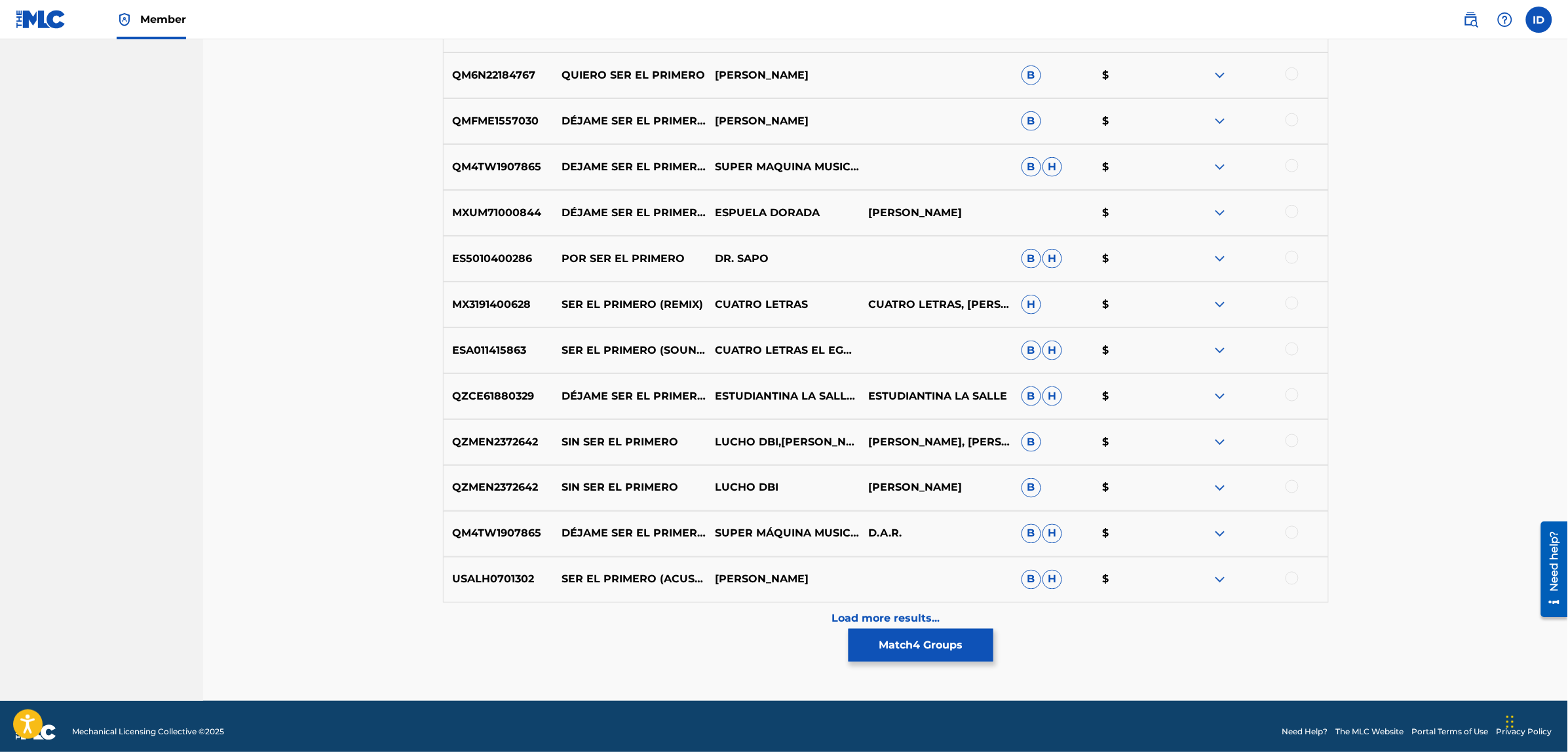
scroll to position [2664, 0]
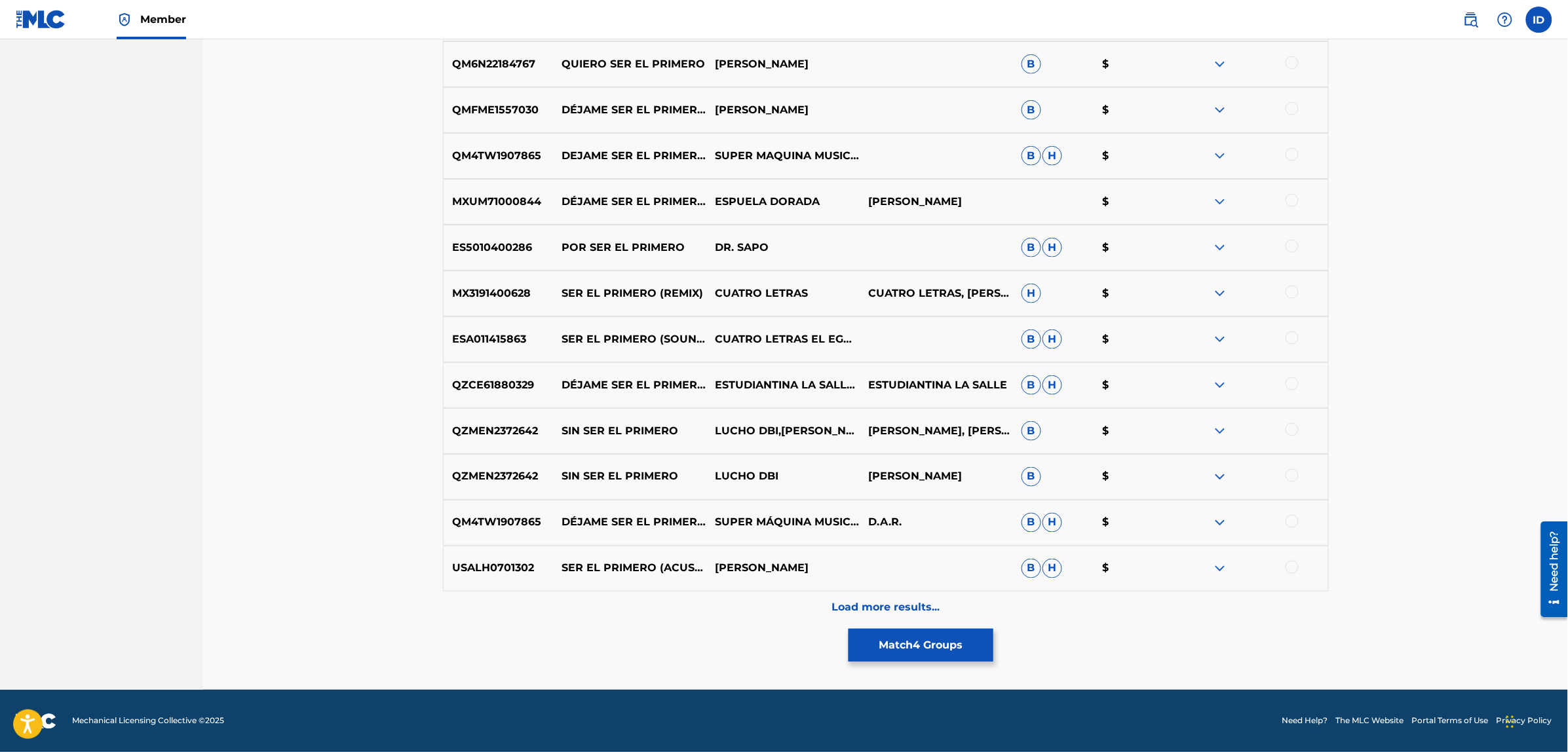
click at [865, 601] on p "Load more results..." at bounding box center [885, 608] width 108 height 15
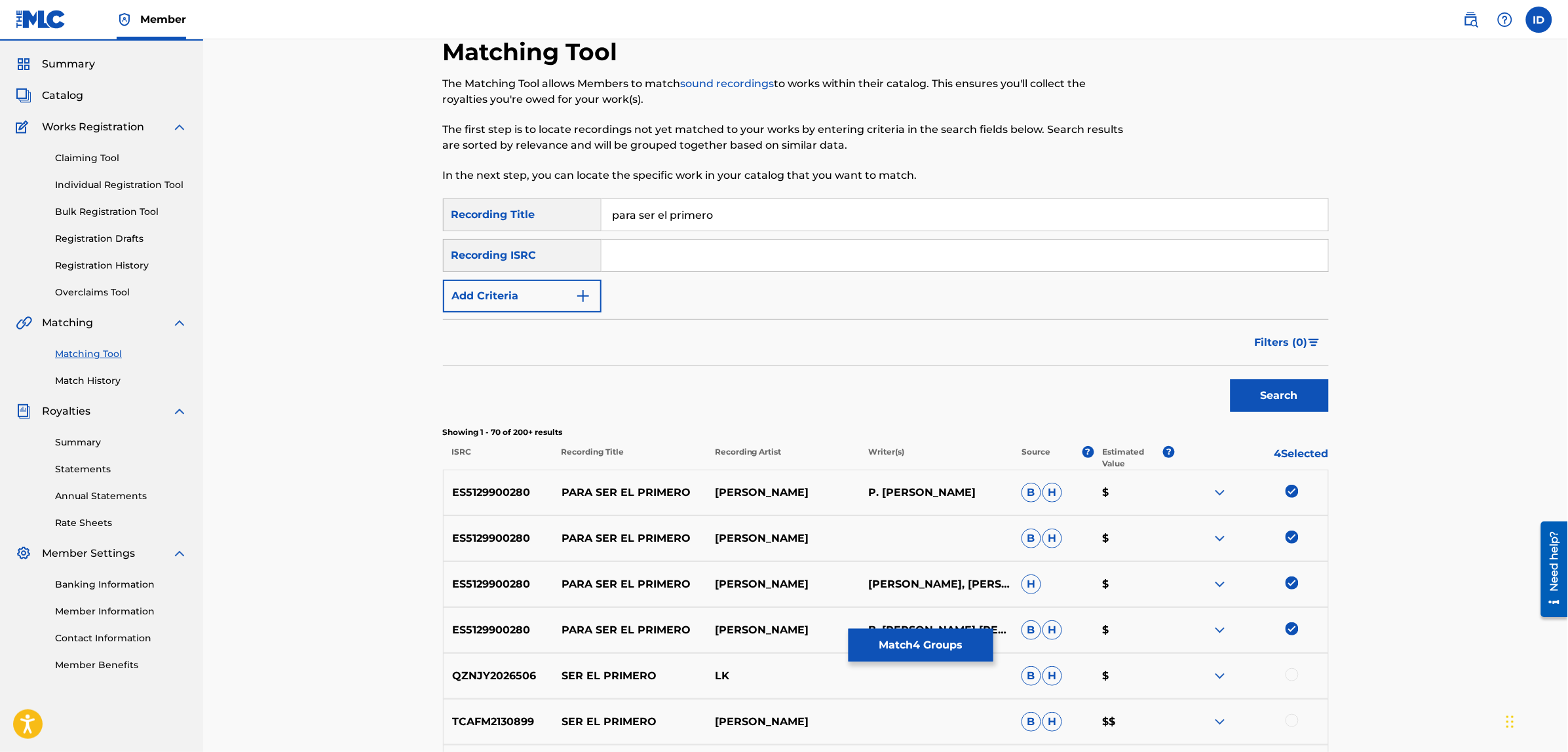
scroll to position [0, 0]
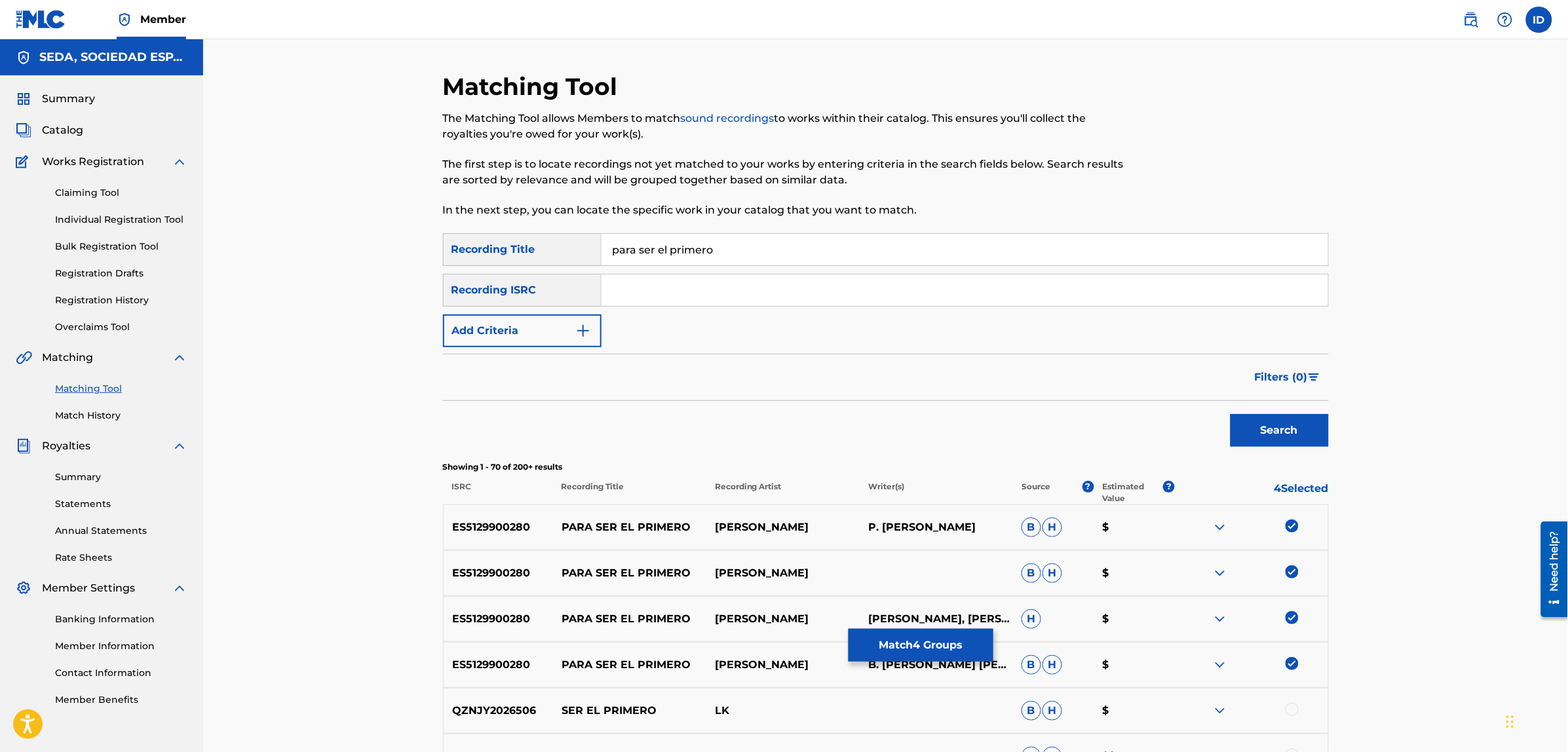
click at [509, 323] on button "Add Criteria" at bounding box center [522, 331] width 159 height 32
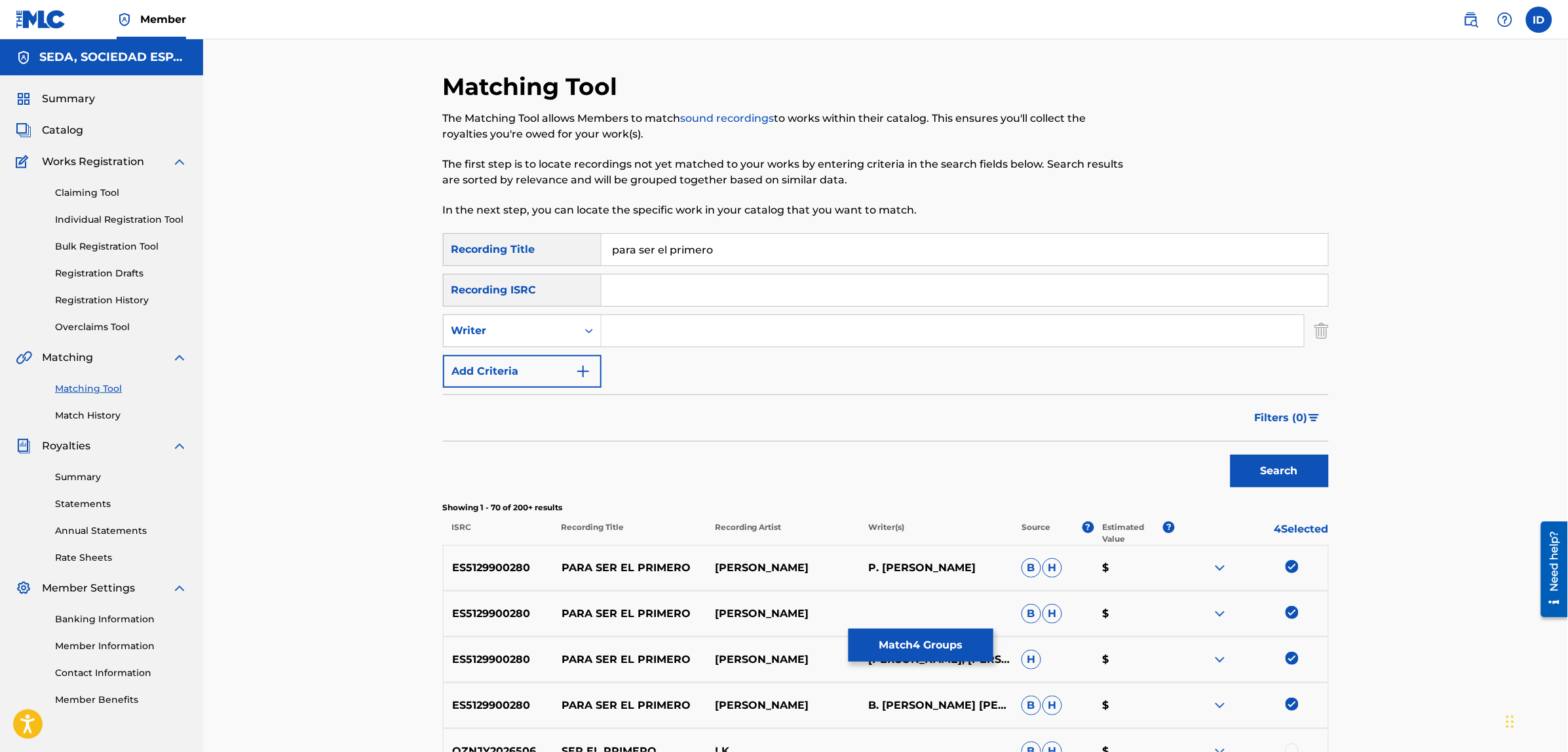
click at [530, 372] on button "Add Criteria" at bounding box center [522, 372] width 159 height 32
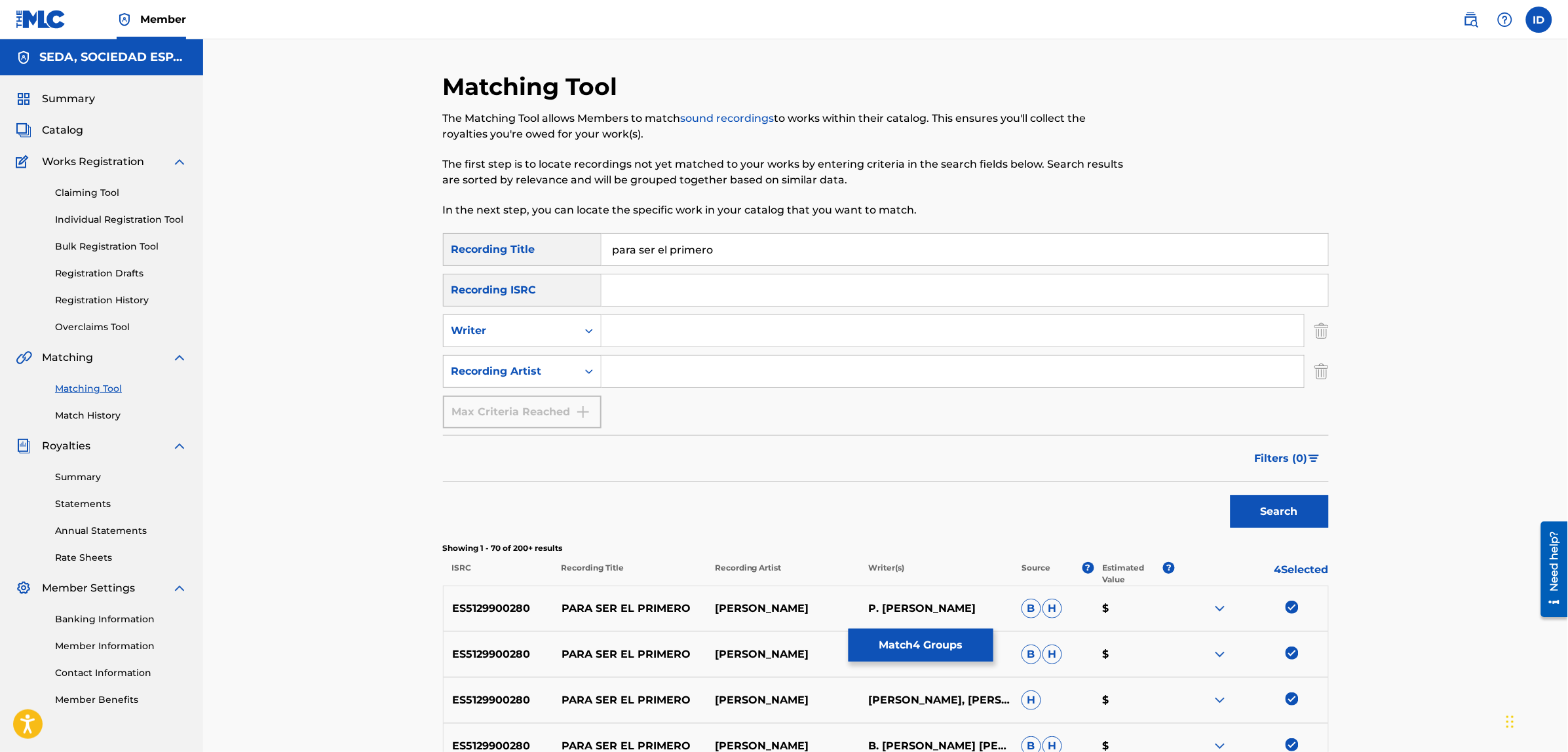
click at [642, 366] on input "Search Form" at bounding box center [952, 371] width 702 height 32
type input "[PERSON_NAME]"
click at [1231, 495] on button "Search" at bounding box center [1279, 511] width 98 height 32
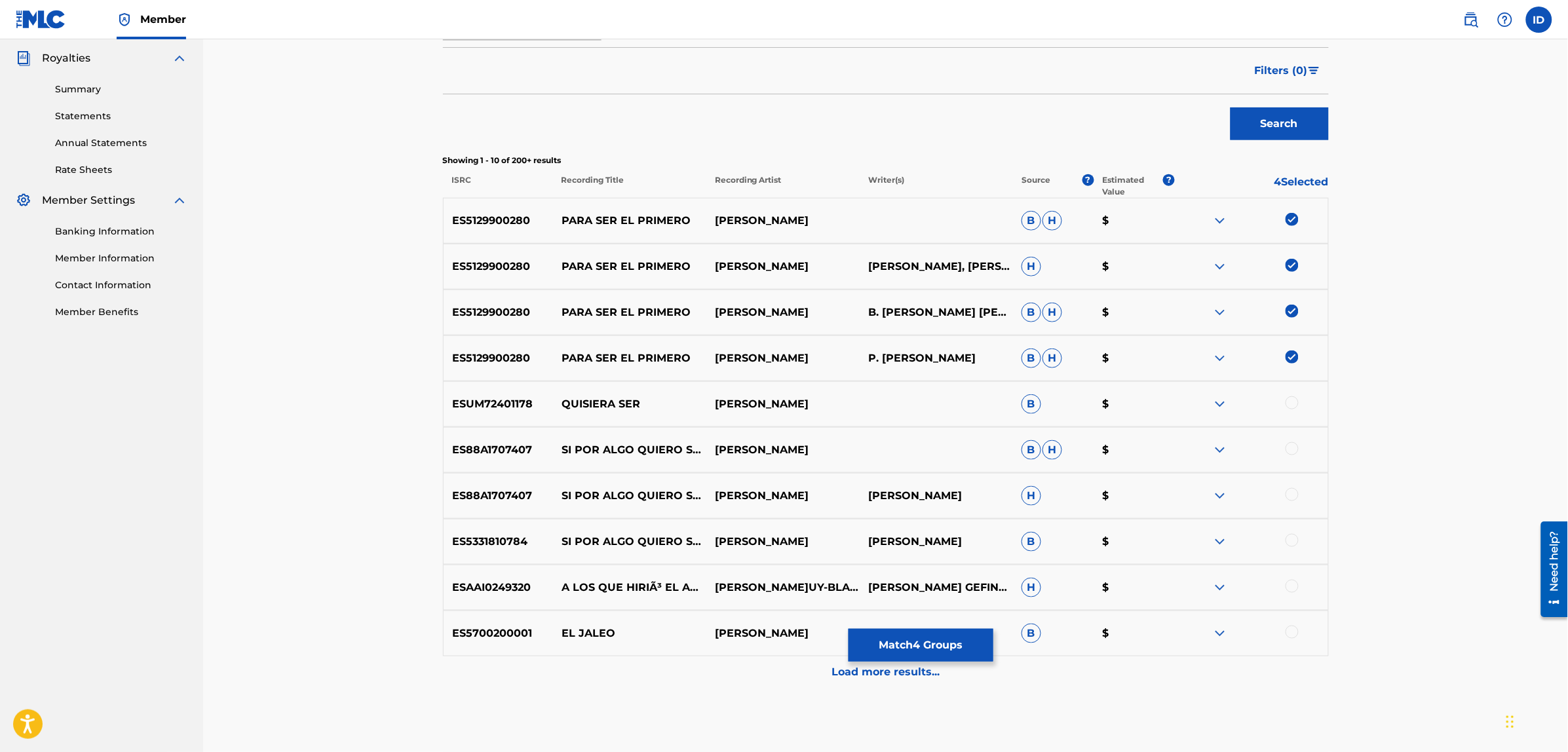
scroll to position [409, 0]
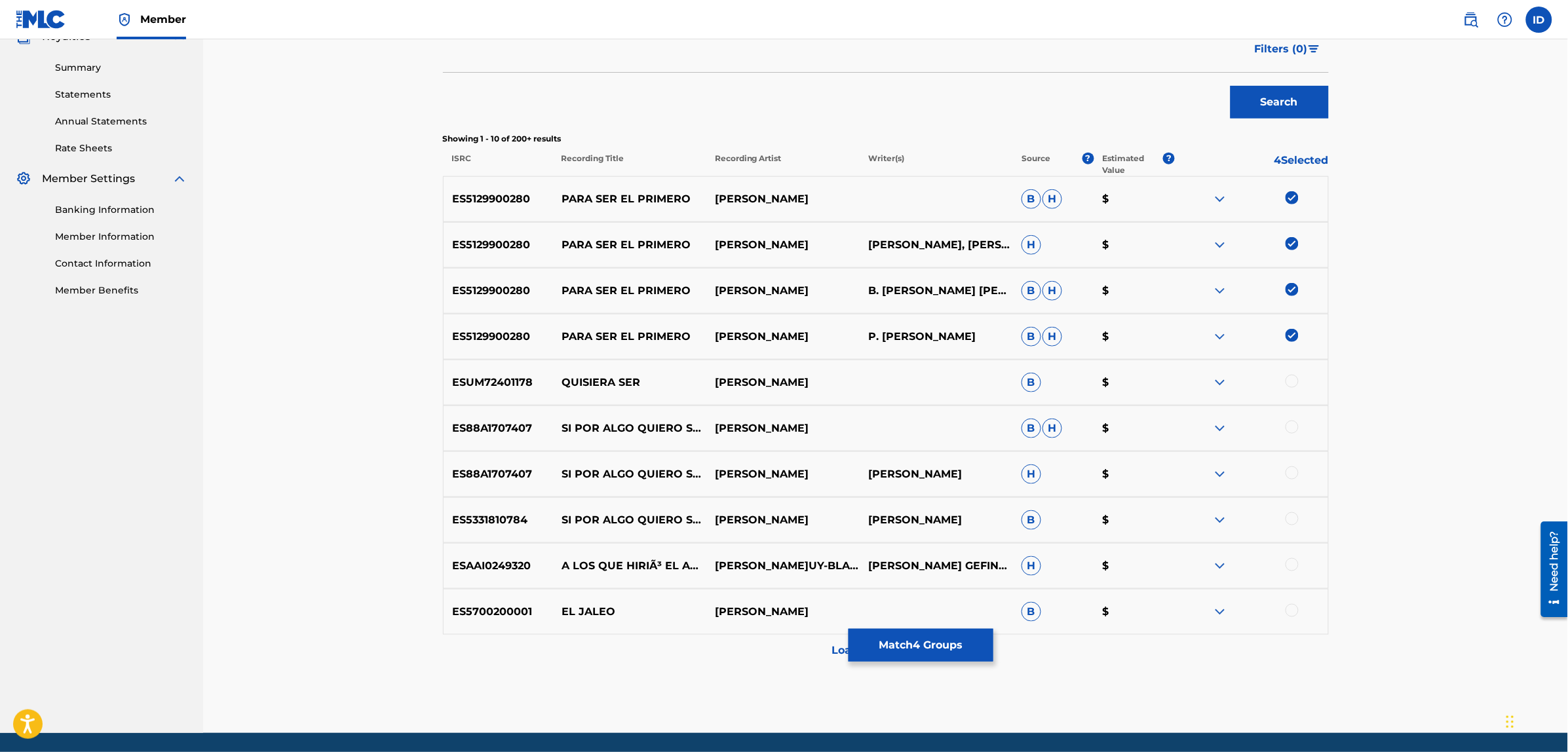
click at [891, 647] on button "Match 4 Groups" at bounding box center [921, 645] width 145 height 32
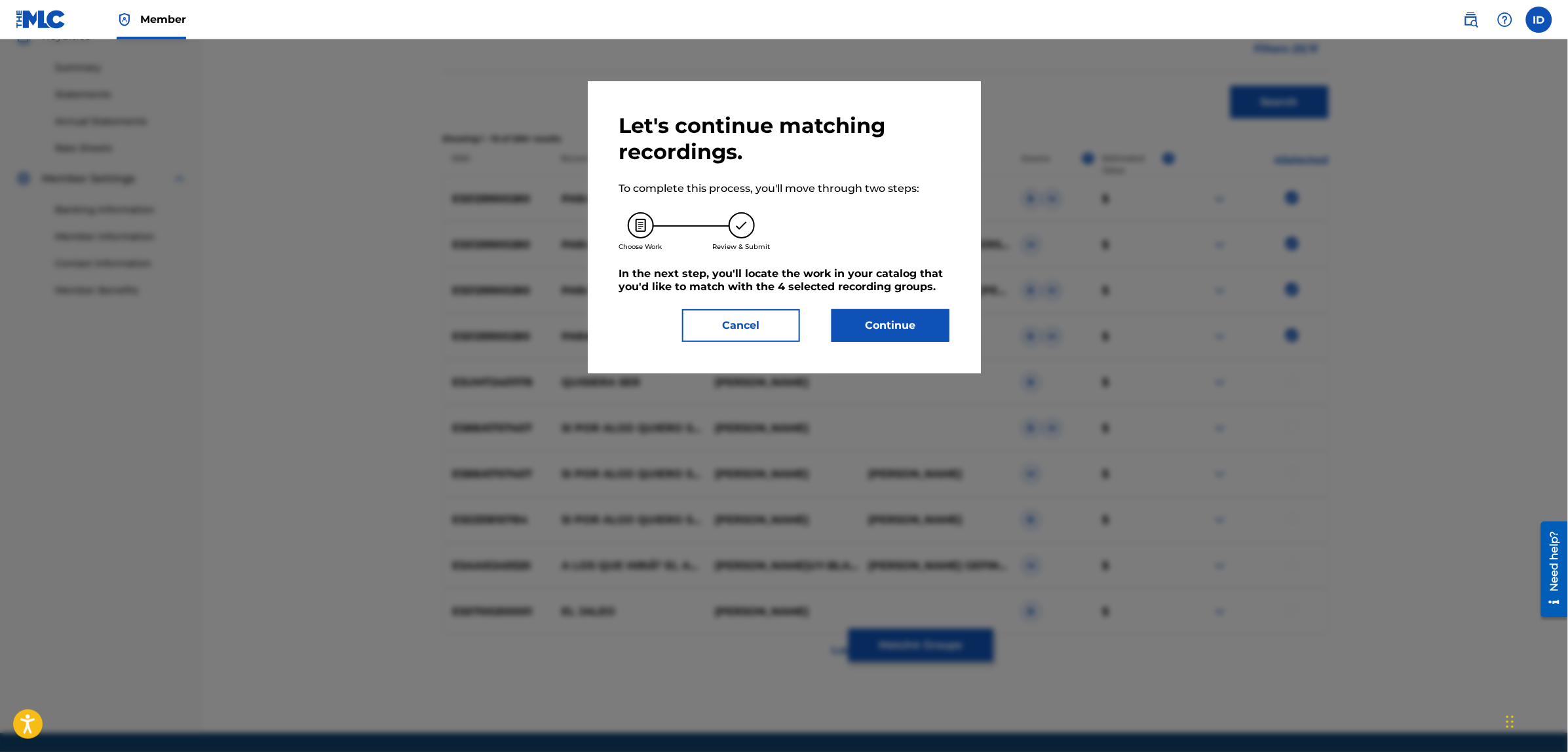
click at [909, 323] on button "Continue" at bounding box center [890, 326] width 118 height 32
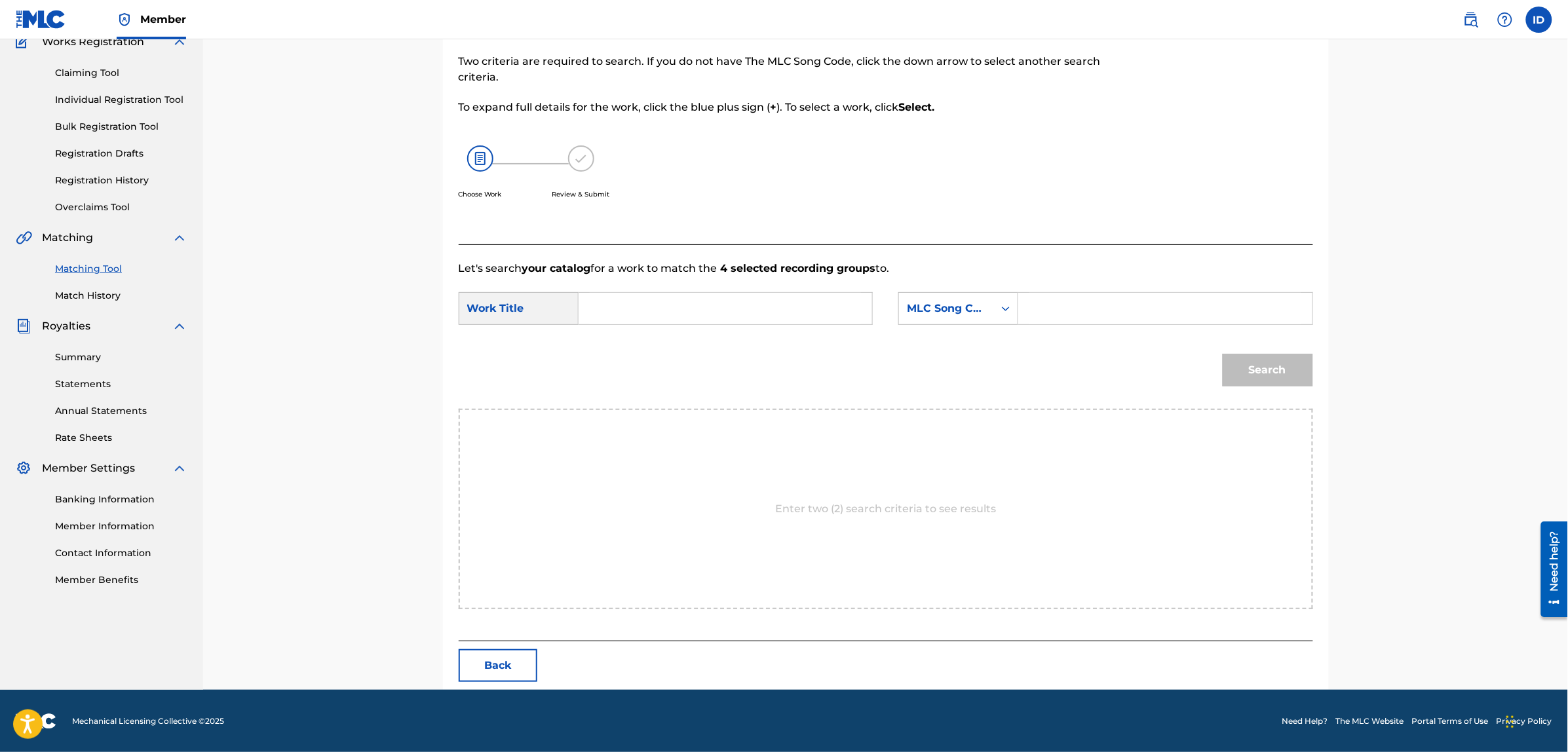
click at [834, 303] on input "Search Form" at bounding box center [725, 308] width 271 height 32
click at [640, 333] on strong "ser" at bounding box center [636, 337] width 17 height 12
type input "para ser el primero"
click at [973, 349] on div "Search" at bounding box center [886, 375] width 854 height 68
click at [967, 305] on div "MLC Song Code" at bounding box center [946, 309] width 79 height 15
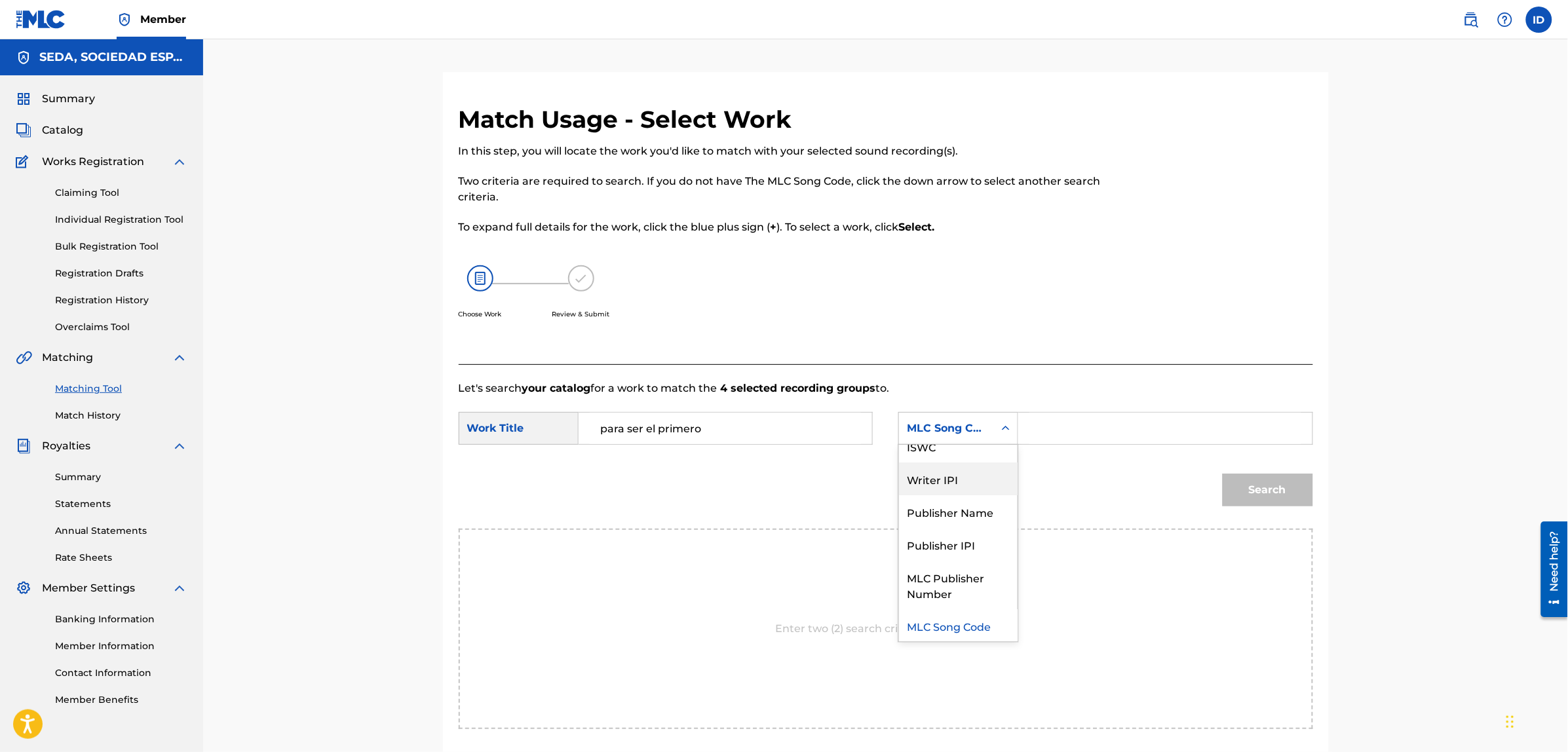
scroll to position [0, 0]
click at [965, 447] on div "Writer Name" at bounding box center [958, 462] width 118 height 32
click at [1071, 418] on input "Search Form" at bounding box center [1165, 428] width 271 height 32
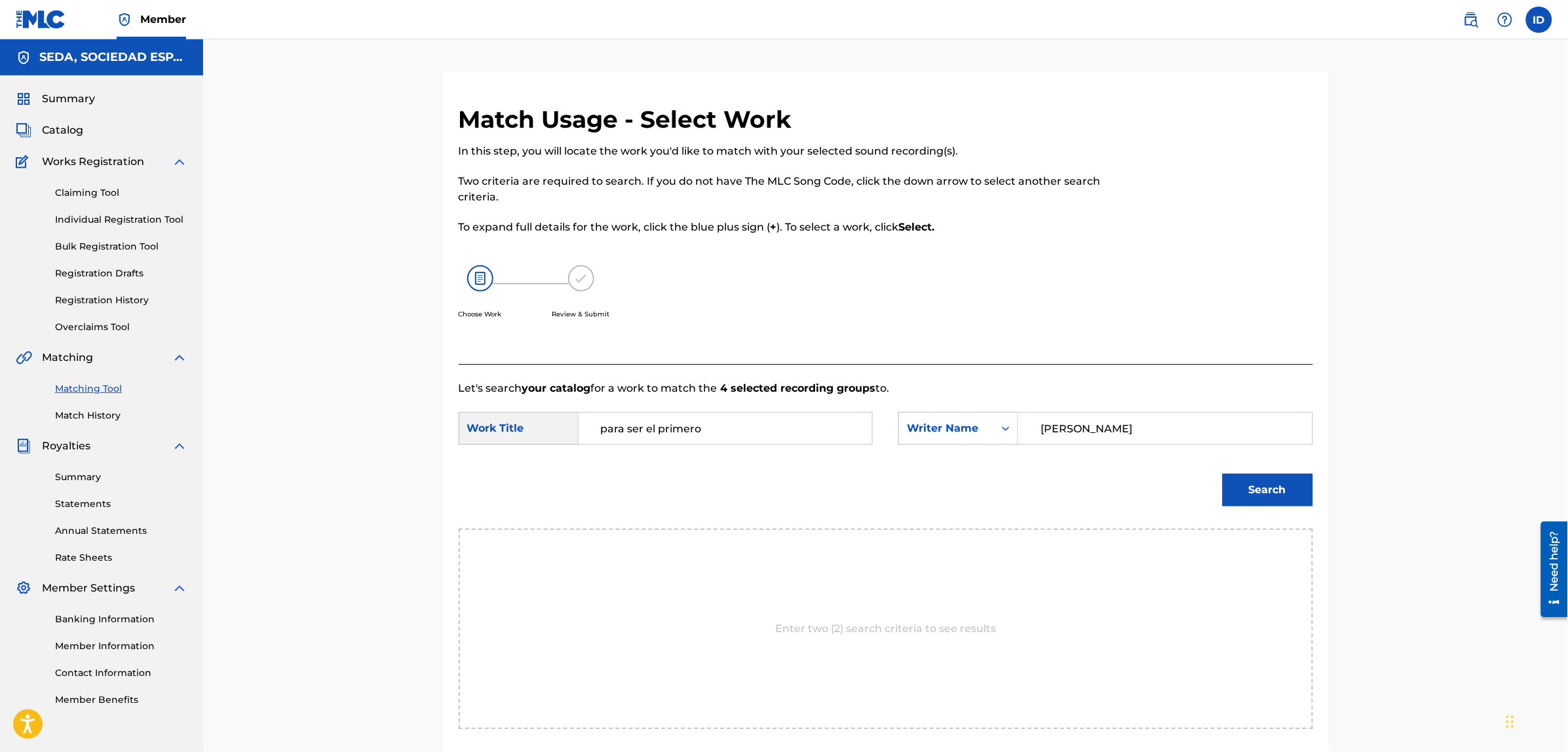
type input "[PERSON_NAME]"
click at [1222, 474] on button "Search" at bounding box center [1267, 490] width 91 height 32
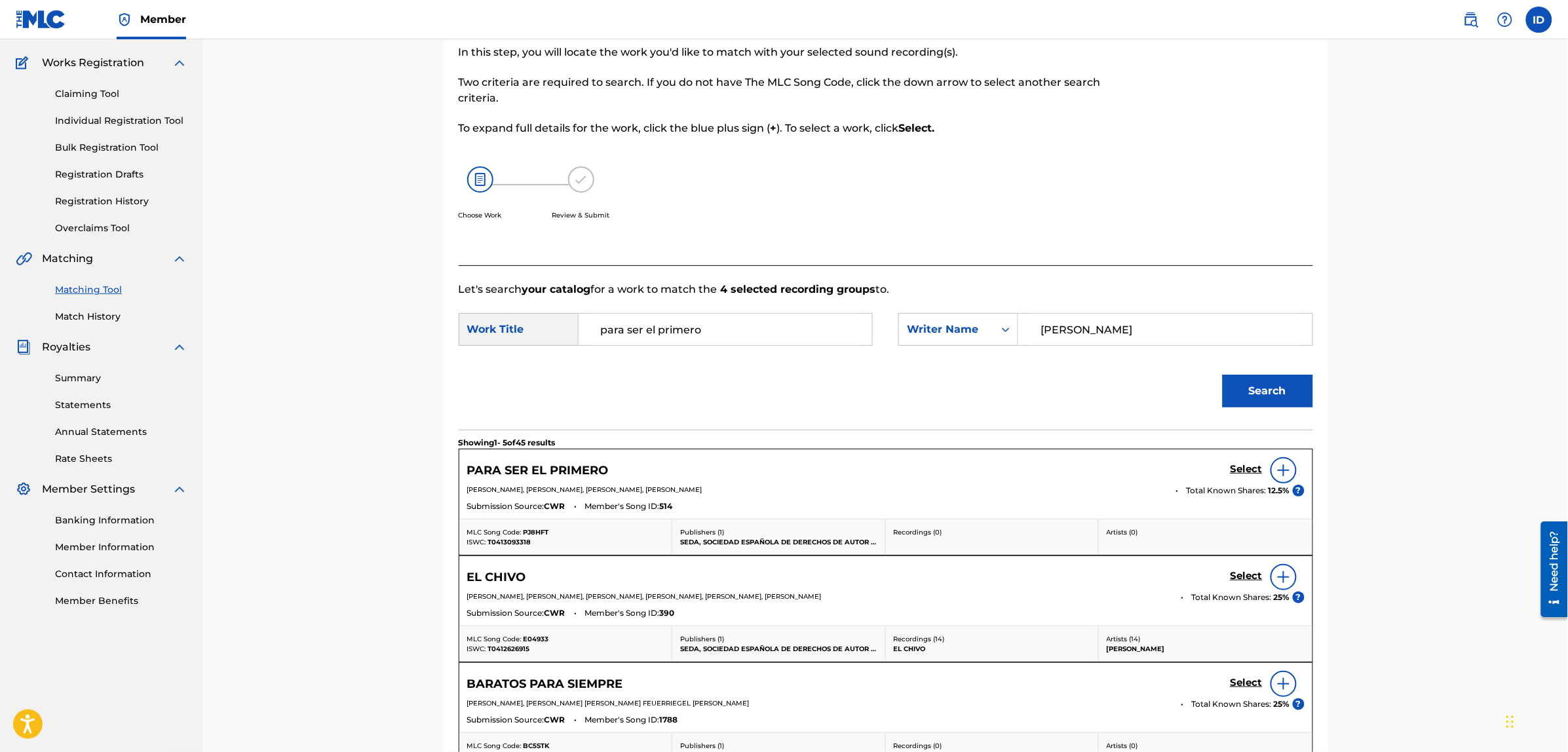
scroll to position [246, 0]
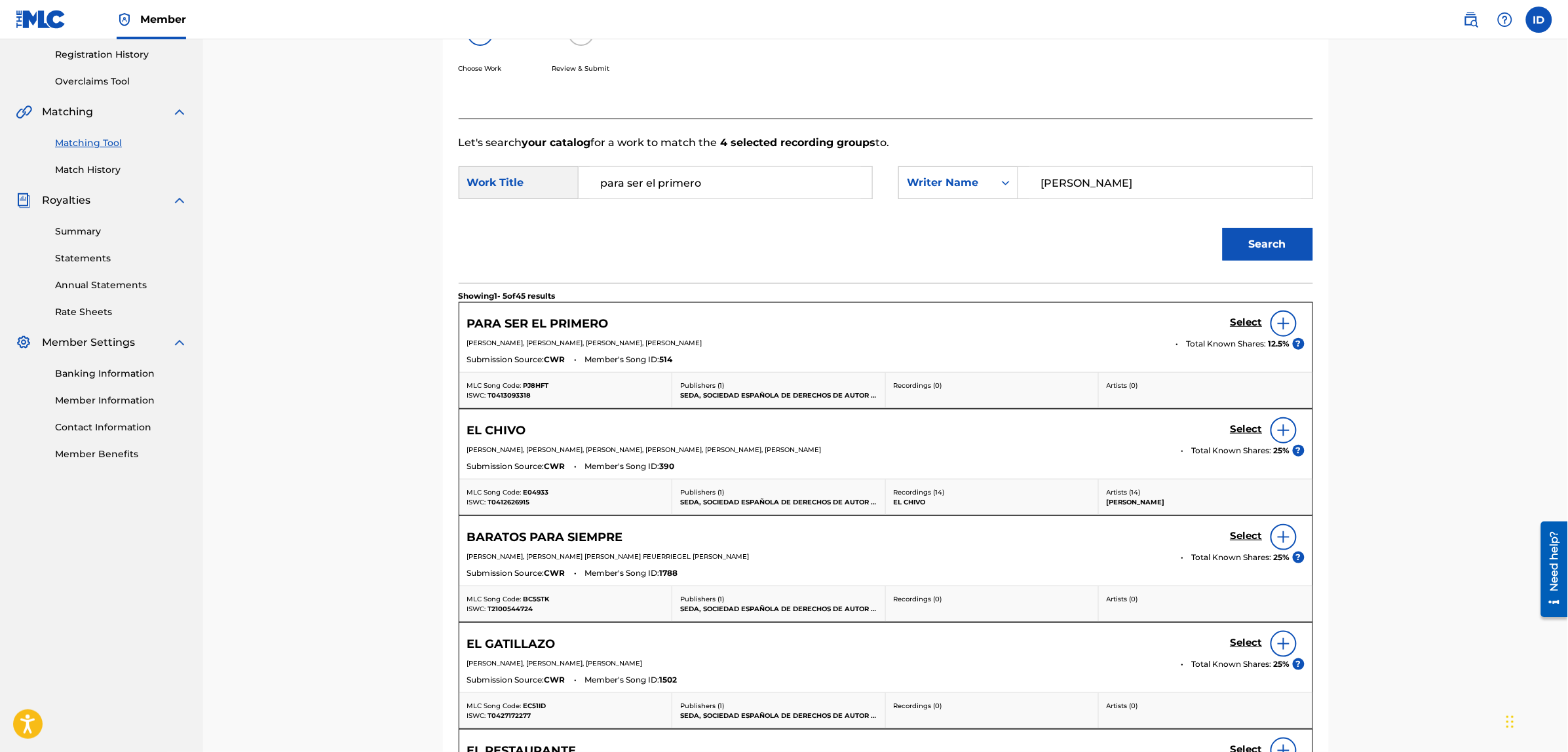
click at [1279, 323] on img at bounding box center [1283, 323] width 15 height 15
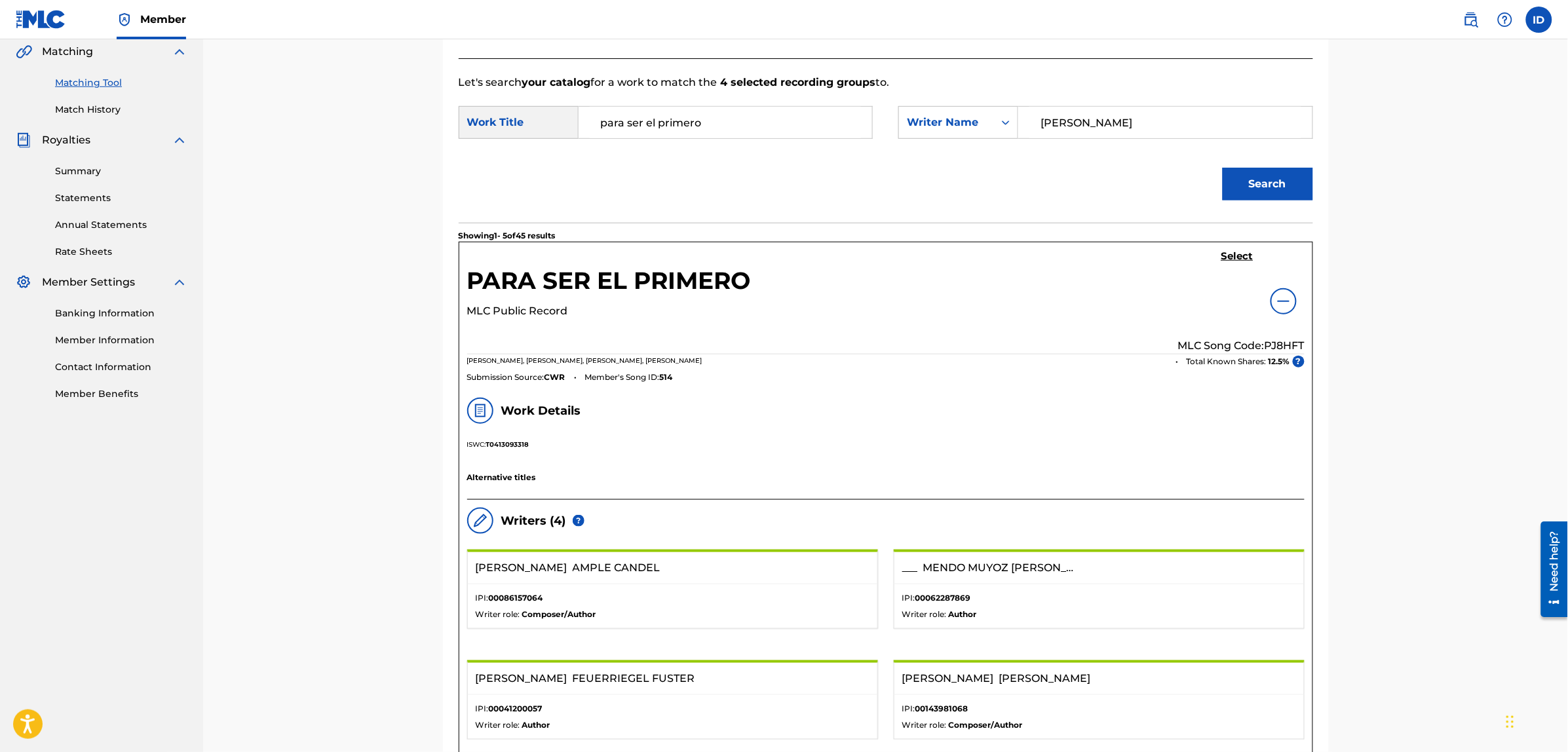
scroll to position [82, 0]
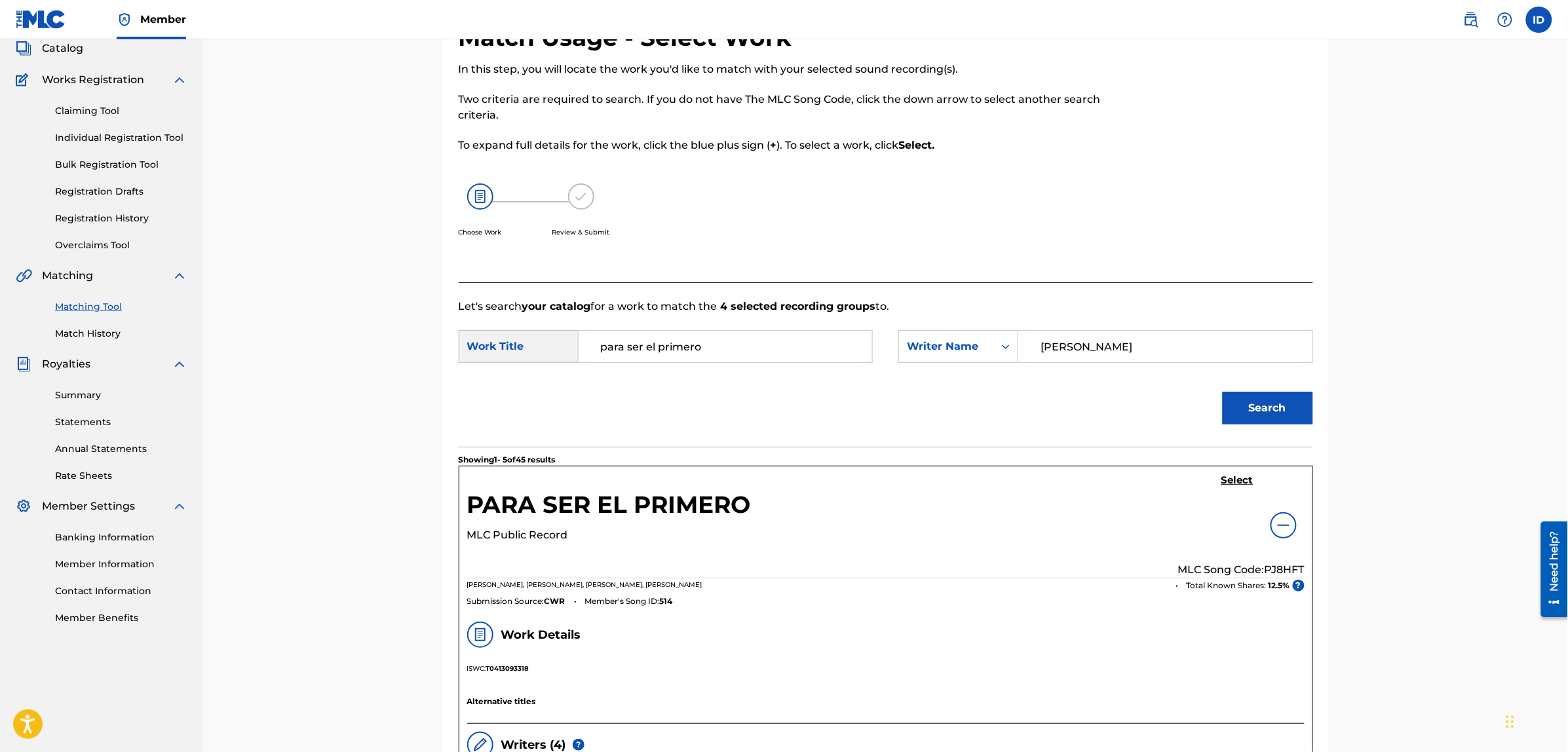
click at [1246, 476] on h5 "Select" at bounding box center [1237, 480] width 32 height 12
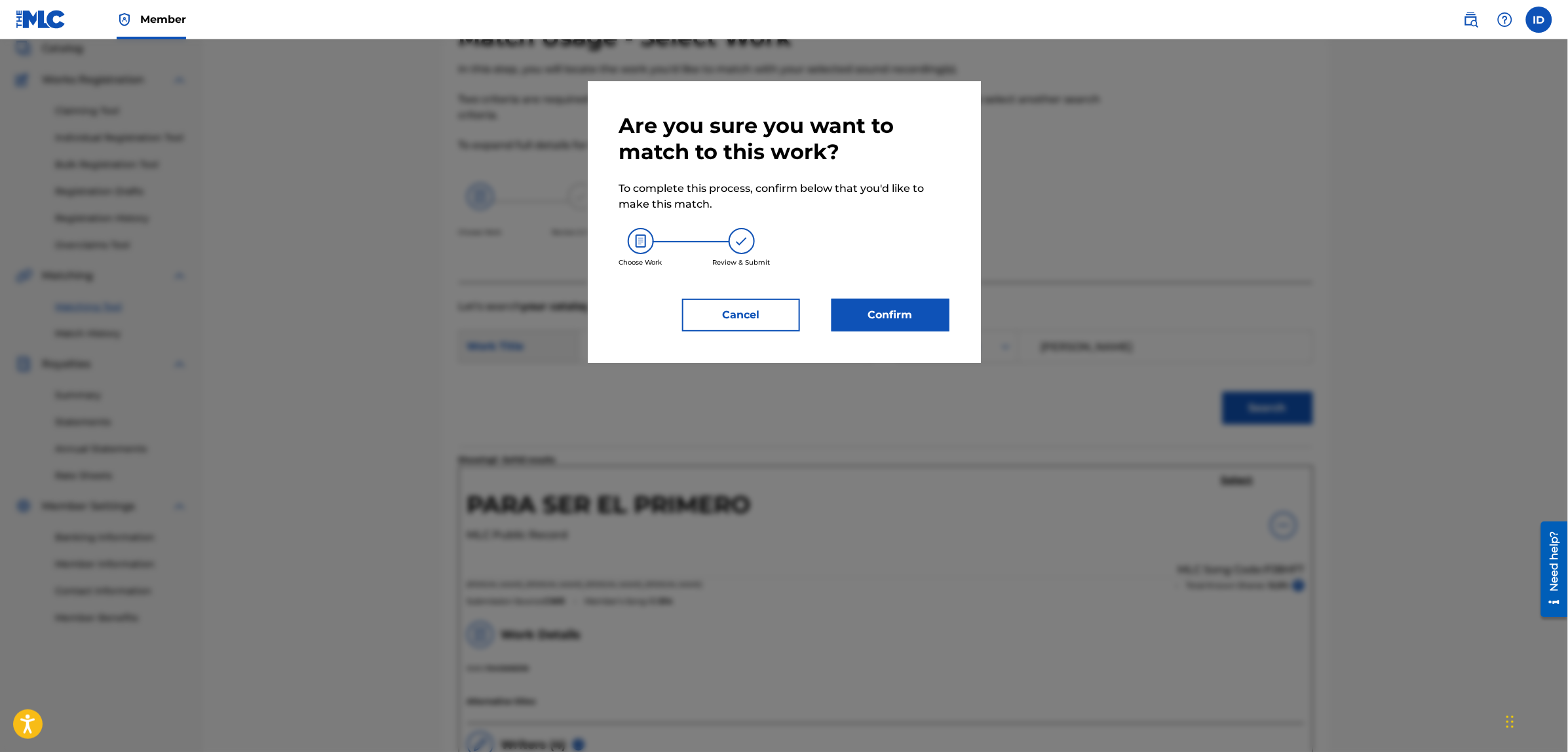
click at [934, 323] on button "Confirm" at bounding box center [890, 315] width 118 height 32
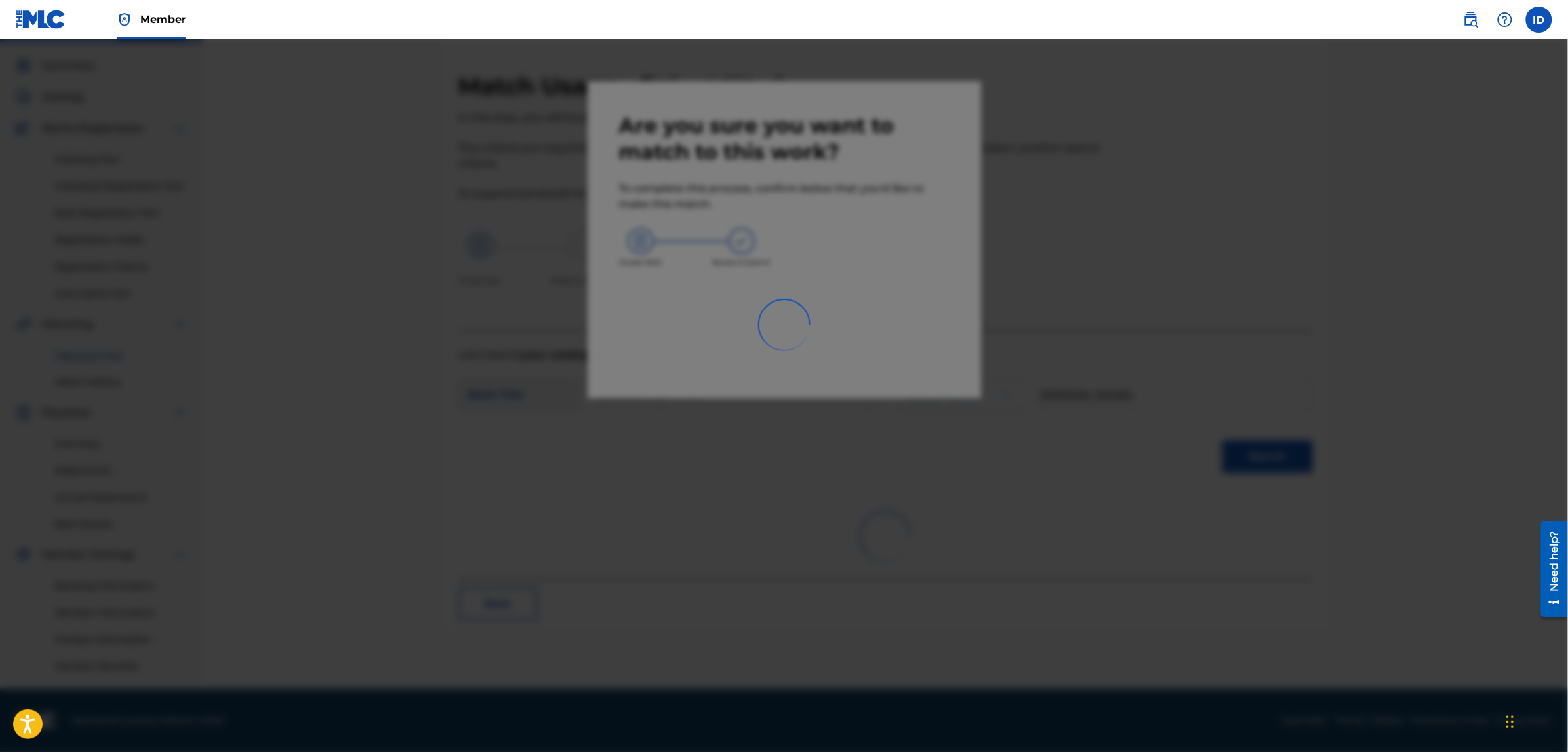
scroll to position [32, 0]
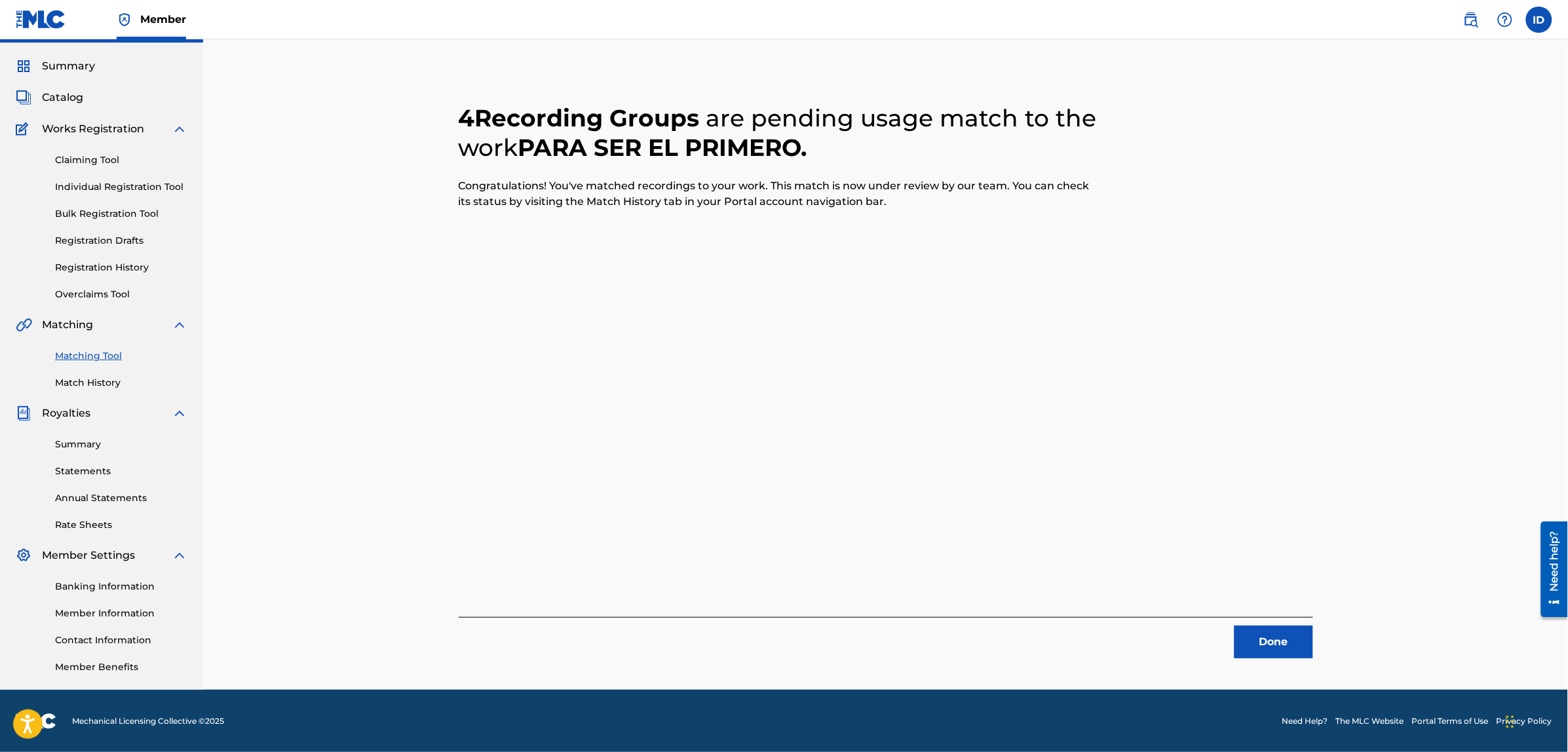
click at [1278, 649] on button "Done" at bounding box center [1274, 642] width 78 height 32
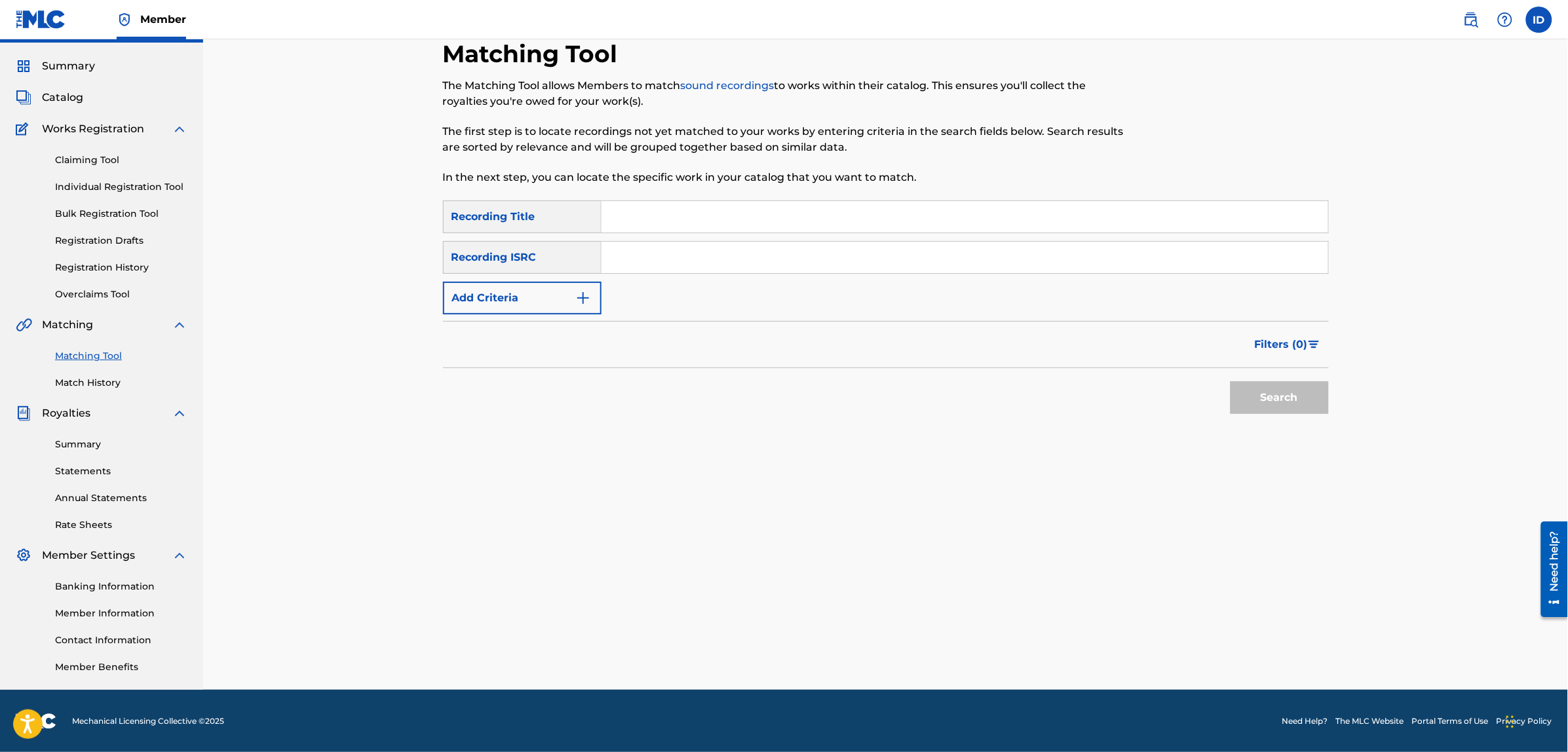
click at [684, 213] on input "Search Form" at bounding box center [964, 216] width 726 height 32
type input "atrevete"
click at [1231, 381] on button "Search" at bounding box center [1279, 397] width 98 height 32
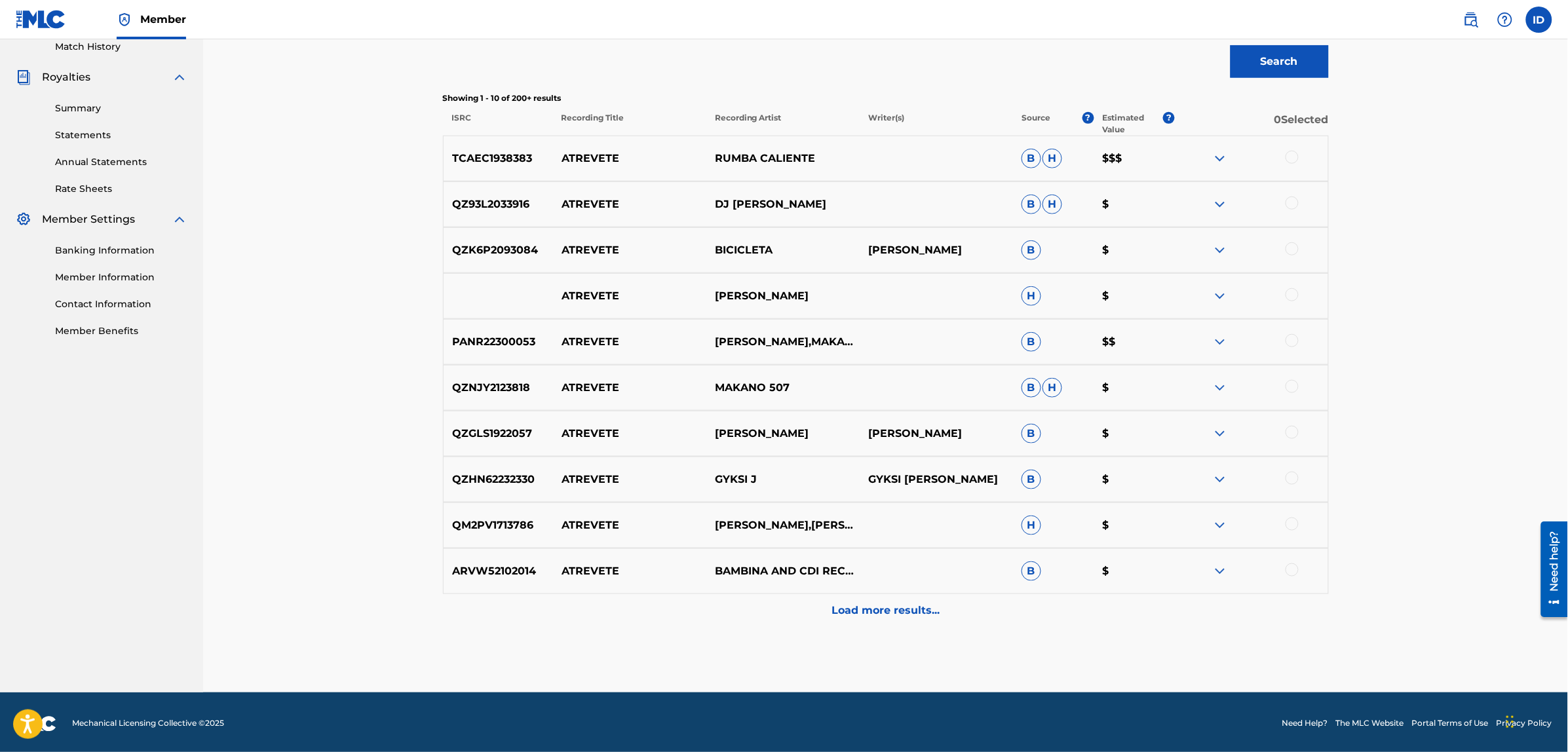
scroll to position [372, 0]
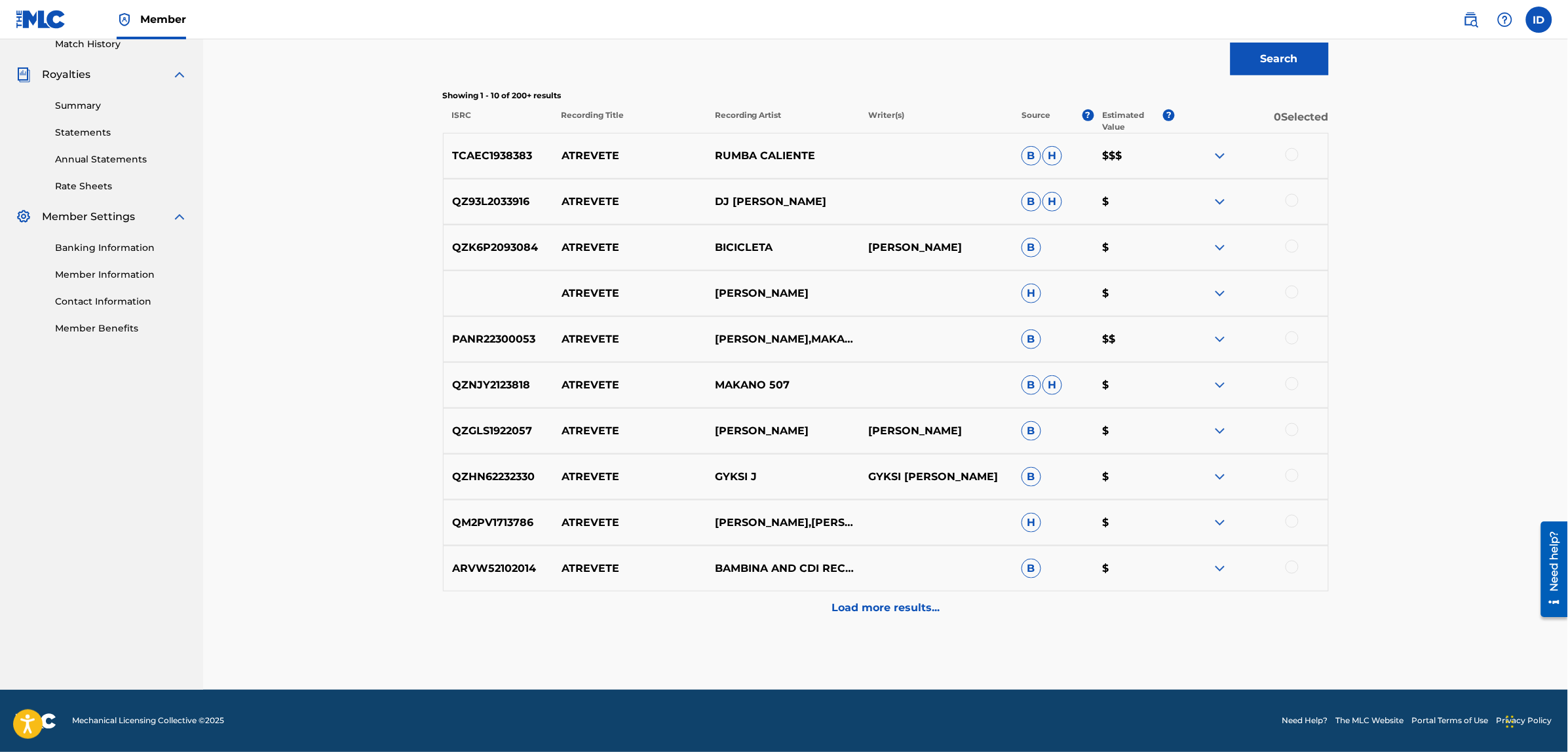
click at [903, 603] on p "Load more results..." at bounding box center [885, 608] width 108 height 15
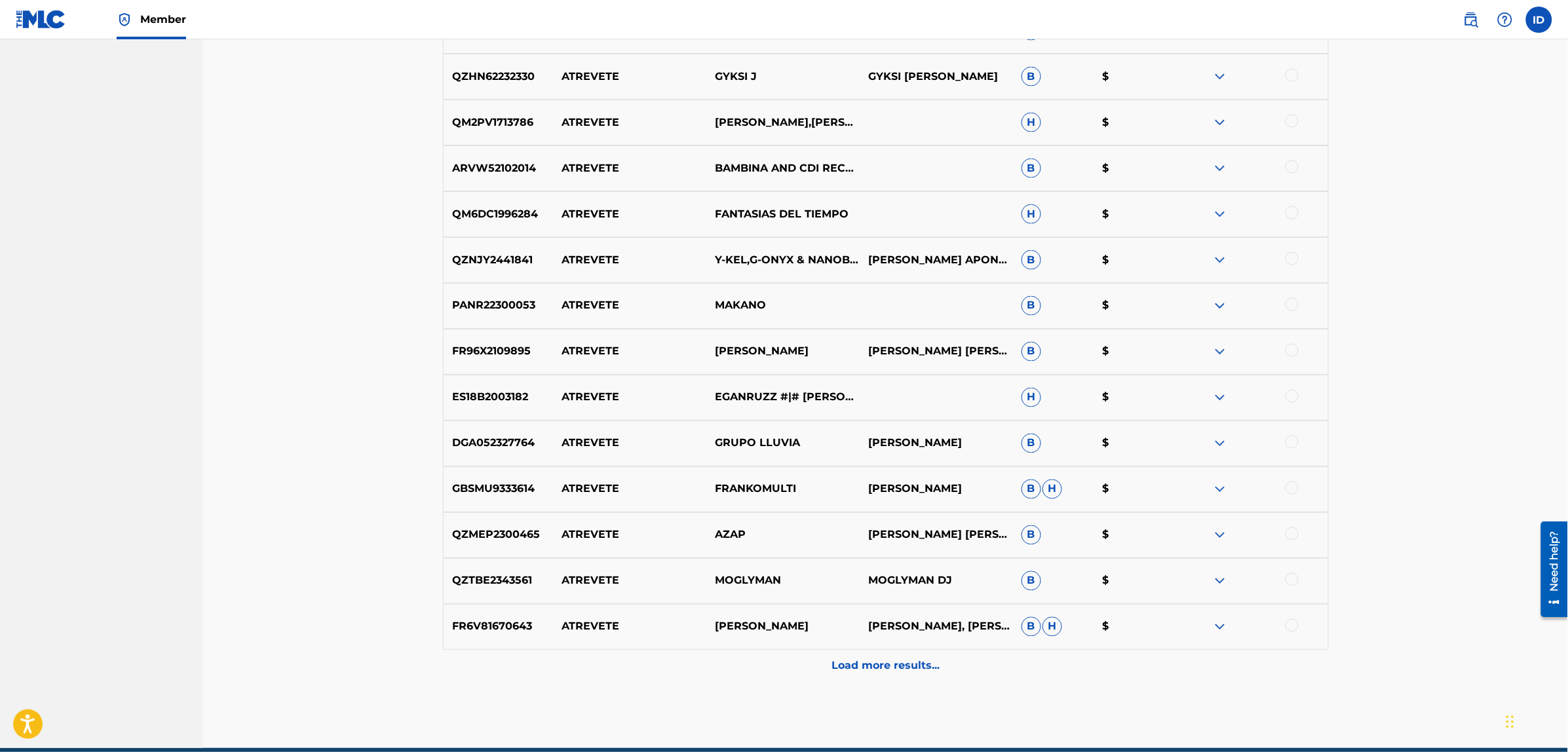
scroll to position [830, 0]
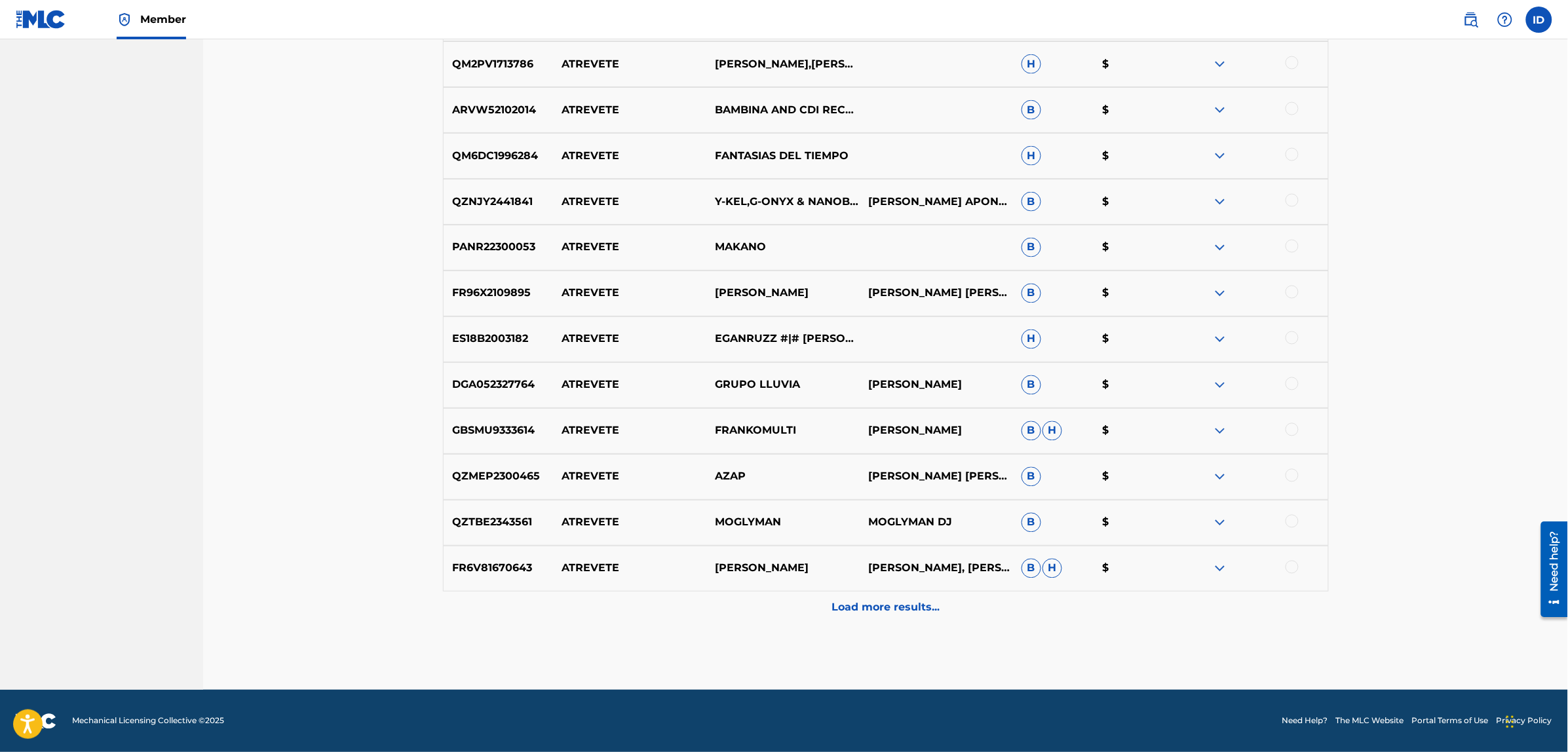
click at [836, 596] on div "Load more results..." at bounding box center [885, 608] width 886 height 32
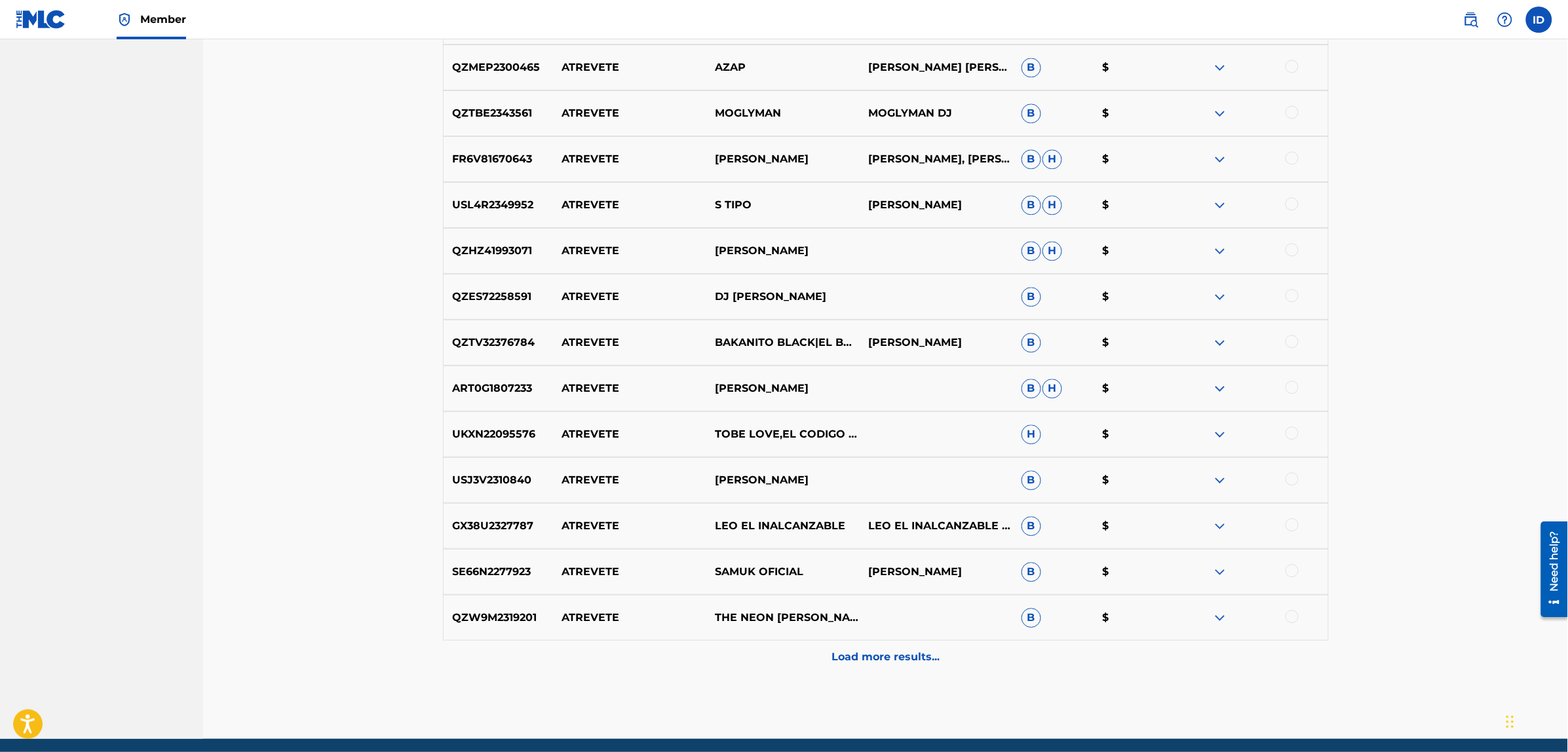
scroll to position [1289, 0]
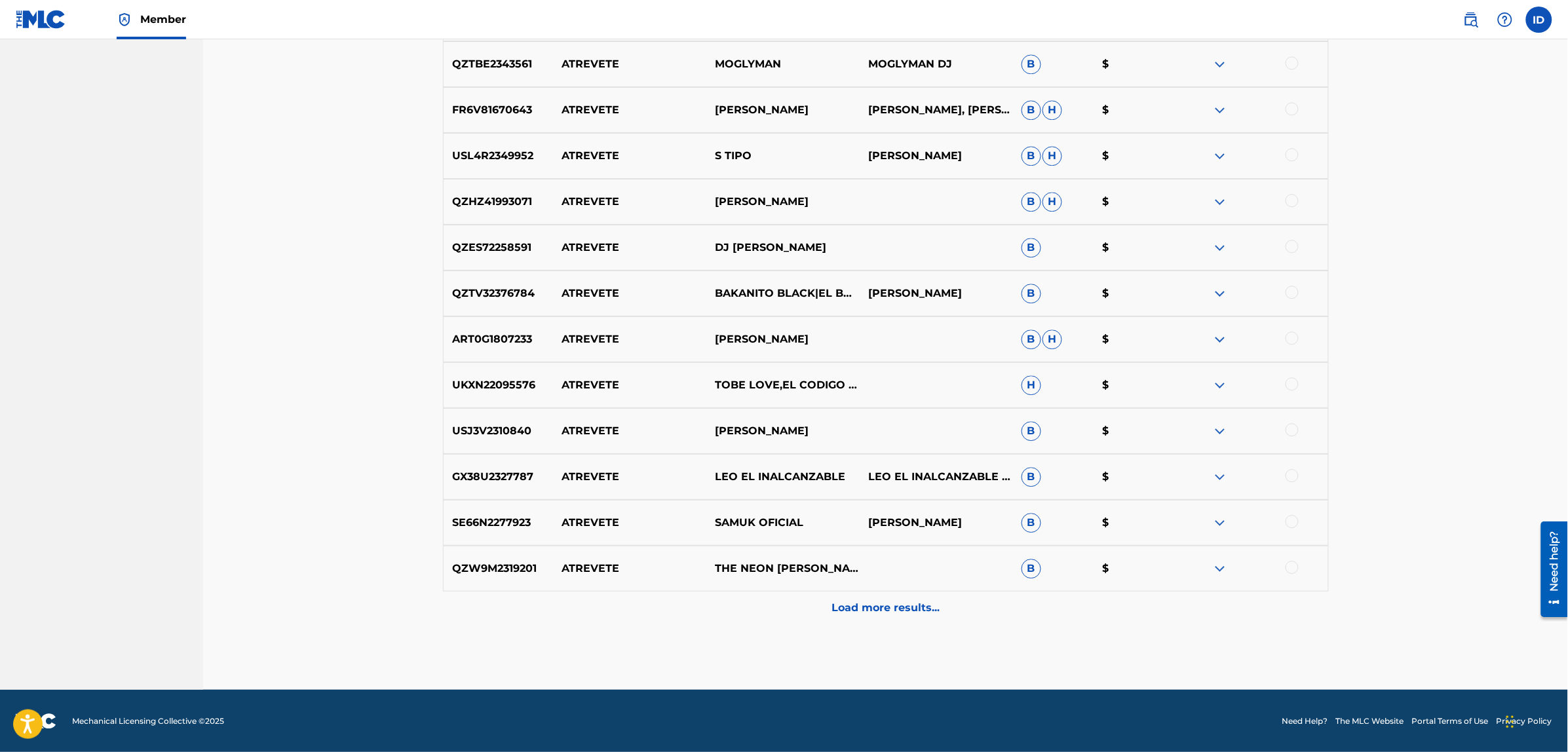
click at [844, 601] on p "Load more results..." at bounding box center [885, 608] width 108 height 15
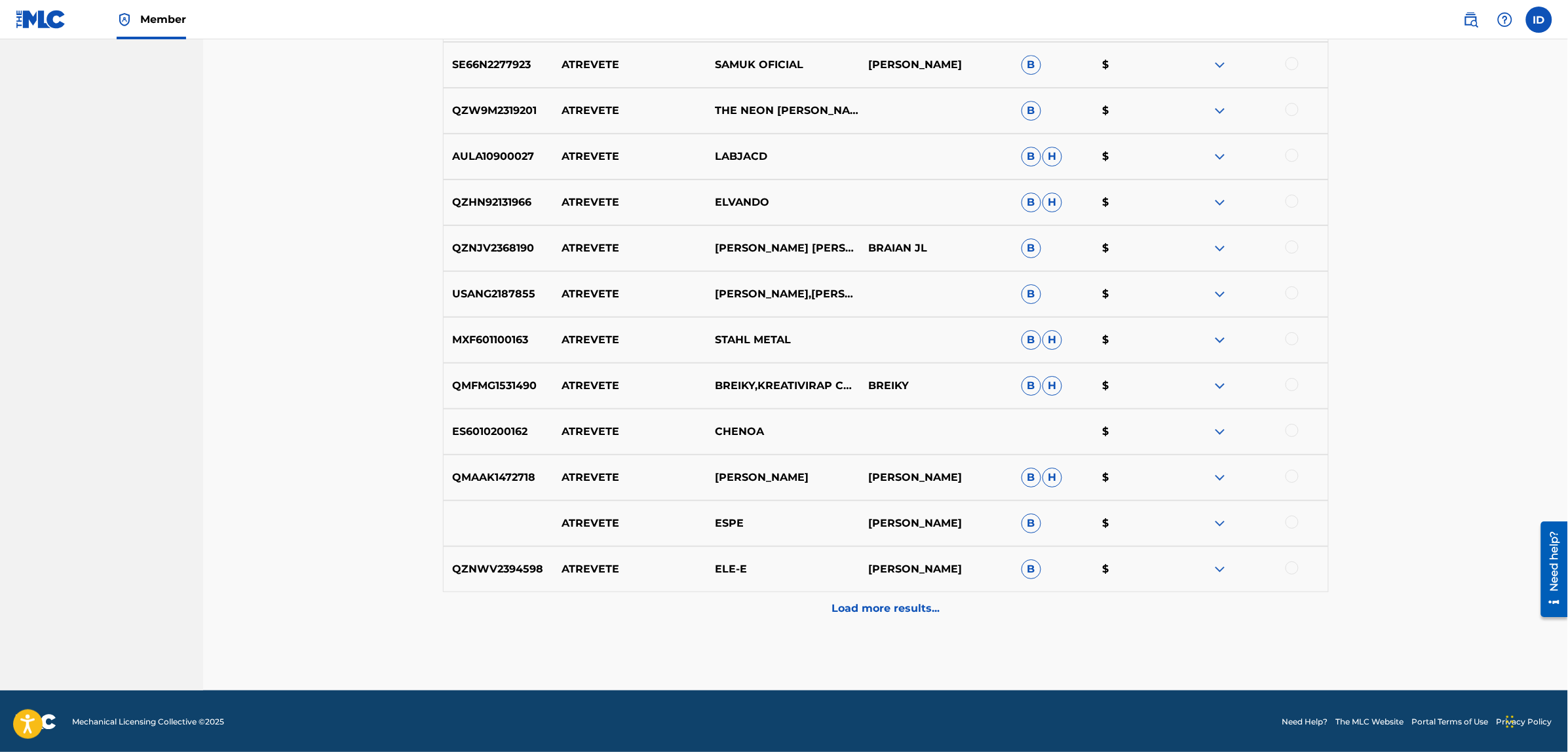
scroll to position [1747, 0]
click at [857, 603] on p "Load more results..." at bounding box center [885, 608] width 108 height 15
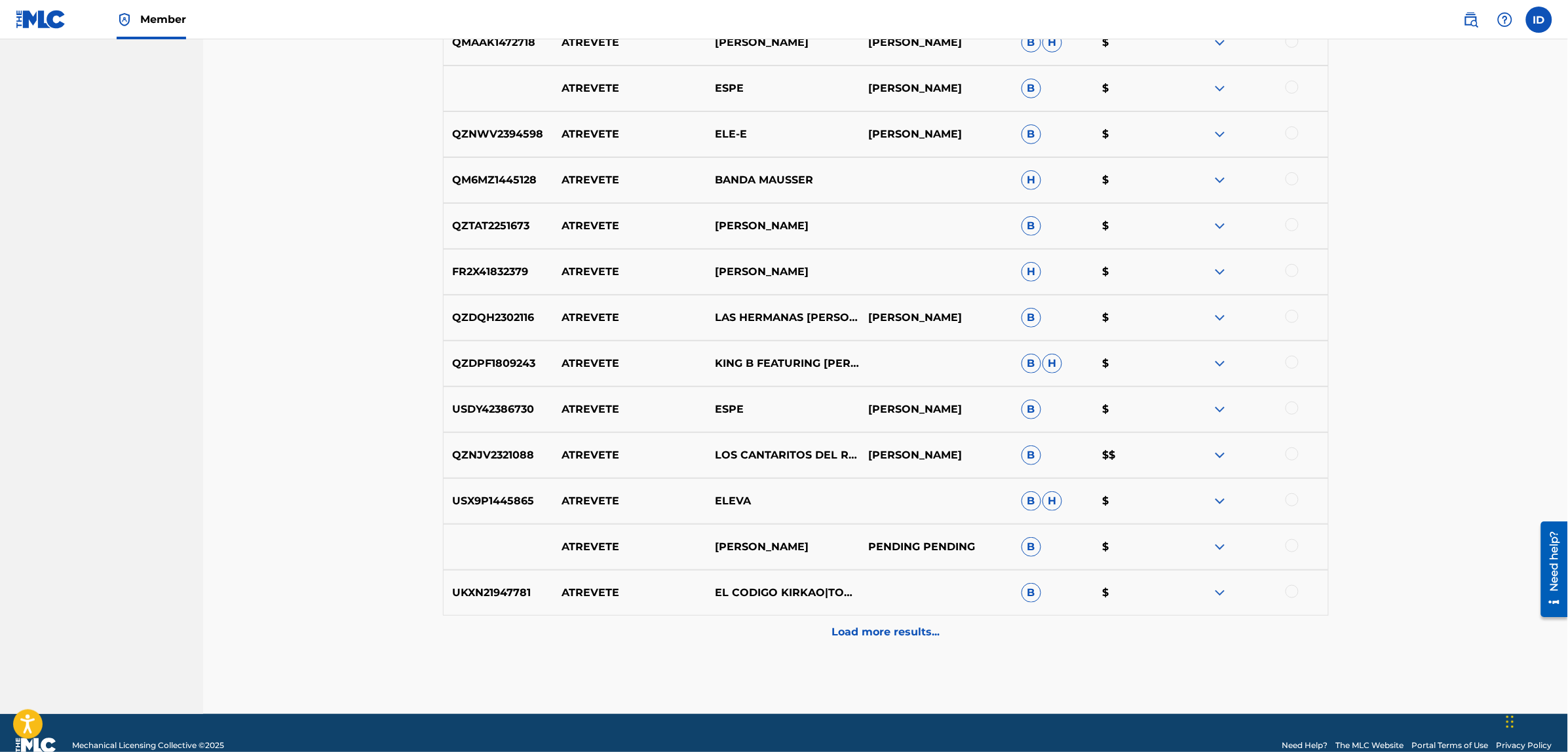
scroll to position [2205, 0]
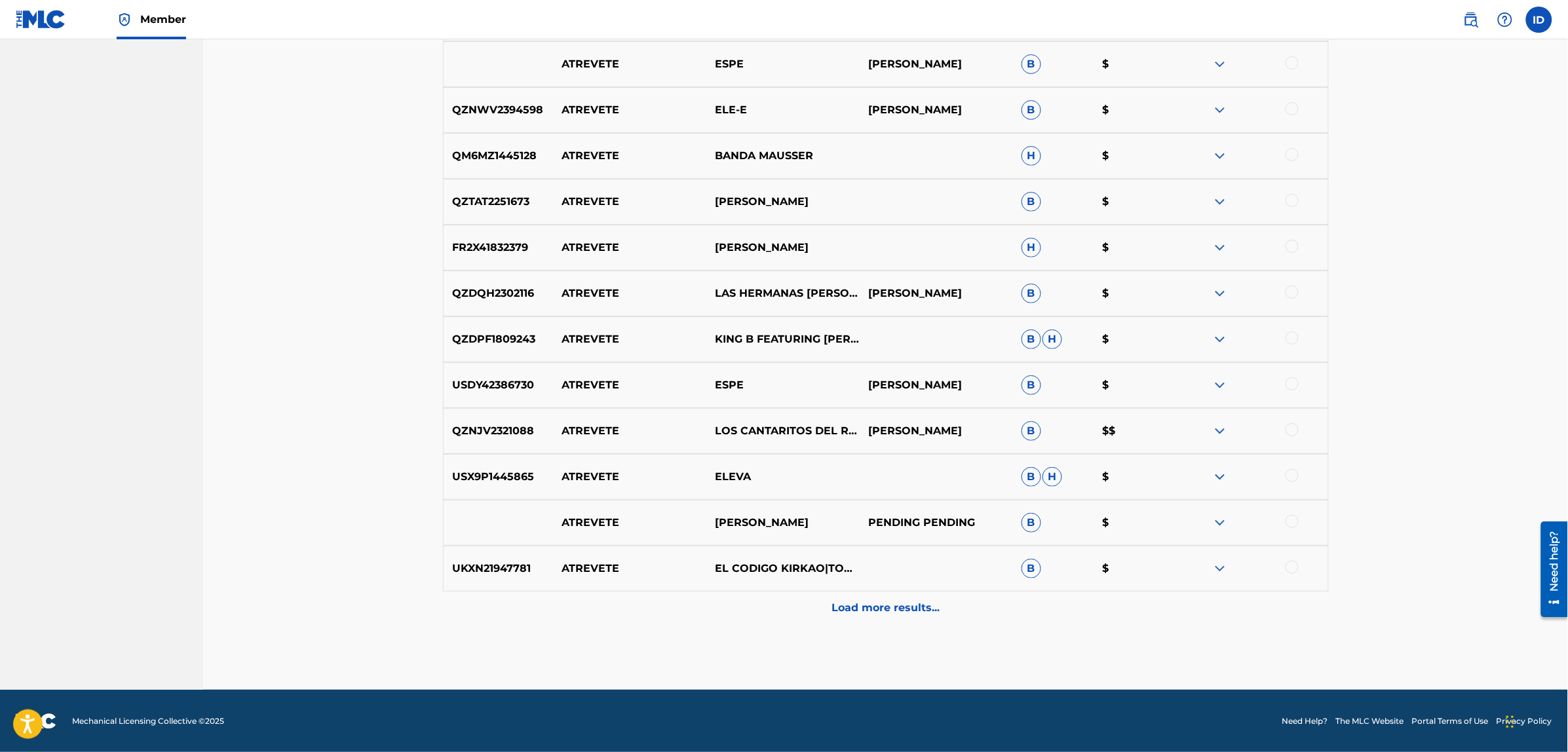
click at [856, 601] on p "Load more results..." at bounding box center [885, 608] width 108 height 15
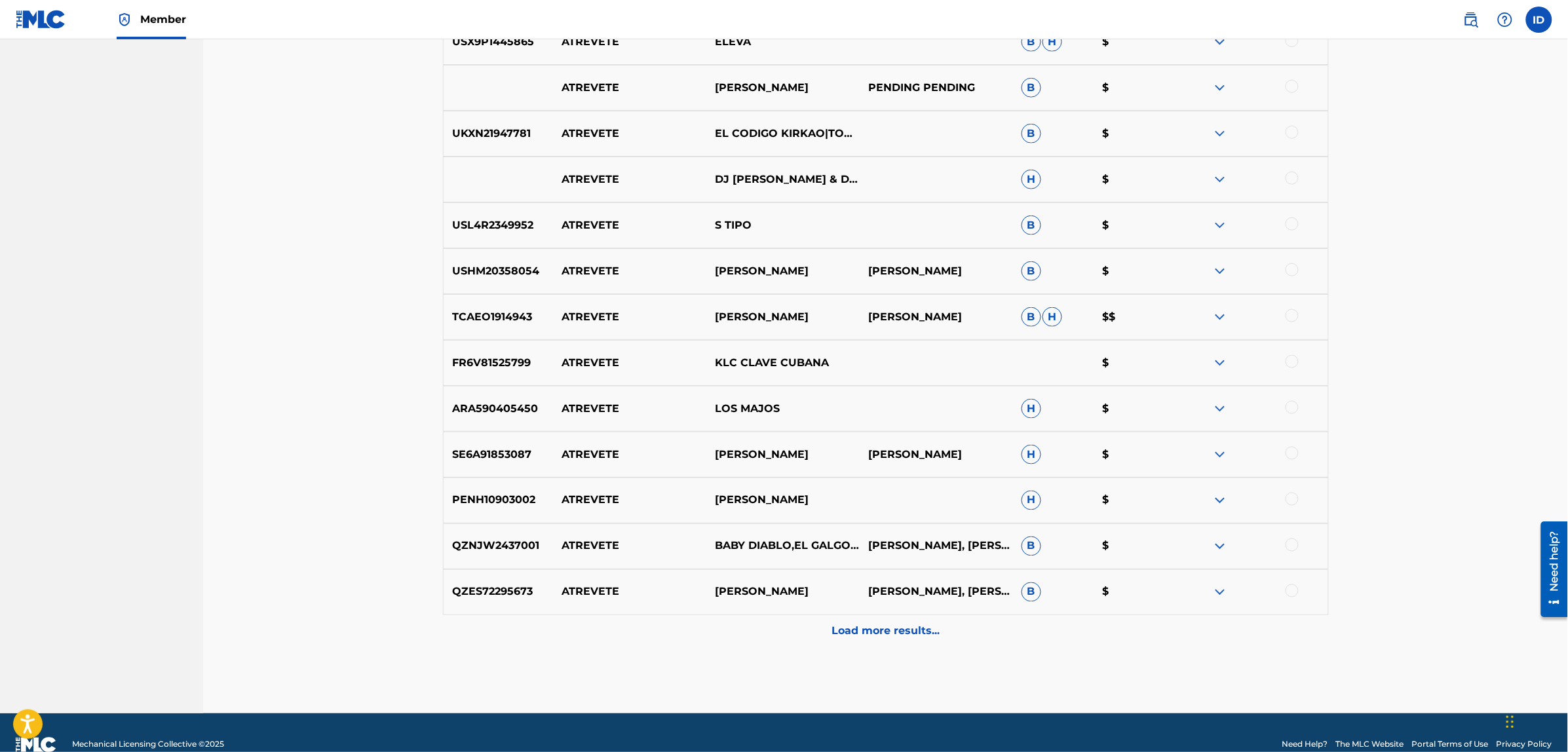
scroll to position [2664, 0]
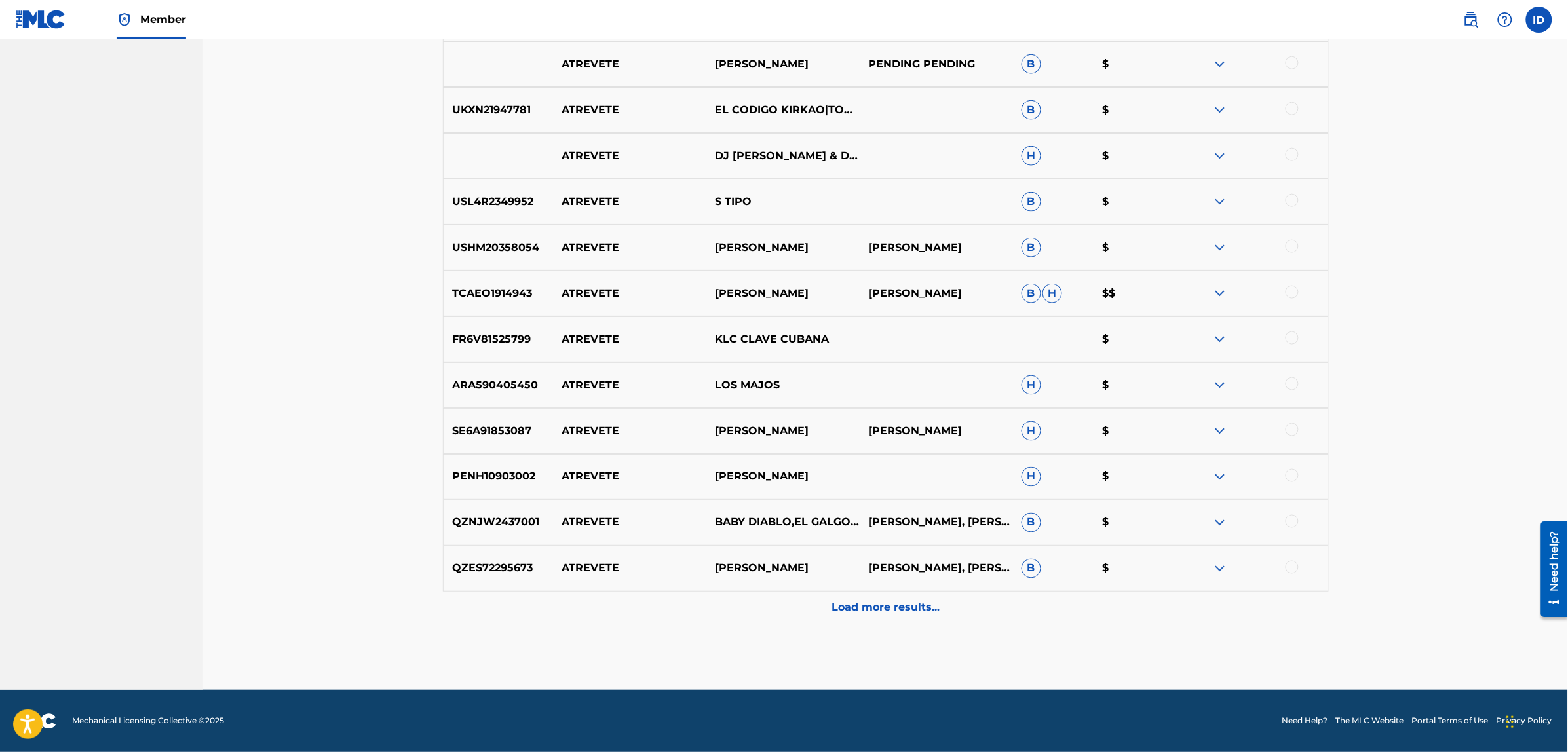
click at [882, 608] on p "Load more results..." at bounding box center [885, 608] width 108 height 15
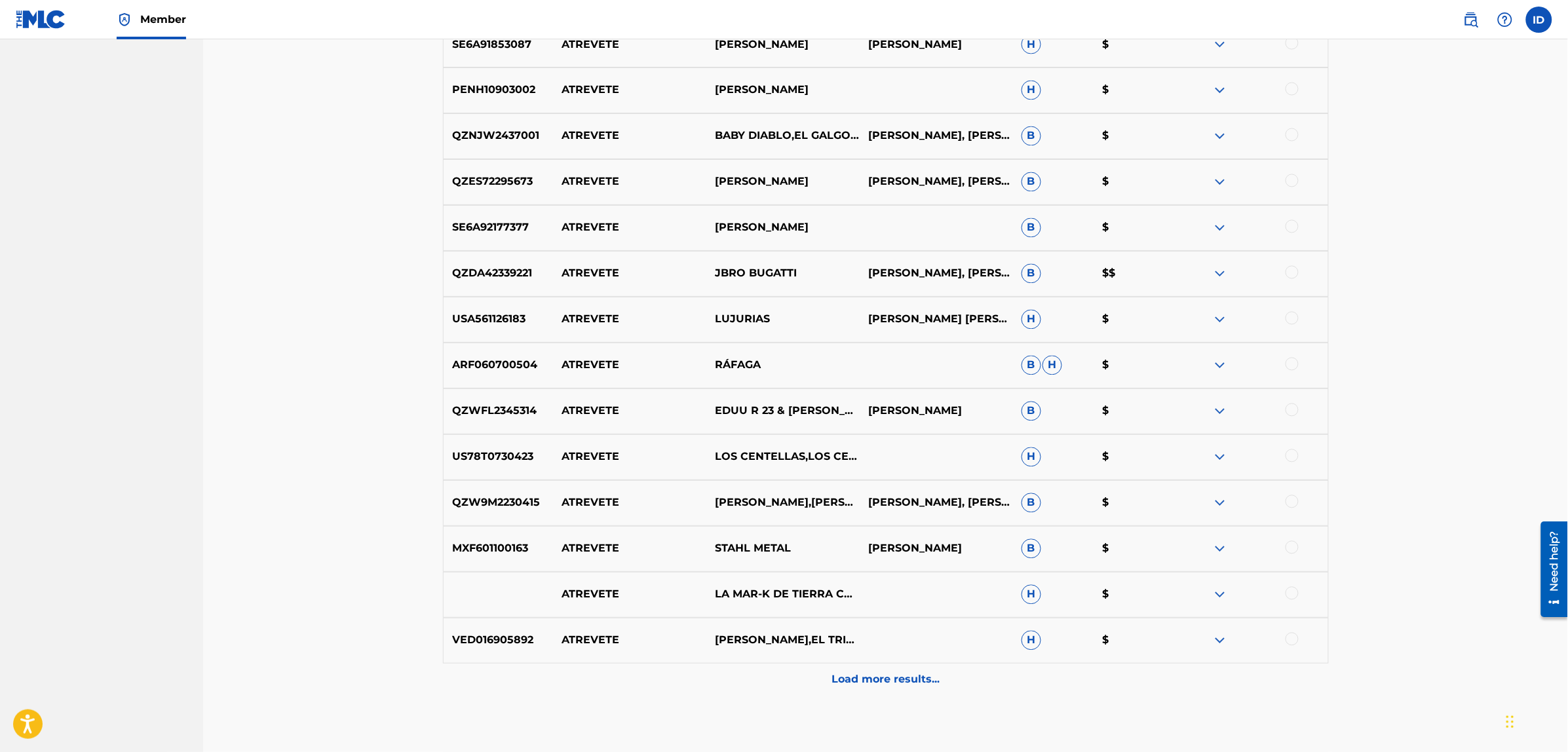
scroll to position [3123, 0]
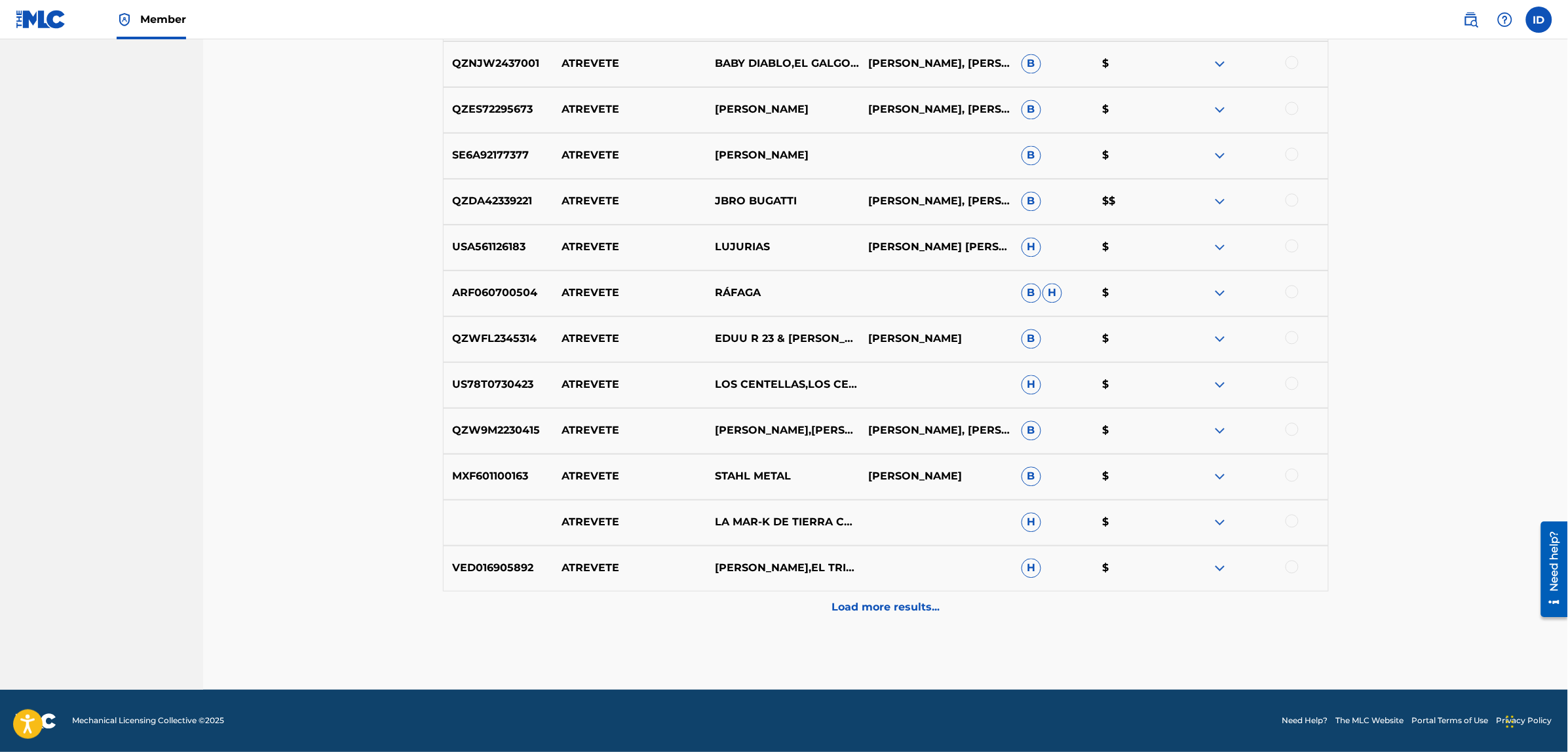
click at [857, 614] on p "Load more results..." at bounding box center [885, 608] width 108 height 15
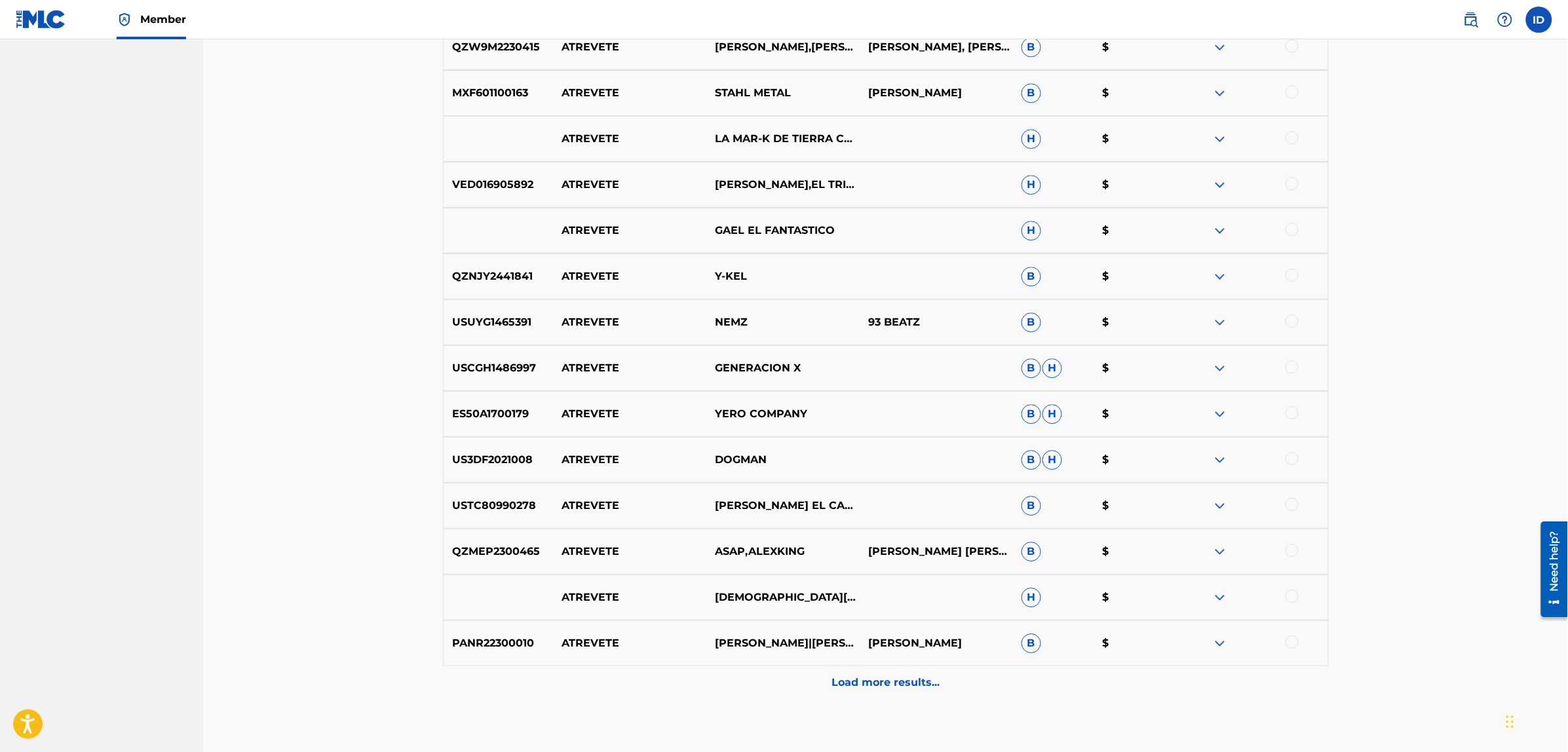
scroll to position [3581, 0]
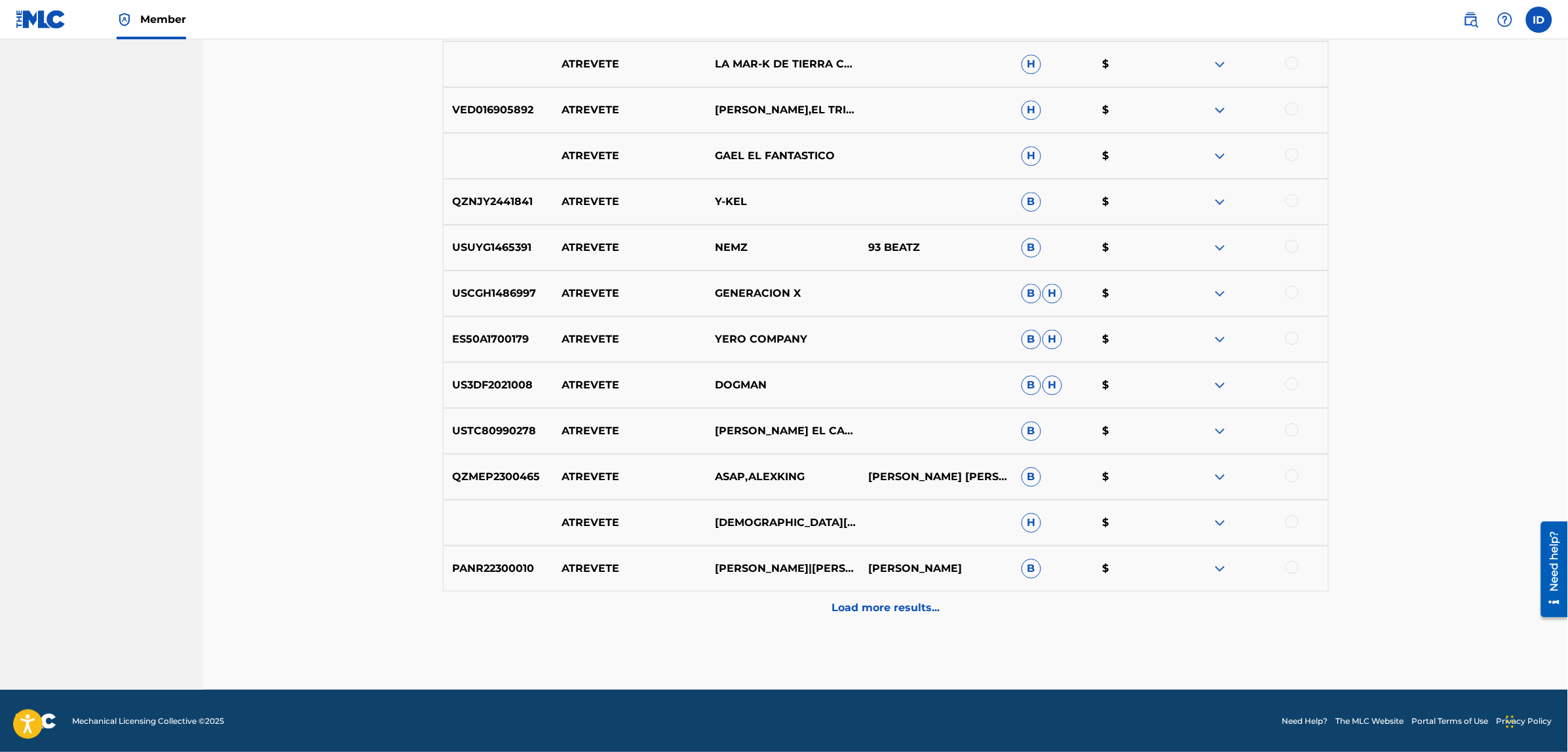
click at [855, 620] on div "Load more results..." at bounding box center [885, 608] width 886 height 32
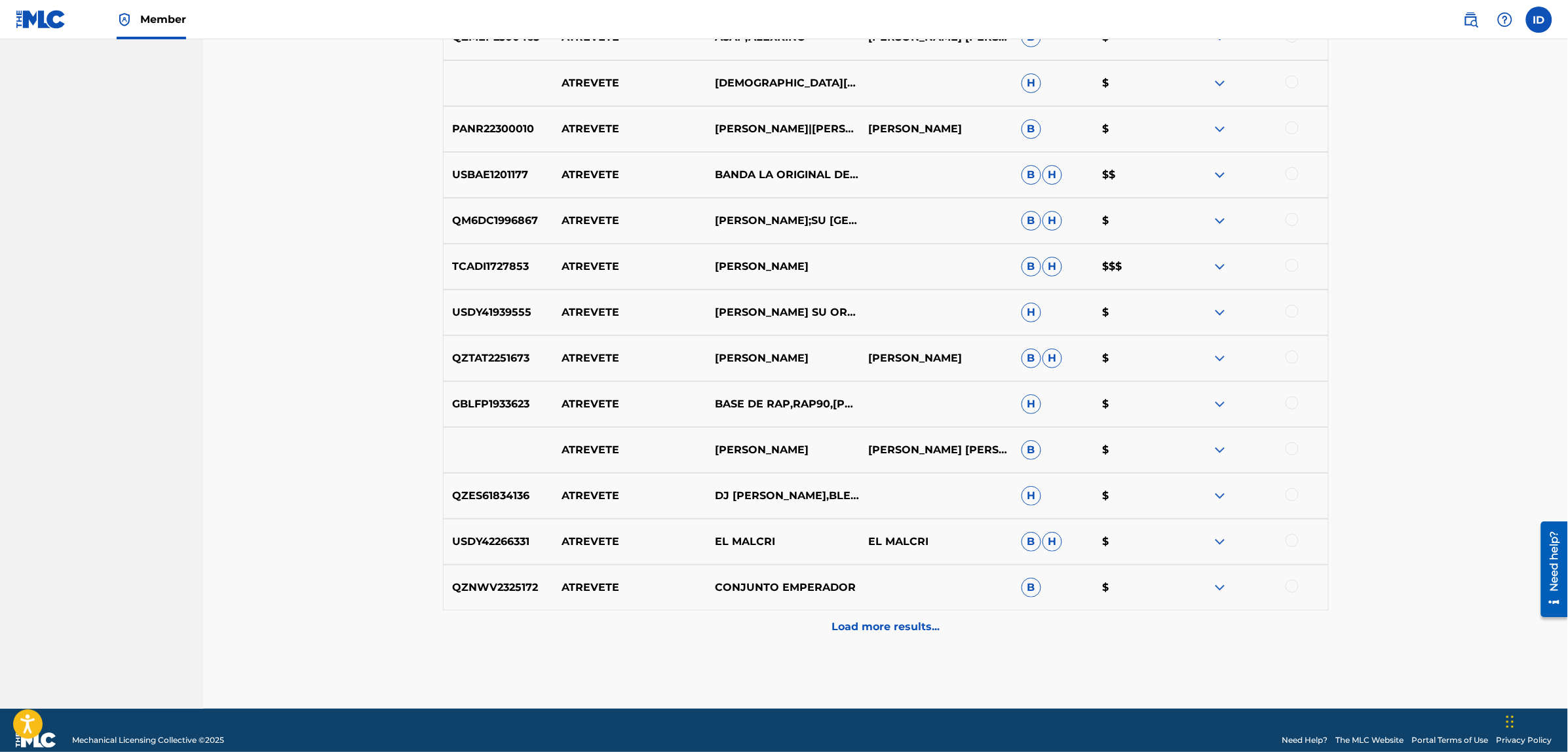
scroll to position [4040, 0]
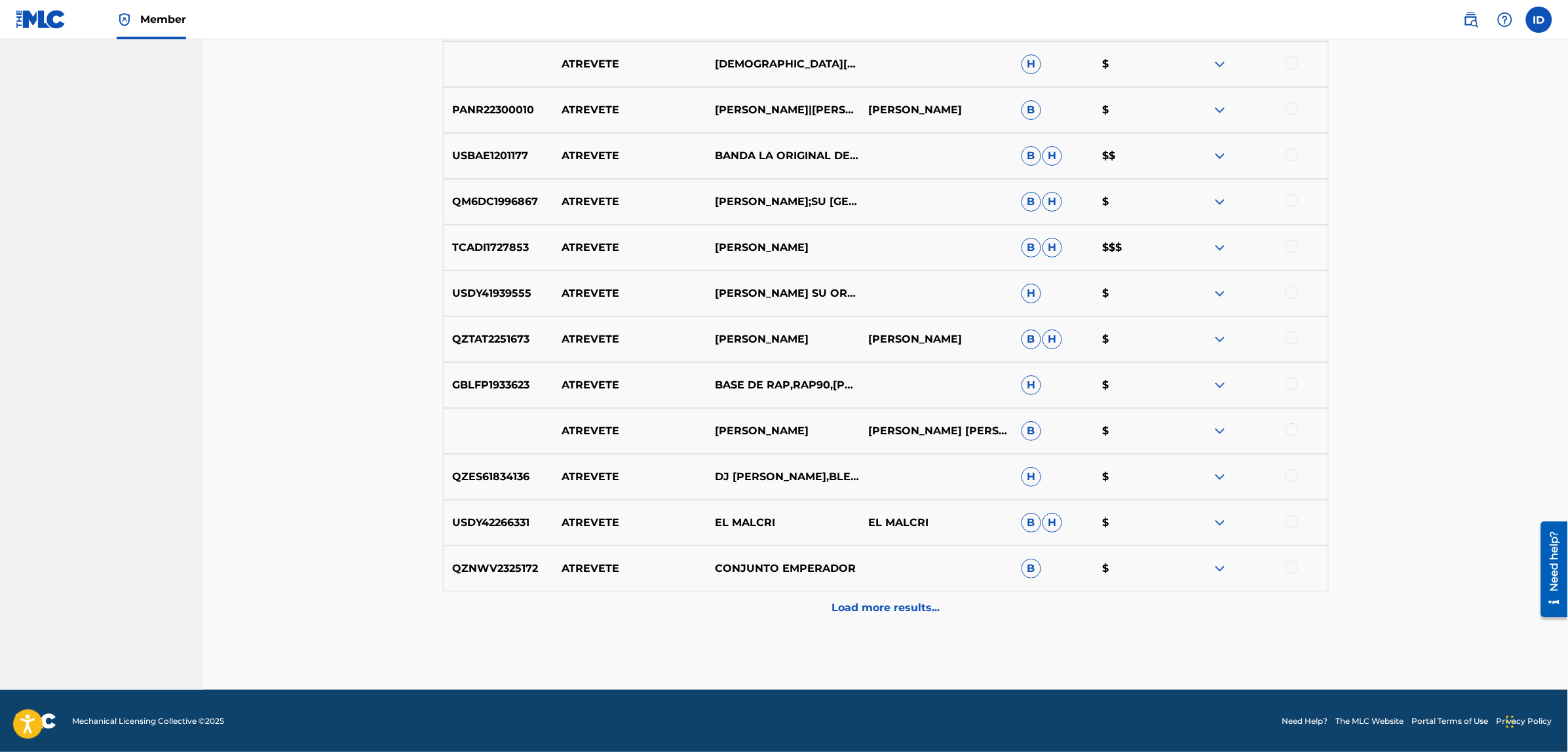
click at [853, 600] on p "Load more results..." at bounding box center [885, 608] width 108 height 15
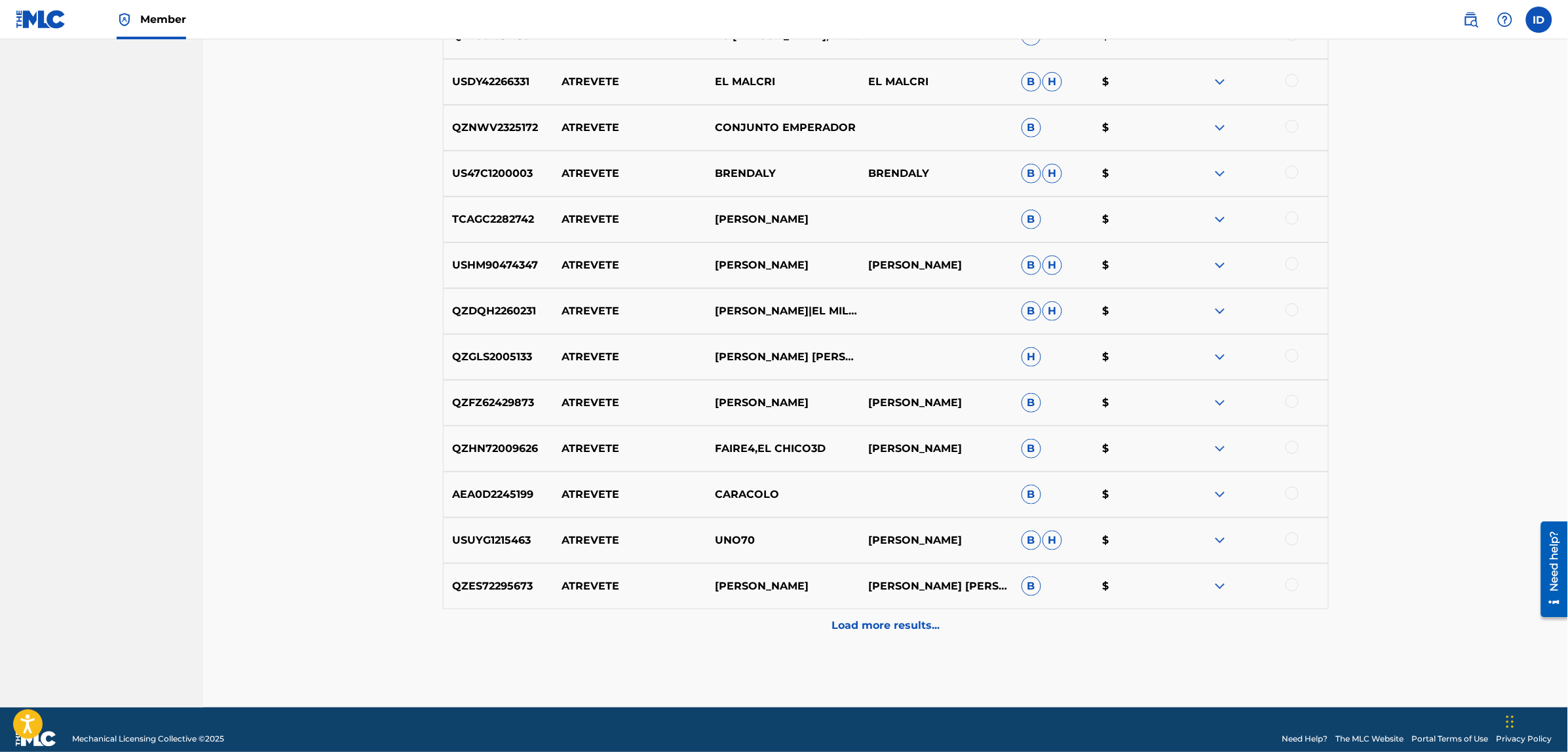
scroll to position [4499, 0]
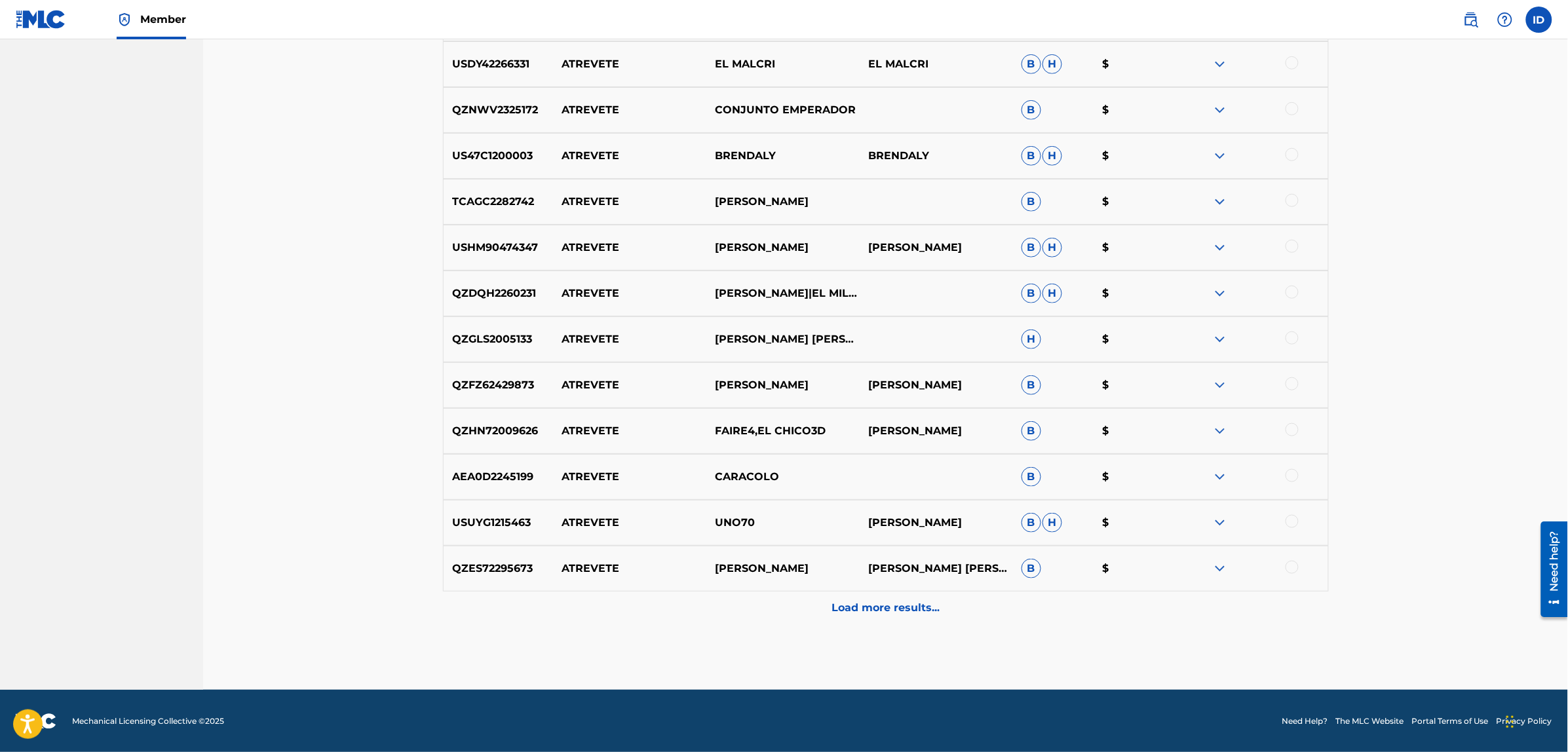
click at [852, 598] on div "Load more results..." at bounding box center [885, 608] width 886 height 32
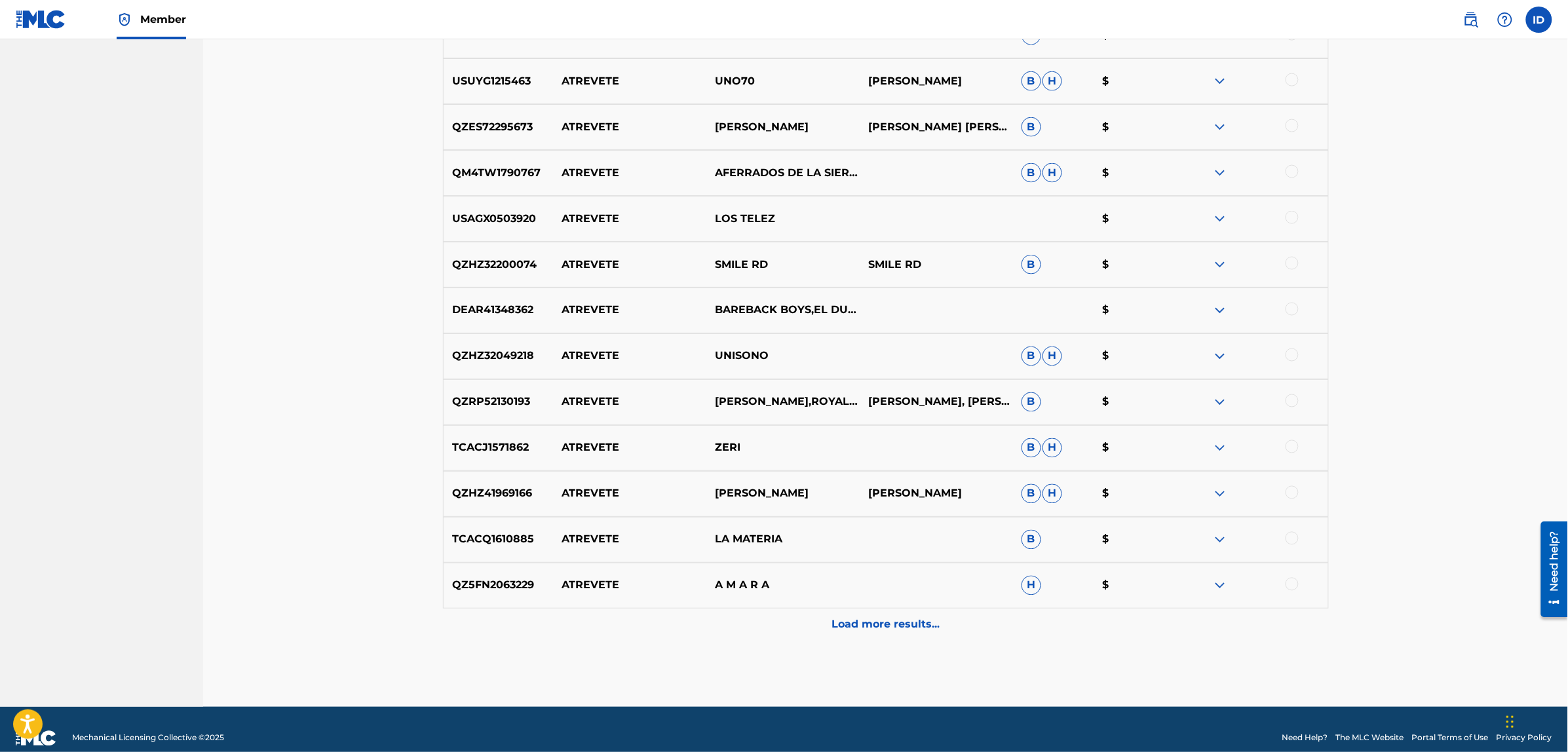
scroll to position [4957, 0]
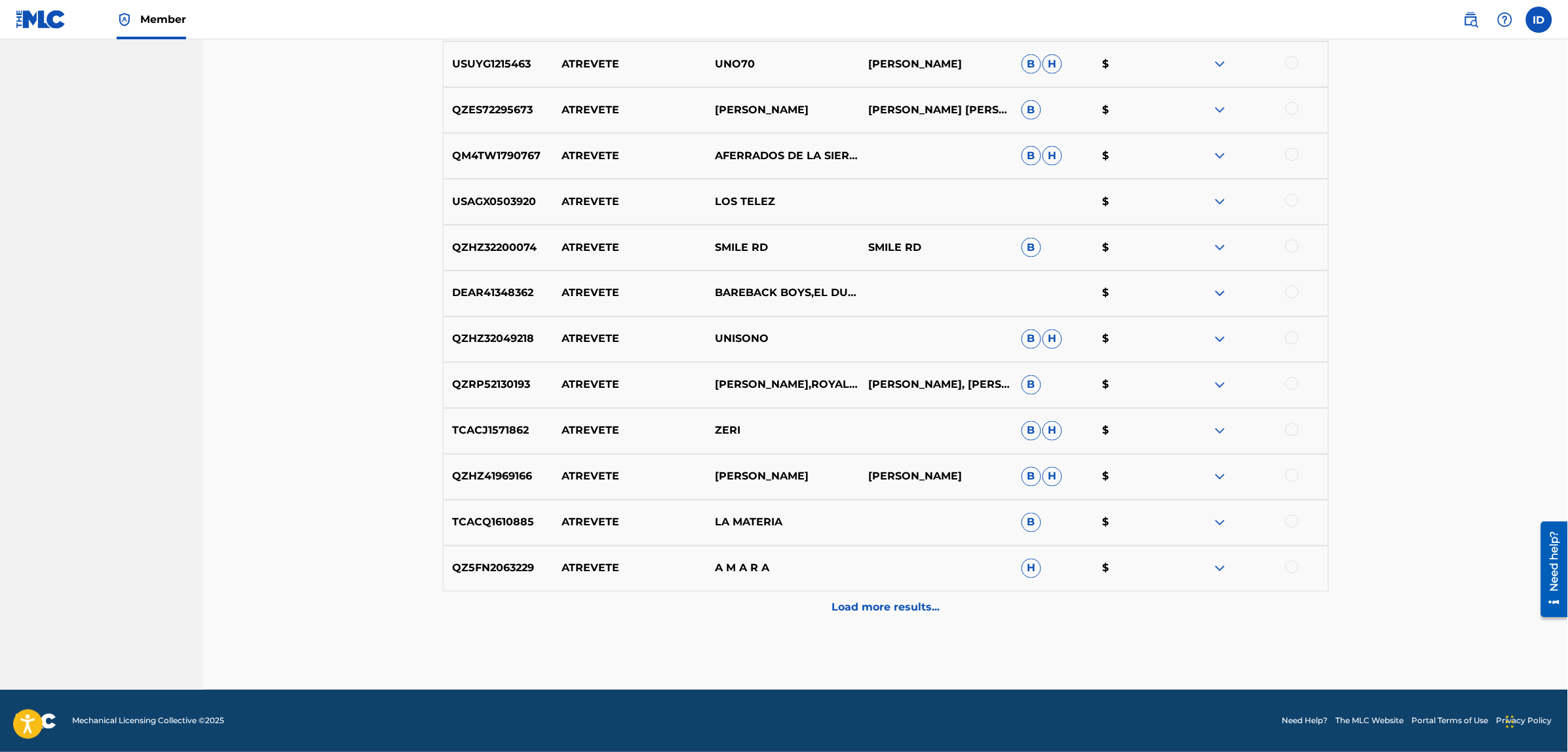
click at [872, 611] on p "Load more results..." at bounding box center [885, 608] width 108 height 15
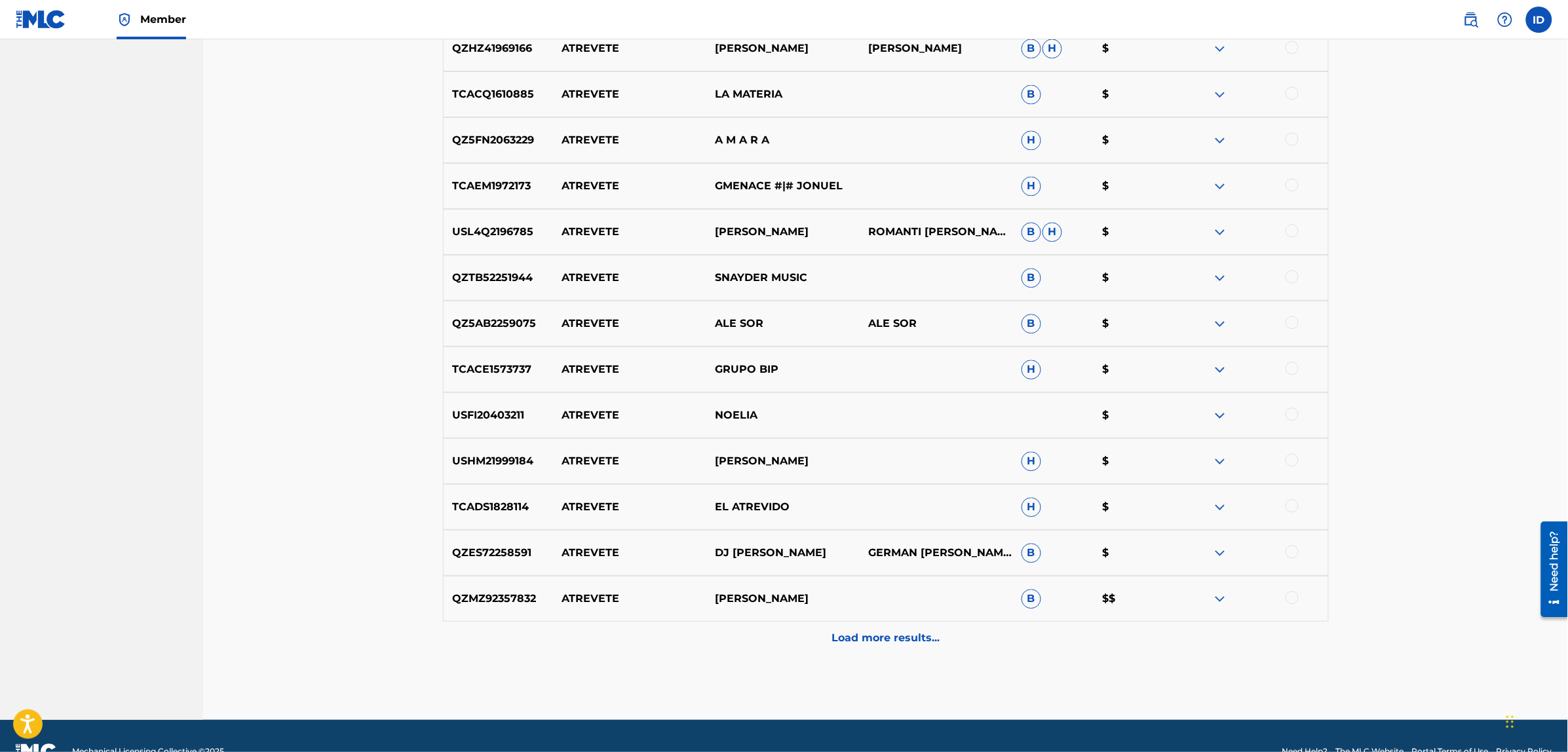
scroll to position [5416, 0]
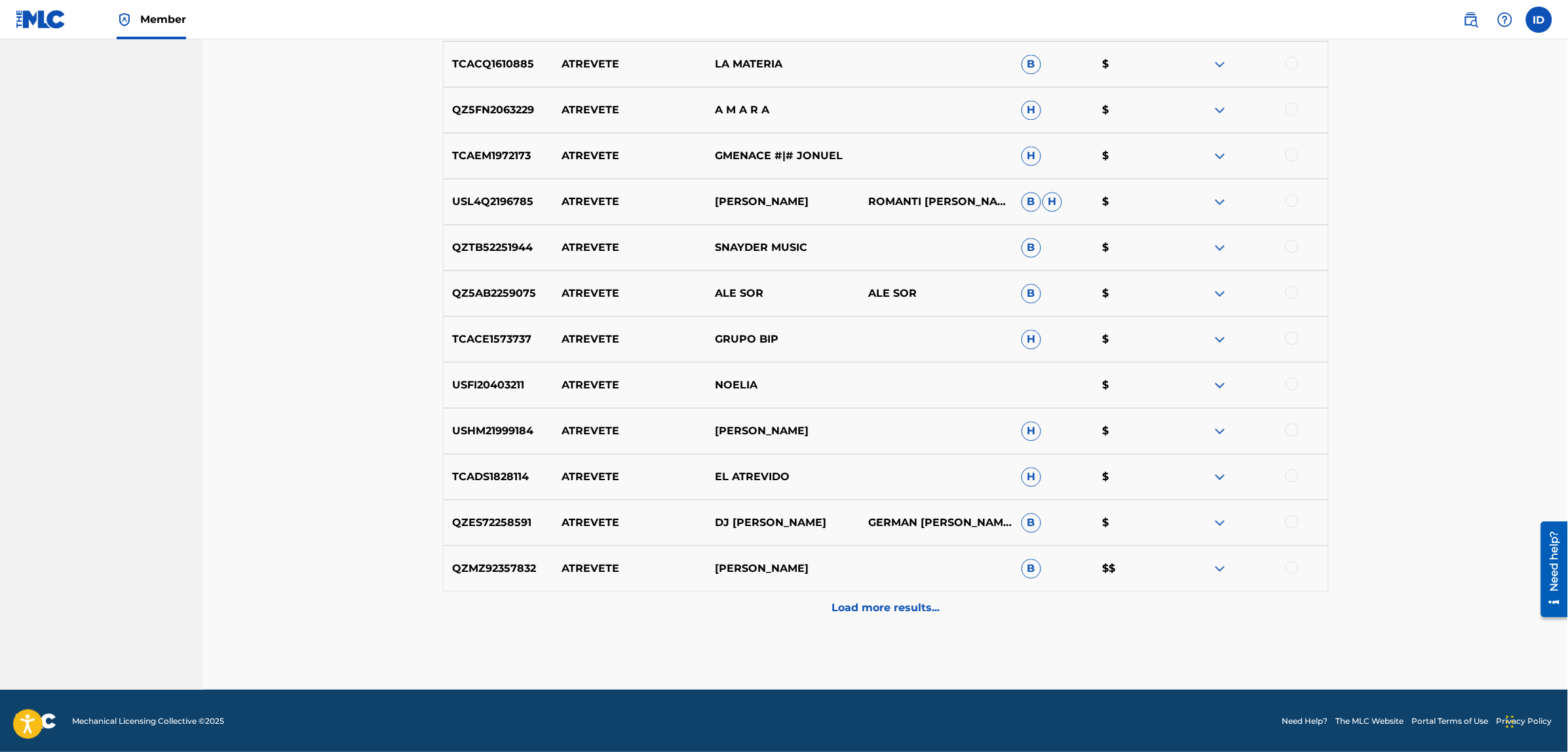
click at [852, 601] on p "Load more results..." at bounding box center [885, 608] width 108 height 15
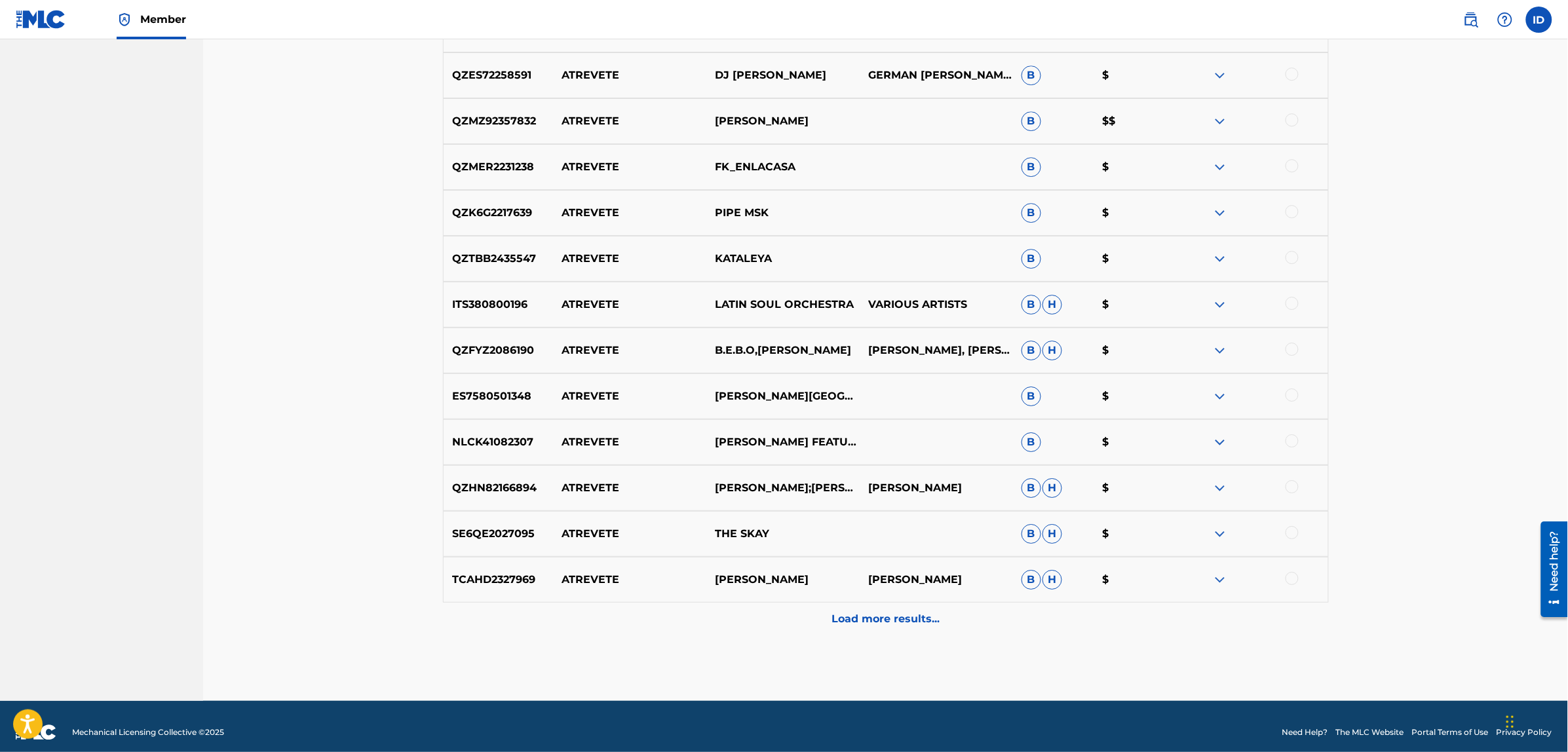
scroll to position [5875, 0]
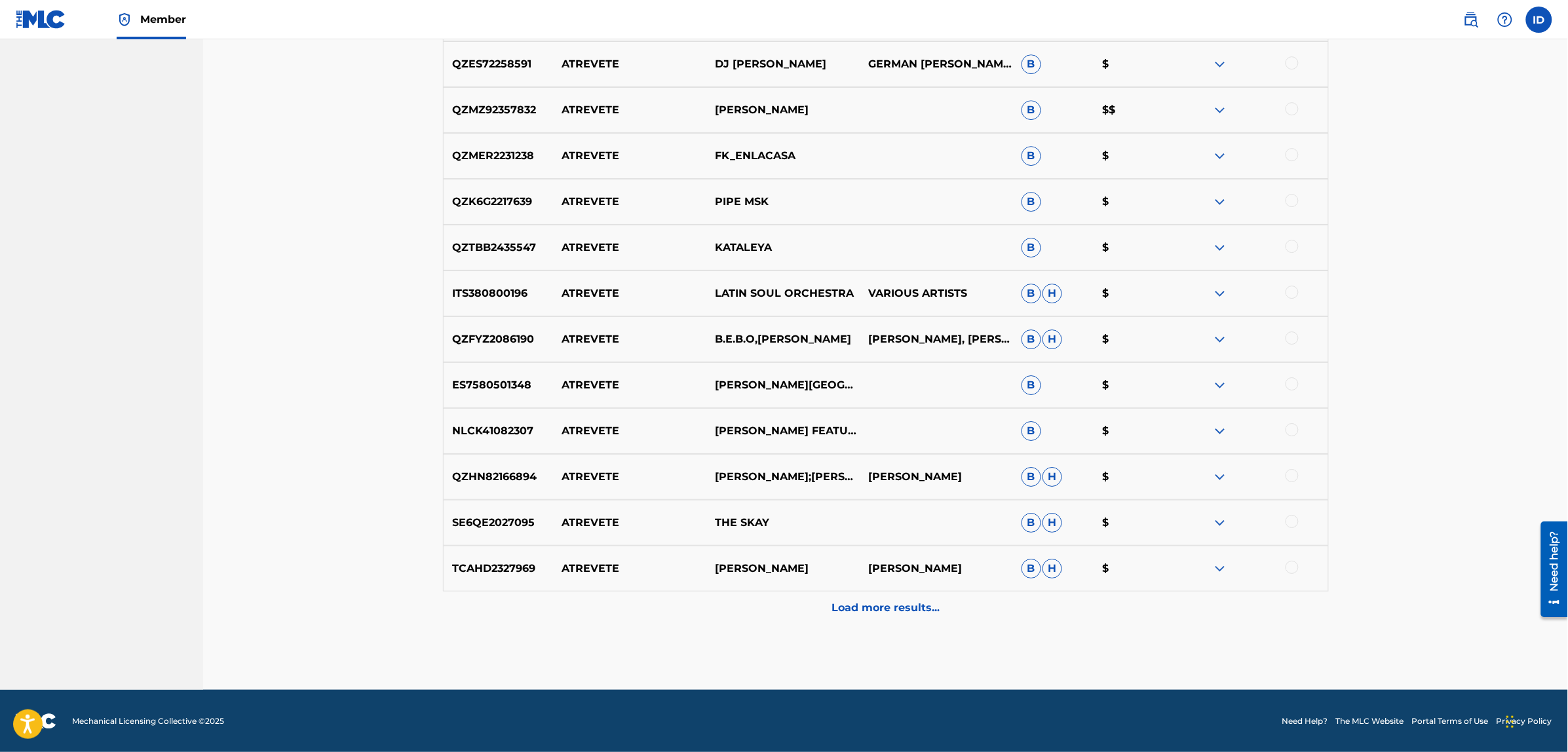
click at [897, 608] on p "Load more results..." at bounding box center [885, 608] width 108 height 15
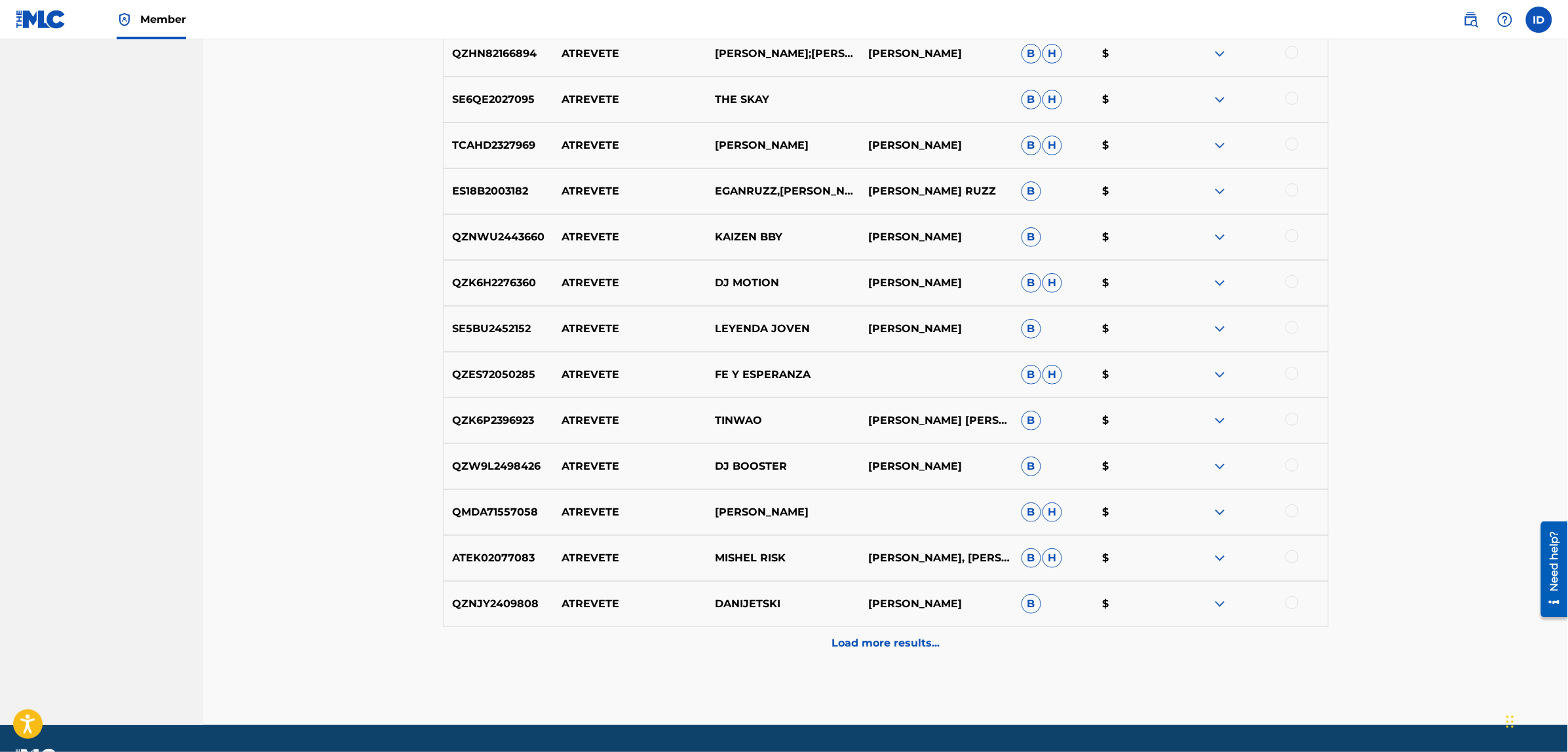
scroll to position [6332, 0]
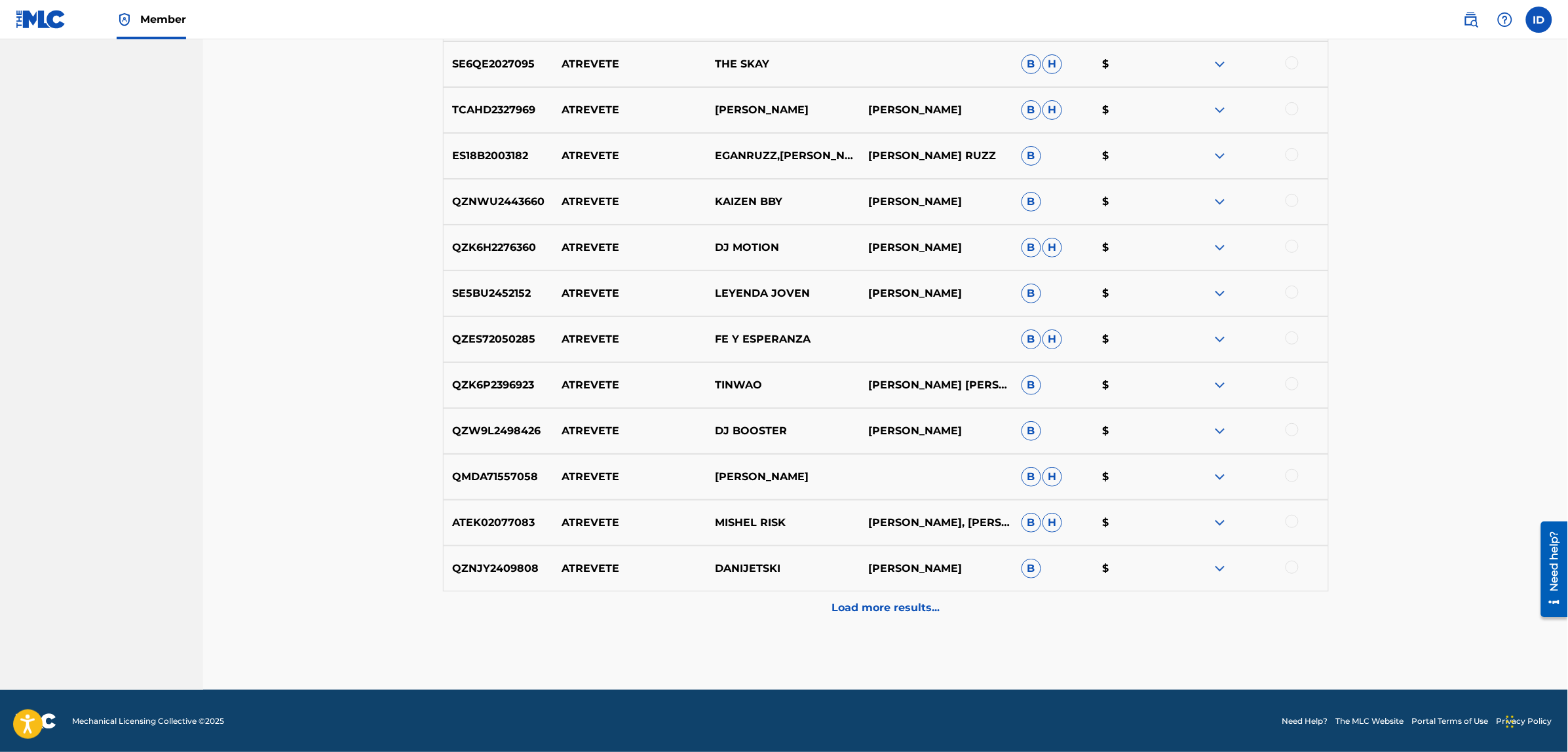
click at [901, 613] on p "Load more results..." at bounding box center [885, 608] width 108 height 15
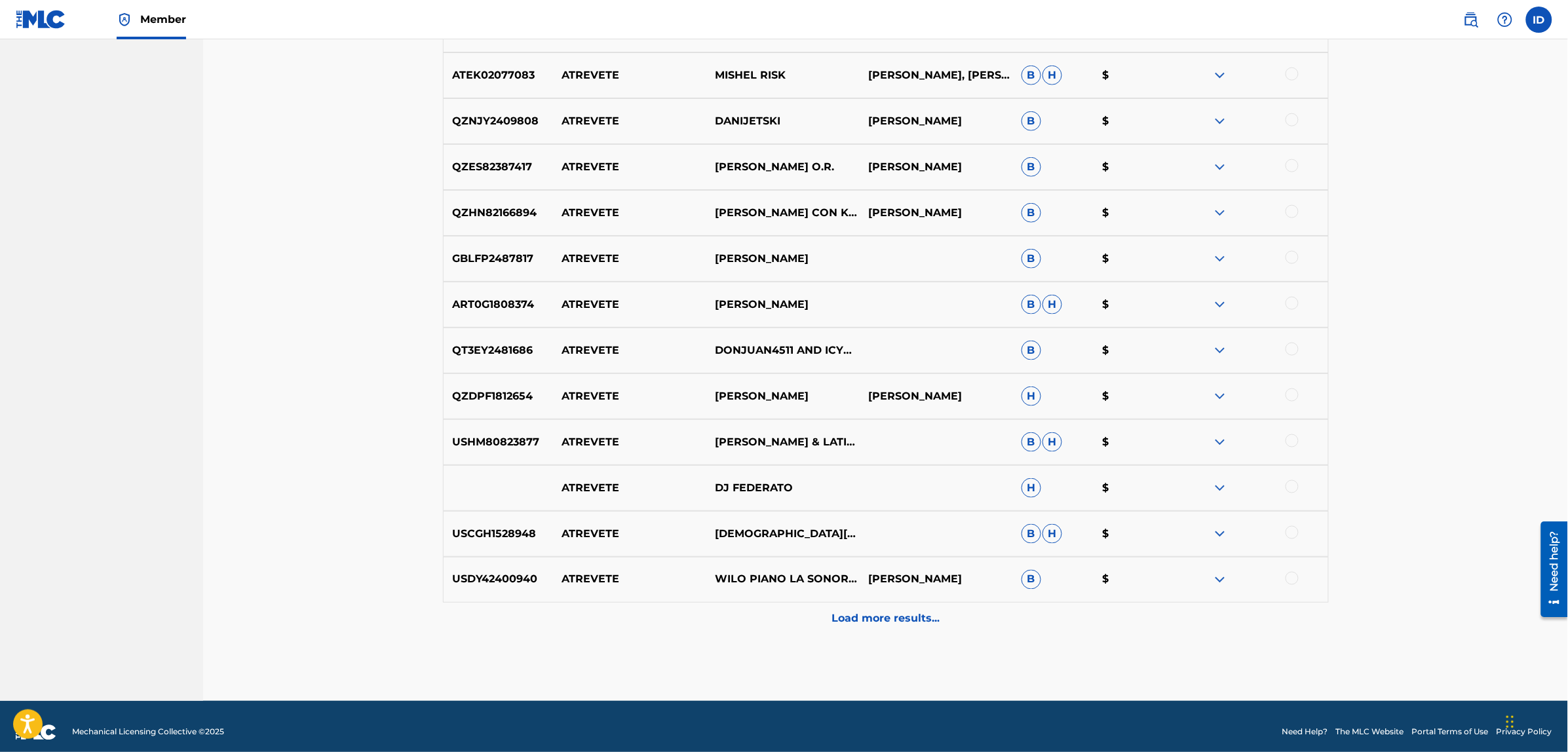
scroll to position [6791, 0]
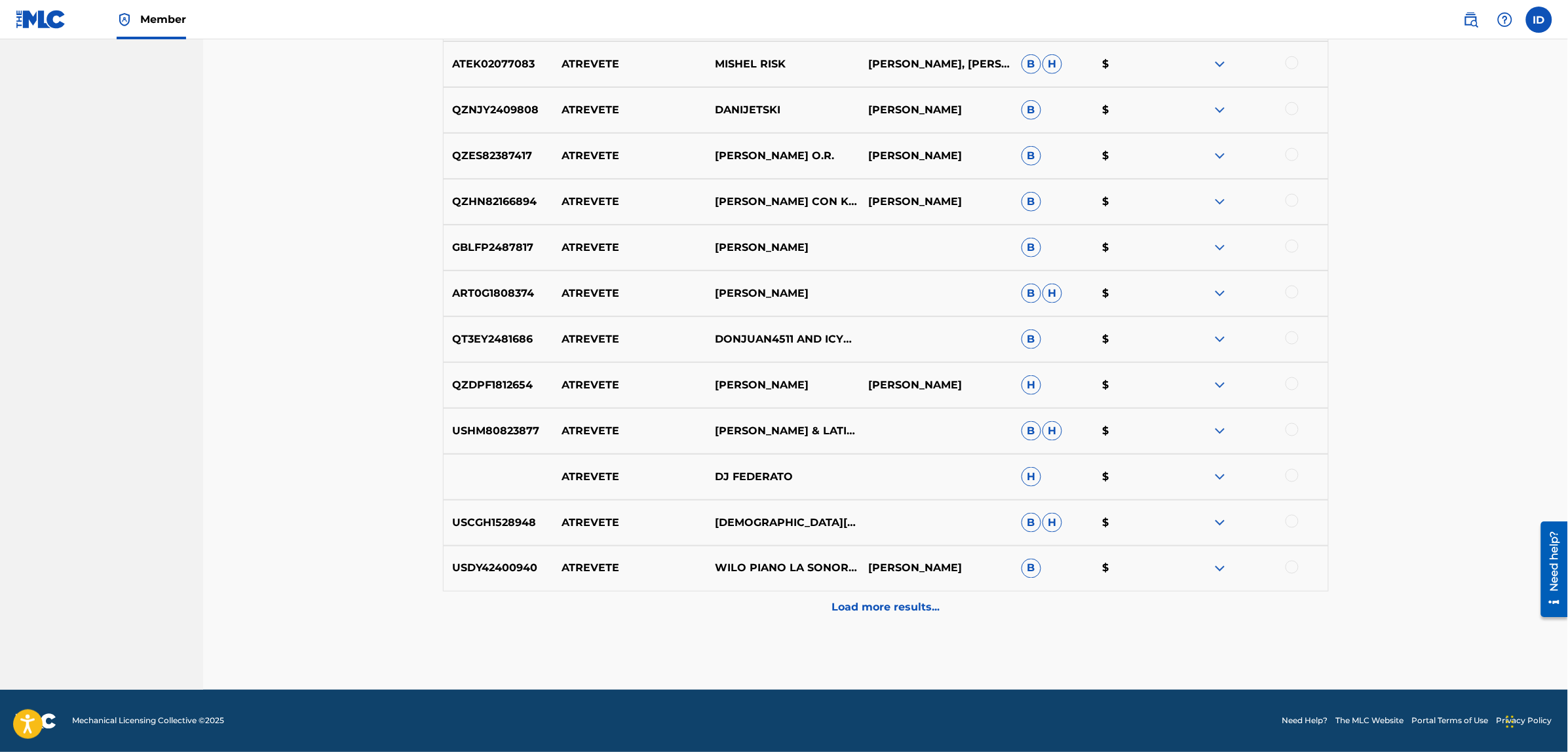
click at [843, 608] on p "Load more results..." at bounding box center [885, 608] width 108 height 15
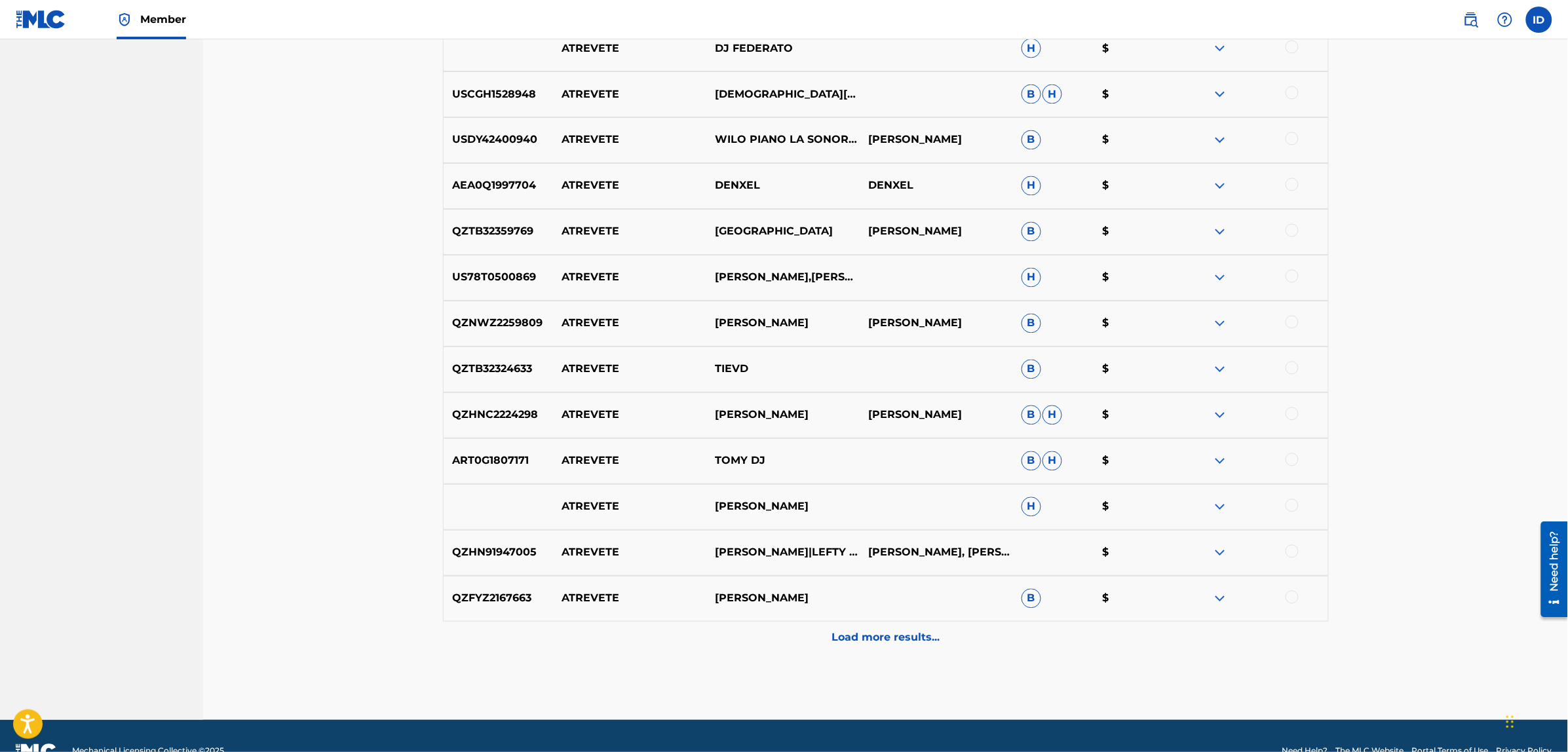
scroll to position [7250, 0]
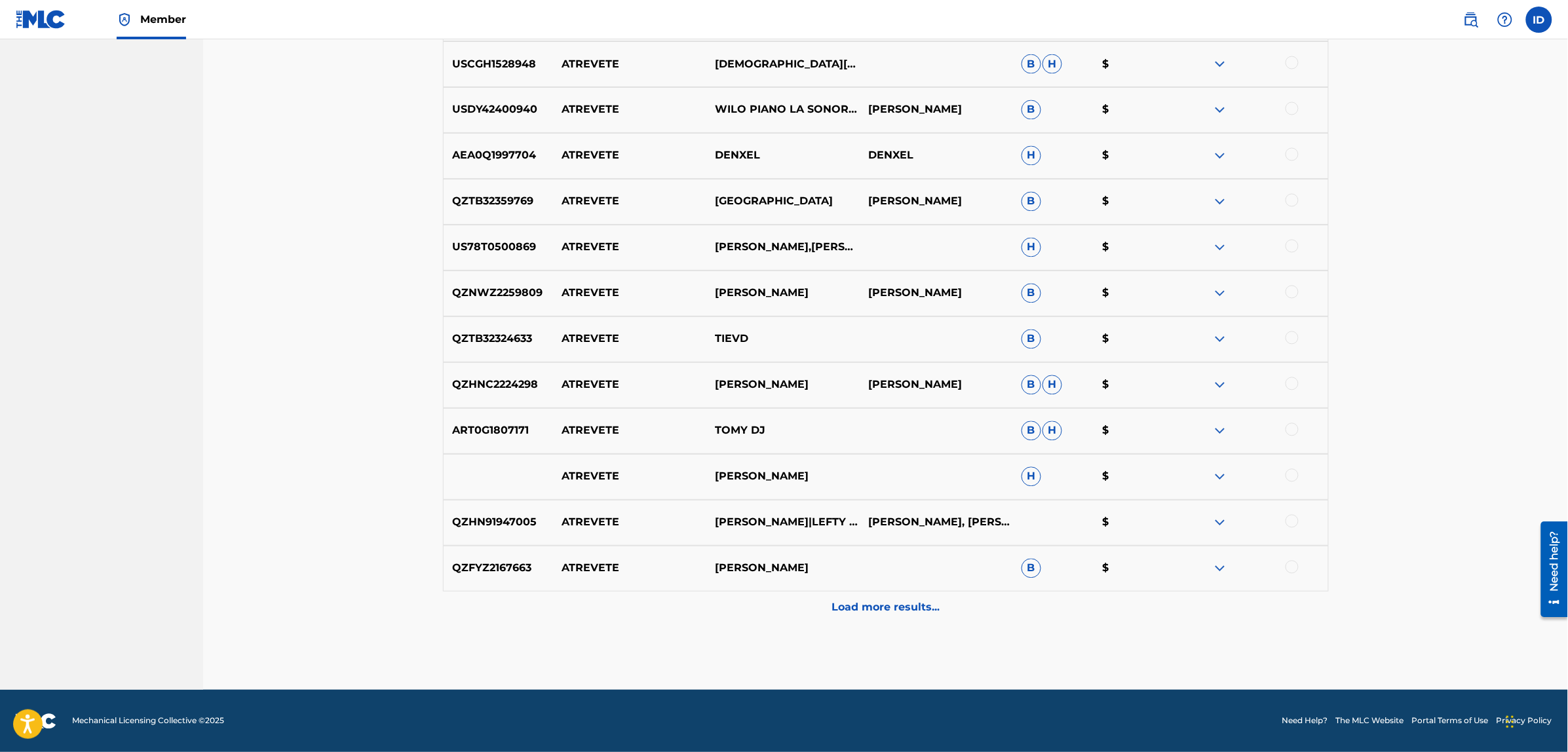
click at [858, 612] on p "Load more results..." at bounding box center [885, 608] width 108 height 15
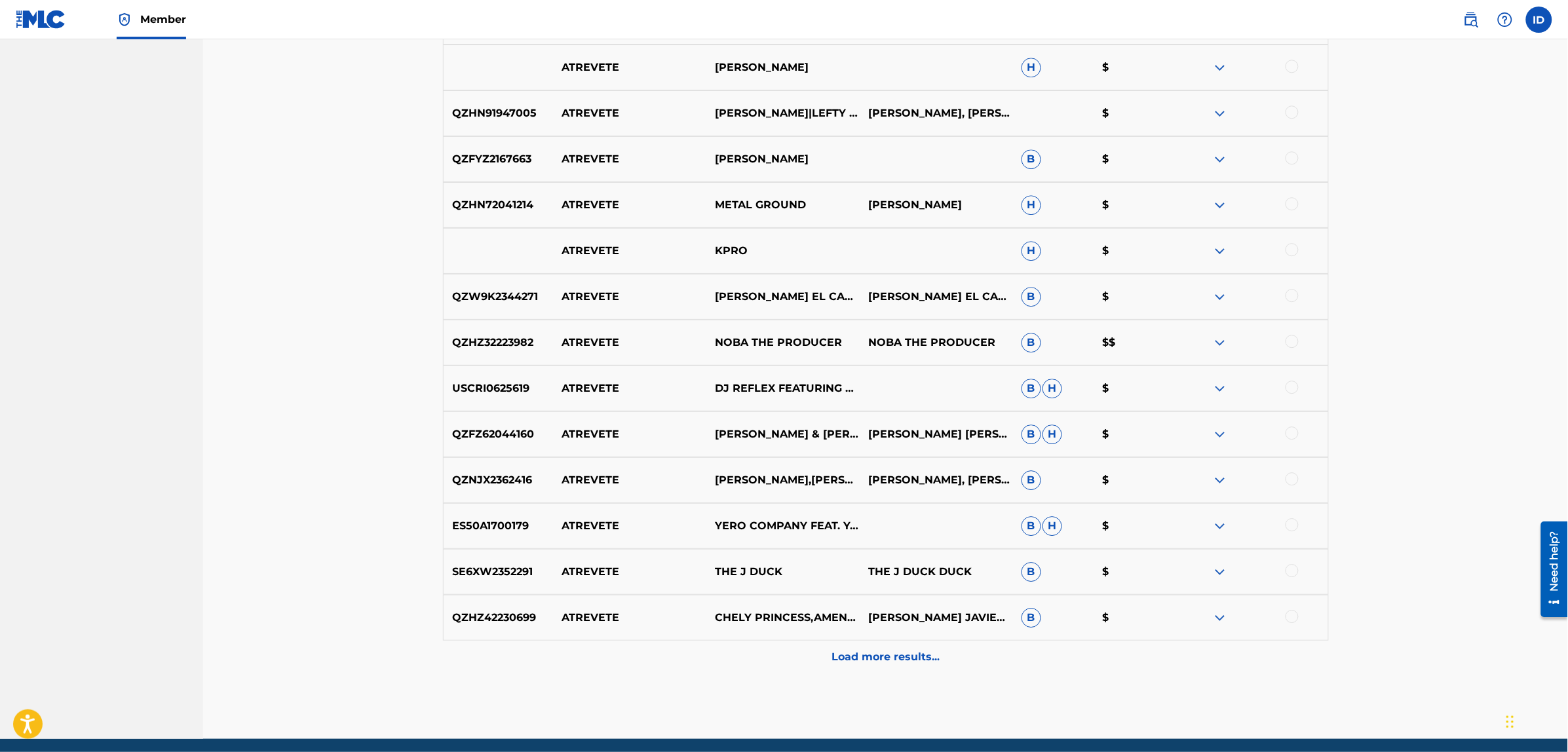
scroll to position [7708, 0]
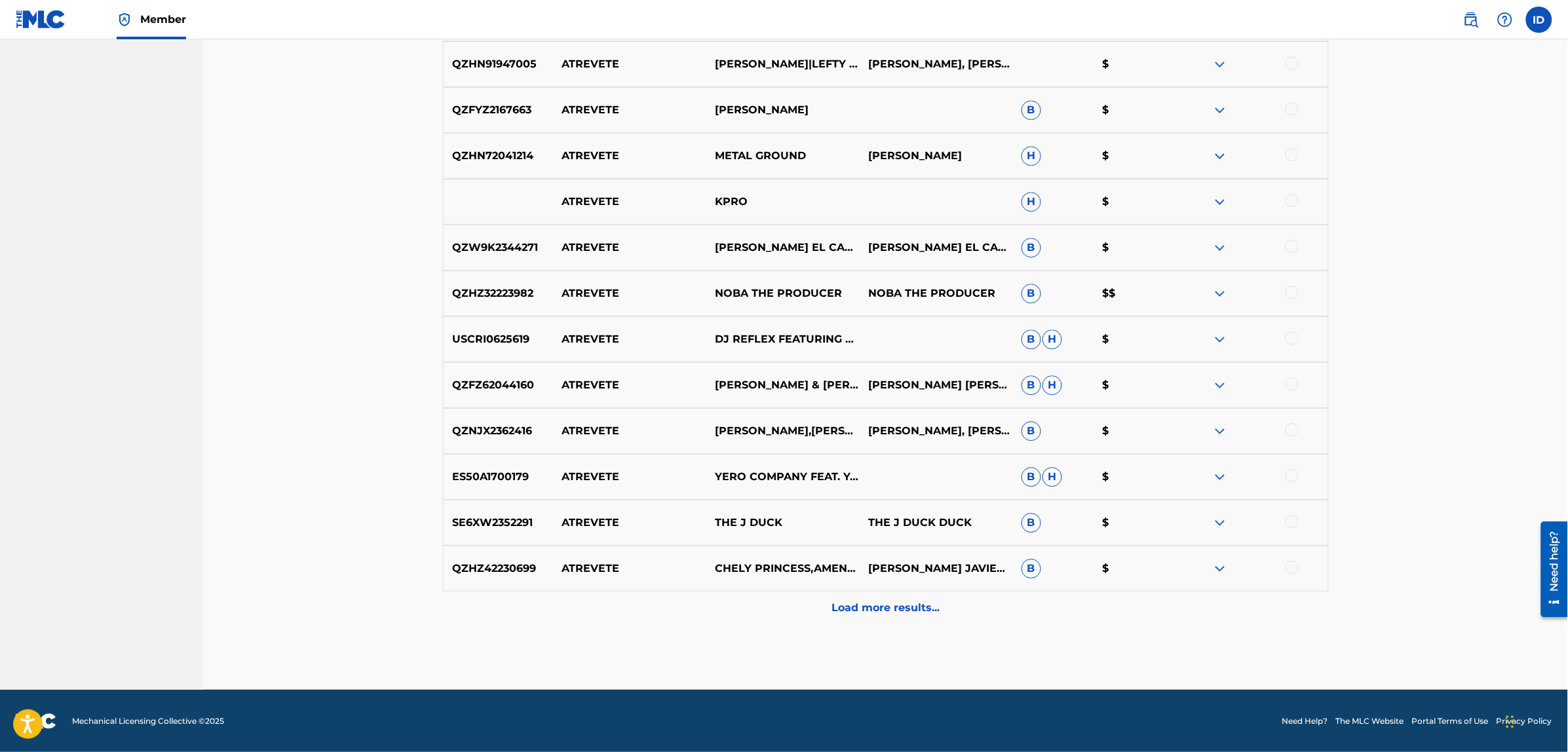
click at [882, 612] on p "Load more results..." at bounding box center [885, 608] width 108 height 15
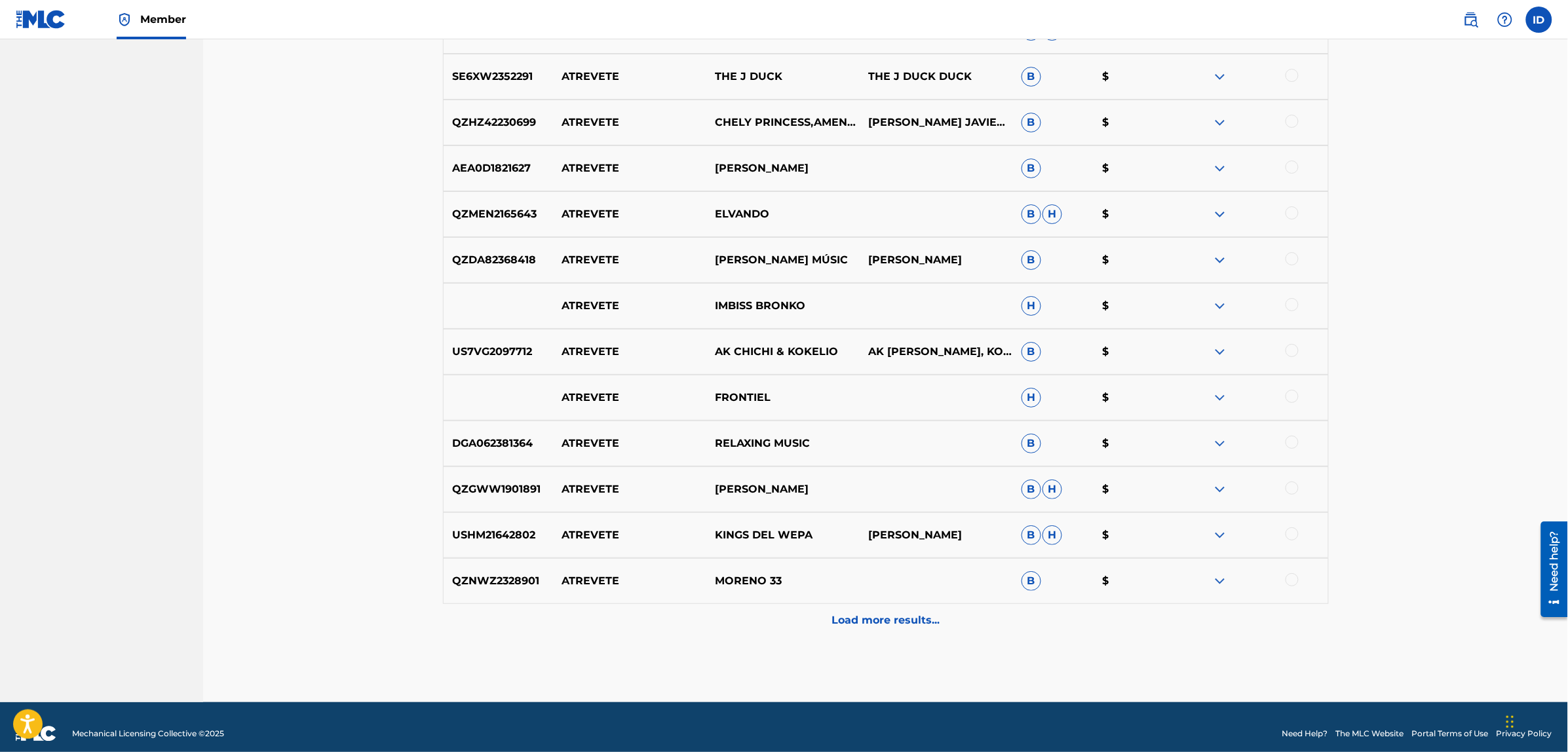
scroll to position [8167, 0]
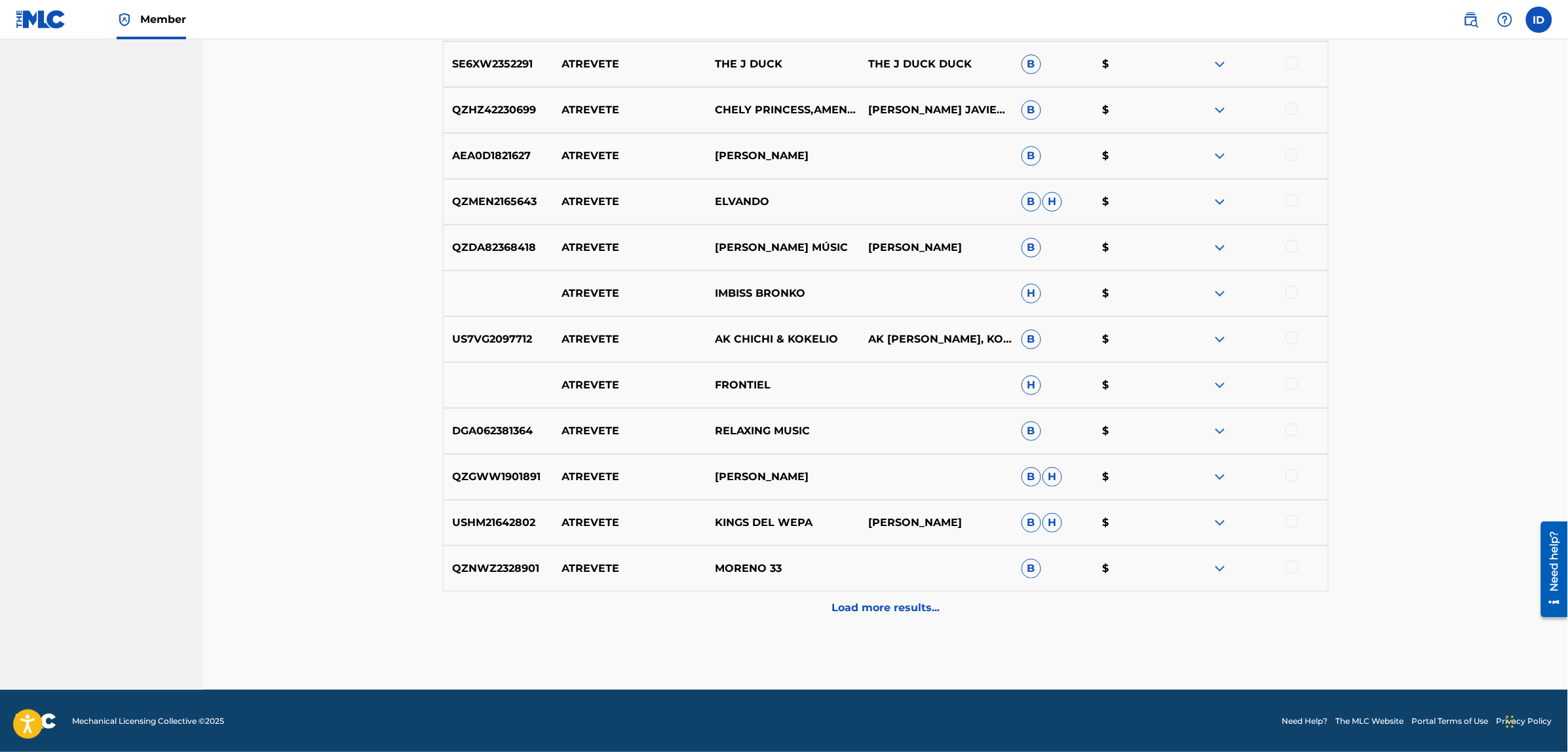
click at [856, 600] on p "Load more results..." at bounding box center [885, 608] width 108 height 15
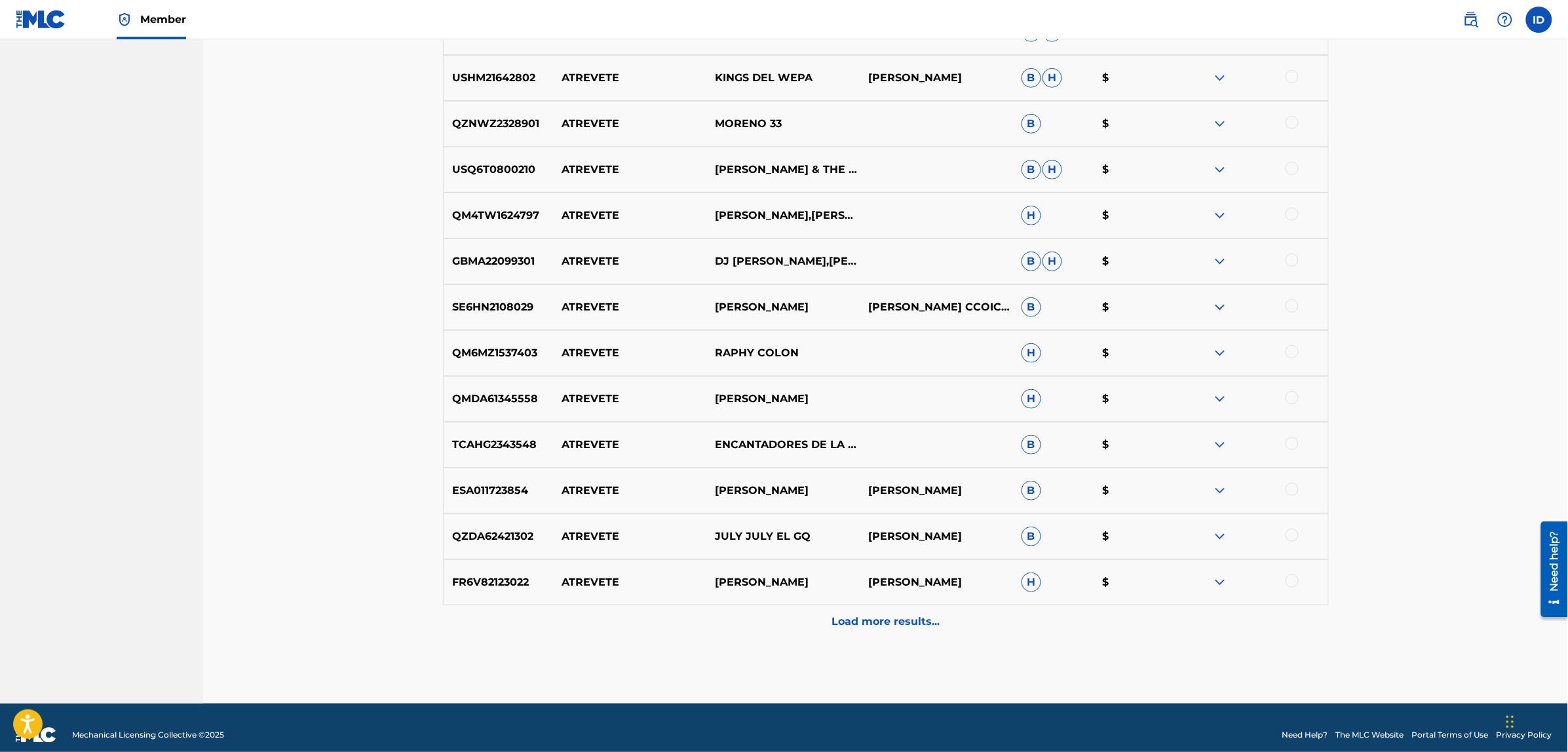
scroll to position [8626, 0]
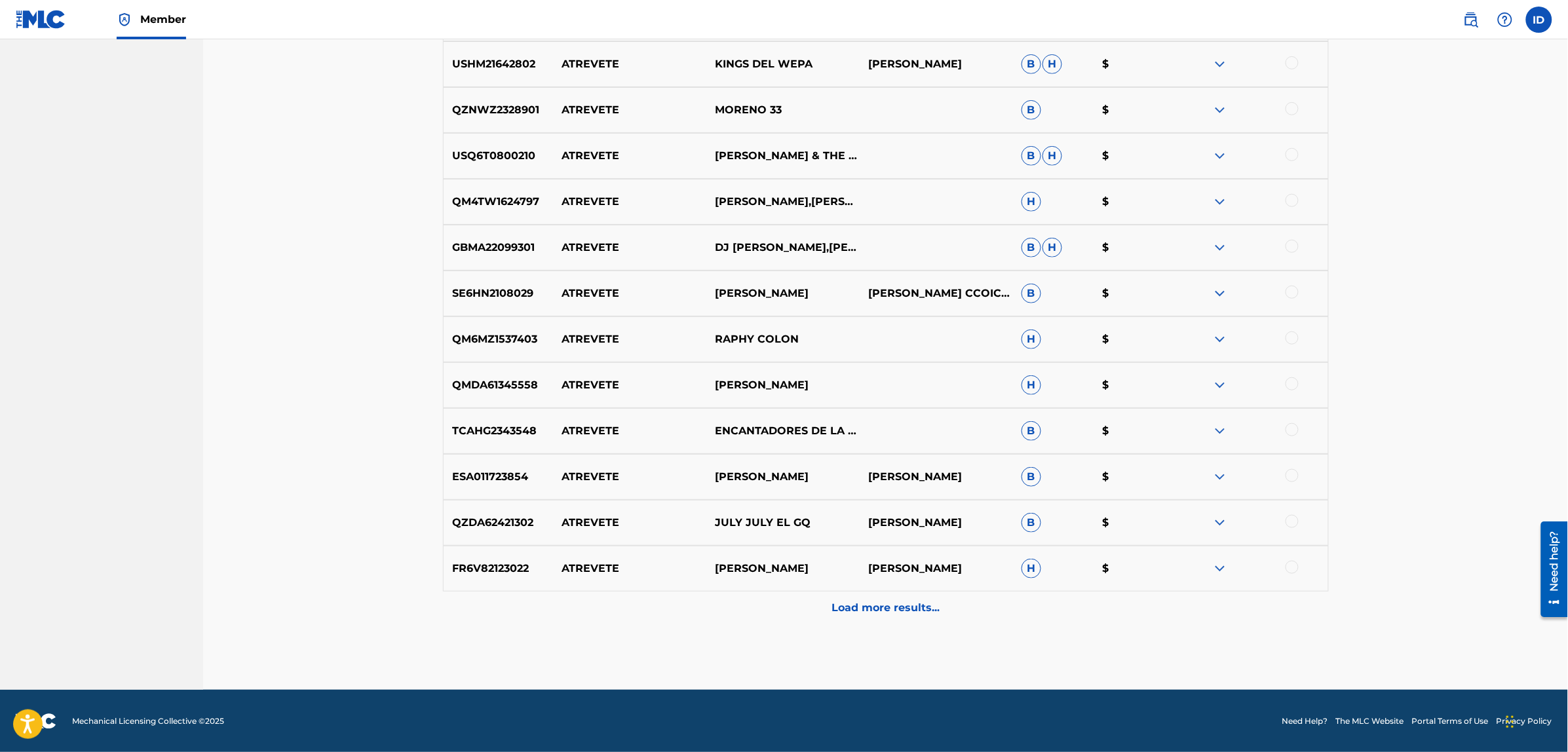
click at [830, 596] on div "Load more results..." at bounding box center [885, 608] width 886 height 32
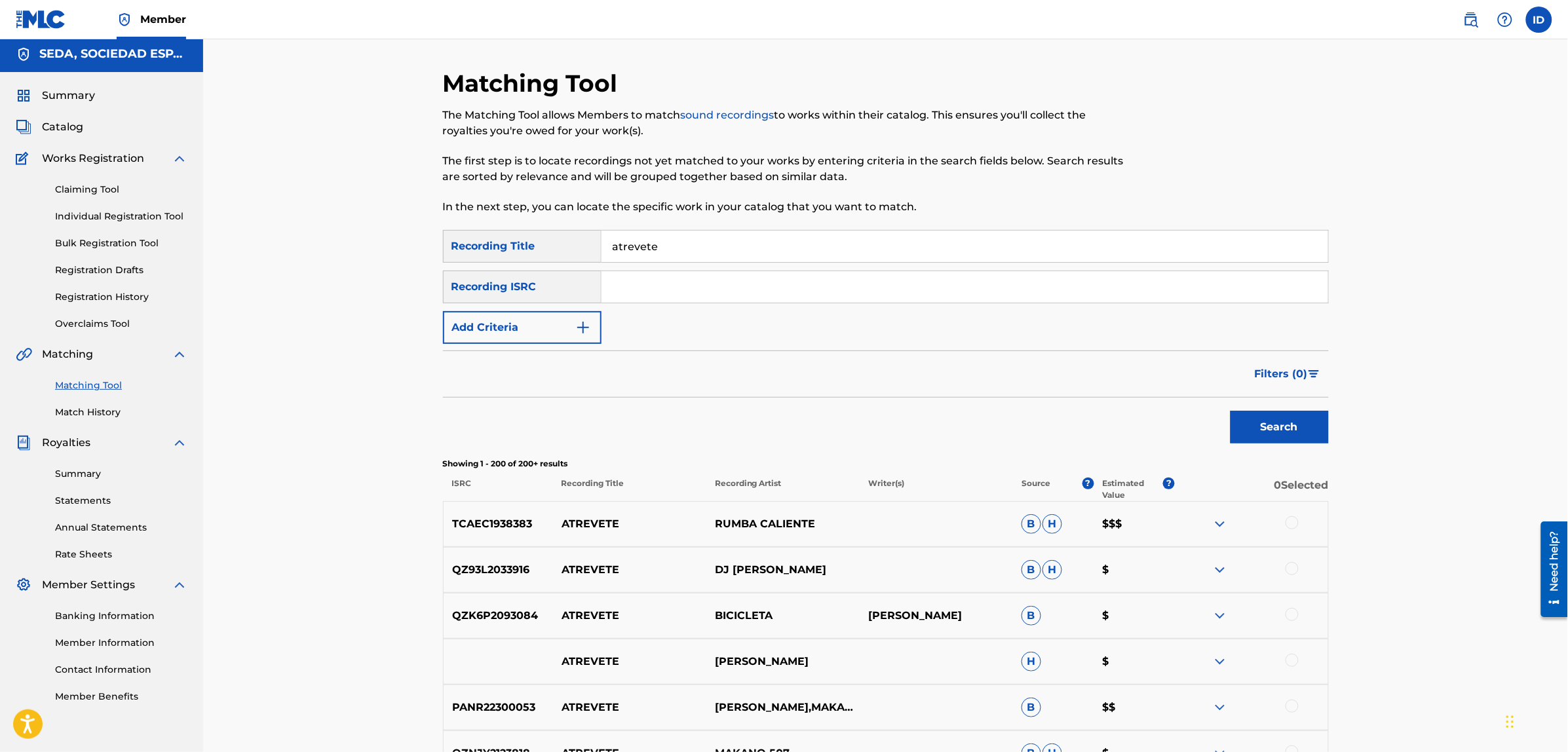
scroll to position [0, 0]
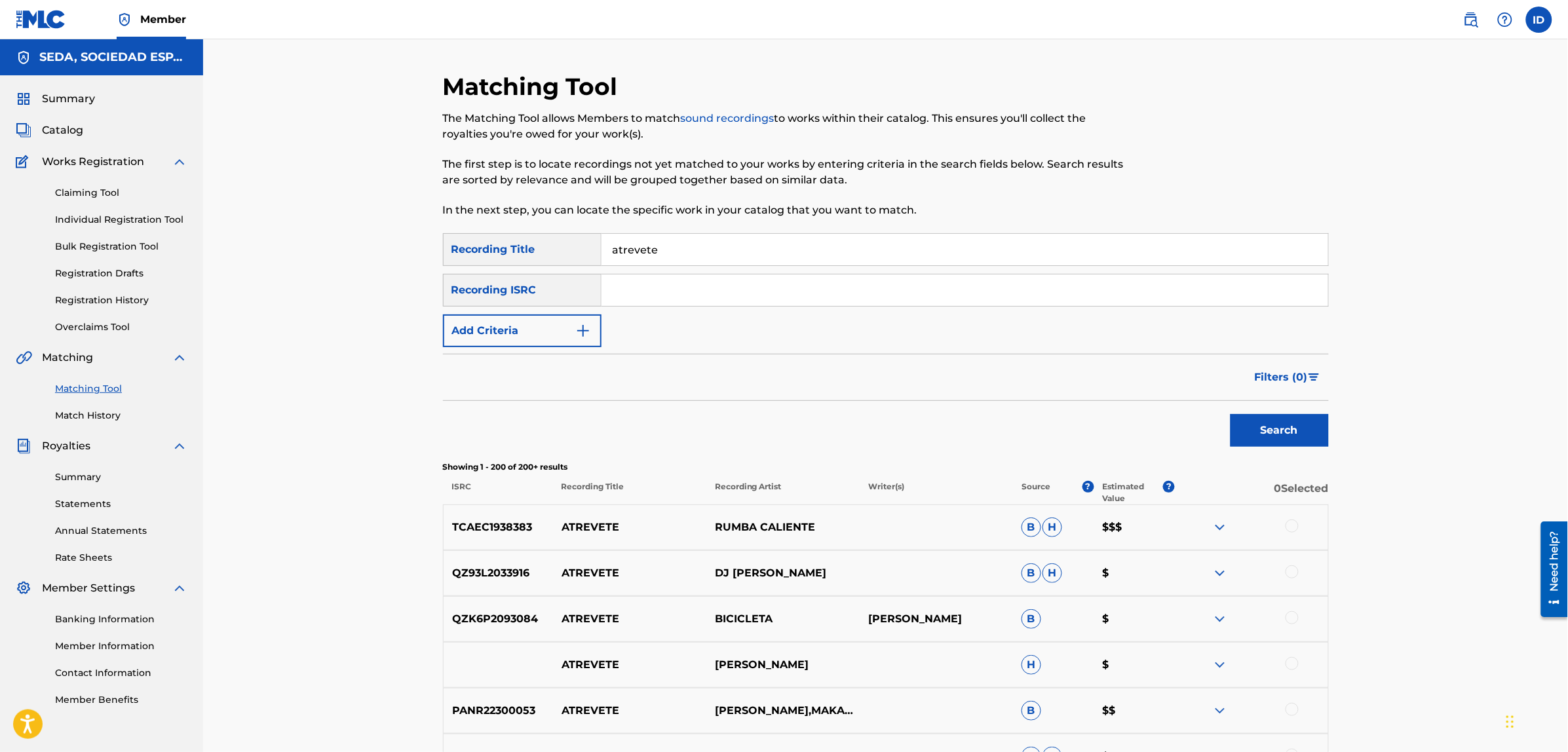
click at [542, 328] on button "Add Criteria" at bounding box center [522, 331] width 159 height 32
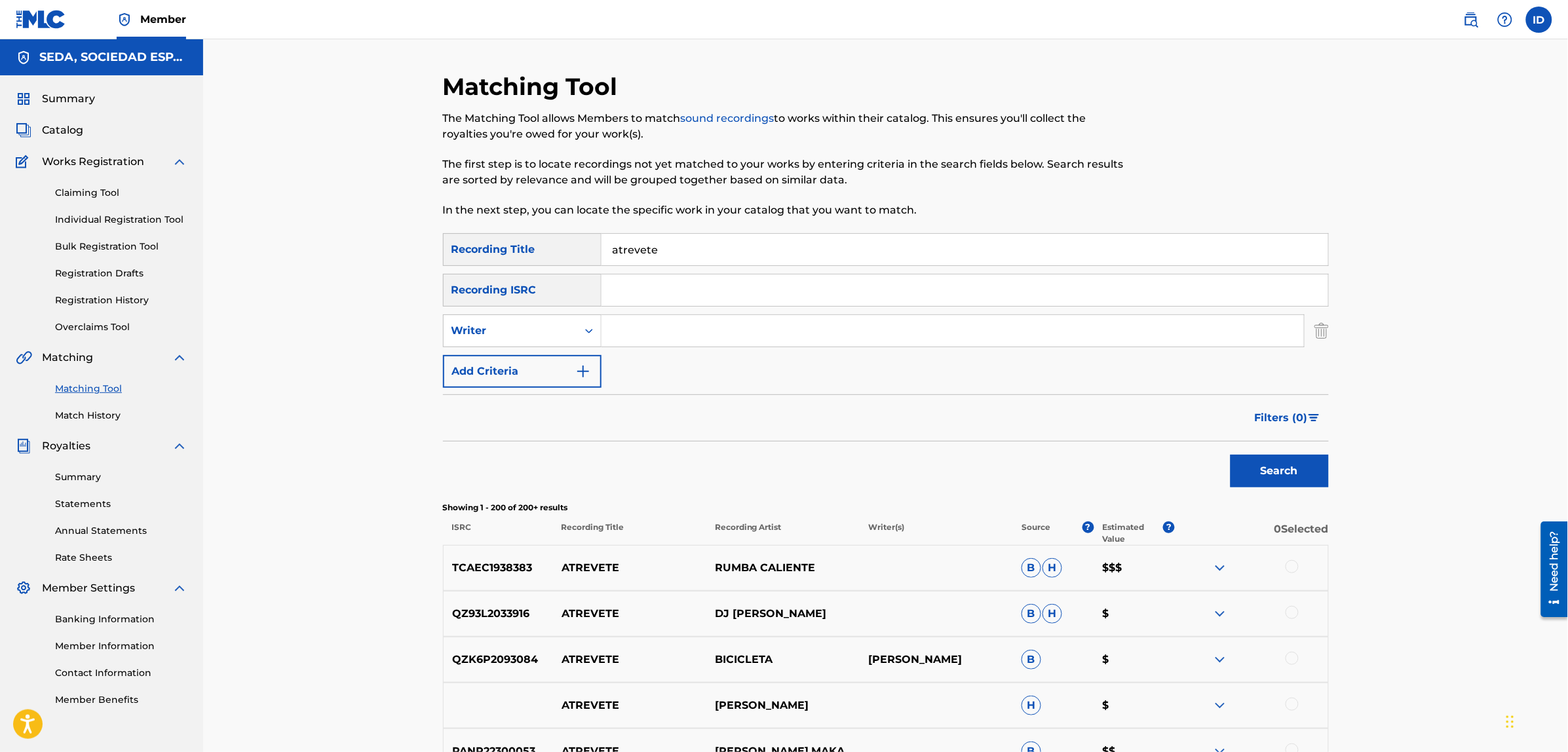
click at [650, 334] on input "Search Form" at bounding box center [952, 331] width 702 height 32
type input "[PERSON_NAME]"
click at [1231, 455] on button "Search" at bounding box center [1279, 471] width 98 height 32
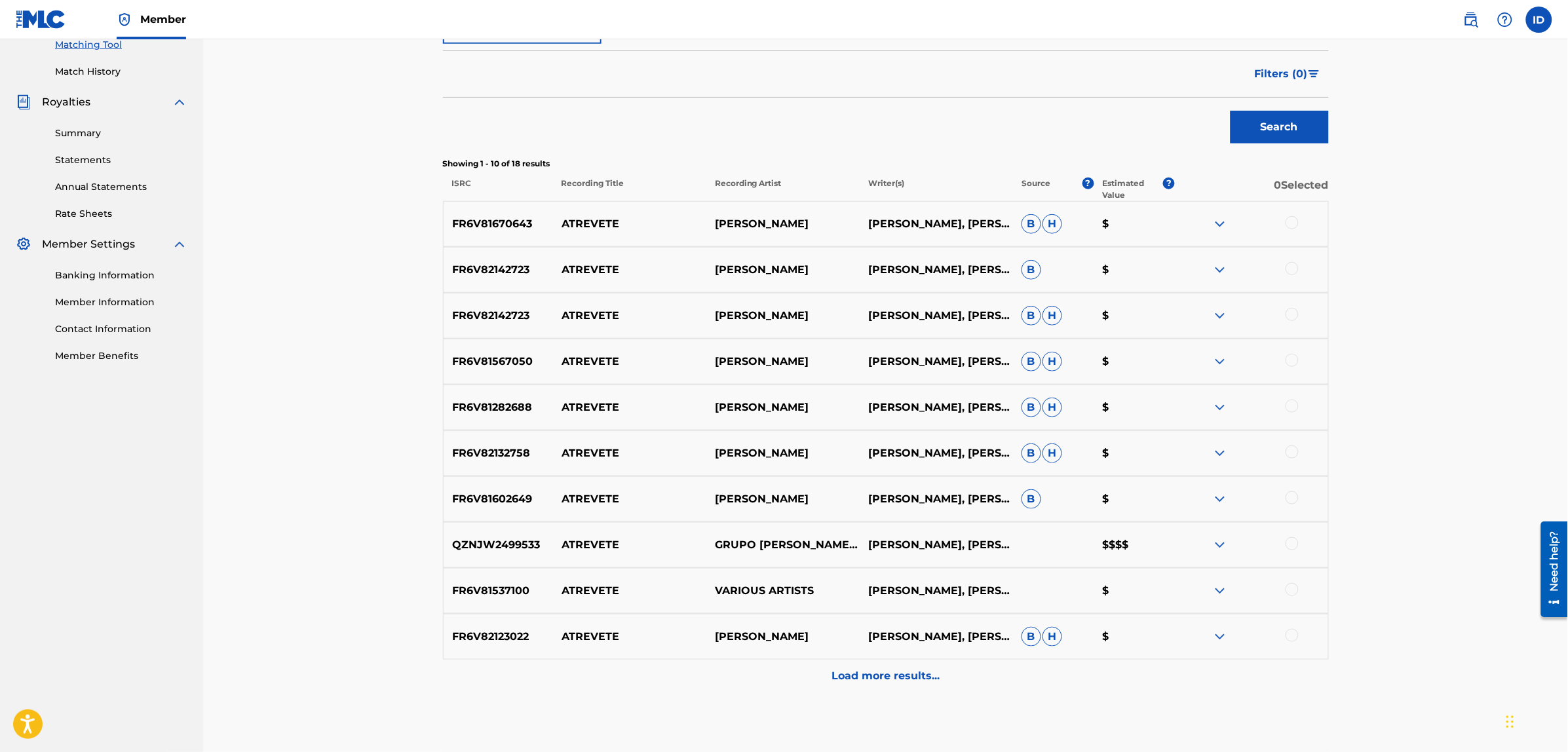
scroll to position [409, 0]
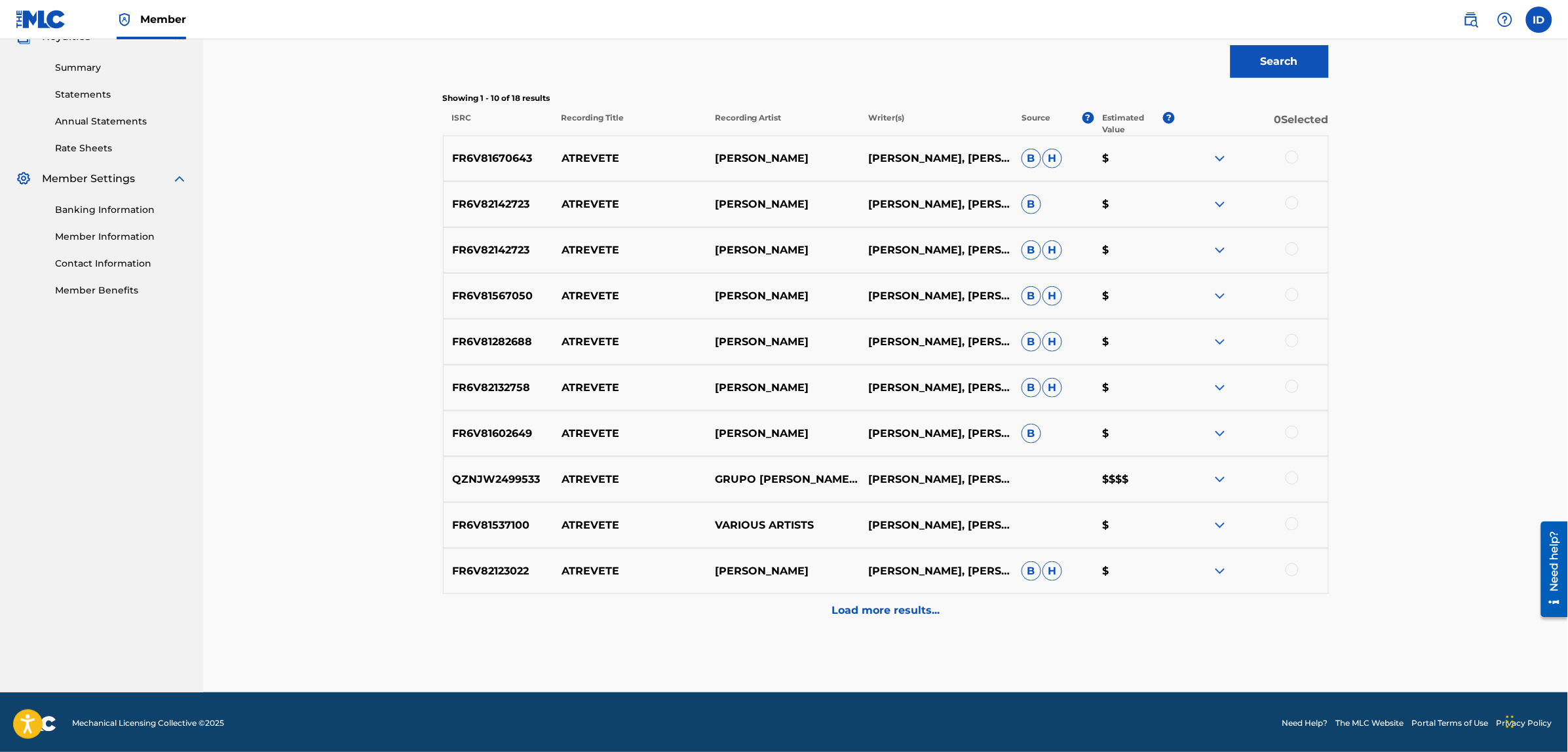
click at [917, 612] on p "Load more results..." at bounding box center [885, 611] width 108 height 15
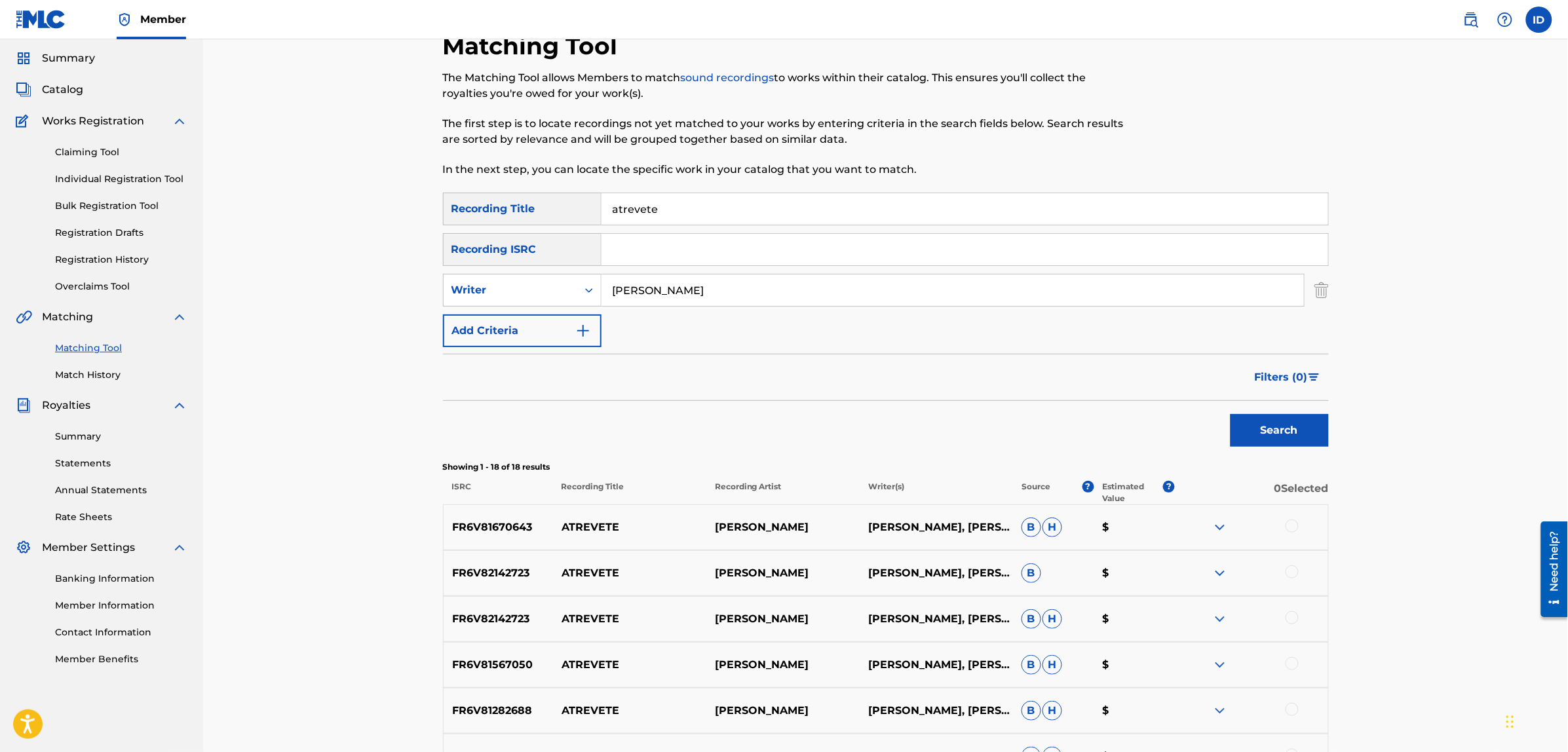
scroll to position [0, 0]
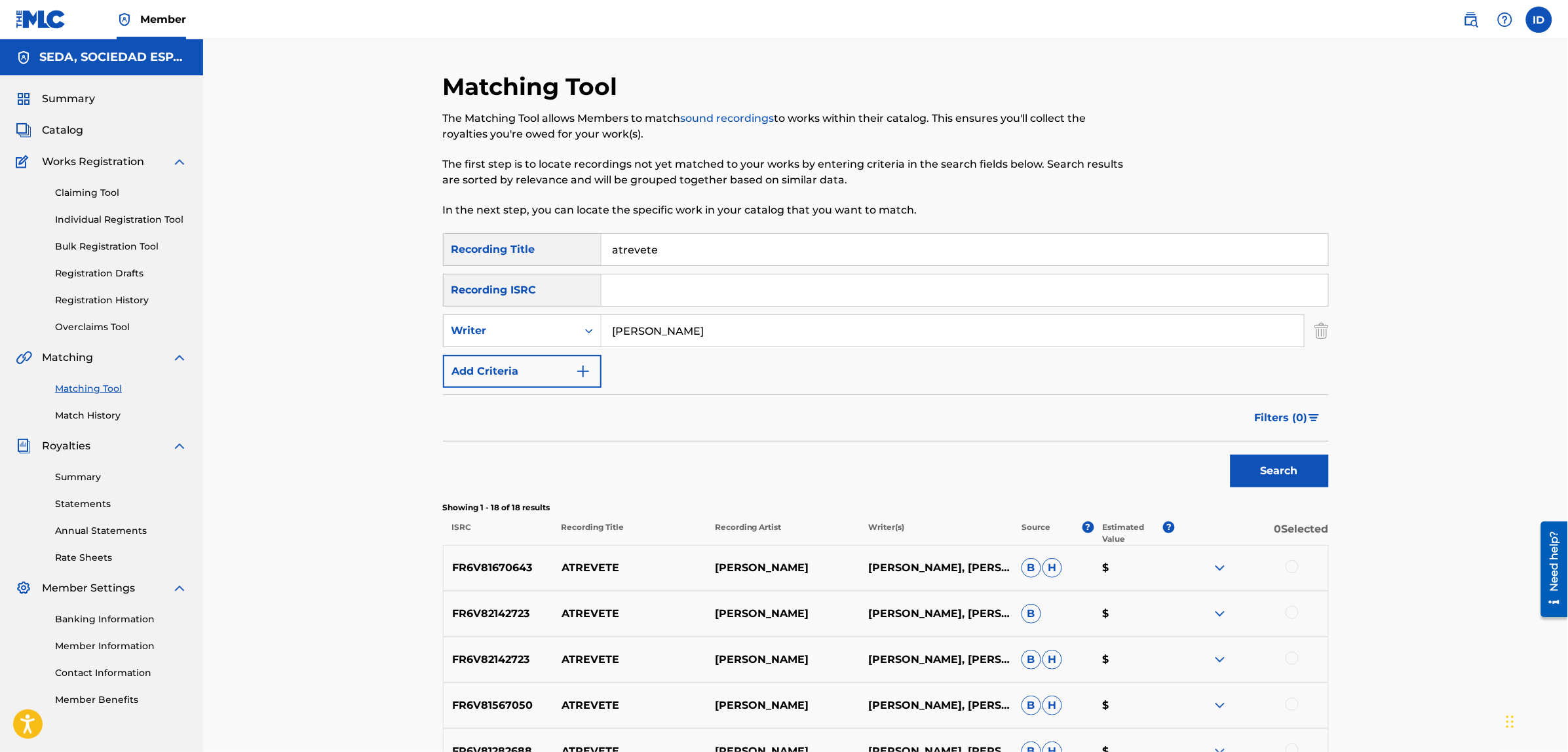
drag, startPoint x: 713, startPoint y: 239, endPoint x: 608, endPoint y: 244, distance: 105.1
click at [608, 244] on input "atrevete" at bounding box center [964, 249] width 726 height 32
click at [1231, 455] on button "Search" at bounding box center [1279, 471] width 98 height 32
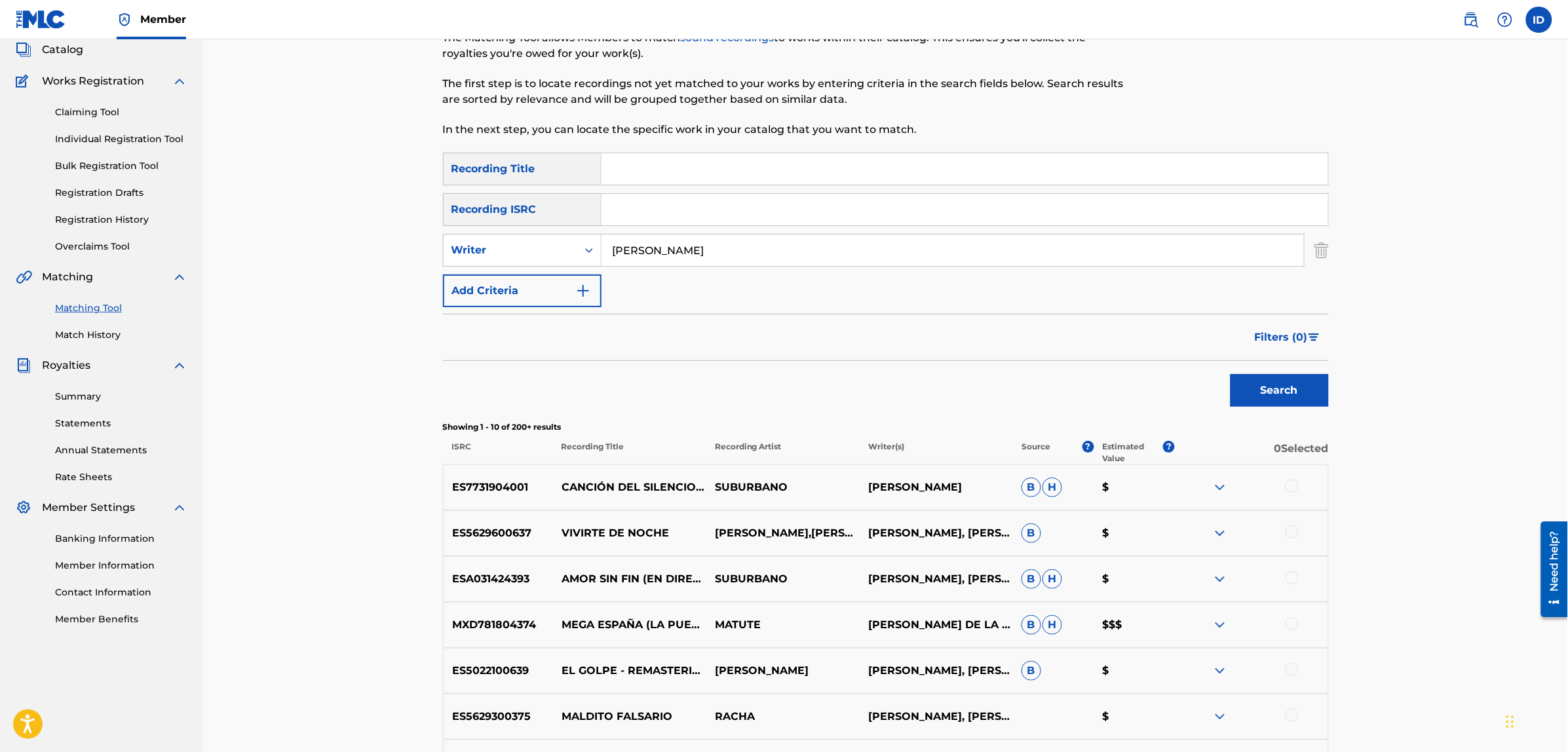
scroll to position [328, 0]
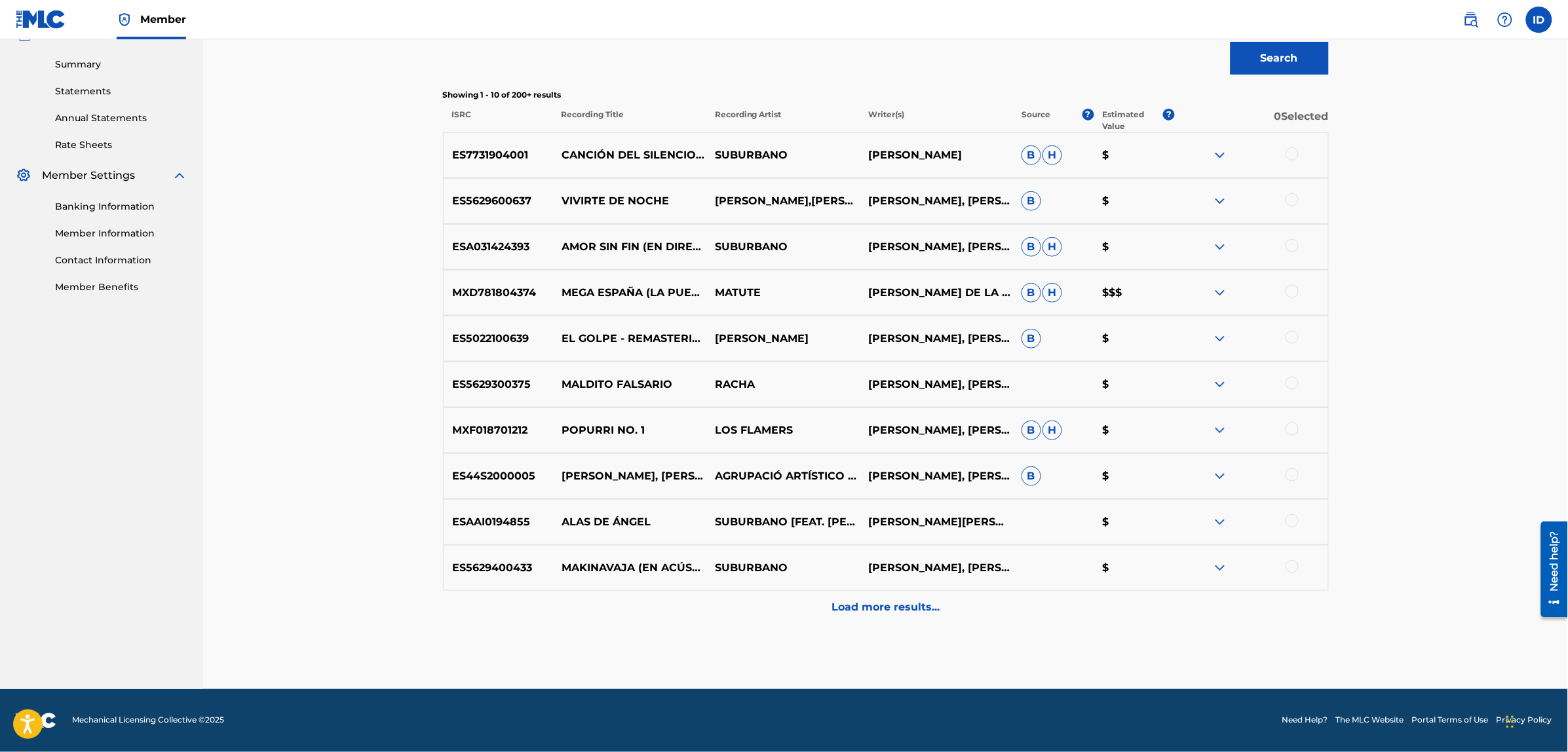
click at [902, 606] on p "Load more results..." at bounding box center [885, 607] width 108 height 15
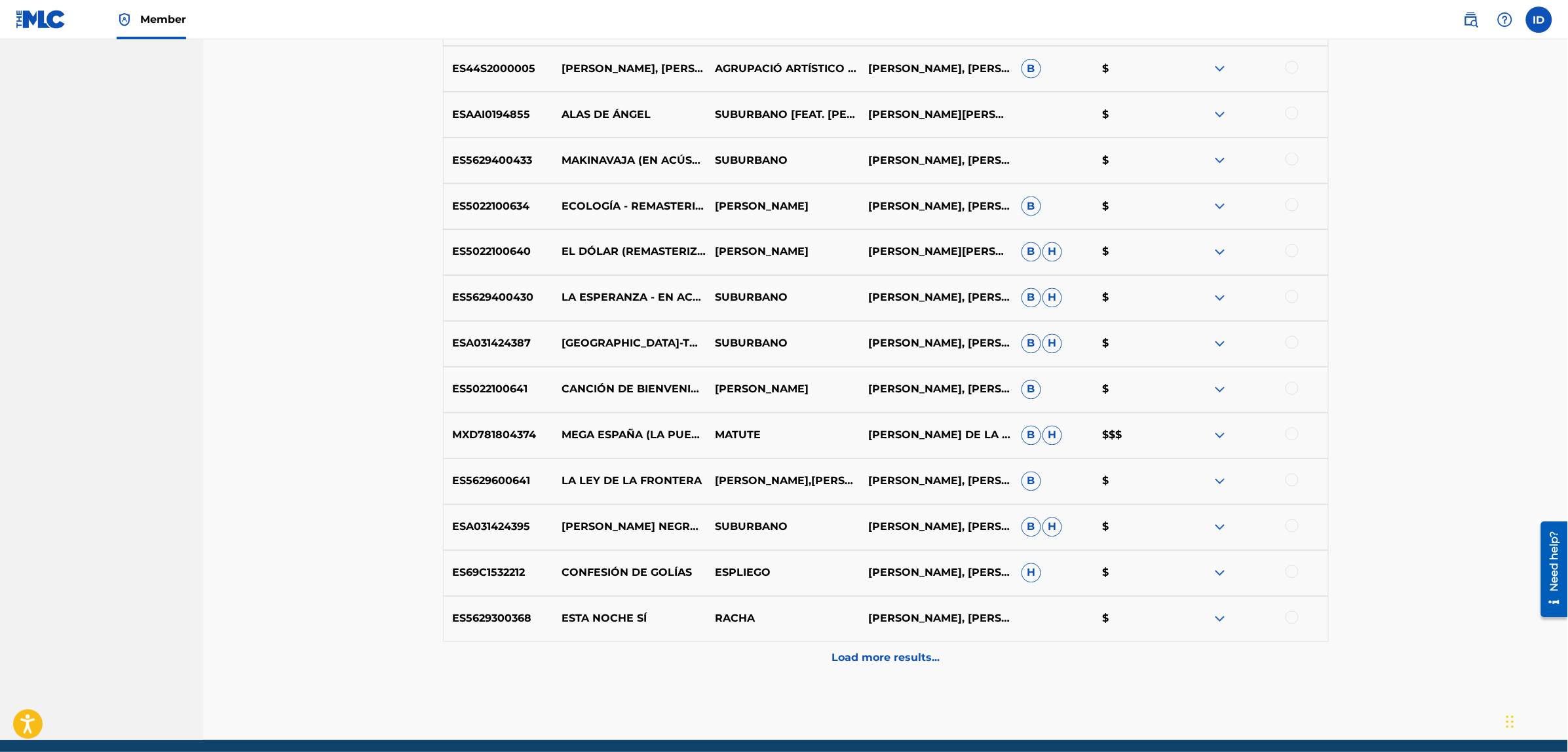
scroll to position [822, 0]
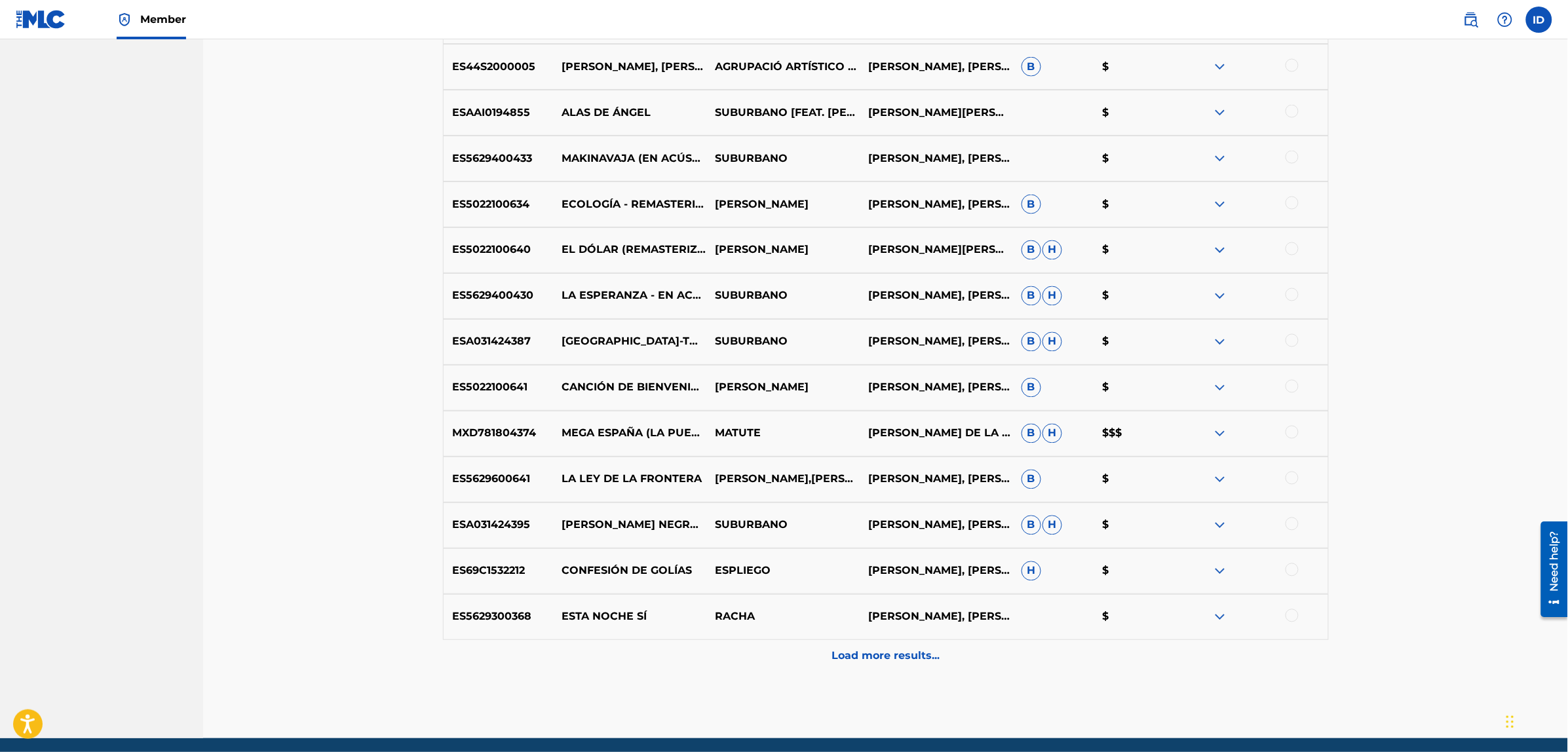
click at [1292, 525] on div at bounding box center [1292, 525] width 13 height 13
click at [948, 636] on button "Match 1 Group" at bounding box center [921, 645] width 145 height 32
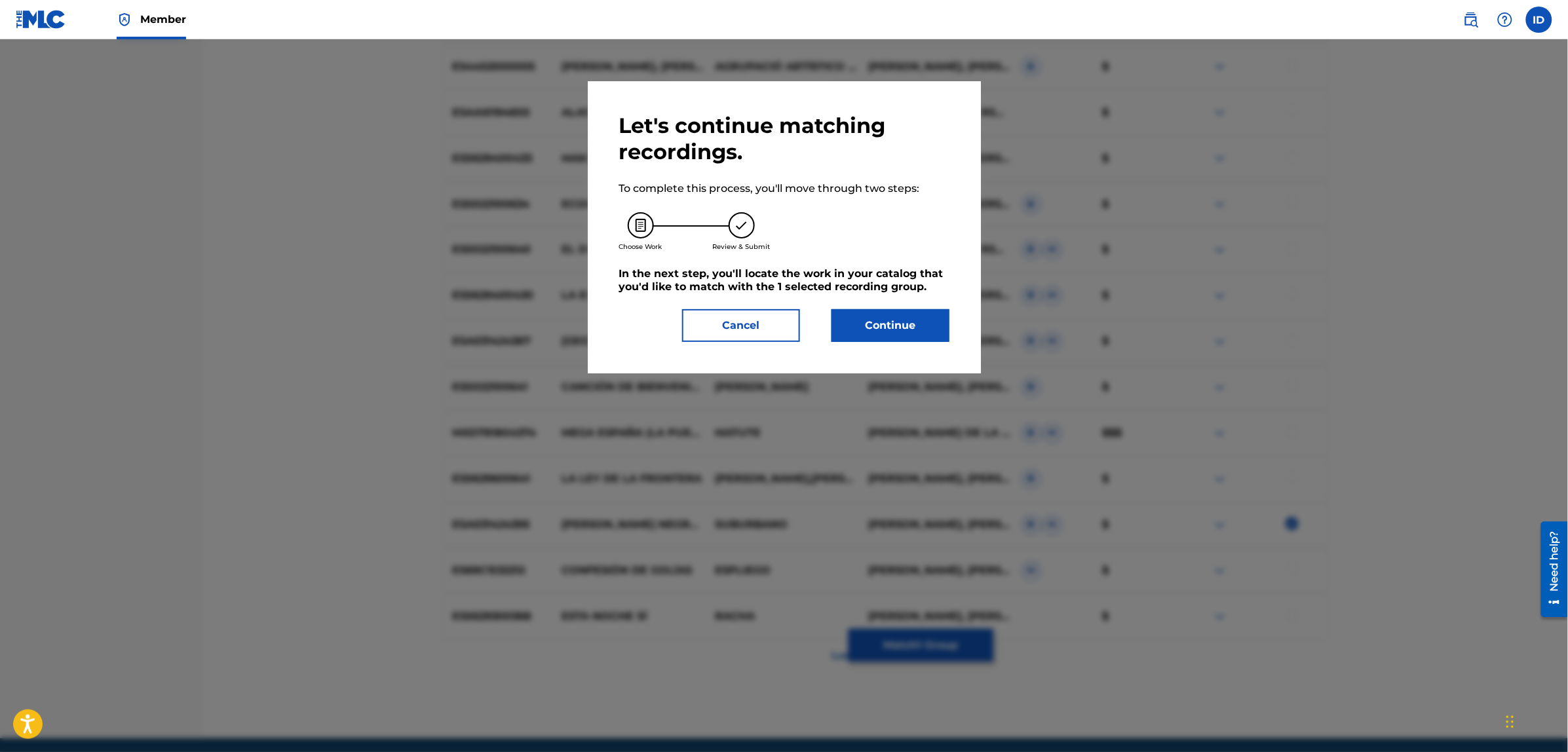
click at [904, 325] on button "Continue" at bounding box center [890, 326] width 118 height 32
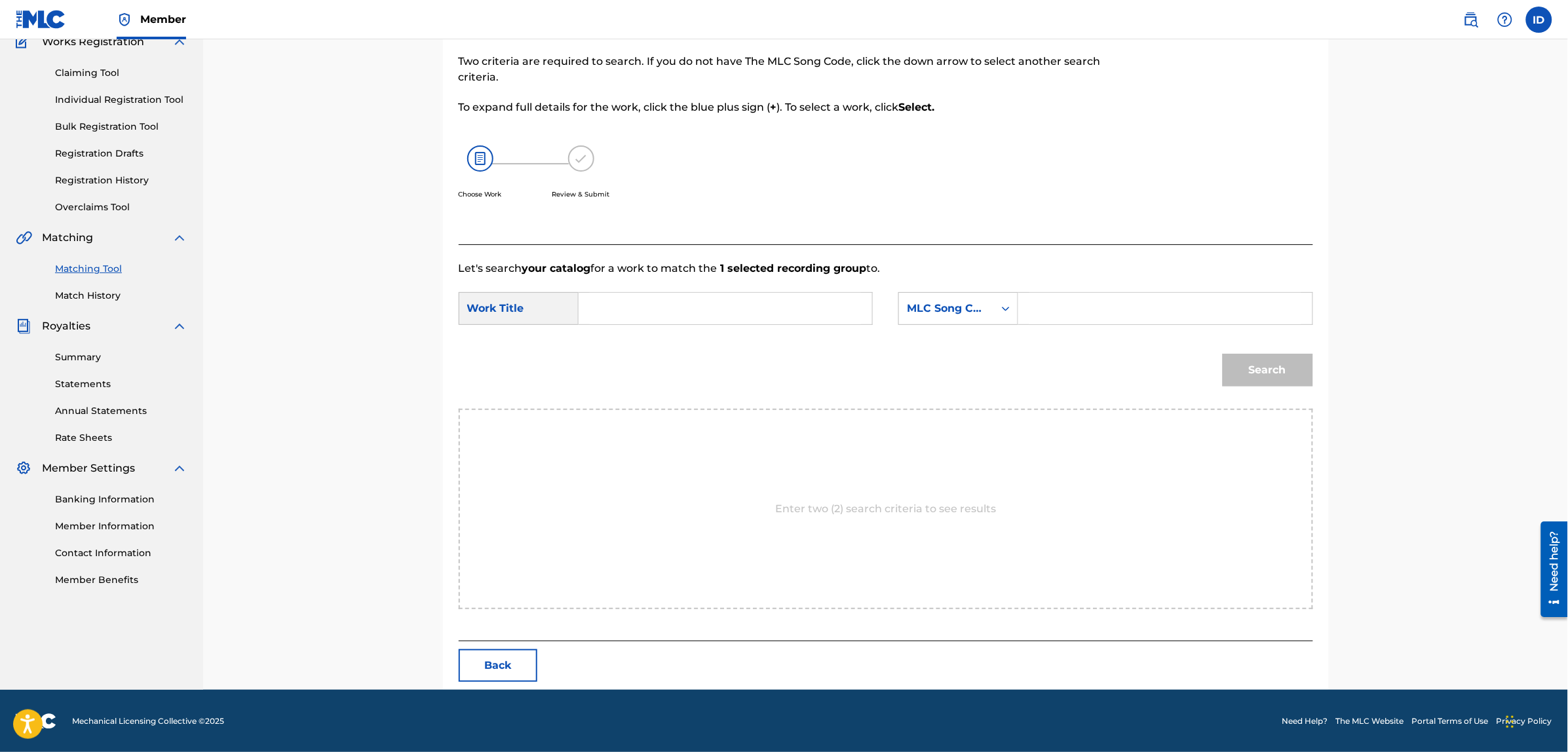
click at [728, 306] on input "Search Form" at bounding box center [725, 308] width 271 height 32
type input "atrevete"
click at [634, 335] on strong "atrevete" at bounding box center [624, 337] width 47 height 12
click at [944, 375] on div "Search" at bounding box center [886, 375] width 854 height 68
click at [963, 309] on div "MLC Song Code" at bounding box center [946, 309] width 79 height 15
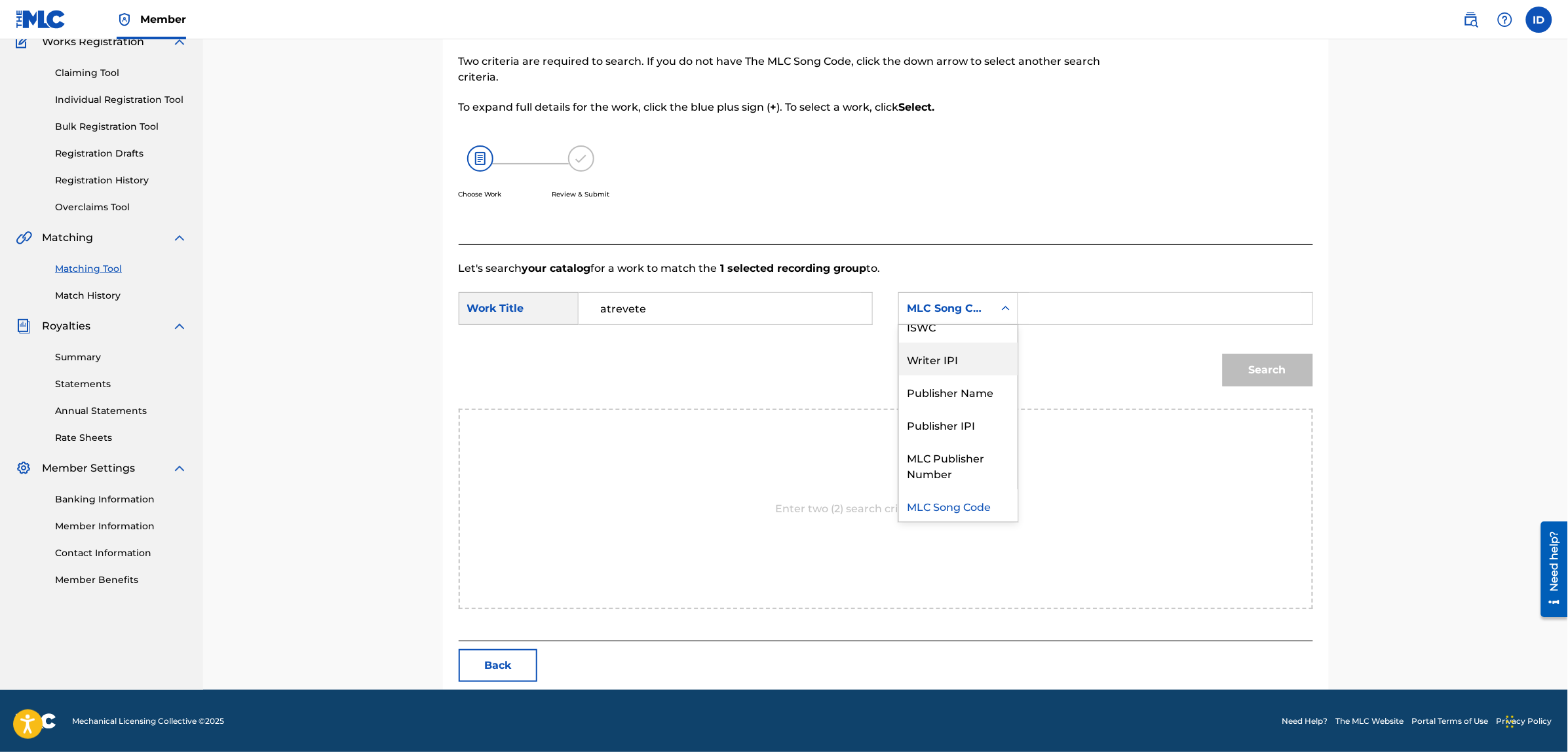
scroll to position [0, 0]
click at [948, 344] on div "Writer Name" at bounding box center [958, 341] width 118 height 32
click at [1045, 313] on input "Search Form" at bounding box center [1165, 308] width 271 height 32
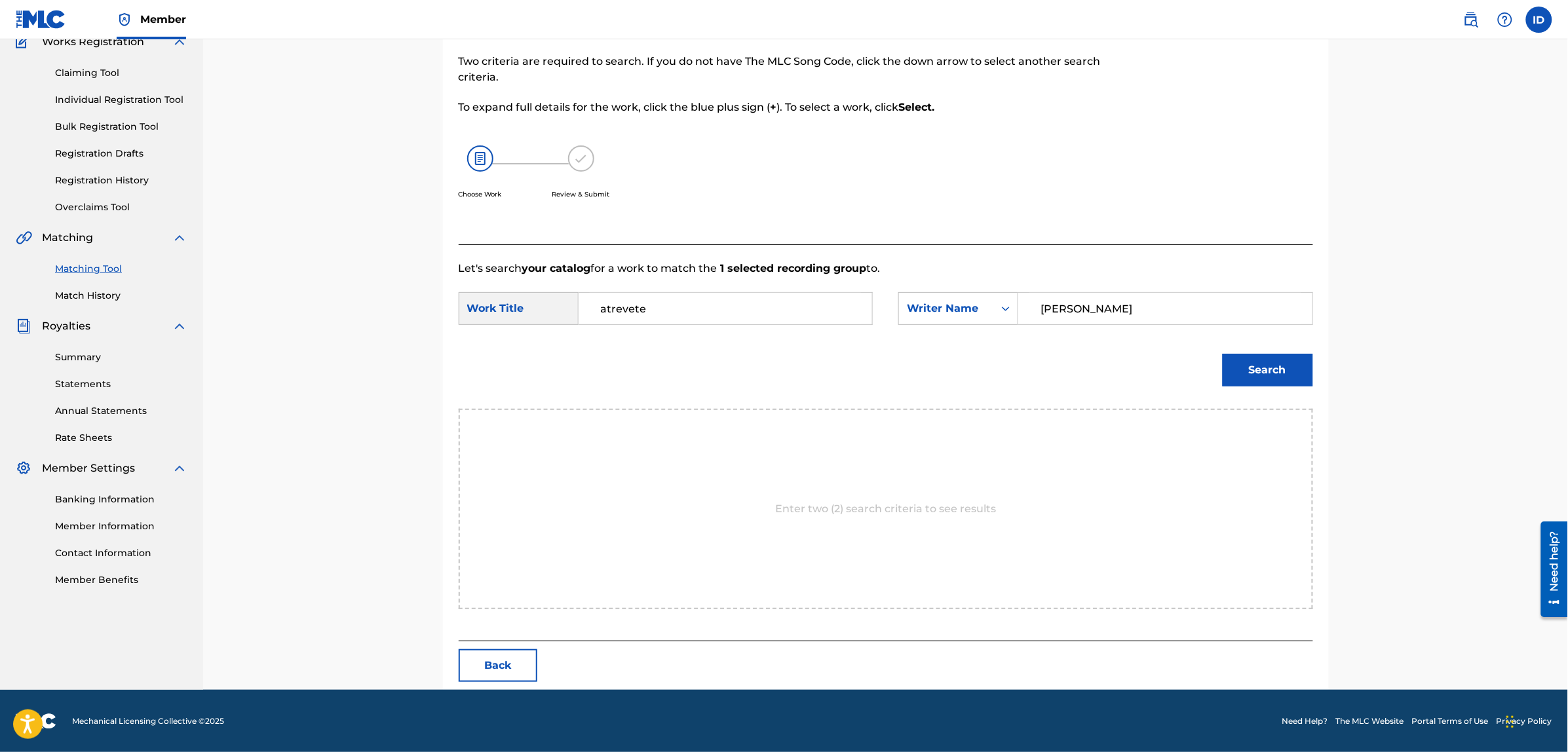
type input "[PERSON_NAME]"
click at [1222, 354] on button "Search" at bounding box center [1267, 370] width 91 height 32
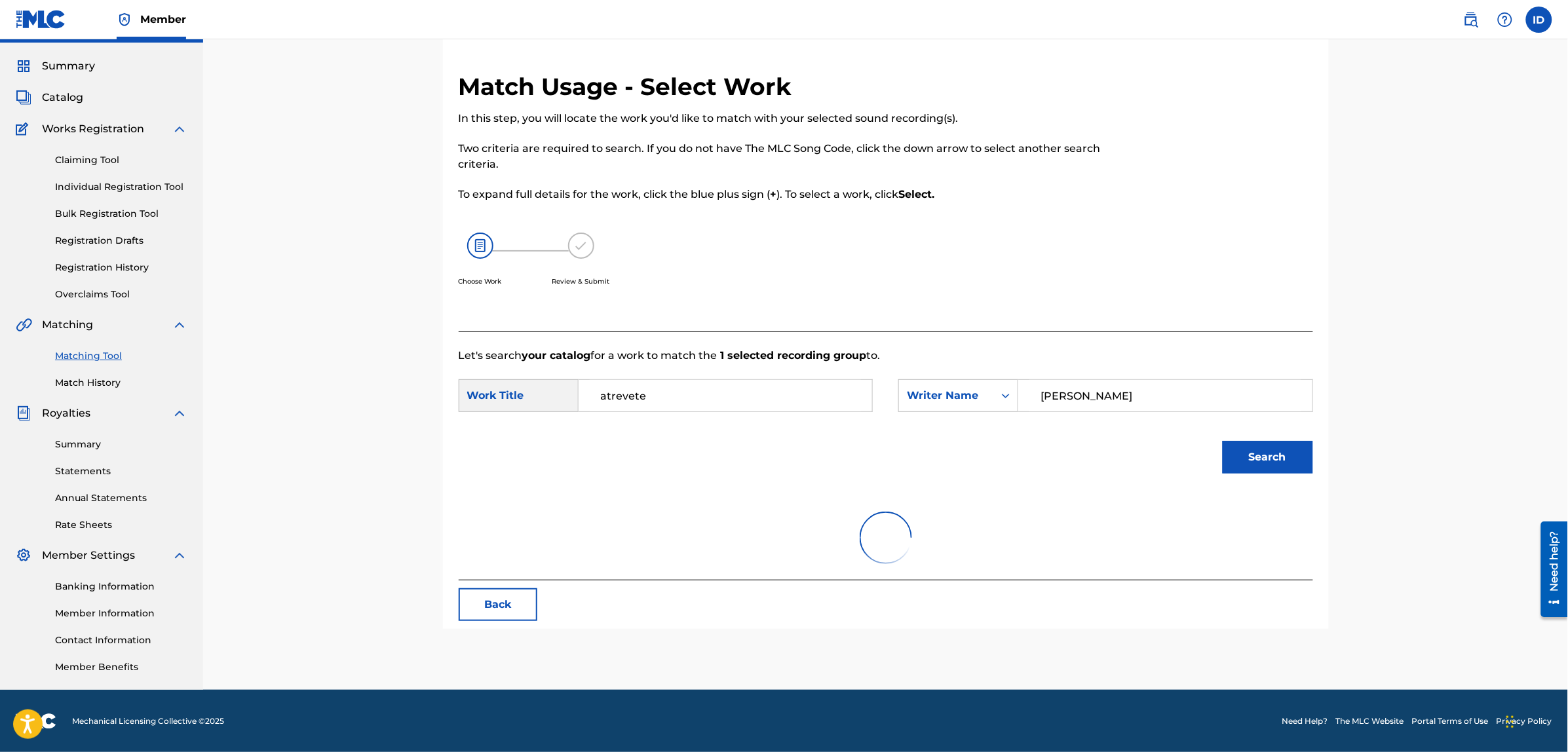
scroll to position [82, 0]
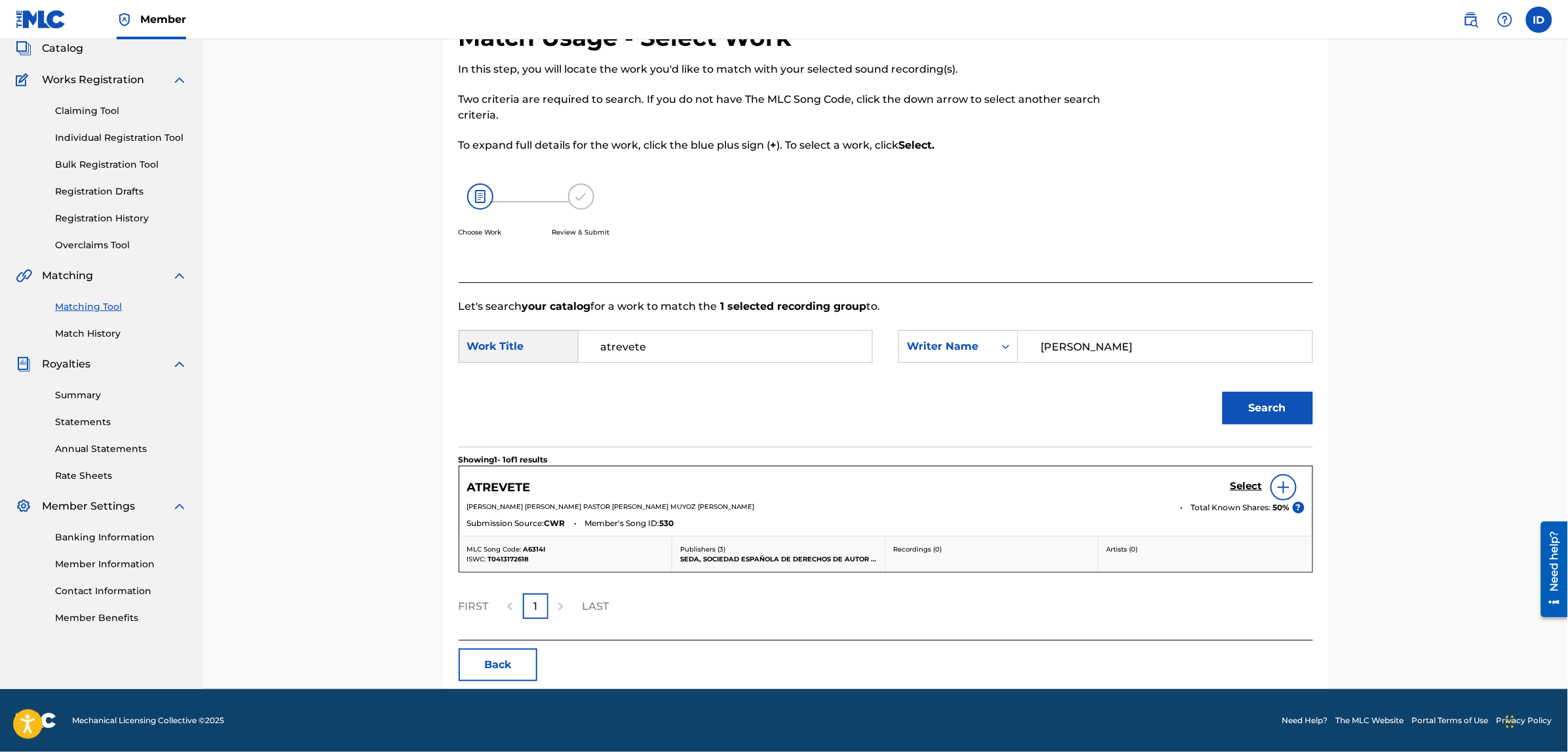
click at [1273, 488] on div at bounding box center [1282, 486] width 26 height 26
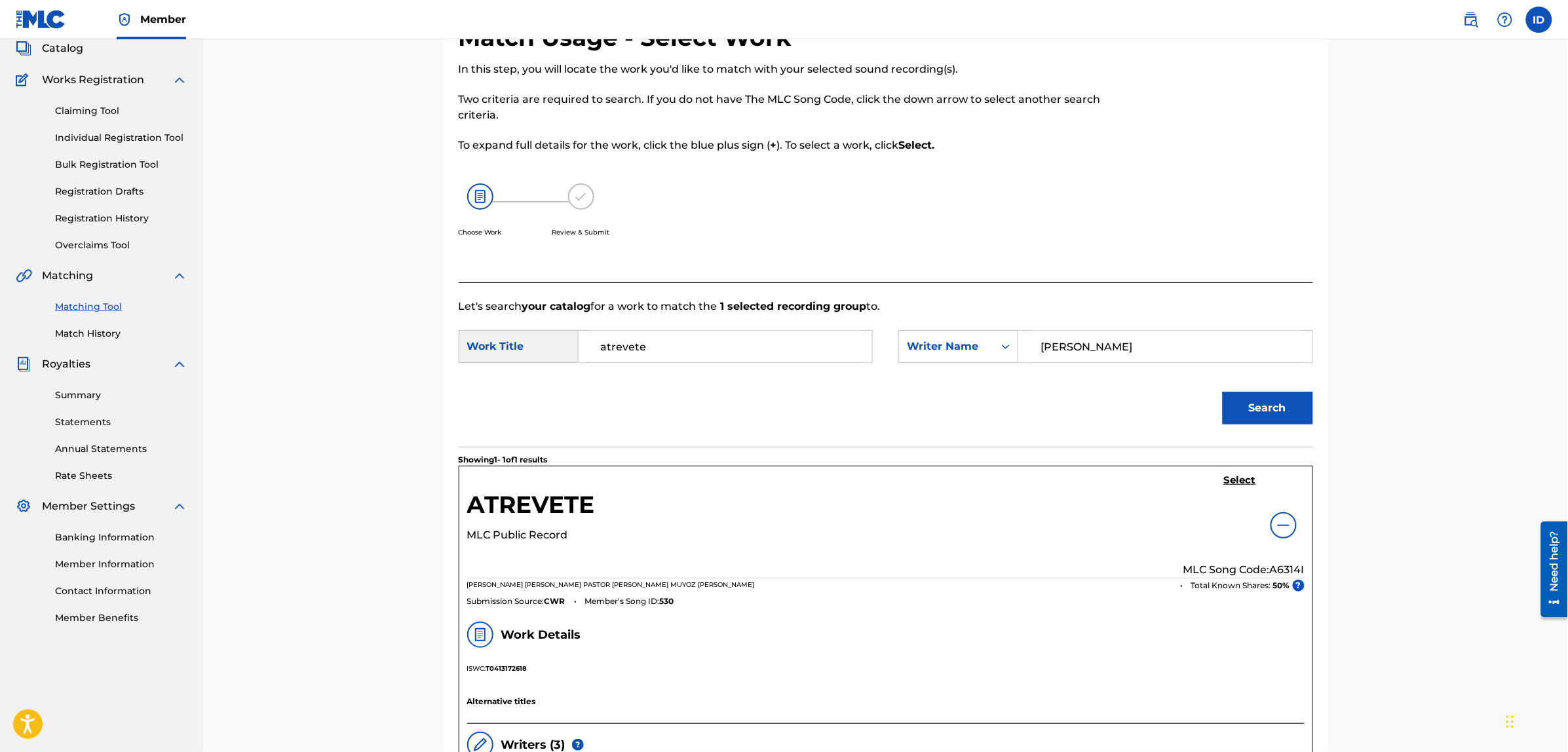
click at [1233, 481] on h5 "Select" at bounding box center [1240, 480] width 32 height 12
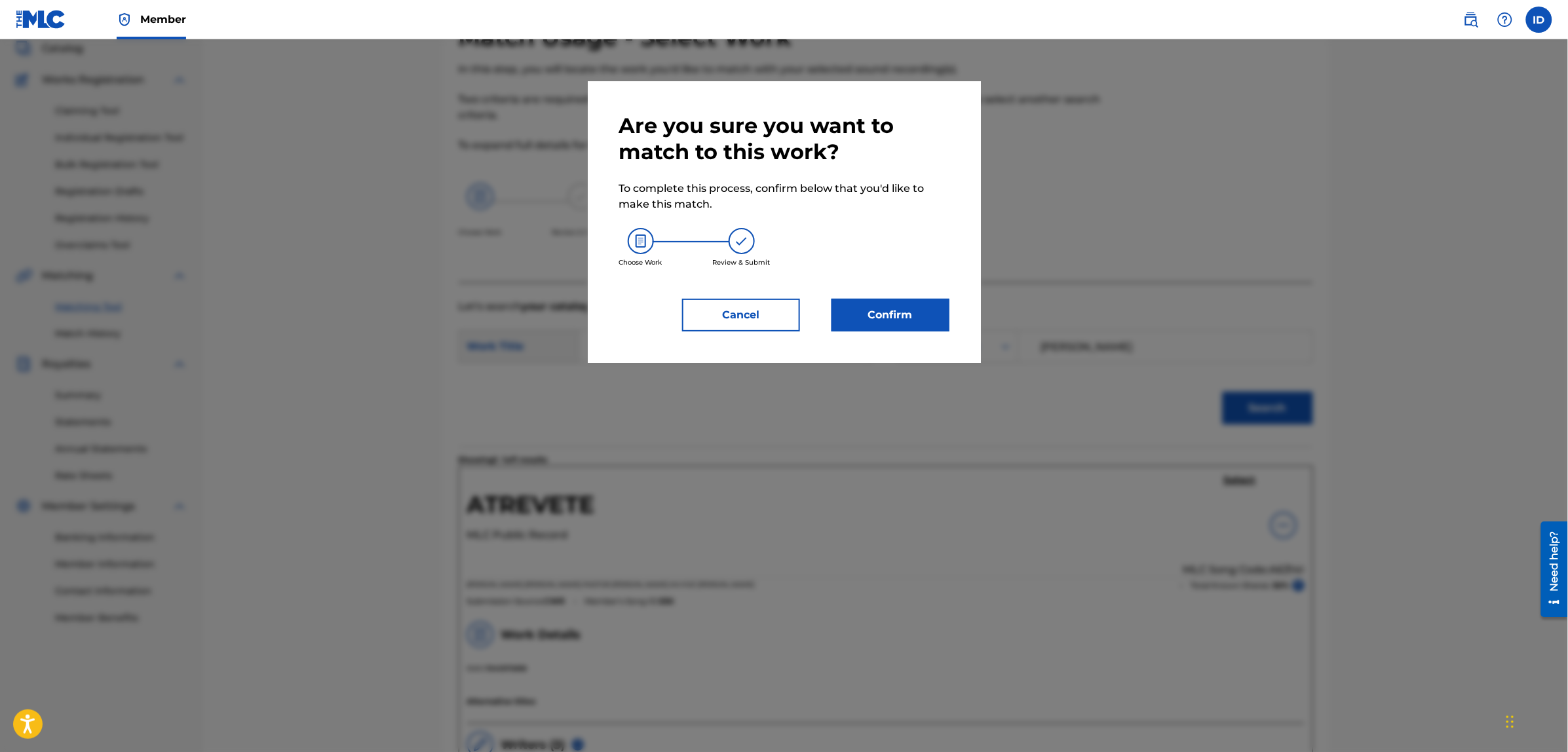
click at [858, 316] on button "Confirm" at bounding box center [890, 315] width 118 height 32
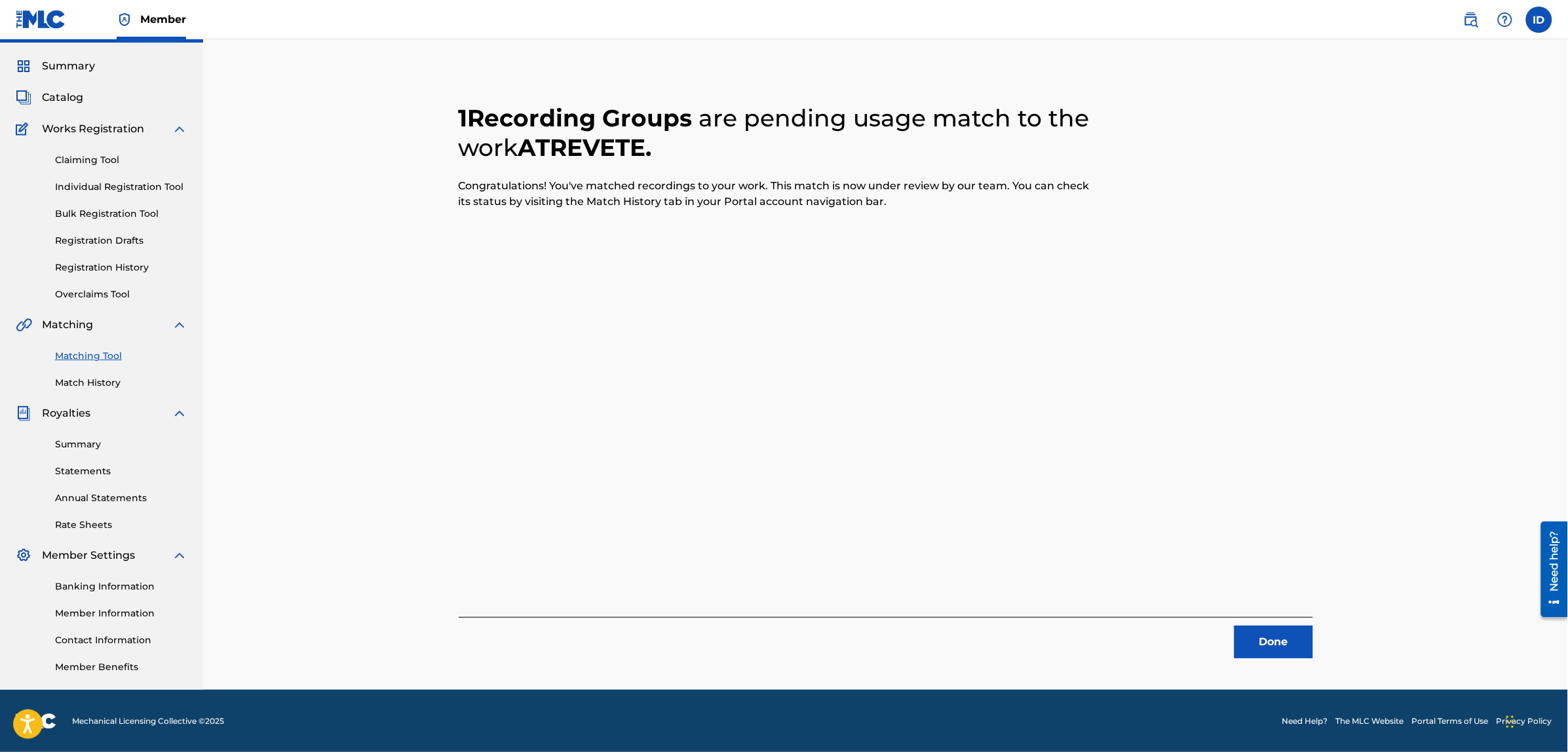
click at [1250, 645] on button "Done" at bounding box center [1274, 642] width 78 height 32
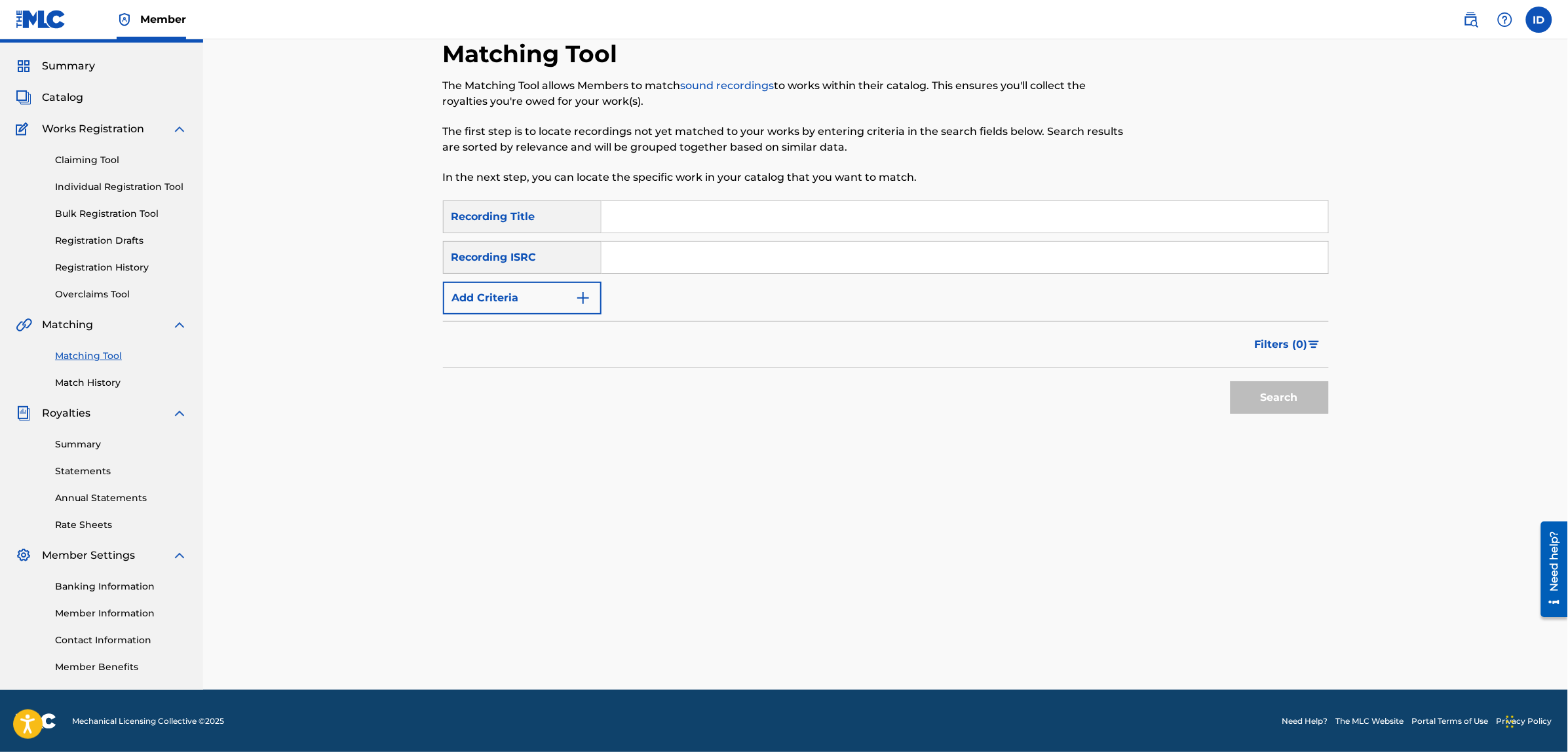
click at [657, 221] on input "Search Form" at bounding box center [964, 216] width 726 height 32
click at [1231, 381] on button "Search" at bounding box center [1279, 397] width 98 height 32
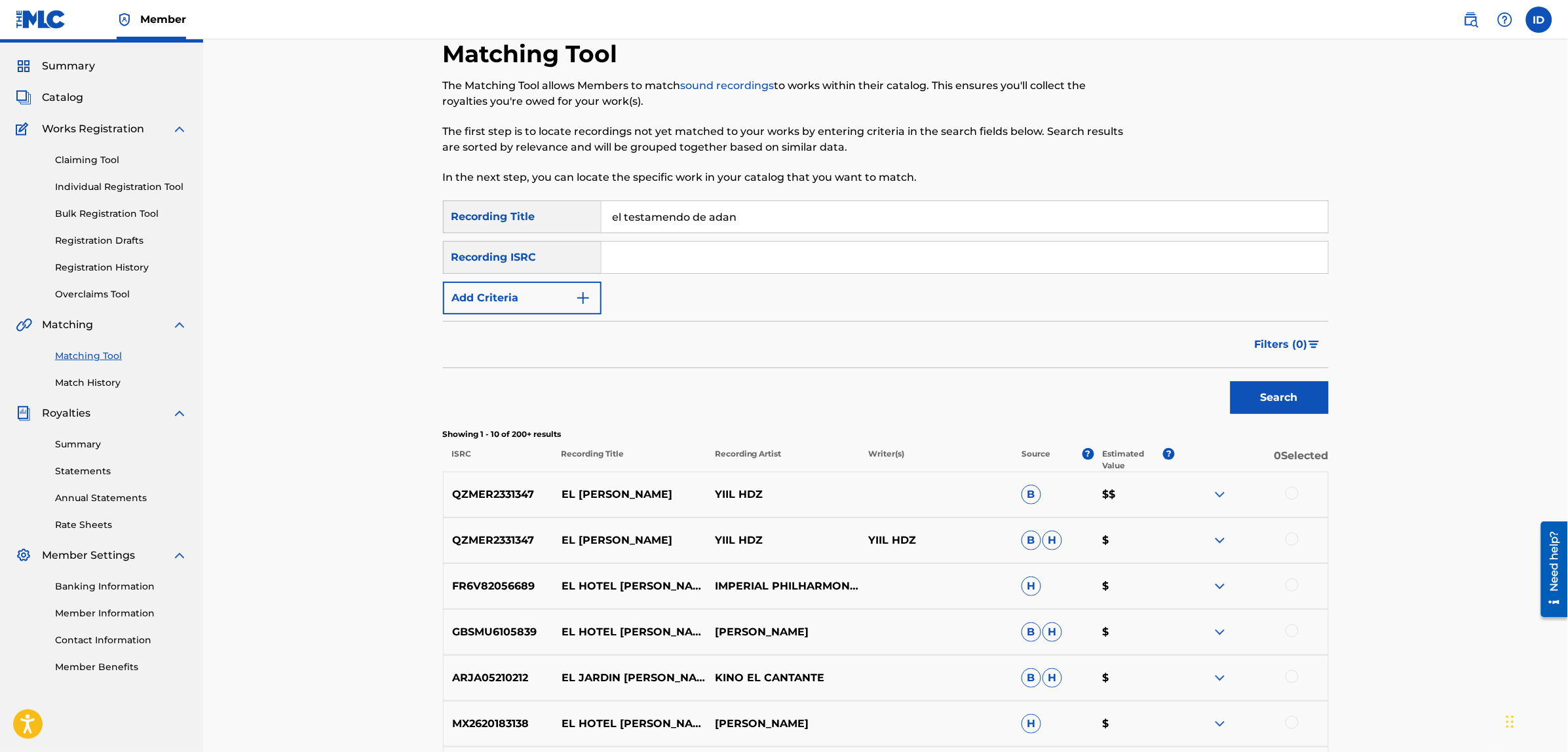
click at [678, 218] on input "el testamendo de adan" at bounding box center [964, 216] width 726 height 32
type input "el testamento [PERSON_NAME]"
click at [1231, 381] on button "Search" at bounding box center [1279, 397] width 98 height 32
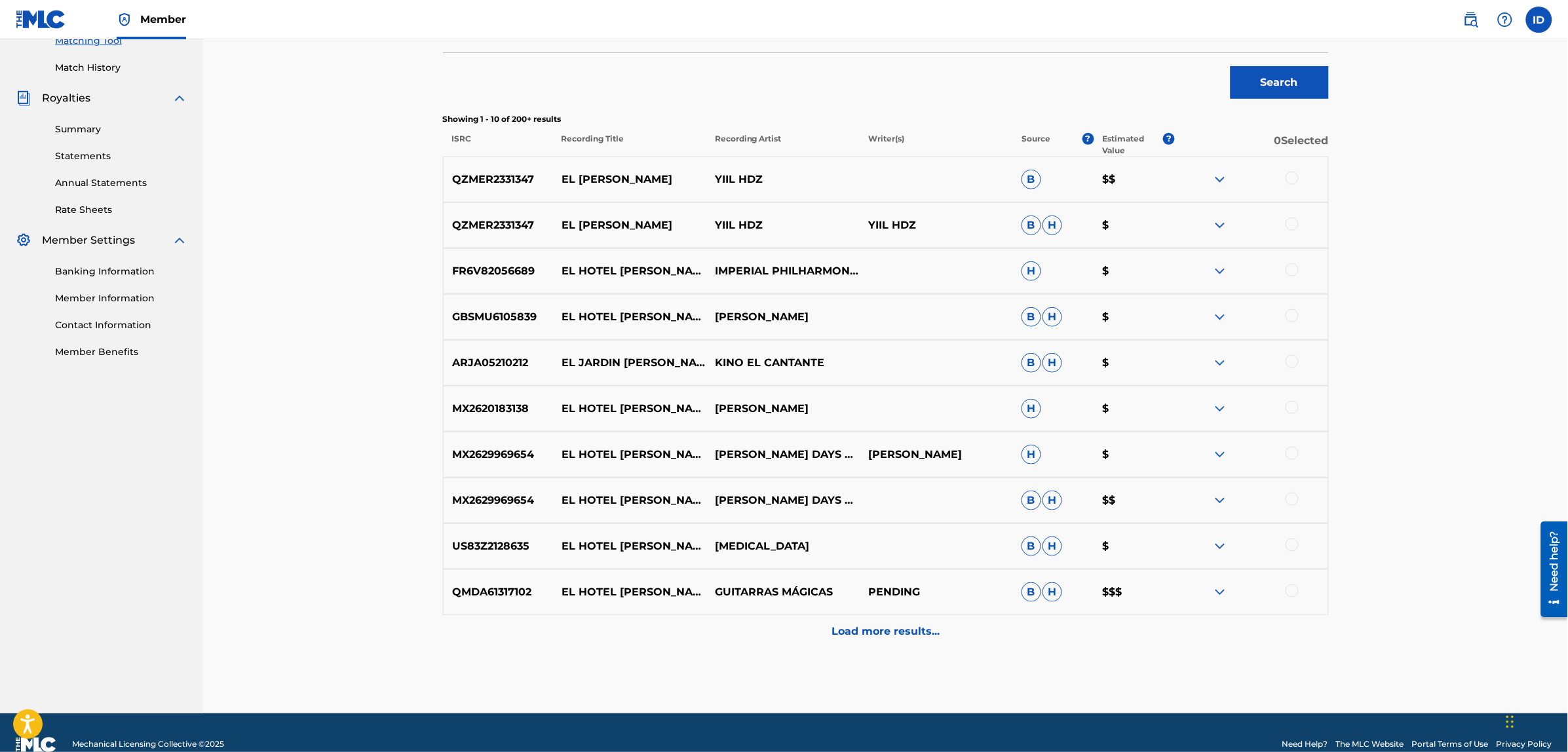
scroll to position [372, 0]
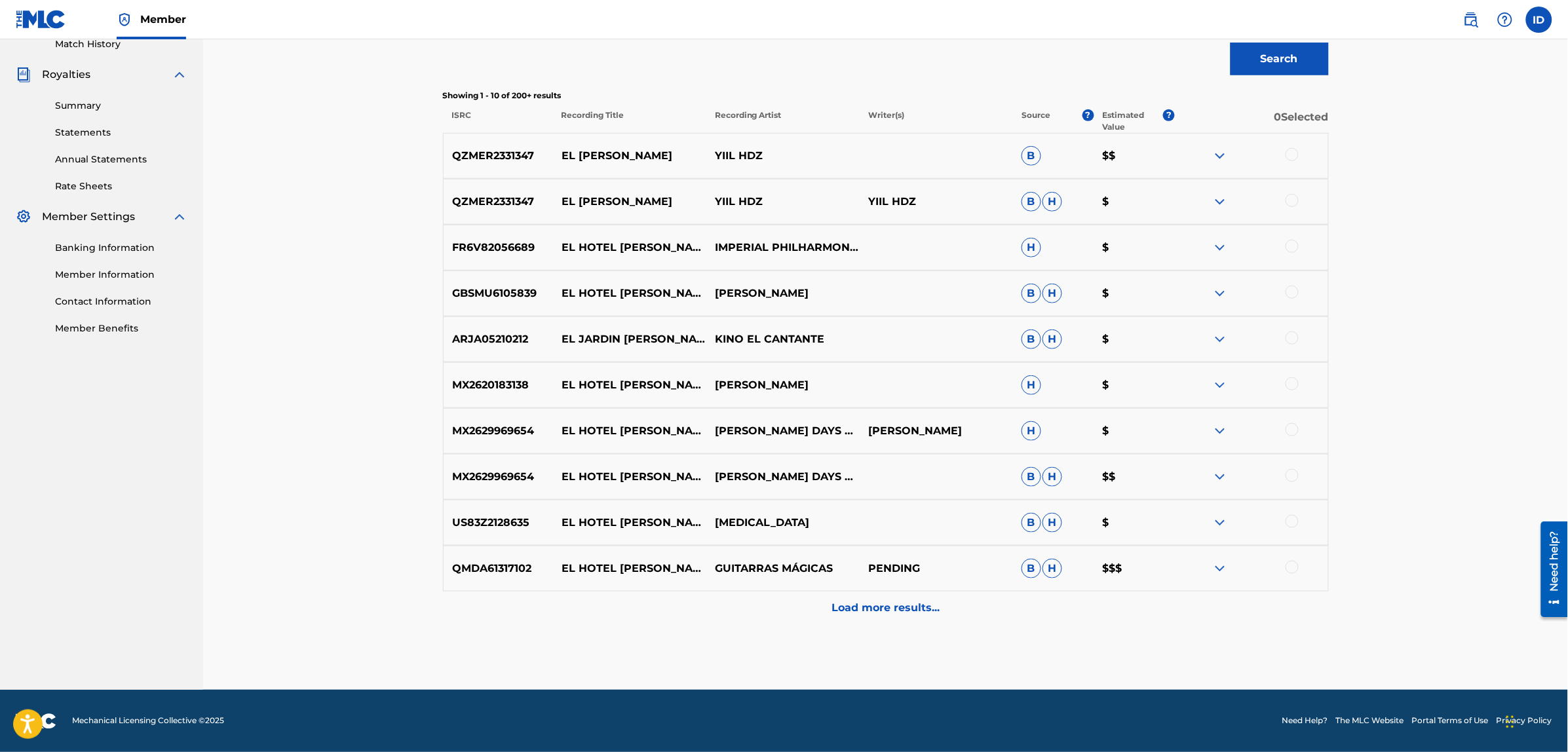
click at [860, 612] on p "Load more results..." at bounding box center [885, 608] width 108 height 15
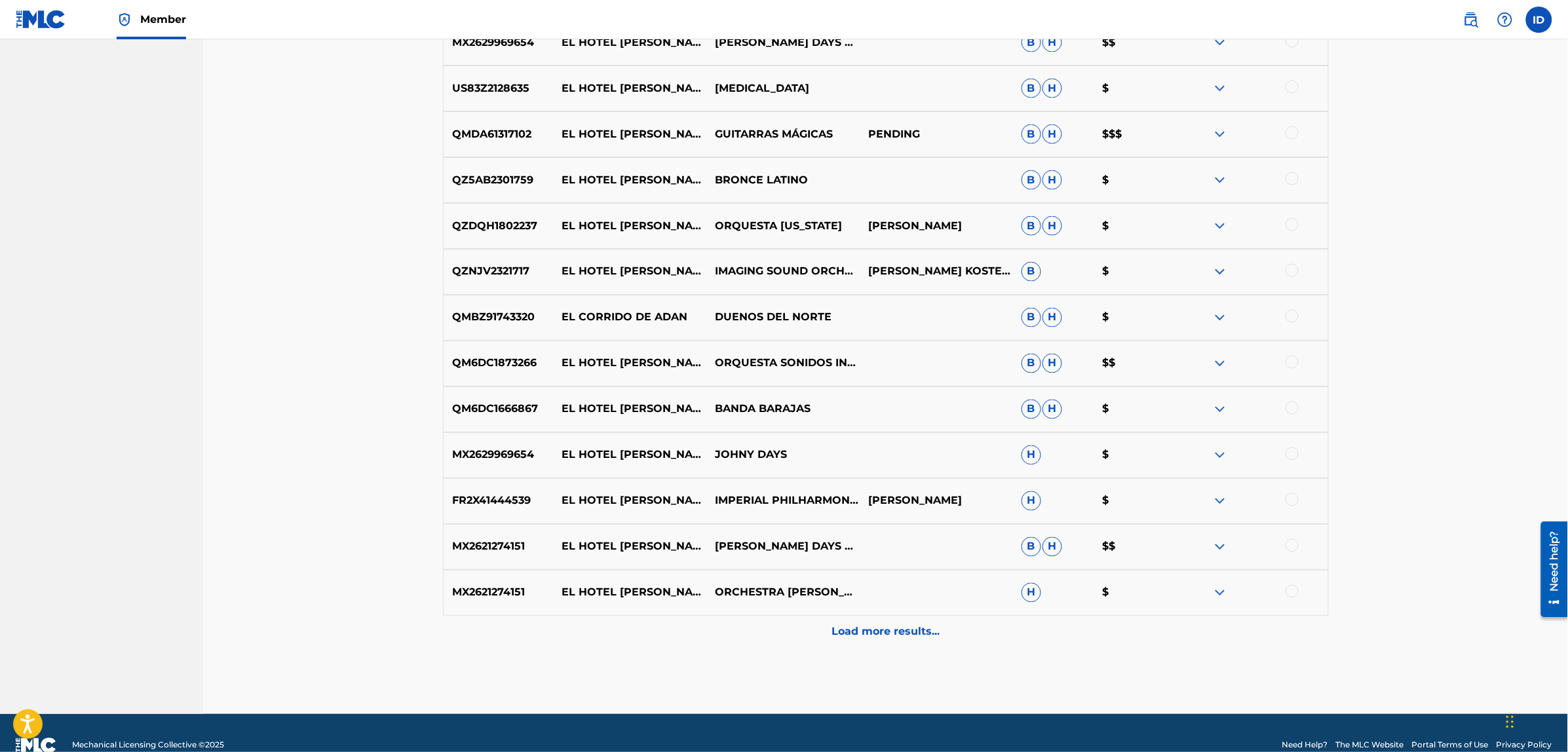
scroll to position [830, 0]
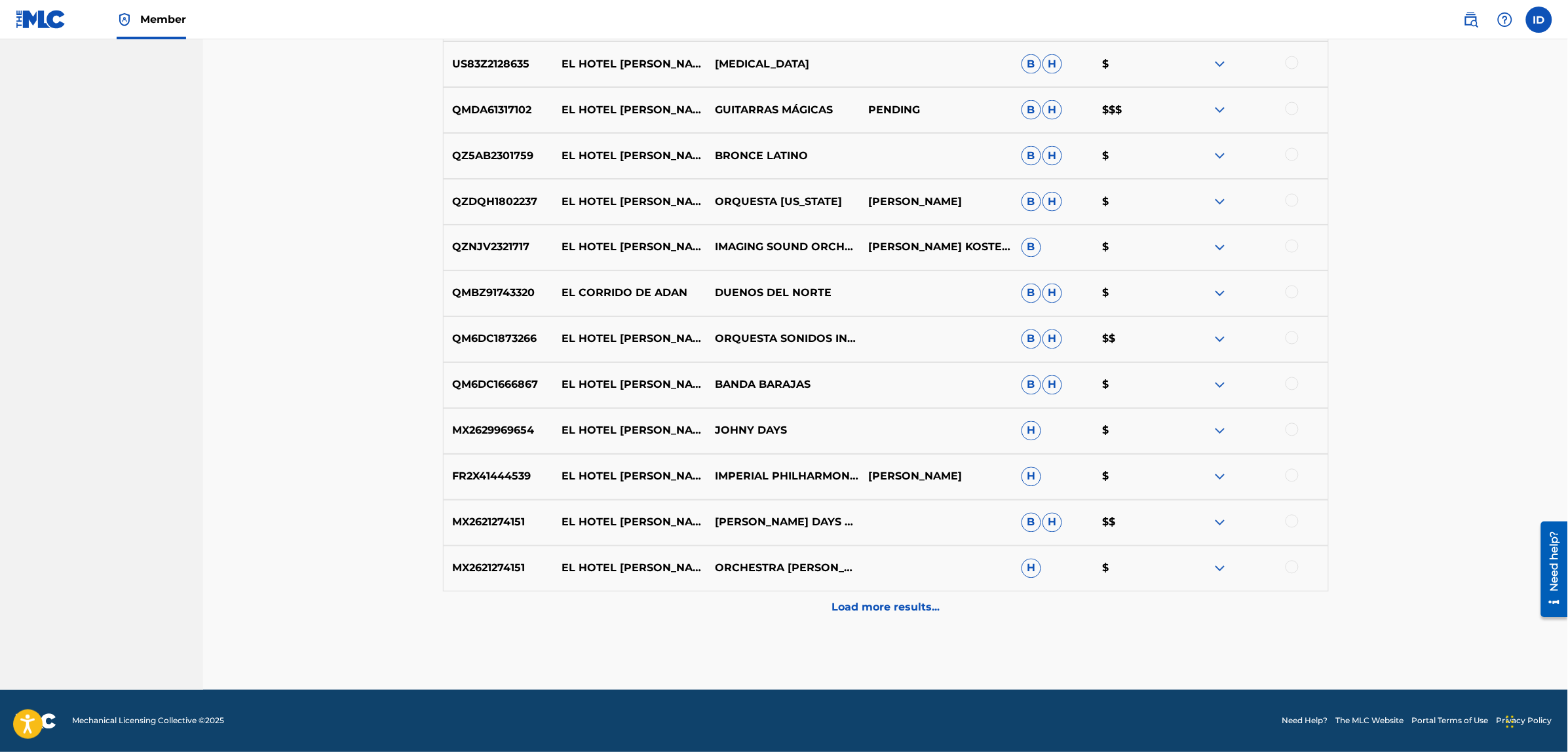
click at [878, 614] on p "Load more results..." at bounding box center [885, 608] width 108 height 15
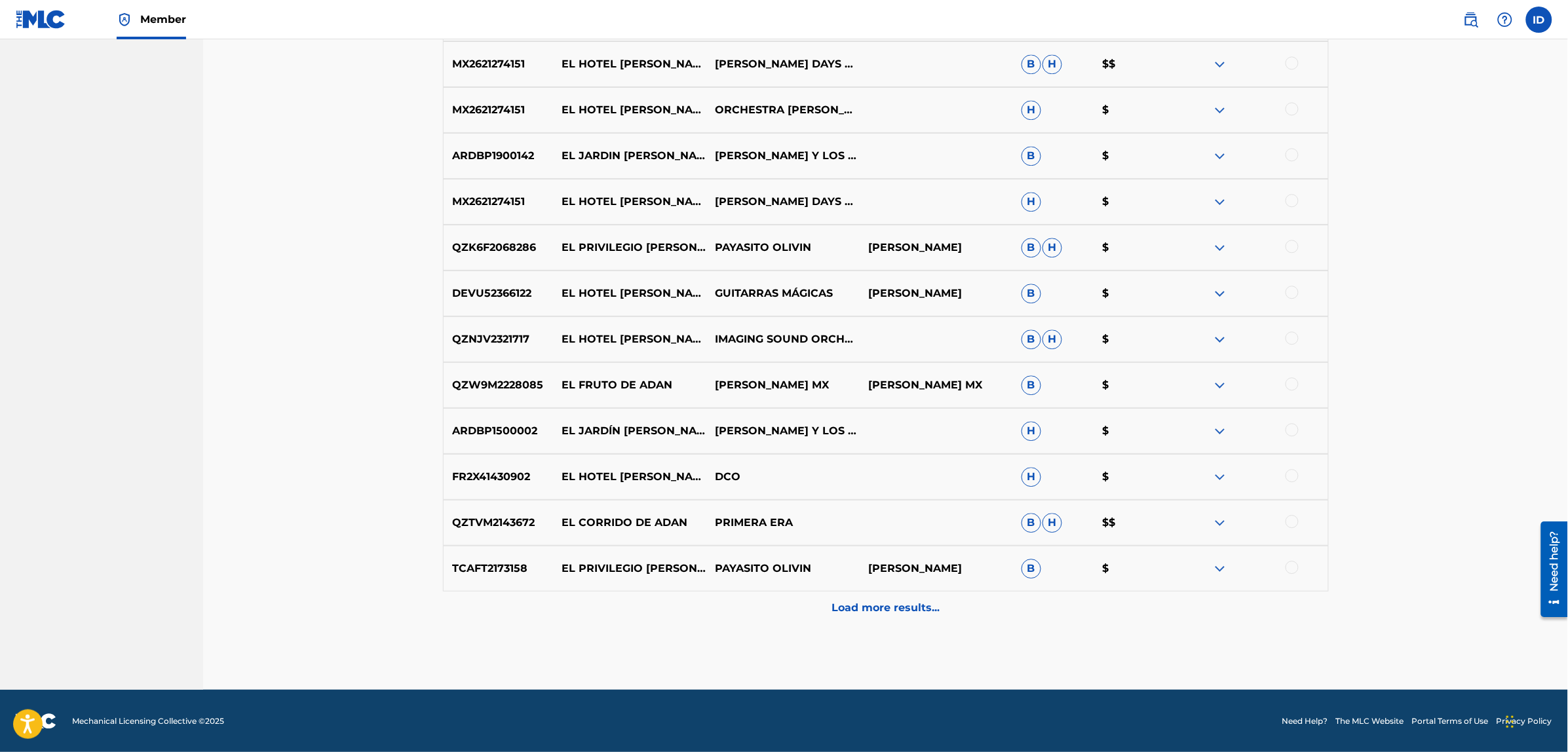
click at [878, 605] on p "Load more results..." at bounding box center [885, 608] width 108 height 15
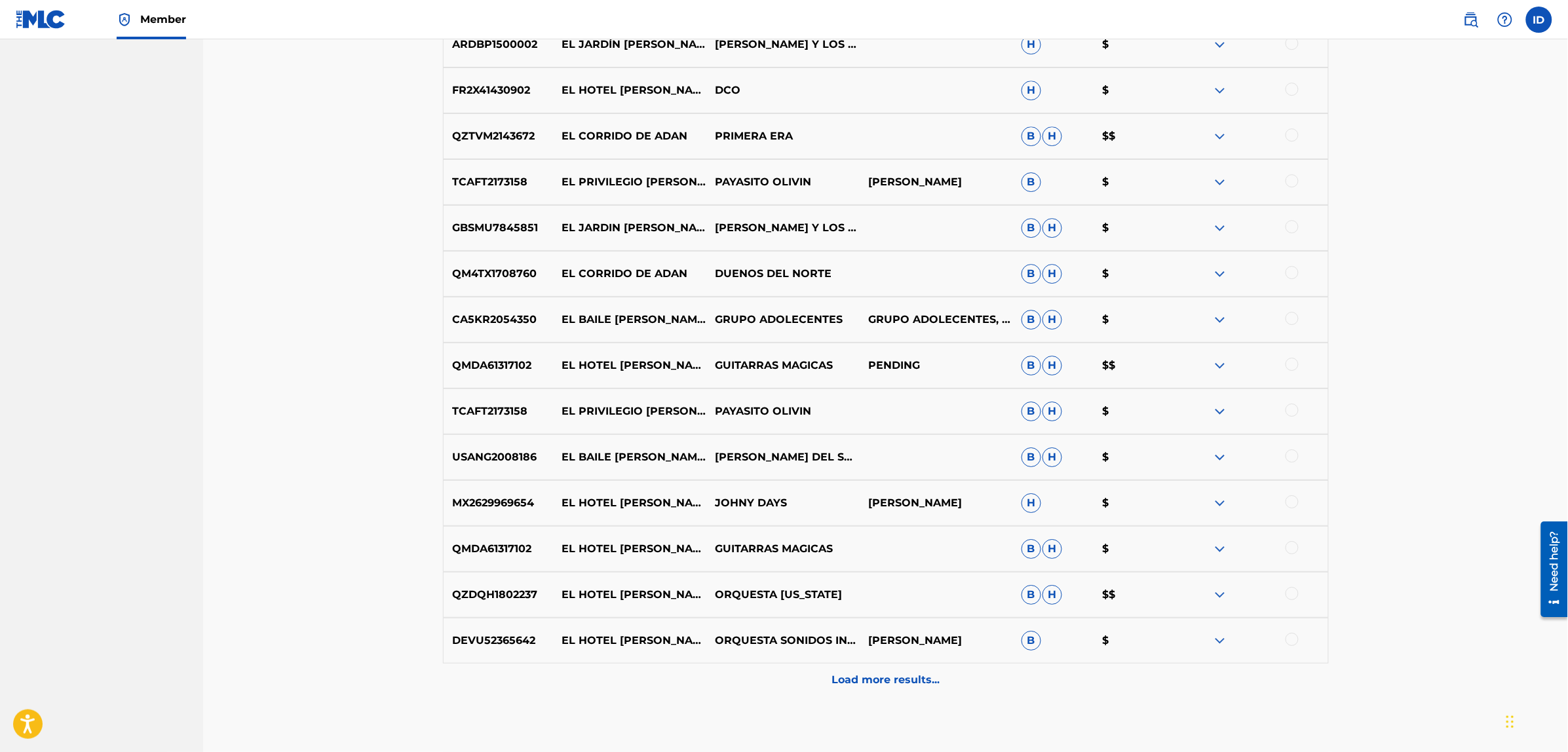
scroll to position [1747, 0]
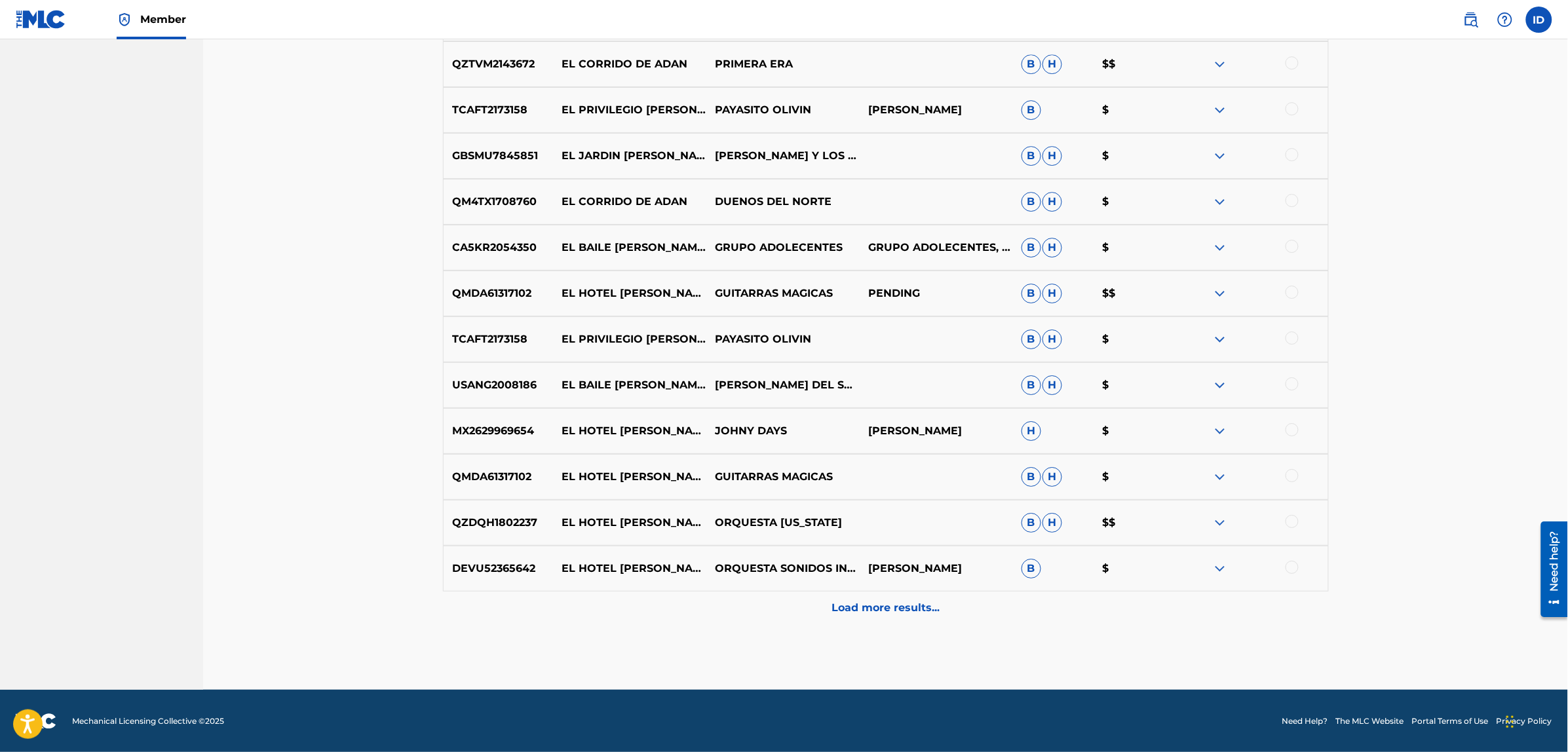
click at [872, 601] on p "Load more results..." at bounding box center [885, 608] width 108 height 15
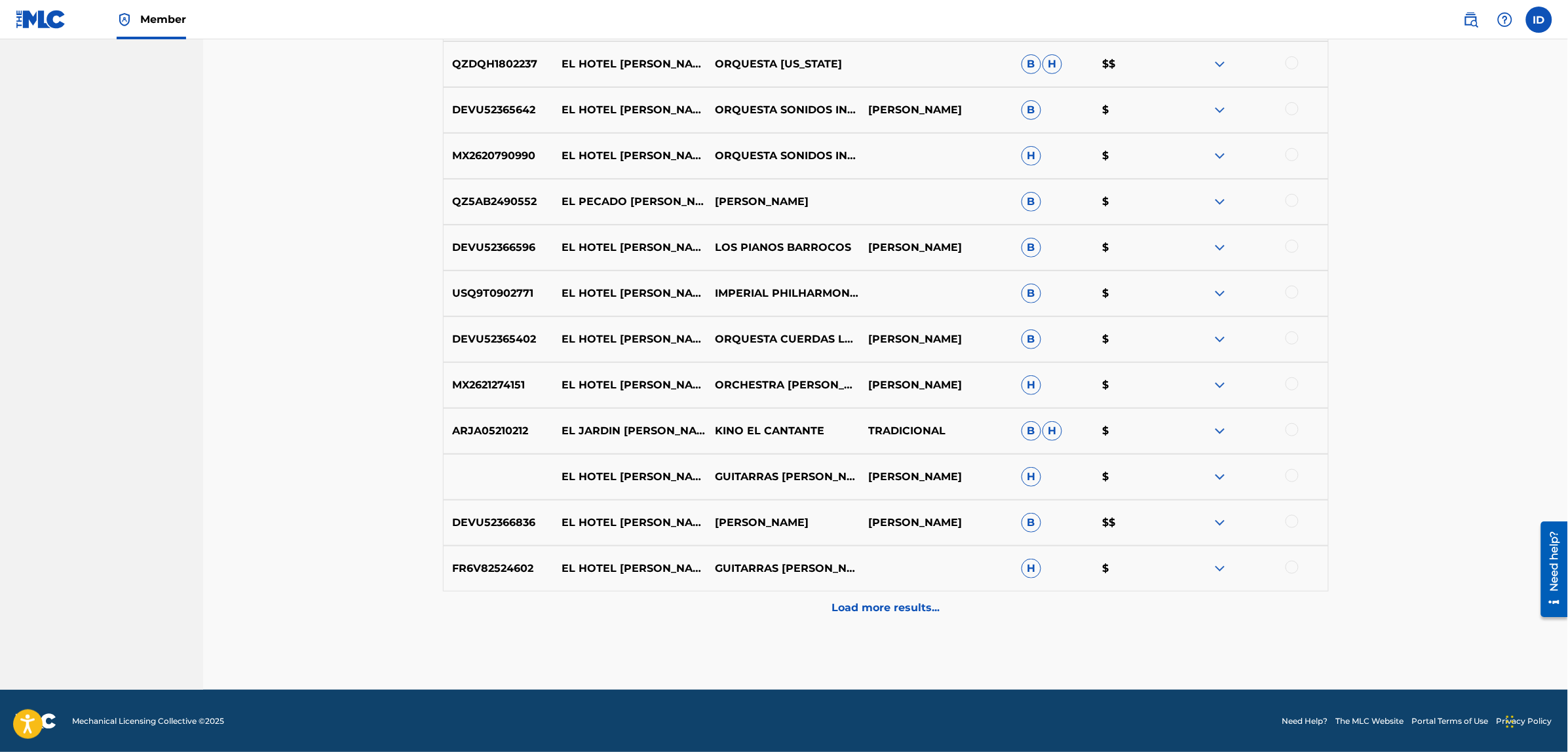
click at [896, 607] on p "Load more results..." at bounding box center [885, 608] width 108 height 15
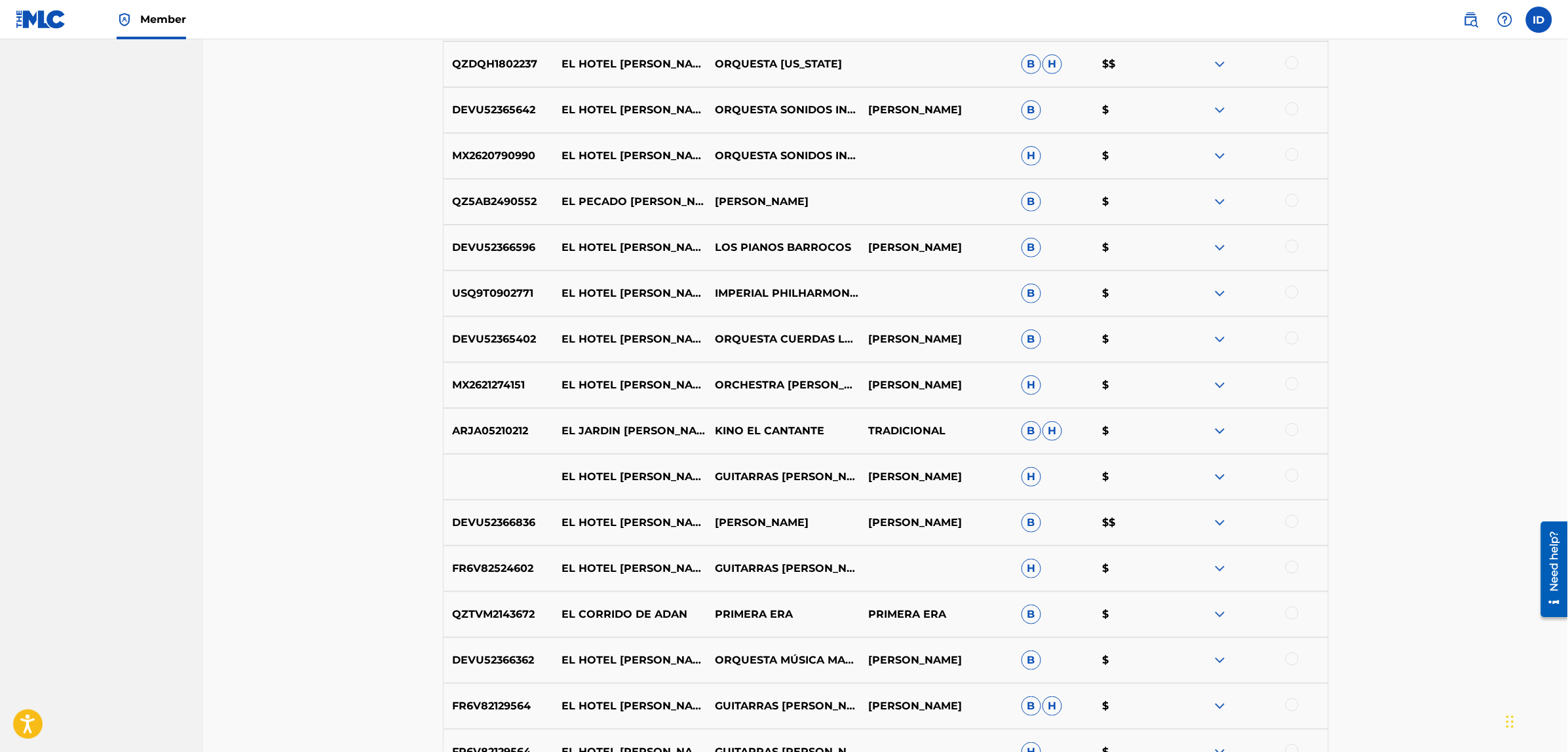
scroll to position [2664, 0]
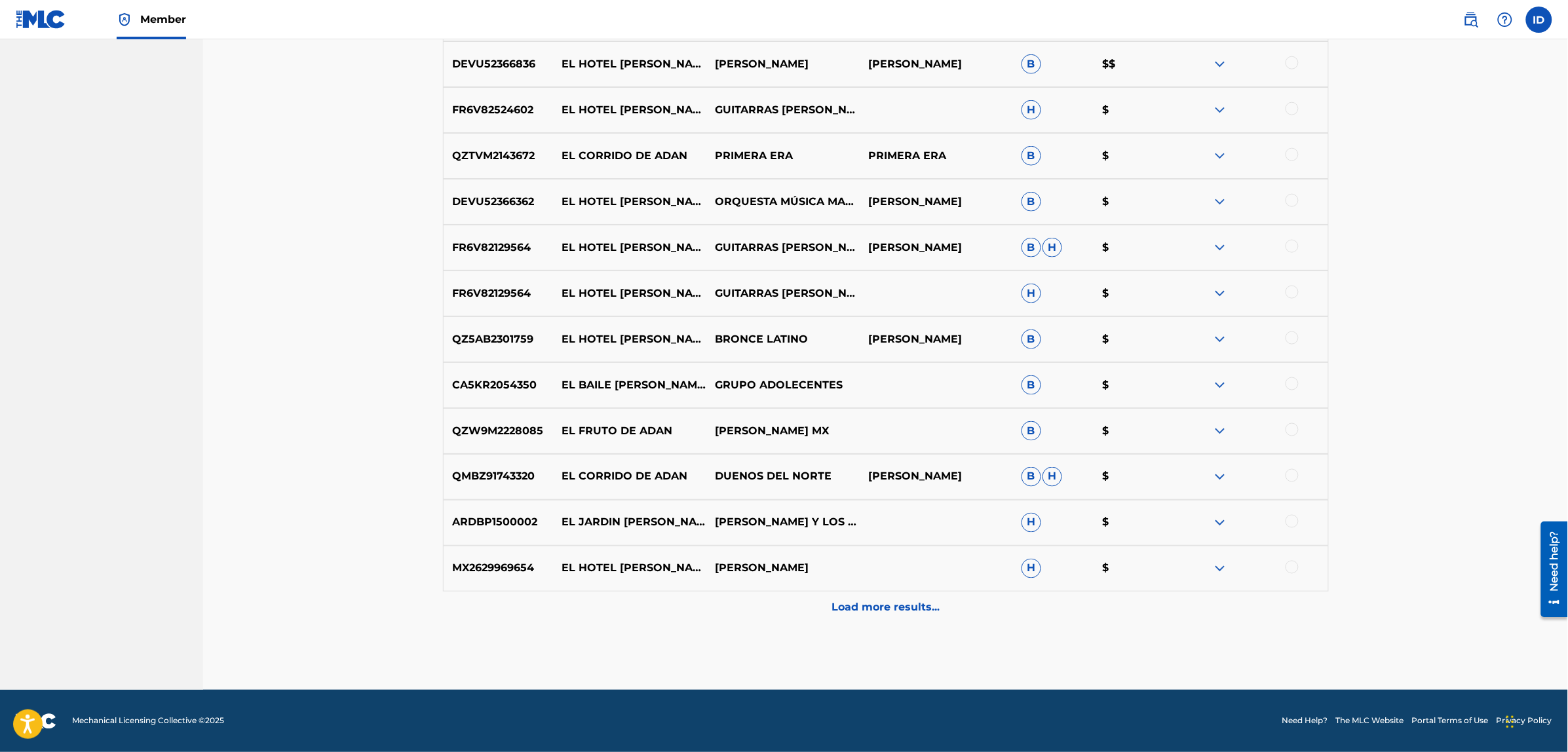
click at [862, 606] on p "Load more results..." at bounding box center [885, 608] width 108 height 15
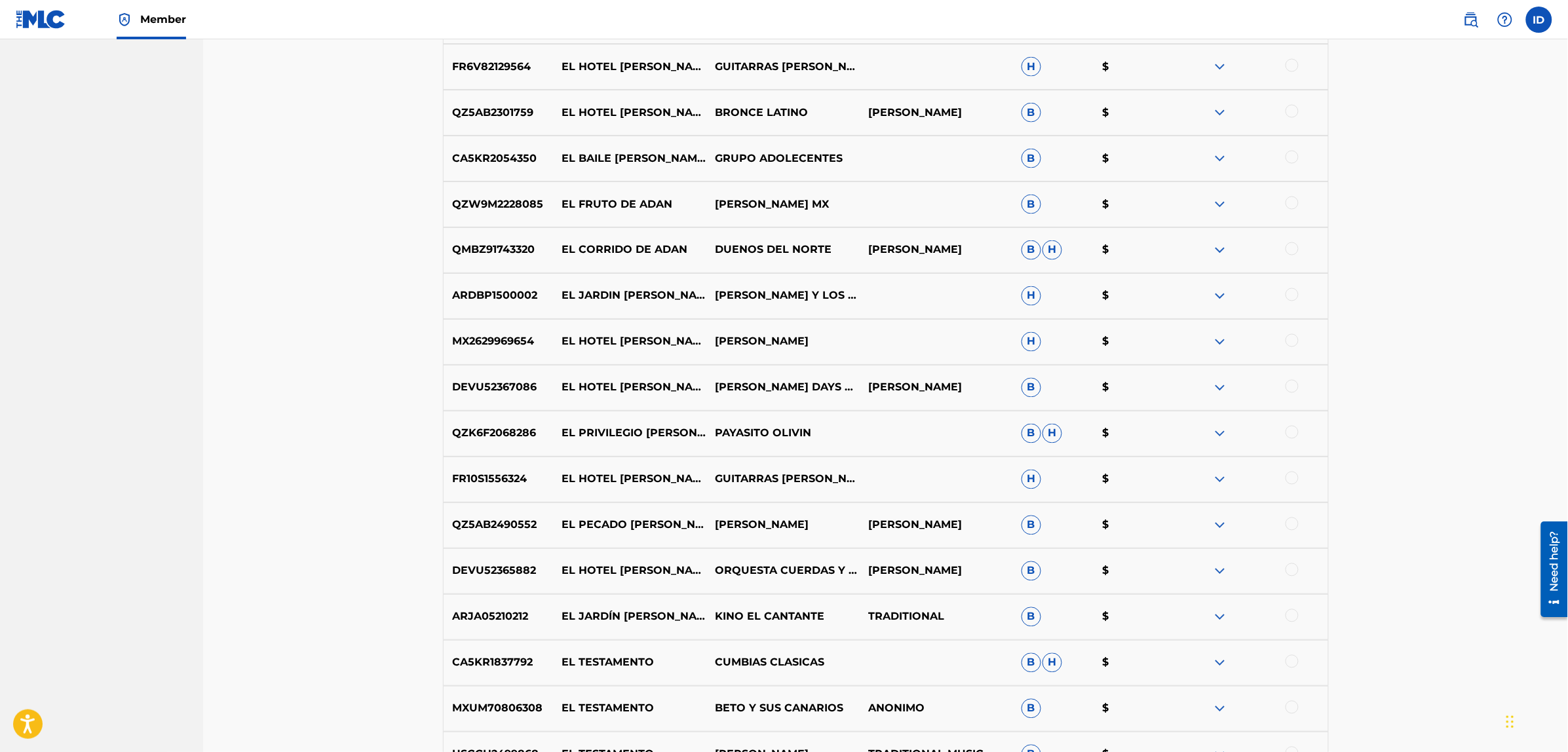
scroll to position [3123, 0]
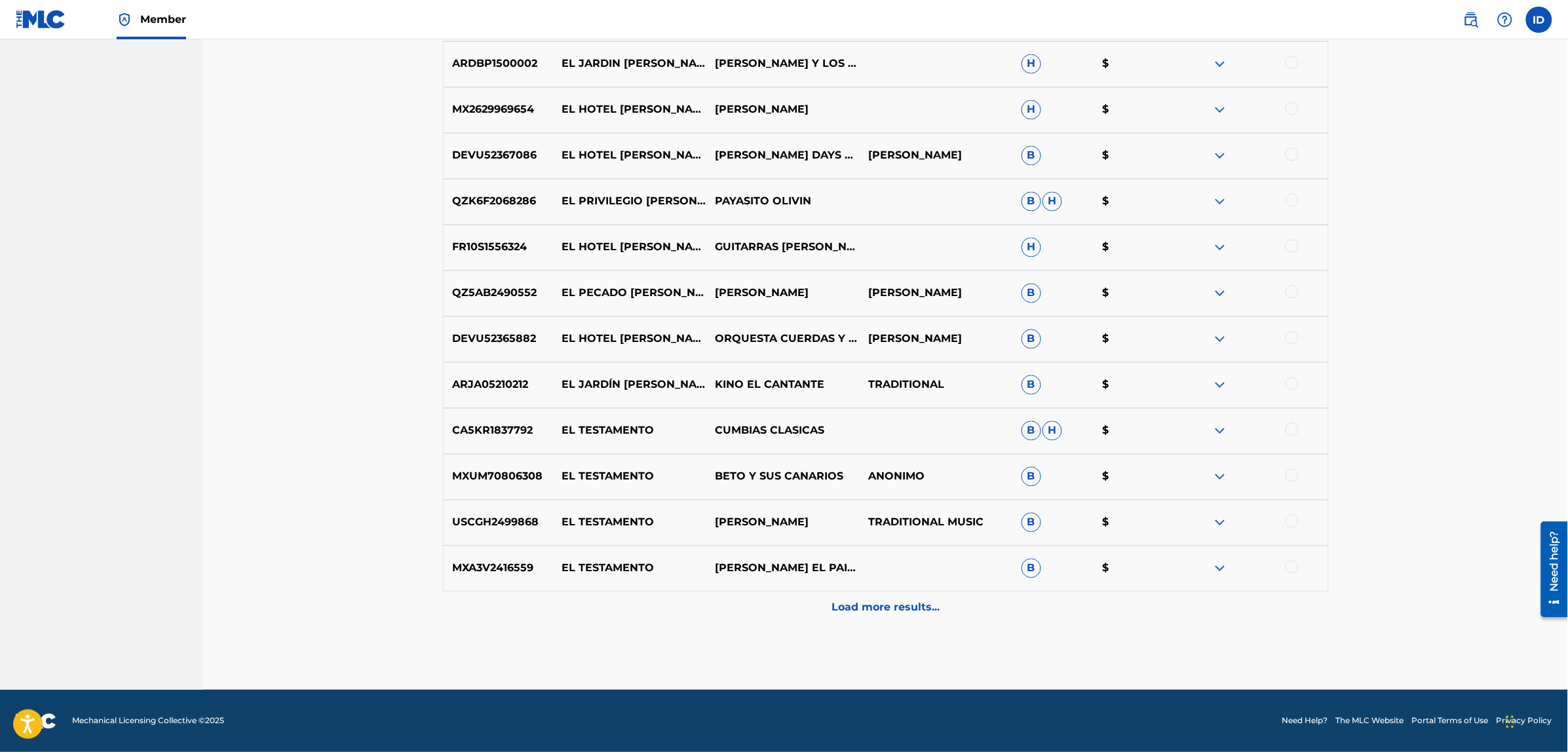
click at [872, 601] on p "Load more results..." at bounding box center [885, 608] width 108 height 15
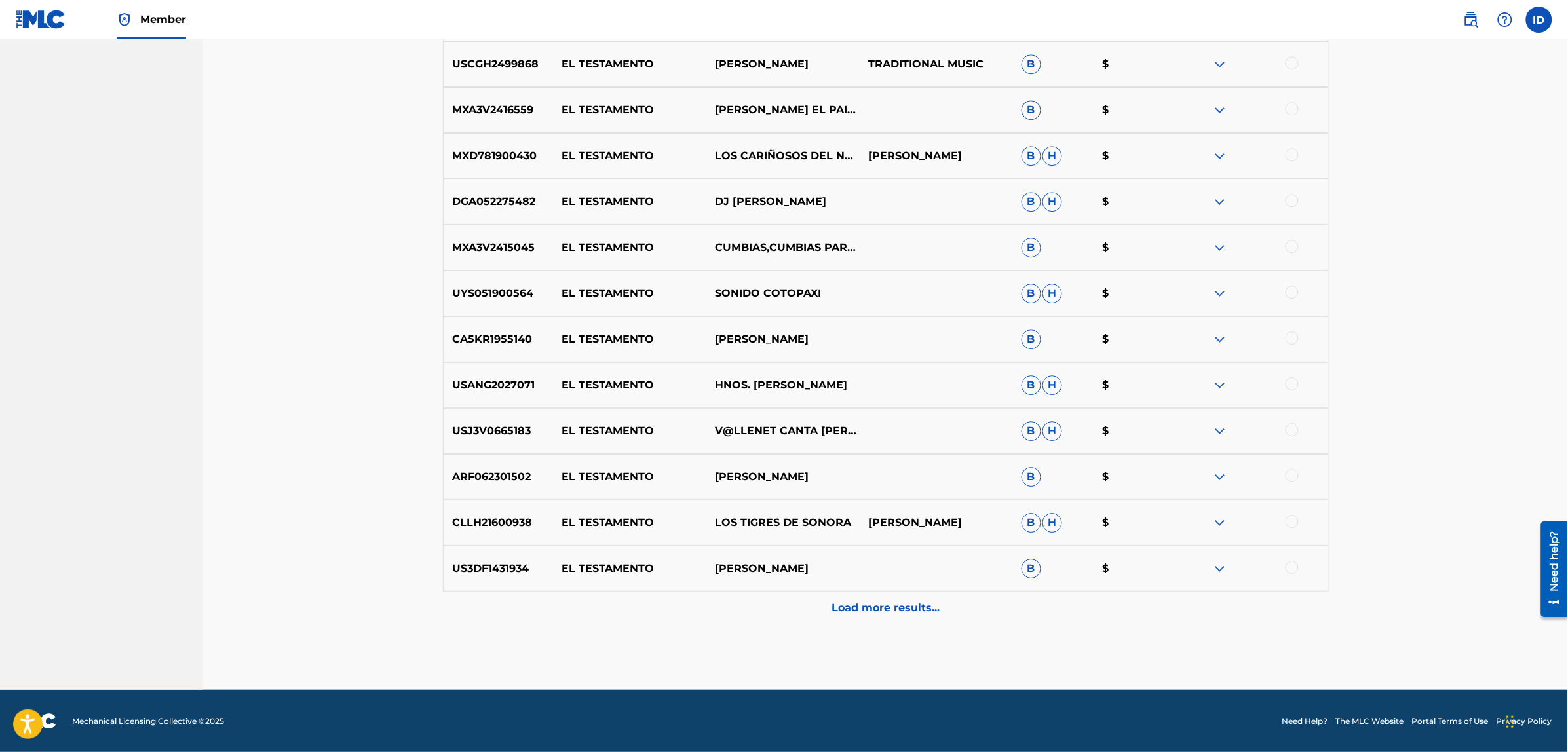
click at [848, 601] on p "Load more results..." at bounding box center [885, 608] width 108 height 15
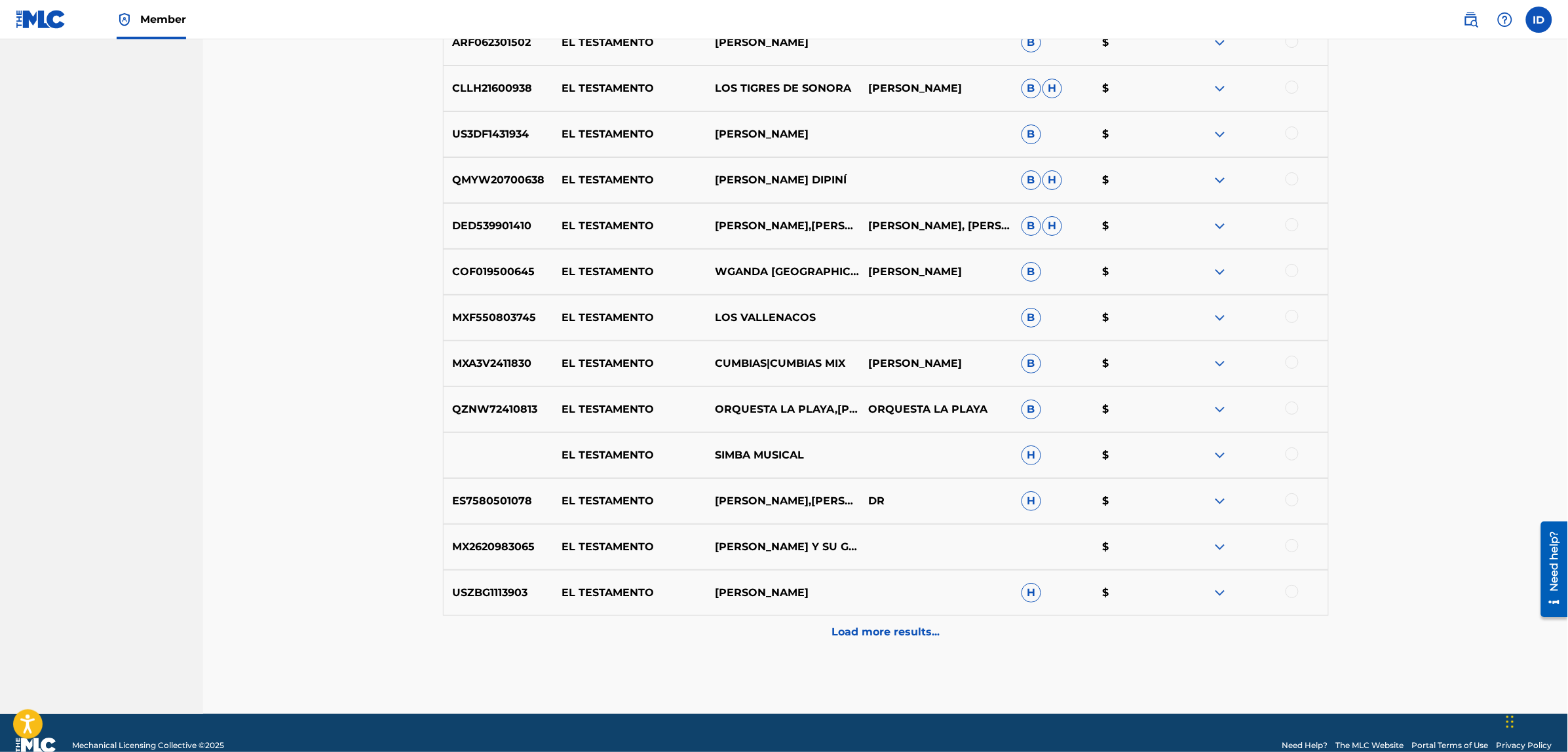
scroll to position [4040, 0]
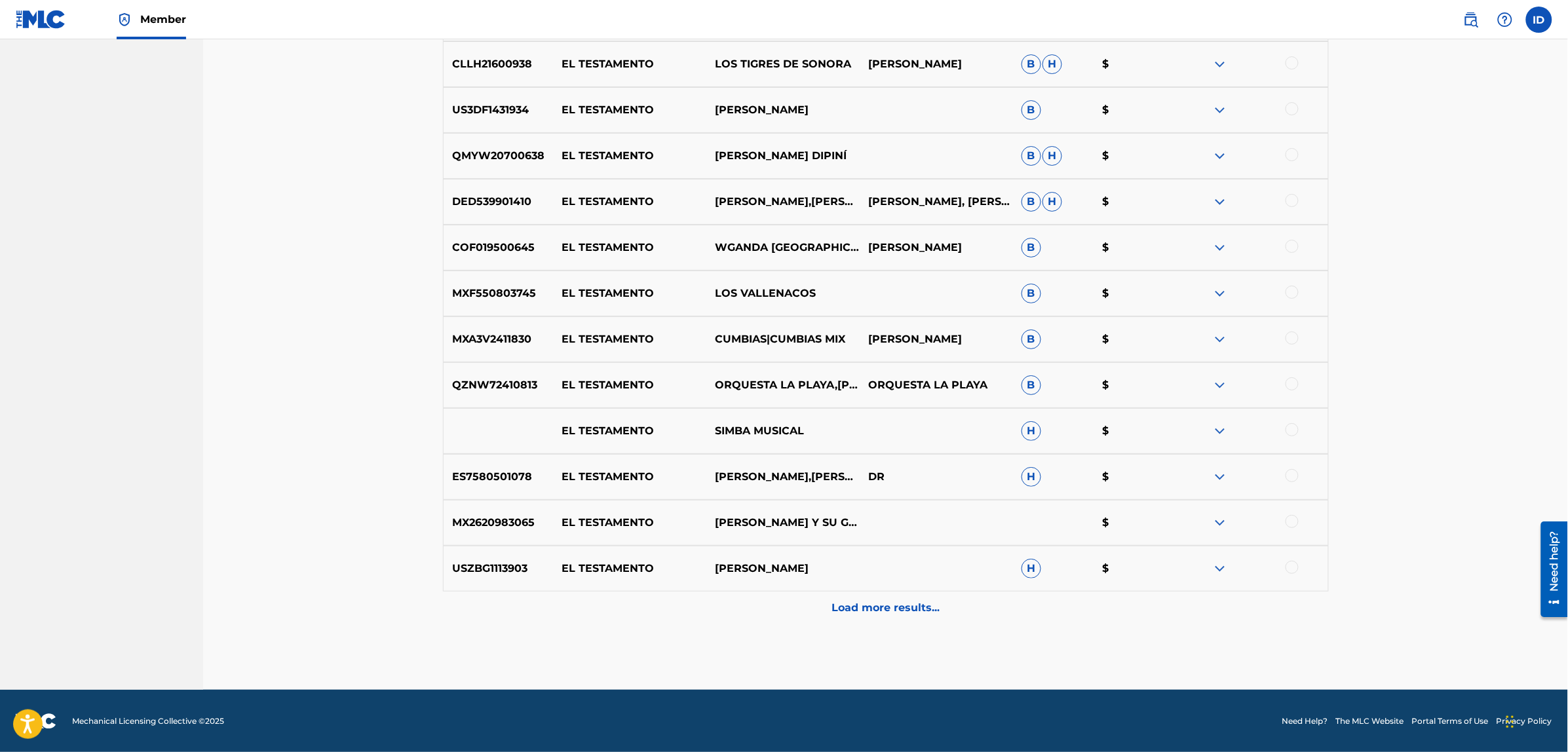
click at [896, 613] on p "Load more results..." at bounding box center [885, 608] width 108 height 15
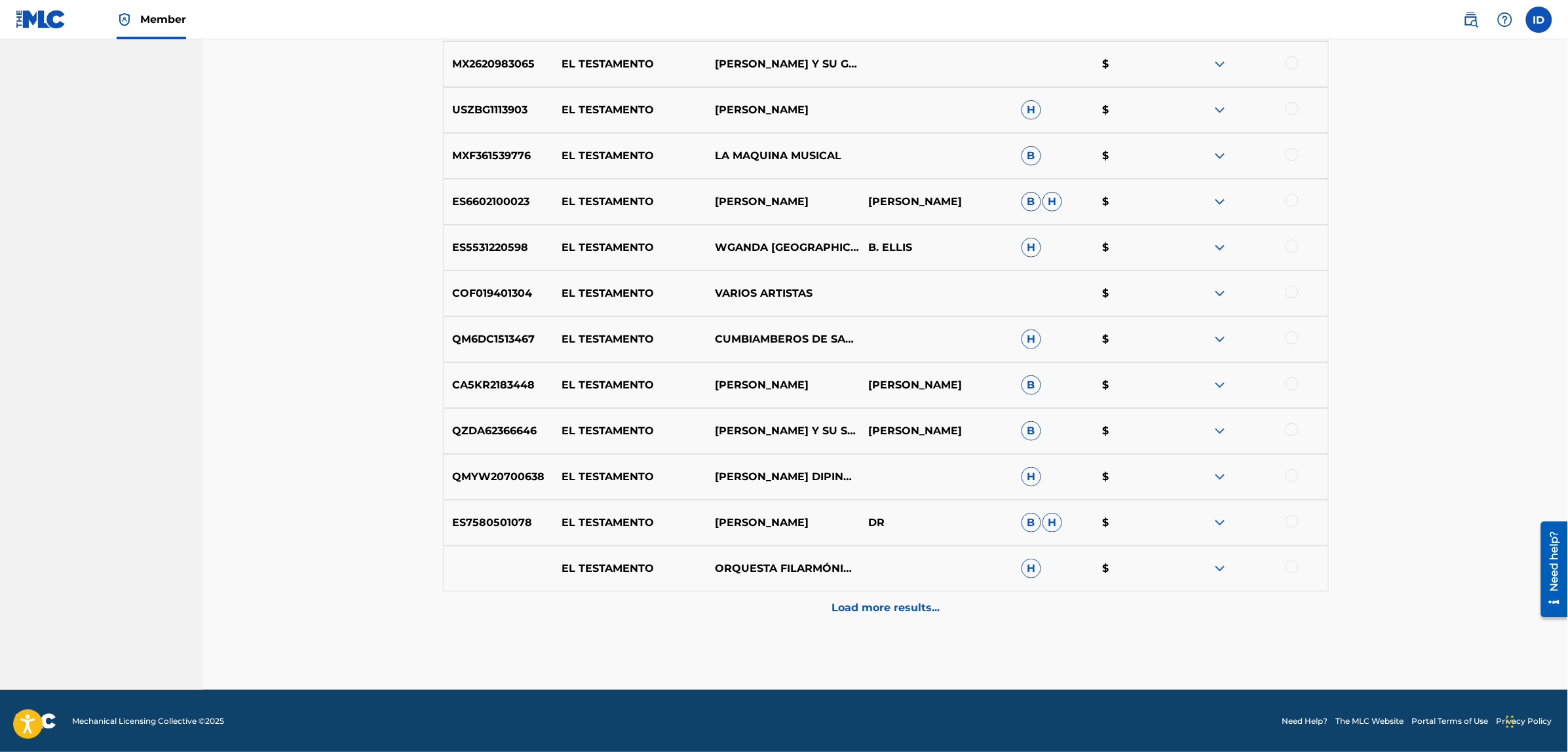
click at [848, 604] on p "Load more results..." at bounding box center [885, 608] width 108 height 15
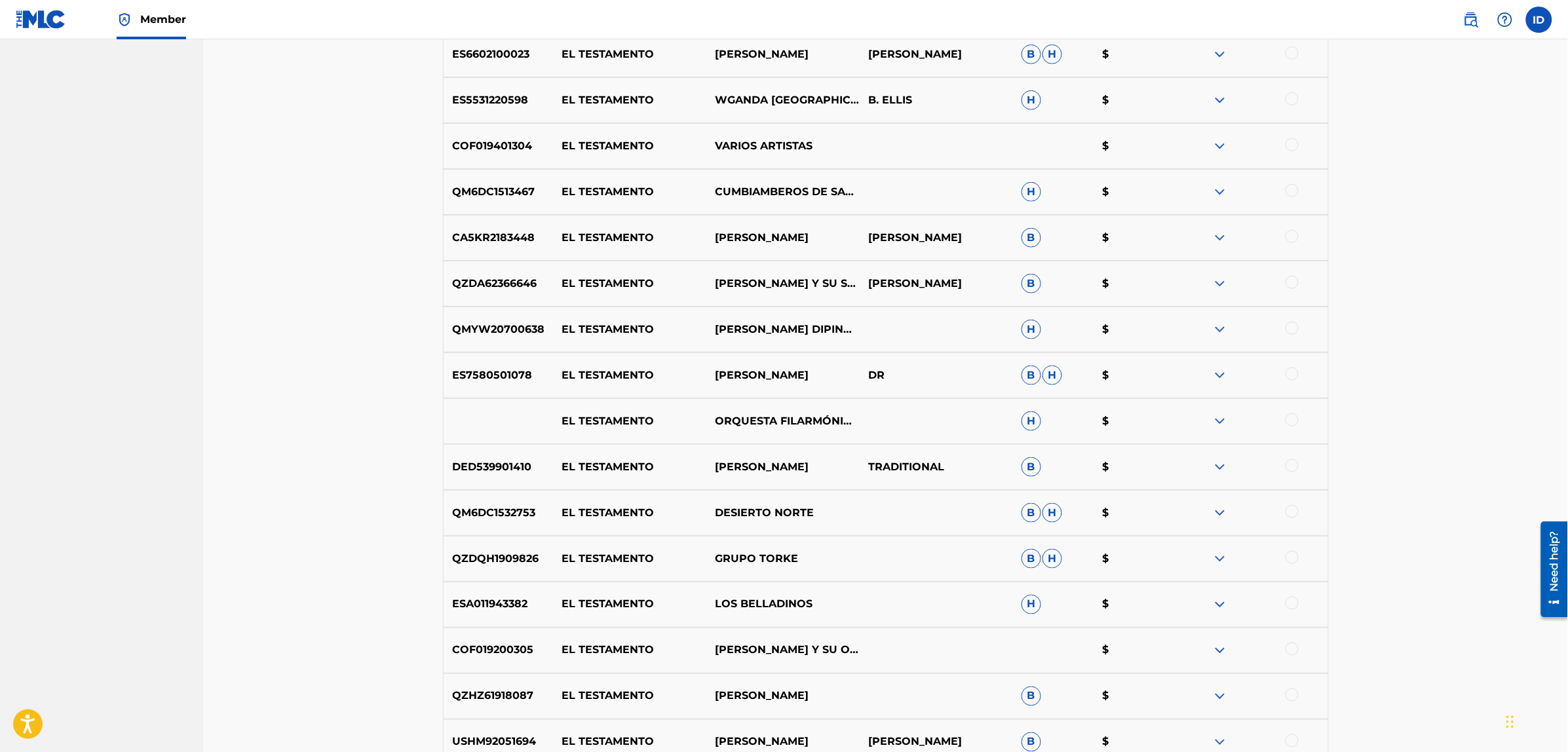
scroll to position [4957, 0]
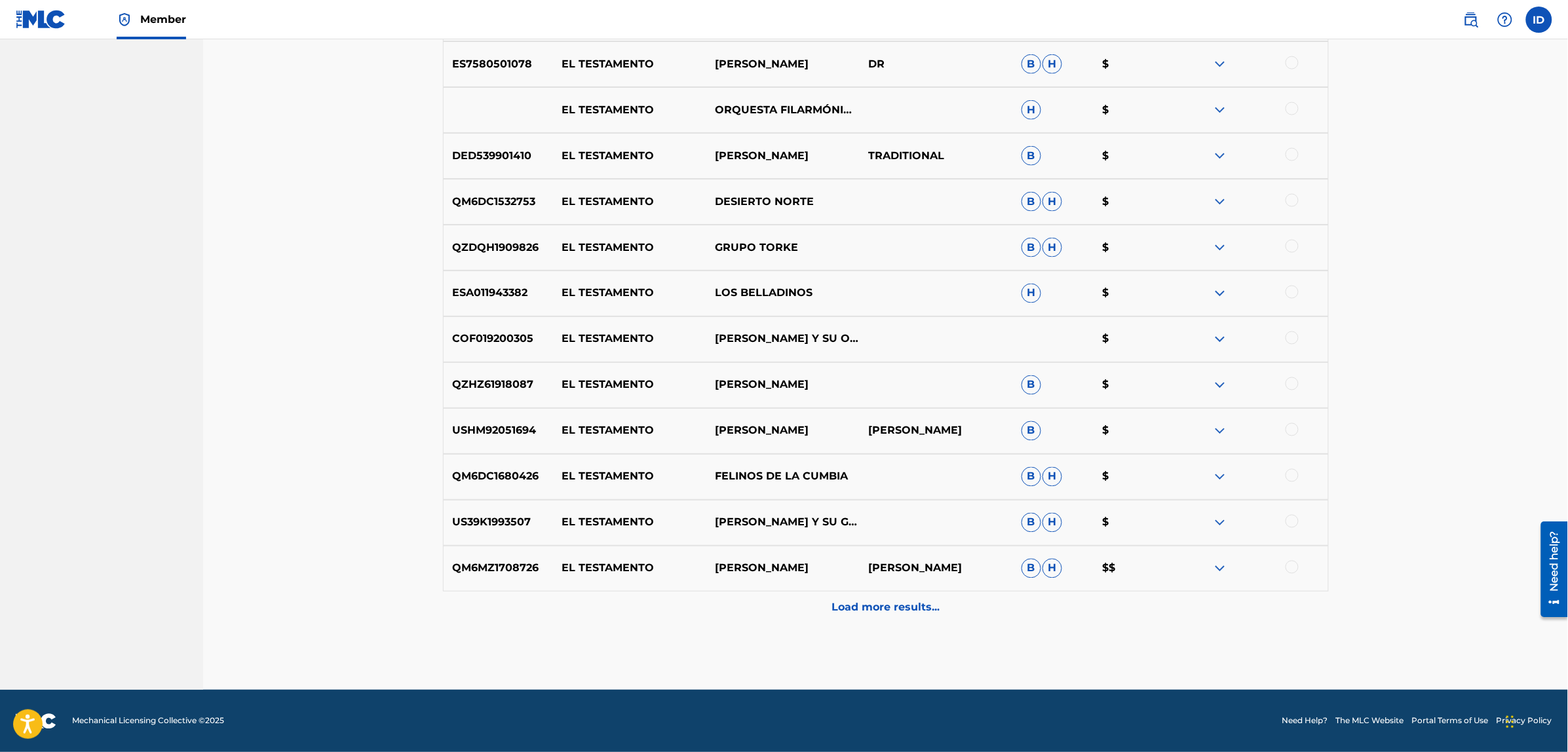
click at [889, 603] on p "Load more results..." at bounding box center [885, 608] width 108 height 15
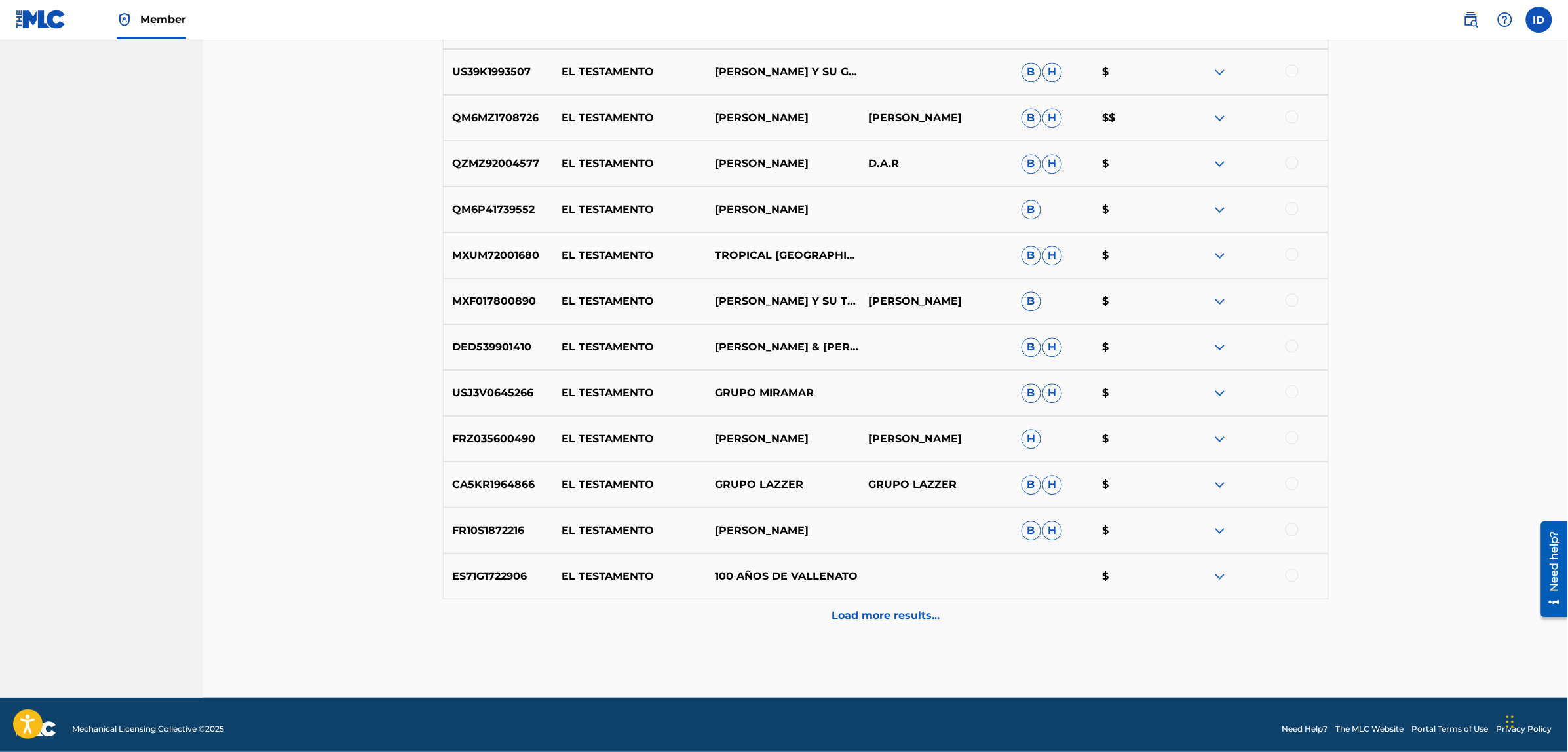
scroll to position [5416, 0]
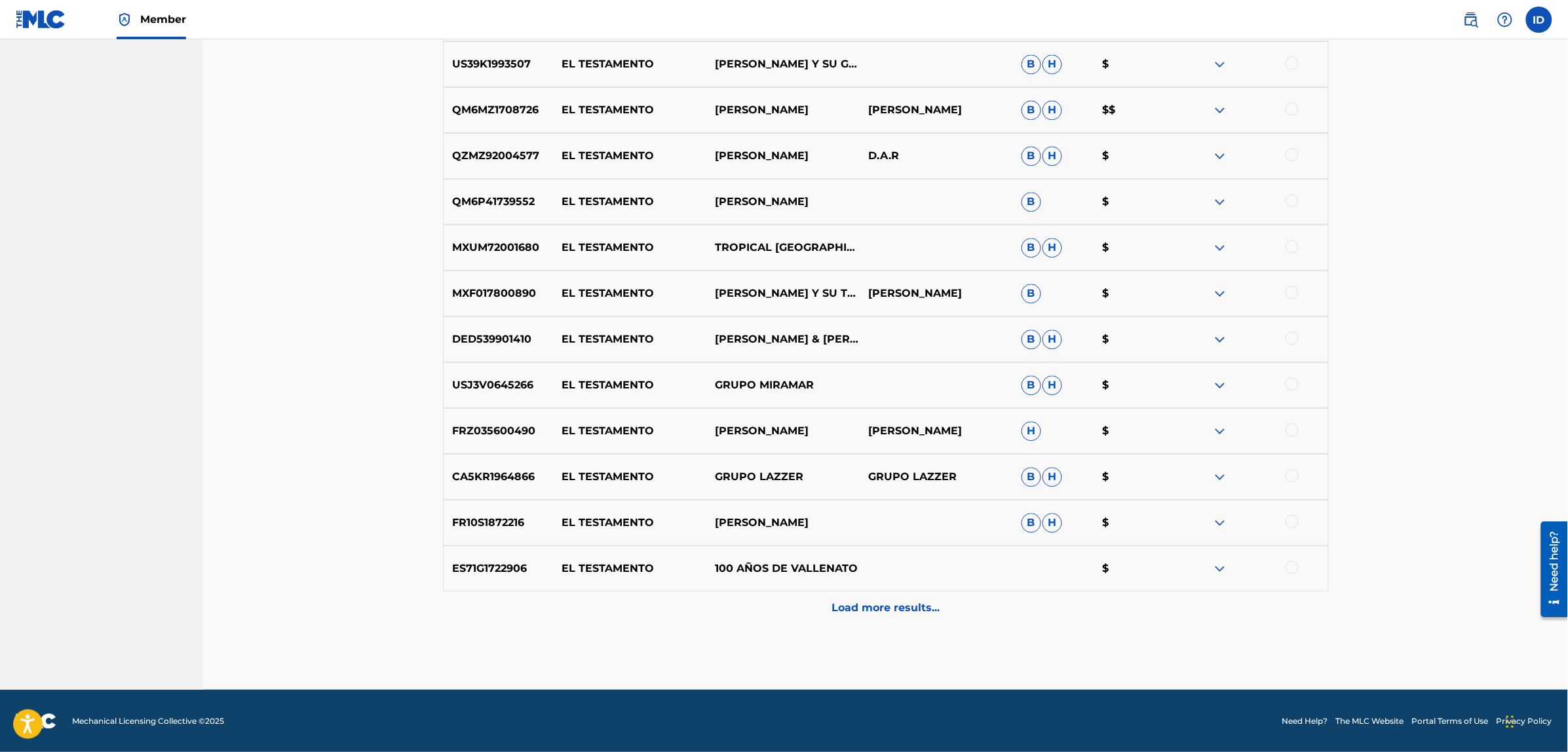
click at [912, 593] on div "Load more results..." at bounding box center [885, 608] width 886 height 32
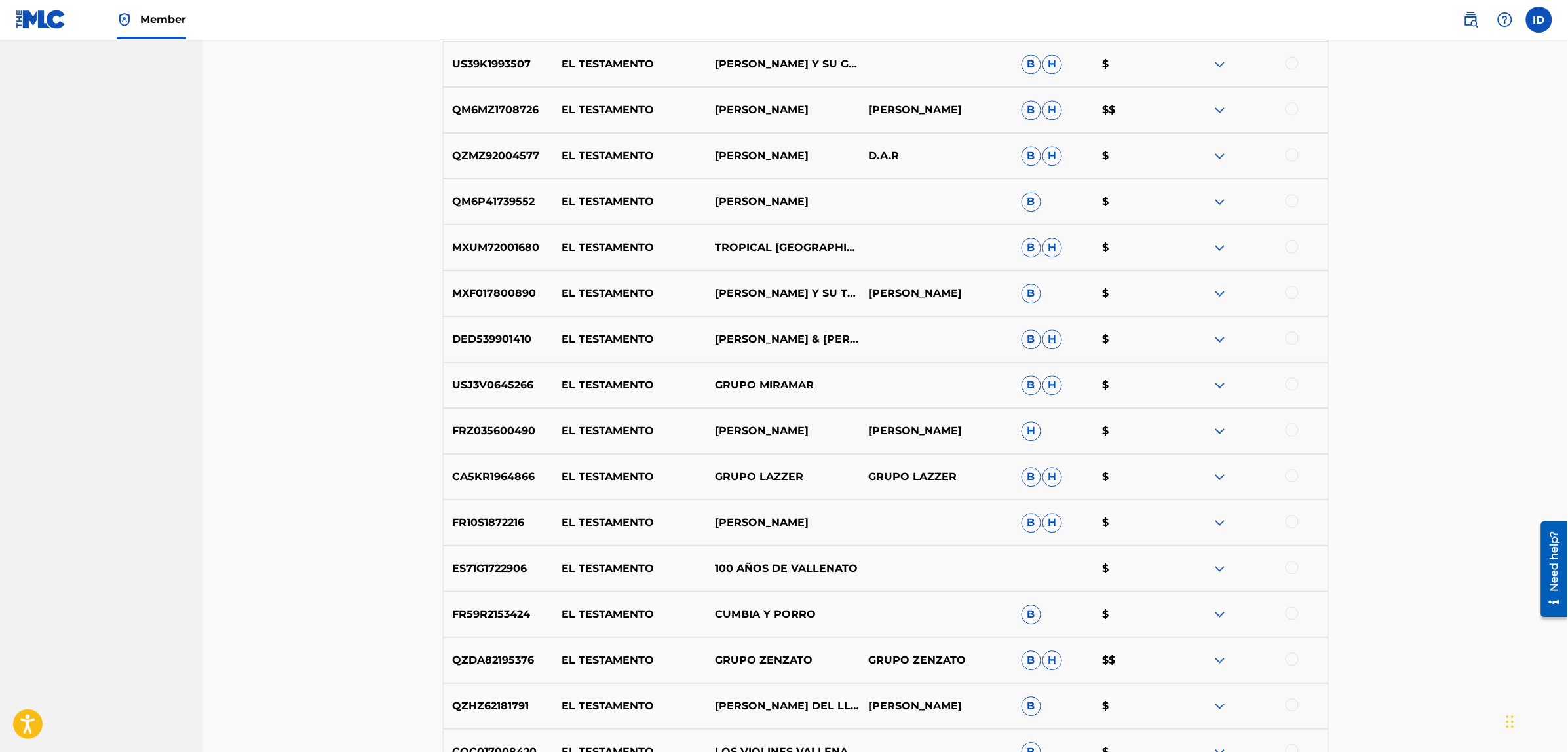
scroll to position [5875, 0]
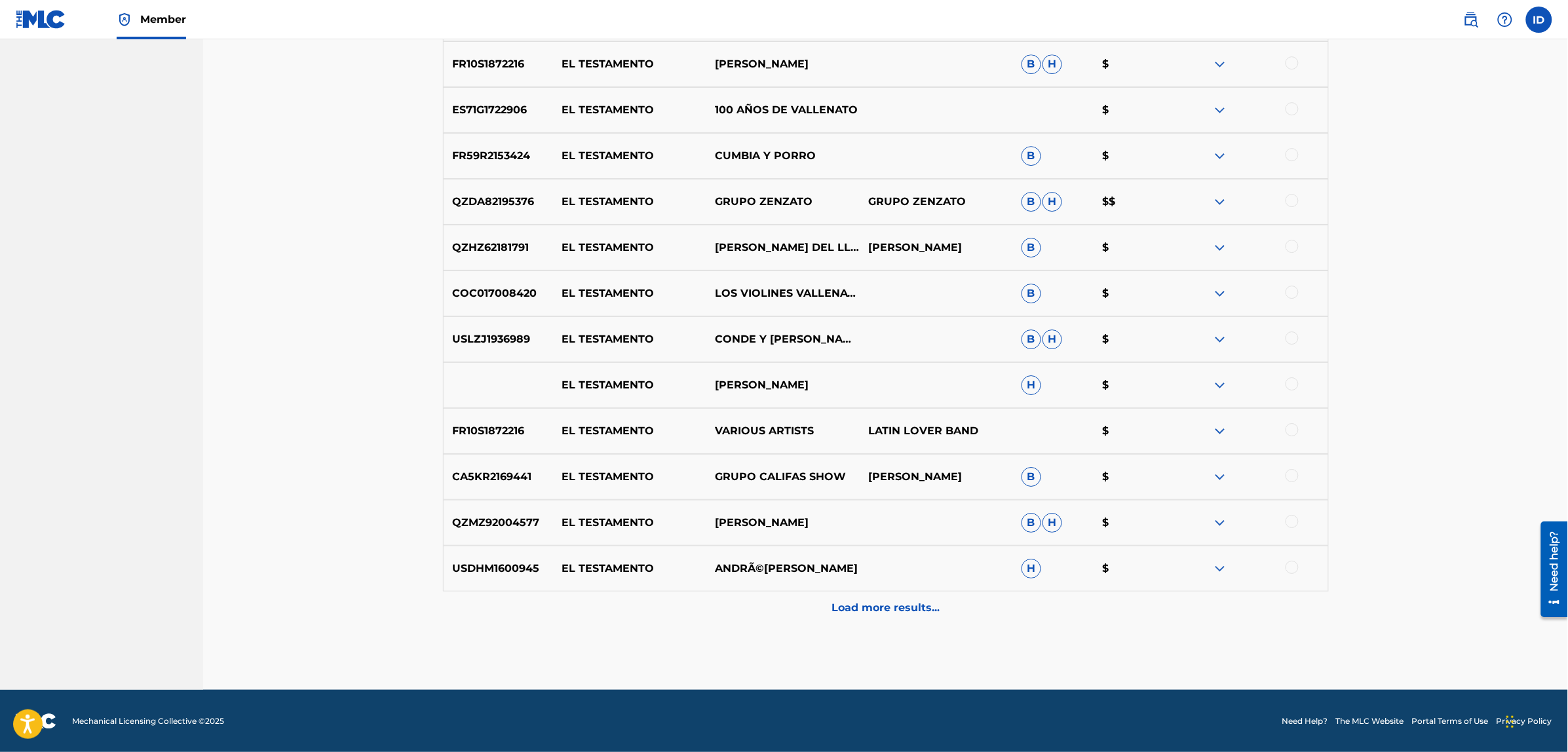
click at [891, 617] on div "Load more results..." at bounding box center [885, 608] width 886 height 32
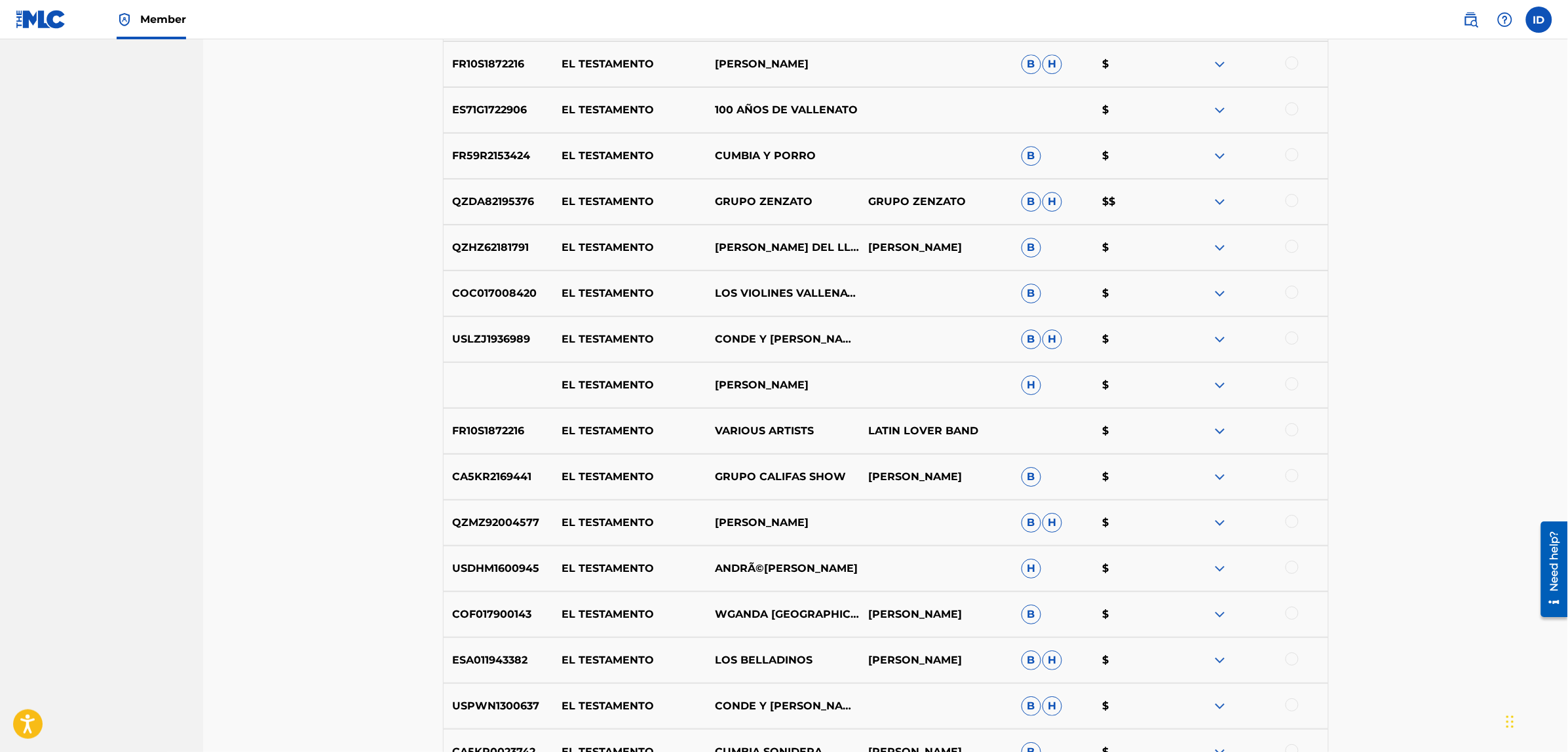
scroll to position [6332, 0]
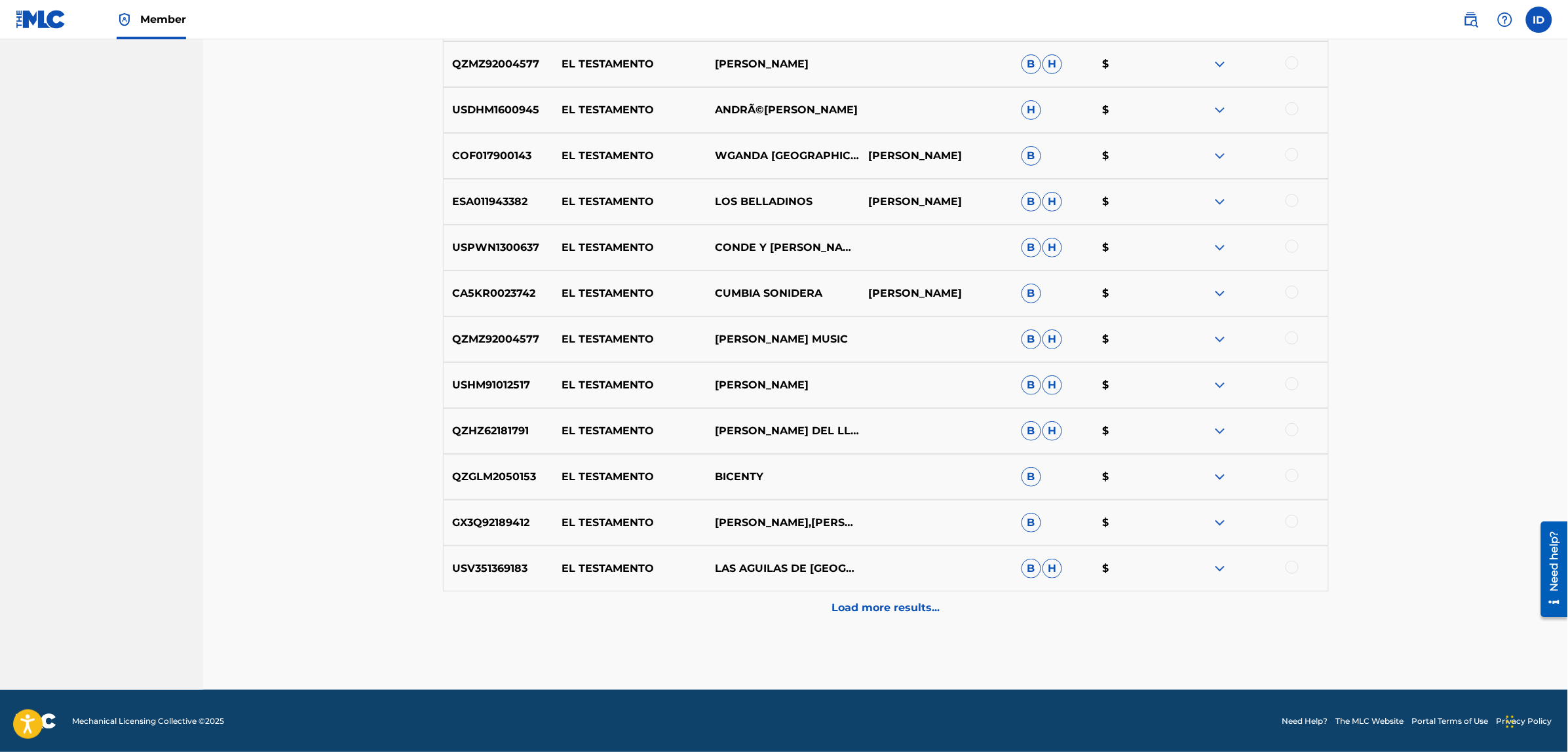
click at [866, 604] on p "Load more results..." at bounding box center [885, 608] width 108 height 15
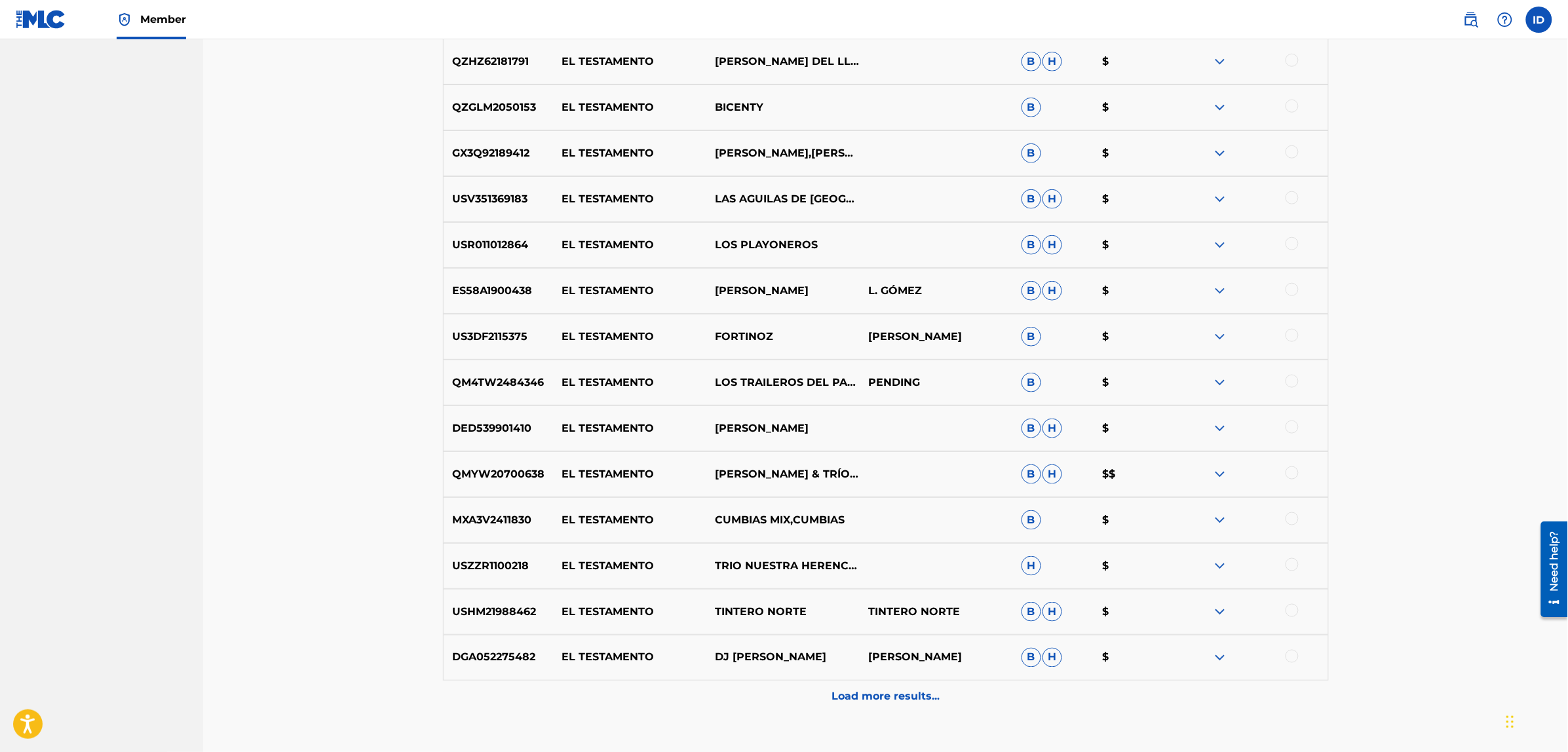
scroll to position [6791, 0]
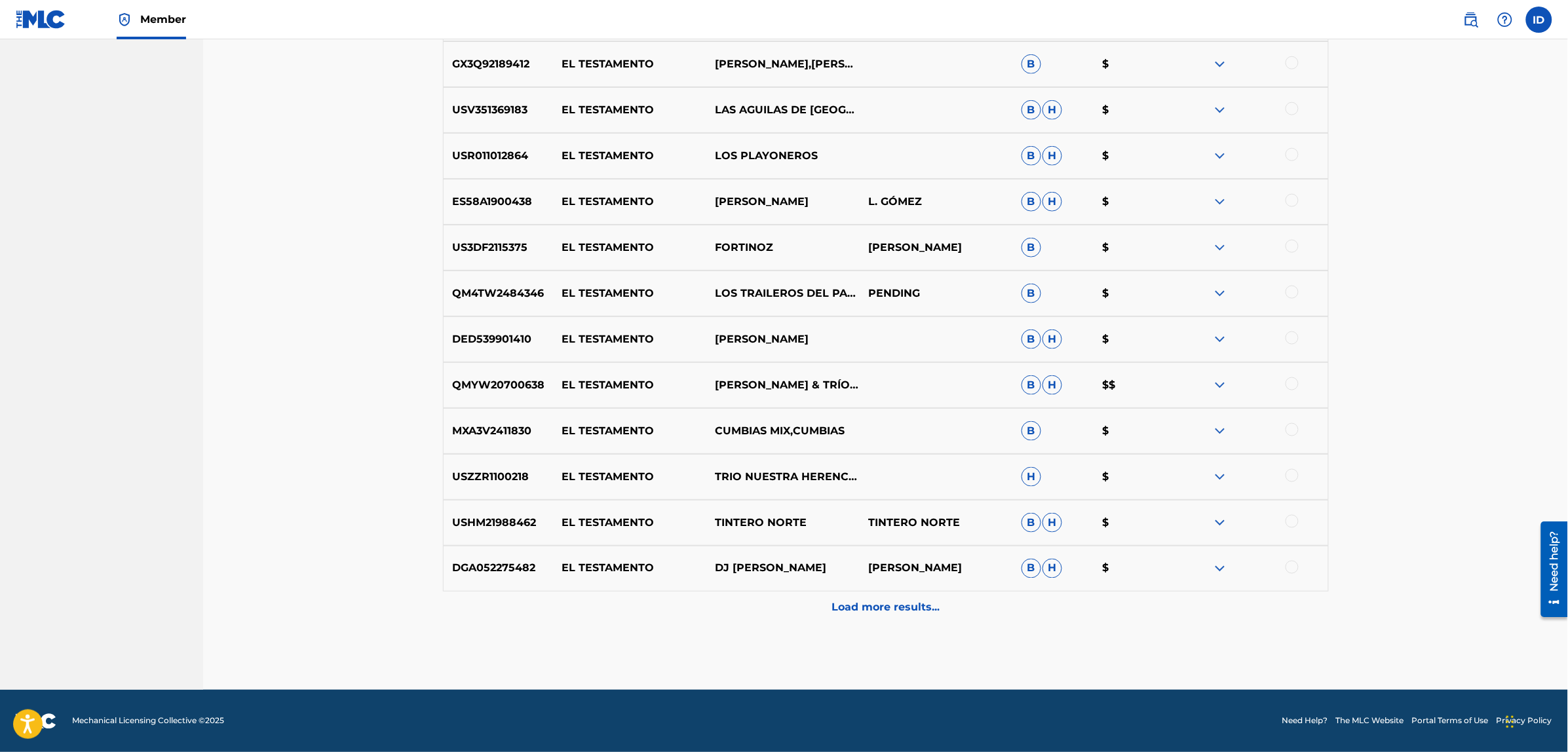
click at [862, 601] on p "Load more results..." at bounding box center [885, 608] width 108 height 15
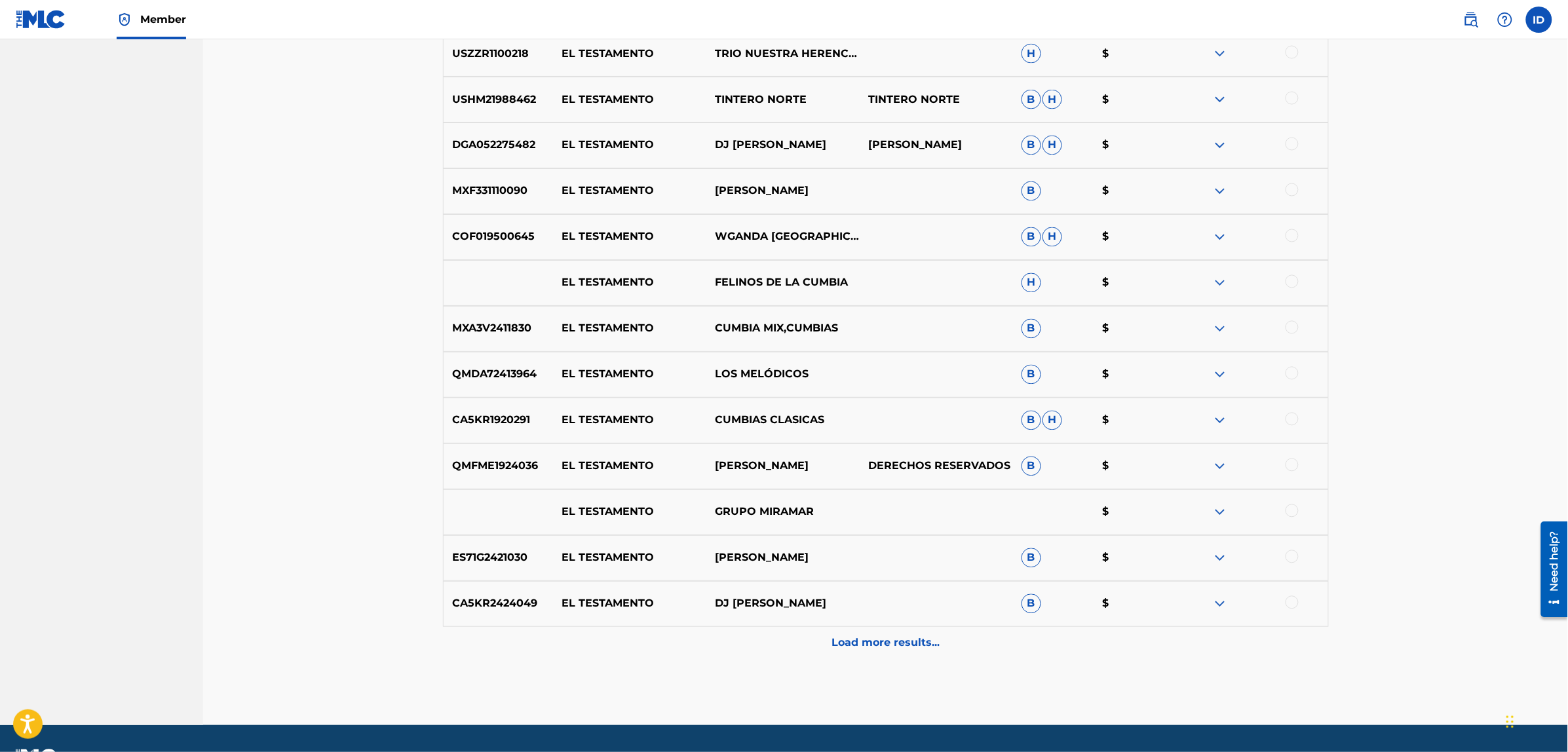
scroll to position [7250, 0]
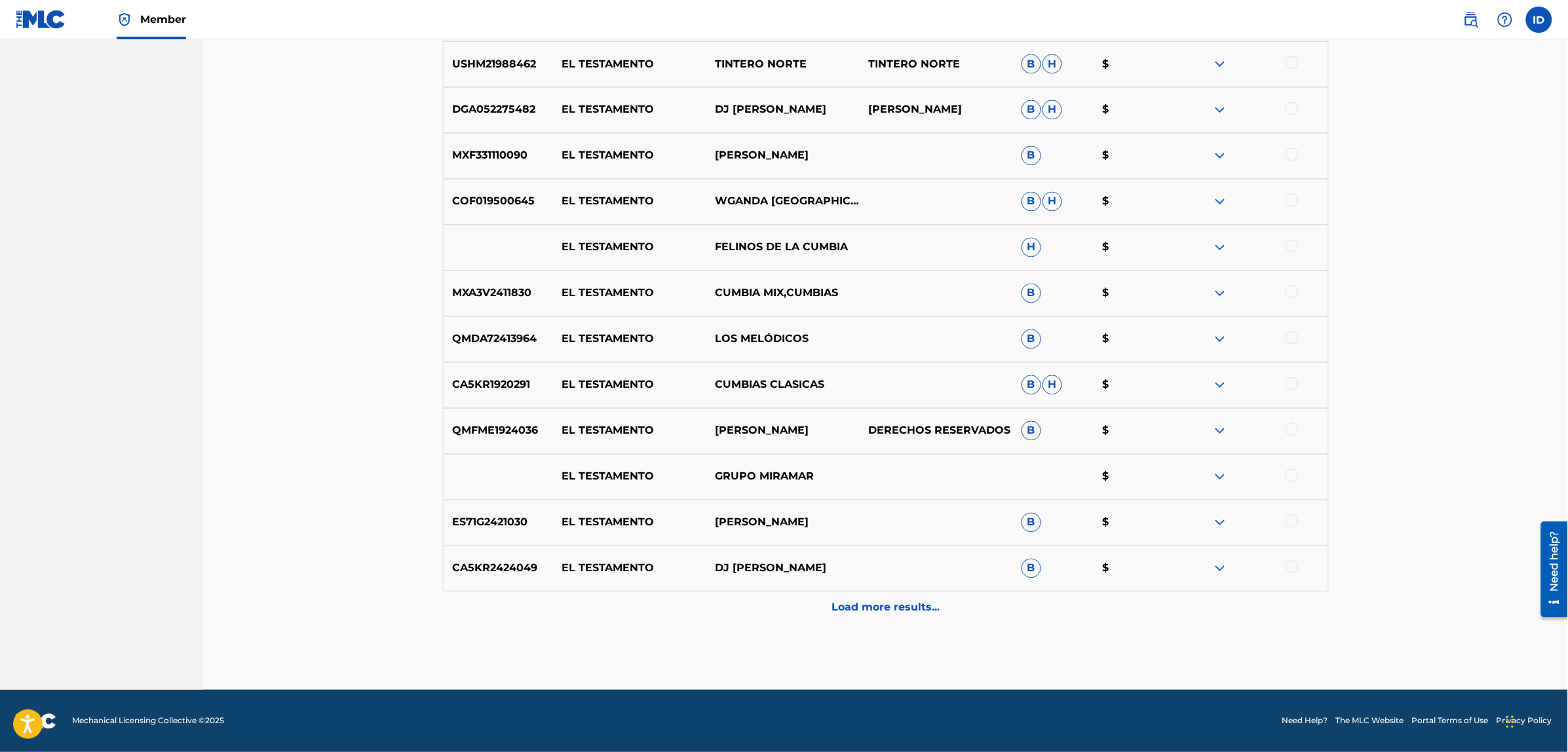
click at [862, 604] on p "Load more results..." at bounding box center [885, 608] width 108 height 15
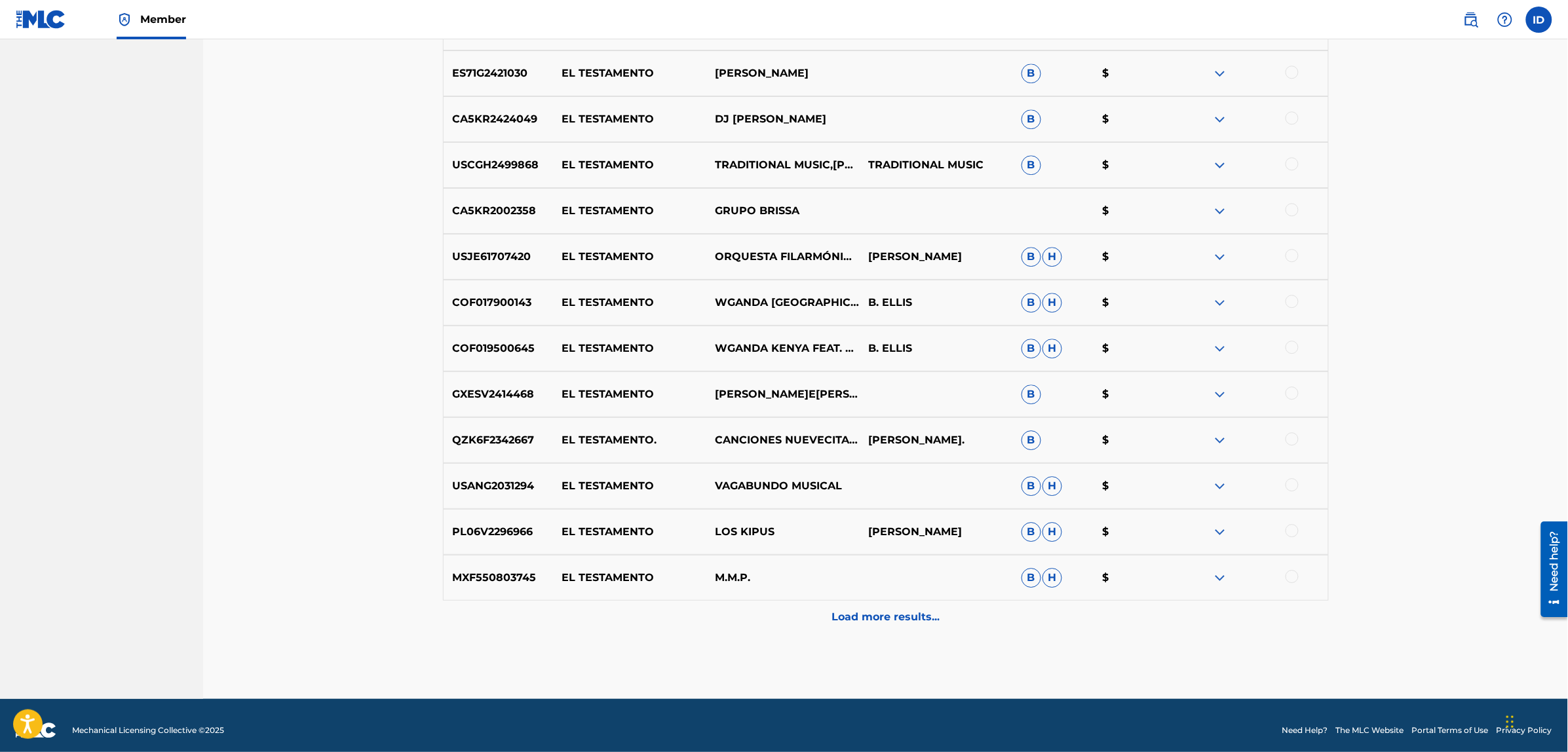
scroll to position [7708, 0]
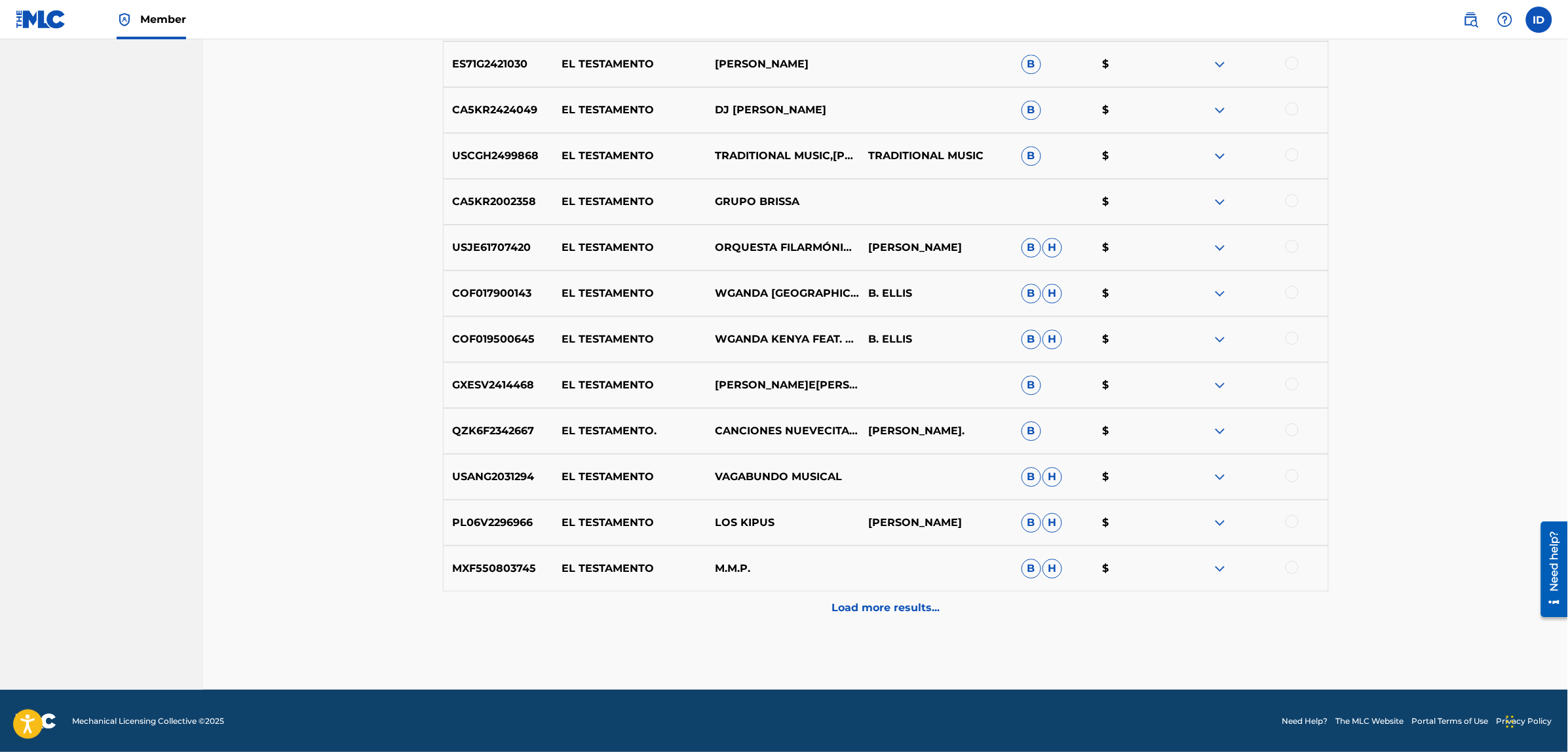
click at [858, 604] on p "Load more results..." at bounding box center [885, 608] width 108 height 15
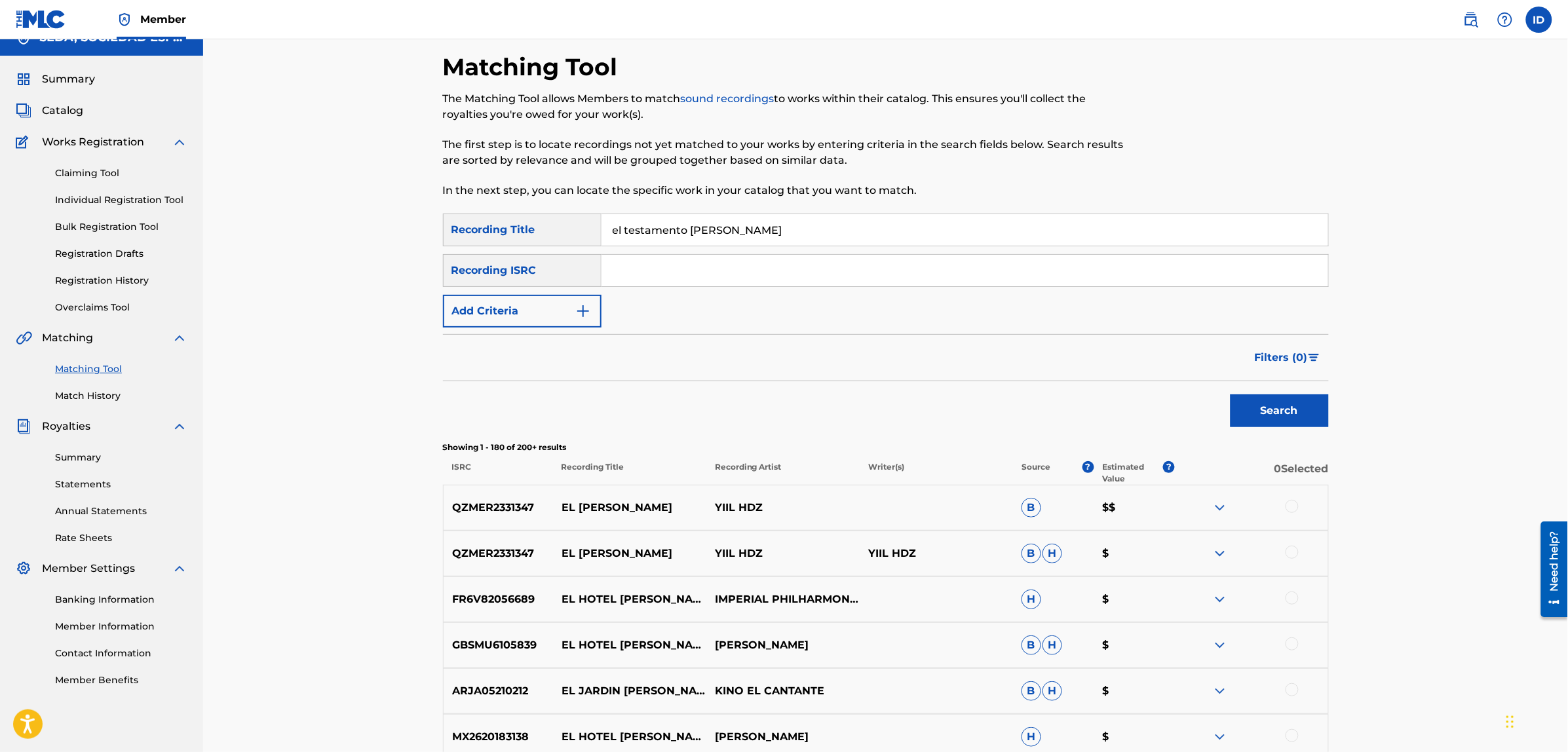
scroll to position [0, 0]
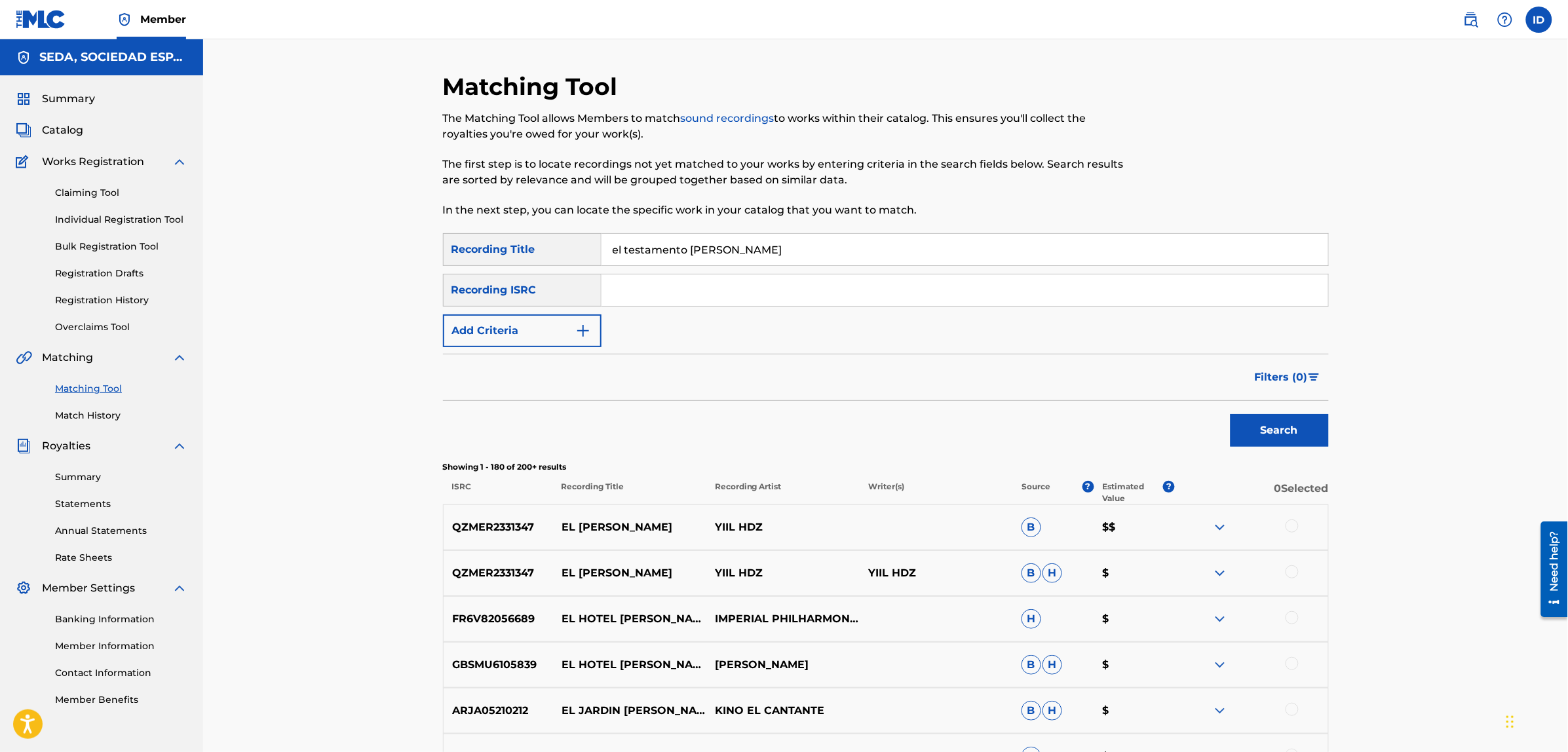
click at [537, 333] on button "Add Criteria" at bounding box center [522, 331] width 159 height 32
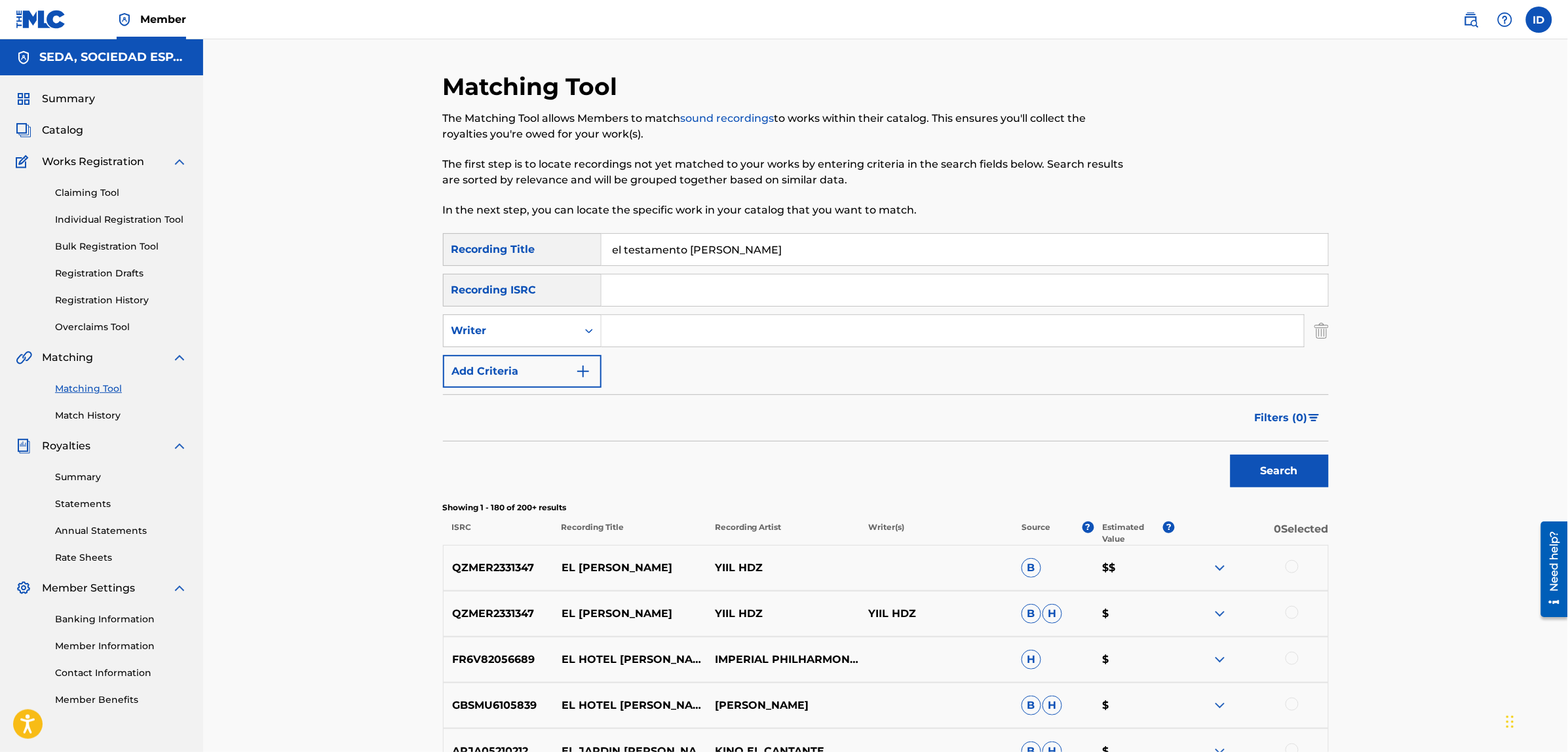
click at [535, 368] on button "Add Criteria" at bounding box center [522, 372] width 159 height 32
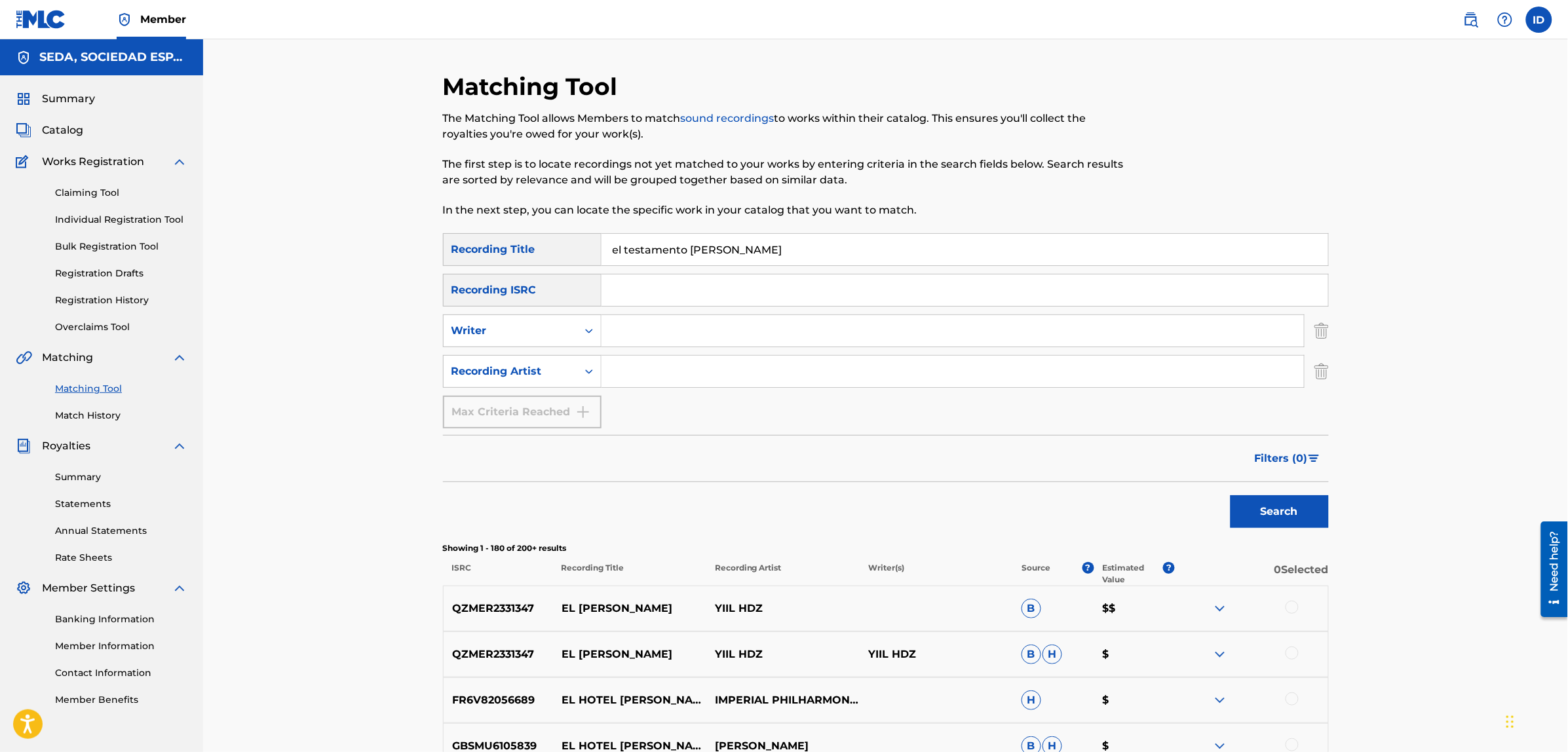
click at [627, 363] on input "Search Form" at bounding box center [952, 371] width 702 height 32
type input "suburbano"
click at [1231, 495] on button "Search" at bounding box center [1279, 511] width 98 height 32
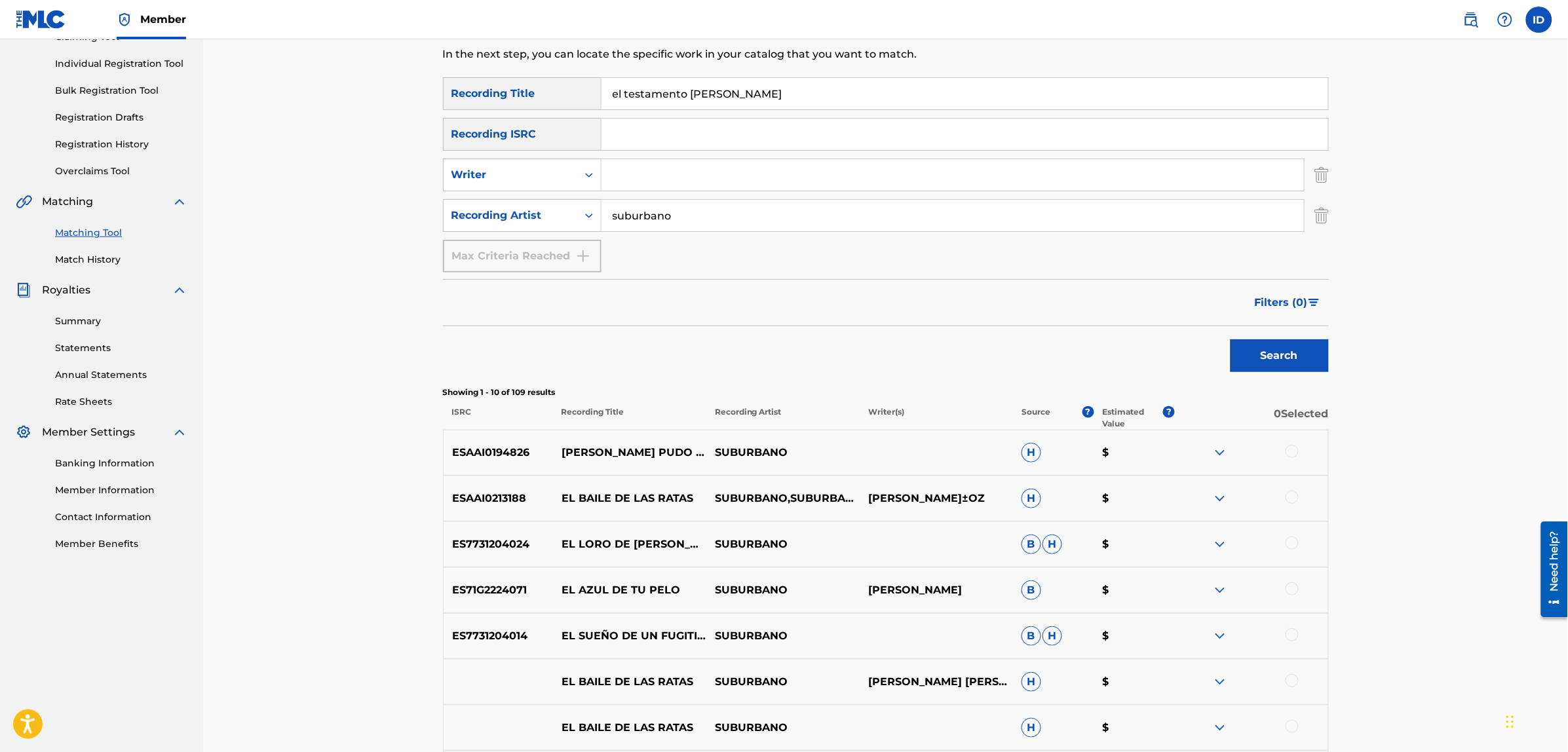
scroll to position [163, 0]
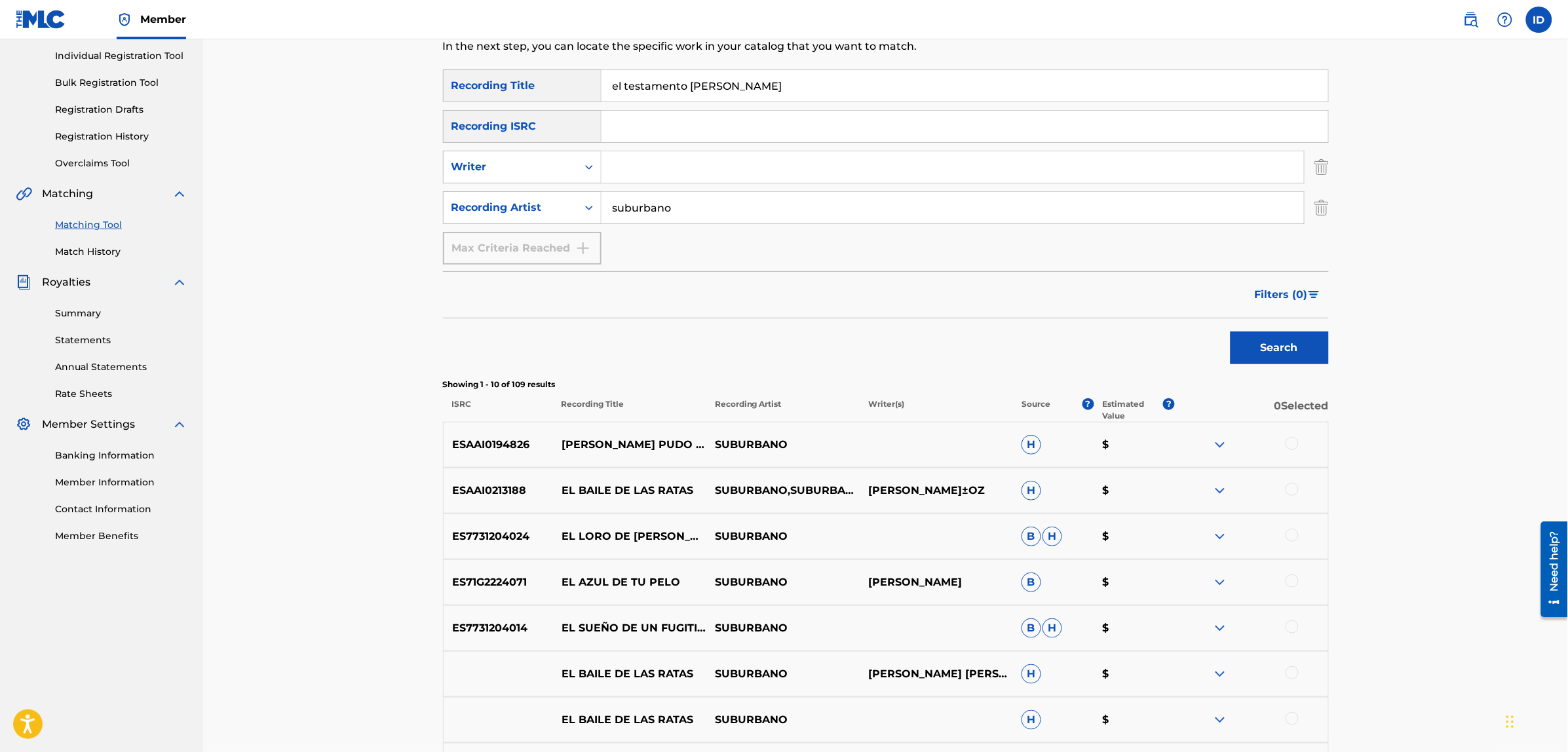
click at [1297, 439] on div at bounding box center [1292, 443] width 13 height 13
click at [936, 649] on button "Match 1 Group" at bounding box center [921, 645] width 145 height 32
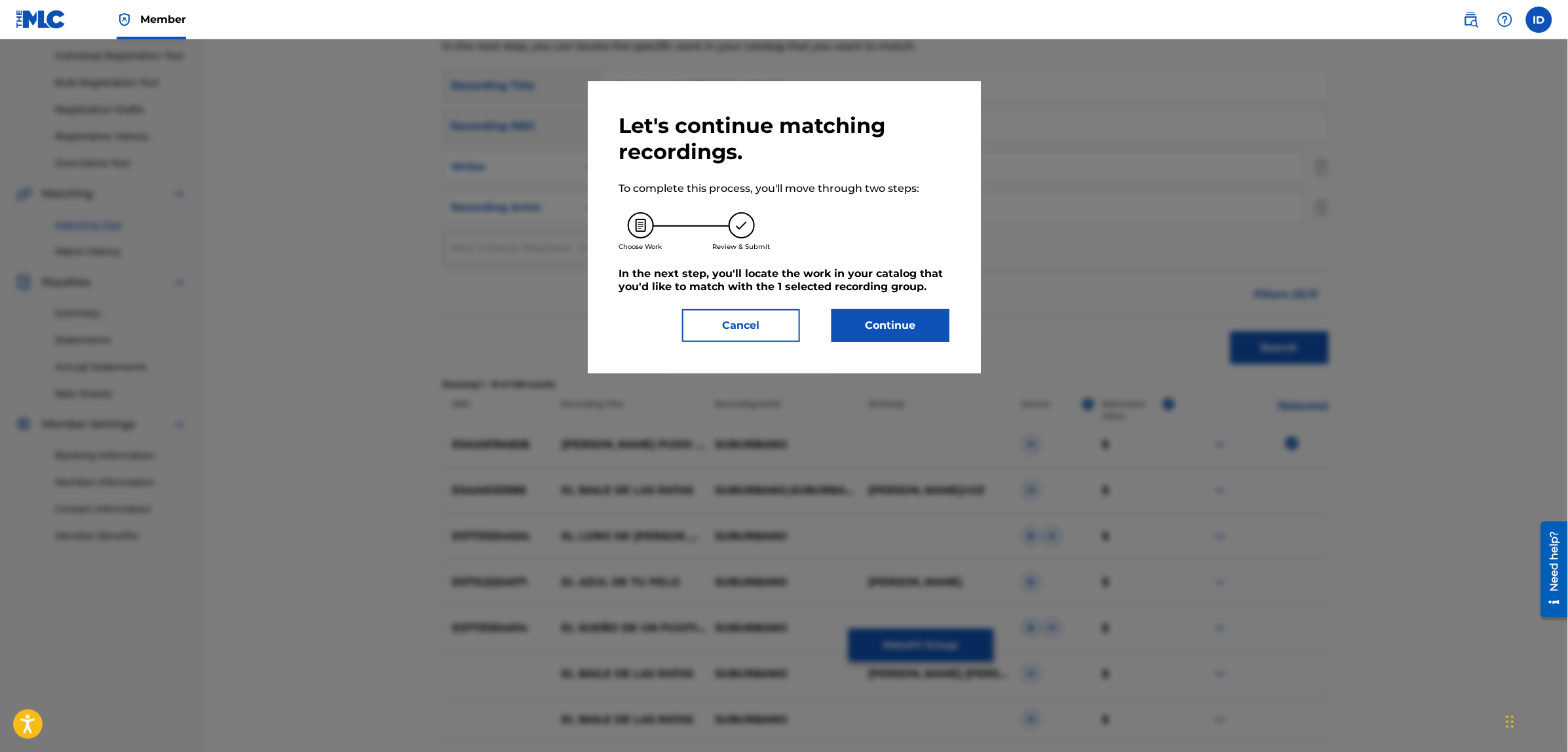
click at [920, 331] on button "Continue" at bounding box center [890, 326] width 118 height 32
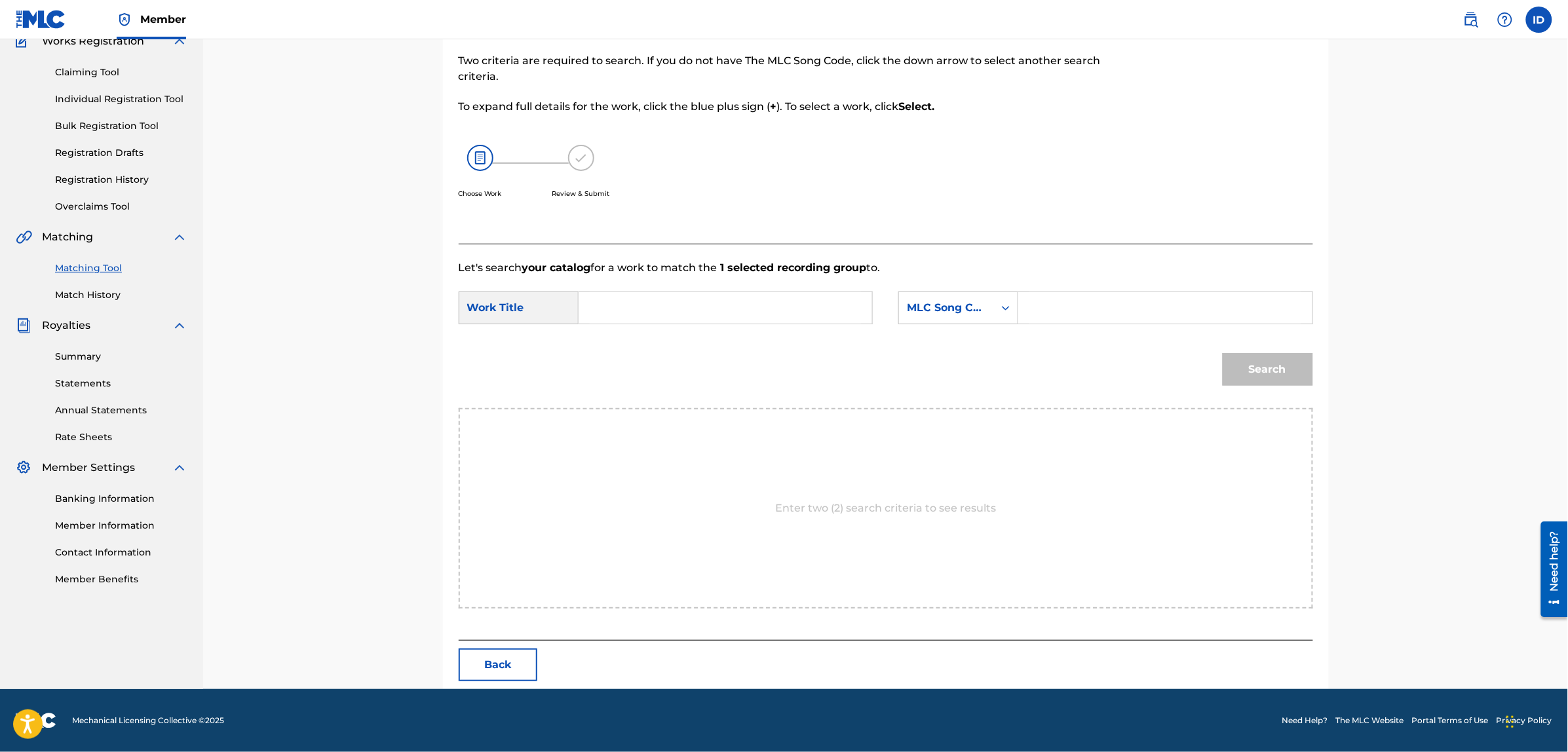
scroll to position [119, 0]
click at [728, 296] on input "Search Form" at bounding box center [725, 308] width 271 height 32
click at [630, 386] on span "tamento [PERSON_NAME]" at bounding box center [647, 399] width 92 height 28
type input "el testamento [PERSON_NAME]"
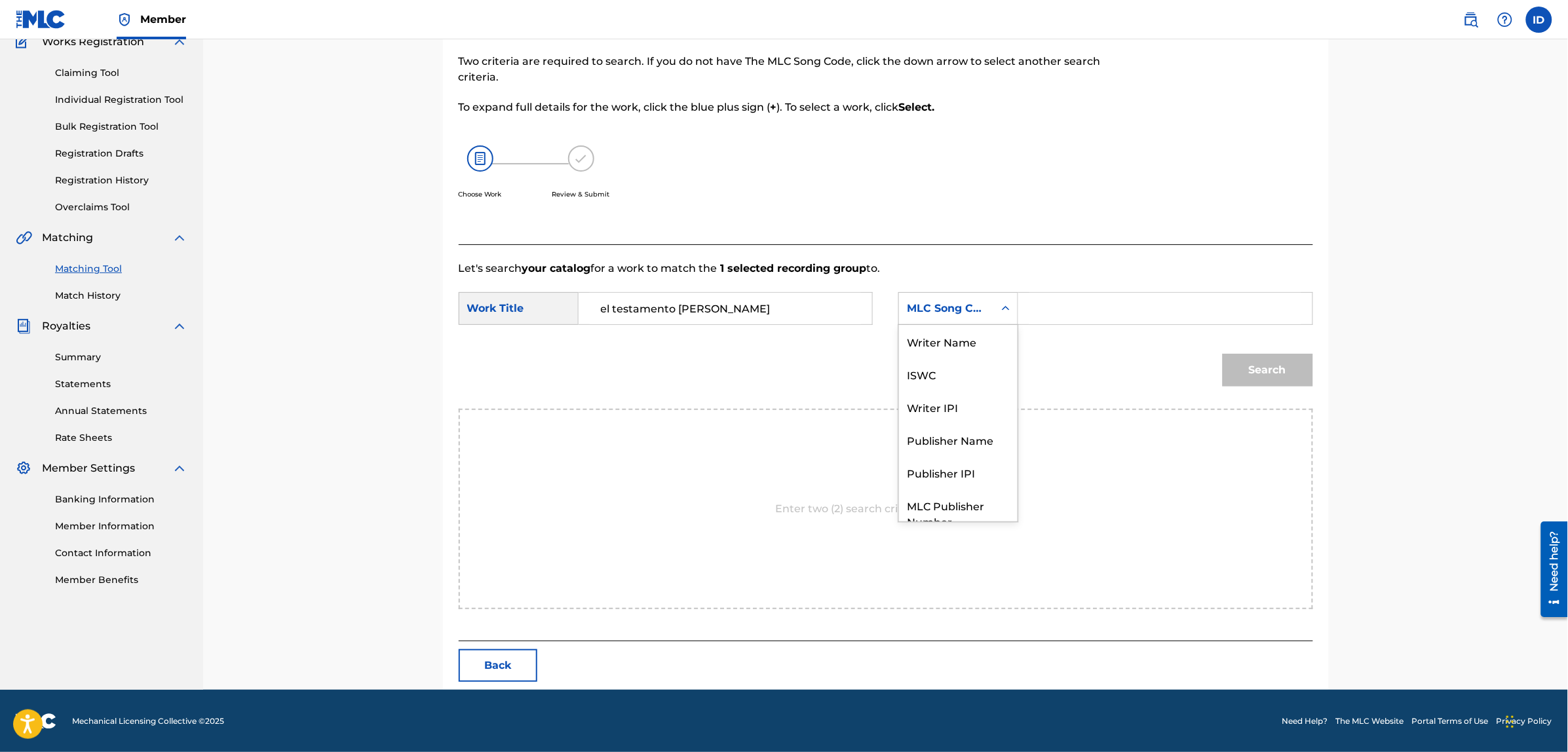
click at [996, 312] on div "Search Form" at bounding box center [1005, 309] width 24 height 24
click at [940, 335] on div "Writer Name" at bounding box center [958, 341] width 118 height 32
click at [1041, 309] on input "Search Form" at bounding box center [1165, 308] width 271 height 32
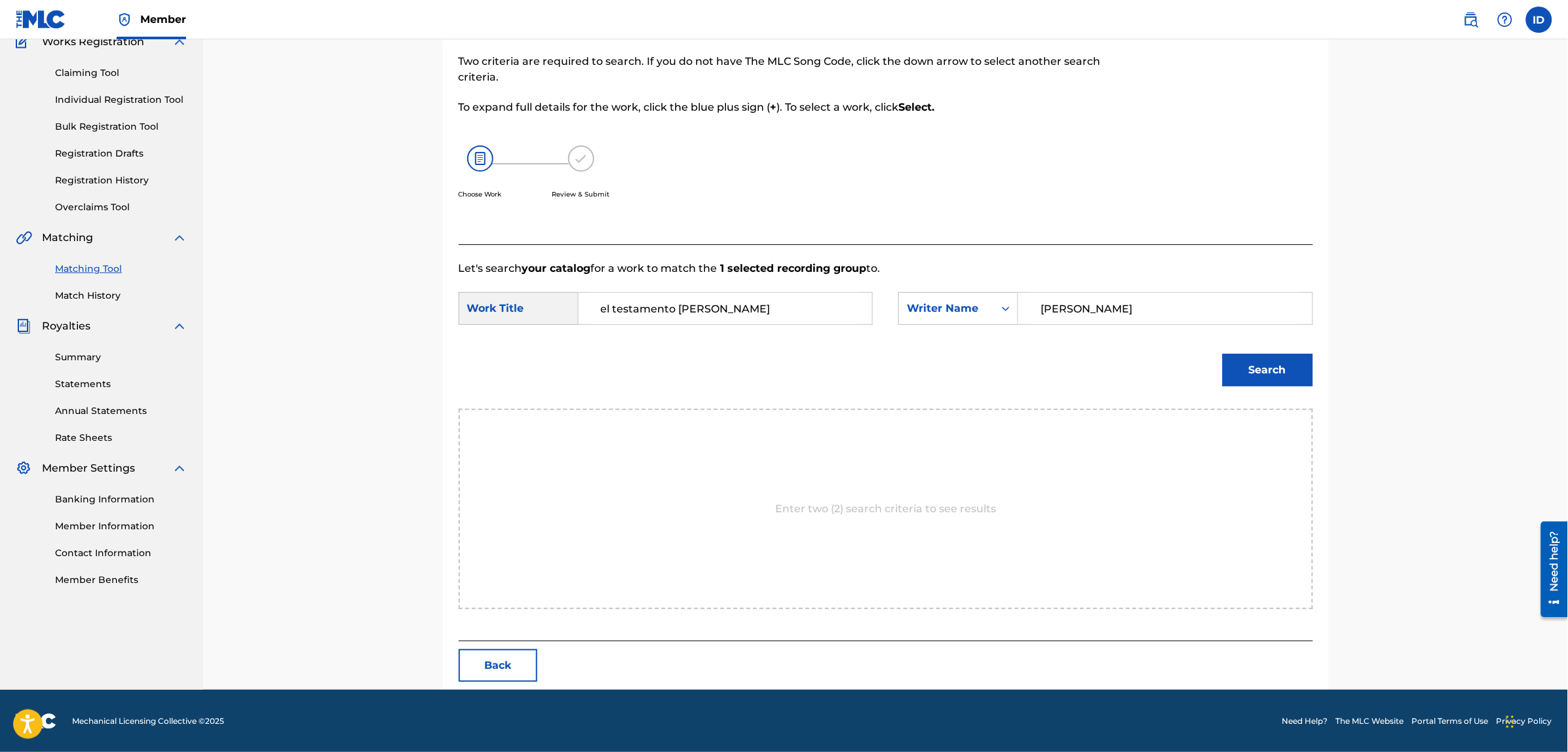
type input "[PERSON_NAME]"
click at [1222, 354] on button "Search" at bounding box center [1267, 370] width 91 height 32
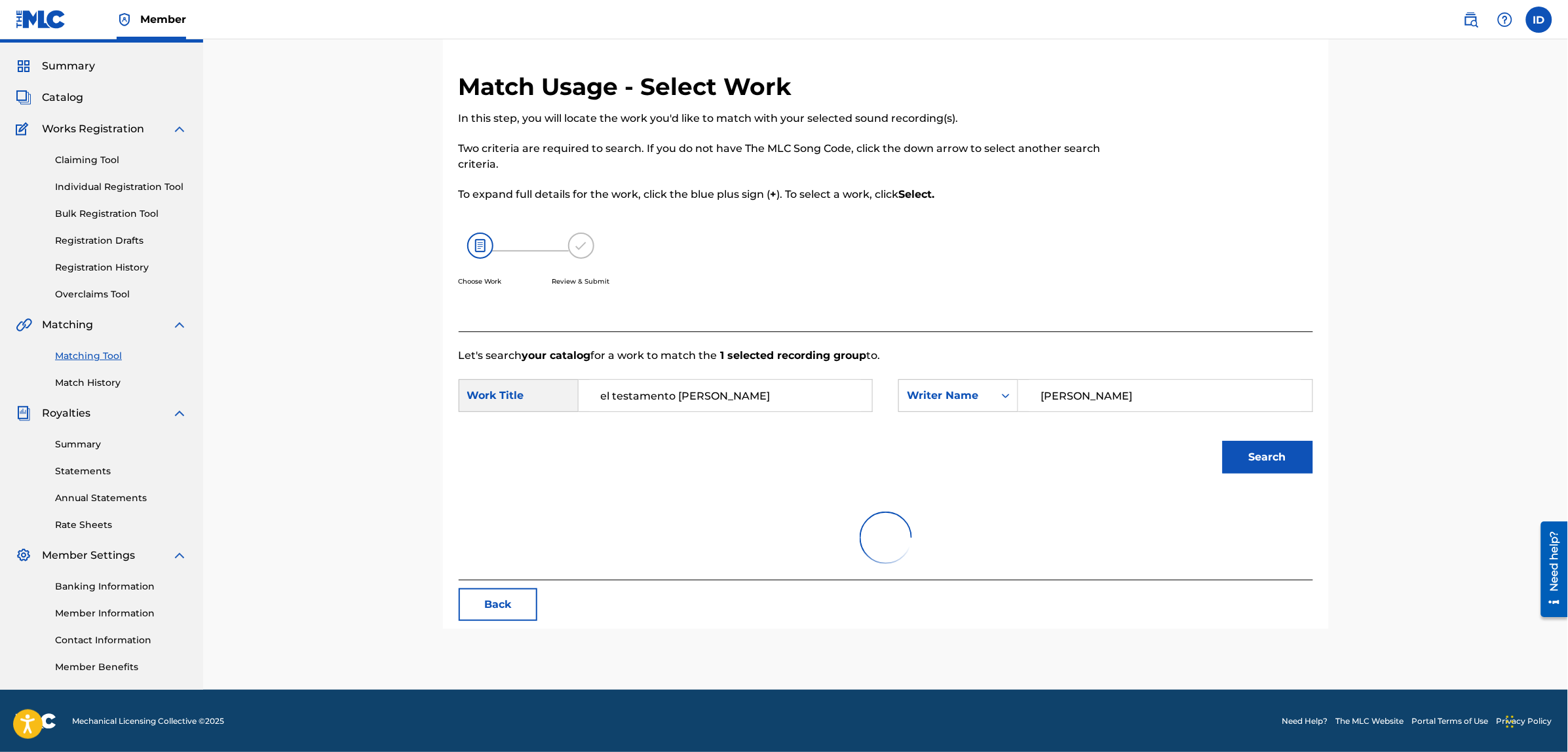
scroll to position [119, 0]
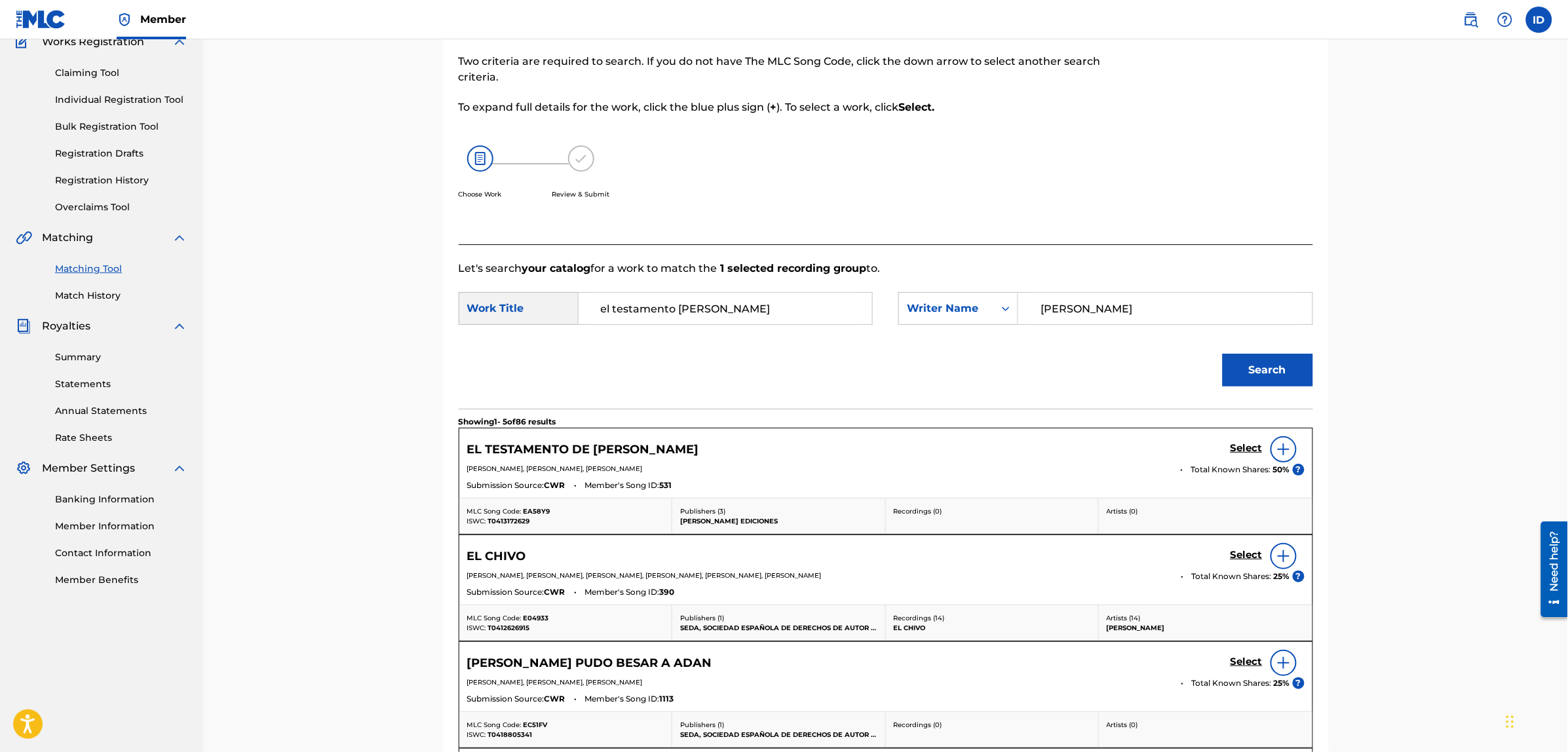
click at [1278, 442] on img at bounding box center [1283, 449] width 15 height 15
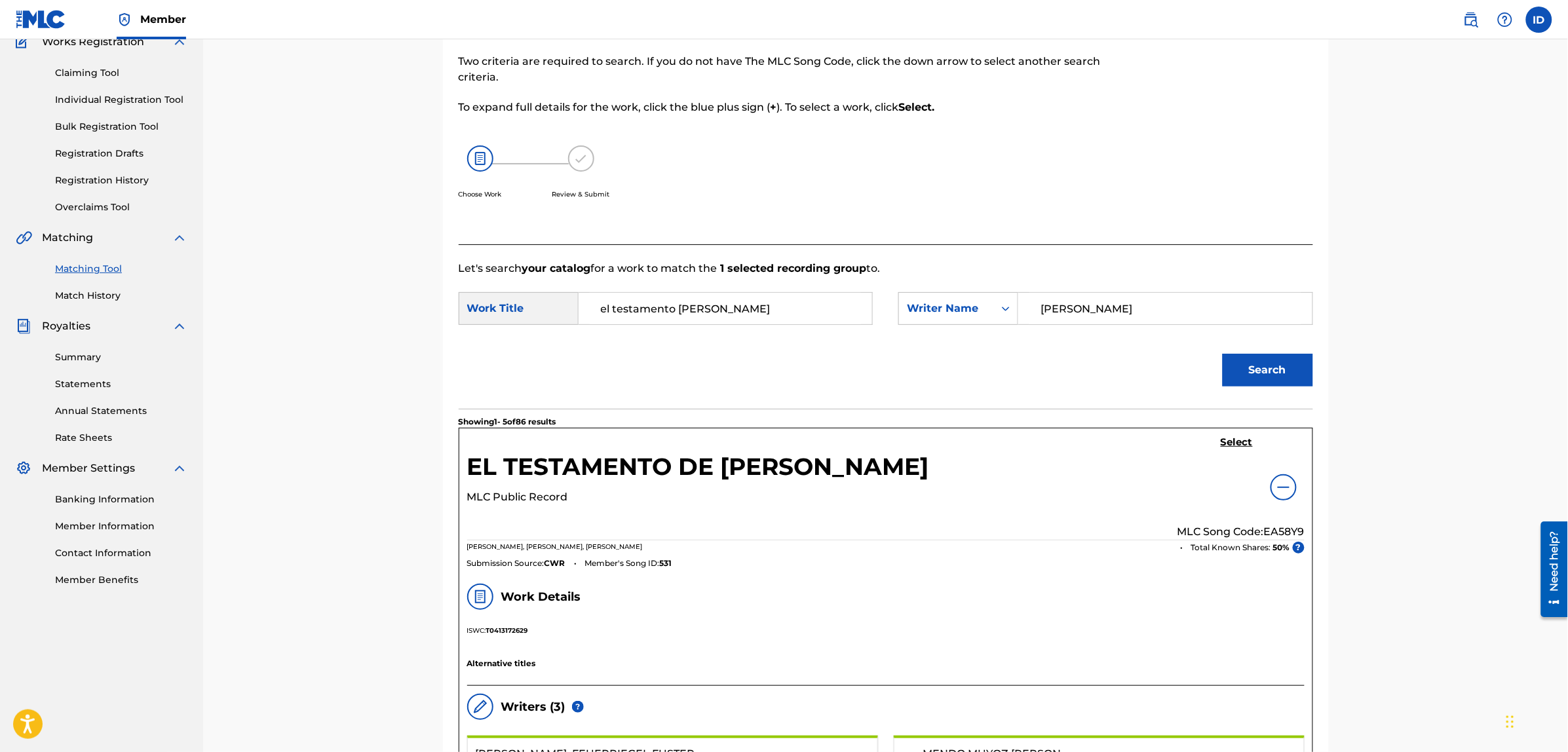
click at [1235, 444] on h5 "Select" at bounding box center [1236, 442] width 32 height 12
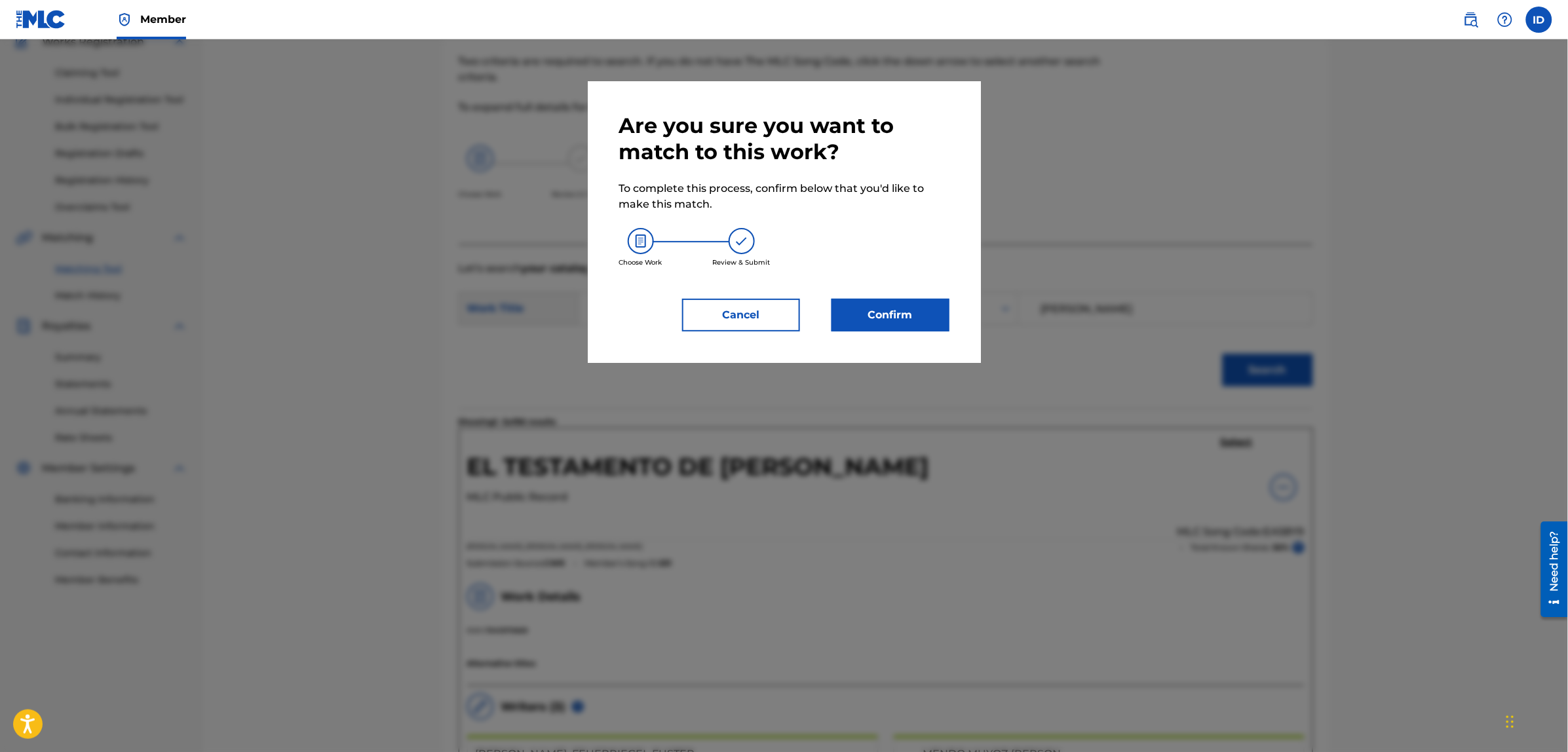
click at [883, 318] on button "Confirm" at bounding box center [890, 315] width 118 height 32
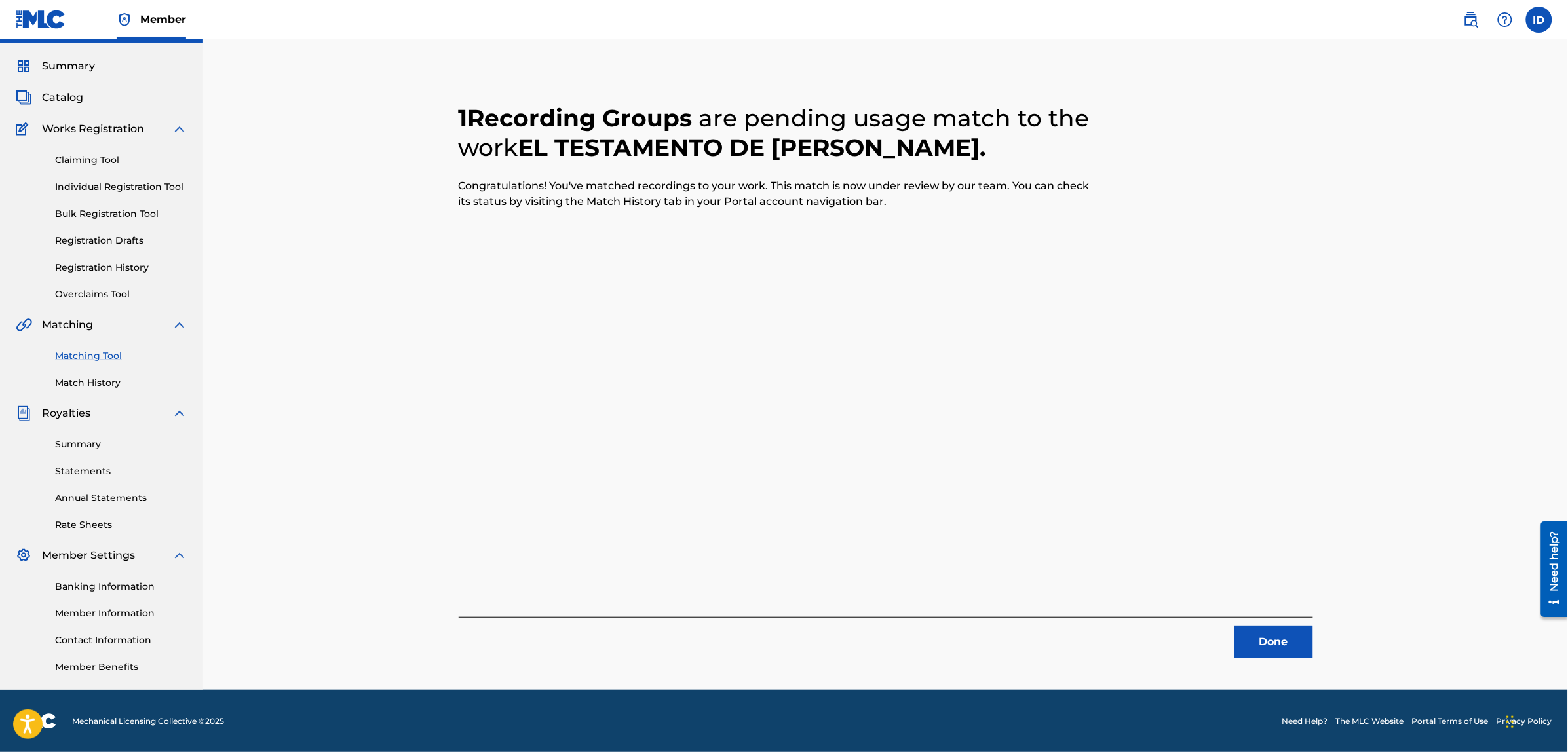
click at [1304, 645] on button "Done" at bounding box center [1274, 642] width 78 height 32
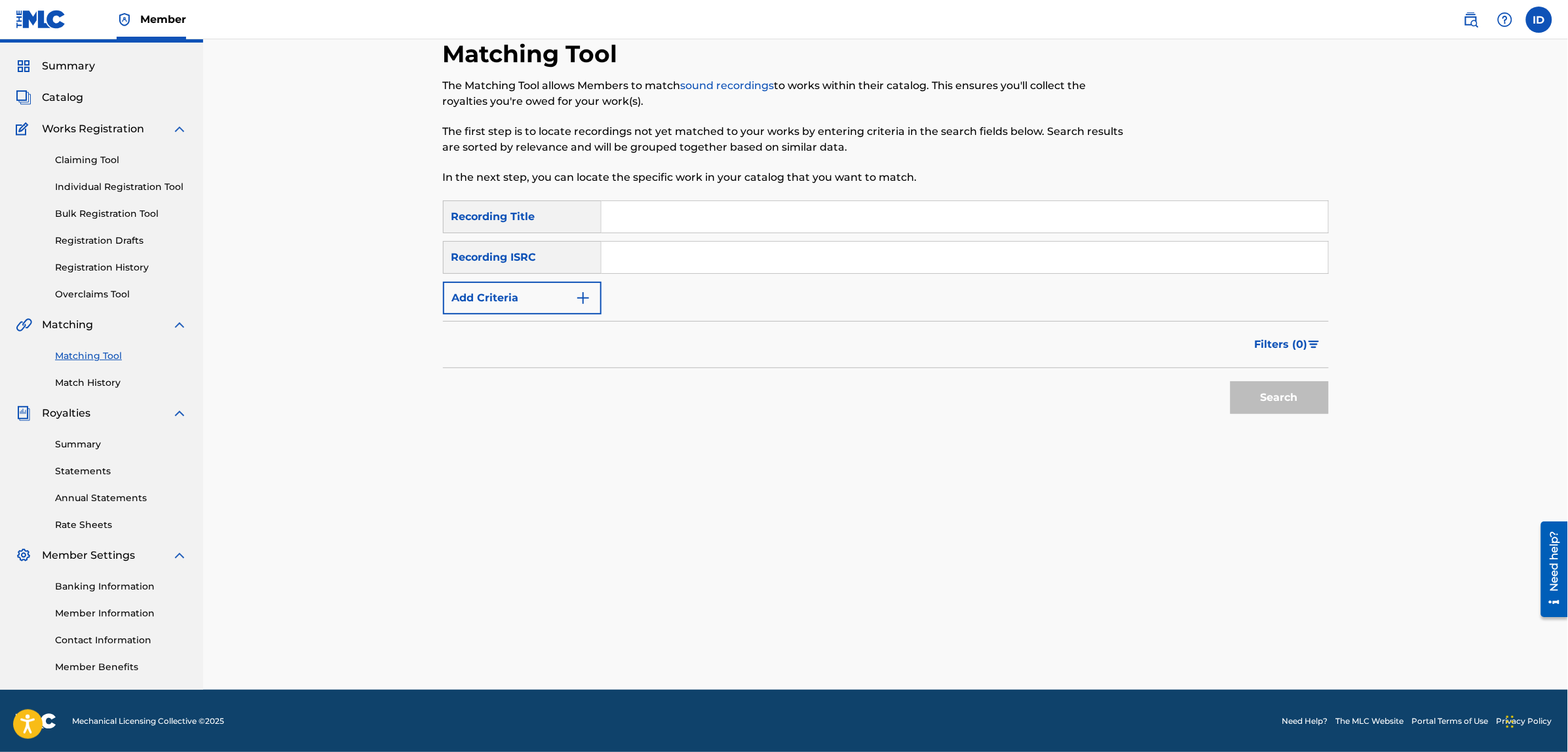
click at [610, 214] on input "Search Form" at bounding box center [964, 216] width 726 height 32
type input "si tu quieres"
click at [1231, 381] on button "Search" at bounding box center [1279, 397] width 98 height 32
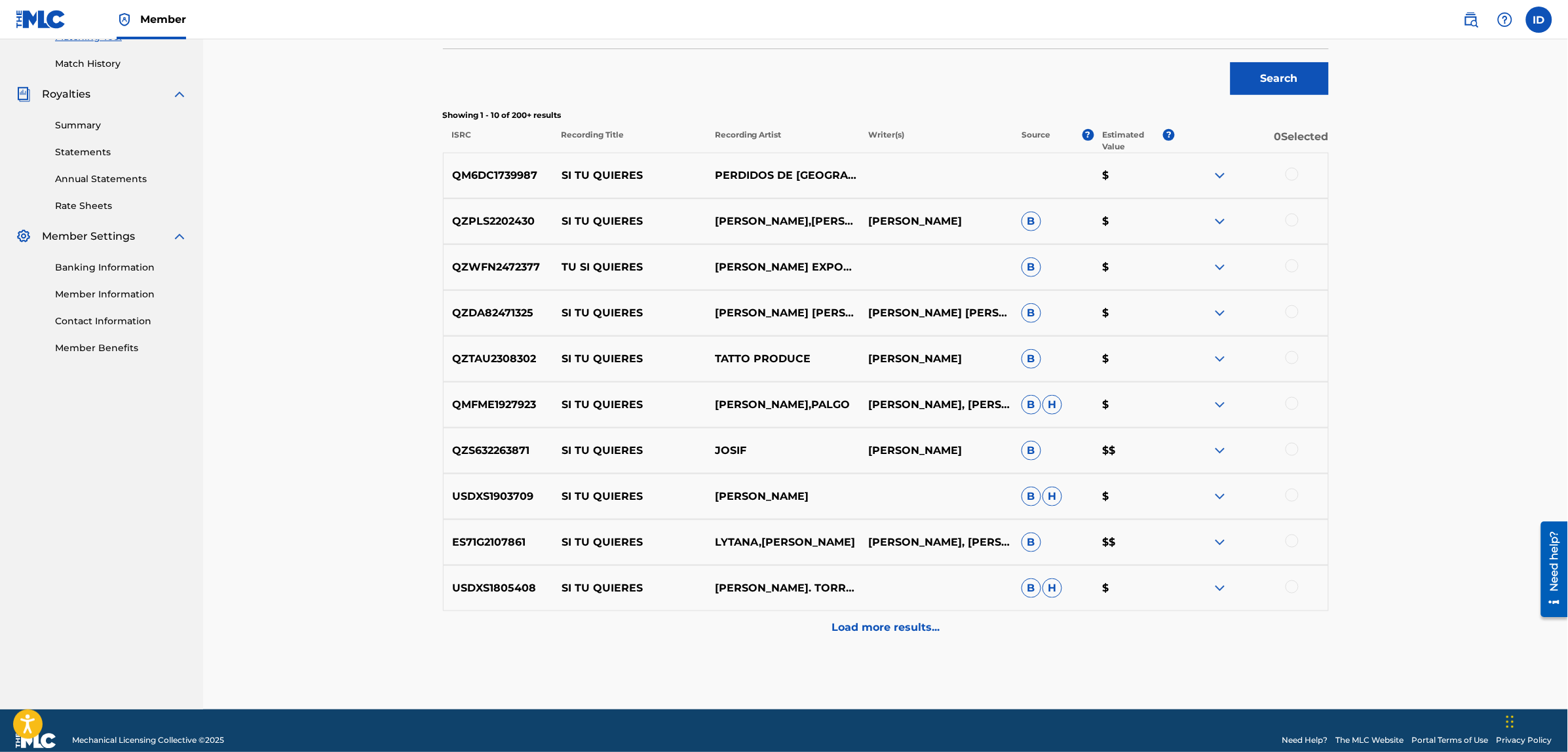
scroll to position [372, 0]
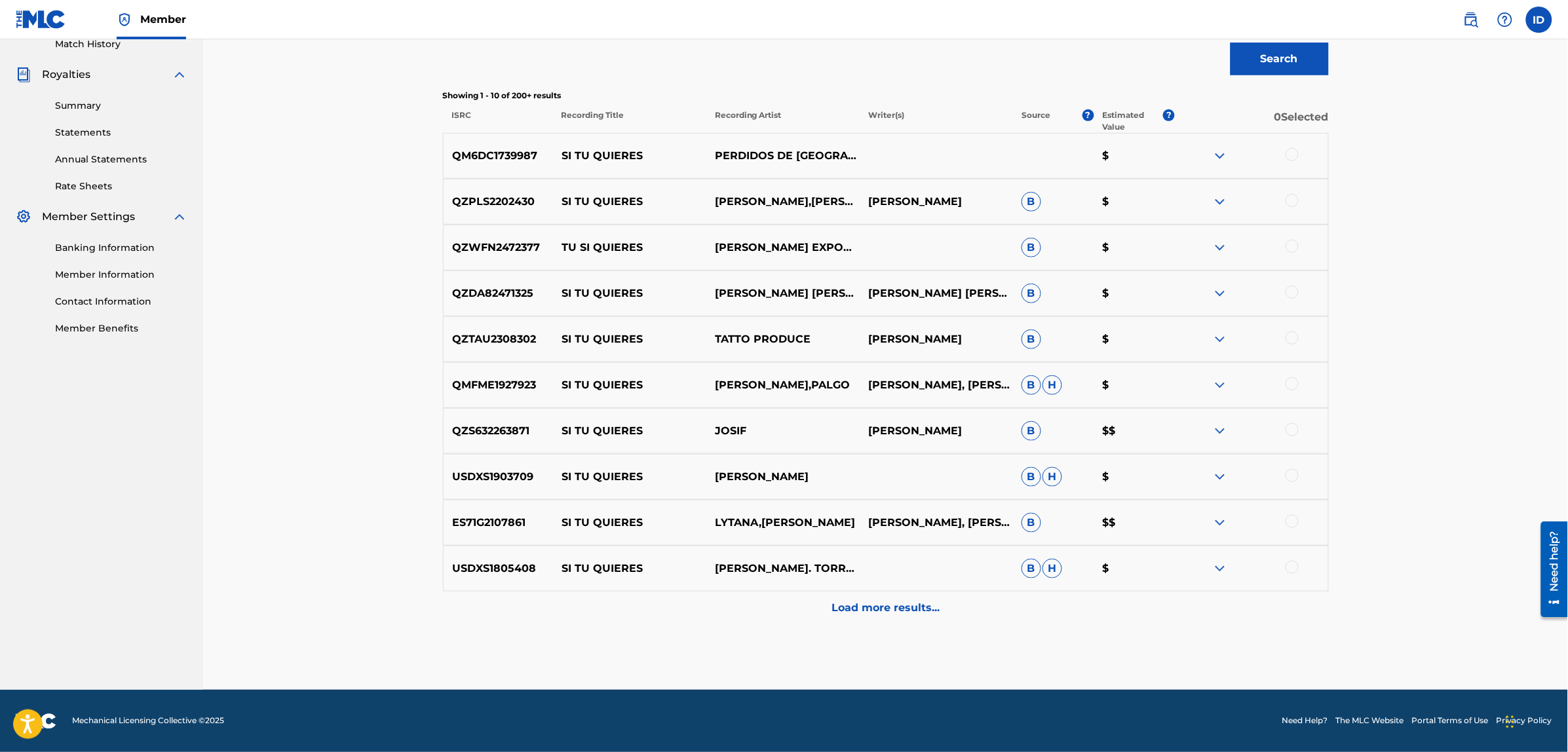
click at [872, 610] on p "Load more results..." at bounding box center [885, 608] width 108 height 15
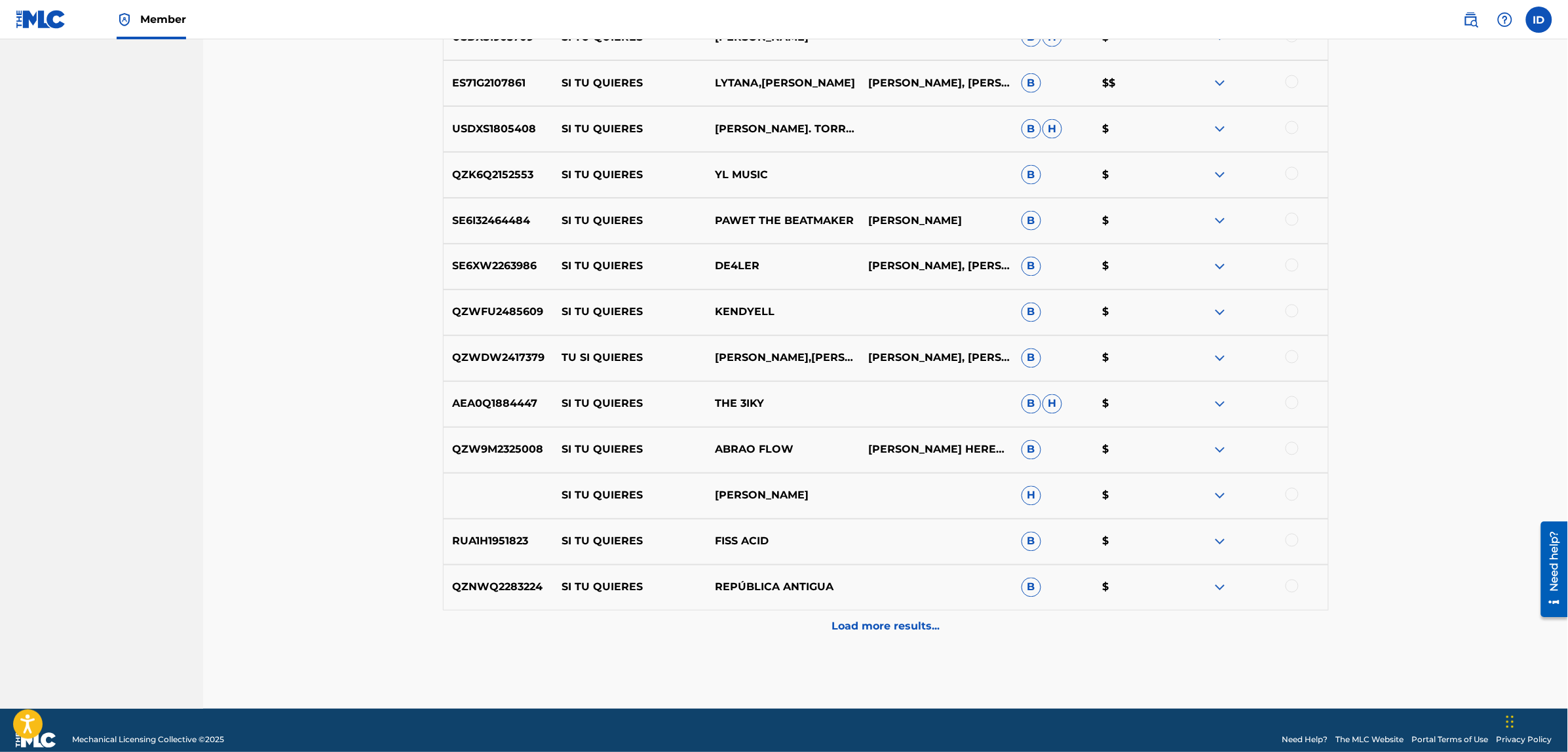
scroll to position [830, 0]
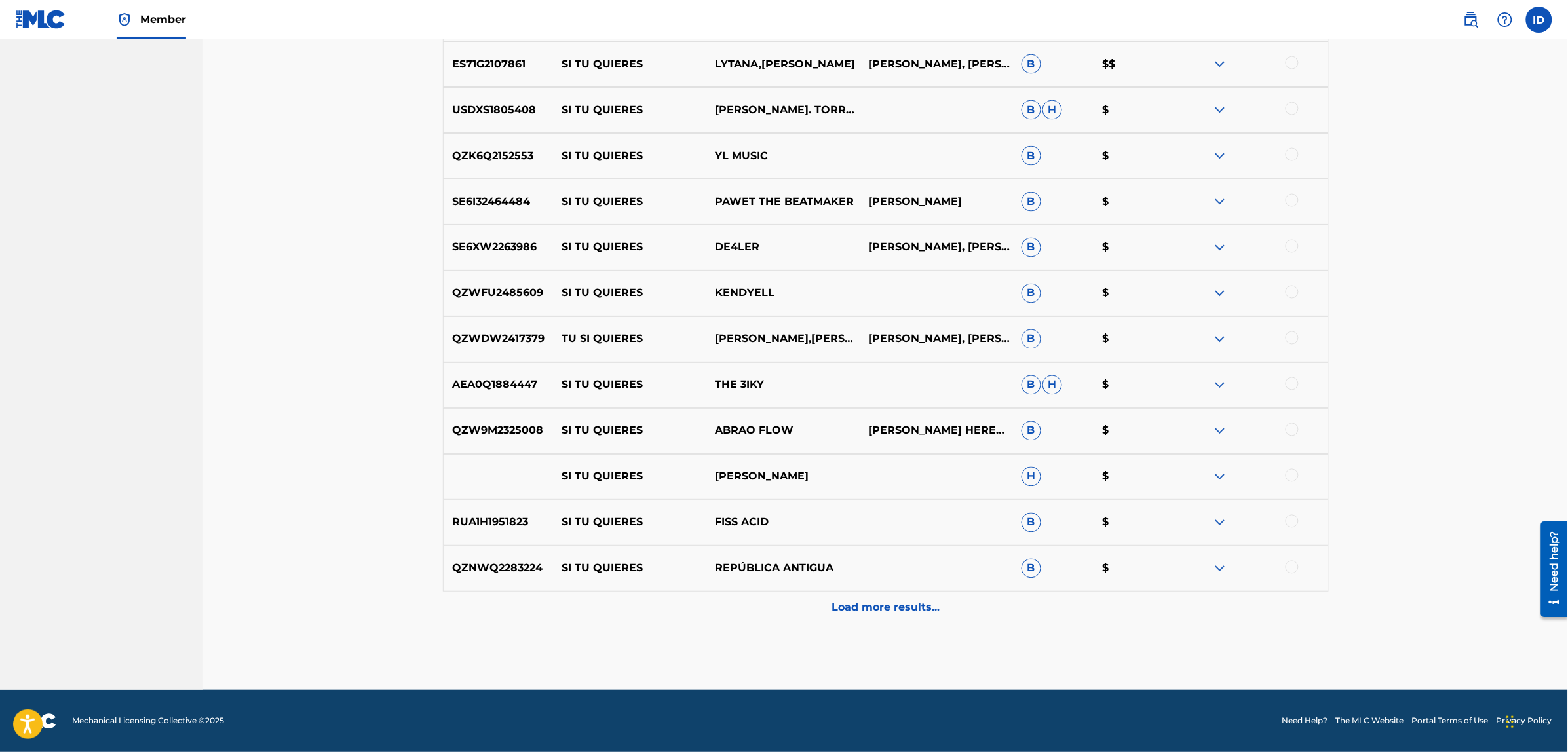
click at [847, 597] on div "Load more results..." at bounding box center [885, 608] width 886 height 32
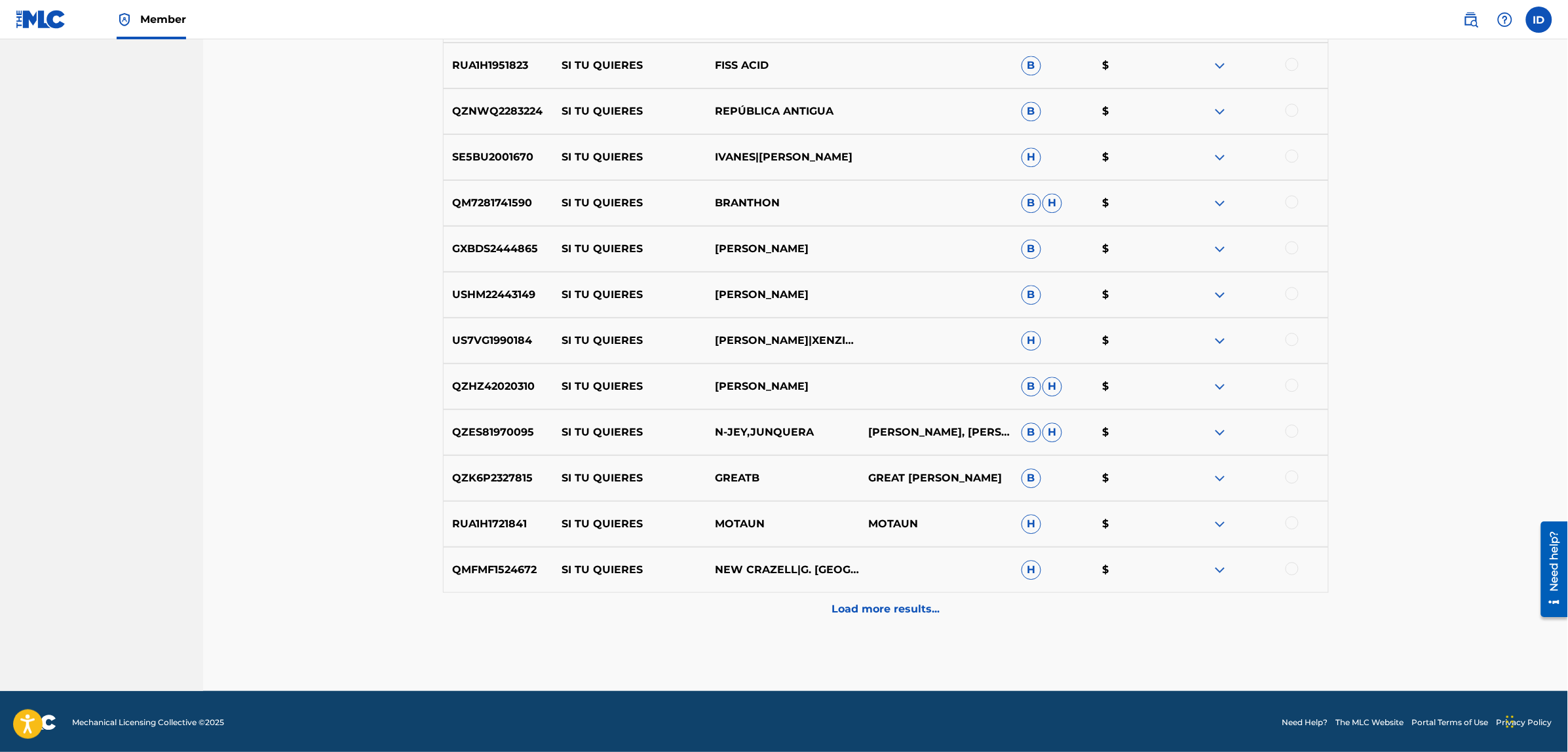
scroll to position [1289, 0]
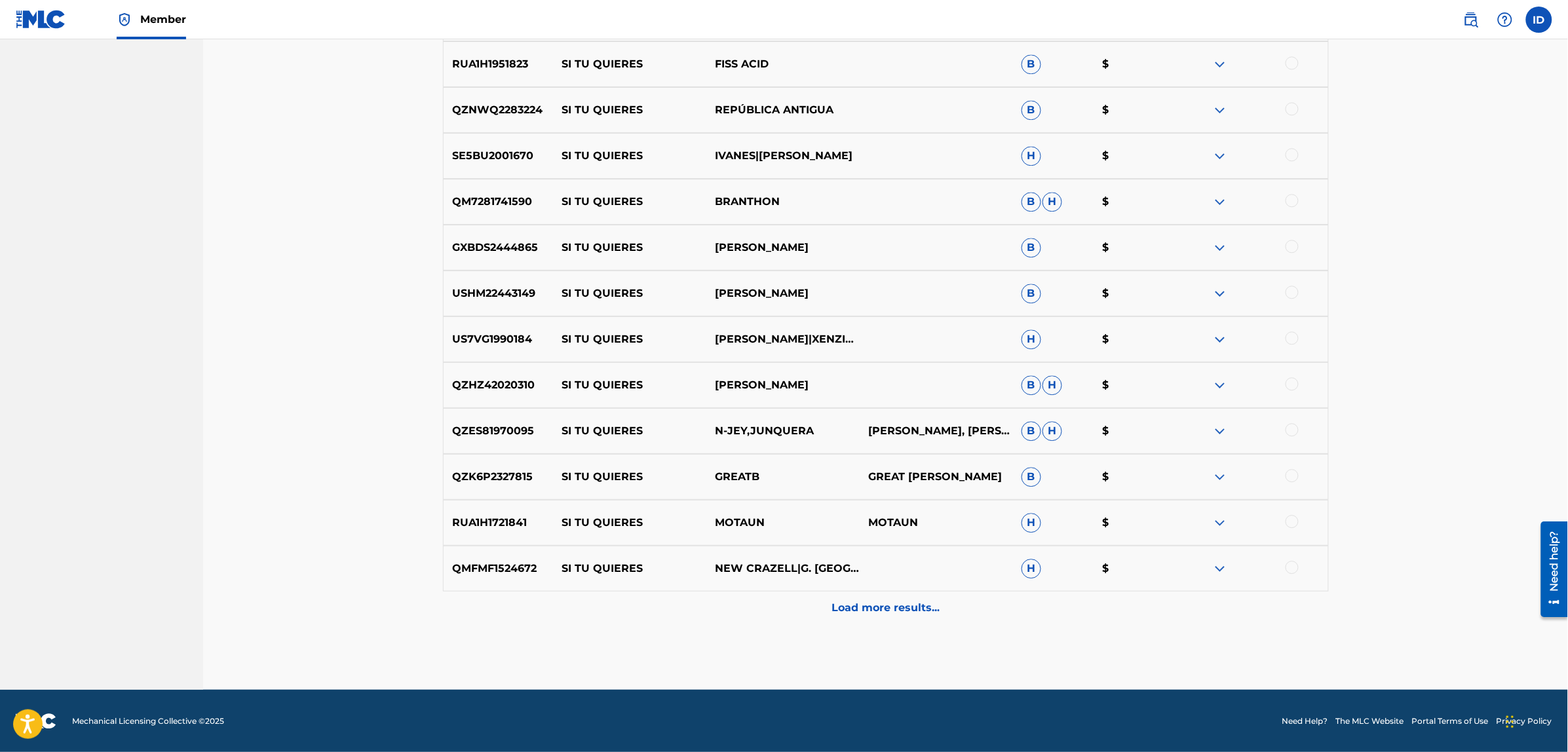
click at [862, 607] on p "Load more results..." at bounding box center [885, 608] width 108 height 15
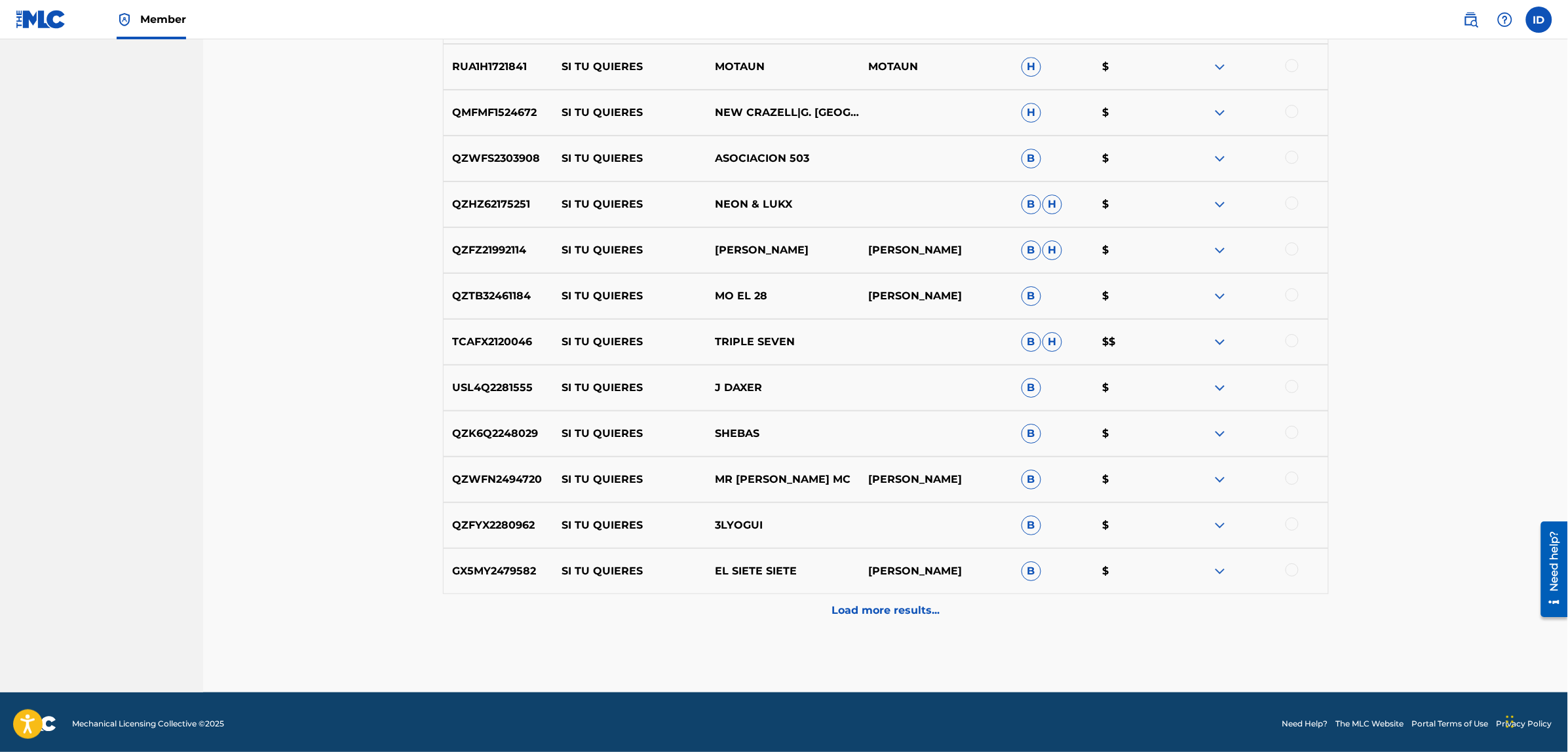
scroll to position [1747, 0]
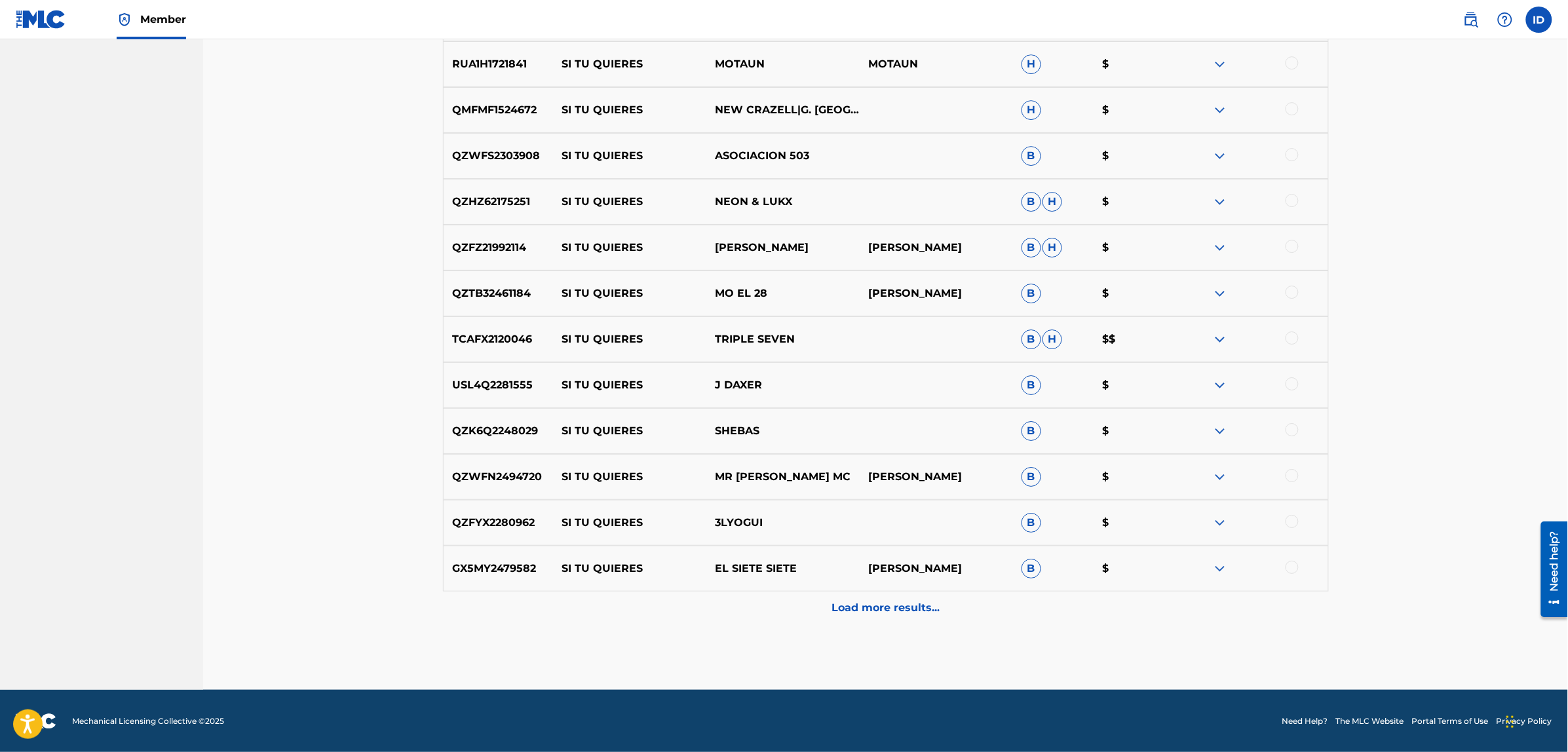
click at [869, 603] on p "Load more results..." at bounding box center [885, 608] width 108 height 15
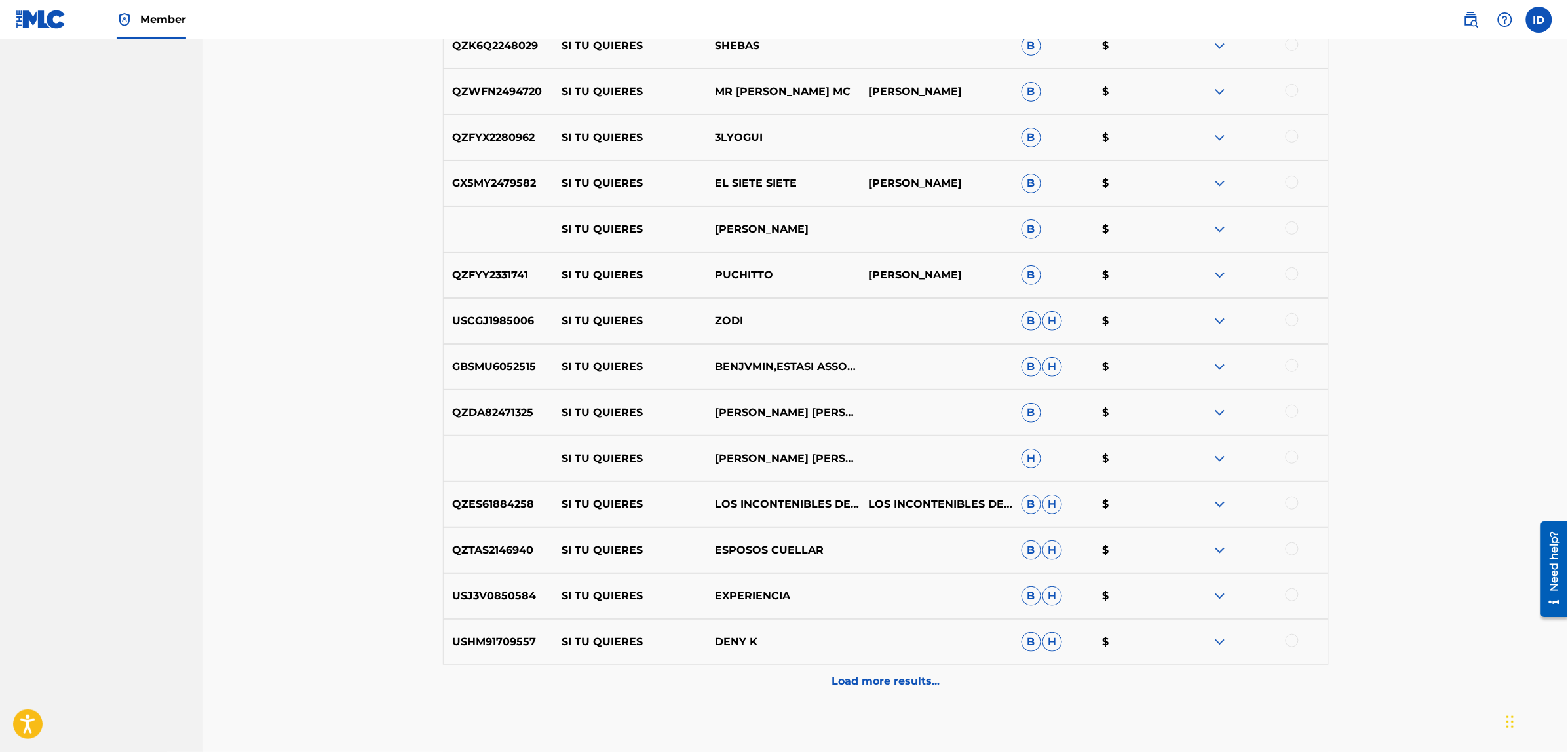
scroll to position [2205, 0]
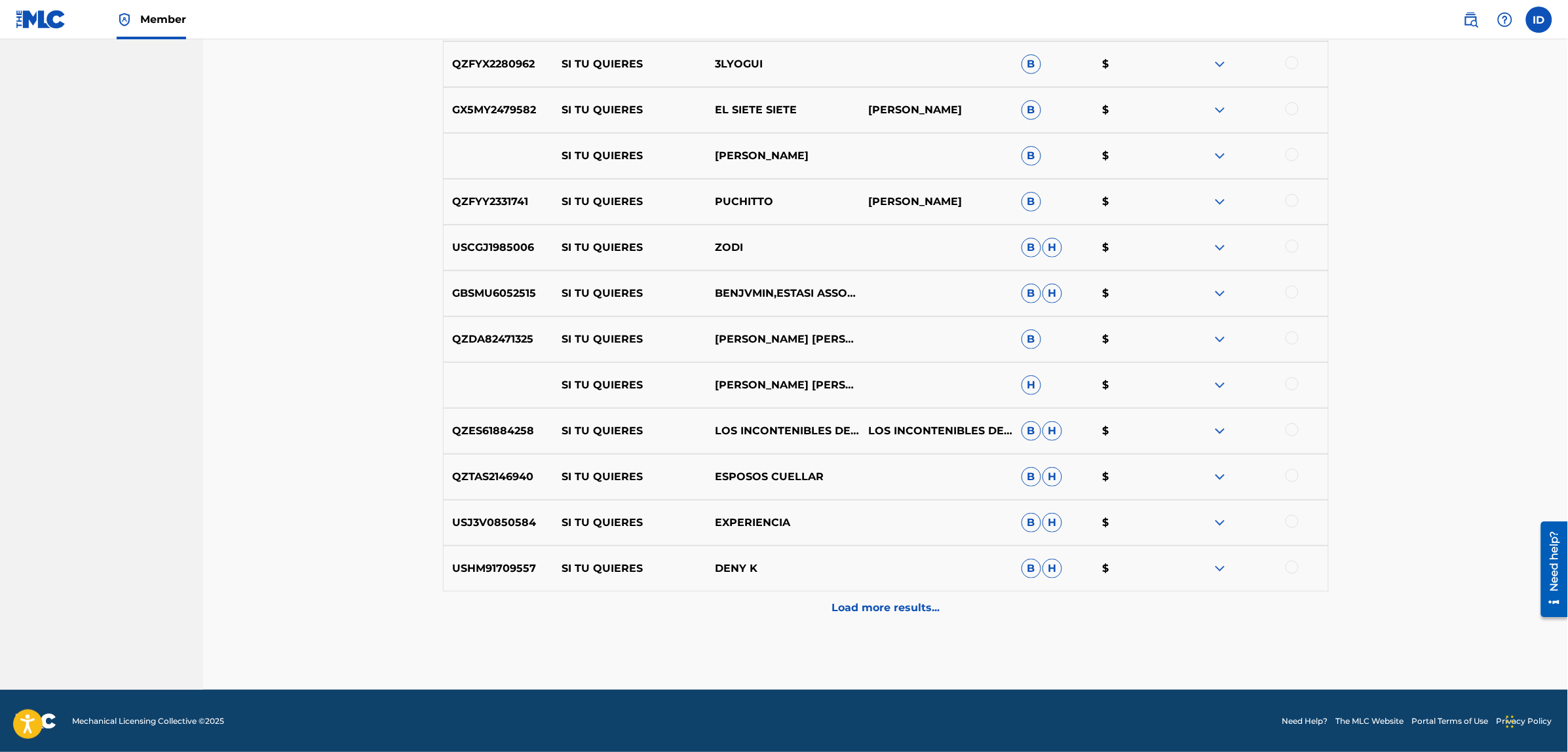
click at [866, 606] on p "Load more results..." at bounding box center [885, 608] width 108 height 15
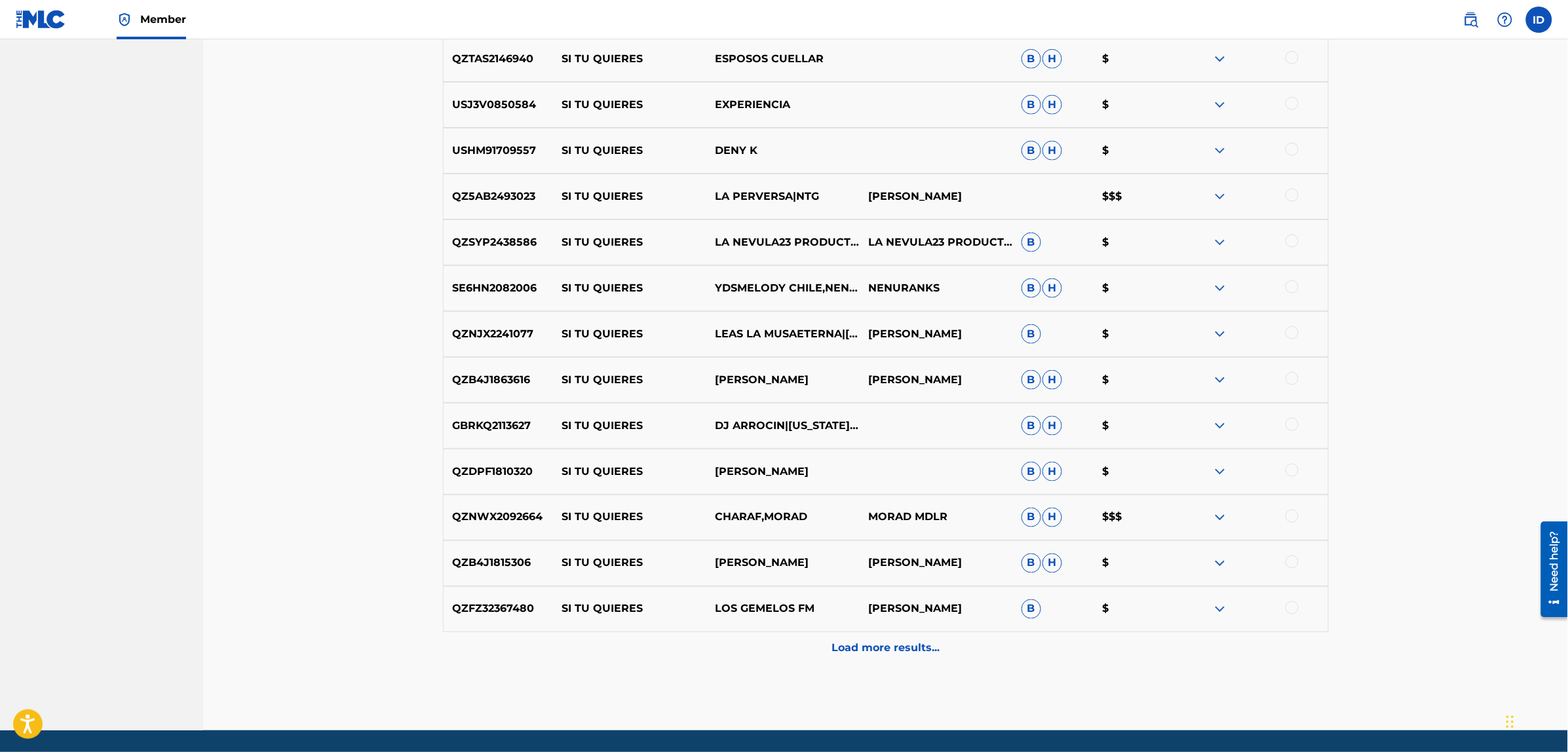
scroll to position [2664, 0]
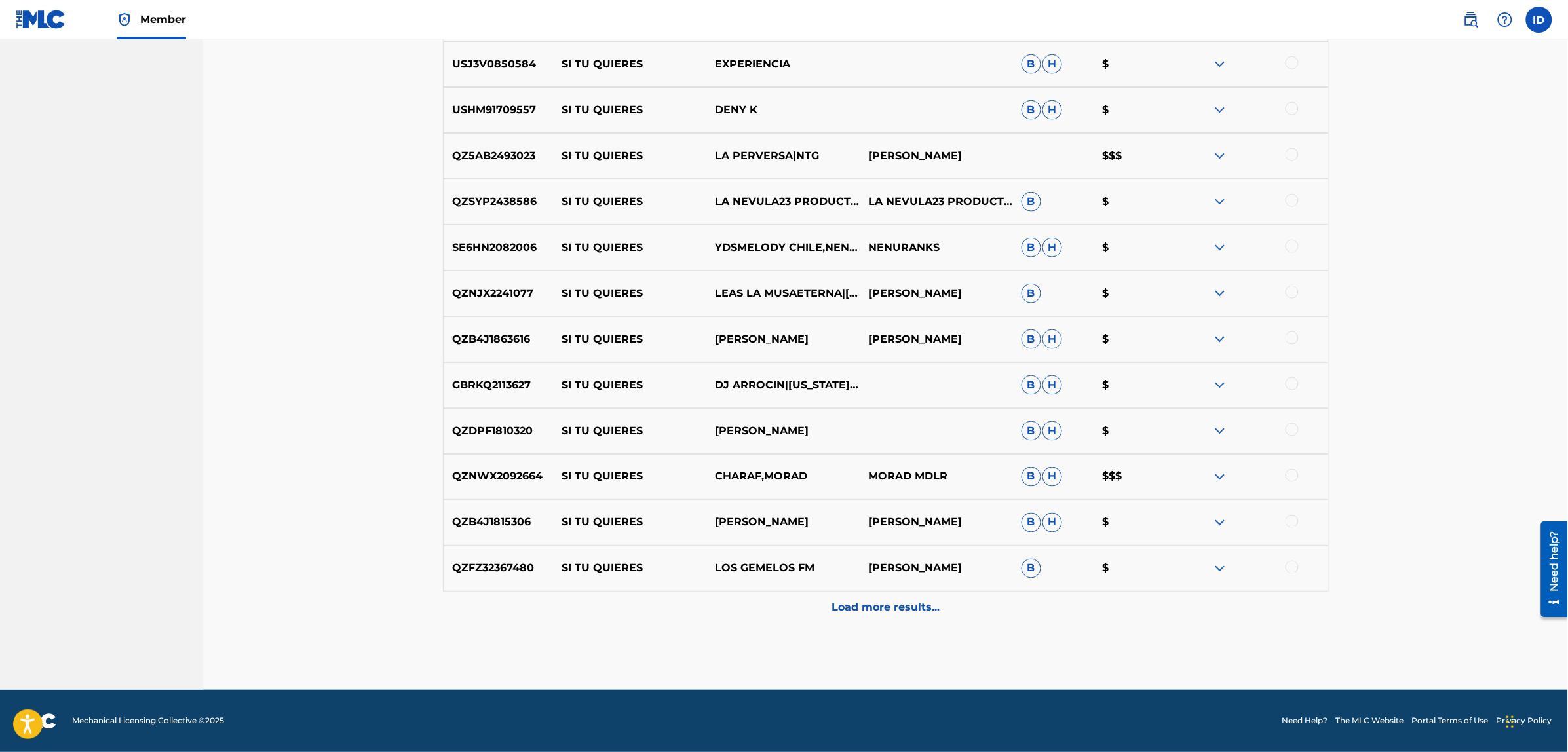
click at [888, 601] on p "Load more results..." at bounding box center [885, 608] width 108 height 15
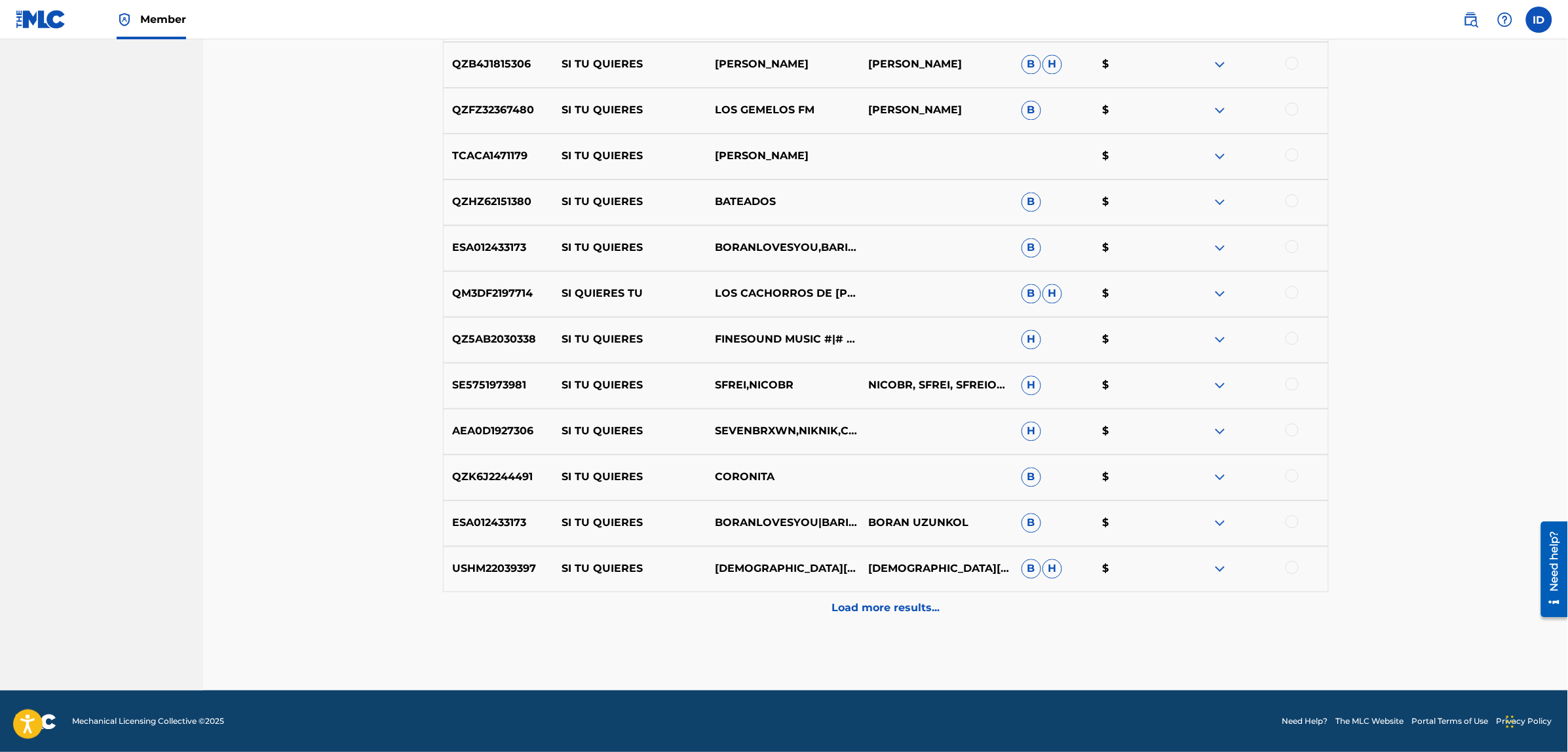
scroll to position [3123, 0]
click at [878, 610] on p "Load more results..." at bounding box center [885, 608] width 108 height 15
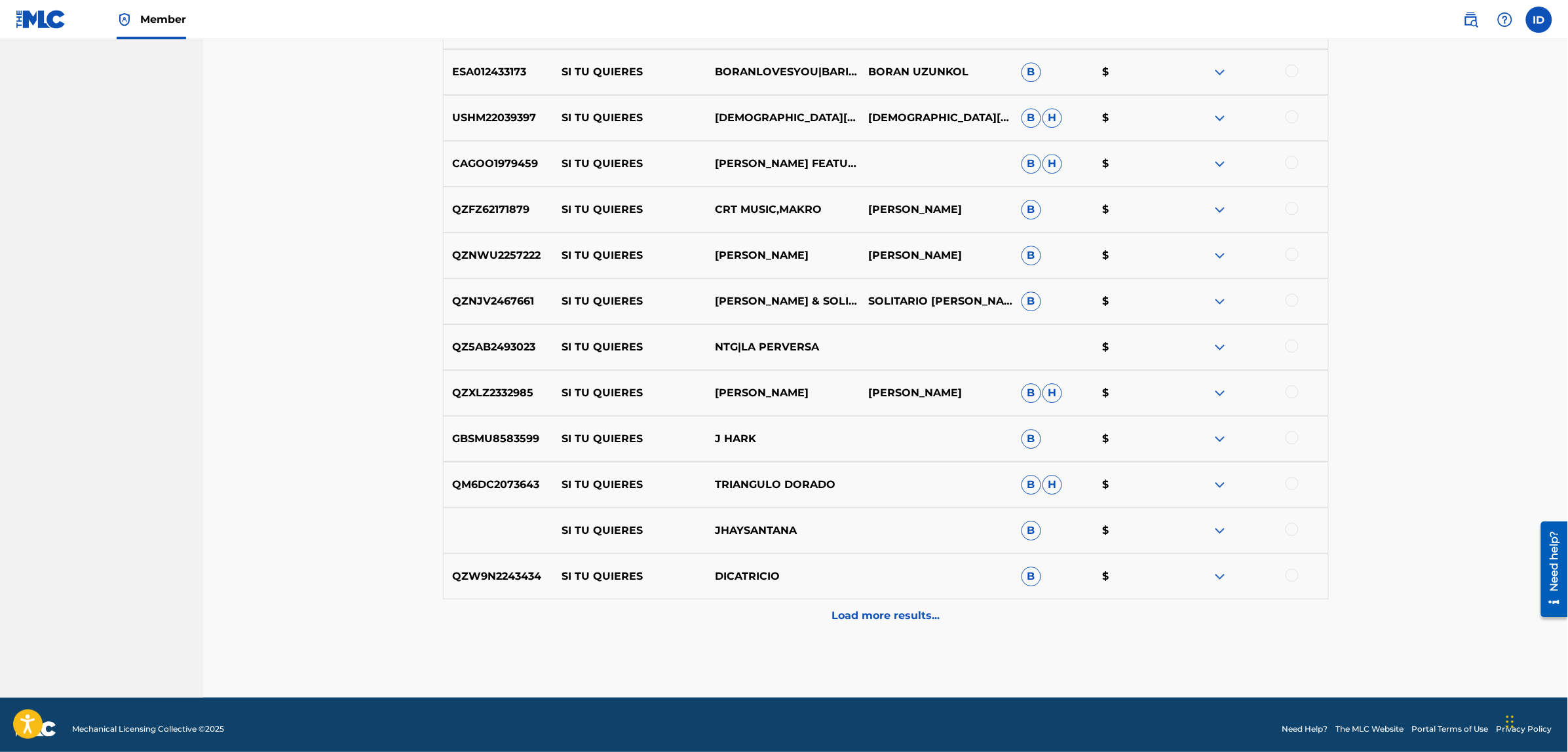
scroll to position [3581, 0]
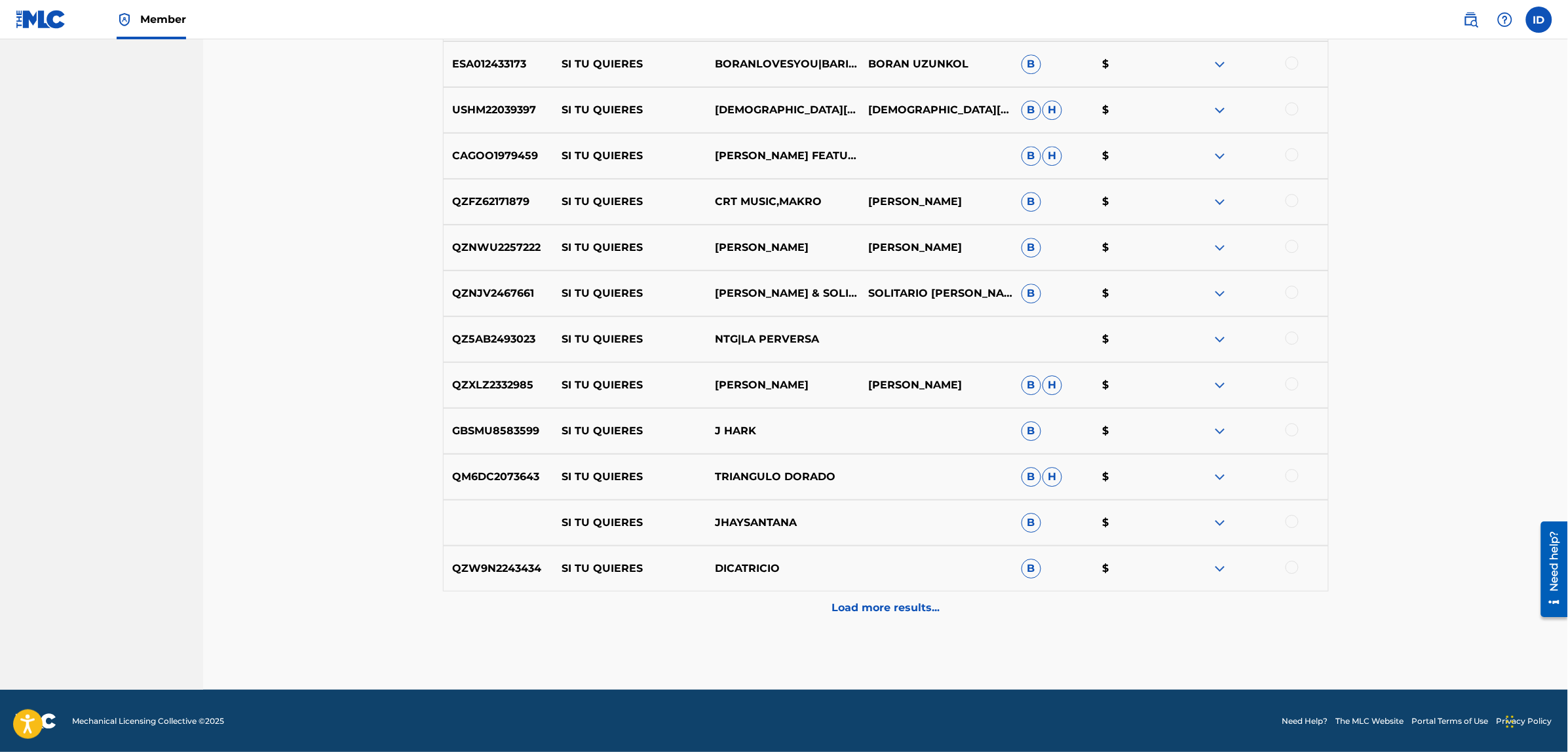
click at [870, 604] on p "Load more results..." at bounding box center [885, 608] width 108 height 15
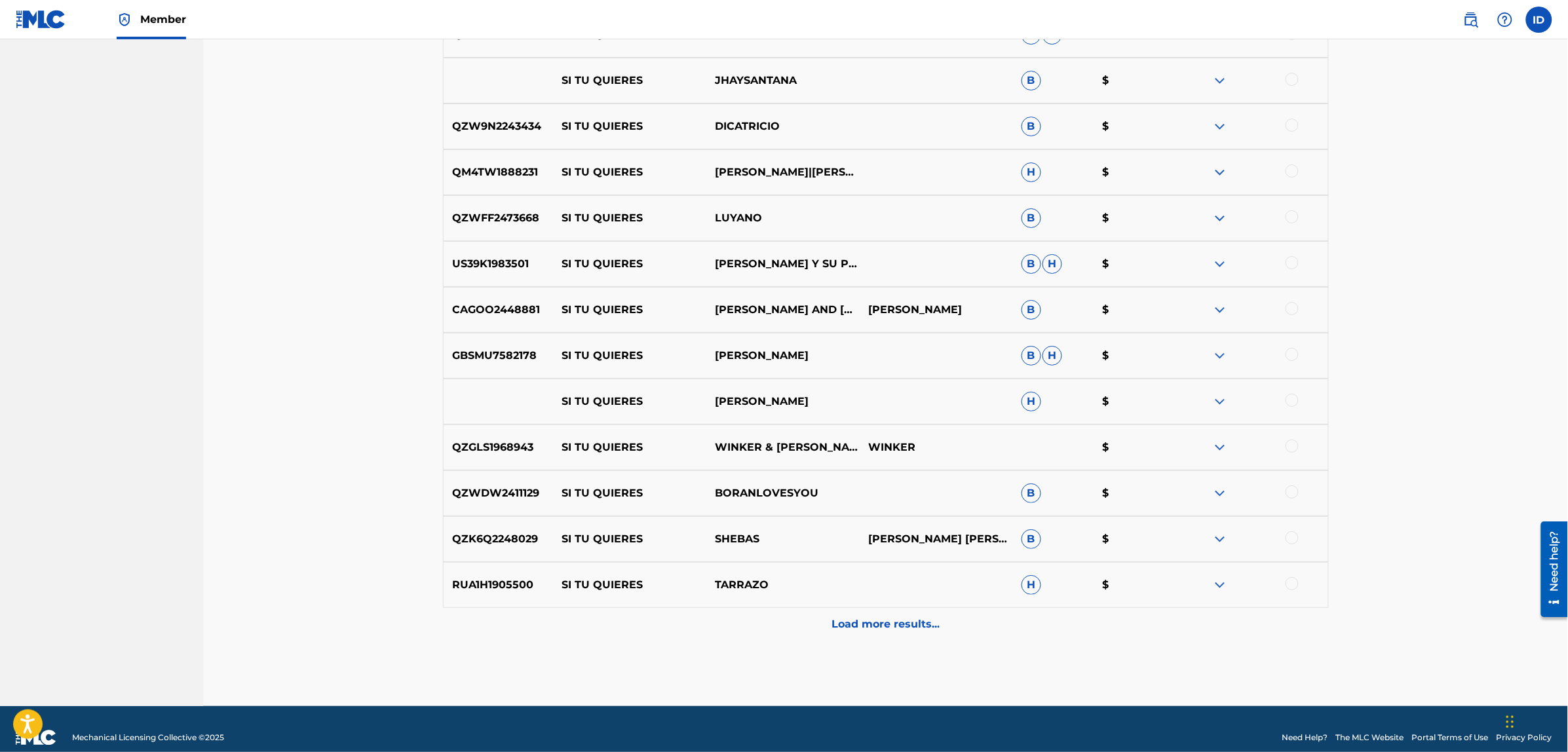
scroll to position [4040, 0]
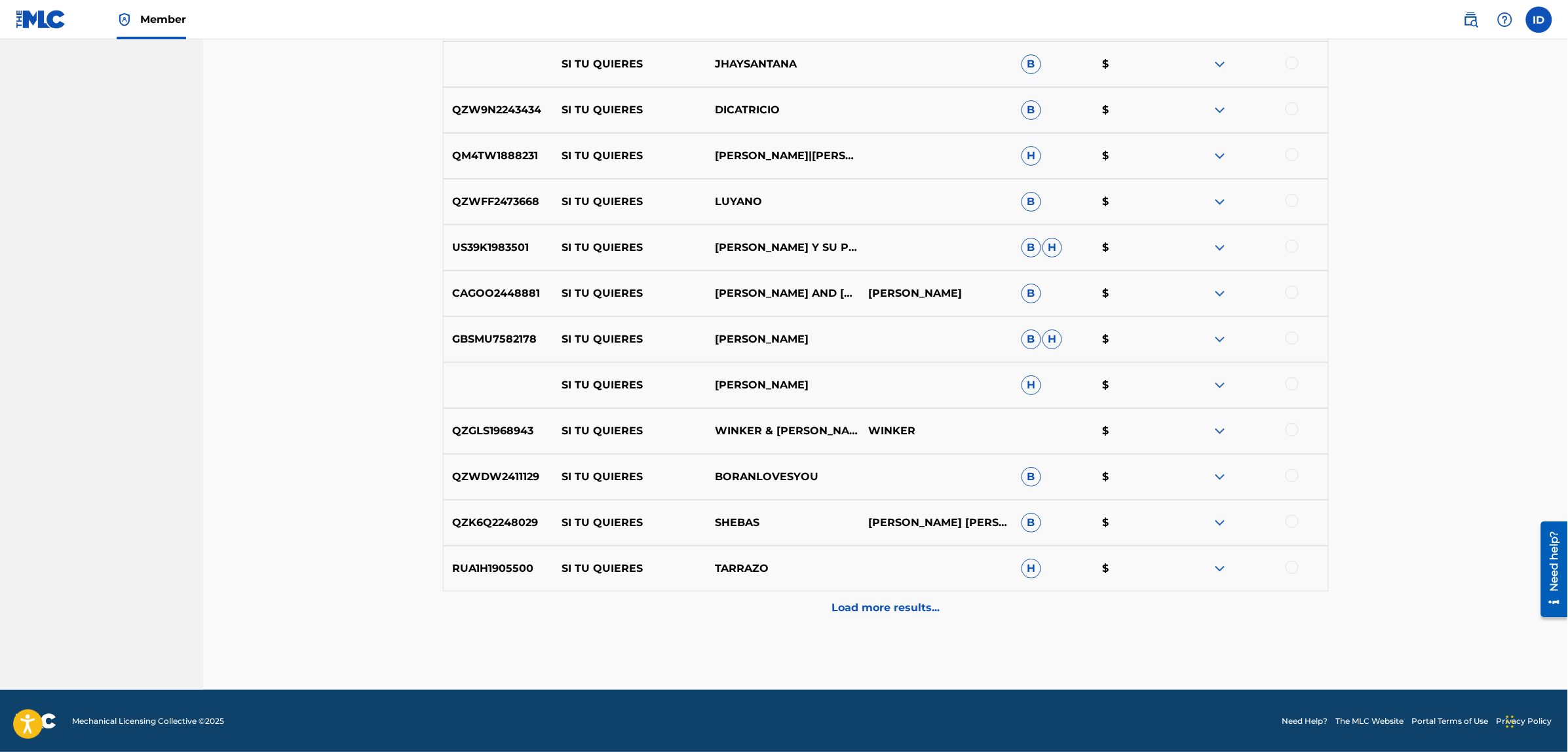
click at [860, 622] on div "Load more results..." at bounding box center [885, 608] width 886 height 32
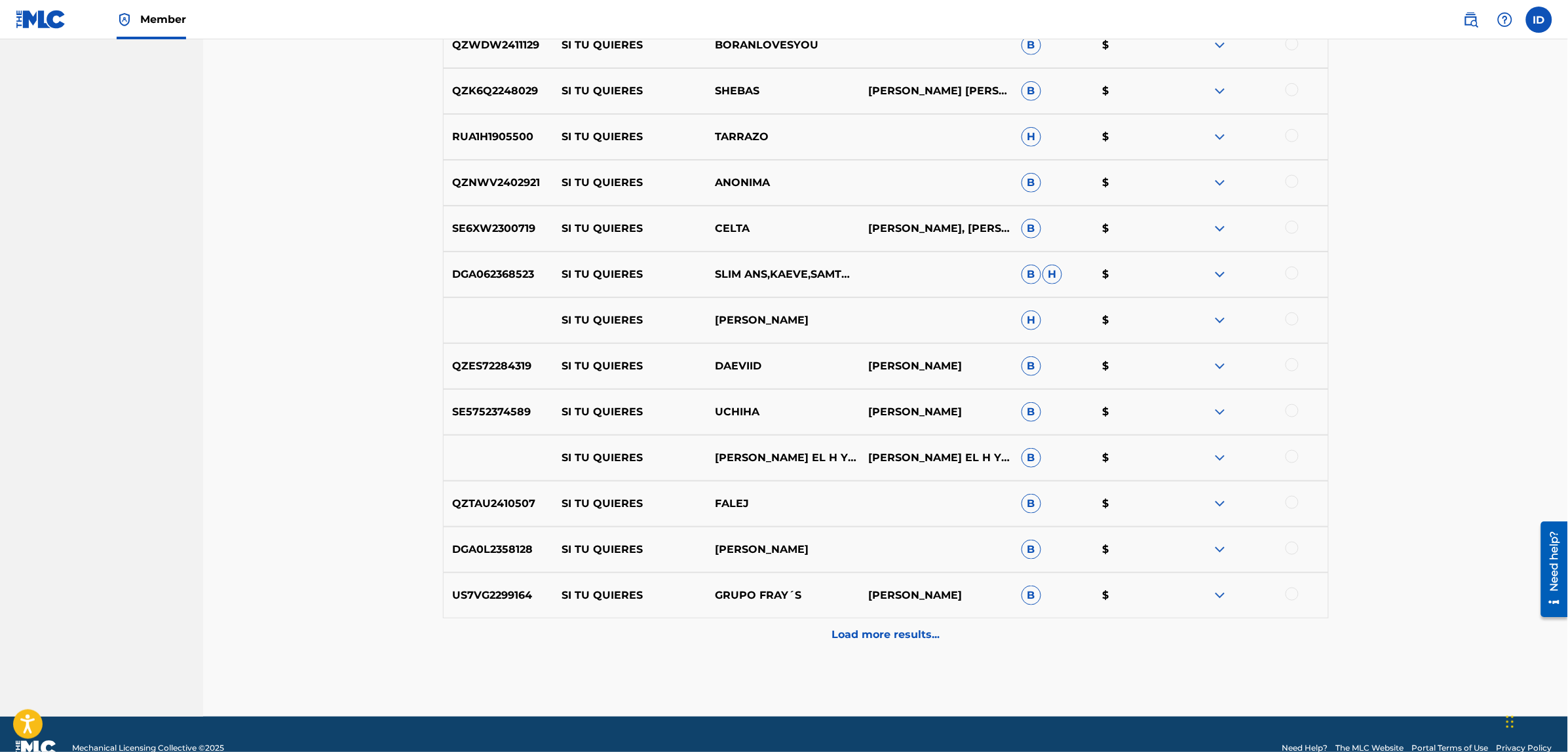
scroll to position [4499, 0]
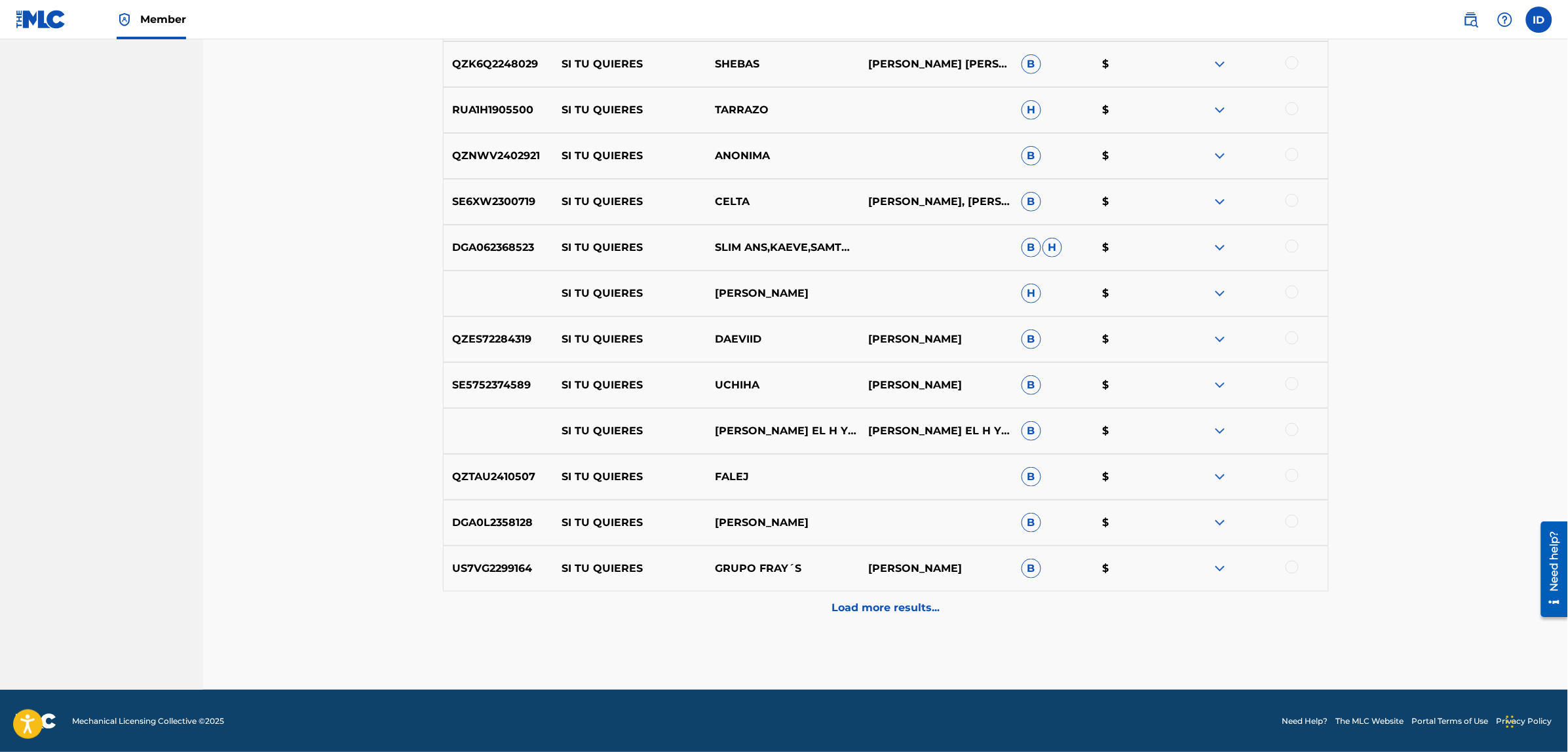
click at [842, 603] on p "Load more results..." at bounding box center [885, 608] width 108 height 15
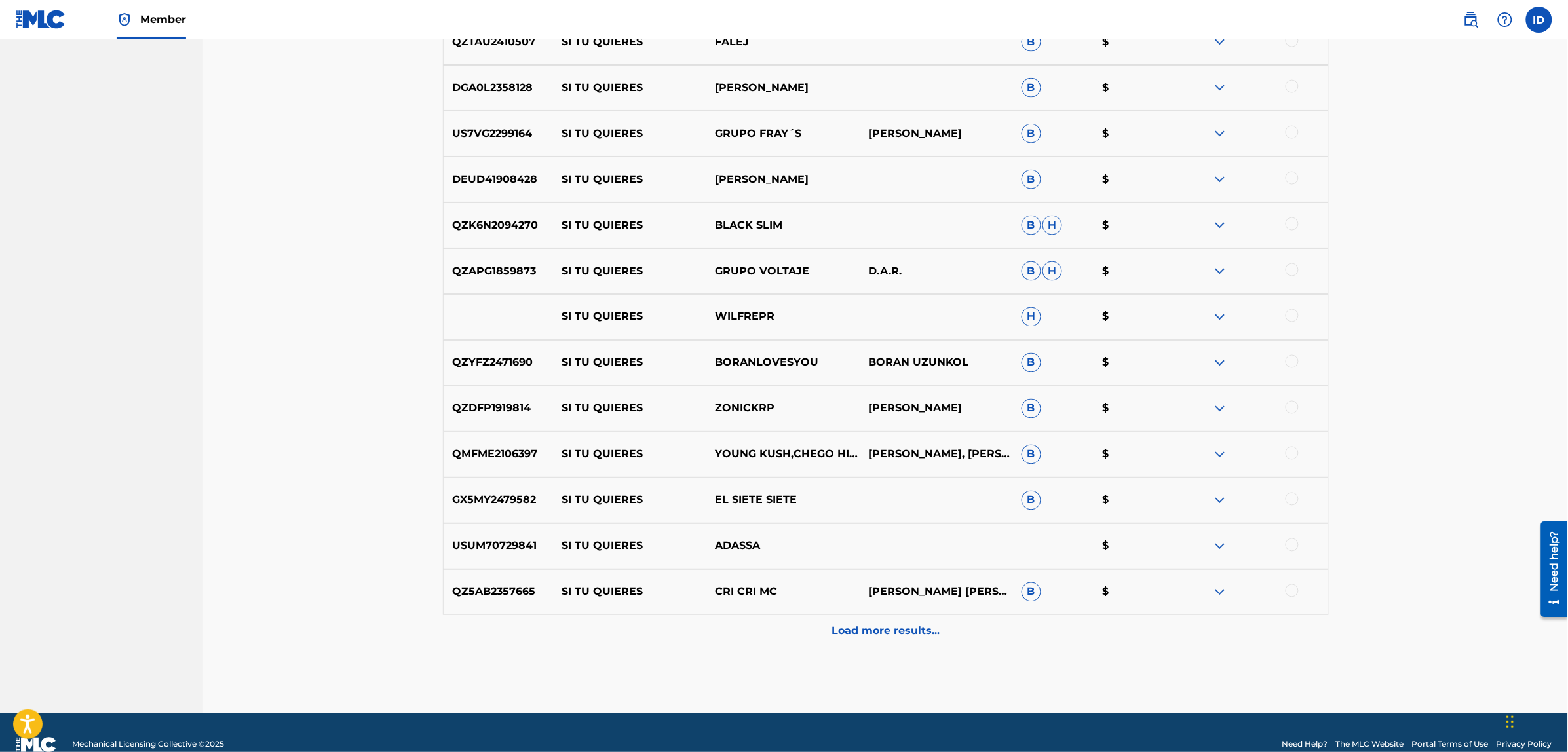
scroll to position [4957, 0]
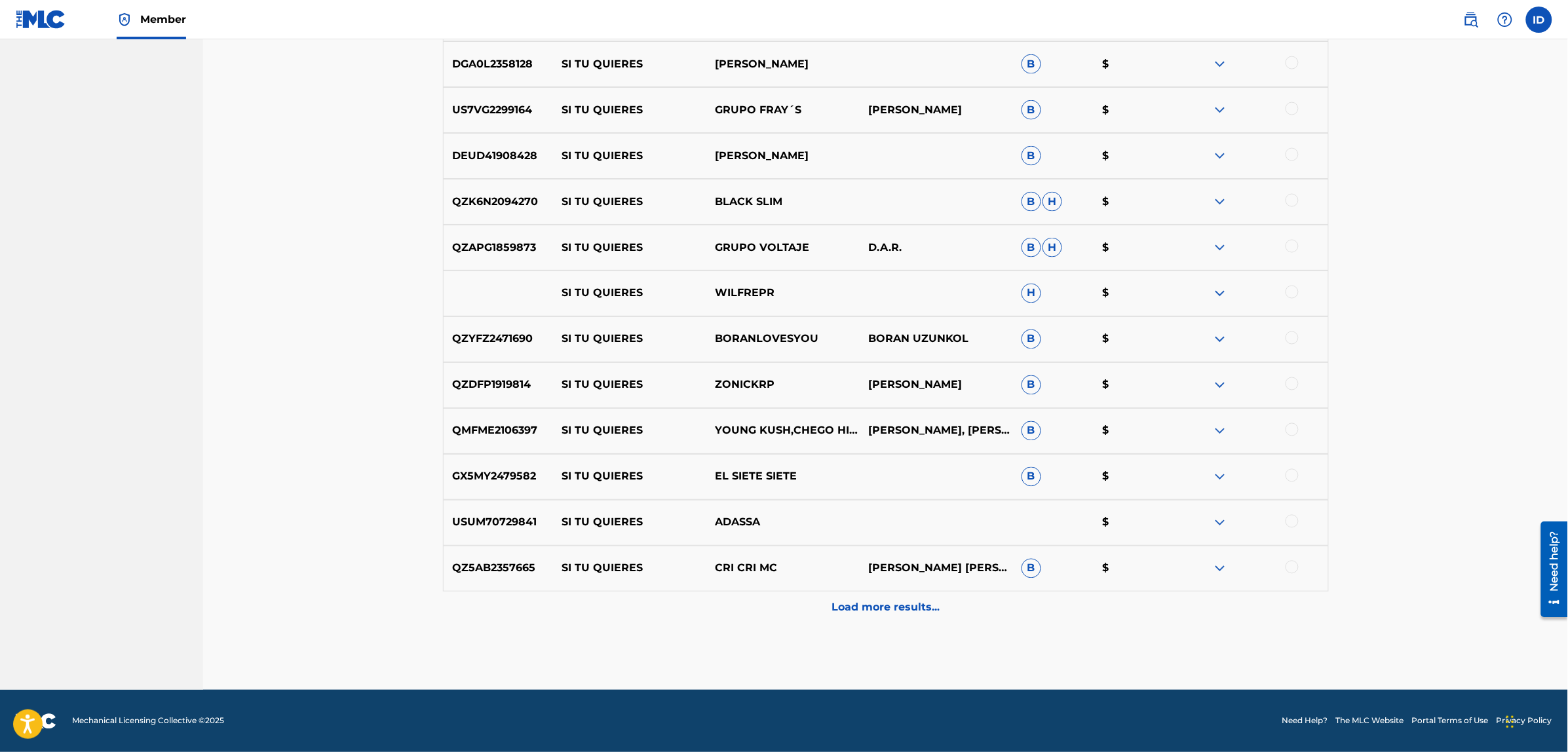
click at [887, 616] on div "Load more results..." at bounding box center [885, 608] width 886 height 32
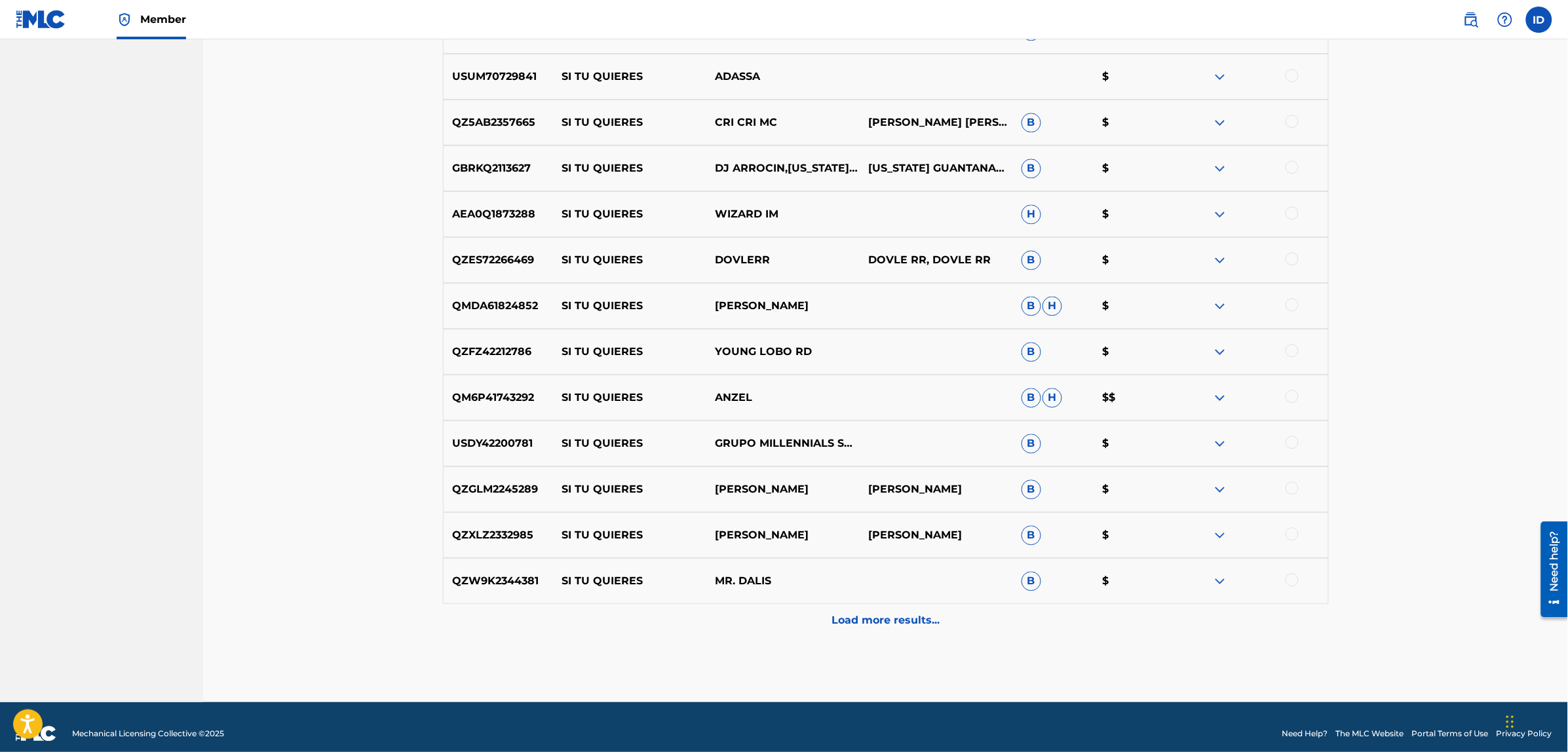
scroll to position [5416, 0]
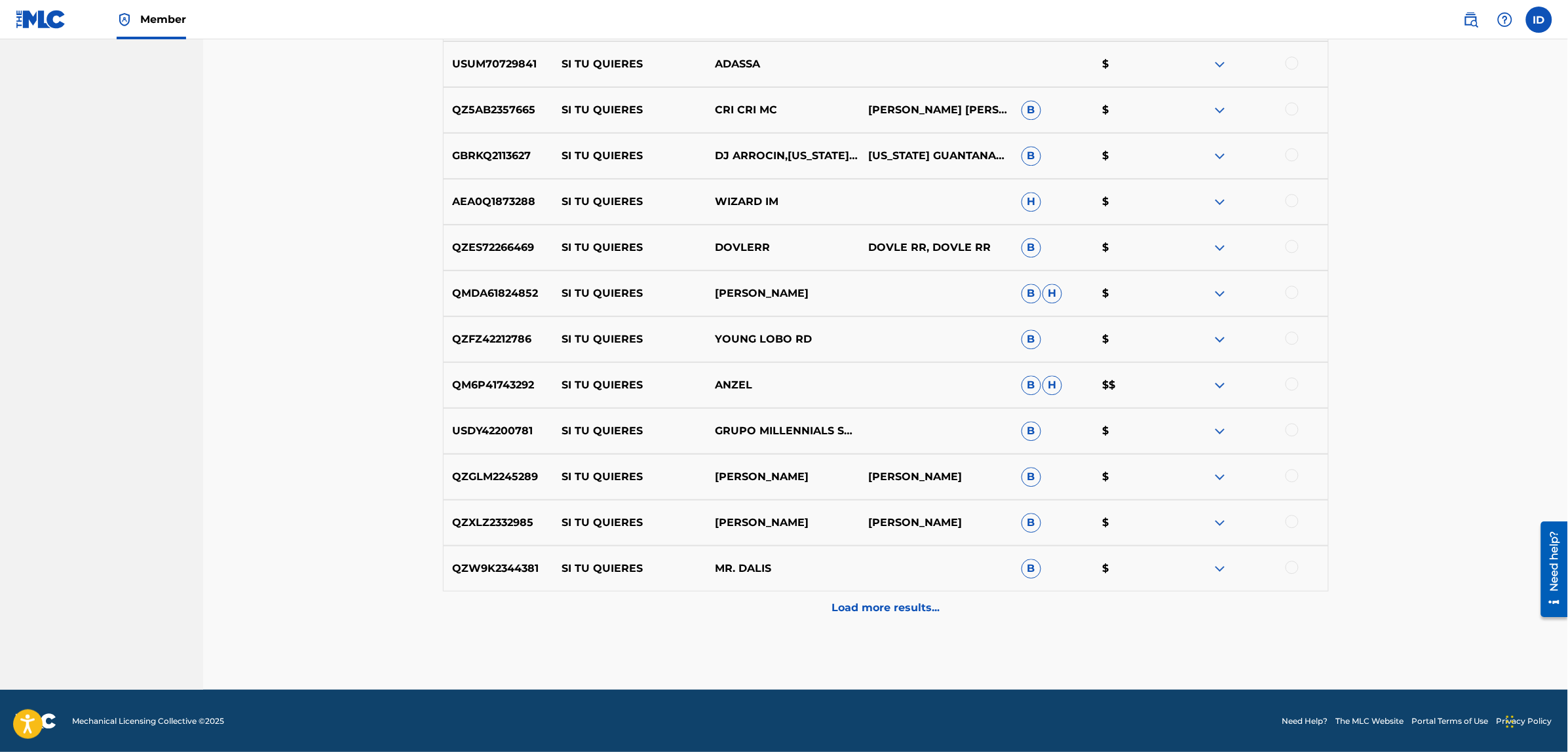
click at [867, 606] on p "Load more results..." at bounding box center [885, 608] width 108 height 15
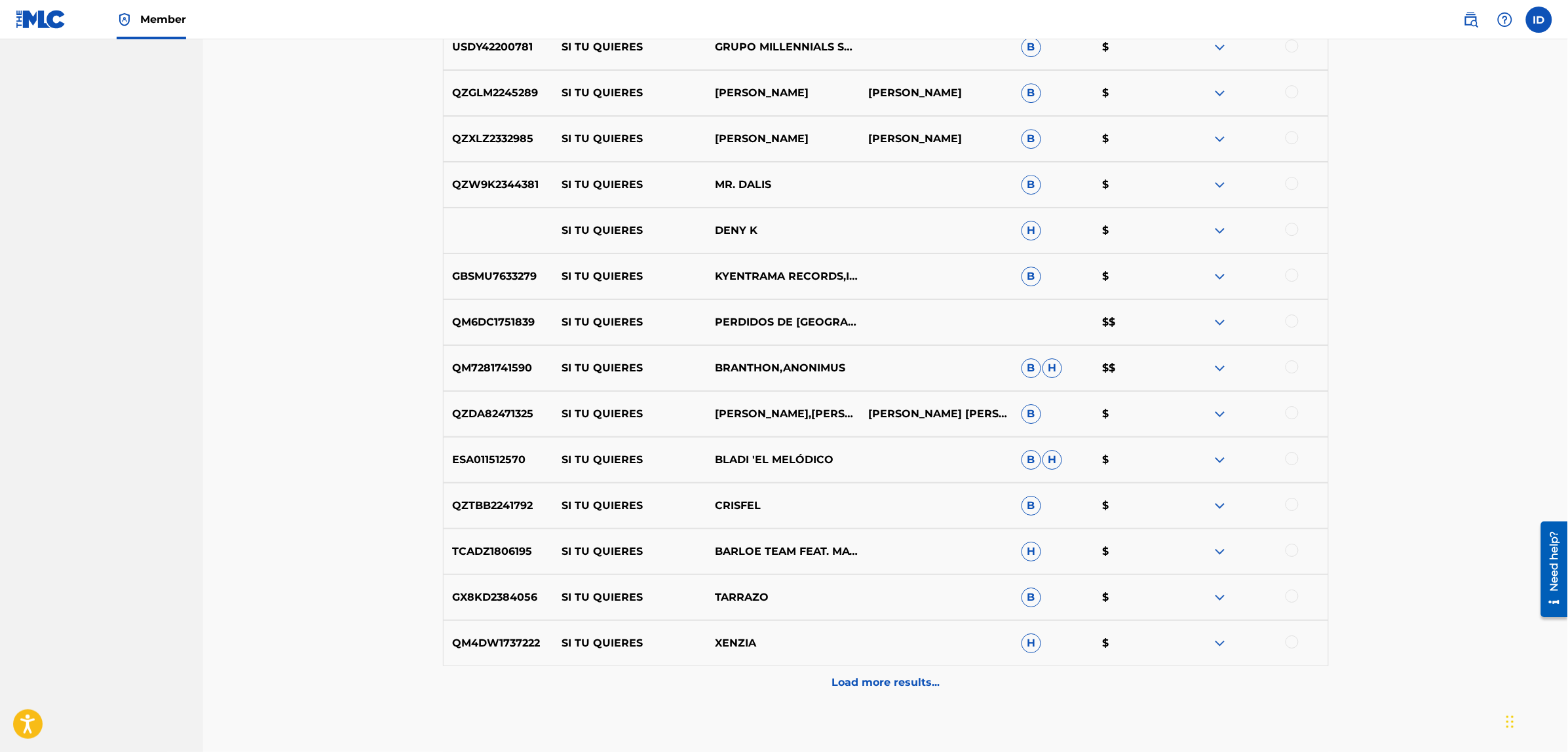
scroll to position [5875, 0]
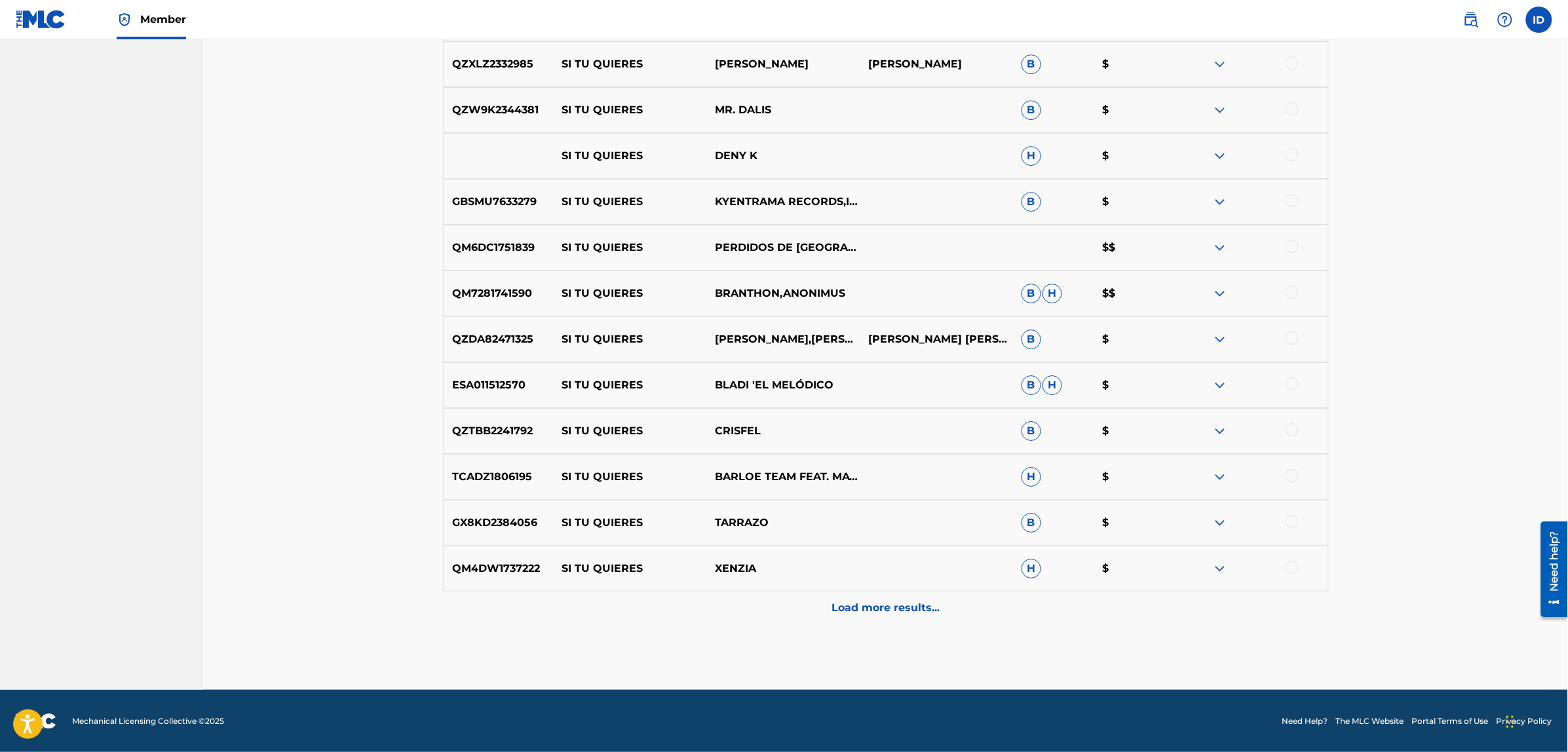
click at [851, 604] on p "Load more results..." at bounding box center [885, 608] width 108 height 15
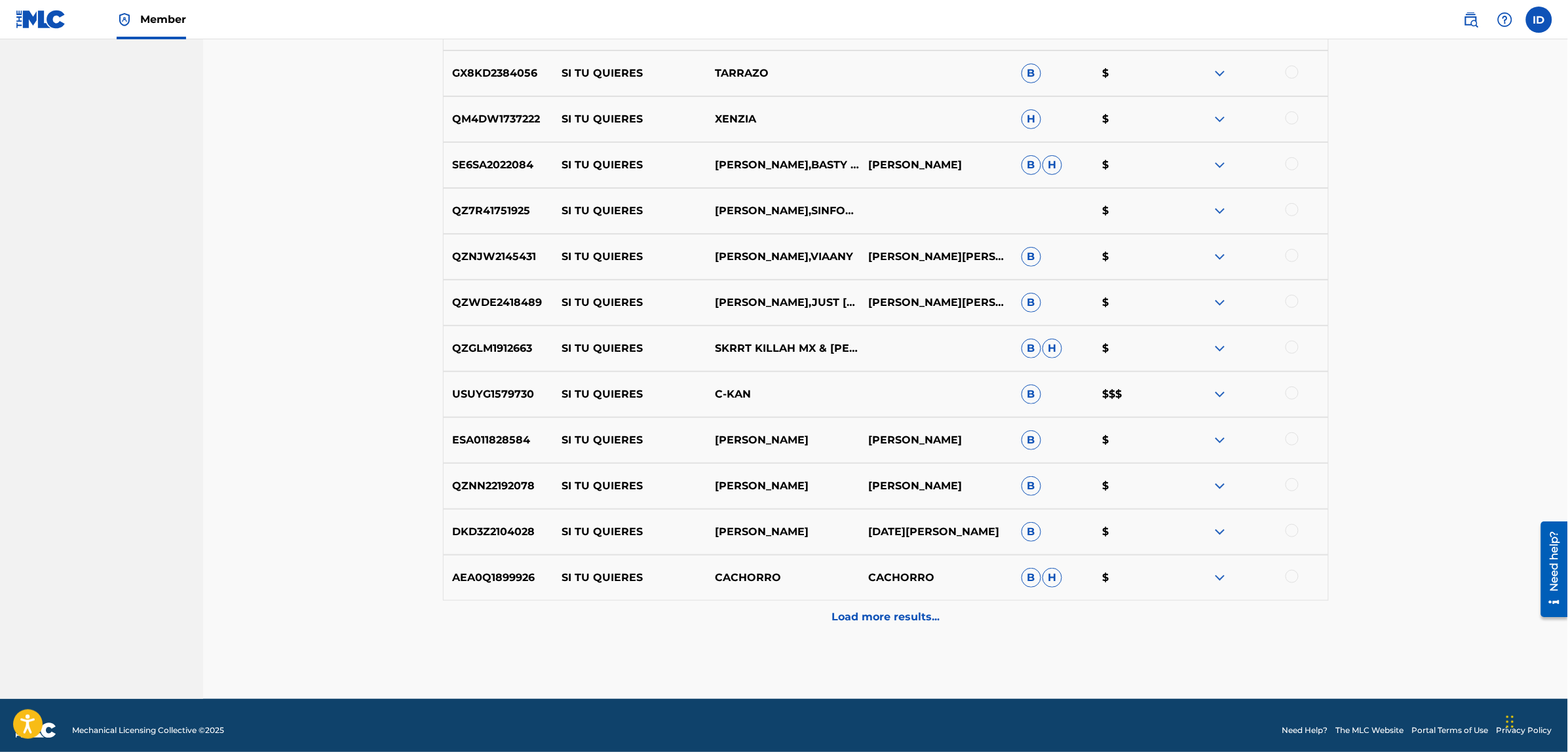
scroll to position [6332, 0]
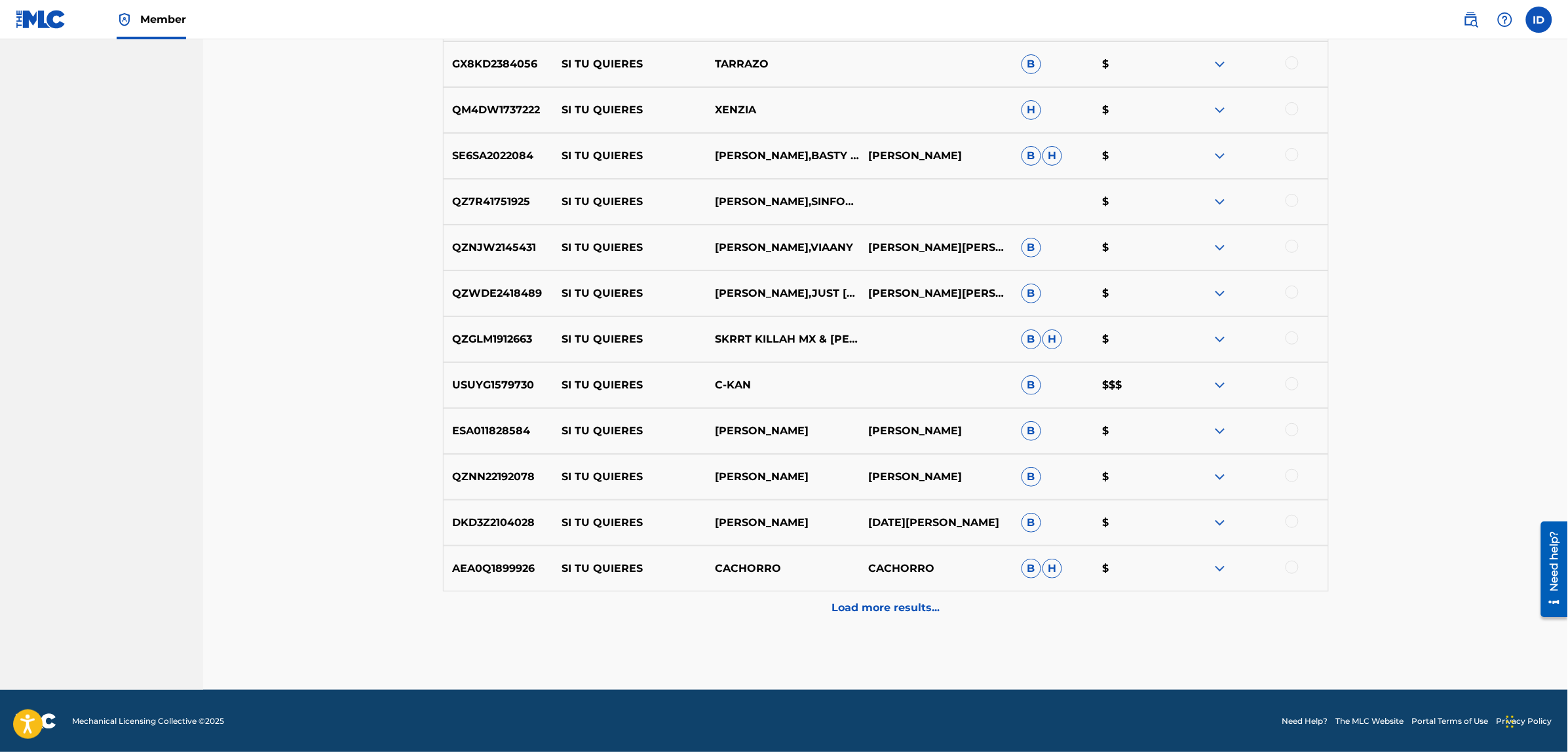
click at [846, 610] on p "Load more results..." at bounding box center [885, 608] width 108 height 15
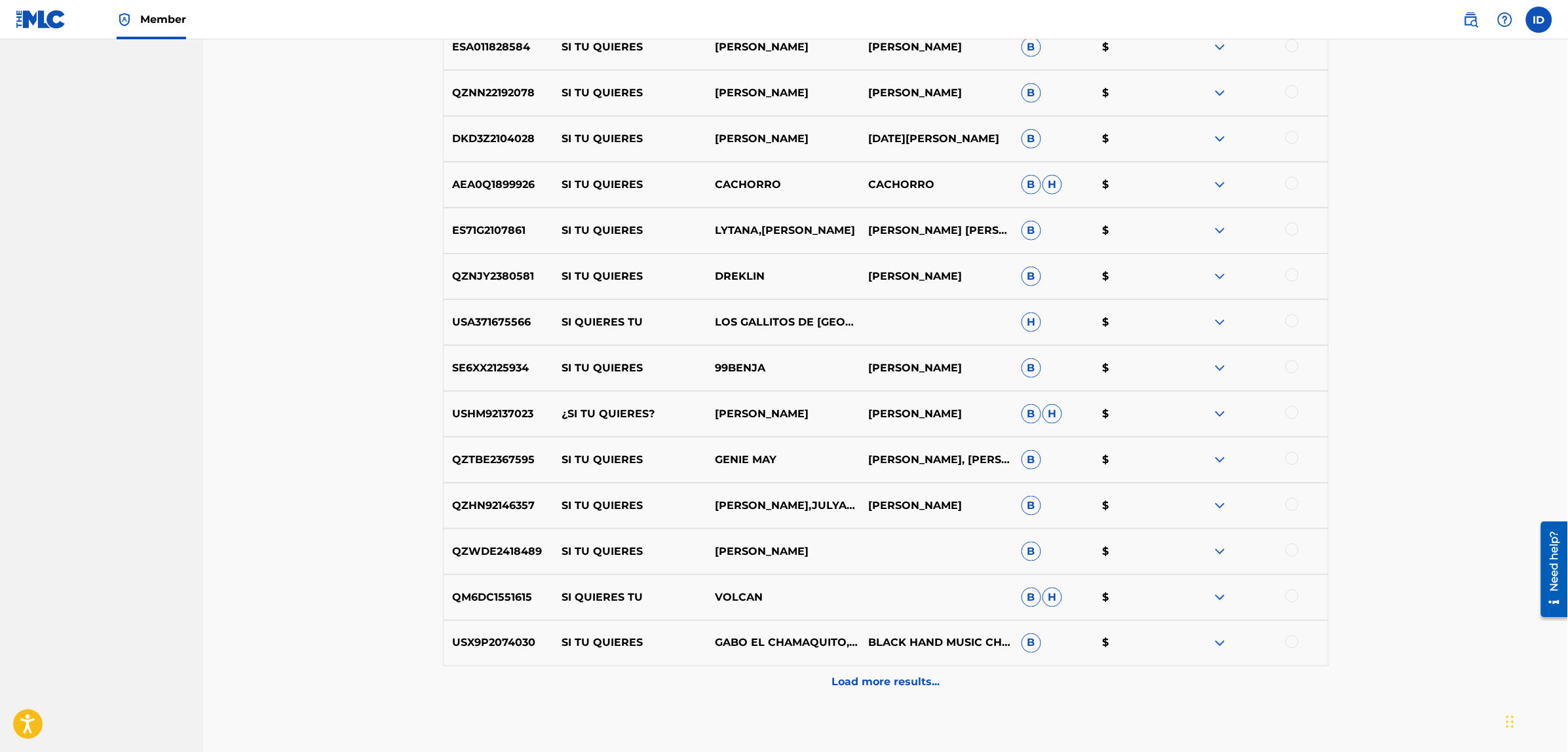
scroll to position [6791, 0]
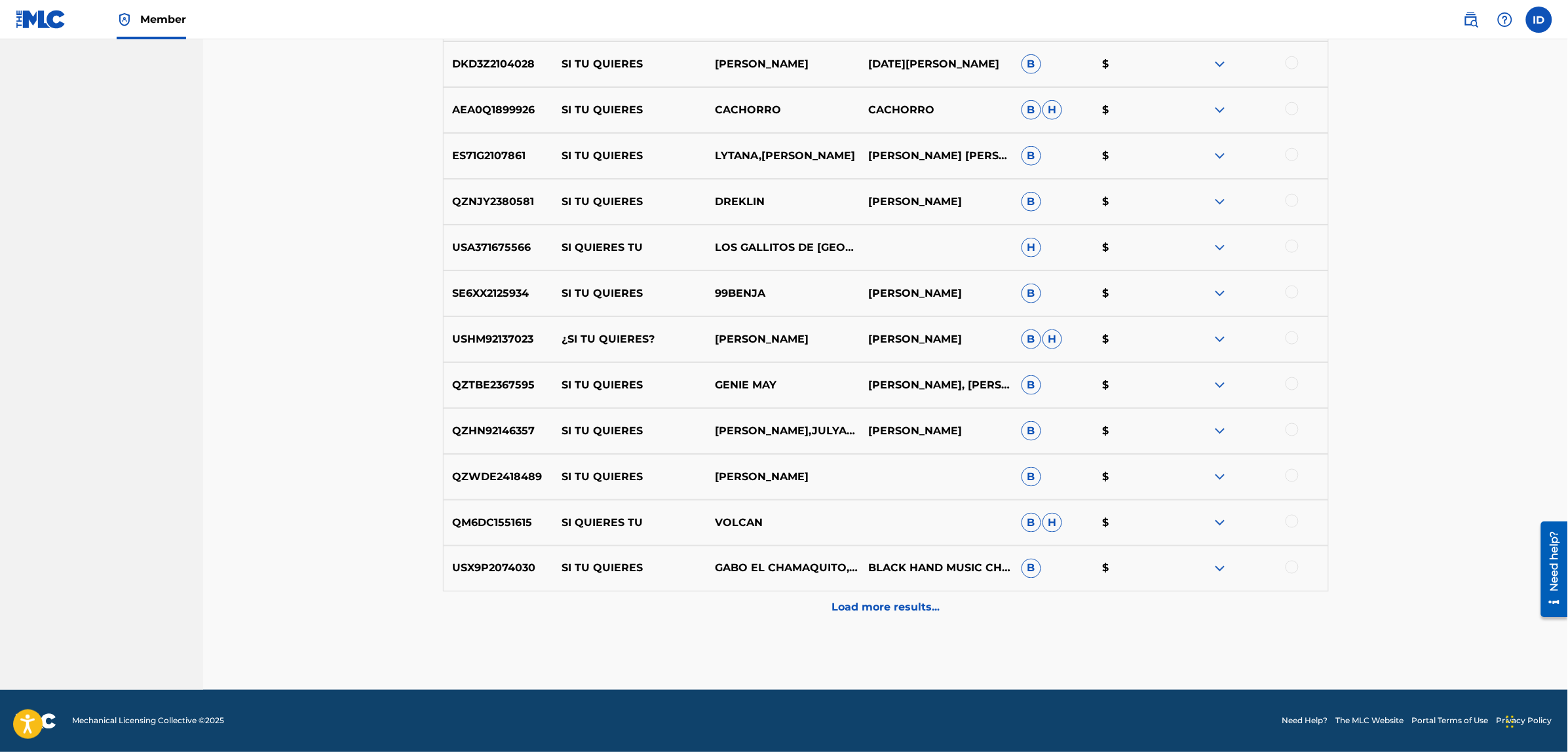
click at [880, 610] on p "Load more results..." at bounding box center [885, 608] width 108 height 15
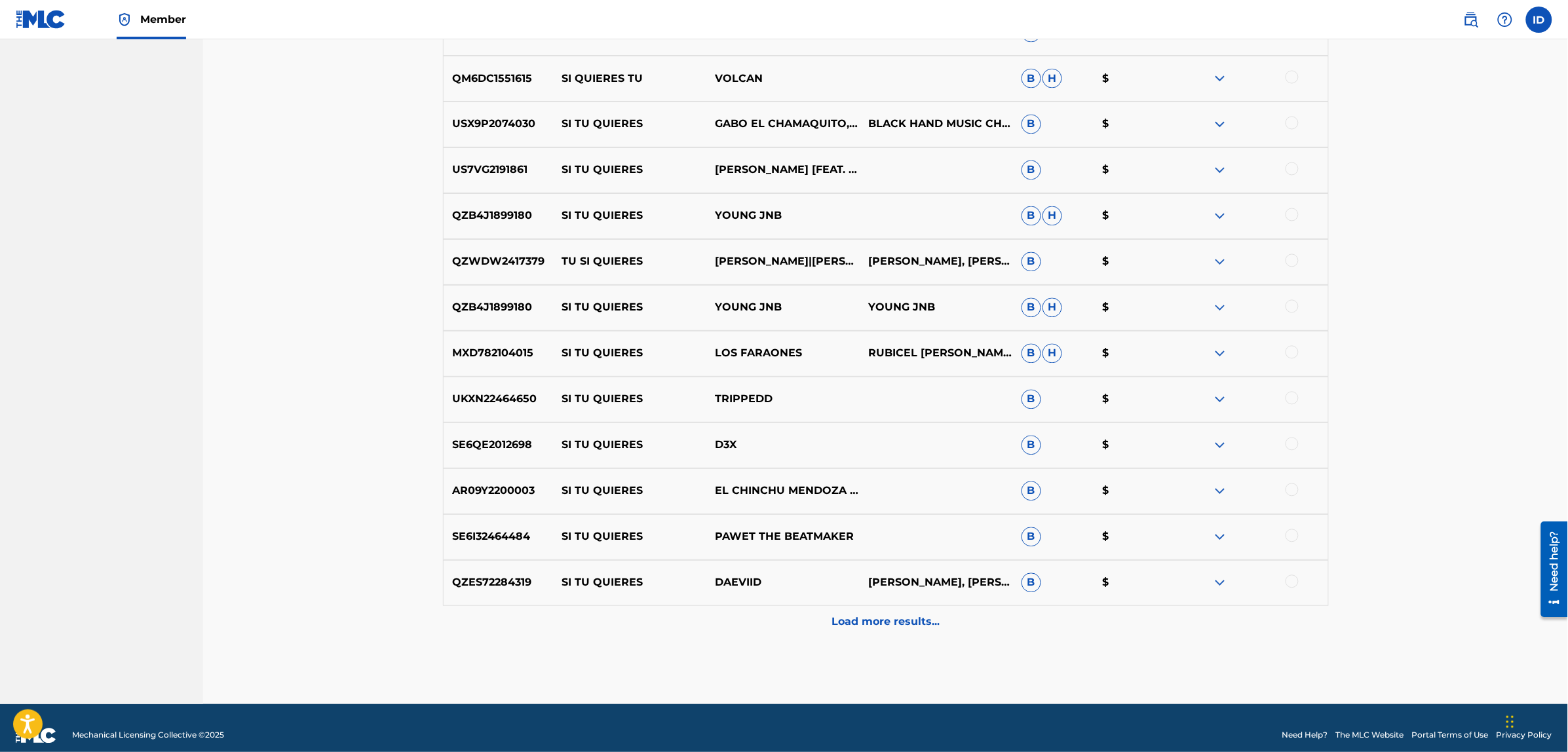
scroll to position [7250, 0]
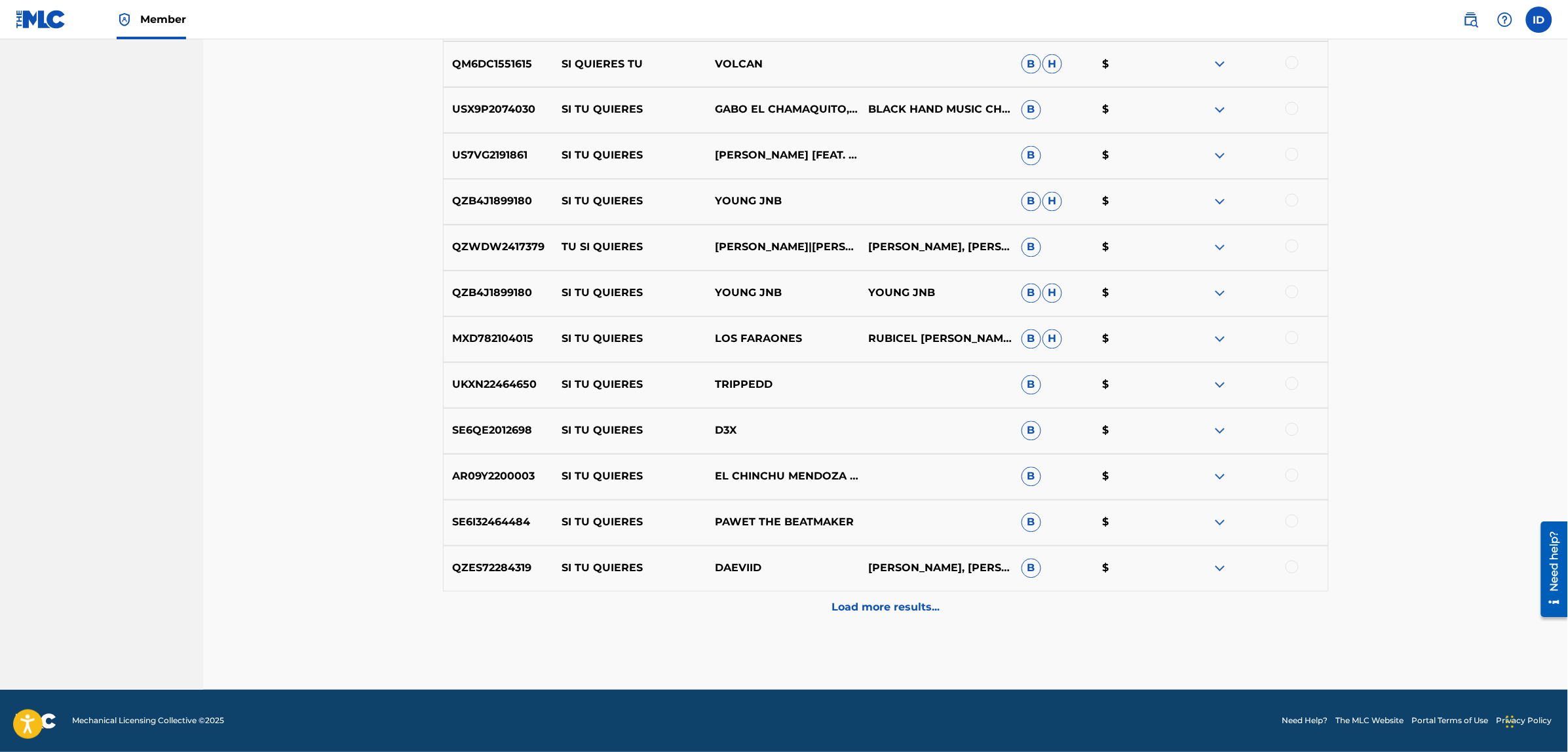
click at [857, 608] on p "Load more results..." at bounding box center [885, 608] width 108 height 15
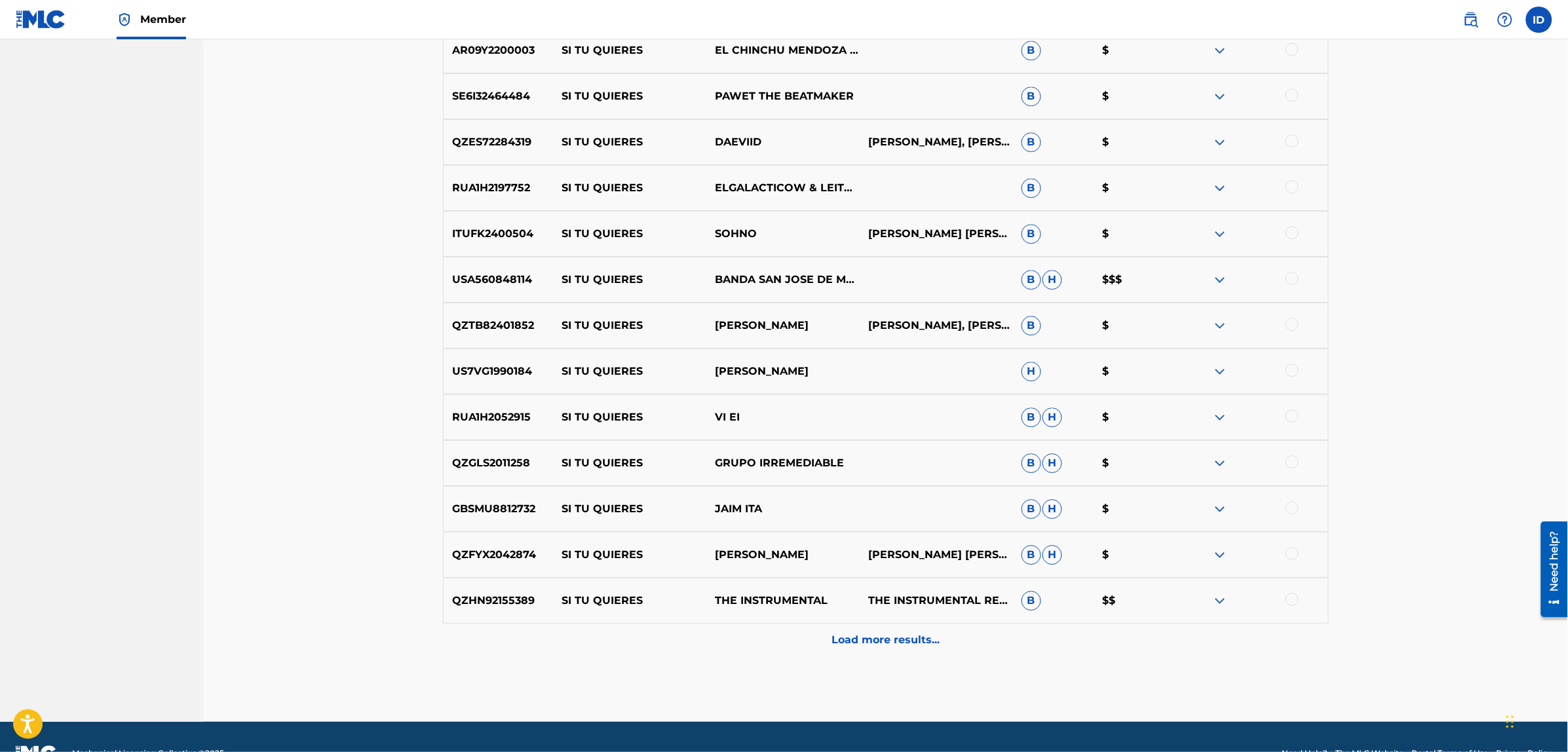
scroll to position [7708, 0]
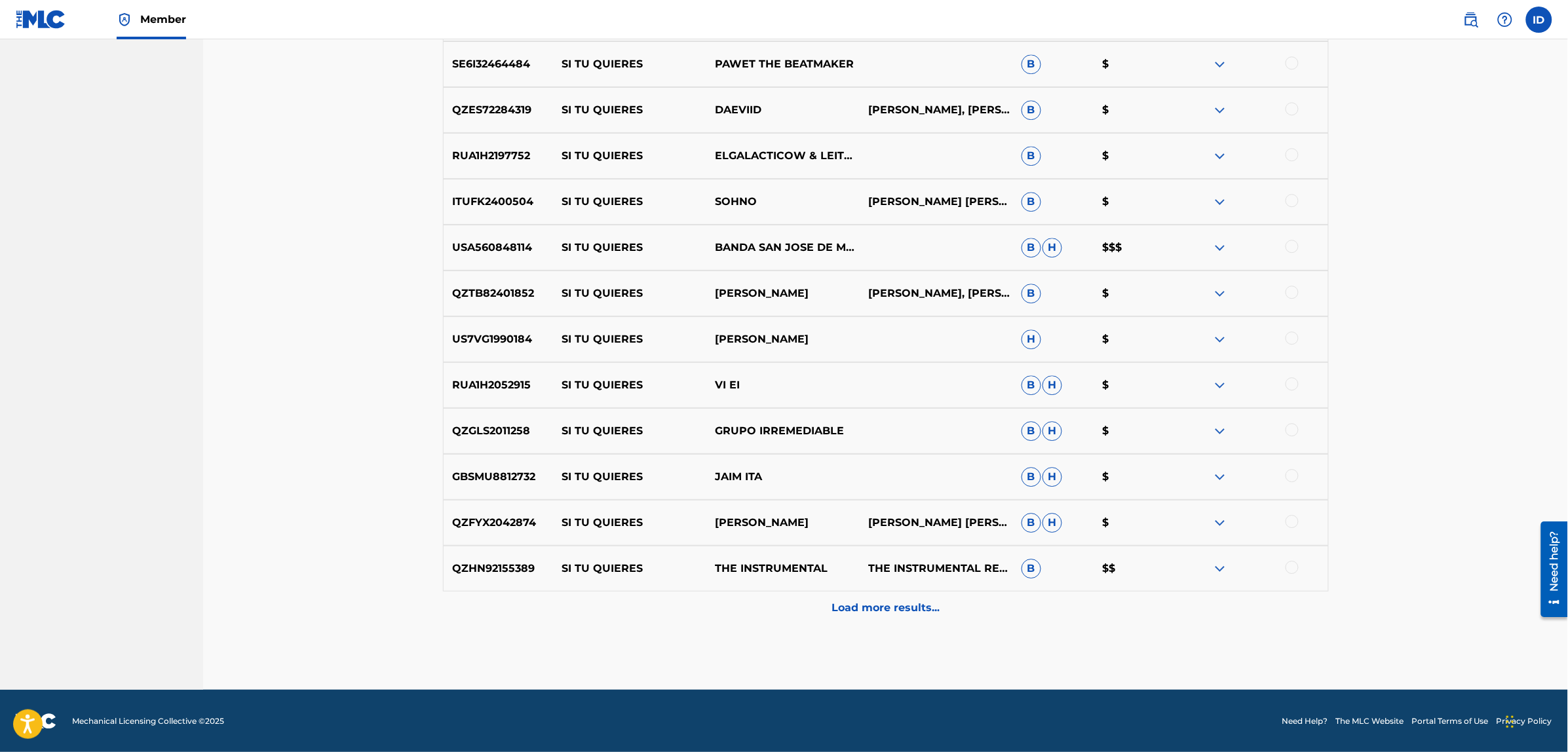
click at [882, 610] on p "Load more results..." at bounding box center [885, 608] width 108 height 15
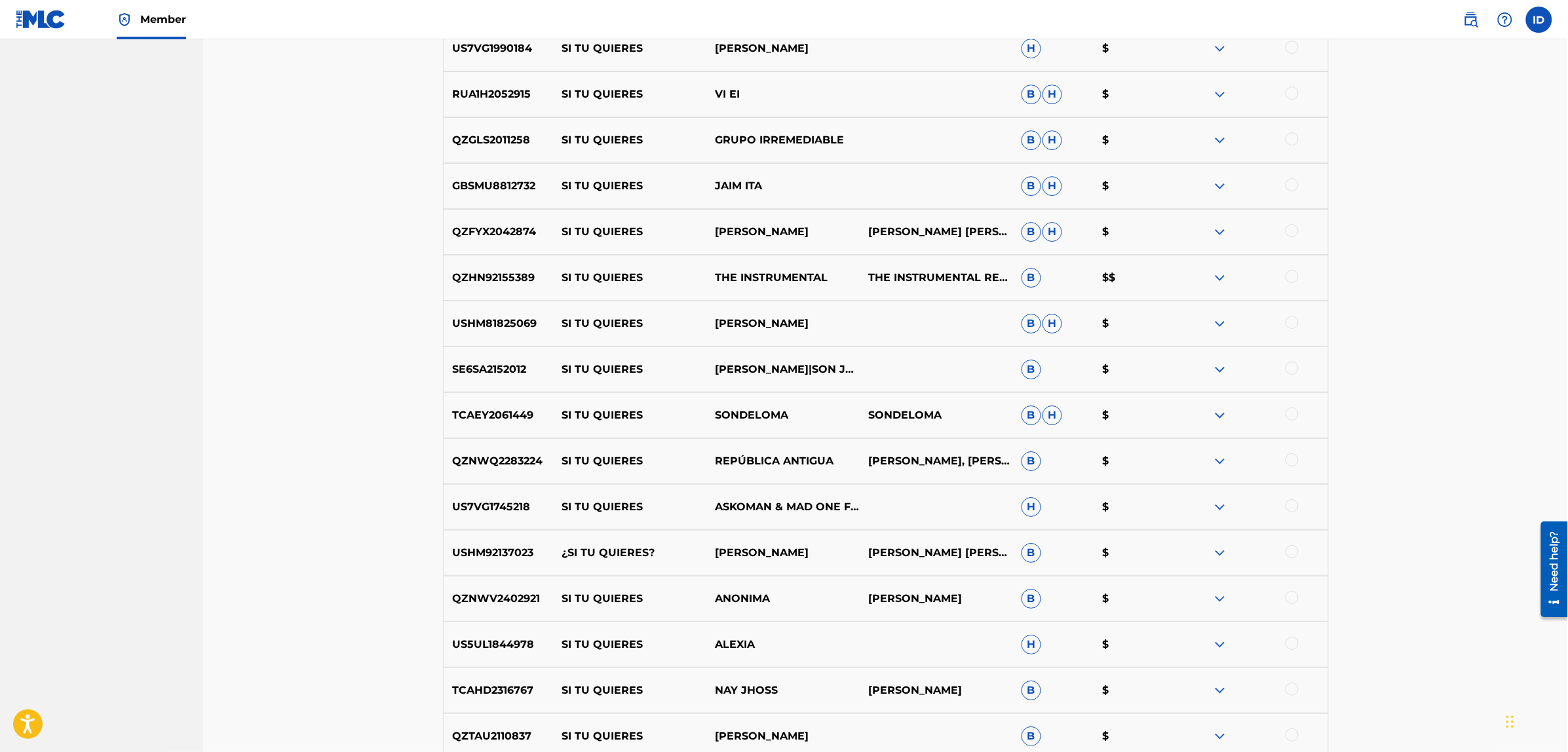
scroll to position [8036, 0]
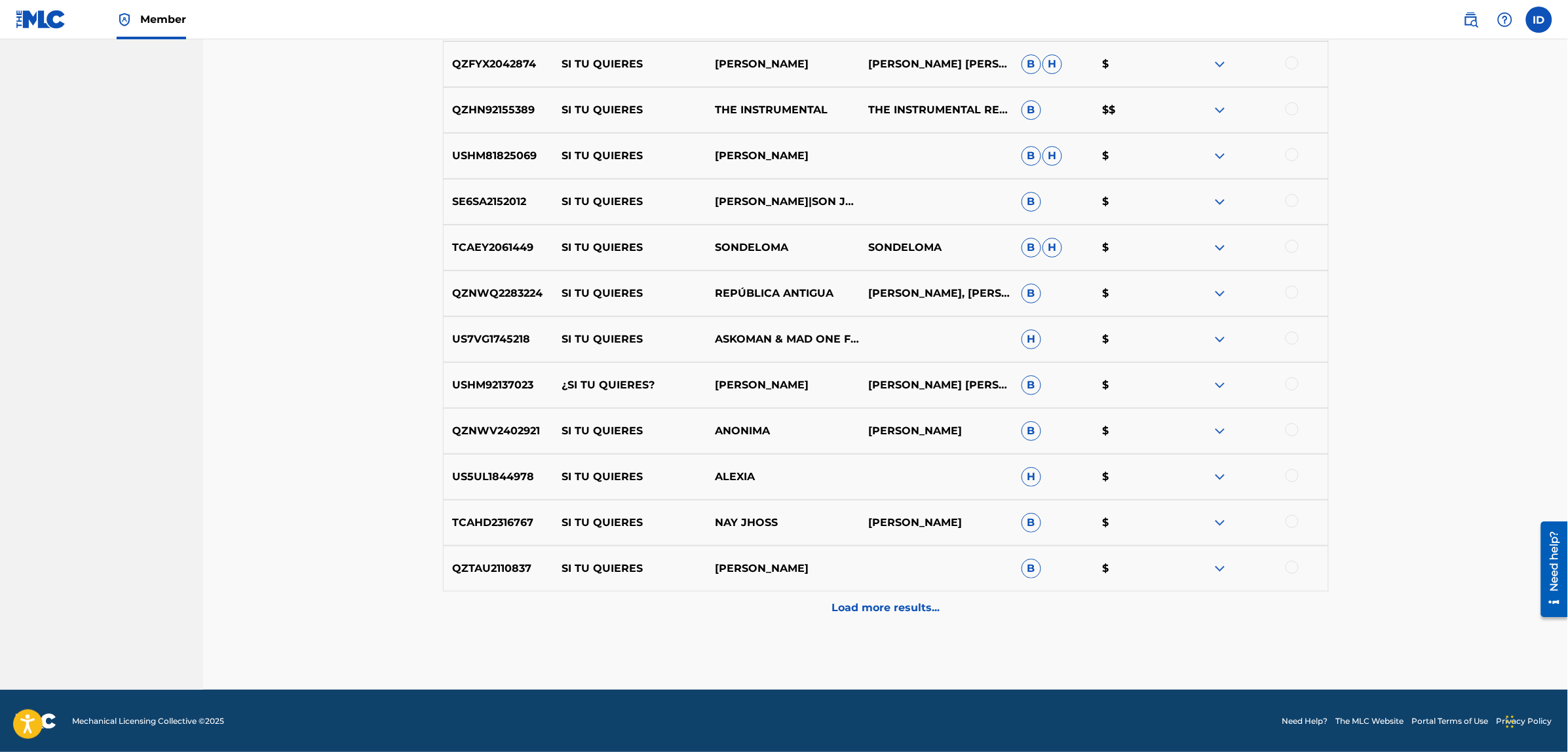
click at [886, 610] on p "Load more results..." at bounding box center [885, 608] width 108 height 15
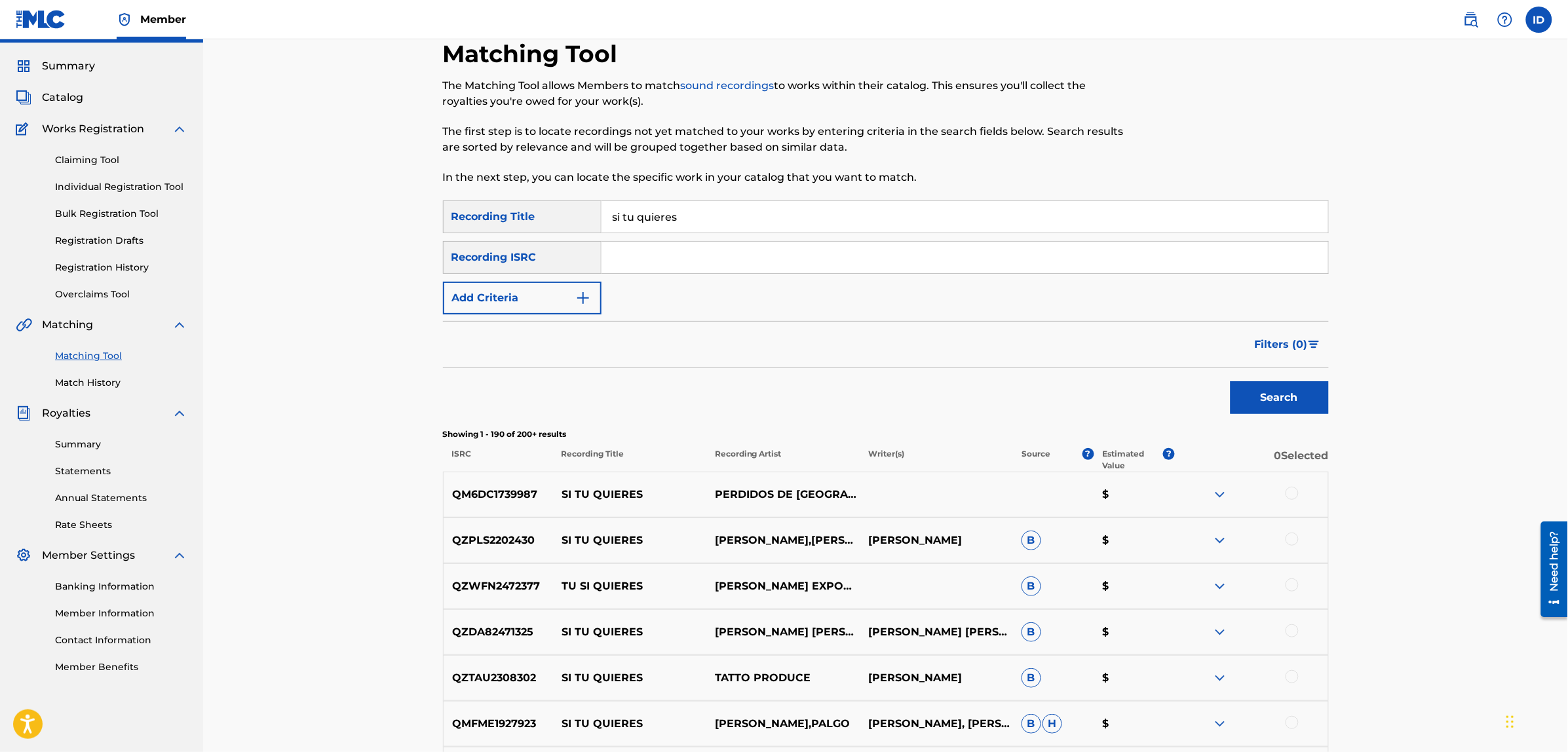
scroll to position [8167, 0]
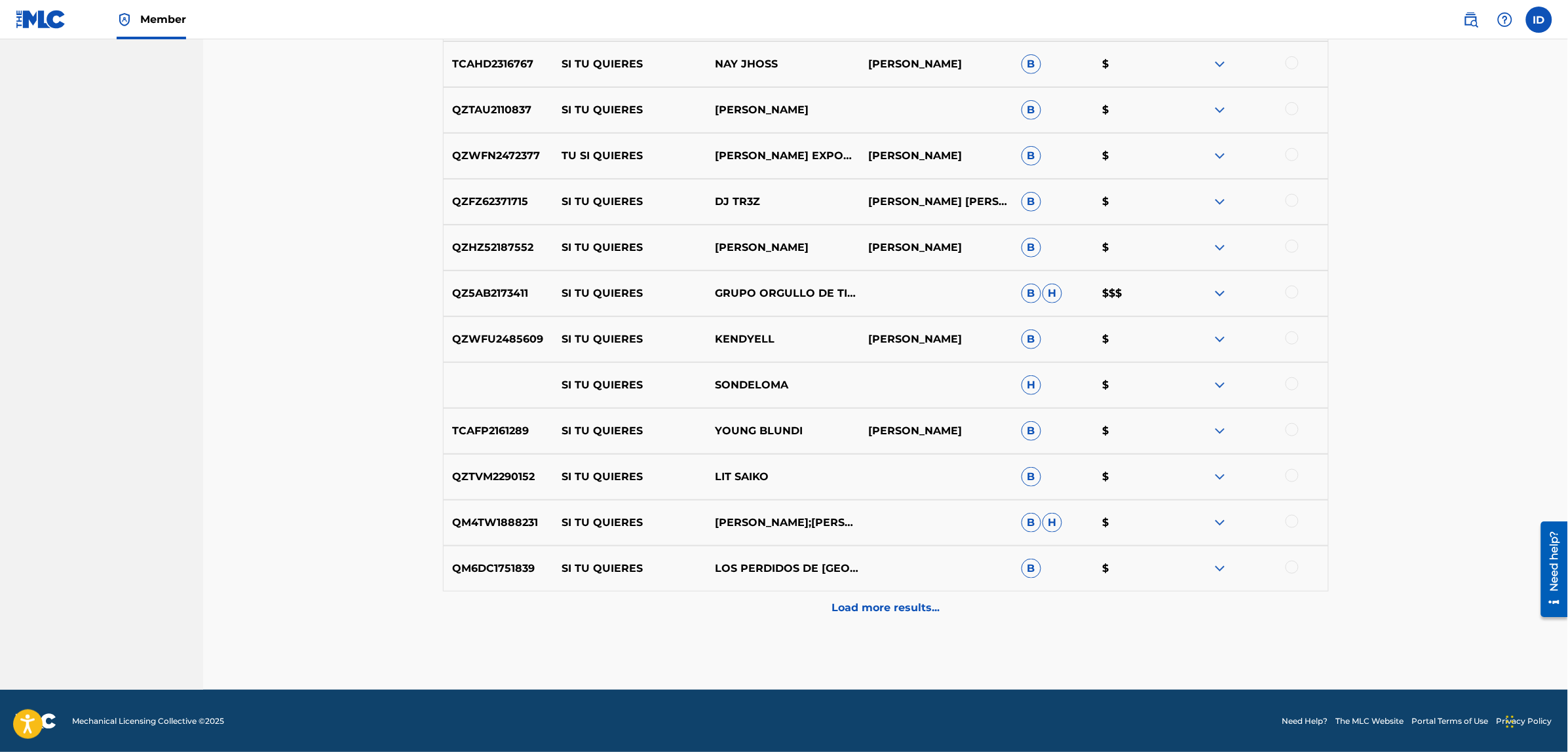
click at [859, 608] on p "Load more results..." at bounding box center [885, 608] width 108 height 15
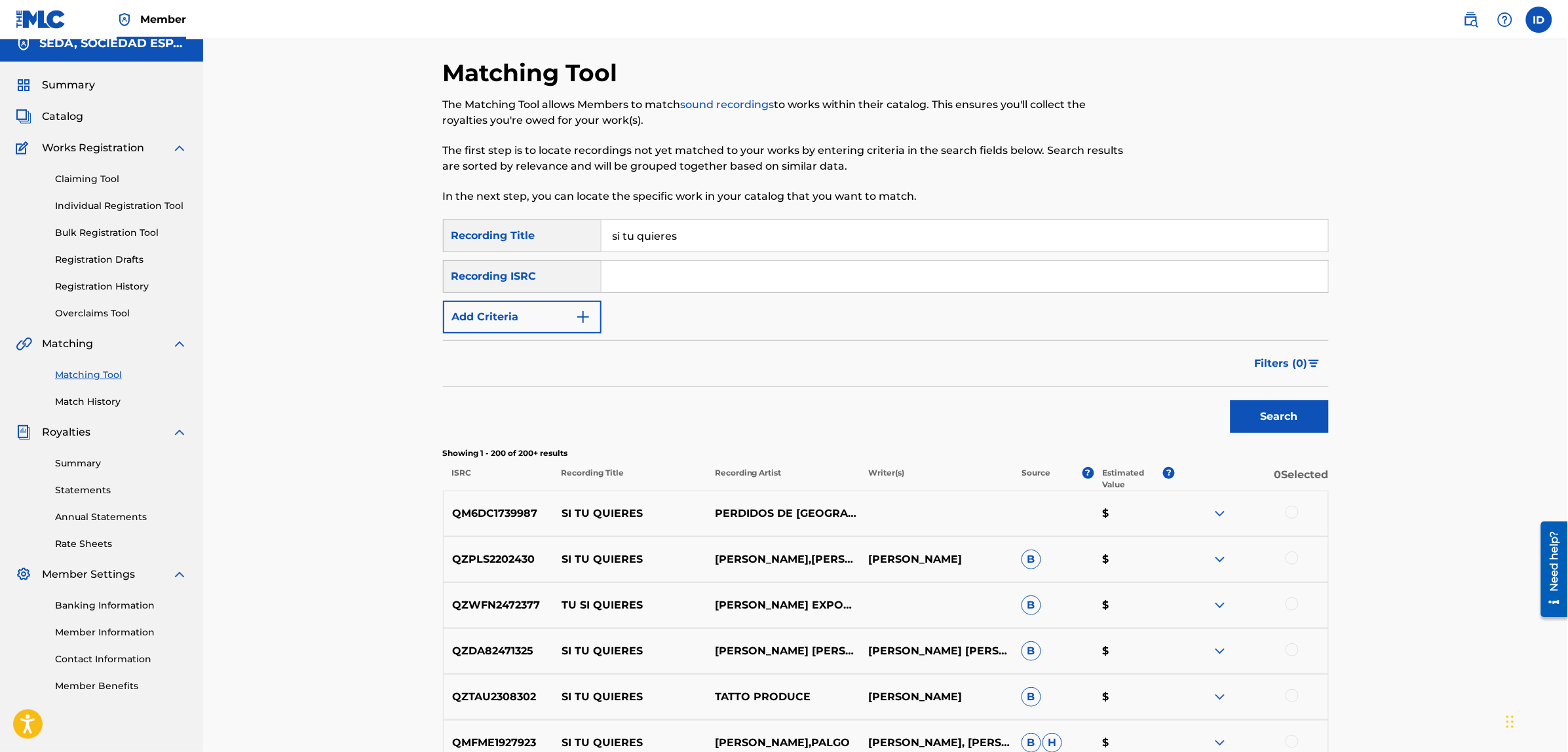
scroll to position [0, 0]
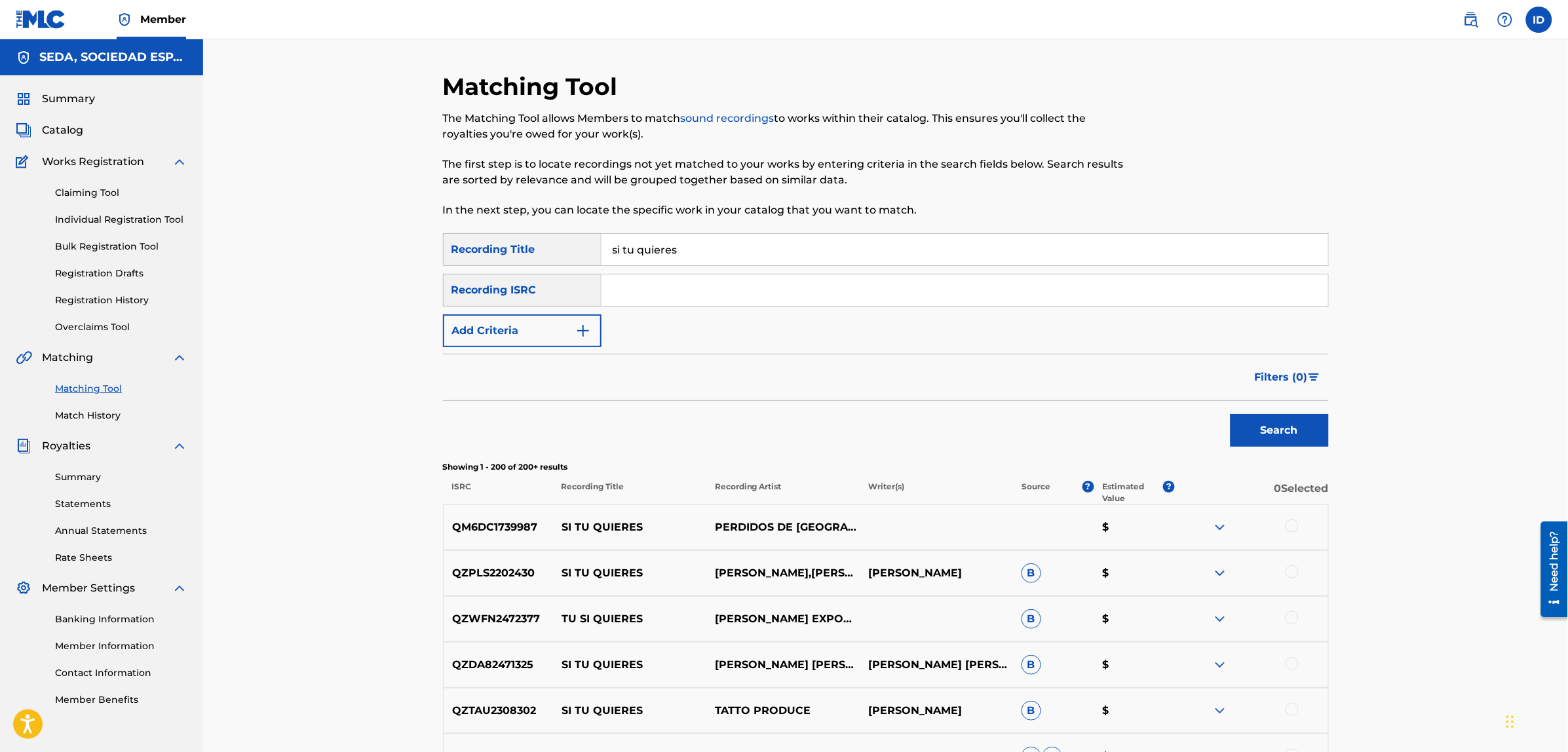
click at [548, 334] on button "Add Criteria" at bounding box center [522, 331] width 159 height 32
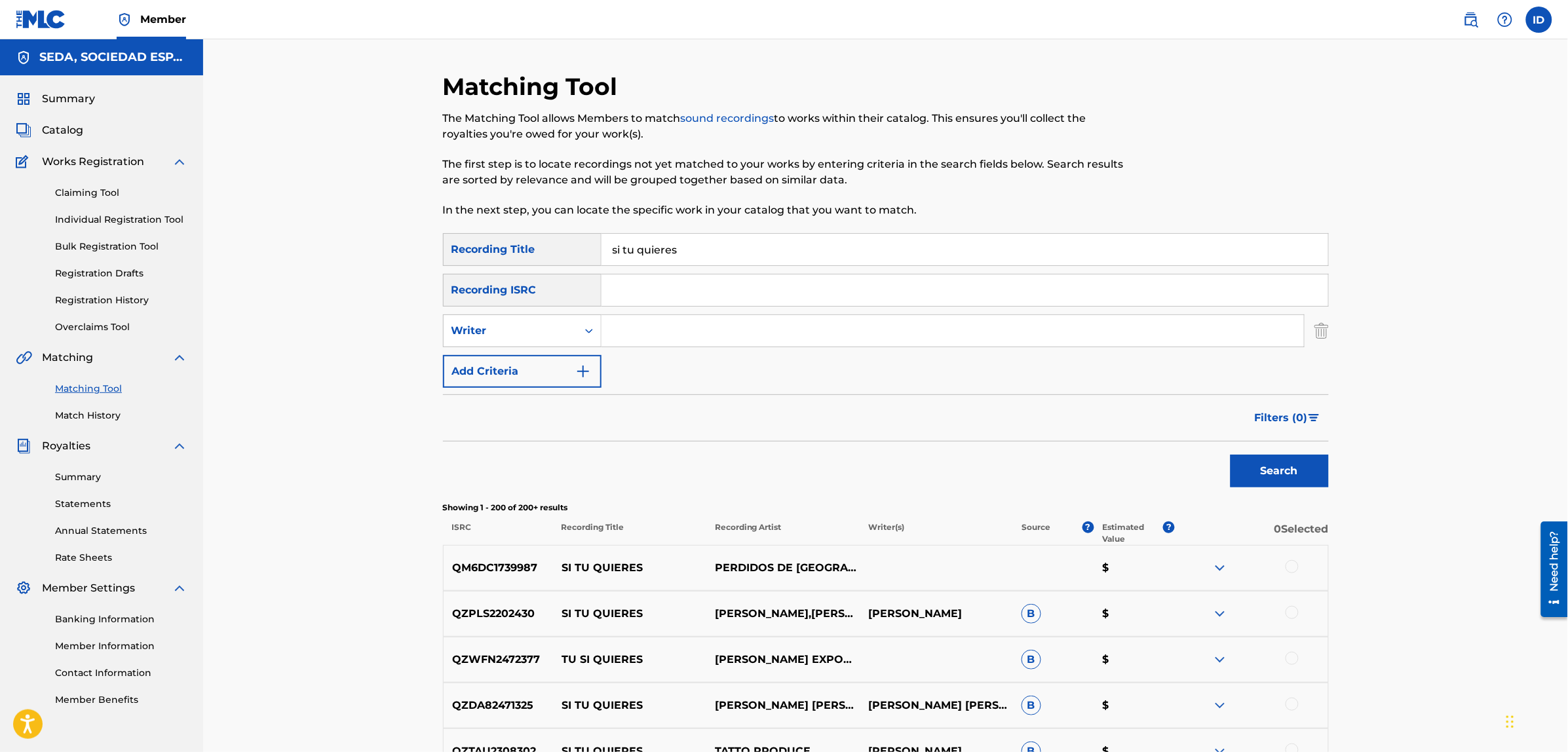
click at [543, 368] on button "Add Criteria" at bounding box center [522, 372] width 159 height 32
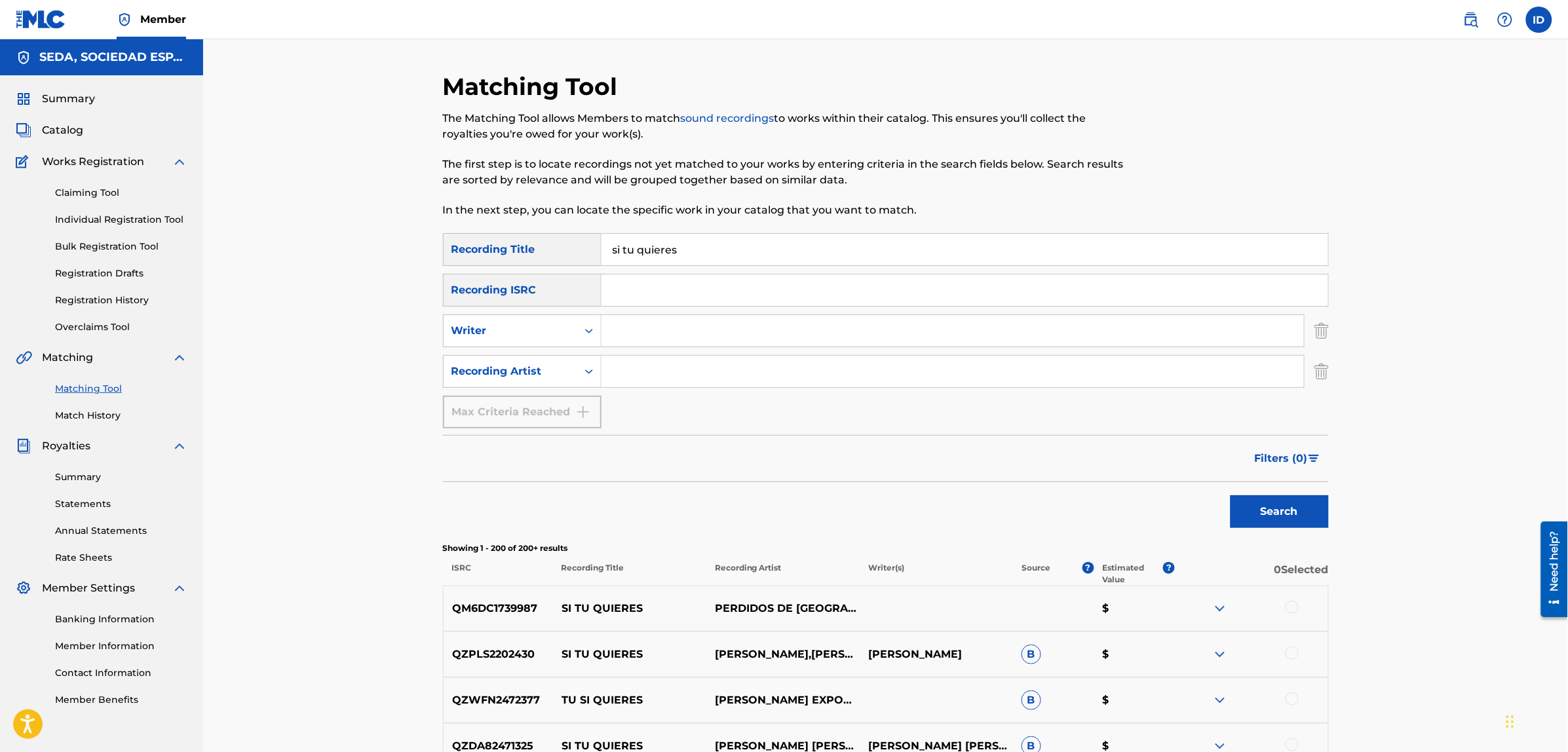
click at [606, 369] on input "Search Form" at bounding box center [952, 371] width 702 height 32
type input "suburbano"
click at [1231, 495] on button "Search" at bounding box center [1279, 511] width 98 height 32
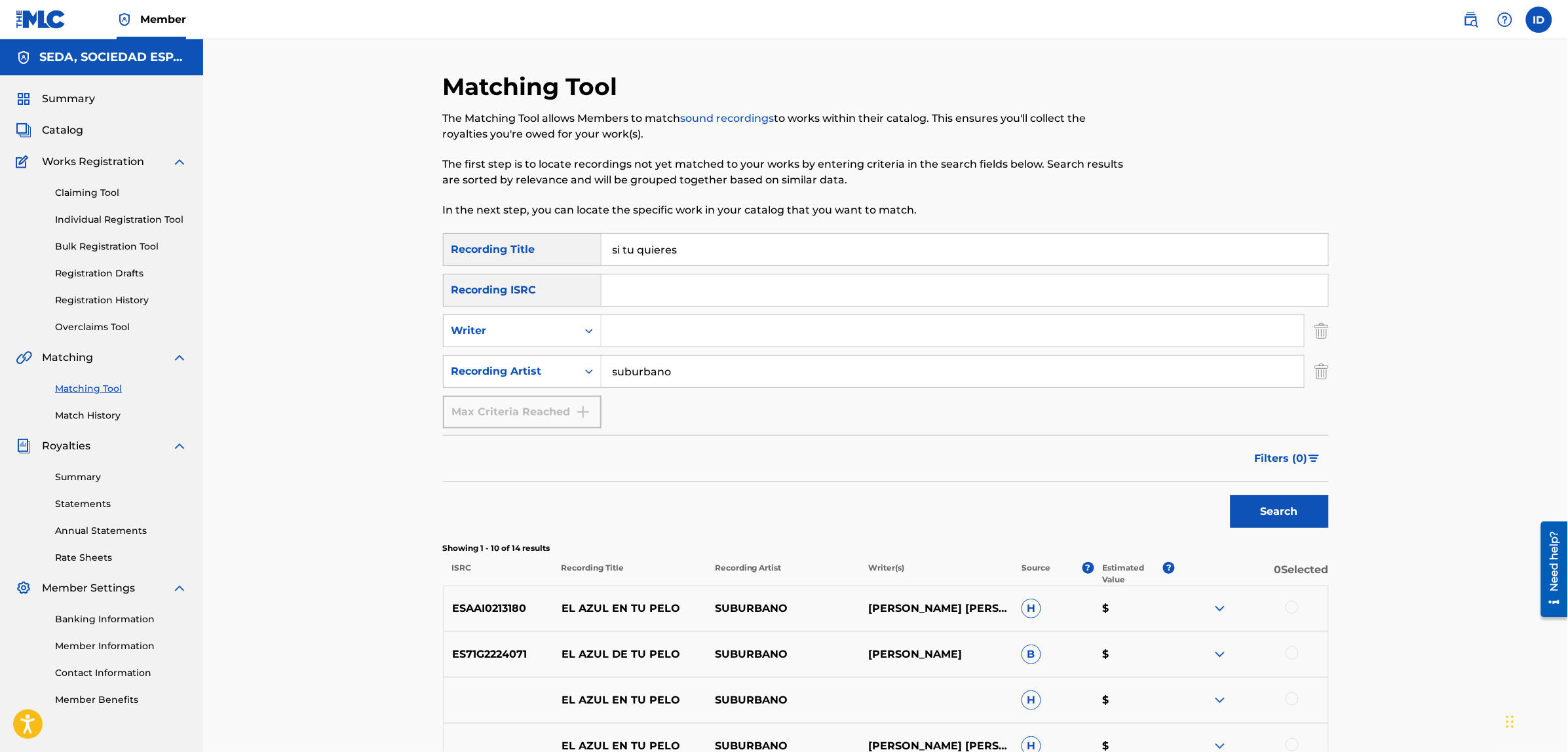
click at [689, 326] on input "Search Form" at bounding box center [952, 331] width 702 height 32
type input "[PERSON_NAME]"
click at [1231, 495] on button "Search" at bounding box center [1279, 511] width 98 height 32
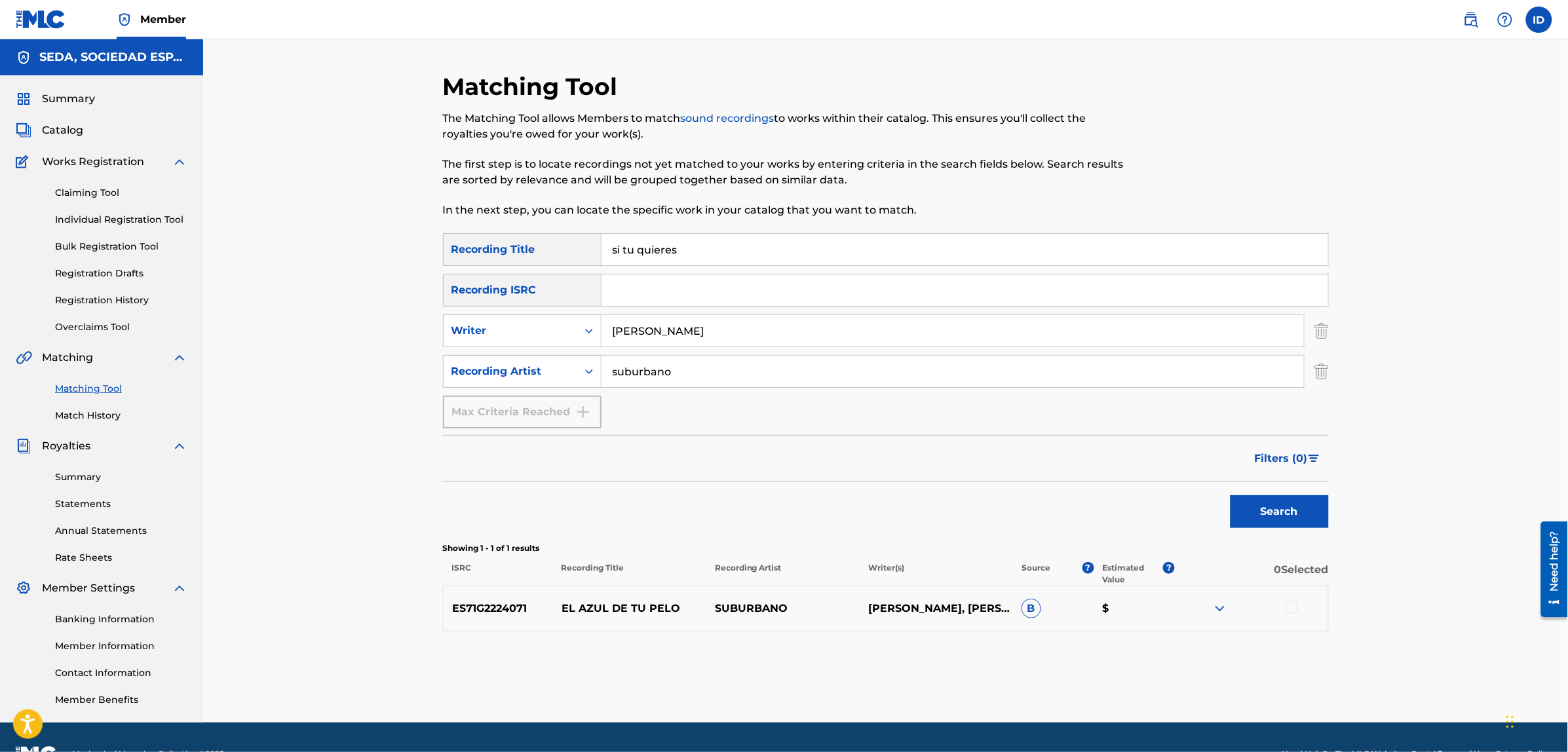
click at [1293, 607] on div at bounding box center [1292, 608] width 13 height 13
click at [973, 631] on button "Match 1 Group" at bounding box center [921, 645] width 145 height 32
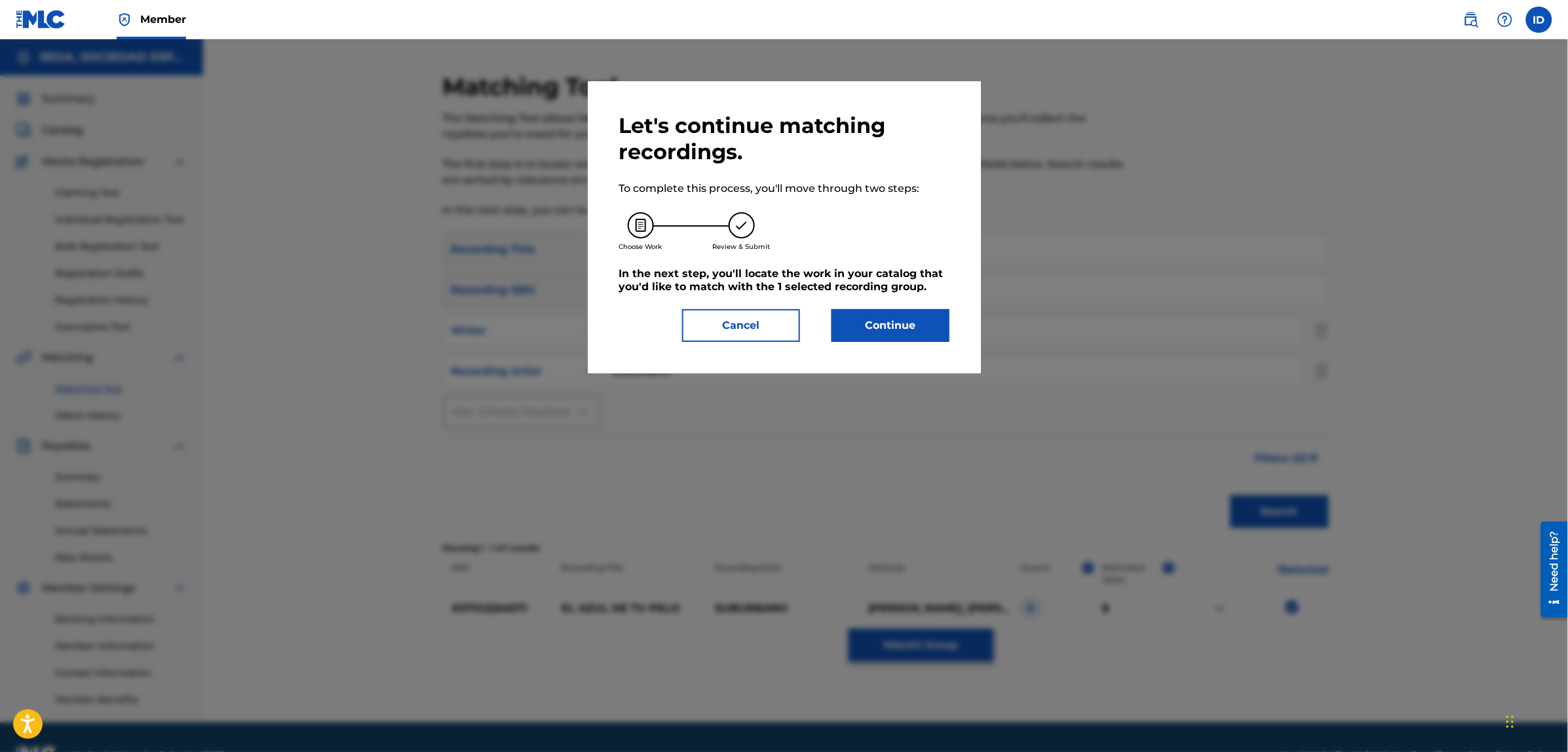
click at [908, 316] on button "Continue" at bounding box center [890, 326] width 118 height 32
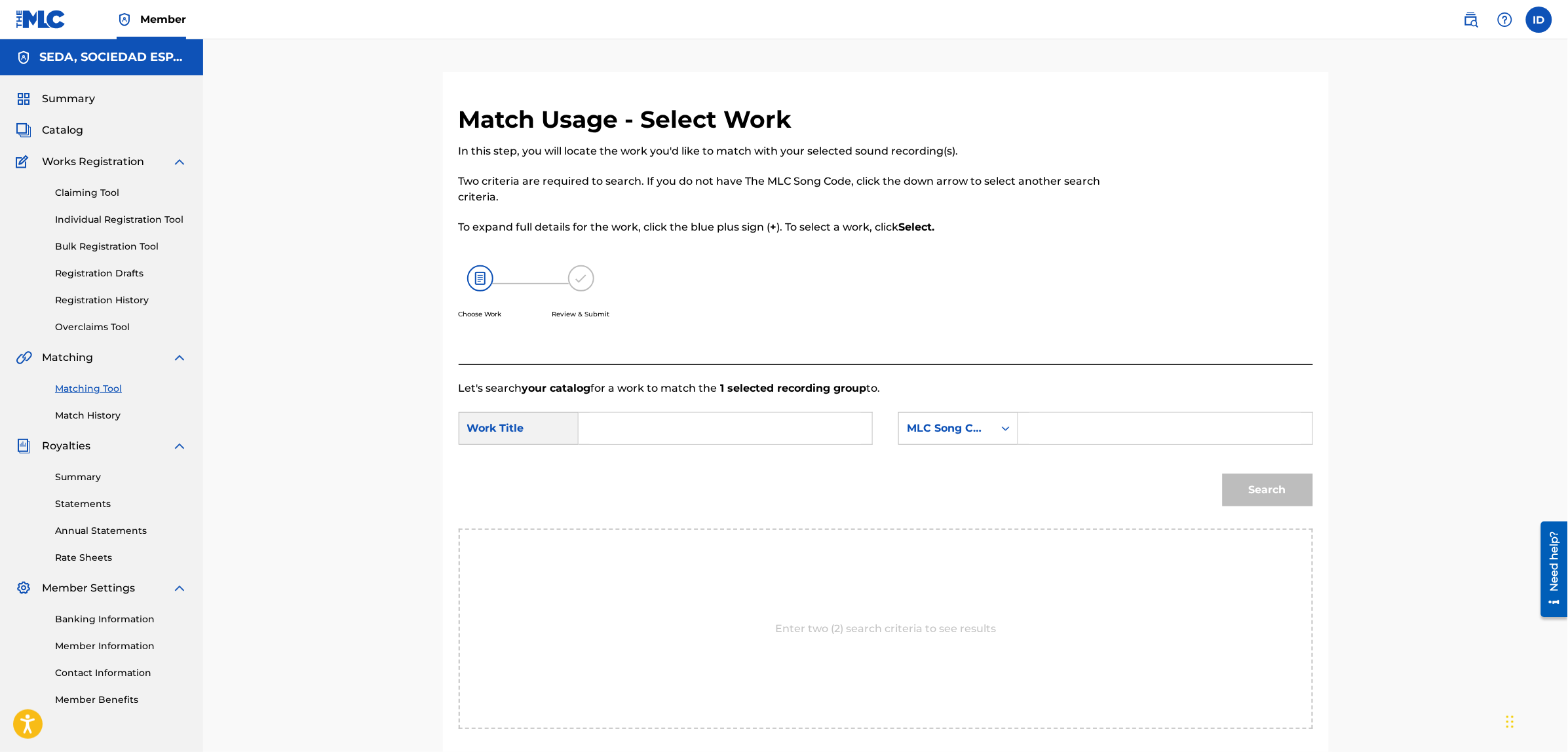
click at [677, 420] on input "Search Form" at bounding box center [725, 428] width 271 height 32
click at [616, 429] on input "si ti quieres" at bounding box center [725, 428] width 271 height 32
type input "si tu quieres"
click at [931, 428] on div "MLC Song Code" at bounding box center [946, 428] width 79 height 15
click at [956, 462] on div "Writer Name" at bounding box center [958, 462] width 118 height 32
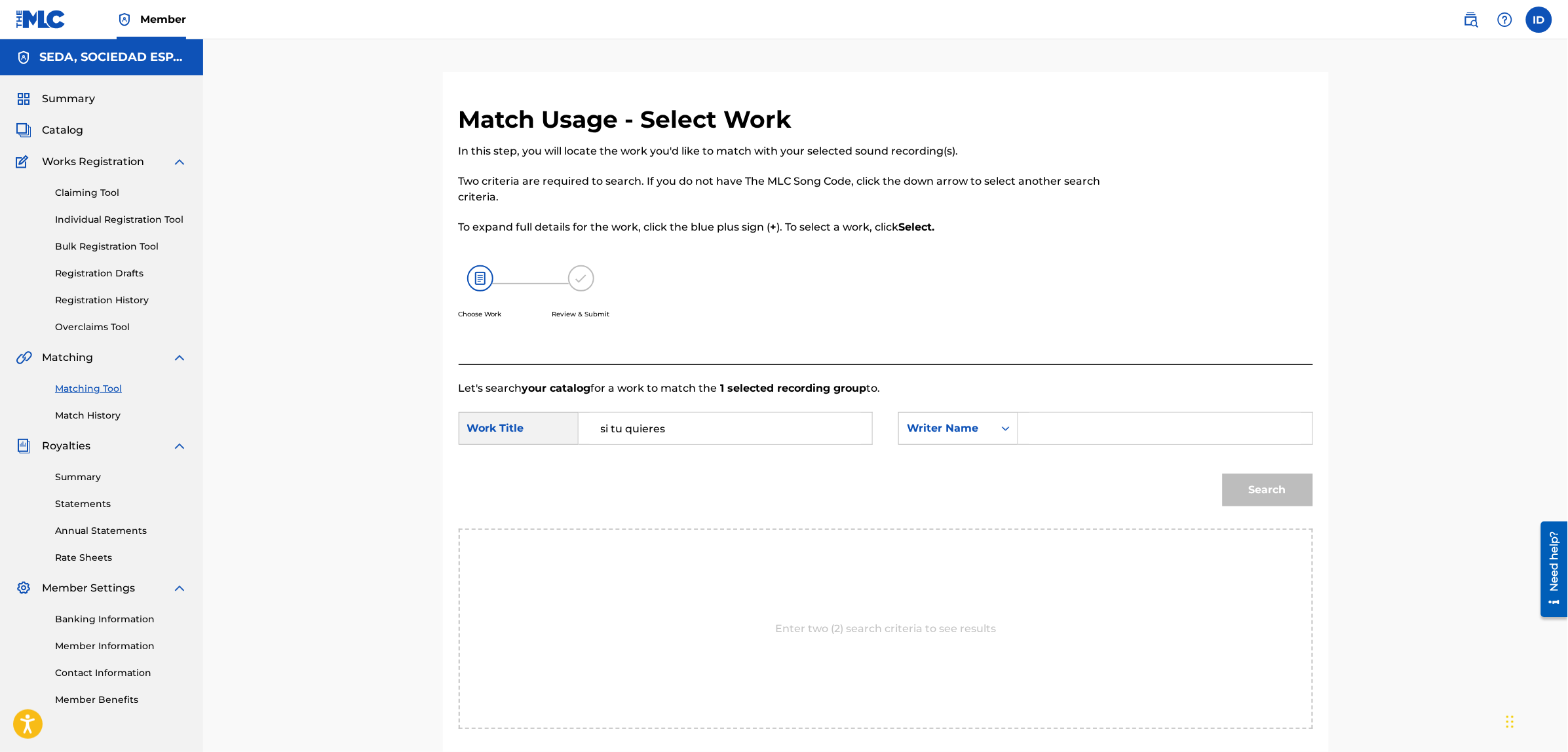
click at [1043, 426] on input "Search Form" at bounding box center [1165, 428] width 271 height 32
type input "[PERSON_NAME]"
click at [1222, 474] on button "Search" at bounding box center [1267, 490] width 91 height 32
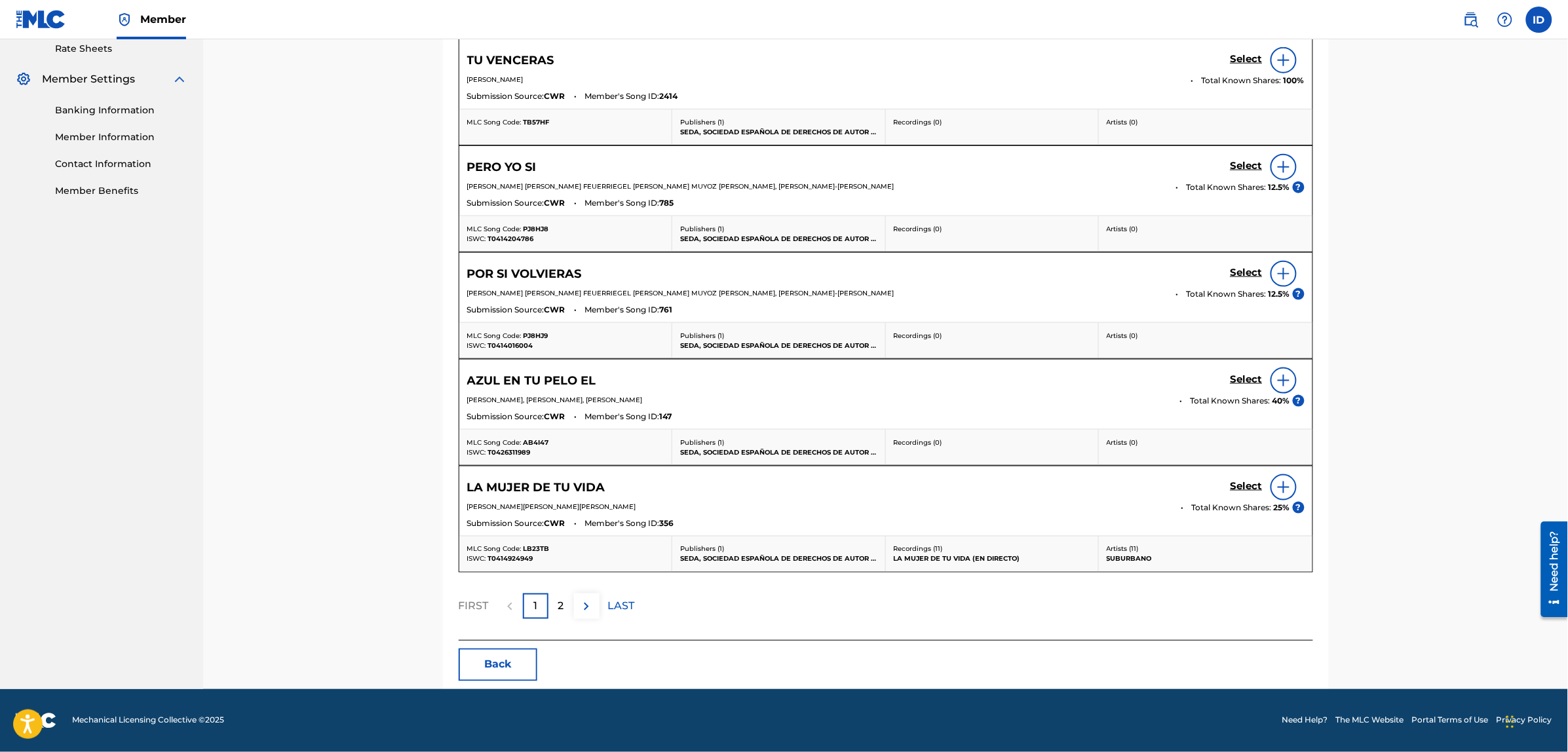
scroll to position [511, 0]
click at [550, 603] on div "2" at bounding box center [561, 606] width 26 height 26
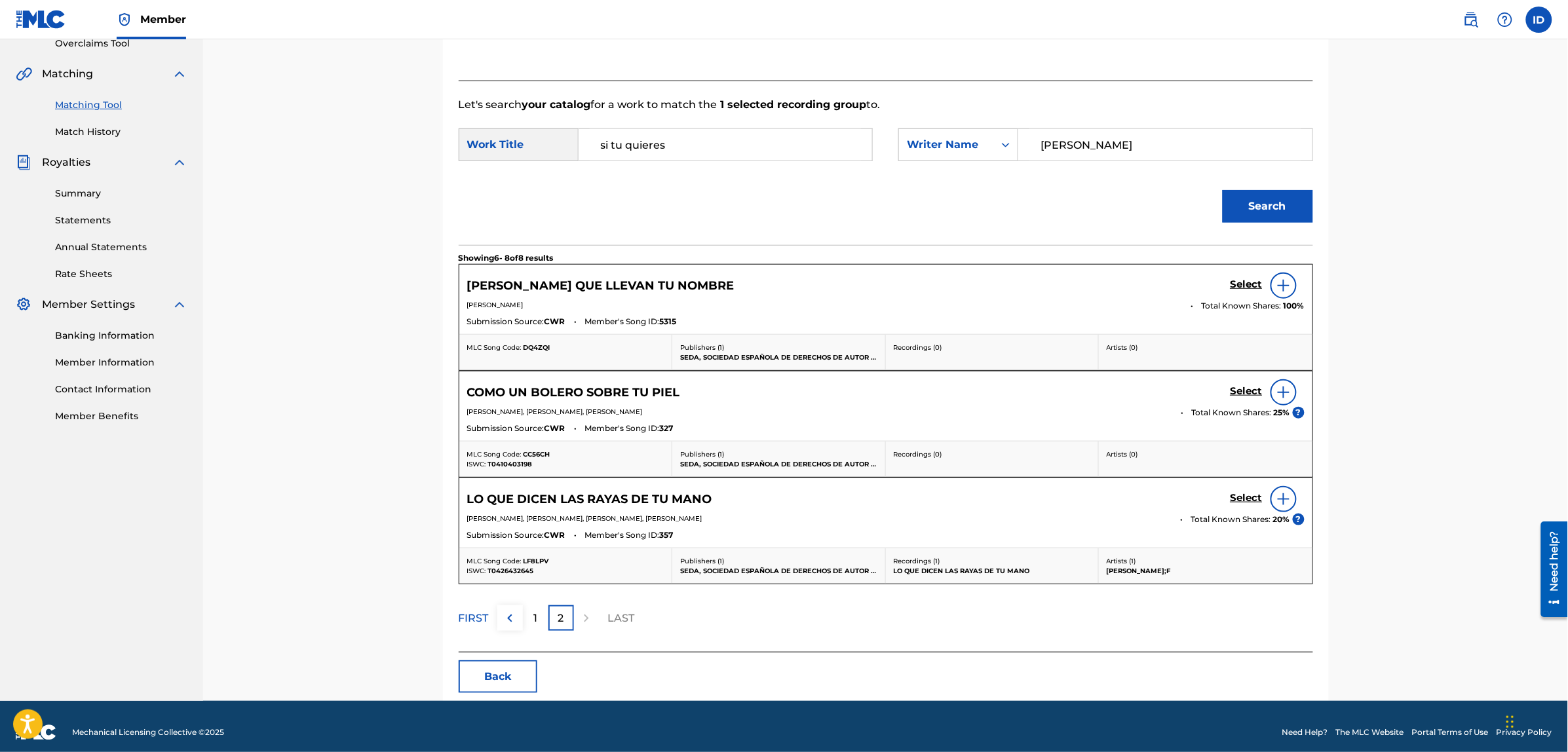
scroll to position [296, 0]
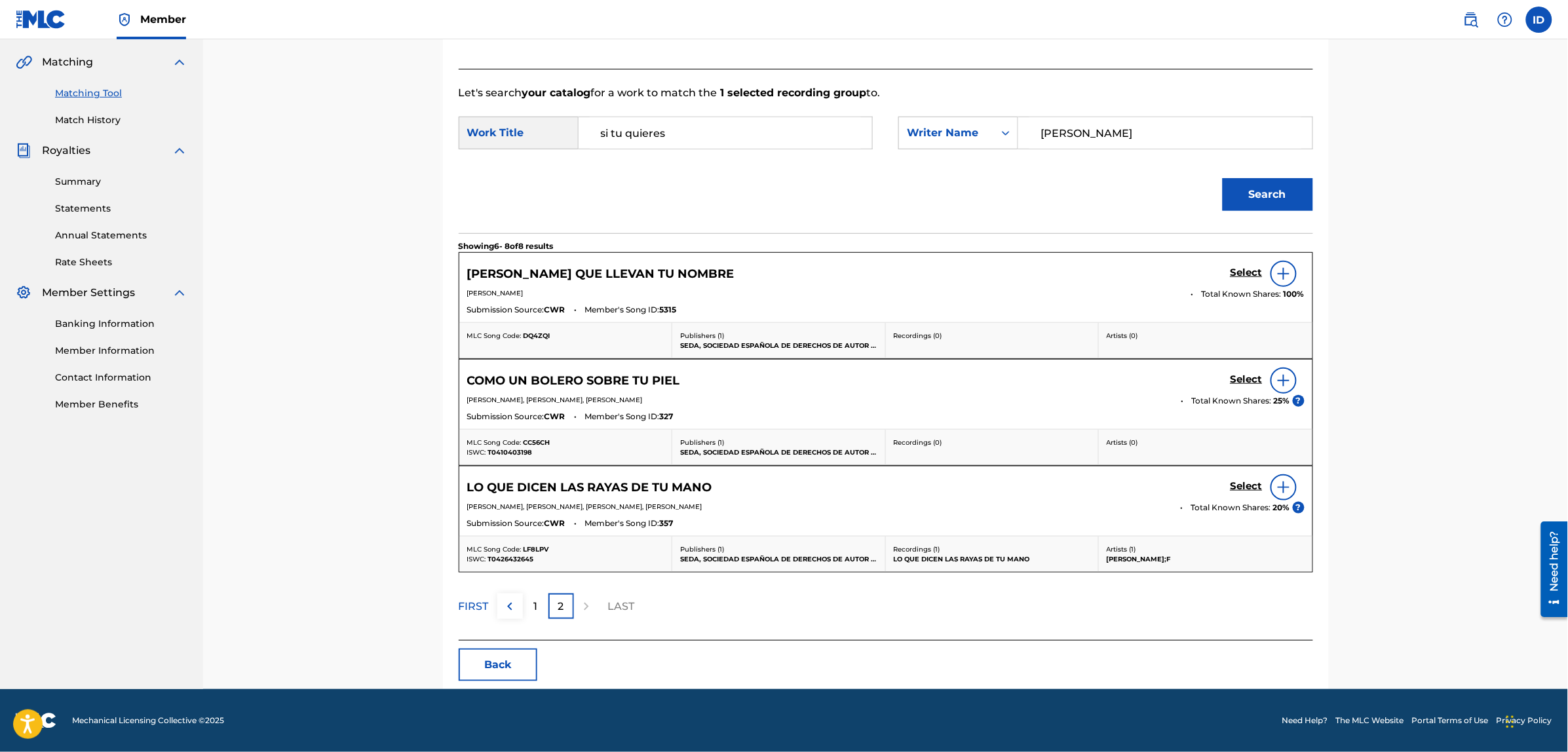
click at [499, 663] on button "Back" at bounding box center [498, 665] width 78 height 32
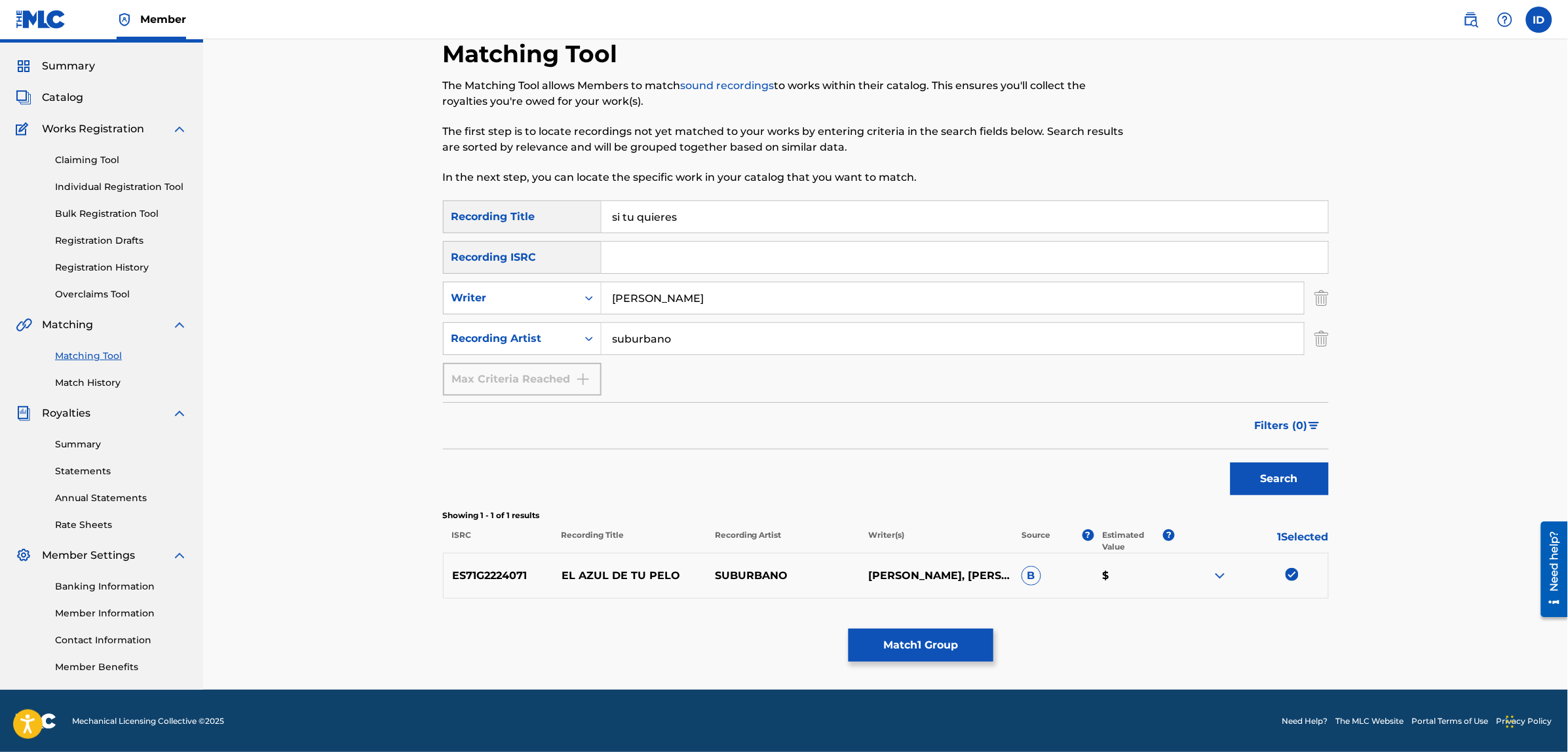
click at [1291, 575] on img at bounding box center [1292, 574] width 13 height 13
click at [770, 226] on input "si tu quieres" at bounding box center [964, 216] width 726 height 32
type input "esta noche si"
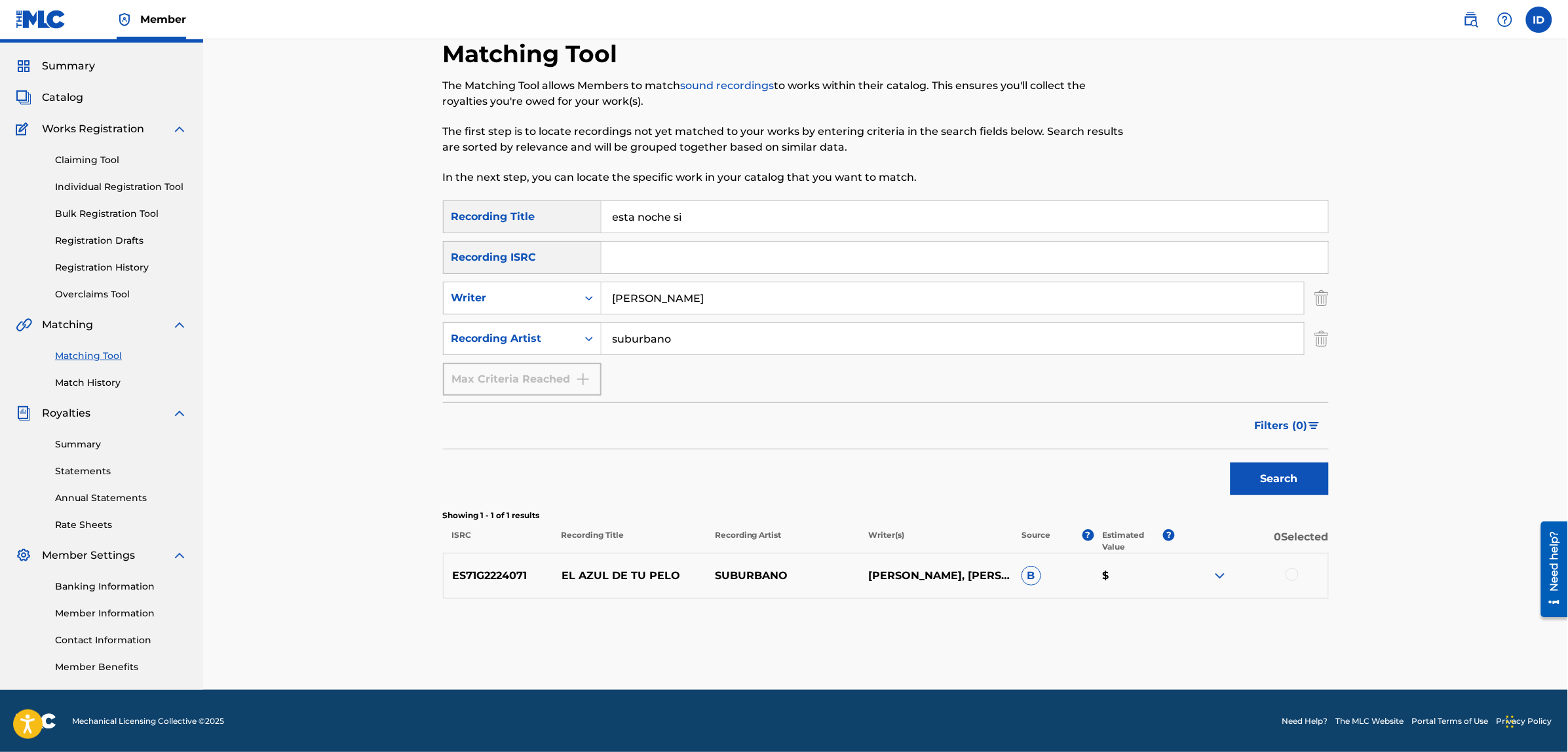
click at [1231, 462] on button "Search" at bounding box center [1279, 479] width 98 height 32
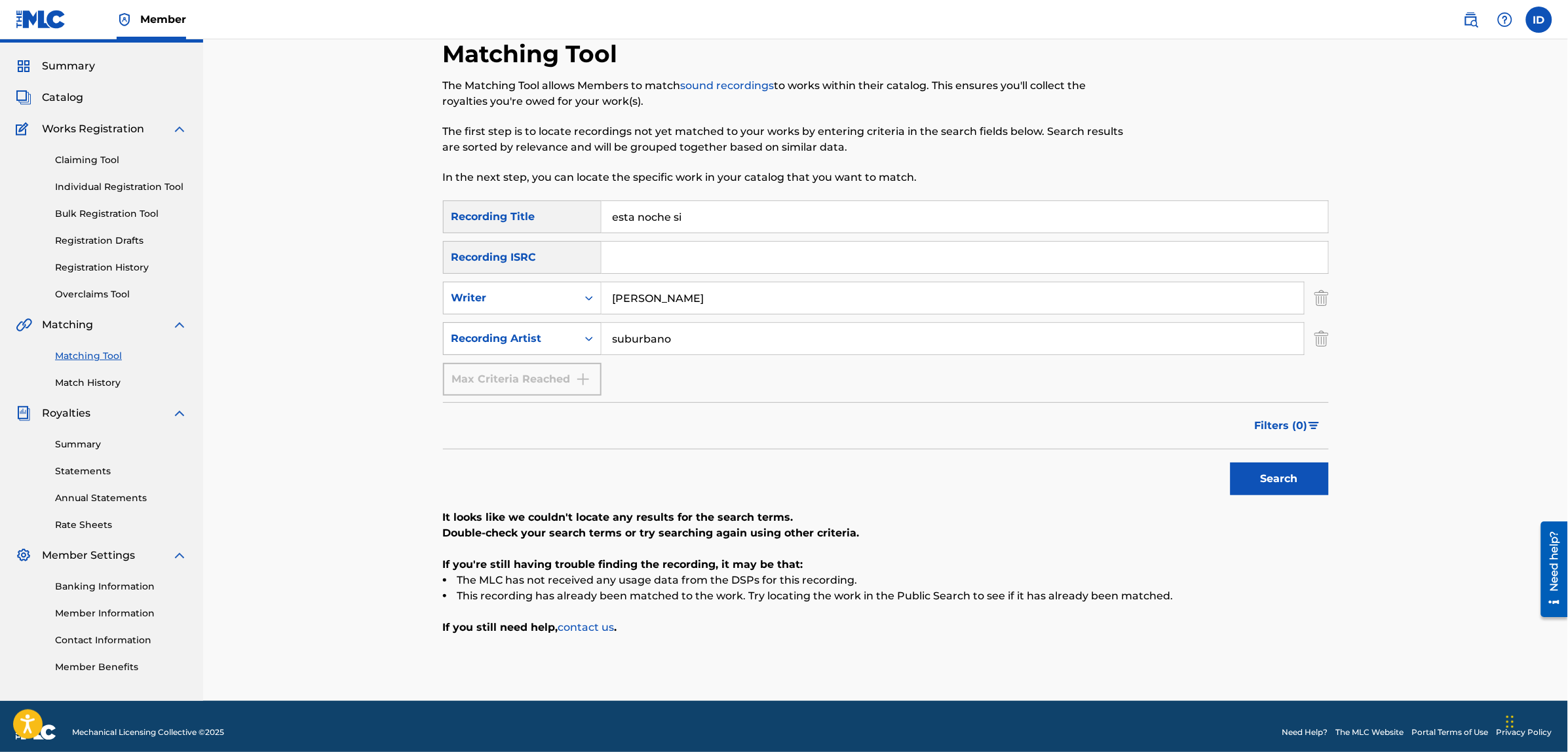
drag, startPoint x: 699, startPoint y: 328, endPoint x: 548, endPoint y: 335, distance: 151.2
click at [548, 335] on div "SearchWithCriteria38ce59d5-7f7e-49e7-90a1-01824d58570e Recording Artist suburba…" at bounding box center [885, 338] width 886 height 32
click at [1231, 462] on button "Search" at bounding box center [1279, 479] width 98 height 32
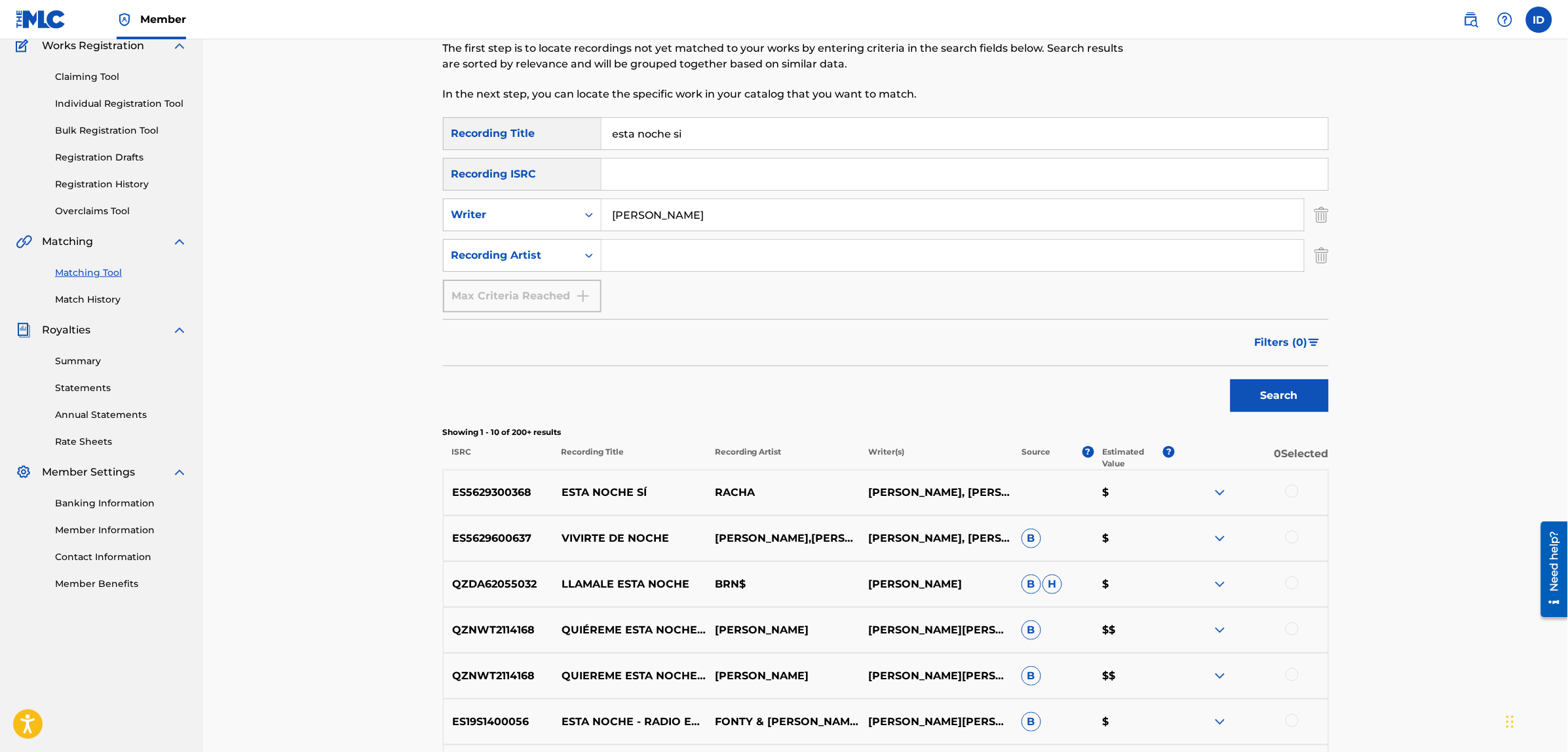
scroll to position [278, 0]
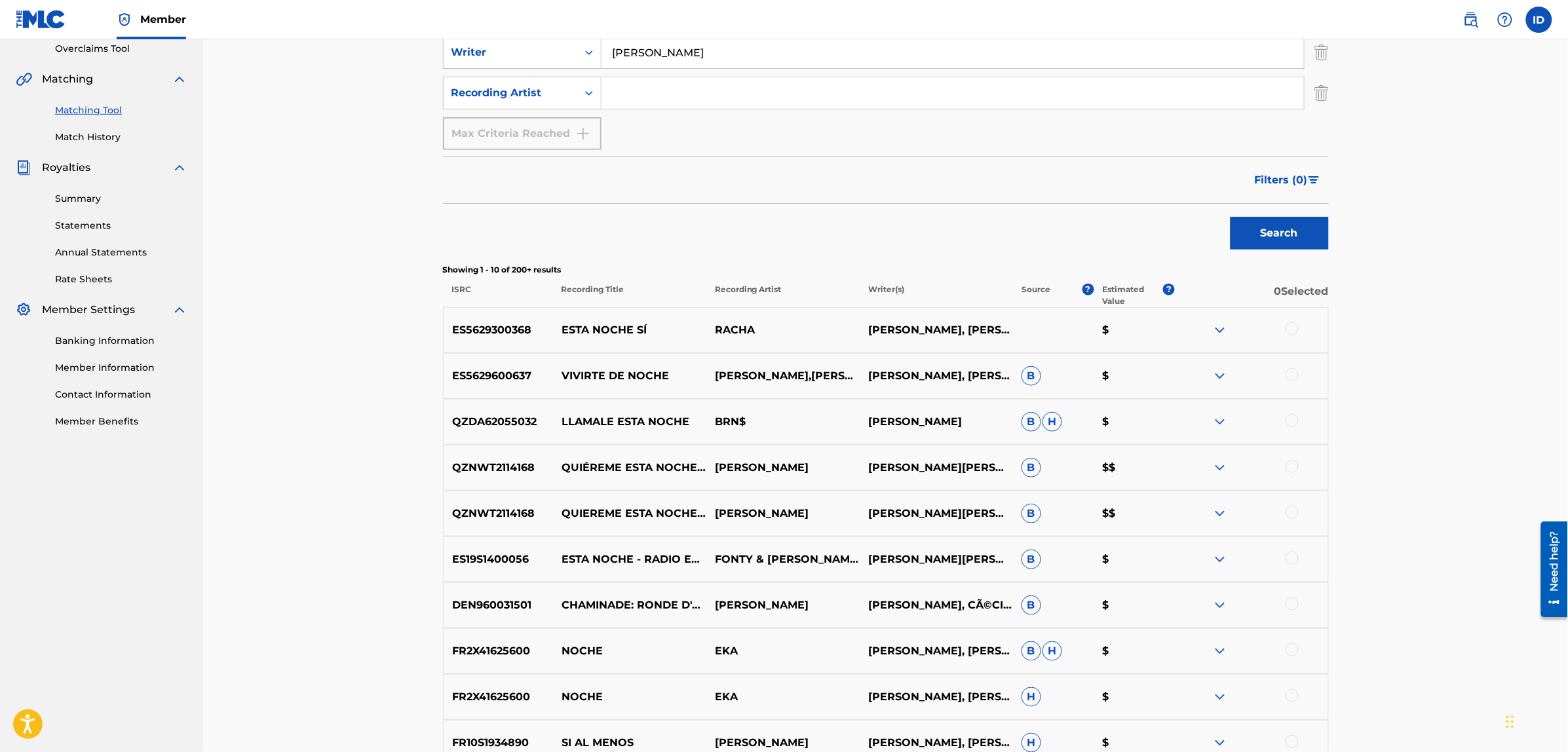
click at [1291, 328] on div at bounding box center [1292, 329] width 13 height 13
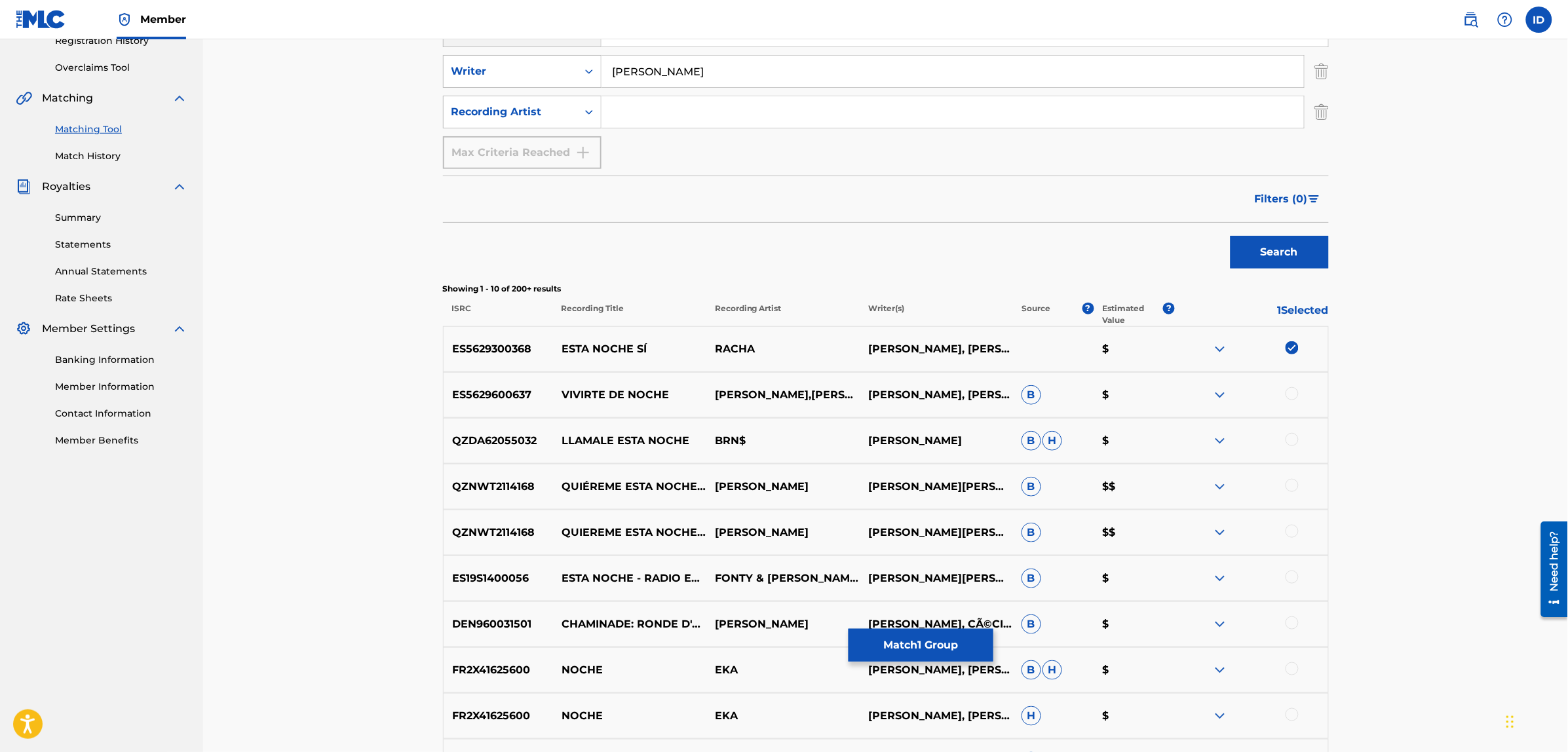
scroll to position [0, 0]
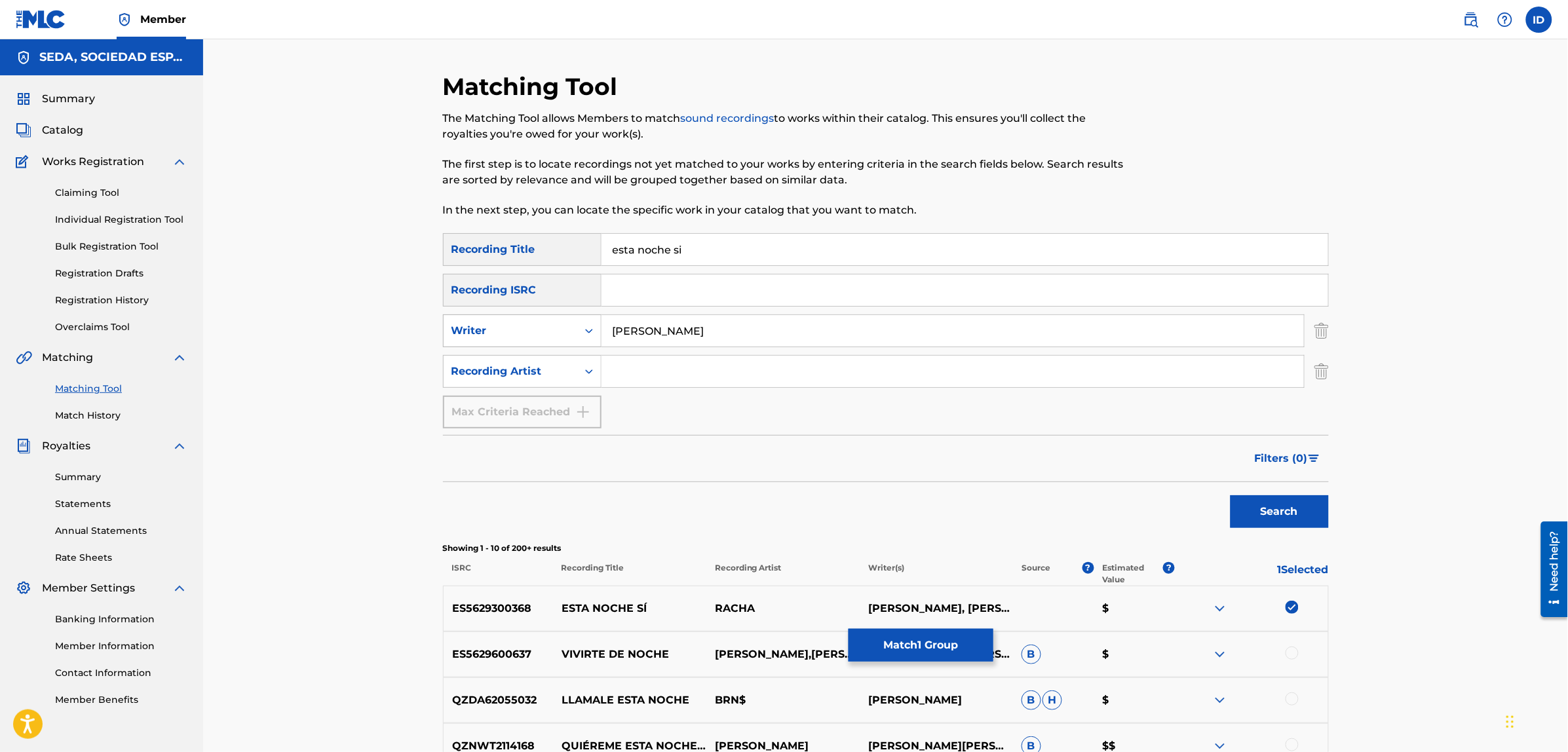
drag, startPoint x: 713, startPoint y: 330, endPoint x: 597, endPoint y: 333, distance: 116.0
click at [597, 333] on div "SearchWithCriteria08e986a9-e3ad-4219-9df5-7d13275535cc Writer [PERSON_NAME]" at bounding box center [885, 331] width 886 height 32
click at [633, 369] on input "Search Form" at bounding box center [952, 371] width 702 height 32
type input "racha"
click at [1231, 495] on button "Search" at bounding box center [1279, 511] width 98 height 32
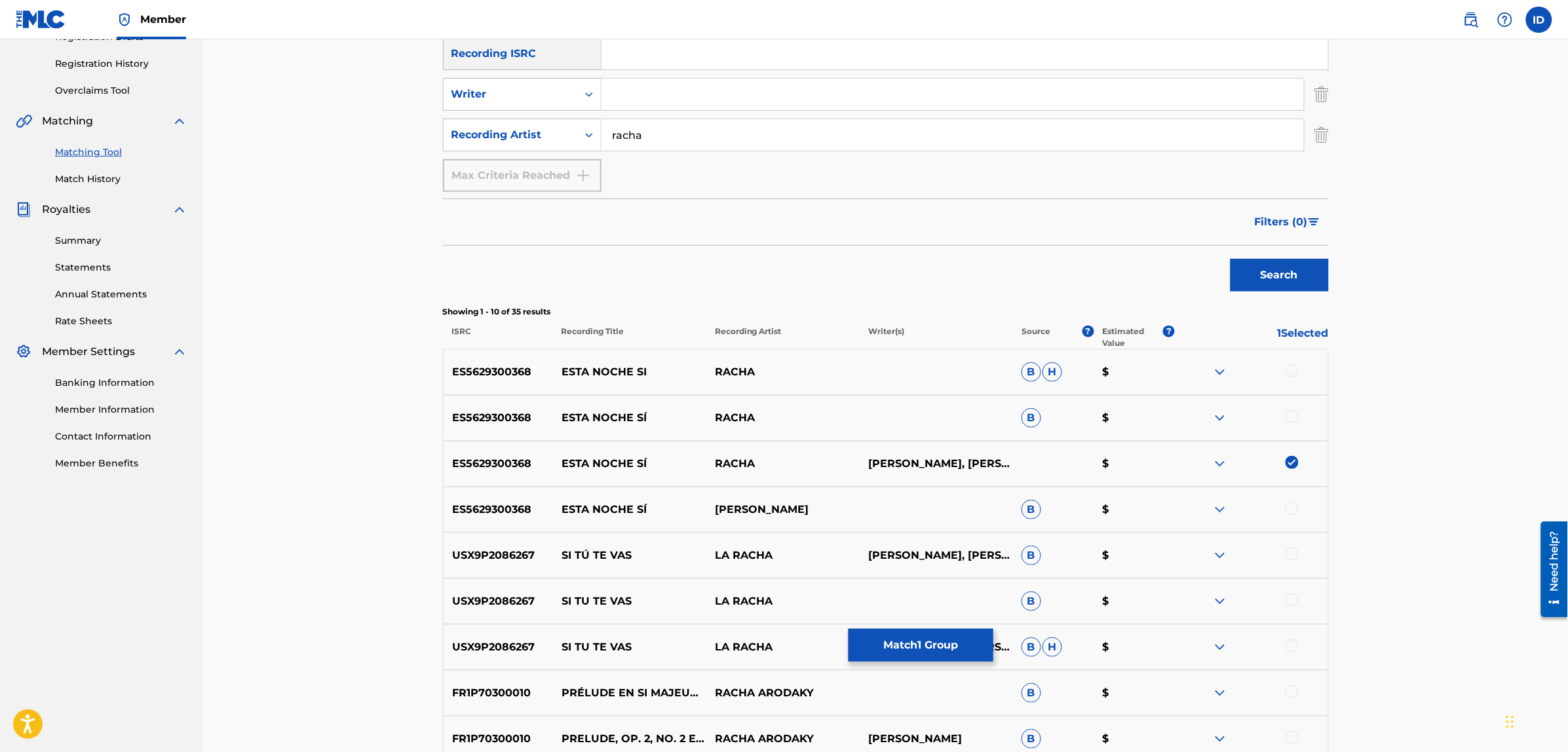
scroll to position [246, 0]
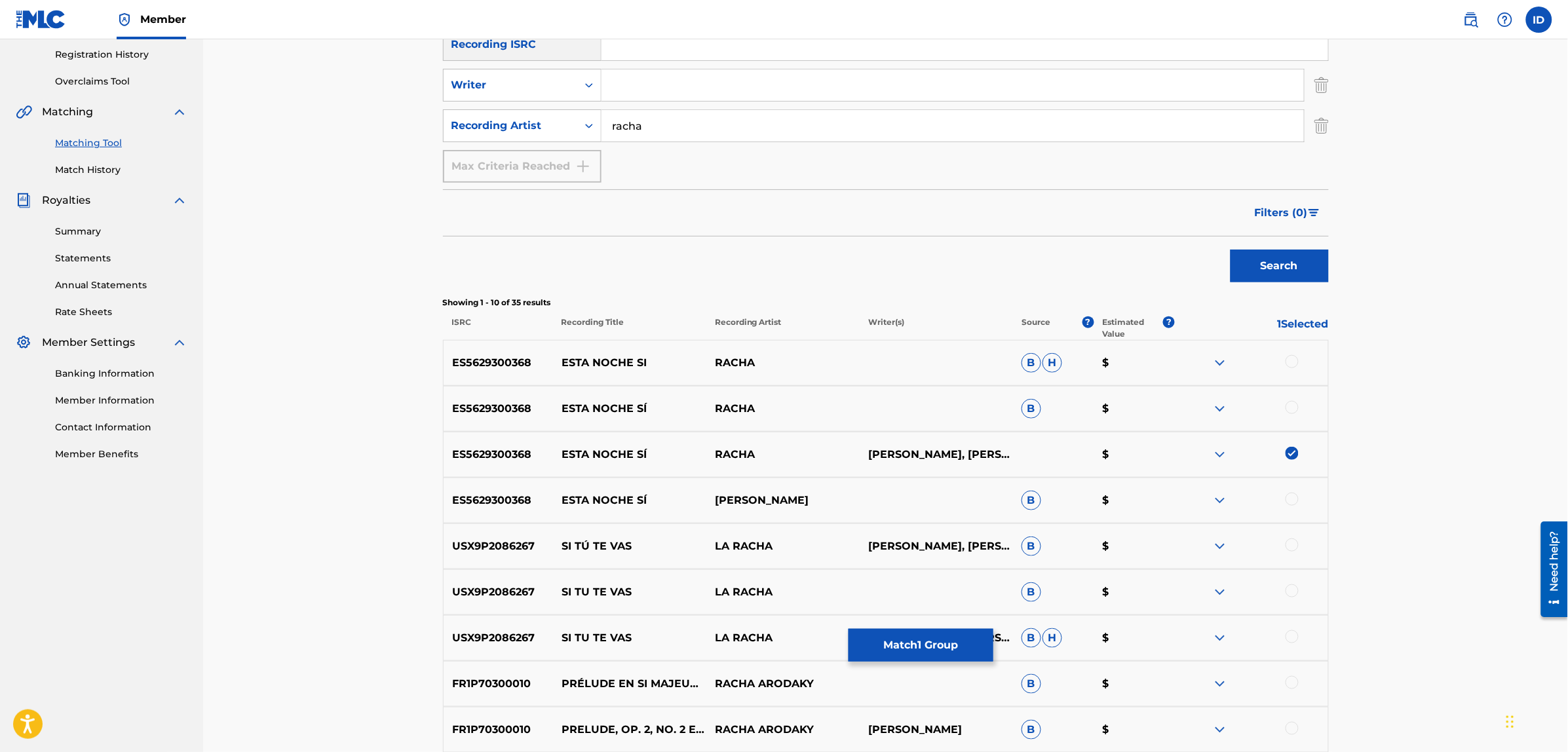
click at [1292, 359] on div at bounding box center [1292, 362] width 13 height 13
click at [1288, 409] on div at bounding box center [1292, 408] width 13 height 13
click at [897, 638] on button "Match 3 Groups" at bounding box center [921, 645] width 145 height 32
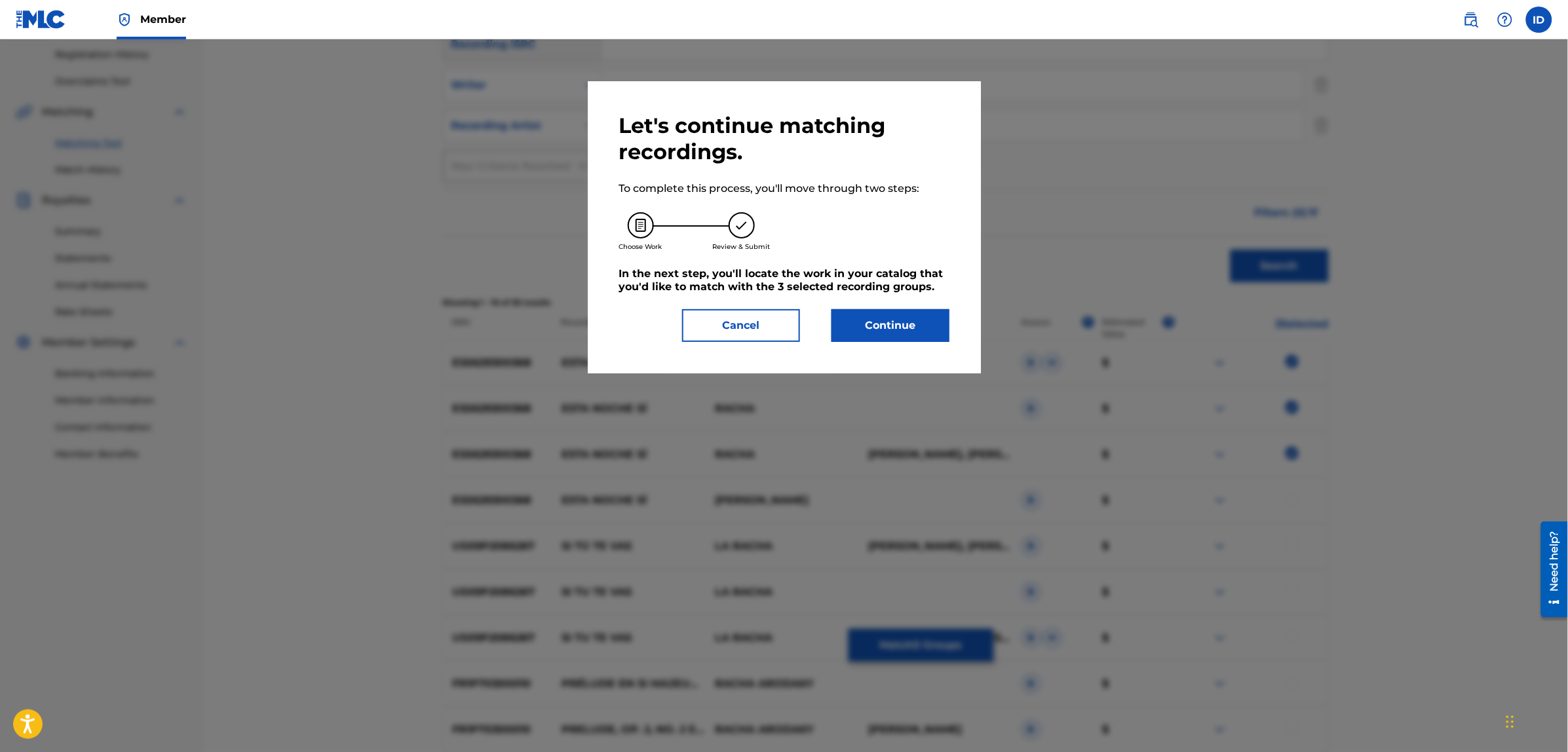
click at [760, 322] on button "Cancel" at bounding box center [741, 326] width 118 height 32
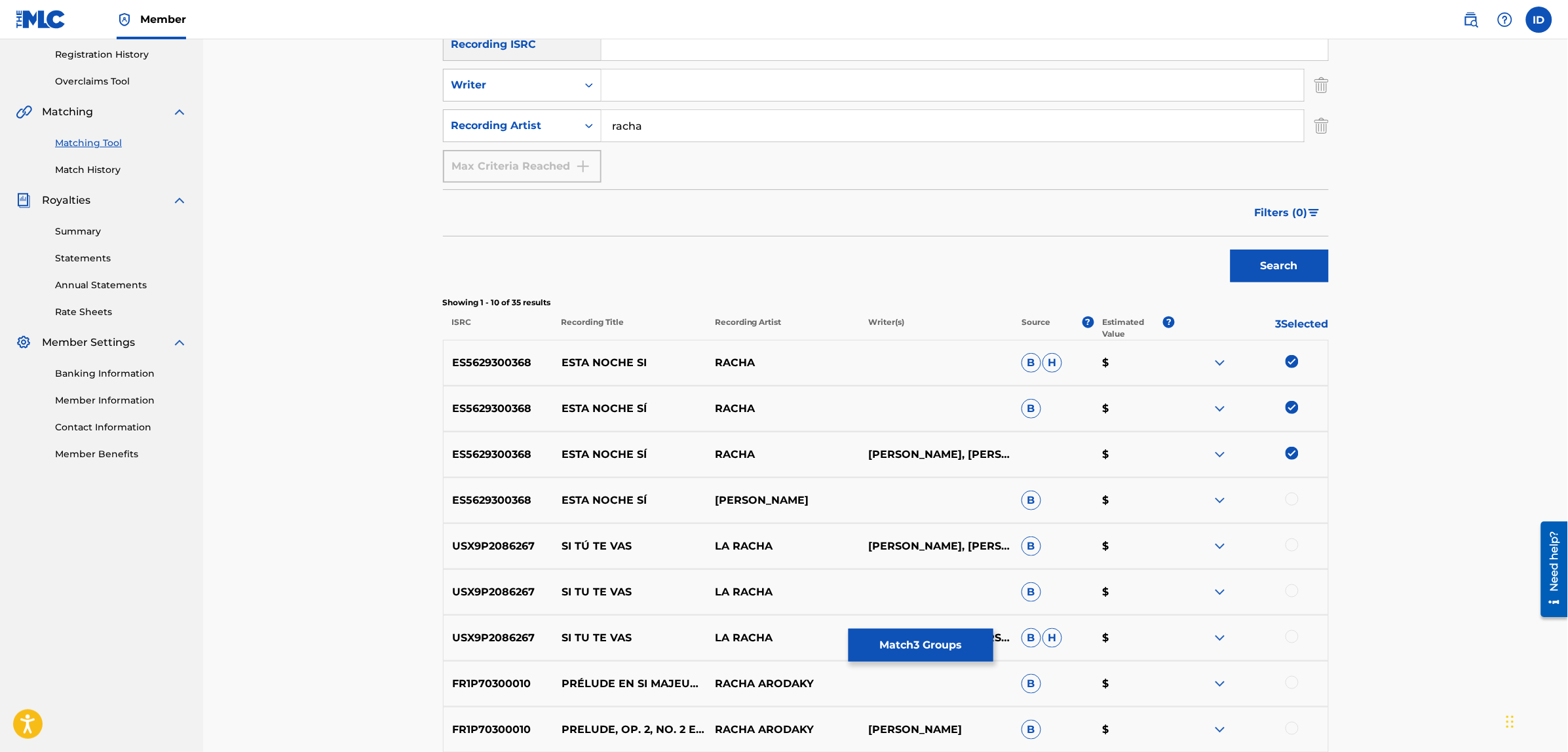
scroll to position [0, 0]
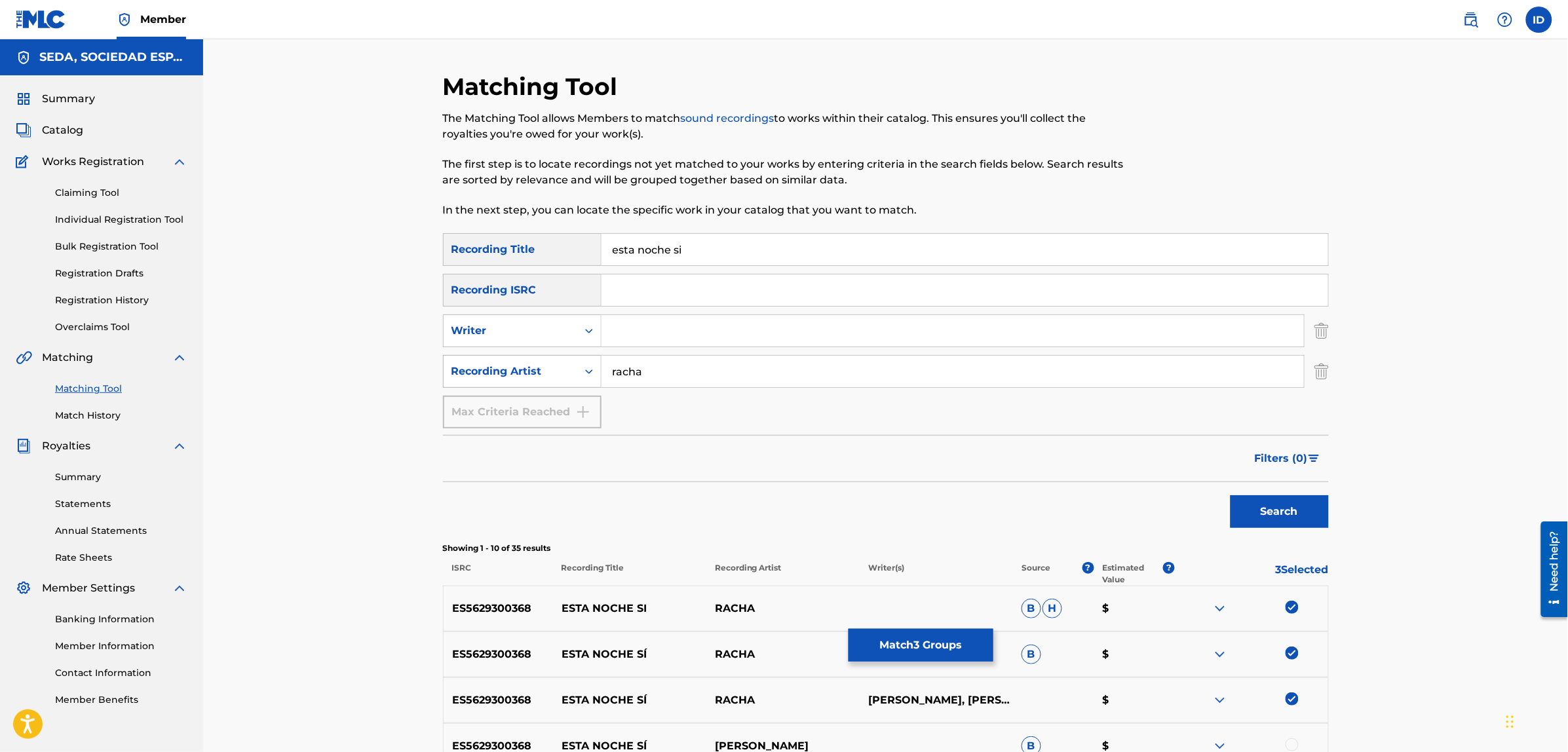
drag, startPoint x: 678, startPoint y: 370, endPoint x: 569, endPoint y: 360, distance: 109.5
click at [569, 360] on div "SearchWithCriteria38ce59d5-7f7e-49e7-90a1-01824d58570e Recording Artist racha" at bounding box center [885, 372] width 886 height 32
click at [646, 326] on input "Search Form" at bounding box center [952, 331] width 702 height 32
type input "[PERSON_NAME]"
click at [1231, 495] on button "Search" at bounding box center [1279, 511] width 98 height 32
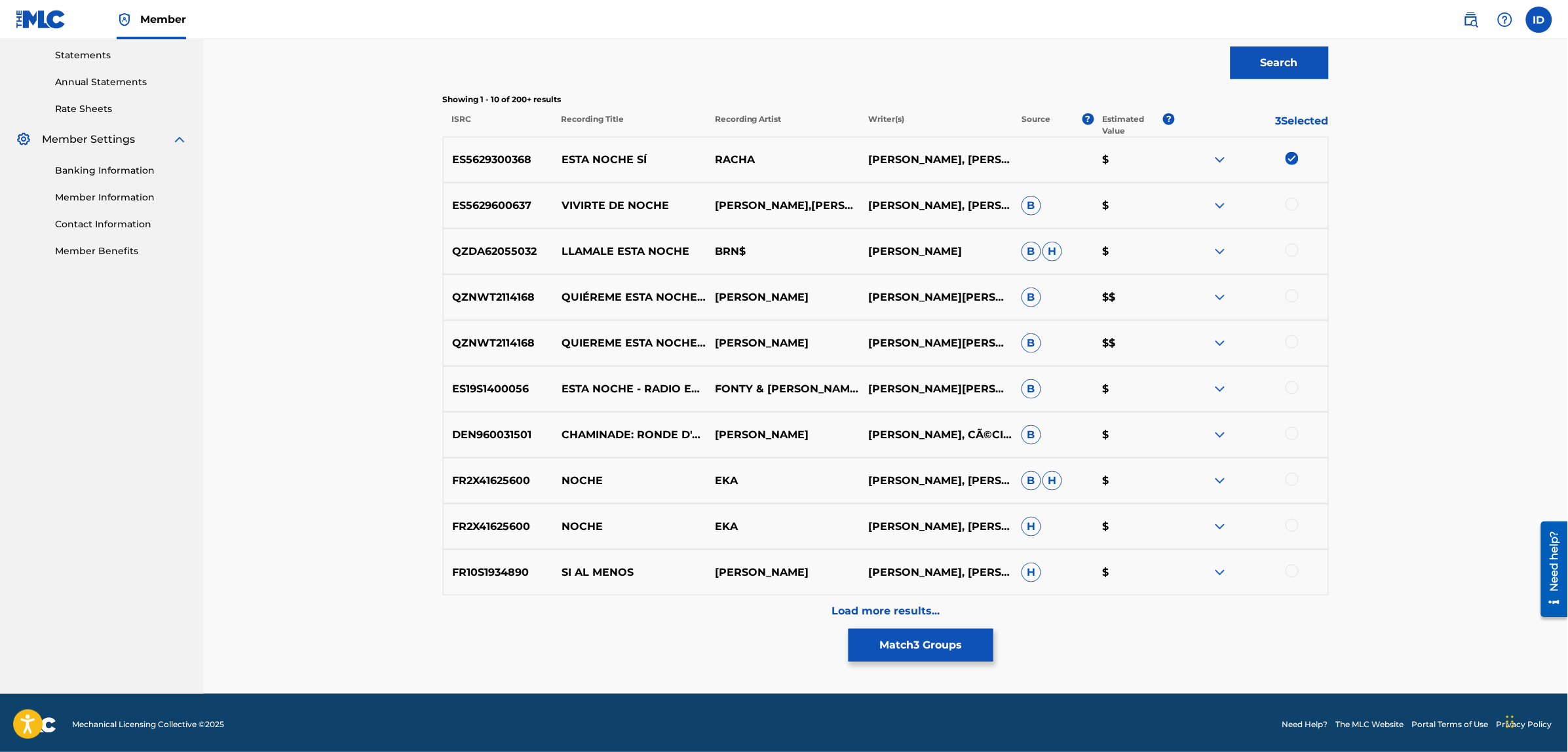
scroll to position [453, 0]
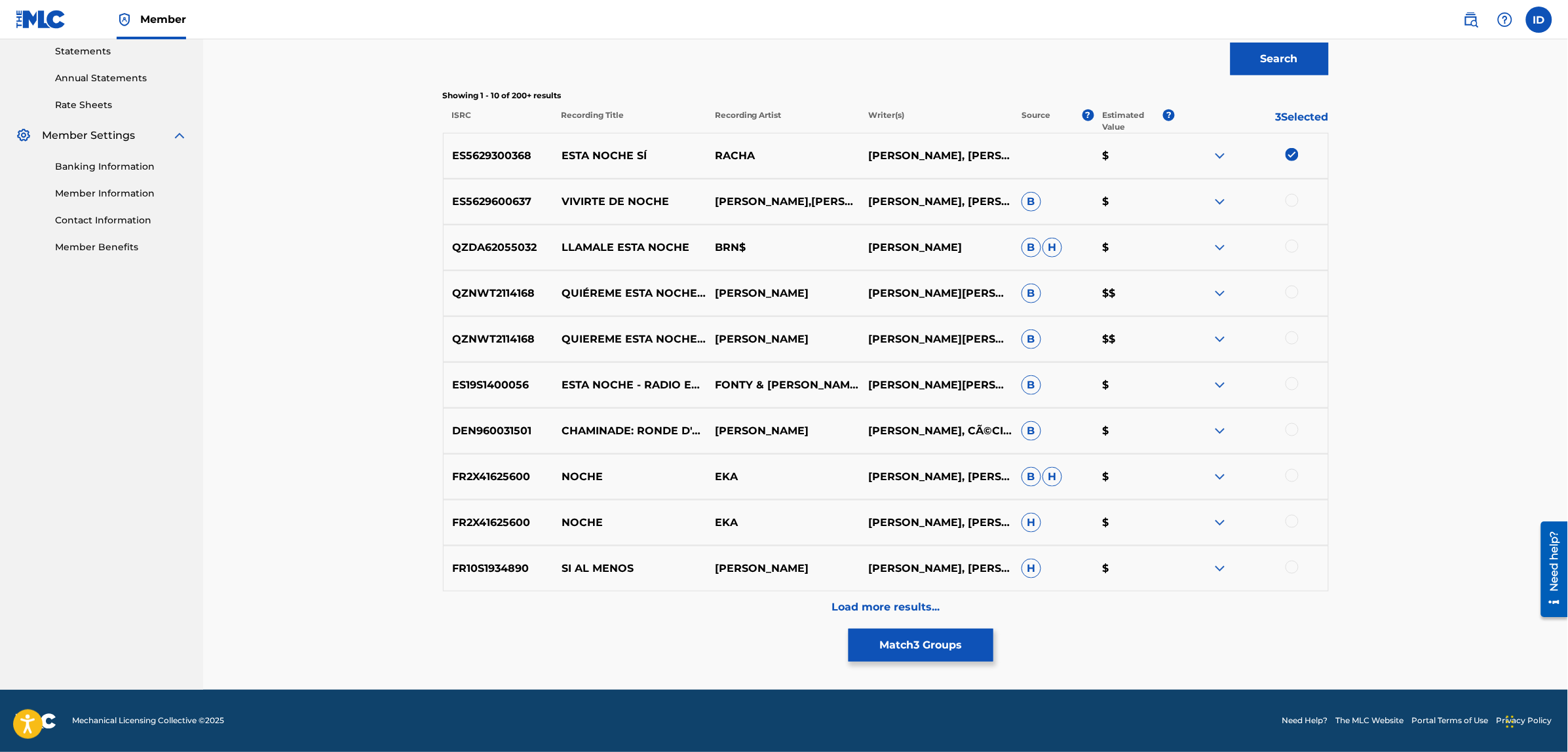
click at [876, 608] on p "Load more results..." at bounding box center [885, 608] width 108 height 15
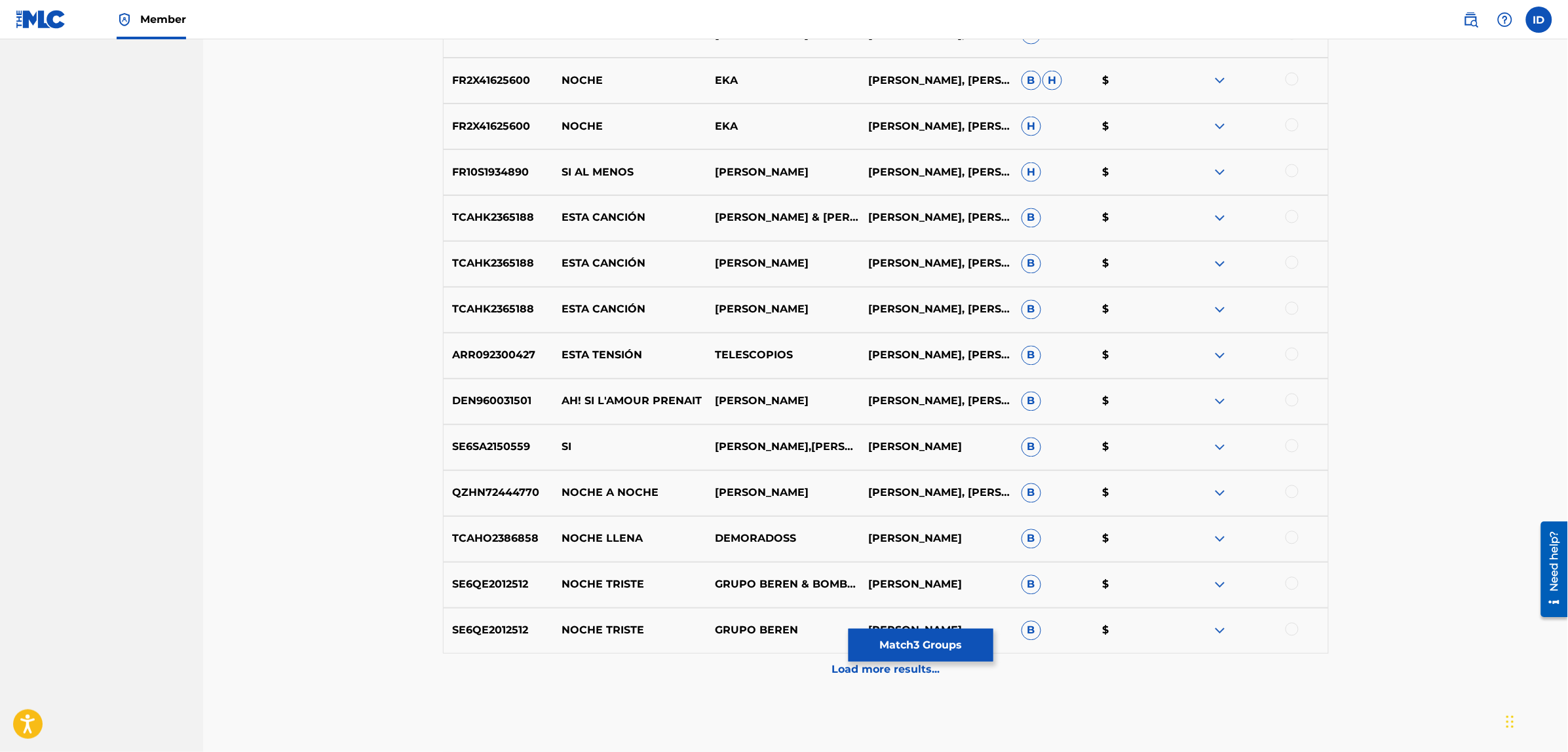
scroll to position [912, 0]
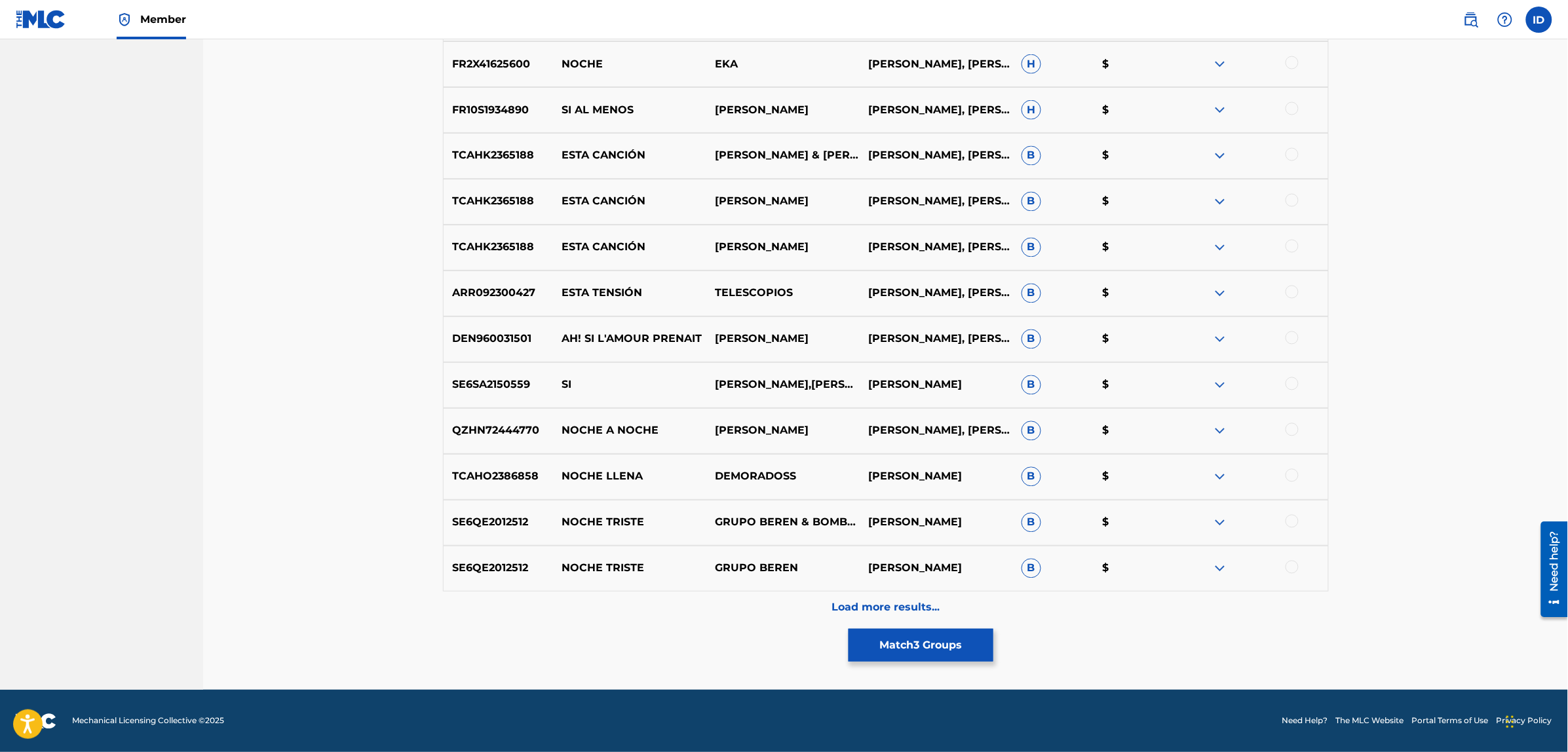
click at [929, 640] on button "Match 3 Groups" at bounding box center [921, 645] width 145 height 32
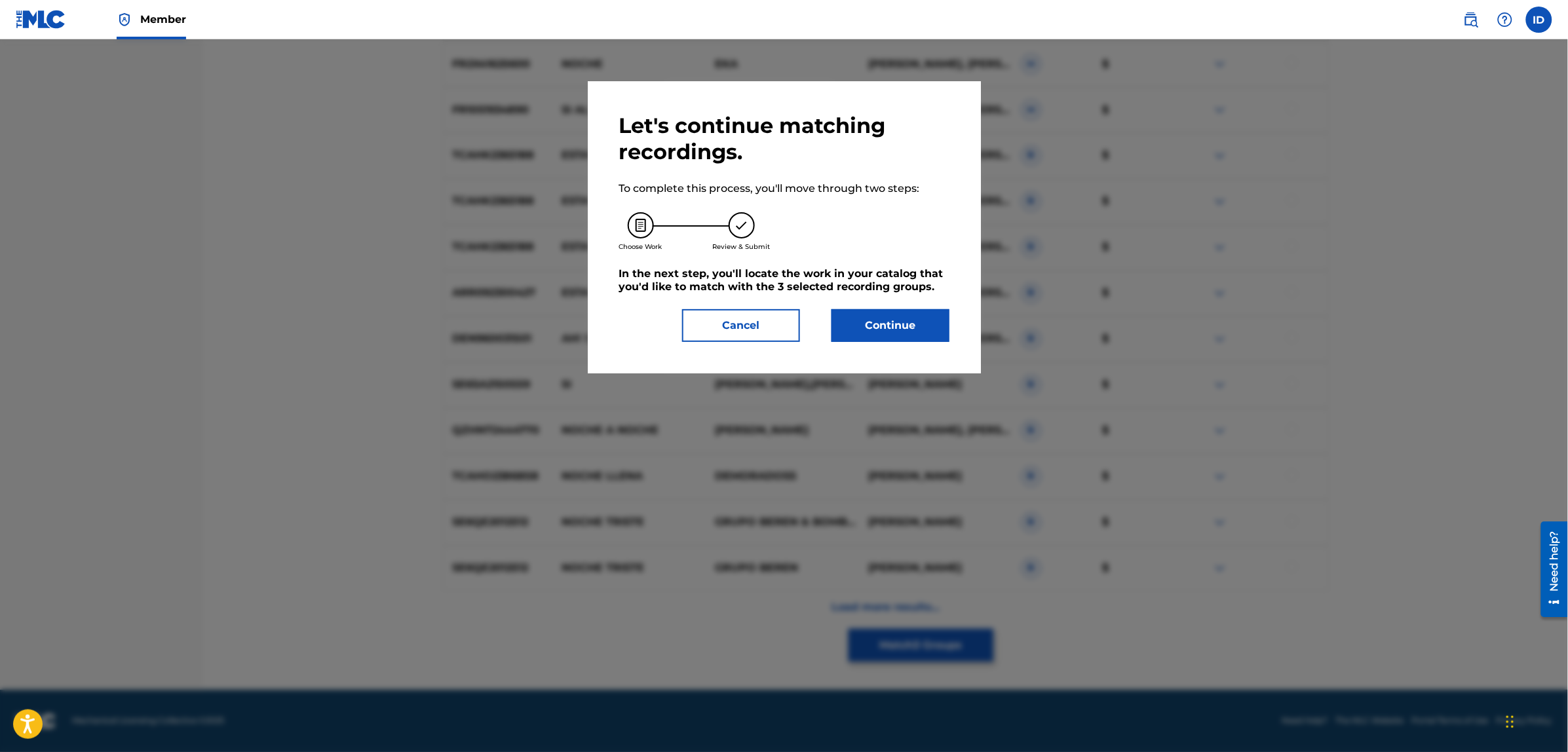
click at [888, 322] on button "Continue" at bounding box center [890, 326] width 118 height 32
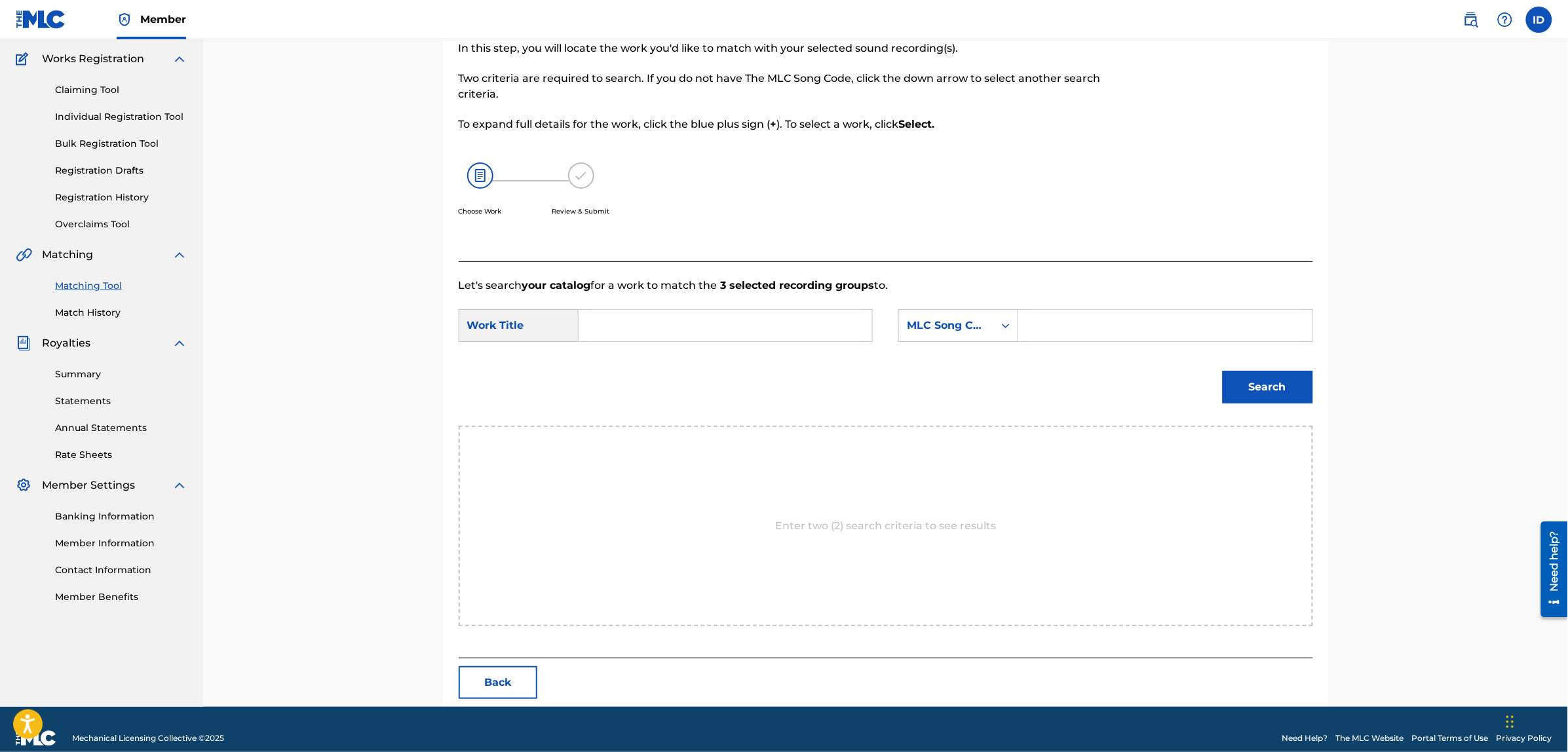
scroll to position [119, 0]
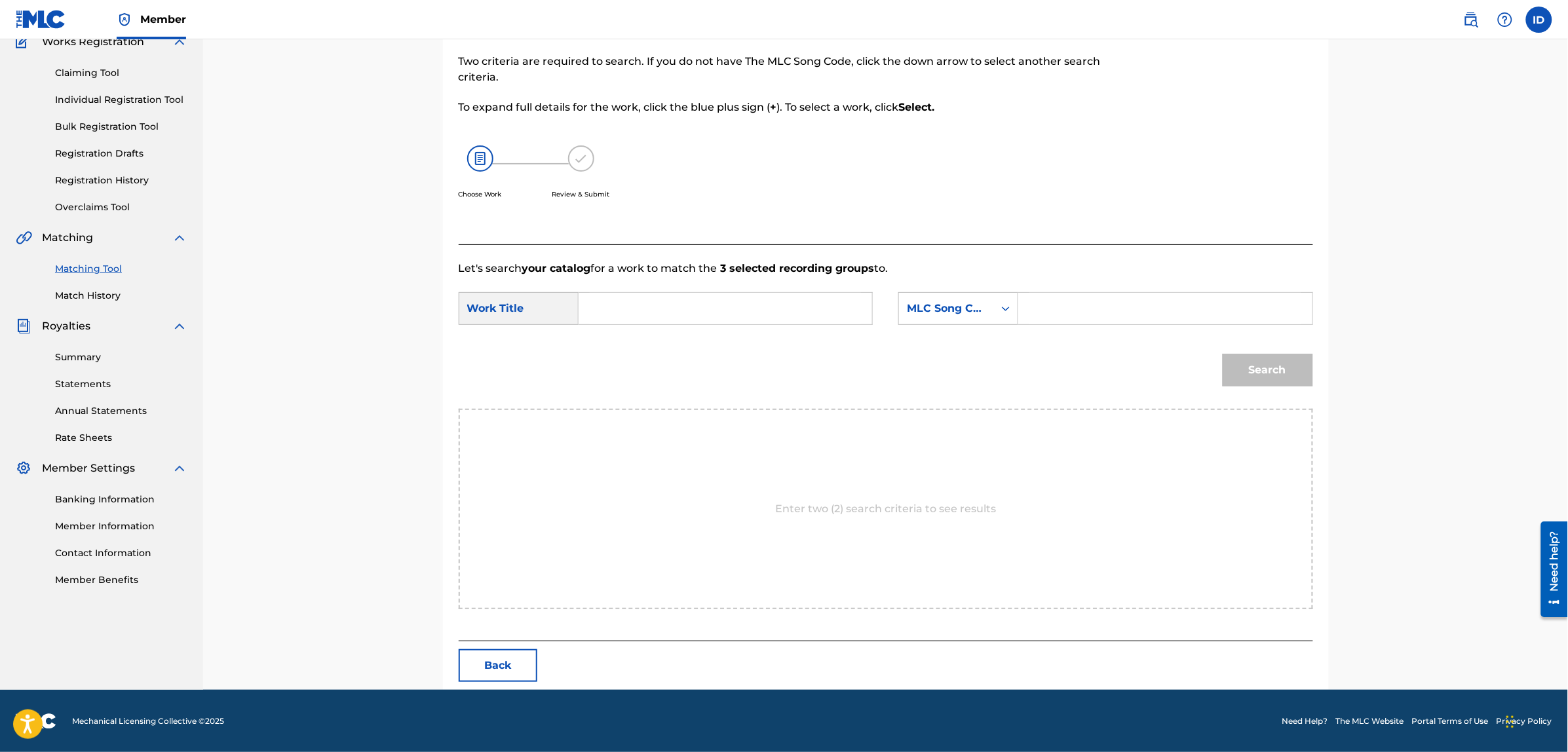
click at [748, 306] on input "Search Form" at bounding box center [725, 308] width 271 height 32
type input "esta noche si"
click at [790, 363] on div "Search" at bounding box center [886, 375] width 854 height 68
click at [957, 306] on div "MLC Song Code" at bounding box center [946, 309] width 79 height 15
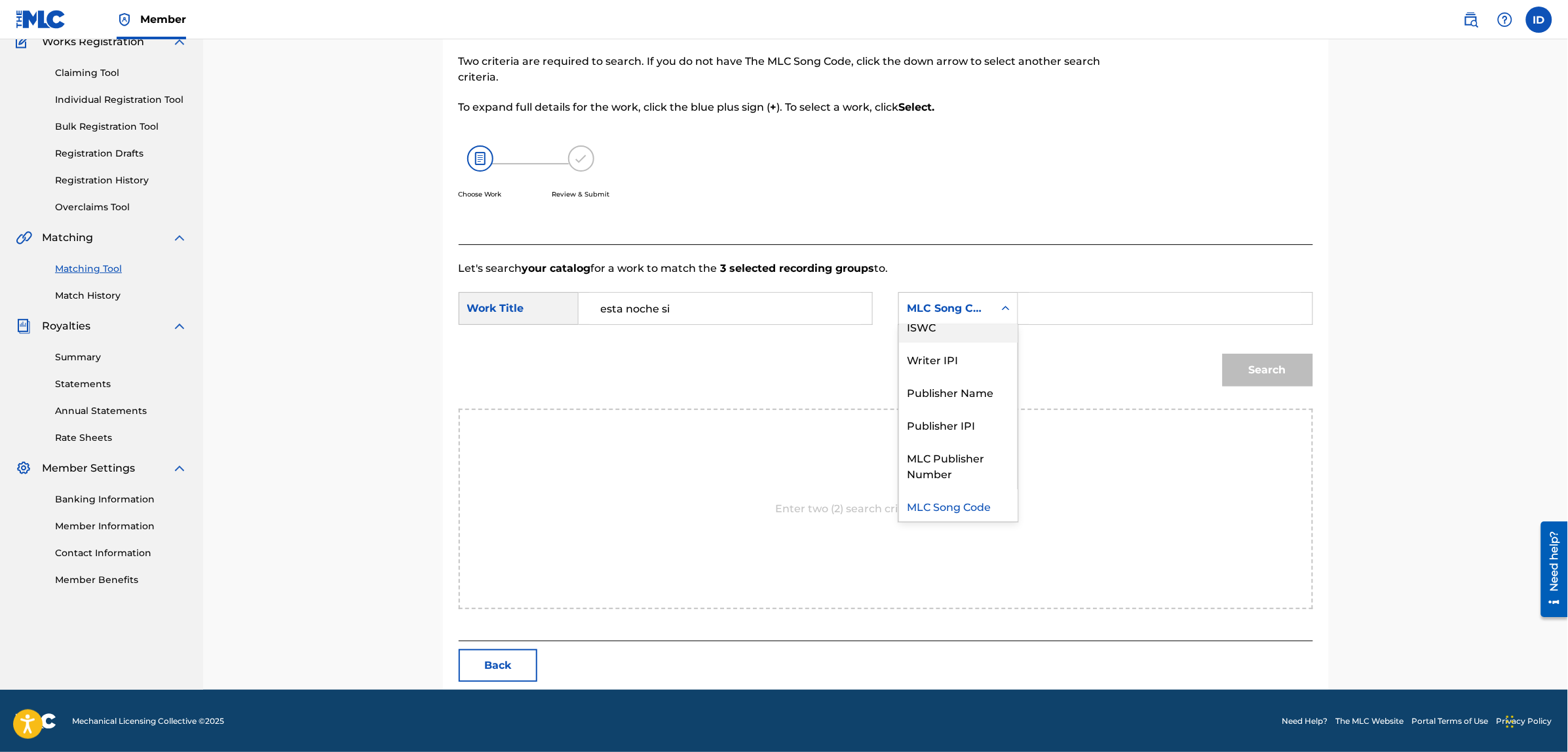
scroll to position [0, 0]
click at [954, 343] on div "Writer Name" at bounding box center [958, 341] width 118 height 32
click at [1039, 306] on input "Search Form" at bounding box center [1165, 308] width 271 height 32
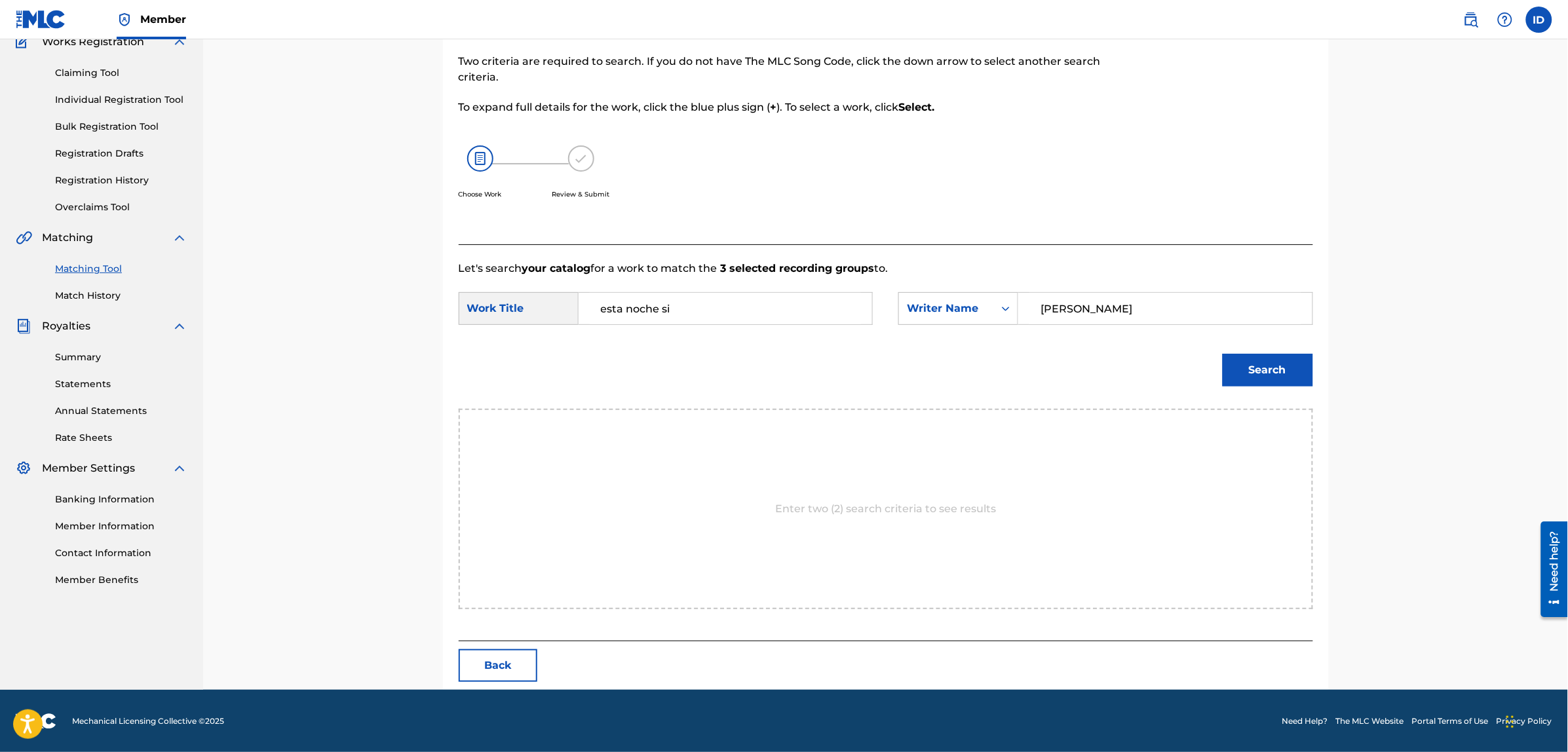
type input "[PERSON_NAME]"
click at [1222, 354] on button "Search" at bounding box center [1267, 370] width 91 height 32
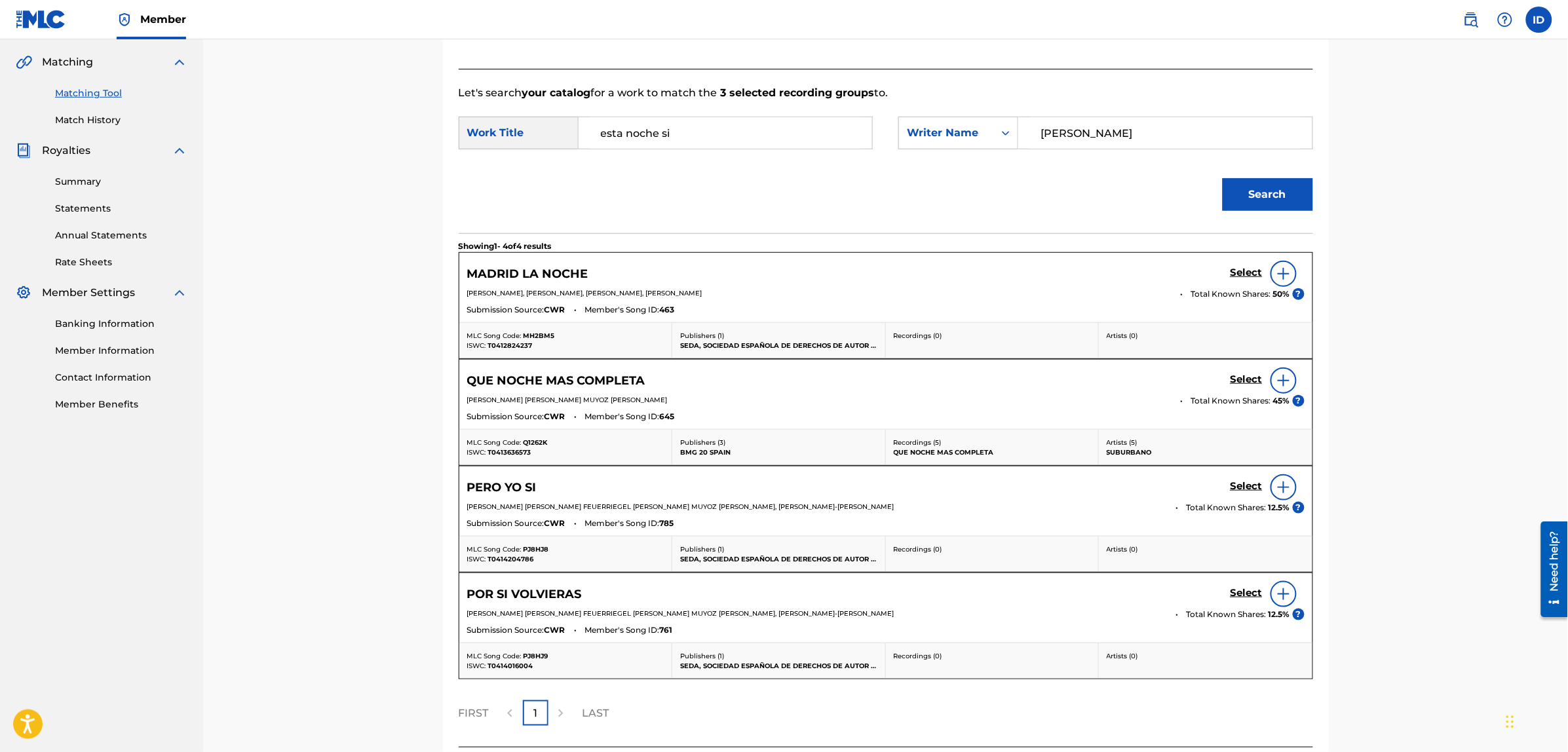
scroll to position [403, 0]
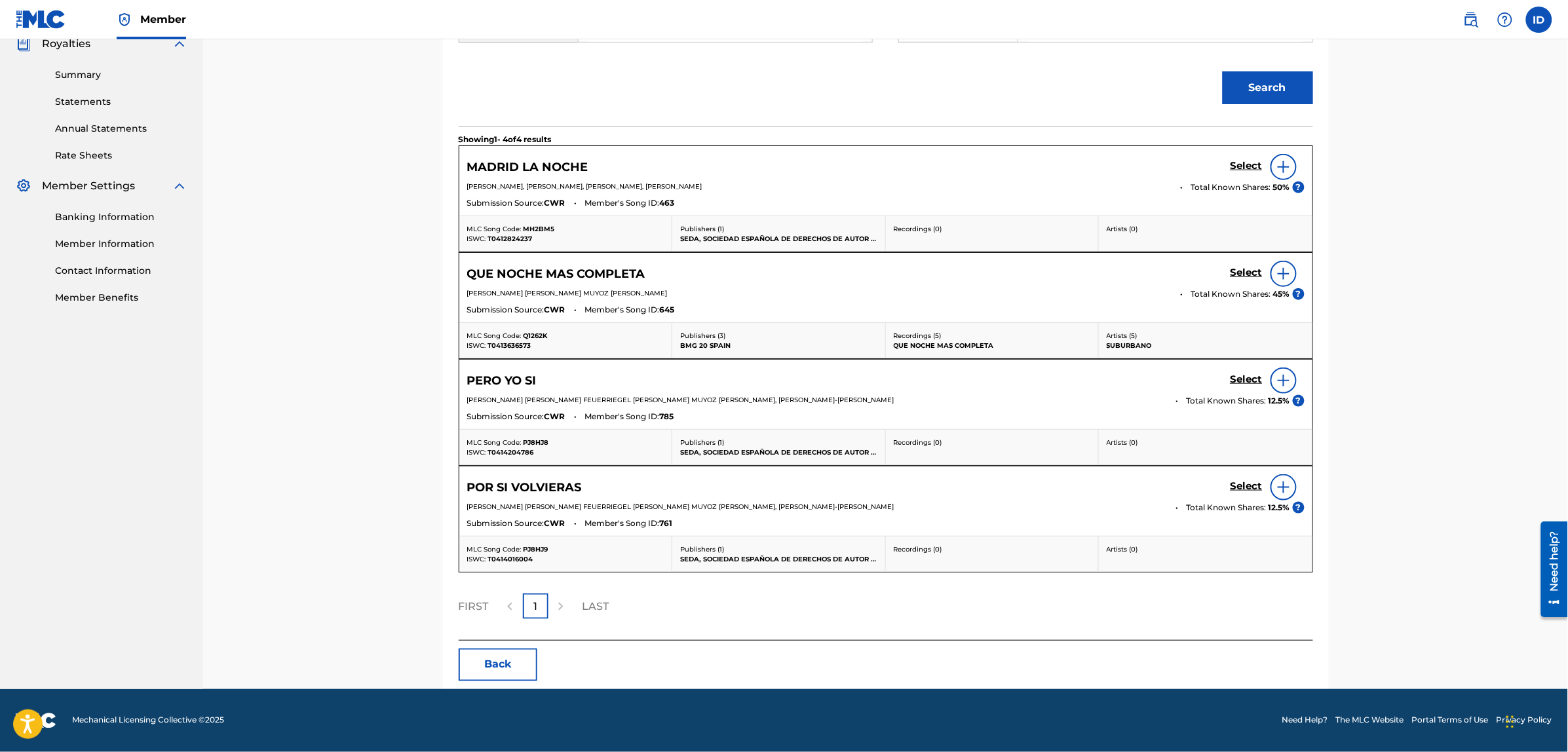
click at [505, 667] on button "Back" at bounding box center [498, 665] width 78 height 32
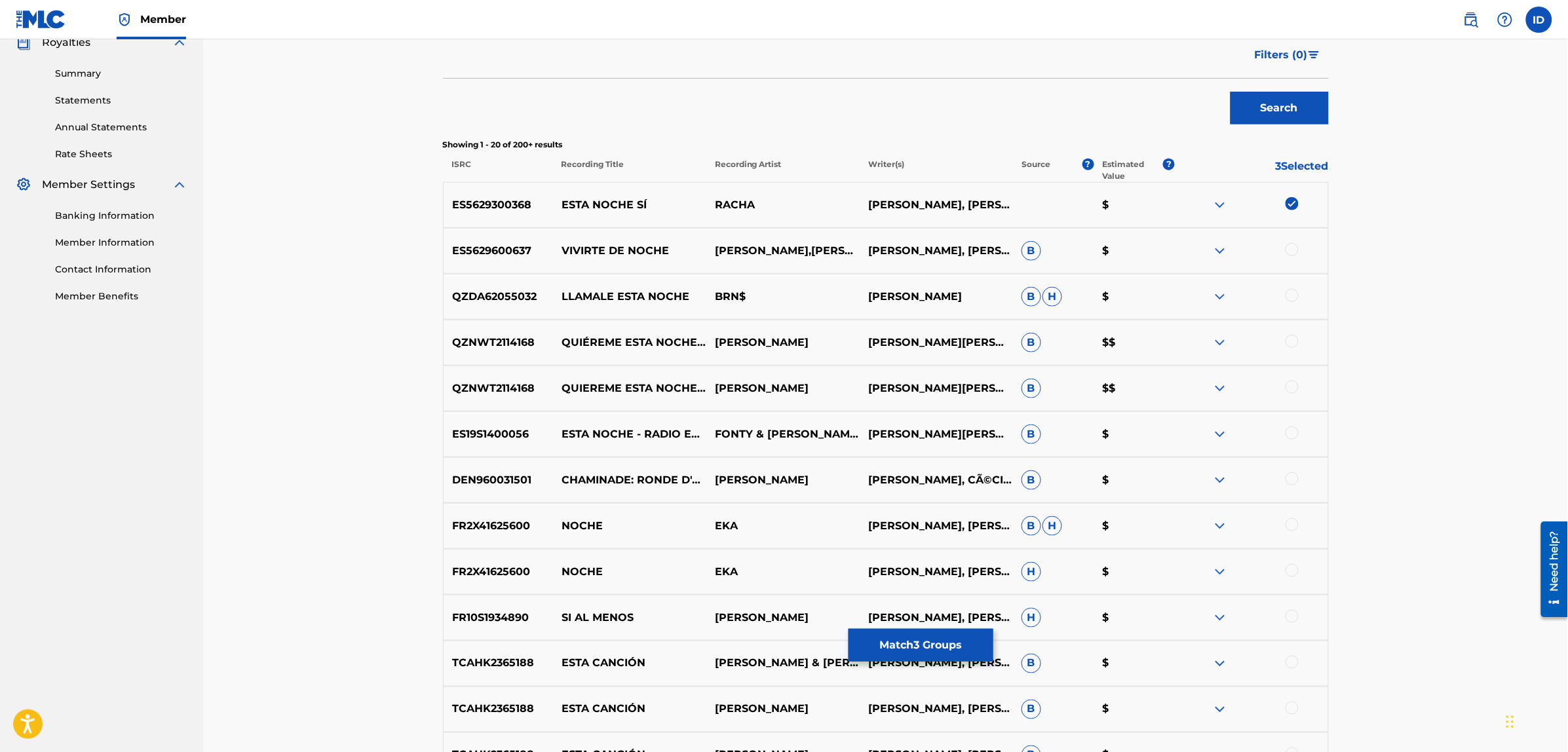
click at [1291, 202] on img at bounding box center [1292, 204] width 13 height 13
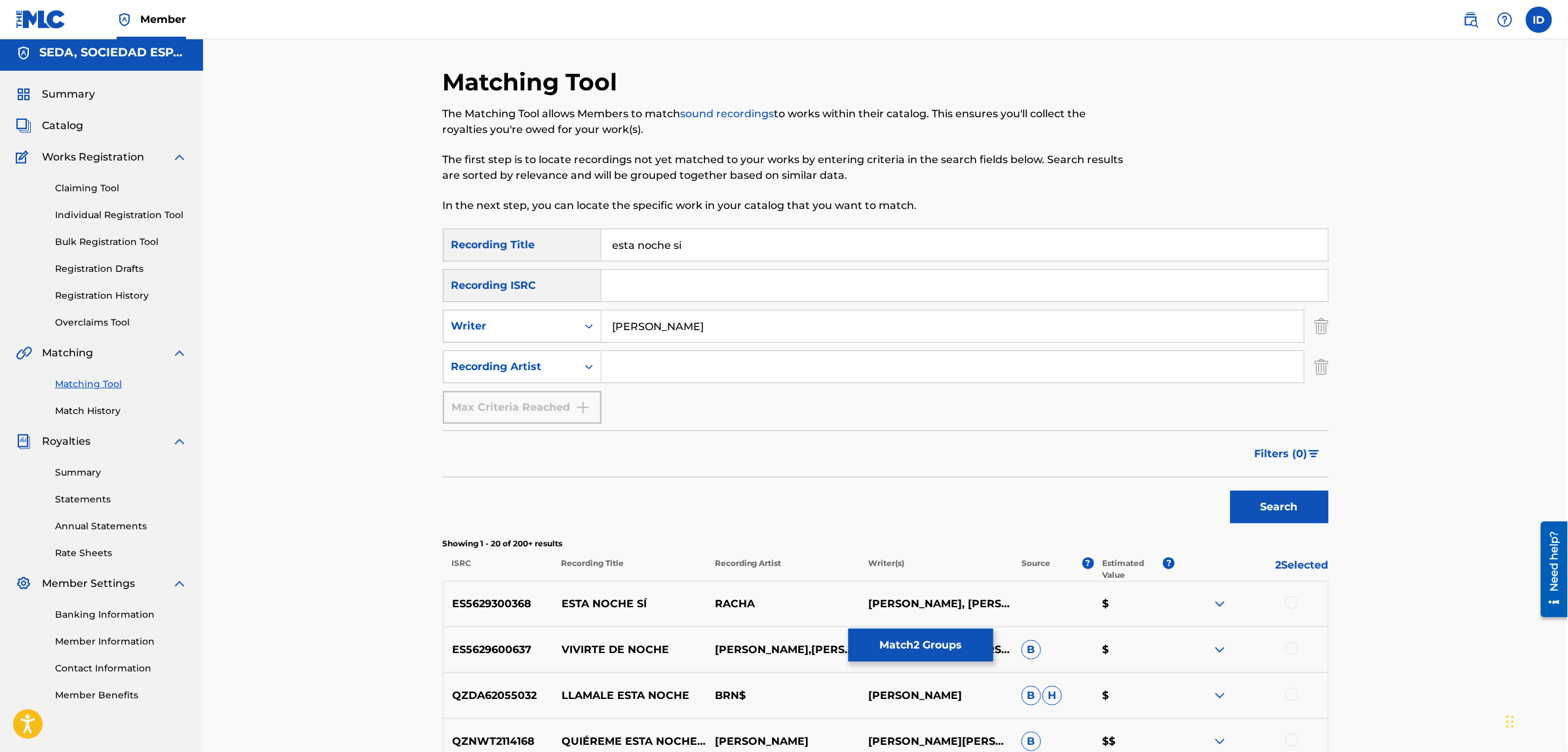
scroll to position [0, 0]
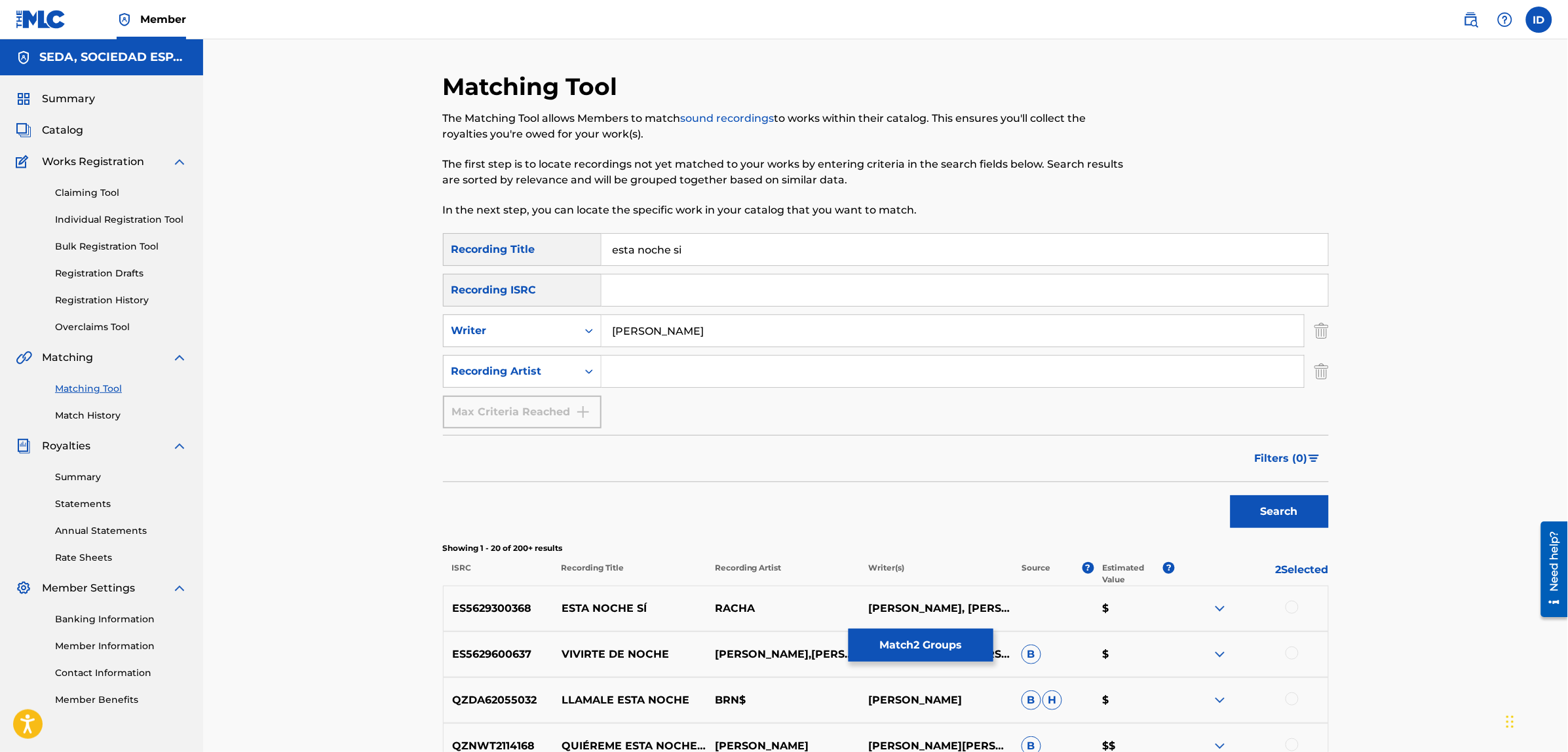
click at [96, 415] on link "Match History" at bounding box center [121, 416] width 132 height 13
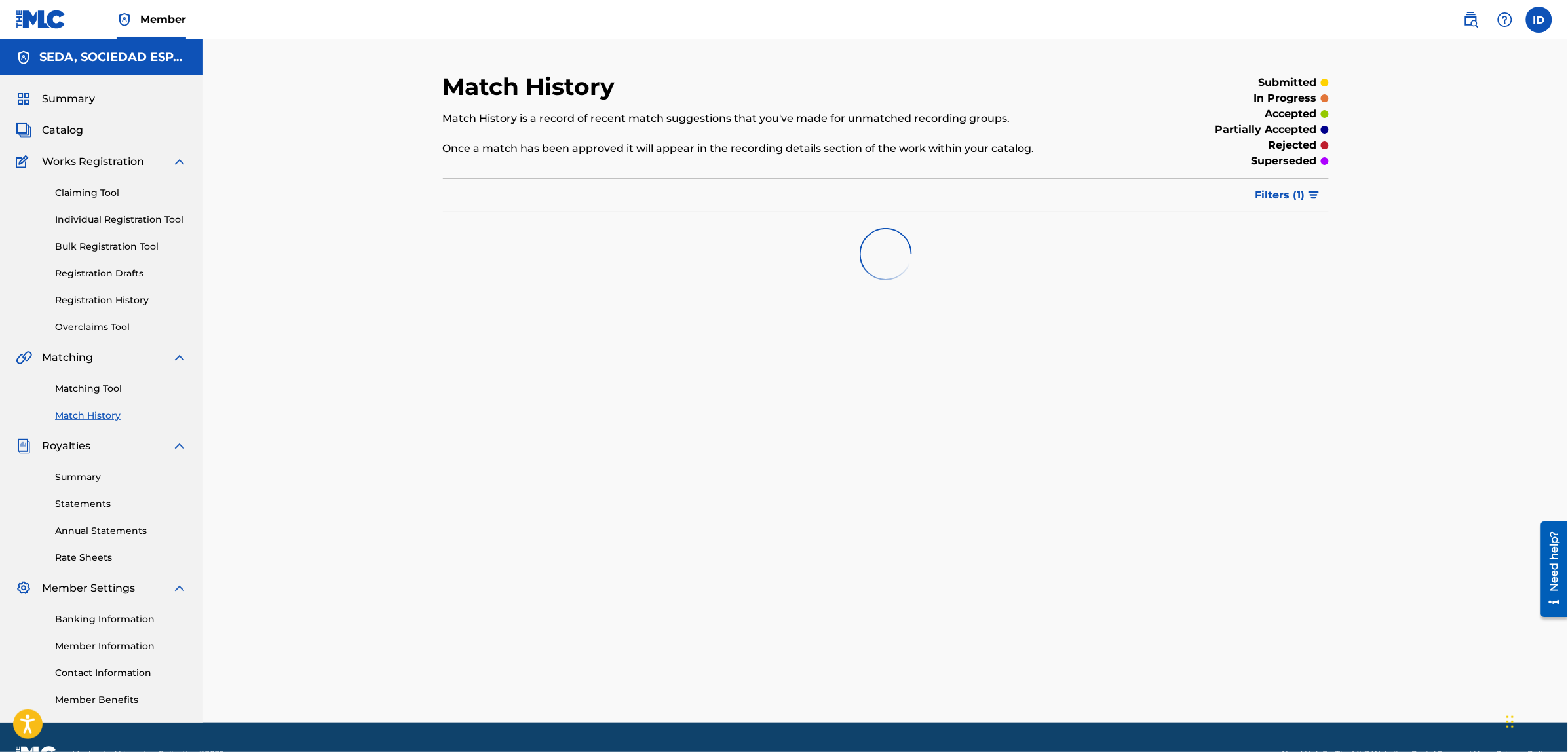
click at [89, 387] on link "Matching Tool" at bounding box center [121, 389] width 132 height 13
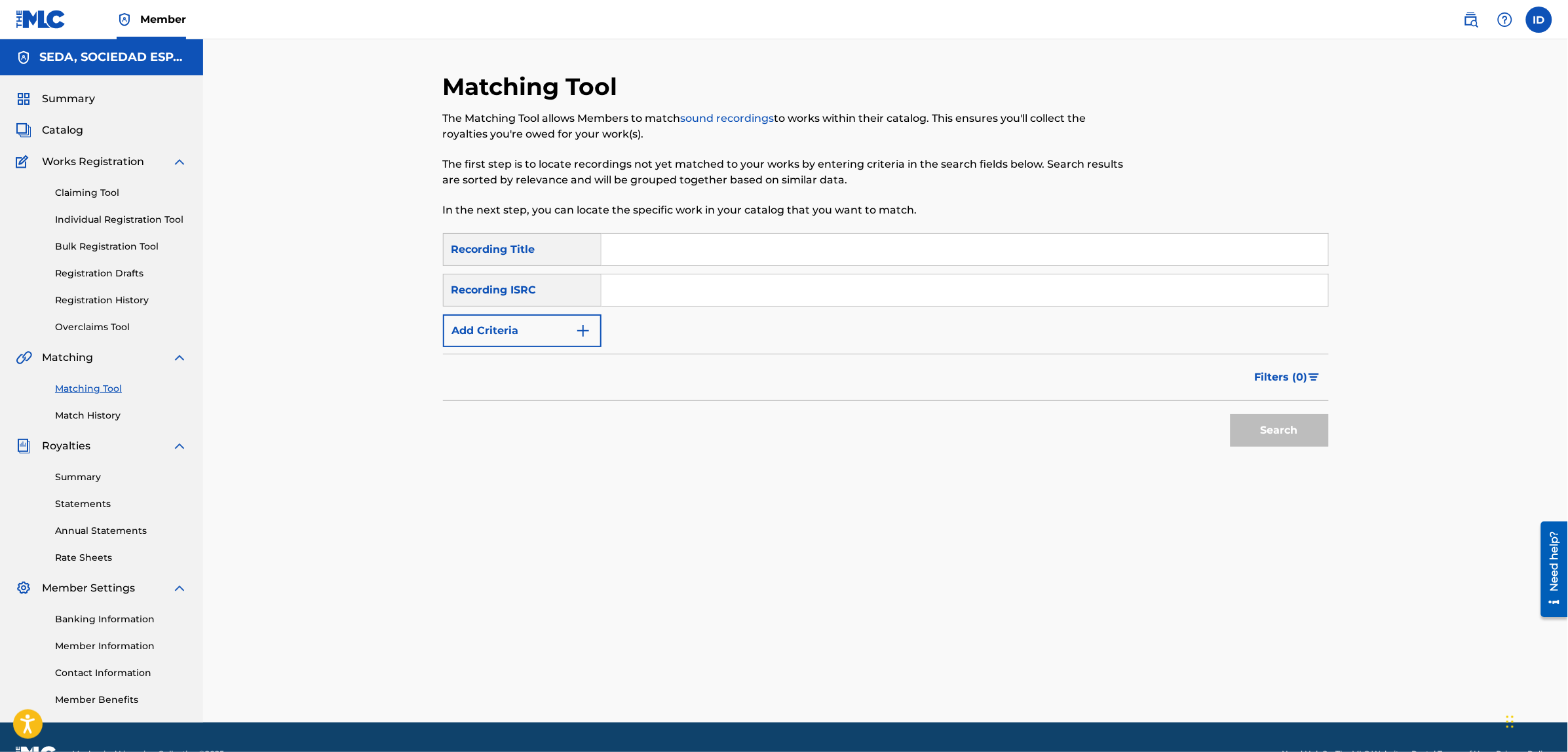
click at [670, 237] on input "Search Form" at bounding box center [964, 249] width 726 height 32
type input "si al menos"
click at [1231, 414] on button "Search" at bounding box center [1279, 430] width 98 height 32
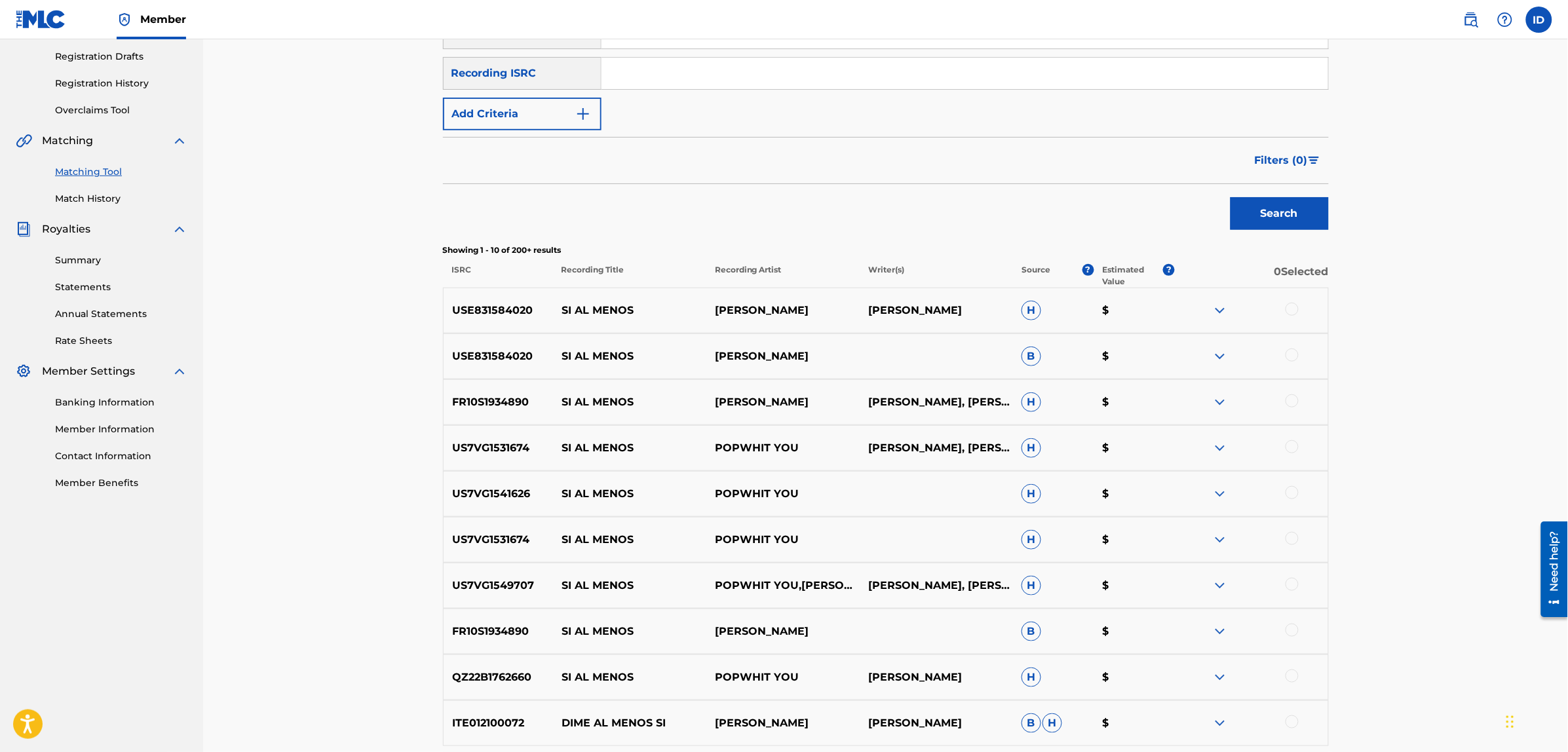
scroll to position [246, 0]
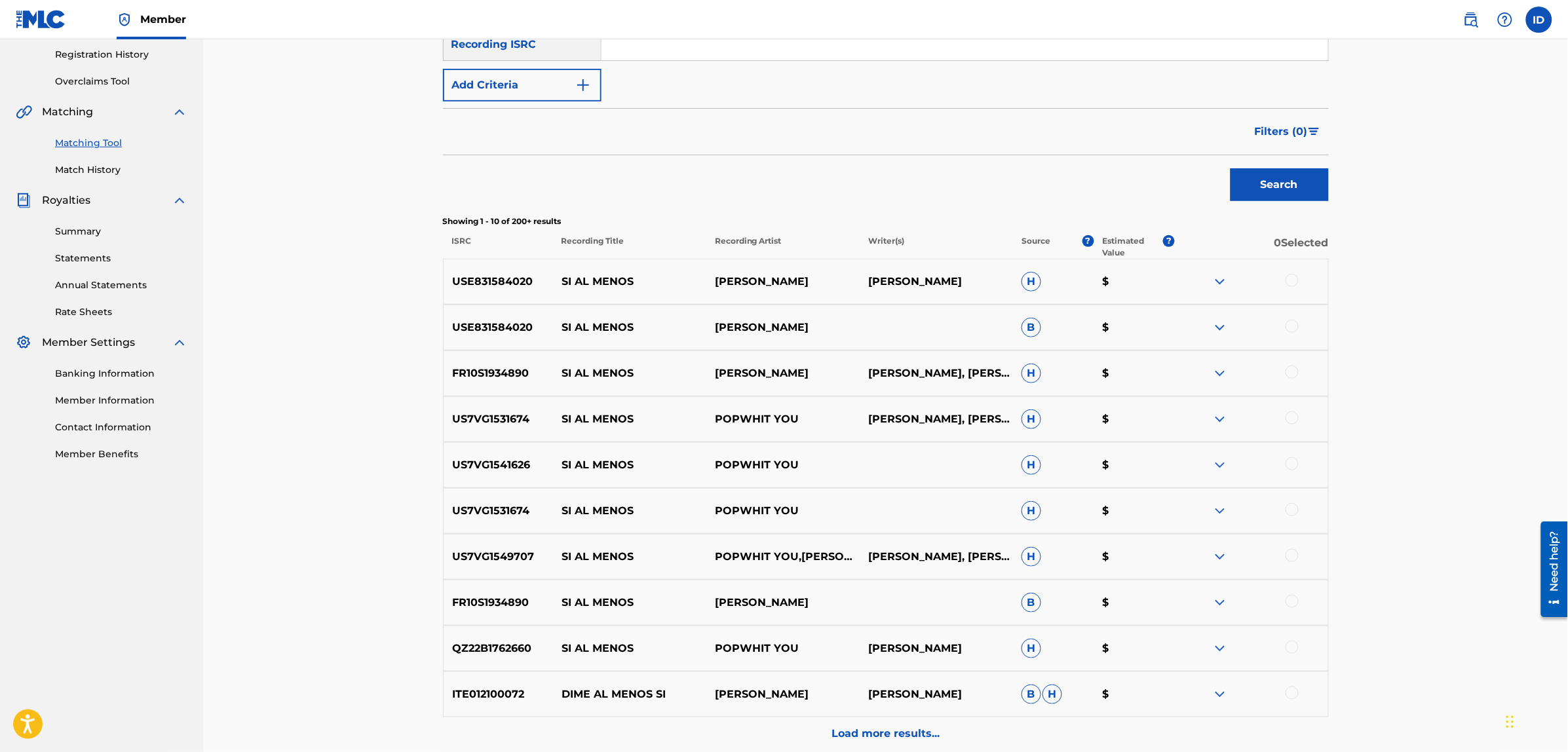
click at [1292, 376] on div at bounding box center [1292, 373] width 13 height 13
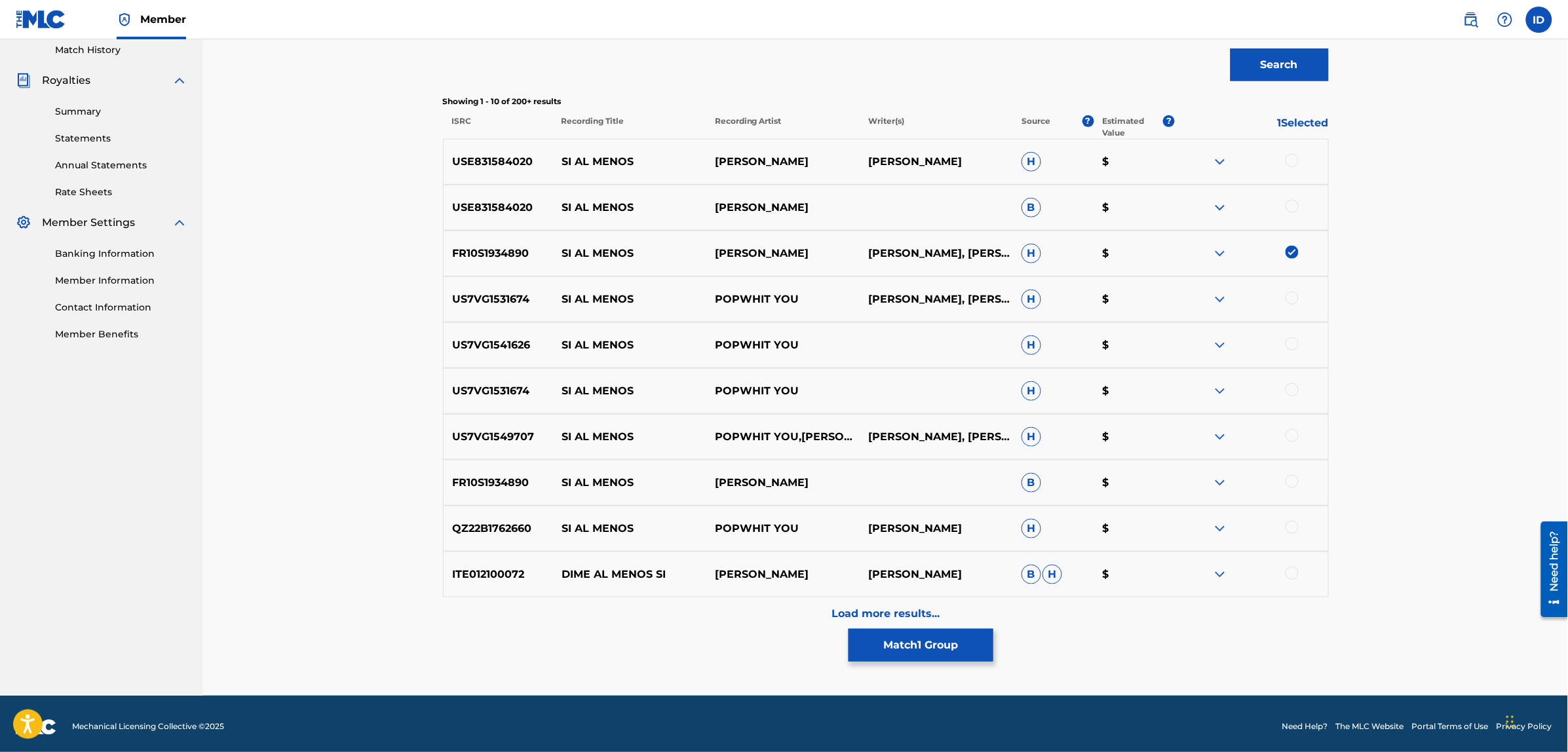
scroll to position [372, 0]
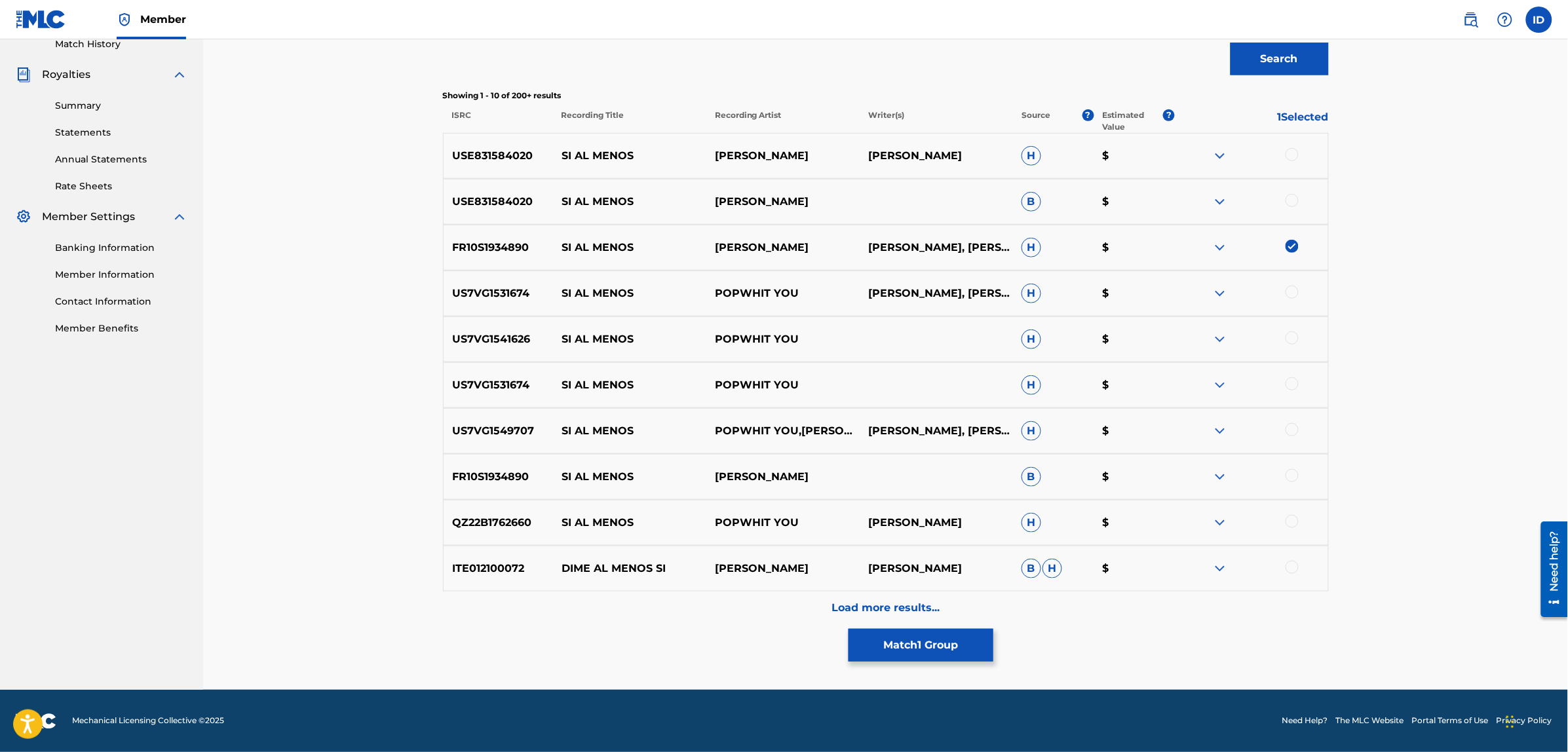
click at [1291, 476] on div at bounding box center [1292, 476] width 13 height 13
click at [855, 613] on p "Load more results..." at bounding box center [885, 608] width 108 height 15
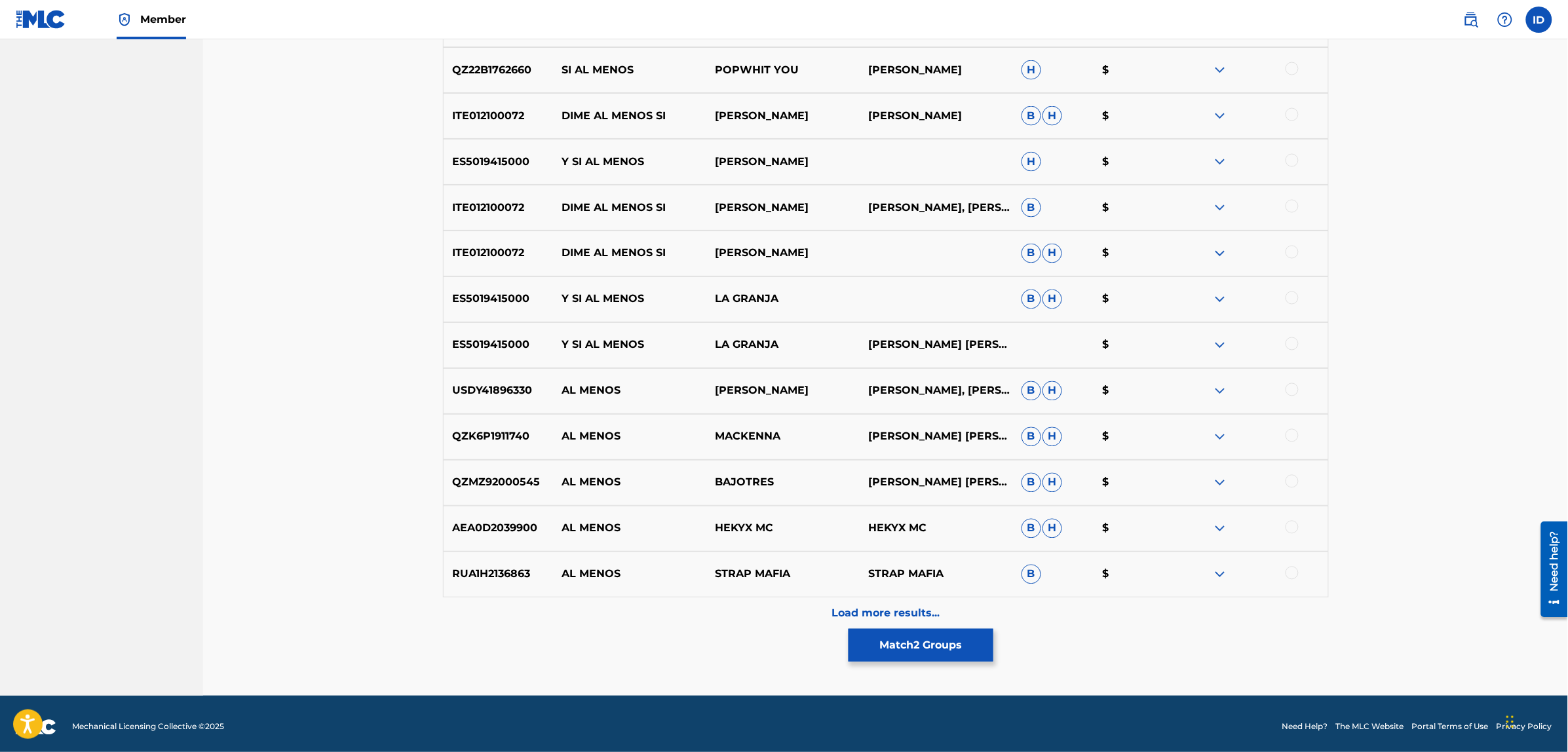
scroll to position [830, 0]
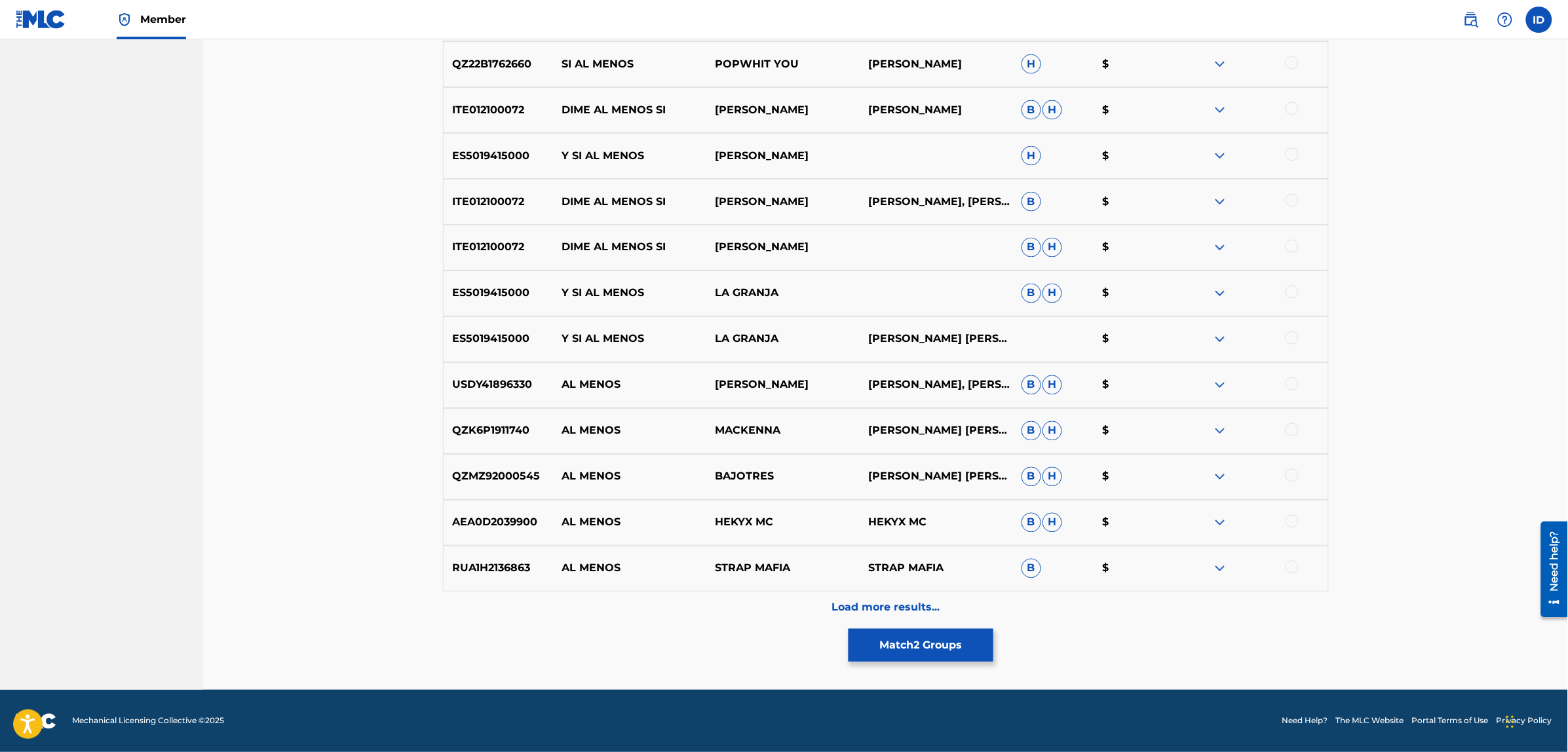
click at [888, 598] on div "Load more results..." at bounding box center [885, 608] width 886 height 32
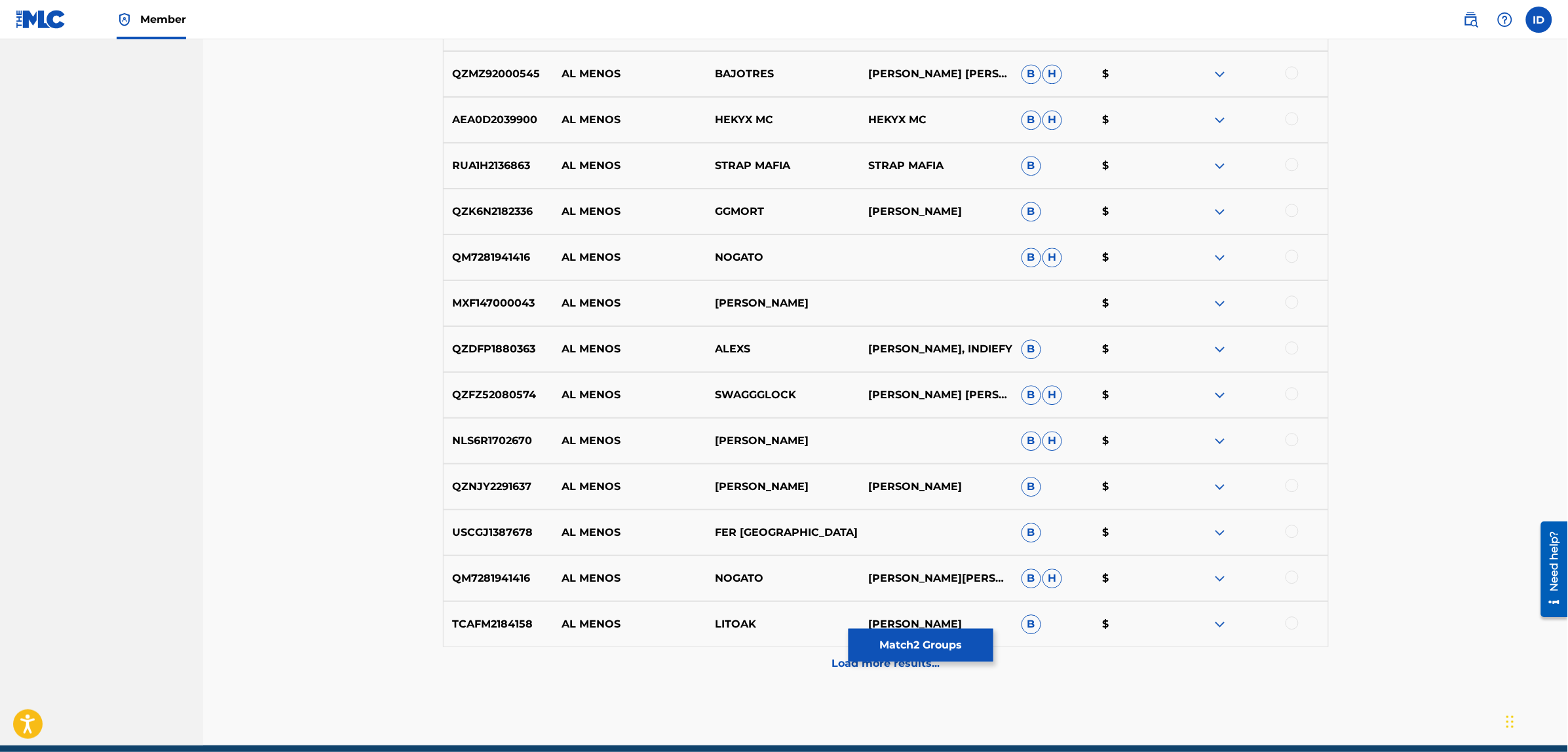
scroll to position [1289, 0]
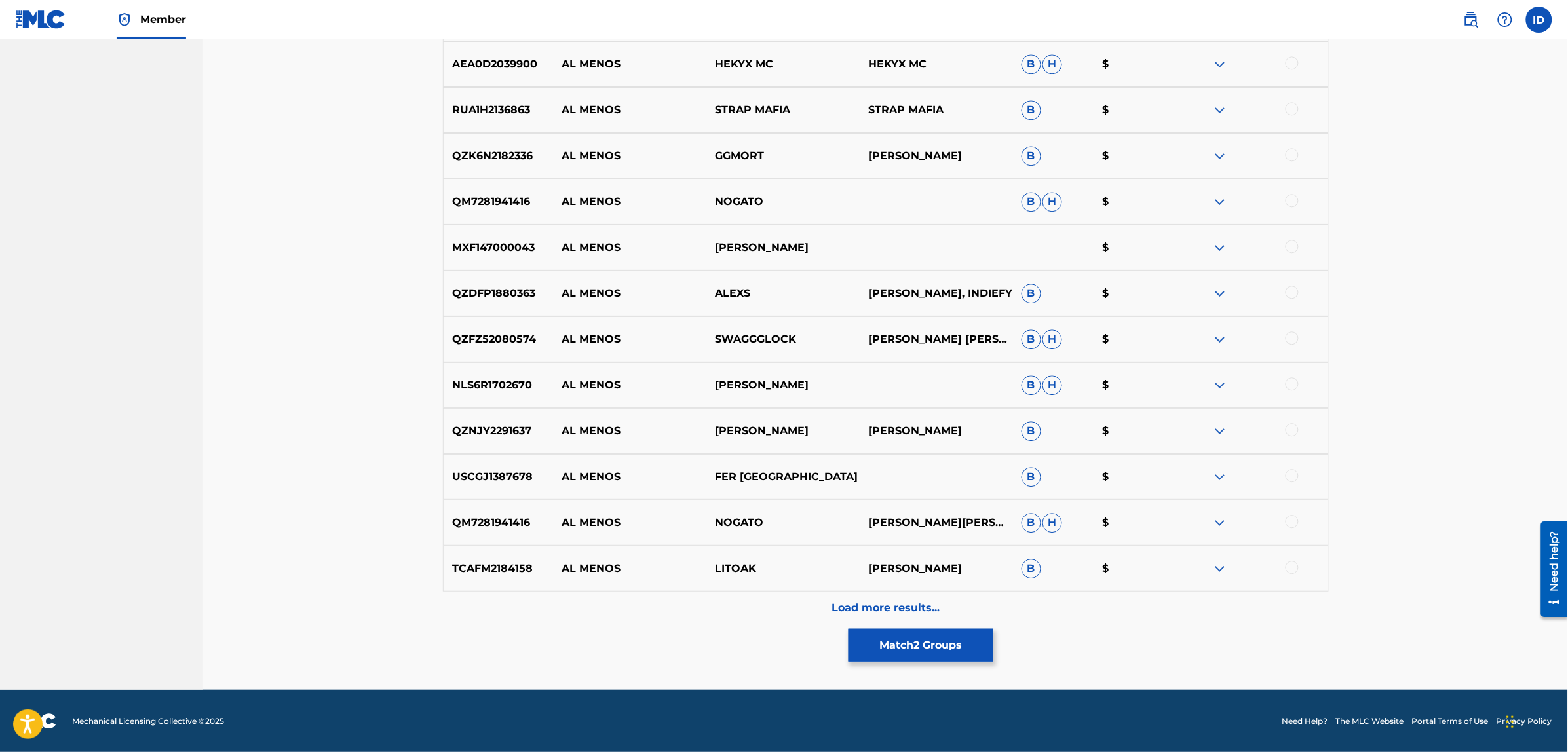
click at [882, 603] on p "Load more results..." at bounding box center [885, 608] width 108 height 15
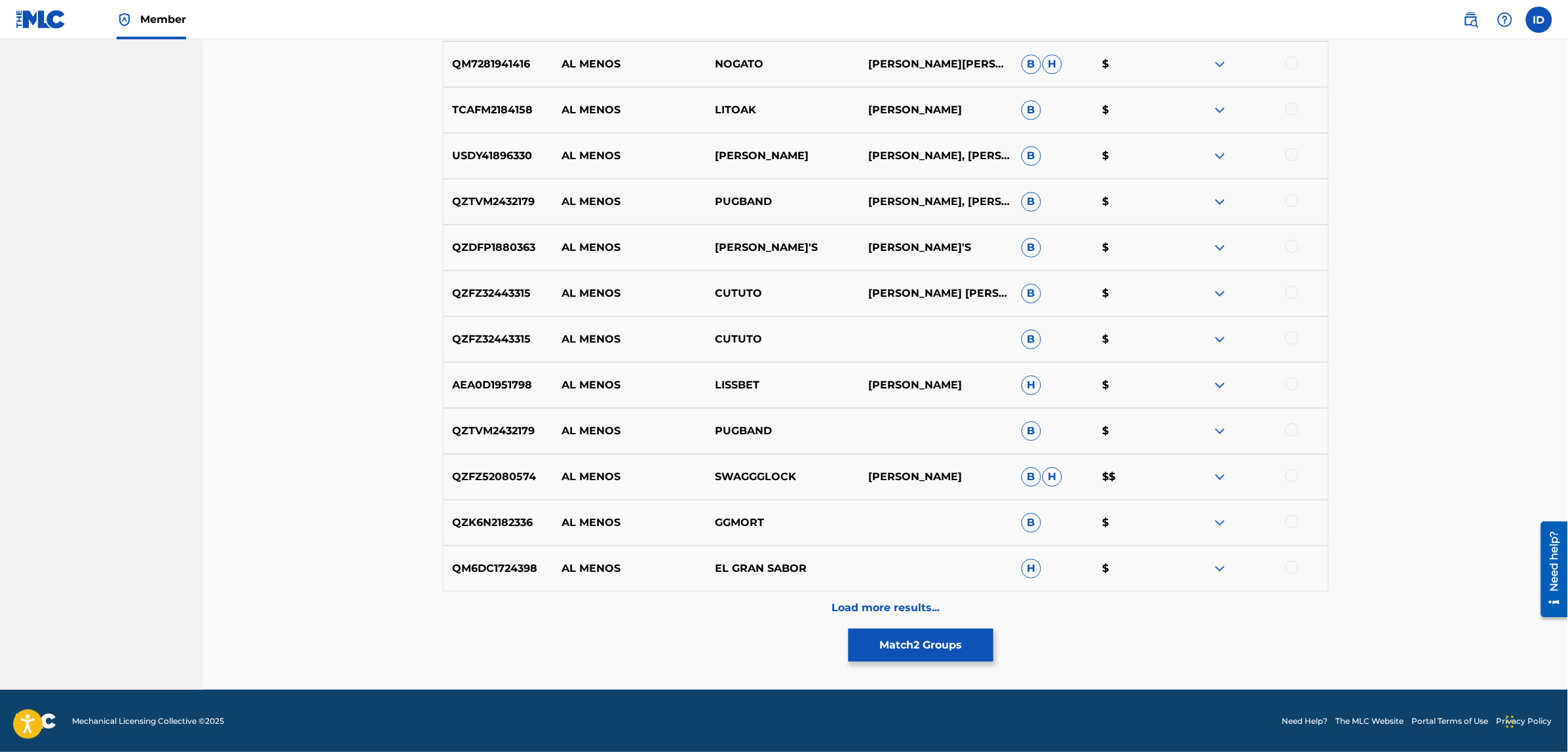
click at [894, 591] on div "Load more results..." at bounding box center [885, 608] width 886 height 32
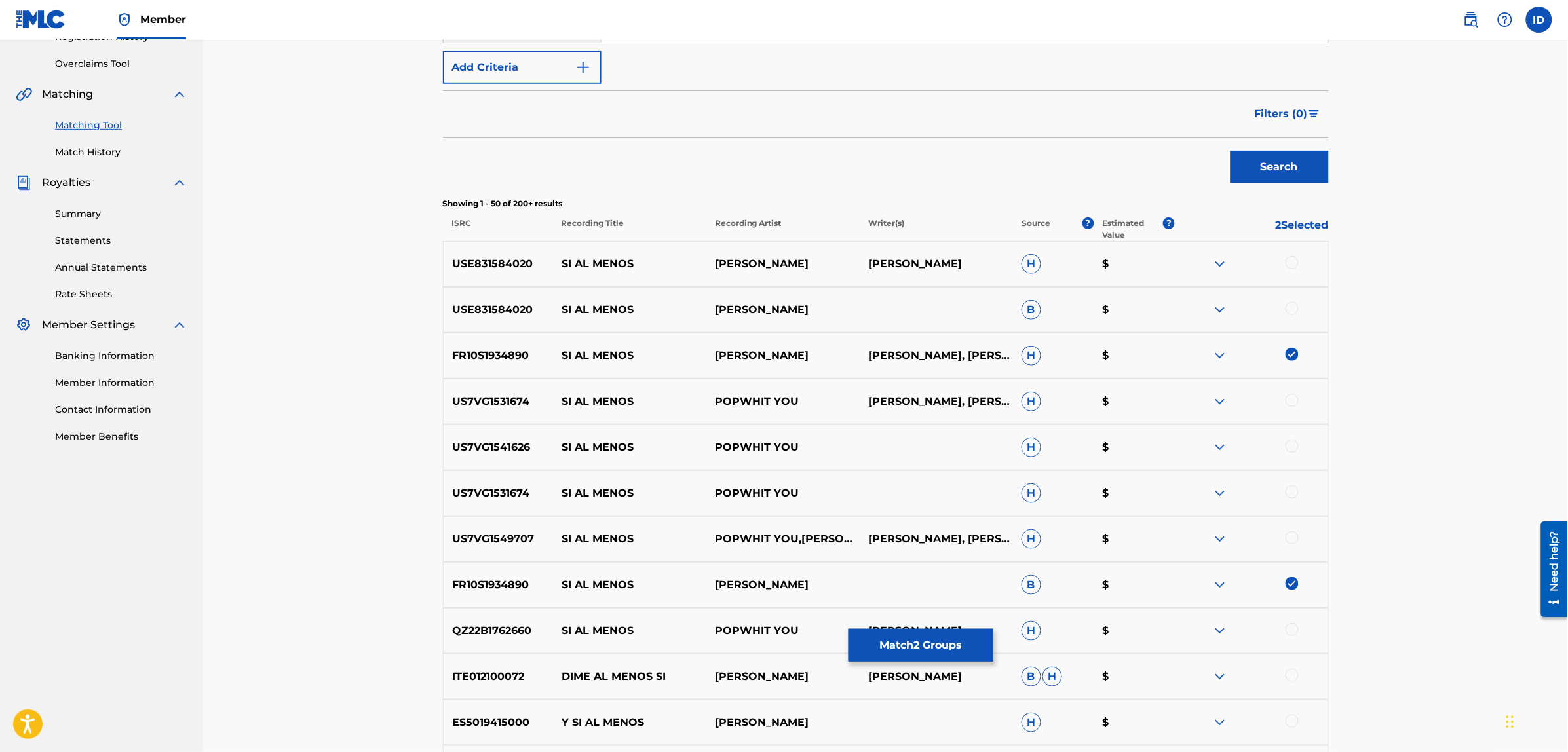
scroll to position [0, 0]
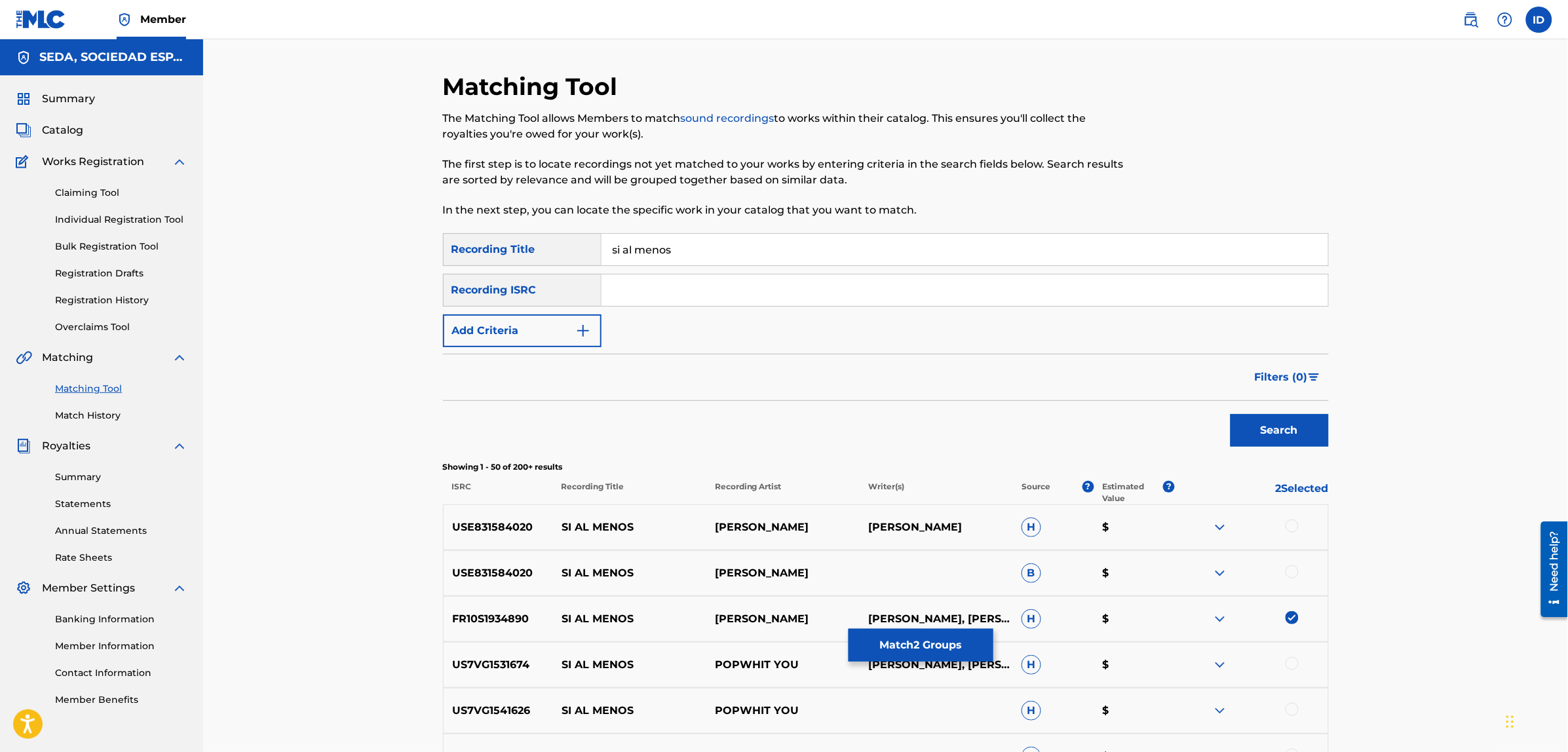
click at [554, 328] on button "Add Criteria" at bounding box center [522, 331] width 159 height 32
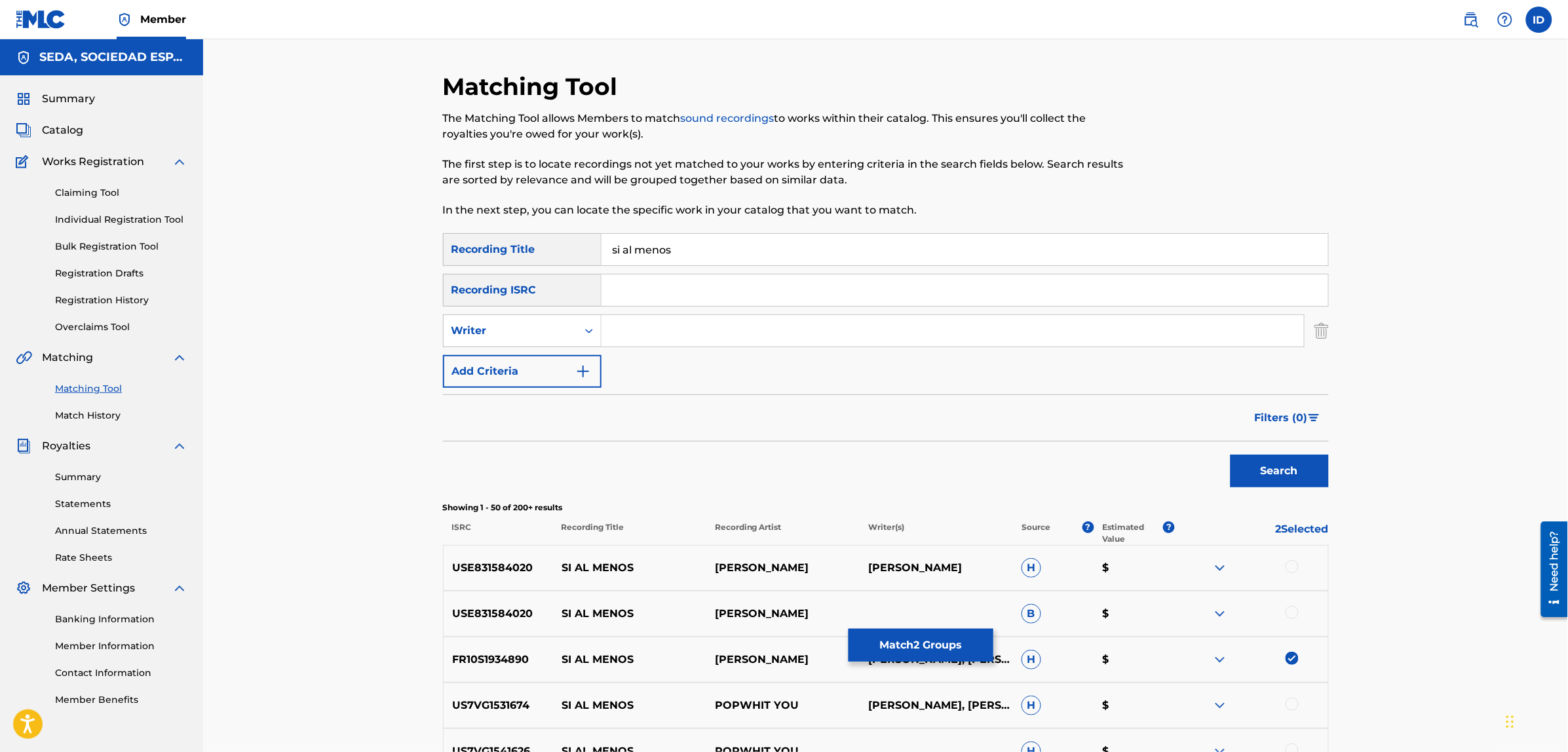
click at [628, 328] on input "Search Form" at bounding box center [952, 331] width 702 height 32
type input "[PERSON_NAME]"
click at [1231, 455] on button "Search" at bounding box center [1279, 471] width 98 height 32
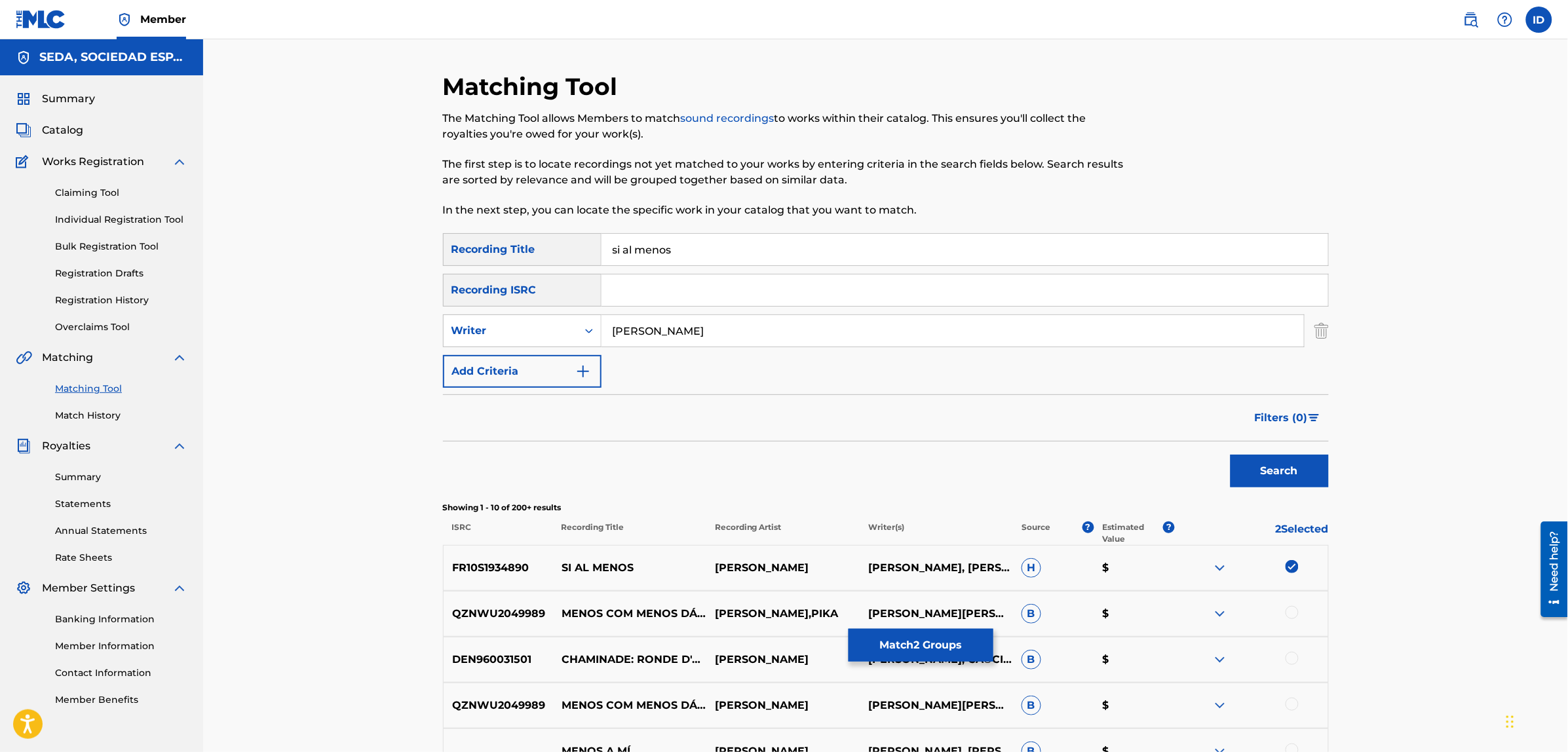
click at [552, 364] on button "Add Criteria" at bounding box center [522, 372] width 159 height 32
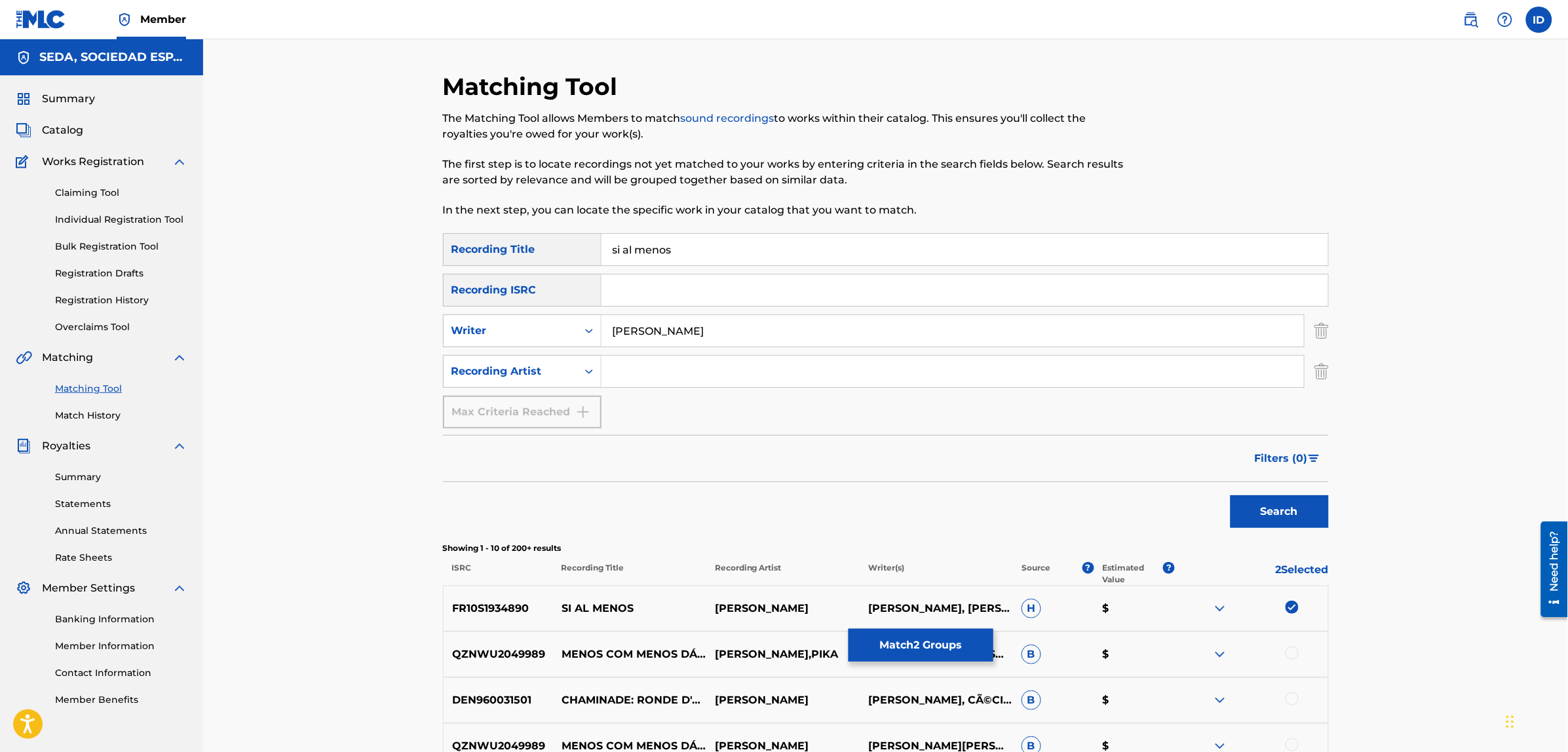
click at [626, 366] on input "Search Form" at bounding box center [952, 371] width 702 height 32
type input "[PERSON_NAME]"
click at [1231, 495] on button "Search" at bounding box center [1279, 511] width 98 height 32
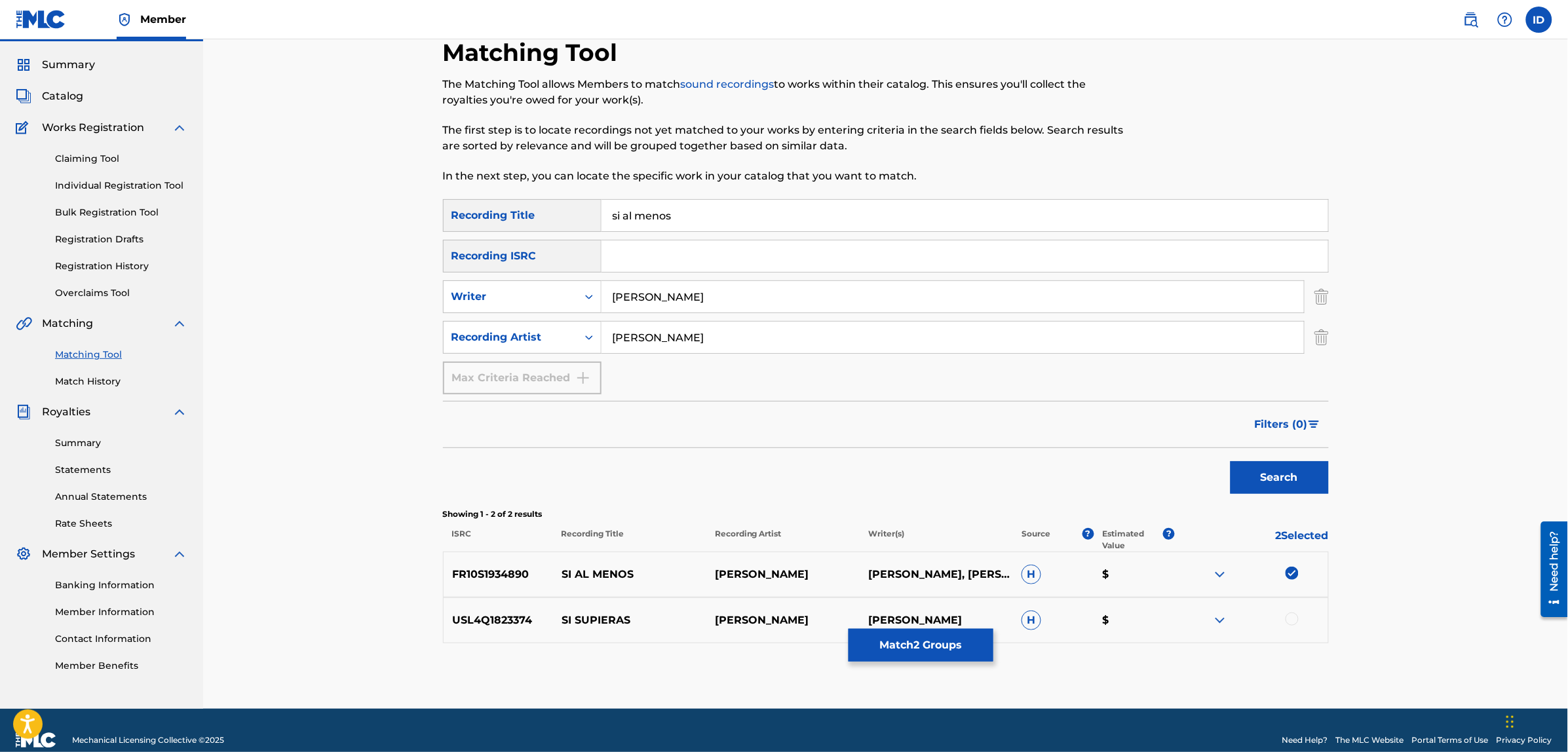
scroll to position [54, 0]
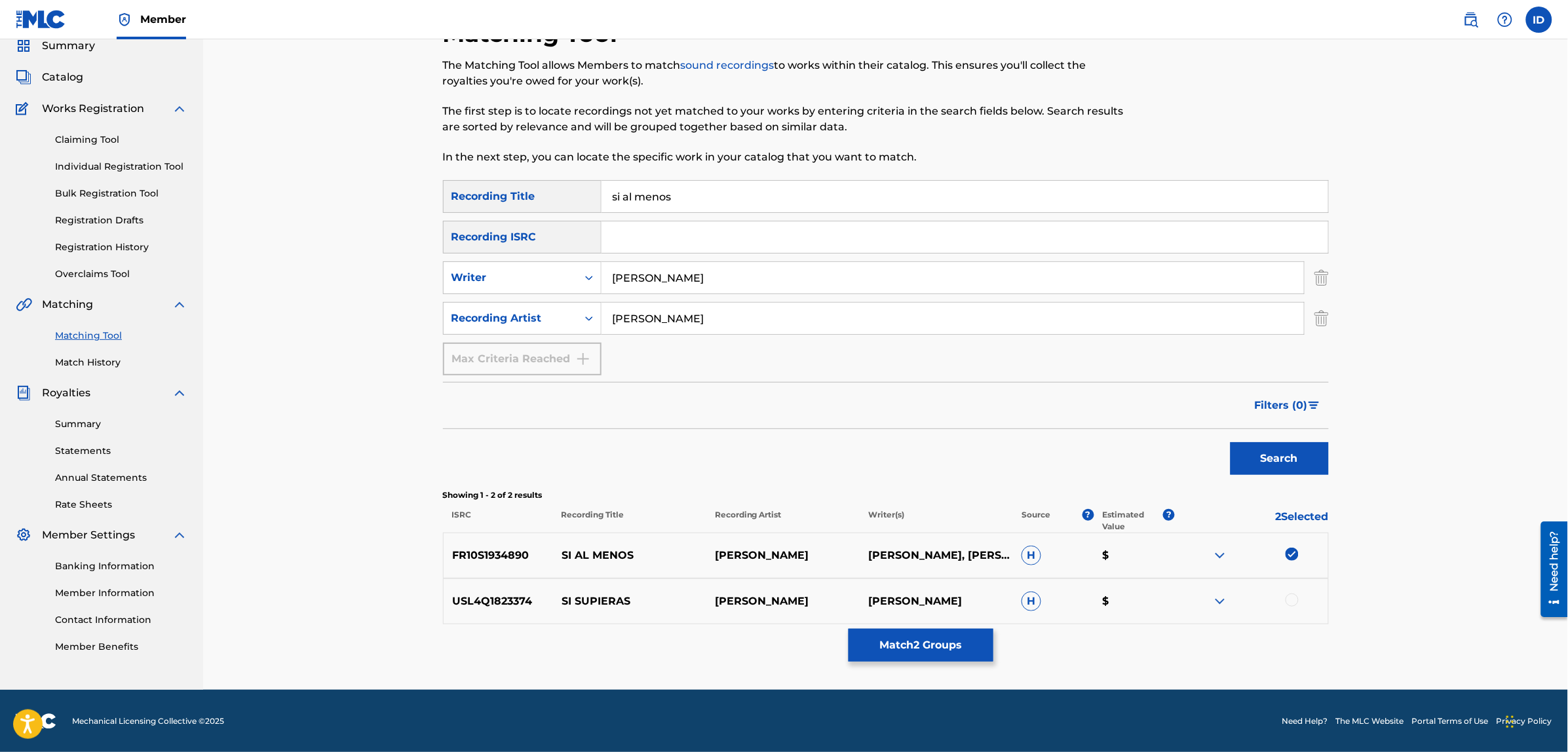
click at [919, 643] on button "Match 2 Groups" at bounding box center [921, 645] width 145 height 32
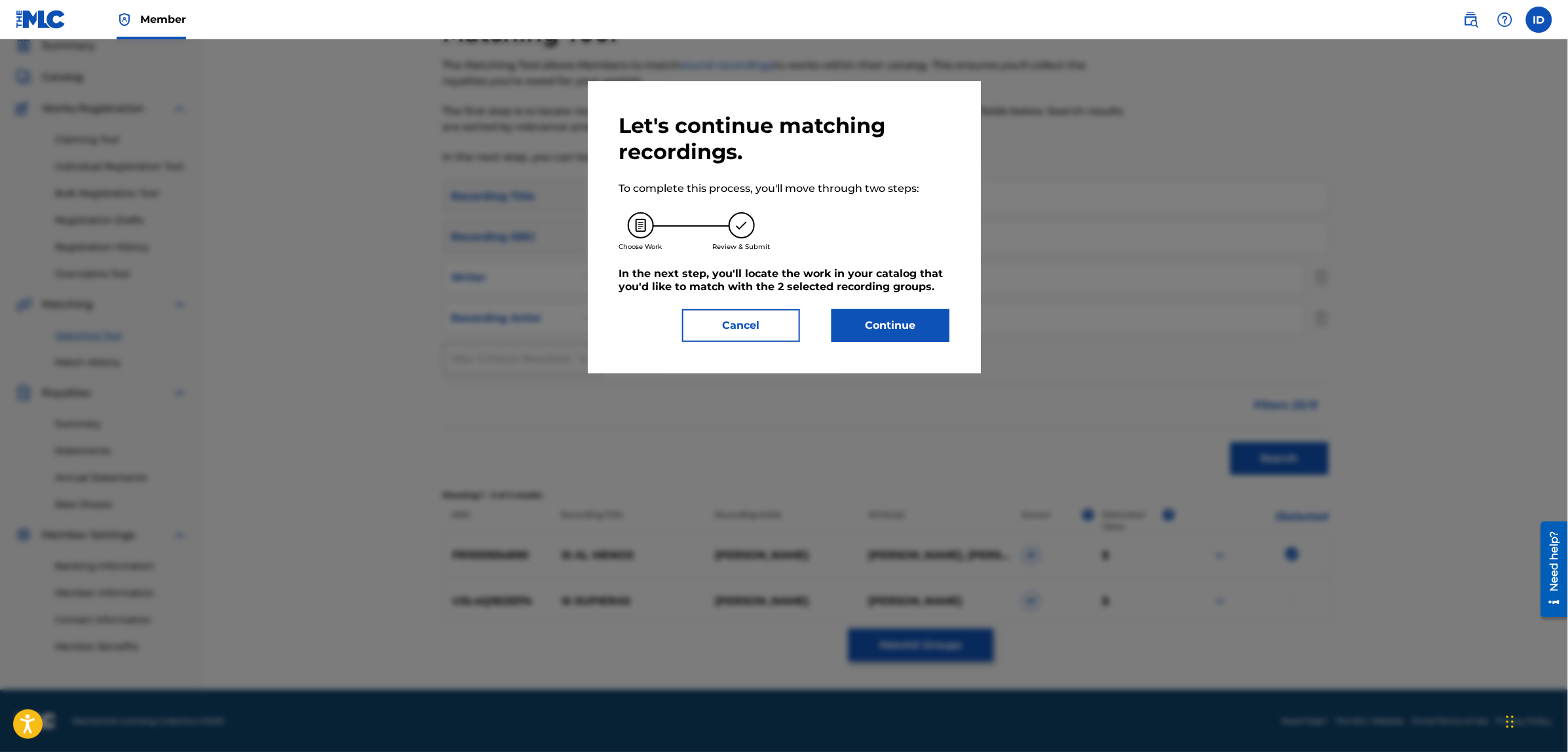
click at [888, 326] on button "Continue" at bounding box center [890, 326] width 118 height 32
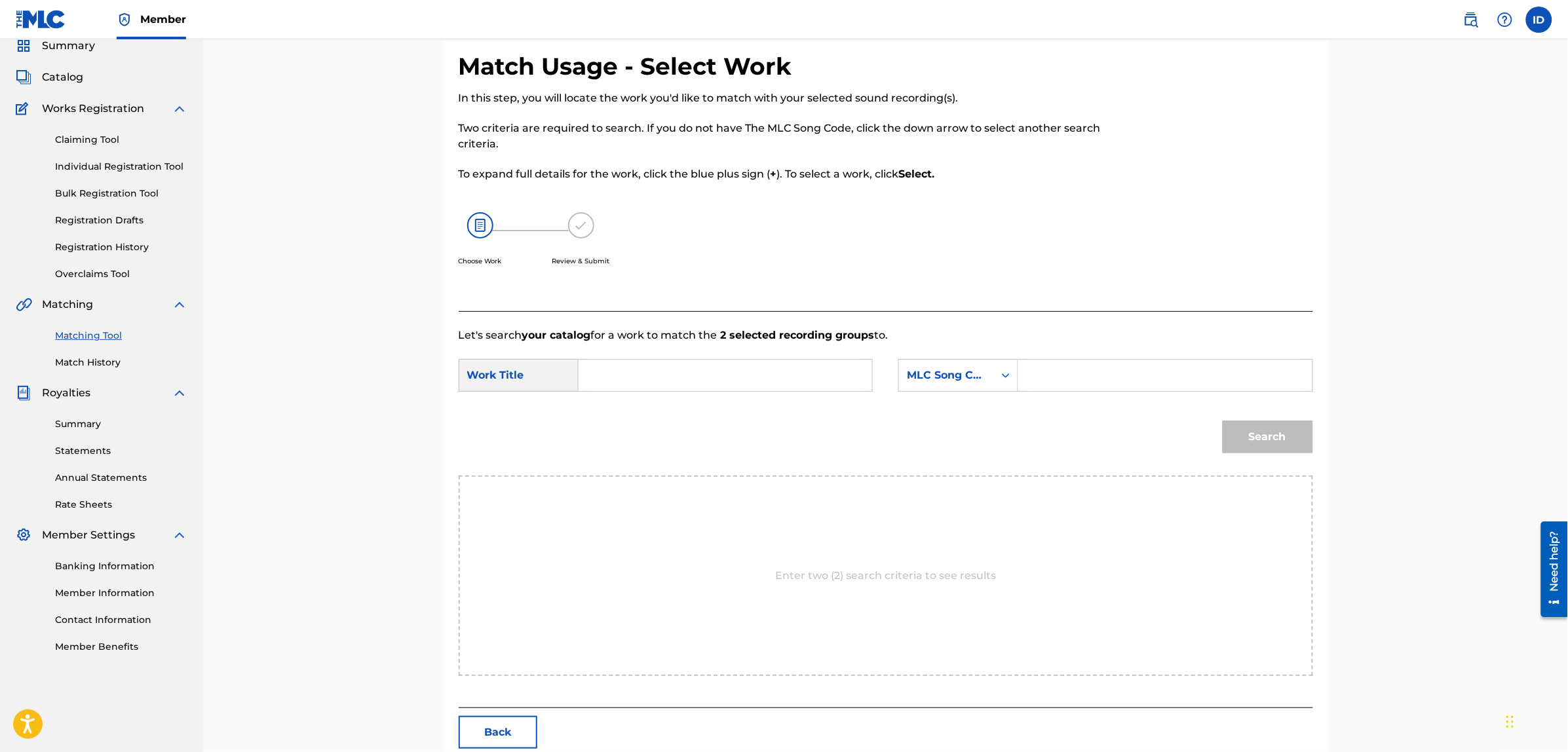
click at [774, 371] on input "Search Form" at bounding box center [725, 375] width 271 height 32
type input "si al menos"
click at [984, 366] on div "MLC Song Code" at bounding box center [946, 376] width 95 height 25
drag, startPoint x: 968, startPoint y: 405, endPoint x: 1017, endPoint y: 392, distance: 50.7
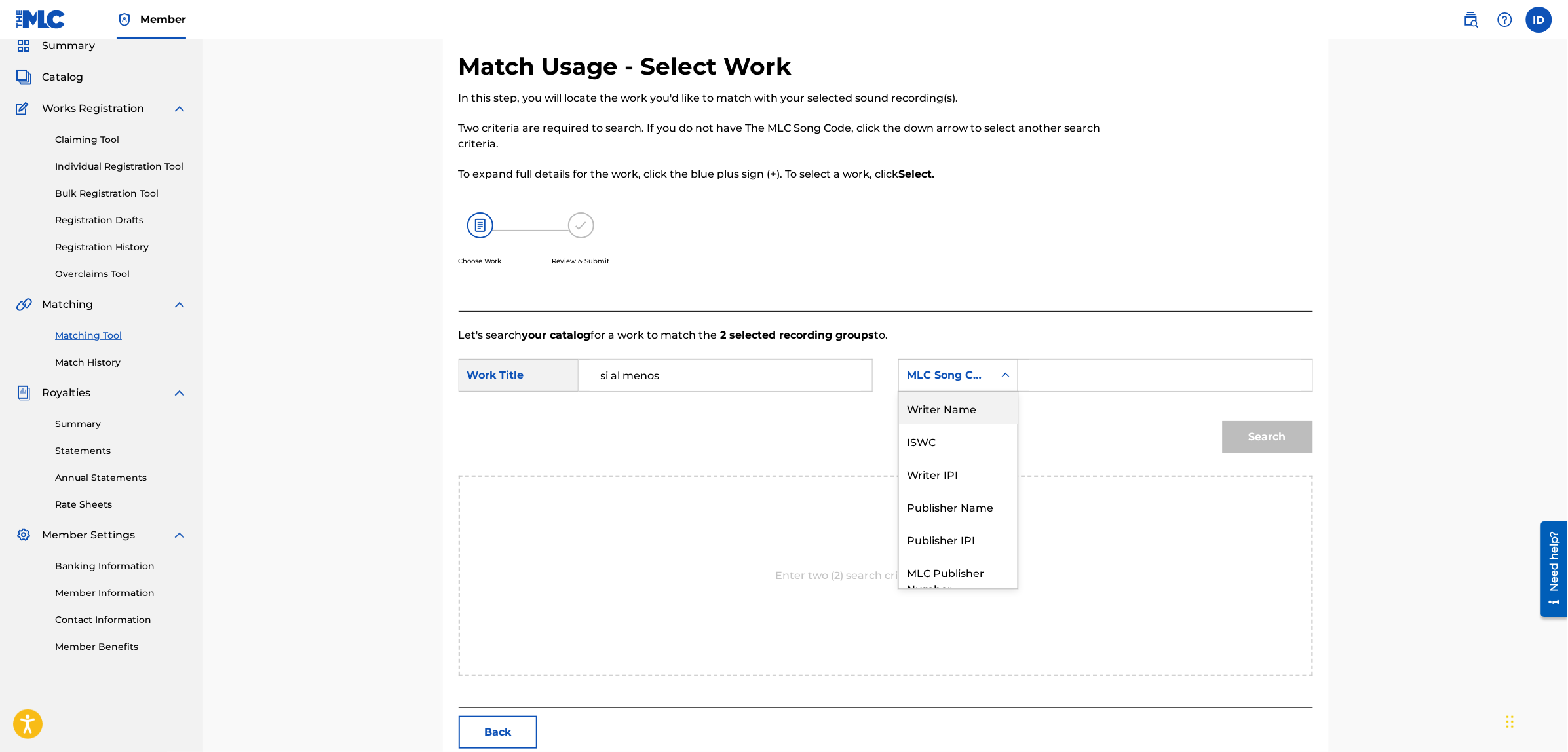
click at [968, 404] on div "Writer Name" at bounding box center [958, 408] width 118 height 32
click at [1039, 384] on input "Search Form" at bounding box center [1165, 375] width 271 height 32
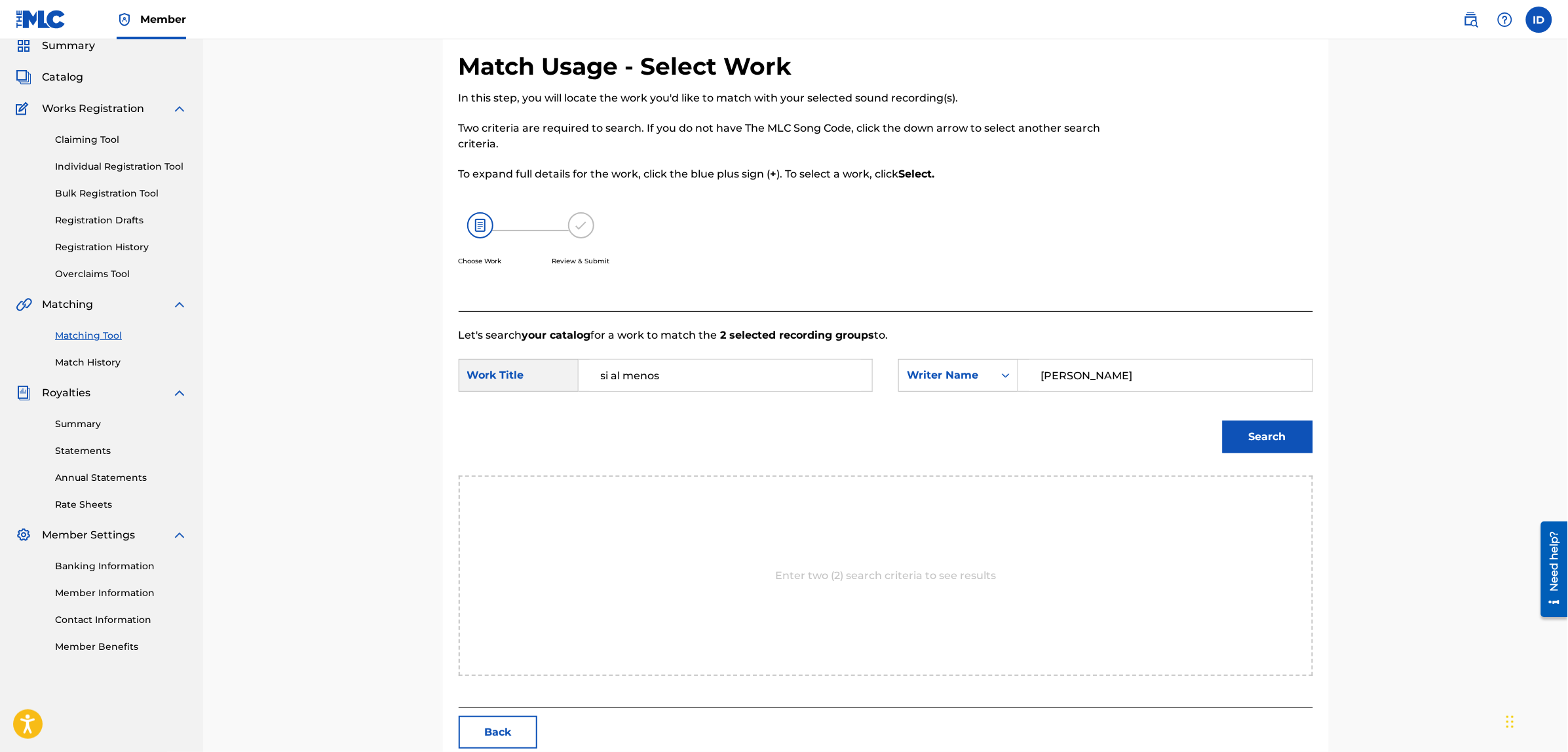
type input "[PERSON_NAME]"
click at [1222, 420] on button "Search" at bounding box center [1267, 437] width 91 height 32
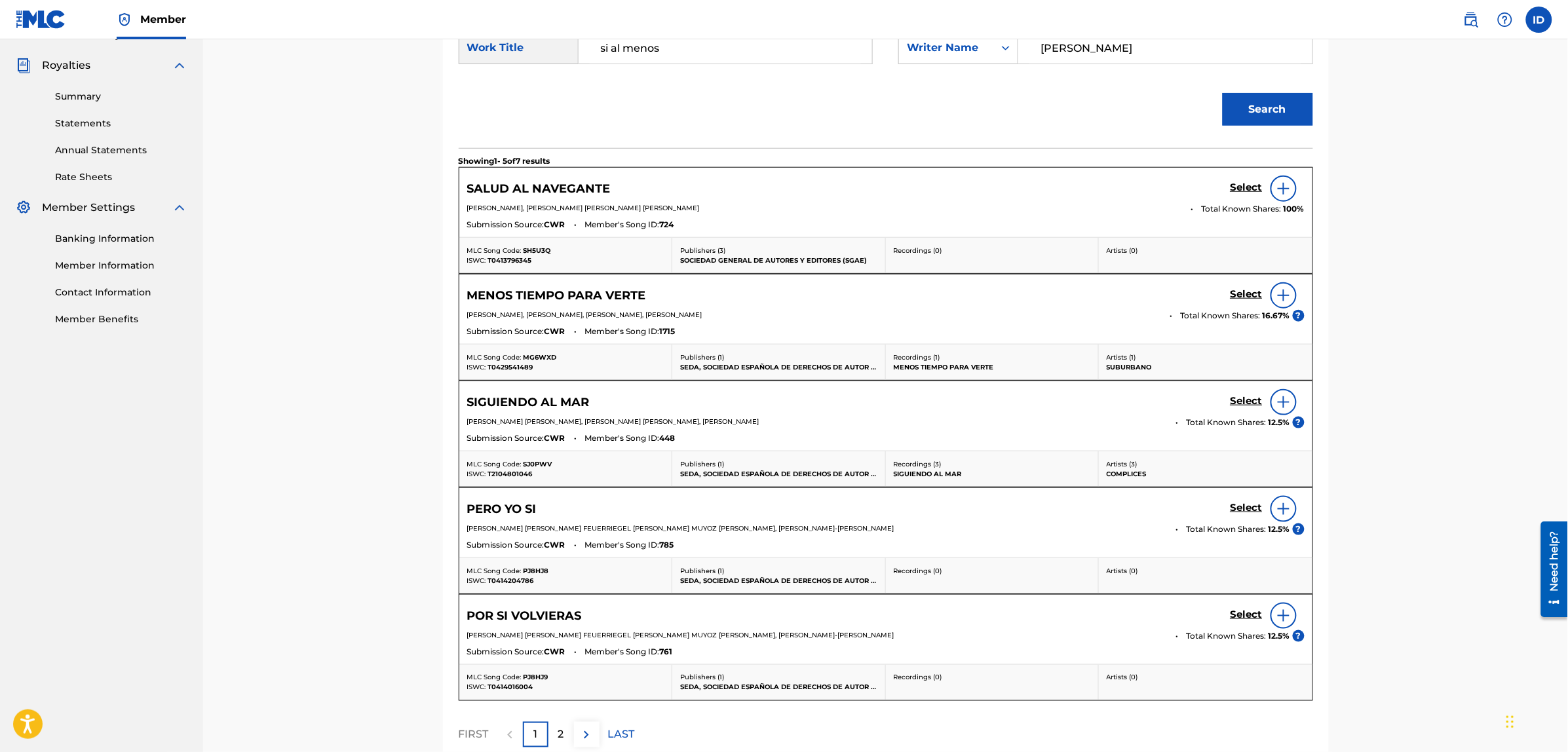
scroll to position [511, 0]
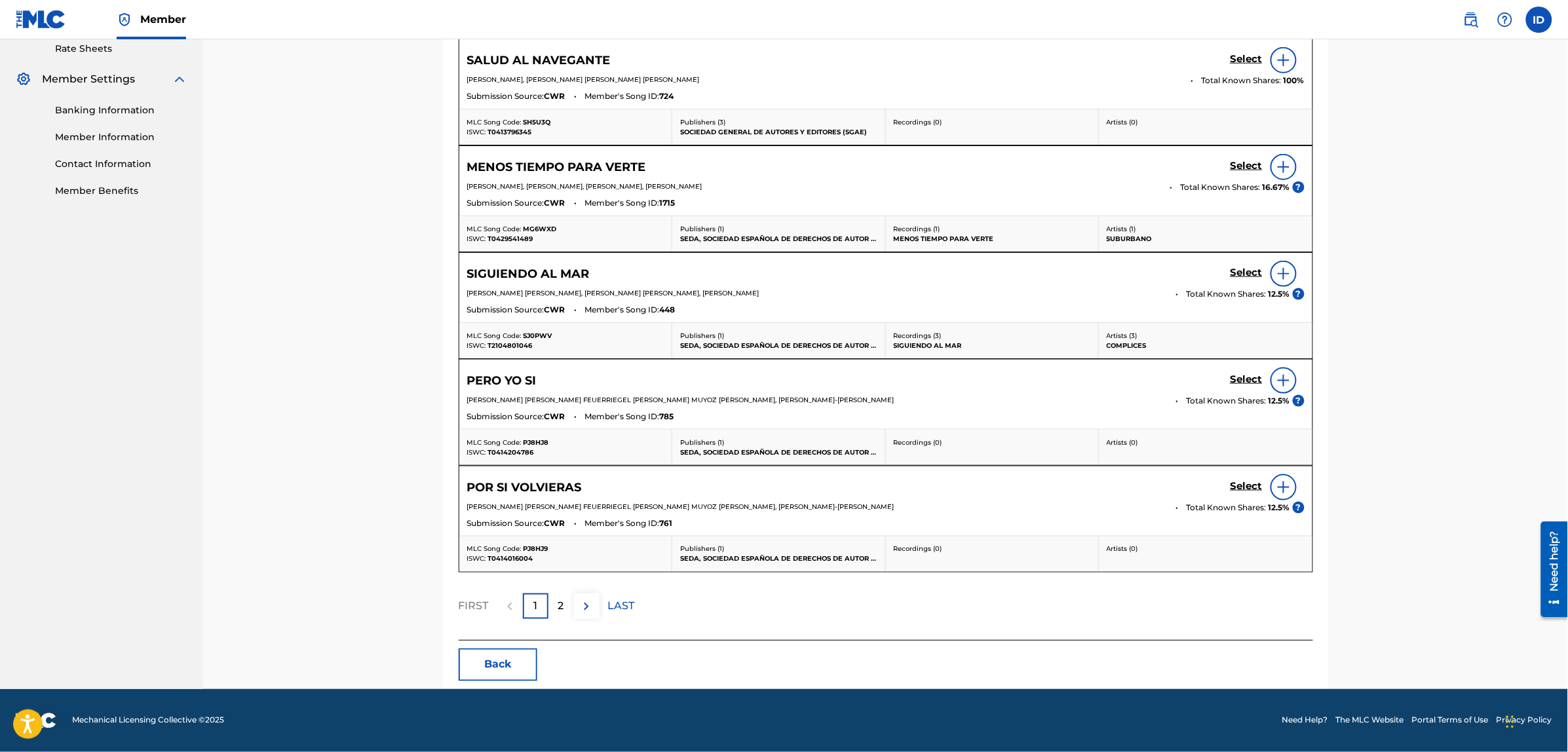
click at [559, 612] on p "2" at bounding box center [561, 607] width 6 height 15
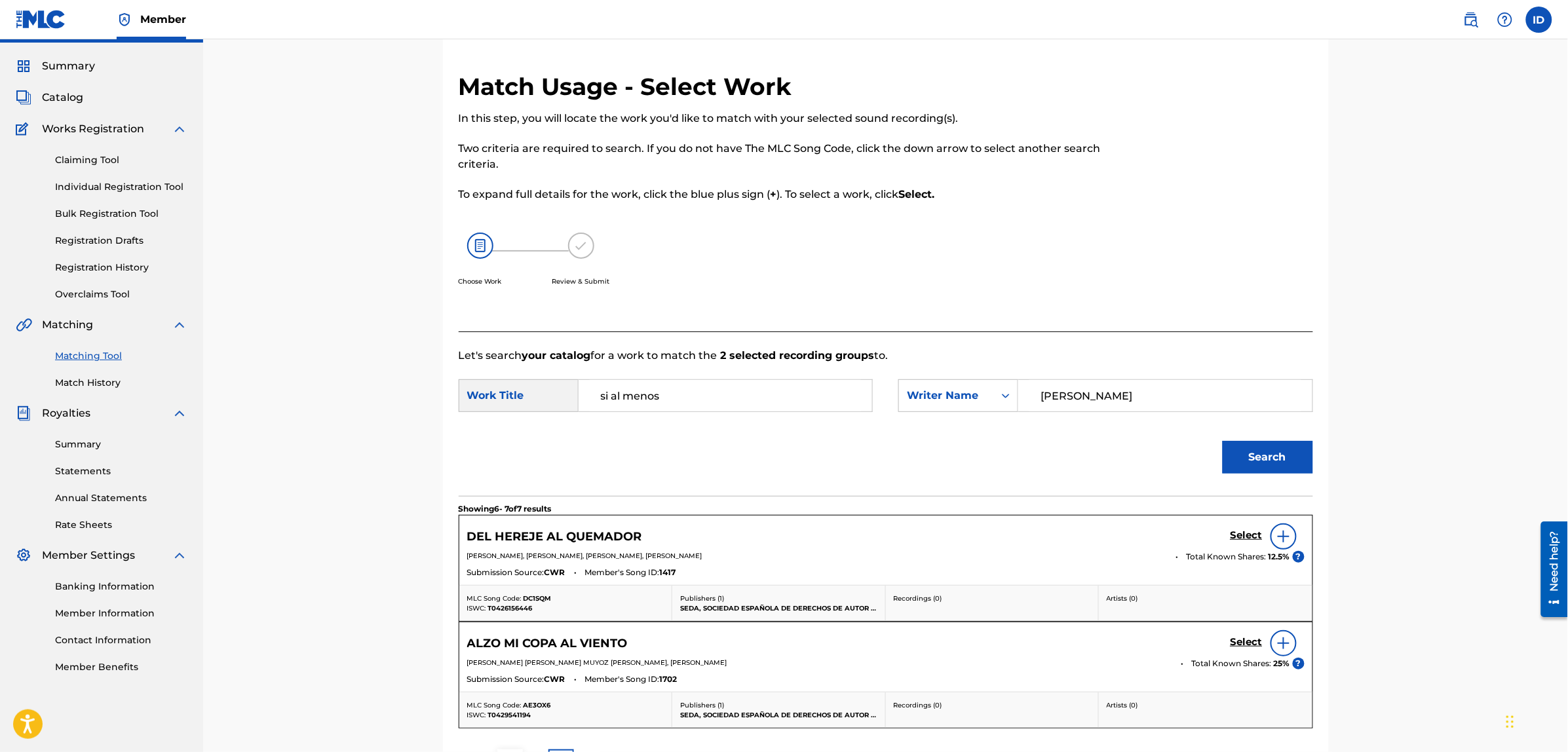
scroll to position [188, 0]
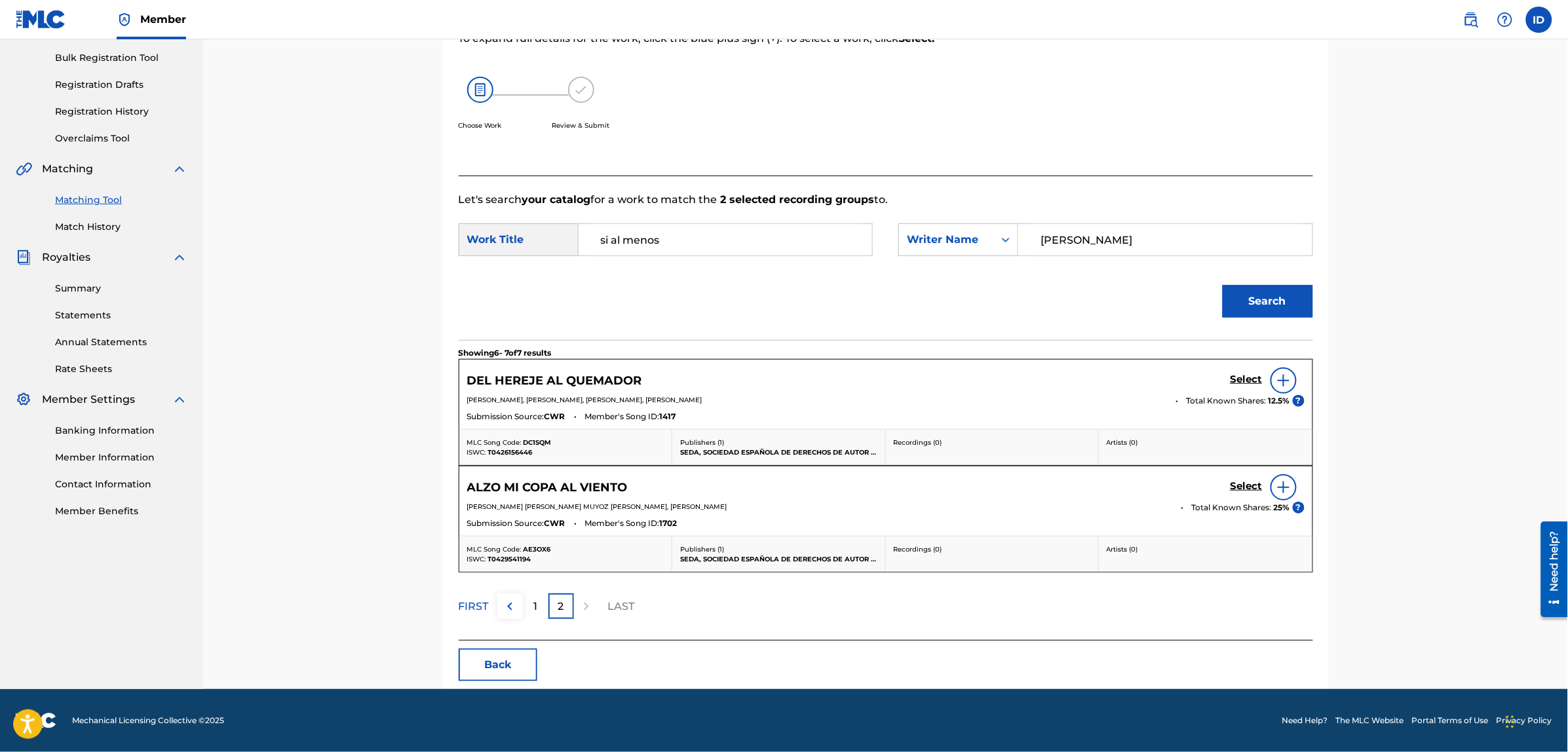
click at [504, 666] on button "Back" at bounding box center [498, 665] width 78 height 32
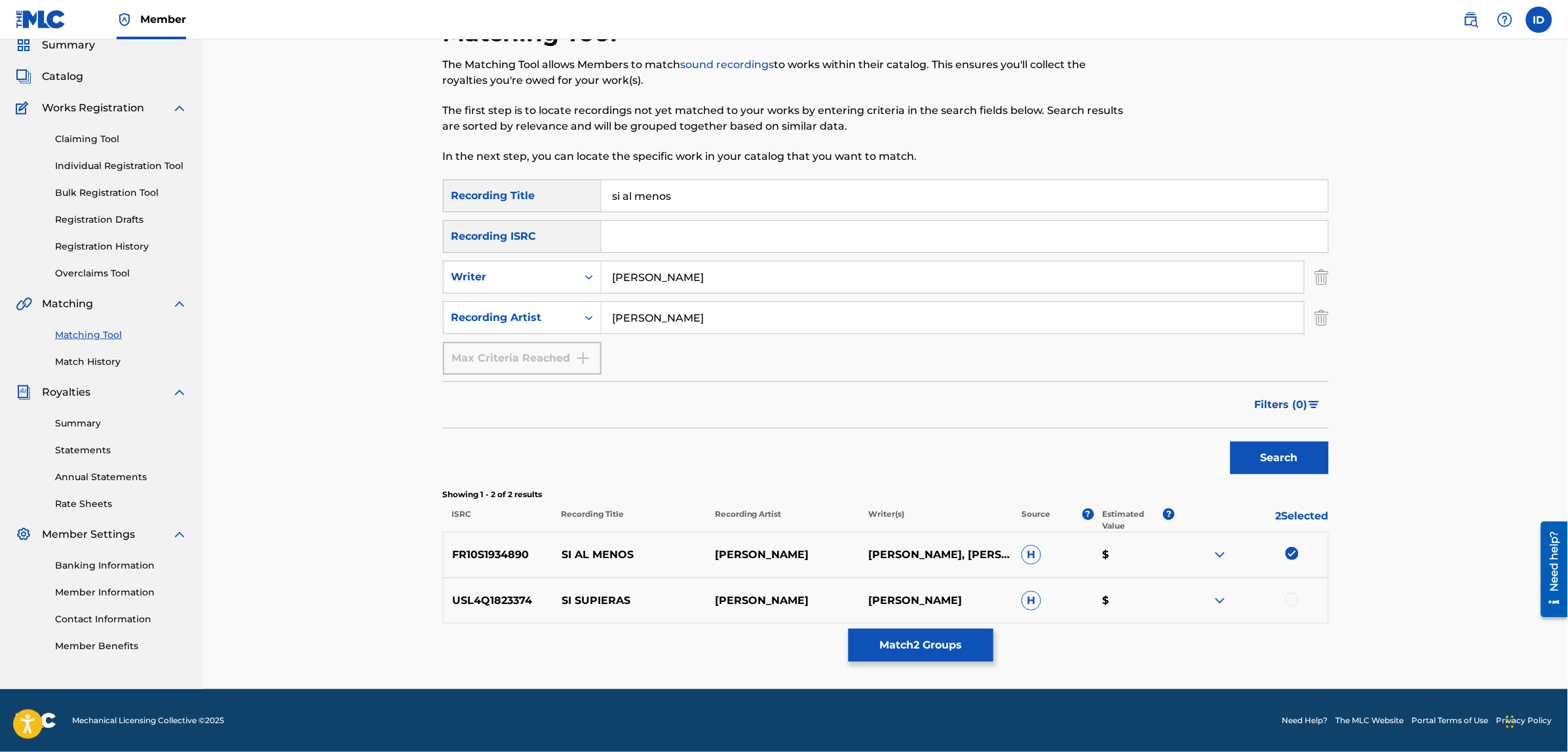
scroll to position [54, 0]
click at [1291, 558] on img at bounding box center [1292, 554] width 13 height 13
drag, startPoint x: 678, startPoint y: 312, endPoint x: 463, endPoint y: 308, distance: 215.0
click at [463, 308] on div "SearchWithCriteria38ce59d5-7f7e-49e7-90a1-01824d58570e Recording Artist [PERSON…" at bounding box center [885, 318] width 886 height 32
click at [1231, 442] on button "Search" at bounding box center [1279, 459] width 98 height 32
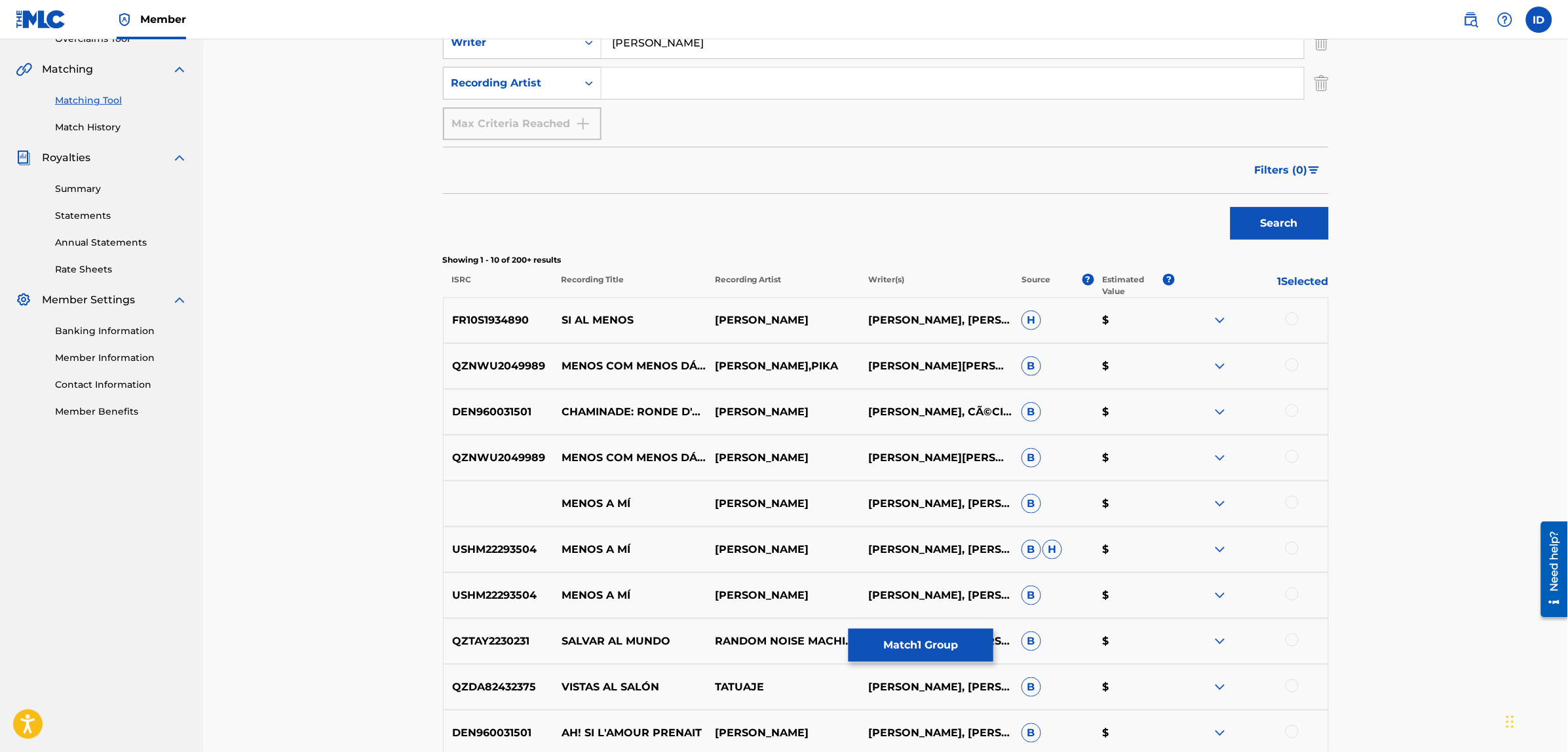
scroll to position [0, 0]
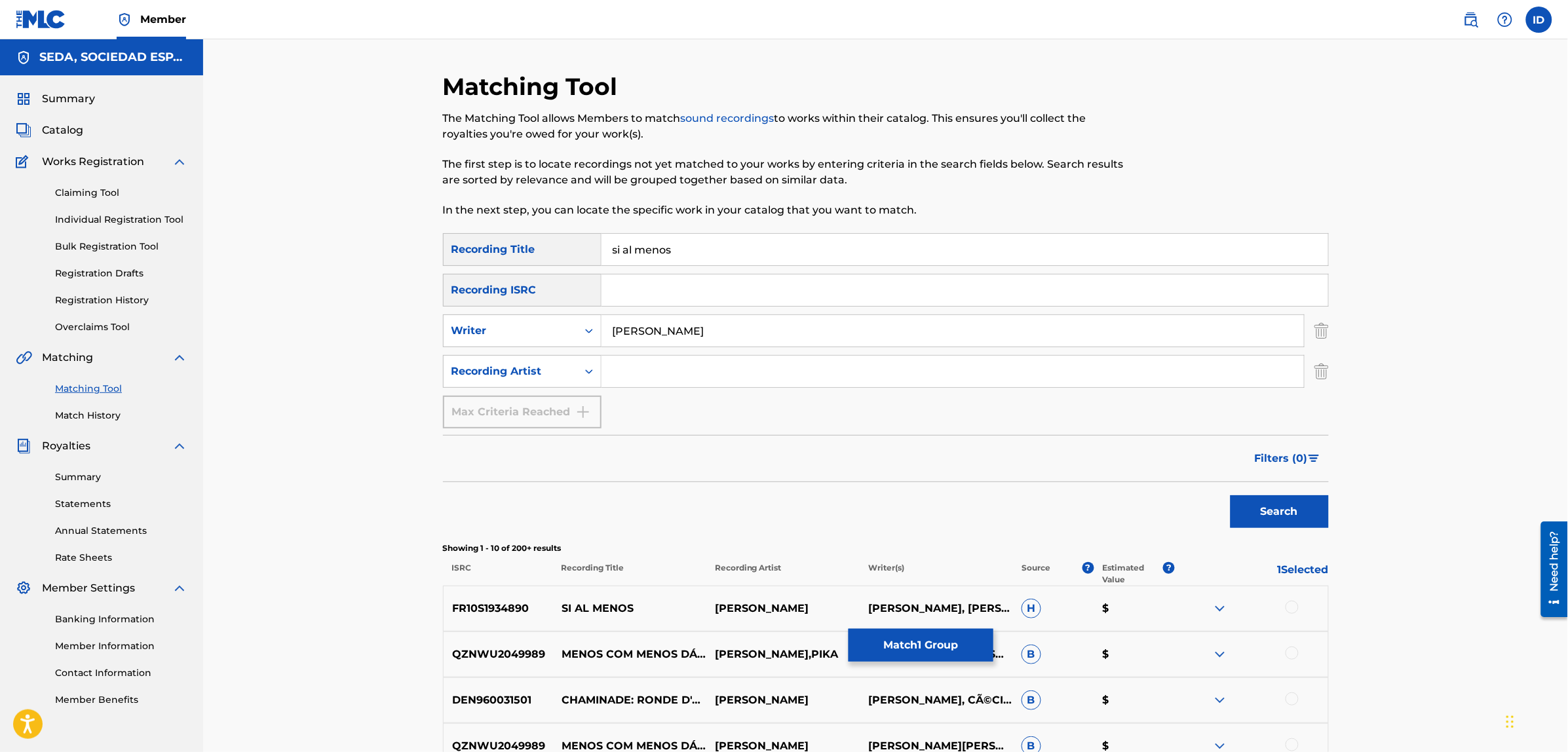
click at [76, 409] on link "Match History" at bounding box center [121, 416] width 132 height 13
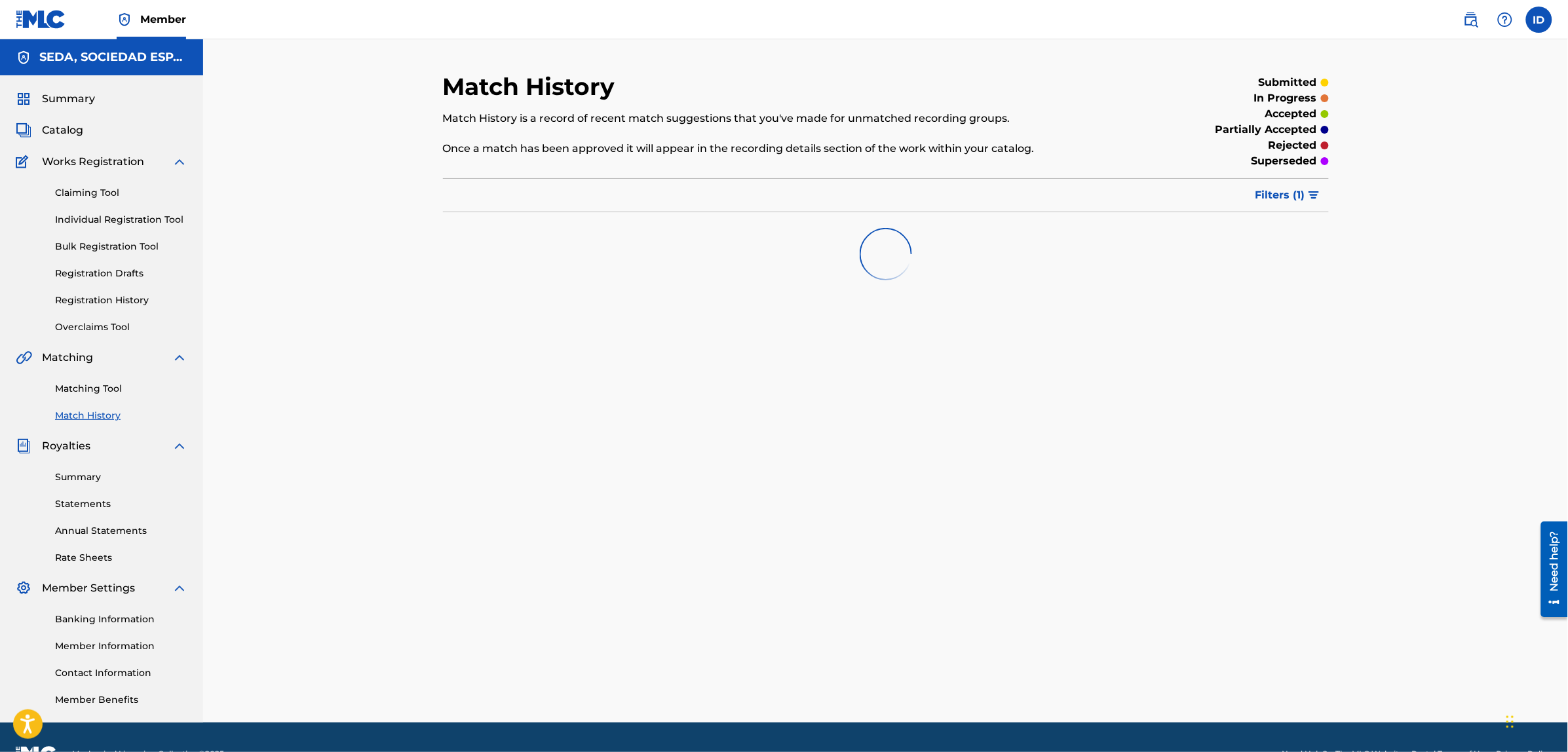
click at [84, 372] on div "Matching Tool Match History" at bounding box center [101, 395] width 172 height 57
click at [84, 391] on link "Matching Tool" at bounding box center [121, 389] width 132 height 13
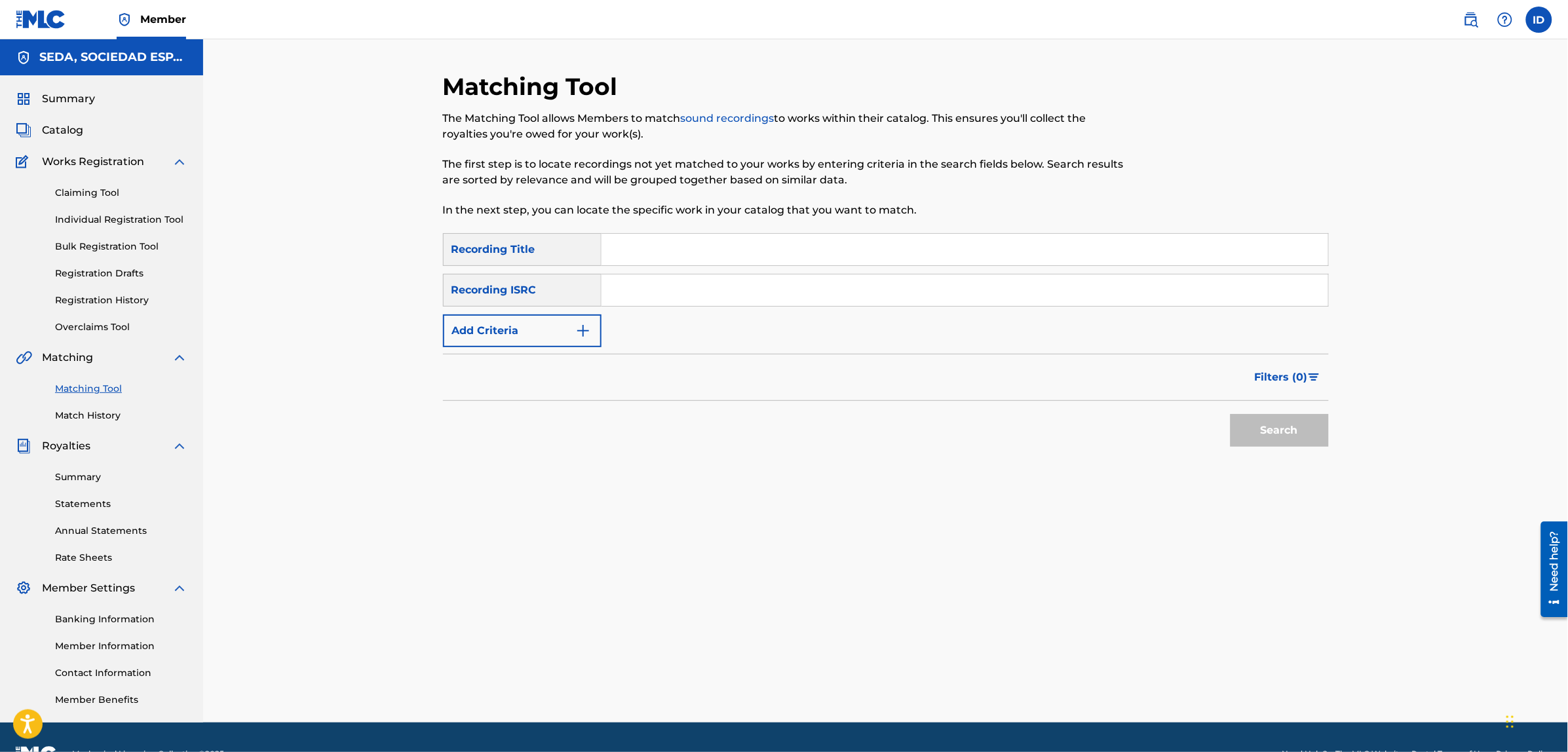
click at [678, 234] on input "Search Form" at bounding box center [964, 249] width 726 height 32
type input "todo vuelve a girar"
click at [1231, 414] on button "Search" at bounding box center [1279, 430] width 98 height 32
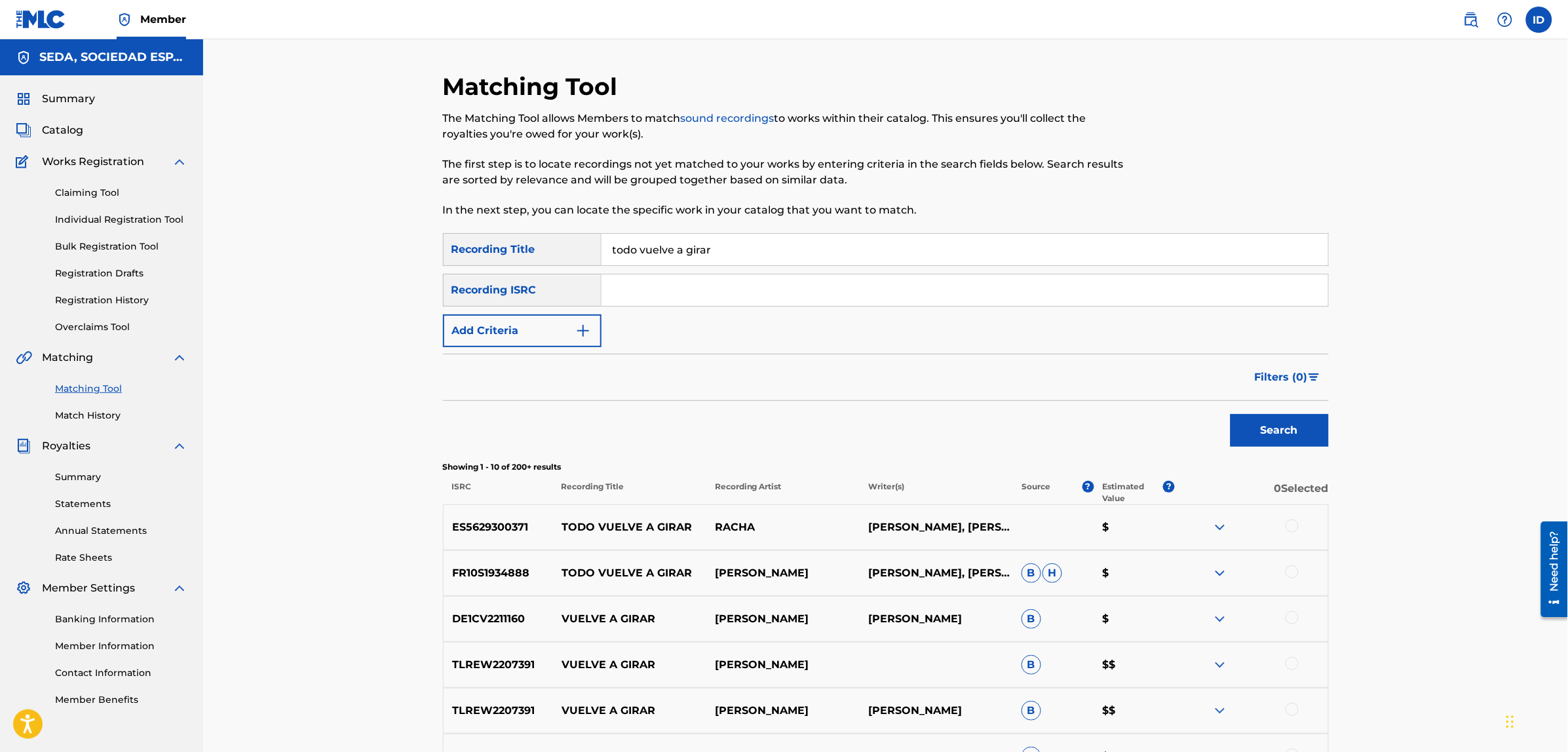
scroll to position [163, 0]
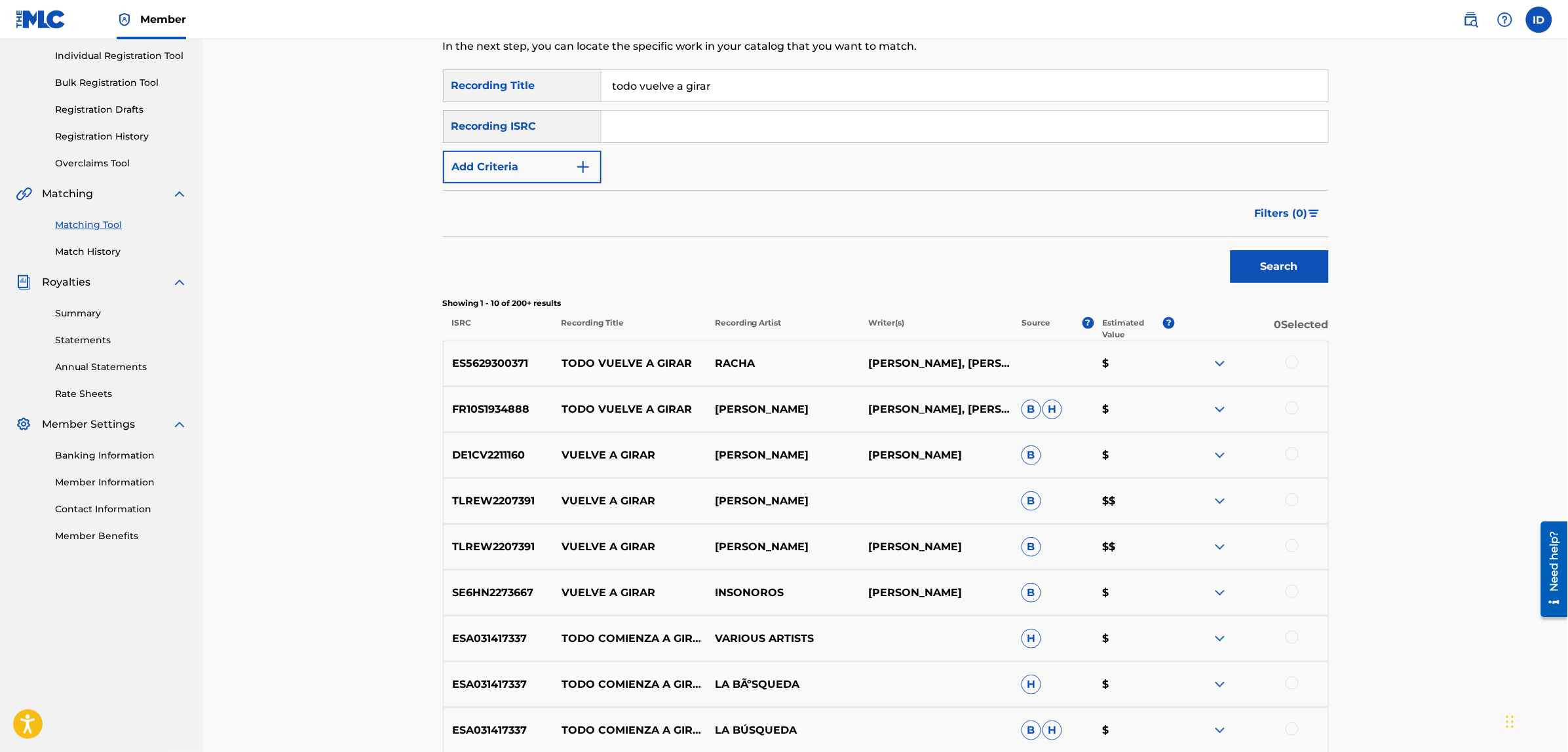
click at [1292, 362] on div at bounding box center [1292, 362] width 13 height 13
click at [1295, 407] on div at bounding box center [1292, 408] width 13 height 13
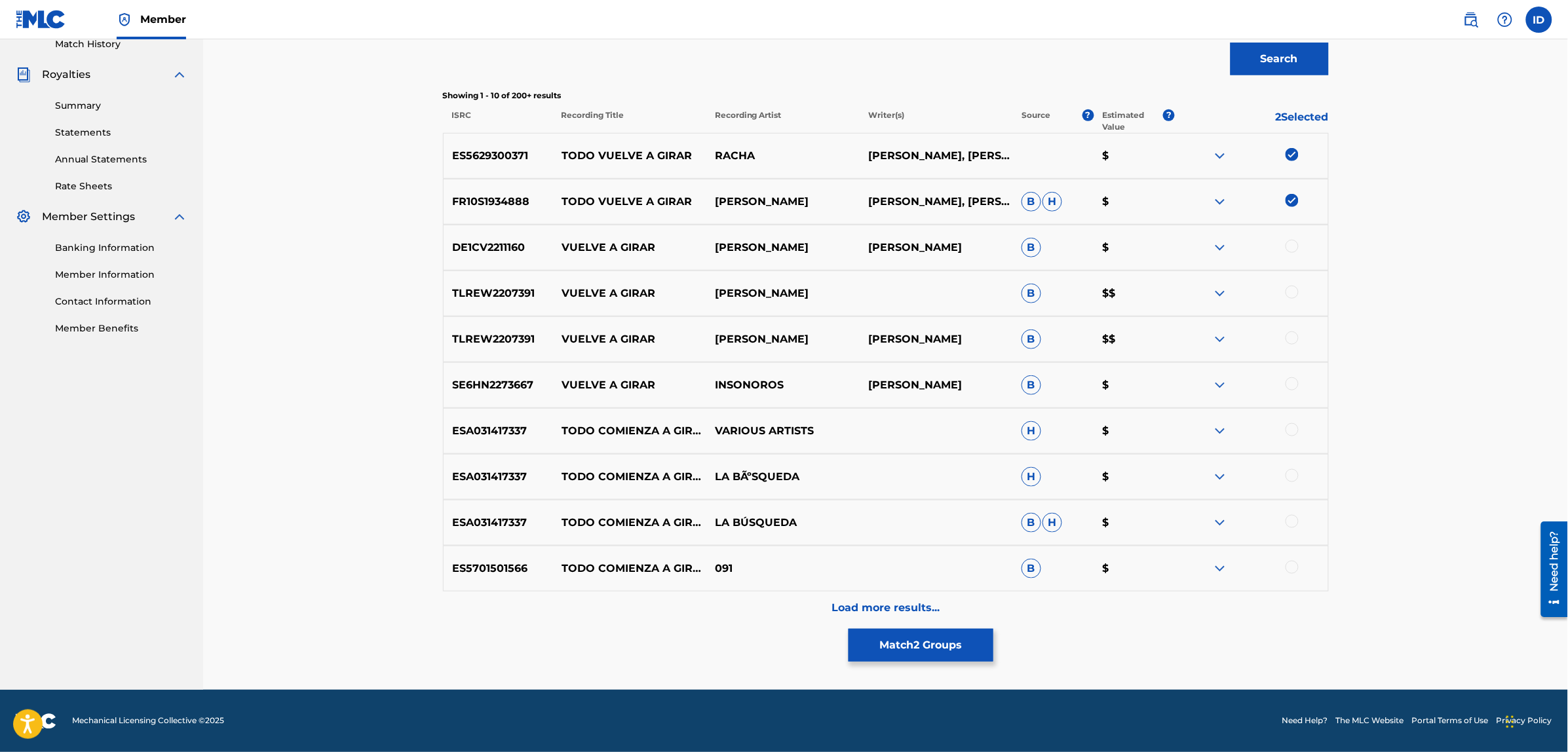
click at [853, 610] on p "Load more results..." at bounding box center [885, 608] width 108 height 15
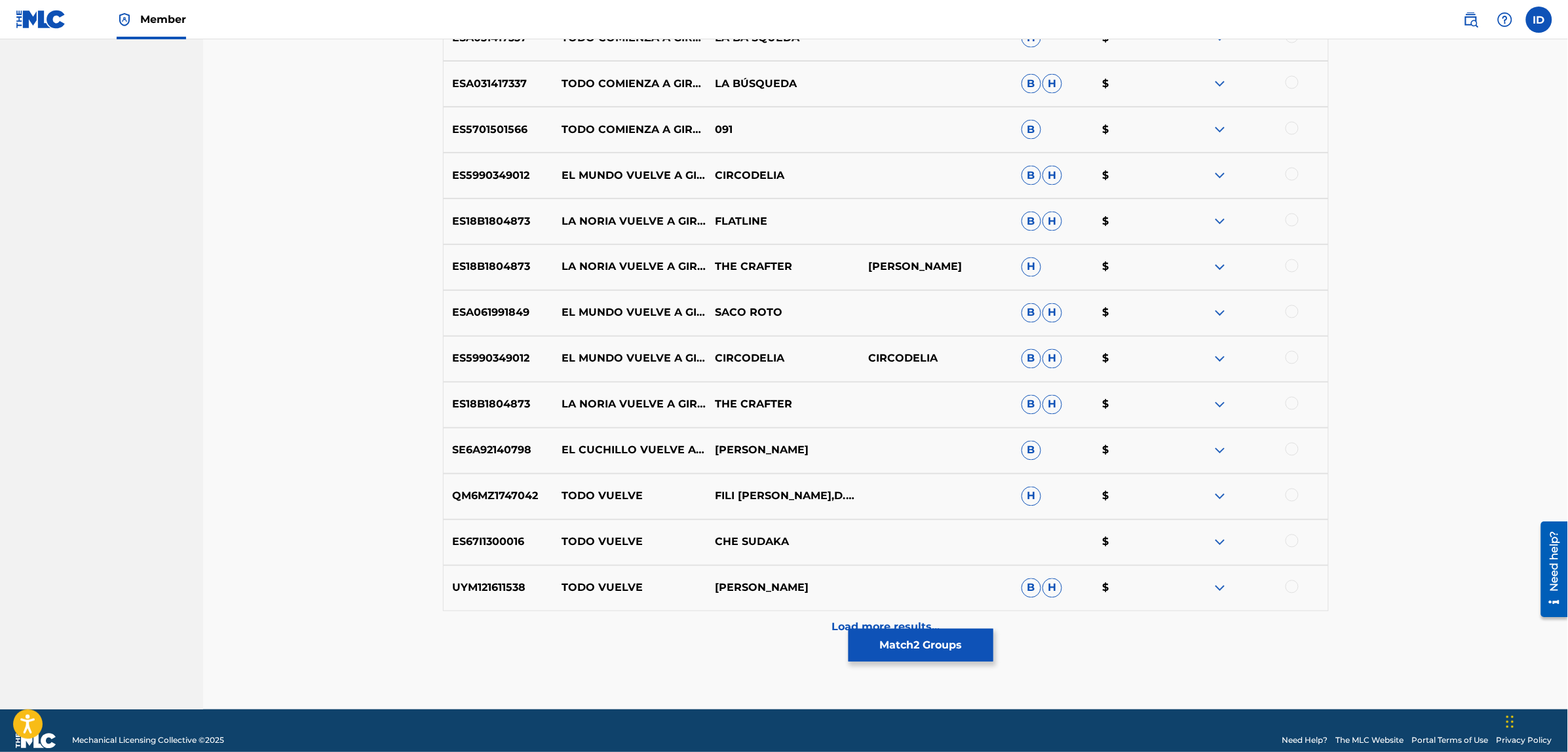
scroll to position [830, 0]
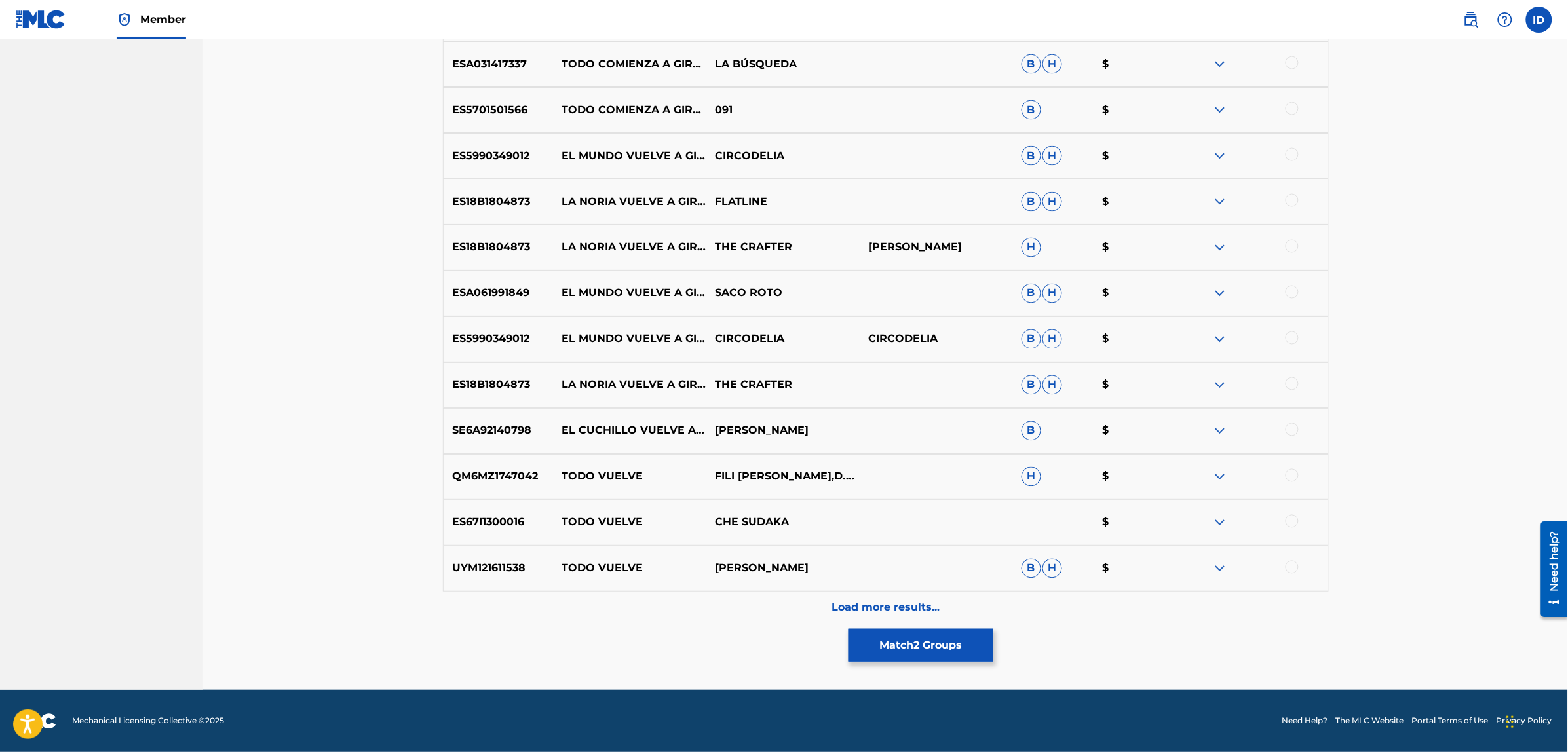
click at [864, 601] on p "Load more results..." at bounding box center [885, 608] width 108 height 15
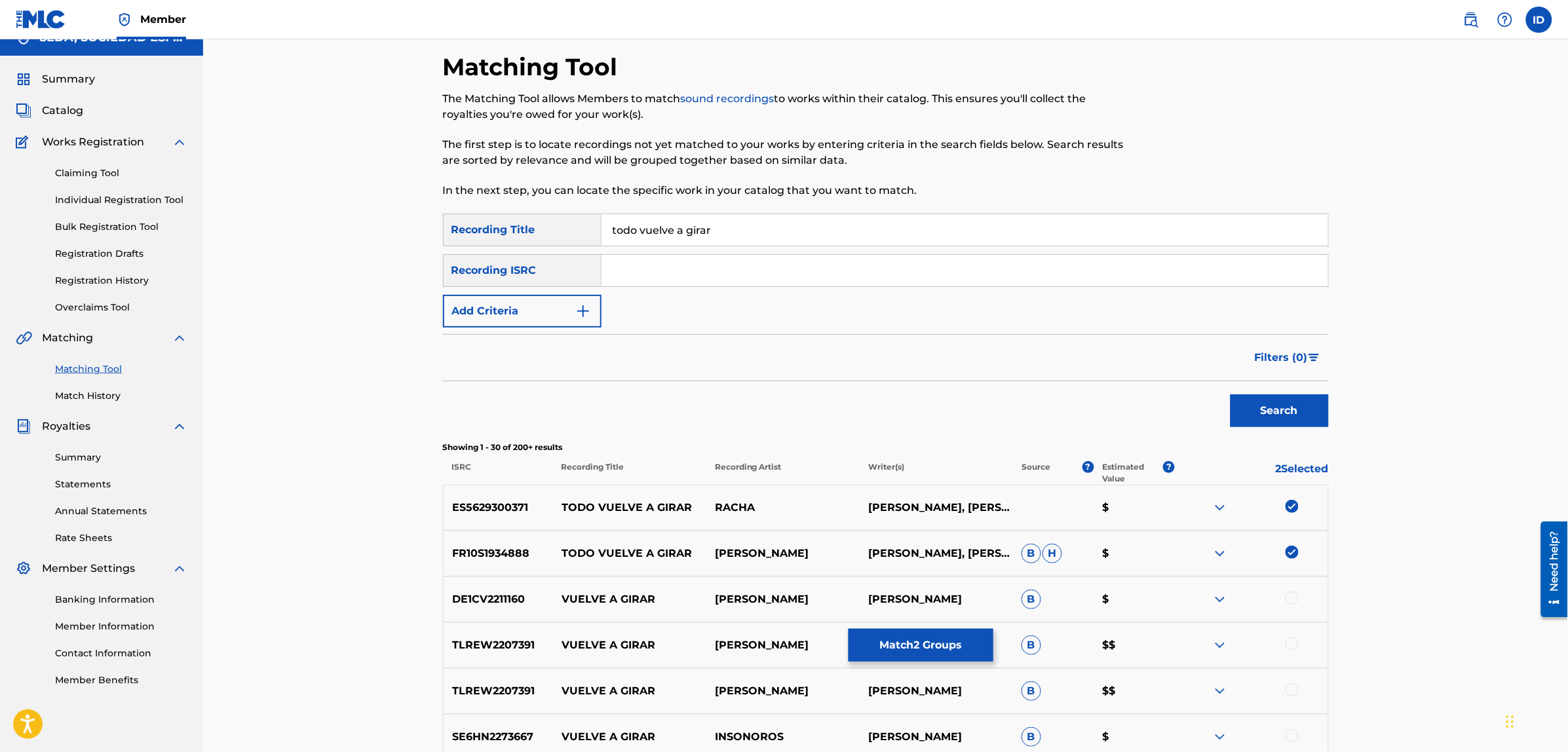
scroll to position [0, 0]
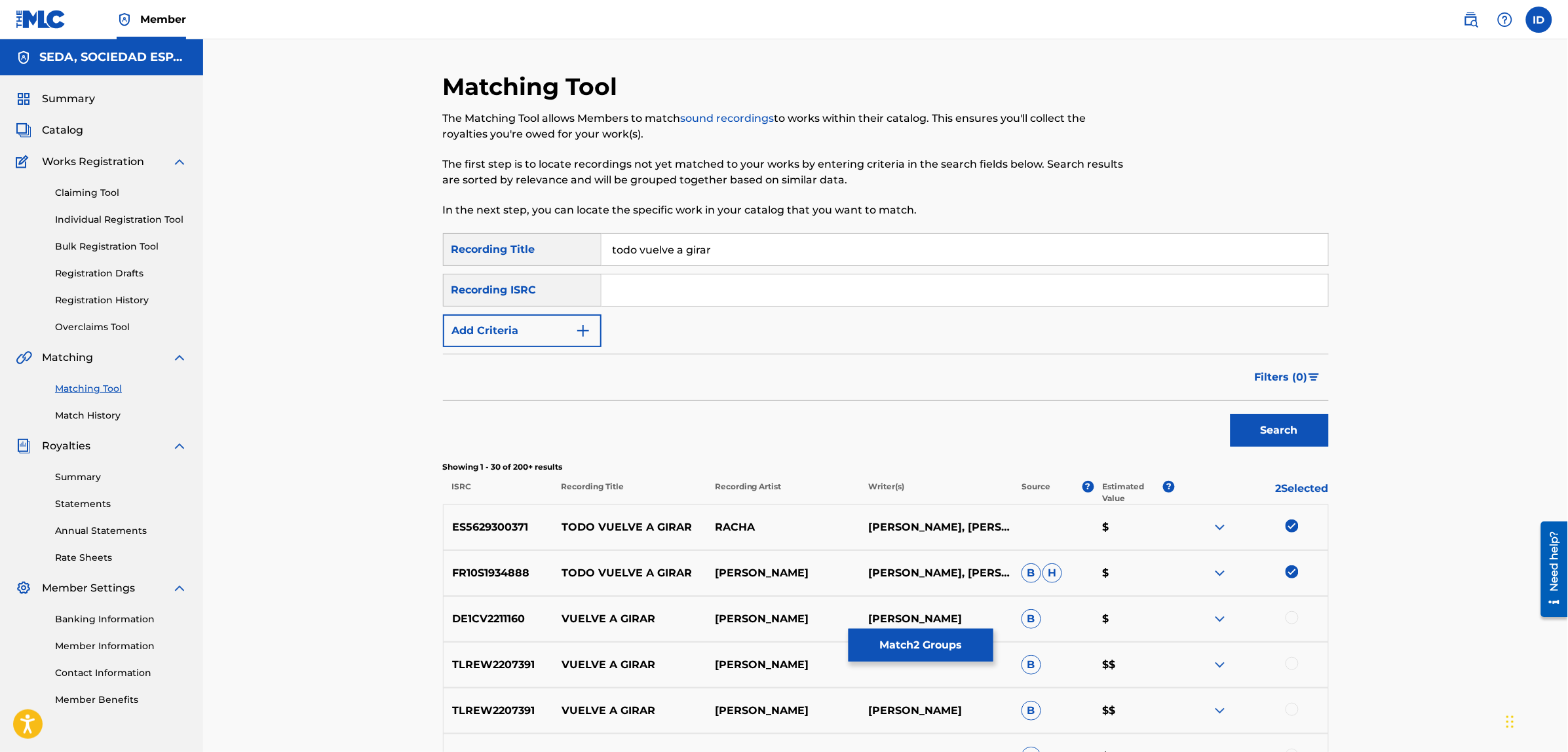
click at [541, 341] on button "Add Criteria" at bounding box center [522, 331] width 159 height 32
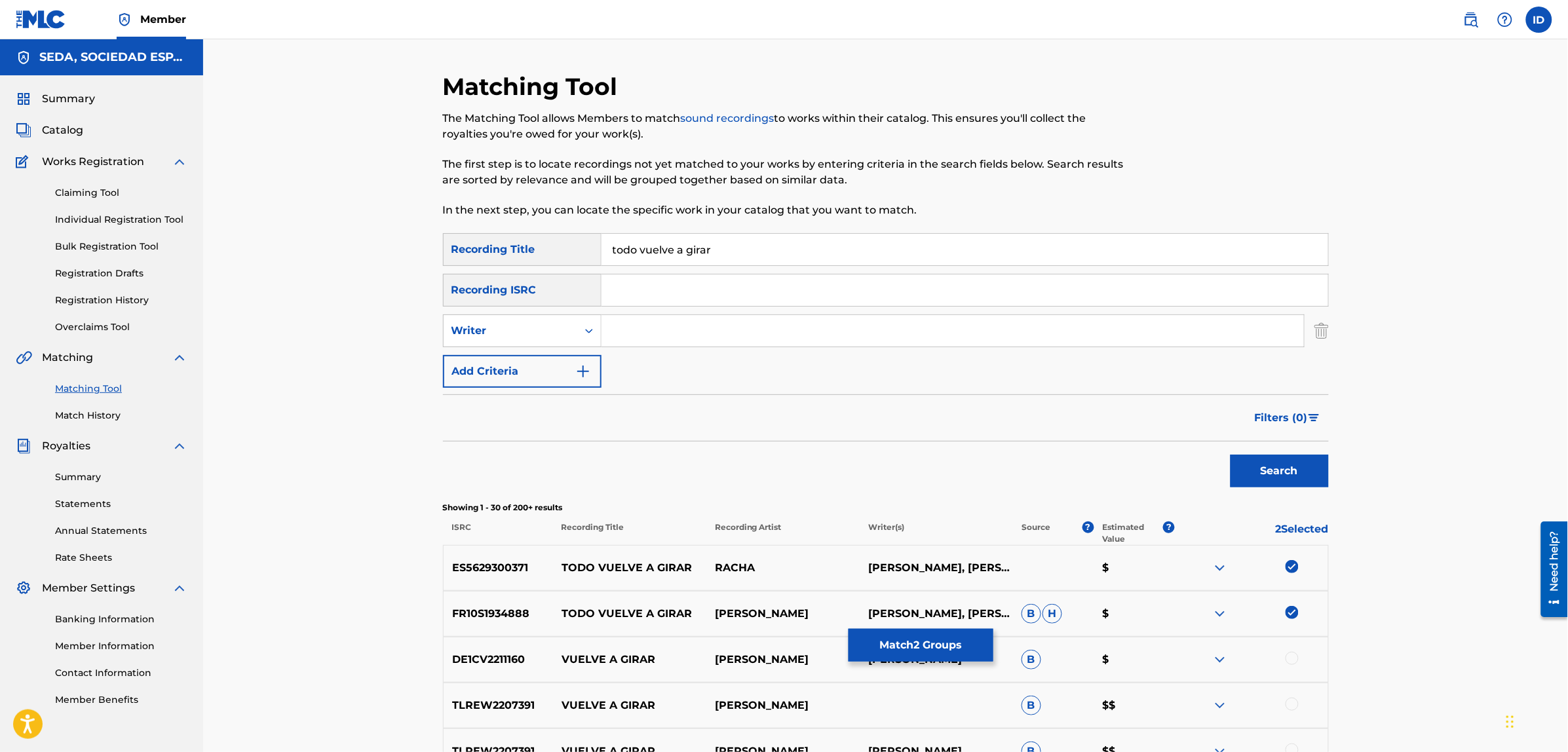
click at [669, 337] on input "Search Form" at bounding box center [952, 331] width 702 height 32
type input "[PERSON_NAME]"
click at [1231, 455] on button "Search" at bounding box center [1279, 471] width 98 height 32
click at [548, 364] on button "Add Criteria" at bounding box center [522, 372] width 159 height 32
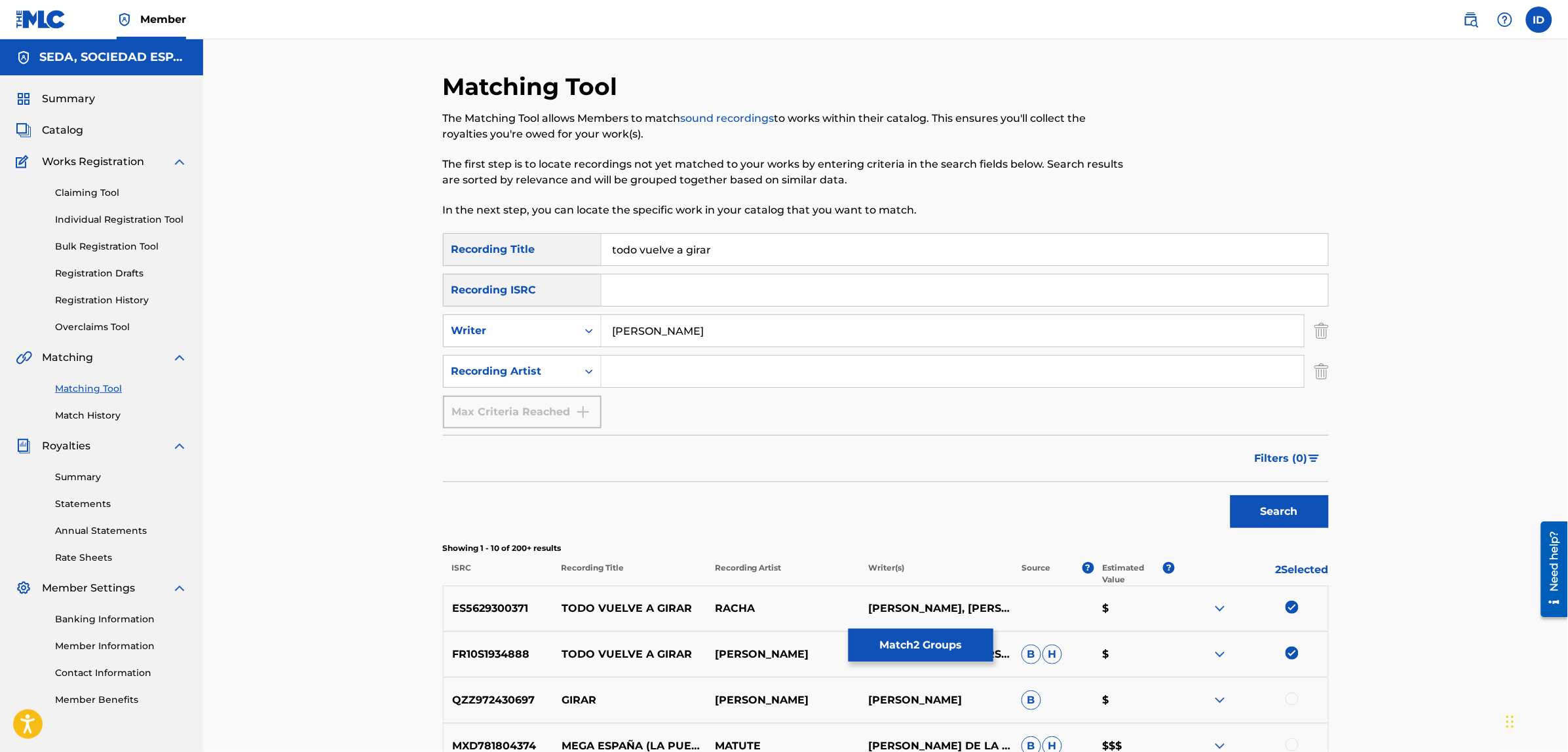
click at [618, 367] on input "Search Form" at bounding box center [952, 371] width 702 height 32
click at [1231, 495] on button "Search" at bounding box center [1279, 511] width 98 height 32
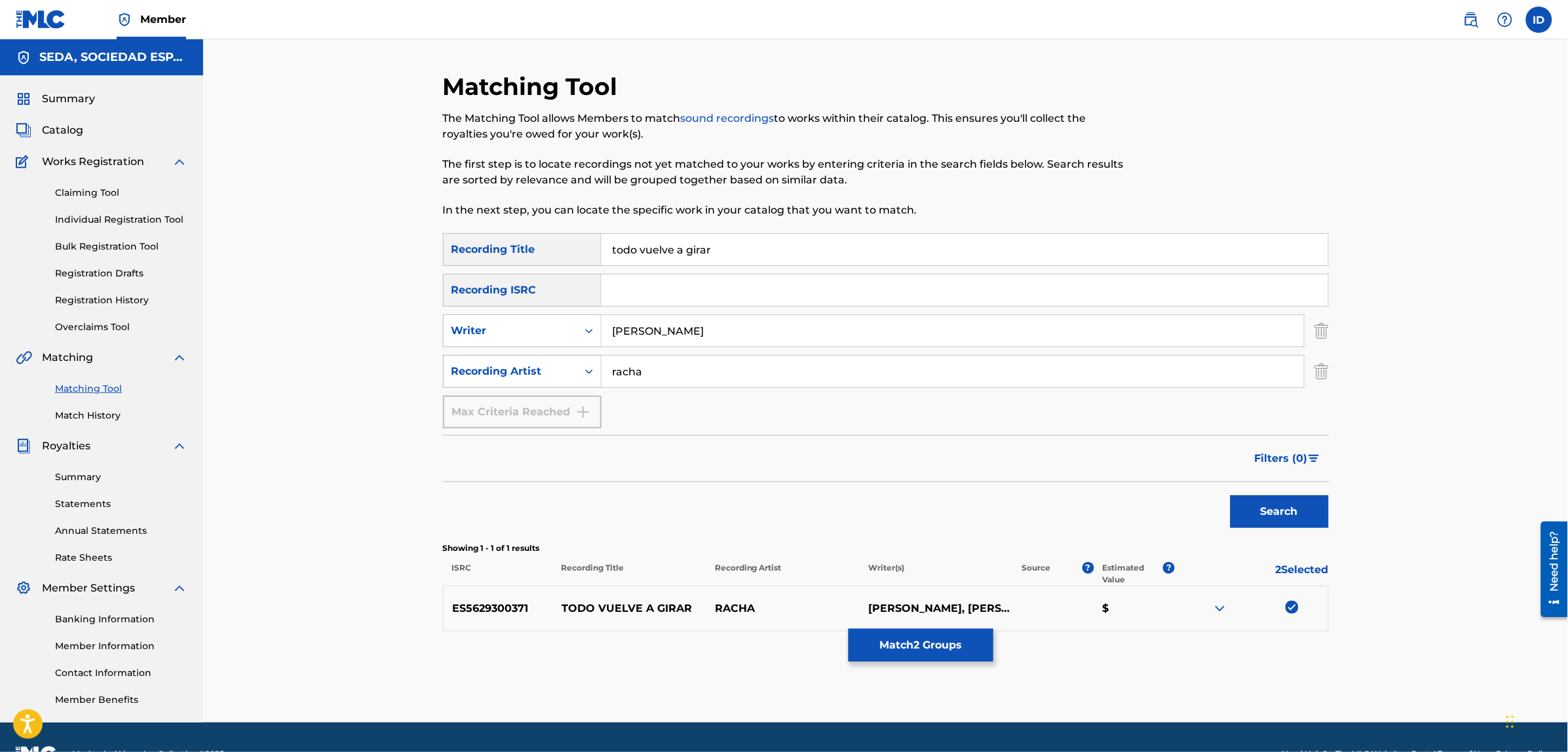
drag, startPoint x: 658, startPoint y: 375, endPoint x: 535, endPoint y: 355, distance: 124.6
click at [535, 355] on div "SearchWithCriteria38ce59d5-7f7e-49e7-90a1-01824d58570e Recording Artist racha" at bounding box center [885, 372] width 886 height 32
type input "[PERSON_NAME]"
click at [1231, 495] on button "Search" at bounding box center [1279, 511] width 98 height 32
click at [934, 643] on button "Match 2 Groups" at bounding box center [921, 645] width 145 height 32
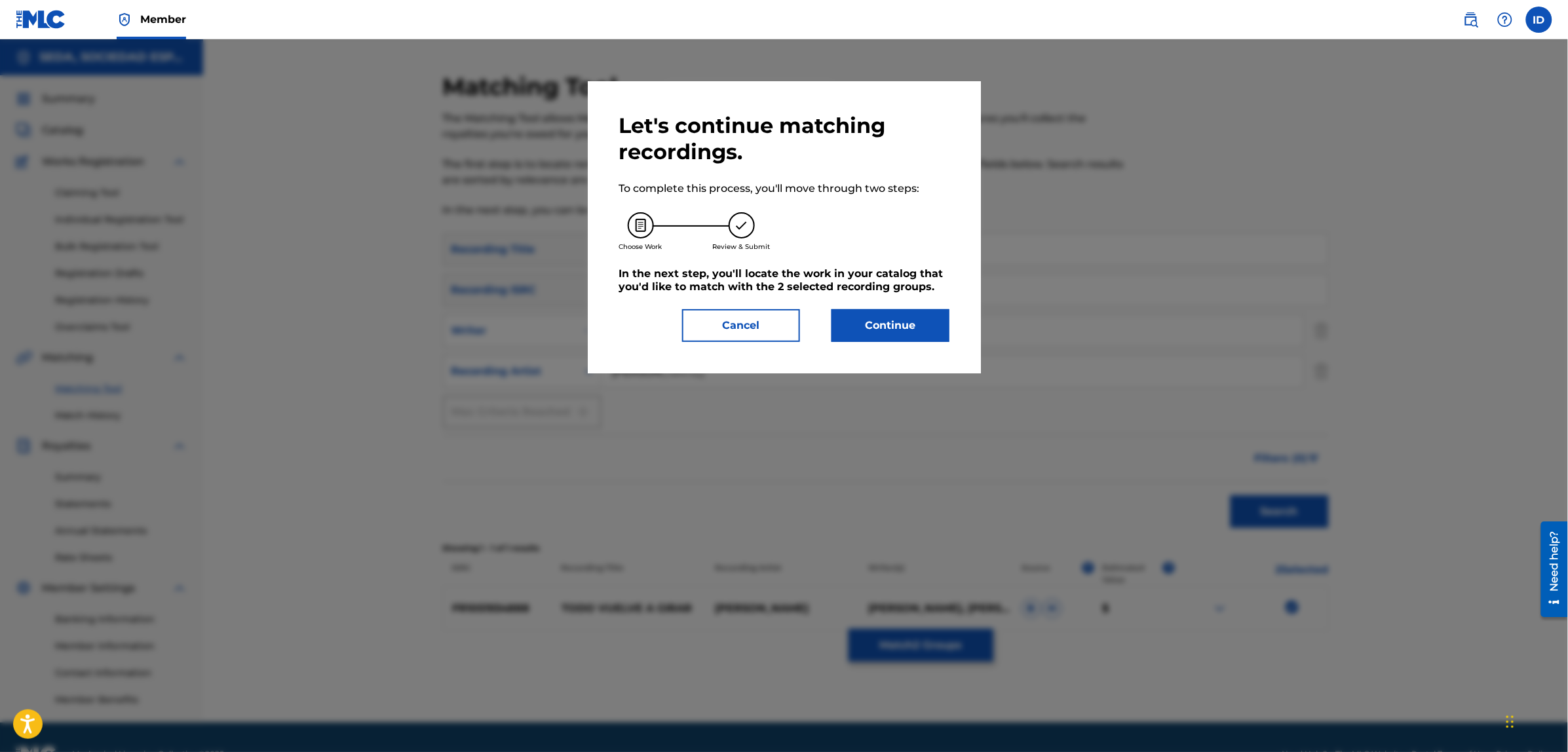
click at [872, 334] on button "Continue" at bounding box center [890, 326] width 118 height 32
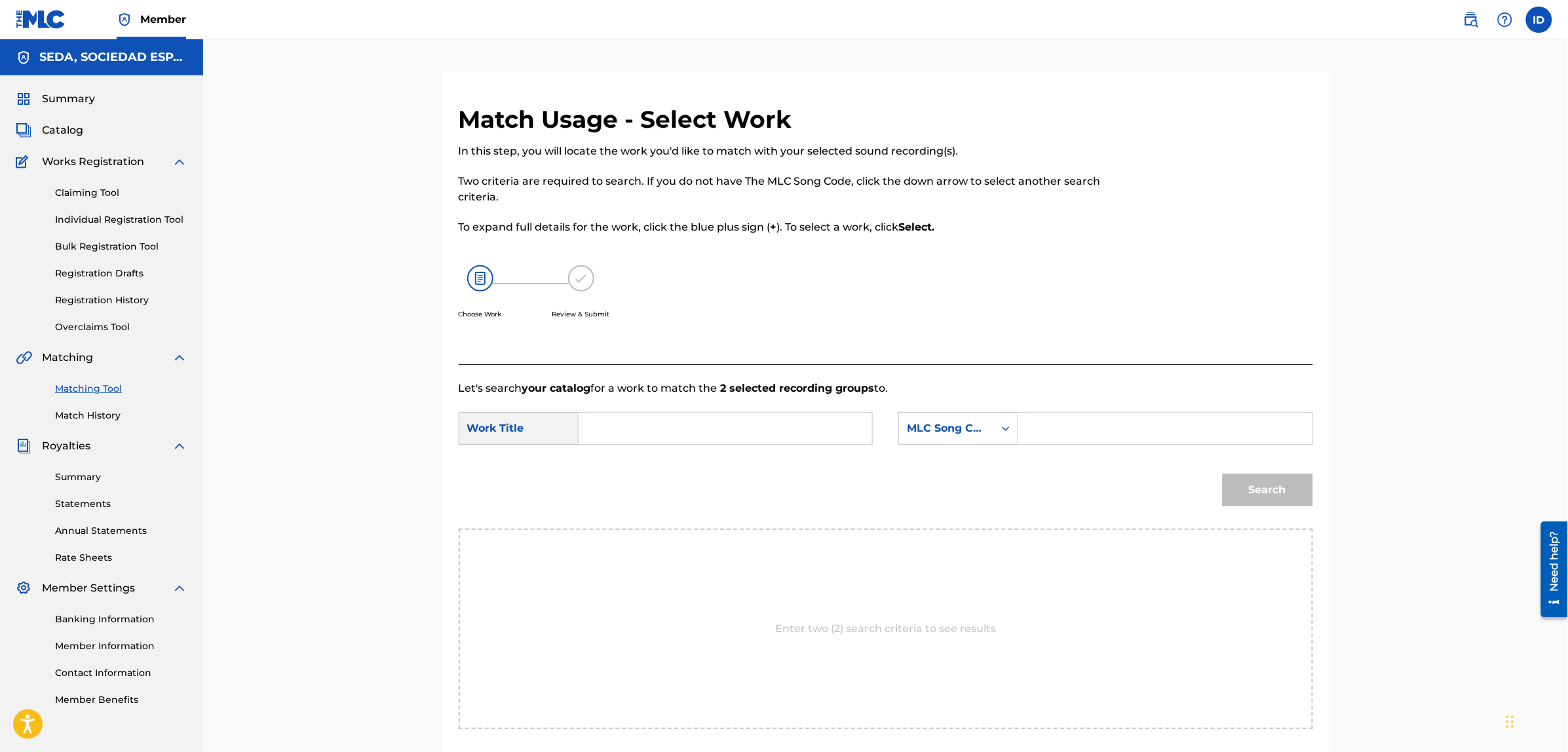
click at [654, 424] on input "Search Form" at bounding box center [725, 428] width 271 height 32
type input "todo vuelve a girar"
click at [970, 435] on div "MLC Song Code" at bounding box center [946, 428] width 79 height 15
click at [971, 461] on div "Writer Name" at bounding box center [958, 462] width 118 height 32
click at [1074, 439] on input "Search Form" at bounding box center [1165, 428] width 271 height 32
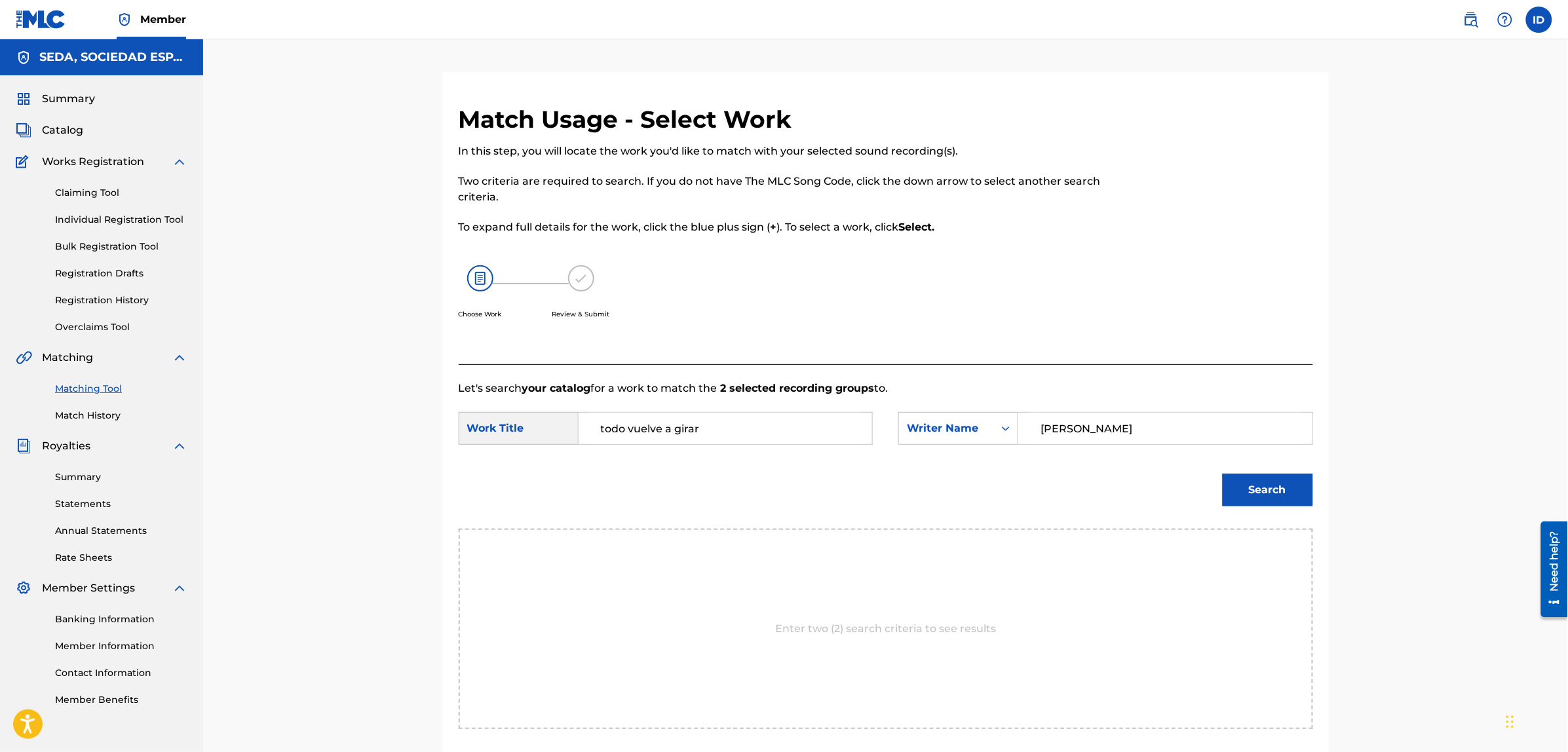
type input "[PERSON_NAME]"
click at [1222, 474] on button "Search" at bounding box center [1267, 490] width 91 height 32
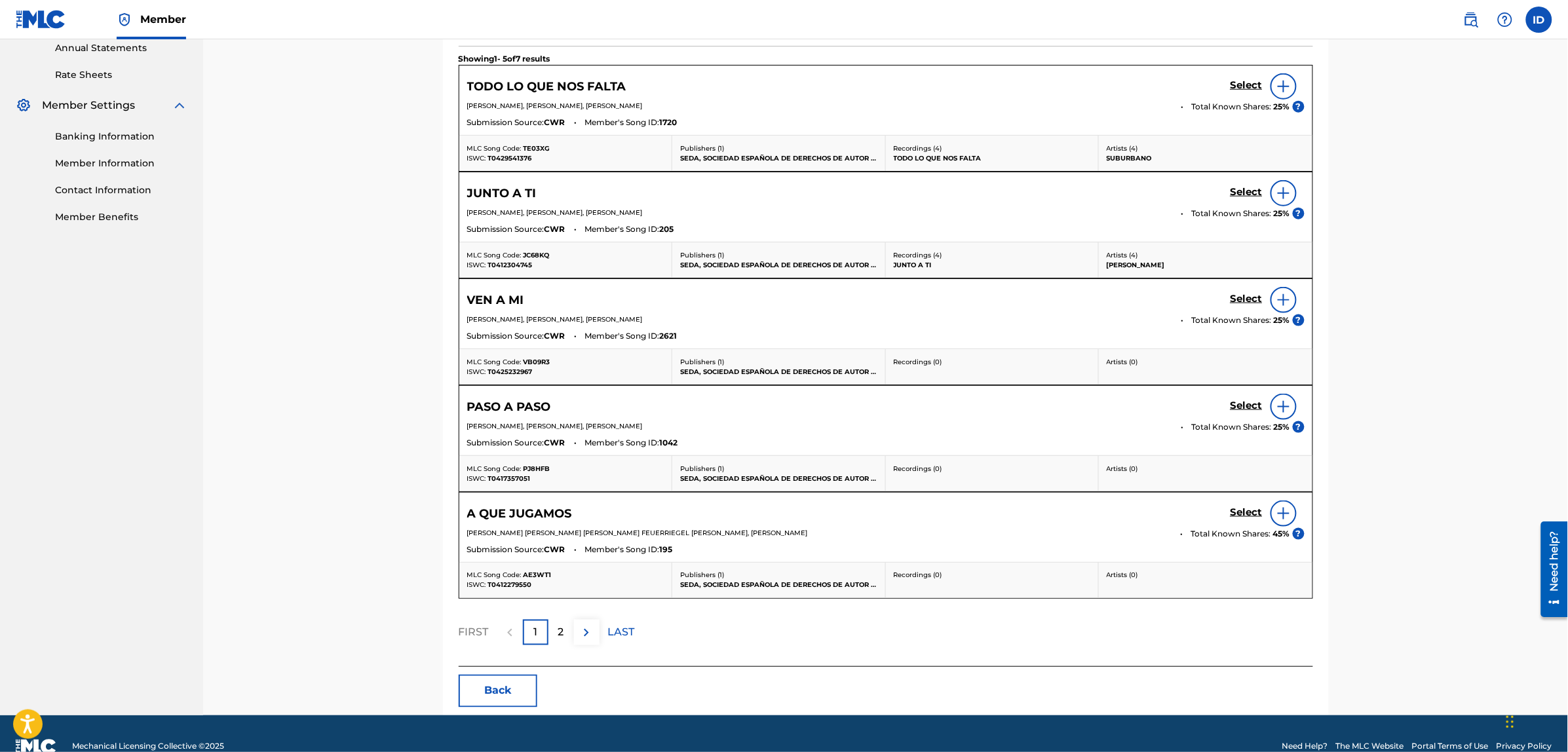
scroll to position [511, 0]
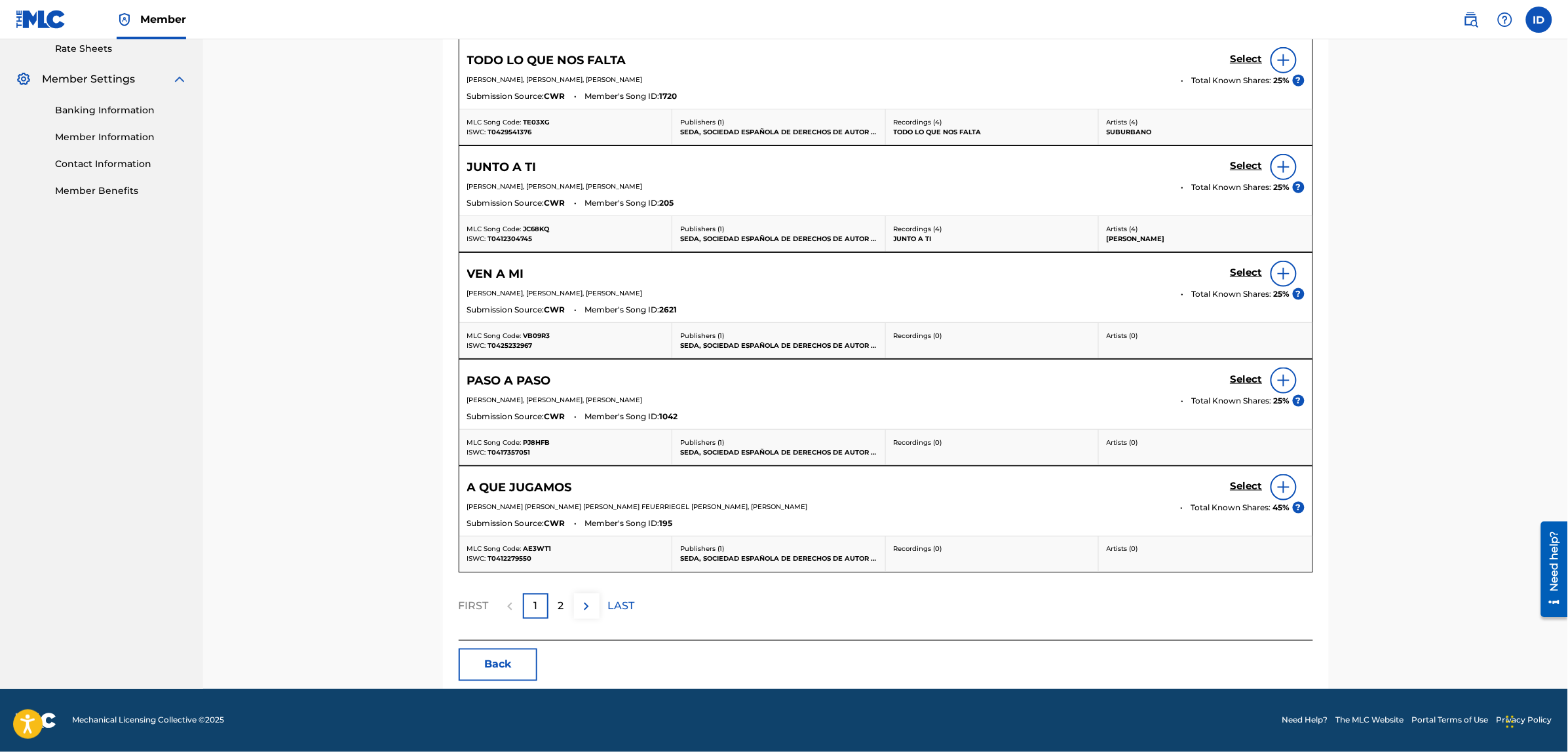
click at [551, 598] on div "2" at bounding box center [561, 606] width 26 height 26
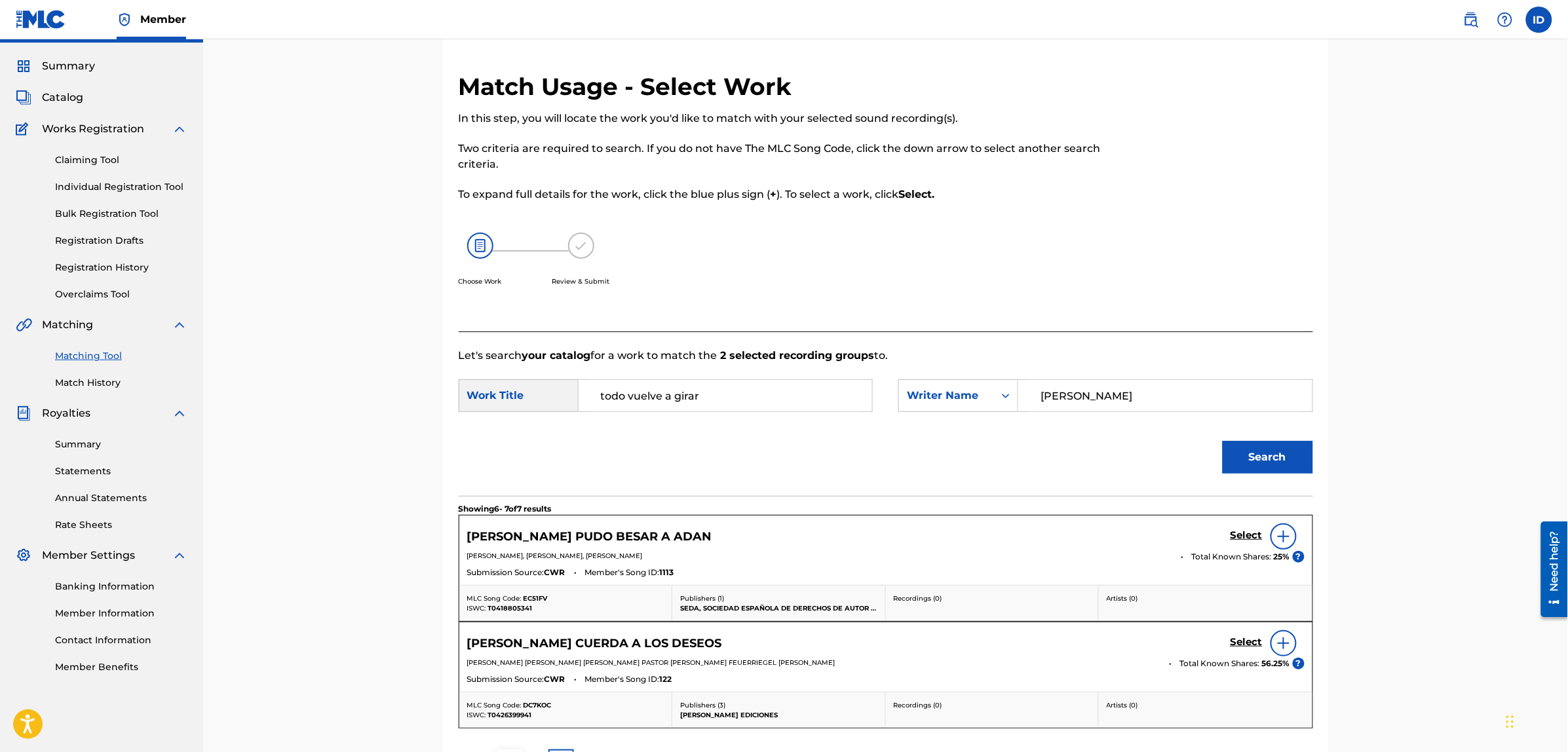
scroll to position [188, 0]
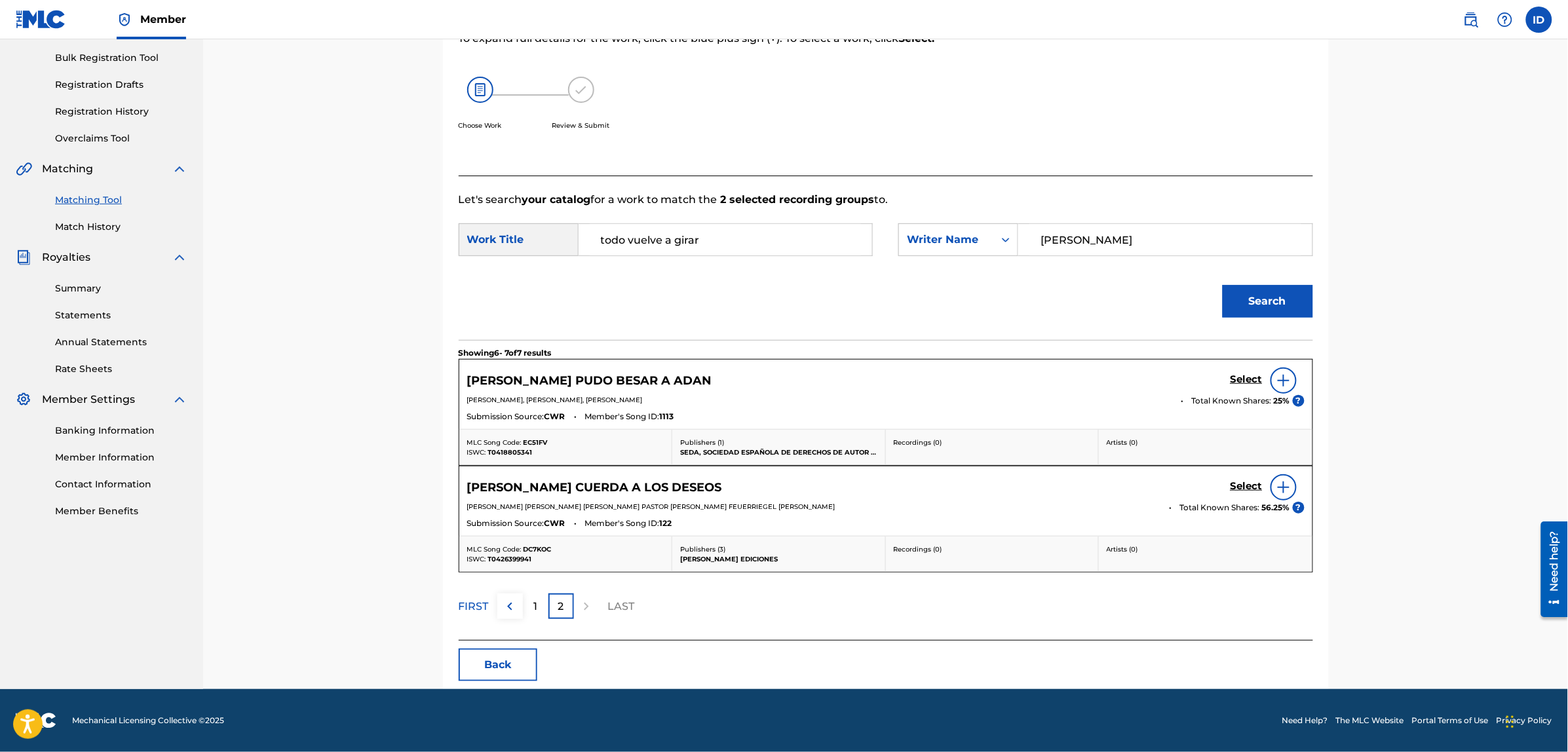
click at [508, 665] on button "Back" at bounding box center [498, 665] width 78 height 32
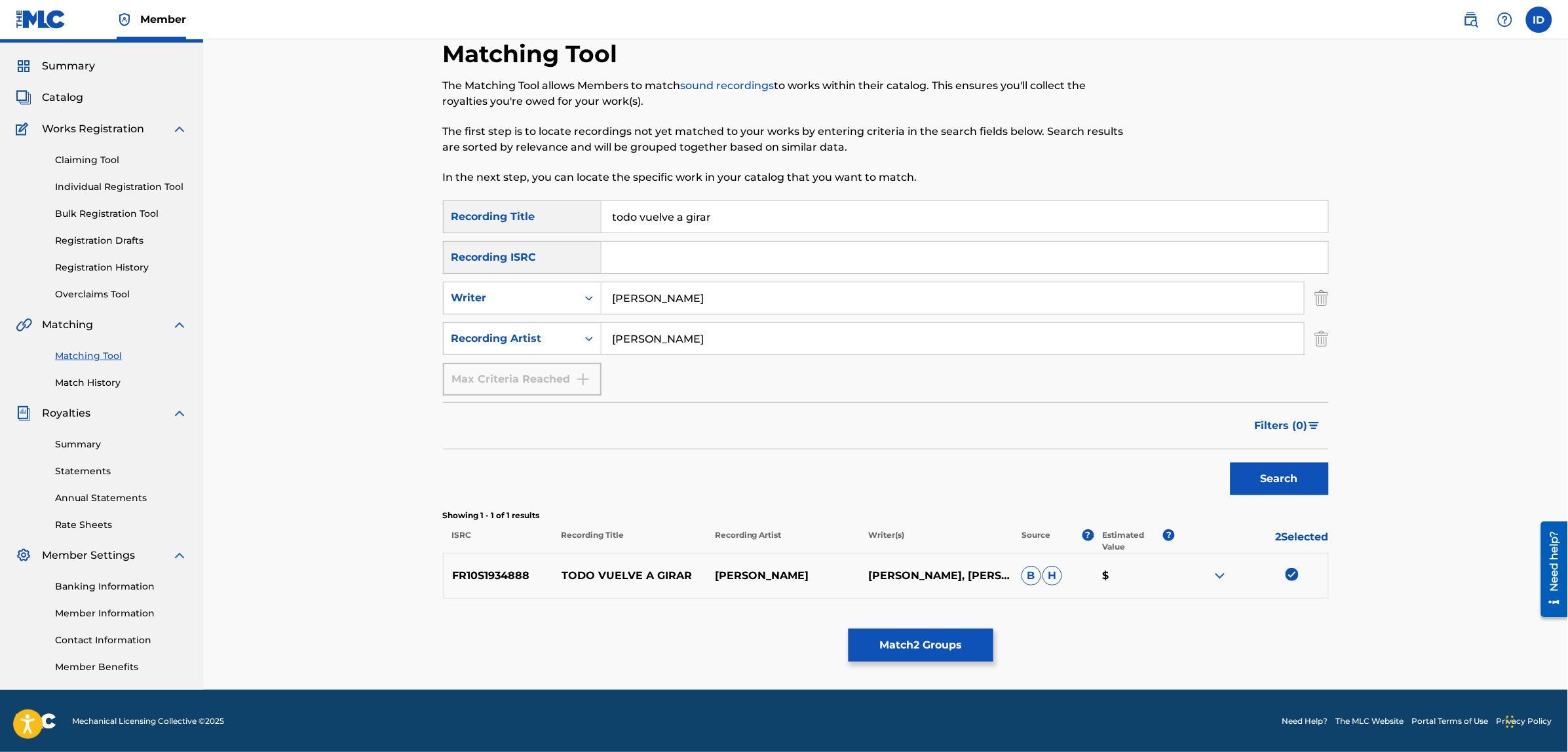
click at [1291, 573] on img at bounding box center [1292, 574] width 13 height 13
drag, startPoint x: 698, startPoint y: 341, endPoint x: 575, endPoint y: 338, distance: 123.0
click at [580, 336] on div "SearchWithCriteria38ce59d5-7f7e-49e7-90a1-01824d58570e Recording Artist [PERSON…" at bounding box center [885, 338] width 886 height 32
click at [1231, 462] on button "Search" at bounding box center [1279, 479] width 98 height 32
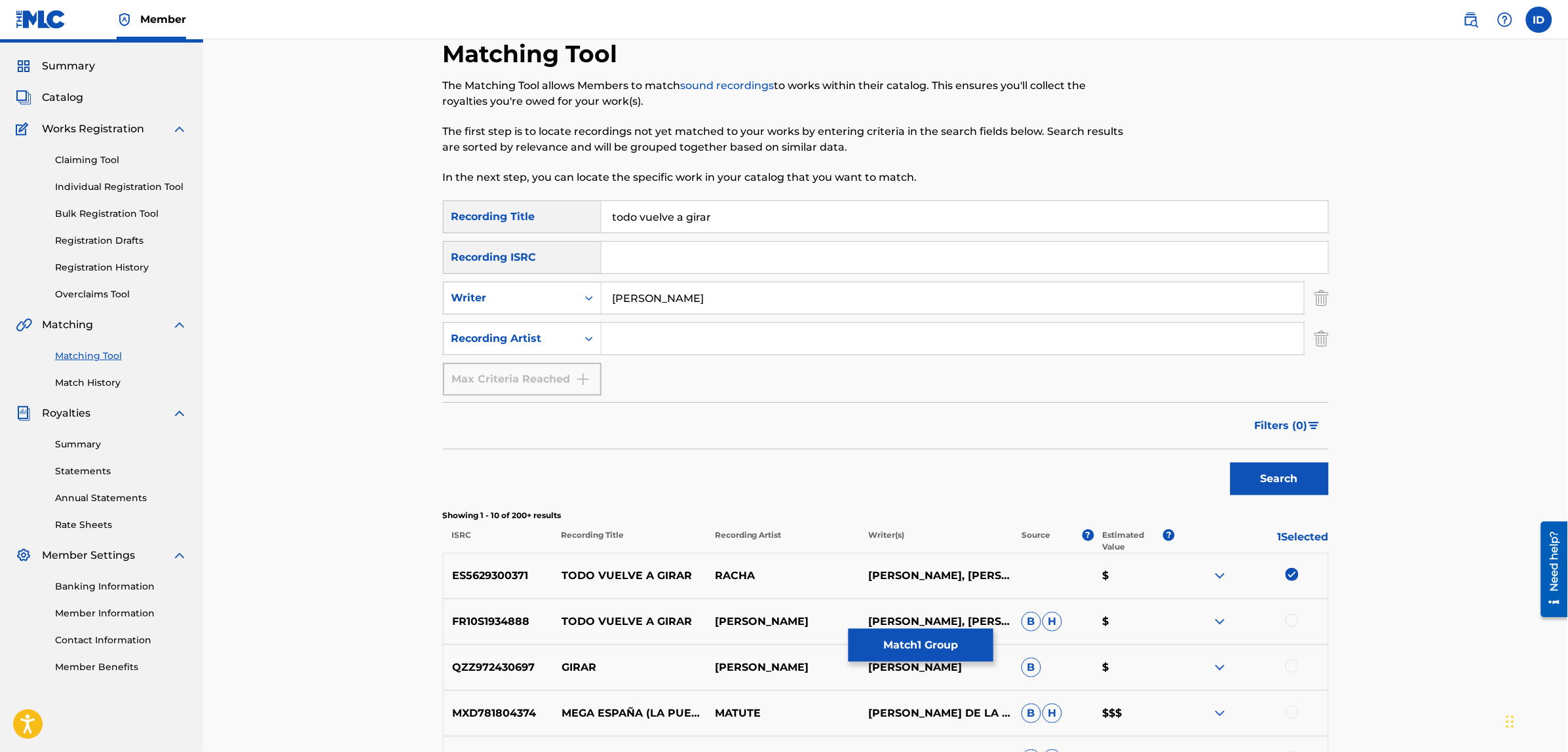
click at [1288, 573] on img at bounding box center [1292, 574] width 13 height 13
drag, startPoint x: 734, startPoint y: 208, endPoint x: 545, endPoint y: 233, distance: 190.6
click at [549, 229] on div "SearchWithCriteriaf3108f85-38a0-4152-b086-b66226915013 Recording Title todo vue…" at bounding box center [885, 217] width 886 height 32
type input "y ahora ven"
click at [1231, 462] on button "Search" at bounding box center [1279, 479] width 98 height 32
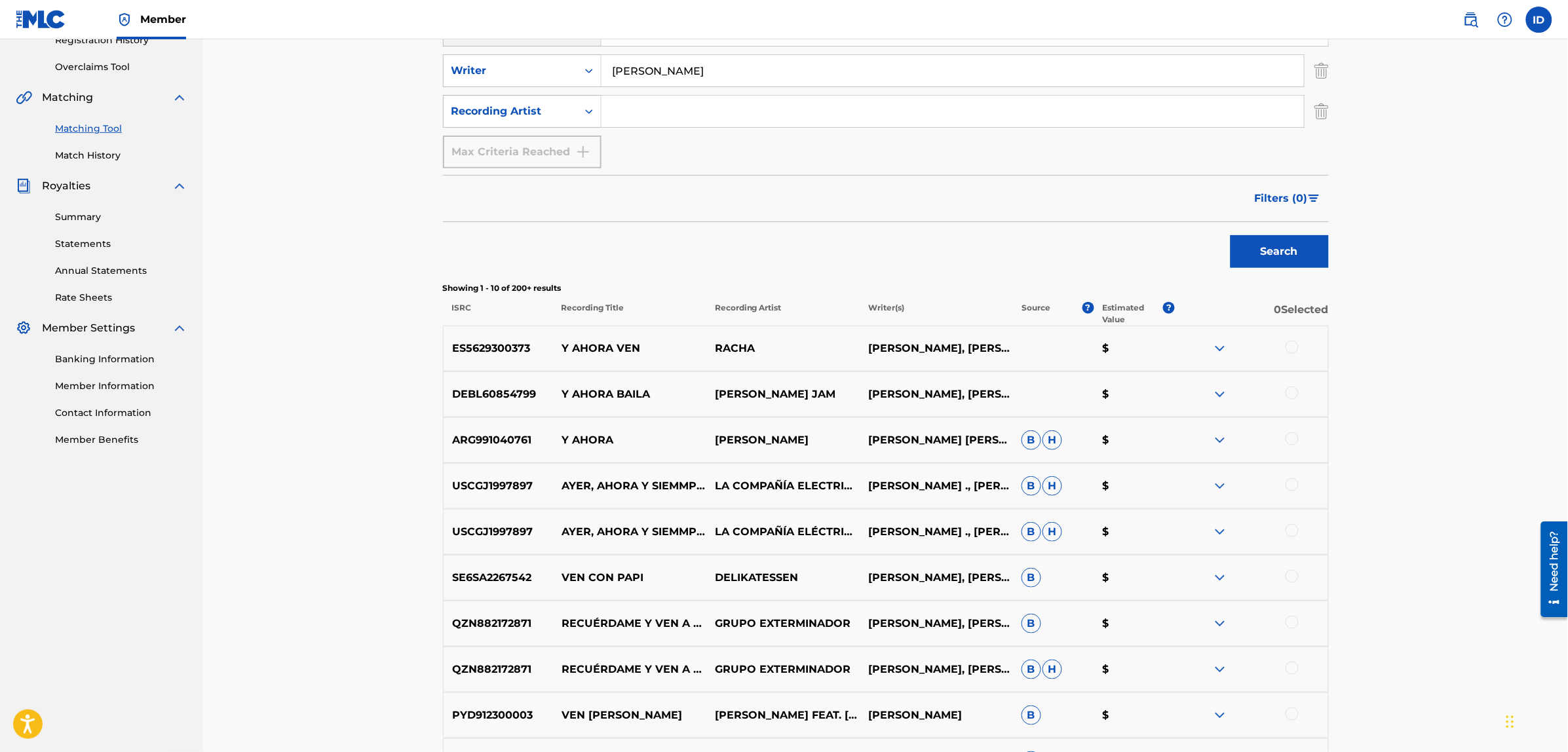
scroll to position [278, 0]
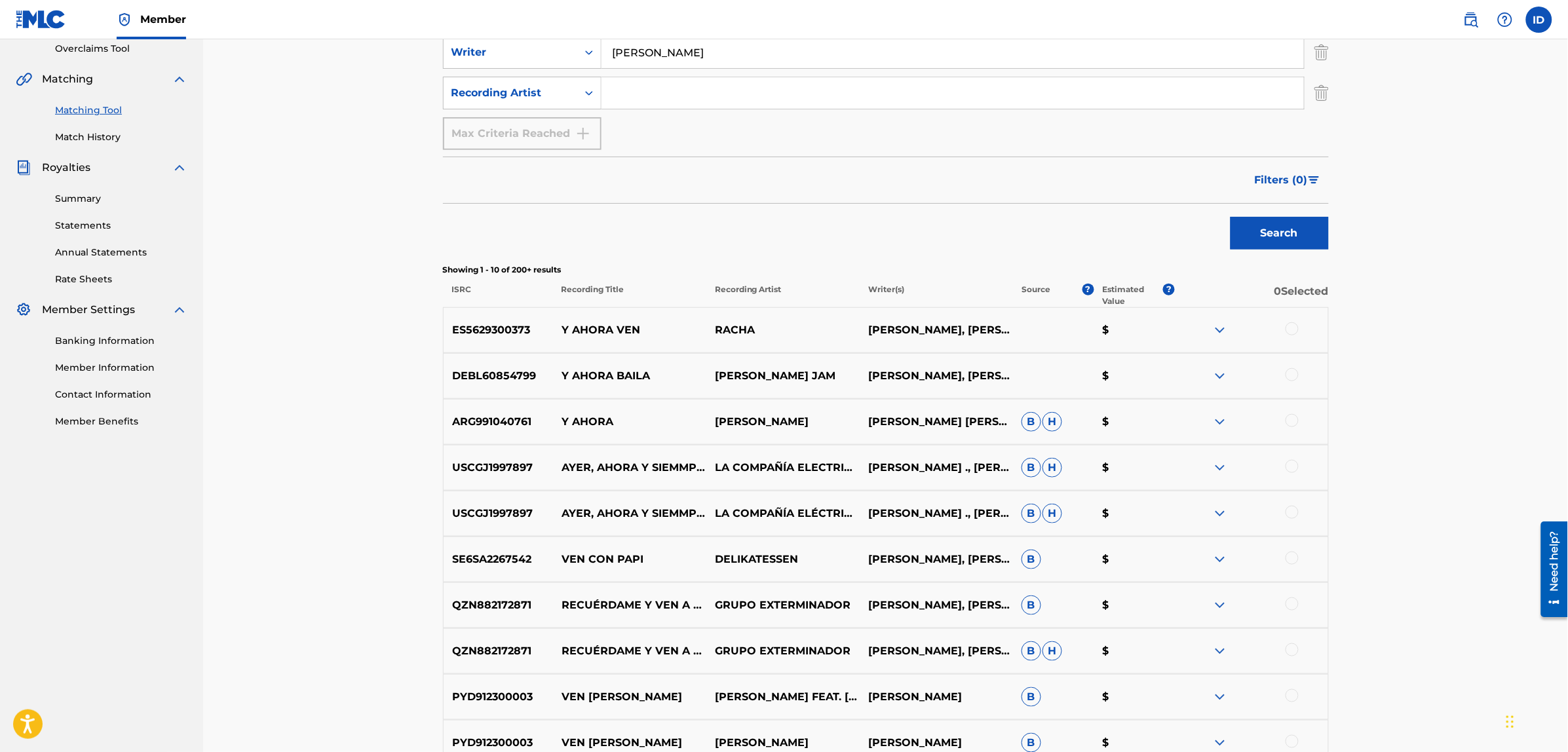
click at [1298, 331] on div at bounding box center [1292, 329] width 13 height 13
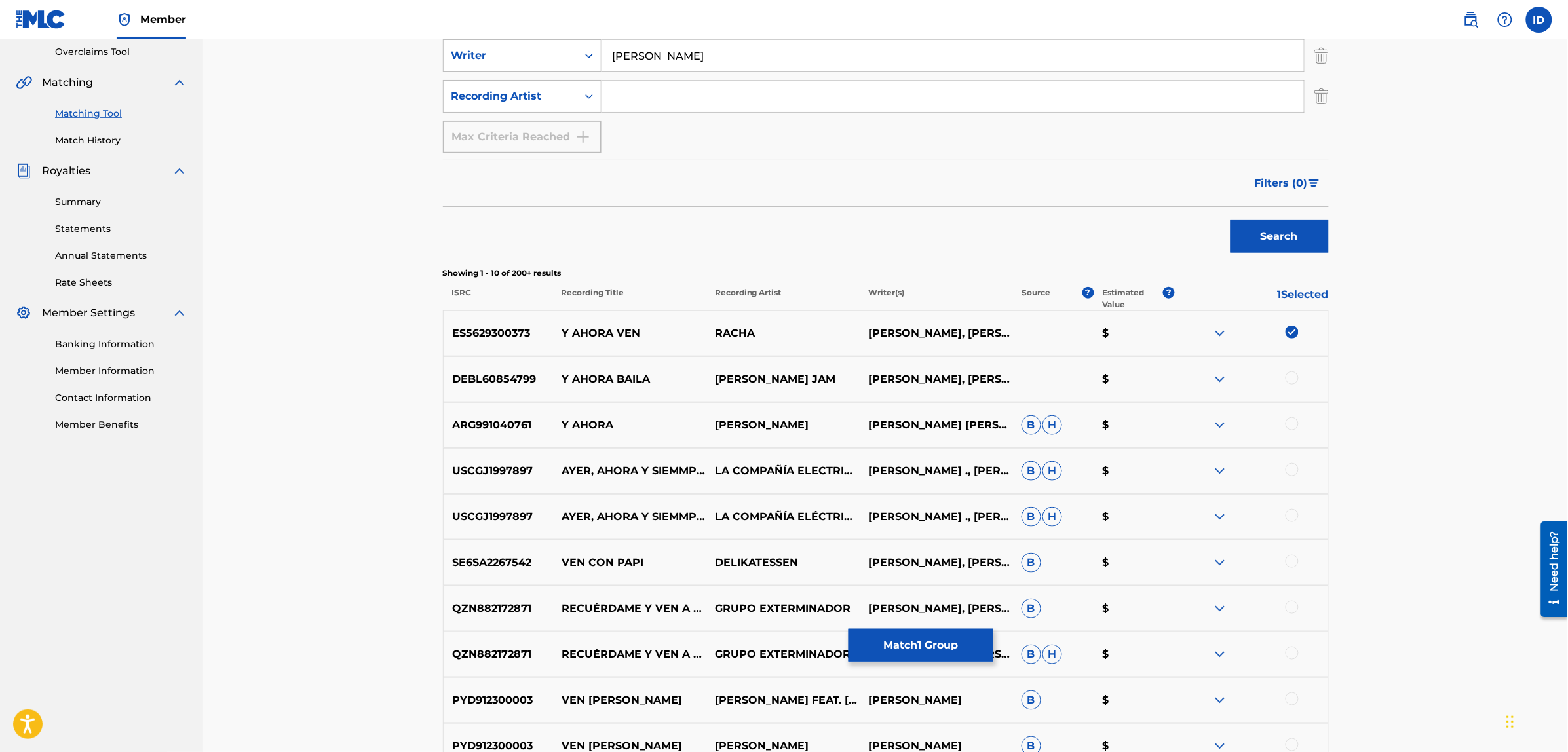
scroll to position [43, 0]
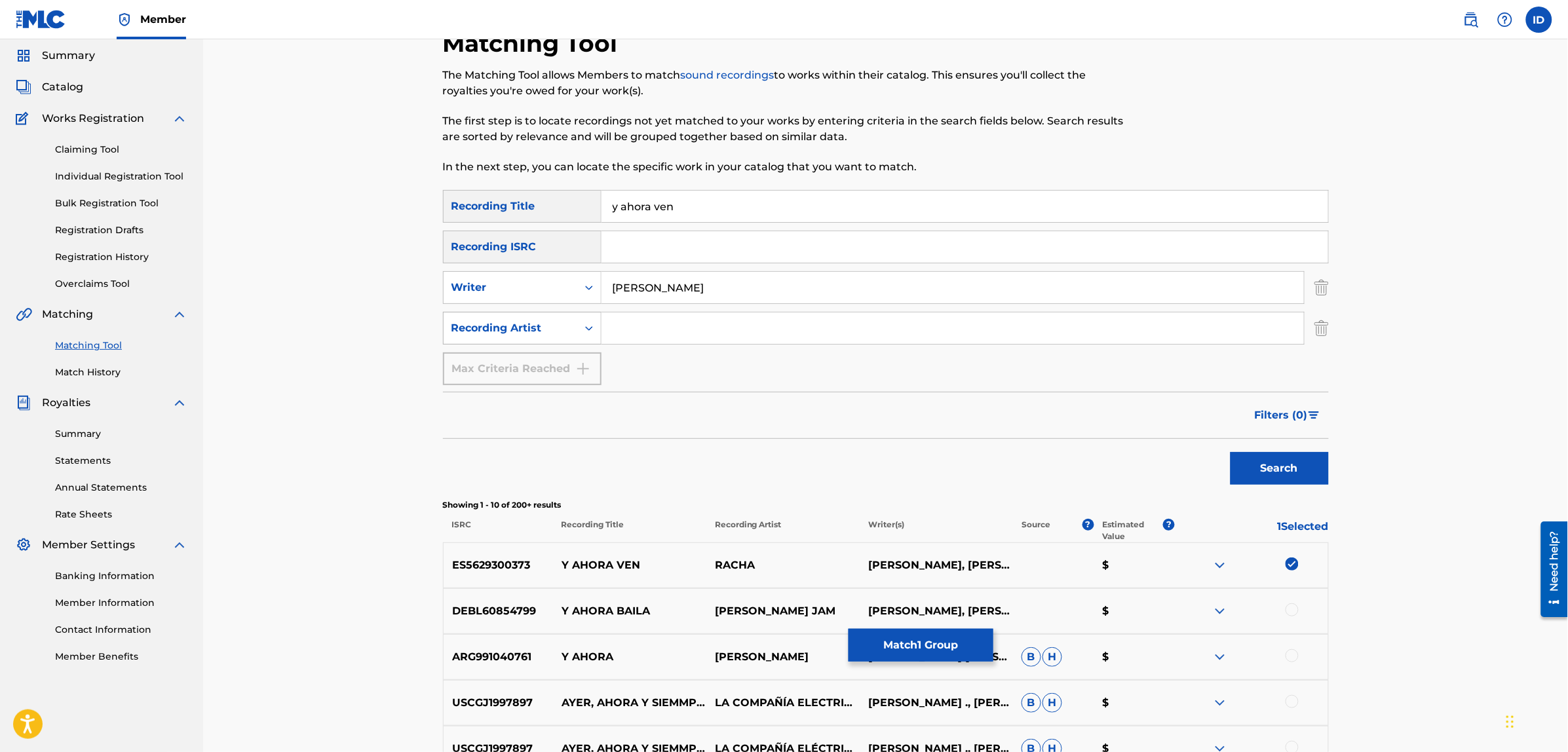
click at [531, 332] on div "Recording Artist" at bounding box center [509, 328] width 118 height 15
click at [647, 326] on input "Search Form" at bounding box center [952, 328] width 702 height 32
type input "racha"
click at [1231, 452] on button "Search" at bounding box center [1279, 468] width 98 height 32
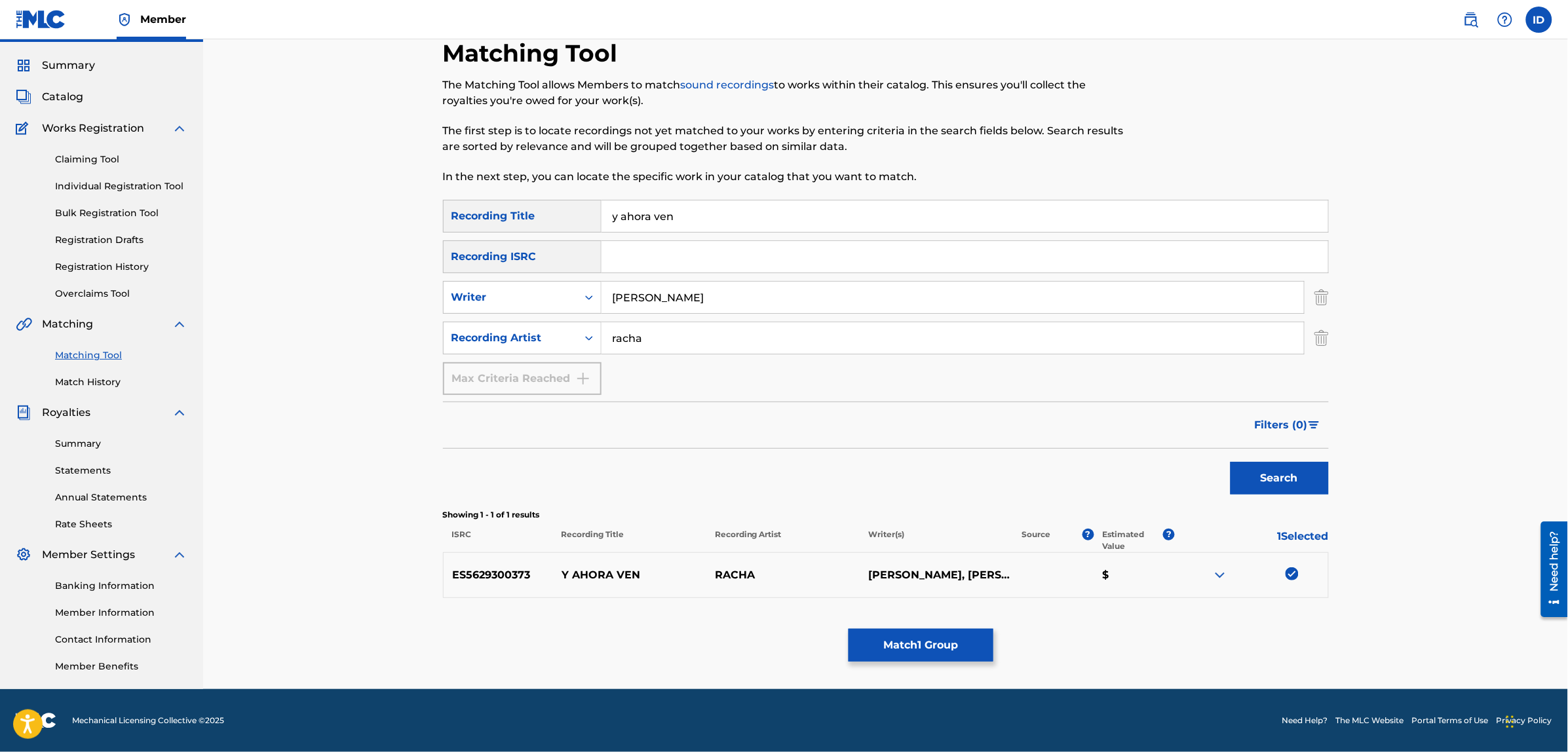
scroll to position [32, 0]
click at [872, 649] on button "Match 1 Group" at bounding box center [921, 645] width 145 height 32
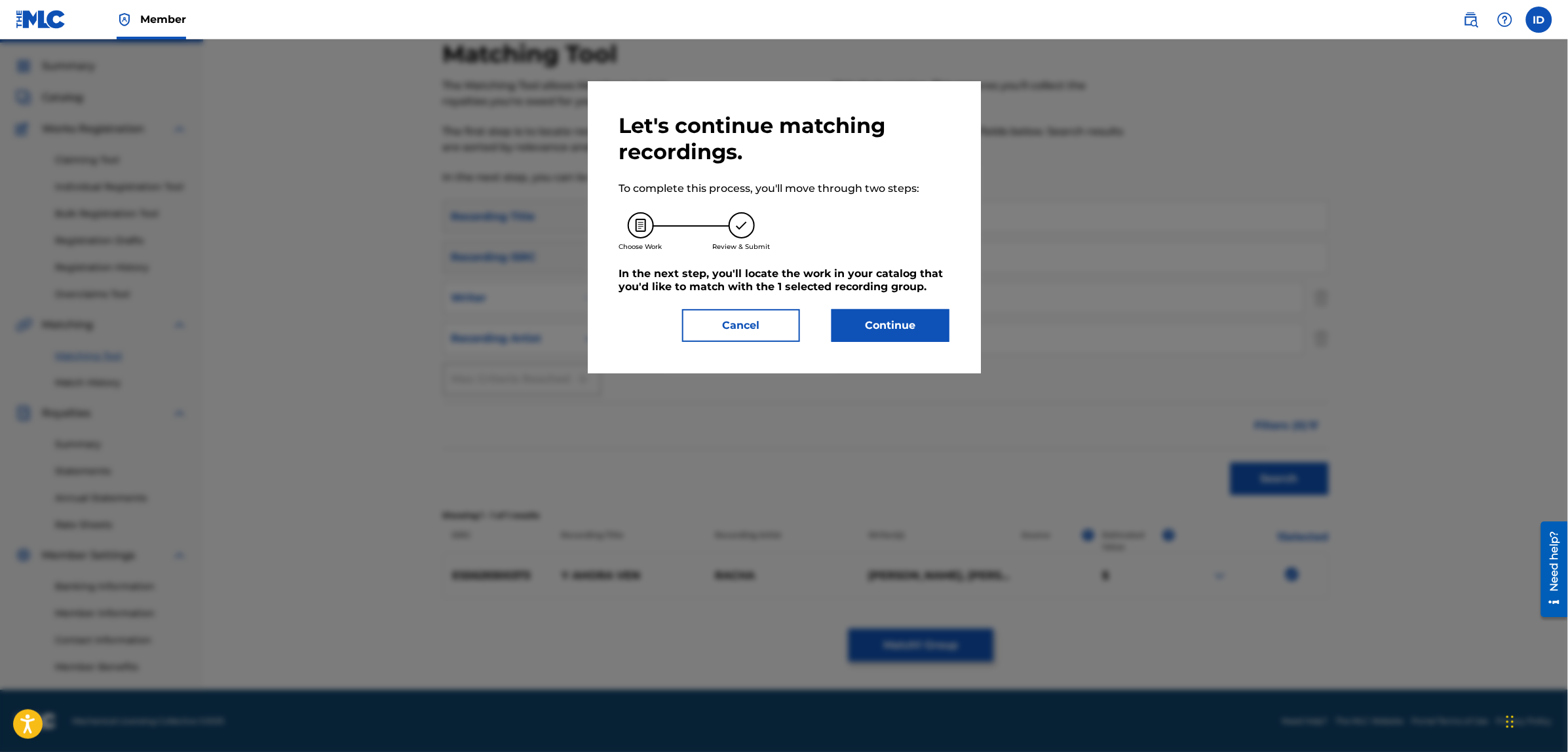
click at [857, 328] on button "Continue" at bounding box center [890, 326] width 118 height 32
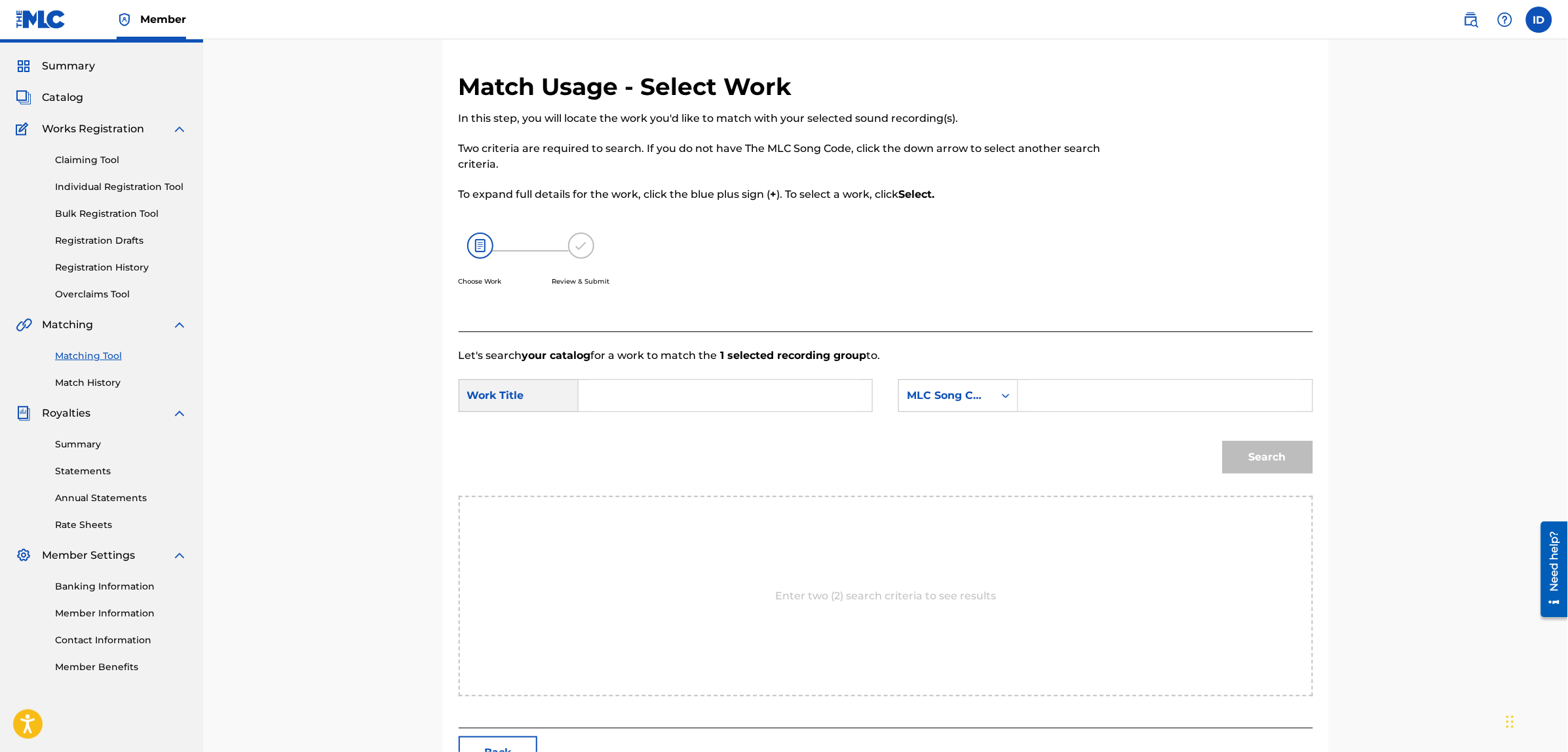
click at [682, 395] on input "Search Form" at bounding box center [725, 396] width 271 height 32
type input "y ahora ven"
click at [928, 395] on div "MLC Song Code" at bounding box center [946, 396] width 79 height 15
click at [949, 428] on div "Writer Name" at bounding box center [958, 428] width 118 height 32
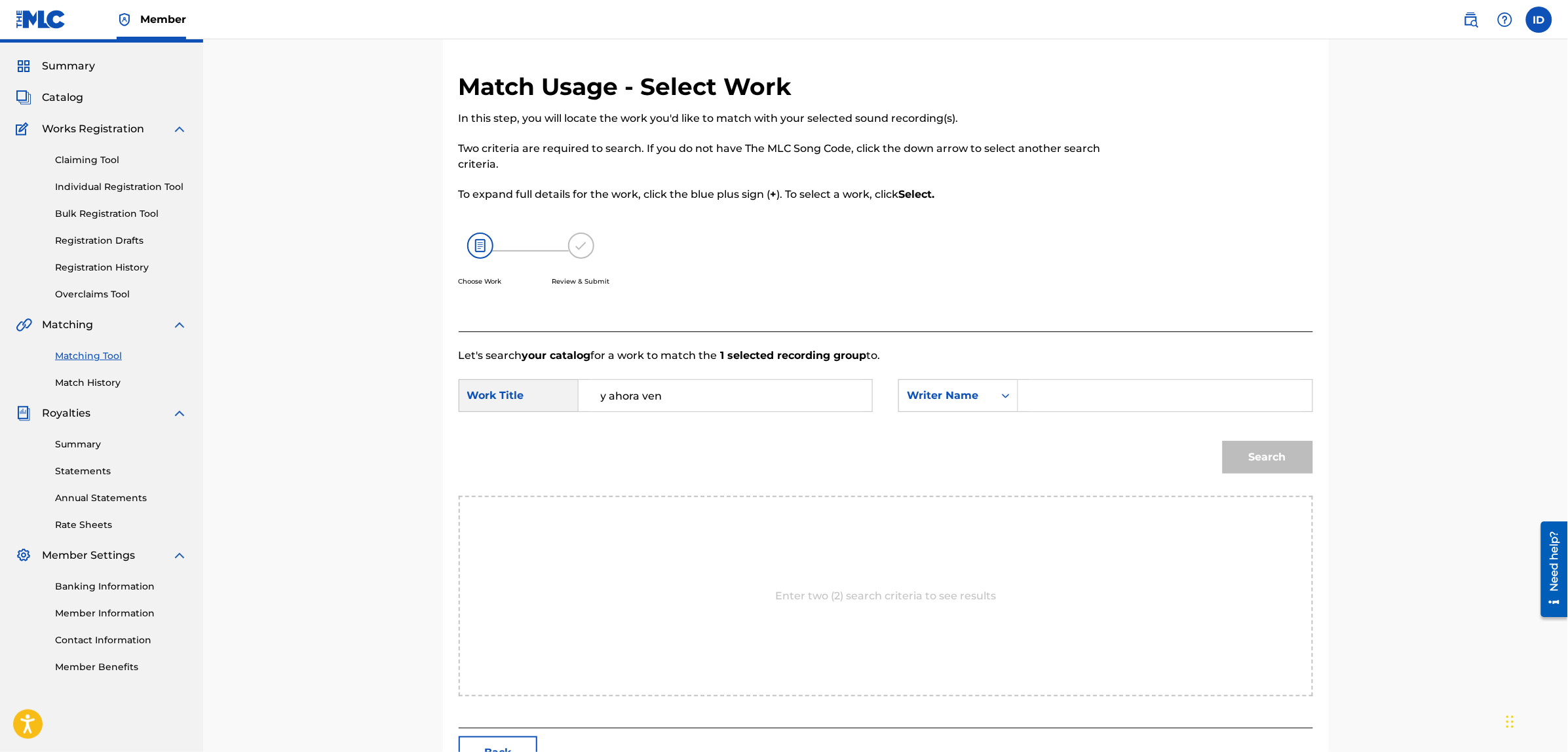
click at [1042, 393] on input "Search Form" at bounding box center [1165, 396] width 271 height 32
type input "[PERSON_NAME]"
click at [1222, 440] on button "Search" at bounding box center [1267, 457] width 91 height 32
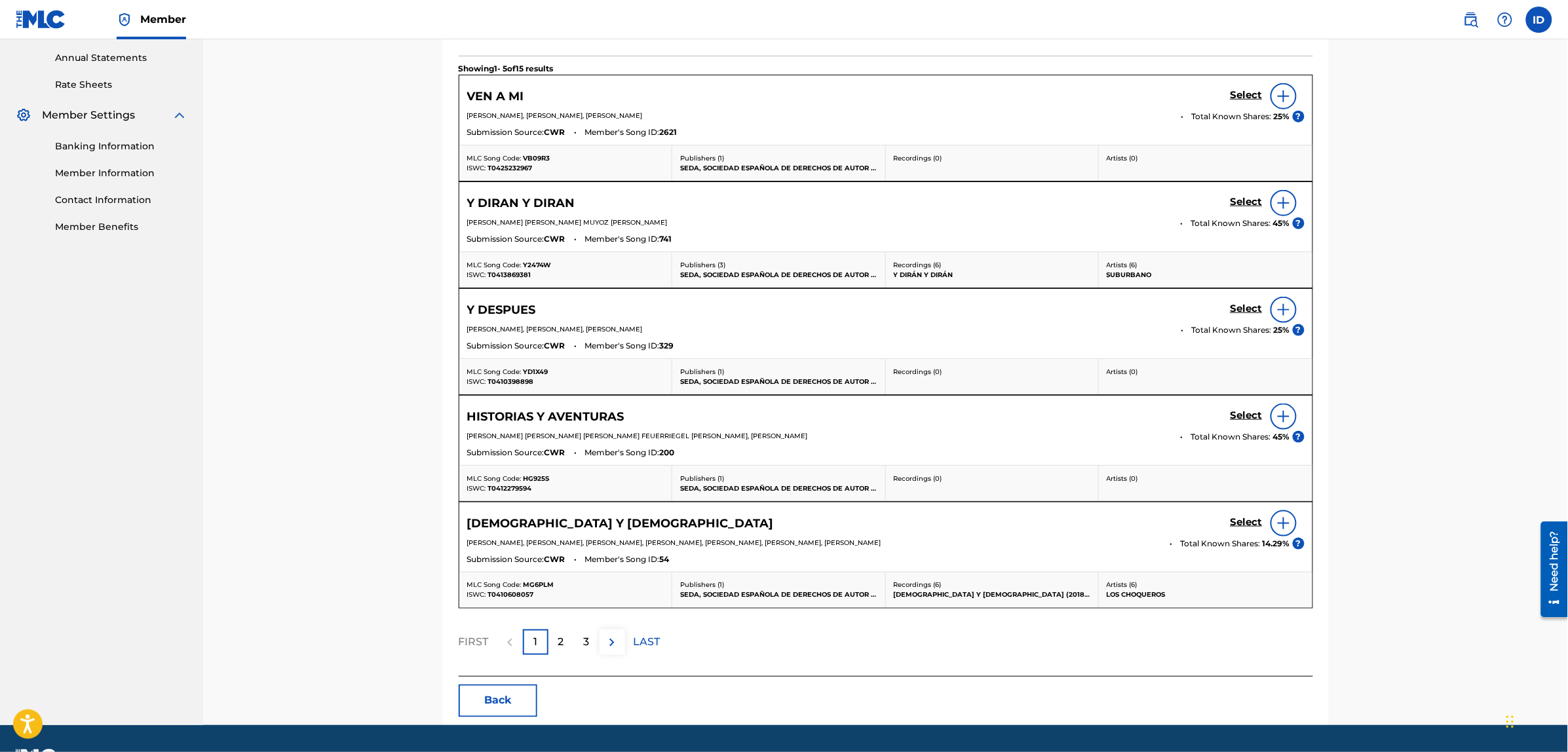
scroll to position [519, 0]
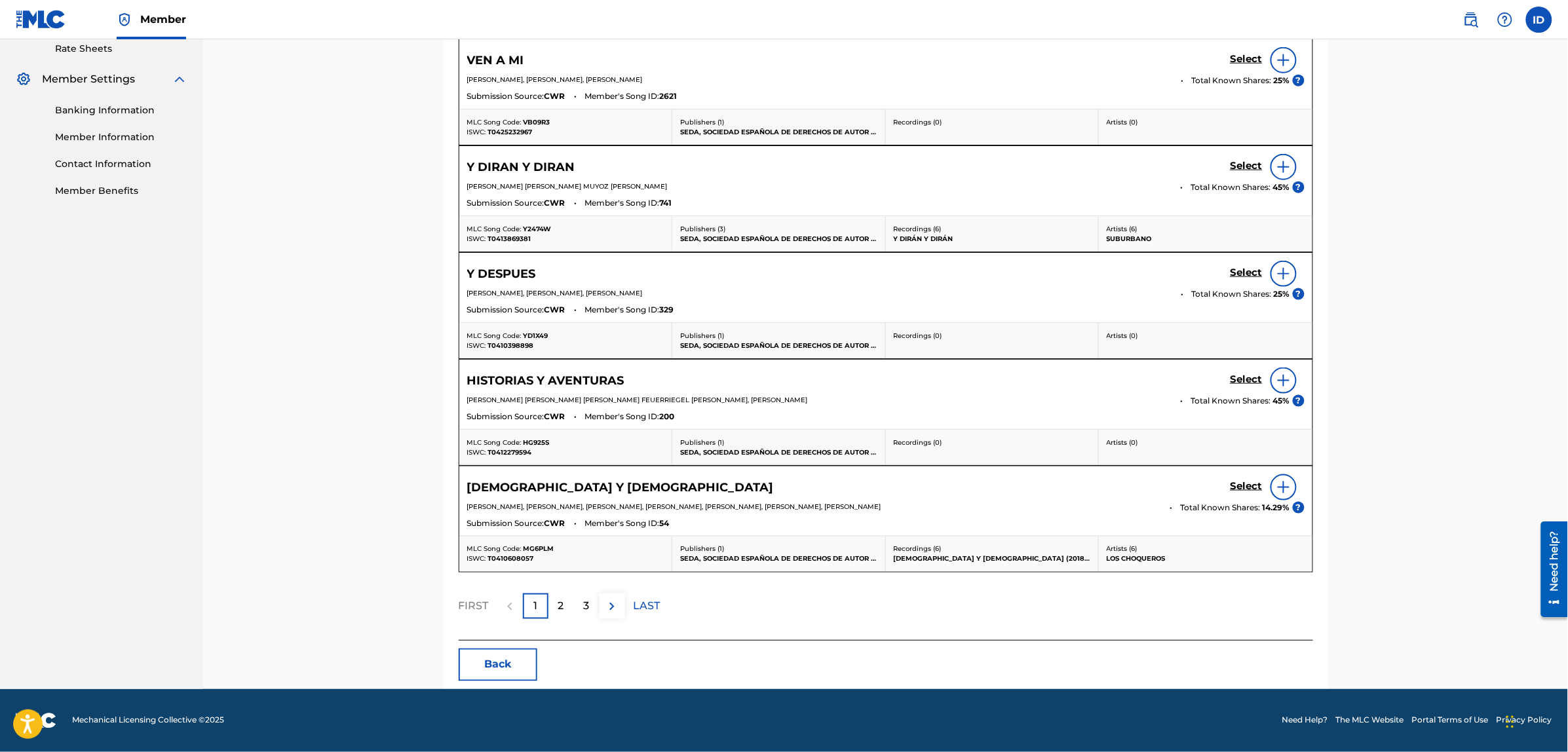
click at [564, 605] on p "2" at bounding box center [561, 607] width 6 height 15
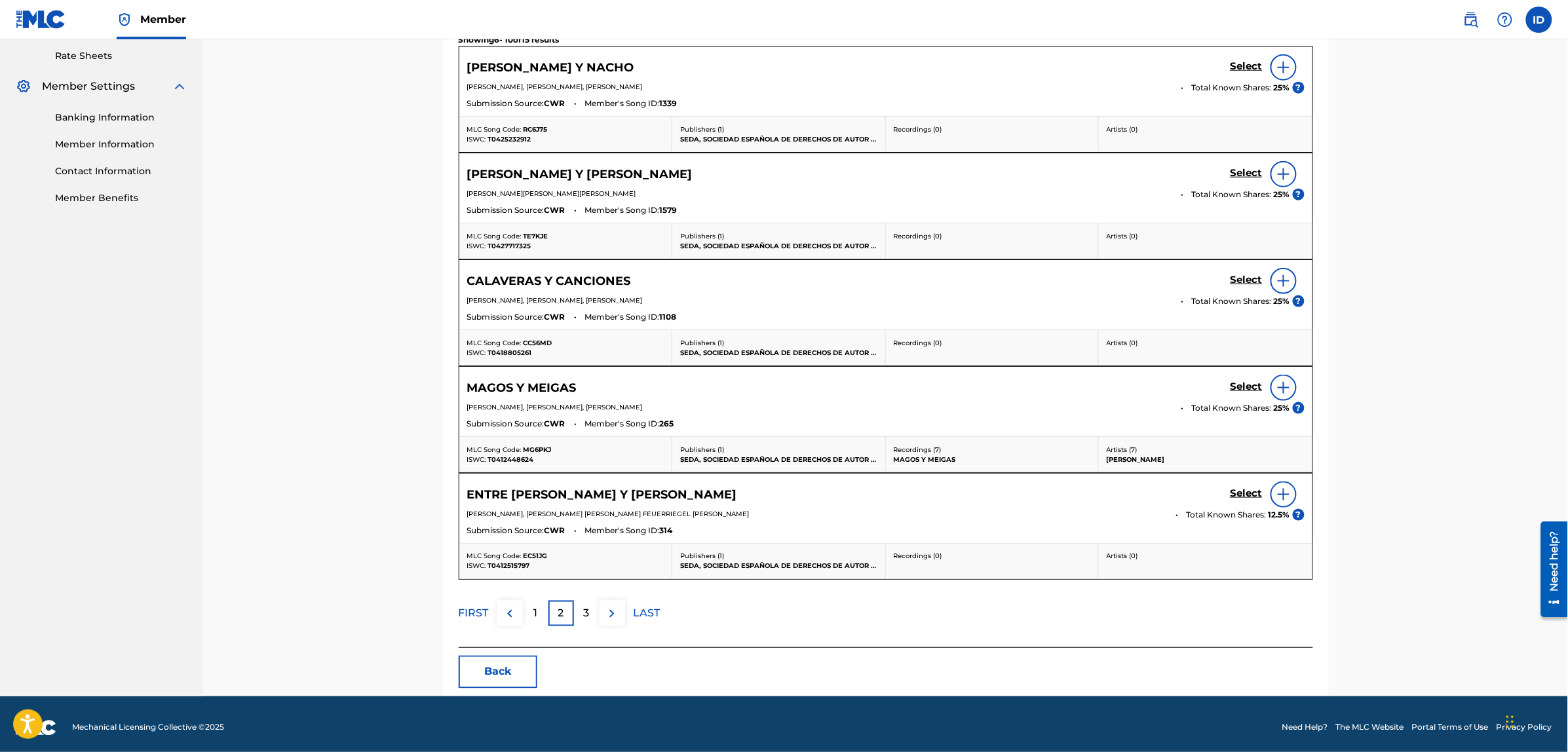
scroll to position [511, 0]
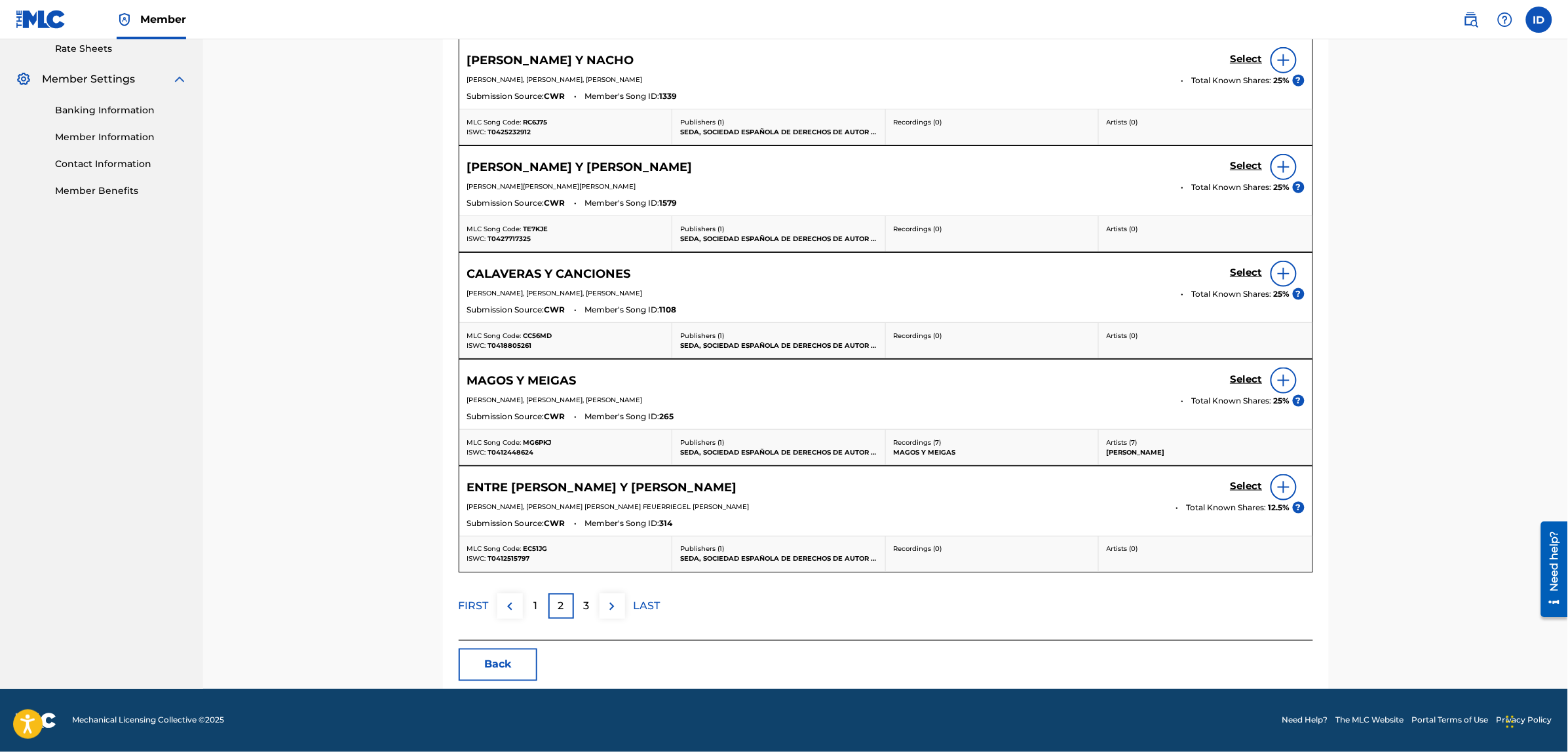
click at [584, 599] on p "3" at bounding box center [587, 607] width 6 height 15
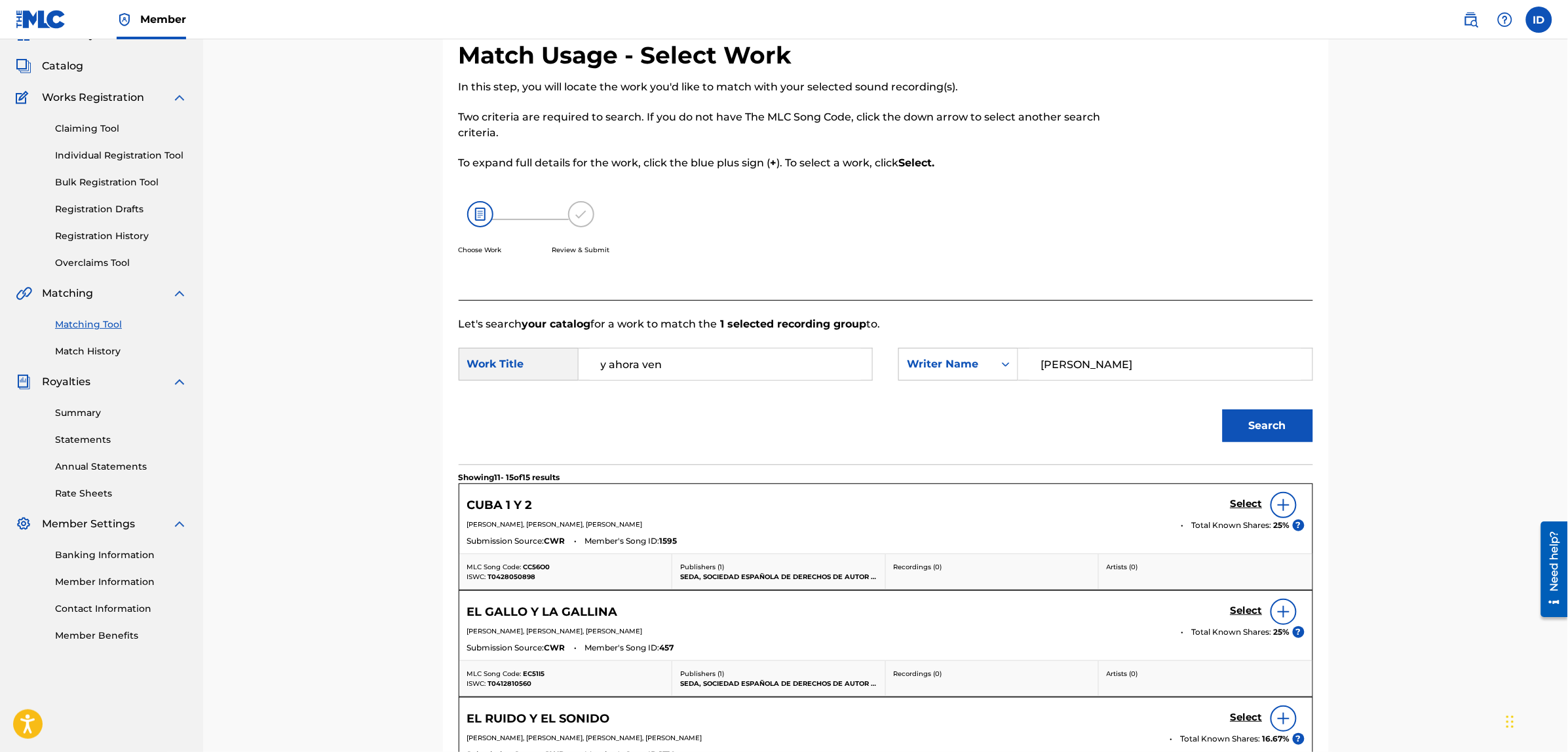
scroll to position [0, 0]
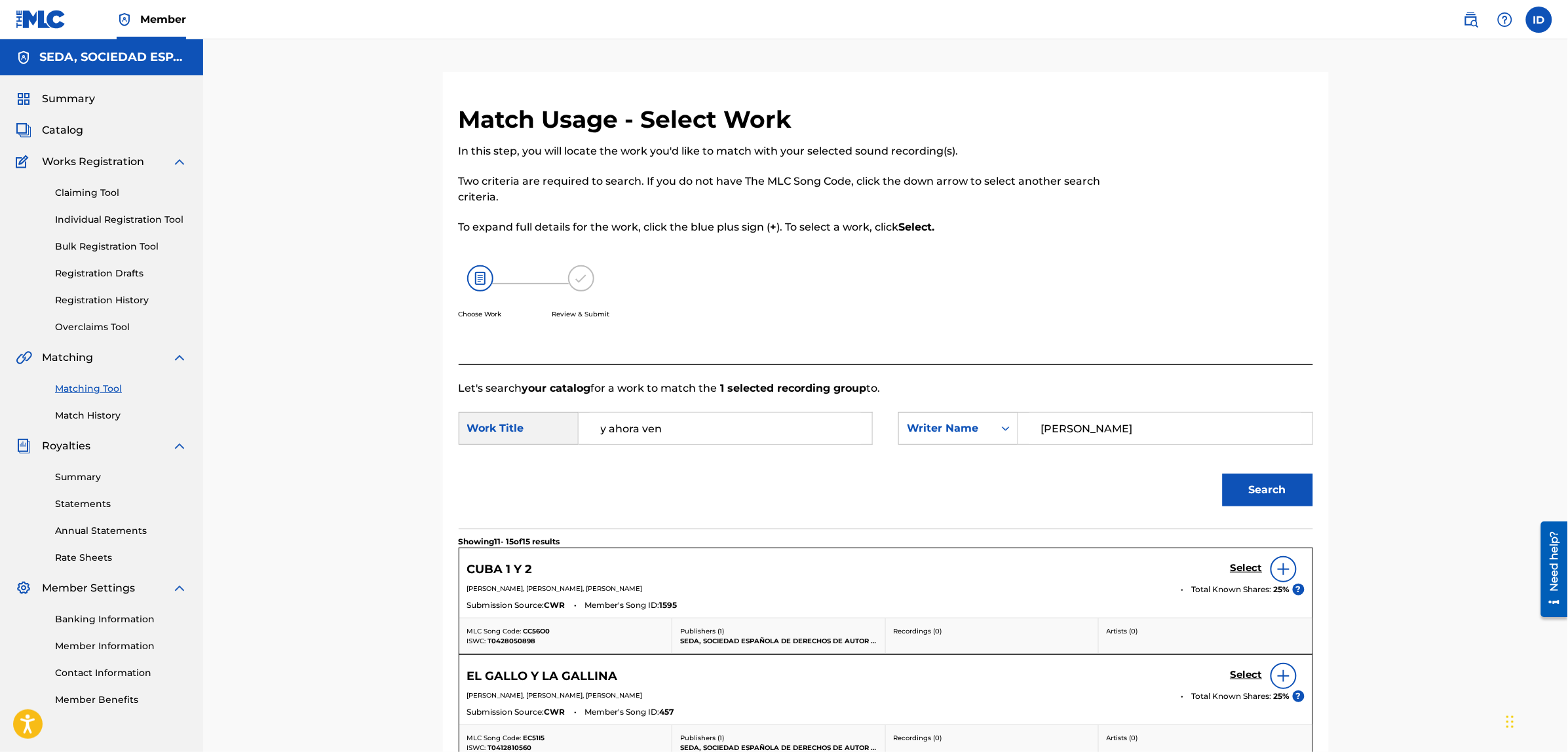
click at [94, 409] on link "Match History" at bounding box center [121, 416] width 132 height 13
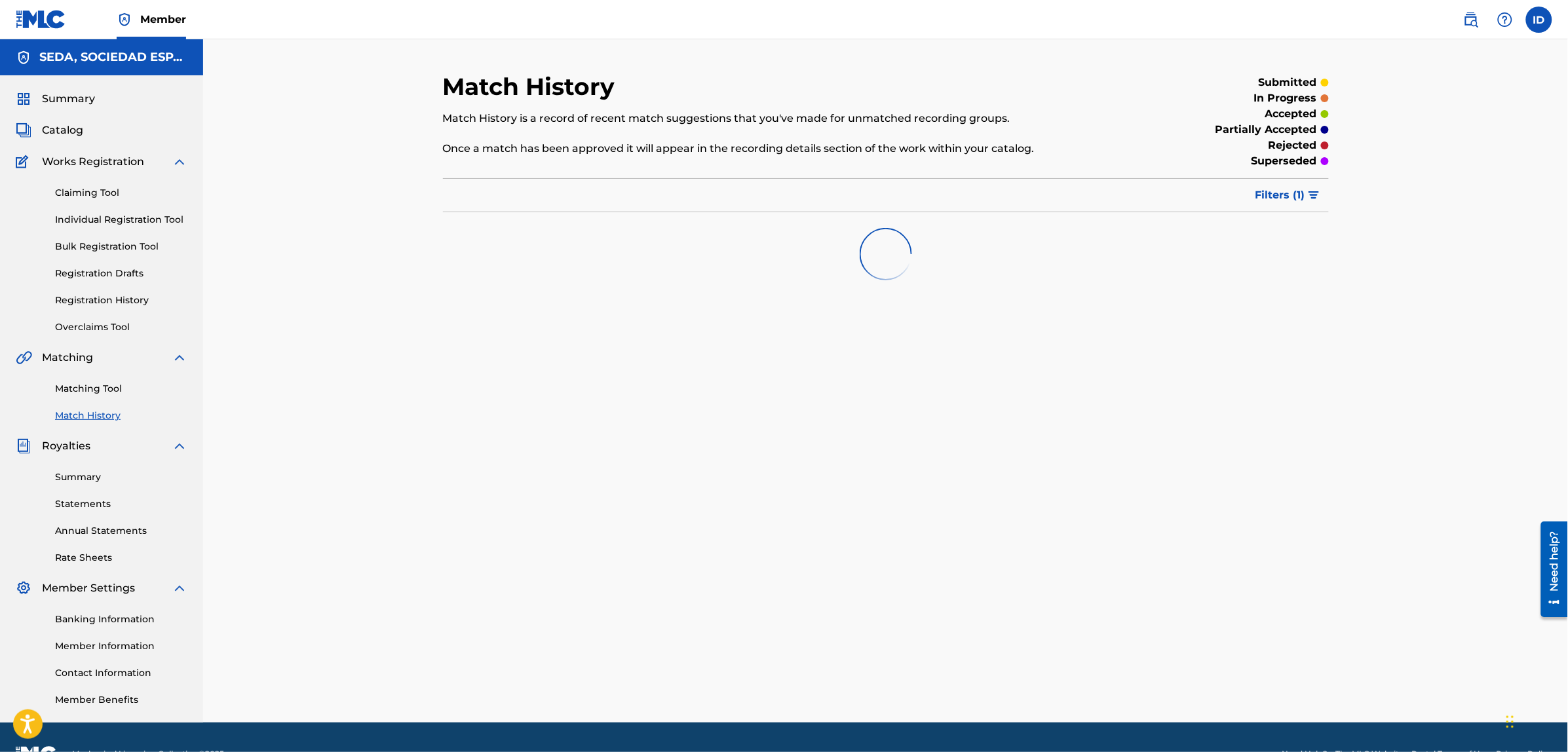
click at [93, 390] on link "Matching Tool" at bounding box center [121, 389] width 132 height 13
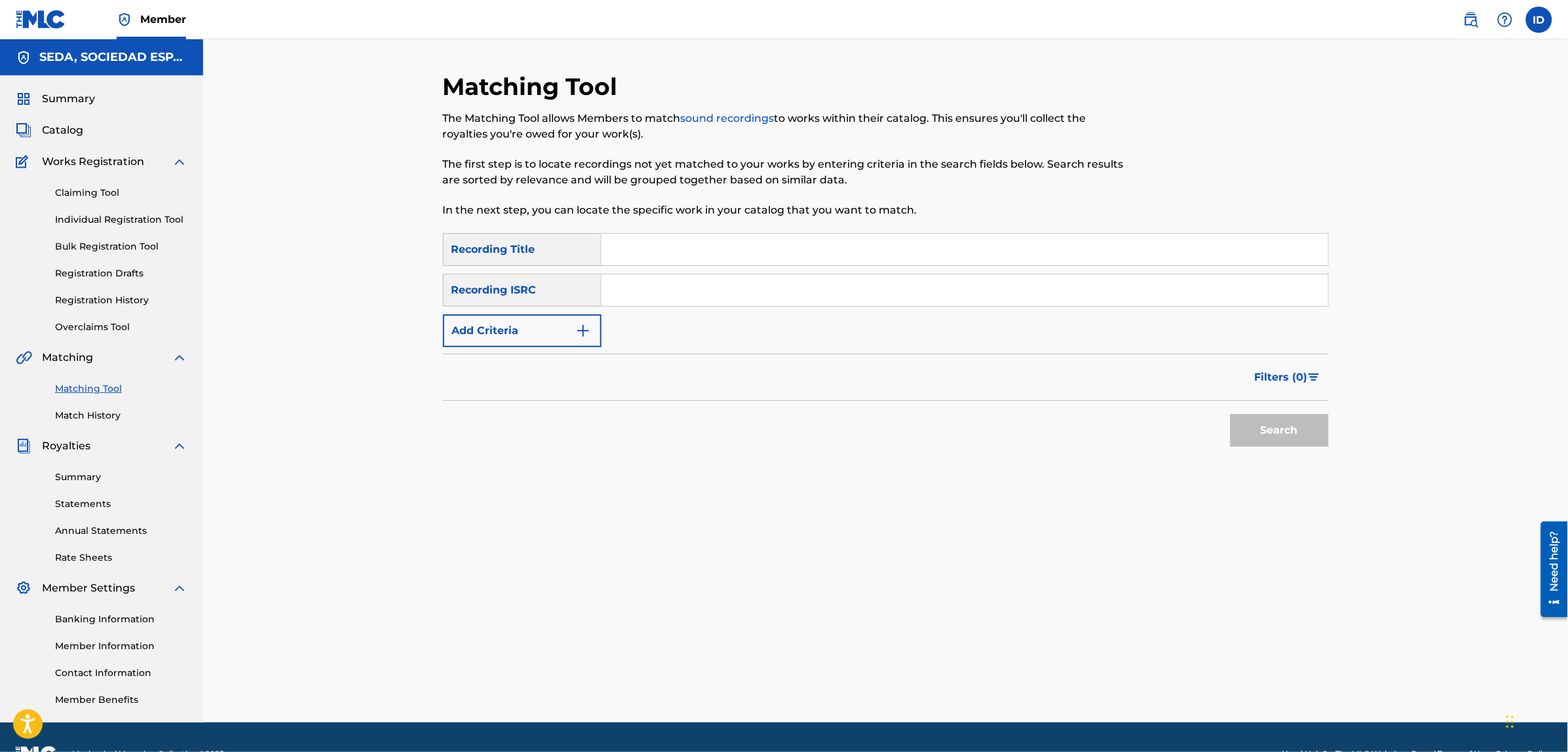
click at [765, 252] on input "Search Form" at bounding box center [964, 249] width 726 height 32
type input "maldito falsario"
click at [1231, 414] on button "Search" at bounding box center [1279, 430] width 98 height 32
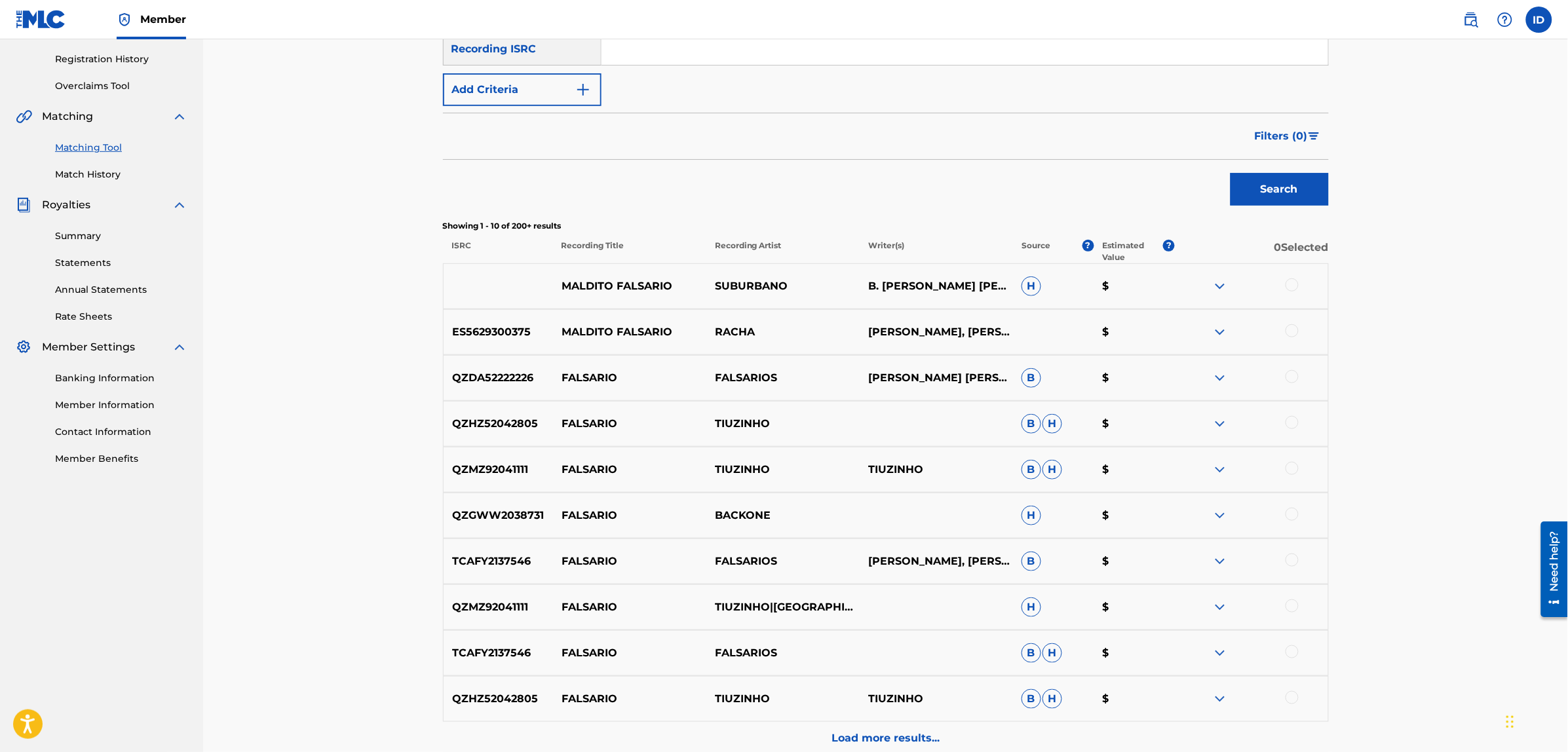
scroll to position [246, 0]
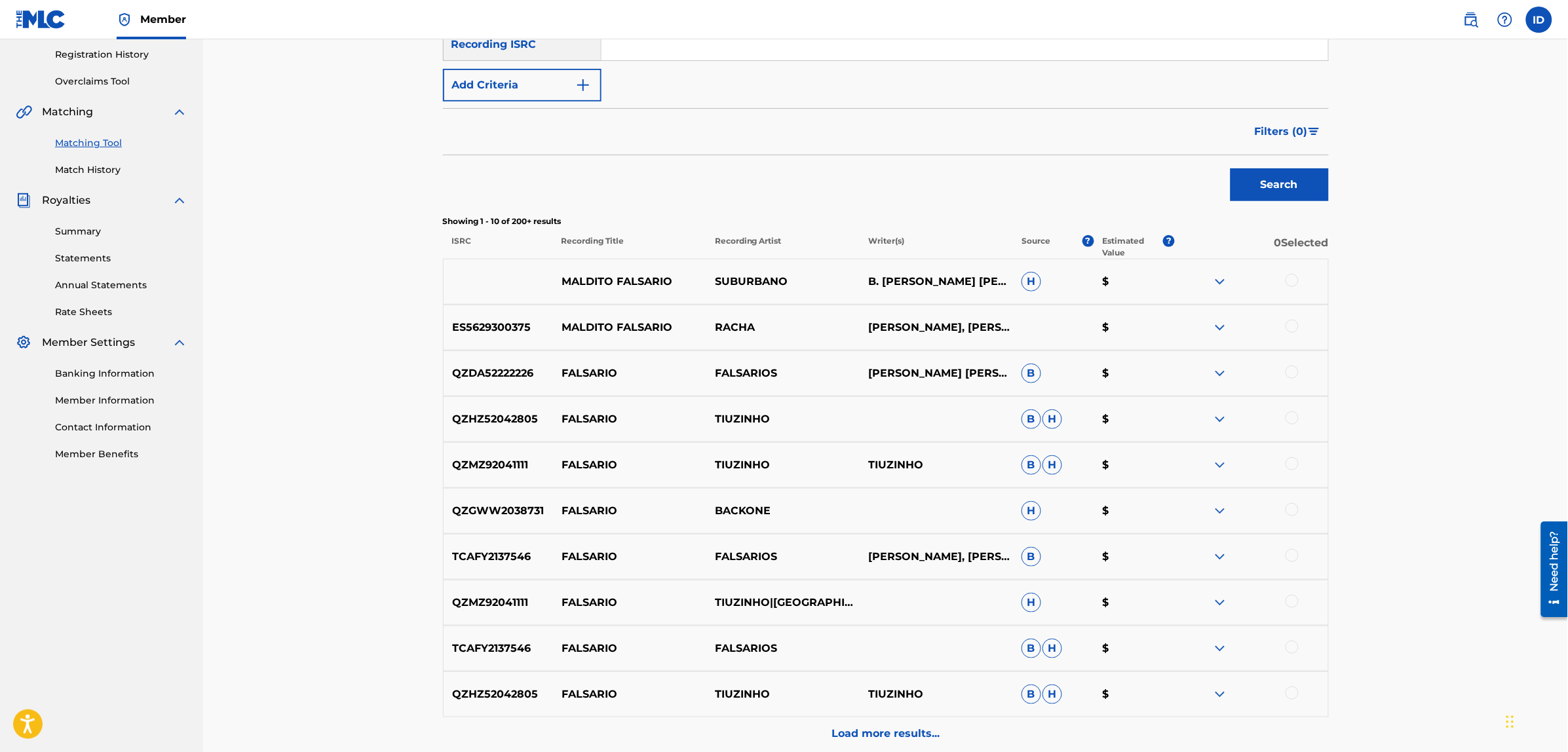
click at [1292, 280] on div at bounding box center [1292, 281] width 13 height 13
click at [1289, 325] on div at bounding box center [1292, 327] width 13 height 13
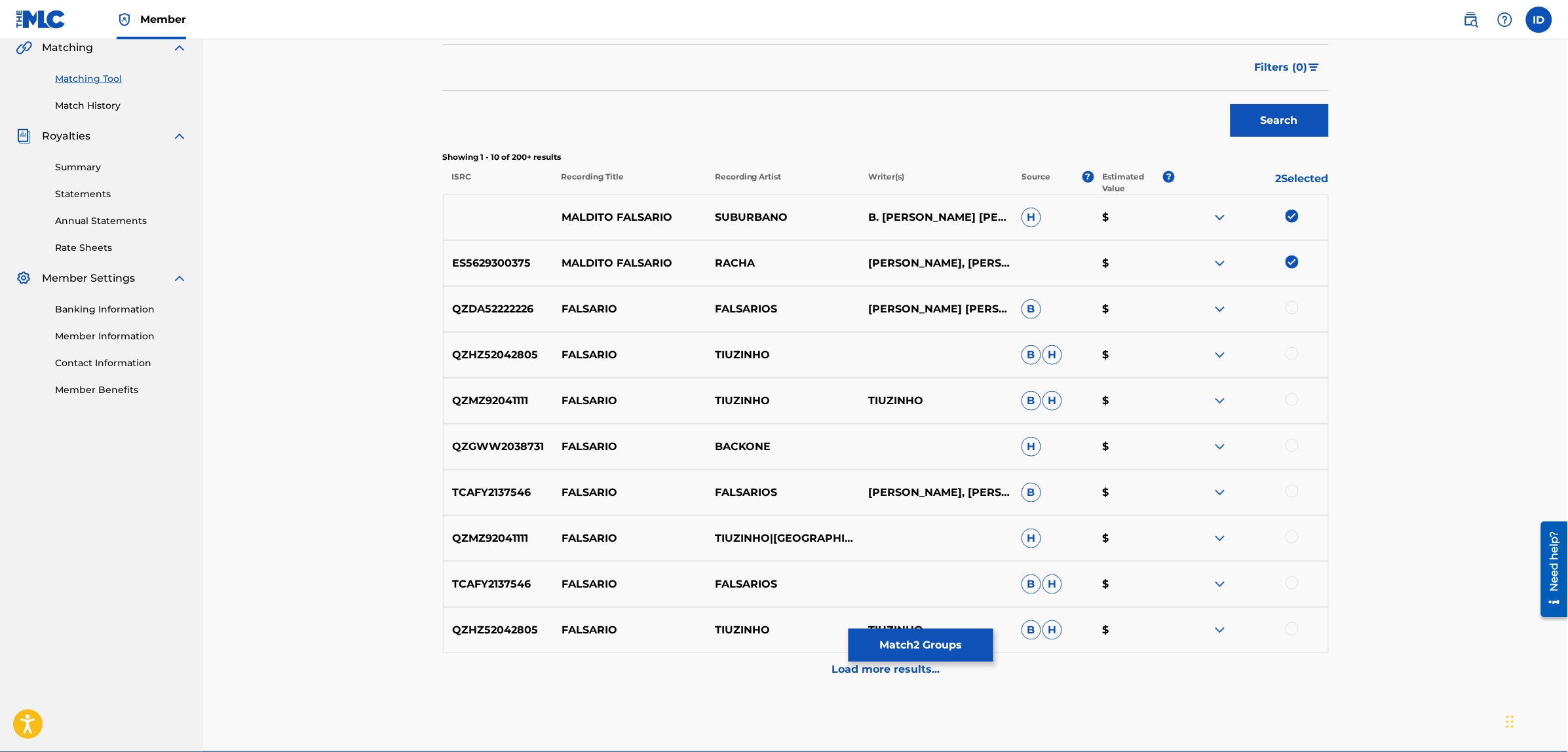
scroll to position [372, 0]
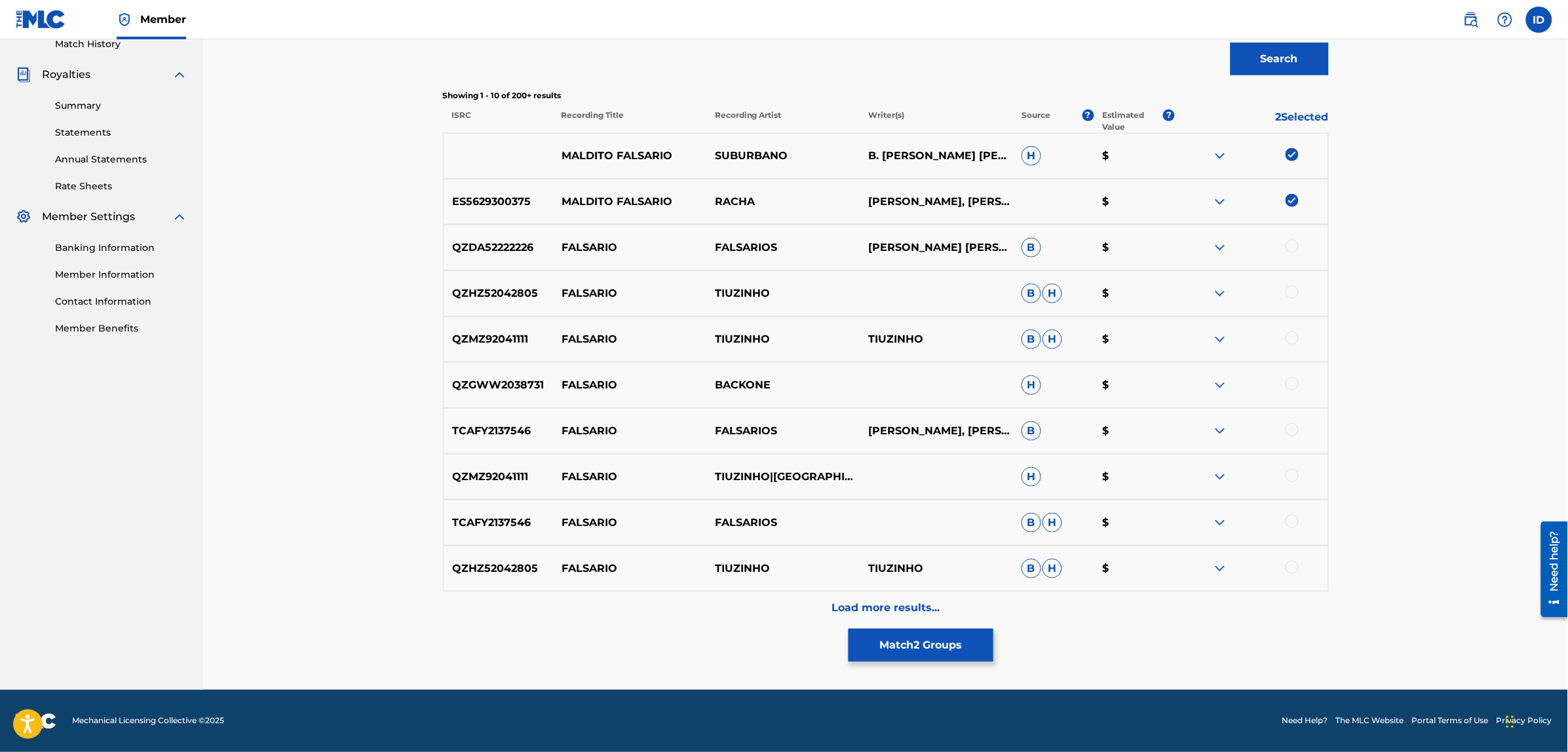
click at [873, 608] on p "Load more results..." at bounding box center [885, 608] width 108 height 15
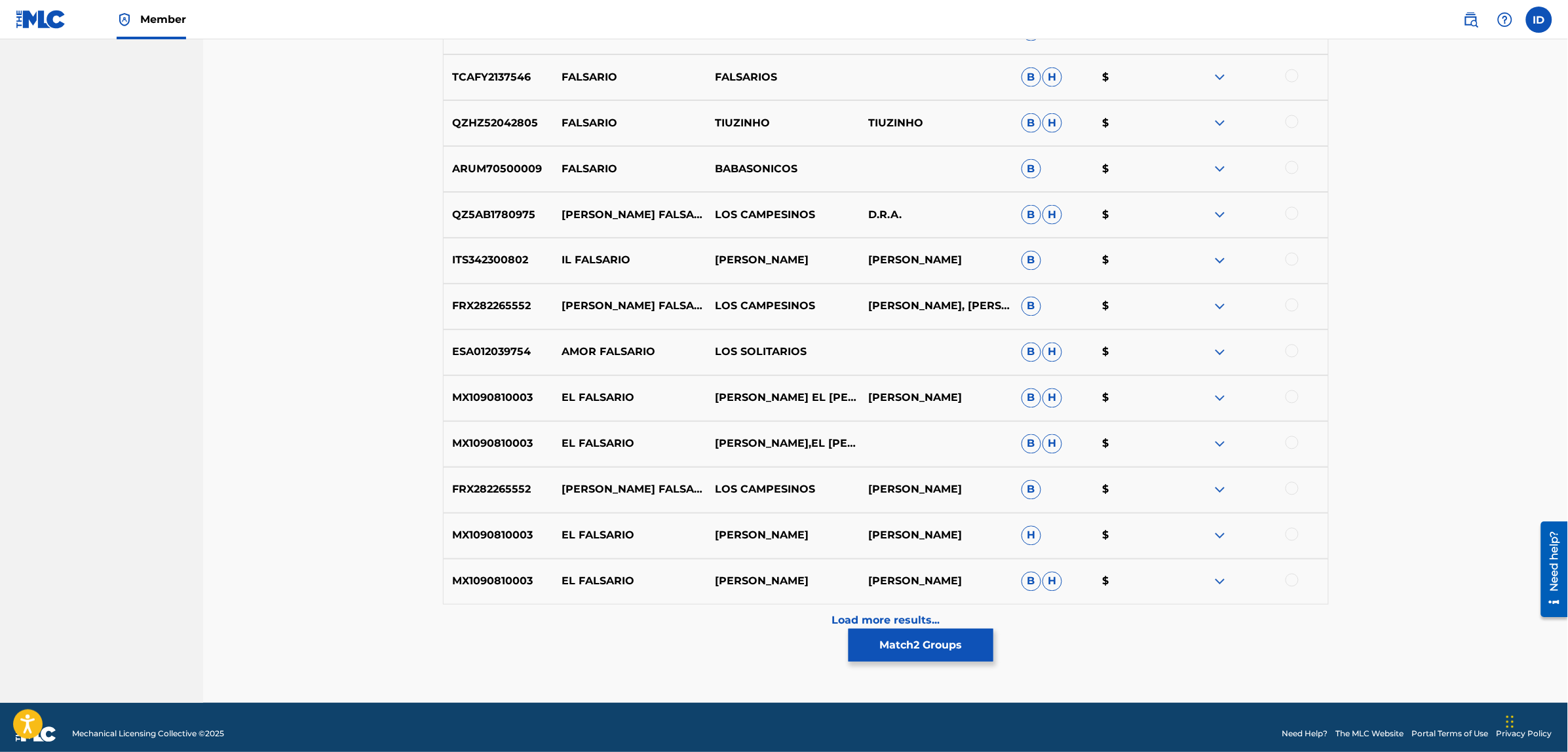
scroll to position [830, 0]
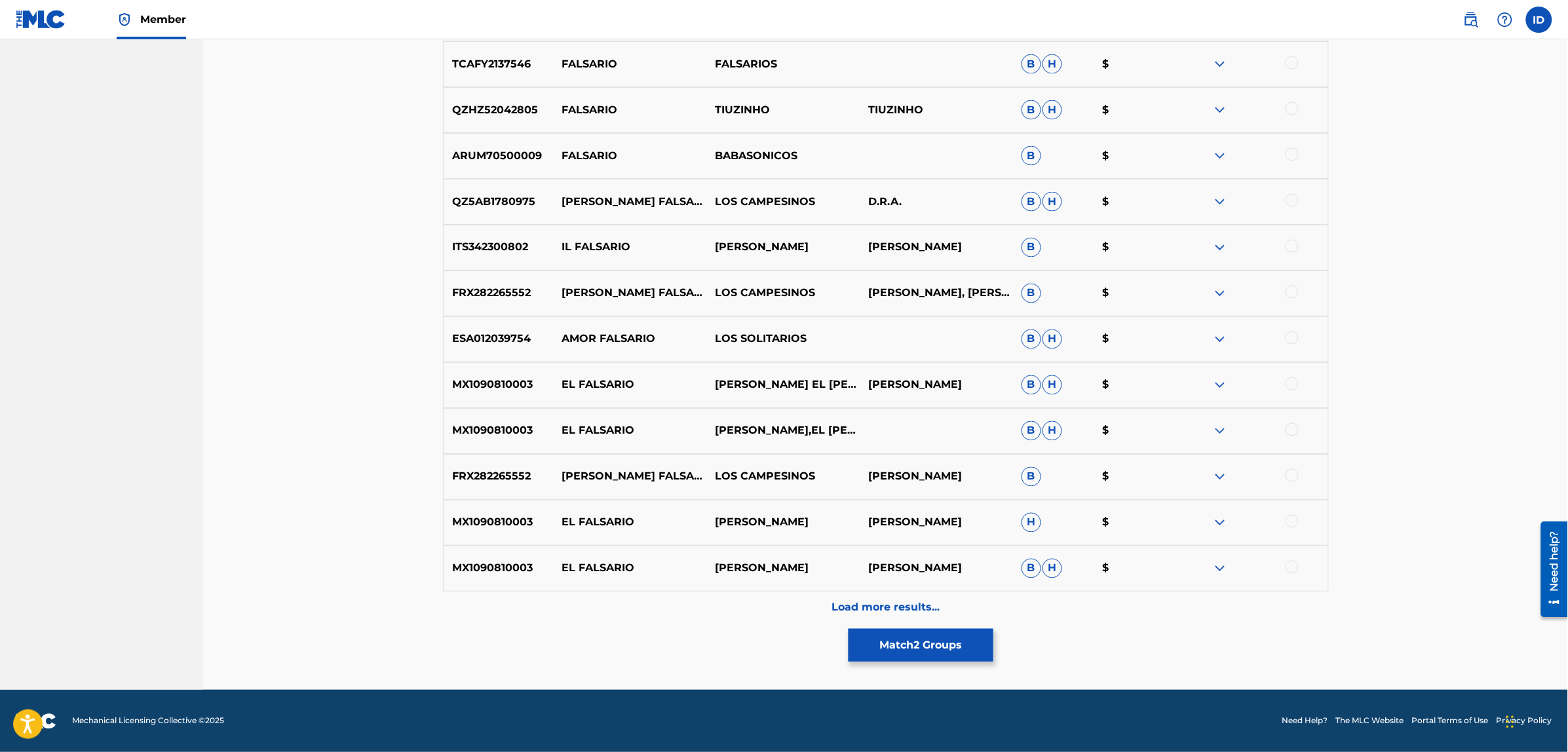
click at [845, 608] on p "Load more results..." at bounding box center [885, 608] width 108 height 15
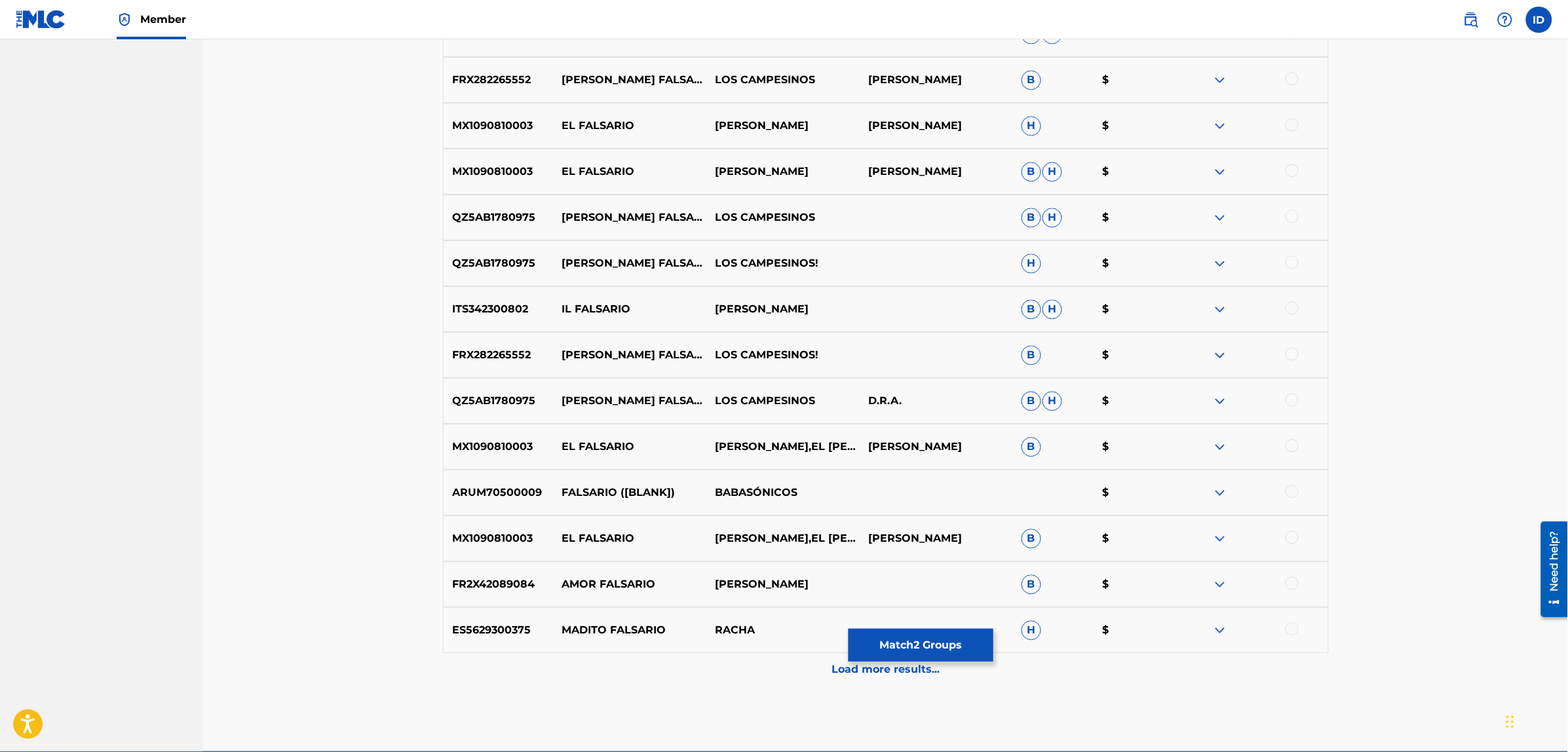
scroll to position [1289, 0]
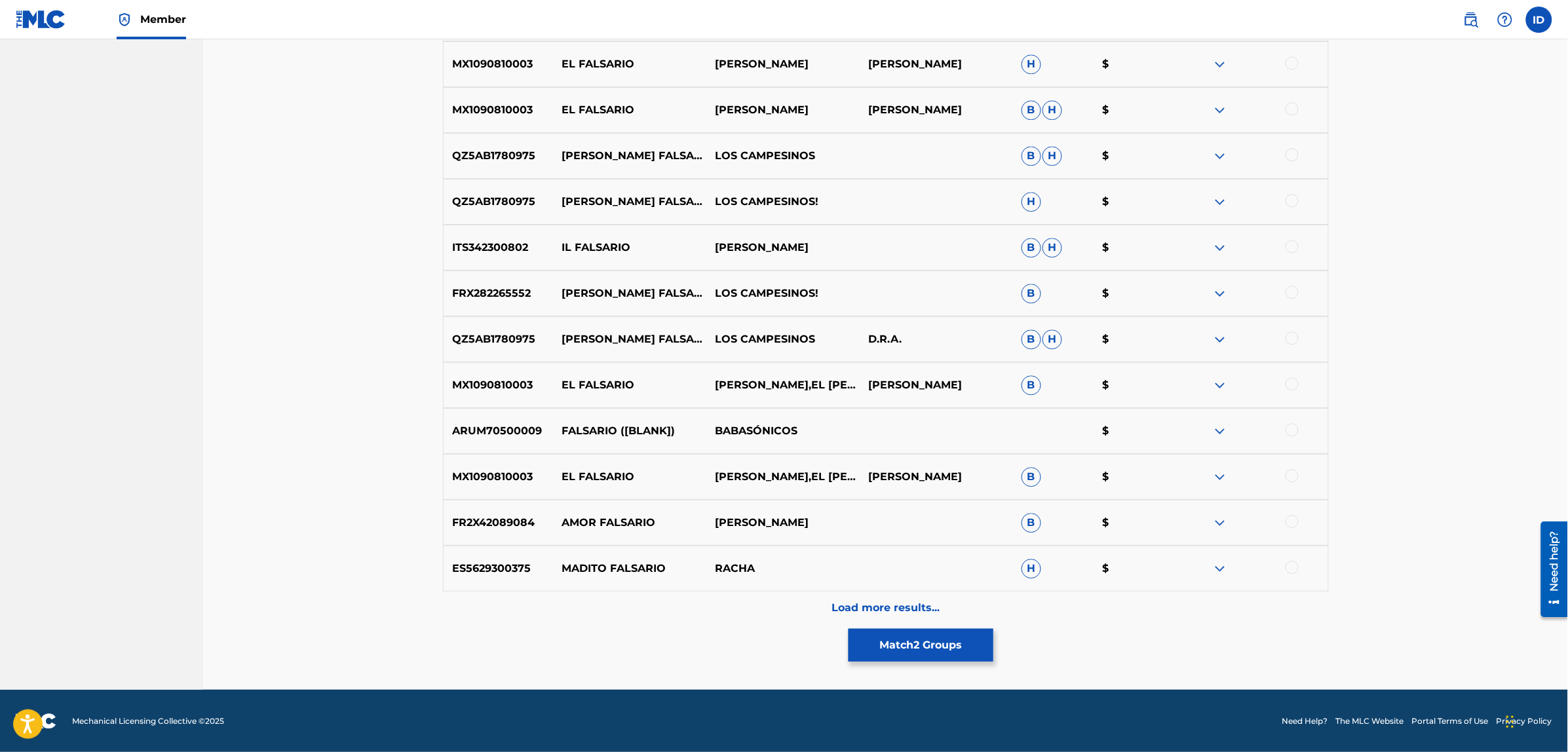
click at [1291, 568] on div at bounding box center [1292, 568] width 13 height 13
click at [917, 603] on p "Load more results..." at bounding box center [885, 608] width 108 height 15
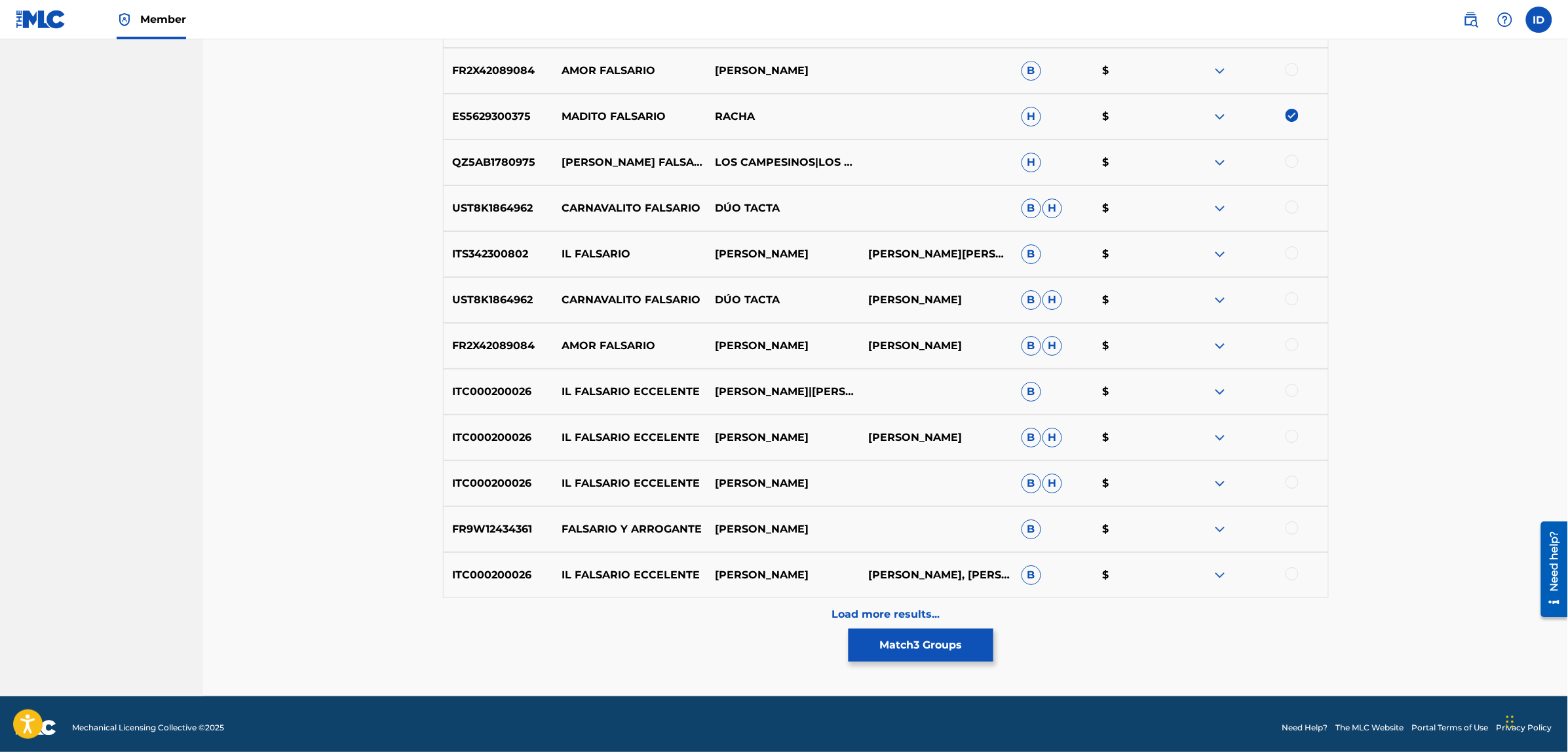
scroll to position [1747, 0]
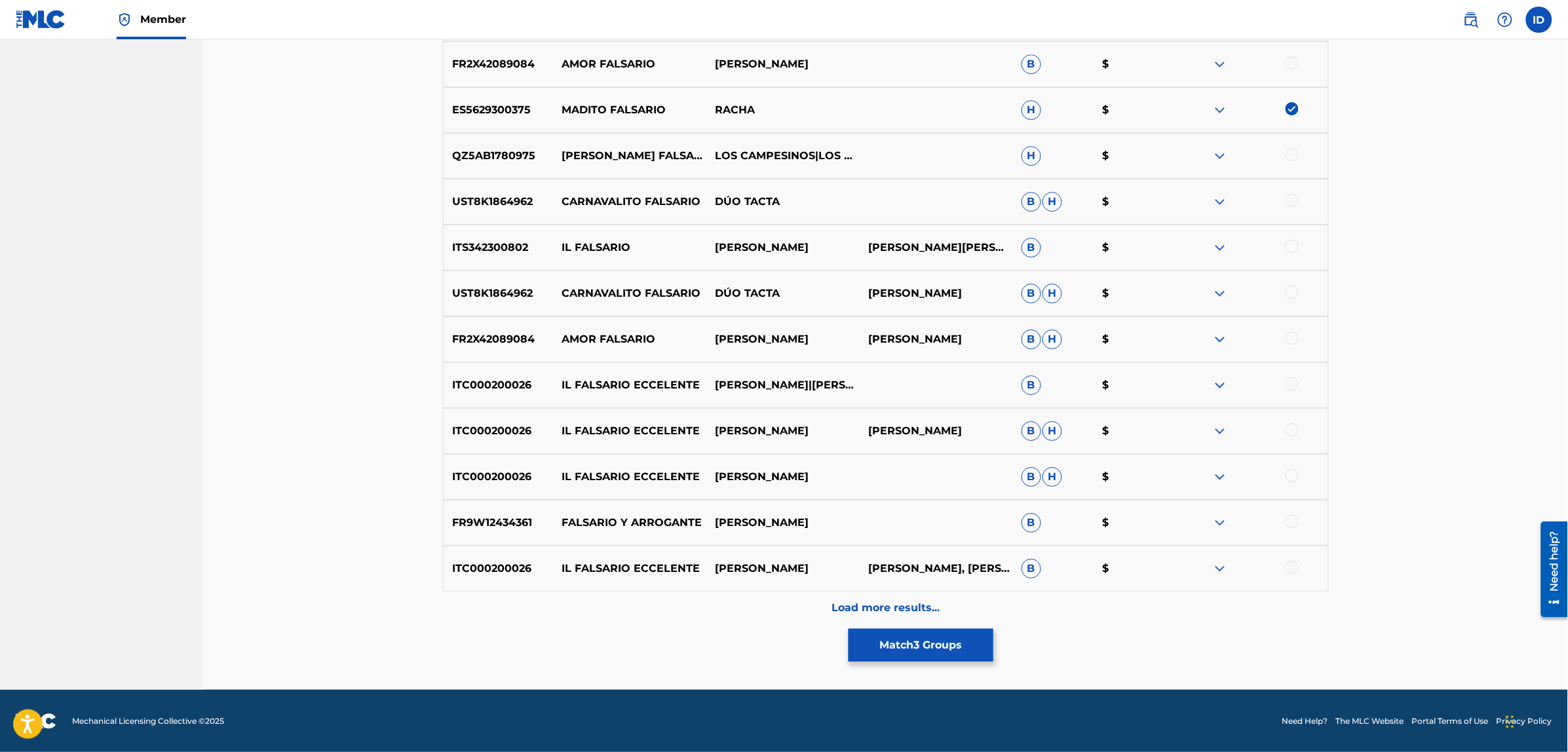
click at [881, 605] on p "Load more results..." at bounding box center [885, 608] width 108 height 15
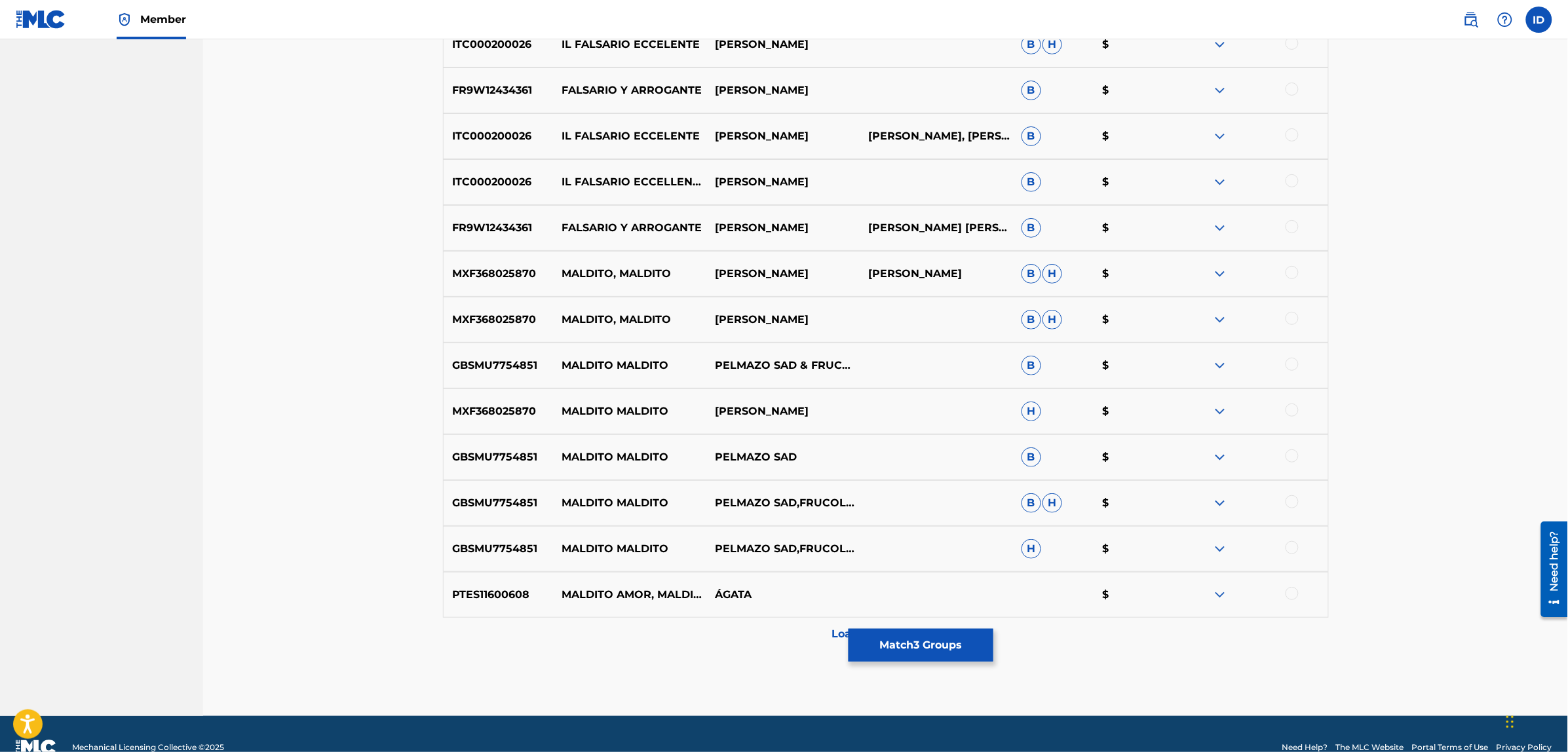
scroll to position [2205, 0]
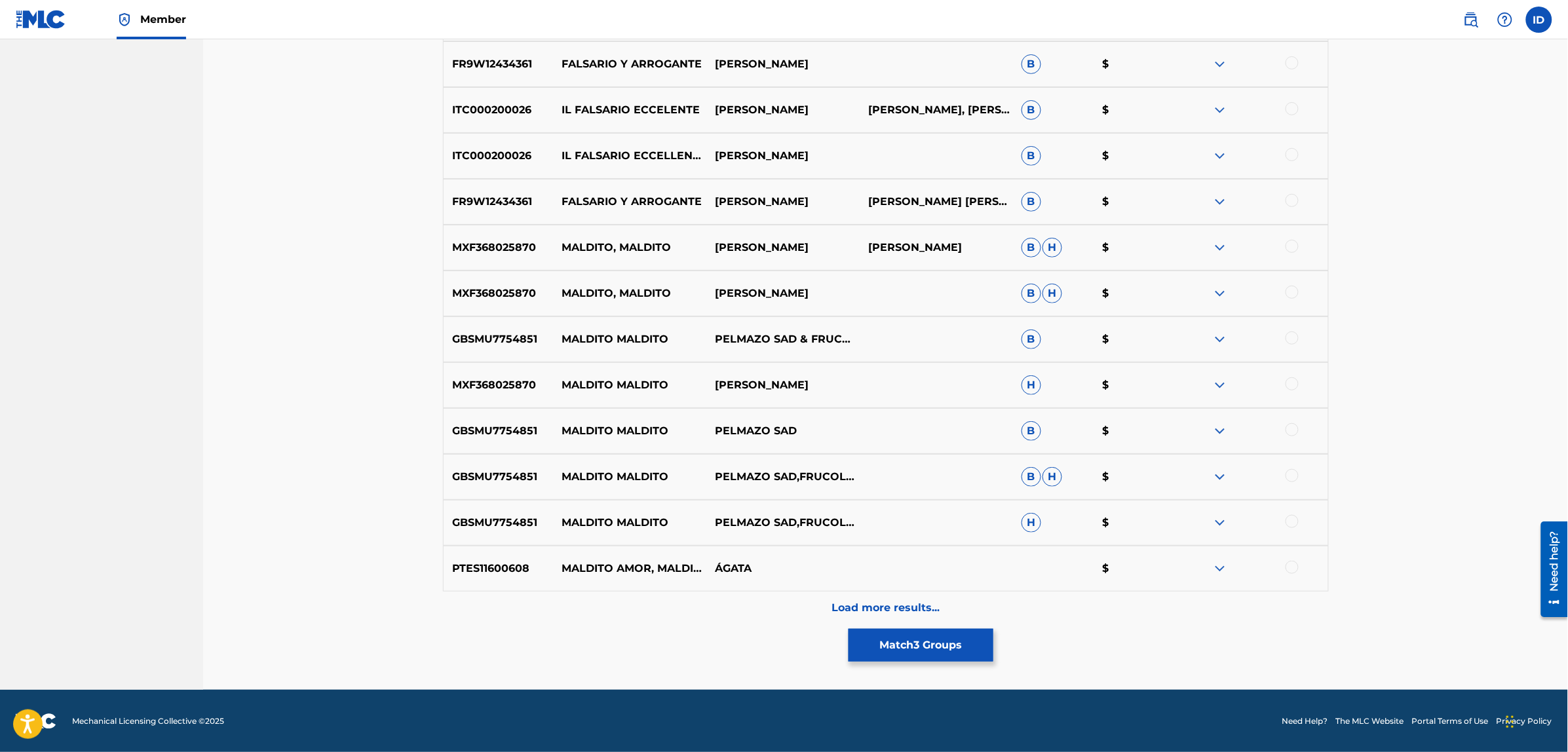
click at [871, 601] on p "Load more results..." at bounding box center [885, 608] width 108 height 15
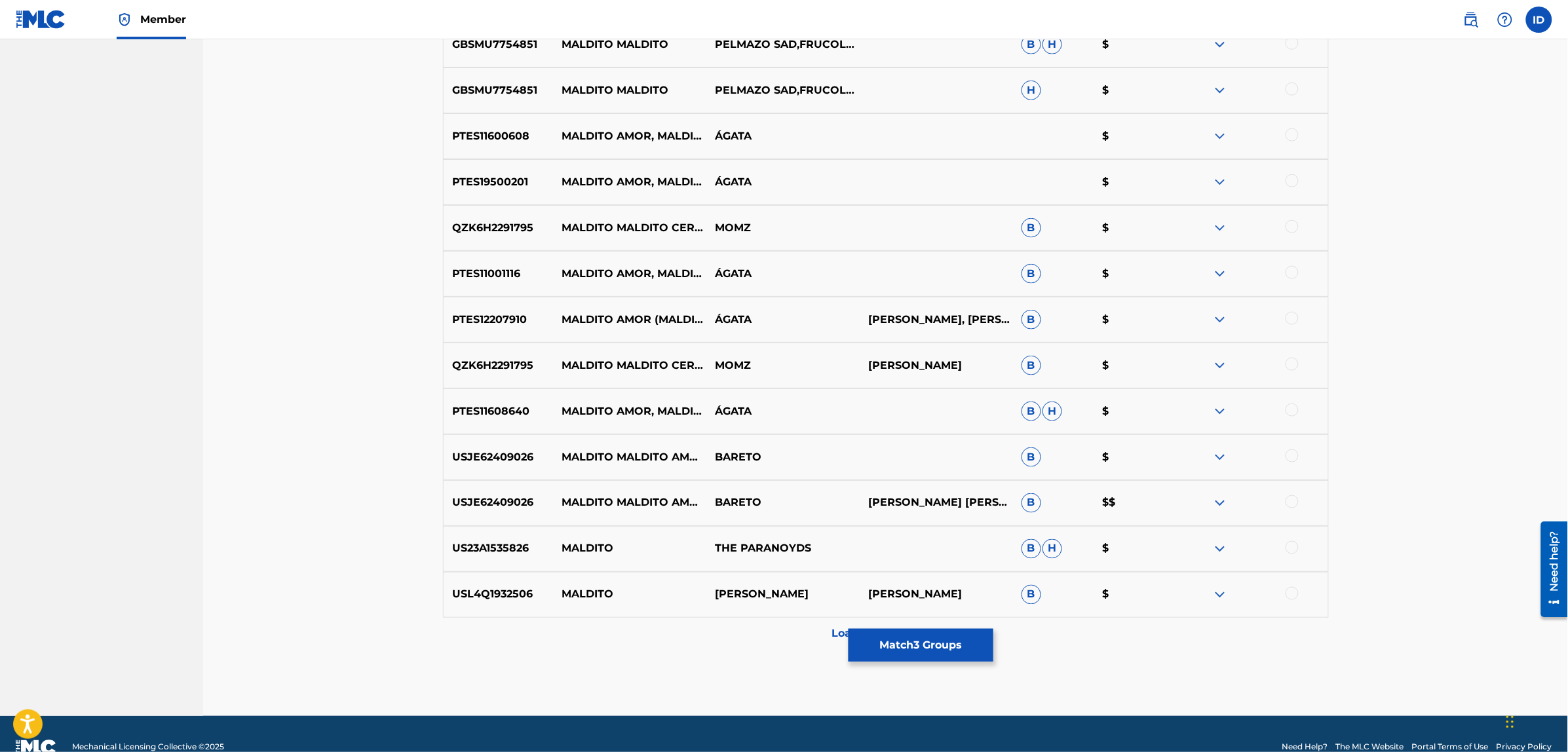
scroll to position [2664, 0]
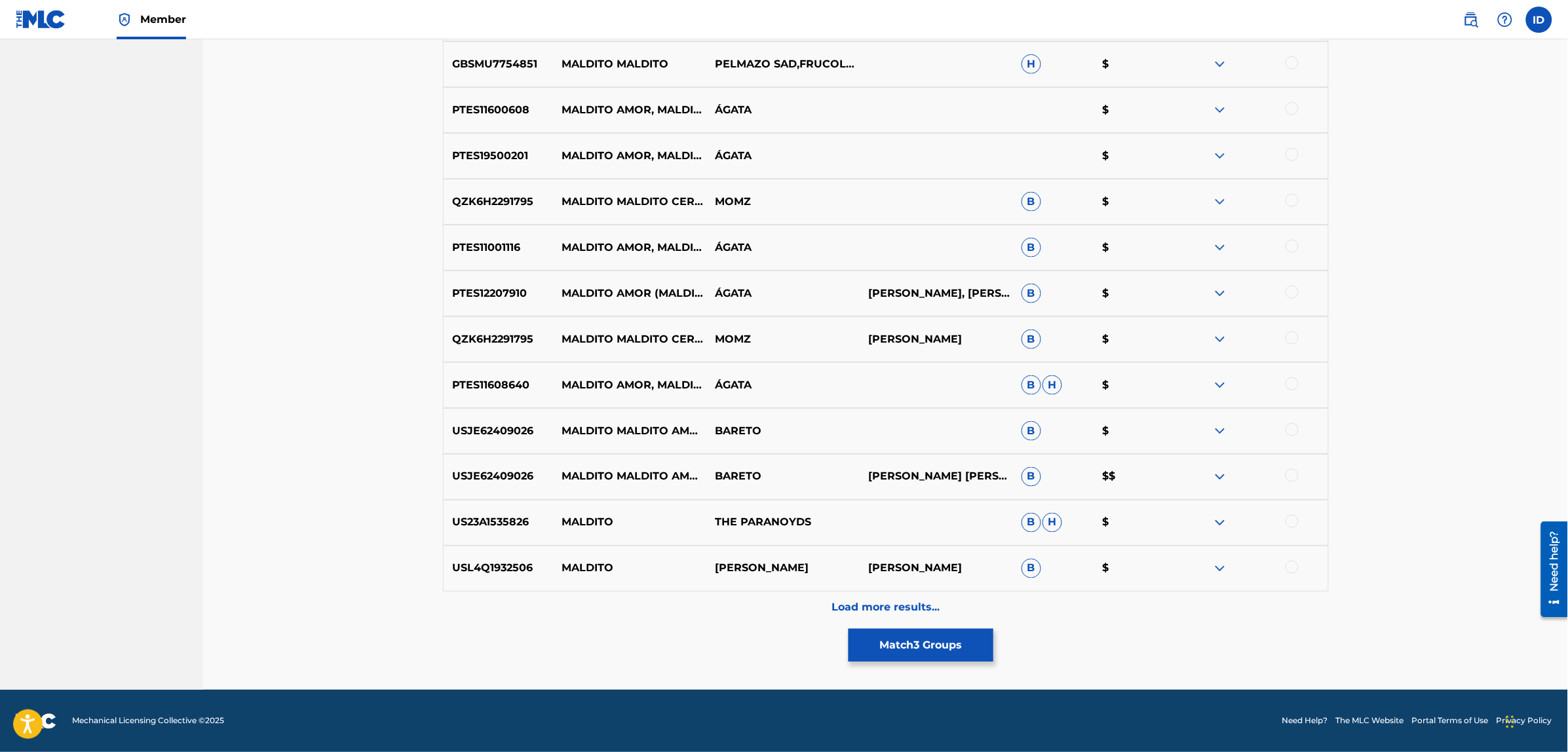
click at [898, 605] on p "Load more results..." at bounding box center [885, 608] width 108 height 15
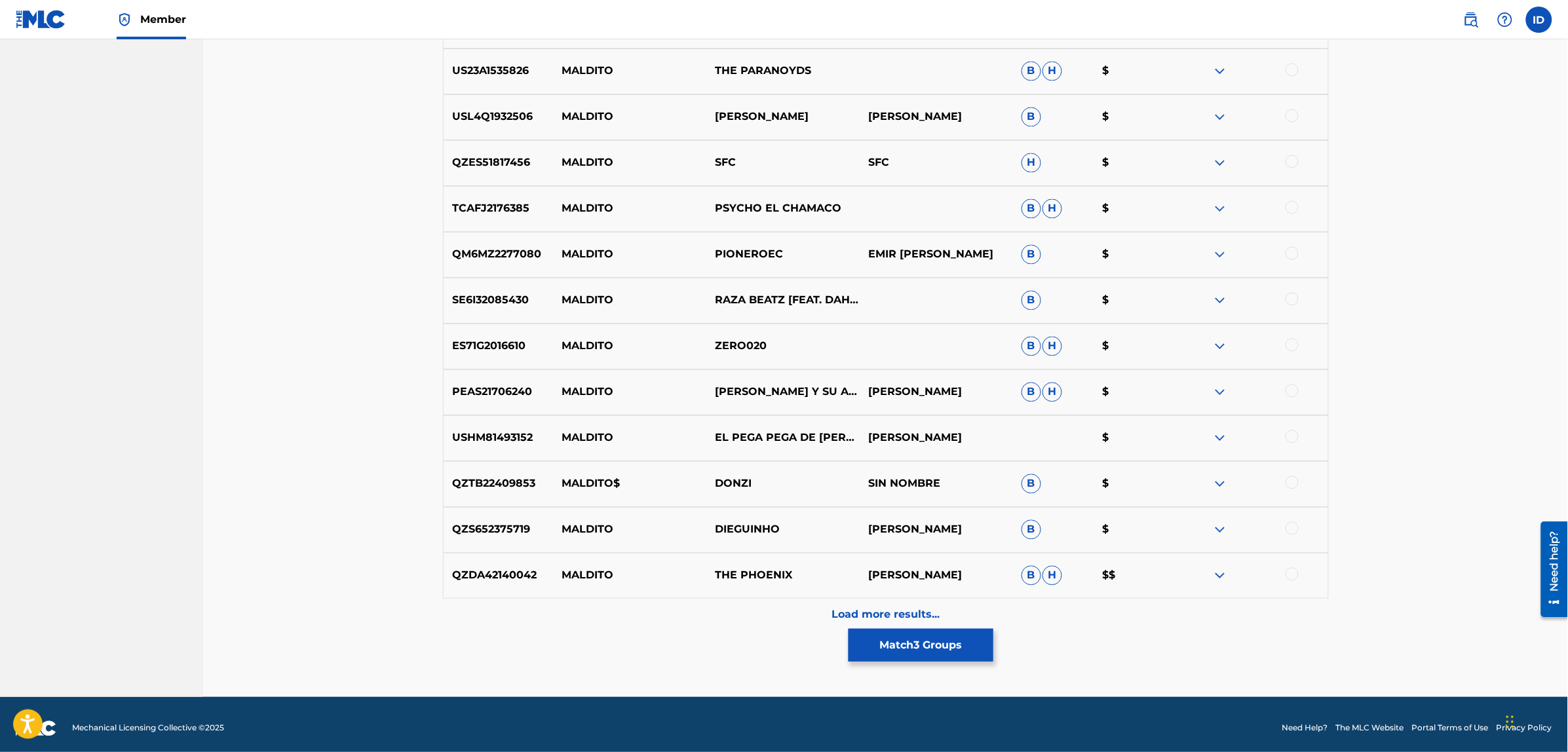
scroll to position [3123, 0]
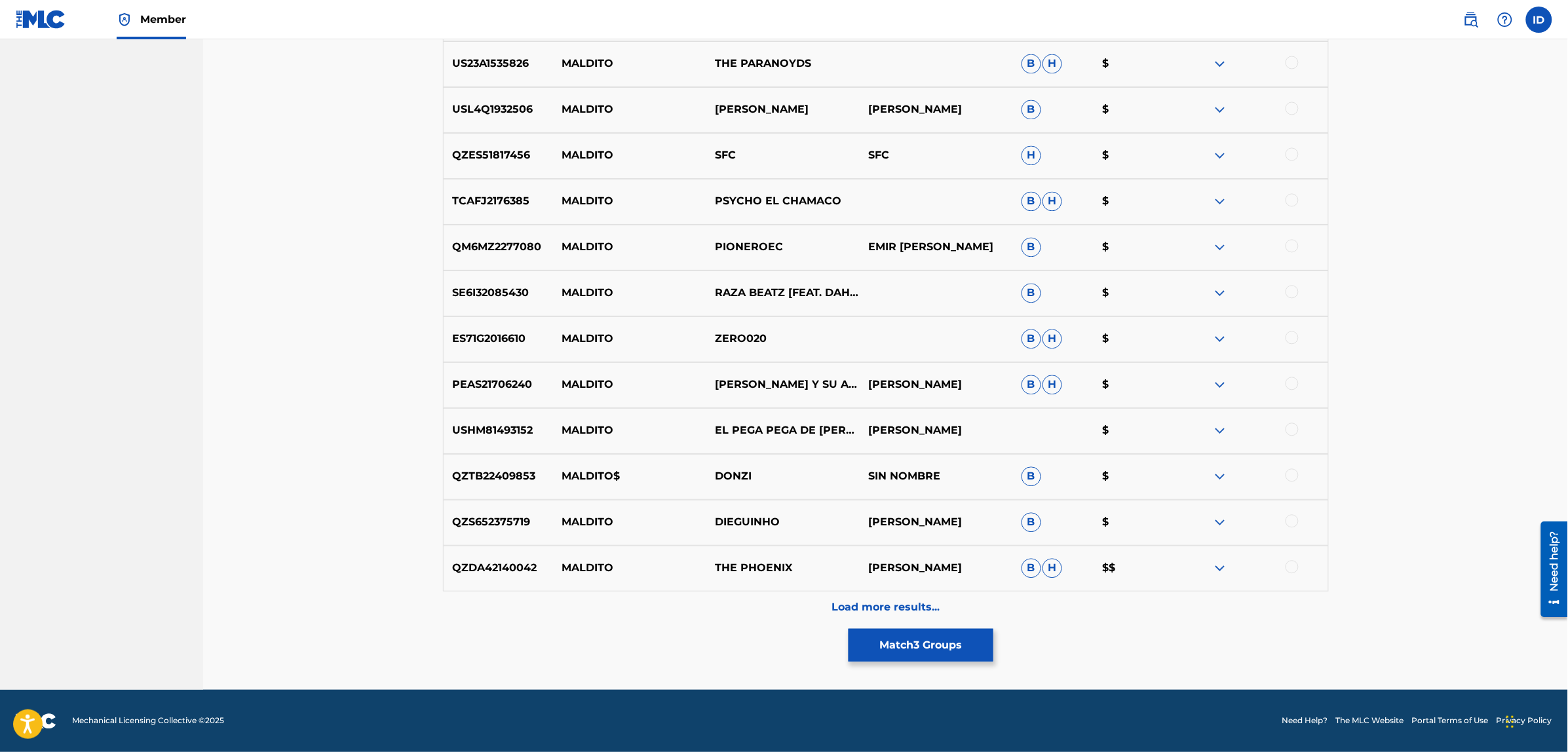
click at [870, 588] on div "QZDA42140042 MALDITO THE PHOENIX [PERSON_NAME] [PERSON_NAME] $$" at bounding box center [885, 569] width 886 height 46
click at [871, 600] on p "Load more results..." at bounding box center [885, 608] width 108 height 15
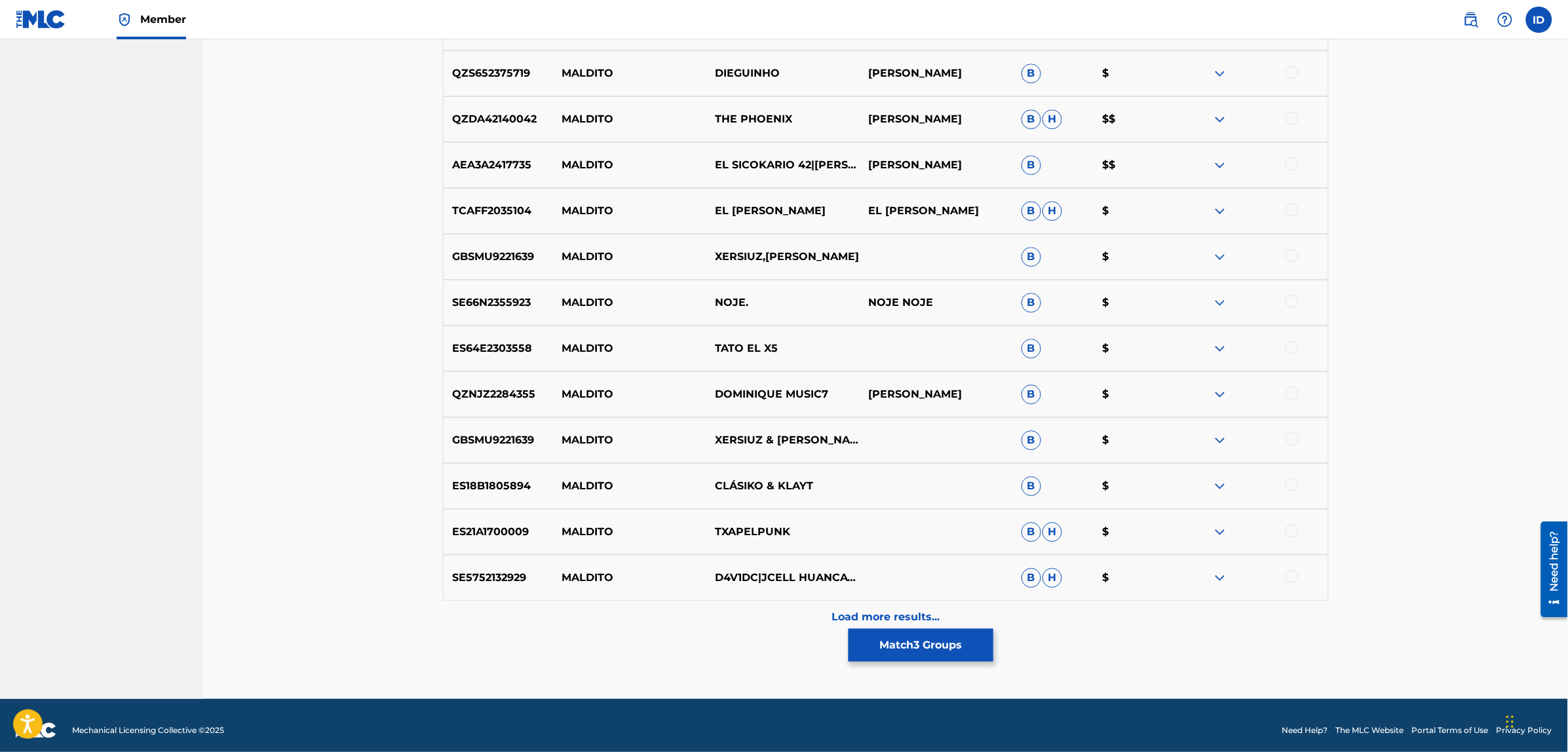
scroll to position [3581, 0]
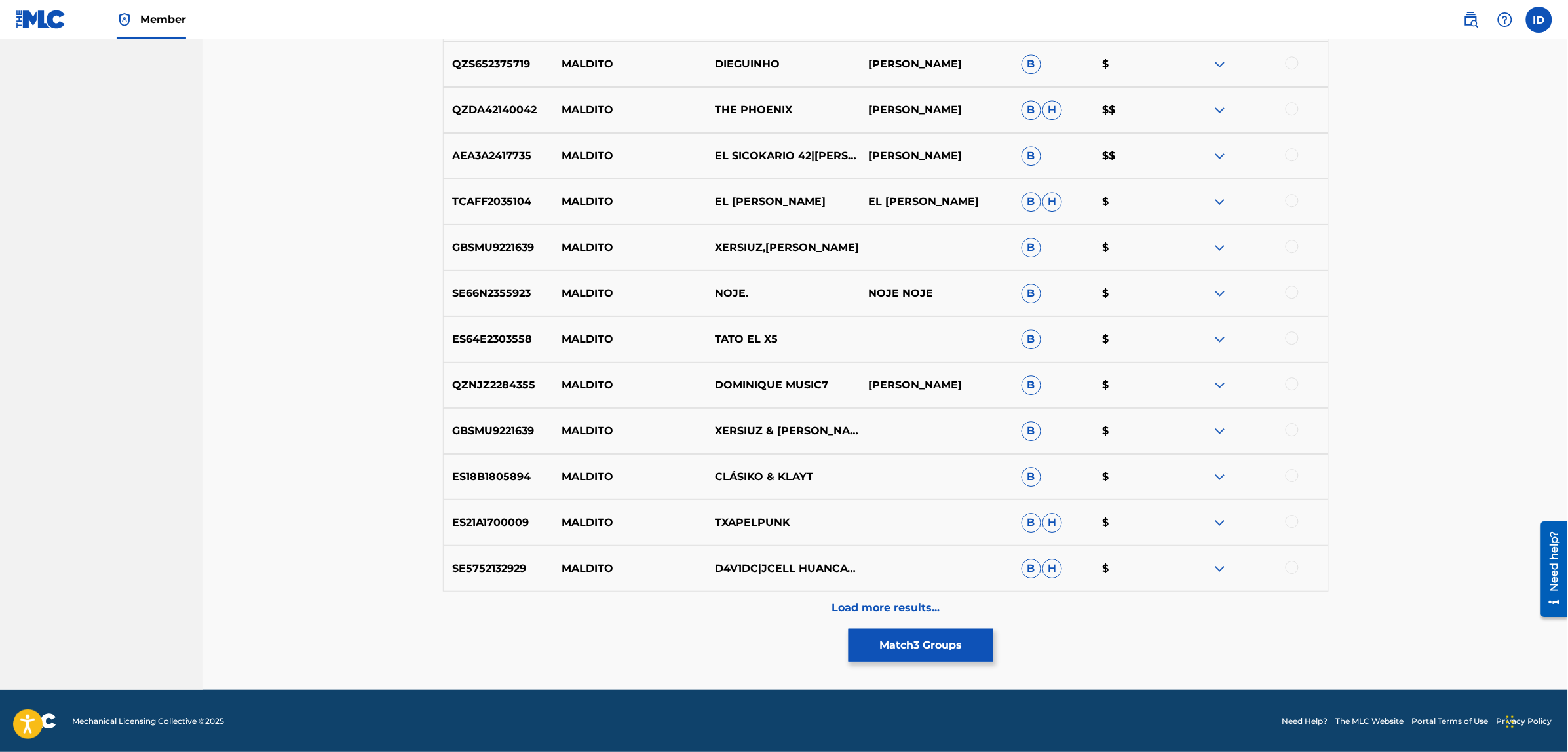
click at [872, 603] on p "Load more results..." at bounding box center [885, 608] width 108 height 15
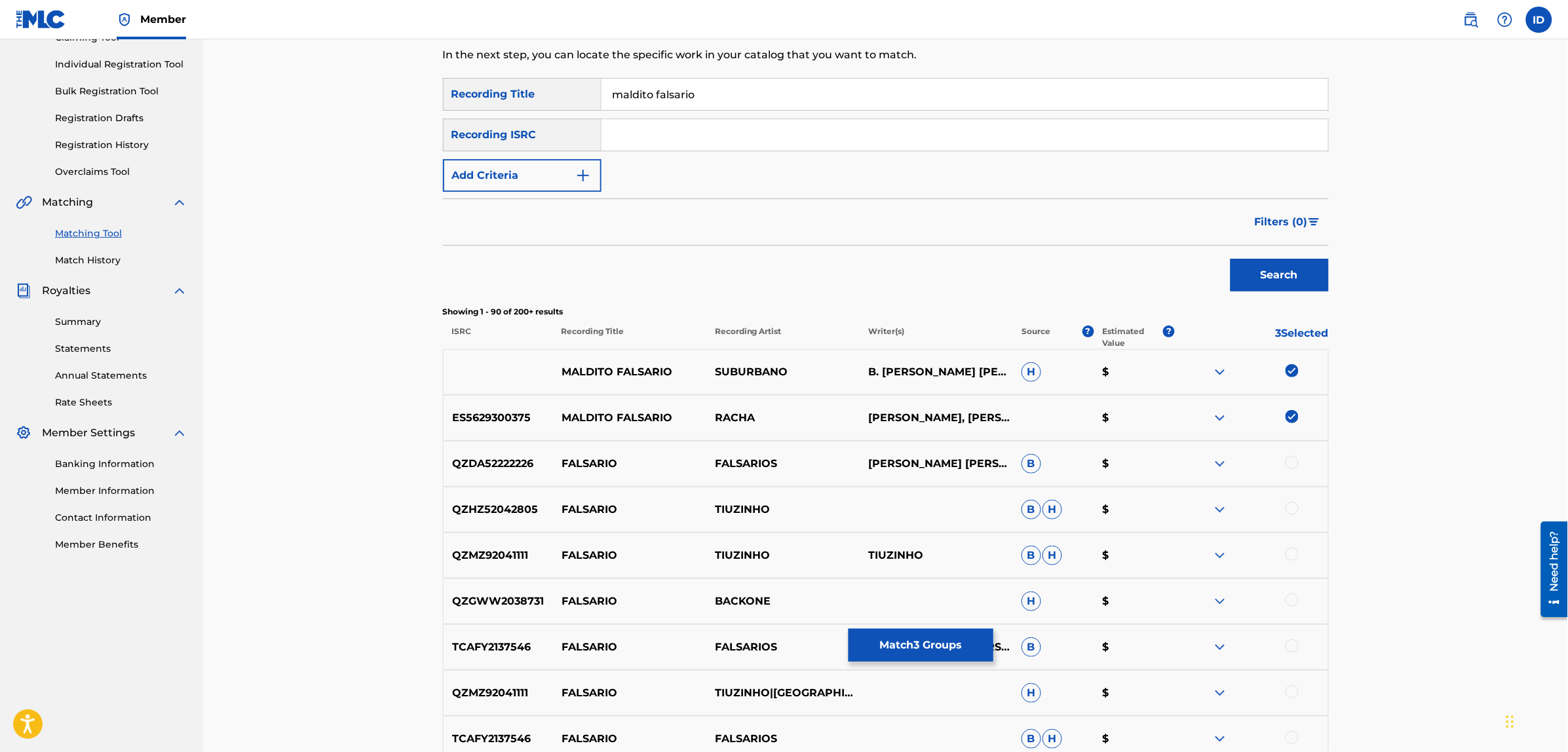
scroll to position [0, 0]
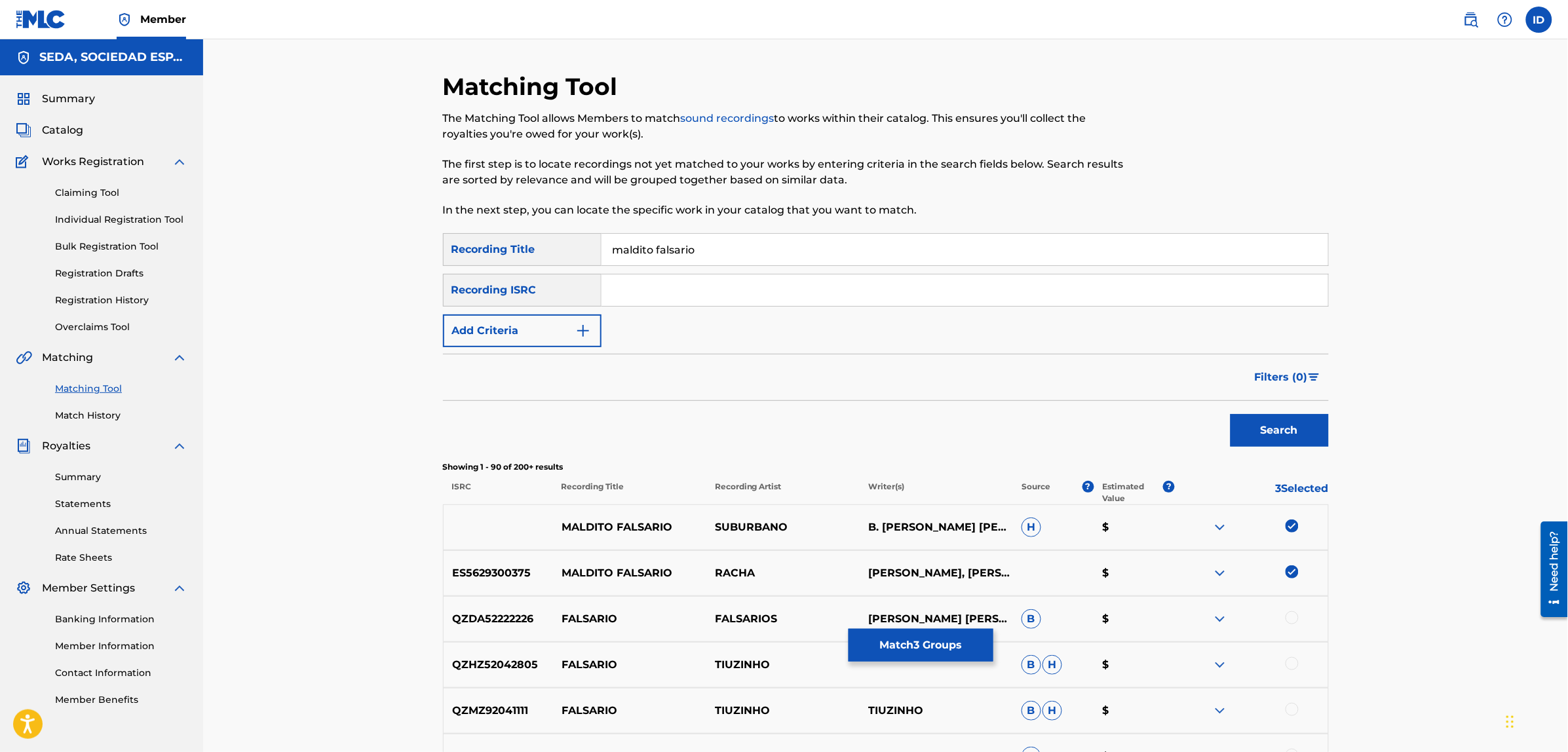
click at [539, 334] on button "Add Criteria" at bounding box center [522, 331] width 159 height 32
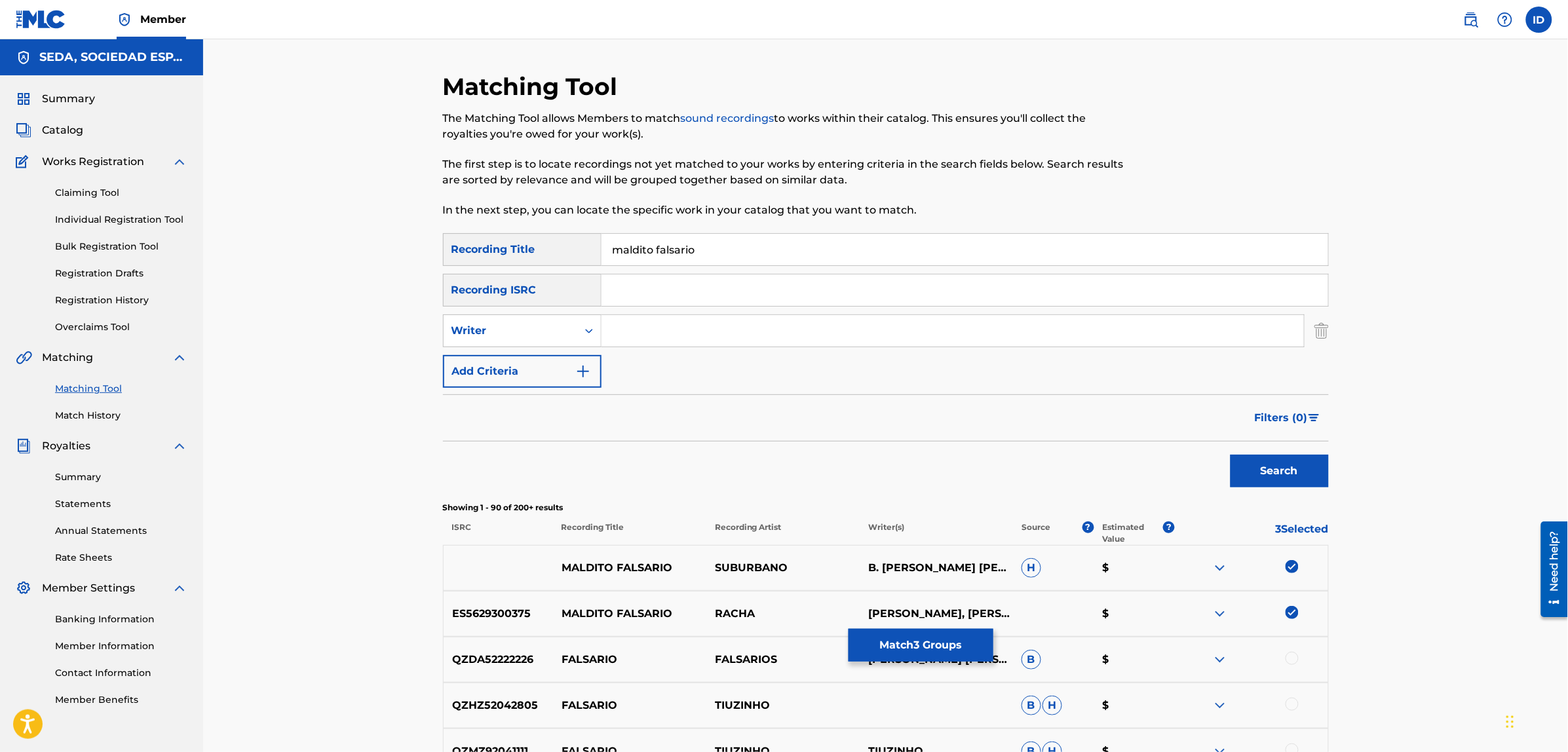
click at [618, 334] on input "Search Form" at bounding box center [952, 331] width 702 height 32
type input "[PERSON_NAME]"
click at [1231, 455] on button "Search" at bounding box center [1279, 471] width 98 height 32
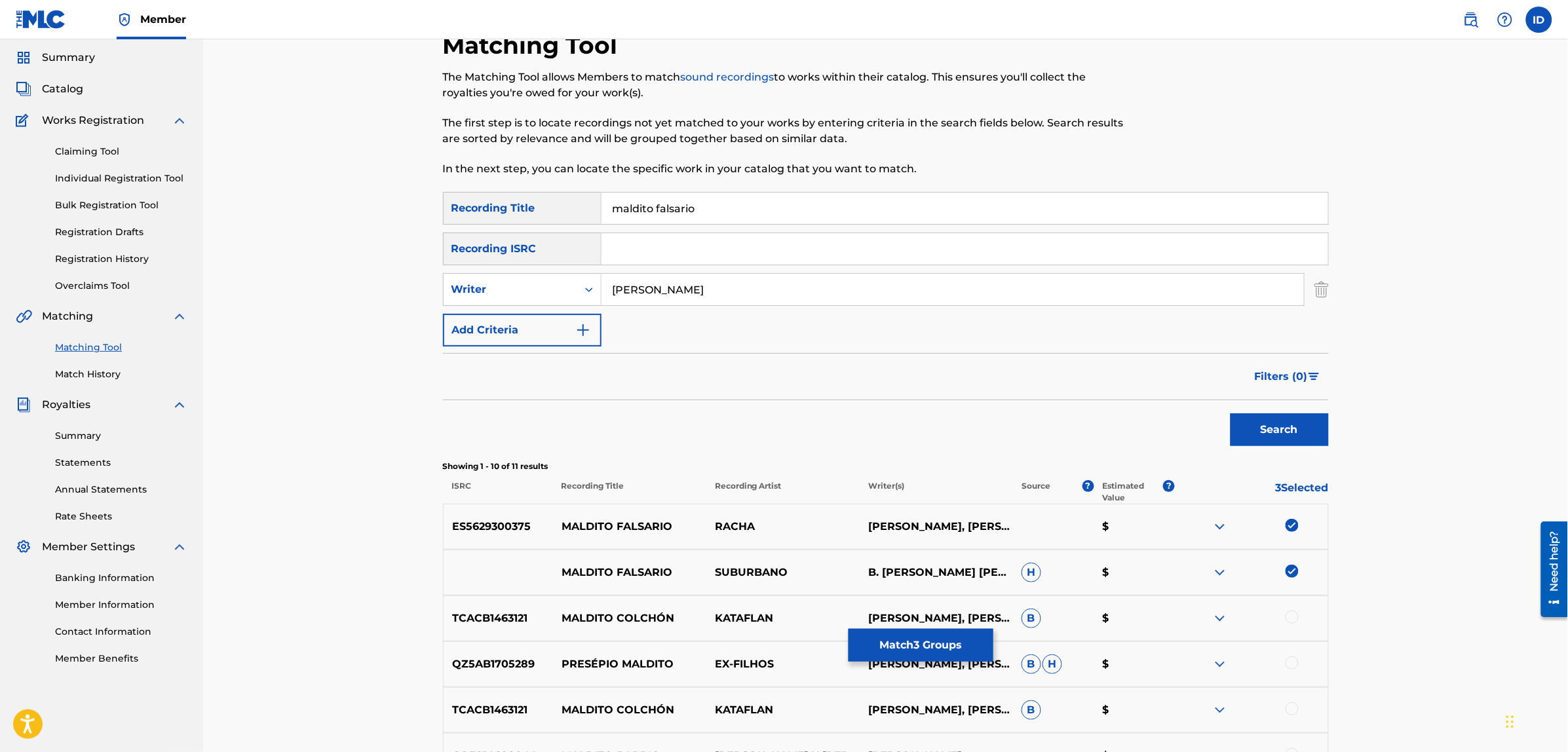
scroll to position [82, 0]
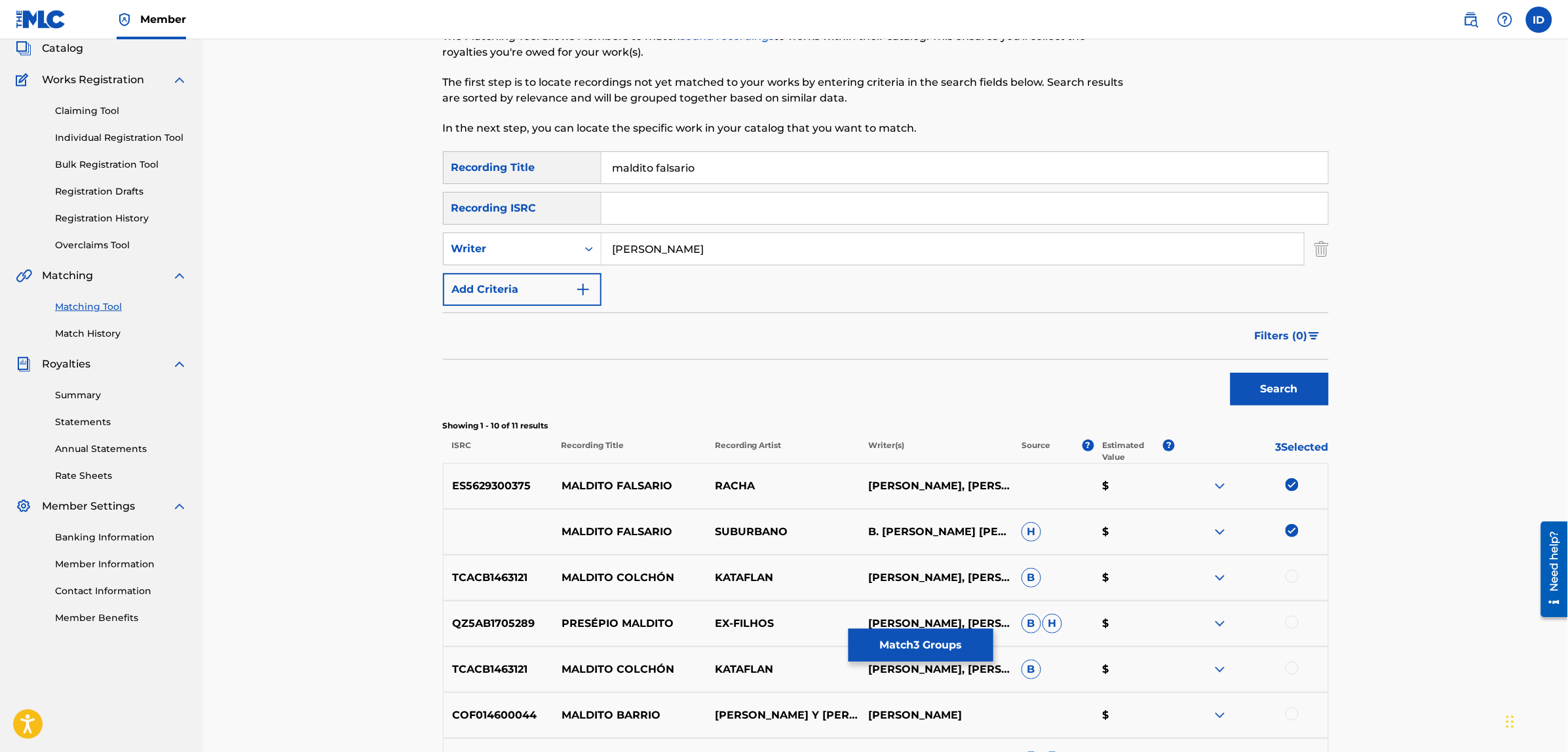
click at [557, 290] on button "Add Criteria" at bounding box center [522, 290] width 159 height 32
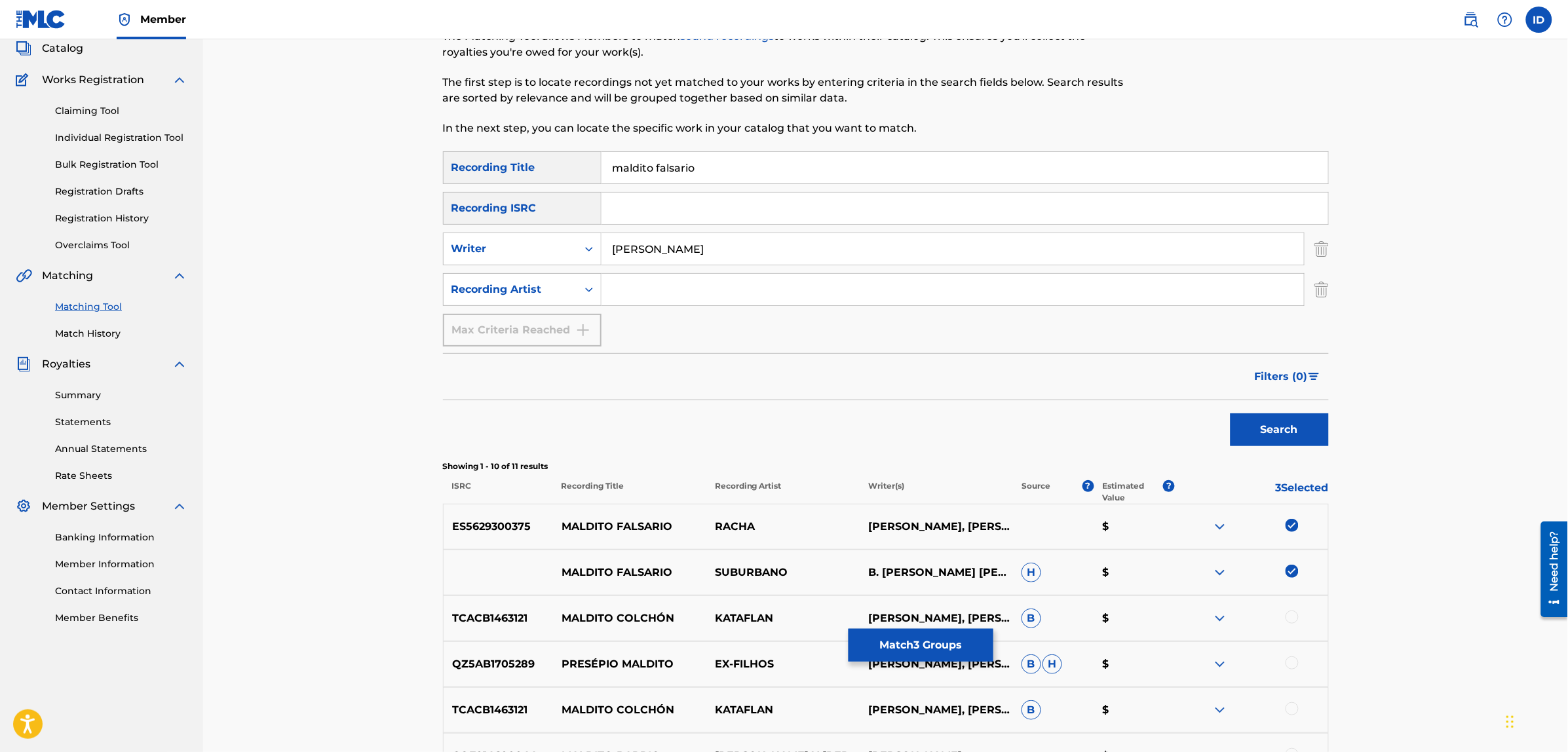
click at [642, 285] on input "Search Form" at bounding box center [952, 290] width 702 height 32
click at [1231, 414] on button "Search" at bounding box center [1279, 430] width 98 height 32
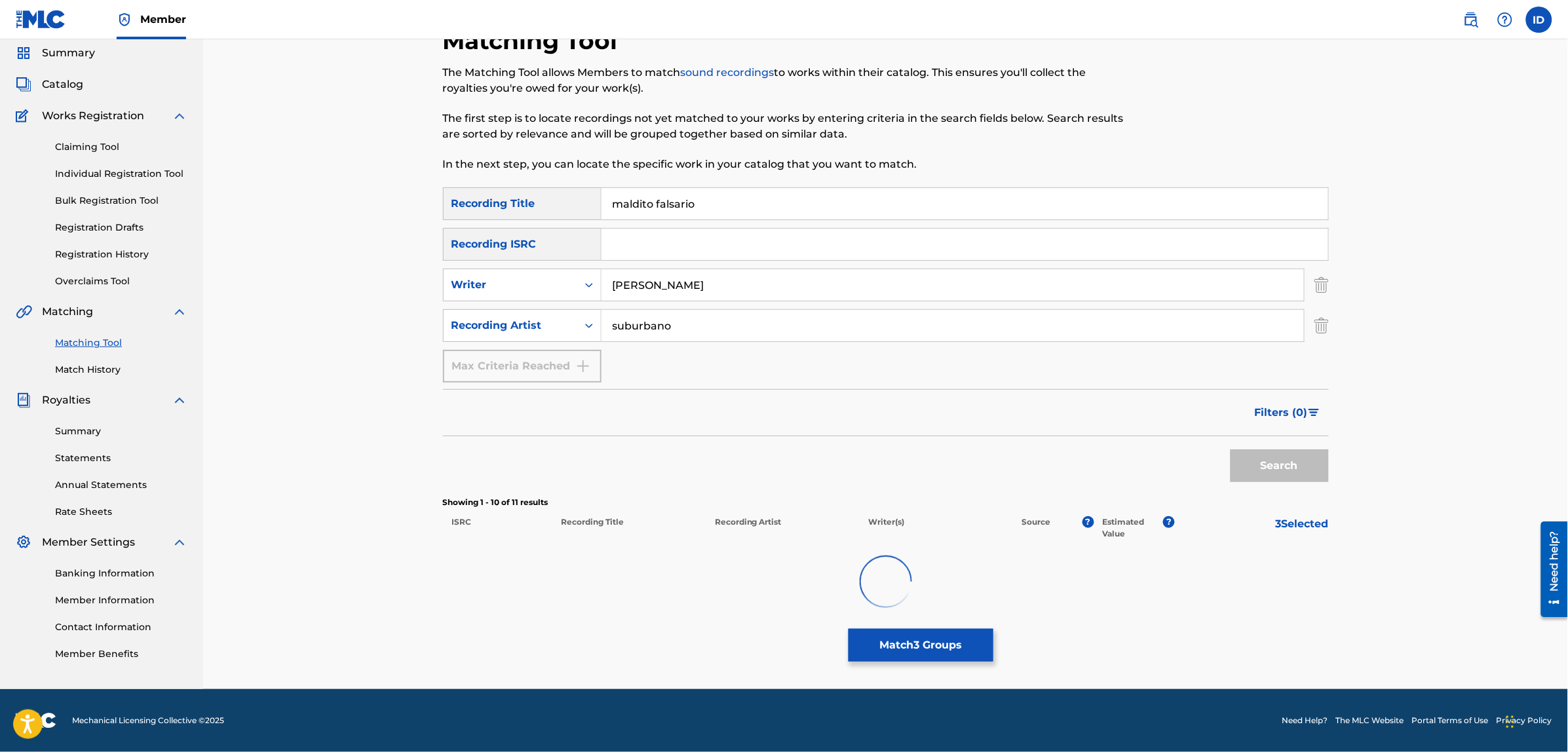
scroll to position [32, 0]
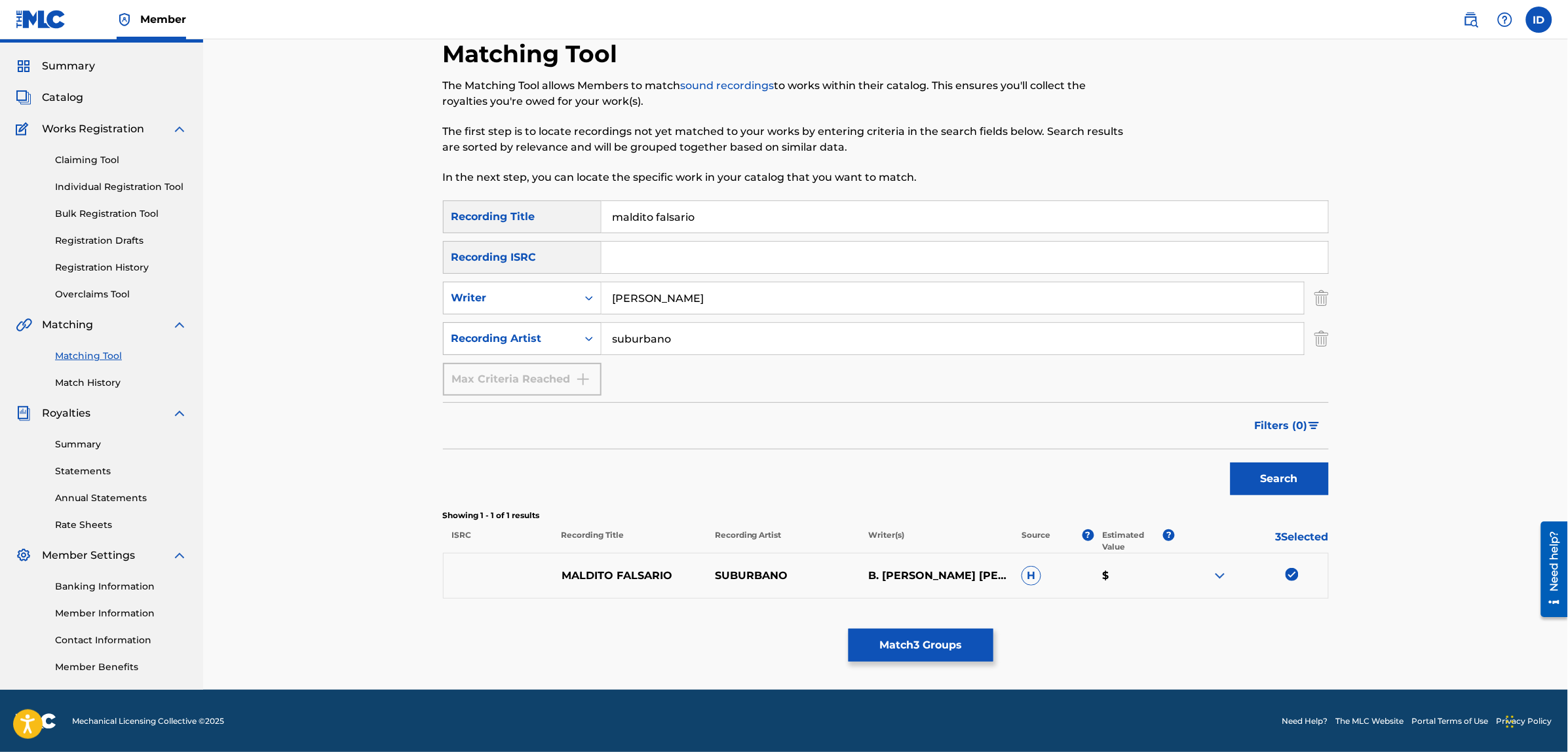
drag, startPoint x: 688, startPoint y: 334, endPoint x: 594, endPoint y: 328, distance: 94.2
click at [594, 328] on div "SearchWithCriteria38ce59d5-7f7e-49e7-90a1-01824d58570e Recording Artist suburba…" at bounding box center [885, 338] width 886 height 32
type input "racha"
click at [1231, 462] on button "Search" at bounding box center [1279, 479] width 98 height 32
click at [888, 642] on button "Match 3 Groups" at bounding box center [921, 645] width 145 height 32
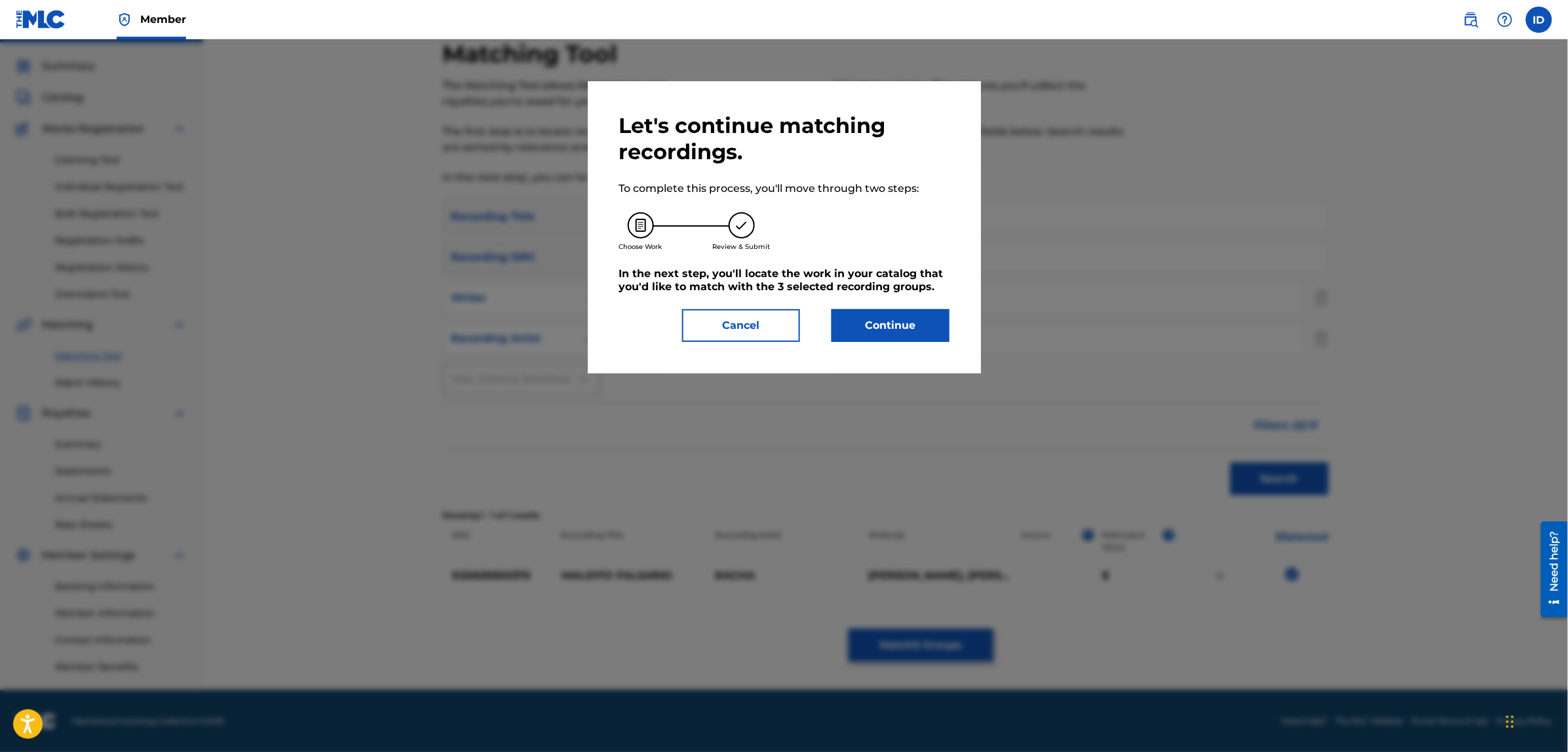
click at [888, 325] on button "Continue" at bounding box center [890, 326] width 118 height 32
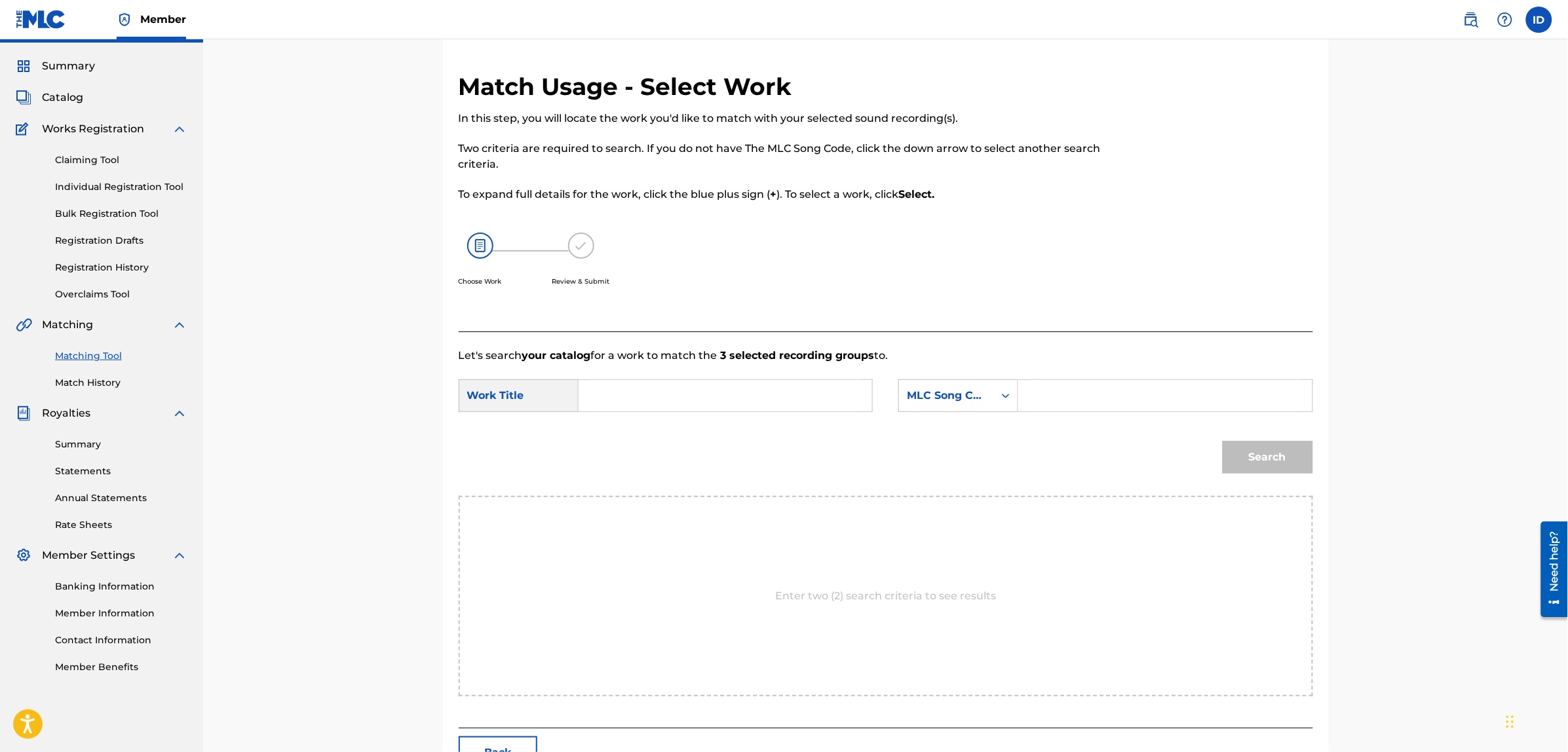
click at [718, 368] on form "SearchWithCriteria78ddc427-36a8-45c7-8467-0a028beb4f0c Work Title SearchWithCri…" at bounding box center [886, 429] width 854 height 132
click at [716, 392] on input "Search Form" at bounding box center [725, 396] width 271 height 32
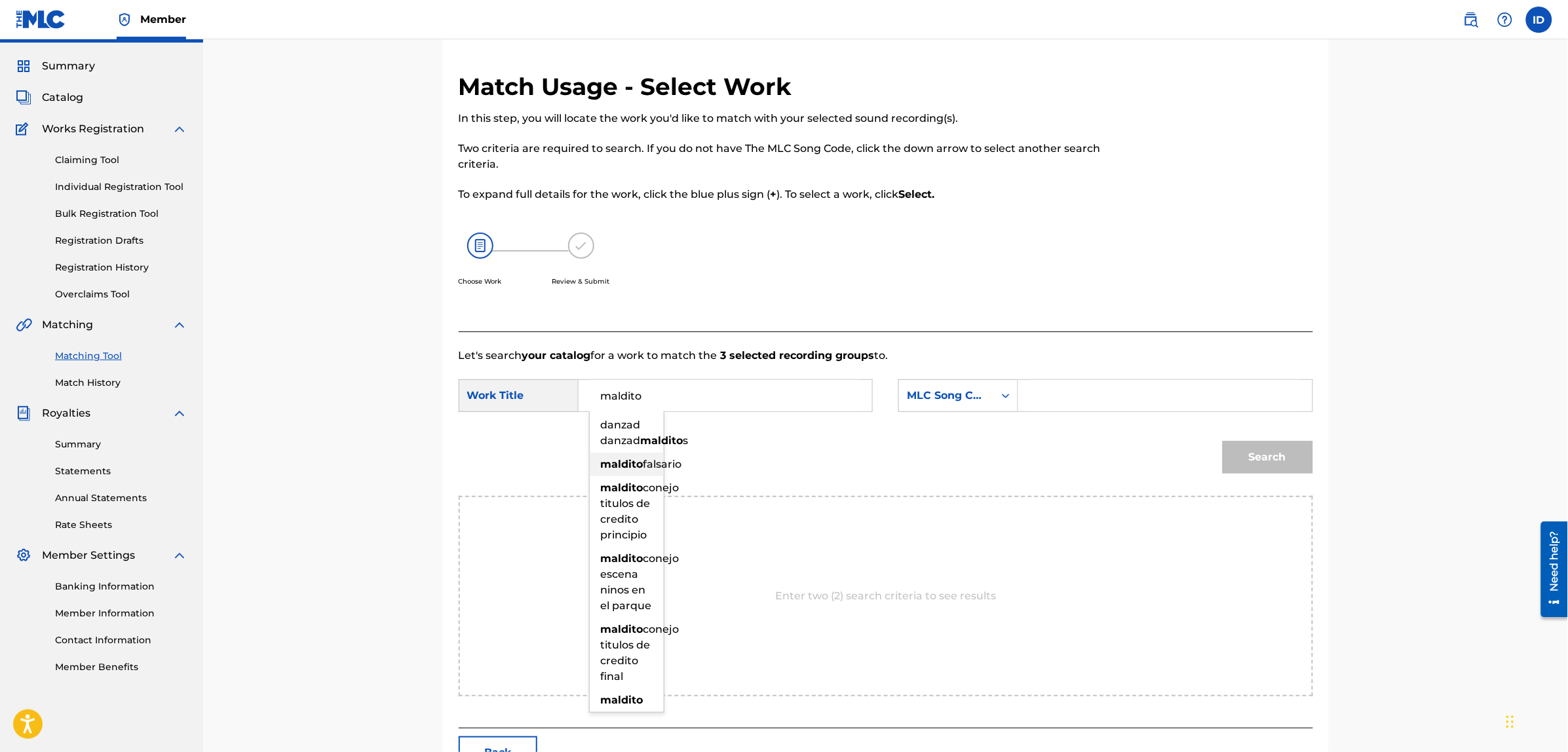
click at [629, 470] on strong "maldito" at bounding box center [622, 463] width 43 height 12
type input "maldito falsario"
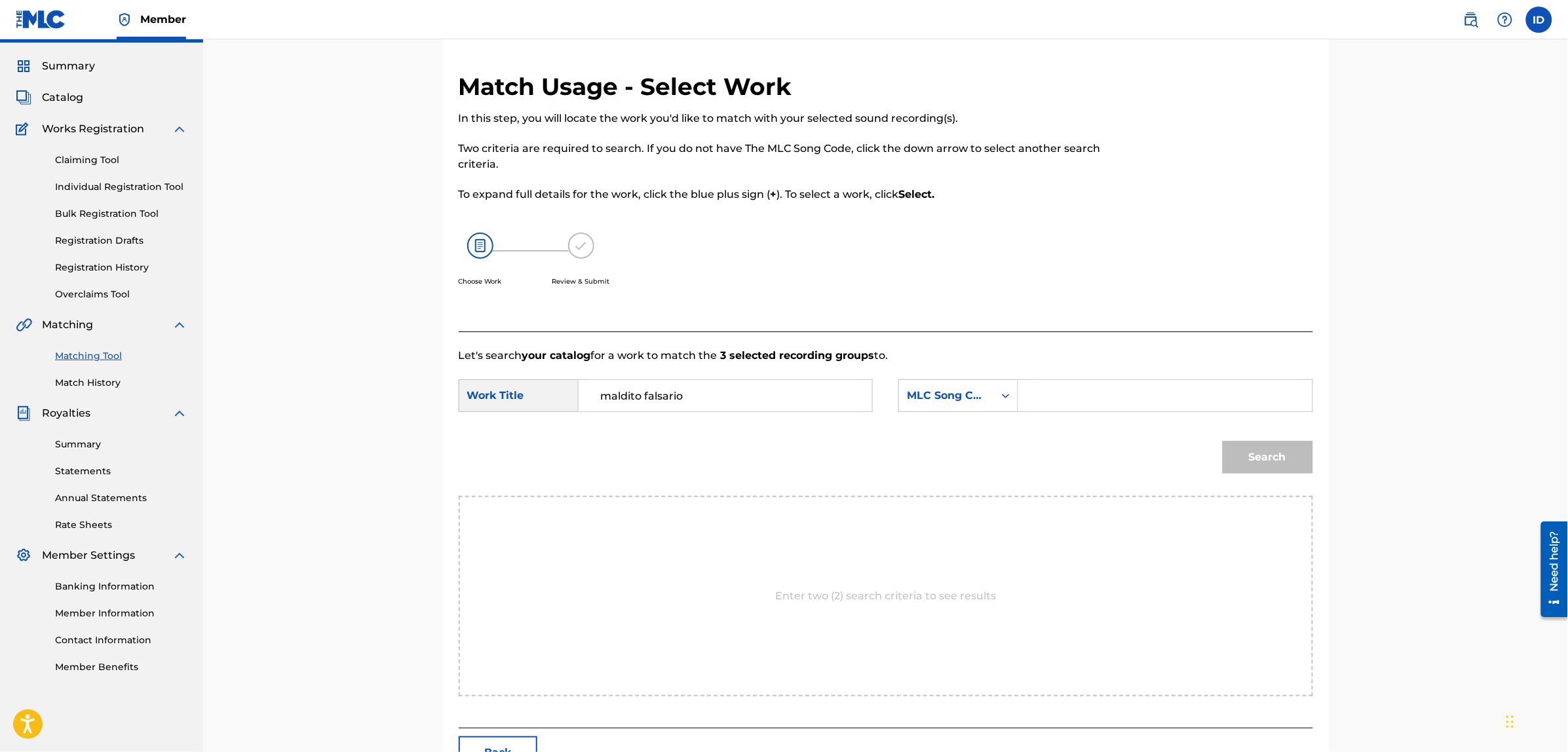
drag, startPoint x: 903, startPoint y: 444, endPoint x: 927, endPoint y: 436, distance: 25.3
click at [919, 440] on div "Search" at bounding box center [886, 462] width 854 height 68
click at [935, 404] on div "MLC Song Code" at bounding box center [946, 396] width 95 height 25
click at [954, 436] on div "Writer Name" at bounding box center [958, 428] width 118 height 32
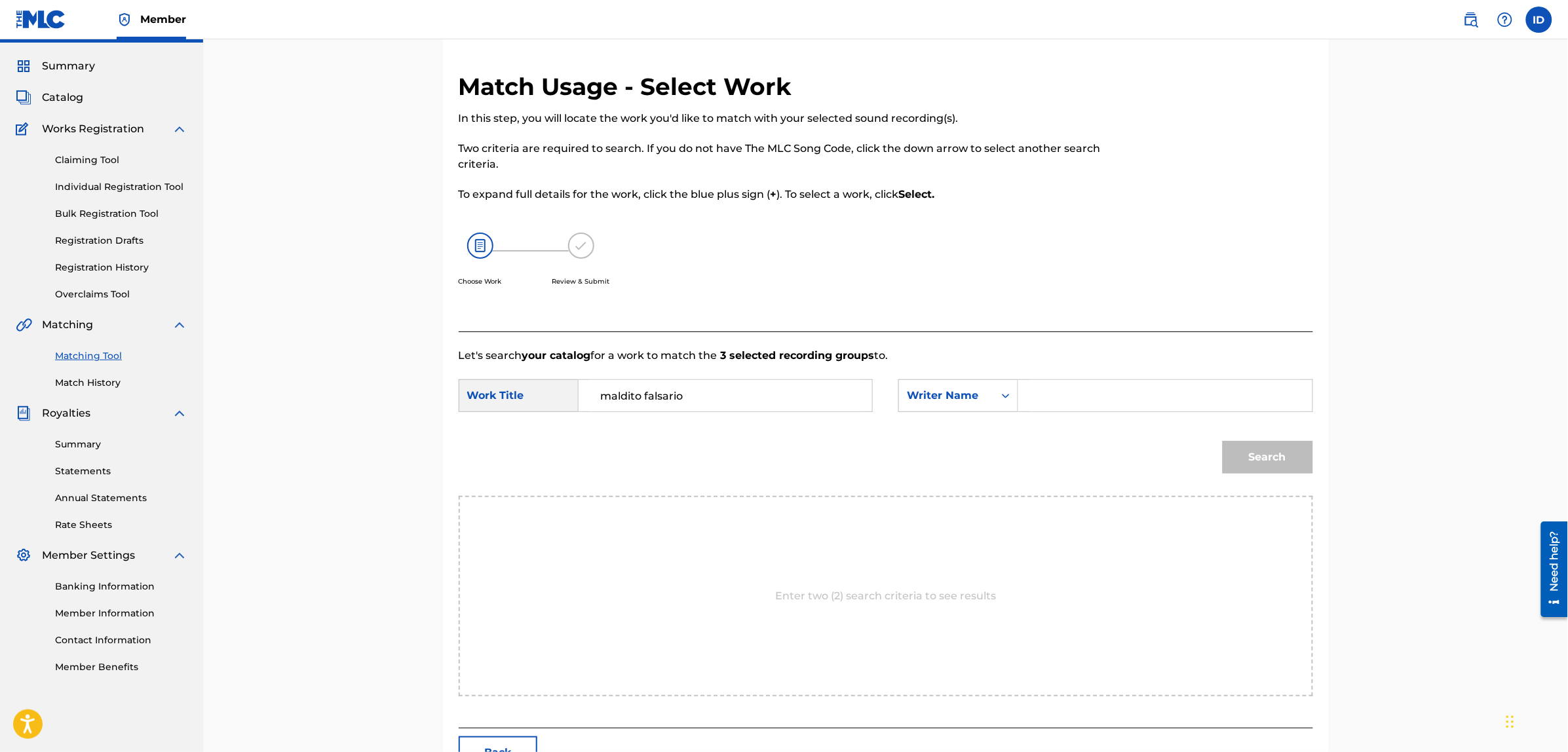
click at [1053, 397] on input "Search Form" at bounding box center [1165, 396] width 271 height 32
type input "[PERSON_NAME]"
click at [1249, 461] on button "Search" at bounding box center [1267, 457] width 91 height 32
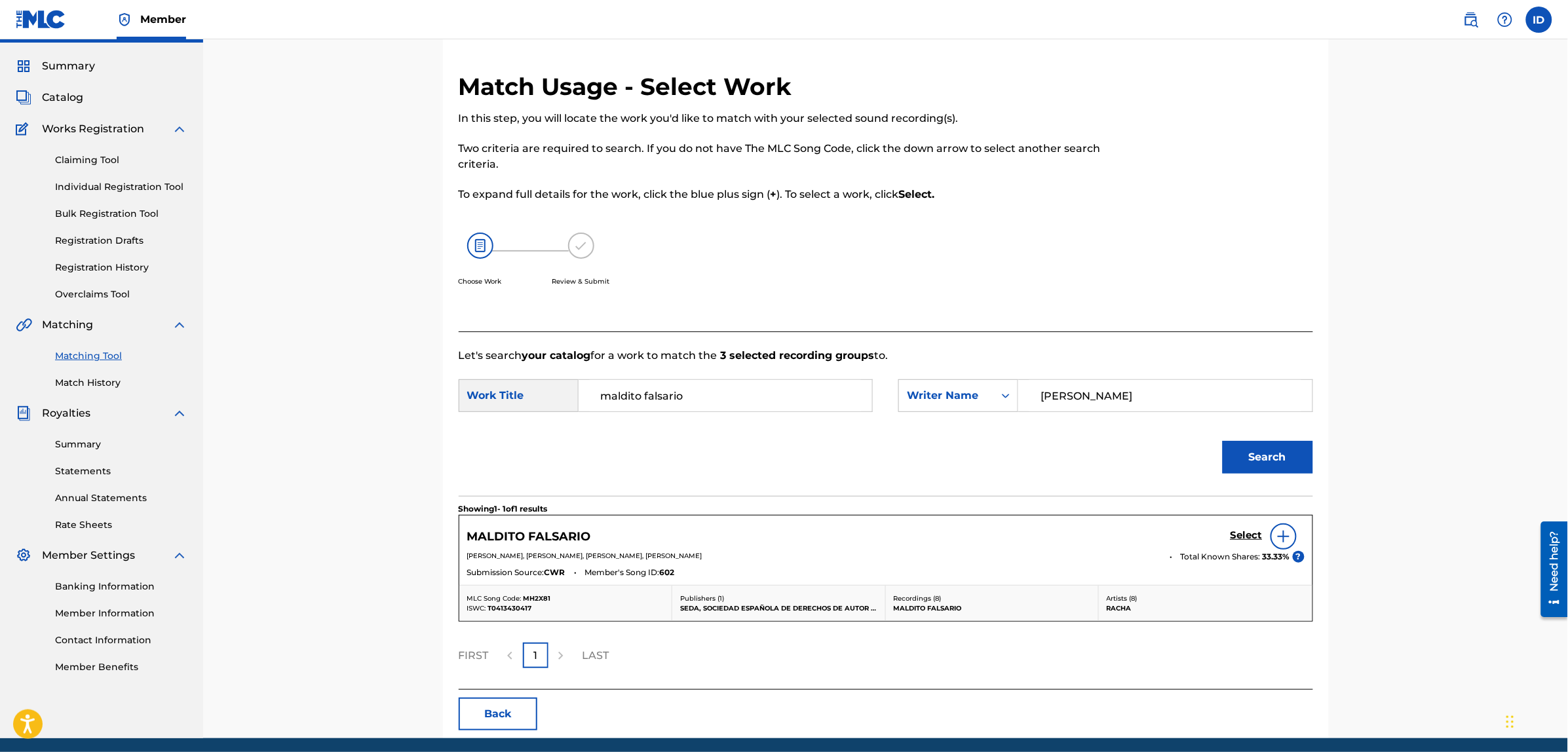
scroll to position [82, 0]
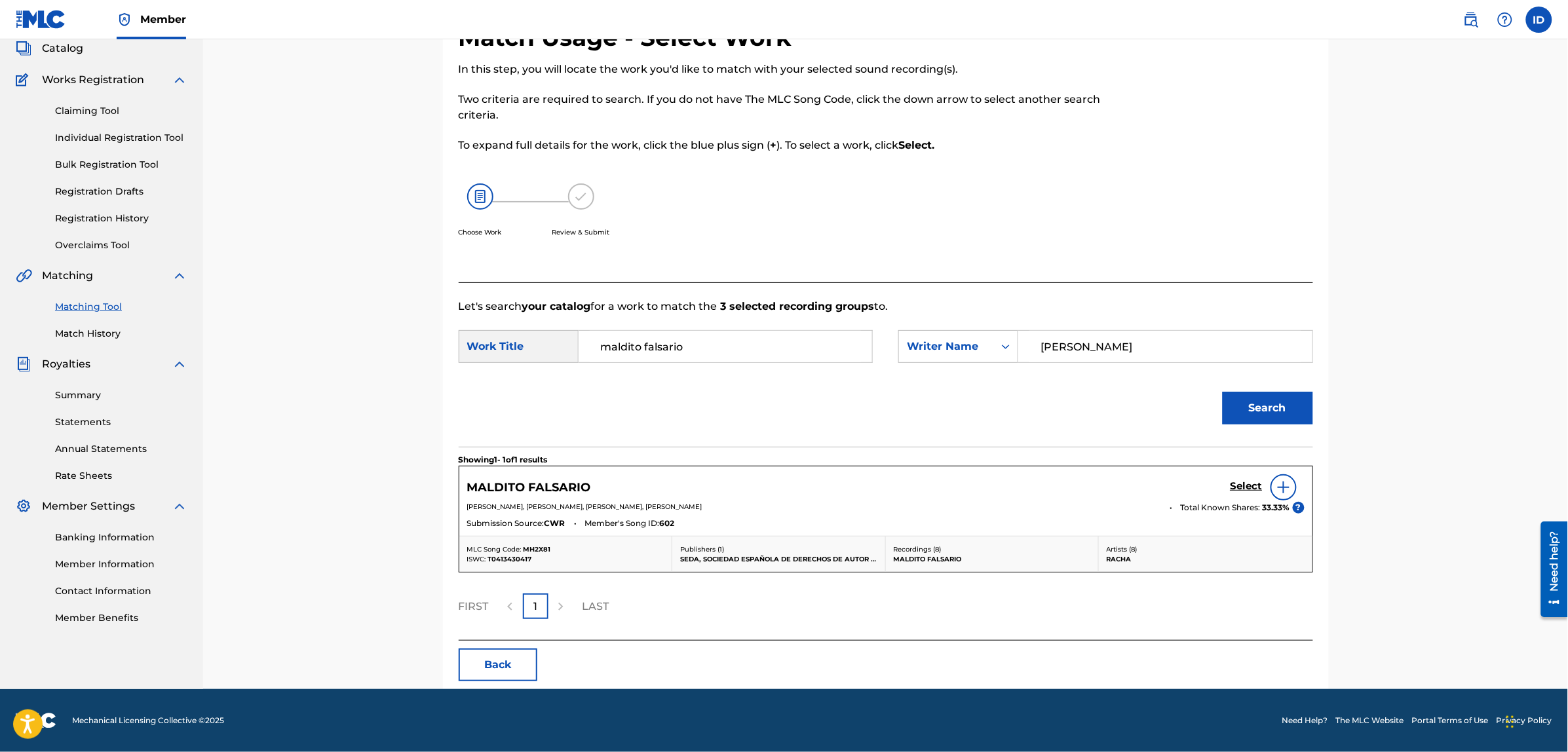
click at [1278, 490] on img at bounding box center [1283, 487] width 15 height 15
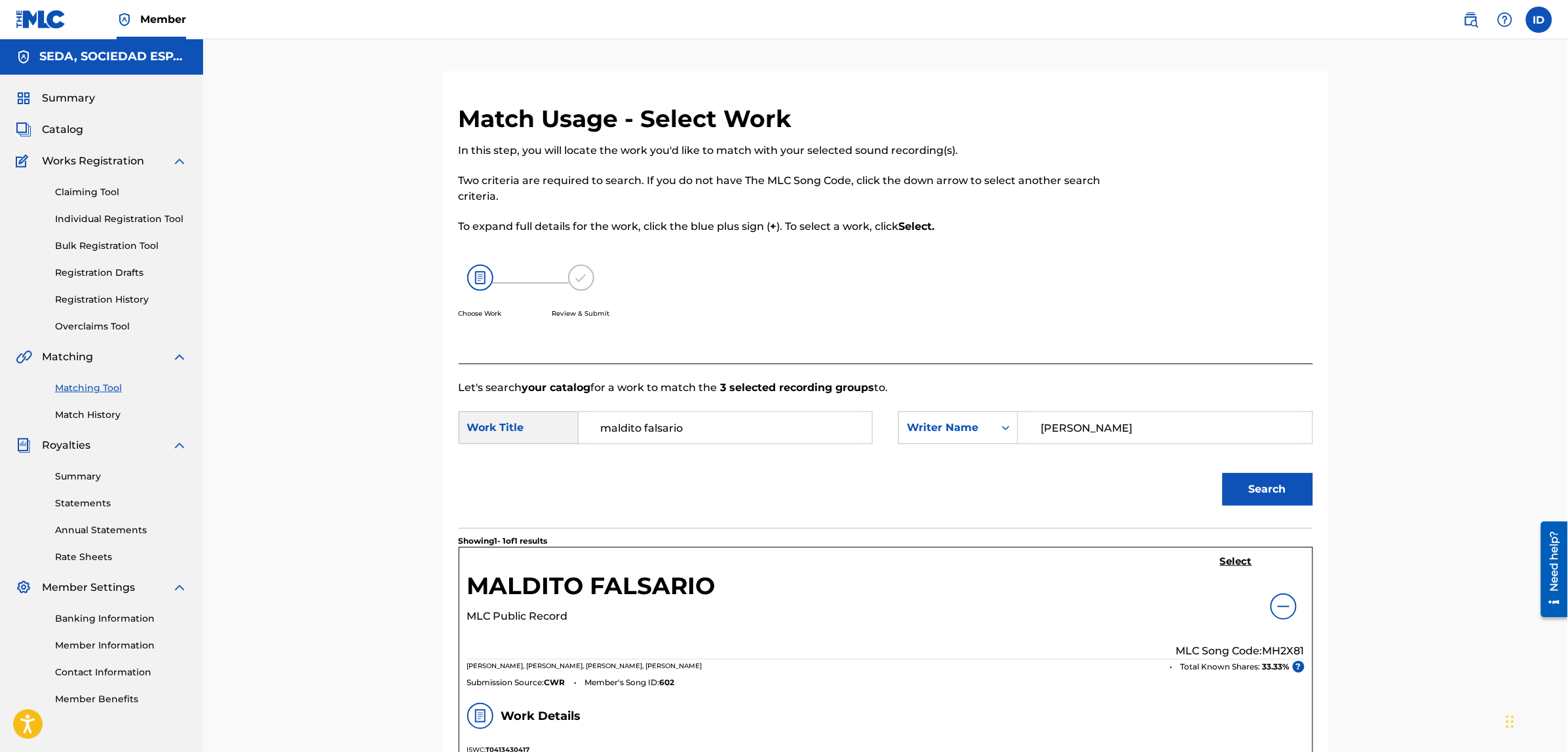
scroll to position [0, 0]
click at [1238, 567] on h5 "Select" at bounding box center [1236, 562] width 32 height 12
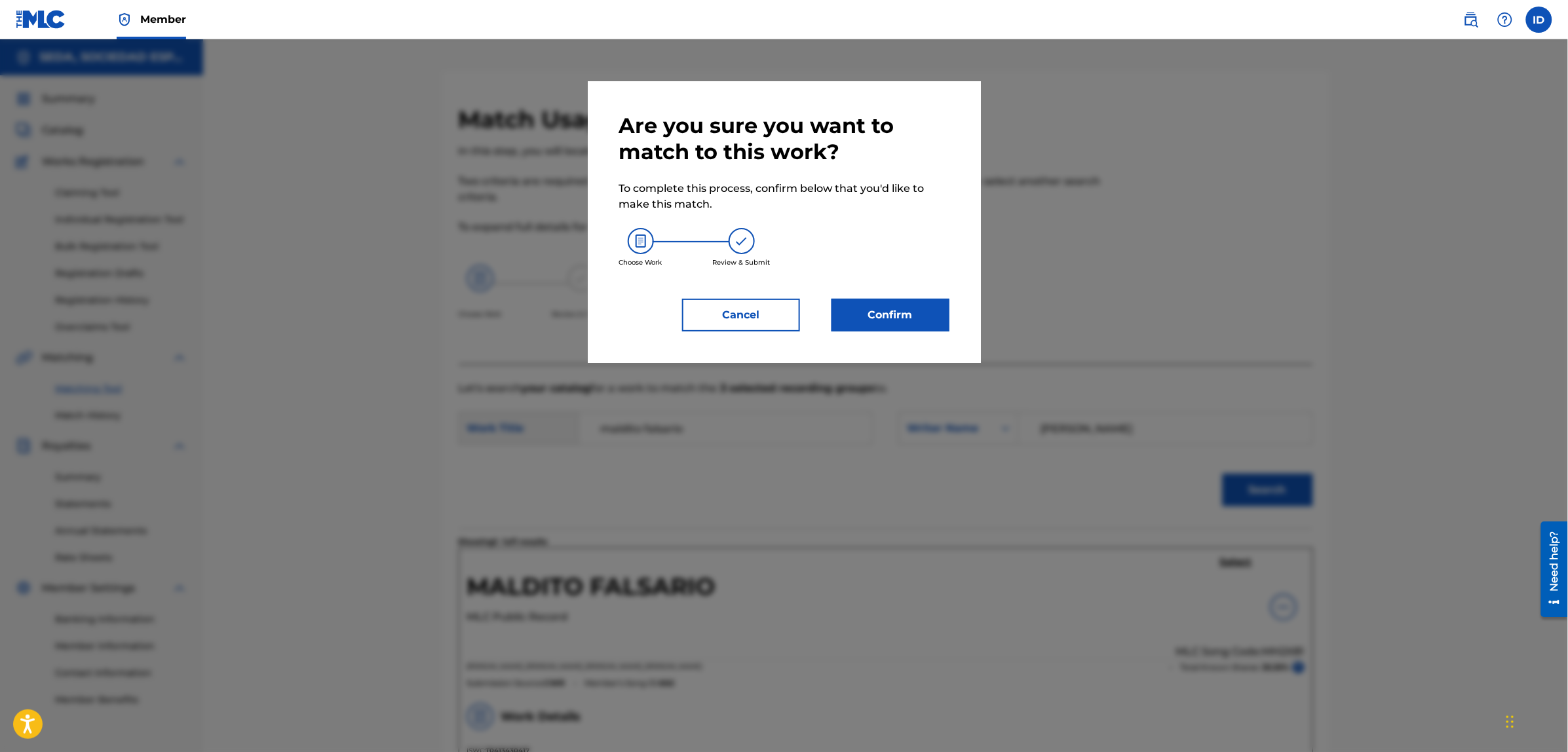
click at [864, 310] on button "Confirm" at bounding box center [890, 315] width 118 height 32
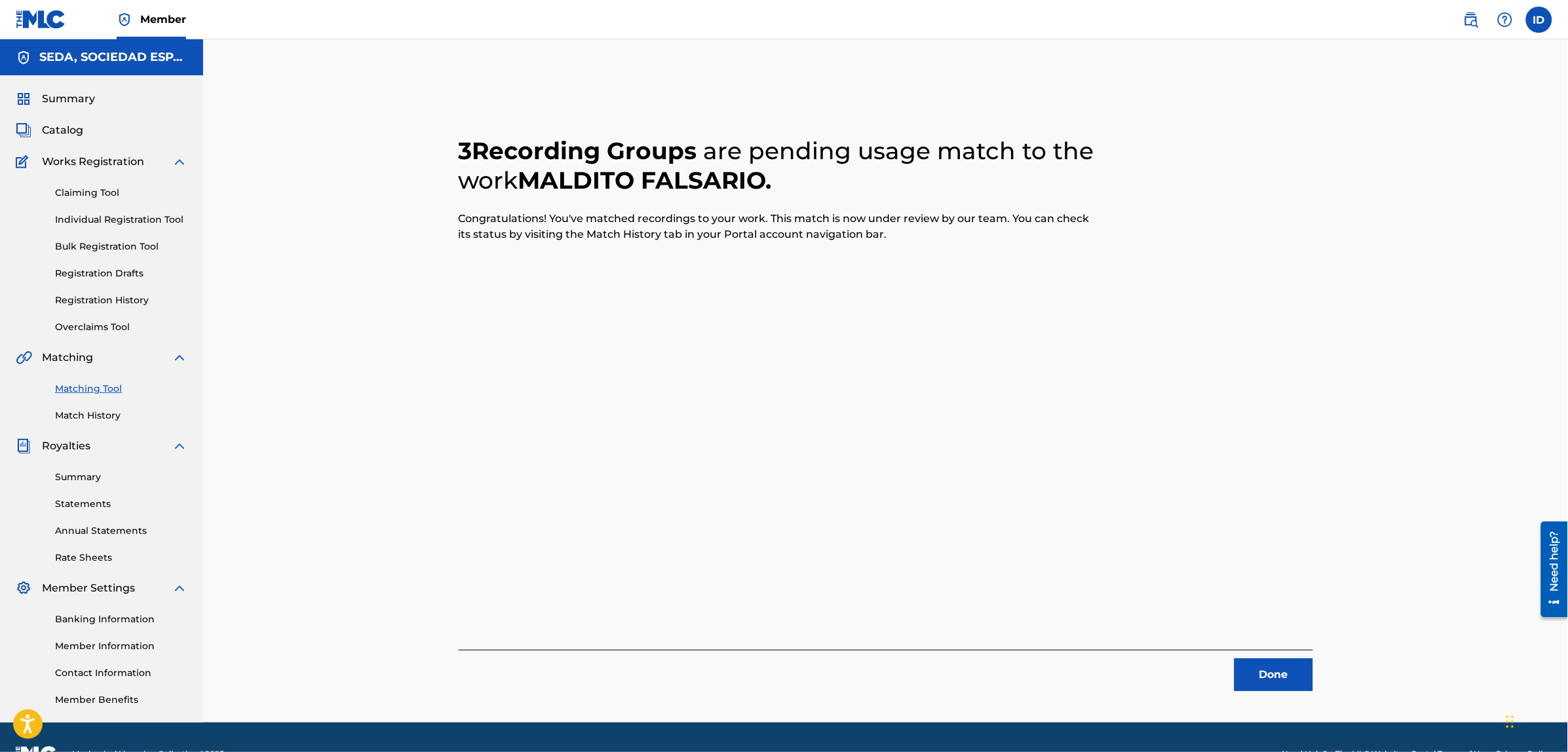
click at [1259, 680] on button "Done" at bounding box center [1274, 675] width 78 height 32
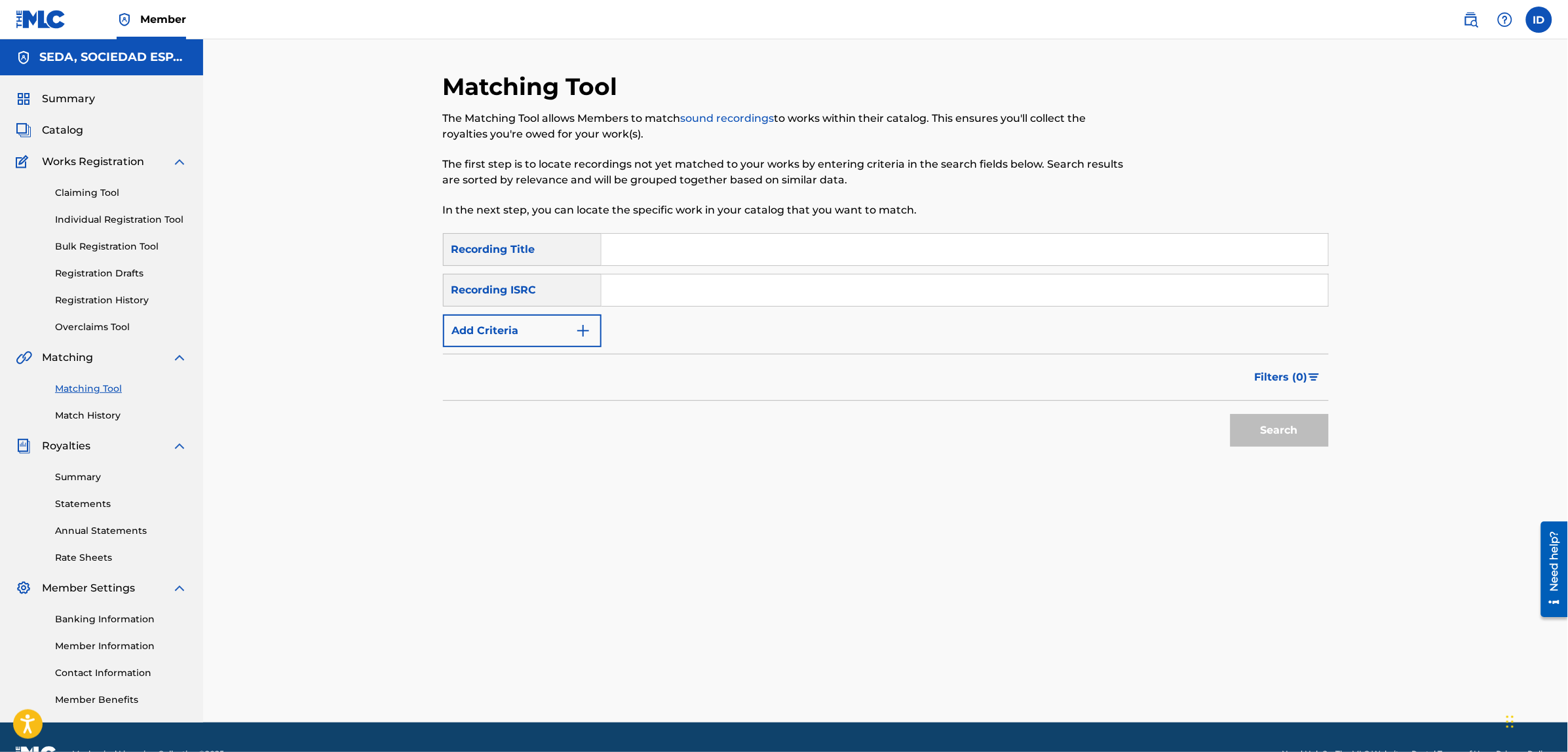
click at [690, 249] on input "Search Form" at bounding box center [964, 249] width 726 height 32
type input "las cartas de alou"
click at [1231, 414] on button "Search" at bounding box center [1279, 430] width 98 height 32
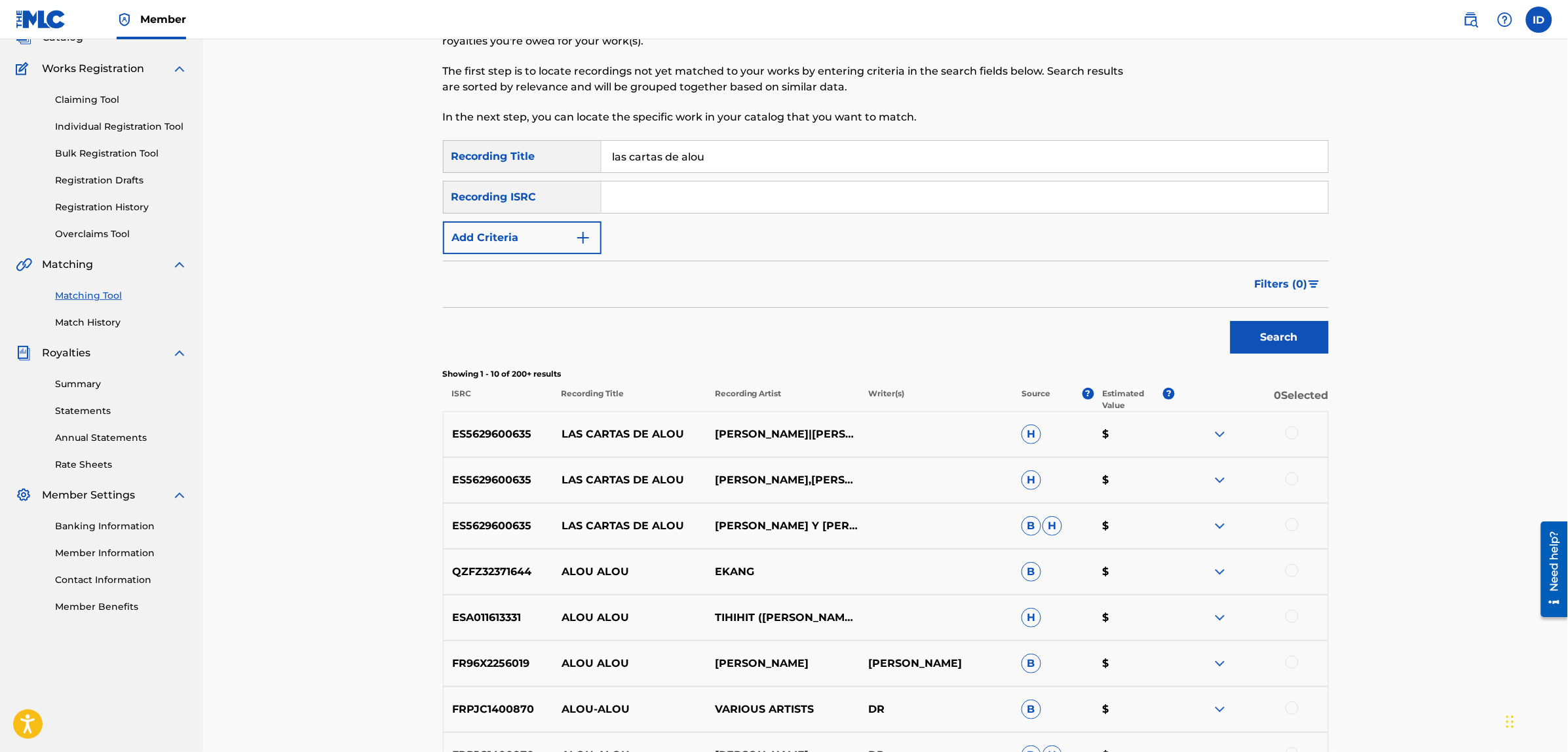
scroll to position [246, 0]
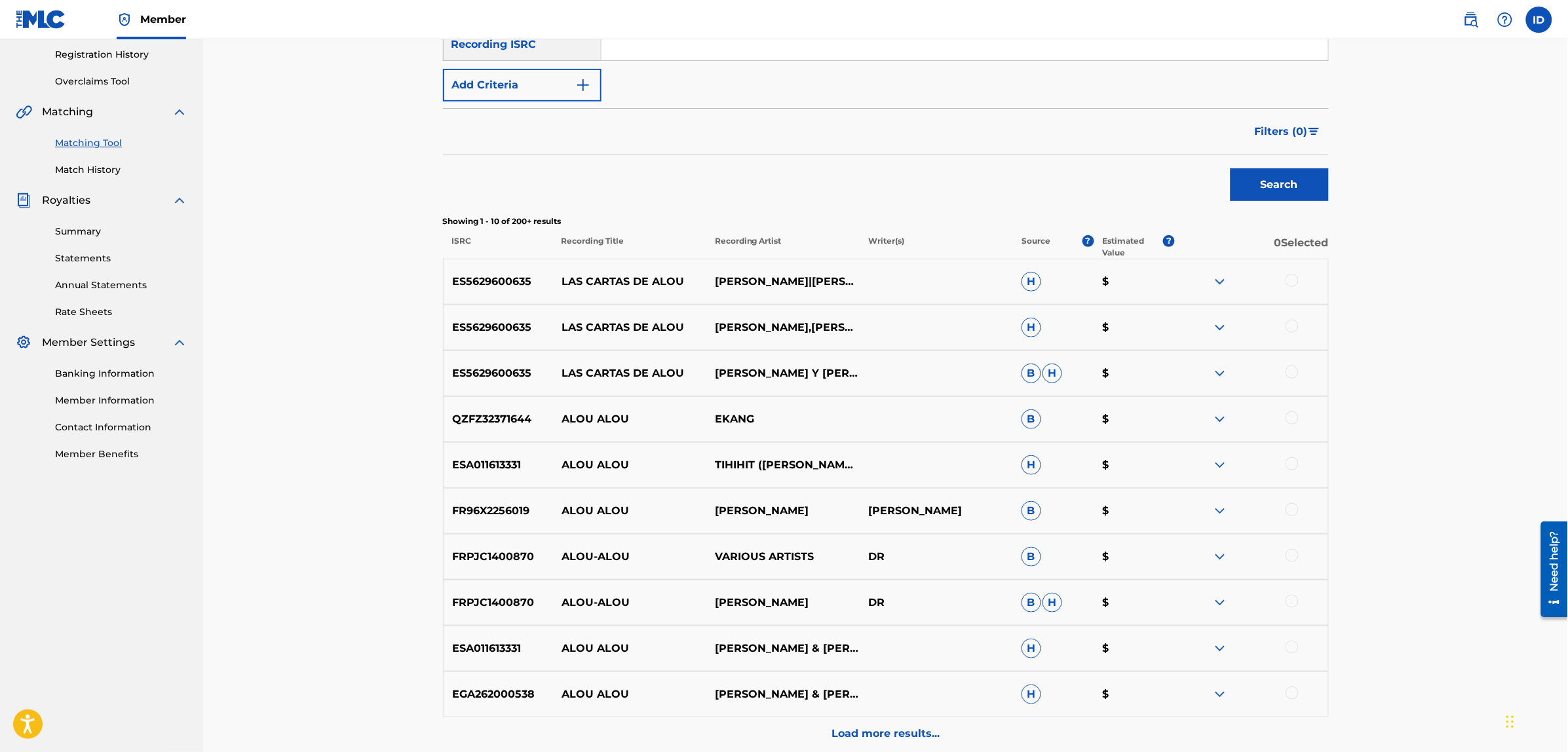
click at [1293, 278] on div at bounding box center [1292, 281] width 13 height 13
click at [1287, 329] on div at bounding box center [1292, 327] width 13 height 13
click at [1289, 368] on div at bounding box center [1292, 373] width 13 height 13
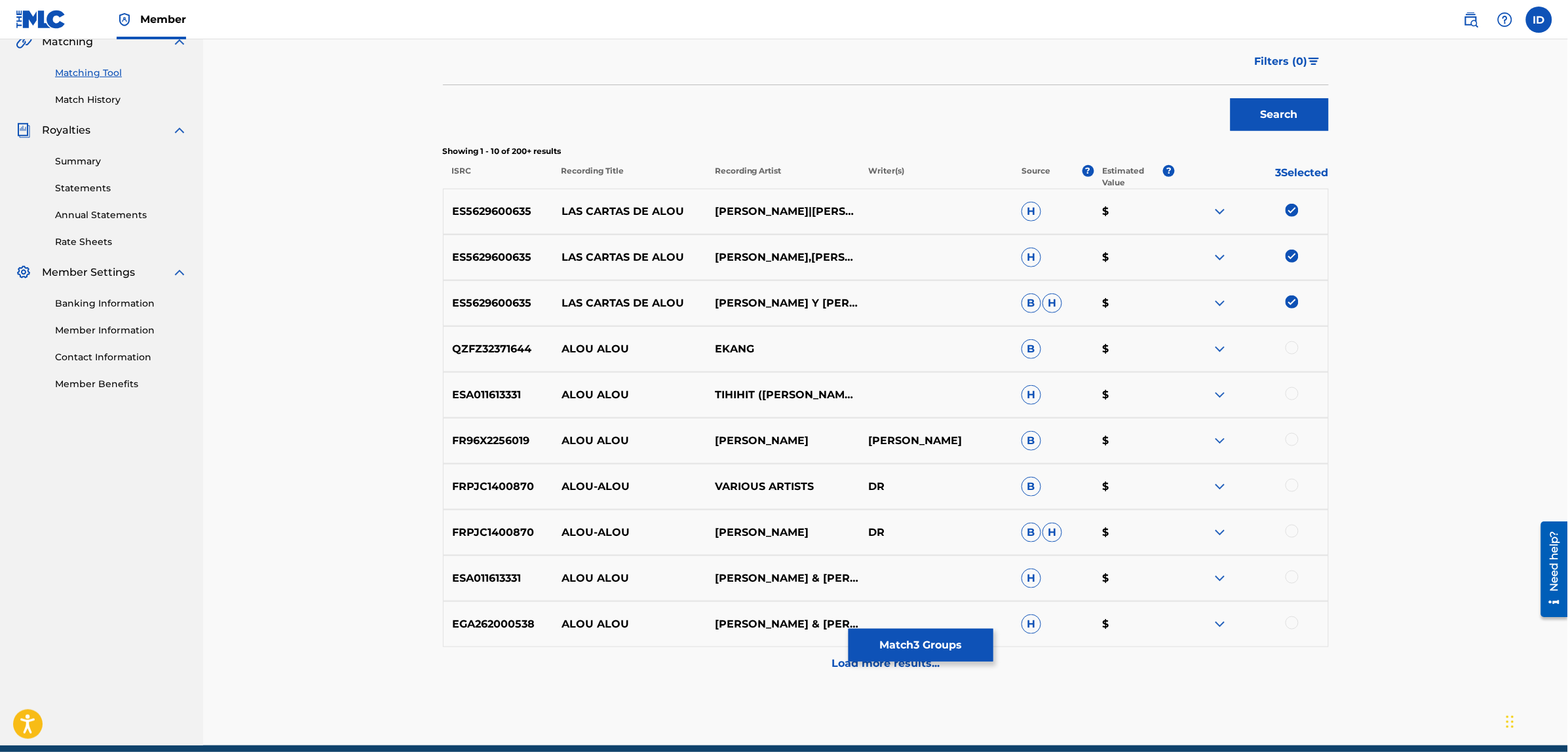
scroll to position [372, 0]
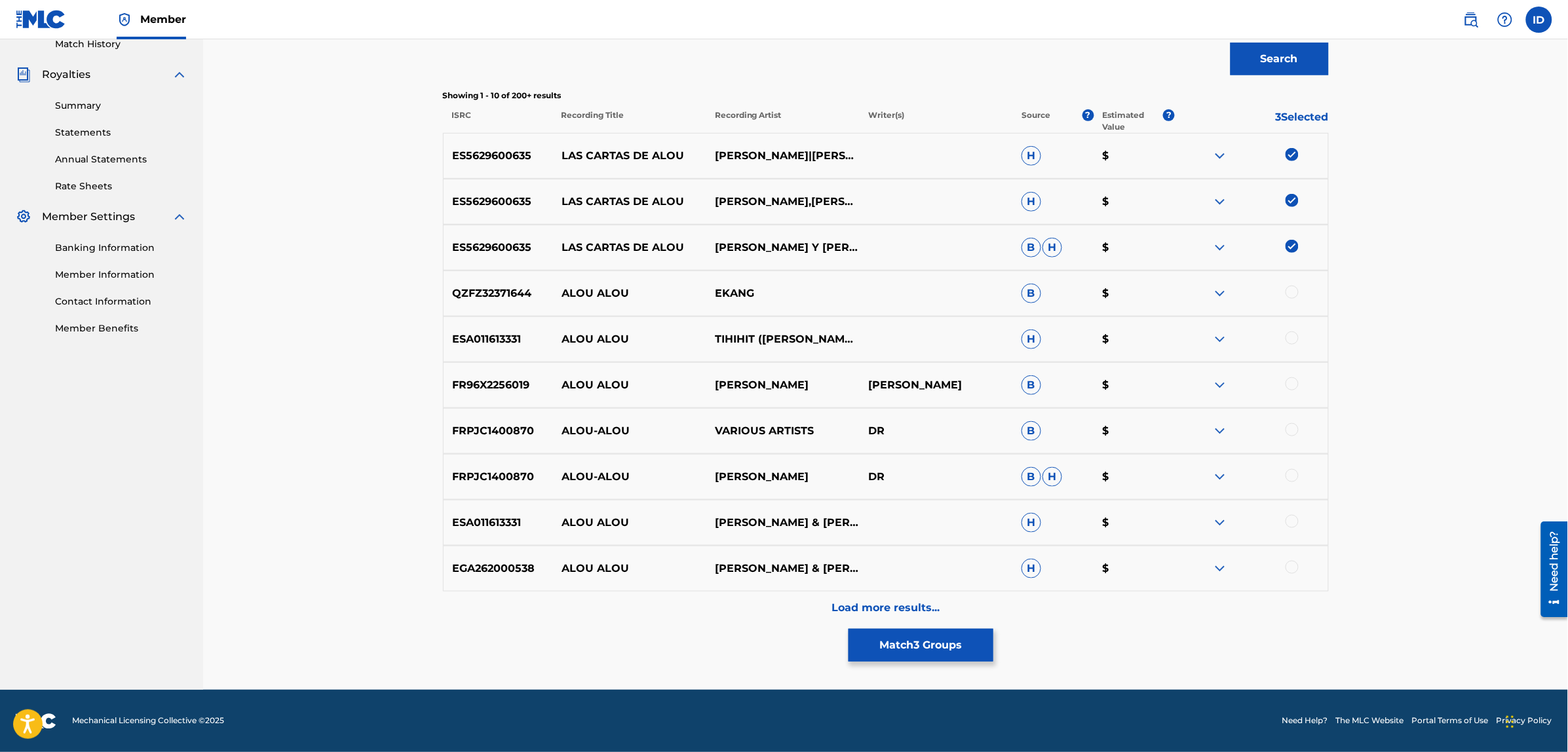
click at [848, 612] on p "Load more results..." at bounding box center [885, 608] width 108 height 15
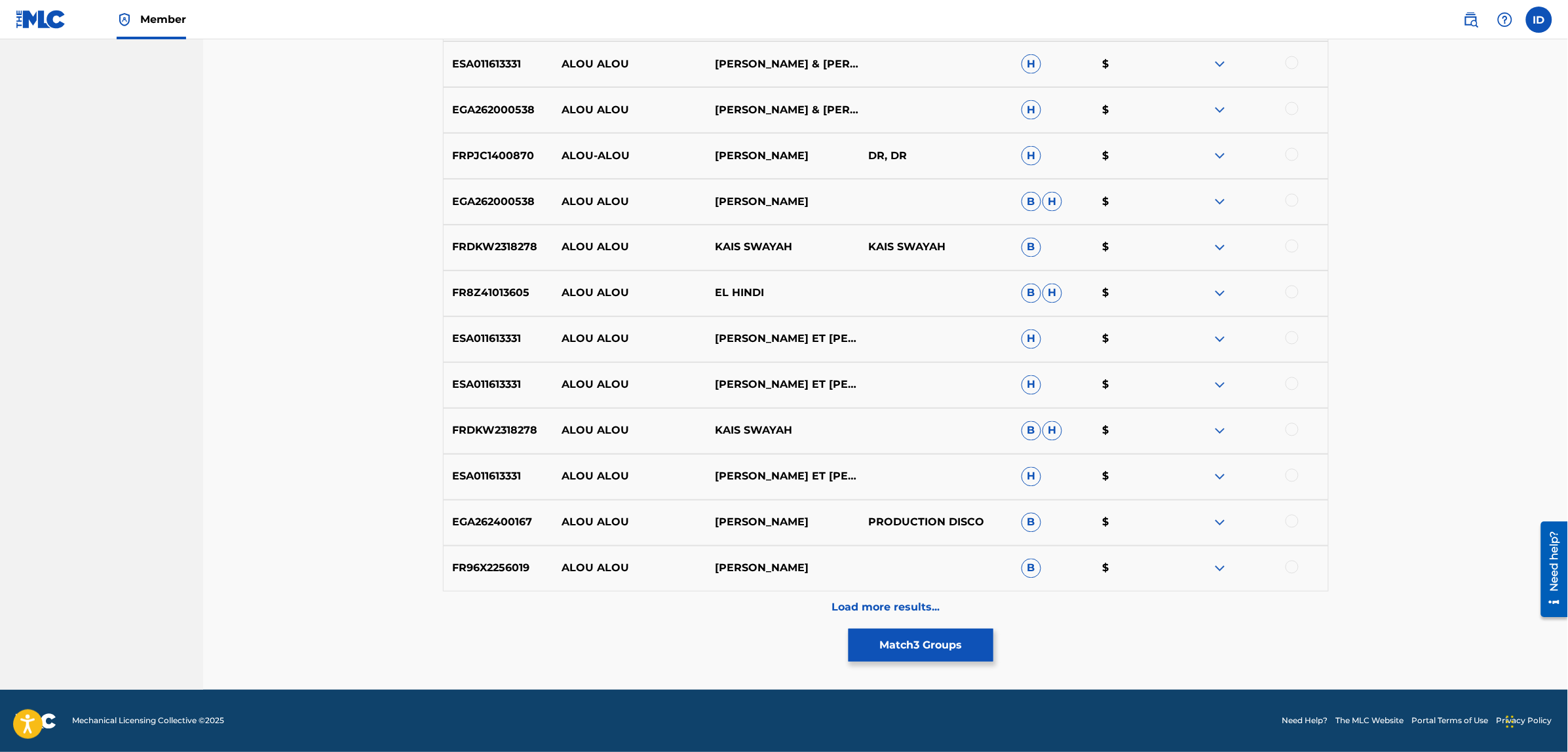
click at [849, 605] on p "Load more results..." at bounding box center [885, 608] width 108 height 15
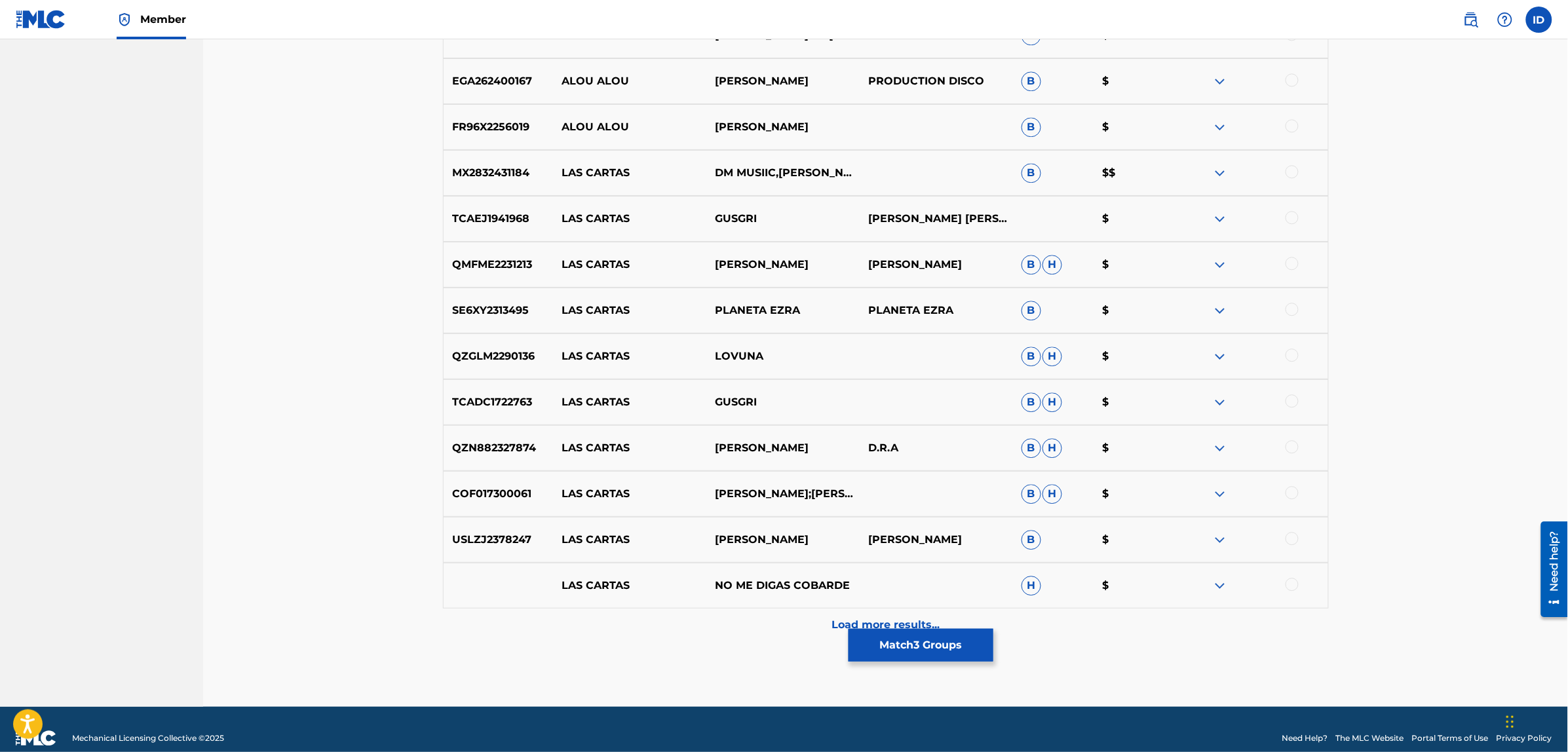
scroll to position [1289, 0]
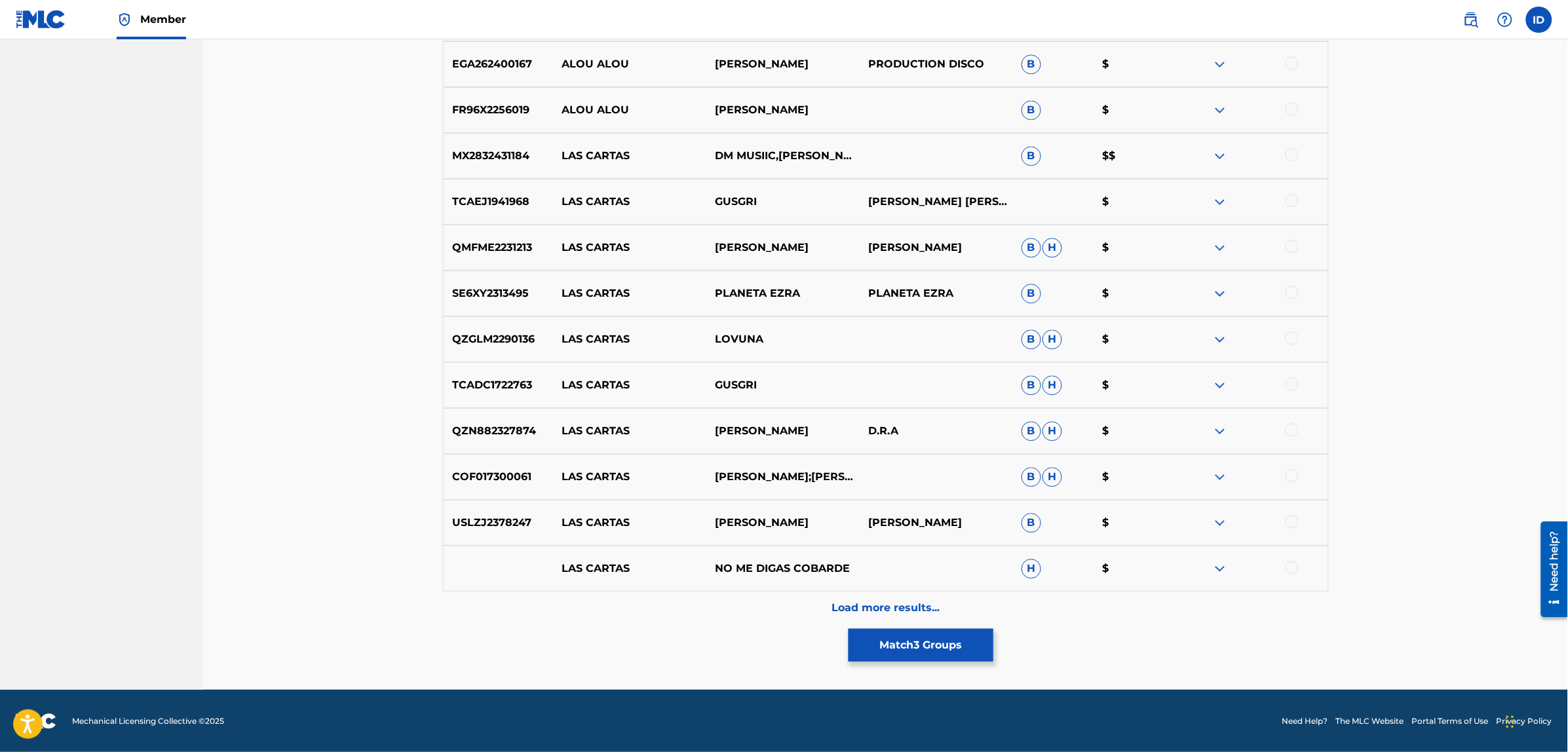
click at [862, 610] on p "Load more results..." at bounding box center [885, 608] width 108 height 15
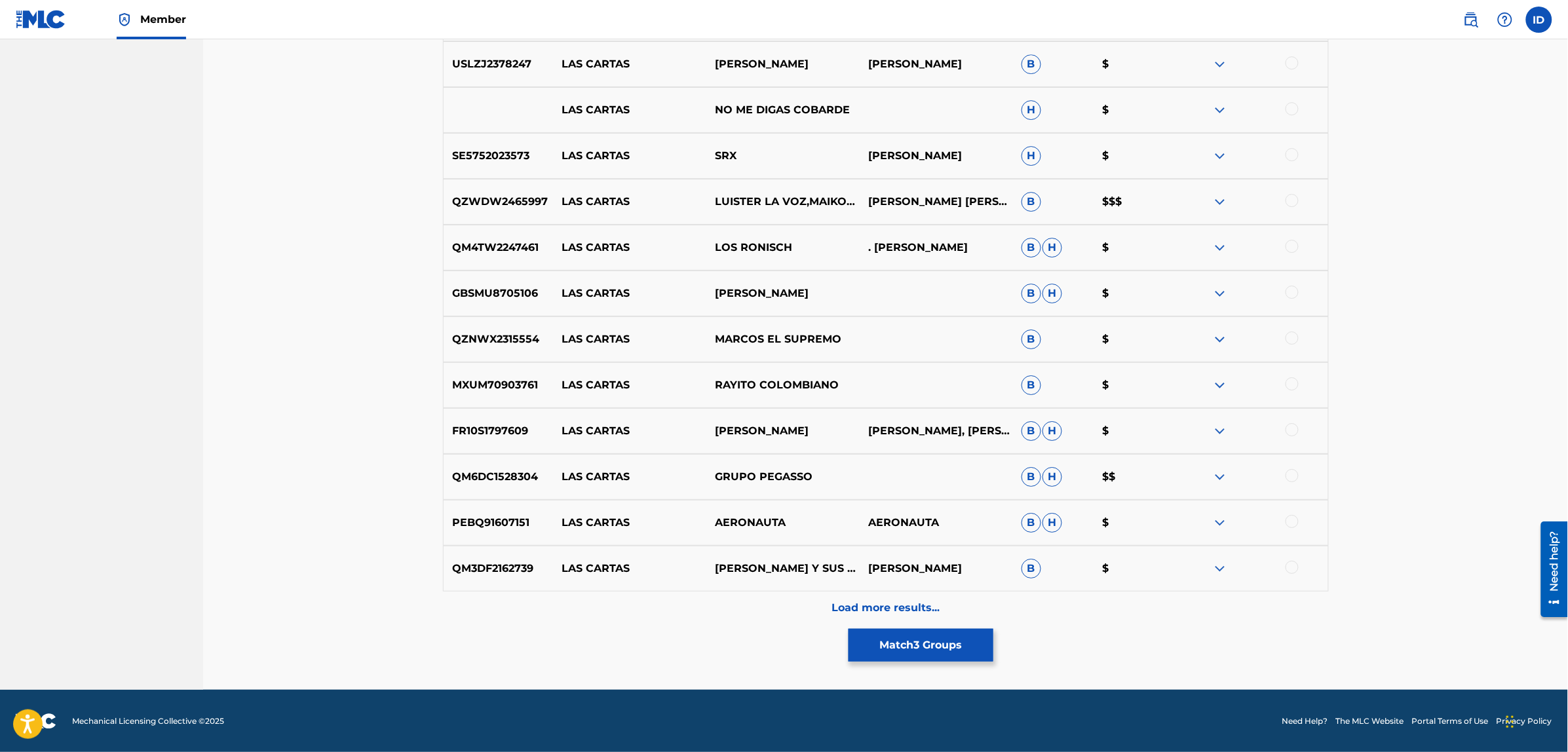
click at [868, 597] on div "Load more results..." at bounding box center [885, 608] width 886 height 32
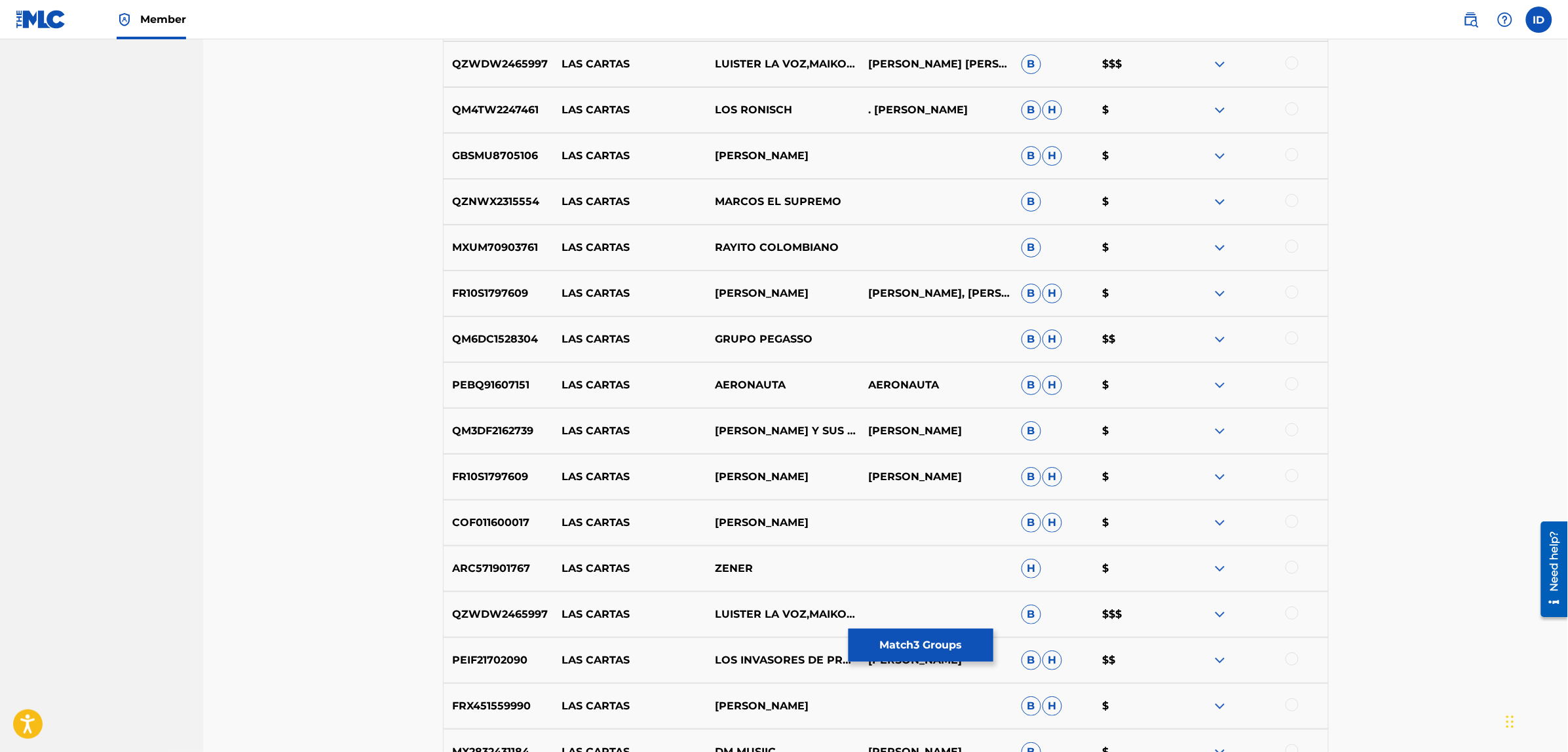
scroll to position [2205, 0]
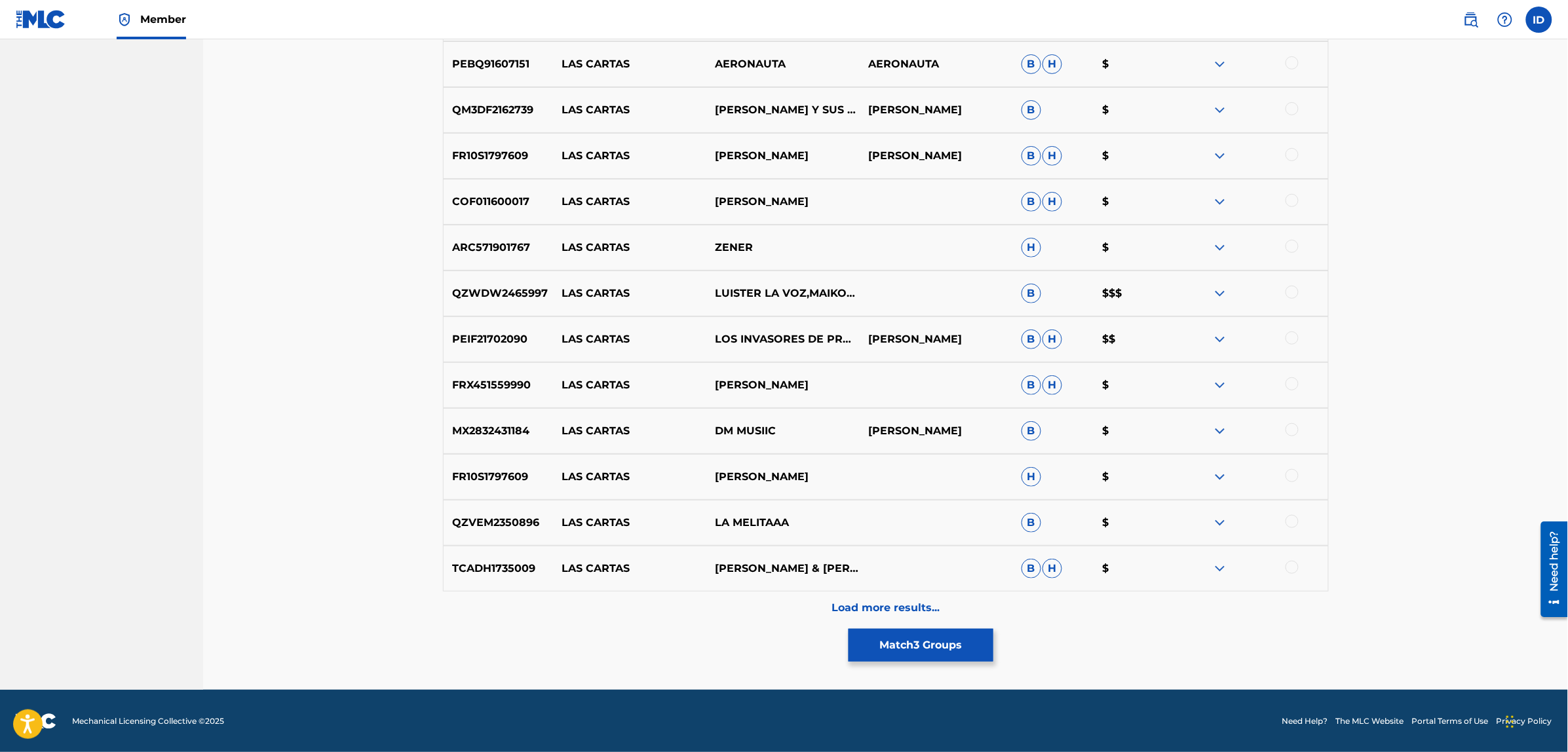
click at [906, 610] on p "Load more results..." at bounding box center [885, 608] width 108 height 15
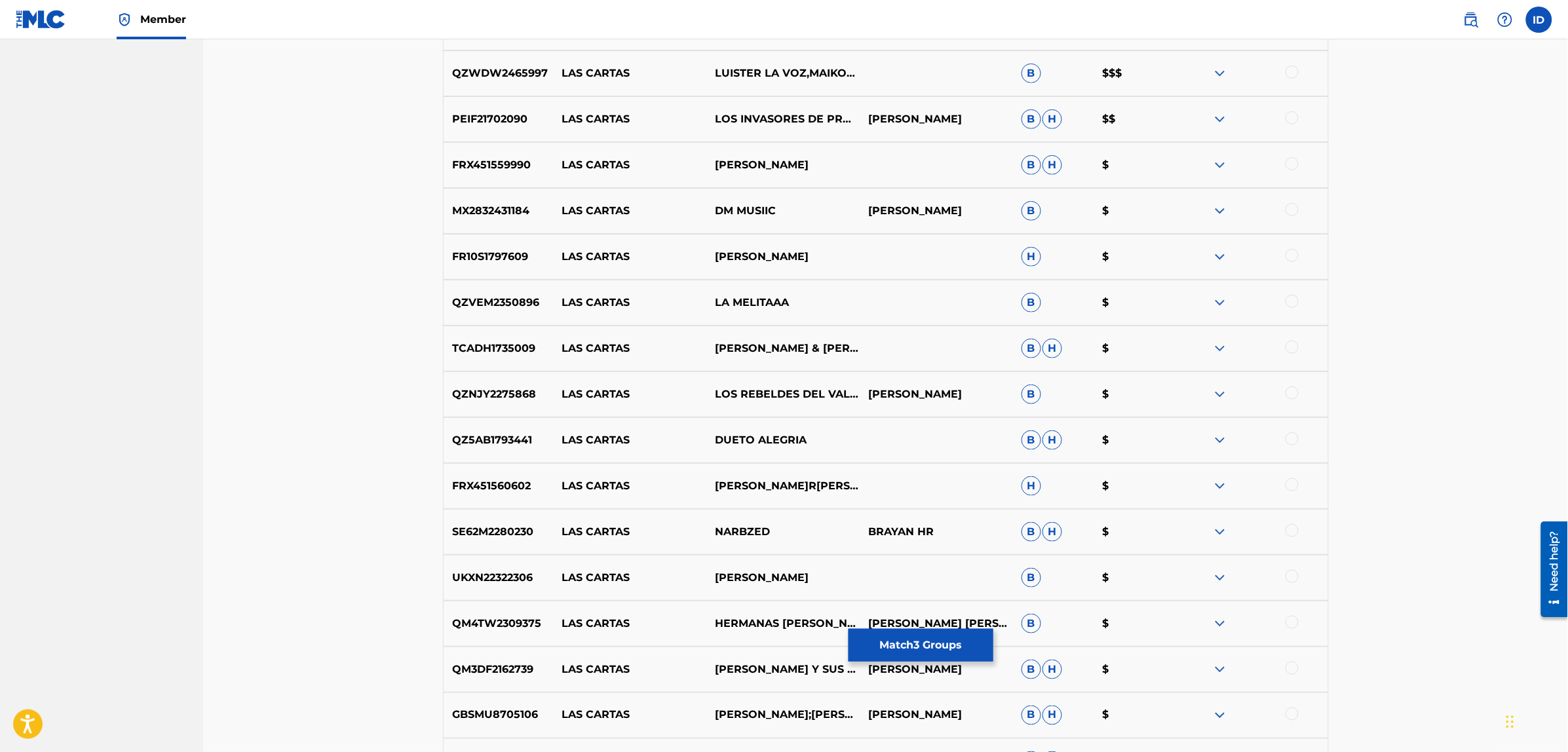
scroll to position [2664, 0]
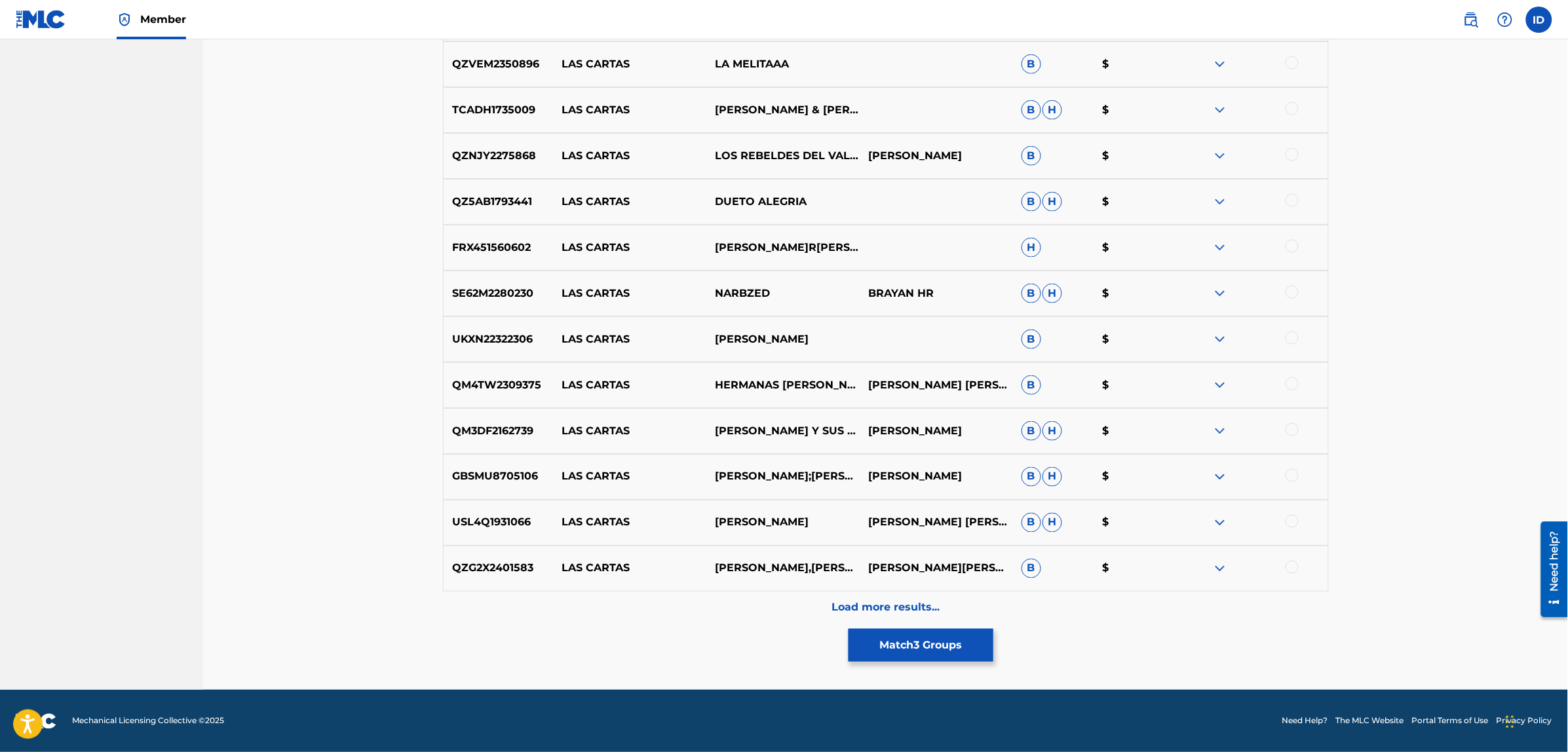
click at [882, 606] on p "Load more results..." at bounding box center [885, 608] width 108 height 15
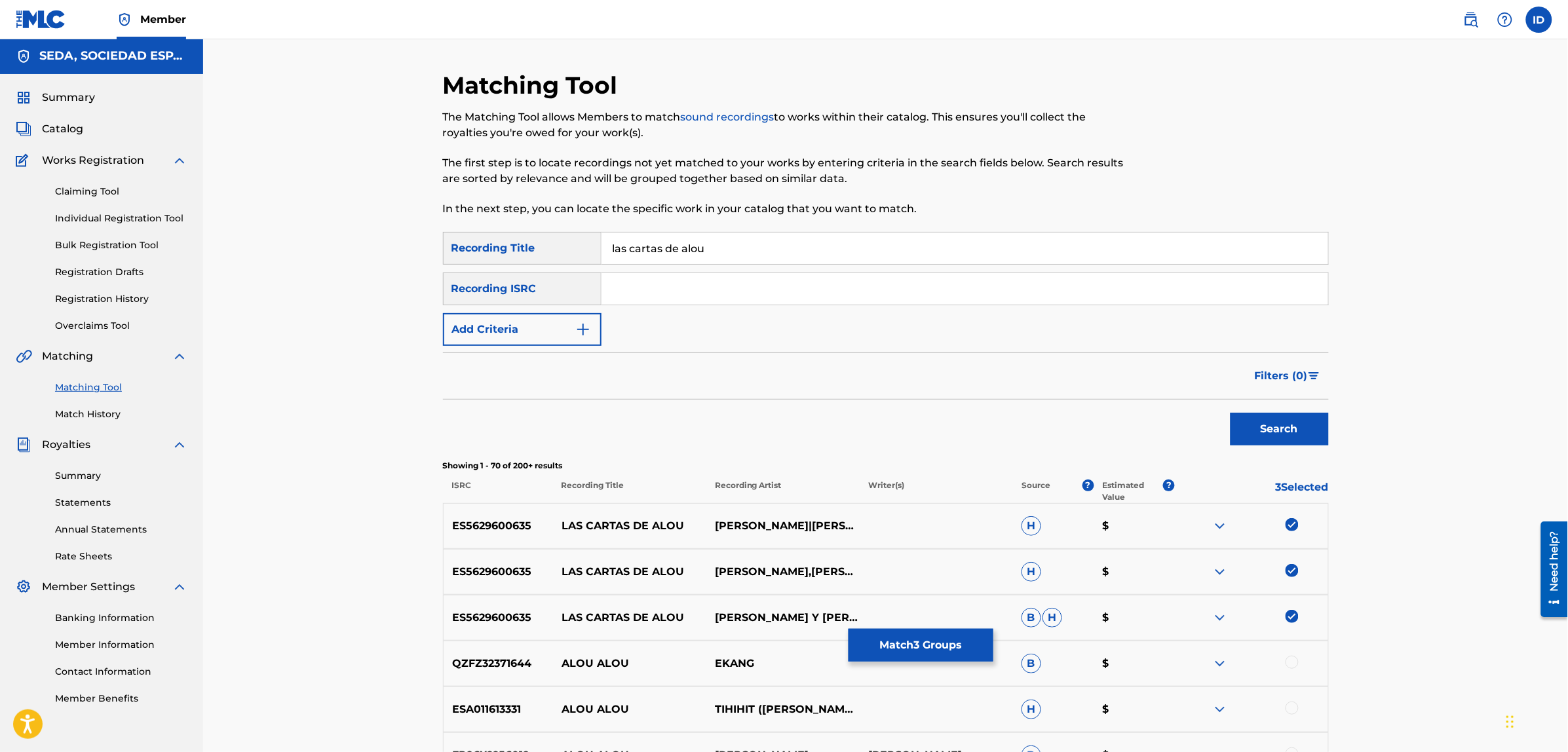
scroll to position [0, 0]
click at [498, 332] on button "Add Criteria" at bounding box center [522, 331] width 159 height 32
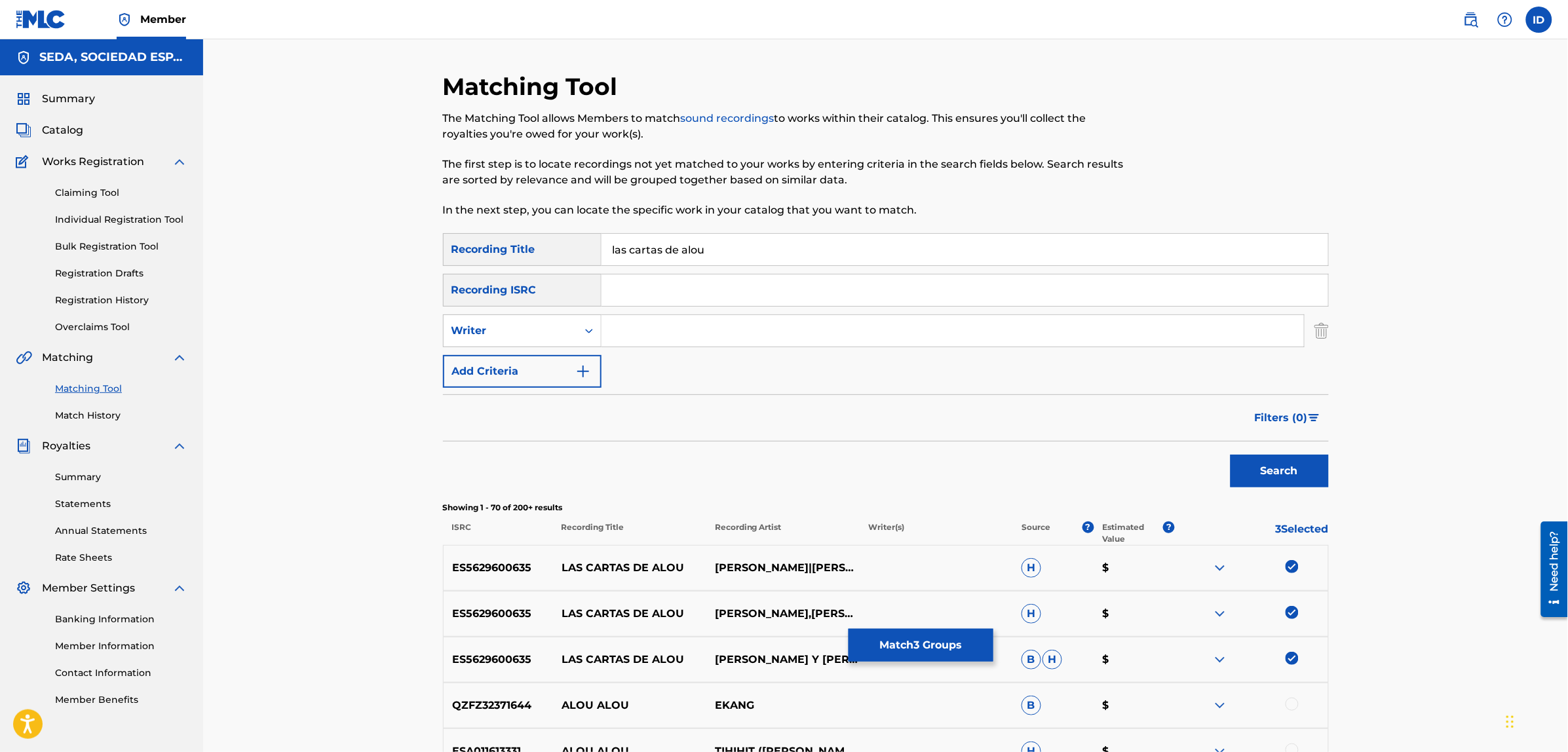
click at [615, 336] on input "Search Form" at bounding box center [952, 331] width 702 height 32
type input "[PERSON_NAME]"
click at [1231, 455] on button "Search" at bounding box center [1279, 471] width 98 height 32
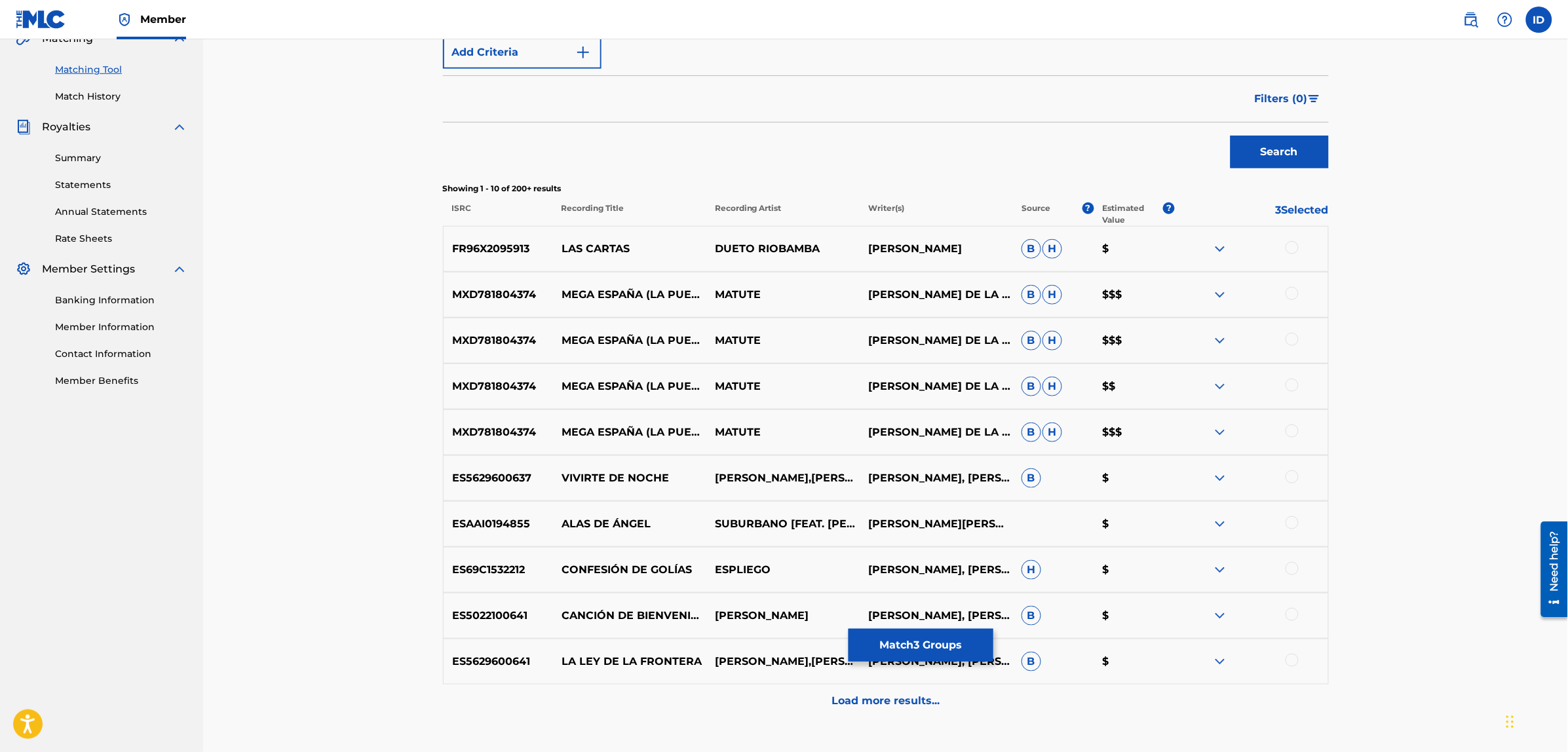
scroll to position [413, 0]
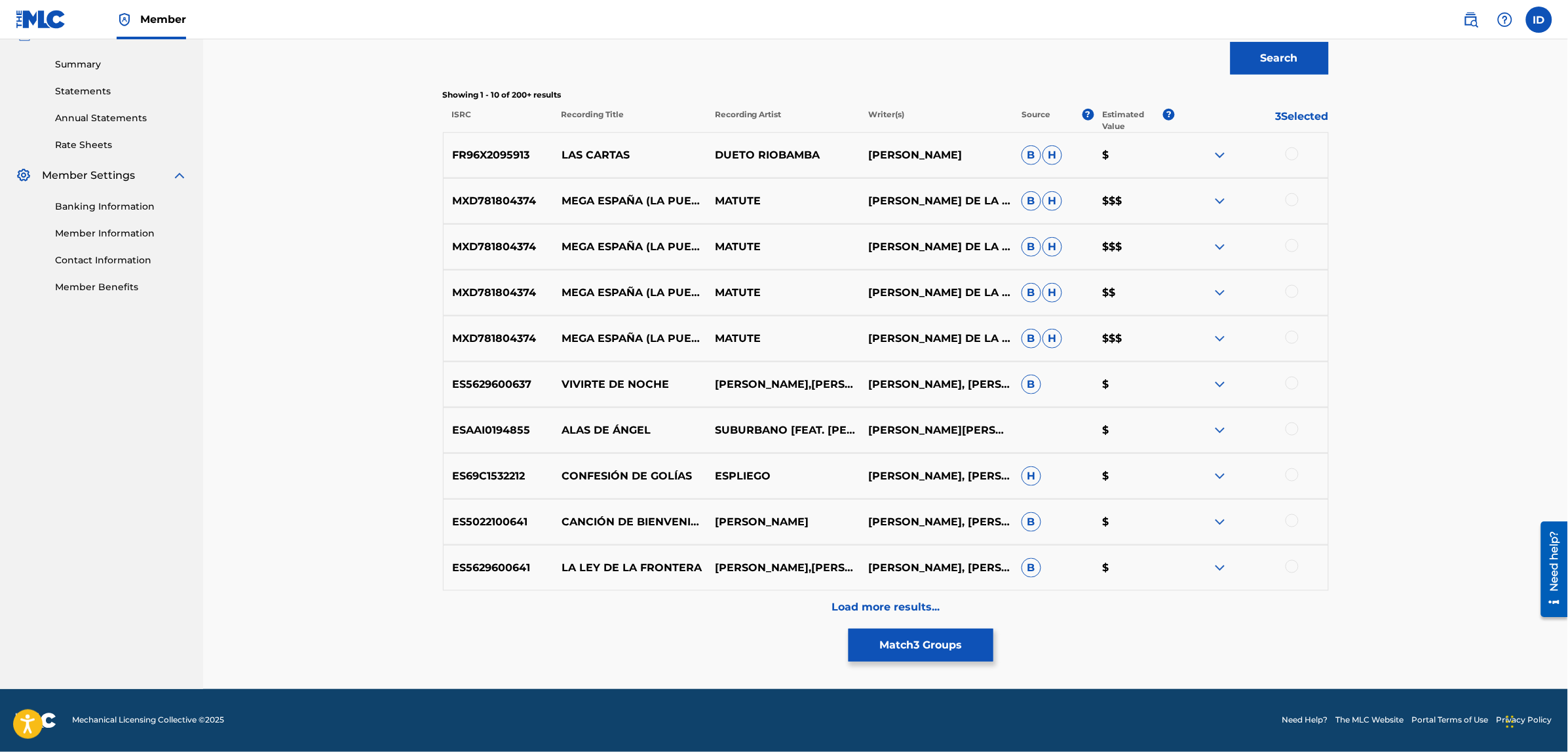
click at [886, 650] on button "Match 3 Groups" at bounding box center [921, 645] width 145 height 32
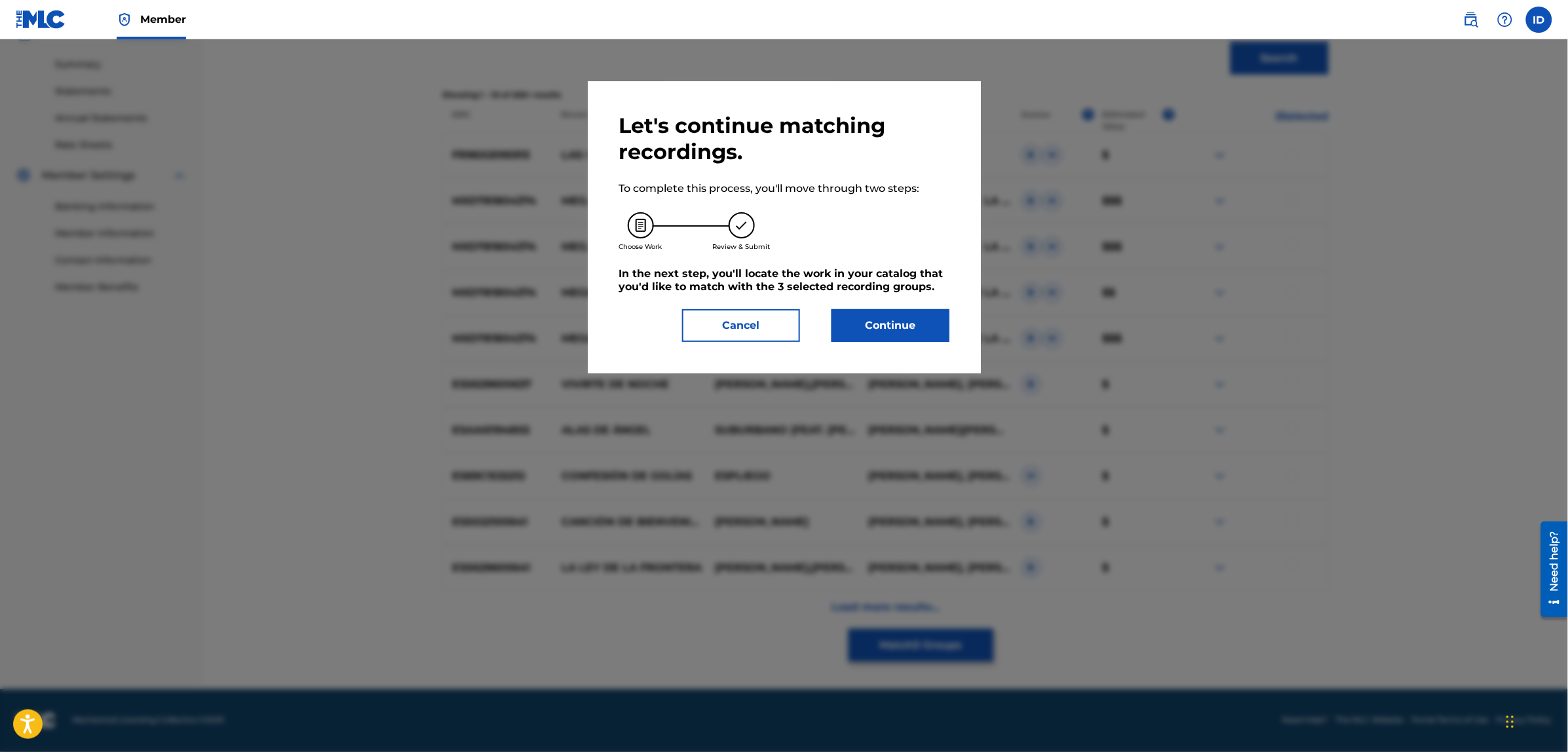
click at [885, 323] on button "Continue" at bounding box center [890, 326] width 118 height 32
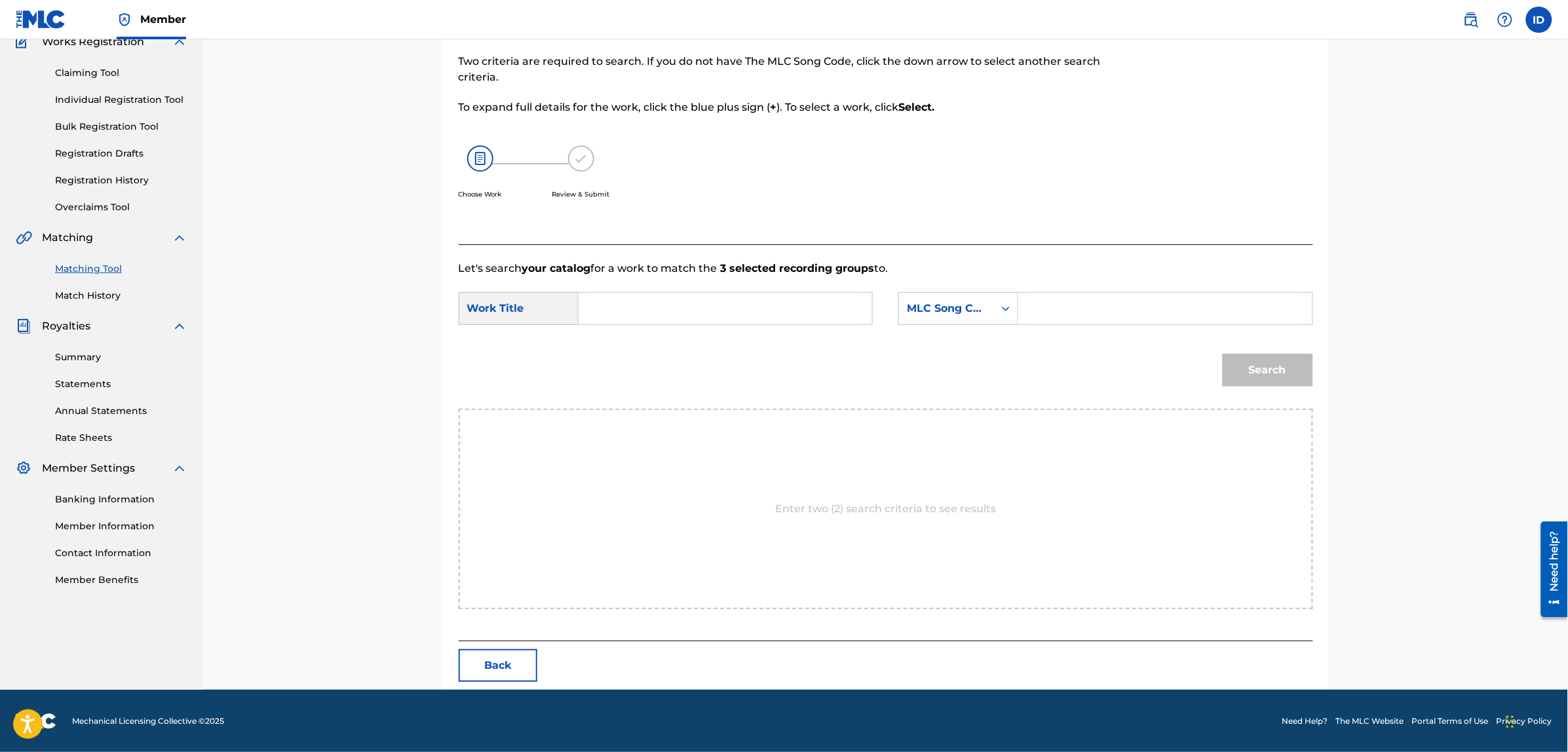
click at [826, 303] on input "Search Form" at bounding box center [725, 308] width 271 height 32
click at [655, 355] on div "las cartas de alou" at bounding box center [626, 354] width 74 height 55
type input "las cartas de alou"
click at [963, 363] on div "Search" at bounding box center [886, 375] width 854 height 68
click at [951, 307] on div "MLC Song Code" at bounding box center [946, 309] width 79 height 15
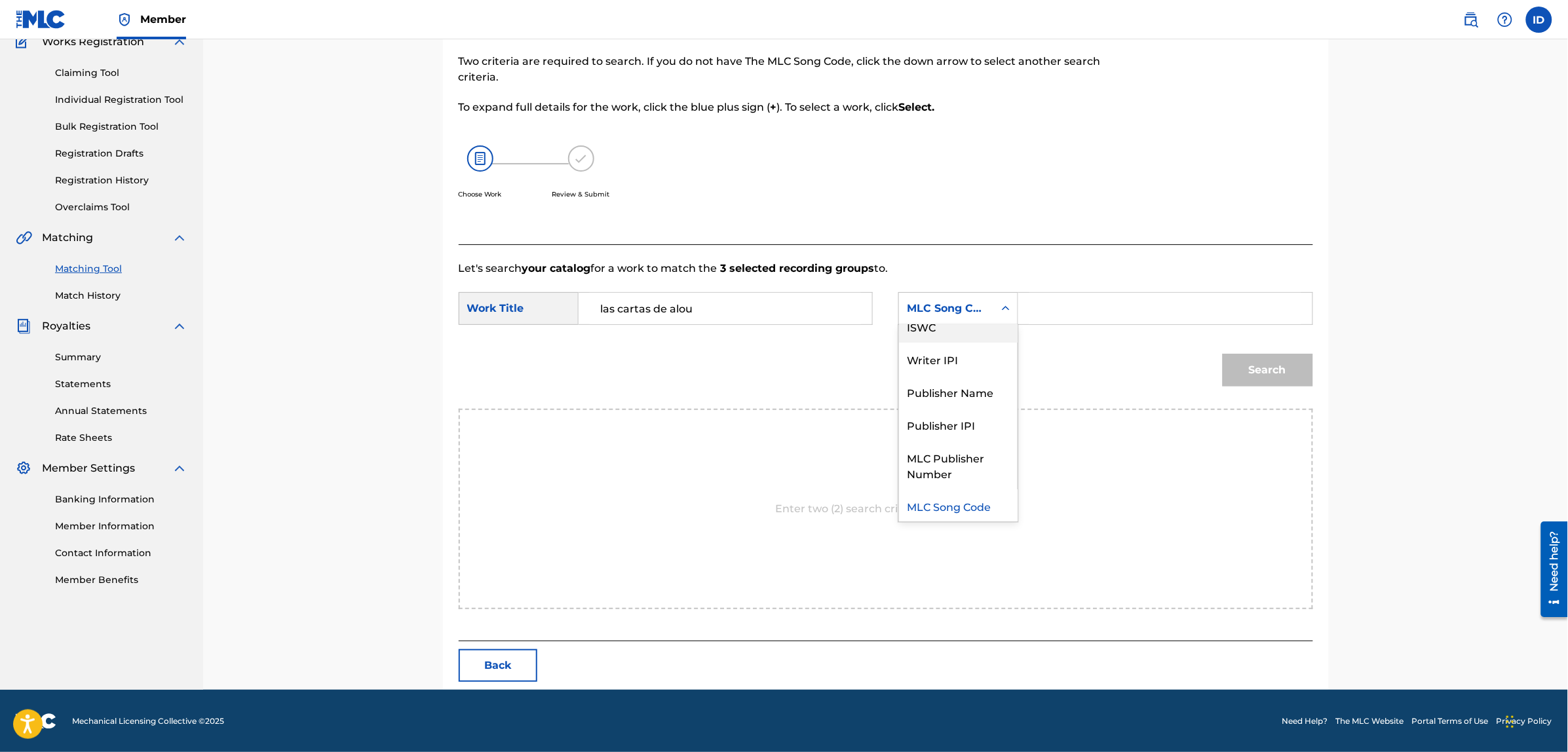
scroll to position [0, 0]
click at [949, 344] on div "Writer Name" at bounding box center [958, 341] width 118 height 32
click at [1035, 315] on input "Search Form" at bounding box center [1165, 308] width 271 height 32
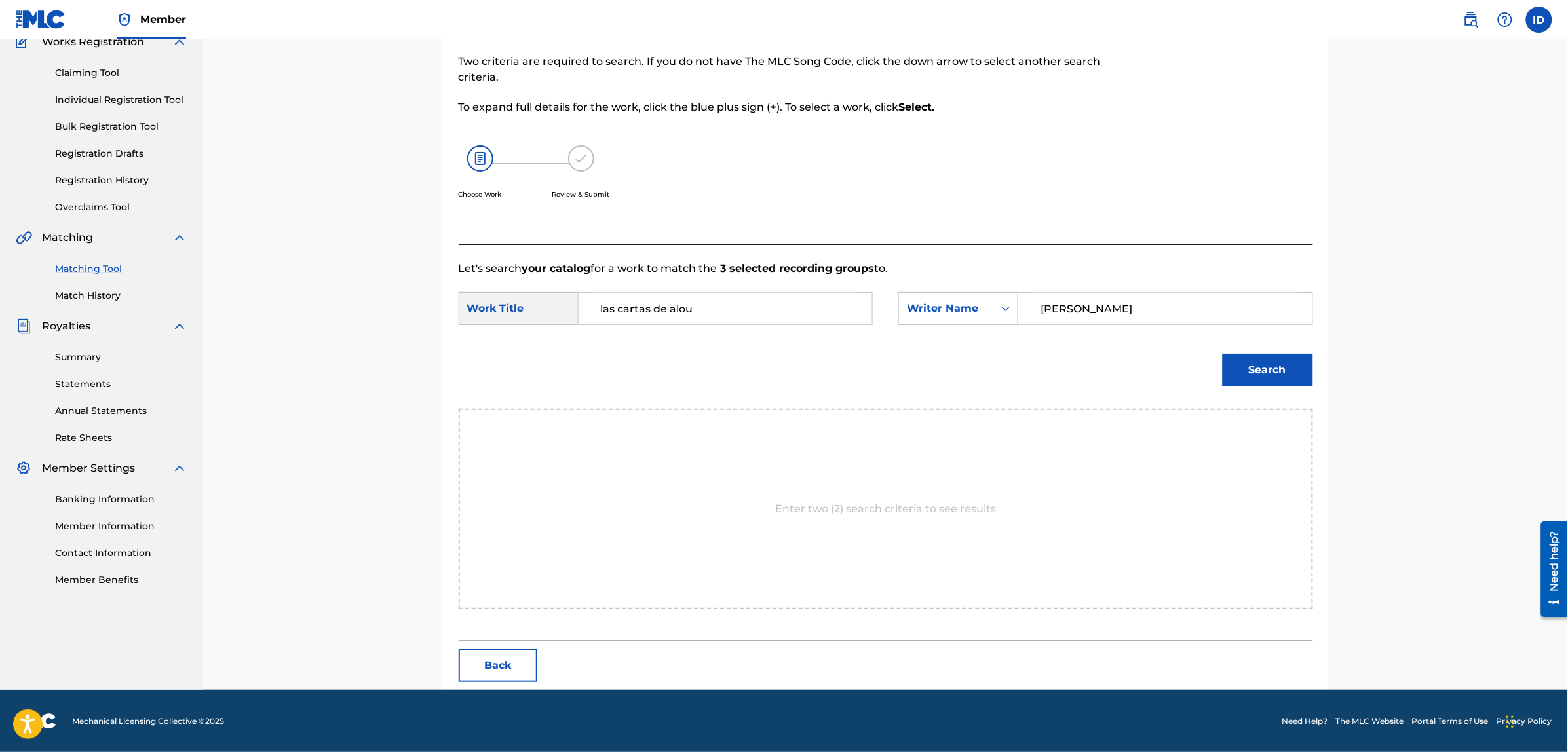
type input "[PERSON_NAME]"
click at [1222, 354] on button "Search" at bounding box center [1267, 370] width 91 height 32
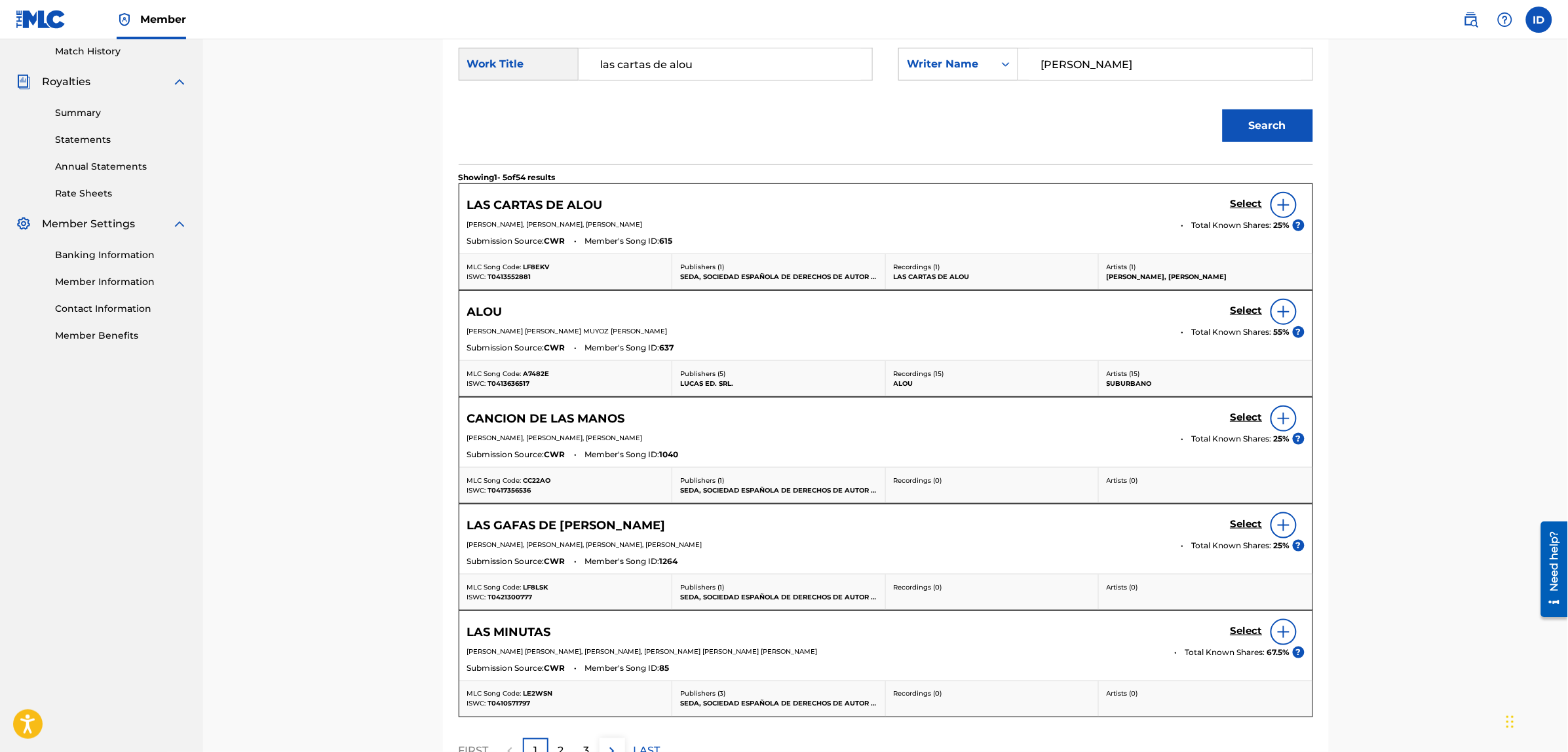
scroll to position [366, 0]
click at [1278, 204] on img at bounding box center [1283, 204] width 15 height 15
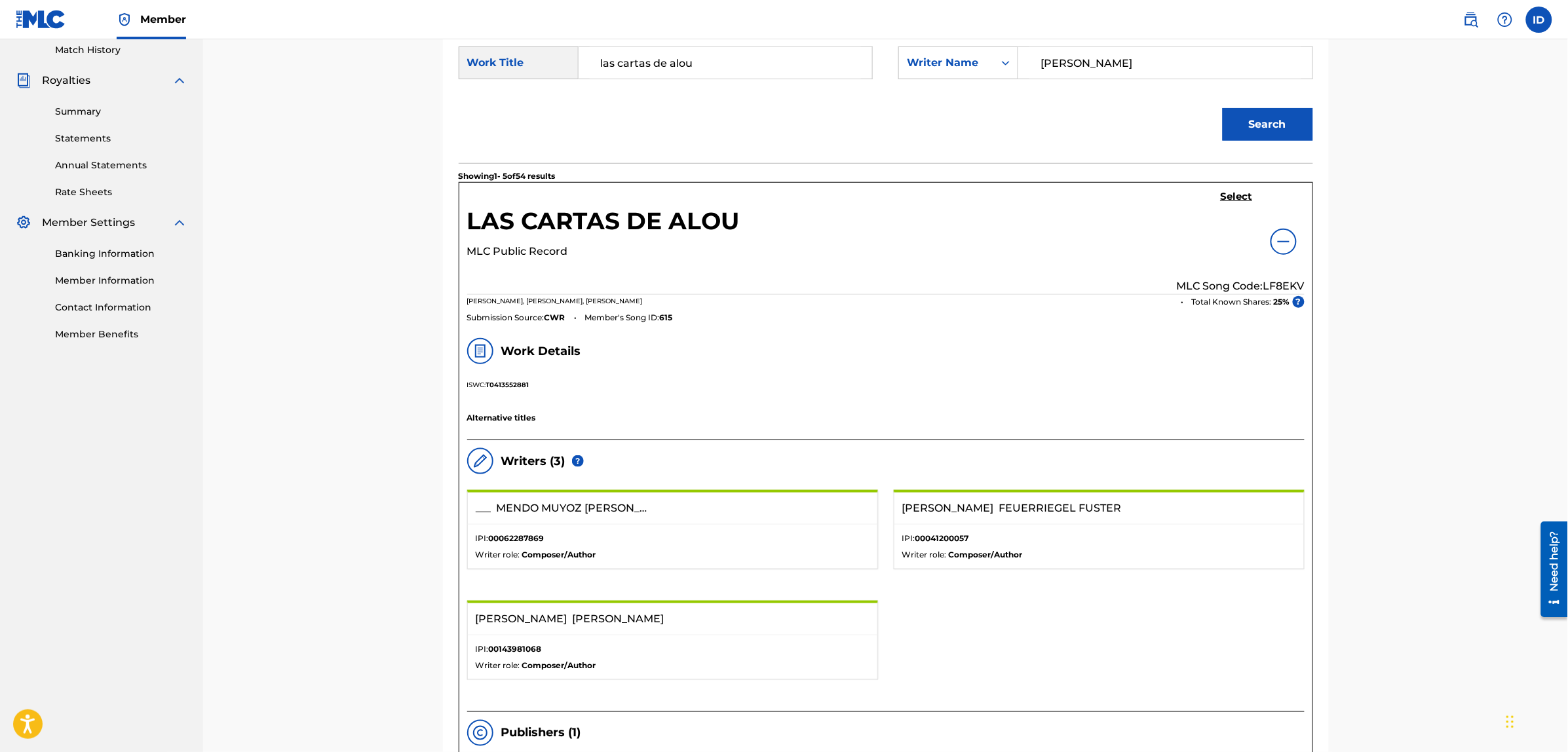
click at [1235, 199] on h5 "Select" at bounding box center [1236, 197] width 32 height 12
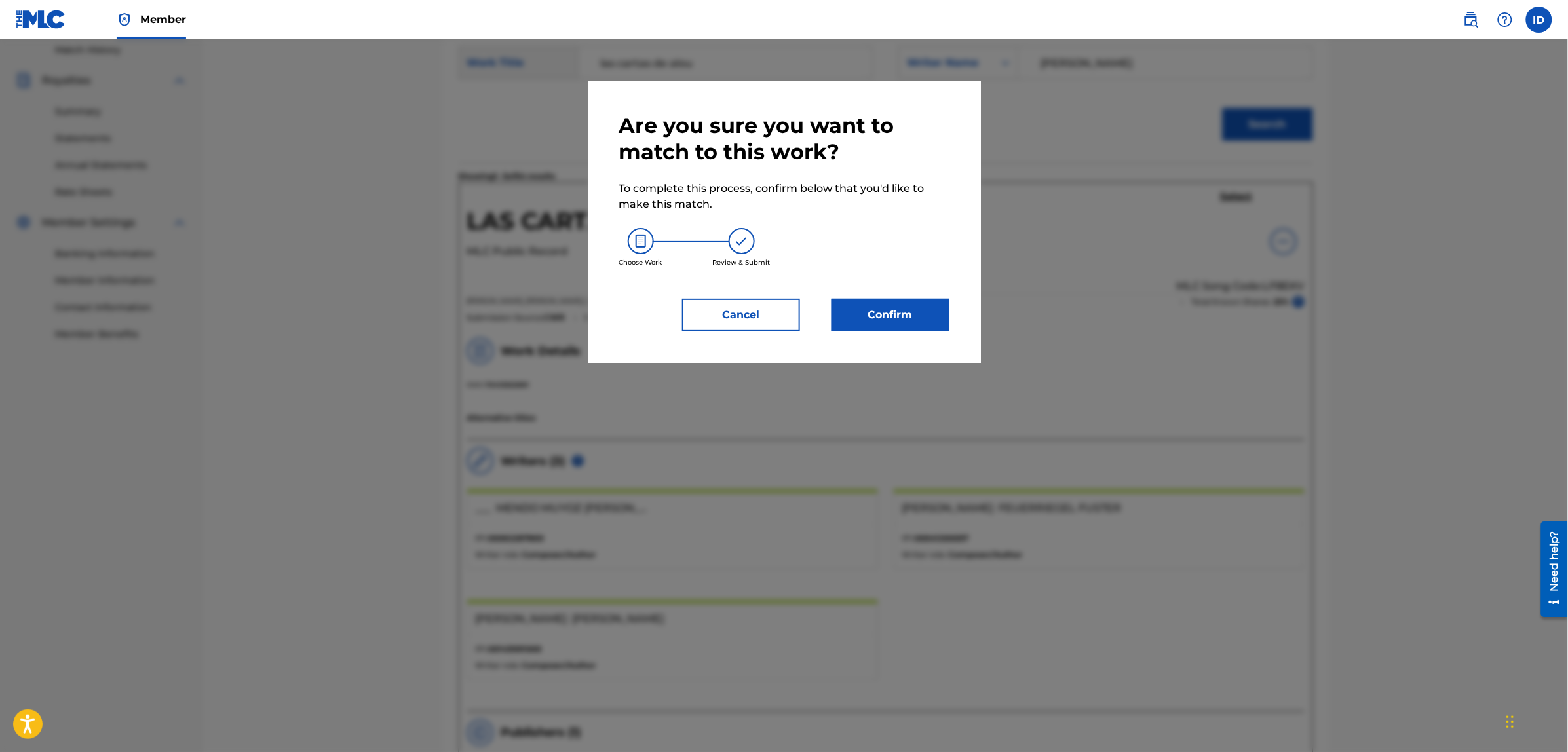
click at [899, 315] on button "Confirm" at bounding box center [890, 315] width 118 height 32
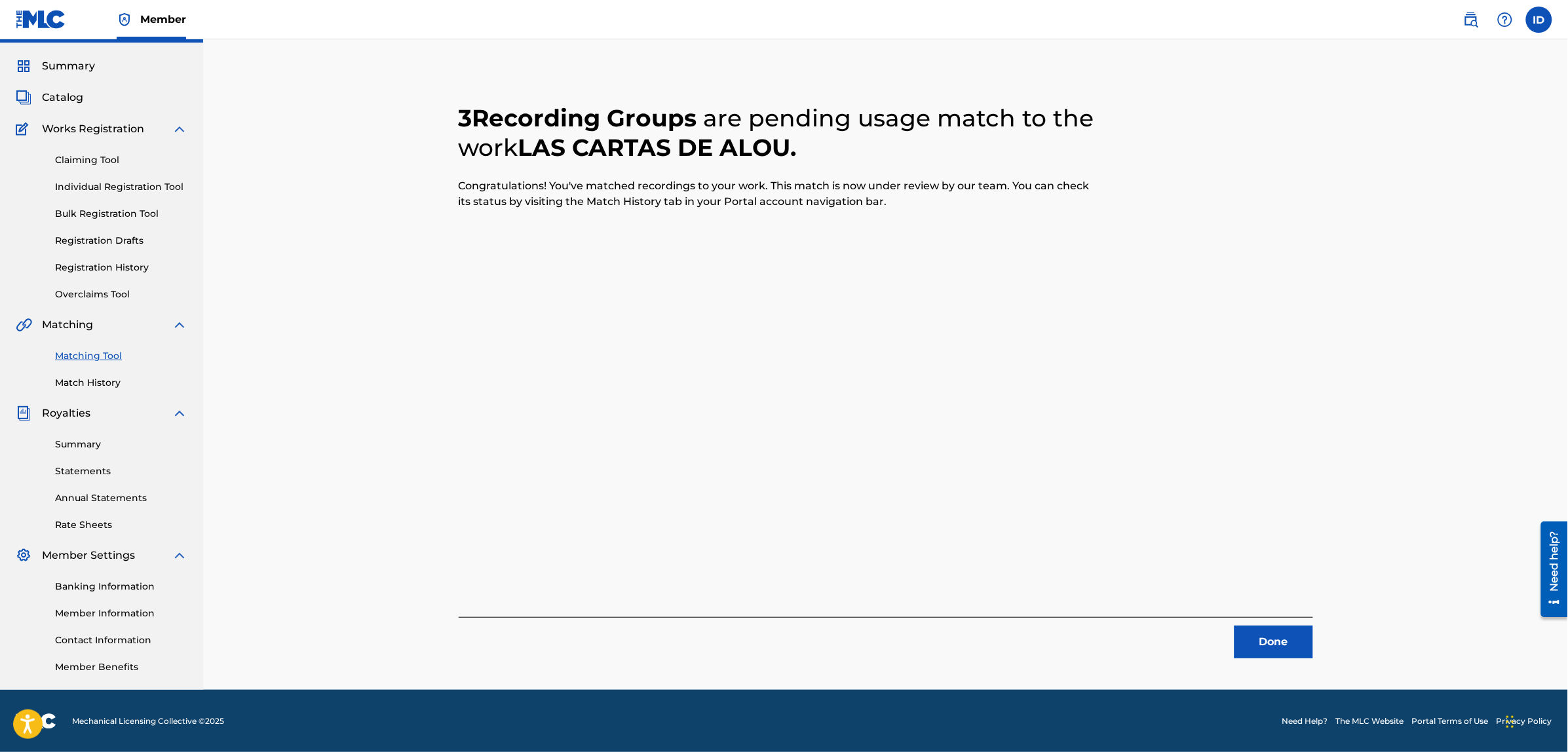
click at [1295, 636] on button "Done" at bounding box center [1274, 642] width 78 height 32
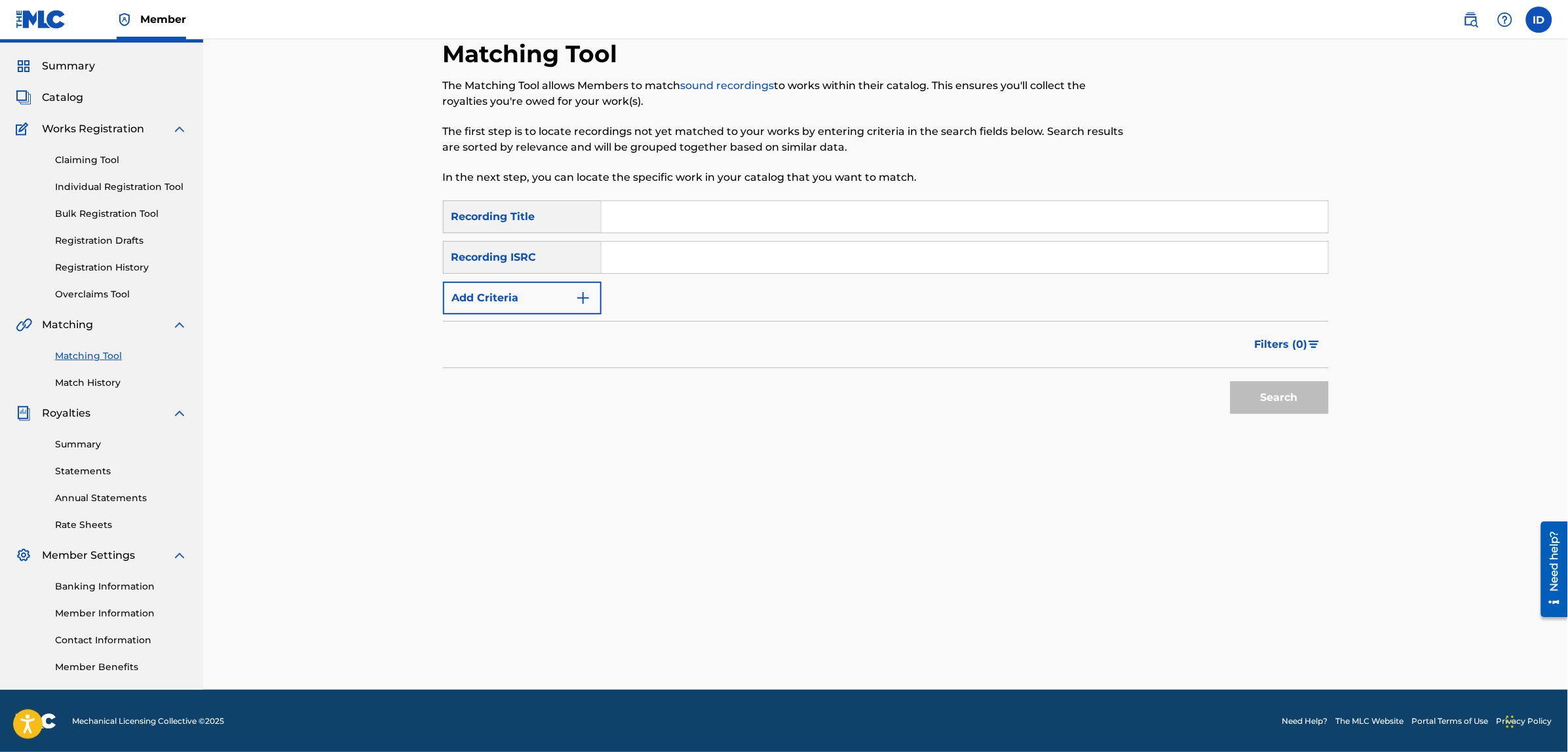
click at [712, 211] on input "Search Form" at bounding box center [964, 216] width 726 height 32
type input "mi dulce veneno"
click at [1231, 381] on button "Search" at bounding box center [1279, 397] width 98 height 32
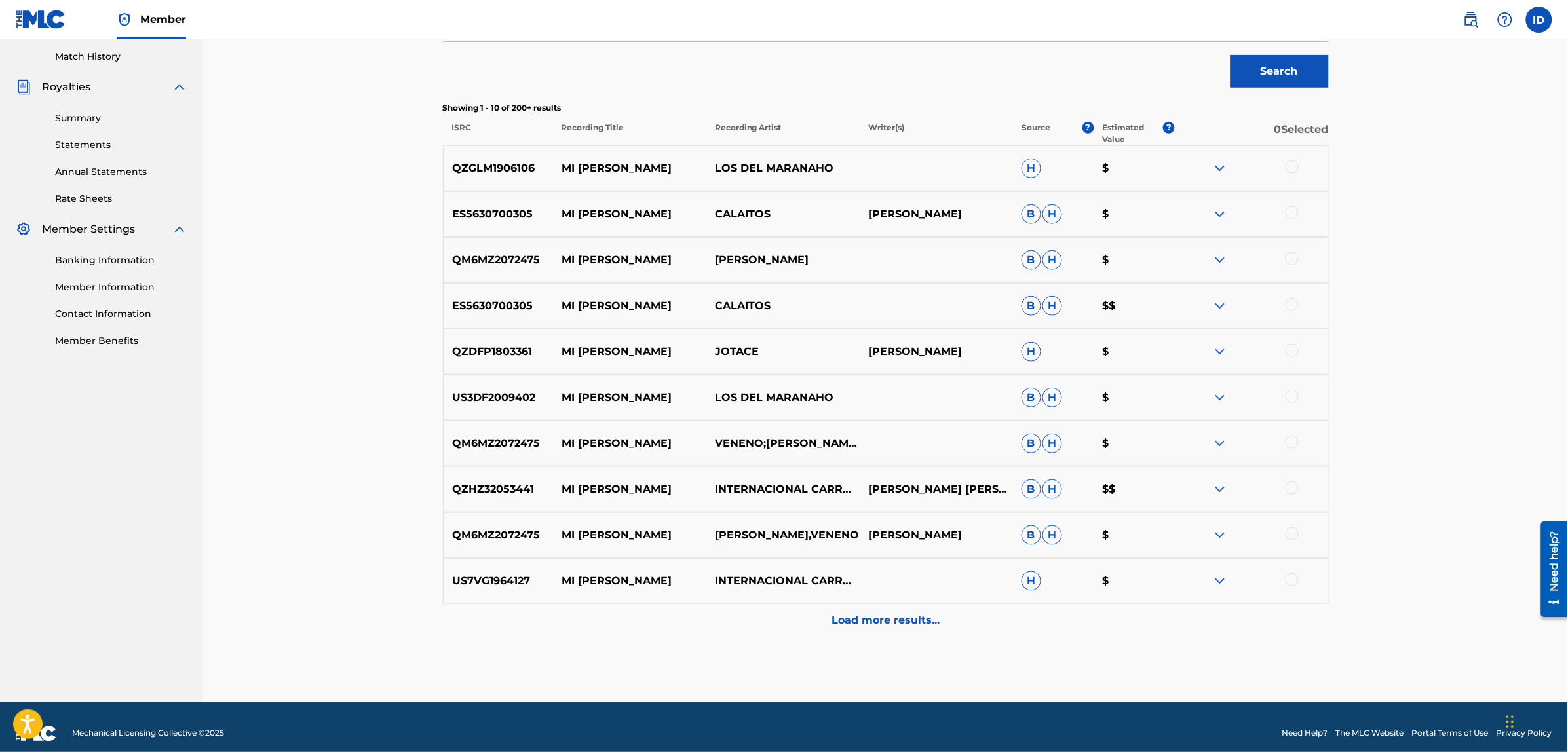
scroll to position [372, 0]
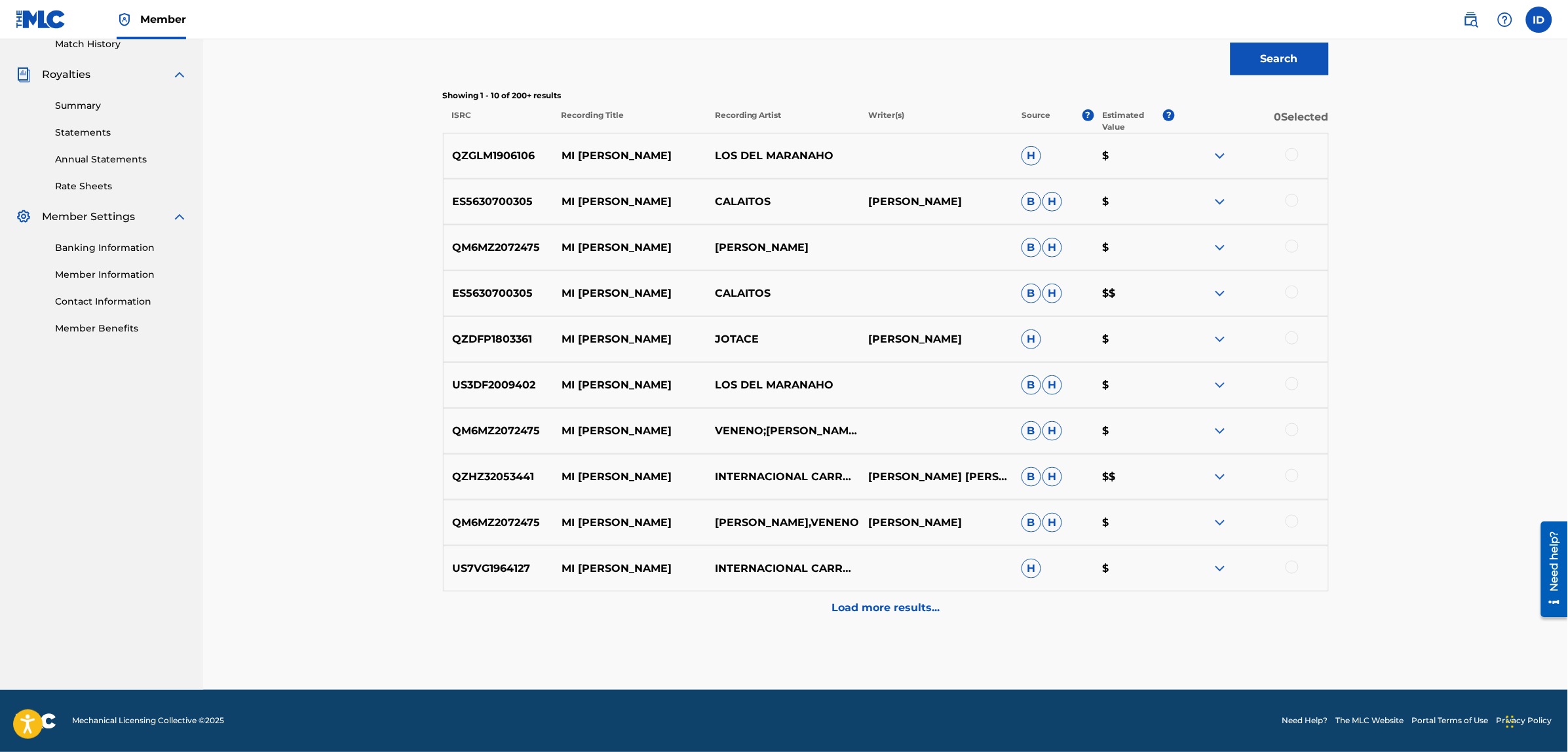
click at [850, 612] on p "Load more results..." at bounding box center [885, 608] width 108 height 15
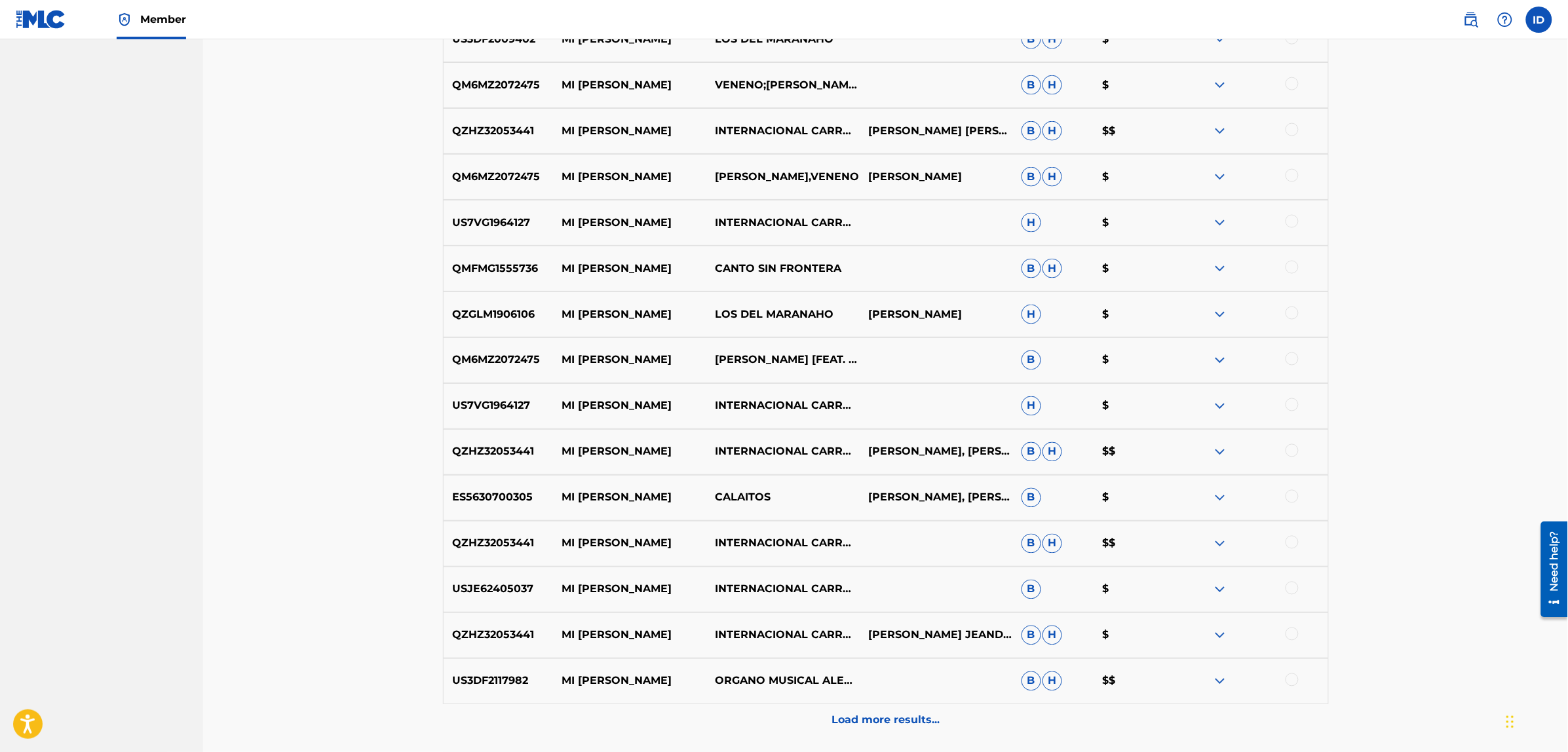
scroll to position [781, 0]
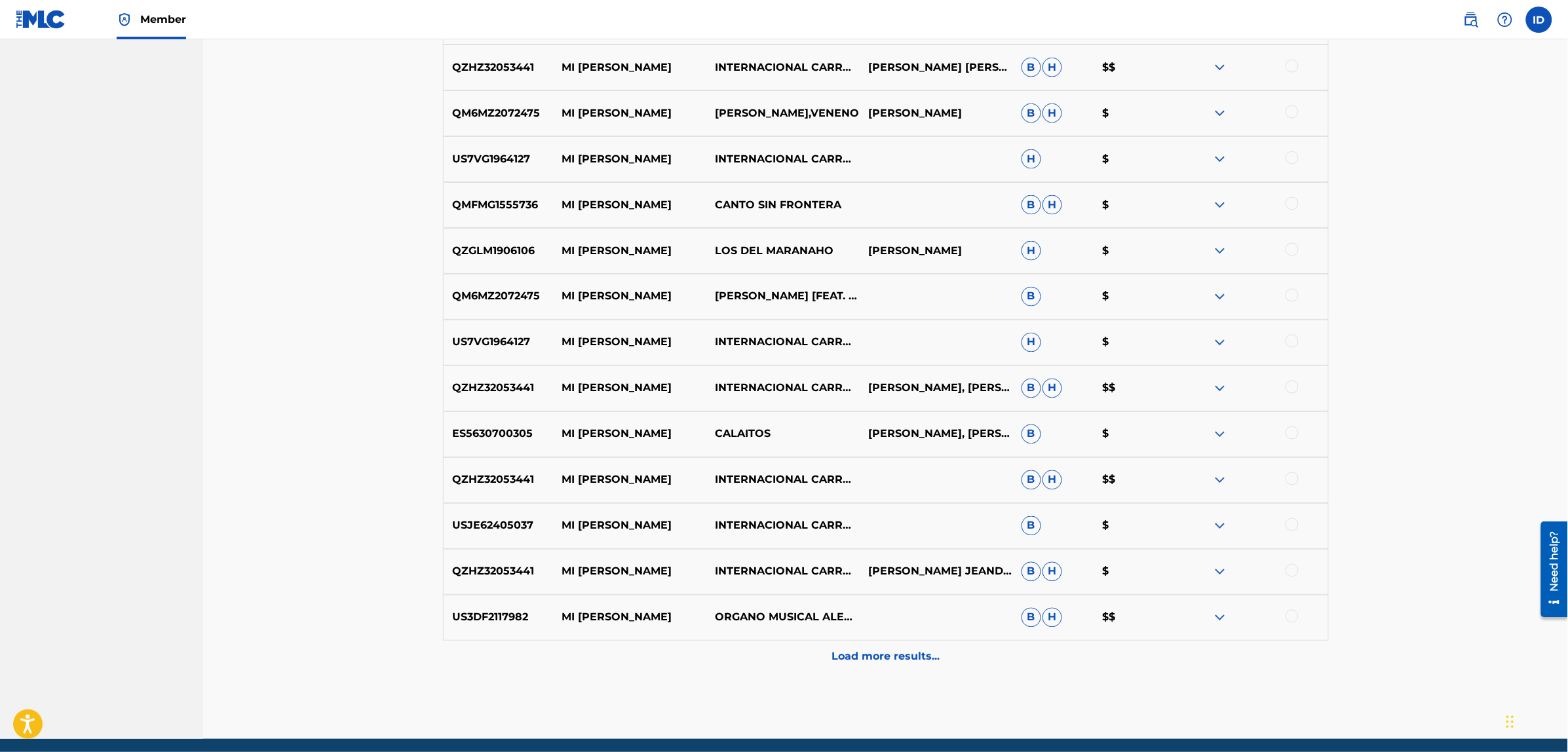
click at [858, 647] on div "Load more results..." at bounding box center [885, 656] width 886 height 32
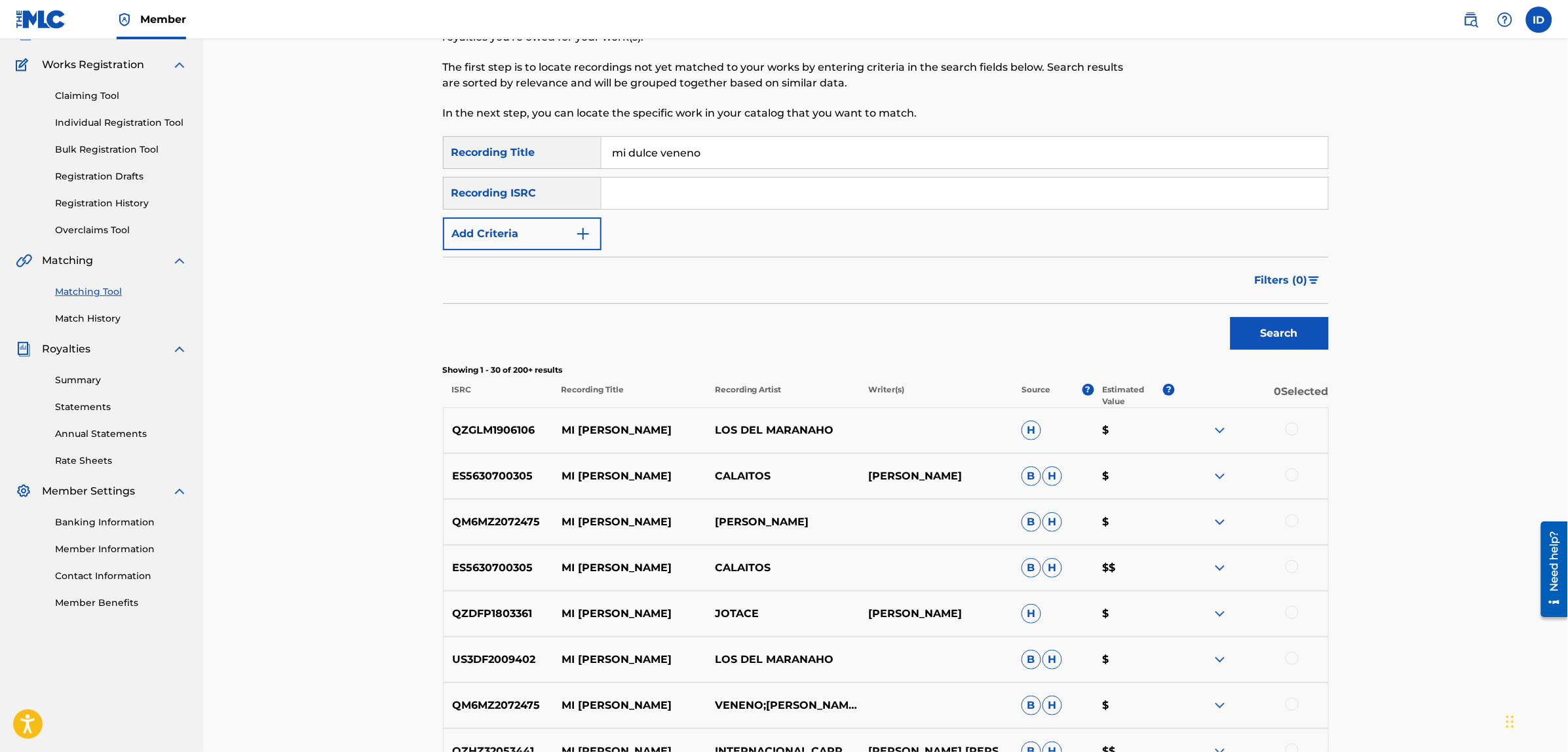
scroll to position [0, 0]
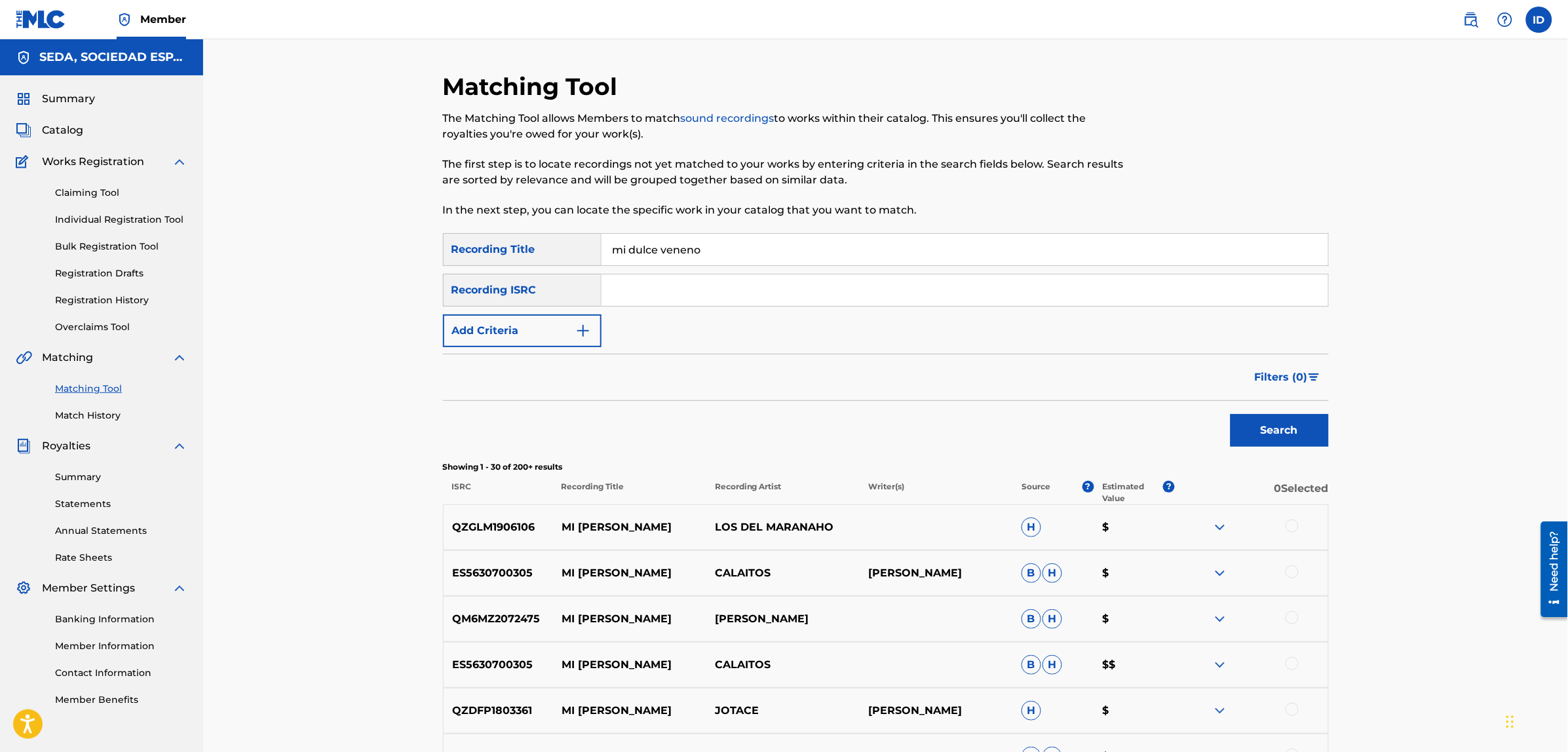
click at [532, 328] on button "Add Criteria" at bounding box center [522, 331] width 159 height 32
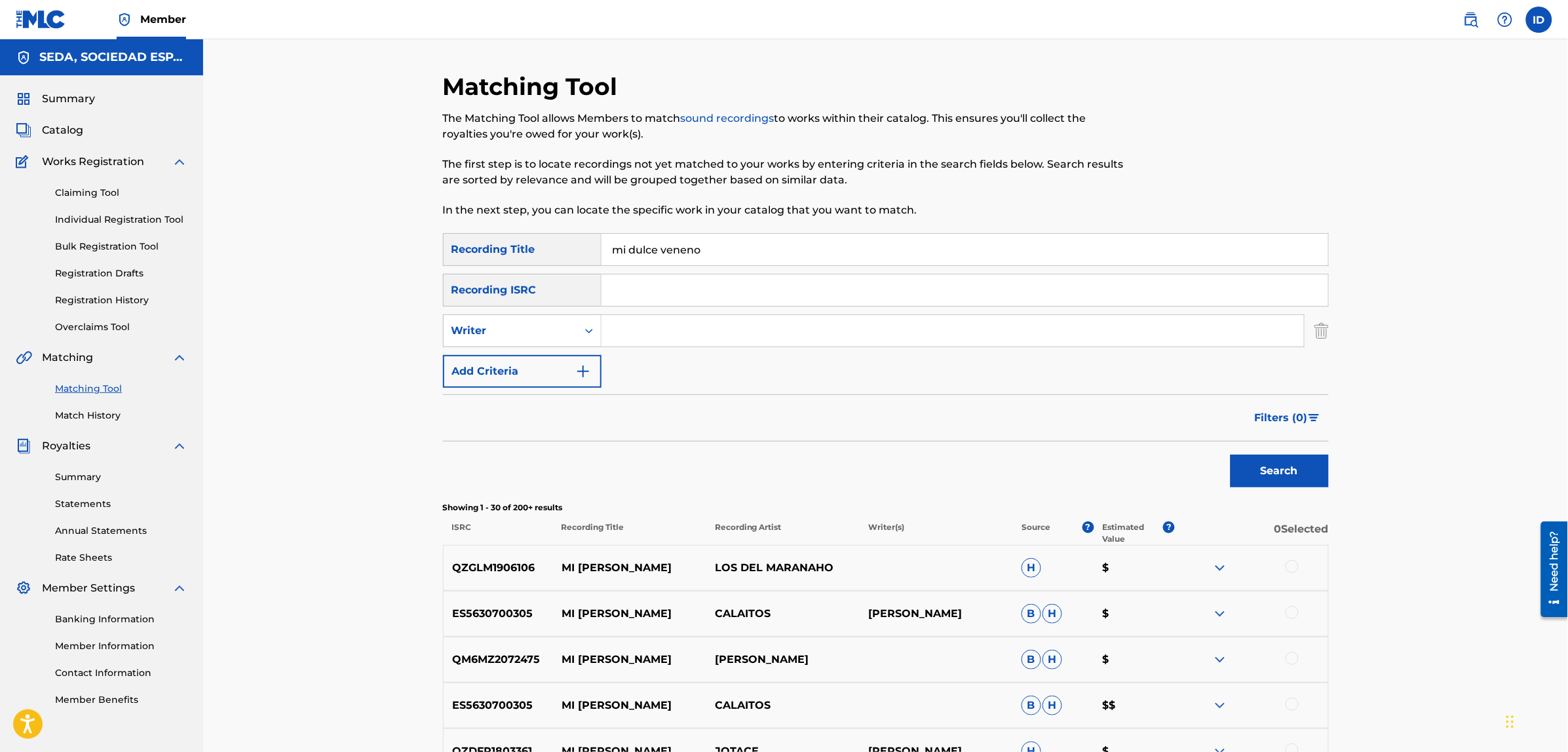
click at [622, 328] on input "Search Form" at bounding box center [952, 331] width 702 height 32
type input "[PERSON_NAME]"
click at [1231, 455] on button "Search" at bounding box center [1279, 471] width 98 height 32
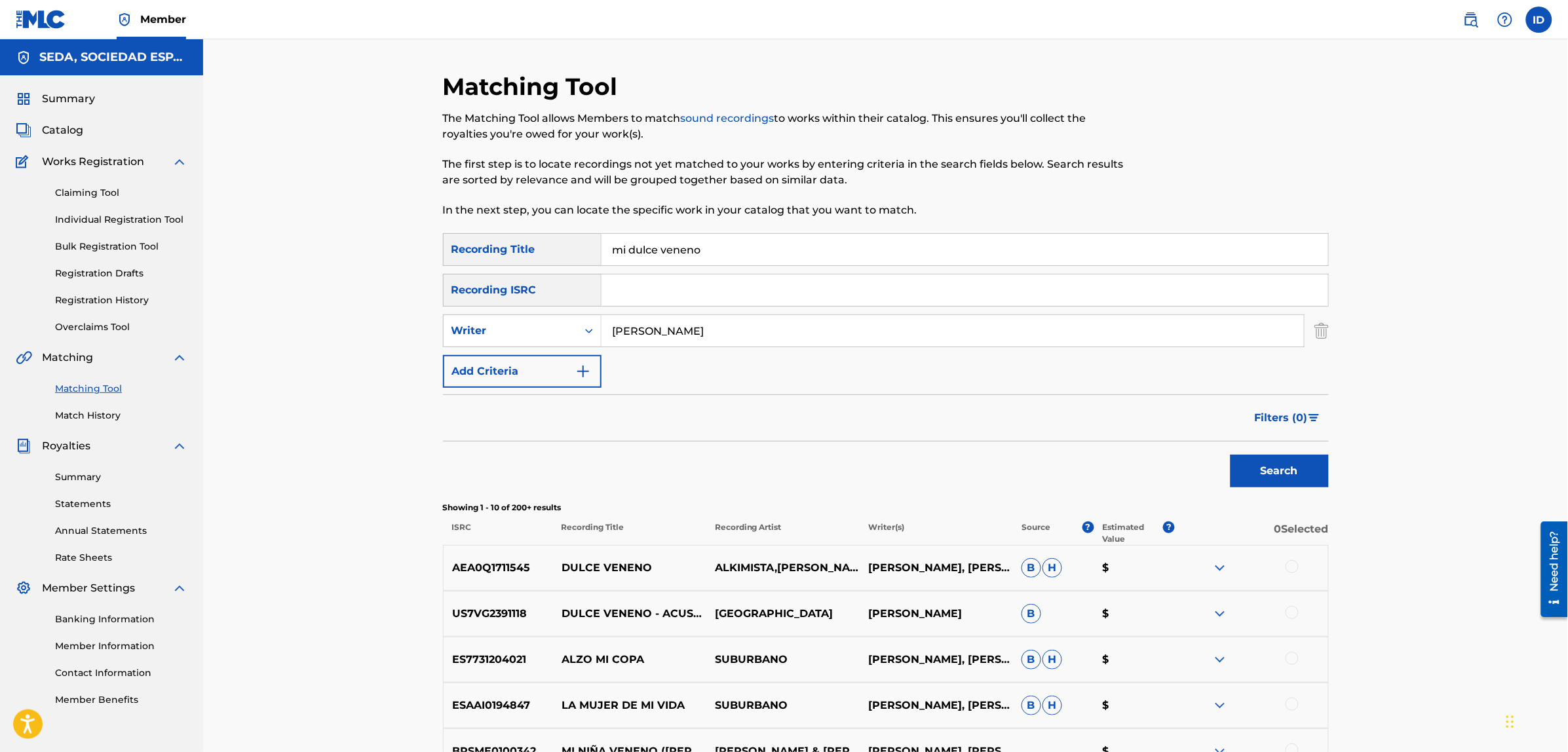
click at [541, 359] on button "Add Criteria" at bounding box center [522, 372] width 159 height 32
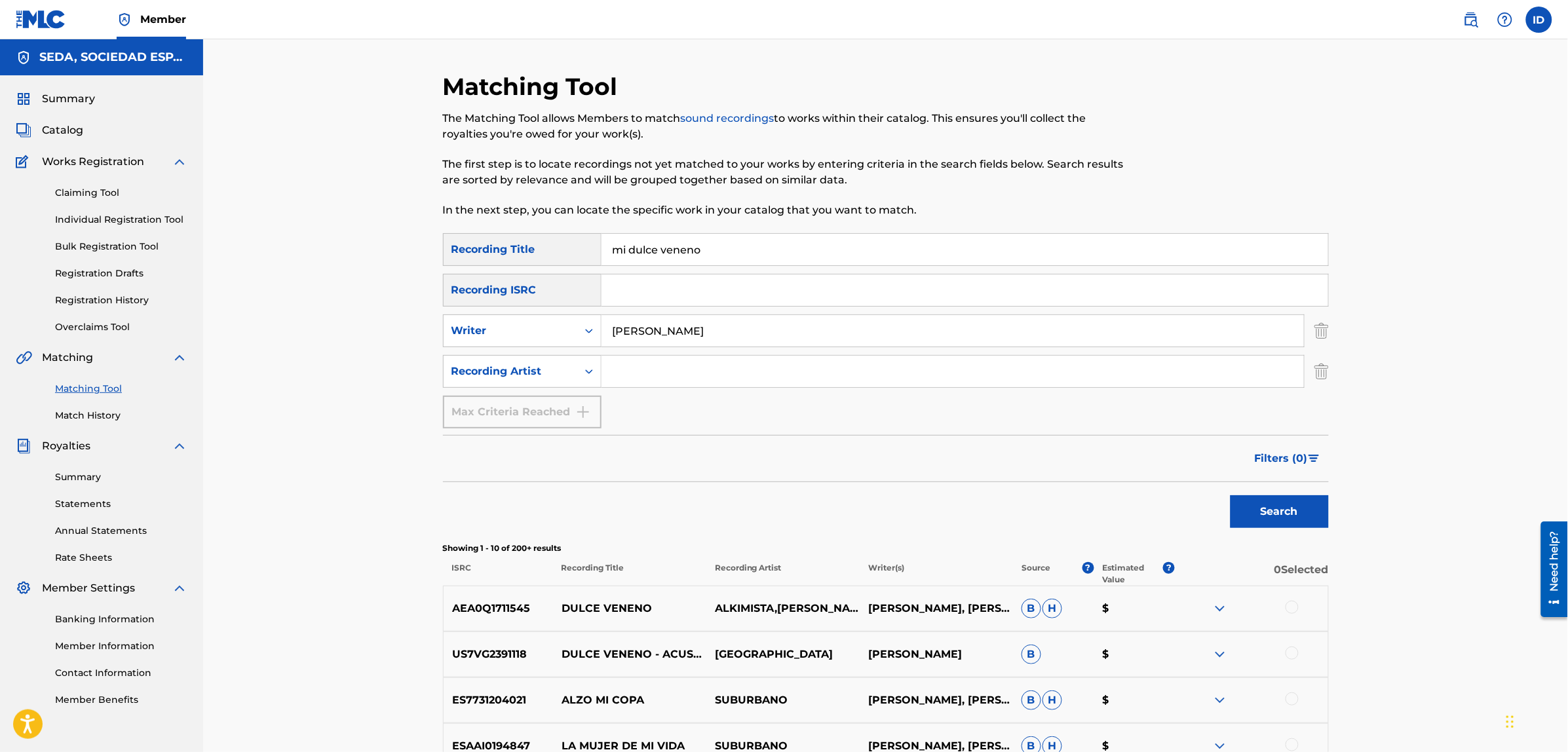
click at [633, 371] on input "Search Form" at bounding box center [952, 371] width 702 height 32
type input "suburbano"
click at [1231, 495] on button "Search" at bounding box center [1279, 511] width 98 height 32
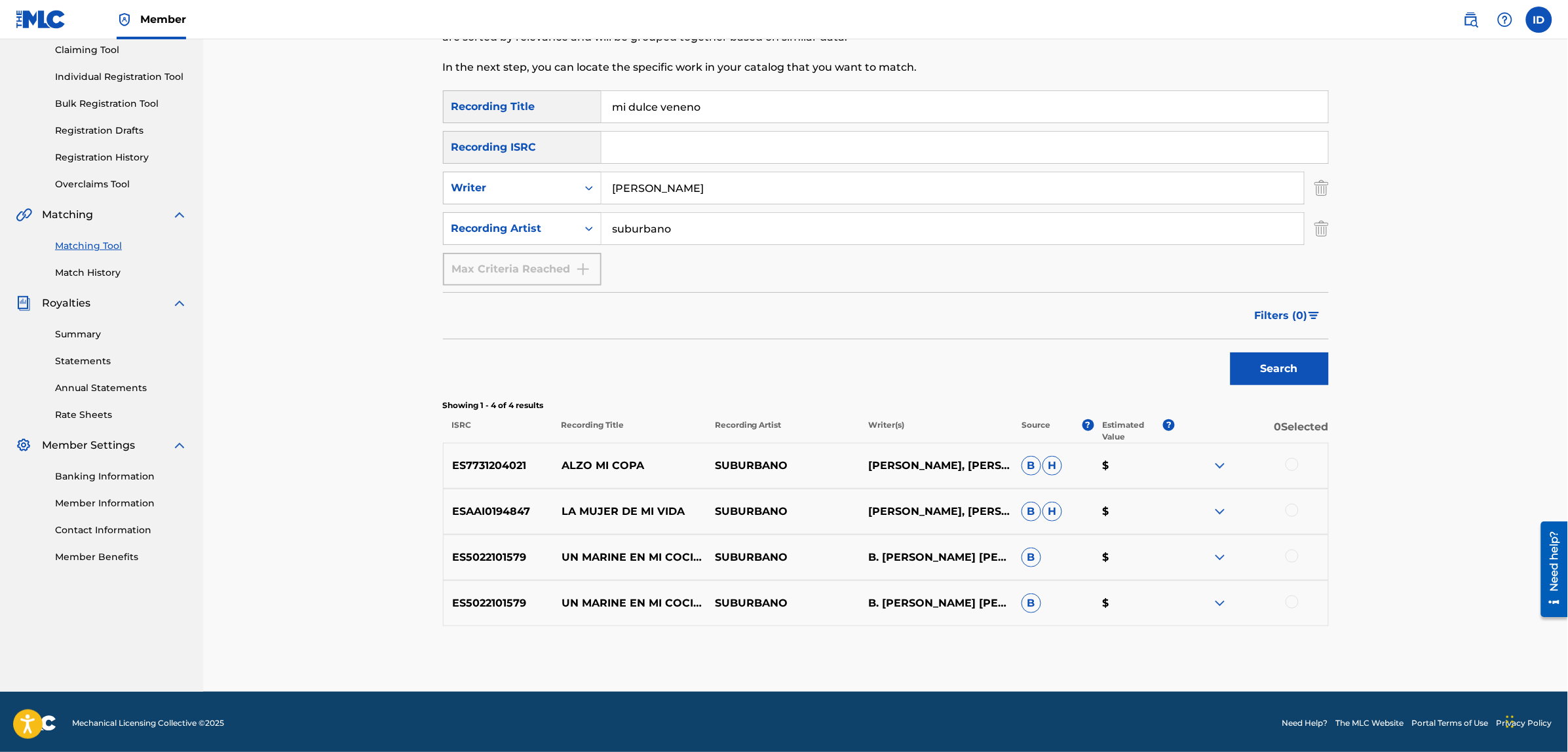
scroll to position [145, 0]
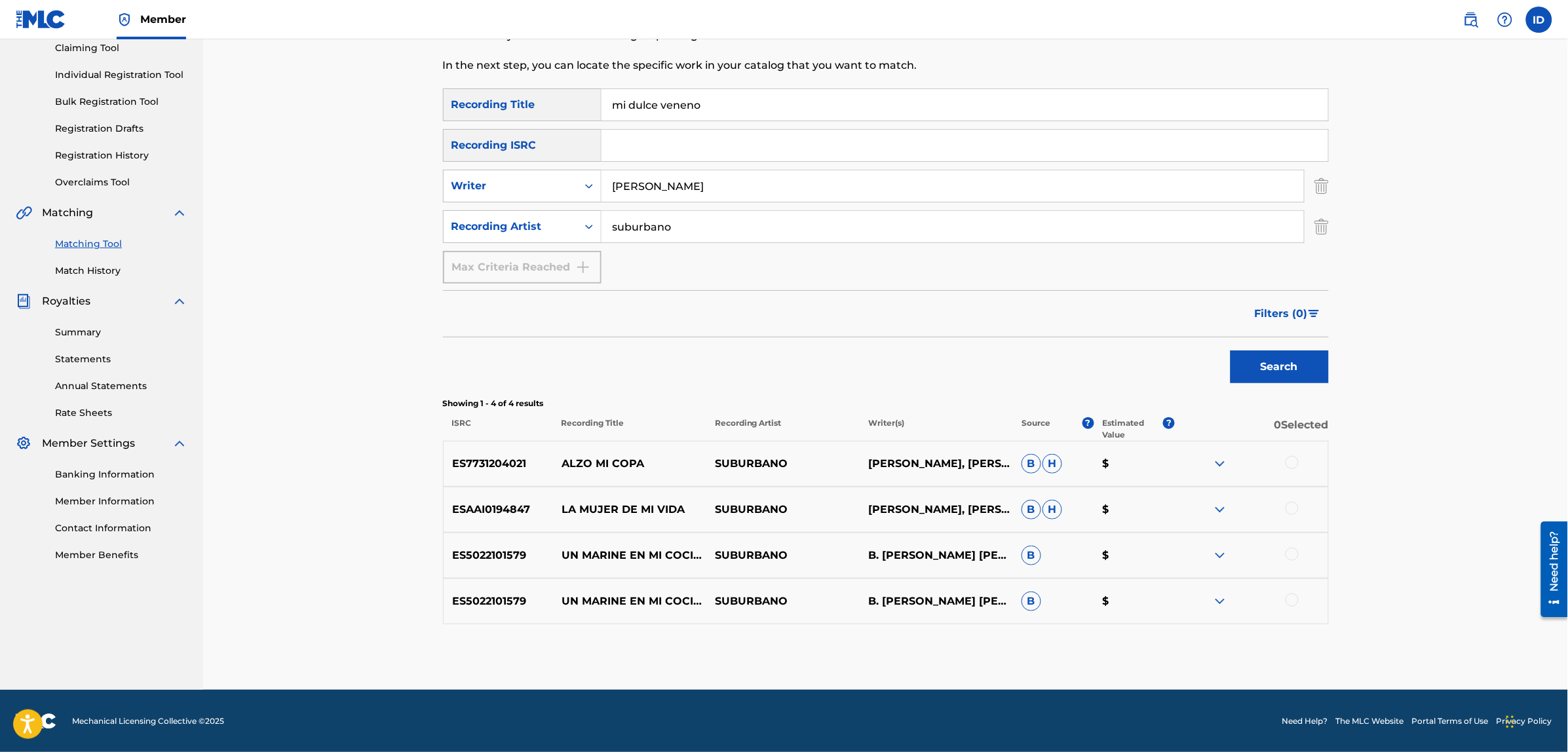
click at [1291, 502] on div at bounding box center [1292, 508] width 13 height 13
click at [940, 640] on button "Match 1 Group" at bounding box center [921, 645] width 145 height 32
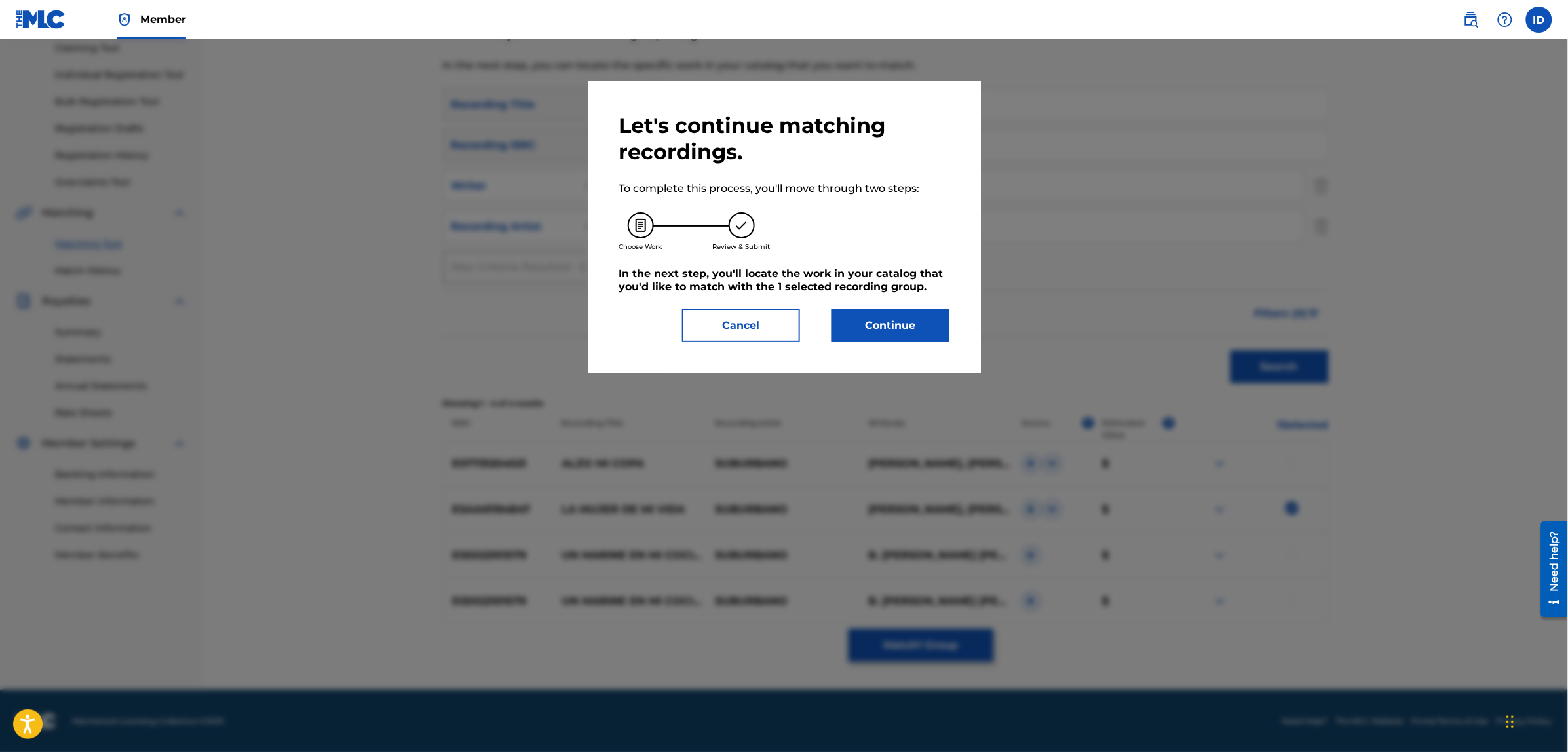
click at [905, 326] on button "Continue" at bounding box center [890, 326] width 118 height 32
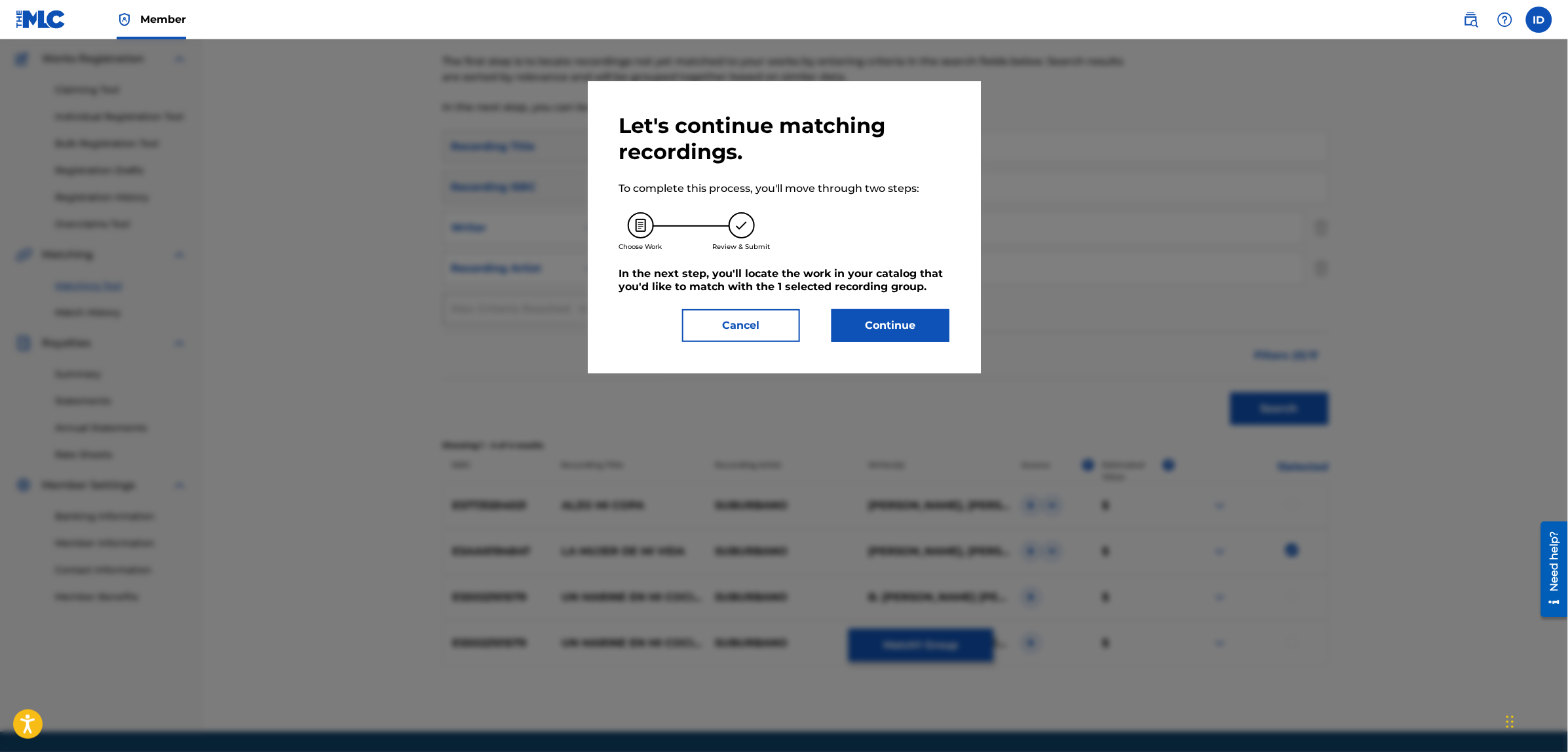
scroll to position [119, 0]
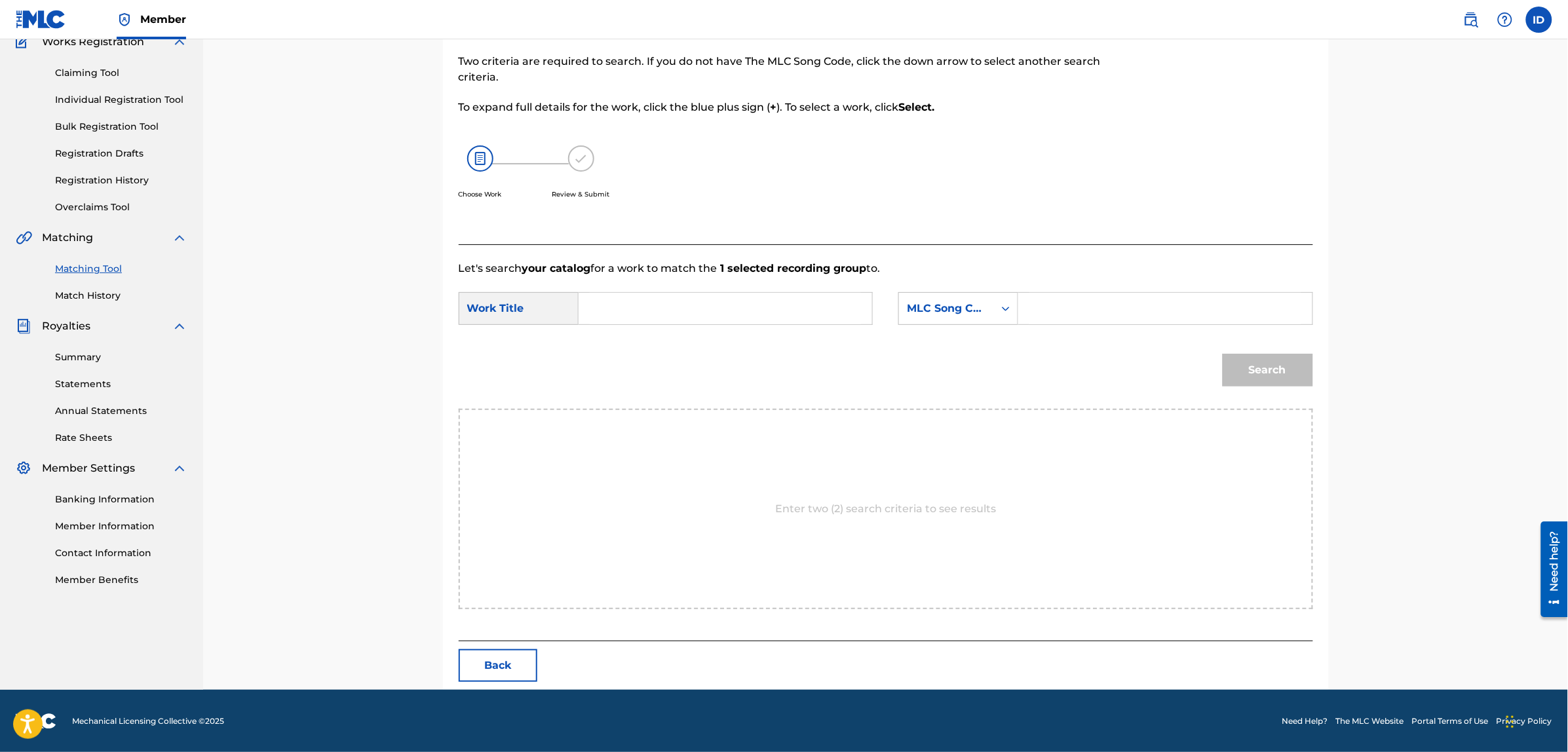
click at [739, 307] on input "Search Form" at bounding box center [725, 308] width 271 height 32
type input "mi dulce veneno"
click at [991, 306] on div "MLC Song Code" at bounding box center [946, 309] width 95 height 25
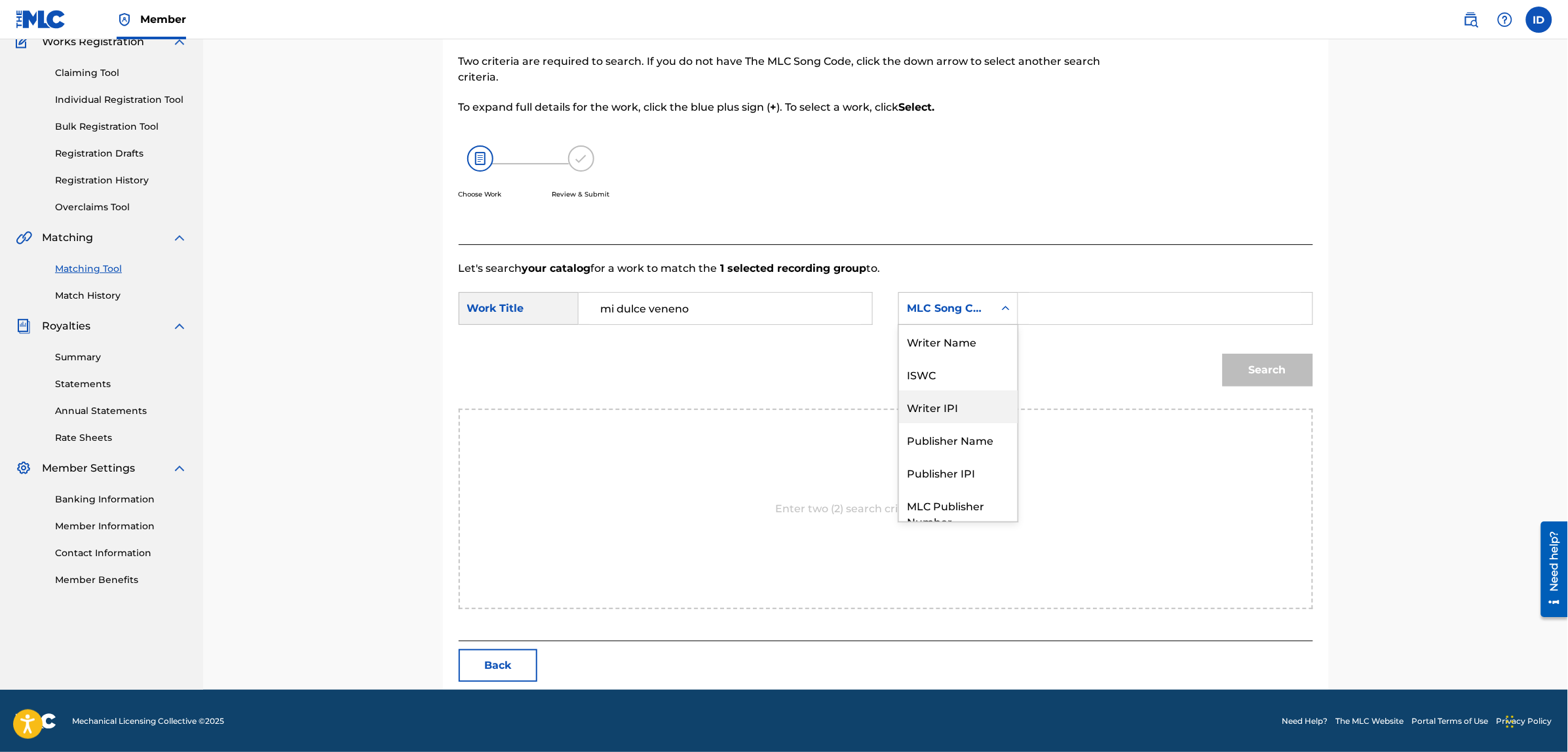
scroll to position [0, 0]
click at [954, 342] on div "Writer Name" at bounding box center [958, 341] width 118 height 32
click at [1040, 308] on input "Search Form" at bounding box center [1165, 308] width 271 height 32
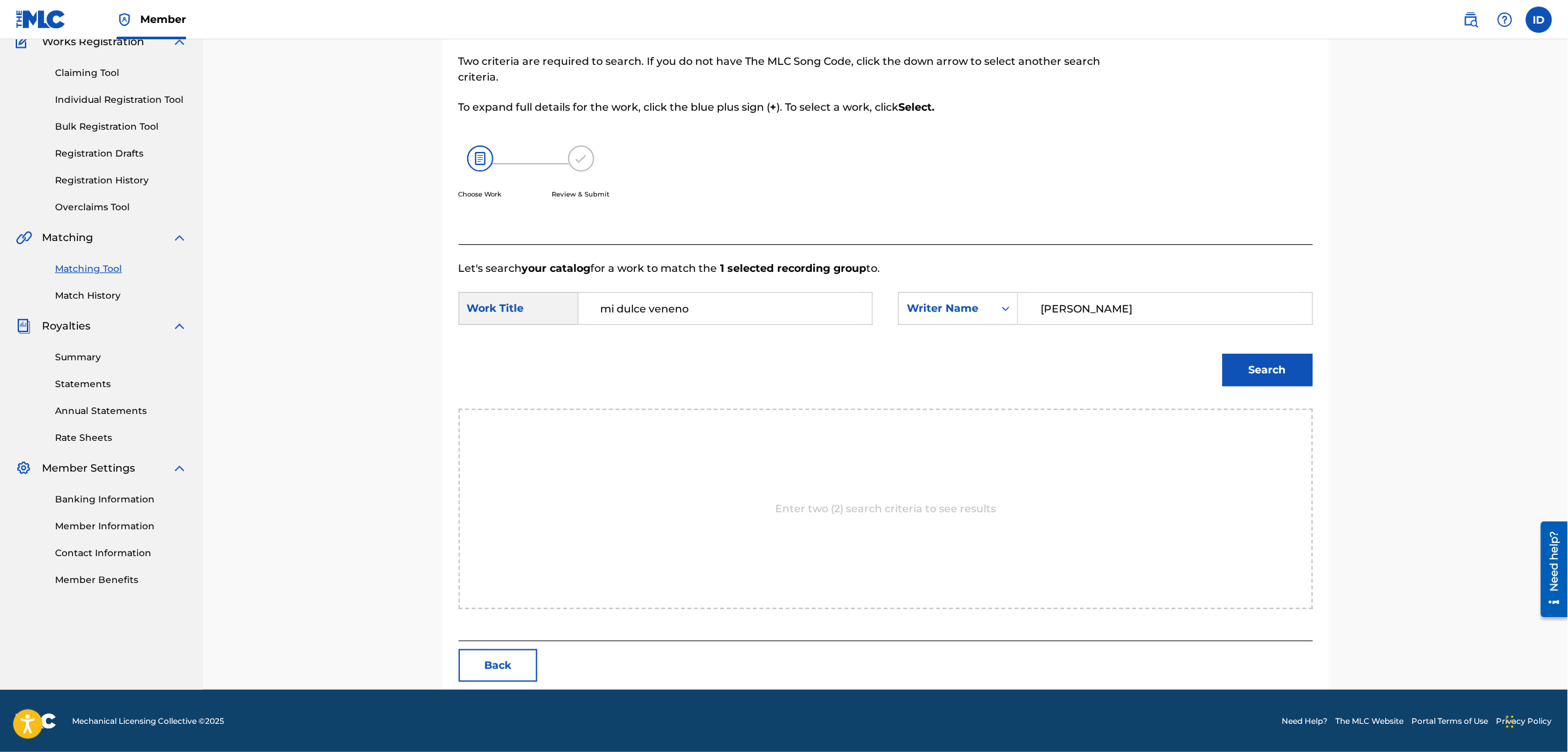
type input "[PERSON_NAME]"
click at [1222, 354] on button "Search" at bounding box center [1267, 370] width 91 height 32
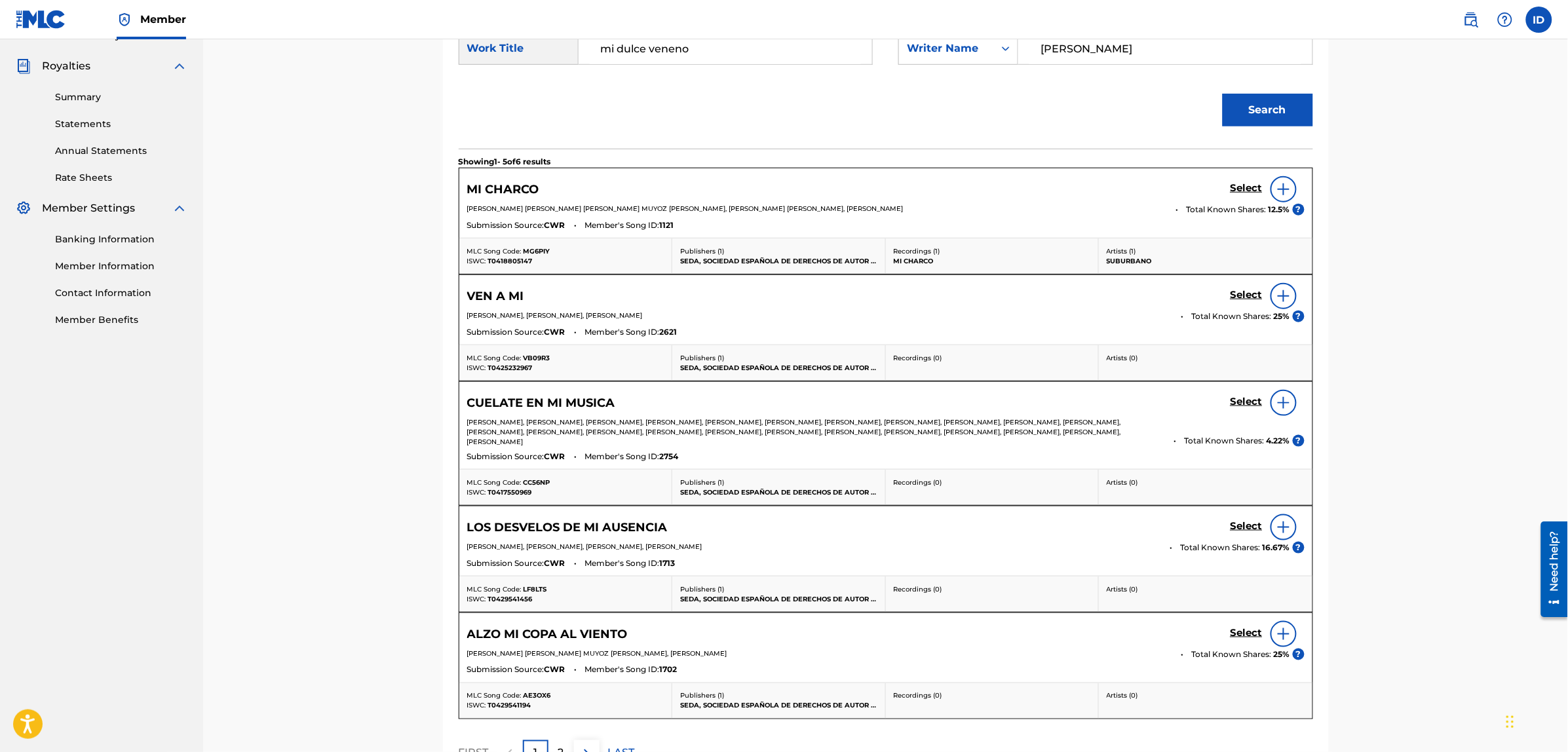
scroll to position [539, 0]
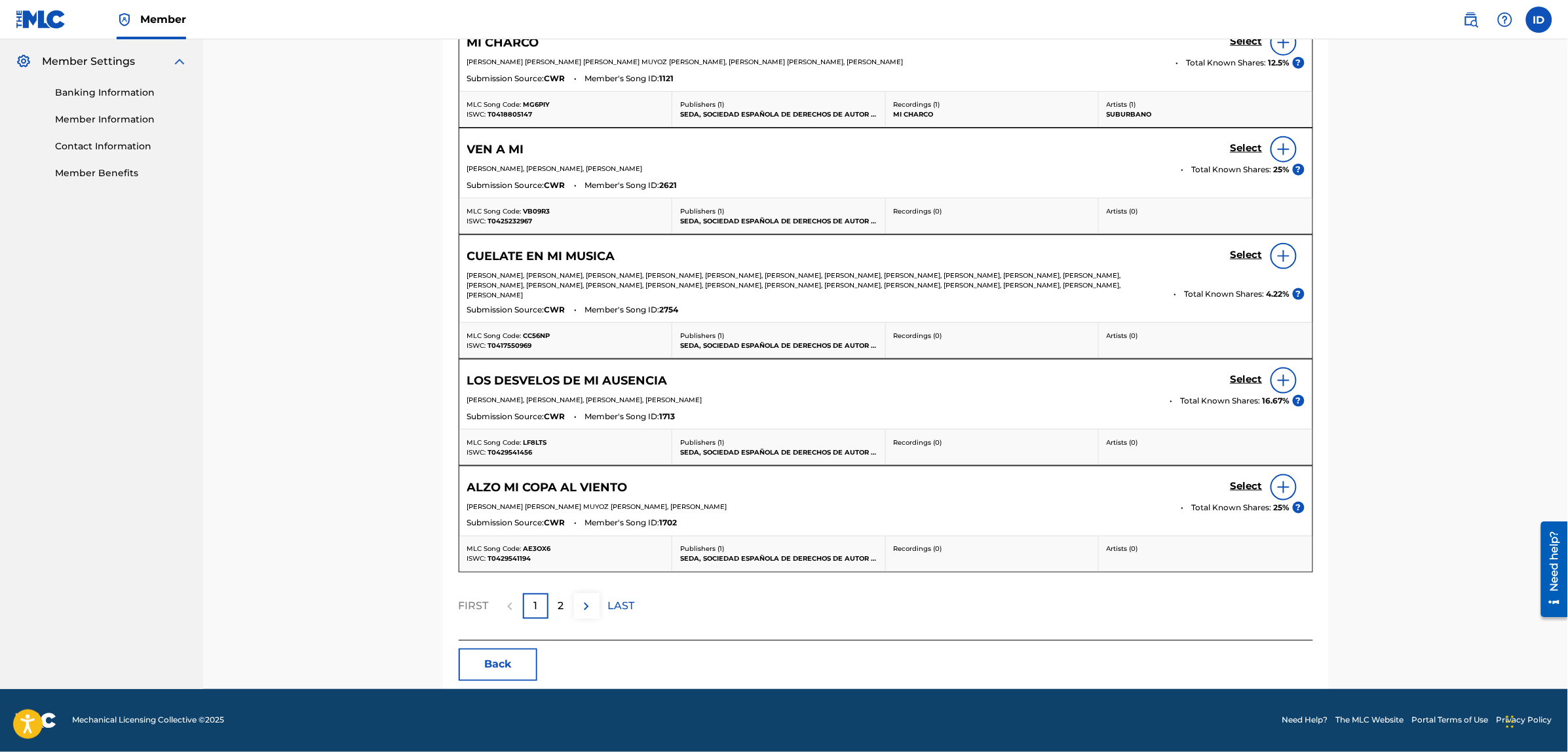
click at [552, 601] on div "2" at bounding box center [561, 606] width 26 height 26
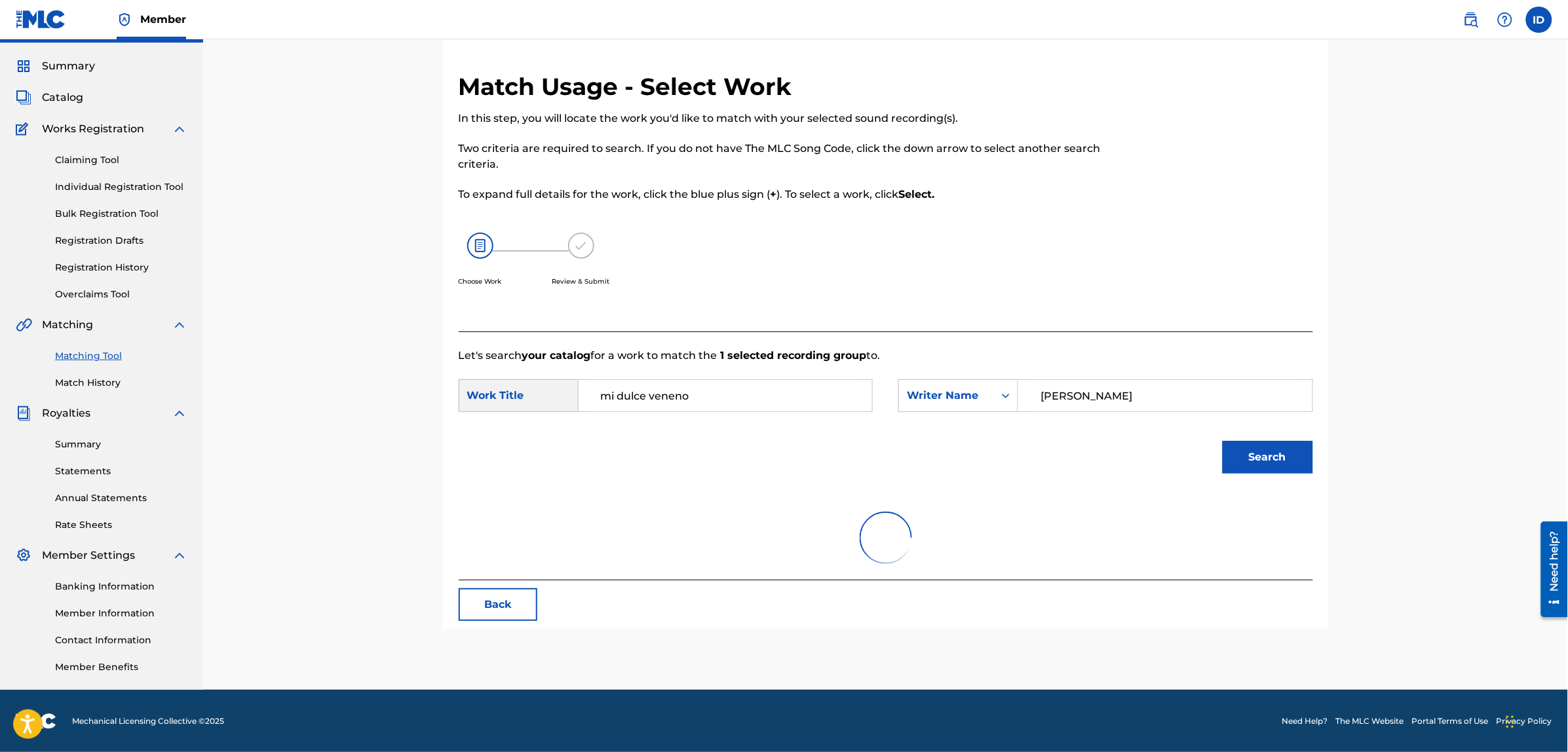
scroll to position [82, 0]
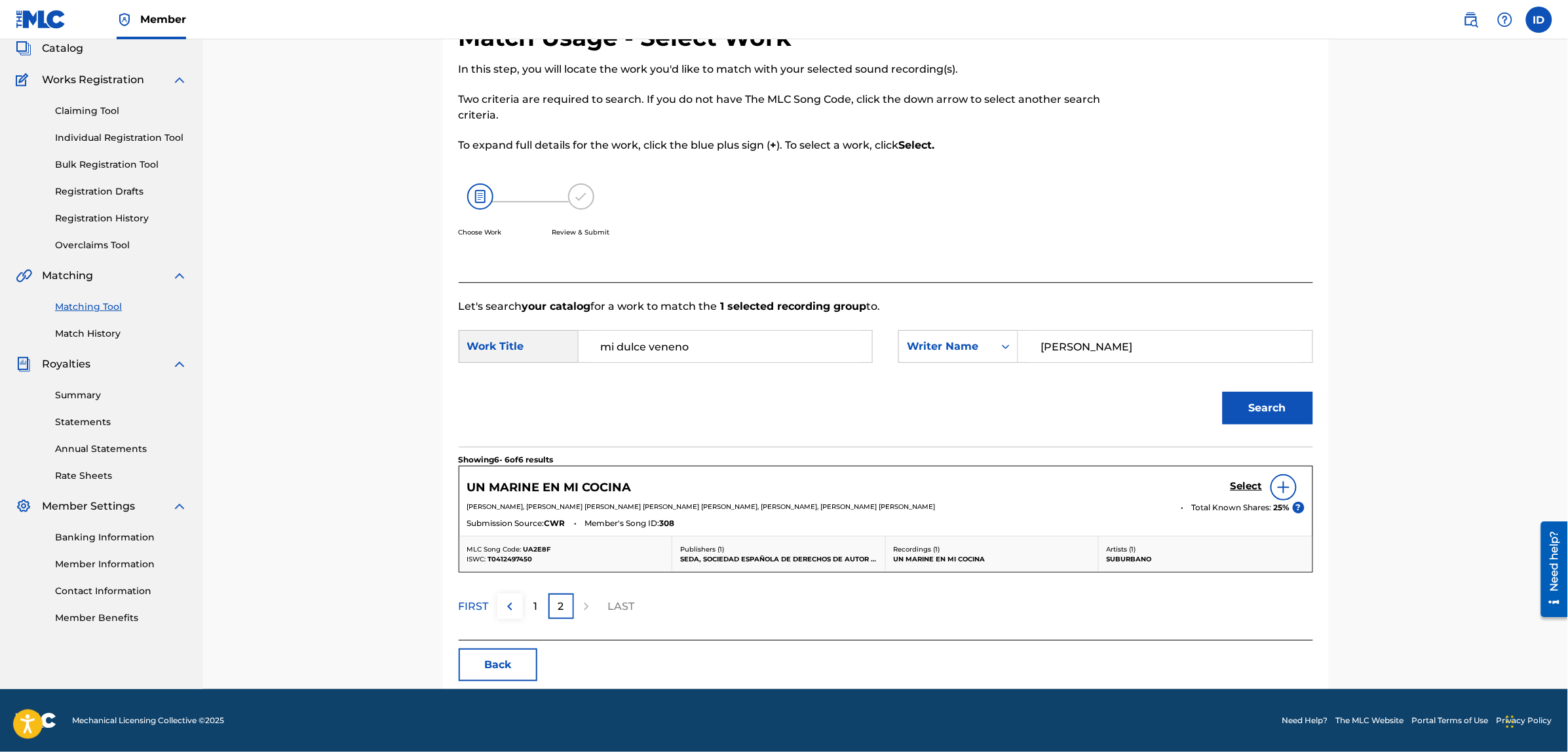
click at [499, 670] on button "Back" at bounding box center [498, 665] width 78 height 32
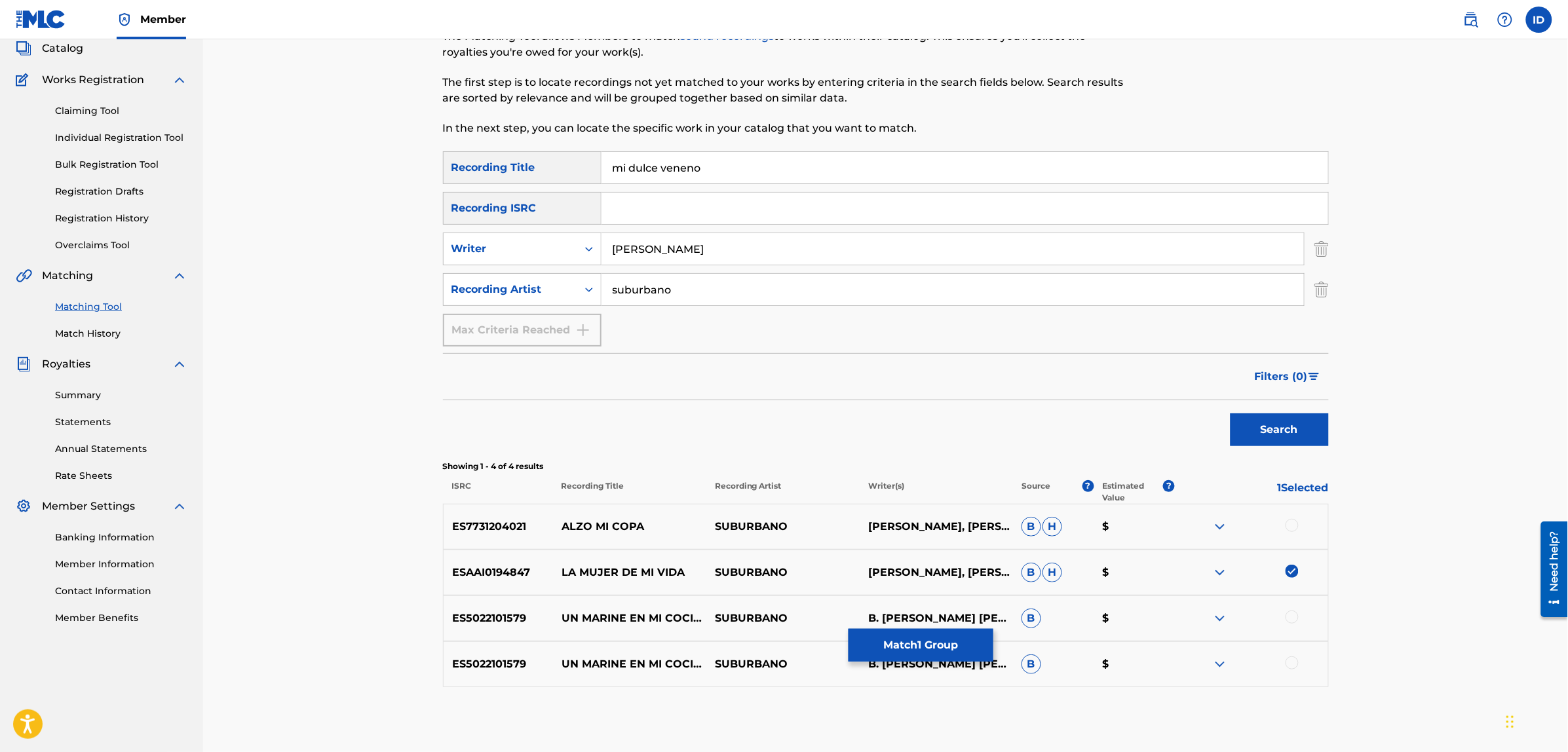
click at [1291, 575] on img at bounding box center [1292, 571] width 13 height 13
drag, startPoint x: 720, startPoint y: 170, endPoint x: 559, endPoint y: 169, distance: 161.0
click at [559, 169] on div "SearchWithCriteriaf3108f85-38a0-4152-b086-b66226915013 Recording Title mi dulce…" at bounding box center [885, 167] width 886 height 32
type input "alou"
click at [1231, 414] on button "Search" at bounding box center [1279, 430] width 98 height 32
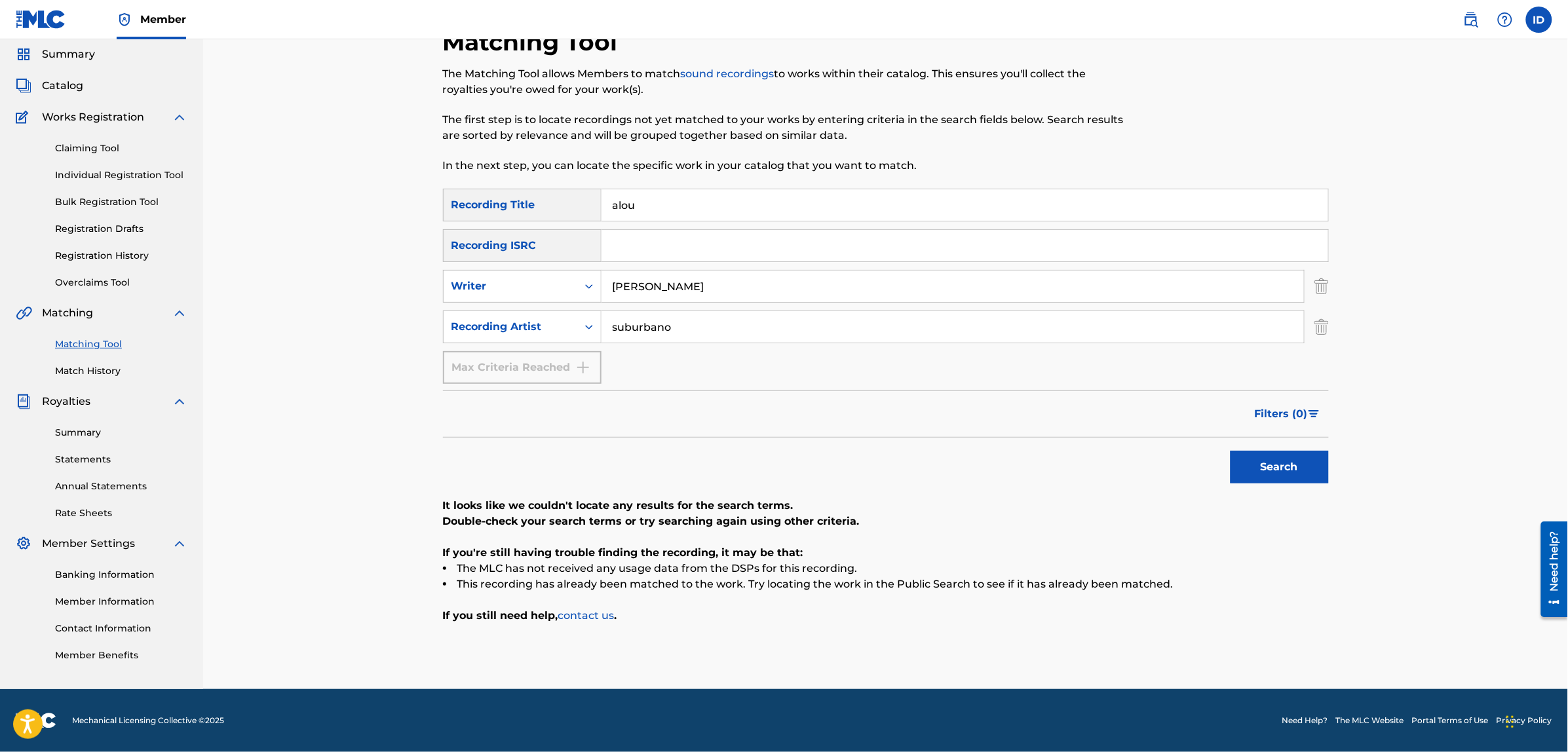
scroll to position [44, 0]
drag, startPoint x: 679, startPoint y: 331, endPoint x: 578, endPoint y: 328, distance: 101.0
click at [578, 328] on div "SearchWithCriteria38ce59d5-7f7e-49e7-90a1-01824d58570e Recording Artist suburba…" at bounding box center [885, 328] width 886 height 32
click at [1231, 451] on button "Search" at bounding box center [1279, 467] width 98 height 32
drag, startPoint x: 753, startPoint y: 295, endPoint x: 564, endPoint y: 289, distance: 189.1
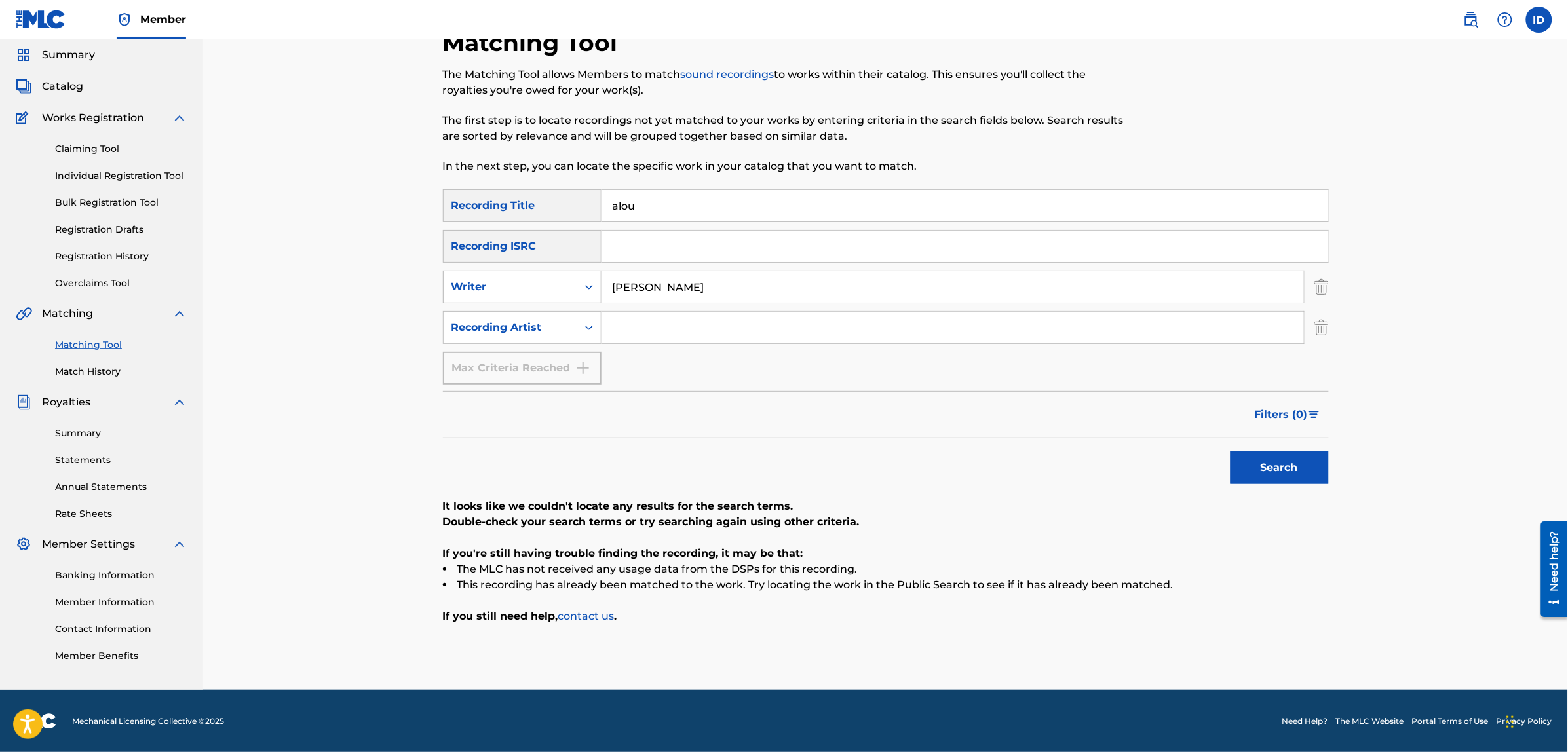
click at [564, 289] on div "SearchWithCriteria08e986a9-e3ad-4219-9df5-7d13275535cc Writer [PERSON_NAME]" at bounding box center [885, 287] width 886 height 32
click at [1231, 451] on button "Search" at bounding box center [1279, 467] width 98 height 32
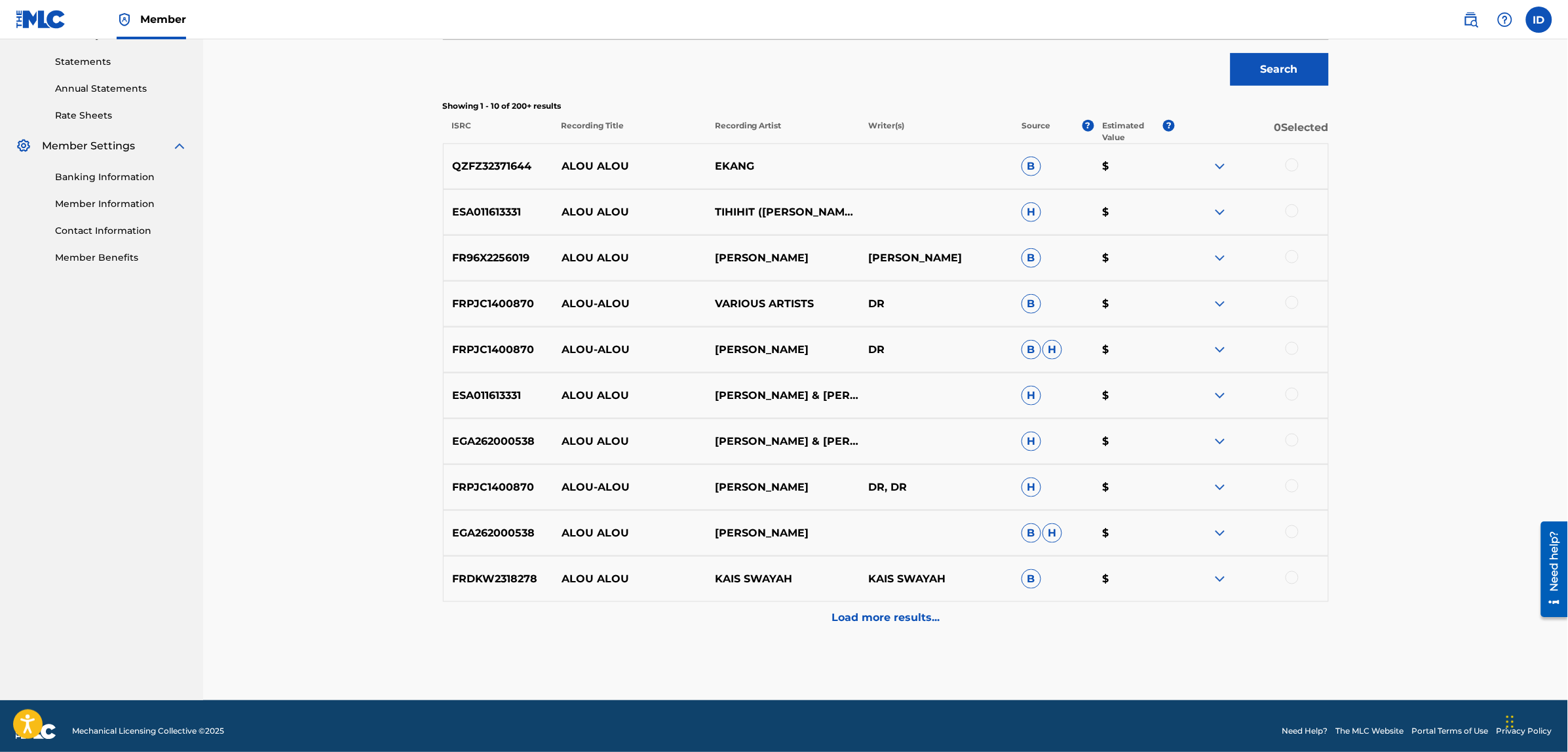
scroll to position [453, 0]
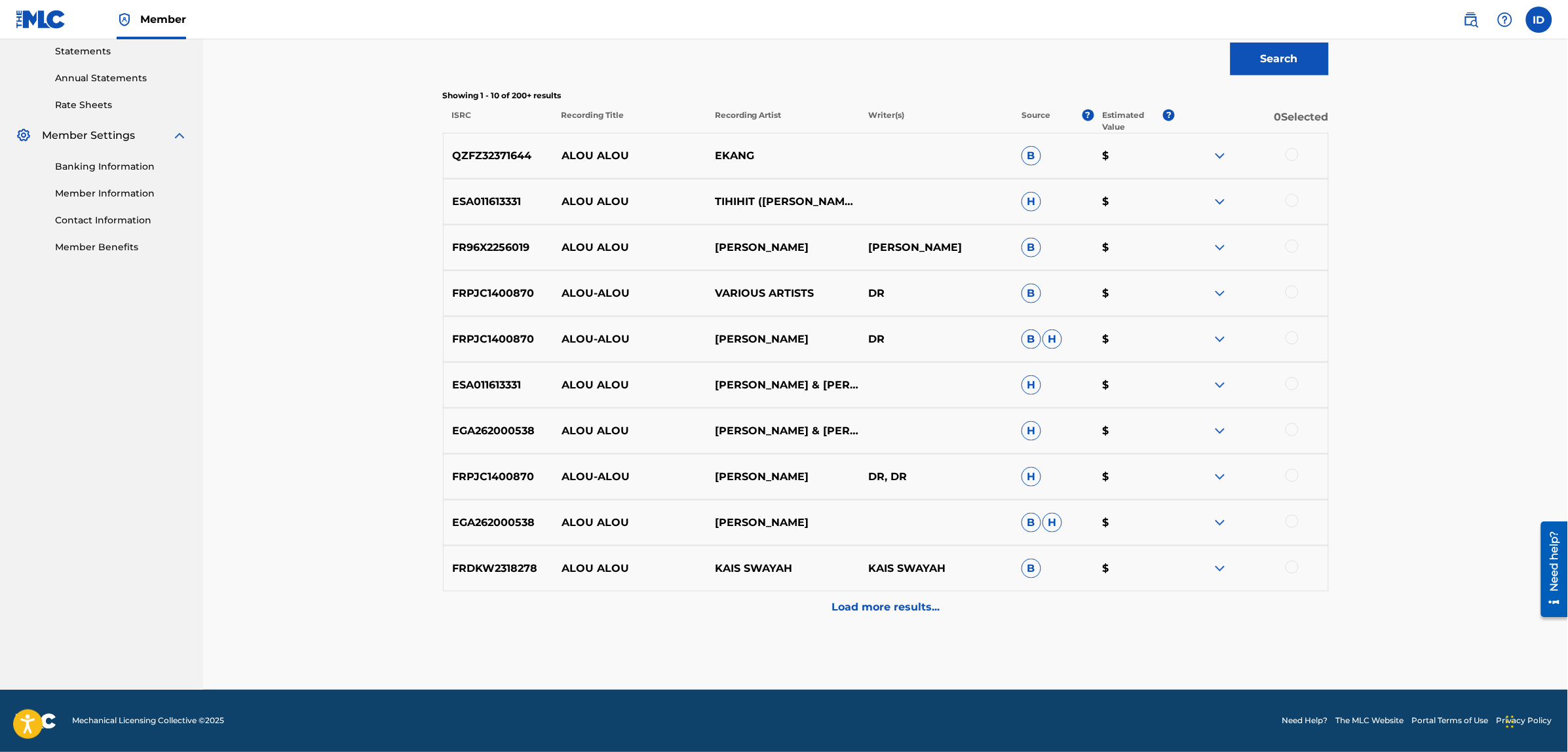
click at [878, 612] on p "Load more results..." at bounding box center [885, 608] width 108 height 15
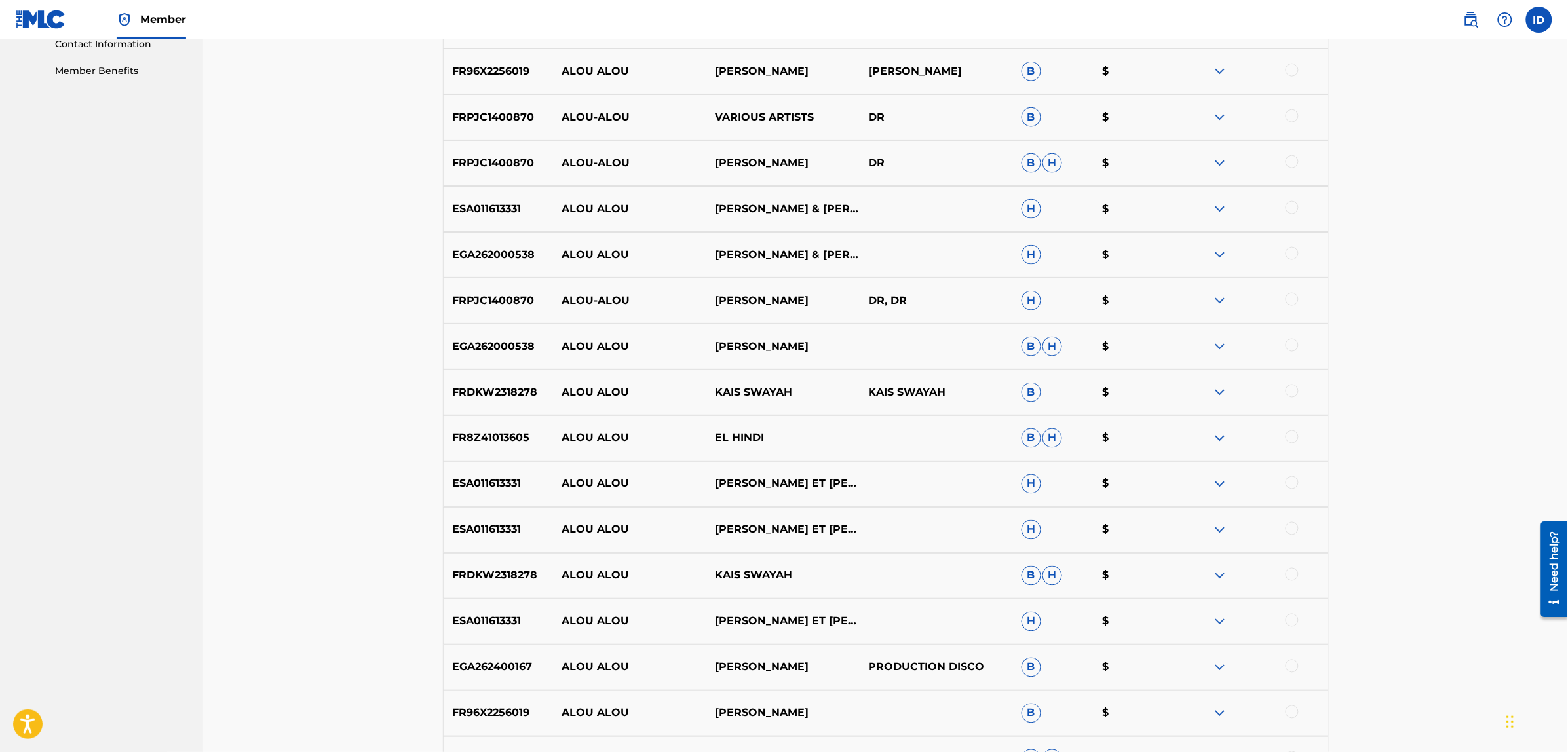
scroll to position [912, 0]
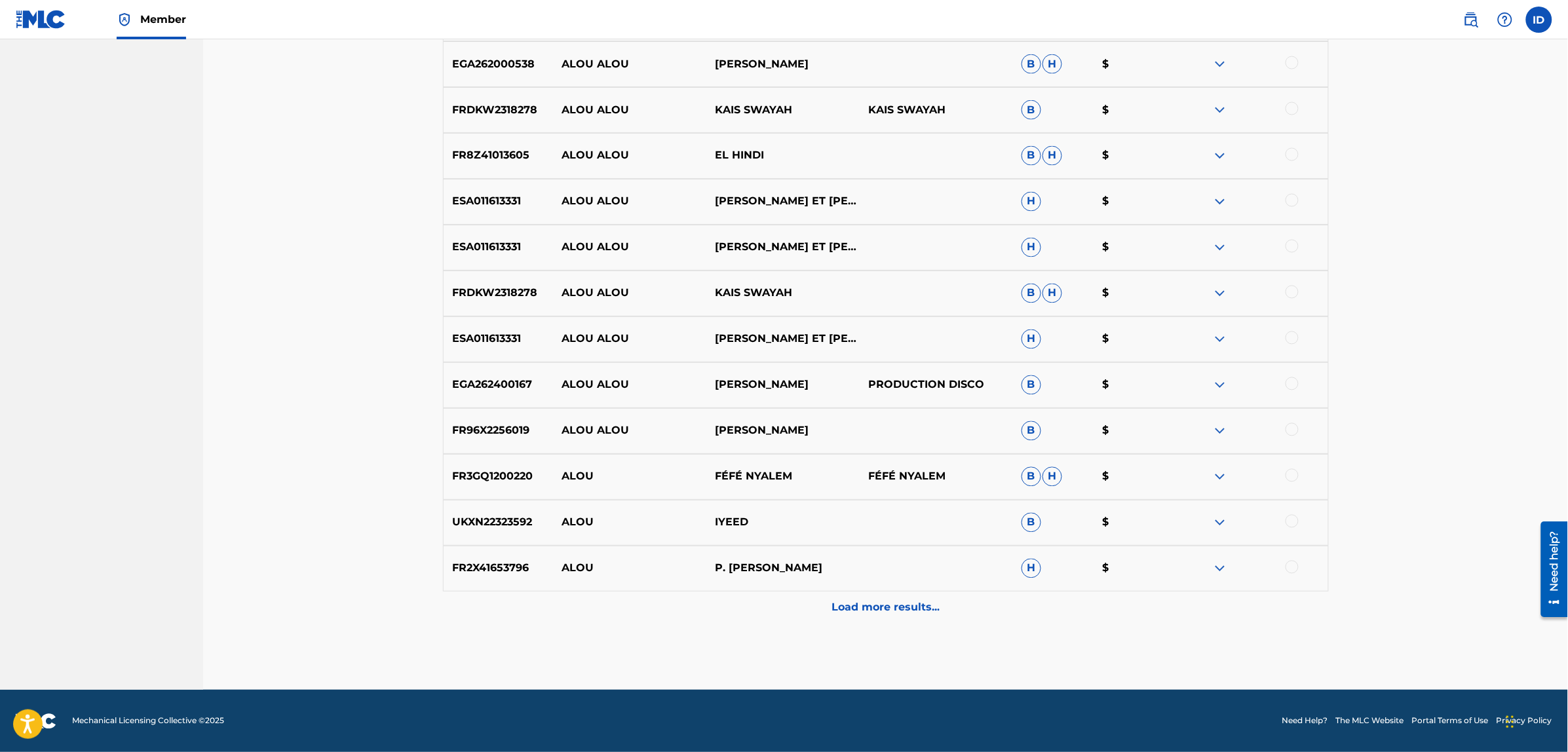
click at [870, 597] on div "Load more results..." at bounding box center [885, 608] width 886 height 32
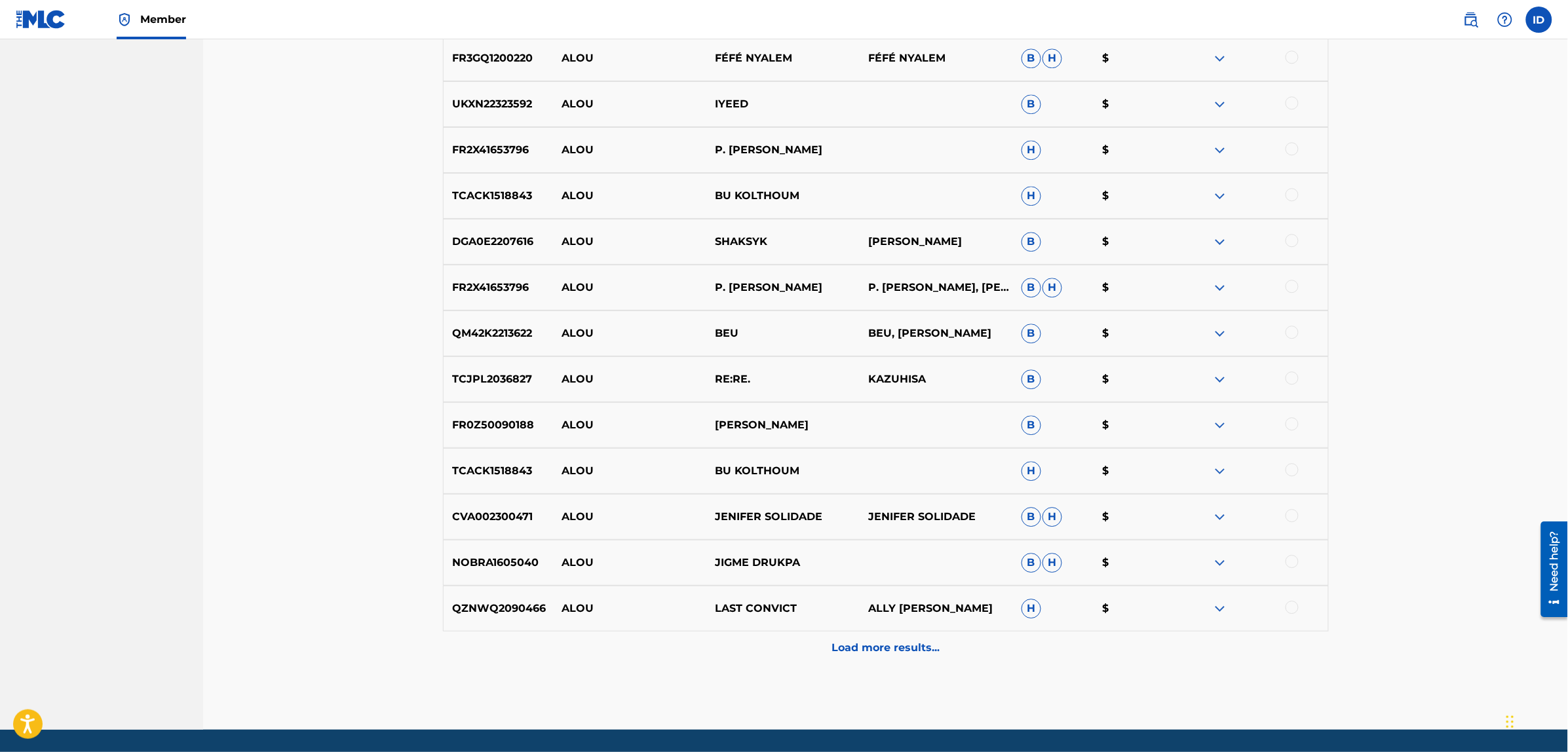
scroll to position [1370, 0]
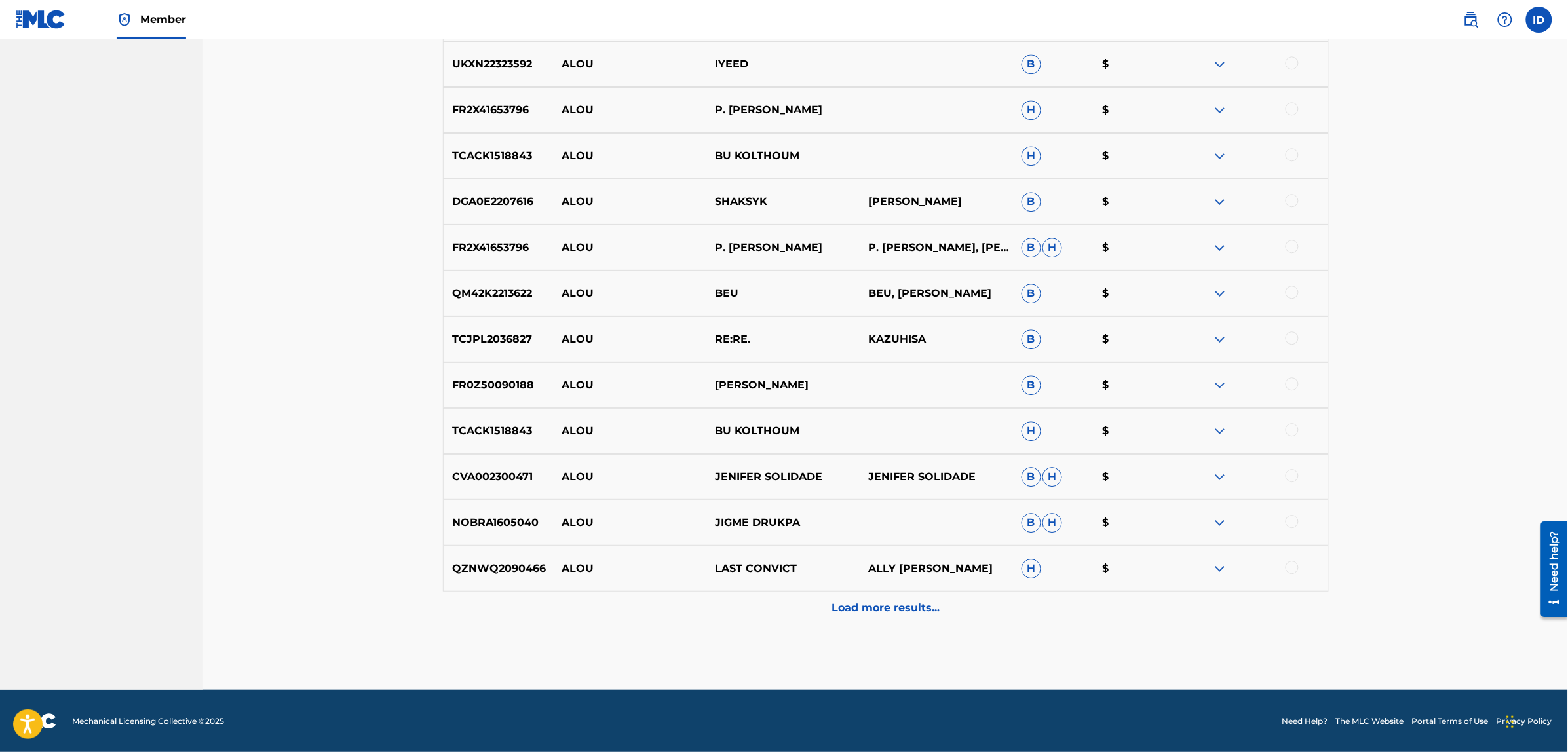
click at [891, 618] on div "Load more results..." at bounding box center [885, 608] width 886 height 32
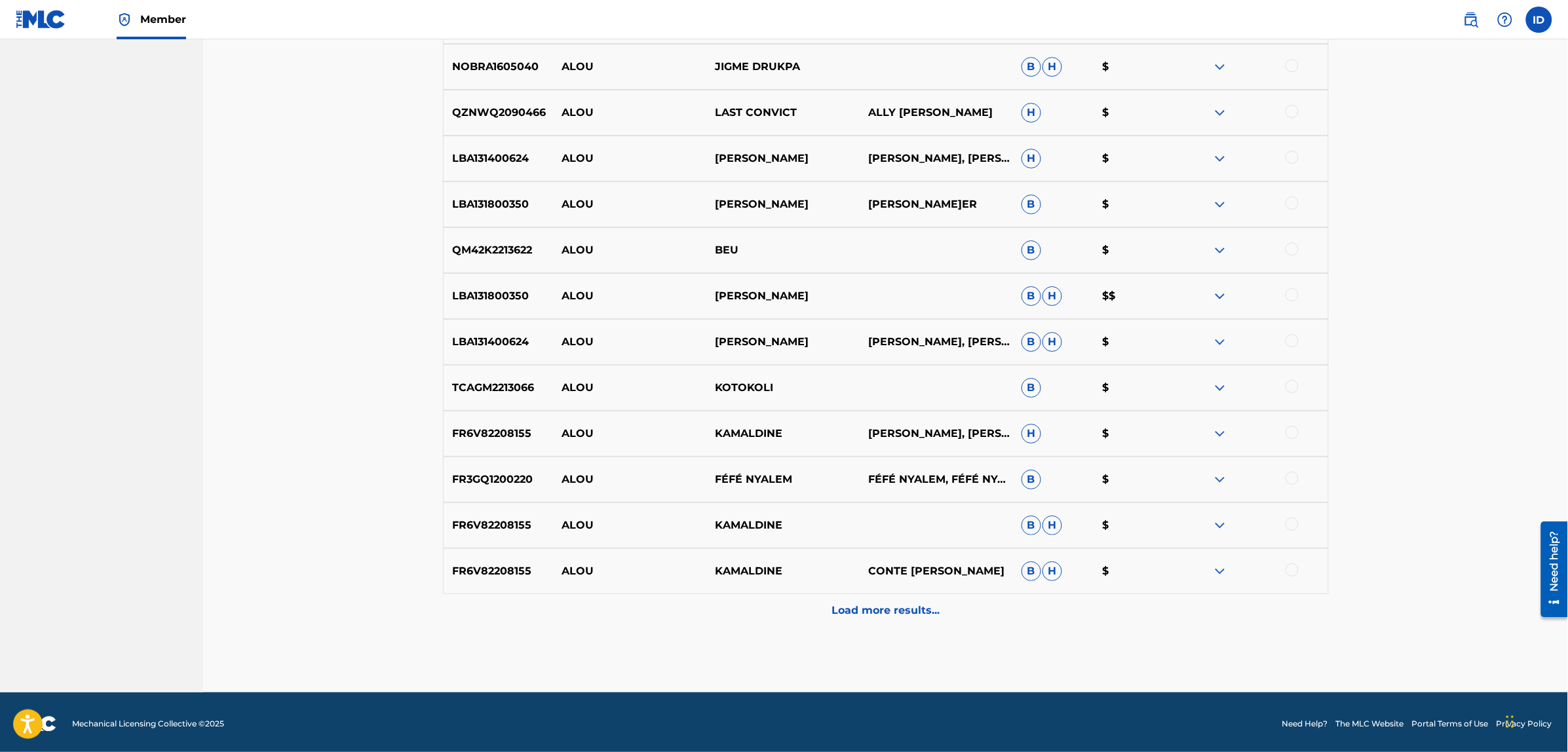
scroll to position [1828, 0]
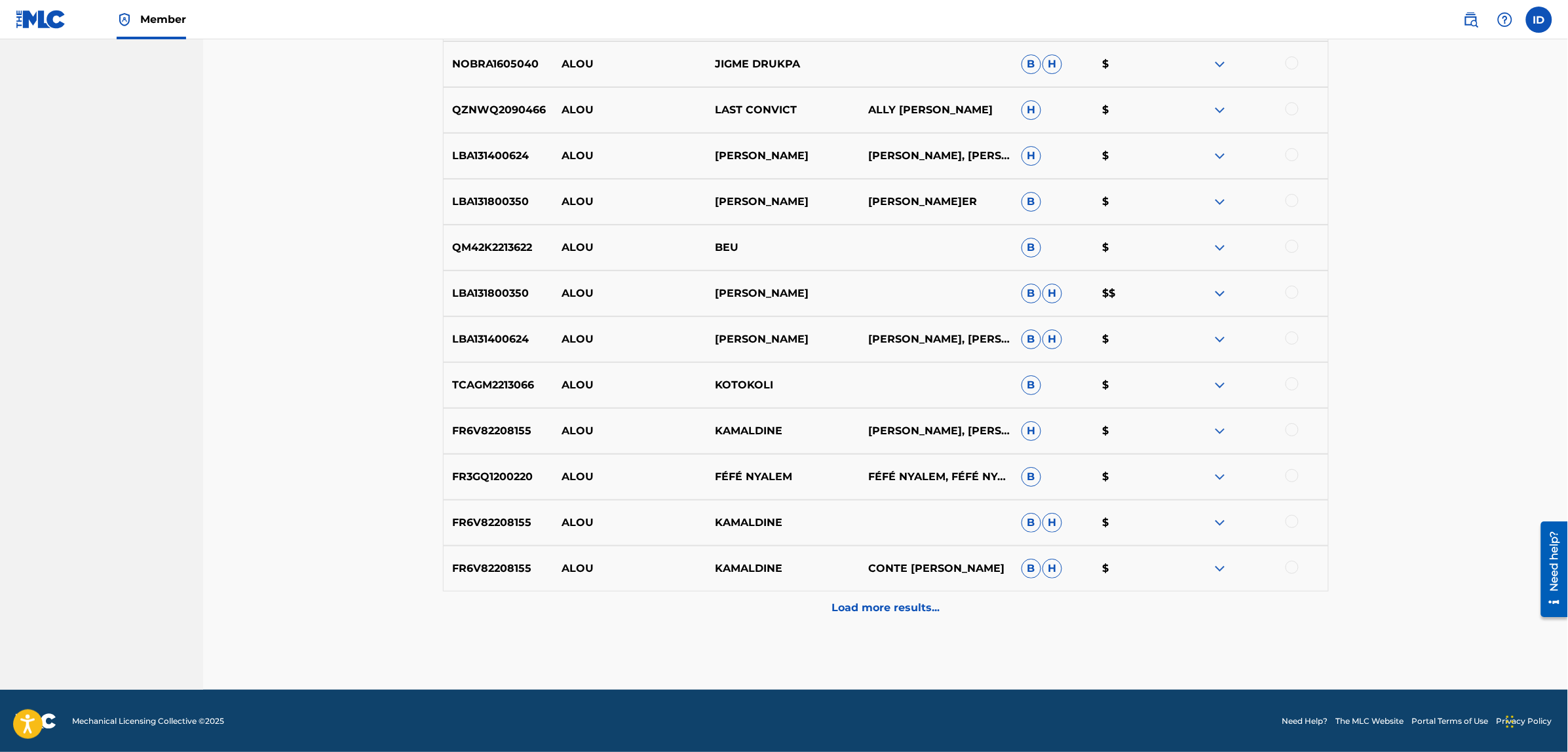
click at [847, 608] on p "Load more results..." at bounding box center [885, 608] width 108 height 15
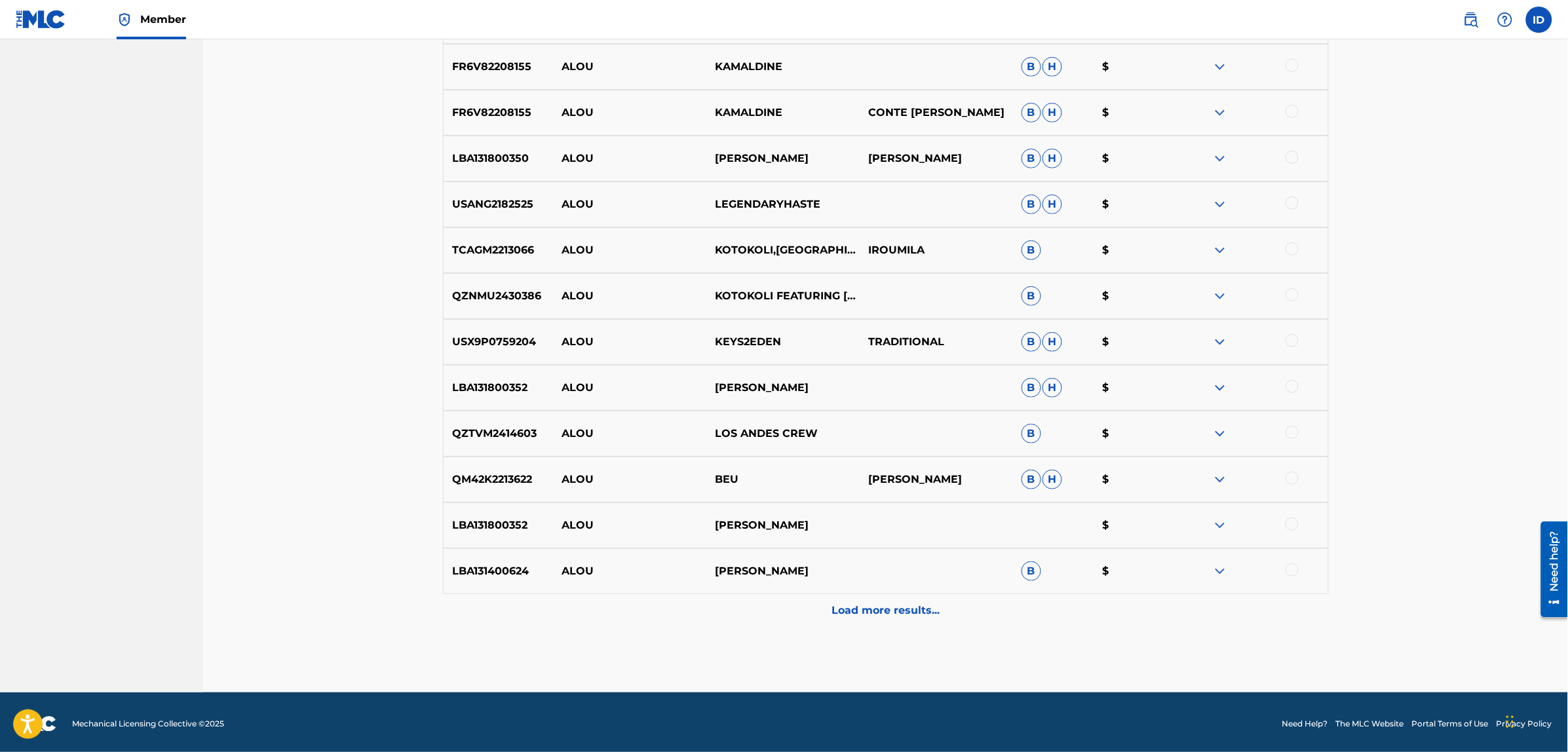
scroll to position [2287, 0]
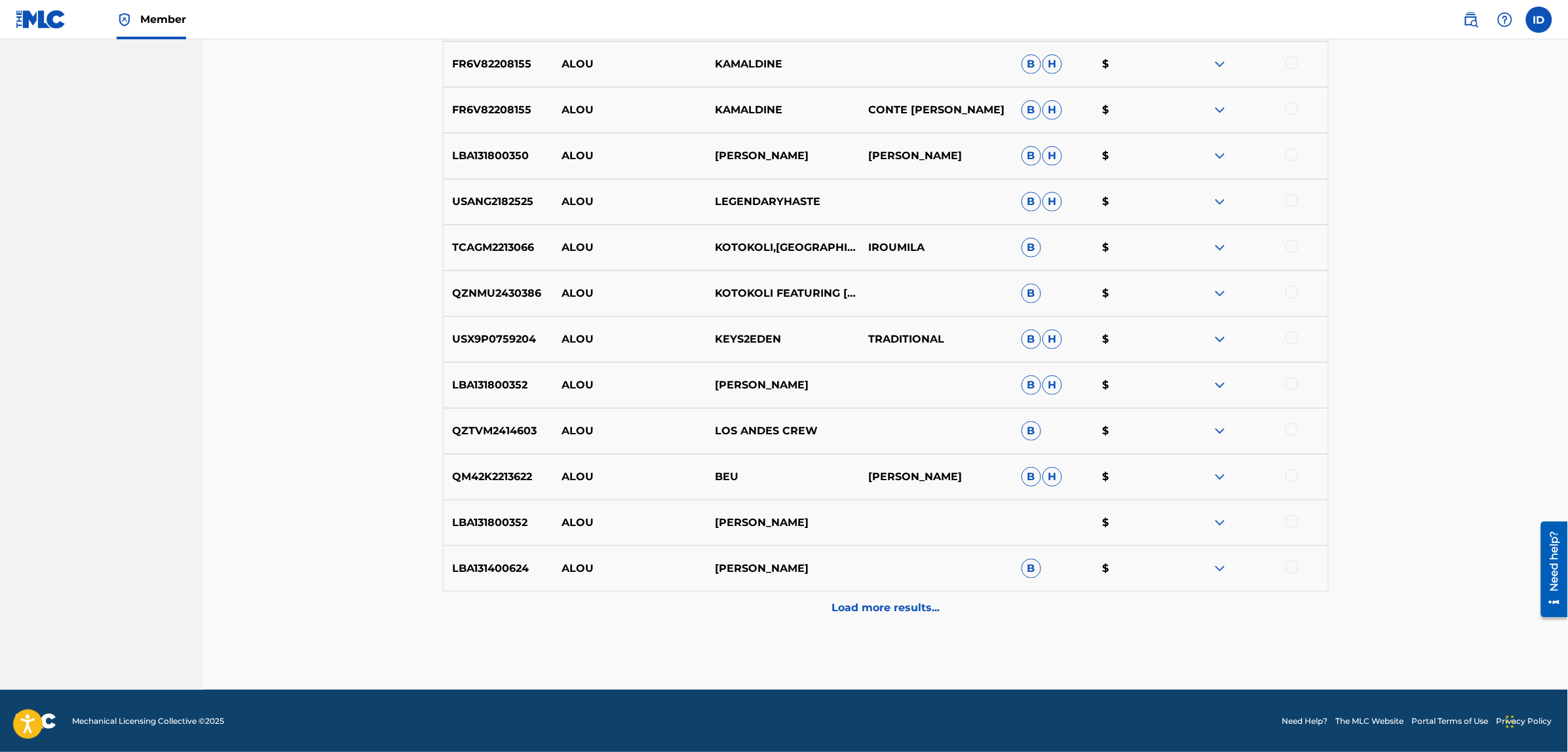
click at [866, 601] on p "Load more results..." at bounding box center [885, 608] width 108 height 15
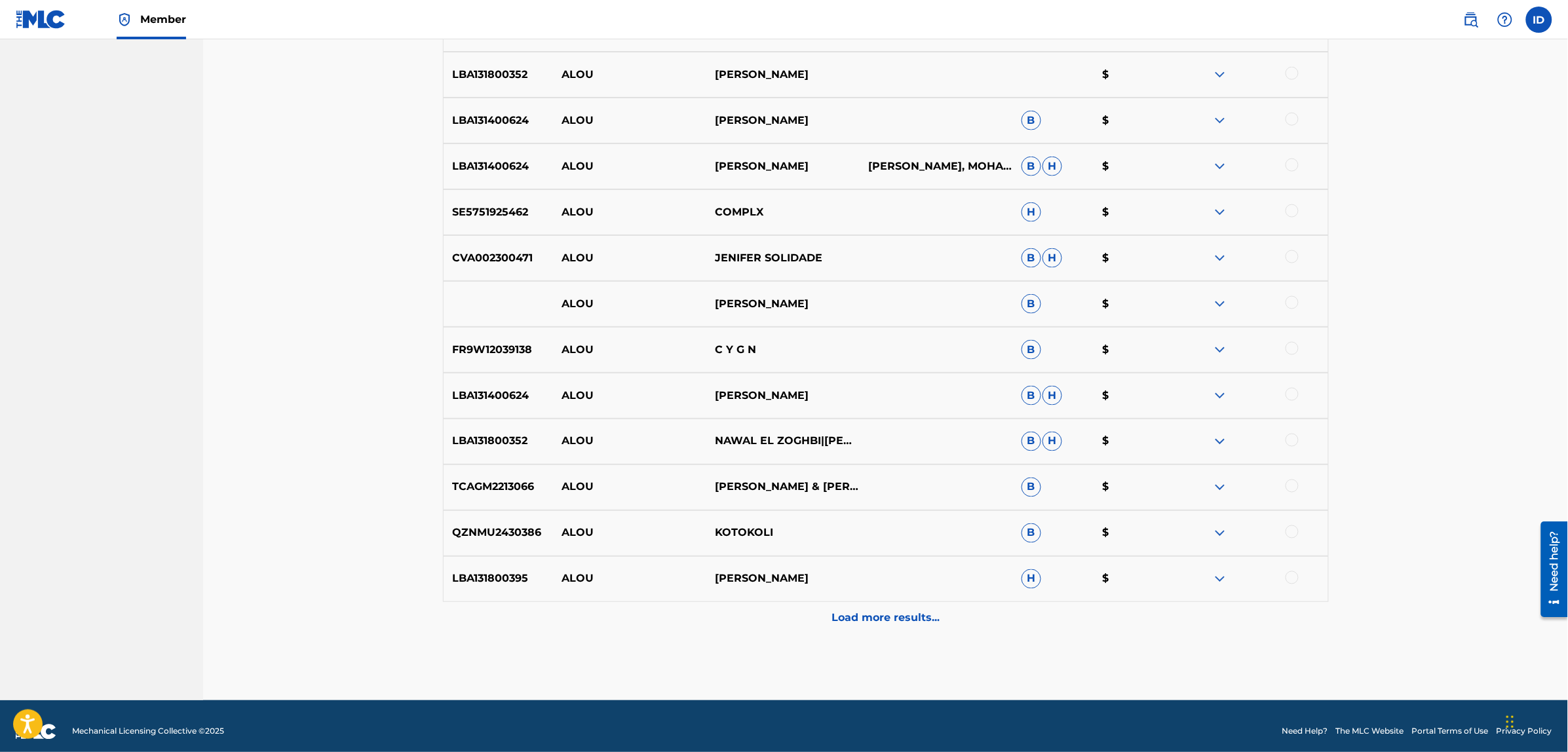
scroll to position [2745, 0]
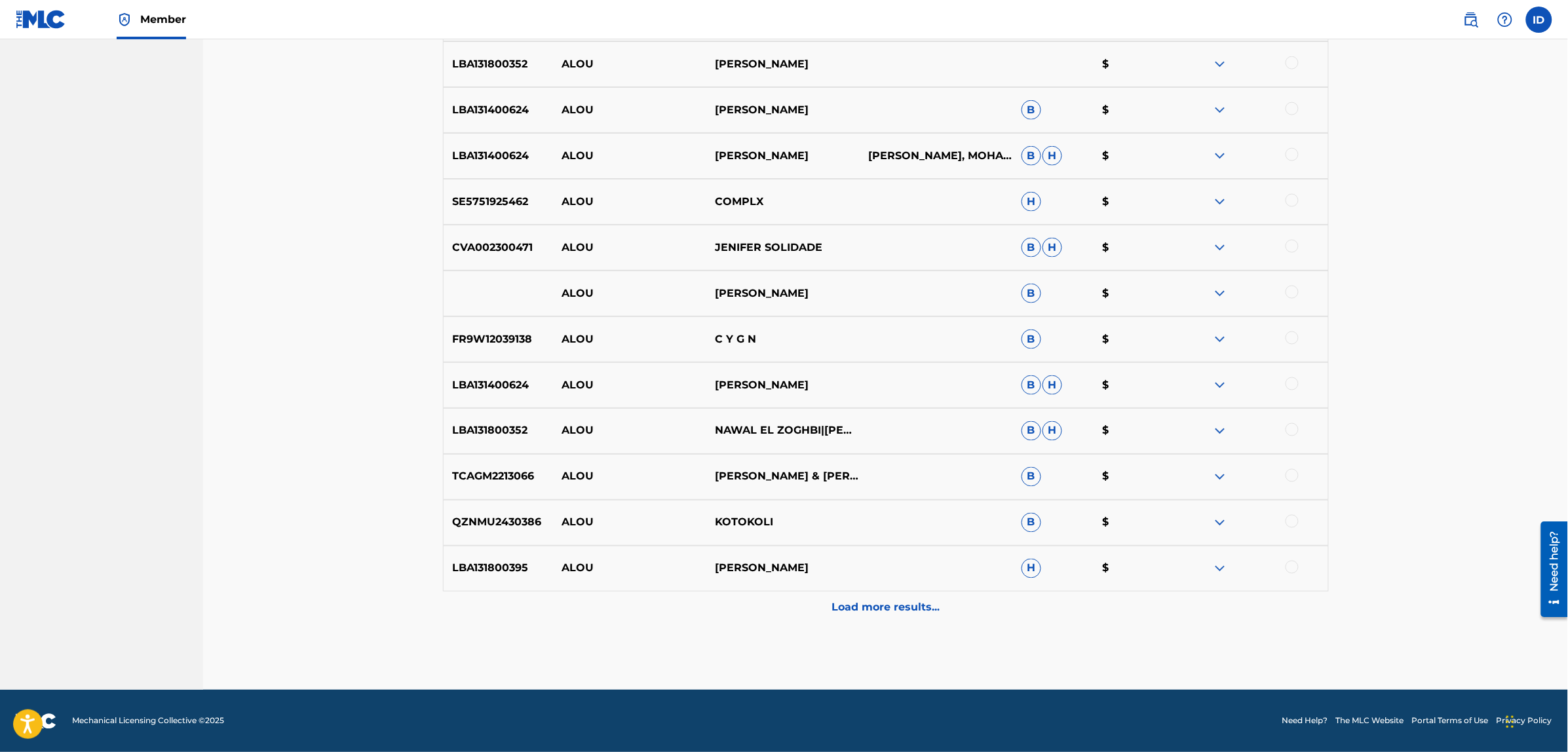
click at [881, 613] on p "Load more results..." at bounding box center [885, 608] width 108 height 15
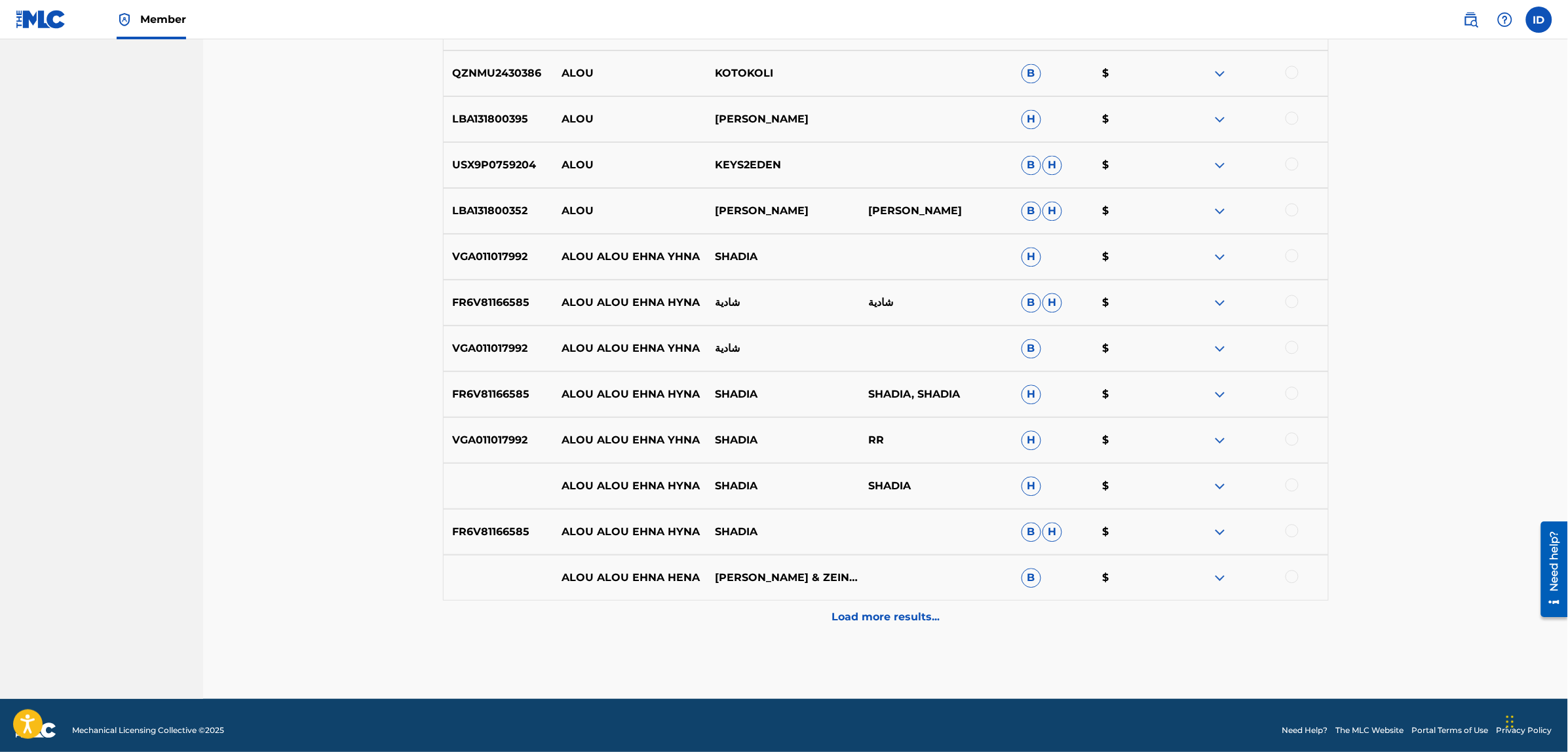
scroll to position [3204, 0]
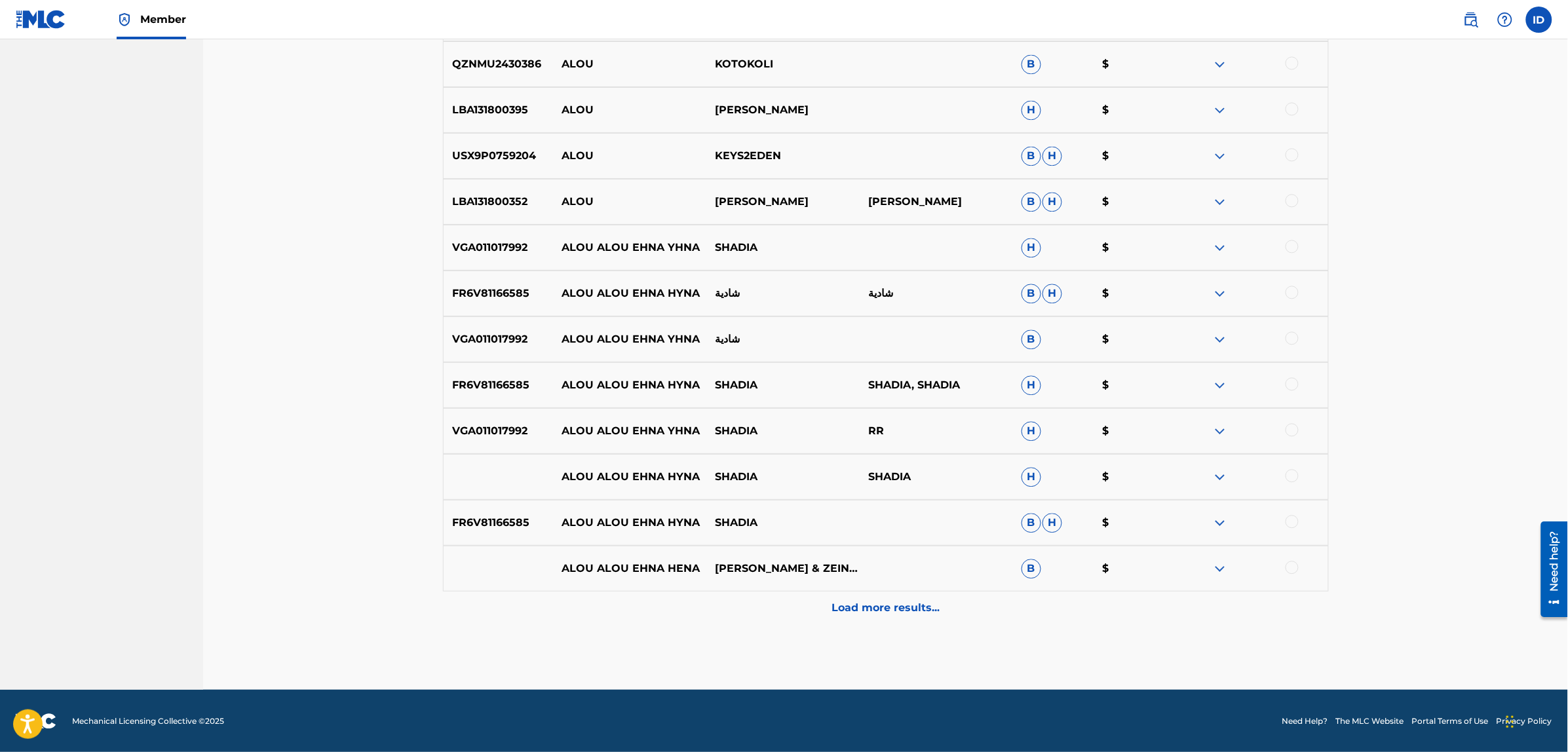
click at [859, 612] on p "Load more results..." at bounding box center [885, 608] width 108 height 15
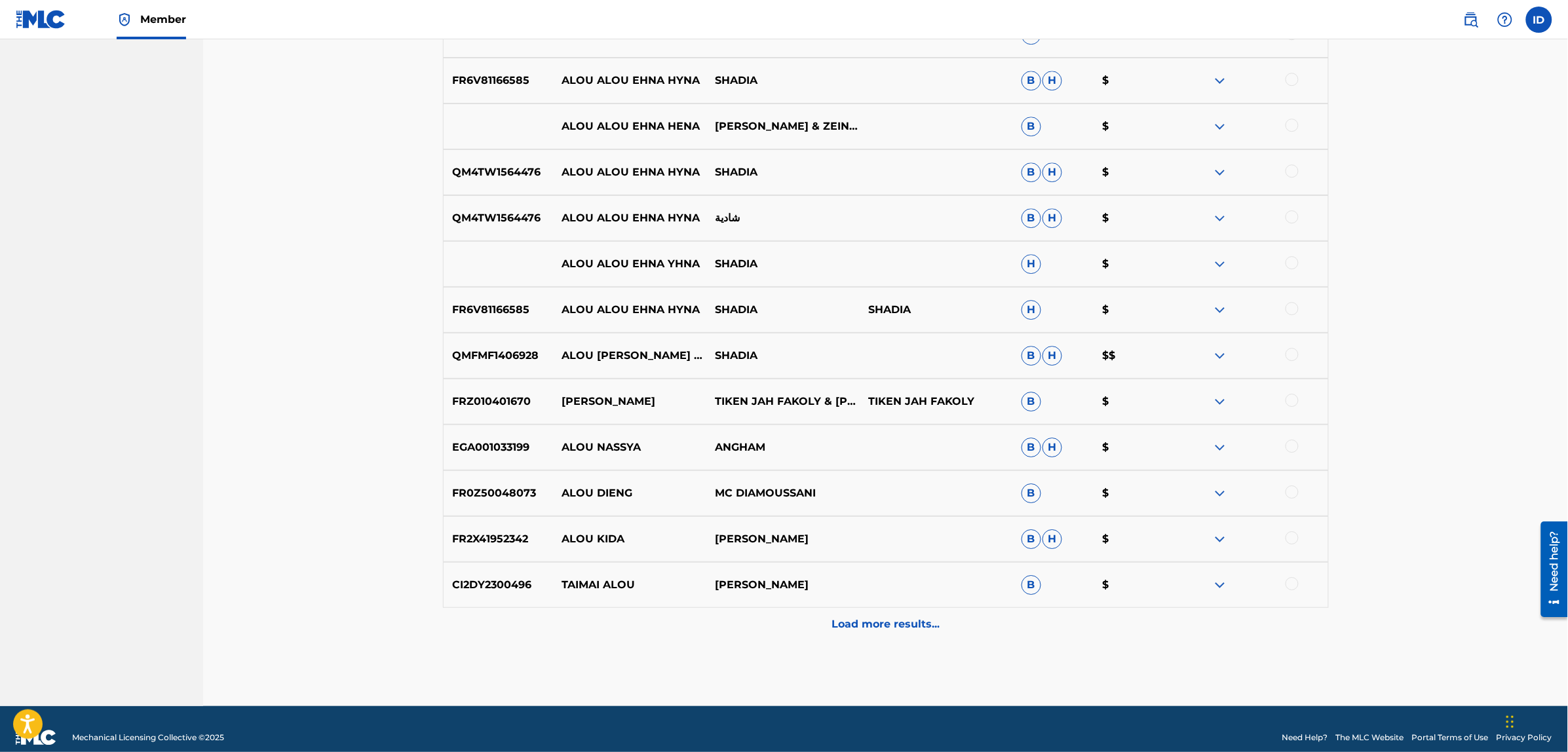
scroll to position [3663, 0]
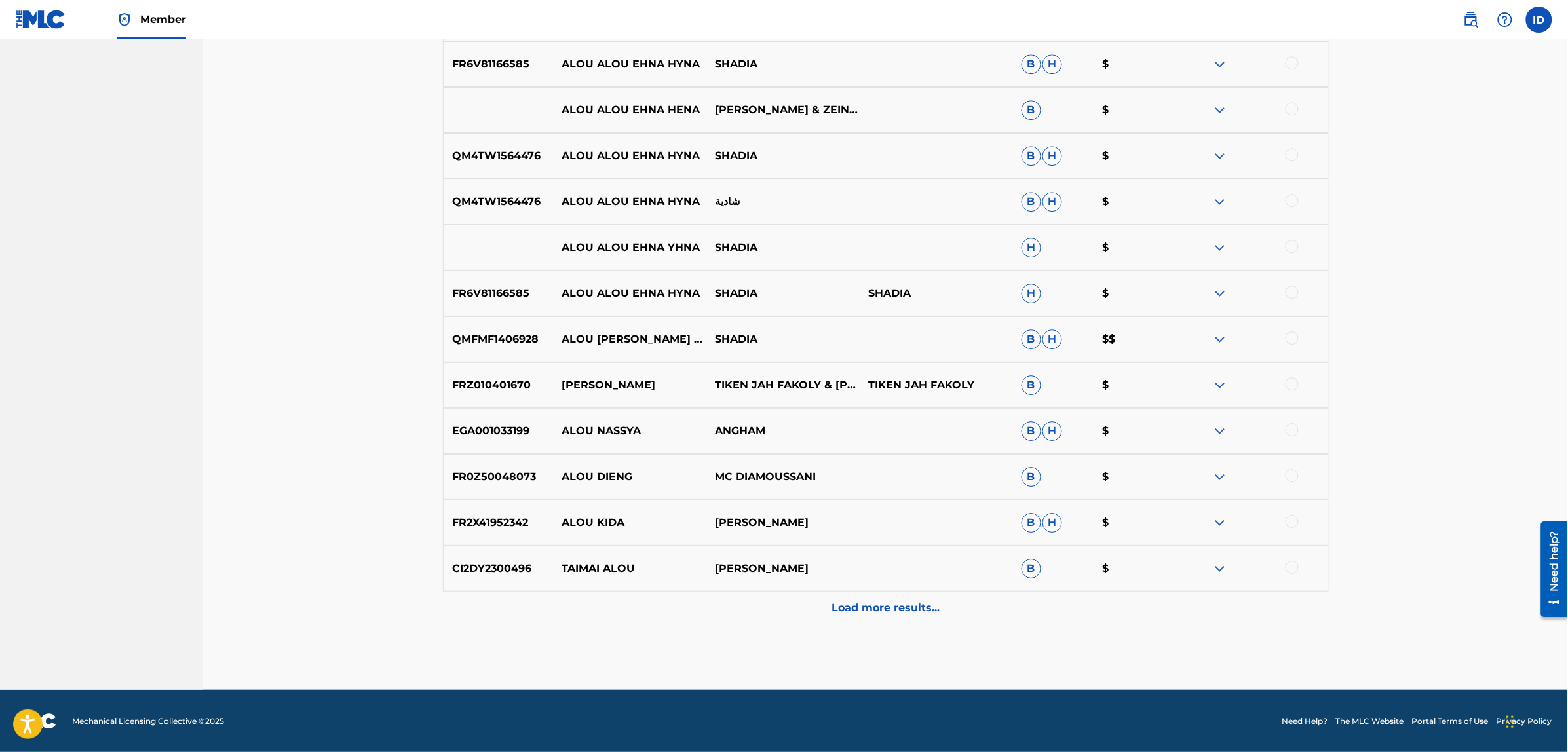
click at [870, 610] on p "Load more results..." at bounding box center [885, 608] width 108 height 15
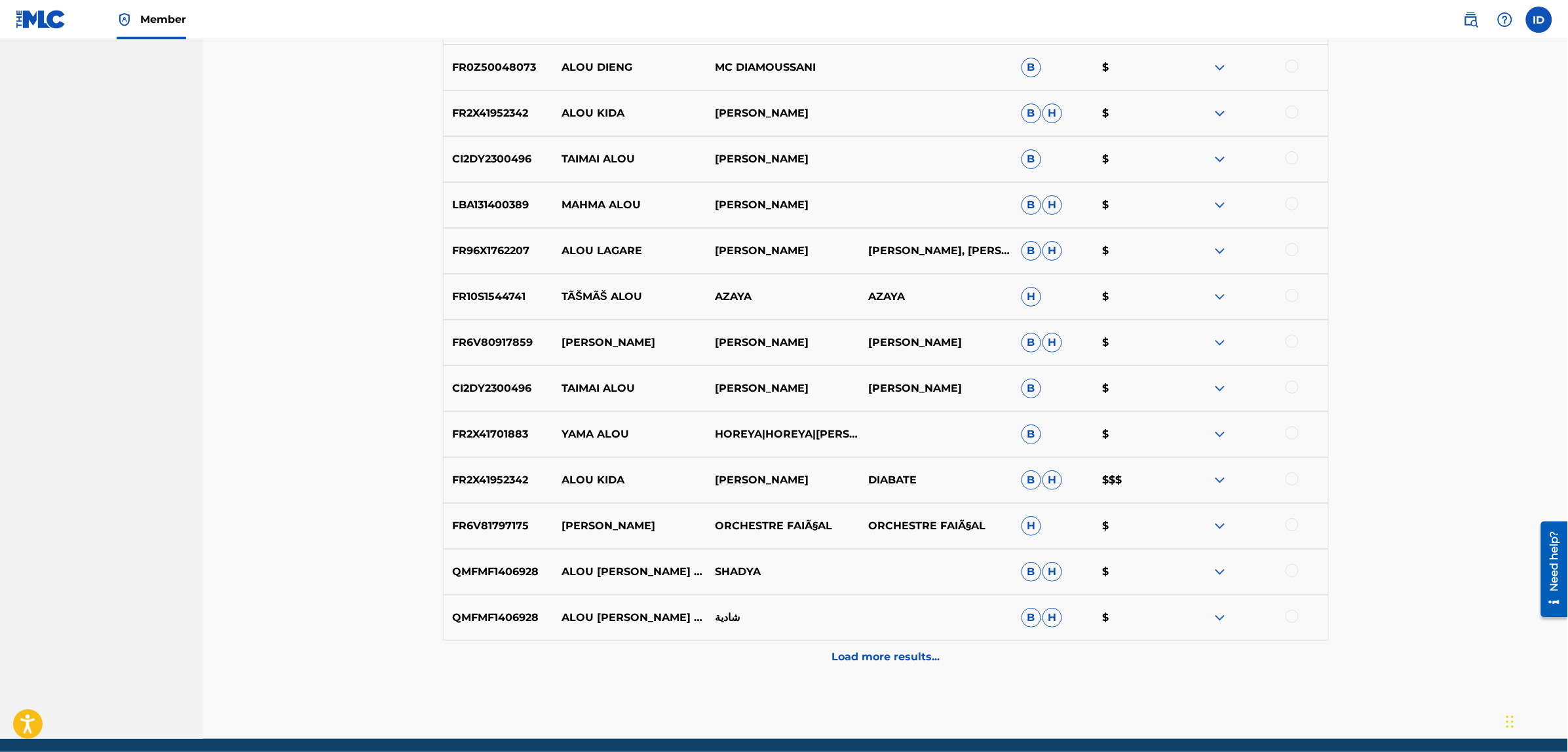
scroll to position [4121, 0]
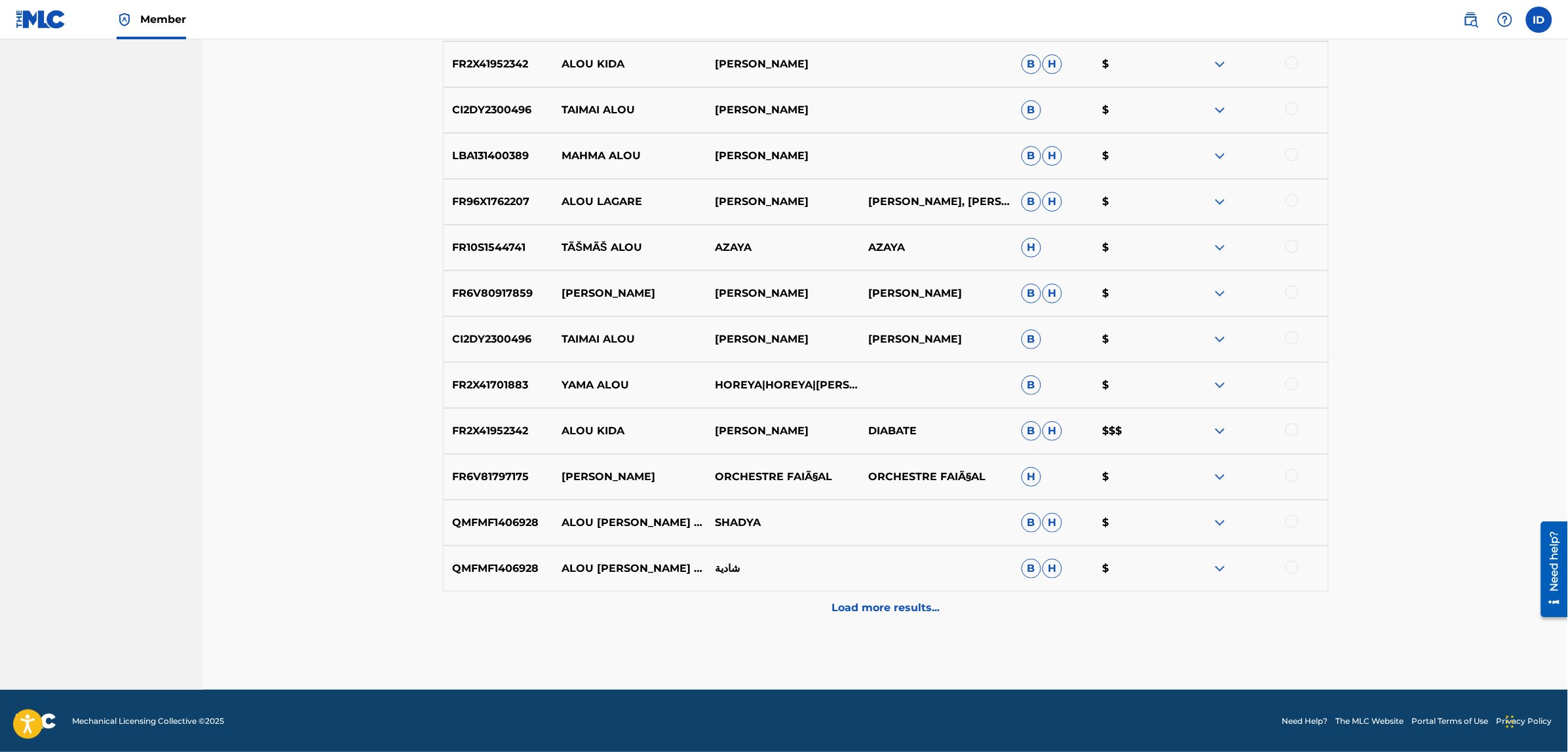
click at [866, 603] on p "Load more results..." at bounding box center [885, 608] width 108 height 15
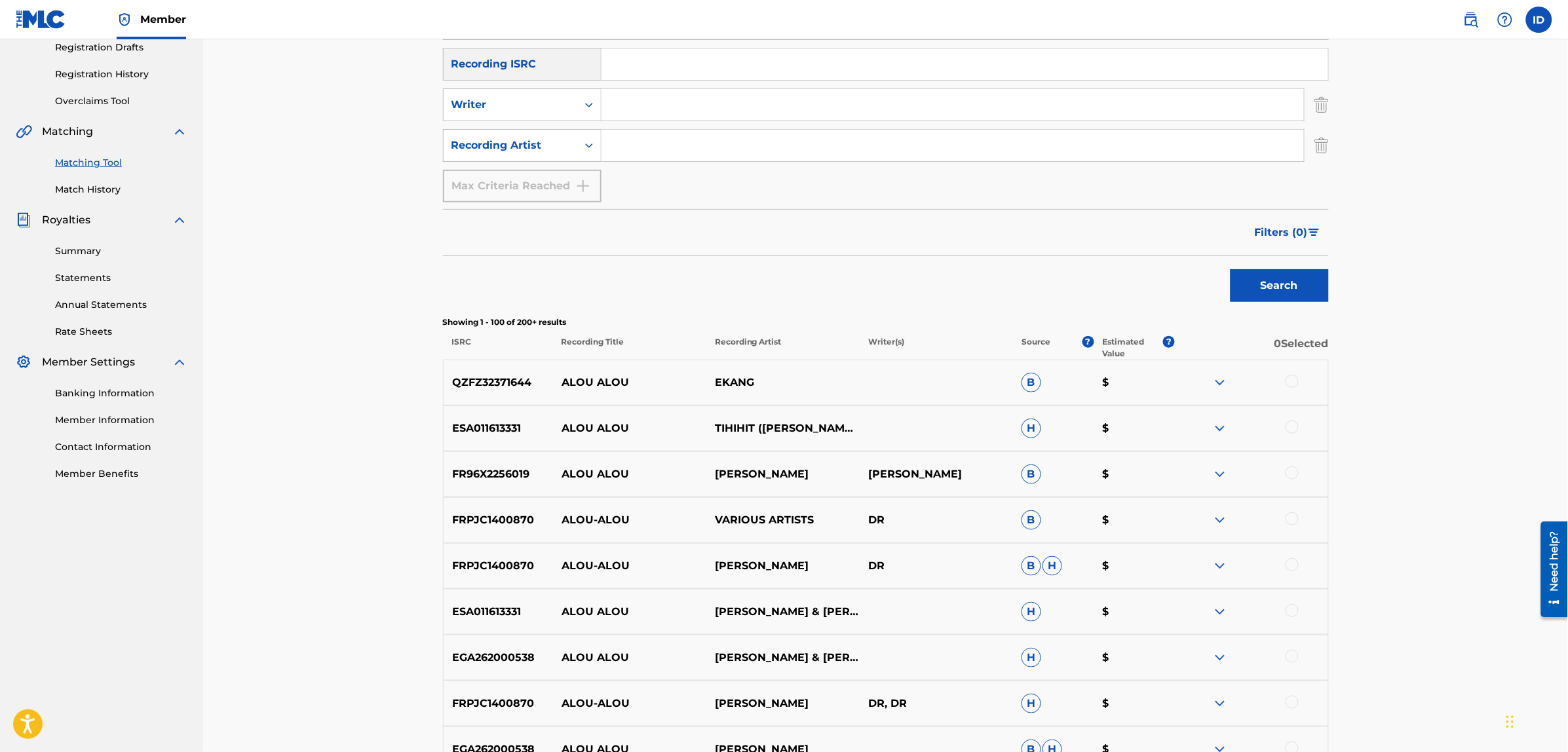
scroll to position [0, 0]
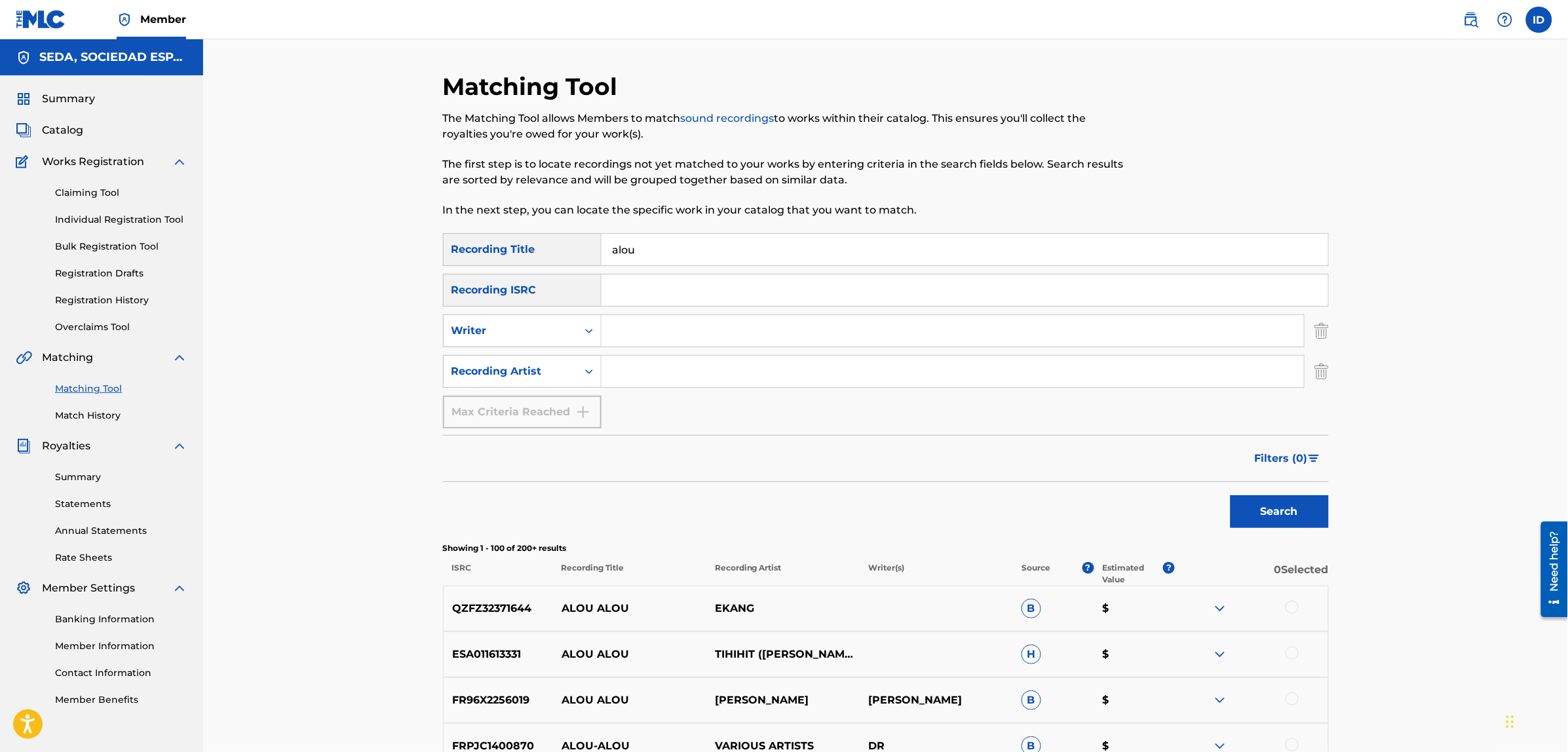
click at [659, 361] on input "Search Form" at bounding box center [952, 371] width 702 height 32
click at [1231, 495] on button "Search" at bounding box center [1279, 511] width 98 height 32
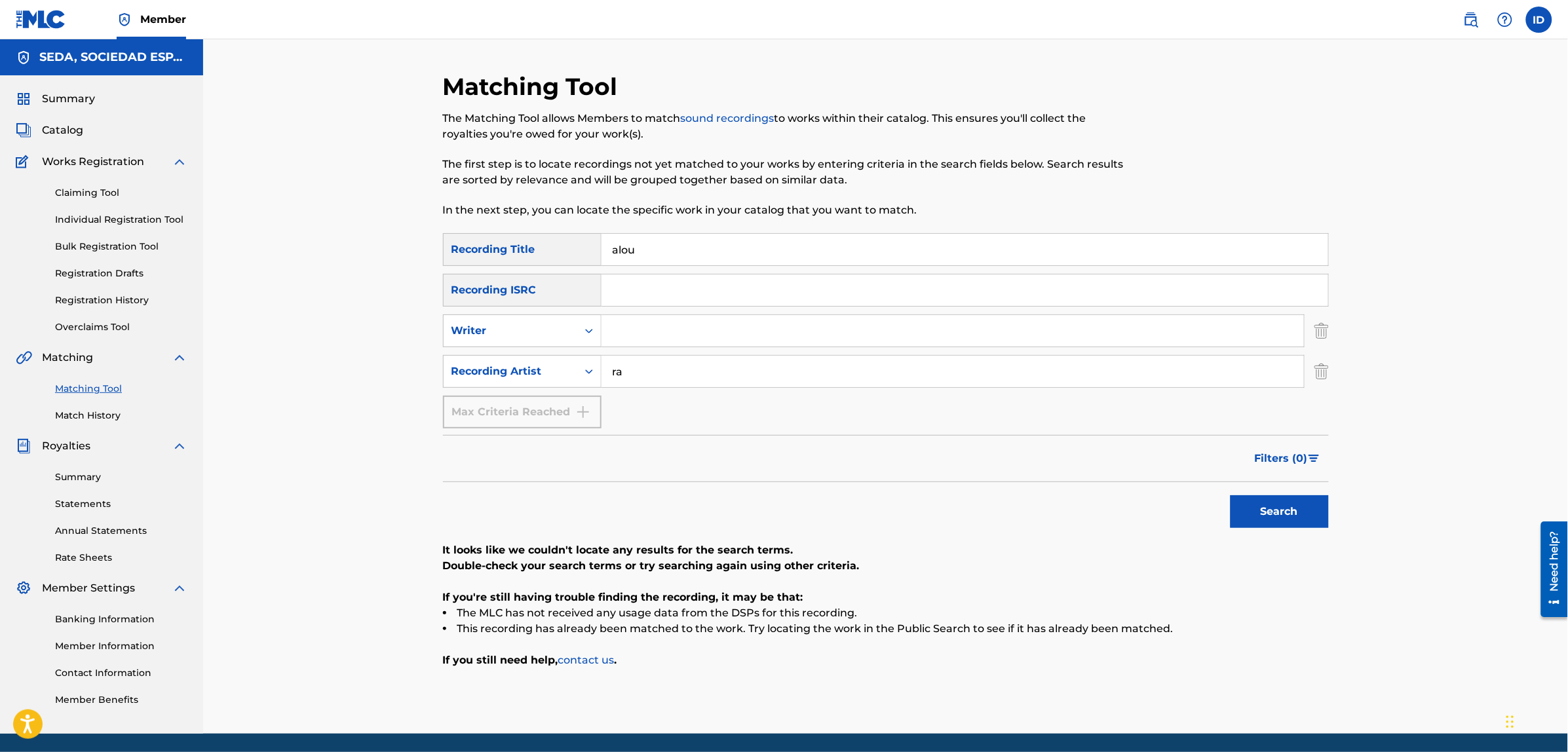
type input "r"
type input "suburbano"
click at [1231, 495] on button "Search" at bounding box center [1279, 511] width 98 height 32
drag, startPoint x: 591, startPoint y: 349, endPoint x: 553, endPoint y: 349, distance: 38.0
click at [554, 349] on div "SearchWithCriteriaf3108f85-38a0-4152-b086-b66226915013 Recording Title alou Sea…" at bounding box center [885, 331] width 886 height 195
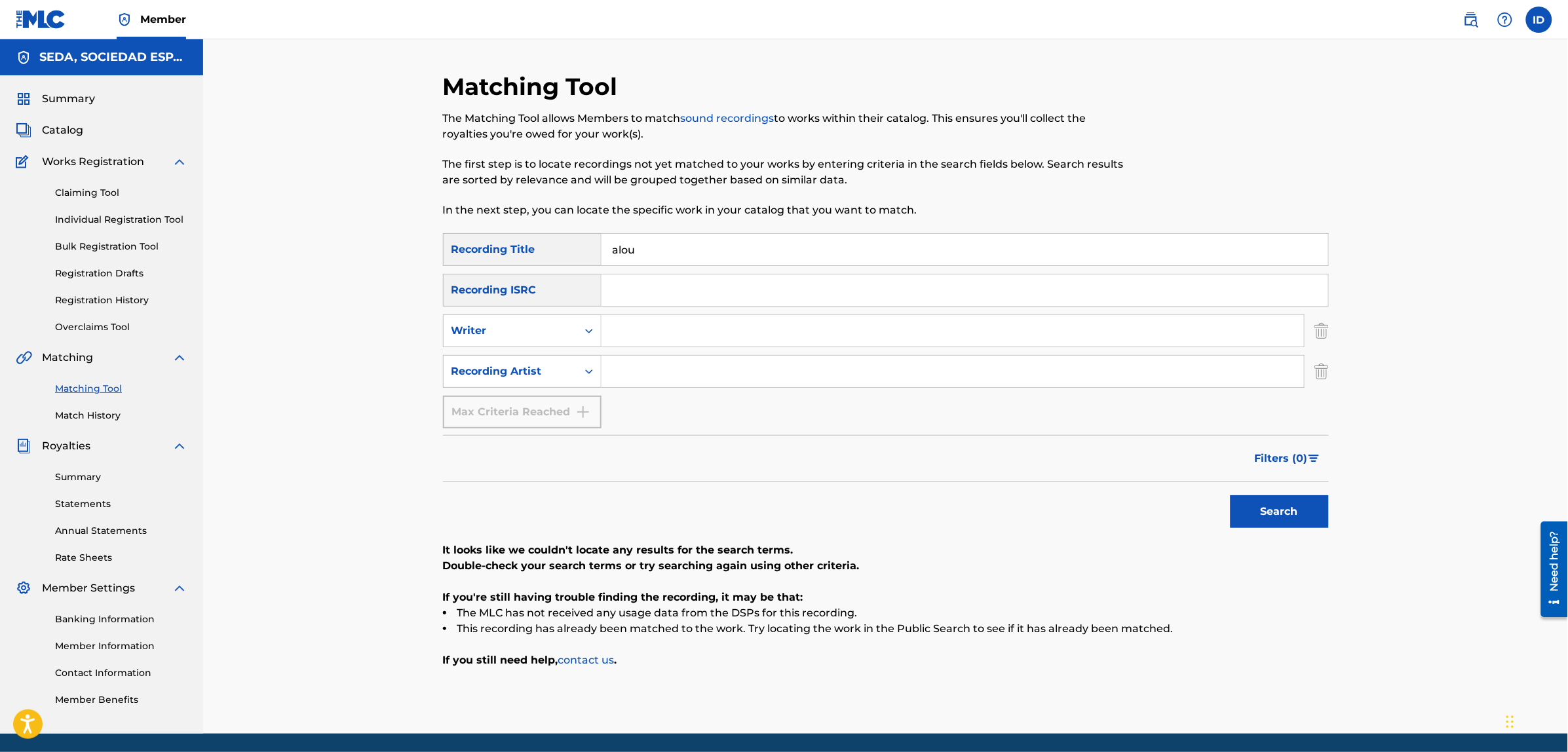
click at [606, 333] on input "Search Form" at bounding box center [952, 331] width 702 height 32
type input "[PERSON_NAME]"
click at [1231, 495] on button "Search" at bounding box center [1279, 511] width 98 height 32
drag, startPoint x: 726, startPoint y: 330, endPoint x: 581, endPoint y: 320, distance: 145.3
click at [581, 320] on div "SearchWithCriteria08e986a9-e3ad-4219-9df5-7d13275535cc Writer [PERSON_NAME]" at bounding box center [885, 331] width 886 height 32
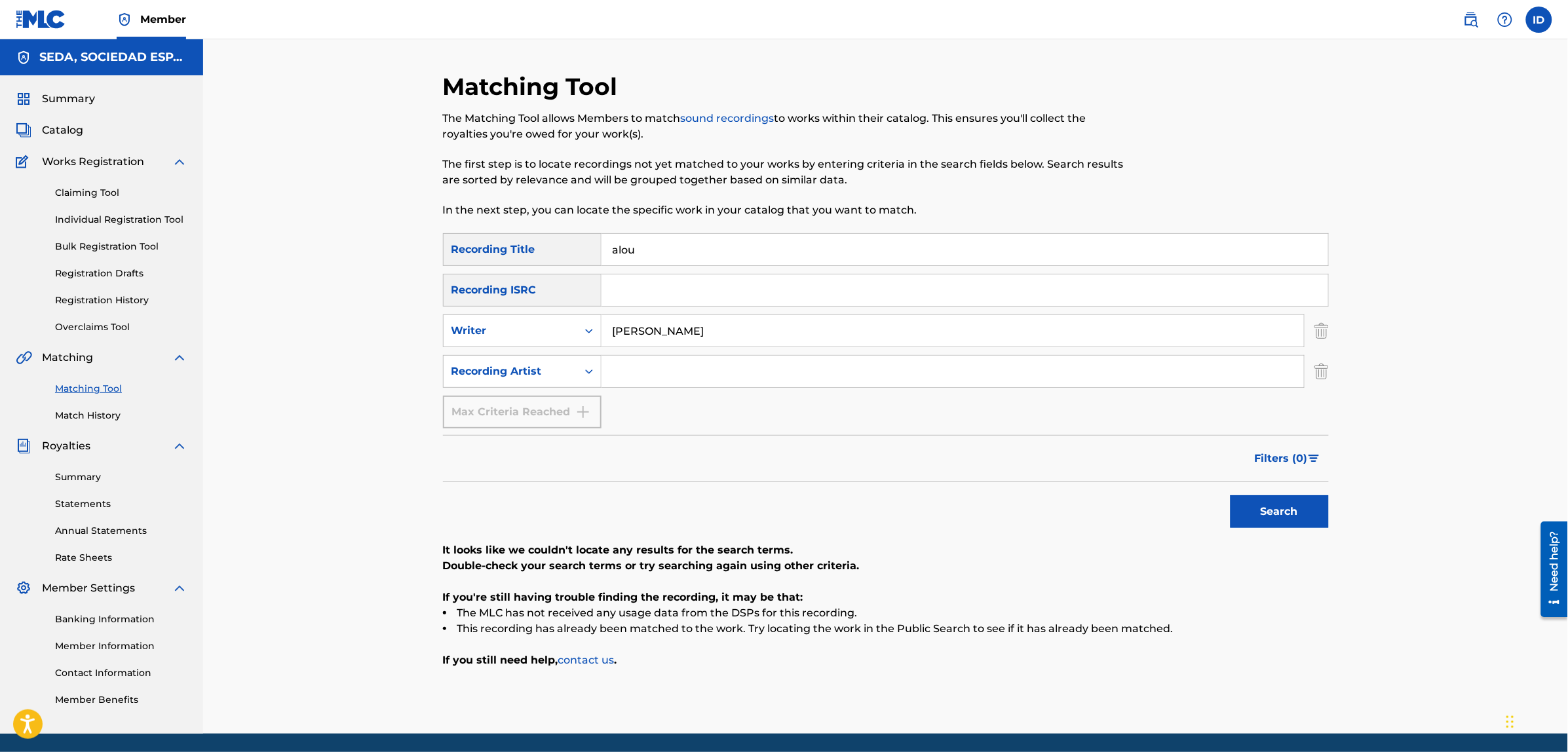
drag, startPoint x: 760, startPoint y: 253, endPoint x: 591, endPoint y: 234, distance: 170.1
click at [591, 234] on div "SearchWithCriteriaf3108f85-38a0-4152-b086-b66226915013 Recording Title alou" at bounding box center [885, 249] width 886 height 32
click at [1231, 495] on button "Search" at bounding box center [1279, 511] width 98 height 32
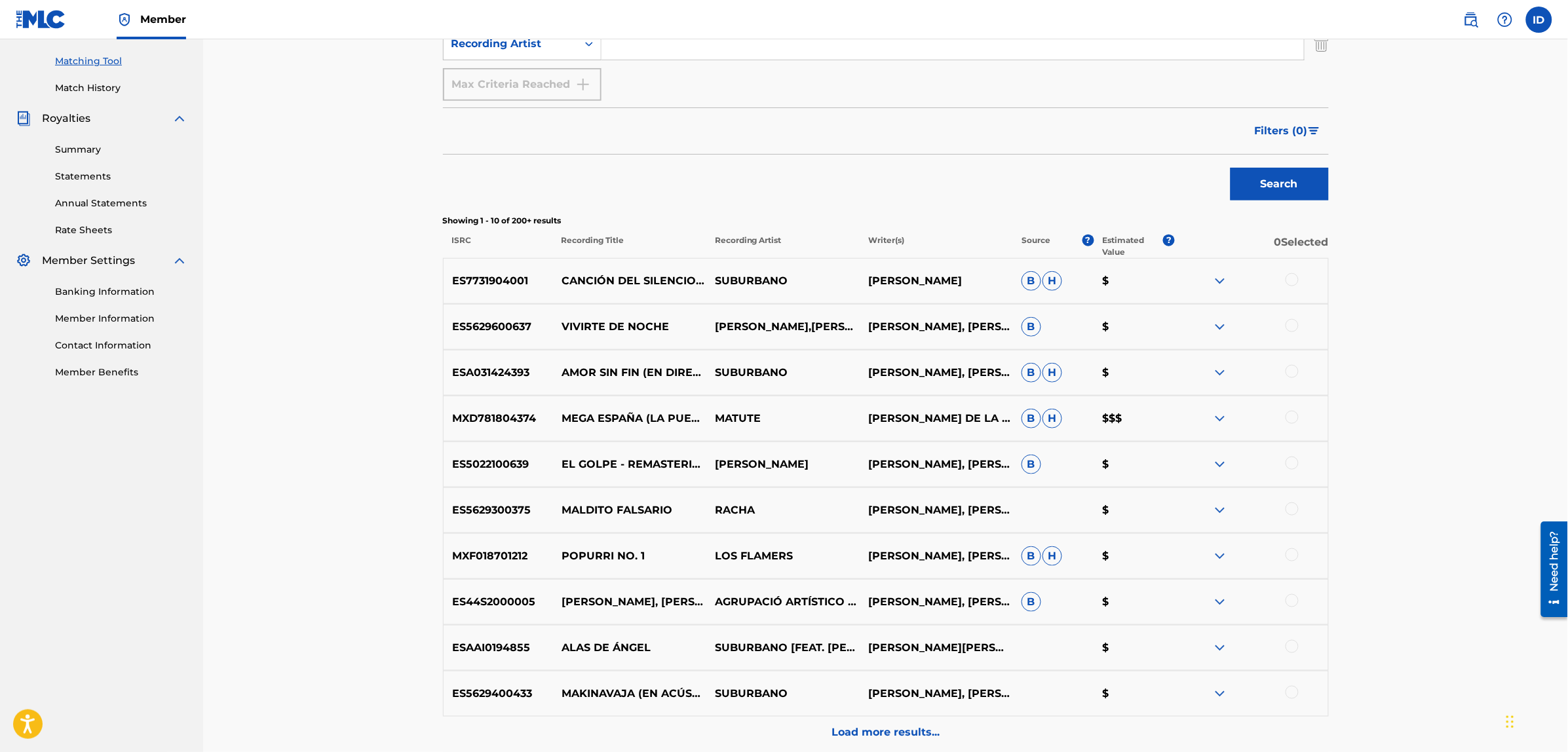
scroll to position [453, 0]
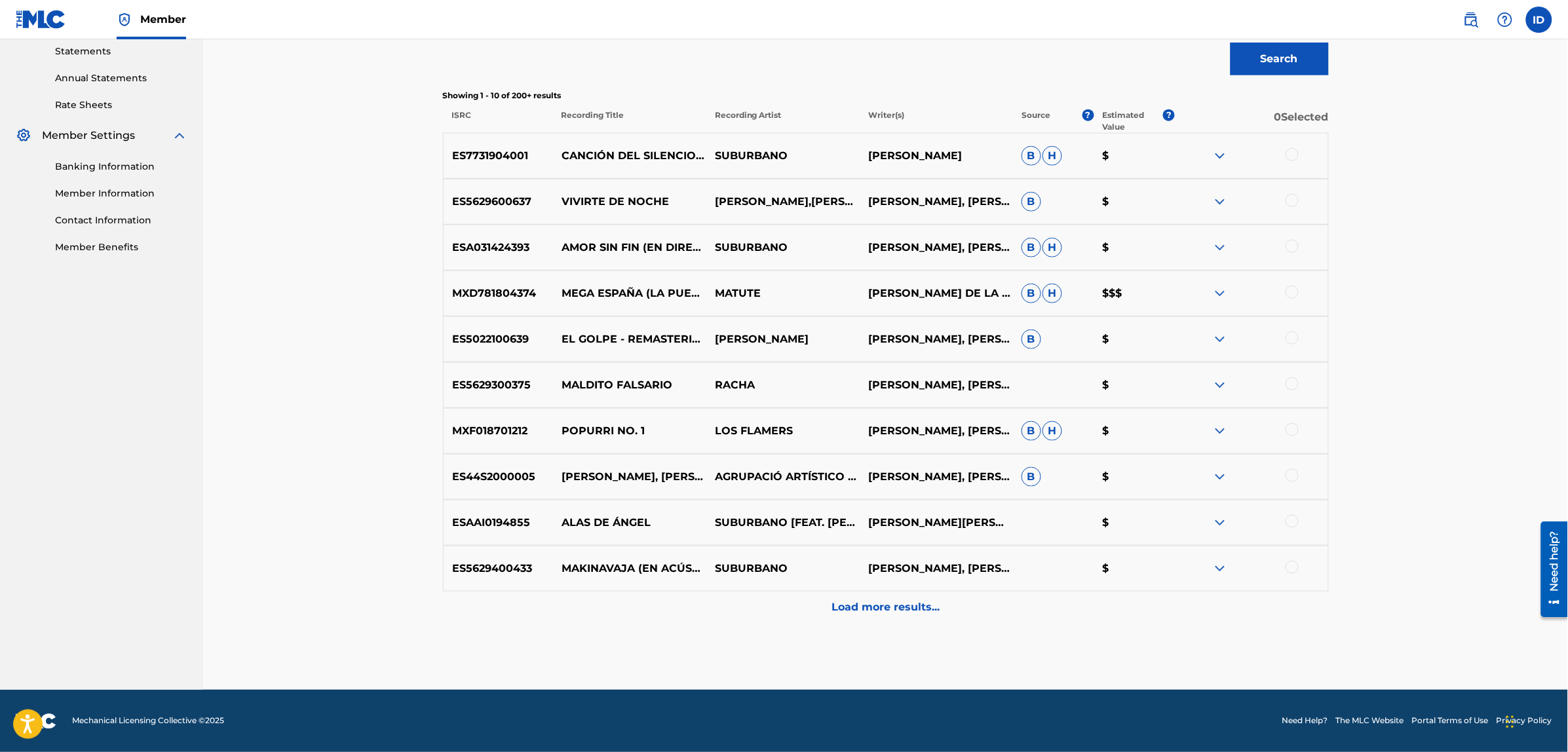
click at [1289, 524] on div at bounding box center [1292, 522] width 13 height 13
click at [951, 638] on button "Match 1 Group" at bounding box center [921, 645] width 145 height 32
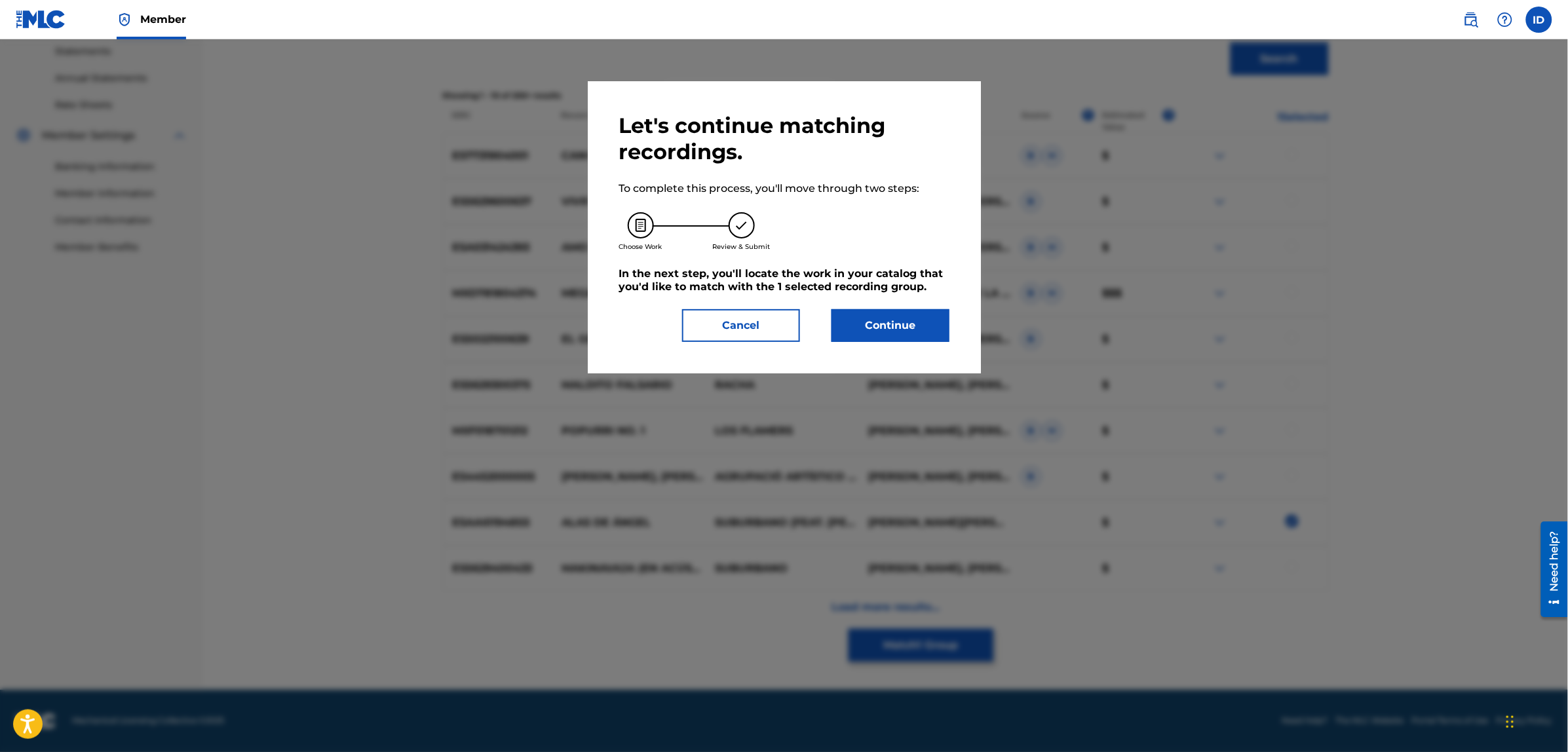
click at [862, 333] on button "Continue" at bounding box center [890, 326] width 118 height 32
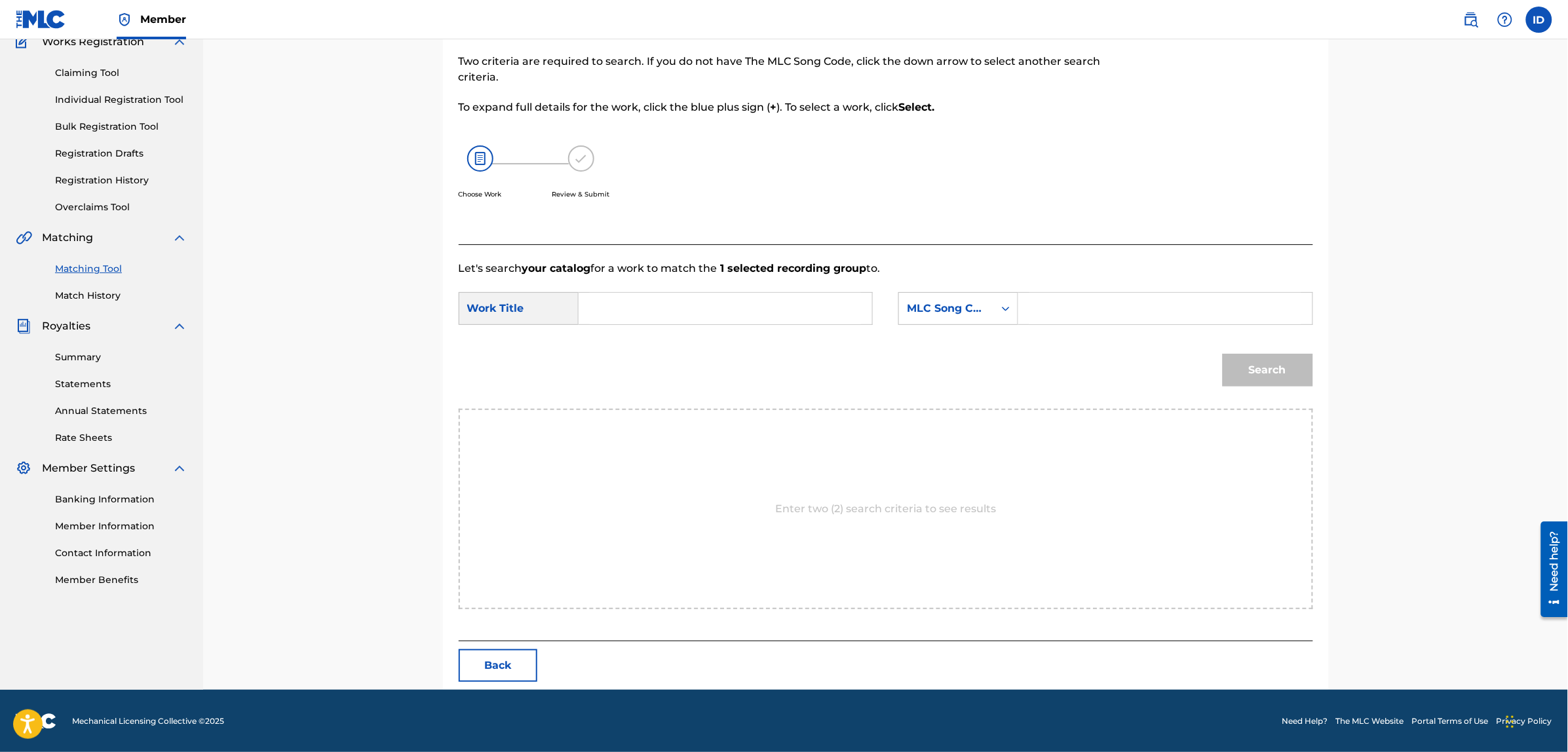
click at [661, 305] on input "Search Form" at bounding box center [725, 308] width 271 height 32
type input "alou"
click at [957, 310] on div "MLC Song Code" at bounding box center [946, 309] width 79 height 15
click at [963, 336] on div "Writer Name" at bounding box center [958, 341] width 118 height 32
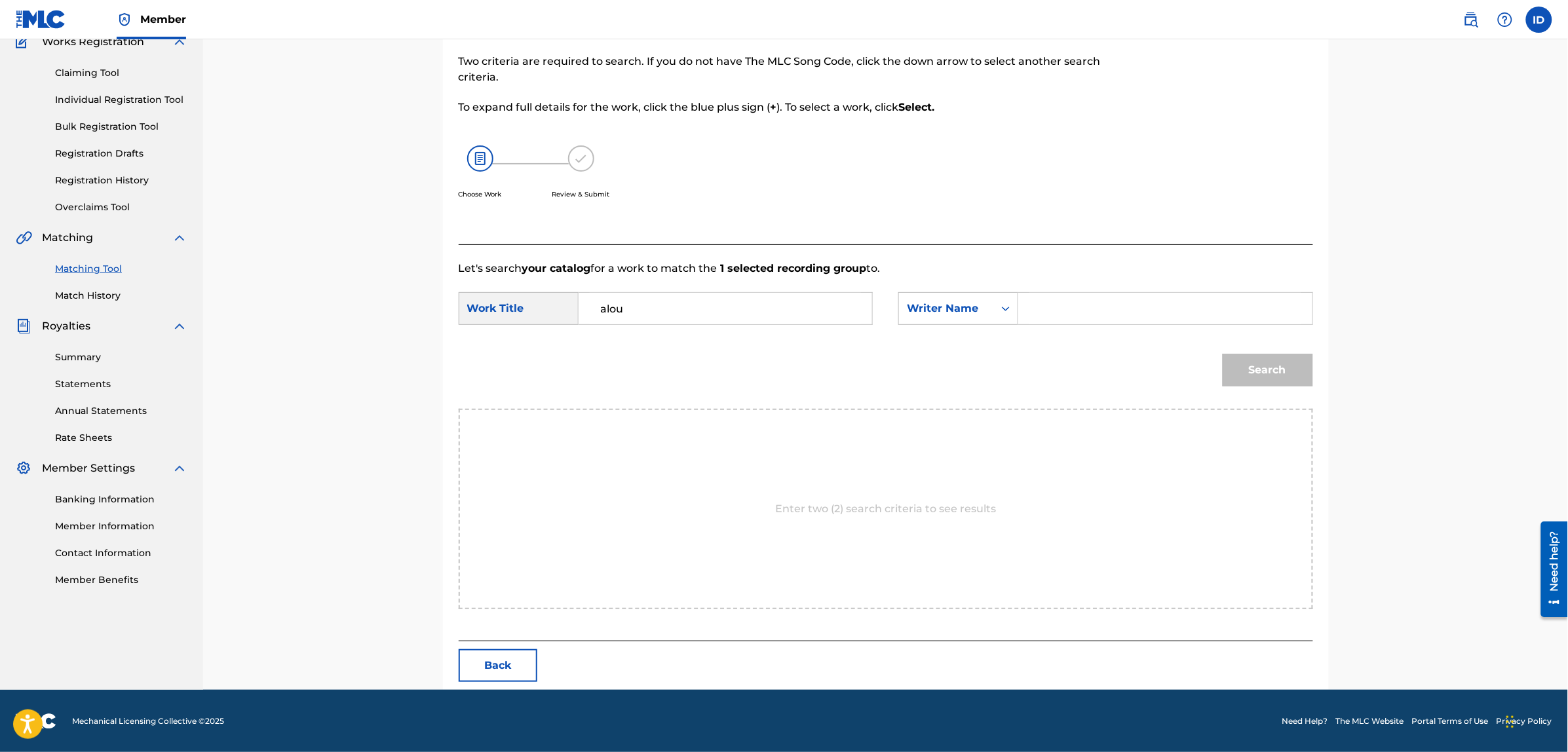
click at [1051, 312] on input "Search Form" at bounding box center [1165, 308] width 271 height 32
type input "[PERSON_NAME]"
click at [1222, 354] on button "Search" at bounding box center [1267, 370] width 91 height 32
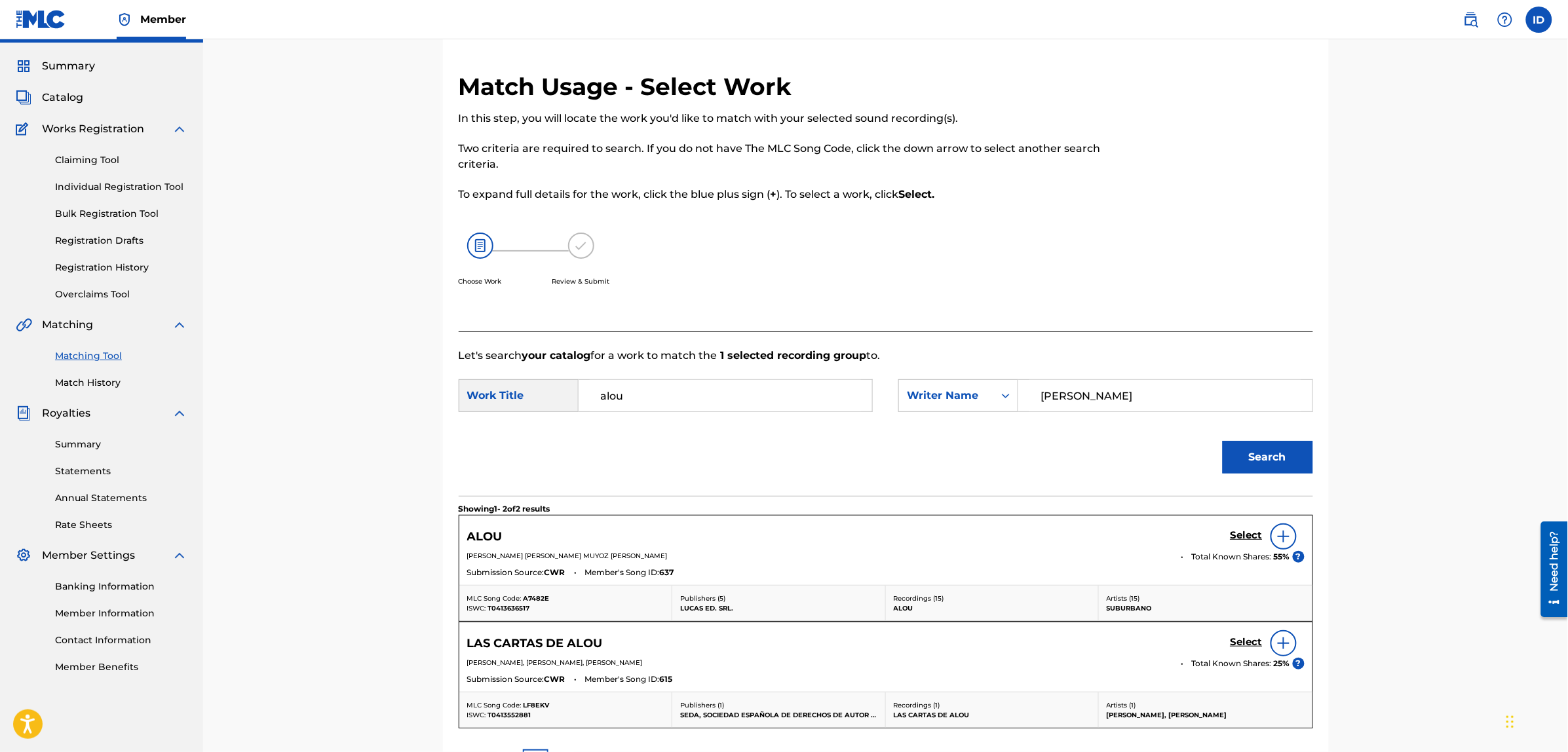
scroll to position [119, 0]
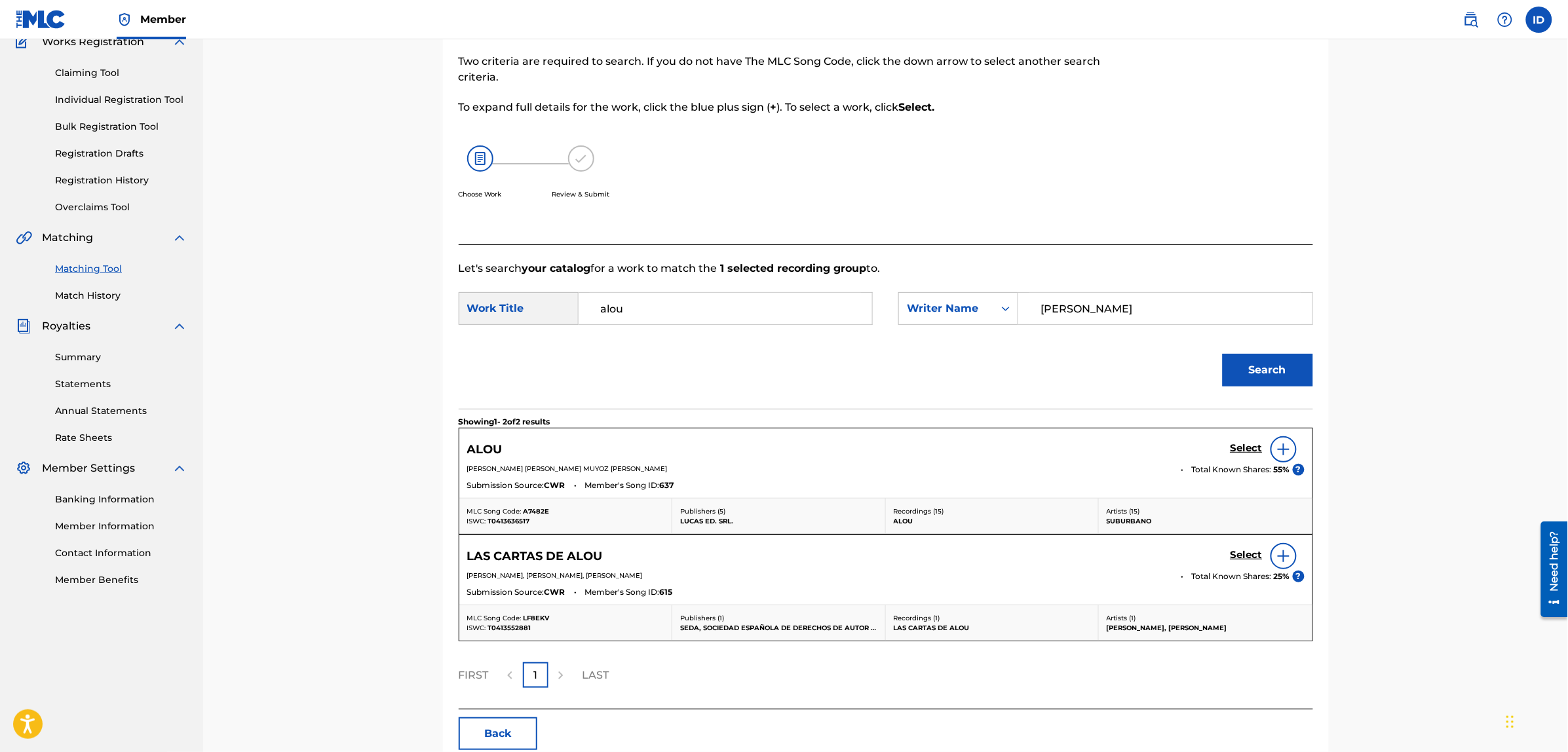
click at [1278, 449] on img at bounding box center [1283, 449] width 15 height 15
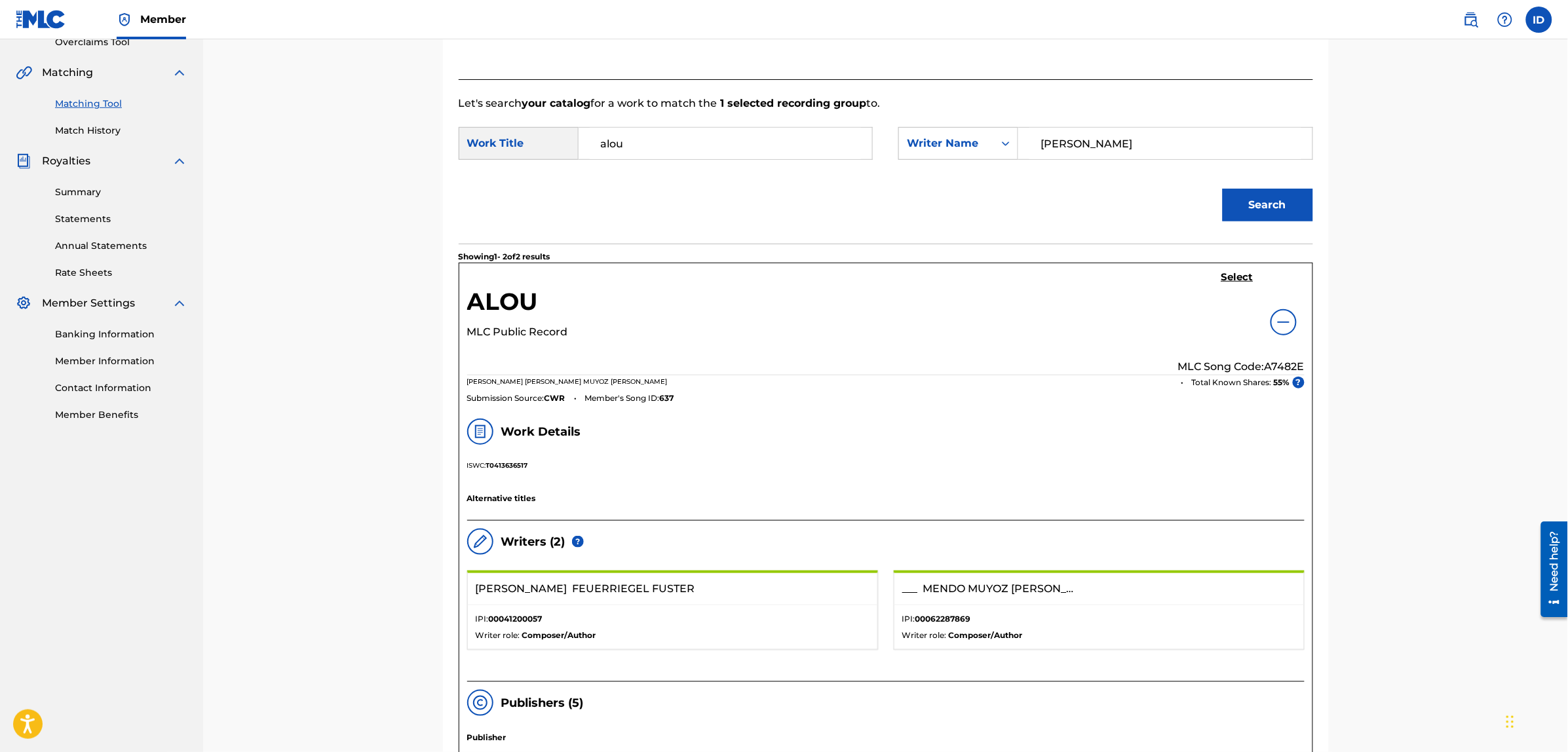
scroll to position [202, 0]
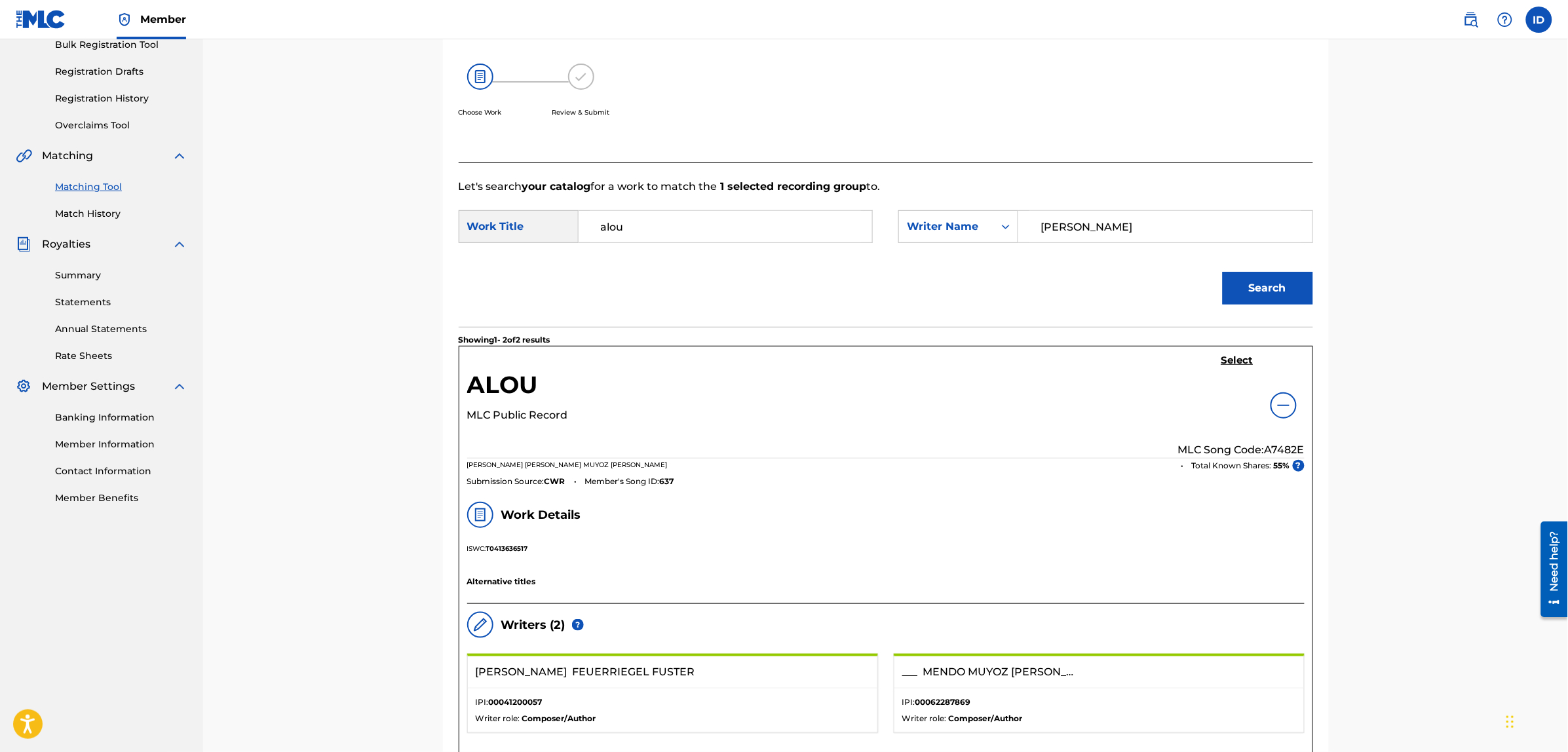
click at [1223, 358] on h5 "Select" at bounding box center [1237, 360] width 32 height 12
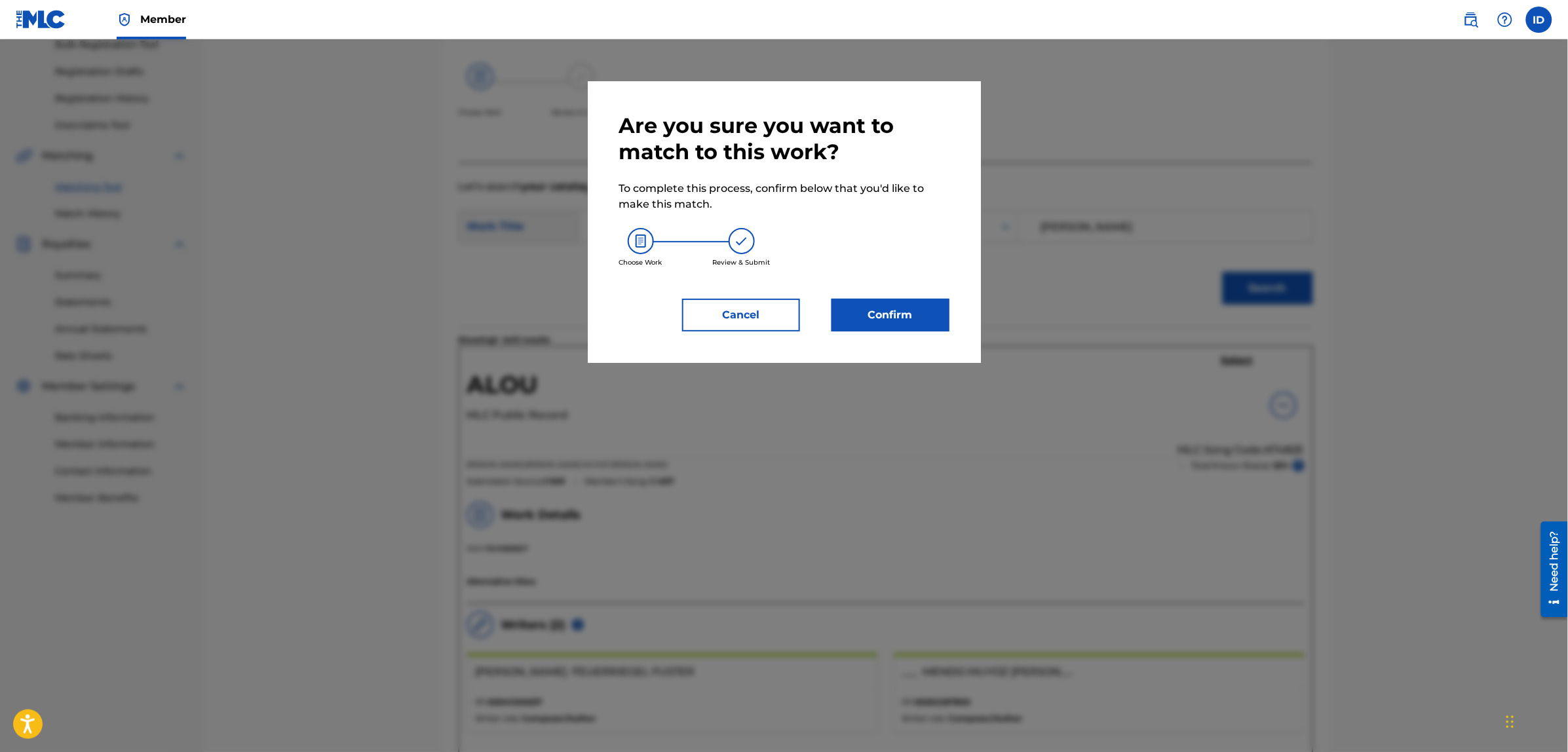
click at [880, 312] on button "Confirm" at bounding box center [890, 315] width 118 height 32
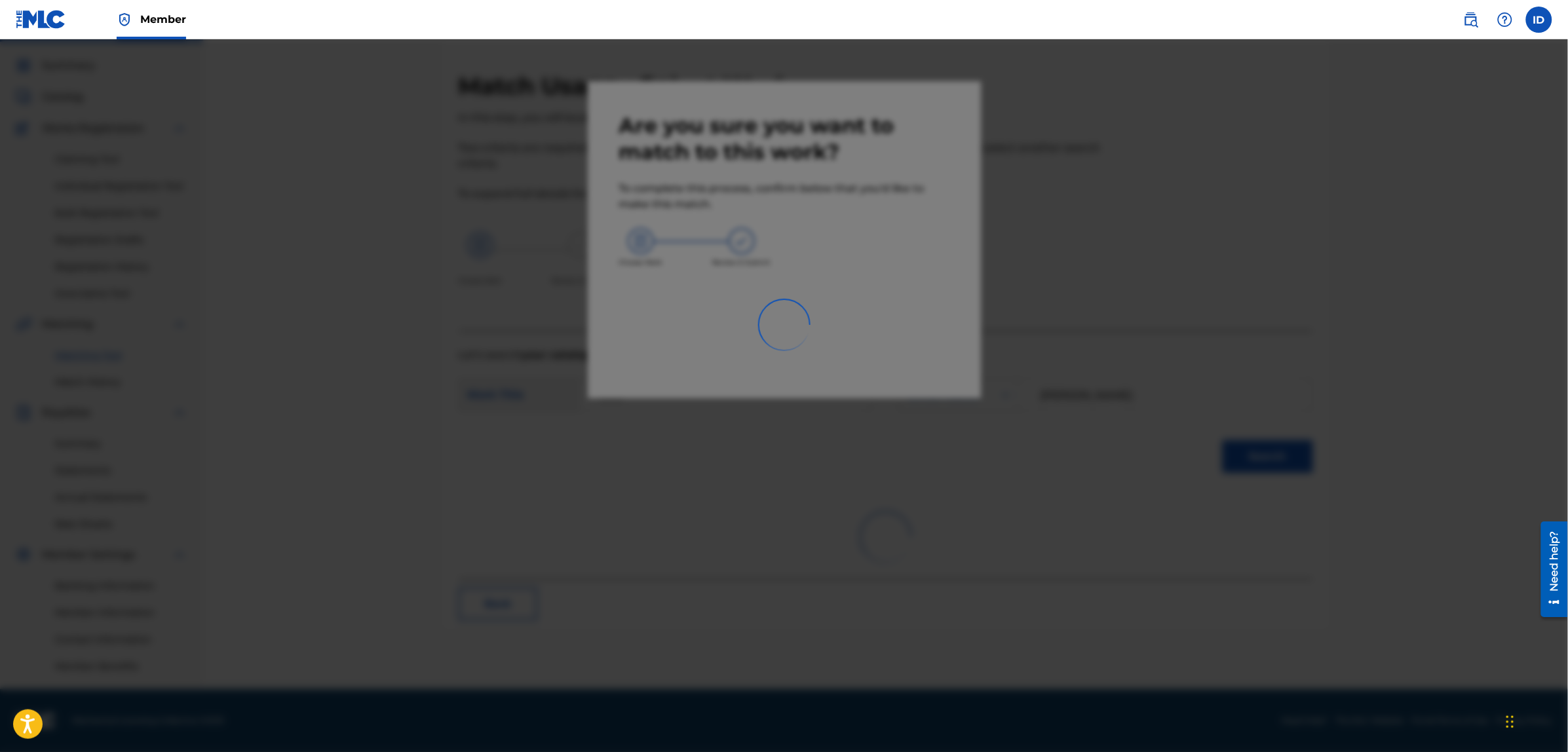
scroll to position [32, 0]
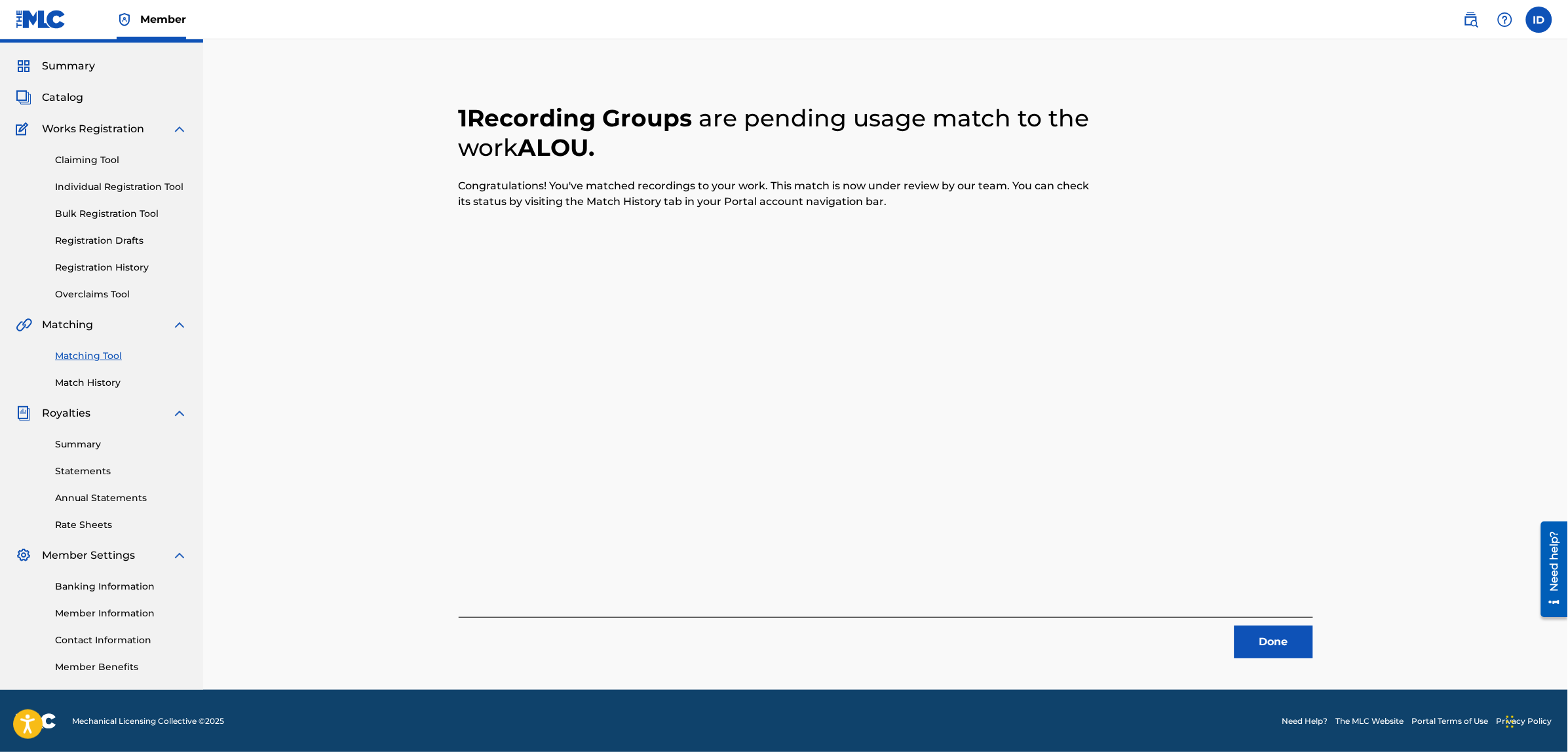
click at [1256, 630] on button "Done" at bounding box center [1274, 642] width 78 height 32
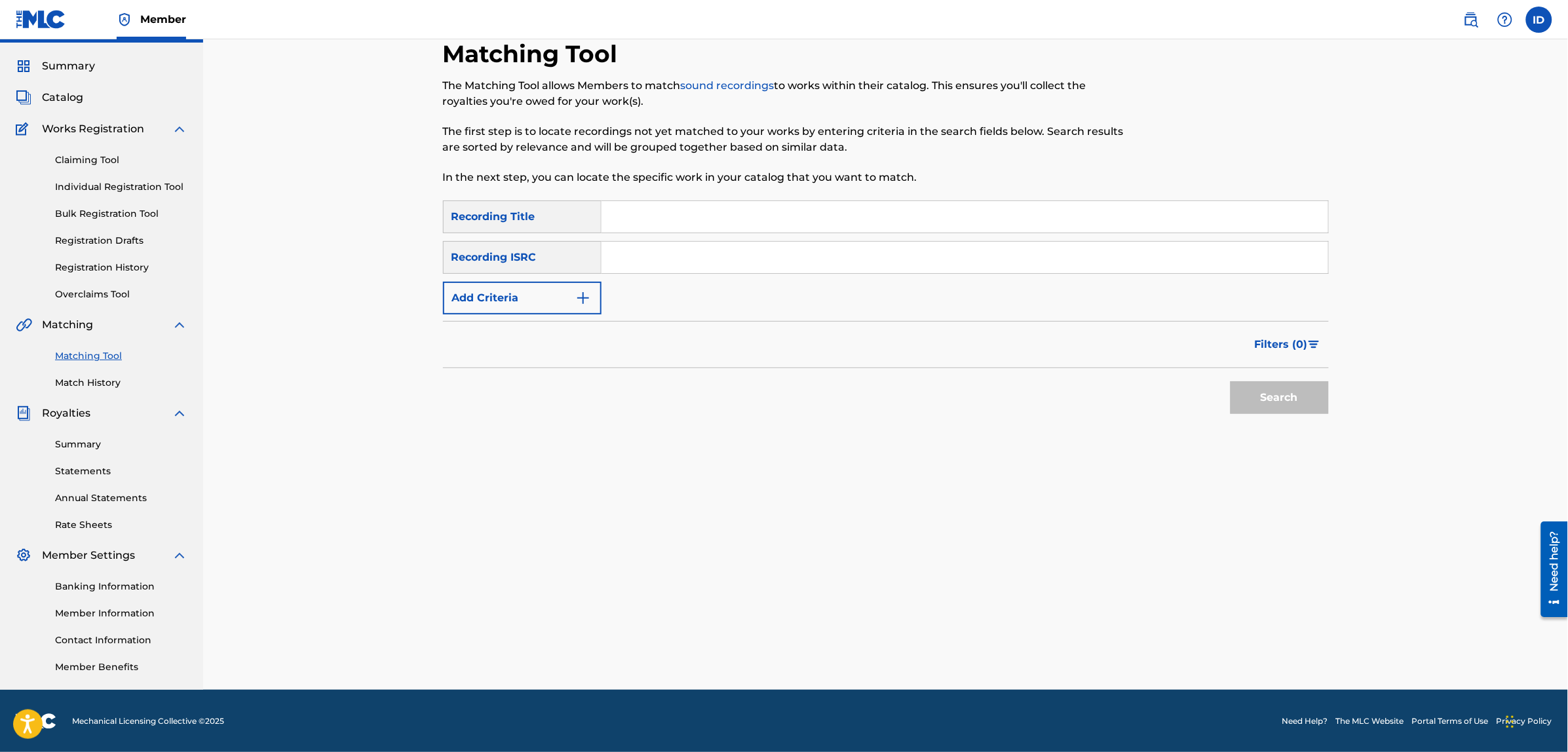
click at [716, 230] on input "Search Form" at bounding box center [964, 216] width 726 height 32
type input "don de lenguas"
click at [1231, 381] on button "Search" at bounding box center [1279, 397] width 98 height 32
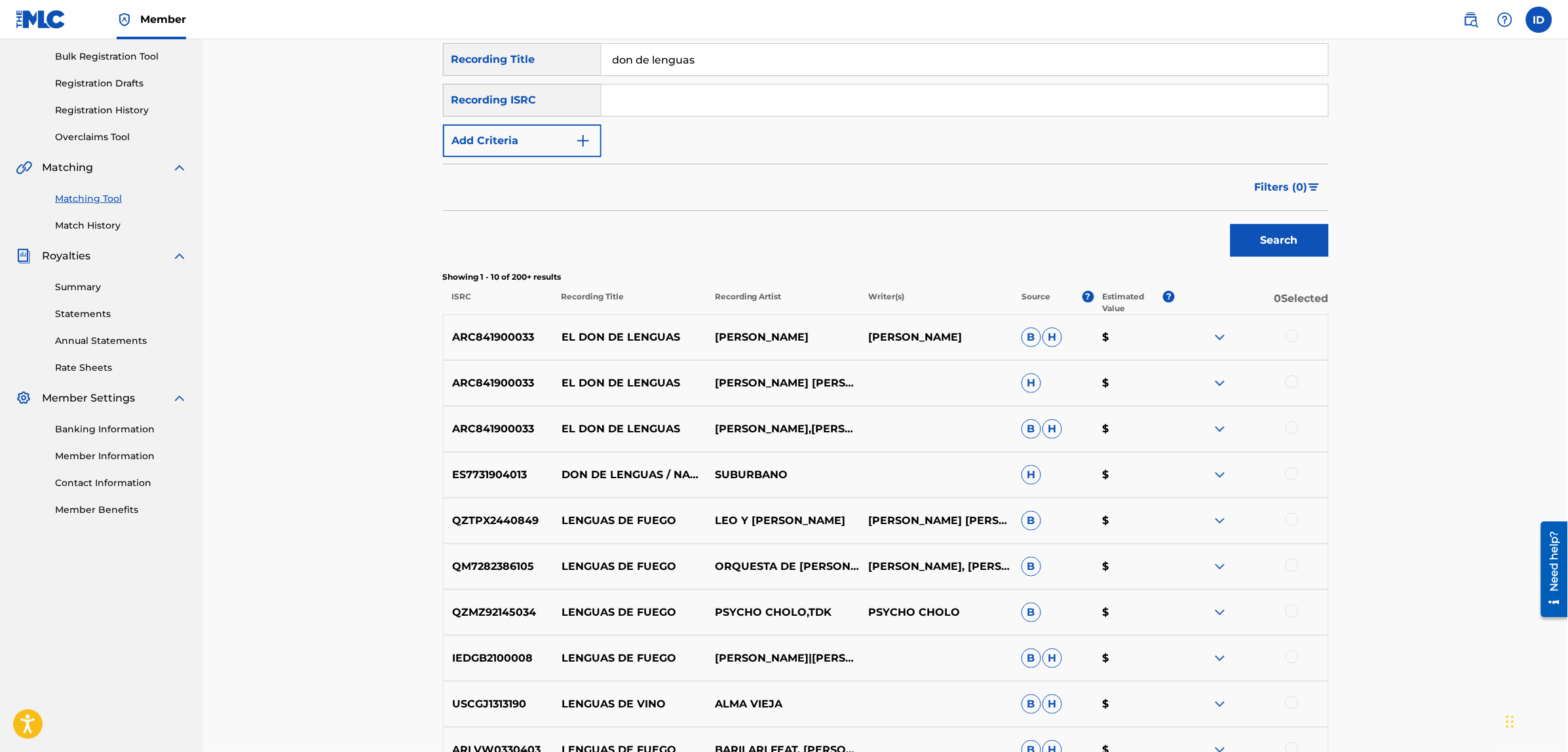
scroll to position [197, 0]
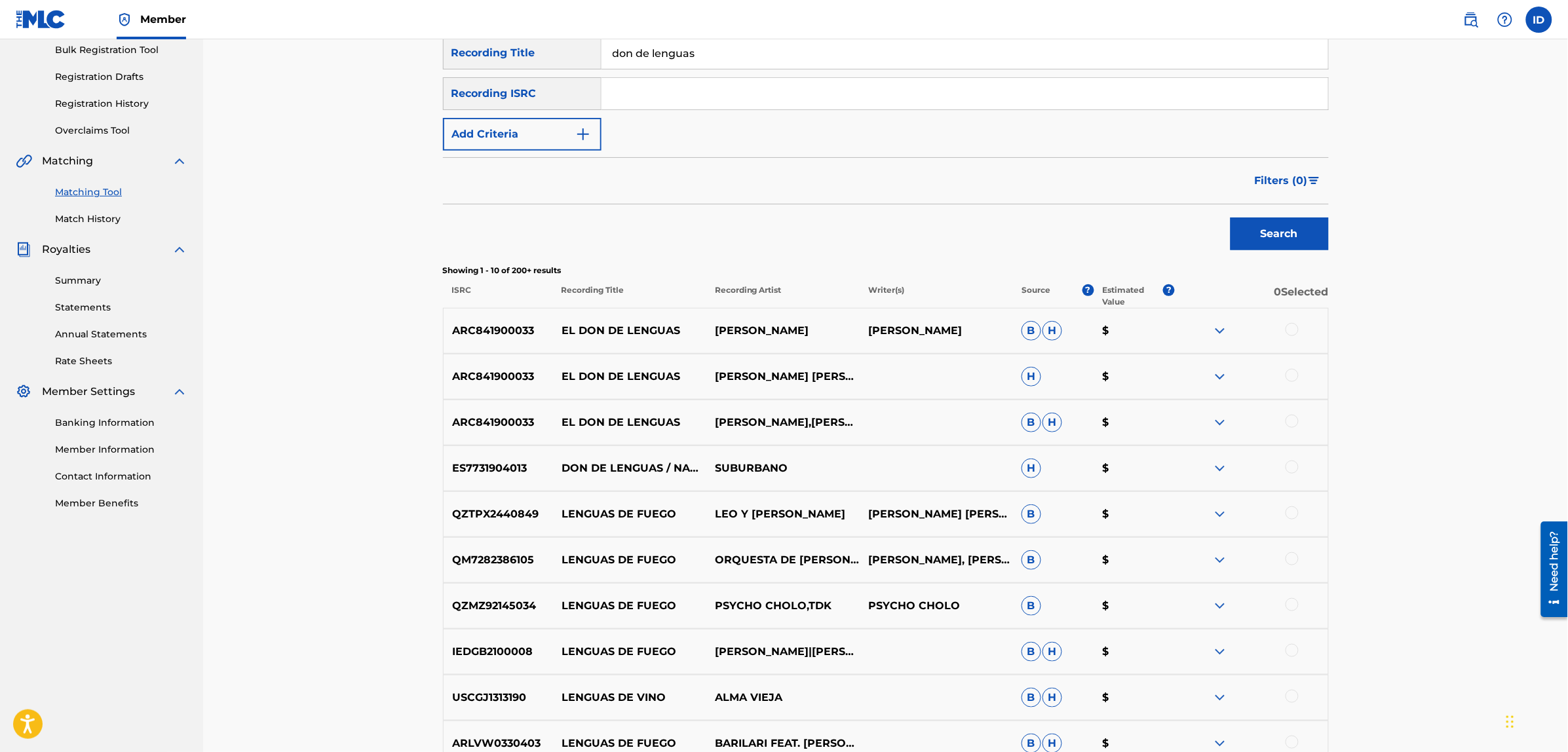
click at [1298, 462] on div at bounding box center [1251, 468] width 153 height 15
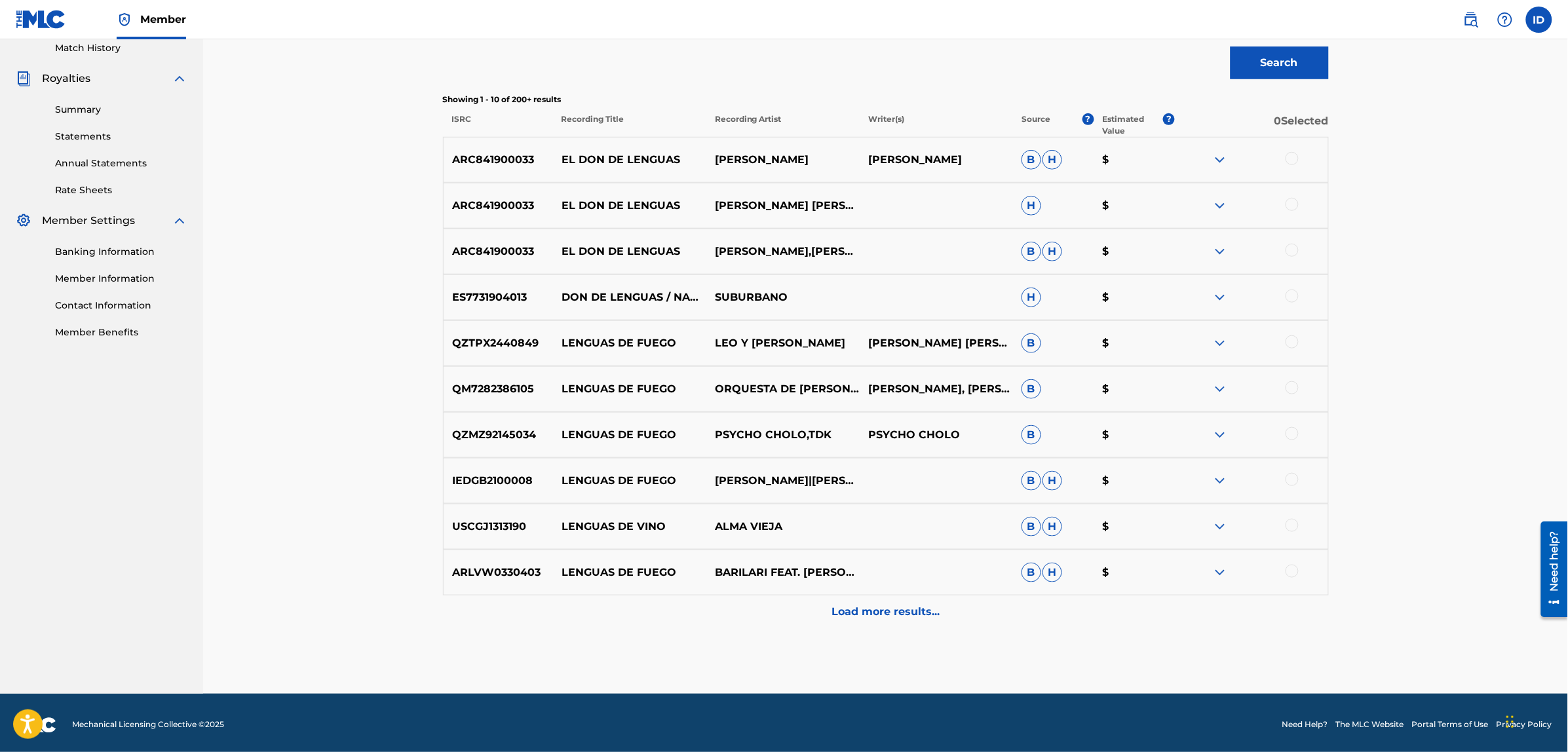
scroll to position [372, 0]
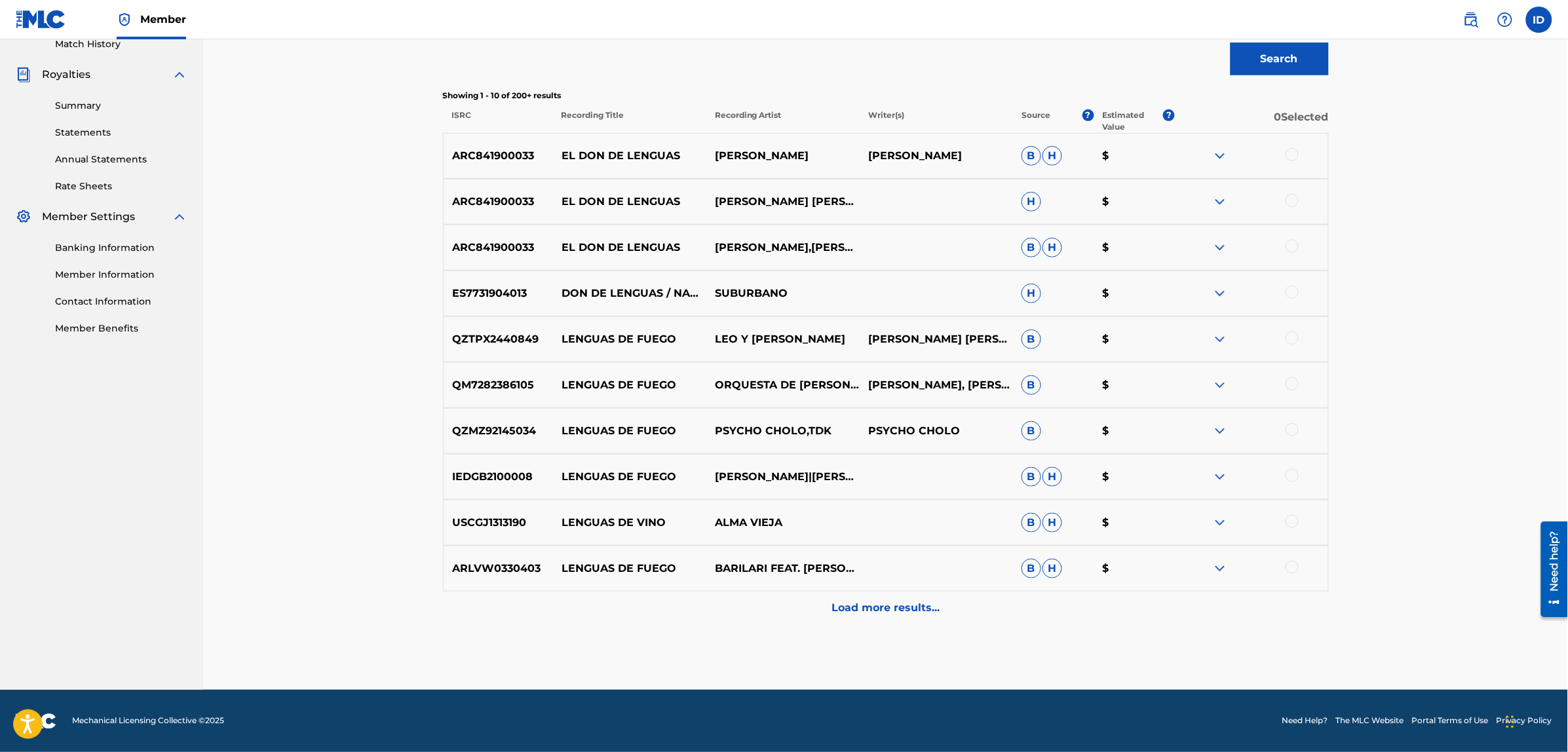
click at [870, 614] on p "Load more results..." at bounding box center [885, 608] width 108 height 15
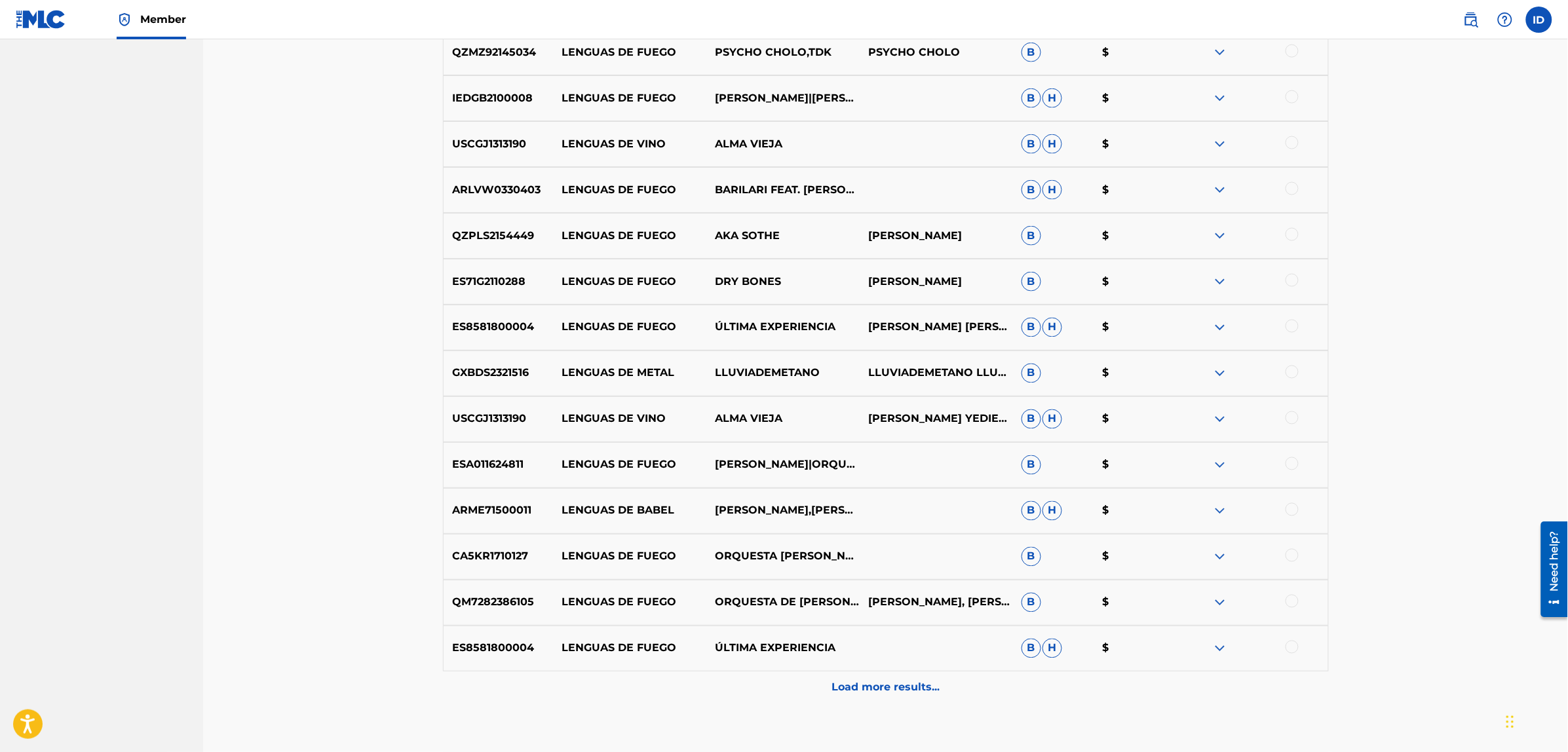
scroll to position [830, 0]
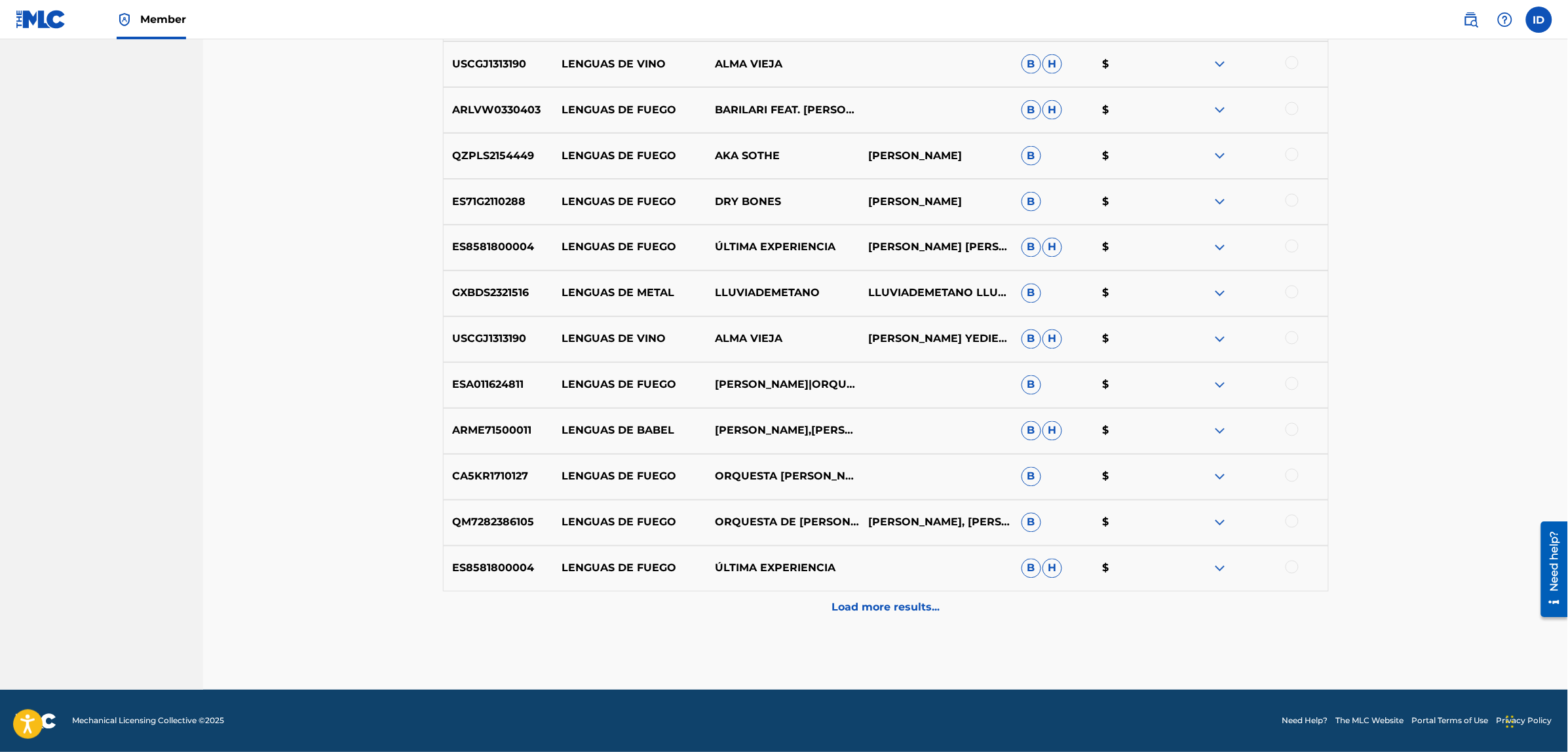
click at [883, 603] on p "Load more results..." at bounding box center [885, 608] width 108 height 15
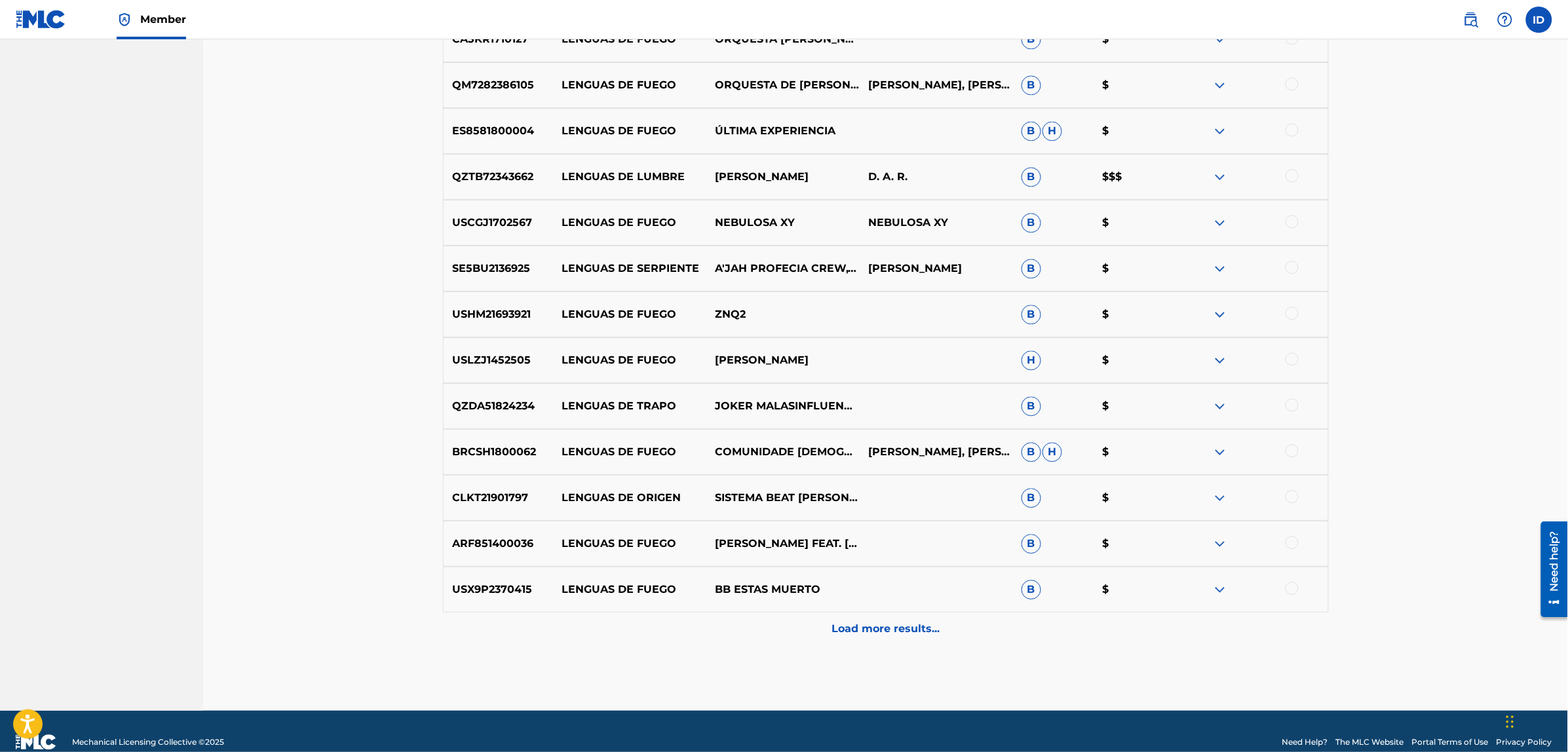
scroll to position [1289, 0]
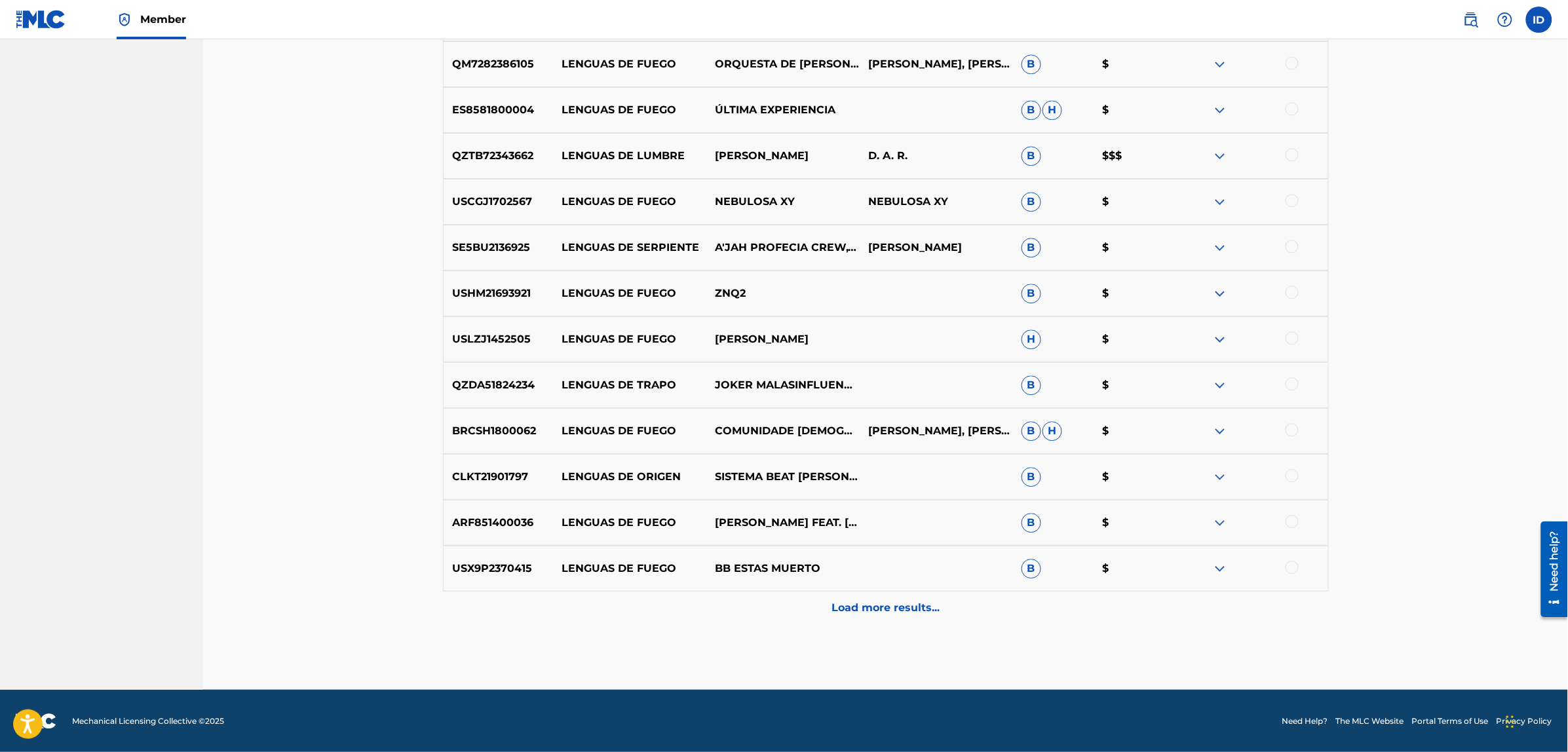
click at [858, 601] on p "Load more results..." at bounding box center [885, 608] width 108 height 15
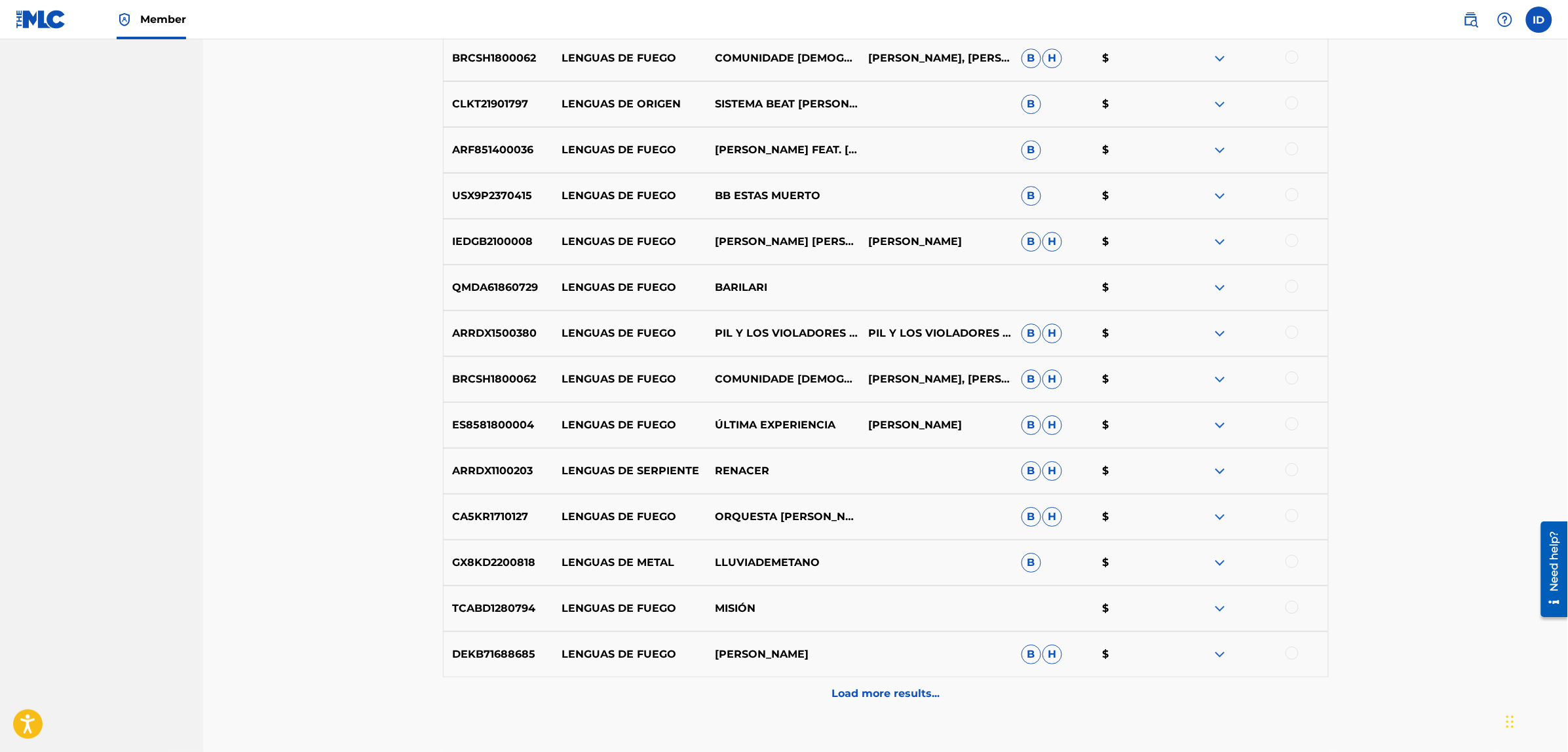
scroll to position [1747, 0]
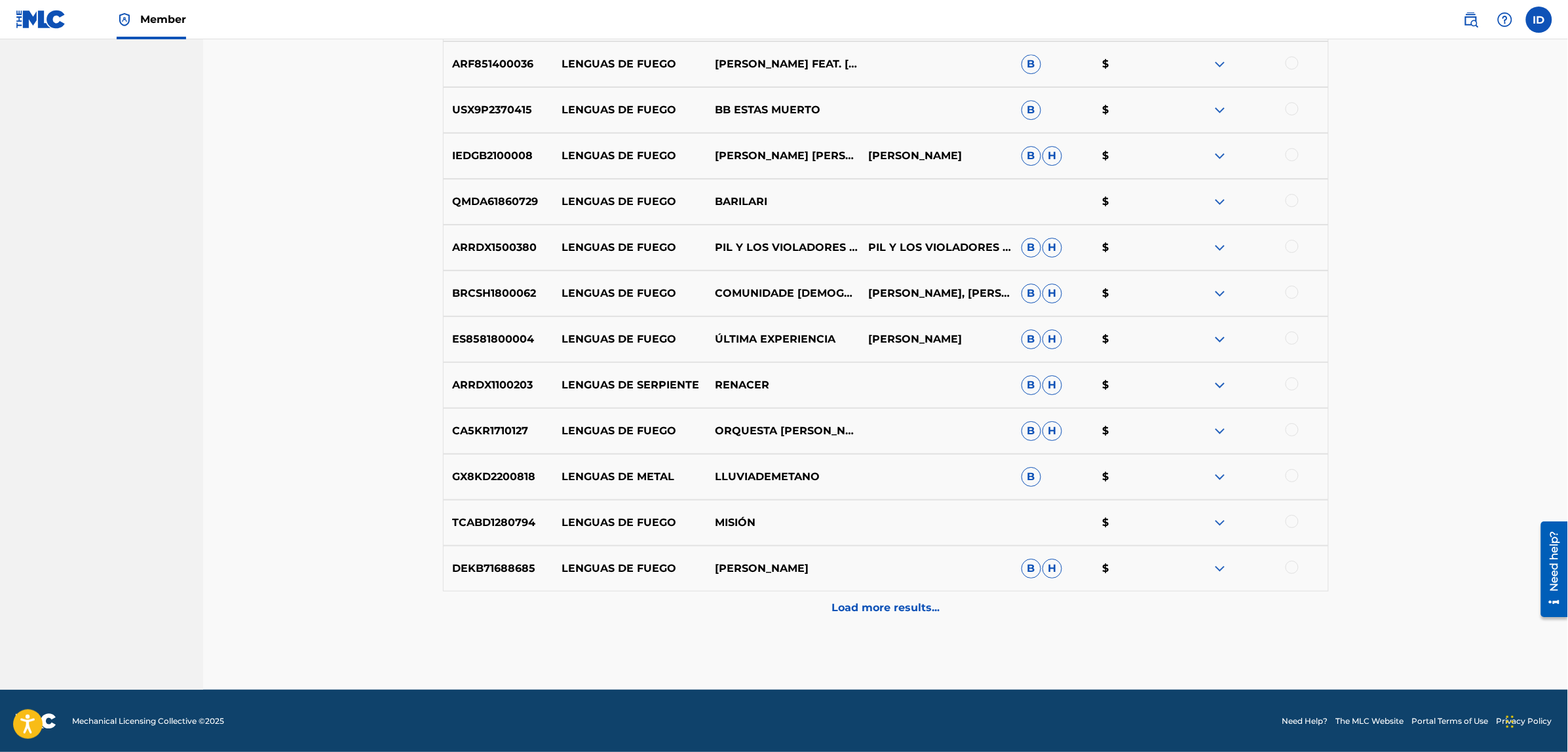
click at [852, 605] on p "Load more results..." at bounding box center [885, 608] width 108 height 15
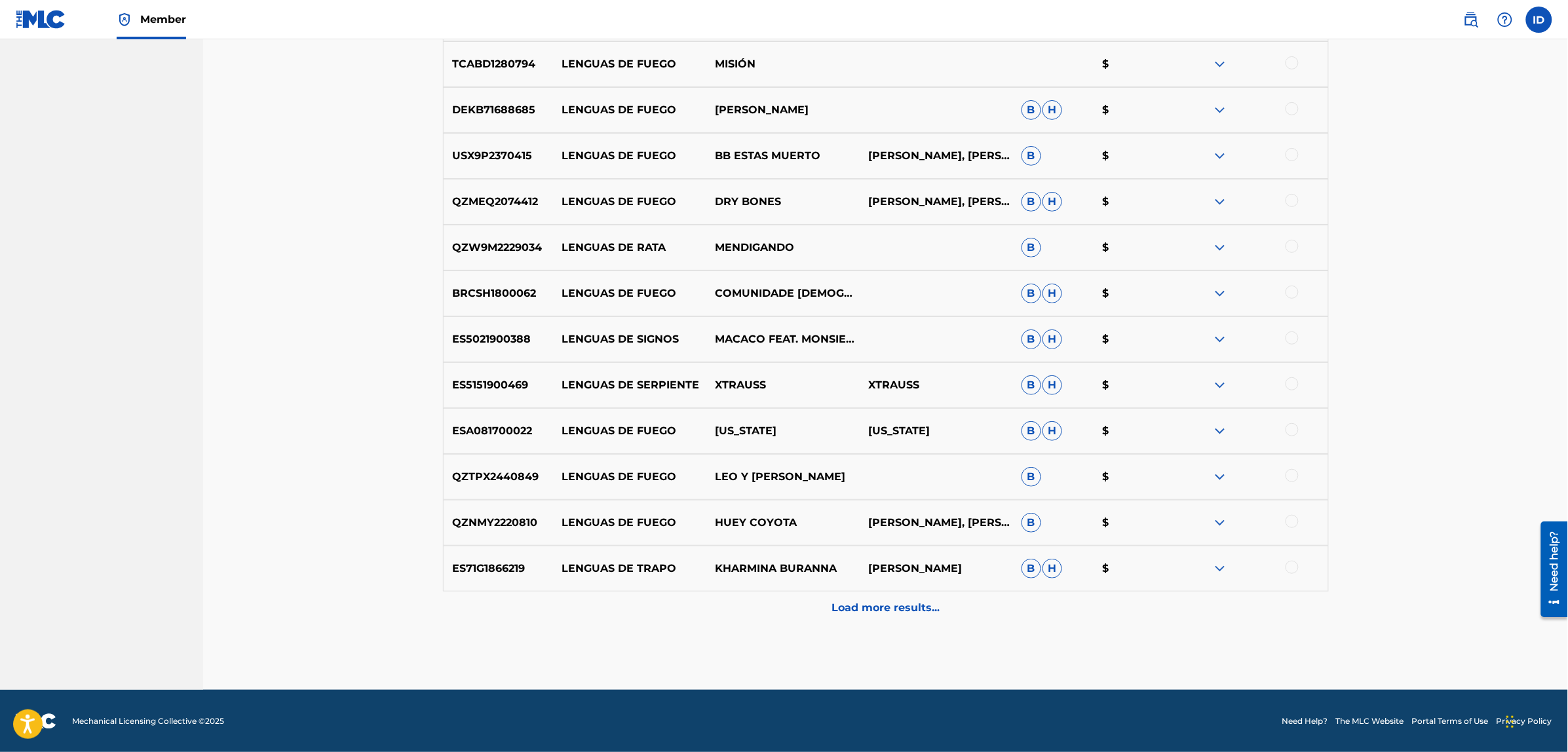
click at [917, 600] on p "Load more results..." at bounding box center [885, 608] width 108 height 15
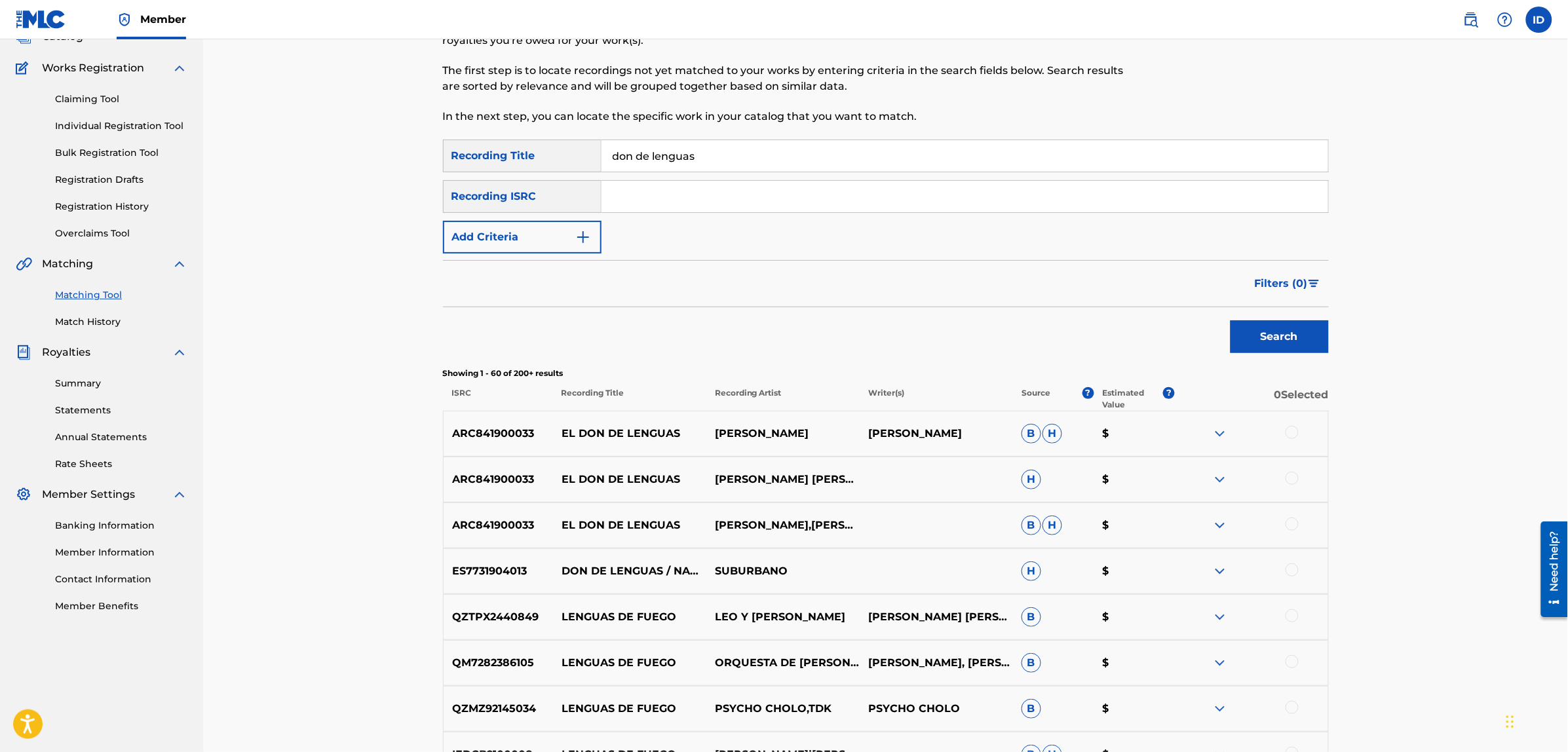
scroll to position [0, 0]
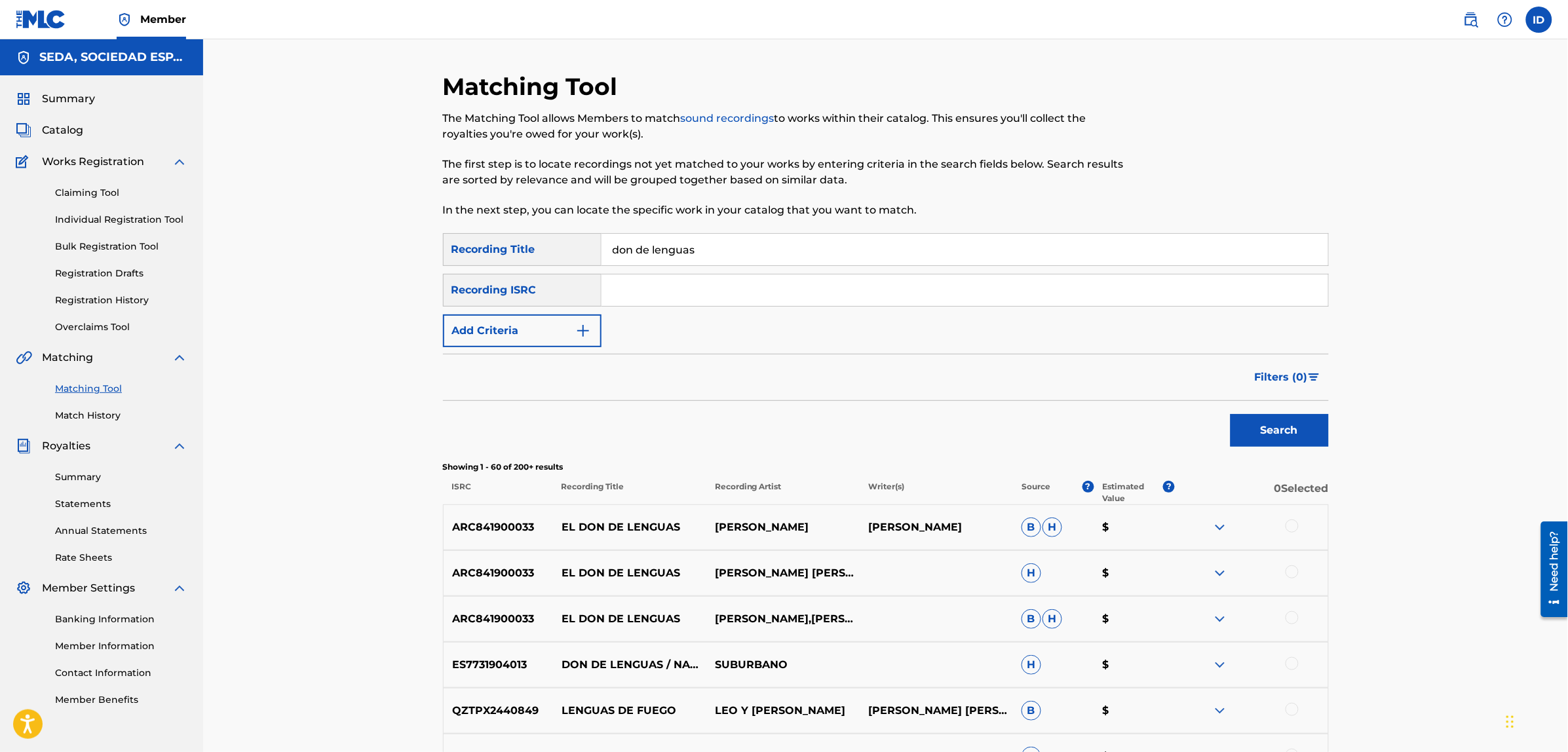
click at [554, 322] on button "Add Criteria" at bounding box center [522, 331] width 159 height 32
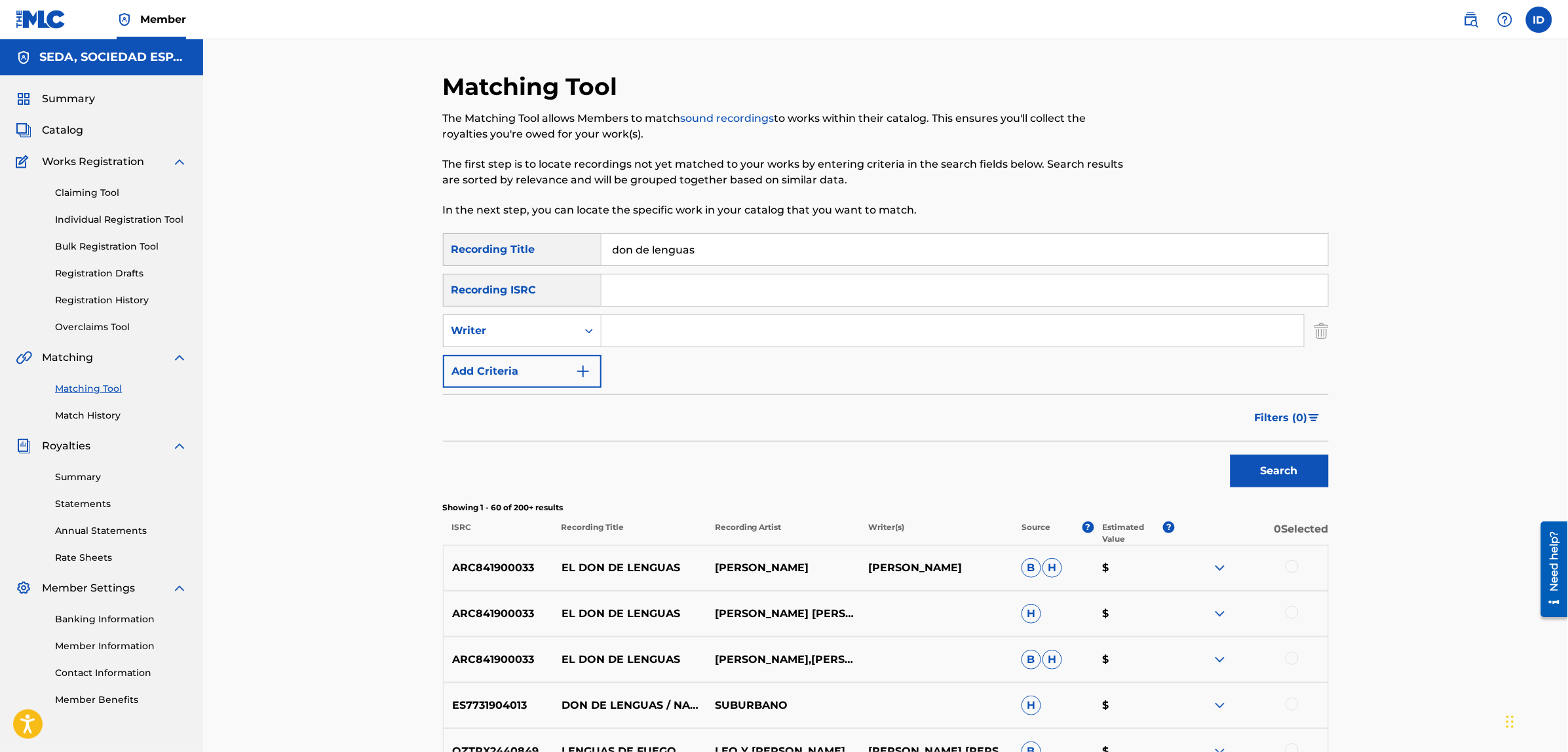
click at [666, 323] on input "Search Form" at bounding box center [952, 331] width 702 height 32
type input "[PERSON_NAME]"
click at [1231, 455] on button "Search" at bounding box center [1279, 471] width 98 height 32
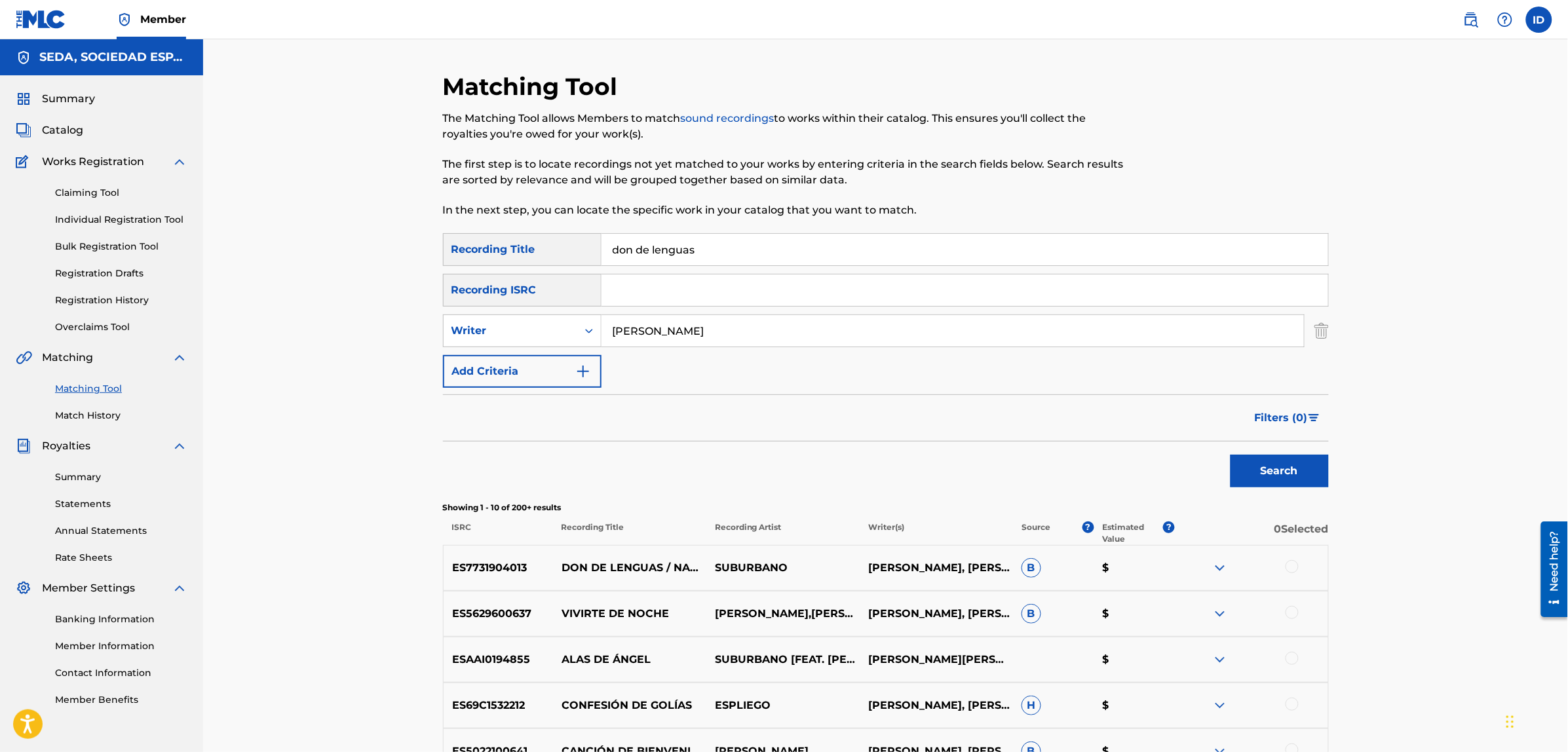
click at [553, 368] on button "Add Criteria" at bounding box center [522, 372] width 159 height 32
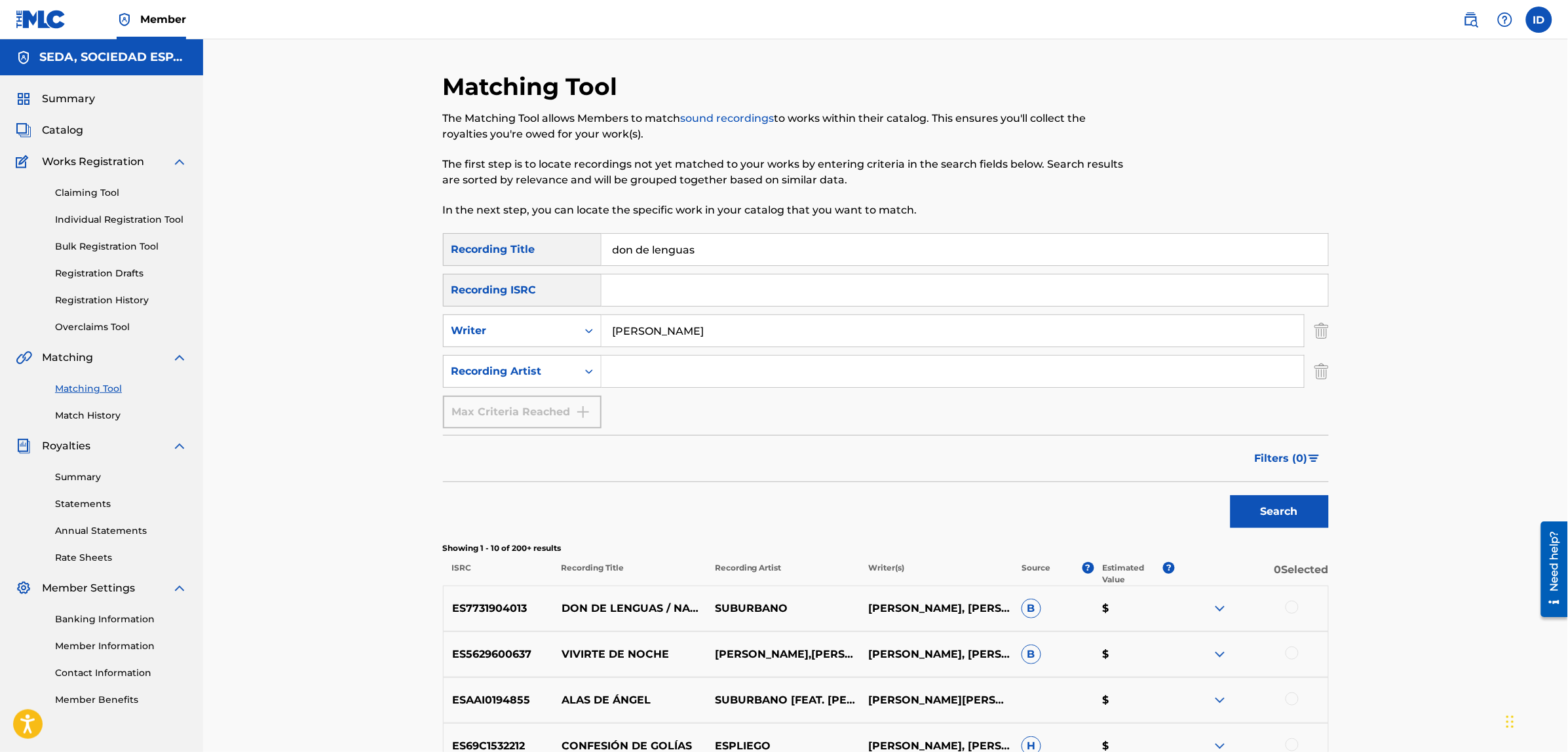
click at [615, 363] on input "Search Form" at bounding box center [952, 371] width 702 height 32
type input "suburbano"
click at [1231, 495] on button "Search" at bounding box center [1279, 511] width 98 height 32
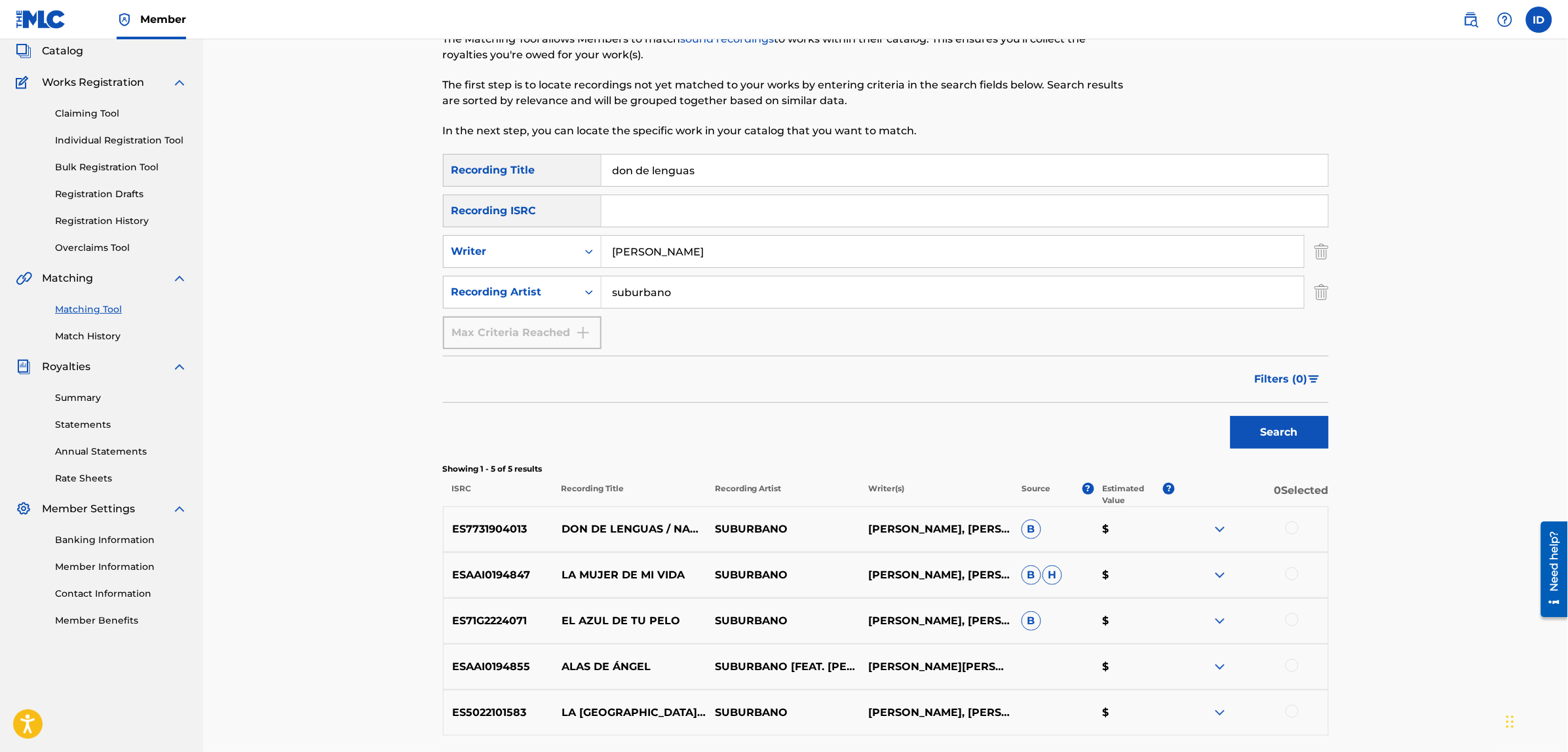
scroll to position [191, 0]
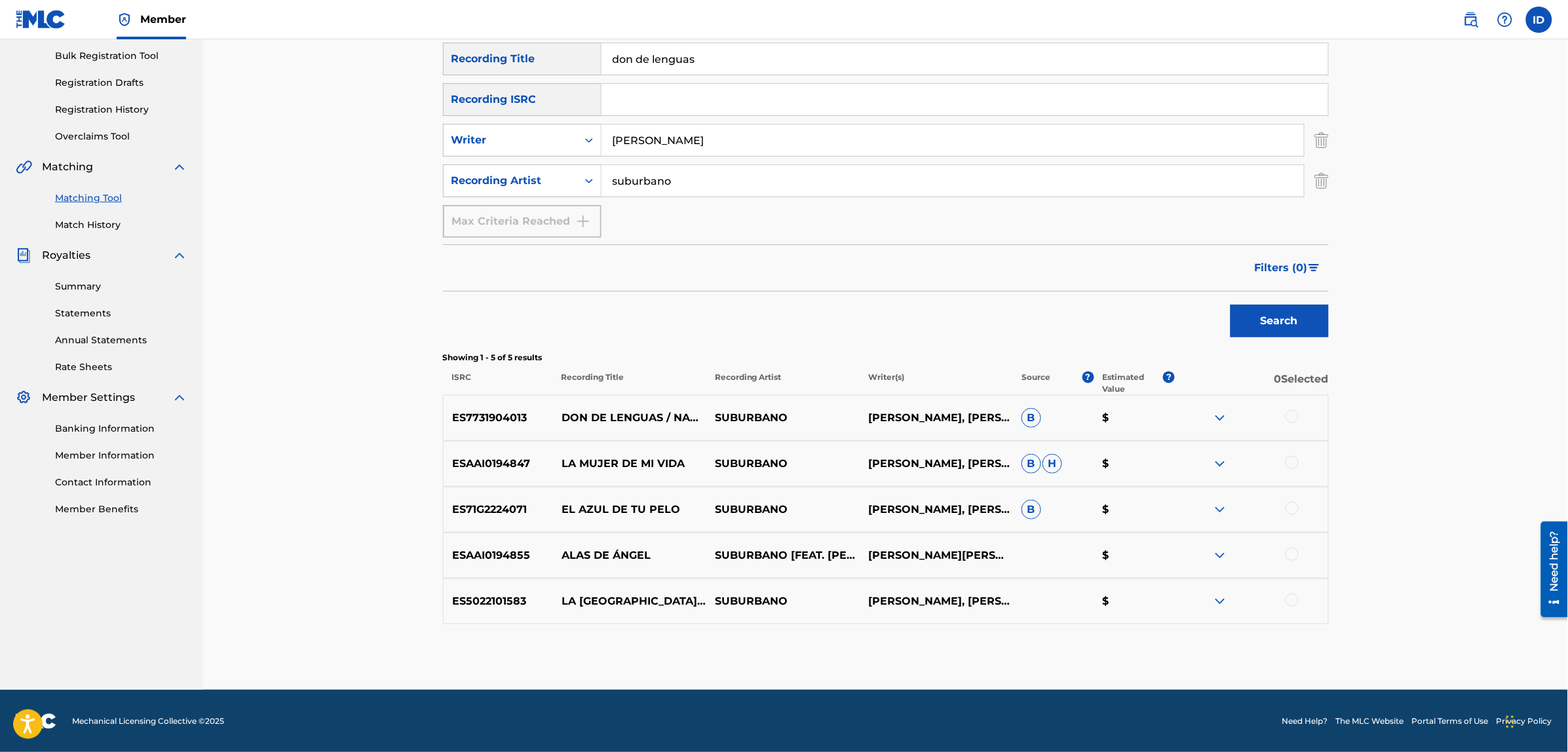
click at [1291, 414] on div at bounding box center [1292, 417] width 13 height 13
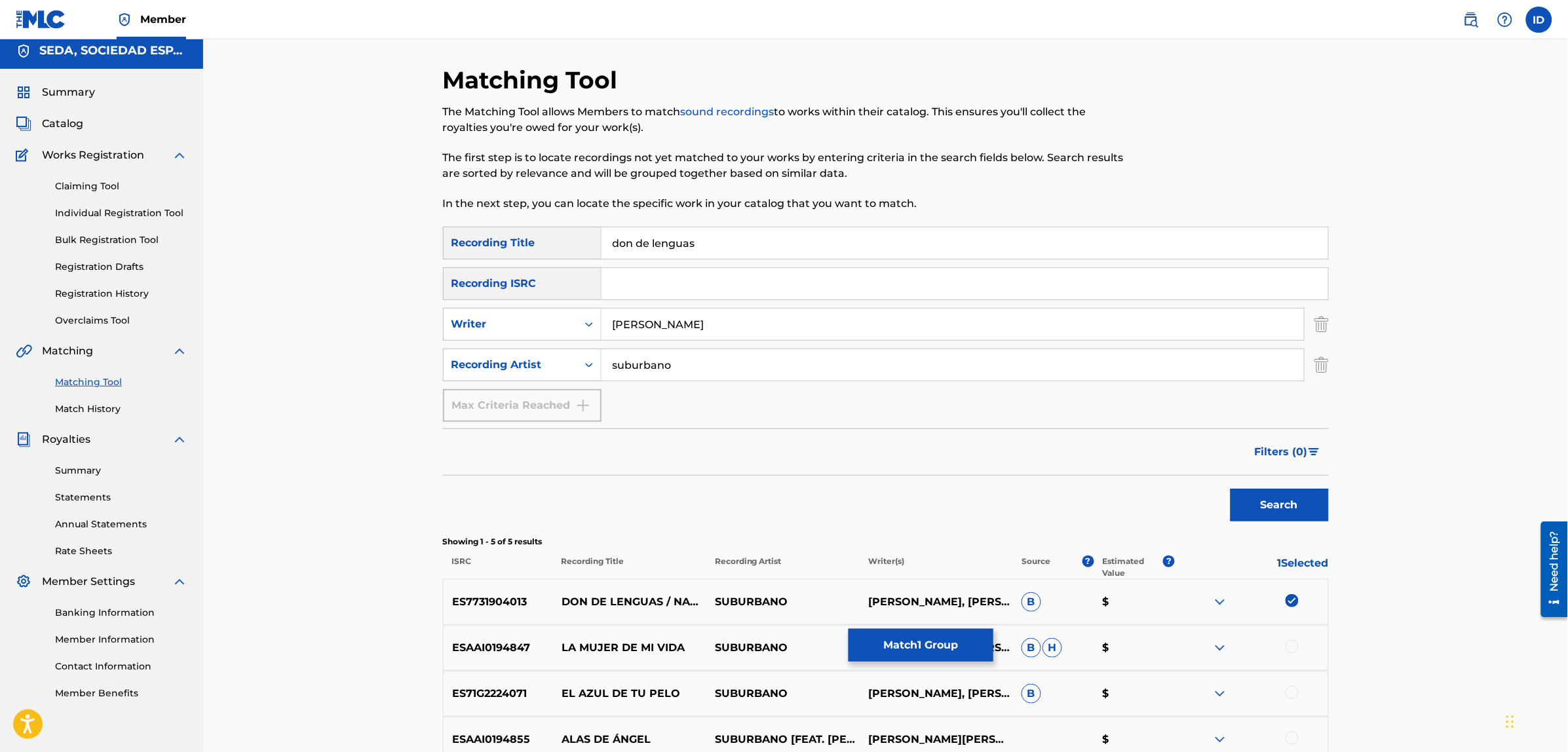
scroll to position [0, 0]
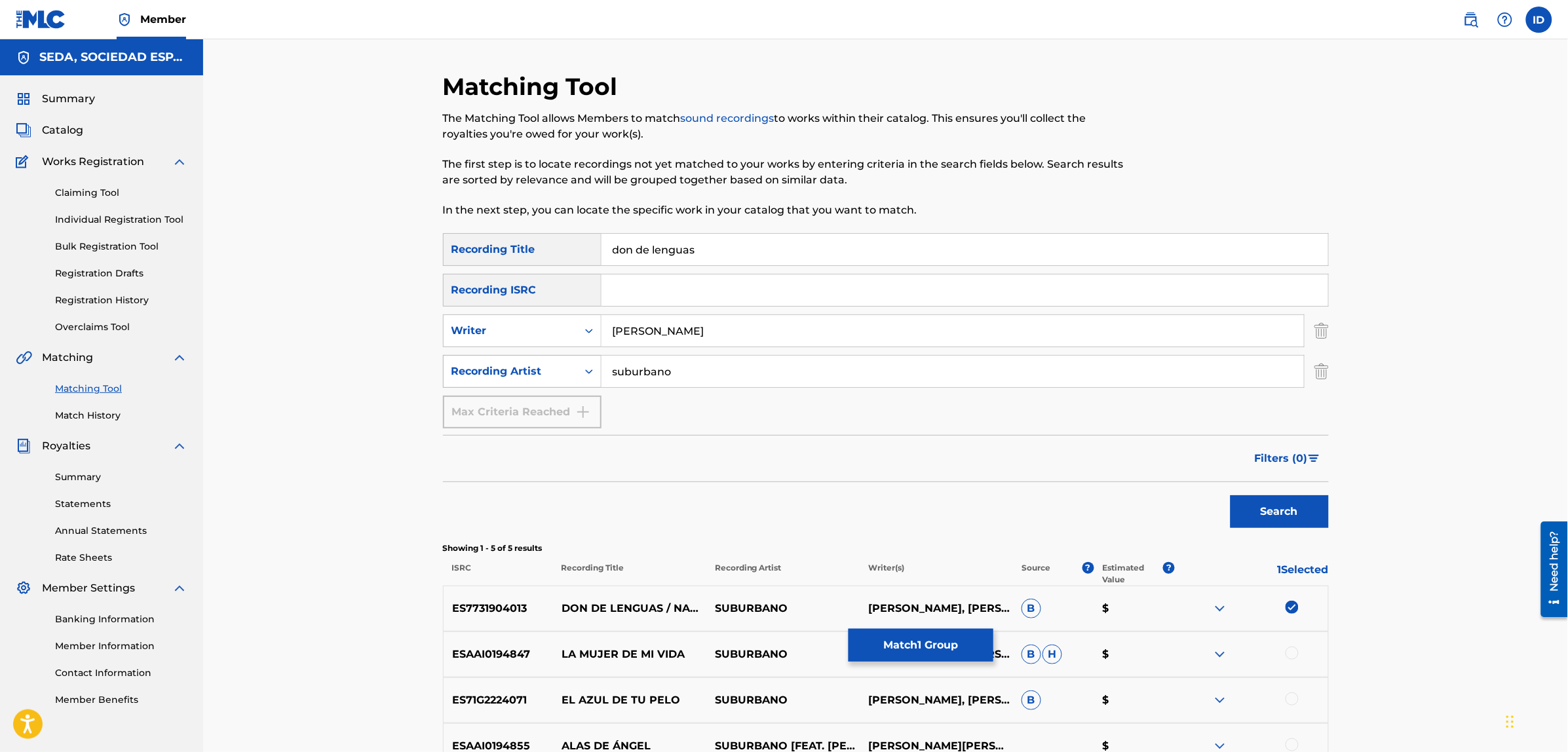
drag, startPoint x: 699, startPoint y: 371, endPoint x: 577, endPoint y: 365, distance: 122.1
click at [577, 365] on div "SearchWithCriteria38ce59d5-7f7e-49e7-90a1-01824d58570e Recording Artist suburba…" at bounding box center [885, 372] width 886 height 32
click at [1231, 495] on button "Search" at bounding box center [1279, 511] width 98 height 32
drag, startPoint x: 727, startPoint y: 326, endPoint x: 572, endPoint y: 318, distance: 155.2
click at [572, 318] on div "SearchWithCriteria08e986a9-e3ad-4219-9df5-7d13275535cc Writer [PERSON_NAME]" at bounding box center [885, 331] width 886 height 32
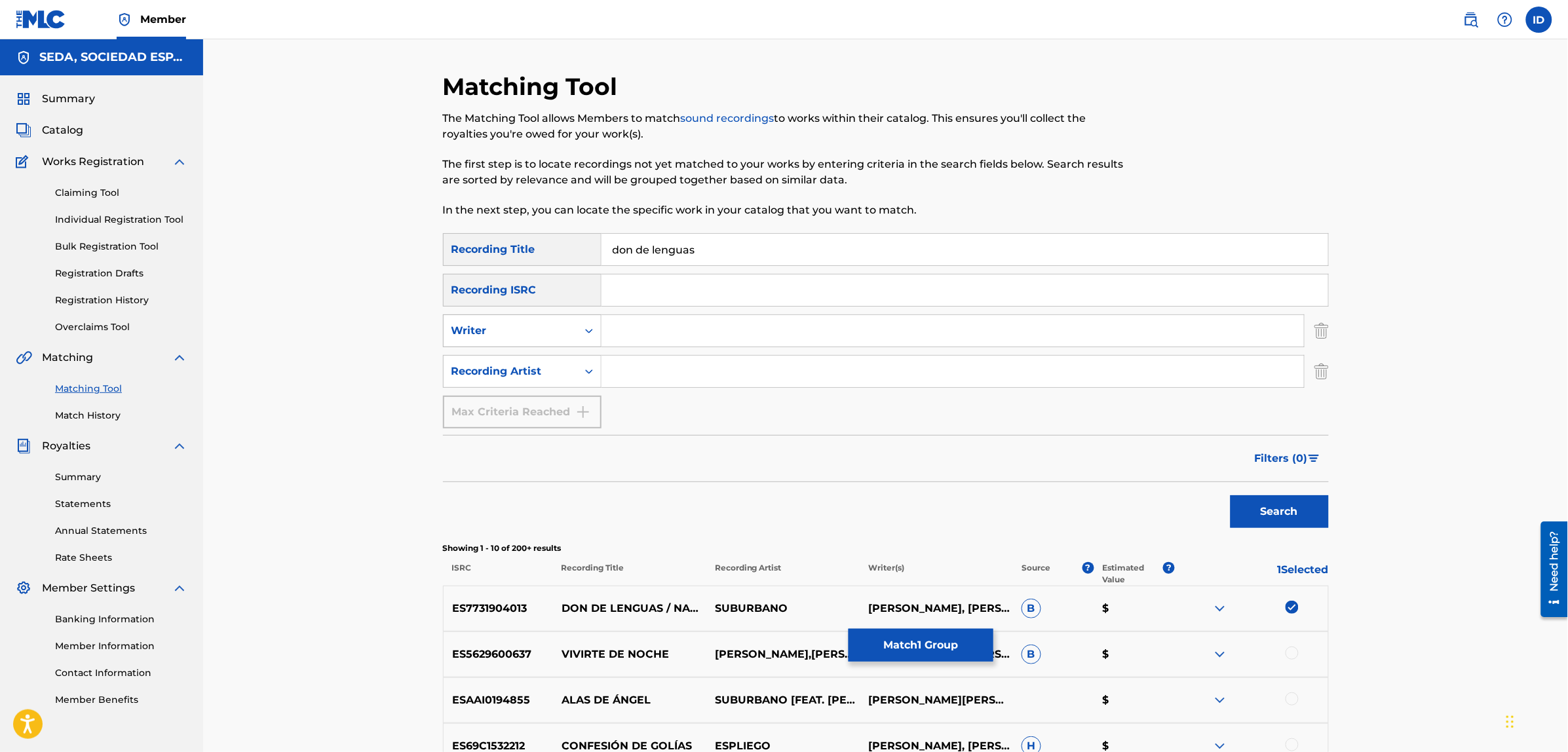
click at [1231, 495] on button "Search" at bounding box center [1279, 511] width 98 height 32
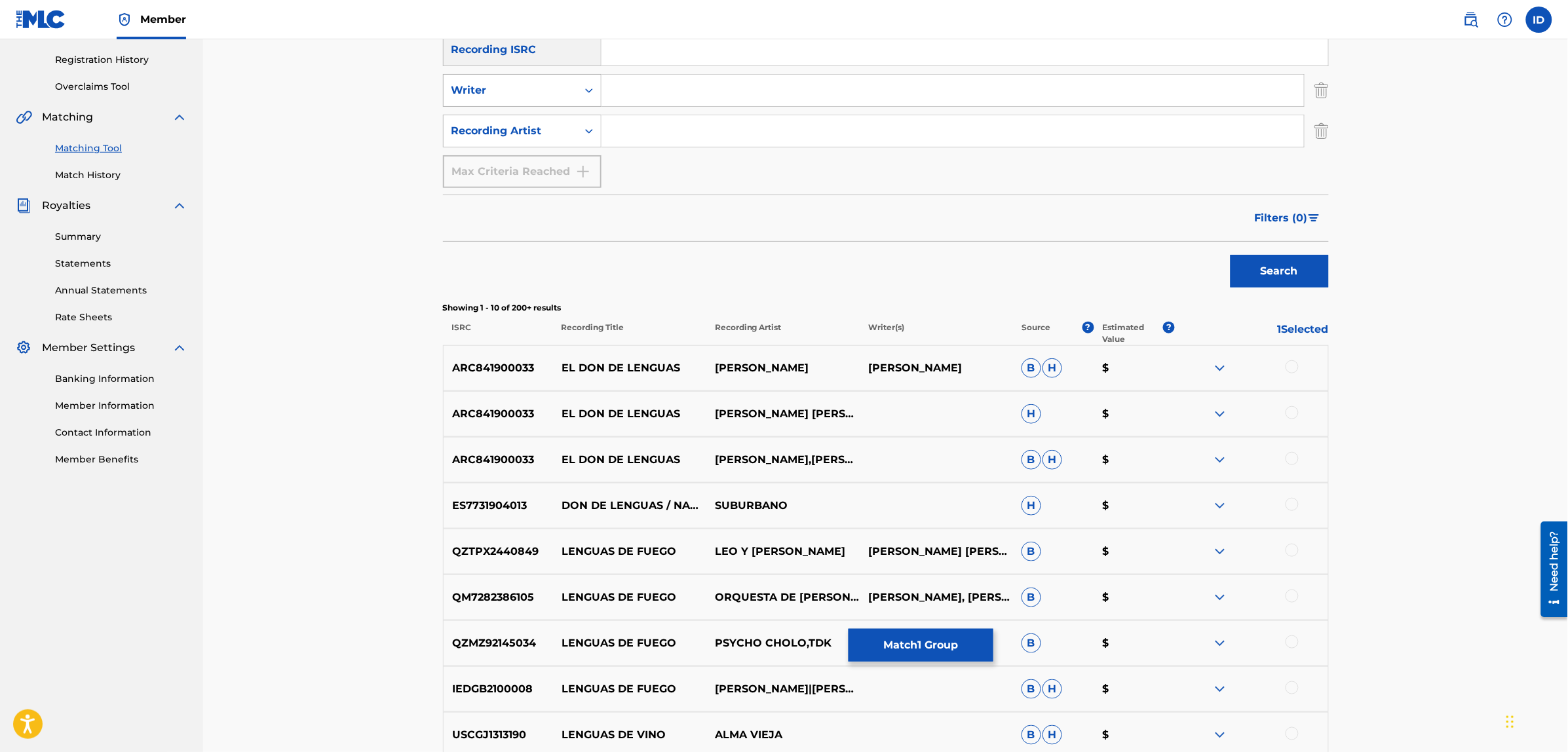
scroll to position [246, 0]
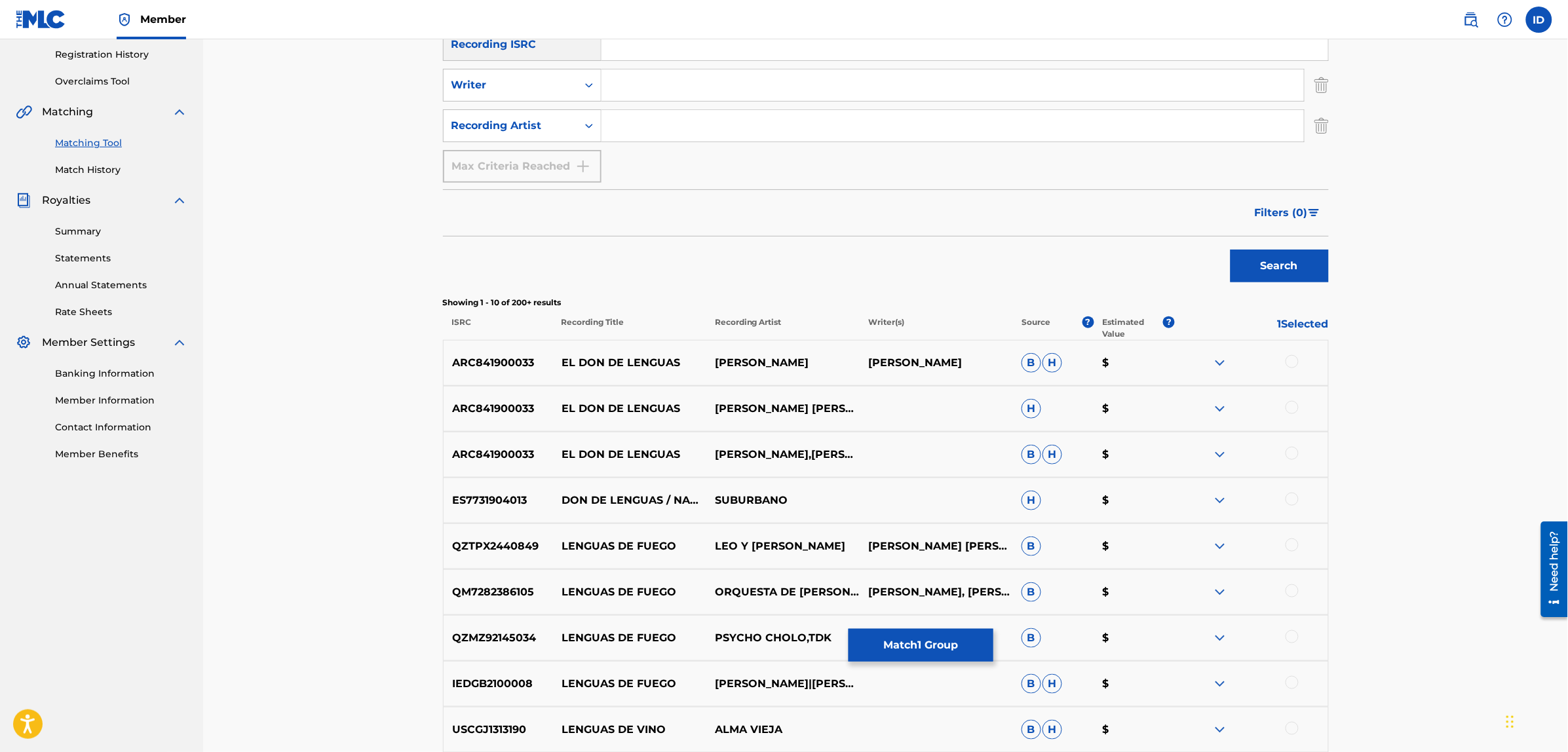
click at [1294, 500] on div at bounding box center [1292, 500] width 13 height 13
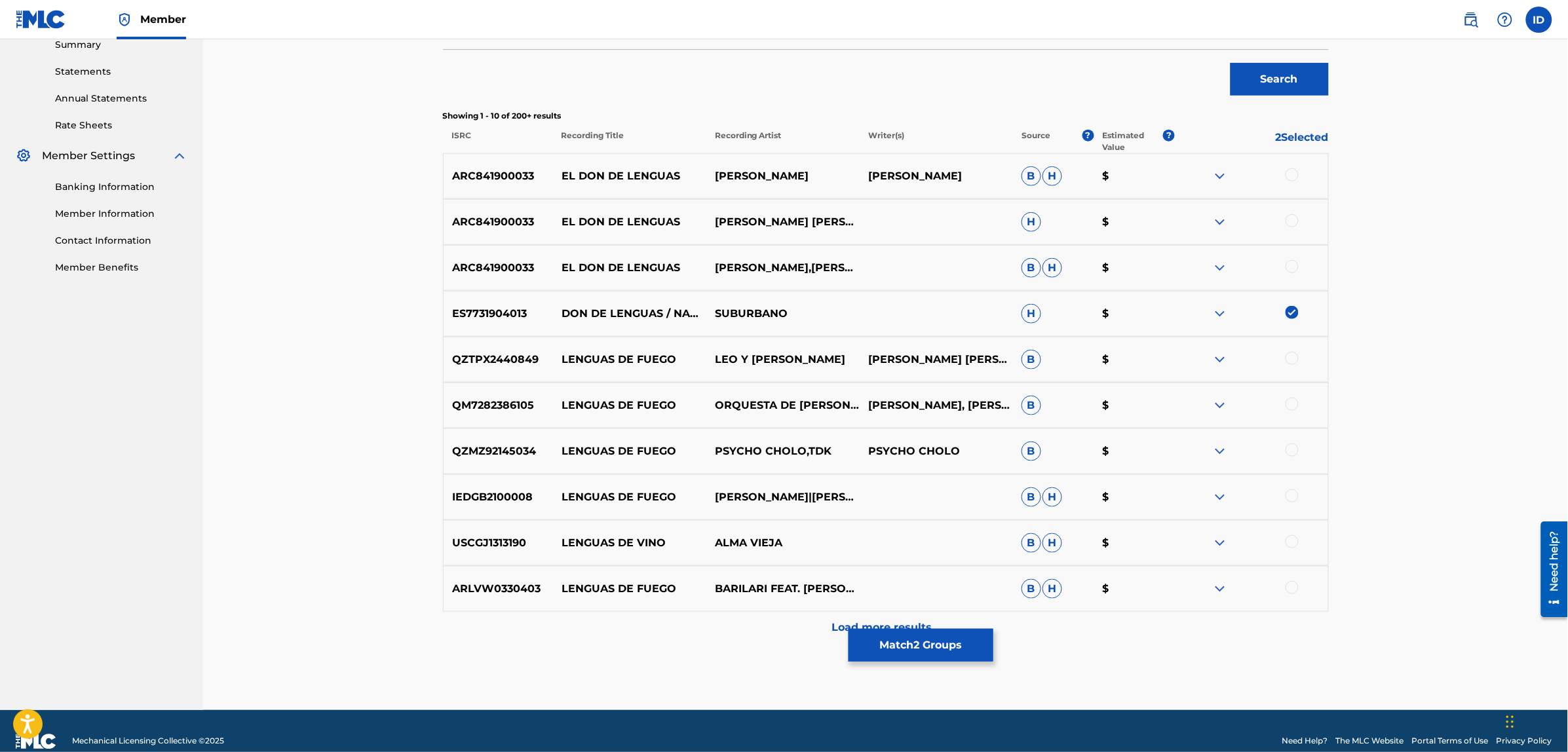
scroll to position [453, 0]
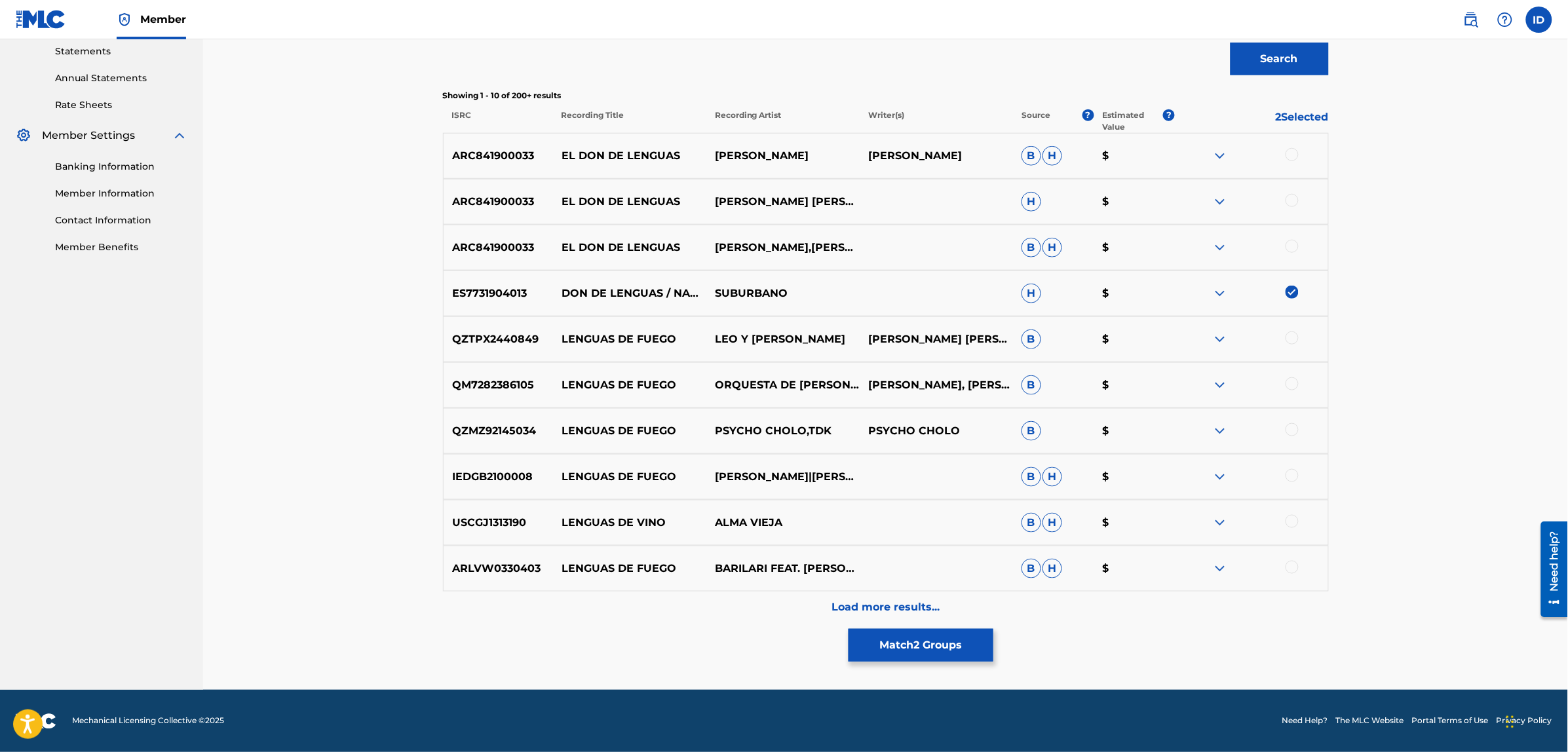
click at [876, 610] on p "Load more results..." at bounding box center [885, 608] width 108 height 15
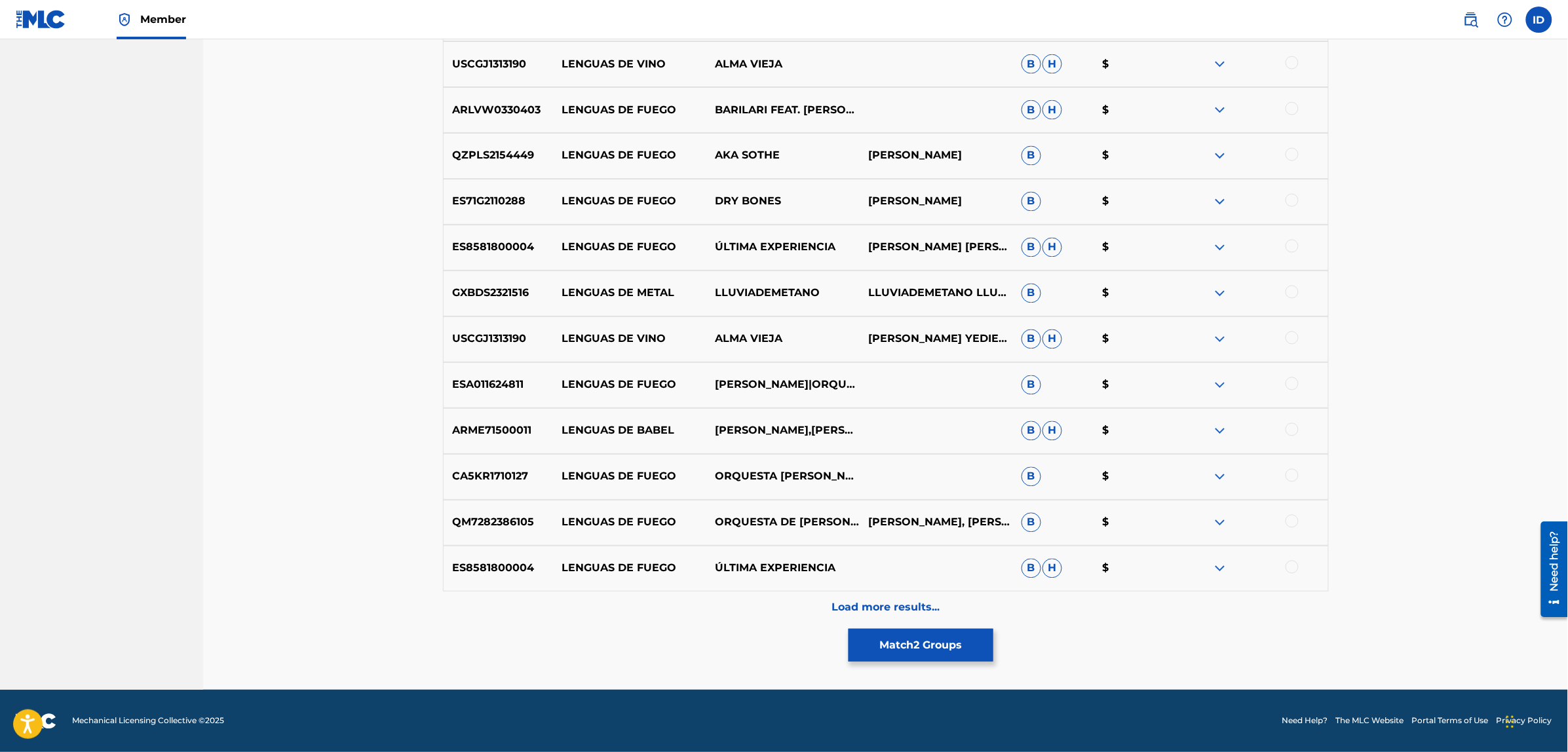
click at [878, 608] on p "Load more results..." at bounding box center [885, 608] width 108 height 15
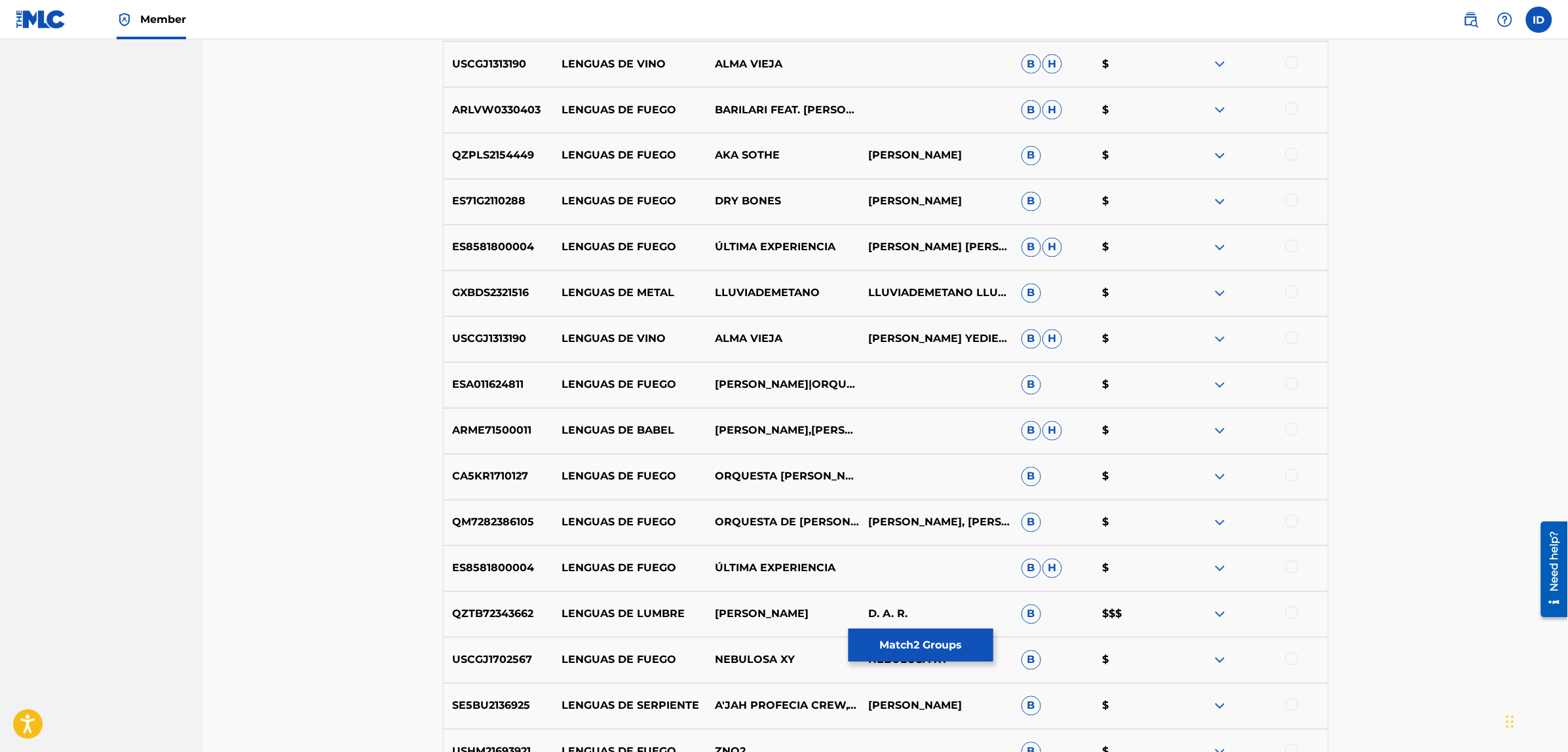
scroll to position [1370, 0]
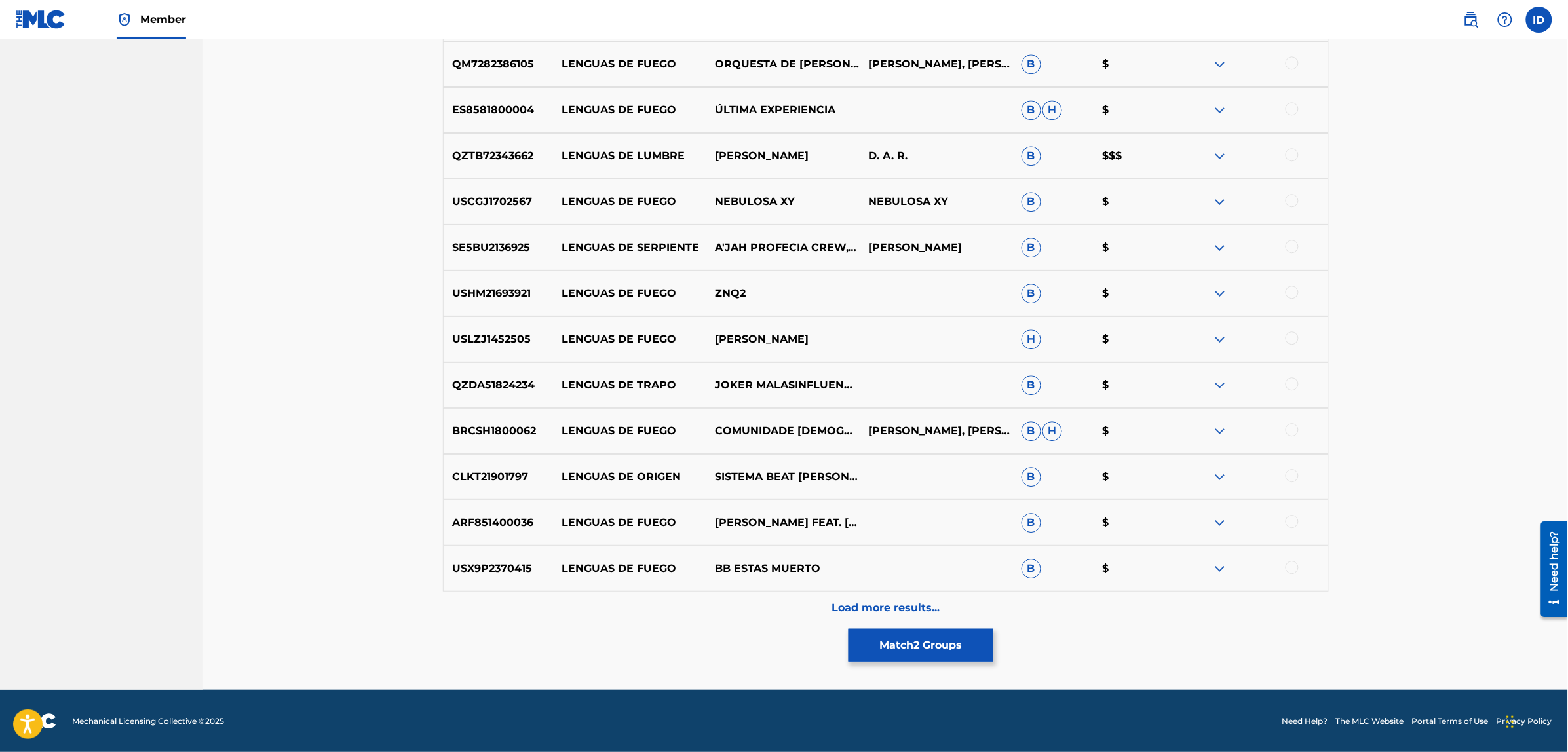
click at [851, 600] on p "Load more results..." at bounding box center [885, 608] width 108 height 15
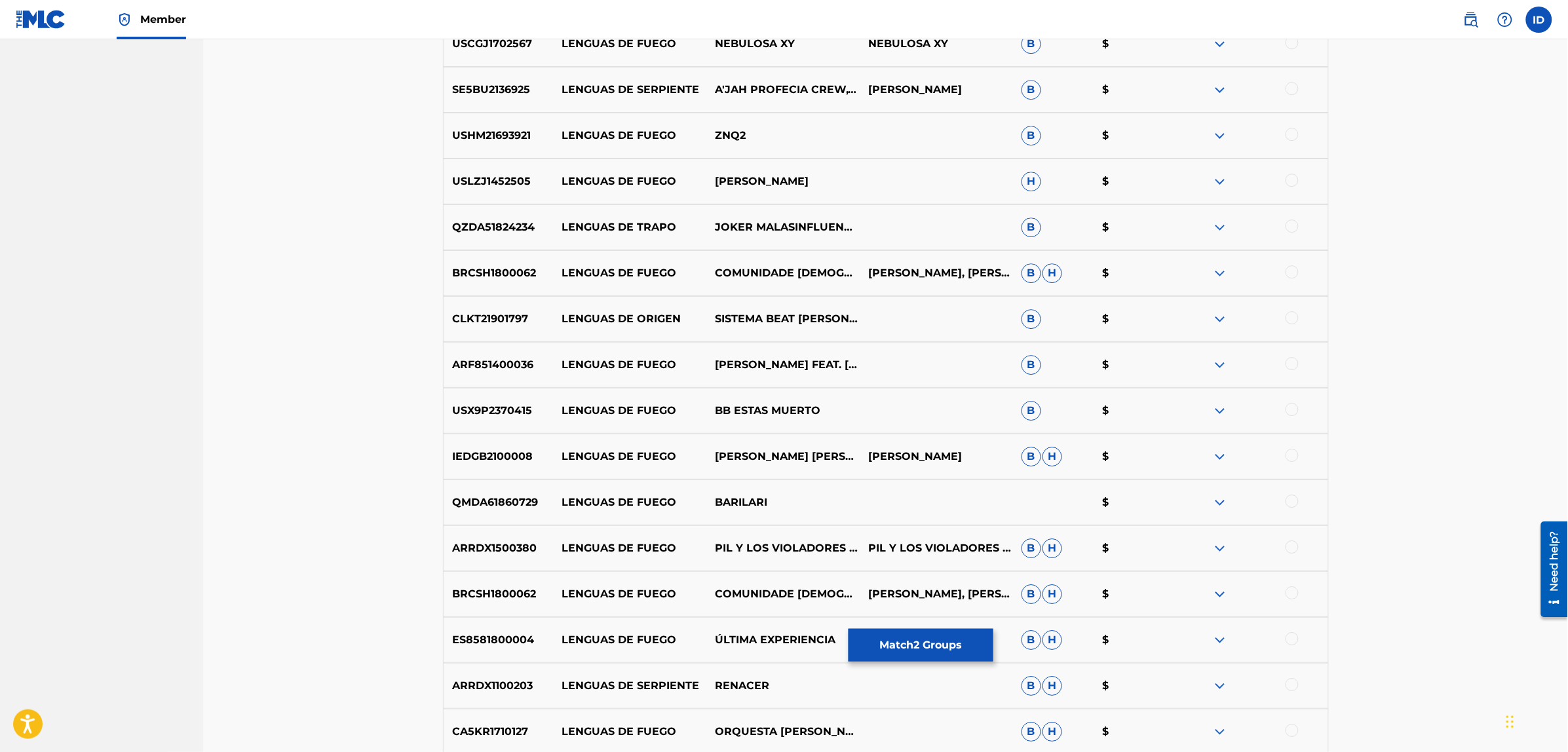
scroll to position [1828, 0]
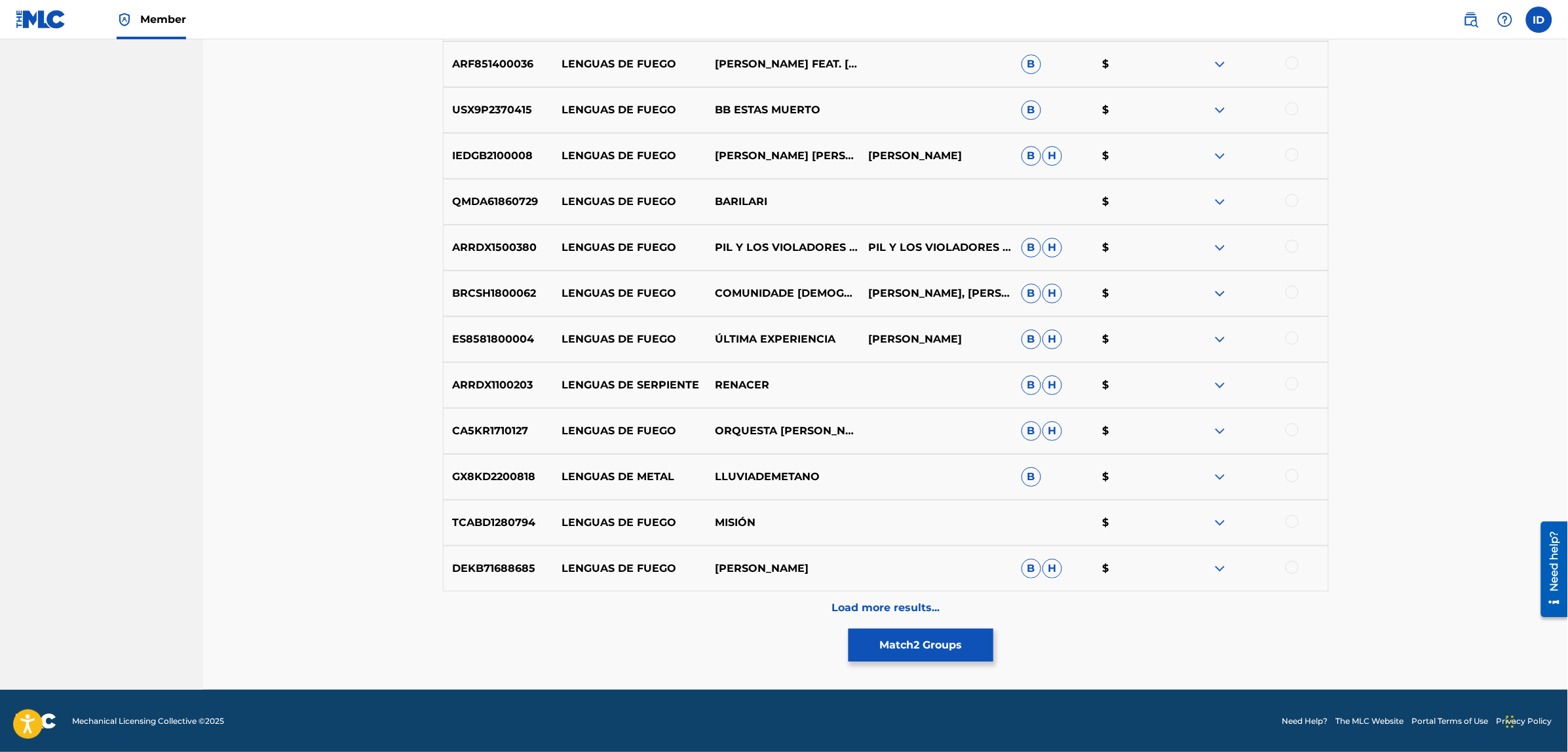
click at [875, 600] on p "Load more results..." at bounding box center [885, 608] width 108 height 15
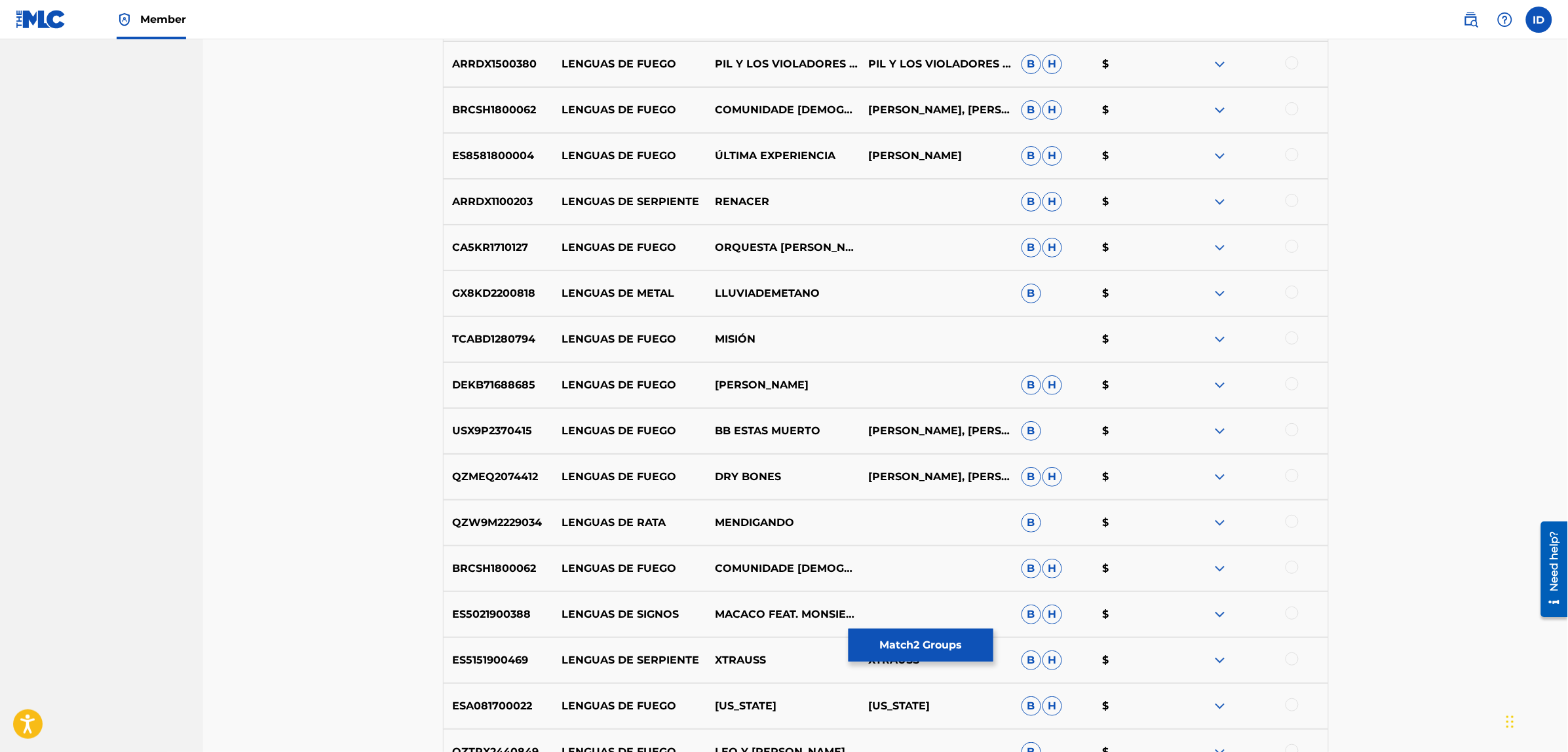
scroll to position [2287, 0]
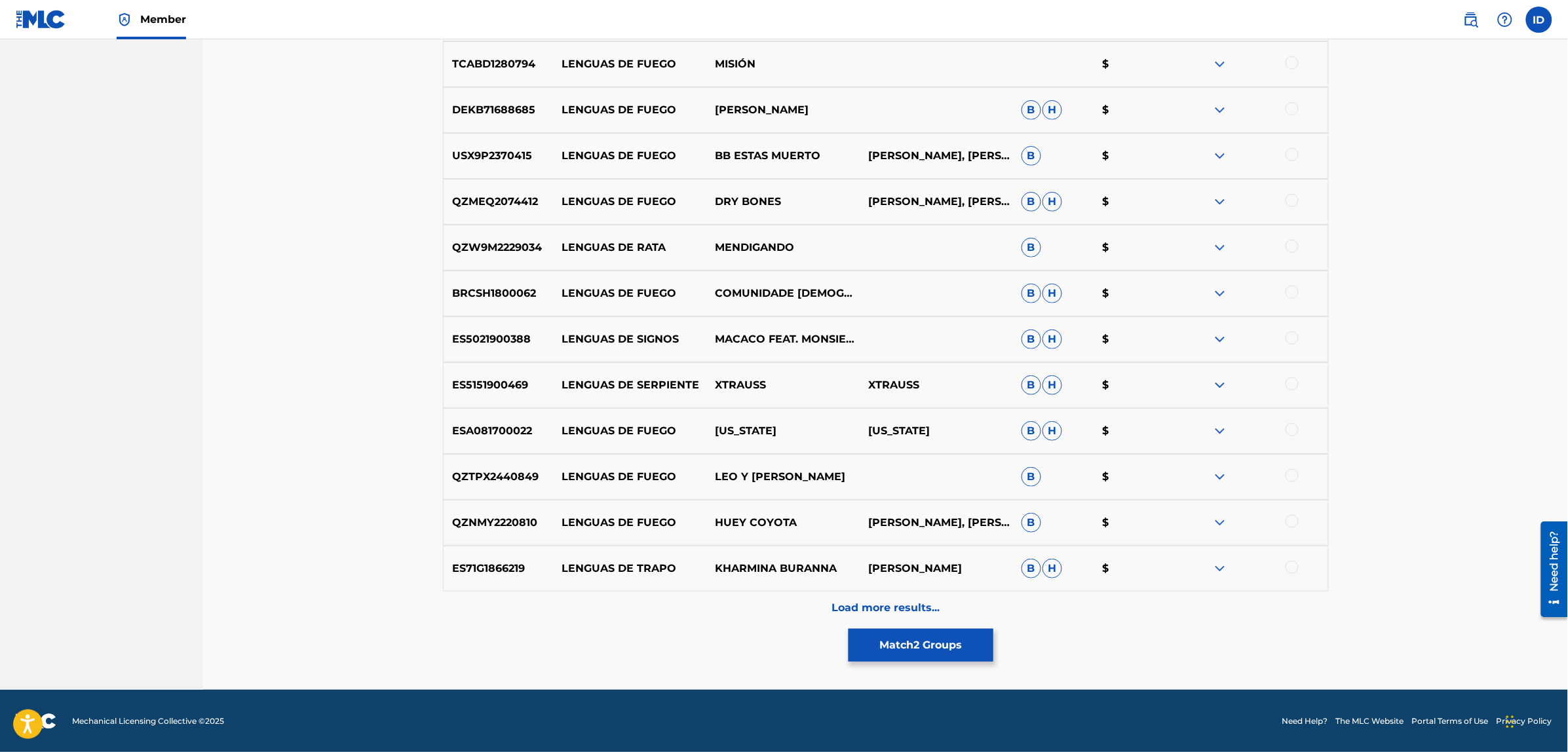
click at [870, 601] on p "Load more results..." at bounding box center [885, 608] width 108 height 15
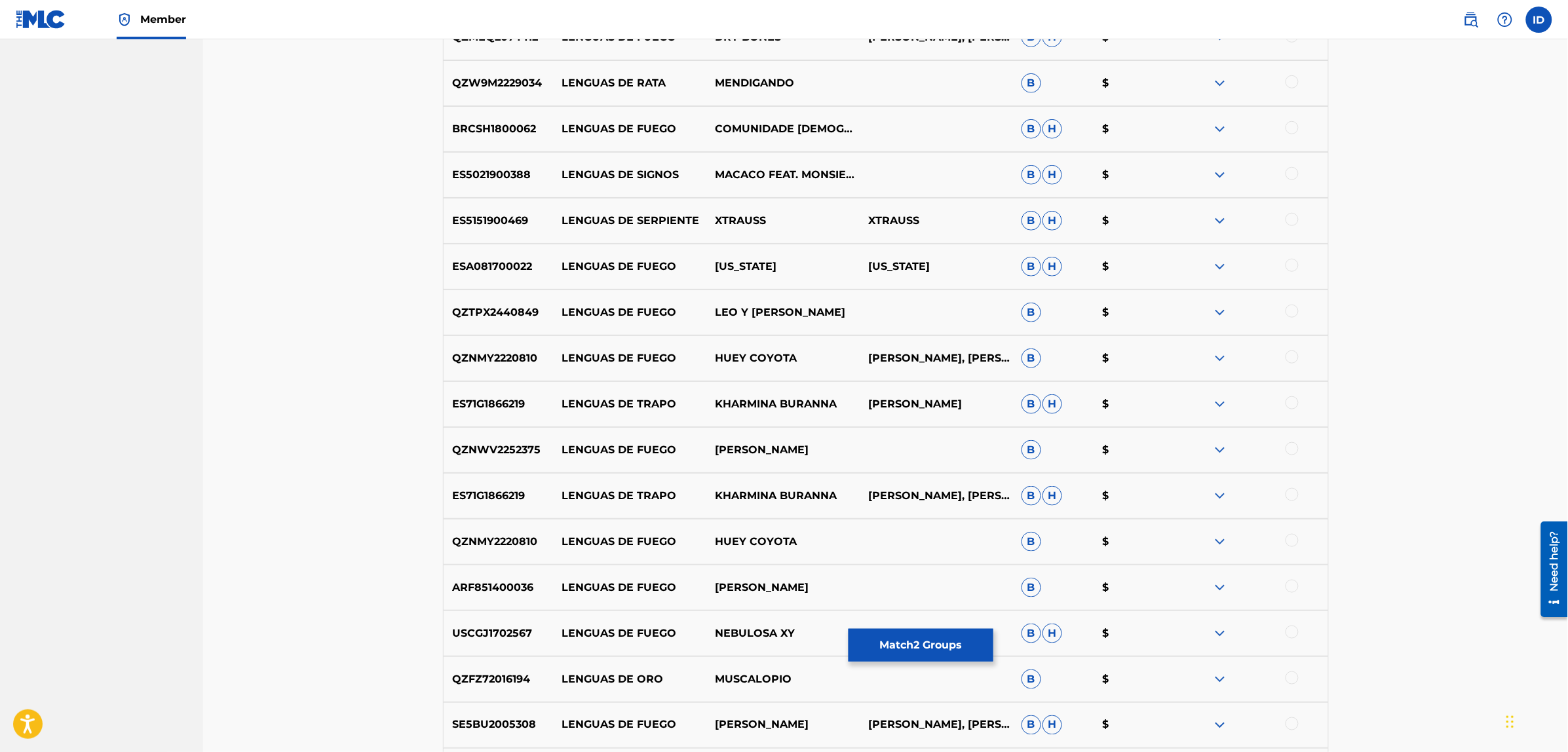
scroll to position [2745, 0]
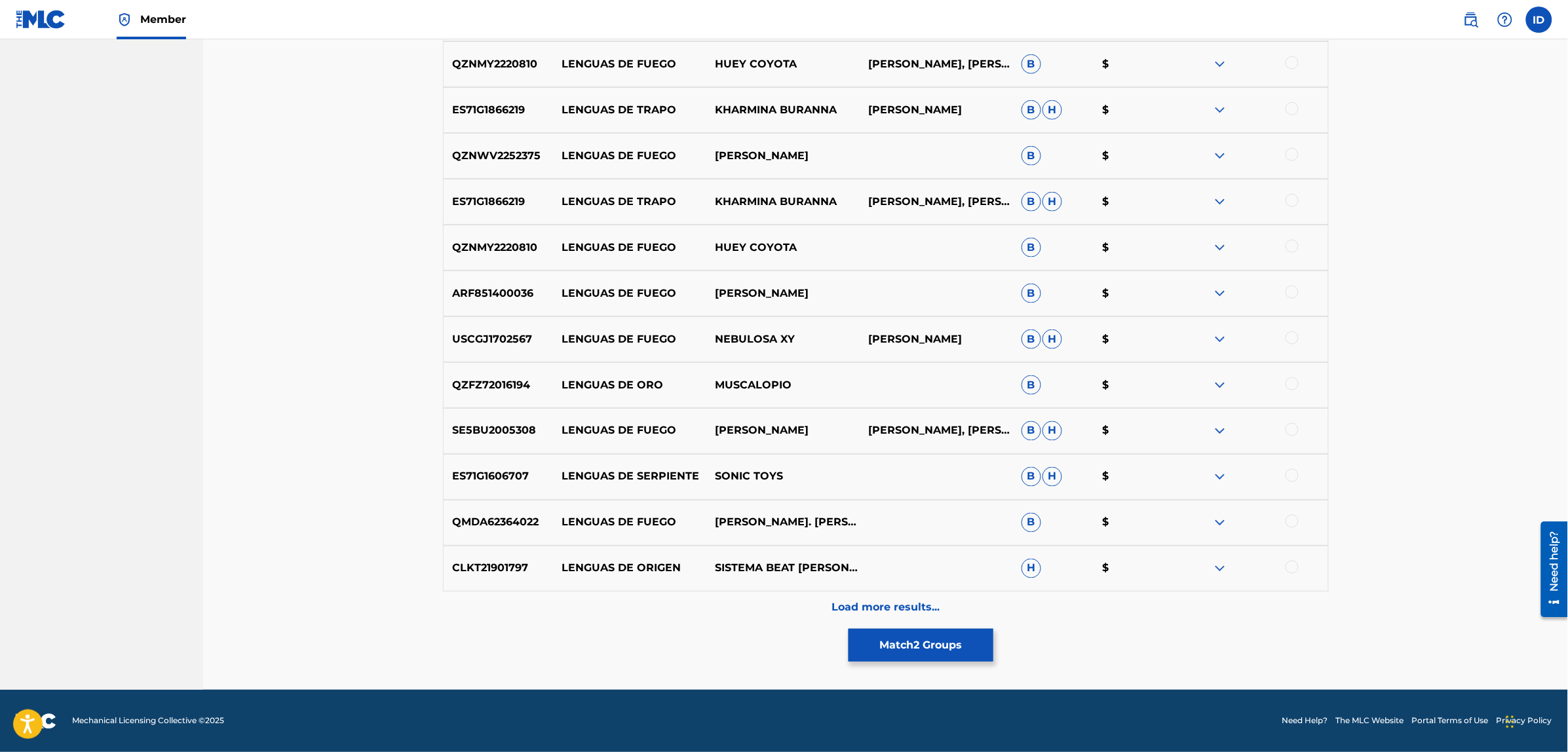
click at [878, 606] on p "Load more results..." at bounding box center [885, 608] width 108 height 15
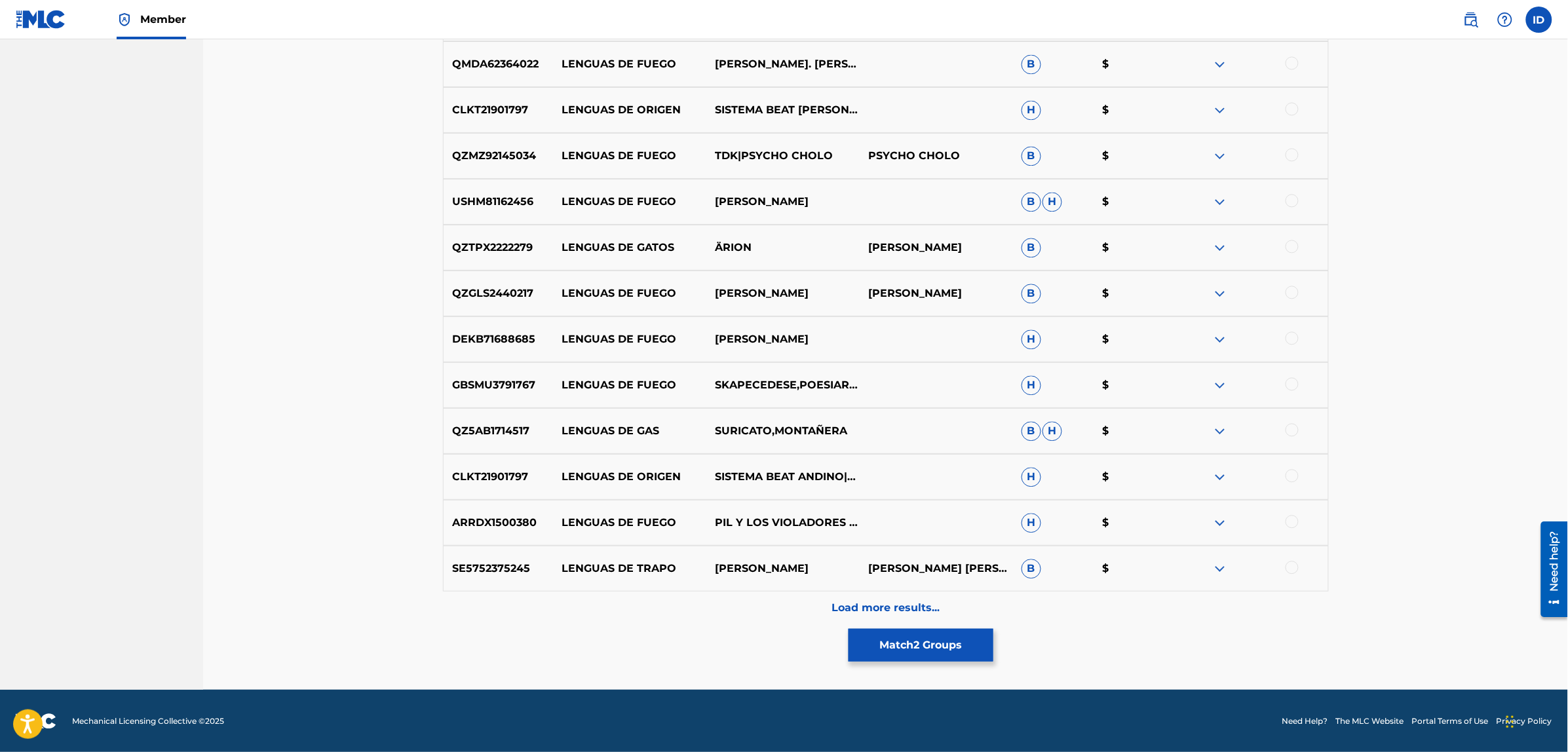
click at [878, 606] on p "Load more results..." at bounding box center [885, 608] width 108 height 15
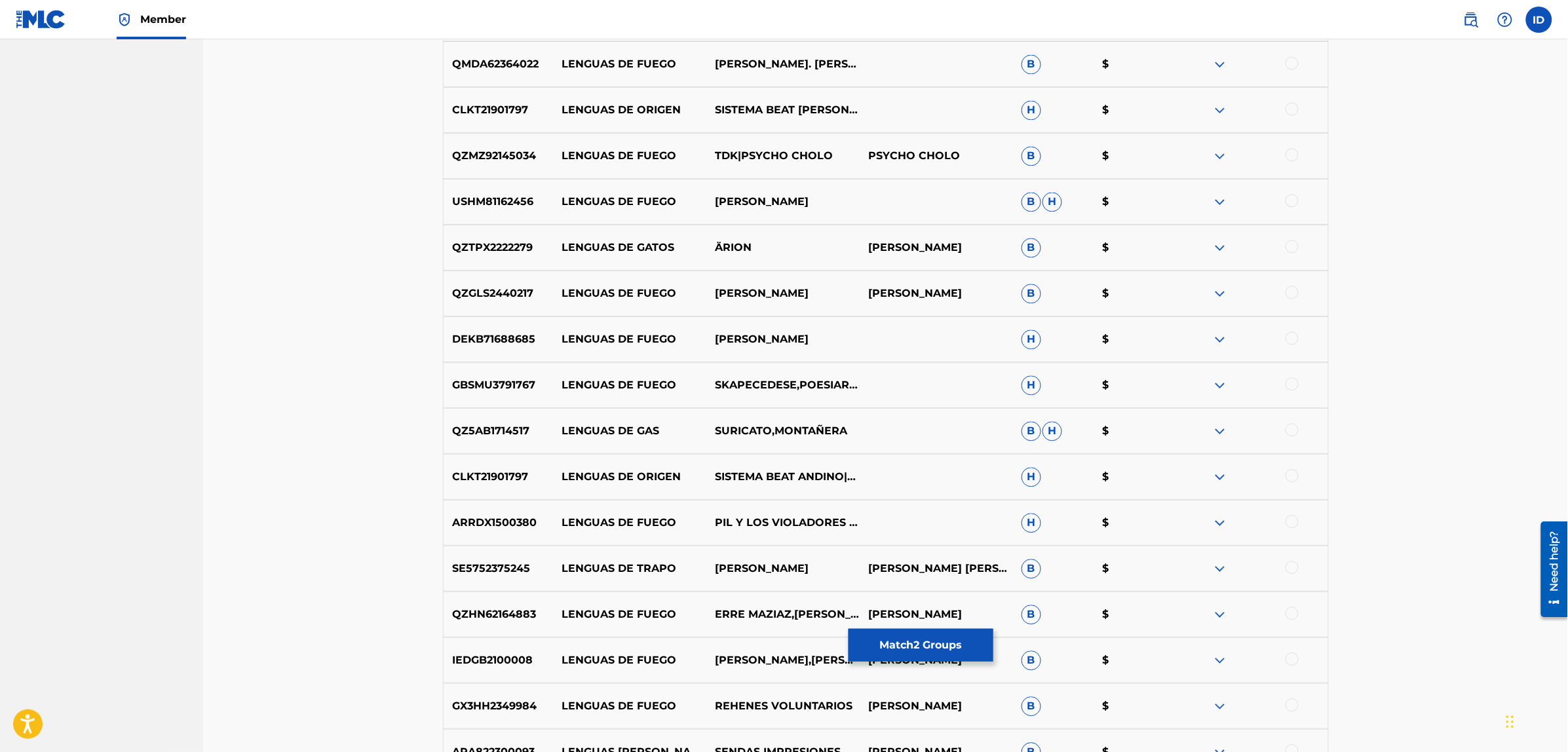
scroll to position [3663, 0]
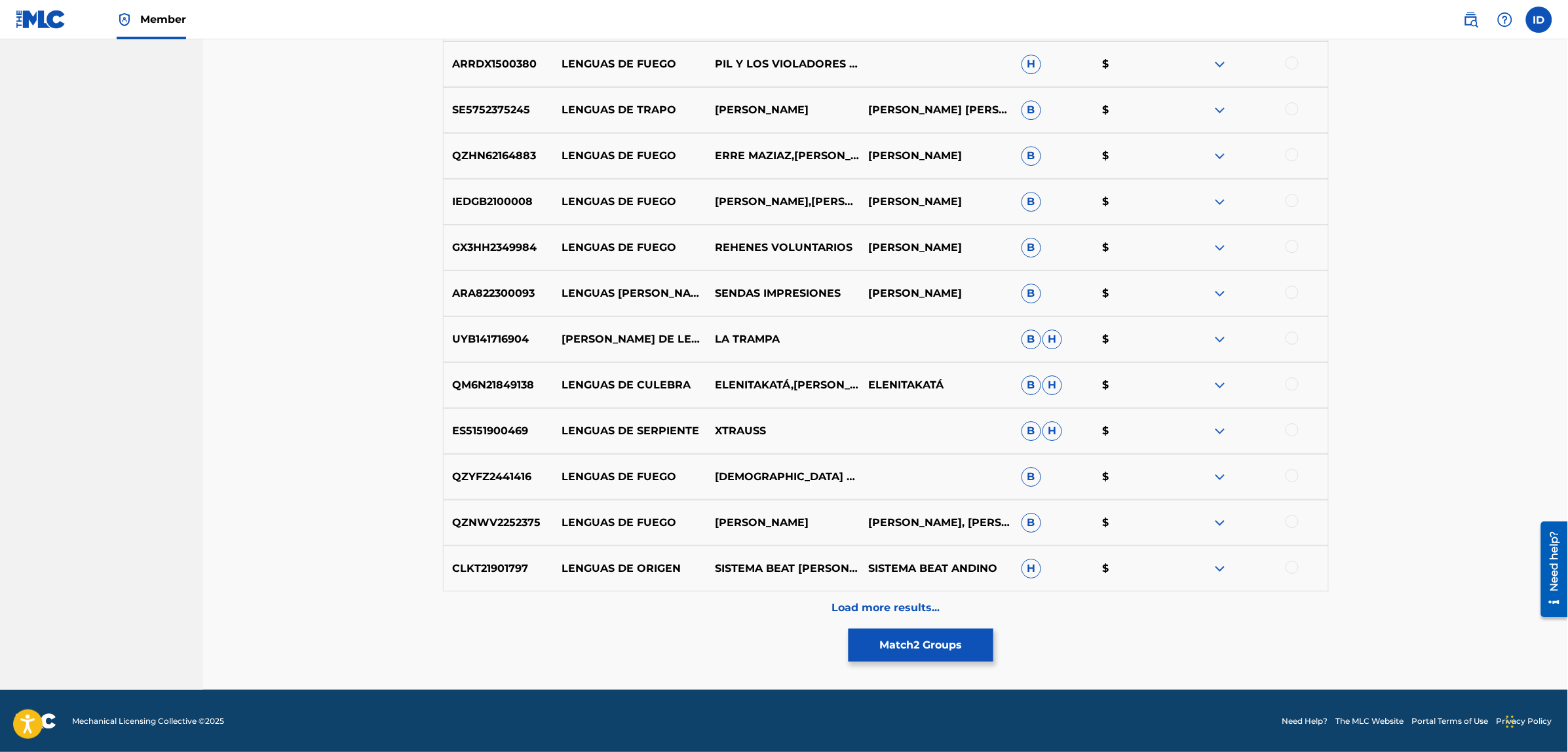
click at [918, 656] on button "Match 2 Groups" at bounding box center [921, 645] width 145 height 32
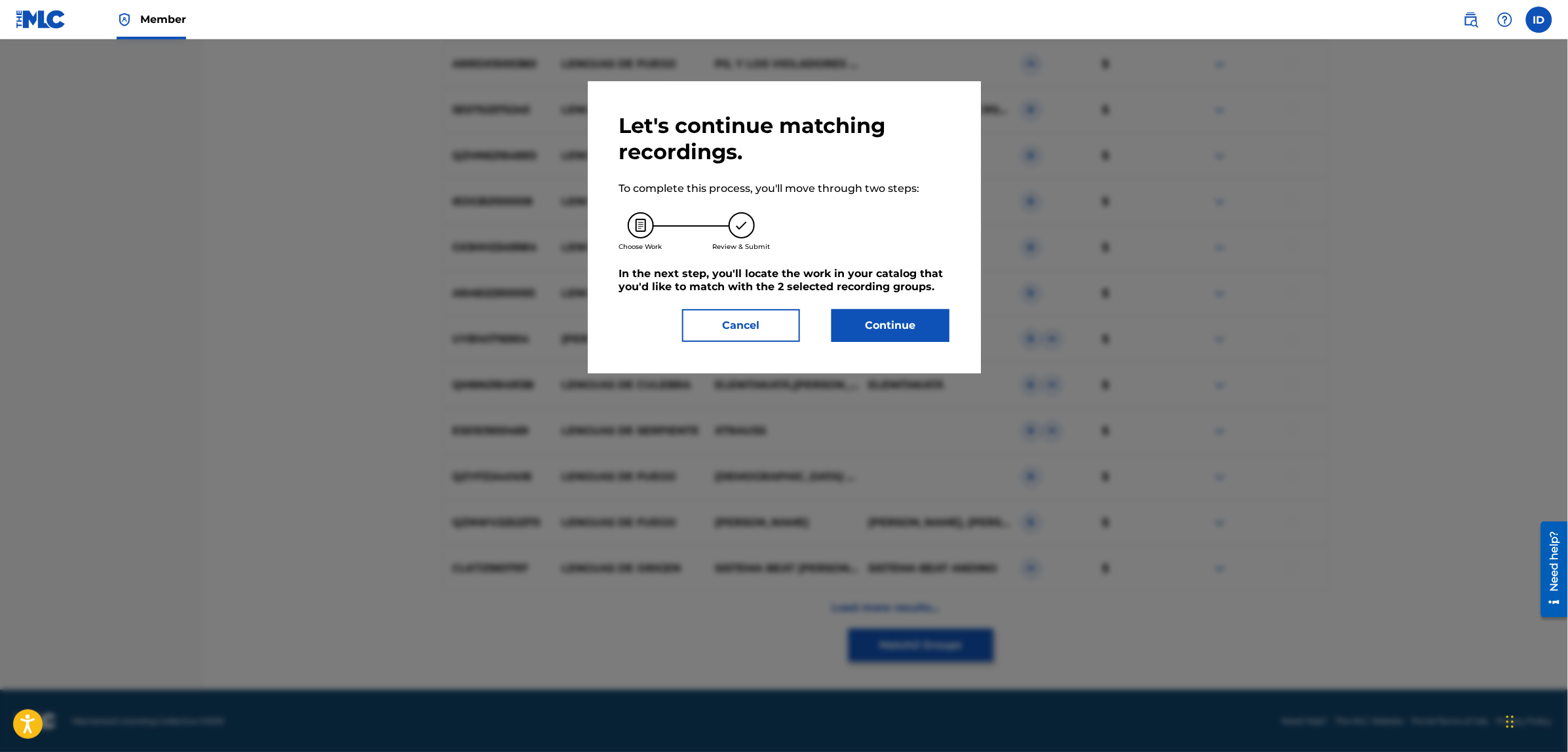
click at [878, 336] on button "Continue" at bounding box center [890, 326] width 118 height 32
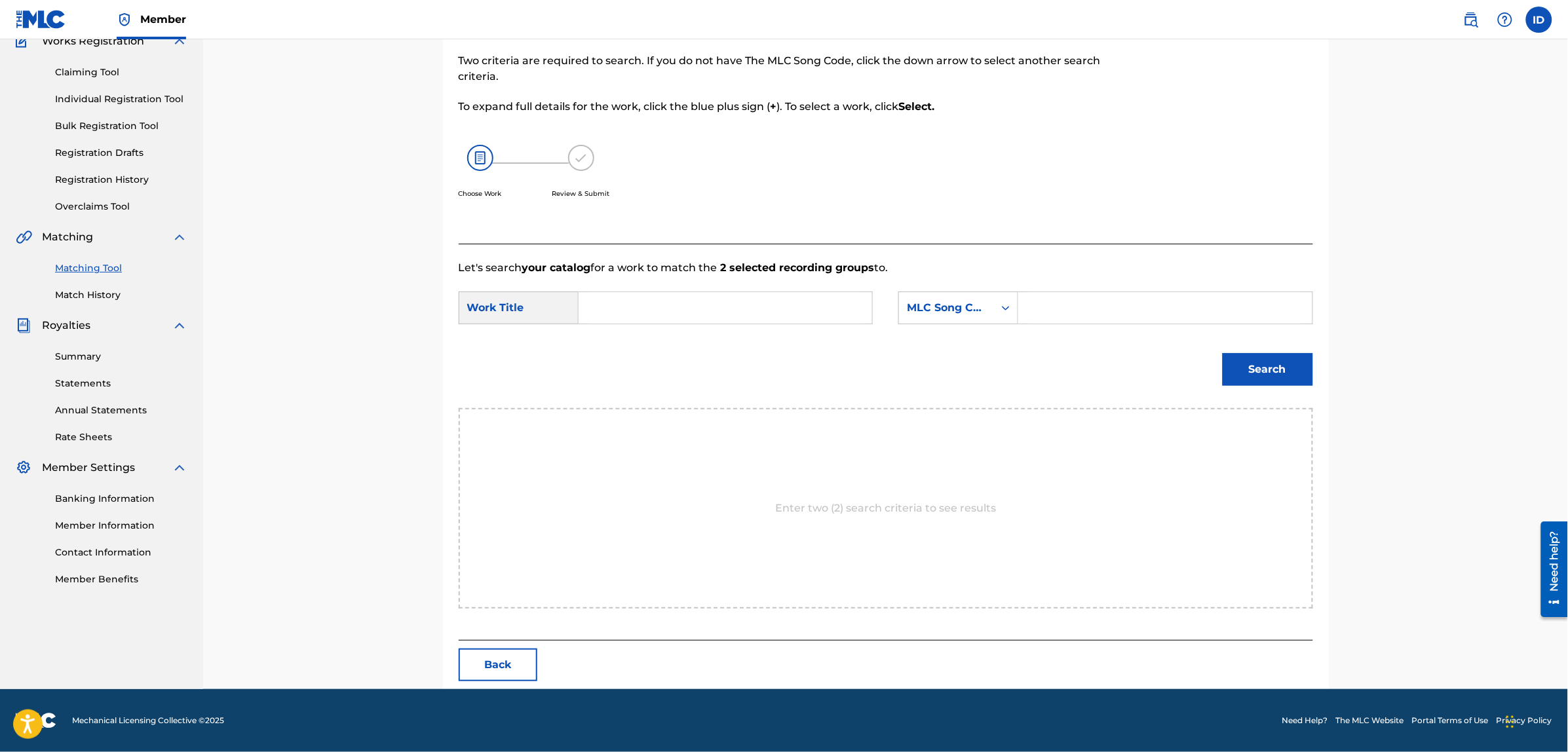
scroll to position [119, 0]
click at [749, 308] on input "Search Form" at bounding box center [725, 308] width 271 height 32
click at [597, 334] on div "don de [PERSON_NAME]" at bounding box center [626, 345] width 74 height 39
type input "don de lenguas"
click at [846, 369] on div "Search" at bounding box center [886, 375] width 854 height 68
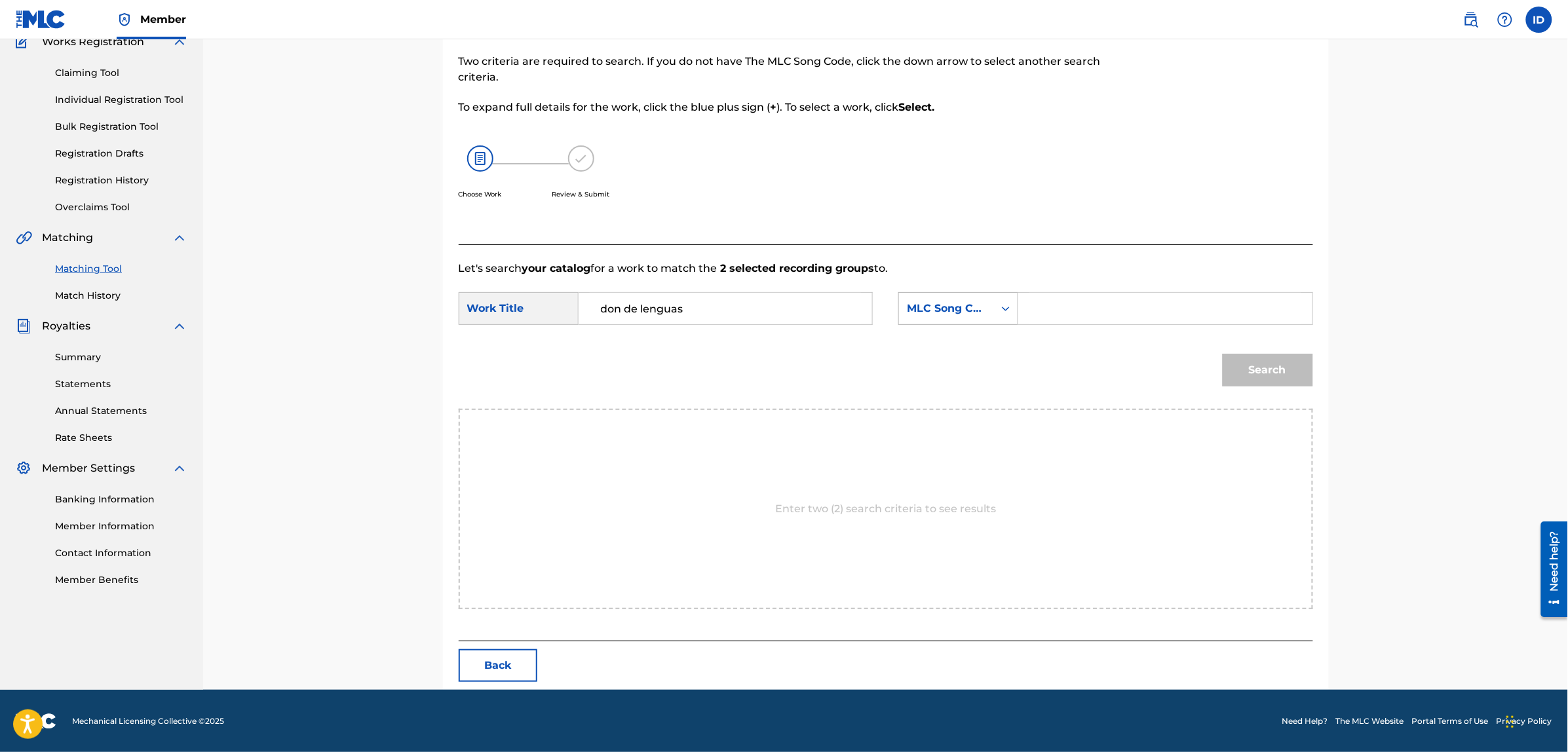
click at [971, 303] on div "MLC Song Code" at bounding box center [946, 309] width 79 height 15
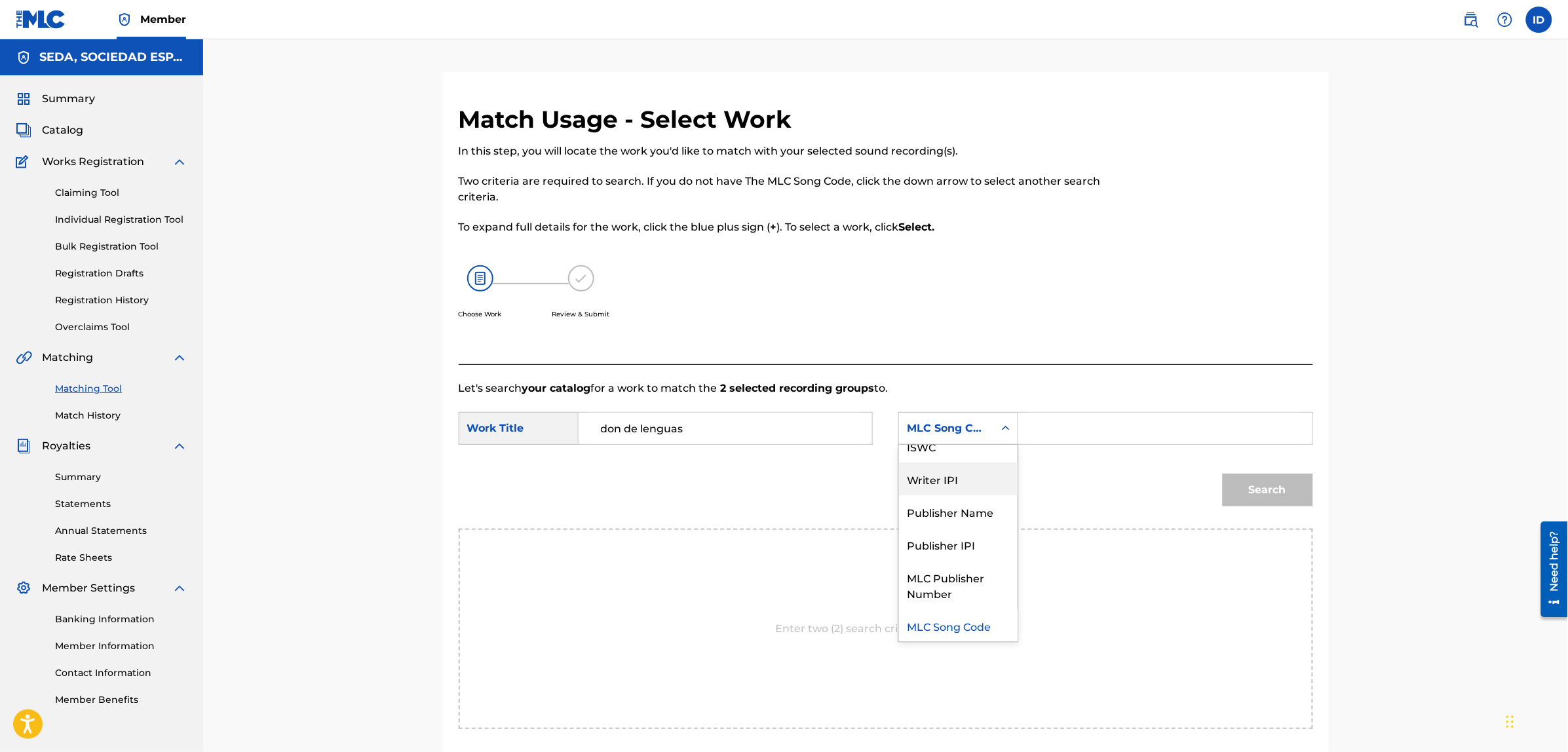
scroll to position [0, 0]
click at [940, 461] on div "Writer Name" at bounding box center [958, 462] width 118 height 32
click at [1042, 419] on input "Search Form" at bounding box center [1165, 428] width 271 height 32
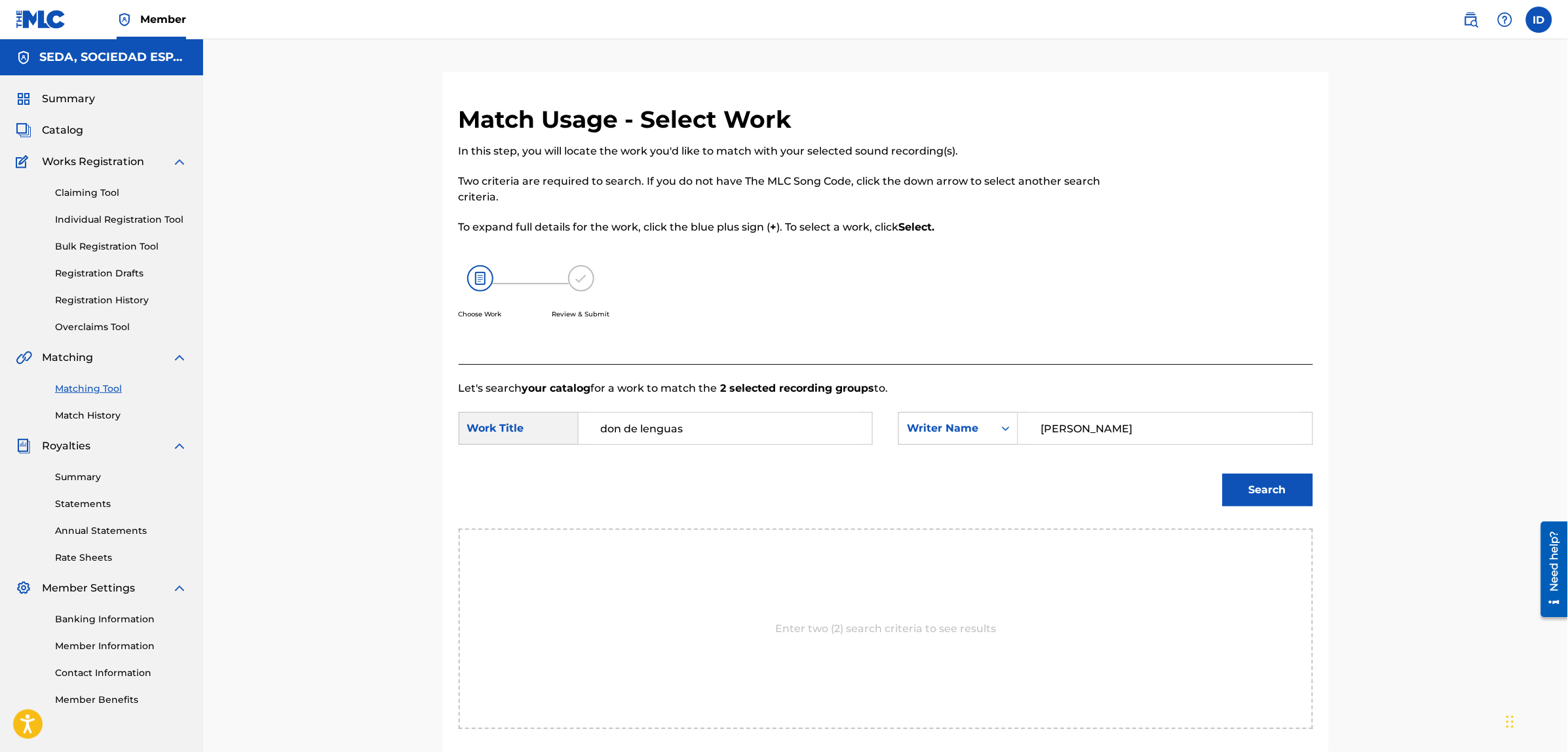
click at [1047, 432] on input "[PERSON_NAME]" at bounding box center [1165, 428] width 271 height 32
type input "[PERSON_NAME]"
click at [1222, 474] on button "Search" at bounding box center [1267, 490] width 91 height 32
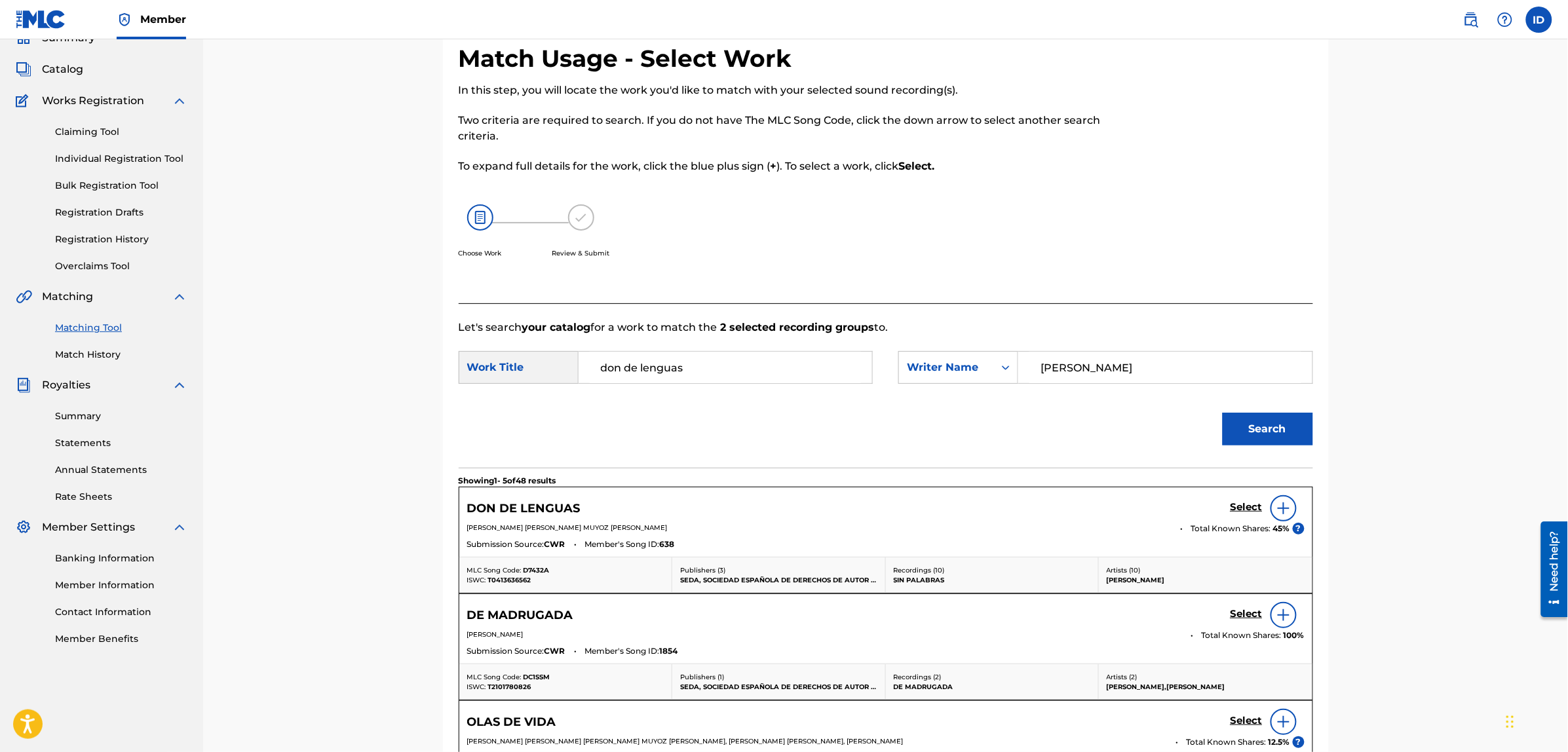
scroll to position [246, 0]
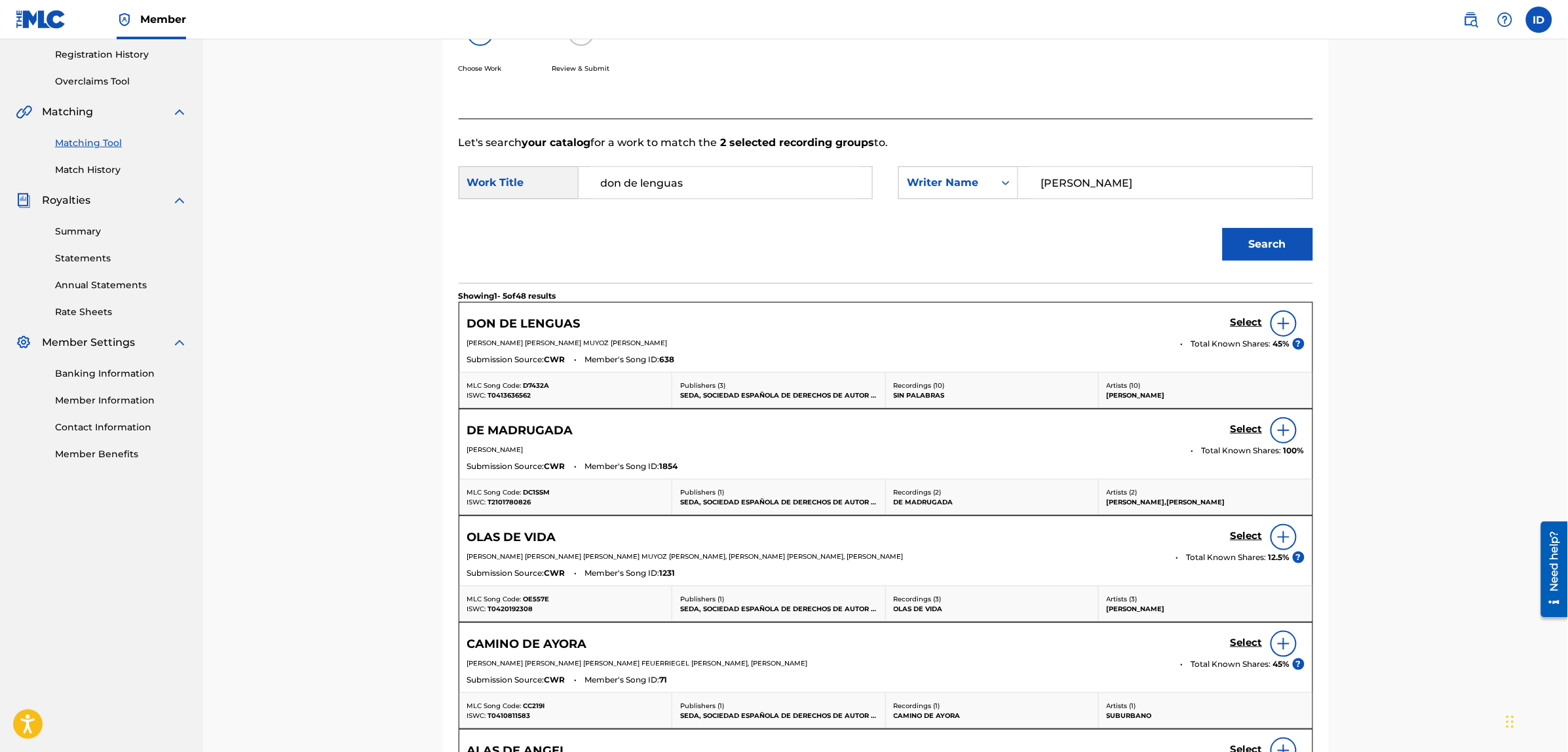
click at [1279, 330] on img at bounding box center [1283, 323] width 15 height 15
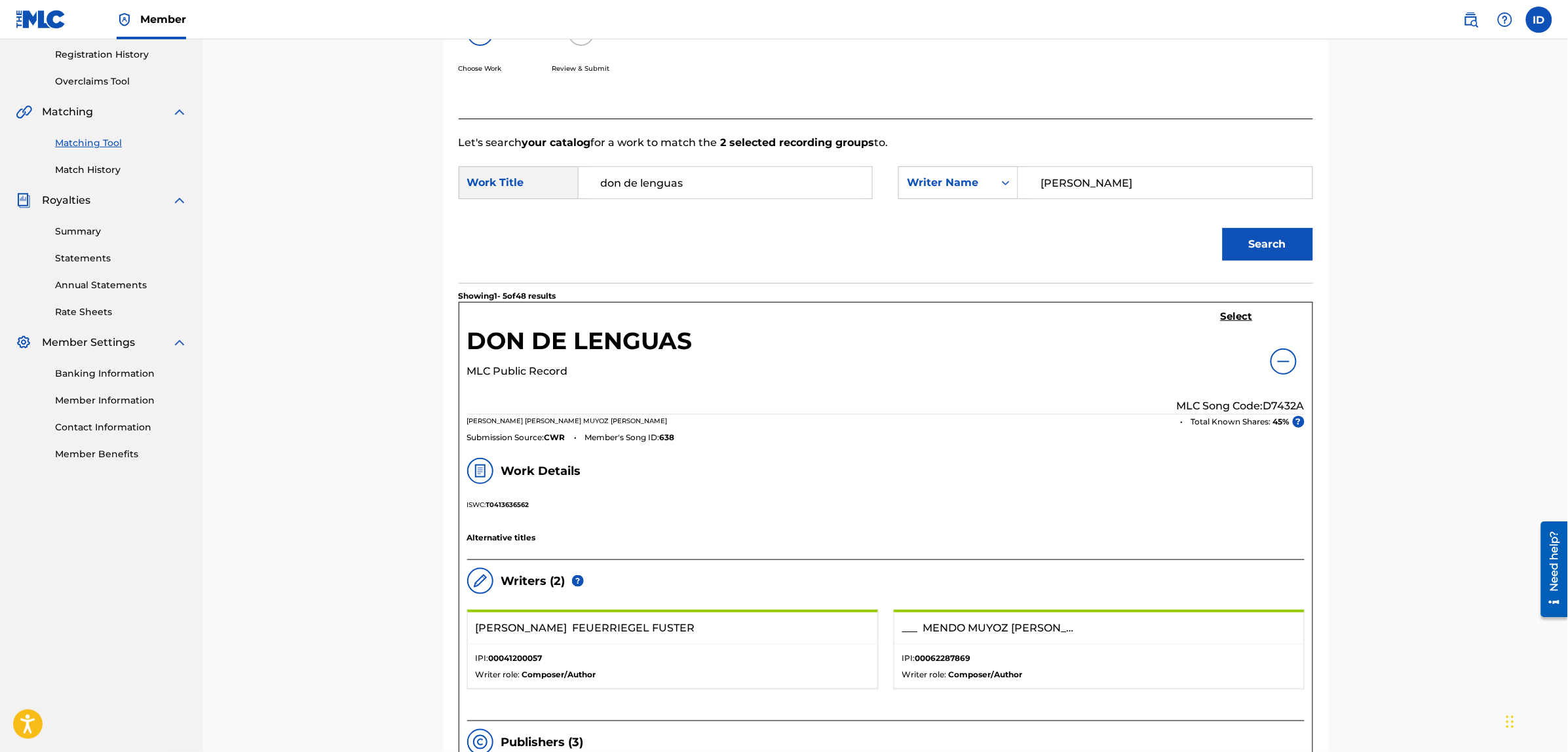
click at [1231, 324] on link "Select" at bounding box center [1236, 317] width 32 height 14
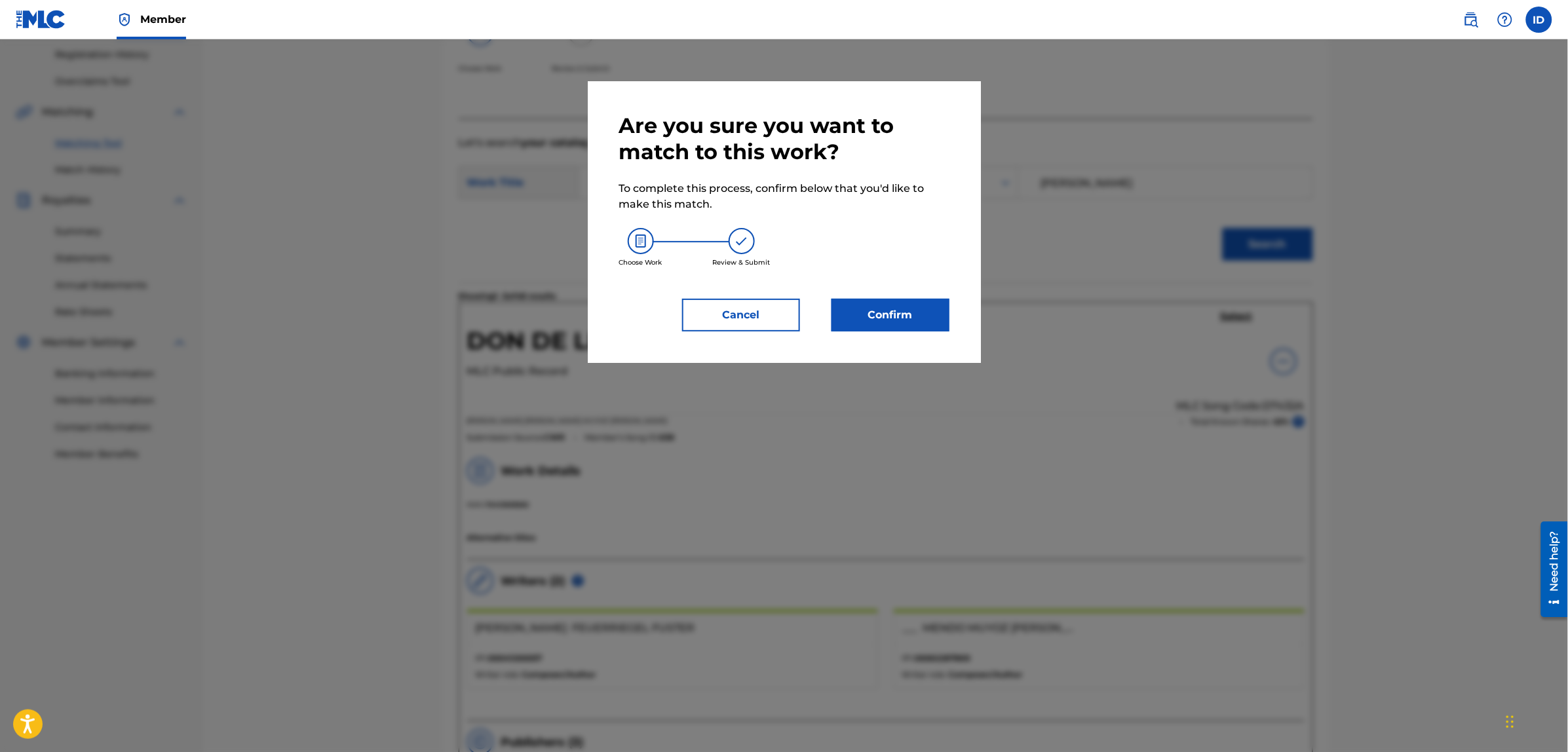
click at [926, 315] on button "Confirm" at bounding box center [890, 315] width 118 height 32
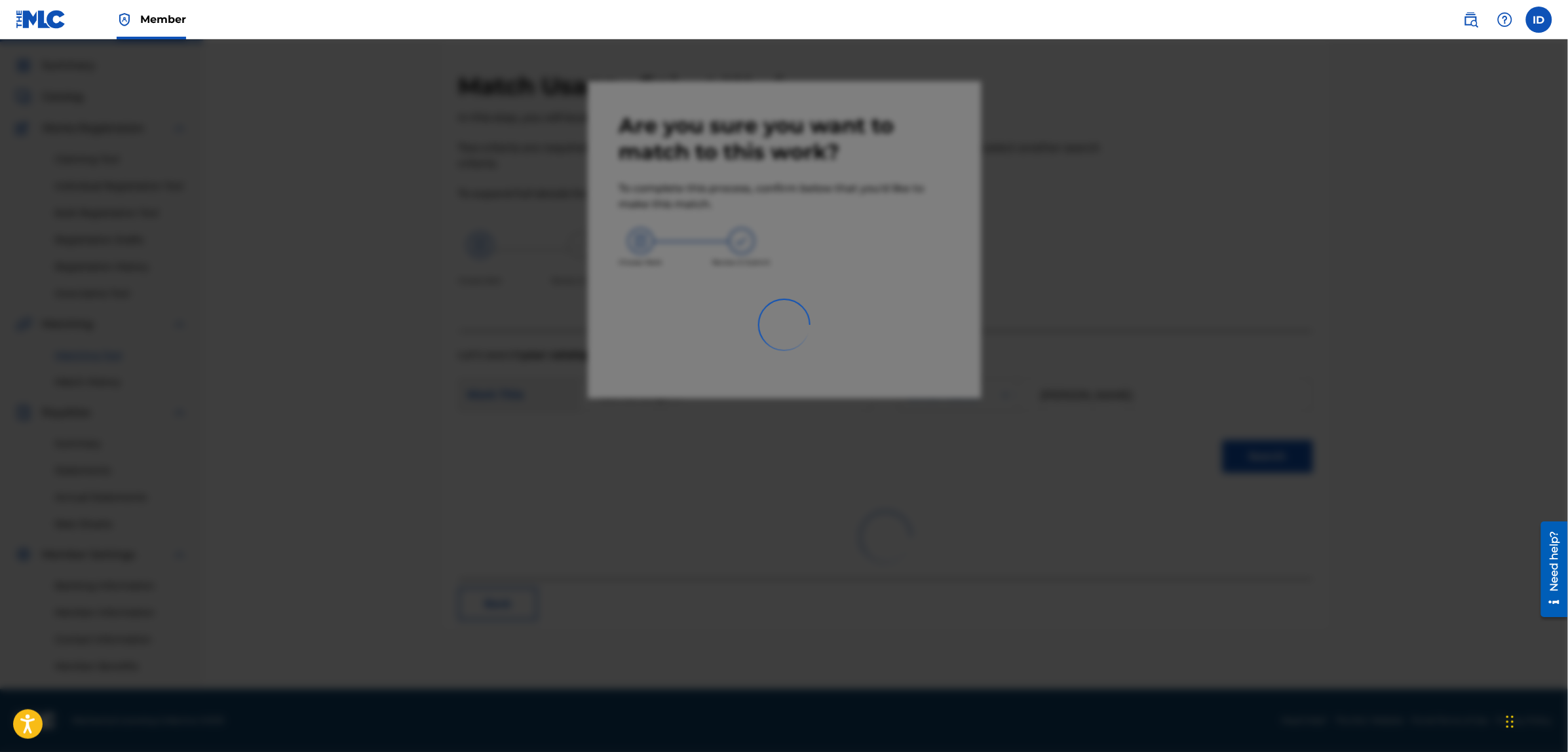
scroll to position [32, 0]
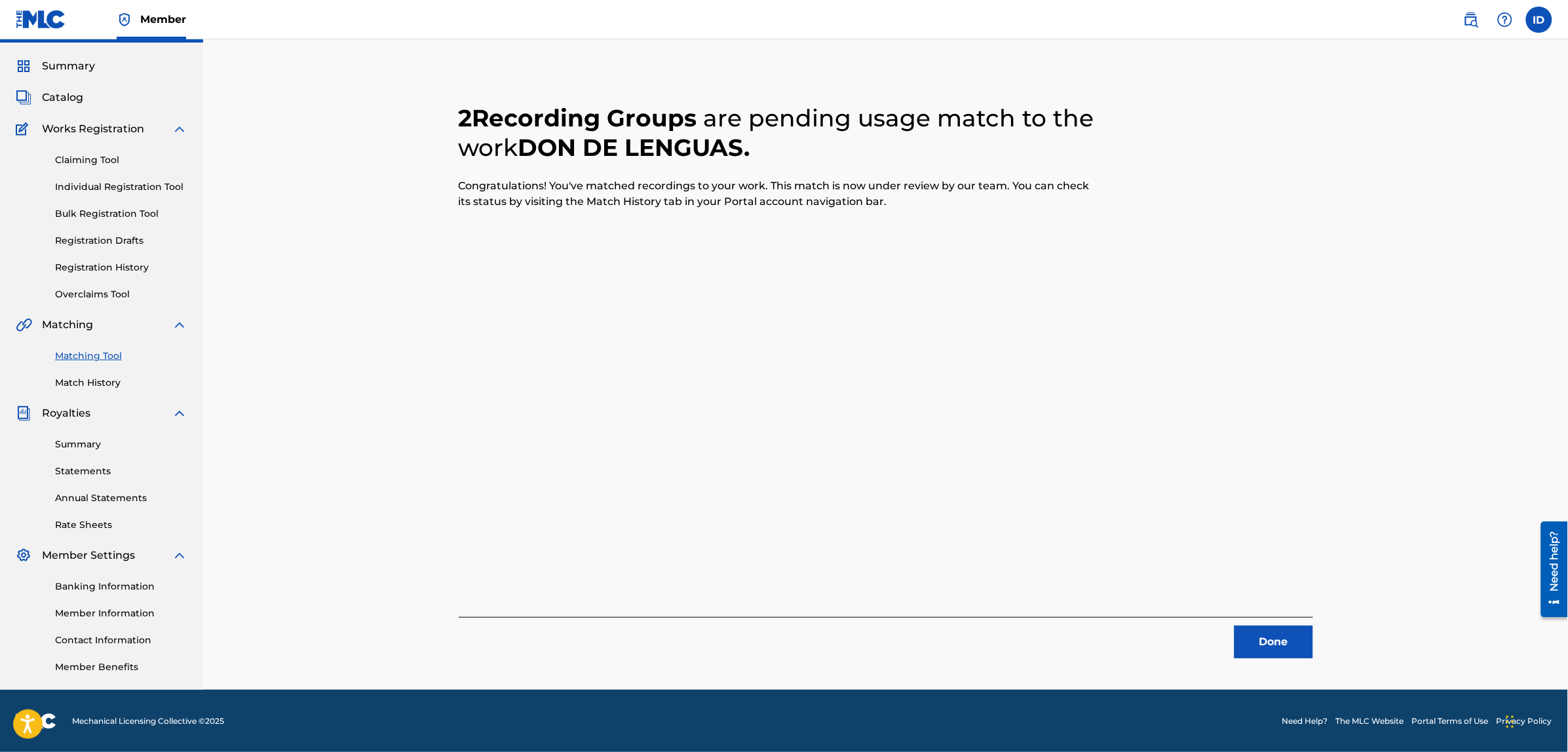
click at [1278, 638] on button "Done" at bounding box center [1274, 642] width 78 height 32
